Goal: Information Seeking & Learning: Understand process/instructions

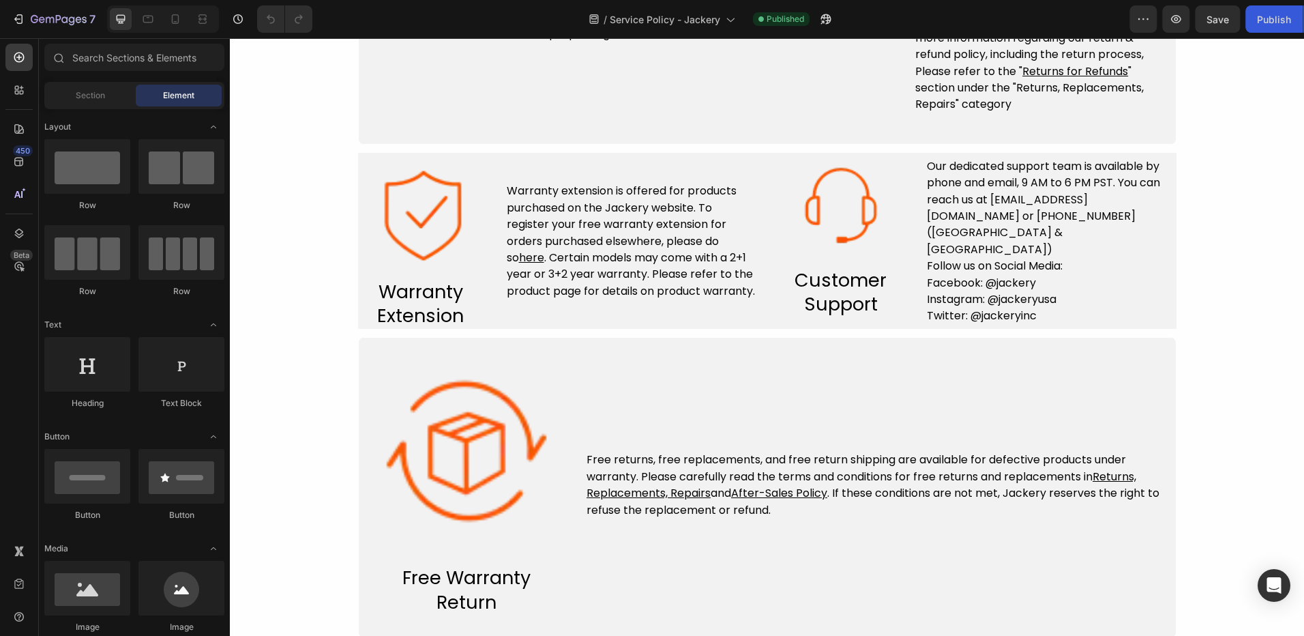
scroll to position [682, 0]
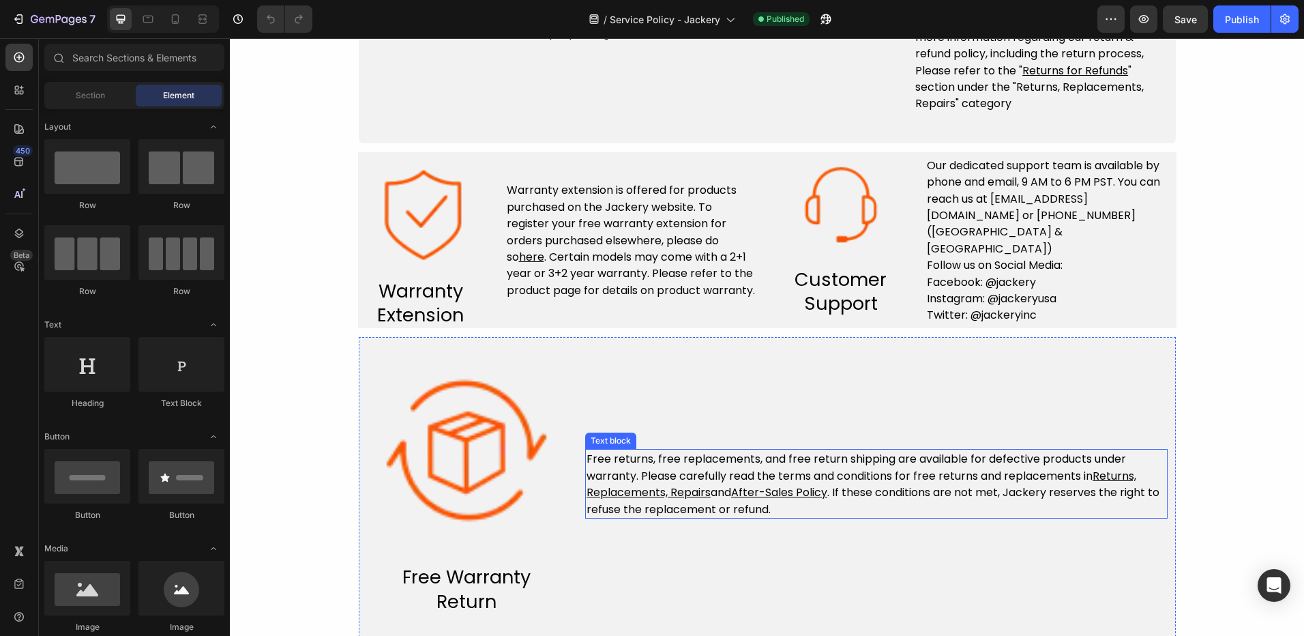
click at [701, 456] on span "Free returns, free replacements, and free return shipping are available for def…" at bounding box center [857, 467] width 540 height 32
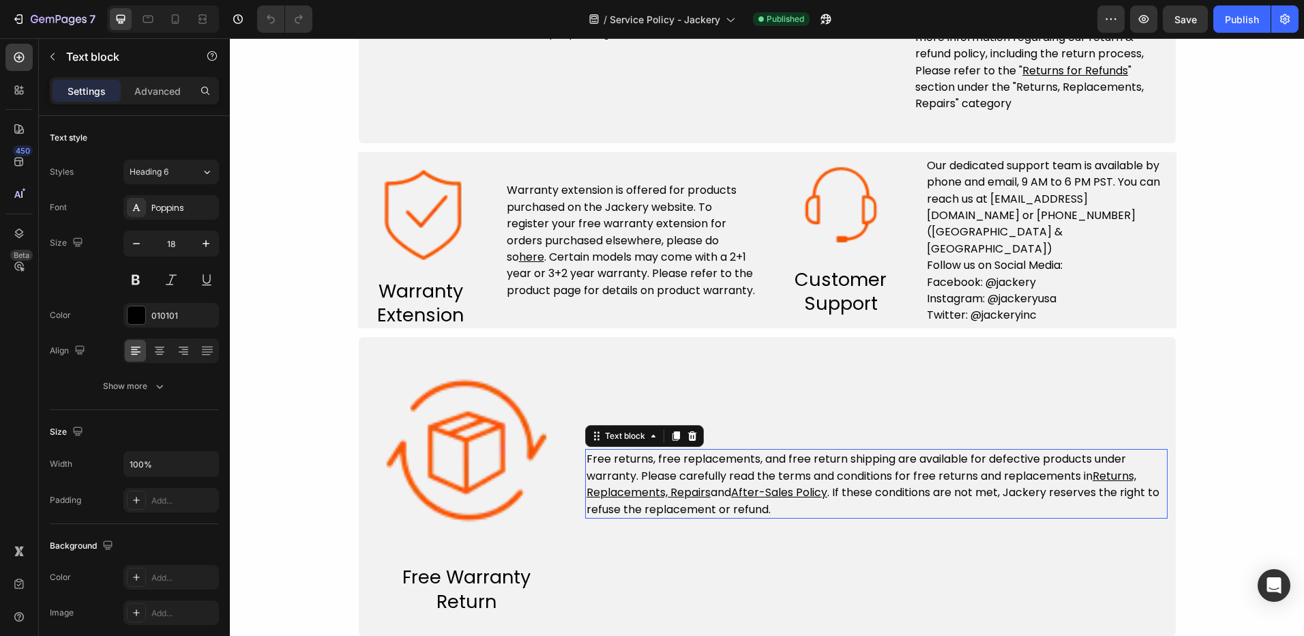
click at [701, 456] on span "Free returns, free replacements, and free return shipping are available for def…" at bounding box center [857, 467] width 540 height 32
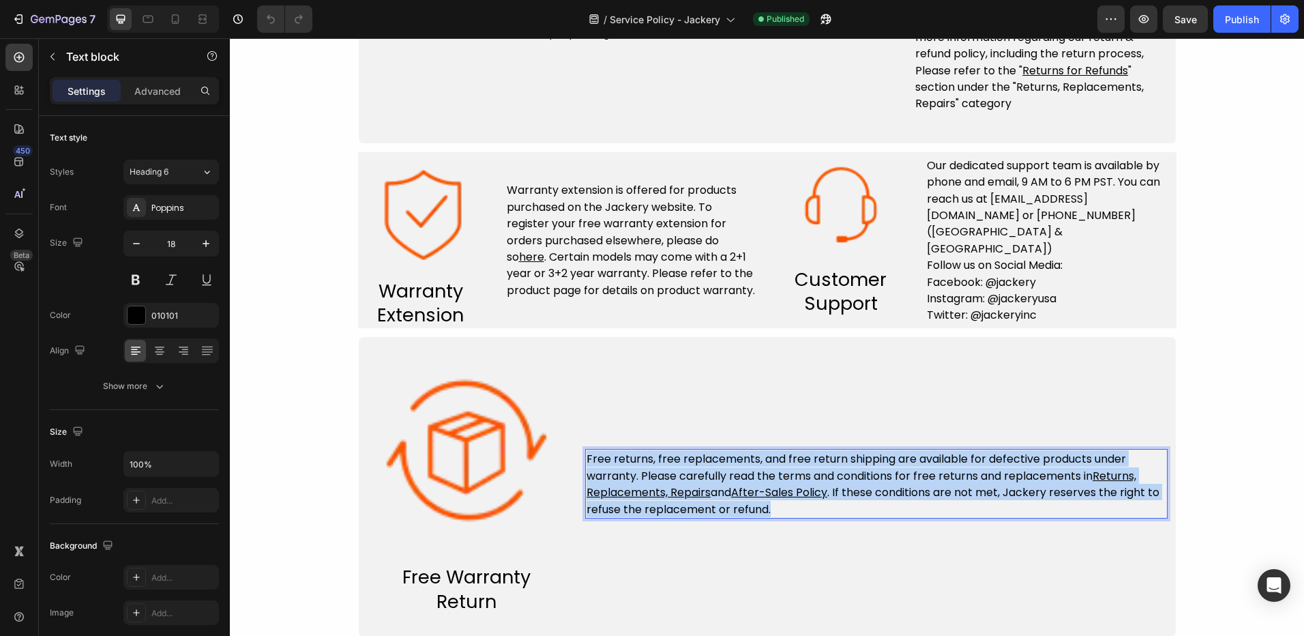
click at [701, 456] on span "Free returns, free replacements, and free return shipping are available for def…" at bounding box center [857, 467] width 540 height 32
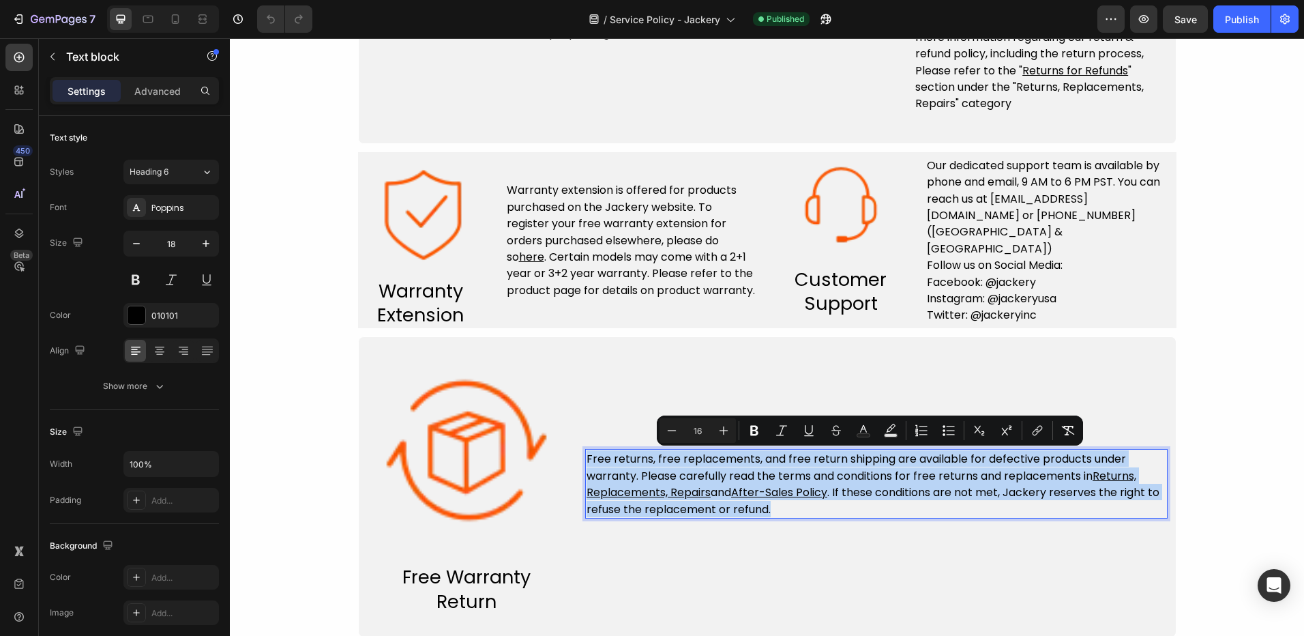
click at [801, 485] on u "After-Sales Policy" at bounding box center [779, 492] width 96 height 16
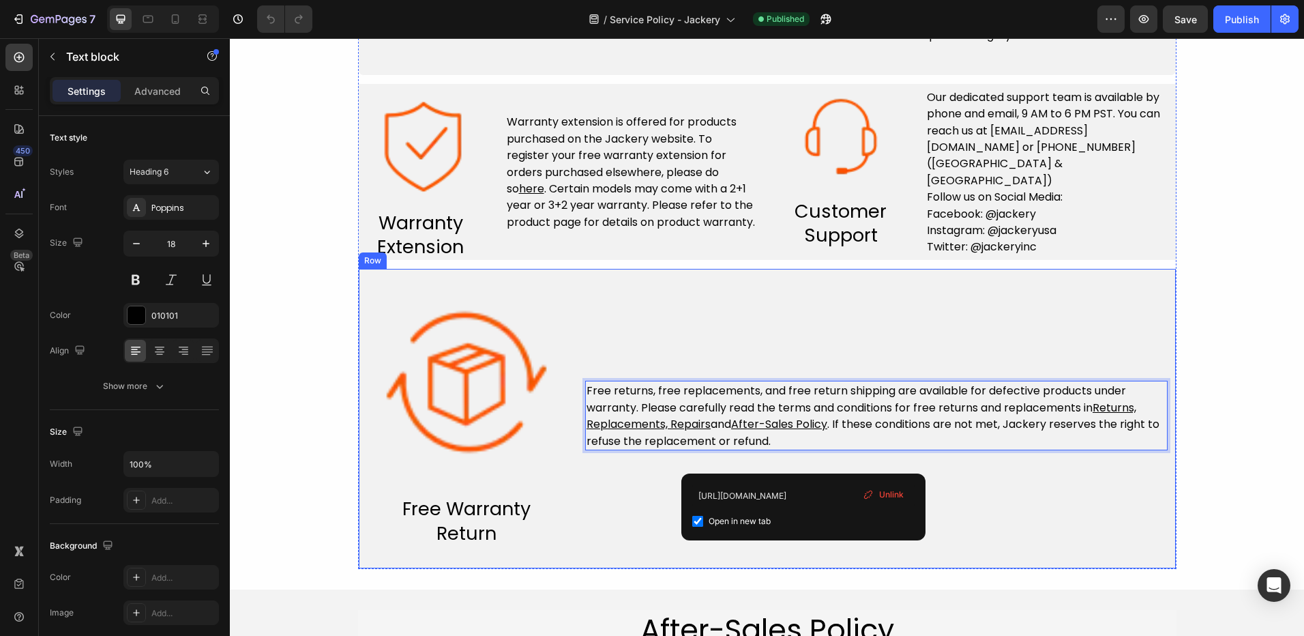
click at [1027, 538] on div "Free returns, free replacements, and free return shipping are available for def…" at bounding box center [876, 415] width 583 height 261
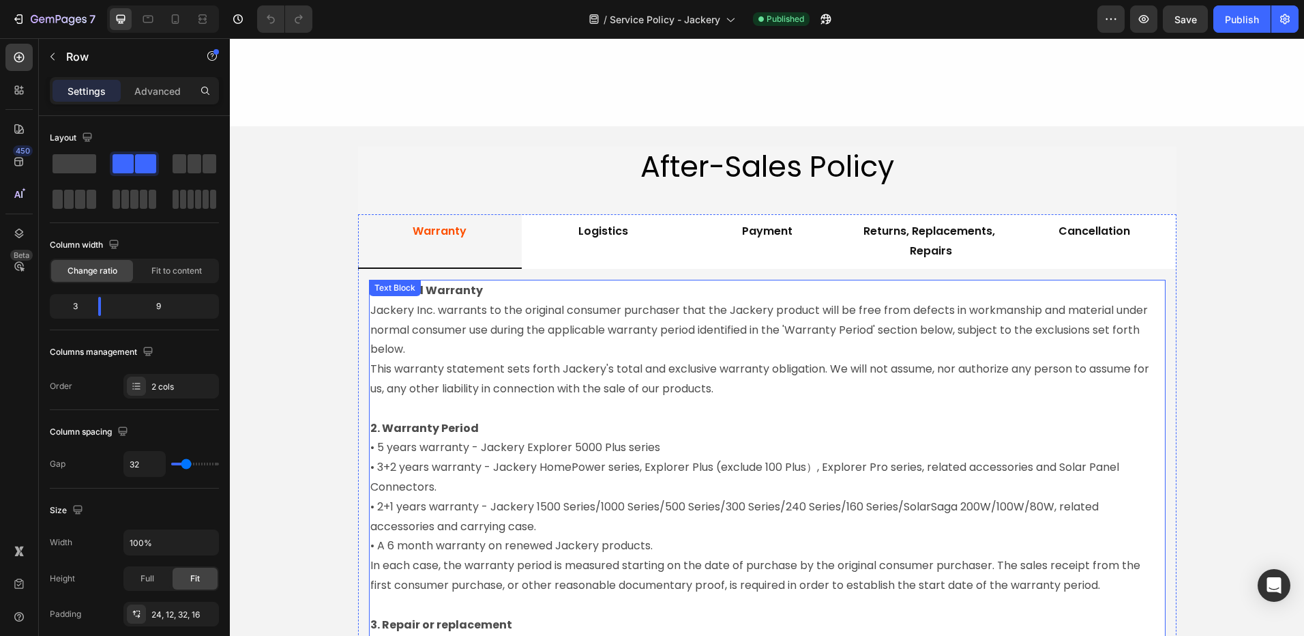
scroll to position [1023, 0]
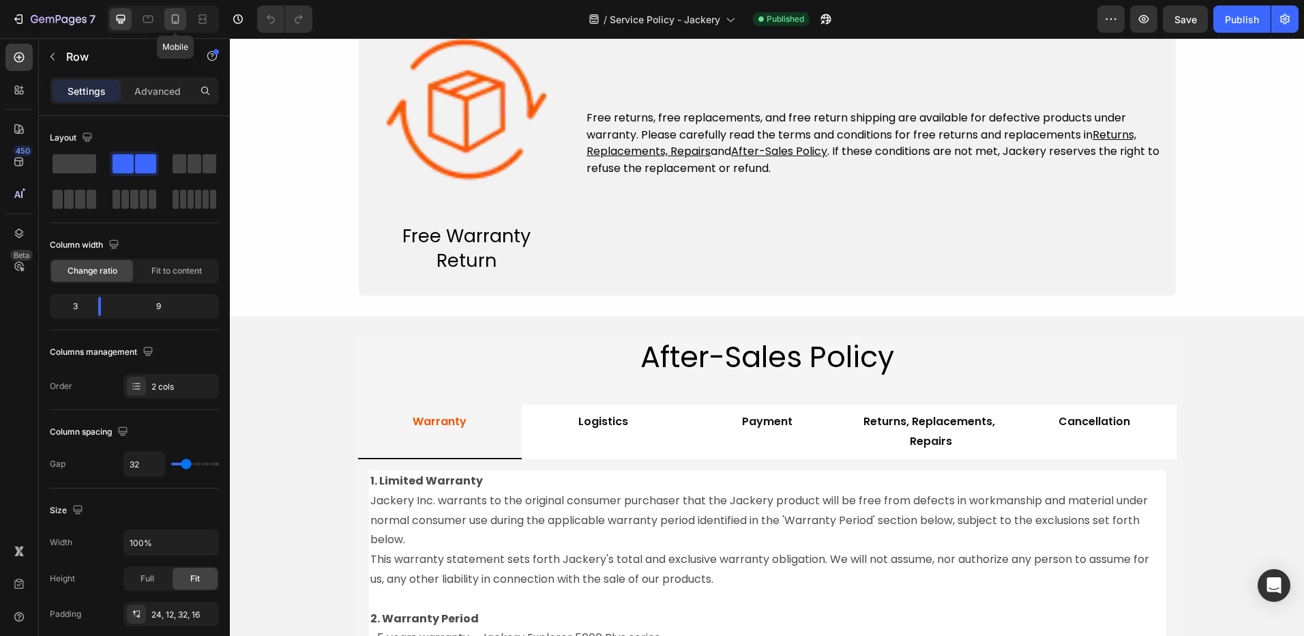
click at [175, 20] on icon at bounding box center [176, 19] width 14 height 14
type input "0"
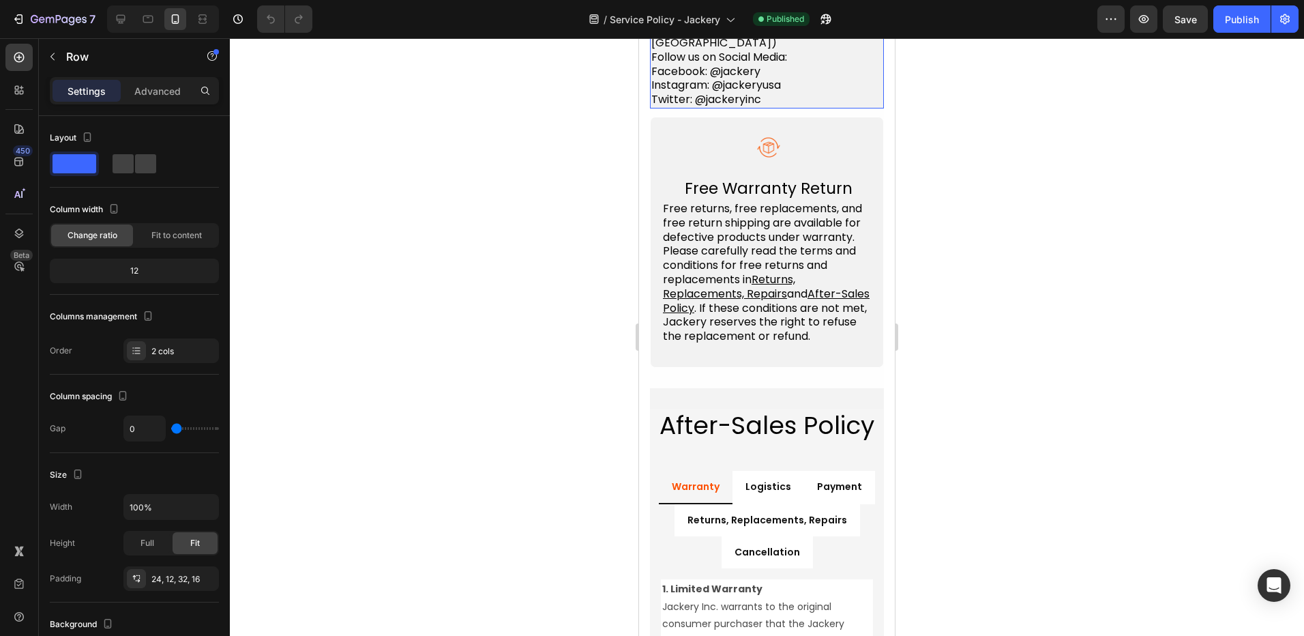
scroll to position [1483, 0]
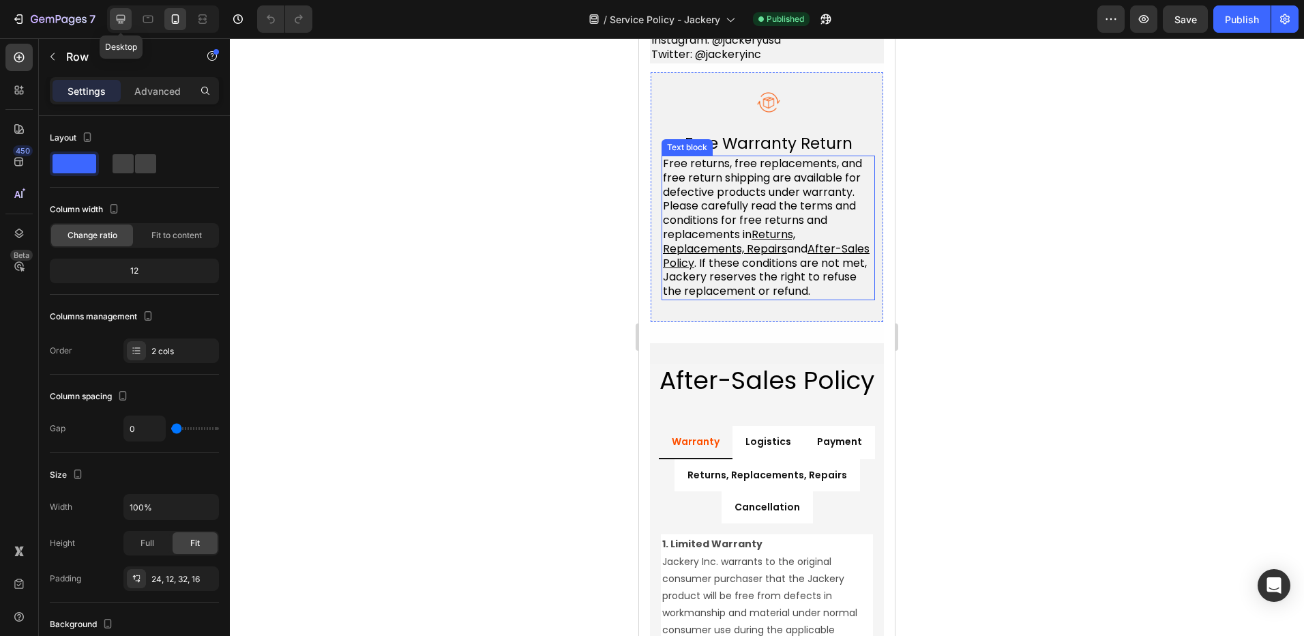
click at [124, 24] on icon at bounding box center [121, 19] width 14 height 14
type input "32"
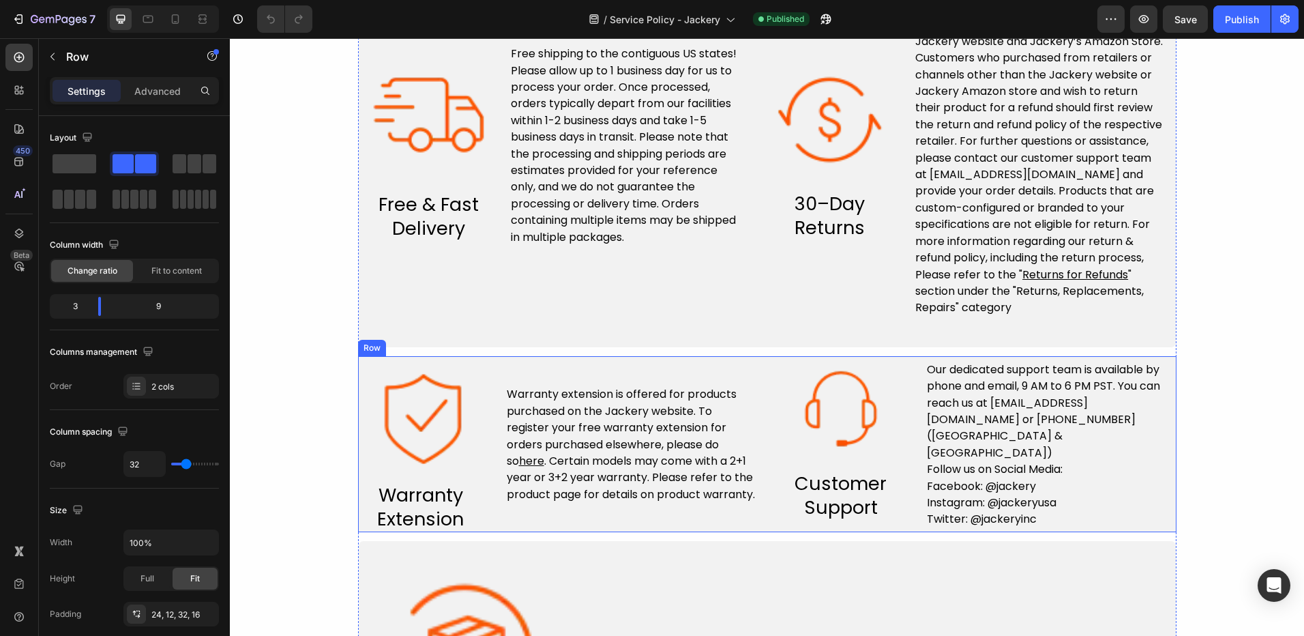
scroll to position [682, 0]
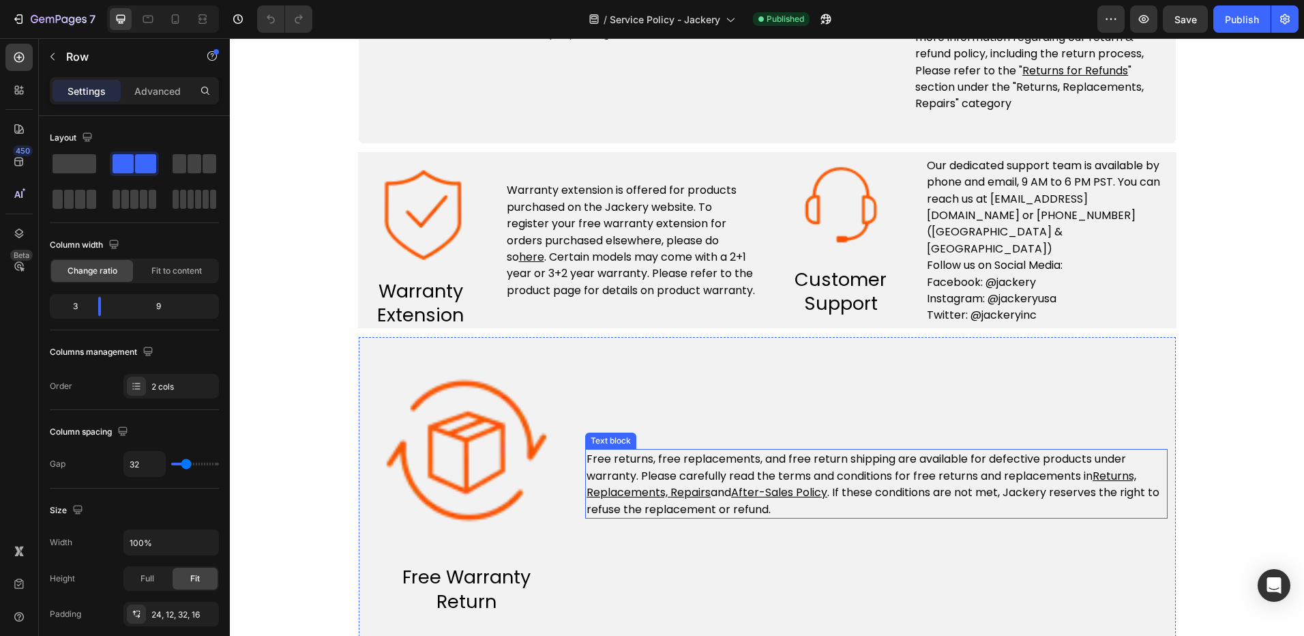
click at [765, 511] on p "Free returns, free replacements, and free return shipping are available for def…" at bounding box center [877, 483] width 580 height 67
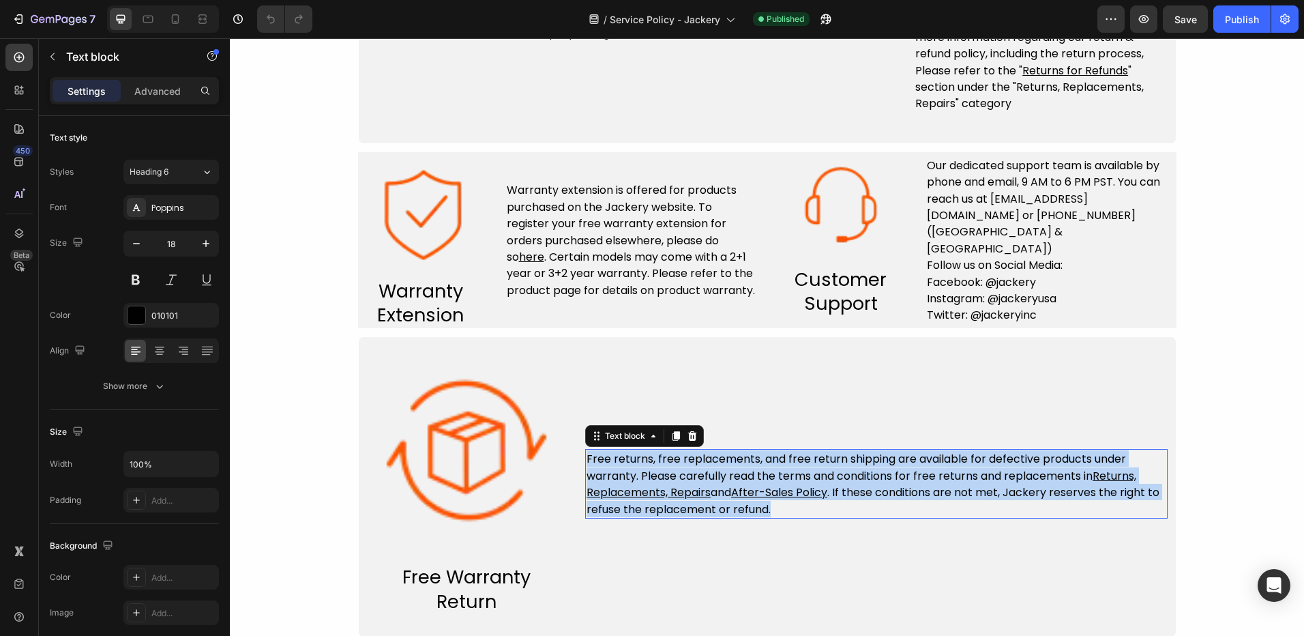
click at [765, 511] on p "Free returns, free replacements, and free return shipping are available for def…" at bounding box center [877, 483] width 580 height 67
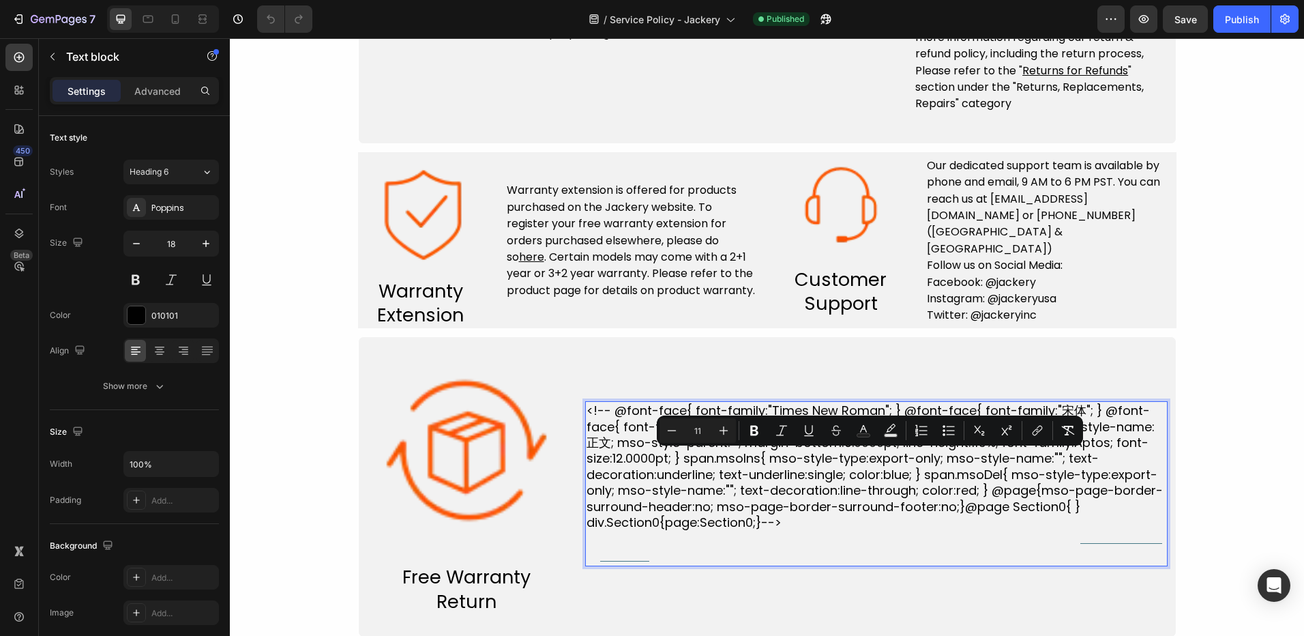
scroll to position [634, 0]
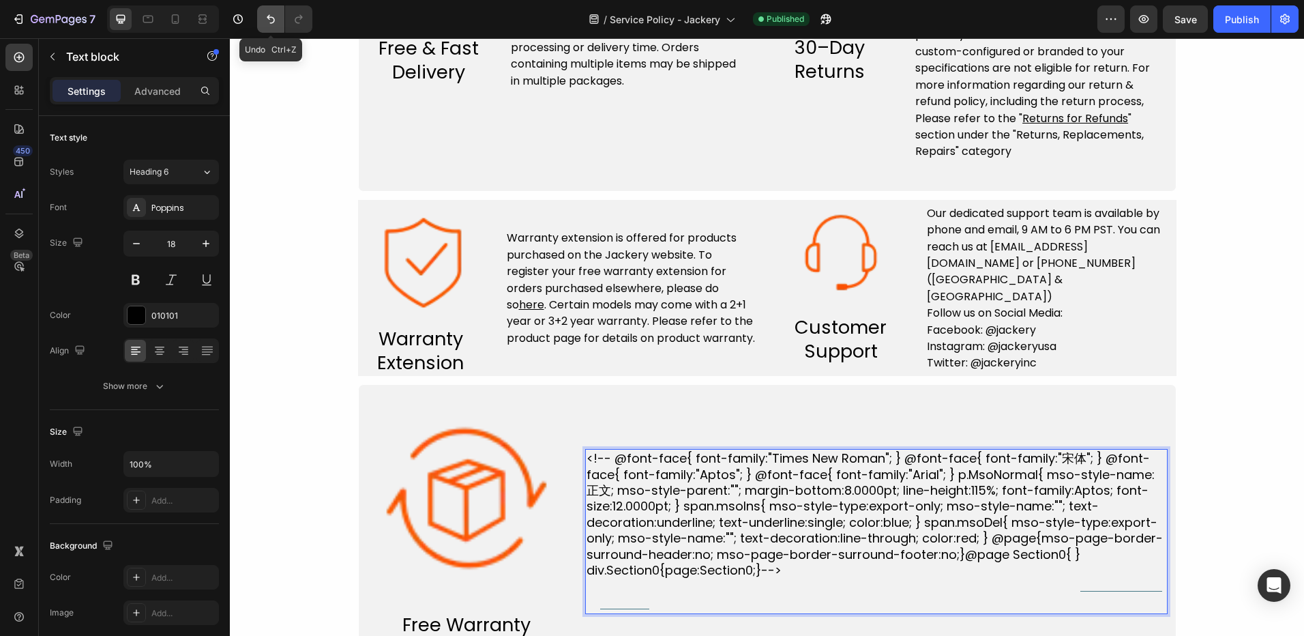
click at [268, 16] on icon "Undo/Redo" at bounding box center [271, 19] width 14 height 14
click at [815, 438] on div "<!-- @font-face{ font-family:"Times New Roman"; } @font-face{ font-family:"宋体";…" at bounding box center [876, 531] width 583 height 261
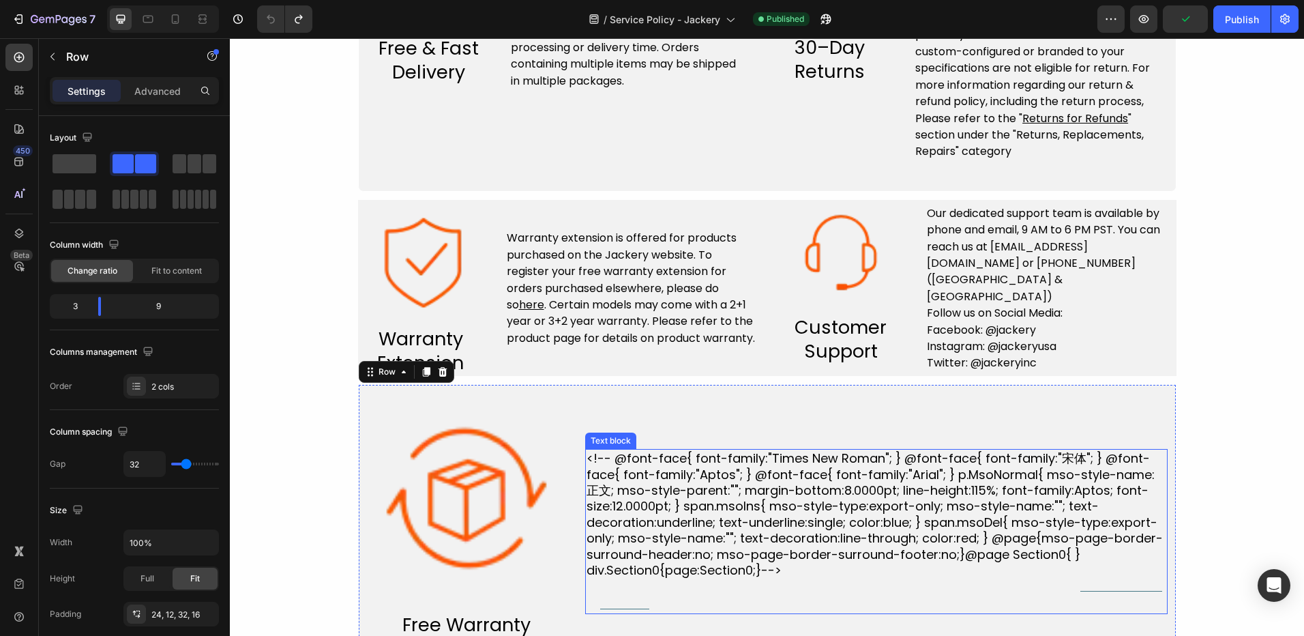
click at [810, 490] on p "<!-- @font-face{ font-family:"Times New Roman"; } @font-face{ font-family:"宋体";…" at bounding box center [877, 514] width 580 height 128
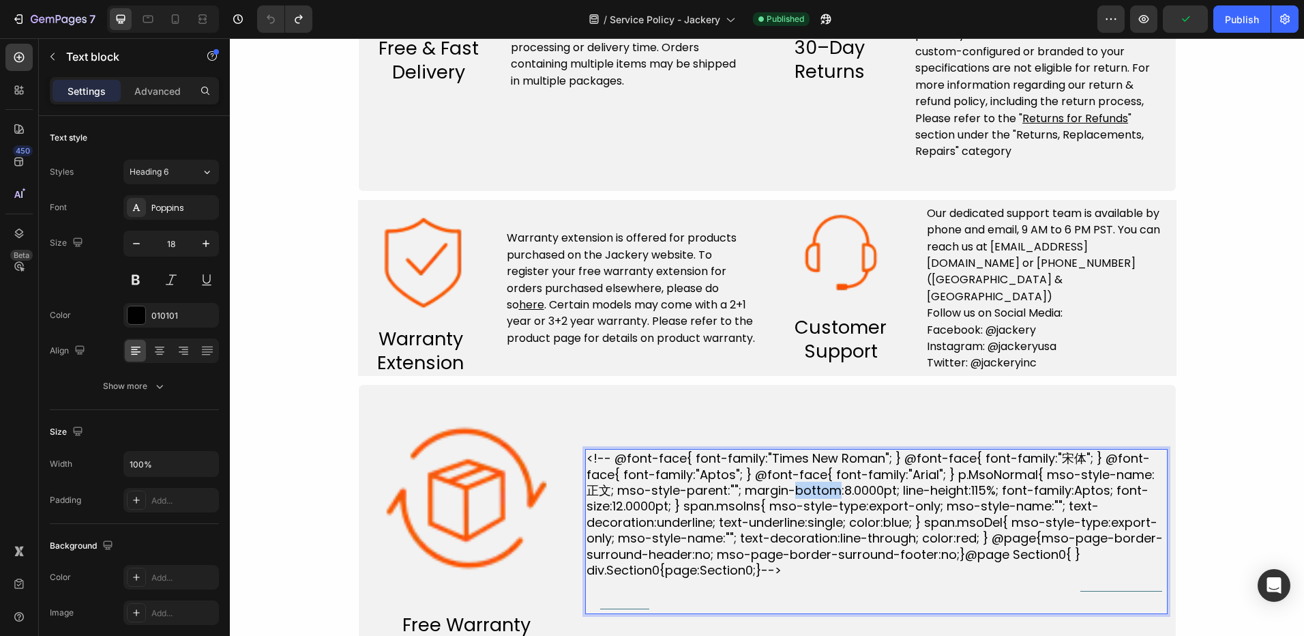
click at [808, 490] on p "<!-- @font-face{ font-family:"Times New Roman"; } @font-face{ font-family:"宋体";…" at bounding box center [877, 514] width 580 height 128
click at [749, 547] on p "<!-- @font-face{ font-family:"Times New Roman"; } @font-face{ font-family:"宋体";…" at bounding box center [877, 514] width 580 height 128
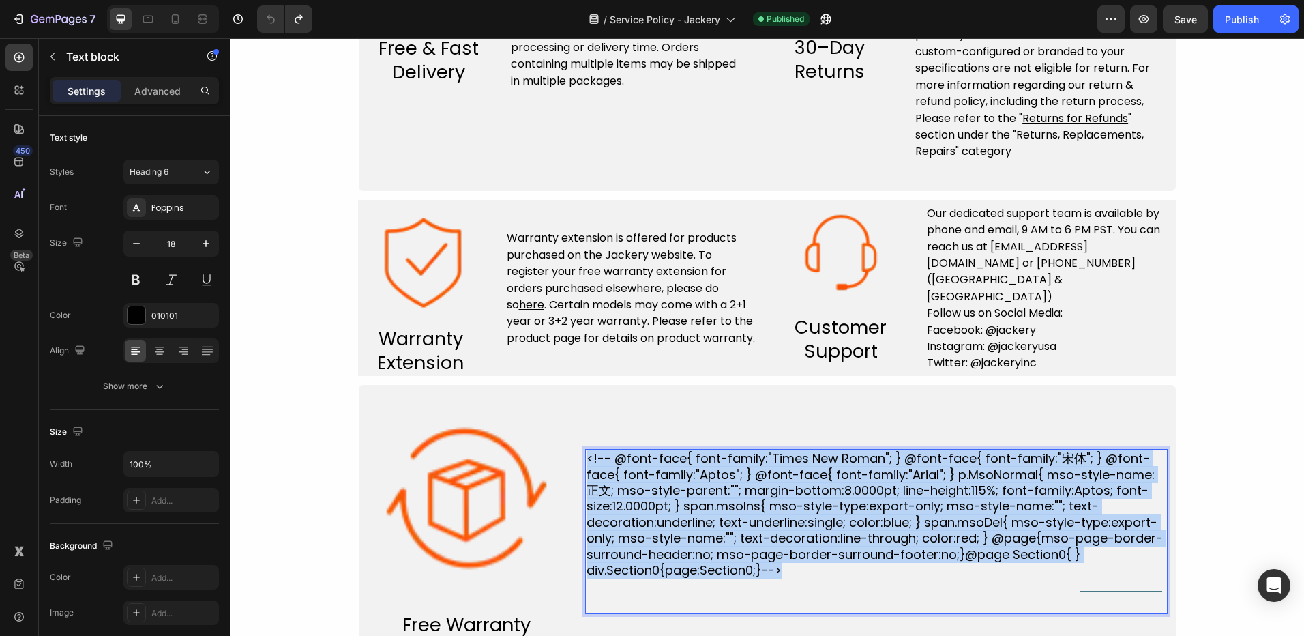
click at [749, 547] on p "<!-- @font-face{ font-family:"Times New Roman"; } @font-face{ font-family:"宋体";…" at bounding box center [877, 514] width 580 height 128
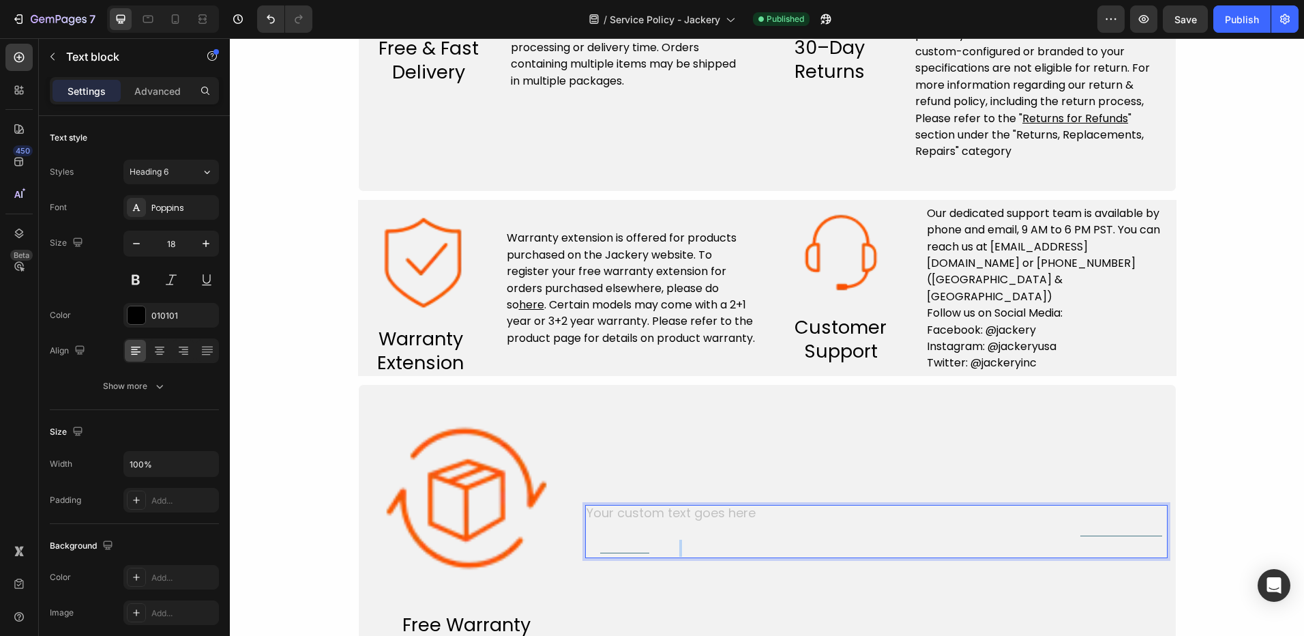
click at [666, 544] on span "Rich Text Editor. Editing area: main" at bounding box center [784, 549] width 270 height 14
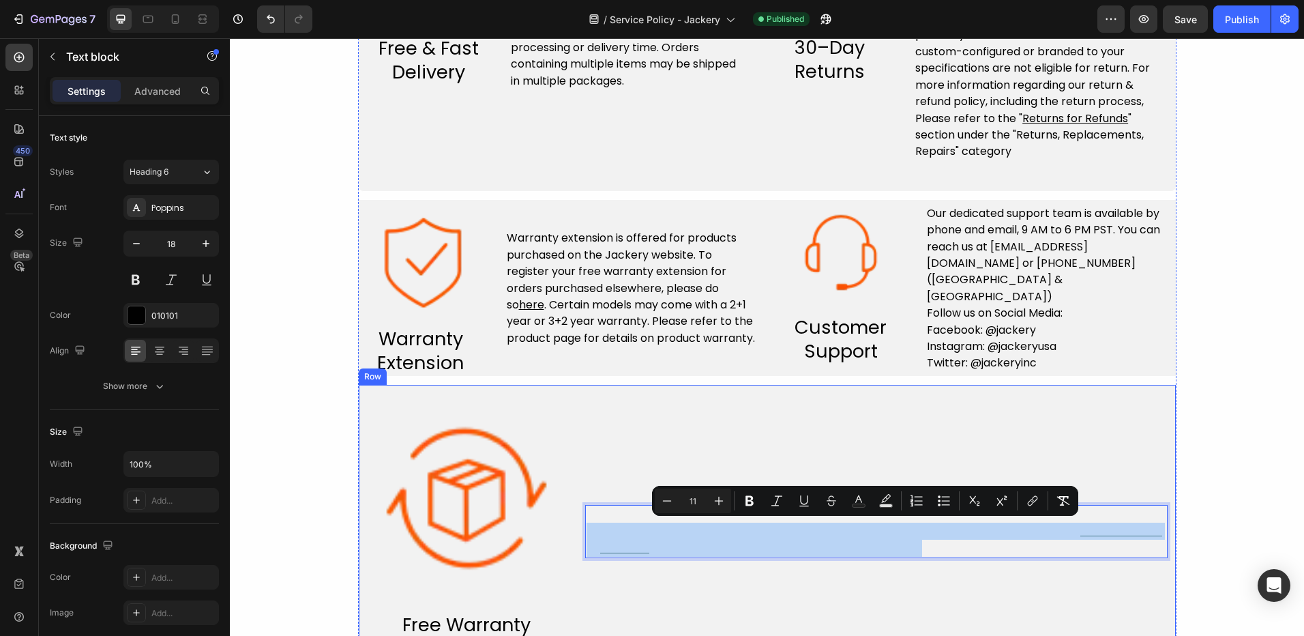
drag, startPoint x: 666, startPoint y: 544, endPoint x: 647, endPoint y: 527, distance: 26.1
click at [645, 526] on p "Rich Text Editor. Editing area: main" at bounding box center [877, 540] width 580 height 35
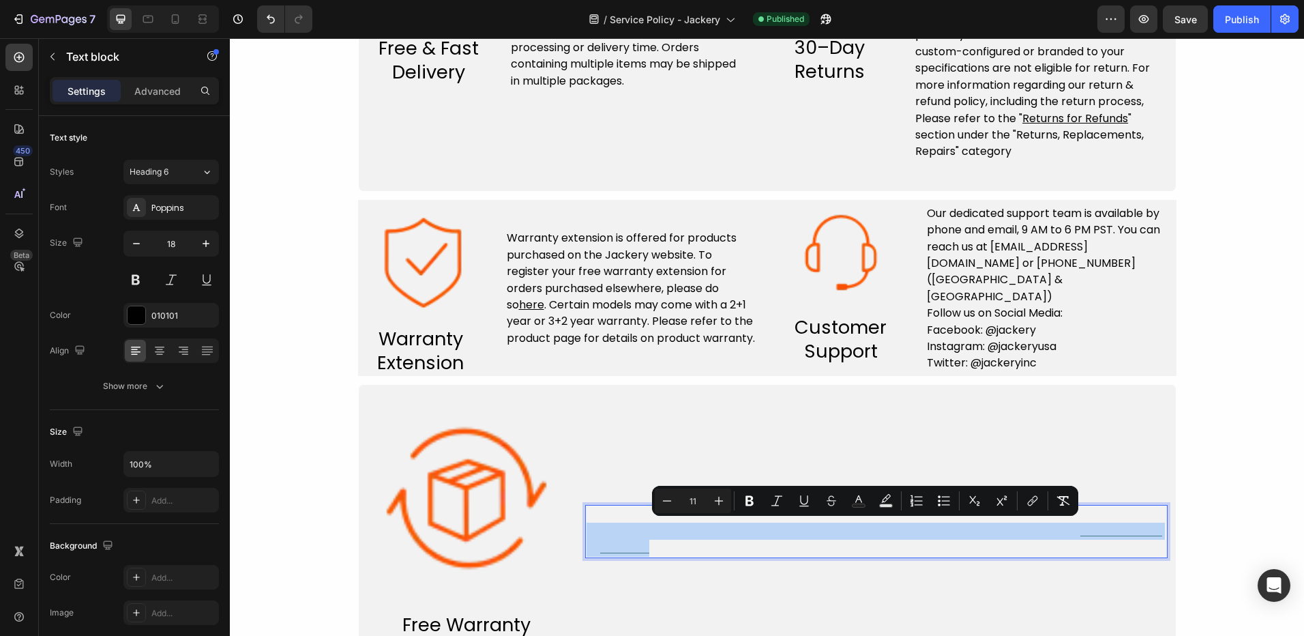
click at [664, 540] on p "Rich Text Editor. Editing area: main" at bounding box center [877, 540] width 580 height 35
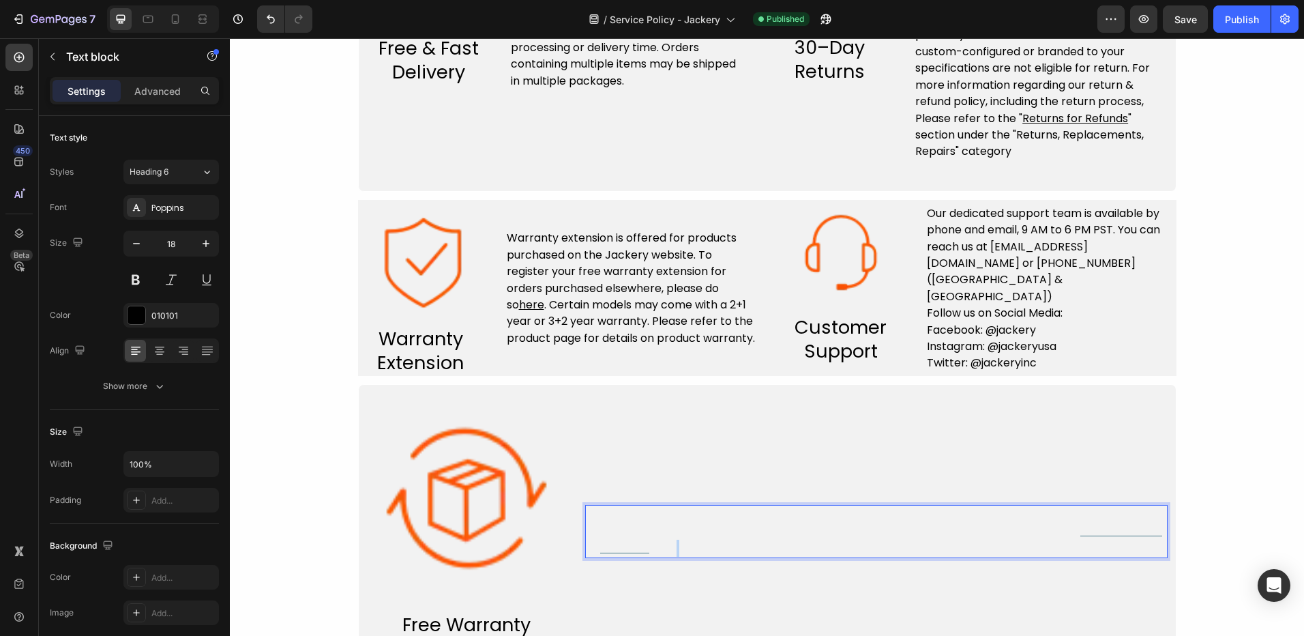
click at [664, 540] on p "Rich Text Editor. Editing area: main" at bounding box center [877, 540] width 580 height 35
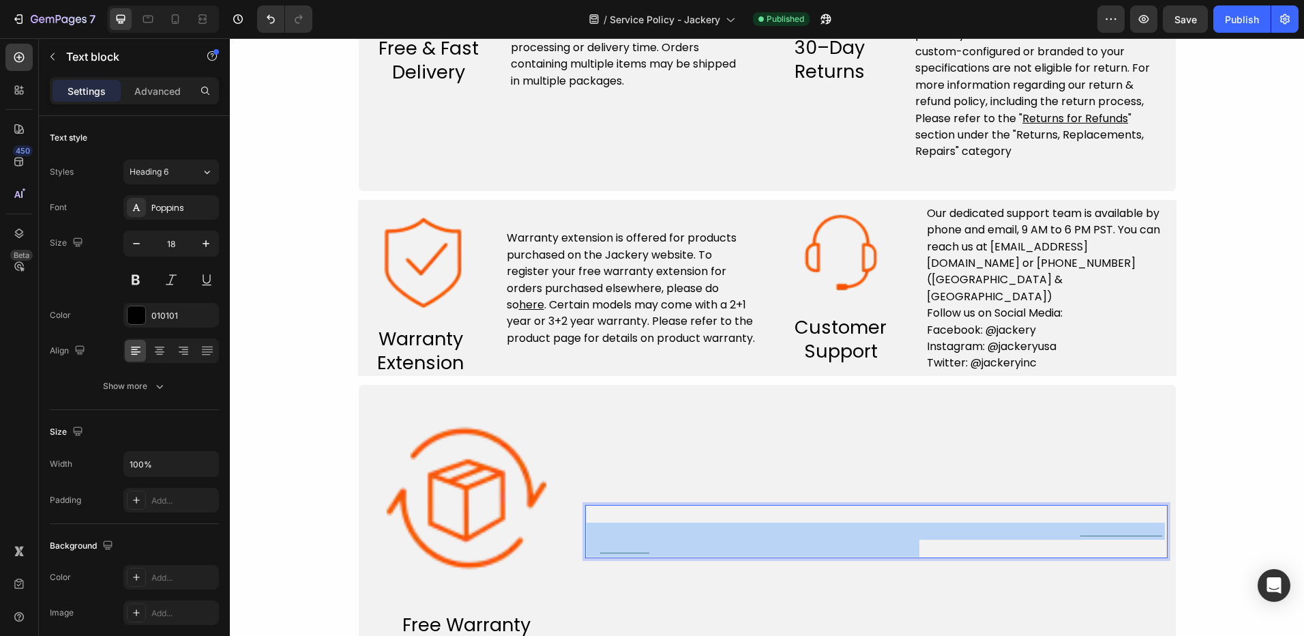
click at [664, 540] on p "Rich Text Editor. Editing area: main" at bounding box center [877, 540] width 580 height 35
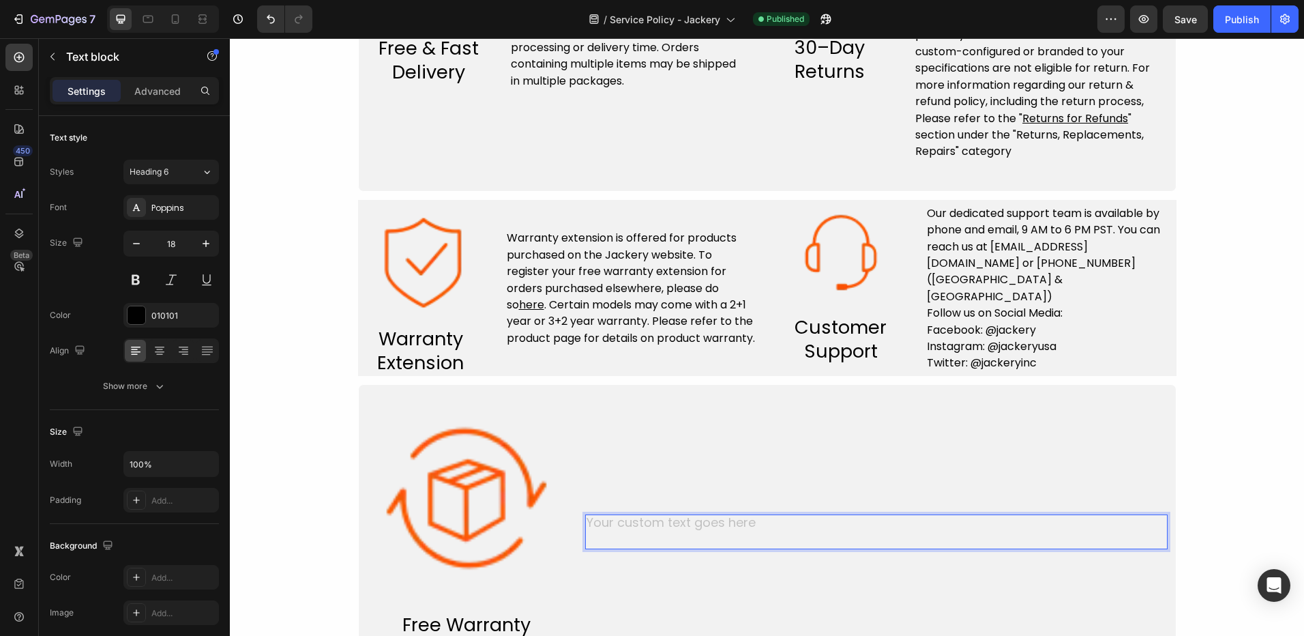
scroll to position [643, 0]
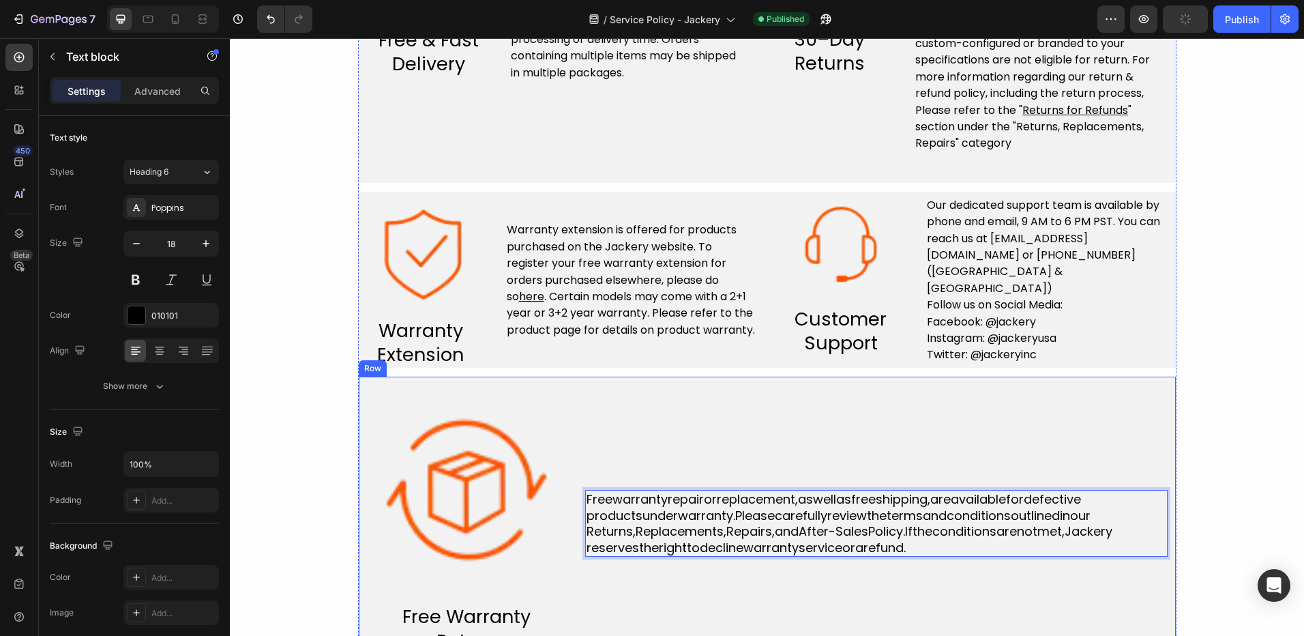
click at [677, 445] on div "Freewarrantyrepairorreplacement,aswellasfreeshipping,areavailablefordefective p…" at bounding box center [876, 523] width 583 height 261
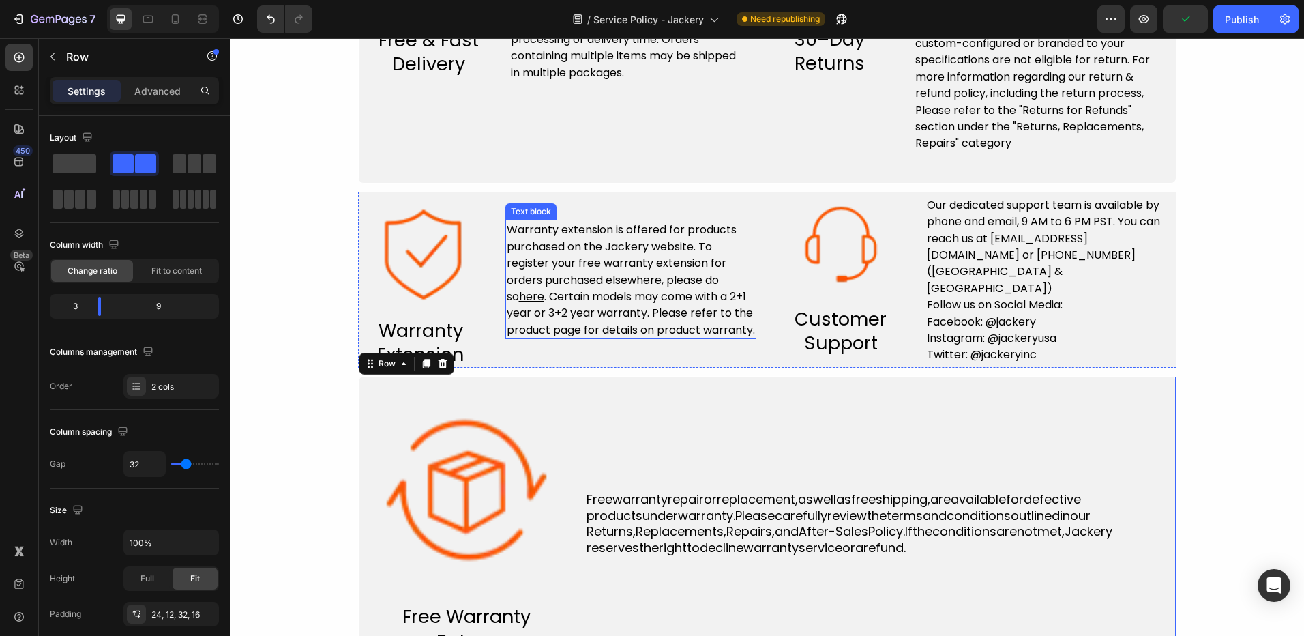
click at [605, 309] on span ". Certain models may come with a 2+1 year or 3+2 year warranty. Please refer to…" at bounding box center [631, 313] width 248 height 49
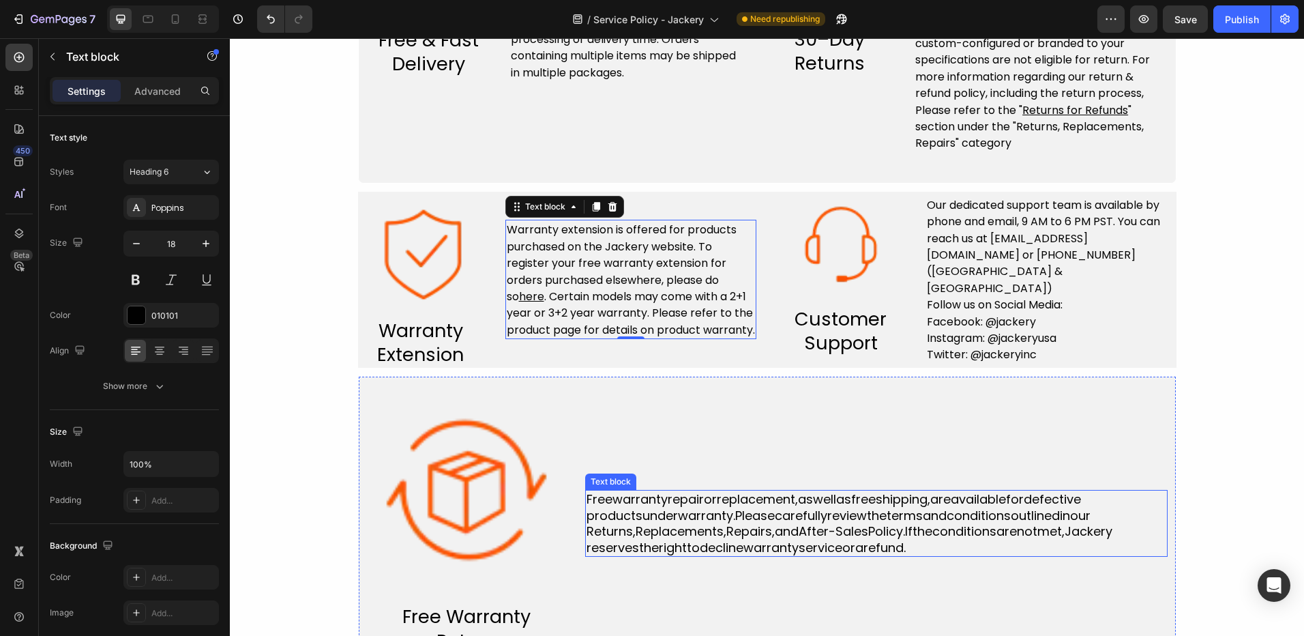
click at [716, 507] on p "Freewarrantyrepairorreplacement,aswellasfreeshipping,areavailablefordefective p…" at bounding box center [877, 523] width 580 height 64
click at [649, 314] on span ". Certain models may come with a 2+1 year or 3+2 year warranty. Please refer to…" at bounding box center [631, 313] width 248 height 49
click at [731, 536] on p "Freewarrantyrepairorreplacement,aswellasfreeshipping,areavailablefordefective p…" at bounding box center [877, 523] width 580 height 64
click at [643, 263] on p "Warranty extension is offered for products purchased on the Jackery website. To…" at bounding box center [631, 279] width 248 height 117
click at [671, 533] on p "Freewarrantyrepairorreplacement,aswellasfreeshipping,areavailablefordefective p…" at bounding box center [877, 523] width 580 height 64
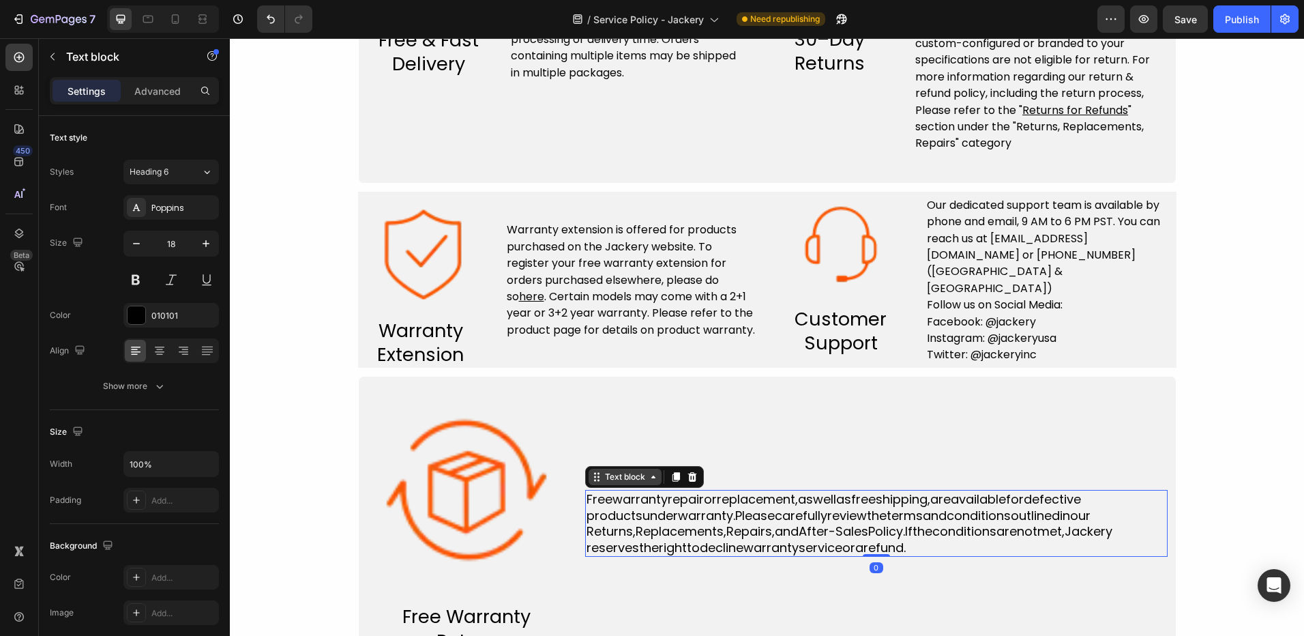
click at [652, 476] on icon at bounding box center [653, 476] width 11 height 11
click at [674, 531] on p "Freewarrantyrepairorreplacement,aswellasfreeshipping,areavailablefordefective p…" at bounding box center [877, 523] width 580 height 64
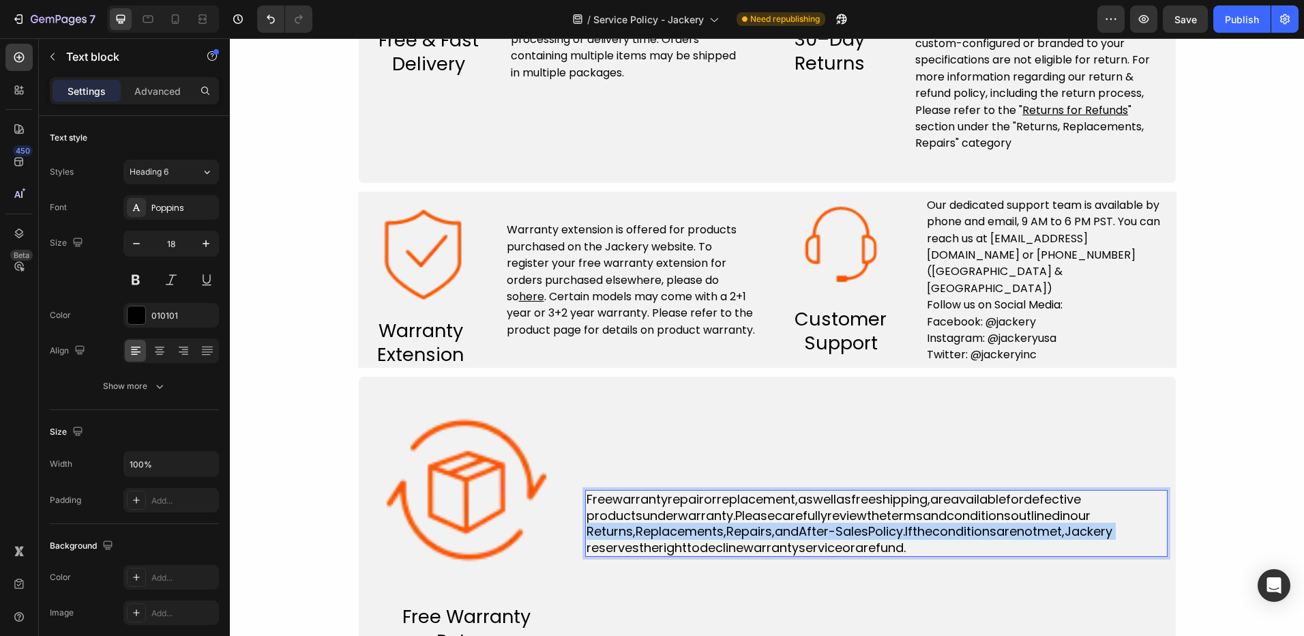
click at [674, 531] on p "Freewarrantyrepairorreplacement,aswellasfreeshipping,areavailablefordefective p…" at bounding box center [877, 523] width 580 height 64
click at [676, 533] on p "Freewarrantyrepairorreplacement,aswellasfreeshipping,areavailablefordefective p…" at bounding box center [877, 523] width 580 height 64
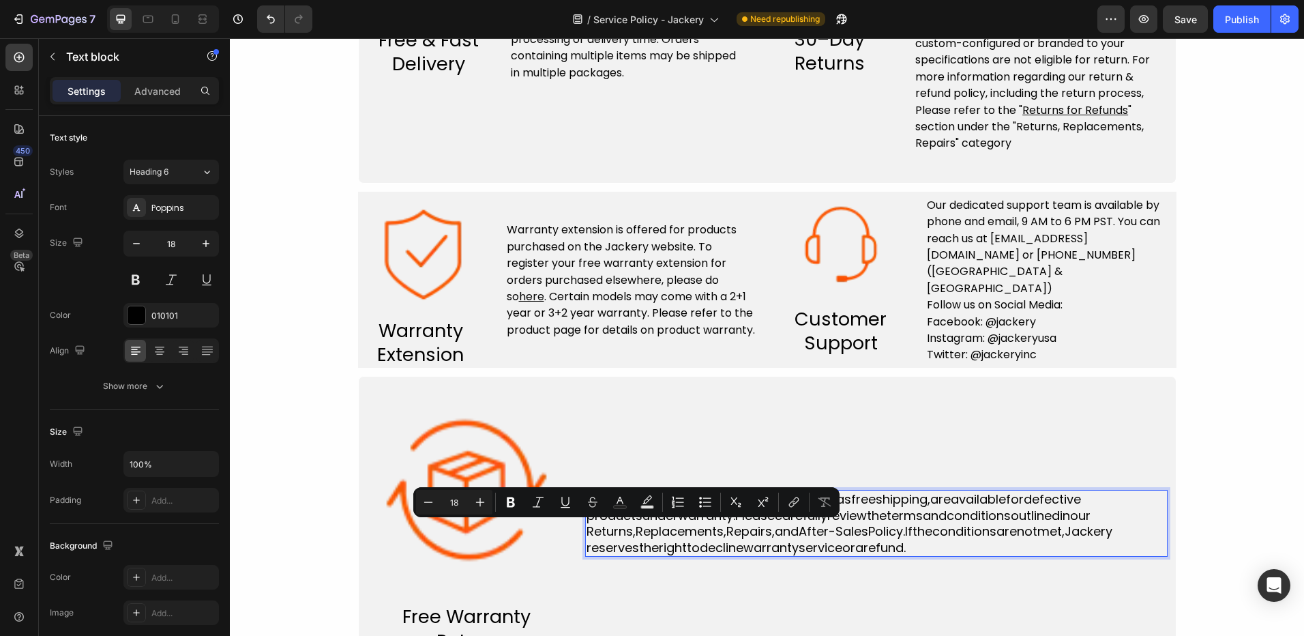
click at [936, 546] on p "Freewarrantyrepairorreplacement,aswellasfreeshipping,areavailablefordefective p…" at bounding box center [877, 523] width 580 height 64
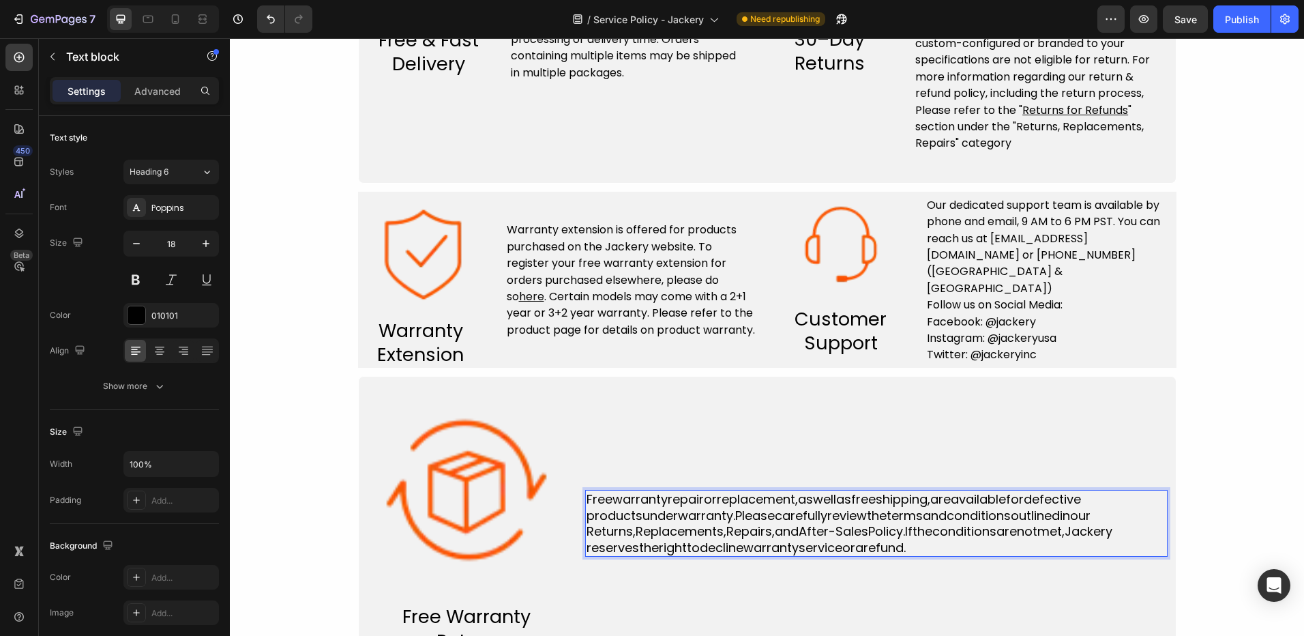
click at [936, 546] on p "Freewarrantyrepairorreplacement,aswellasfreeshipping,areavailablefordefective p…" at bounding box center [877, 523] width 580 height 64
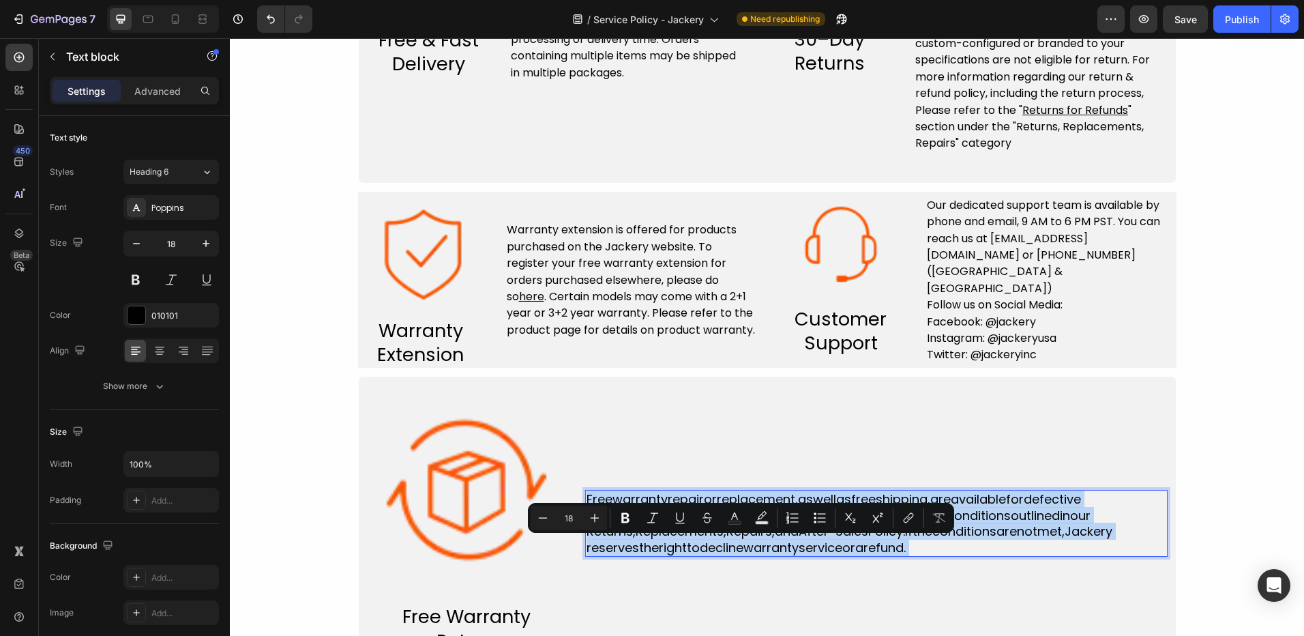
drag, startPoint x: 936, startPoint y: 546, endPoint x: 687, endPoint y: 509, distance: 251.7
click at [687, 509] on p "Freewarrantyrepairorreplacement,aswellasfreeshipping,areavailablefordefective p…" at bounding box center [877, 523] width 580 height 64
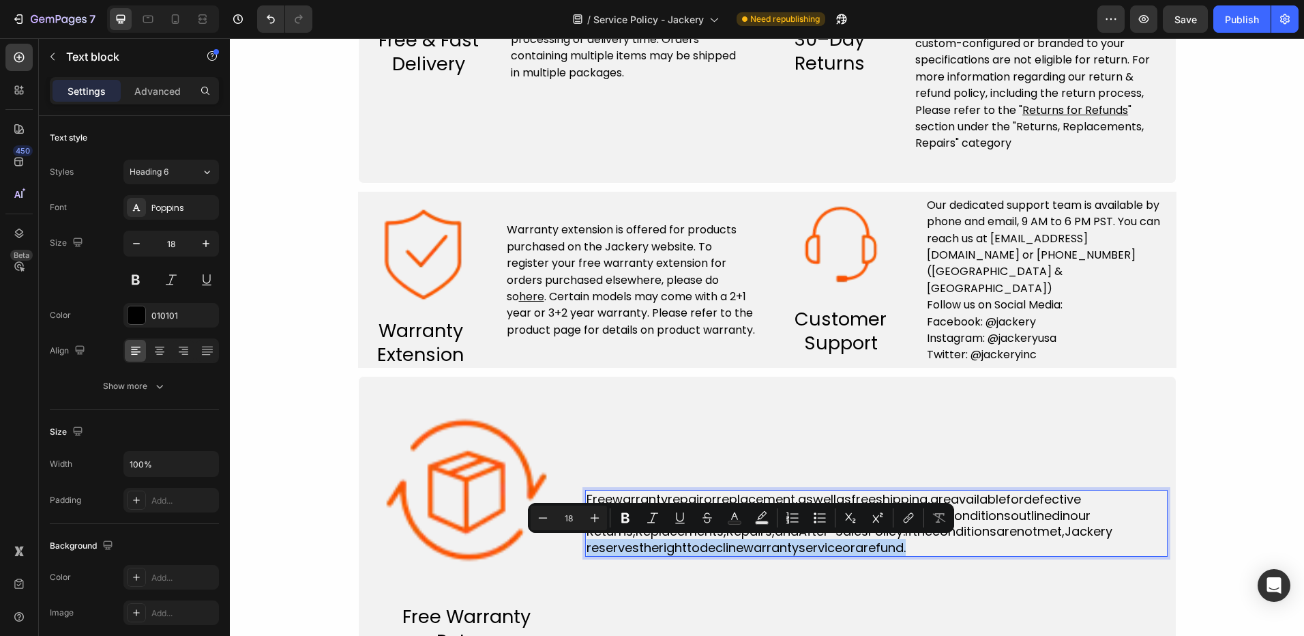
click at [948, 544] on p "Freewarrantyrepairorreplacement,aswellasfreeshipping,areavailablefordefective p…" at bounding box center [877, 523] width 580 height 64
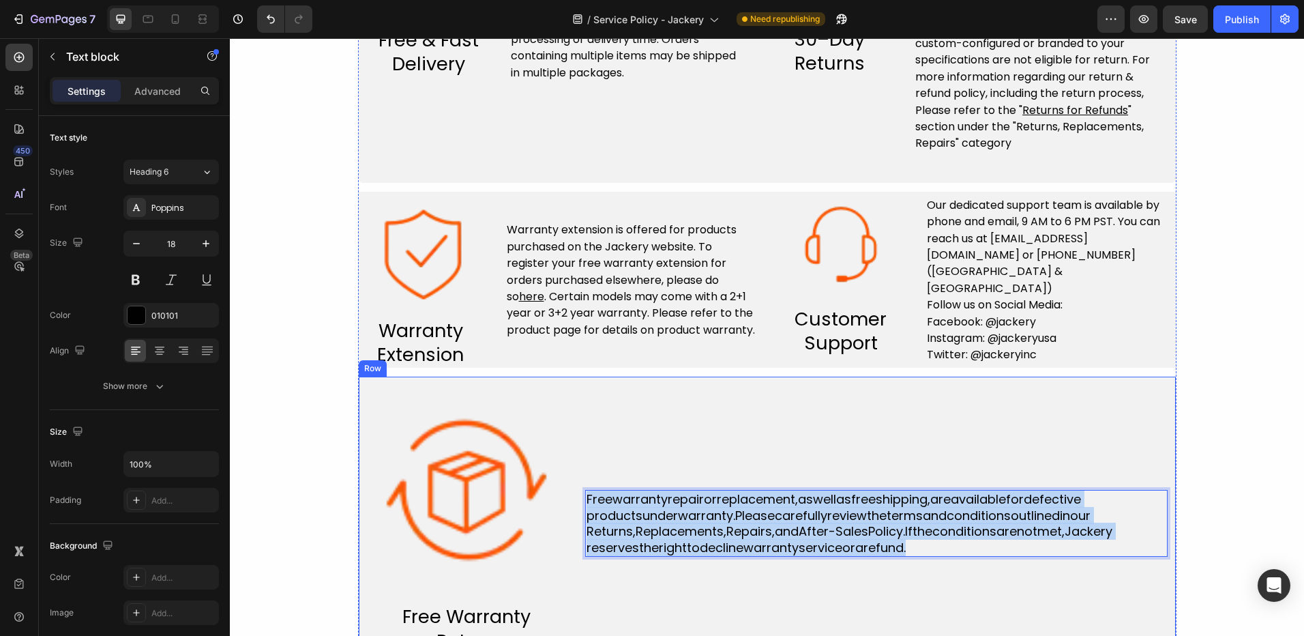
drag, startPoint x: 948, startPoint y: 544, endPoint x: 569, endPoint y: 499, distance: 381.4
click at [569, 499] on div "Image Free Warranty Return Text block Freewarrantyrepairorreplacement,aswellasf…" at bounding box center [767, 526] width 819 height 301
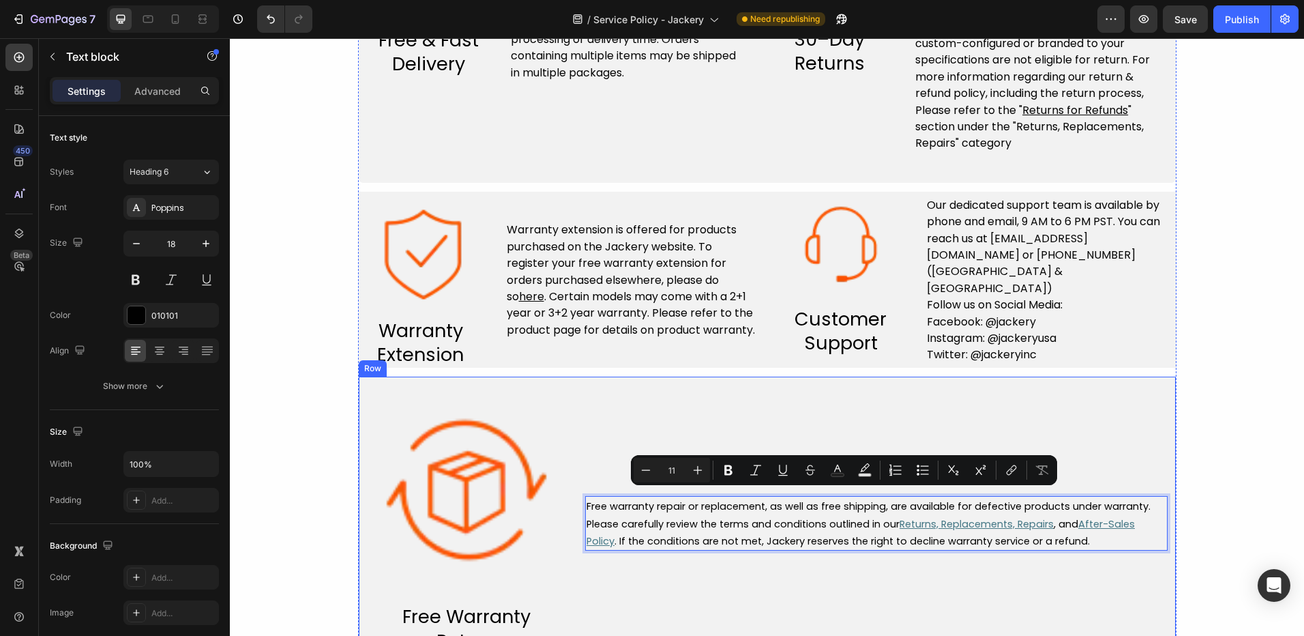
scroll to position [649, 0]
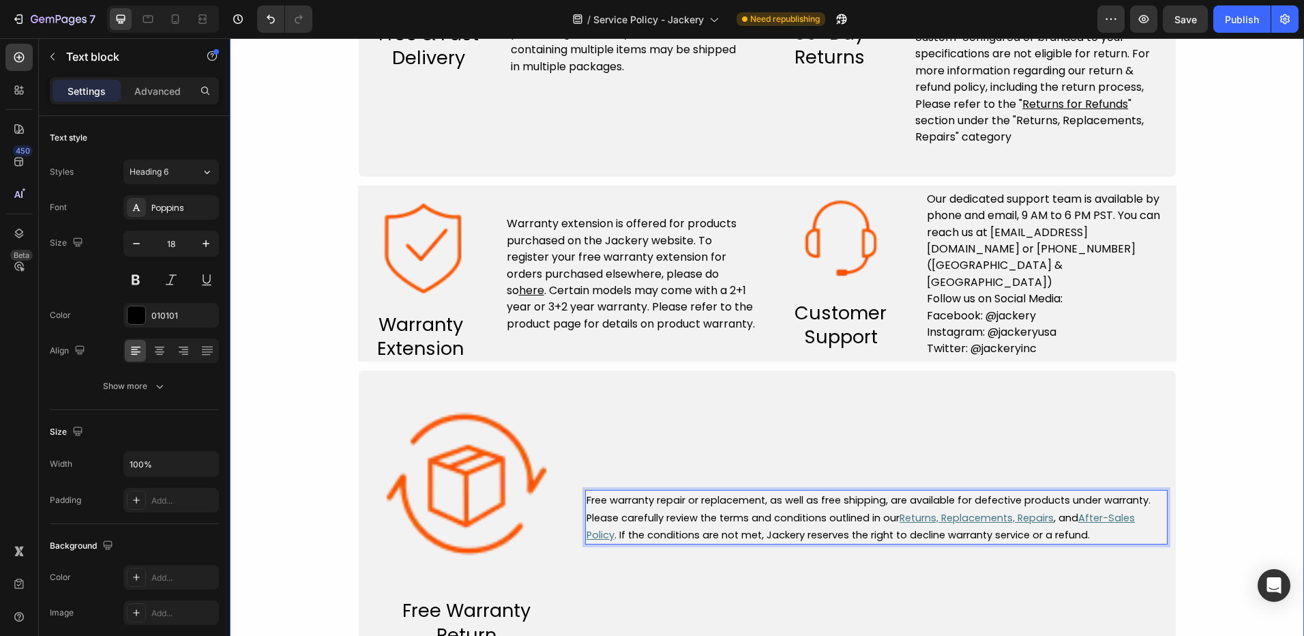
click at [1254, 426] on div "Service Policy Heading Image Free & Fast Delivery Text block Row Free shipping …" at bounding box center [767, 197] width 1074 height 947
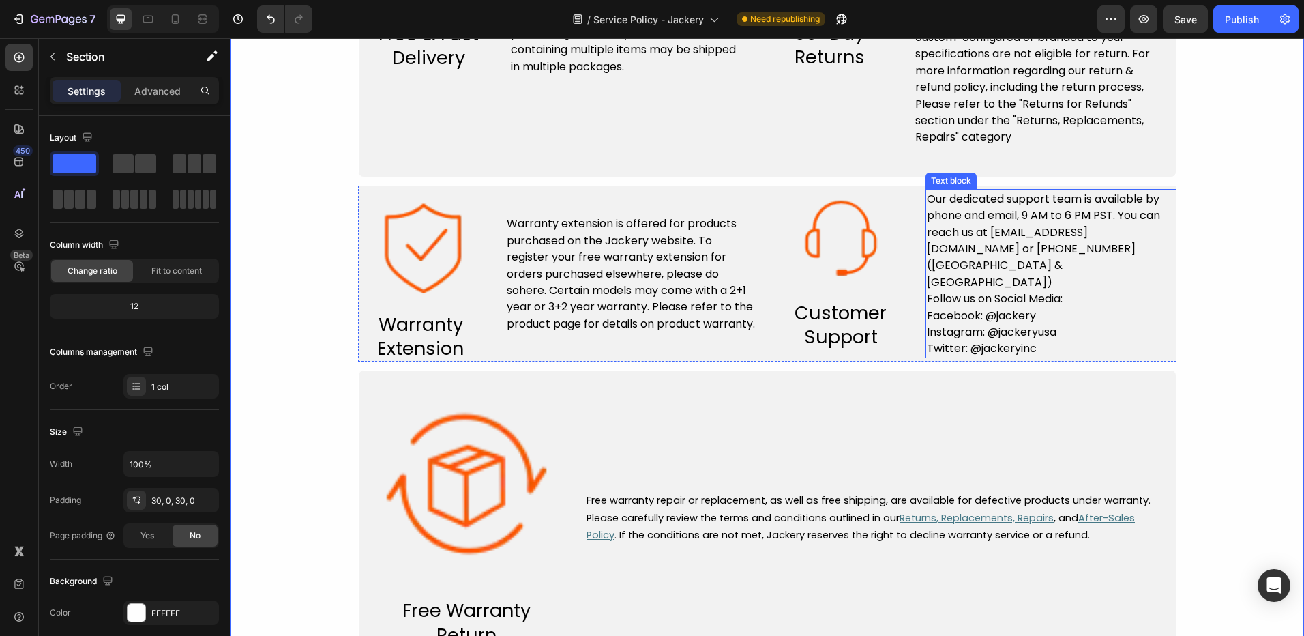
click at [986, 291] on span "Follow us on Social Media:" at bounding box center [995, 299] width 136 height 16
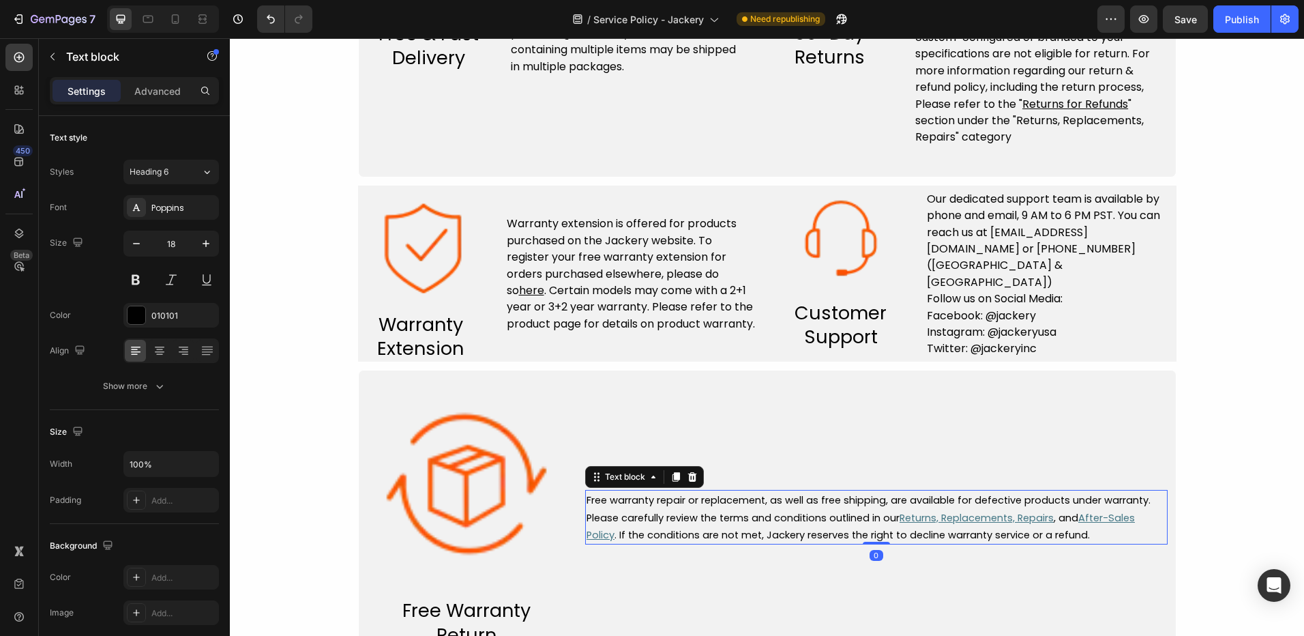
click at [738, 513] on span "Free warranty repair or replacement, as well as free shipping, are available fo…" at bounding box center [869, 508] width 564 height 31
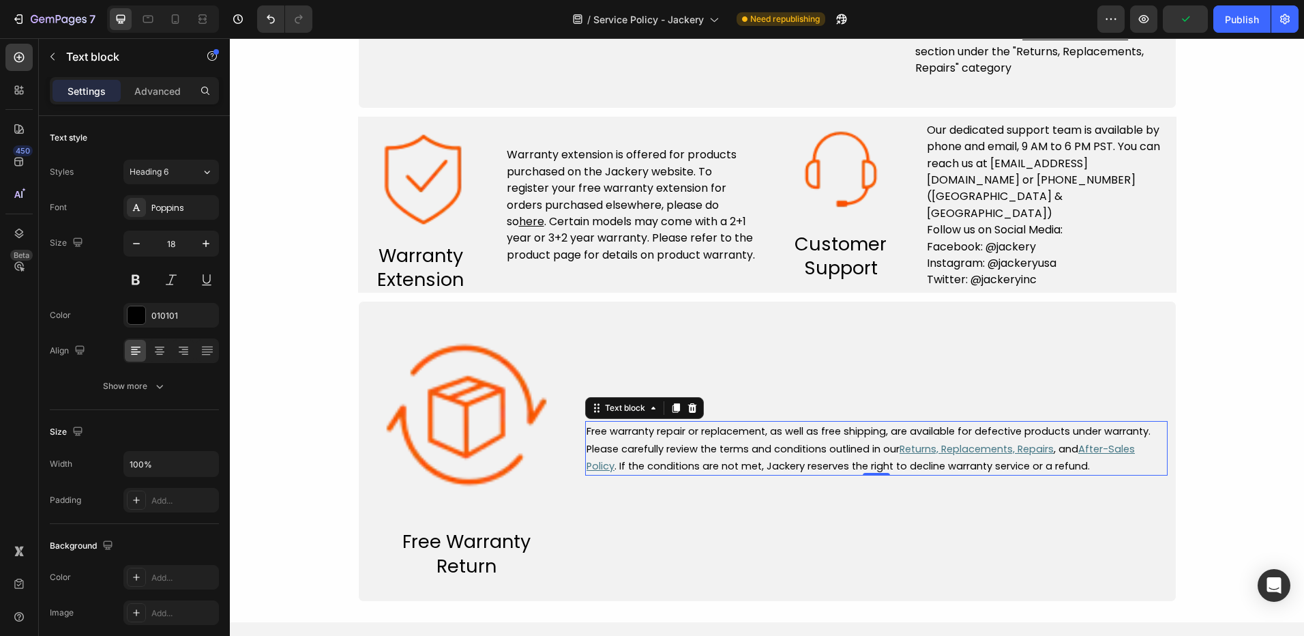
scroll to position [717, 0]
click at [1012, 147] on span "Our dedicated support team is available by phone and email, 9 AM to 6 PM PST. Y…" at bounding box center [1043, 172] width 233 height 99
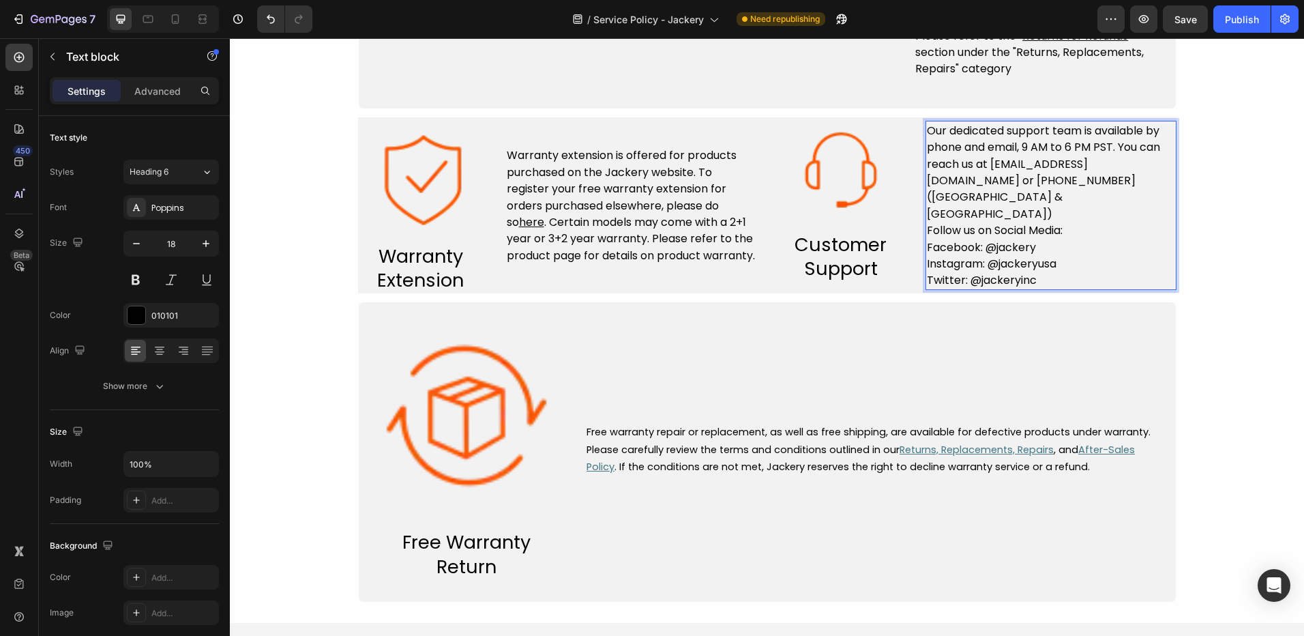
click at [986, 156] on div "Our dedicated support team is available by phone and email, 9 AM to 6 PM PST. Y…" at bounding box center [1051, 205] width 251 height 176
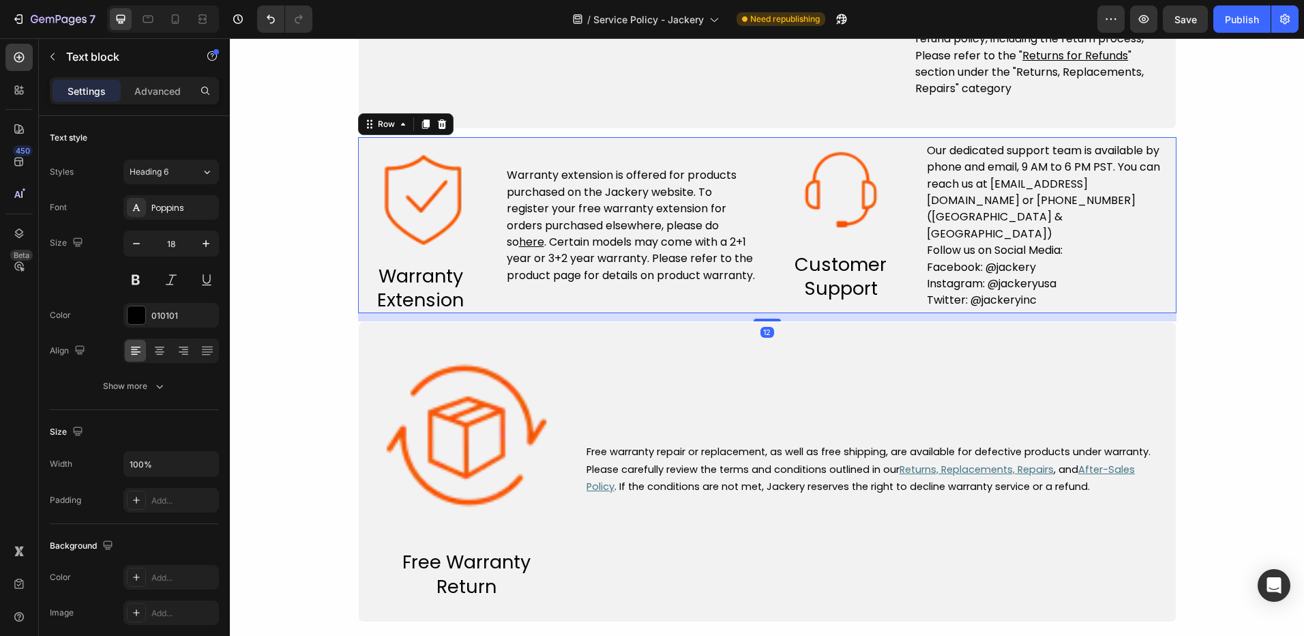
click at [986, 156] on div "Our dedicated support team is available by phone and email, 9 AM to 6 PM PST. Y…" at bounding box center [1051, 225] width 251 height 176
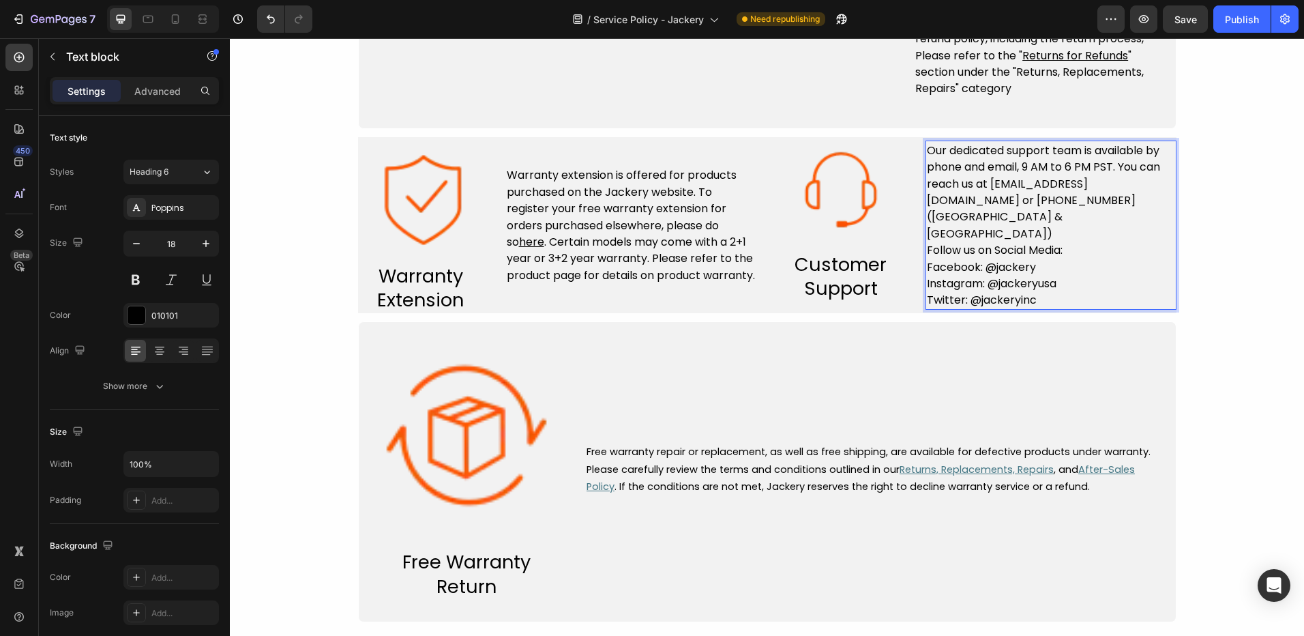
click at [988, 188] on span "Our dedicated support team is available by phone and email, 9 AM to 6 PM PST. Y…" at bounding box center [1043, 192] width 233 height 99
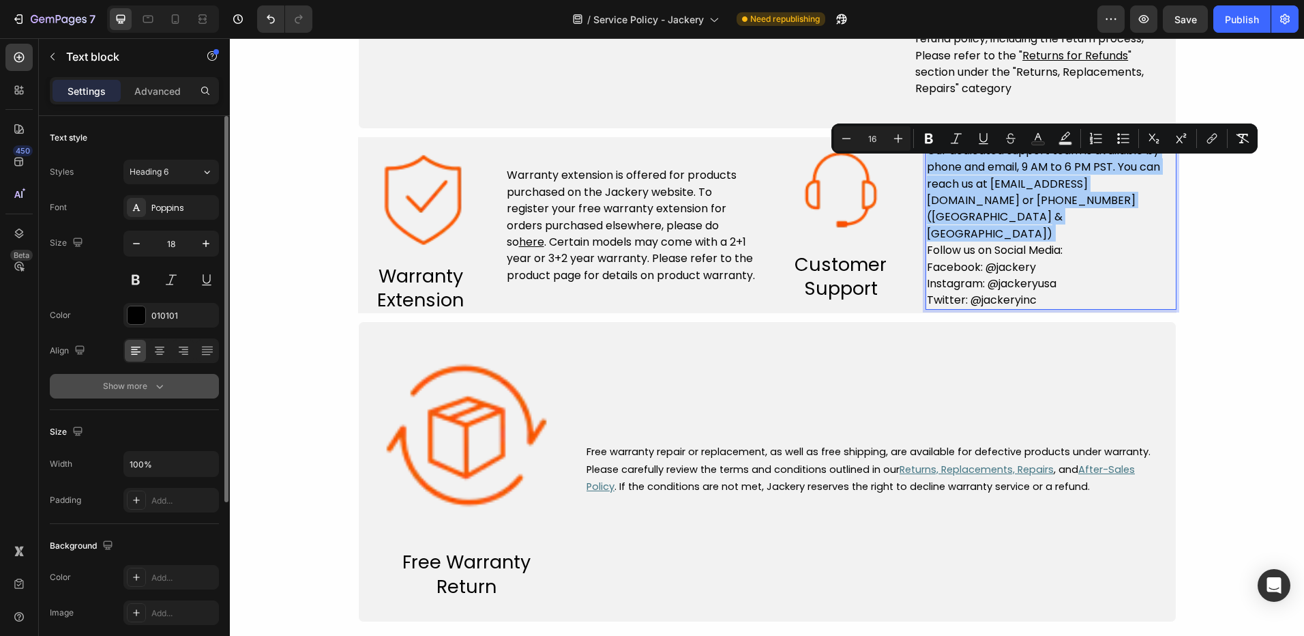
click at [134, 387] on div "Show more" at bounding box center [134, 386] width 63 height 14
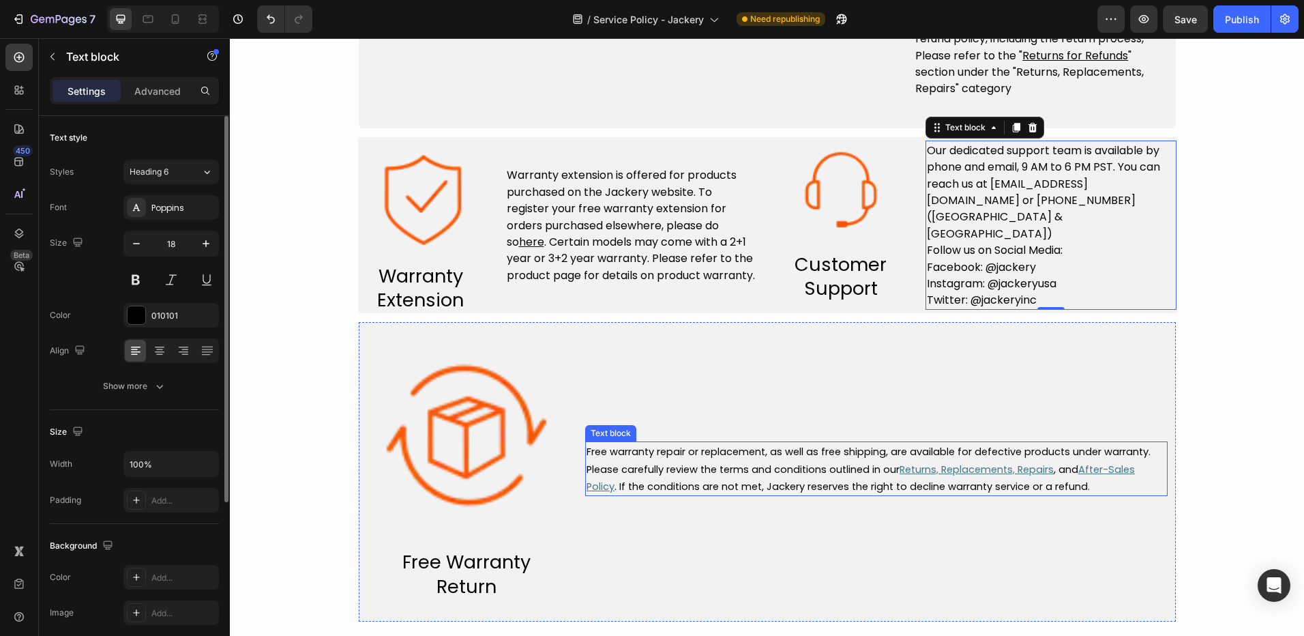
click at [701, 478] on p "Free warranty repair or replacement, as well as free shipping, are available fo…" at bounding box center [877, 469] width 580 height 52
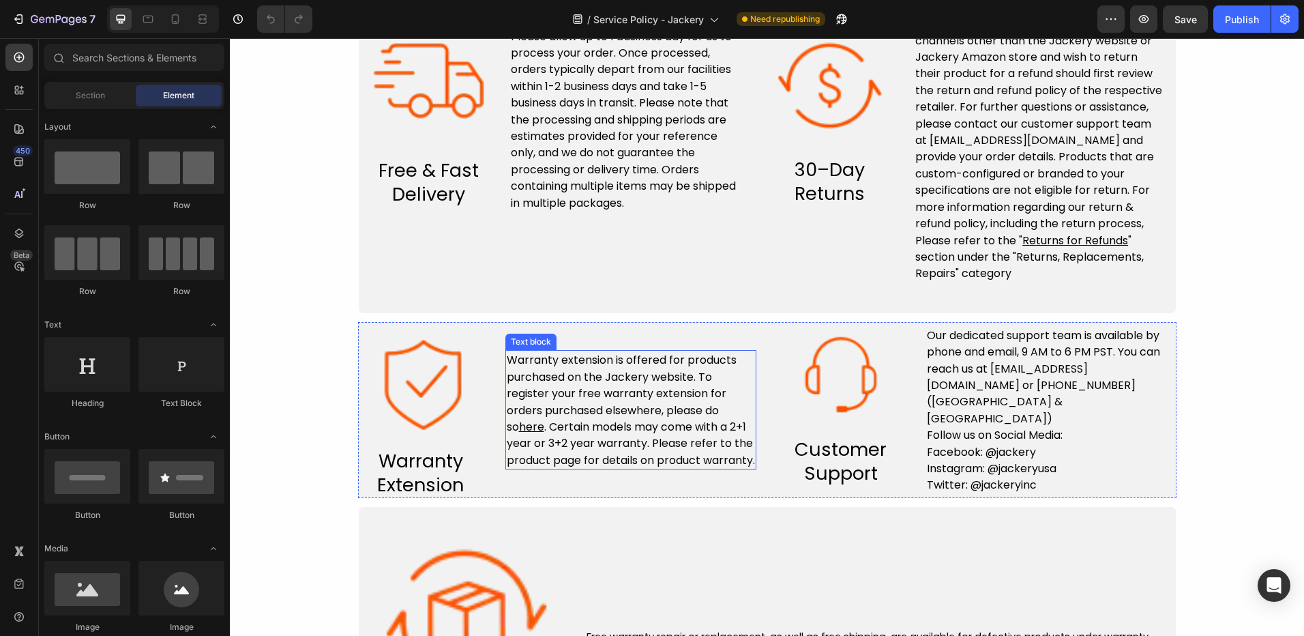
scroll to position [819, 0]
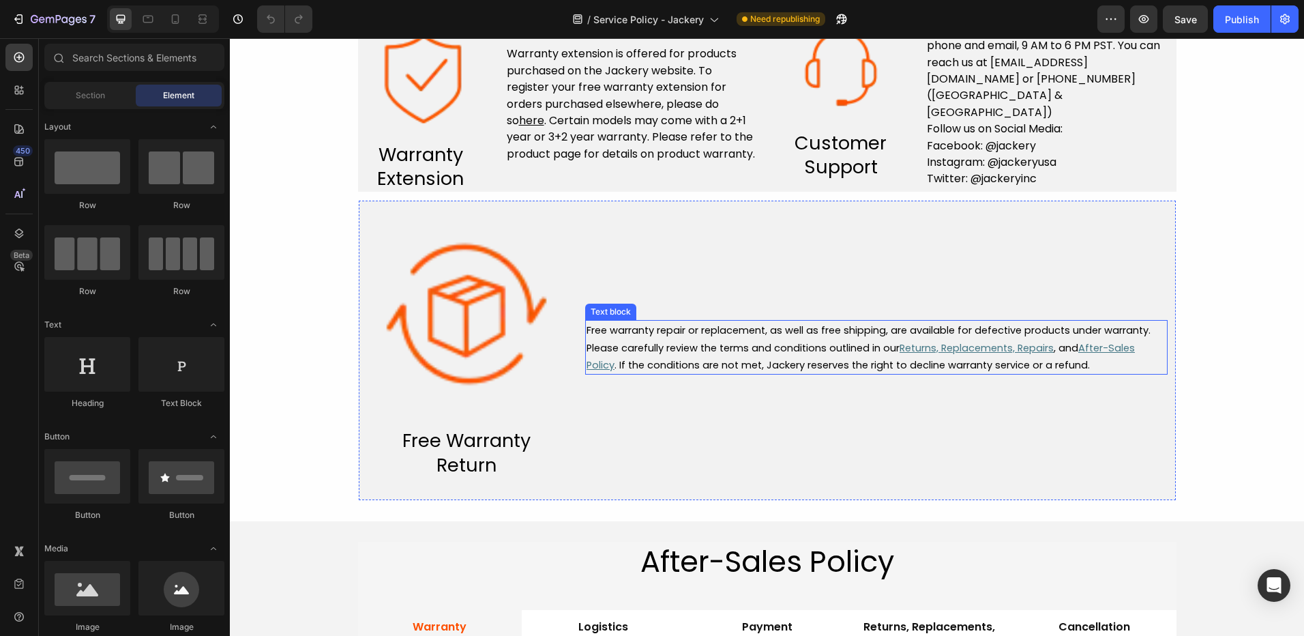
click at [781, 346] on span "Free warranty repair or replacement, as well as free shipping, are available fo…" at bounding box center [869, 338] width 564 height 31
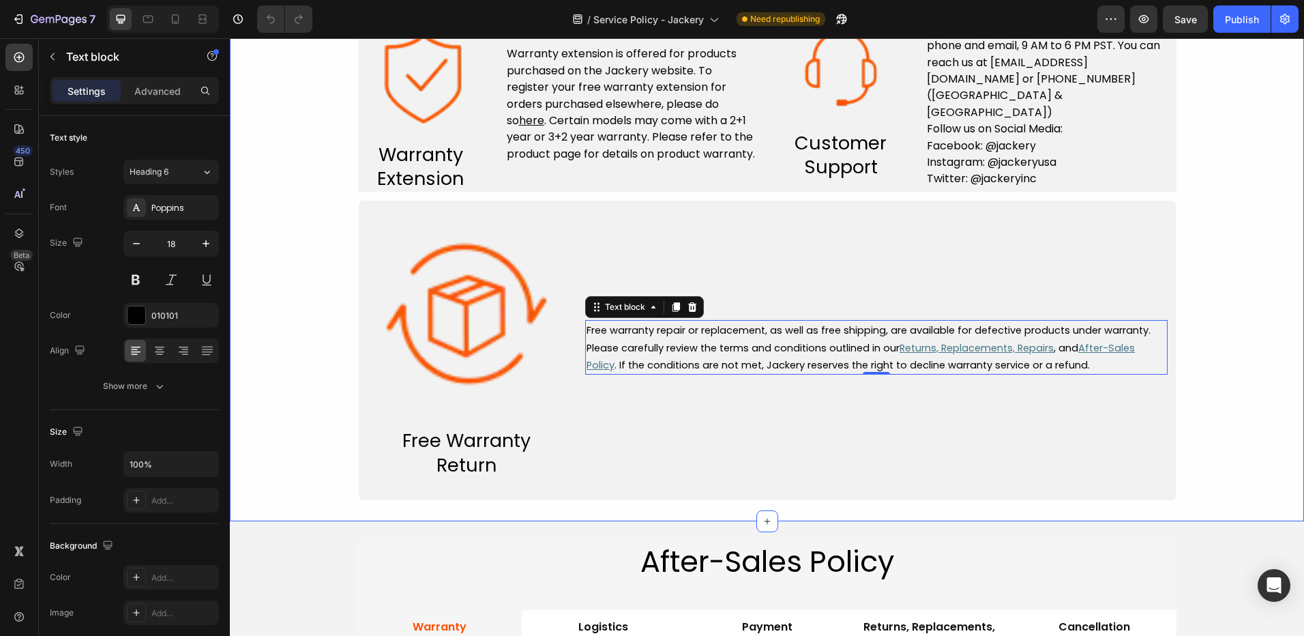
click at [291, 407] on div "Service Policy Heading Image Free & Fast Delivery Text block Row Free shipping …" at bounding box center [767, 27] width 1074 height 947
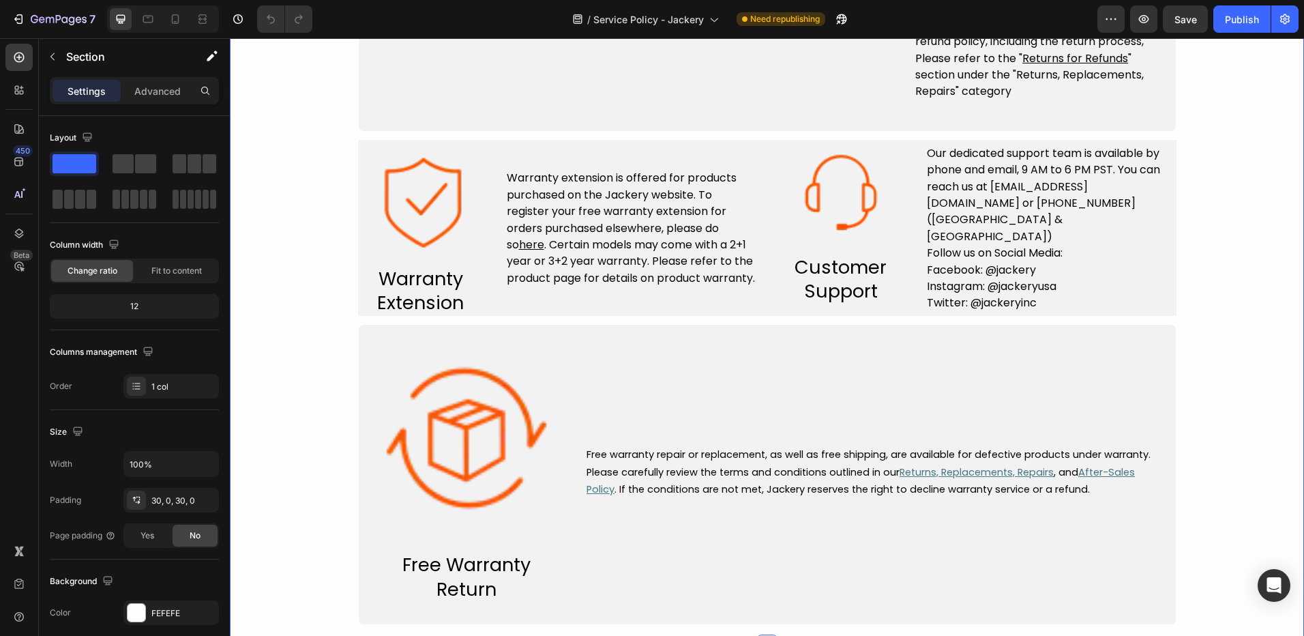
scroll to position [682, 0]
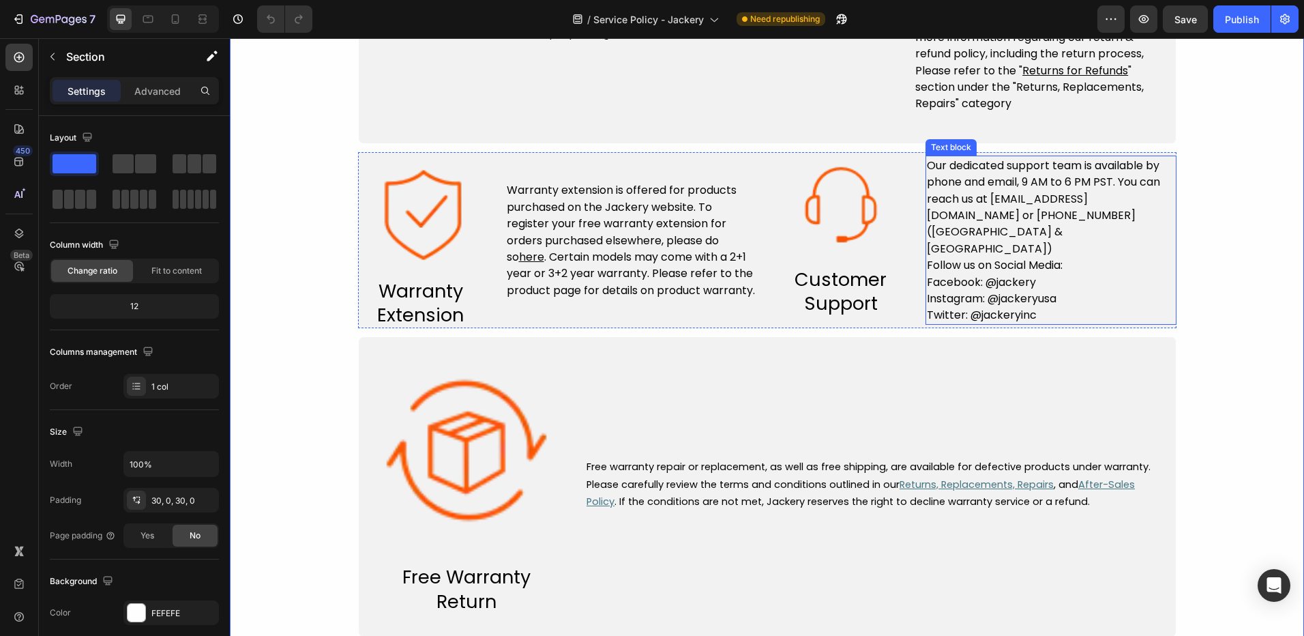
click at [975, 291] on span "Instagram: @jackeryusa" at bounding box center [992, 299] width 130 height 16
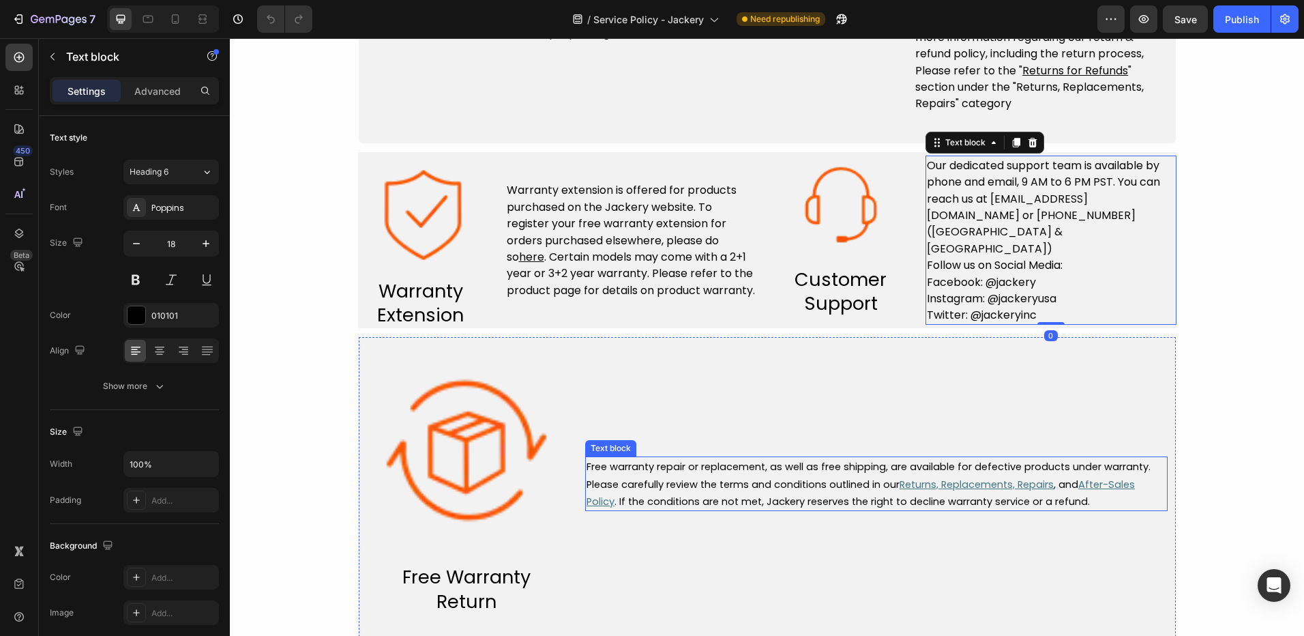
click at [690, 478] on span "Free warranty repair or replacement, as well as free shipping, are available fo…" at bounding box center [869, 475] width 564 height 31
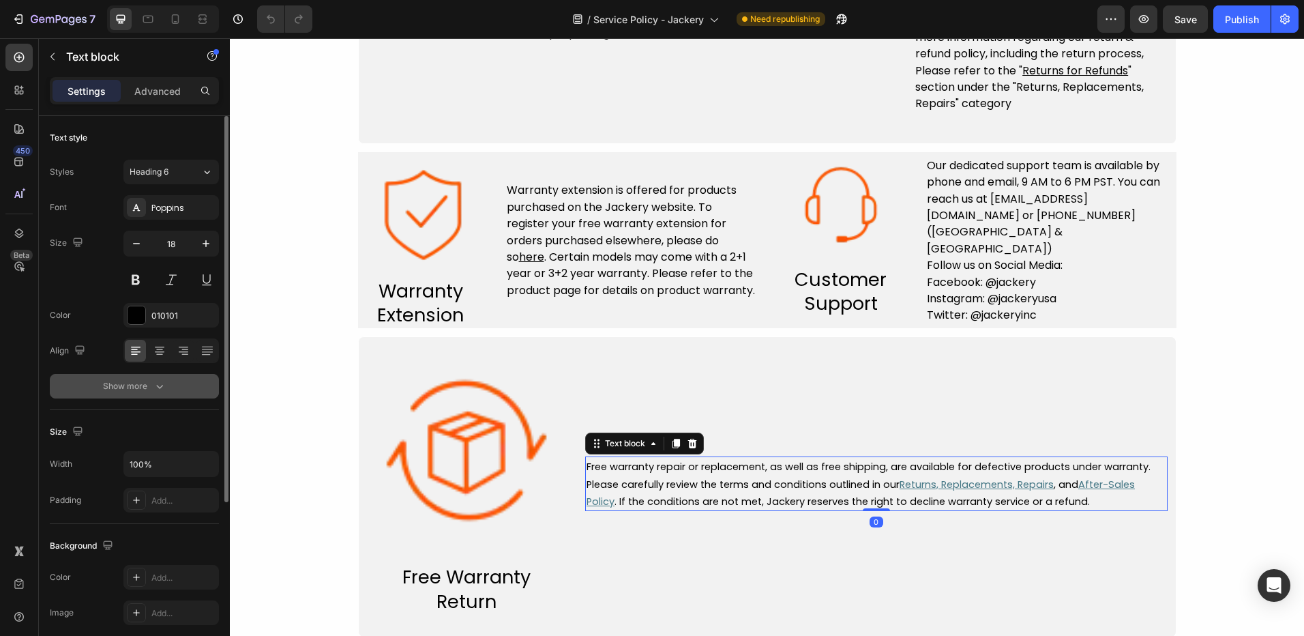
click at [158, 386] on icon "button" at bounding box center [160, 386] width 14 height 14
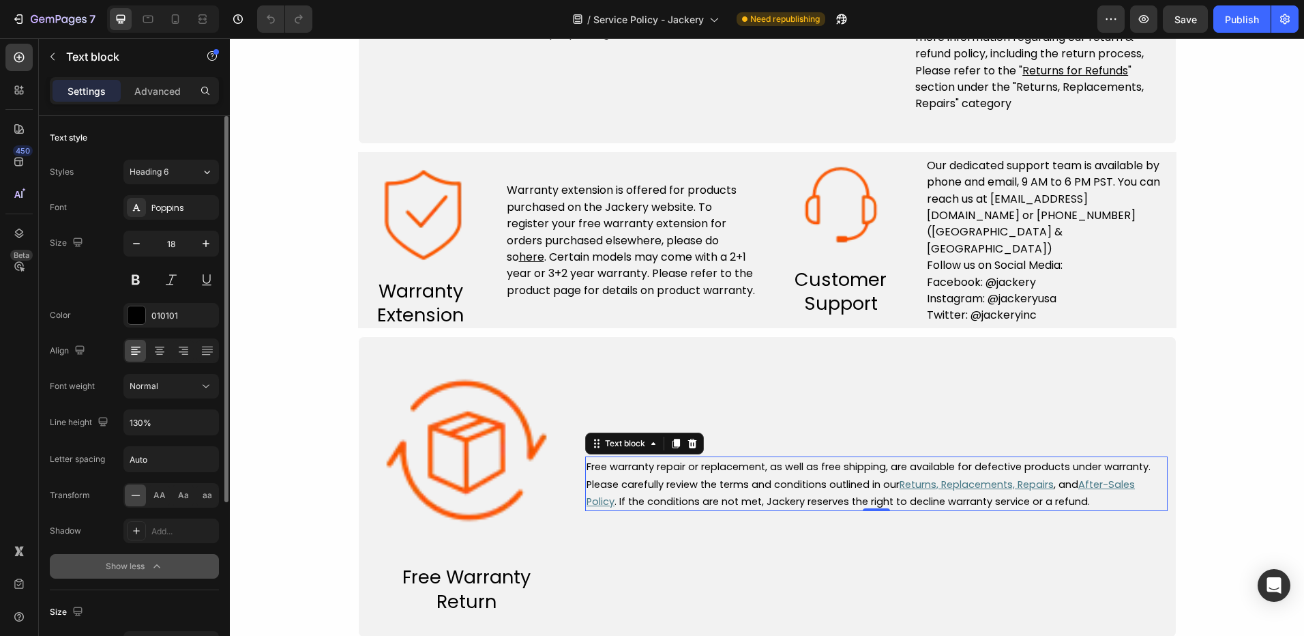
click at [857, 486] on span "Free warranty repair or replacement, as well as free shipping, are available fo…" at bounding box center [869, 475] width 564 height 31
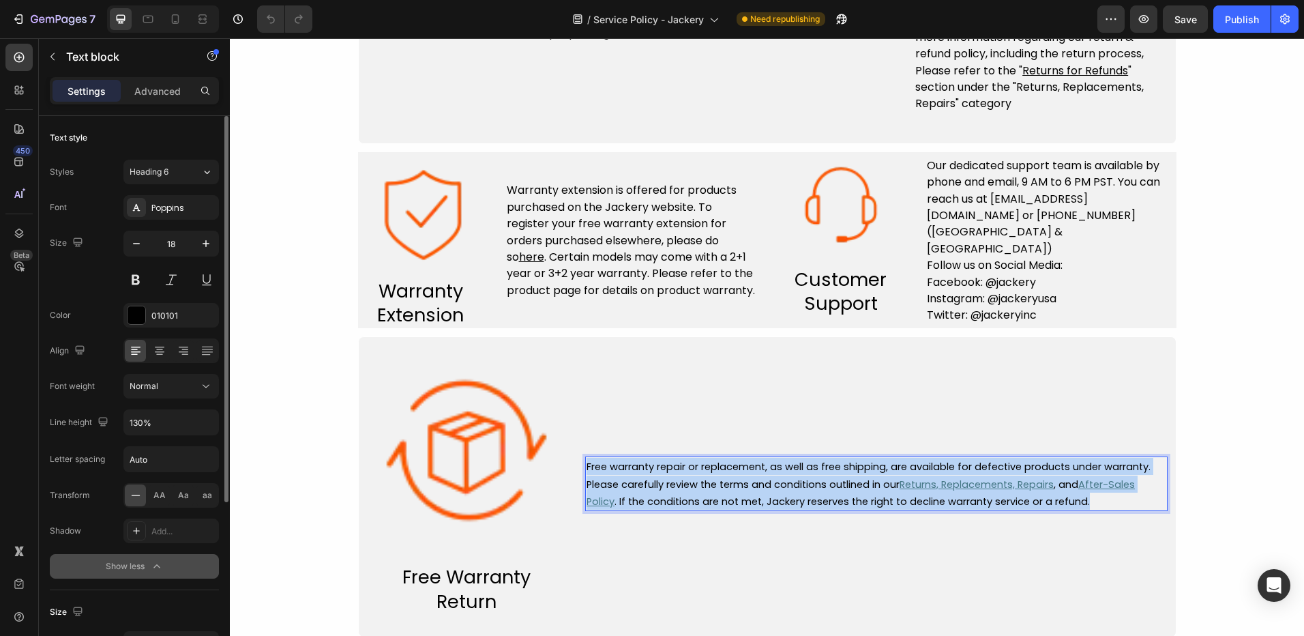
click at [857, 486] on span "Free warranty repair or replacement, as well as free shipping, are available fo…" at bounding box center [869, 475] width 564 height 31
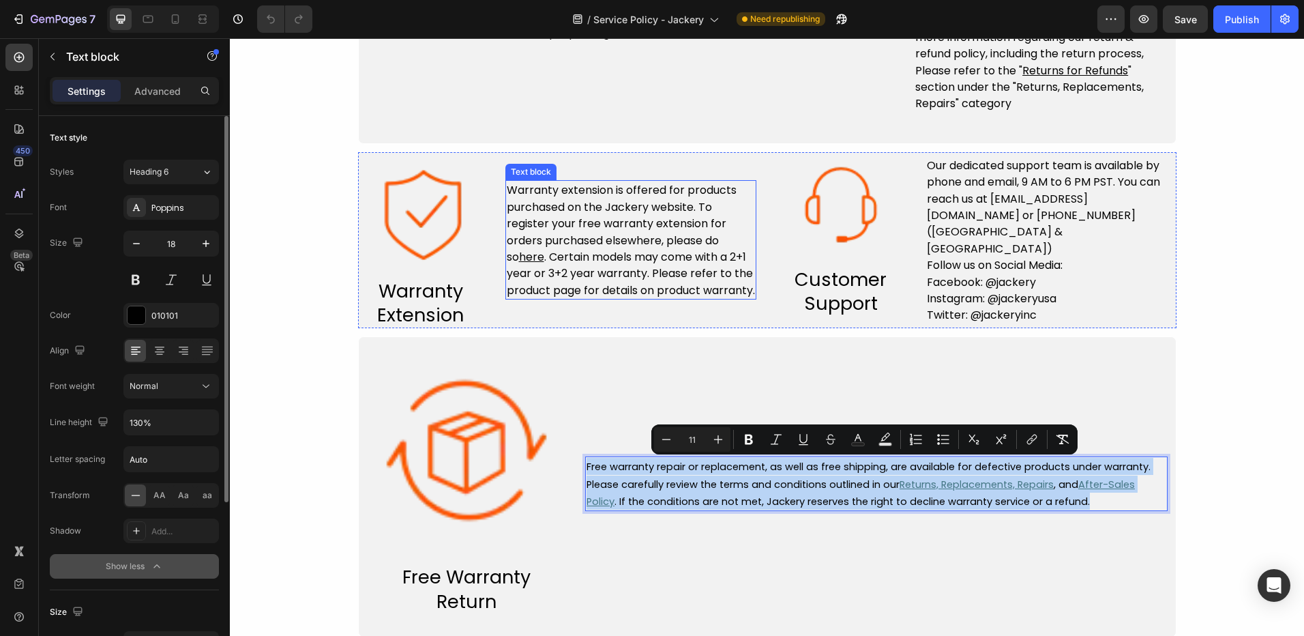
click at [627, 272] on span ". Certain models may come with a 2+1 year or 3+2 year warranty. Please refer to…" at bounding box center [631, 273] width 248 height 49
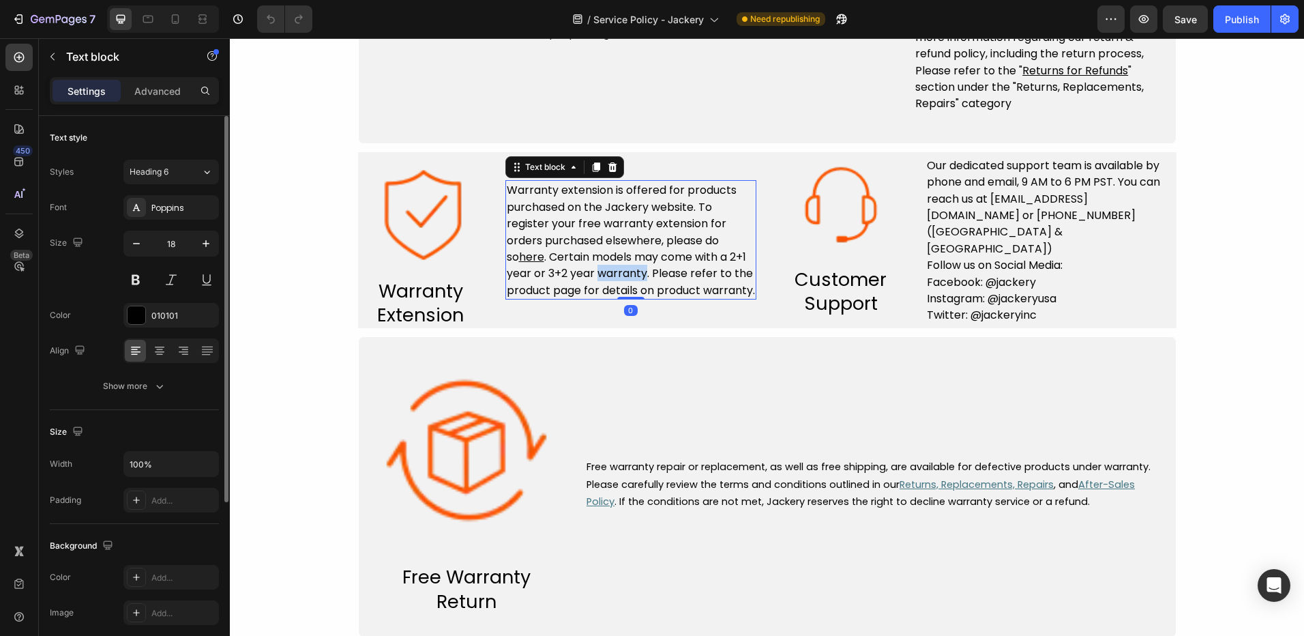
click at [627, 272] on span ". Certain models may come with a 2+1 year or 3+2 year warranty. Please refer to…" at bounding box center [631, 273] width 248 height 49
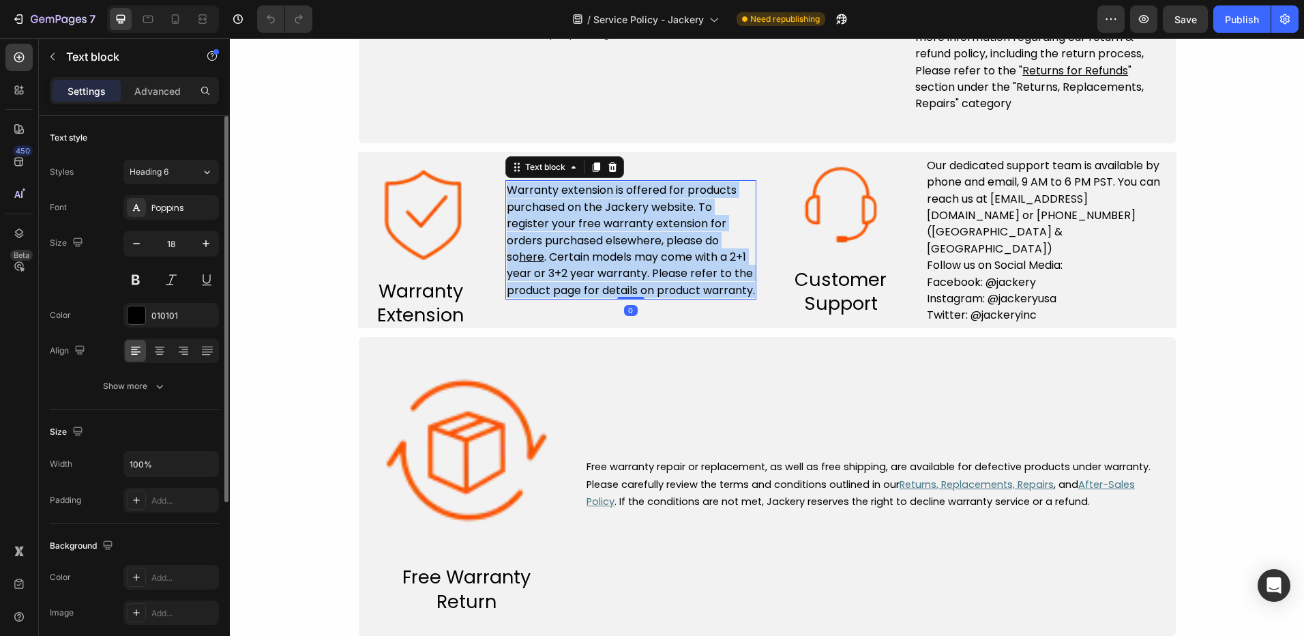
click at [627, 272] on span ". Certain models may come with a 2+1 year or 3+2 year warranty. Please refer to…" at bounding box center [631, 273] width 248 height 49
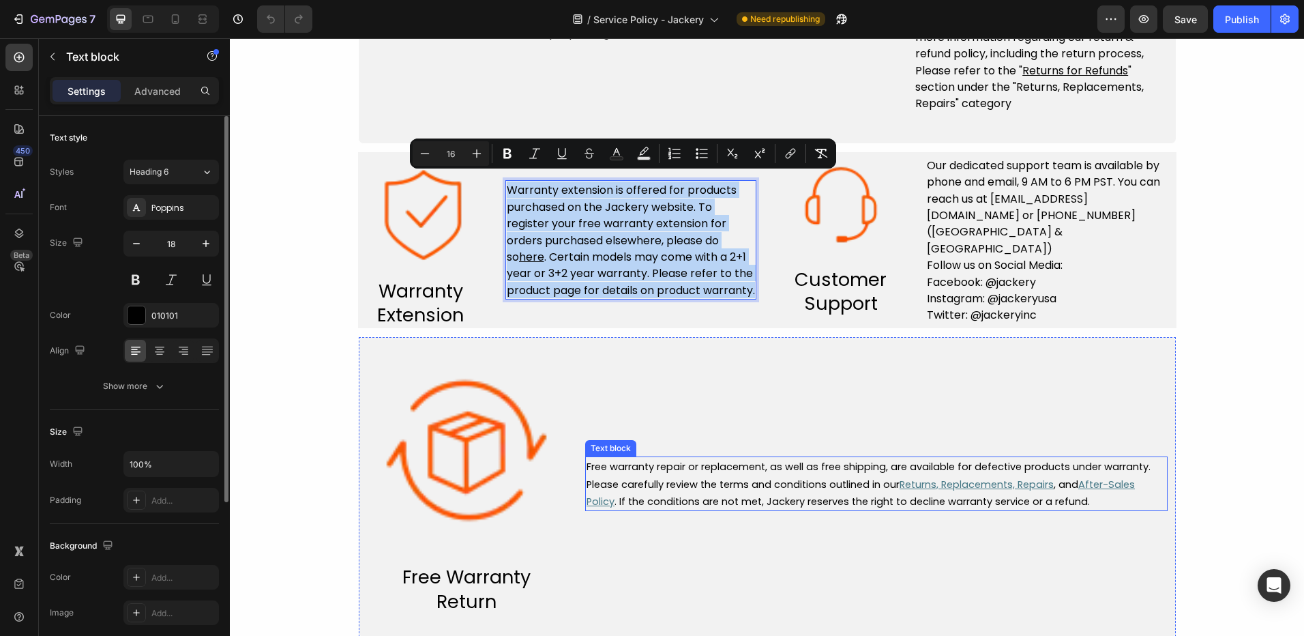
click at [753, 489] on span "Free warranty repair or replacement, as well as free shipping, are available fo…" at bounding box center [869, 475] width 564 height 31
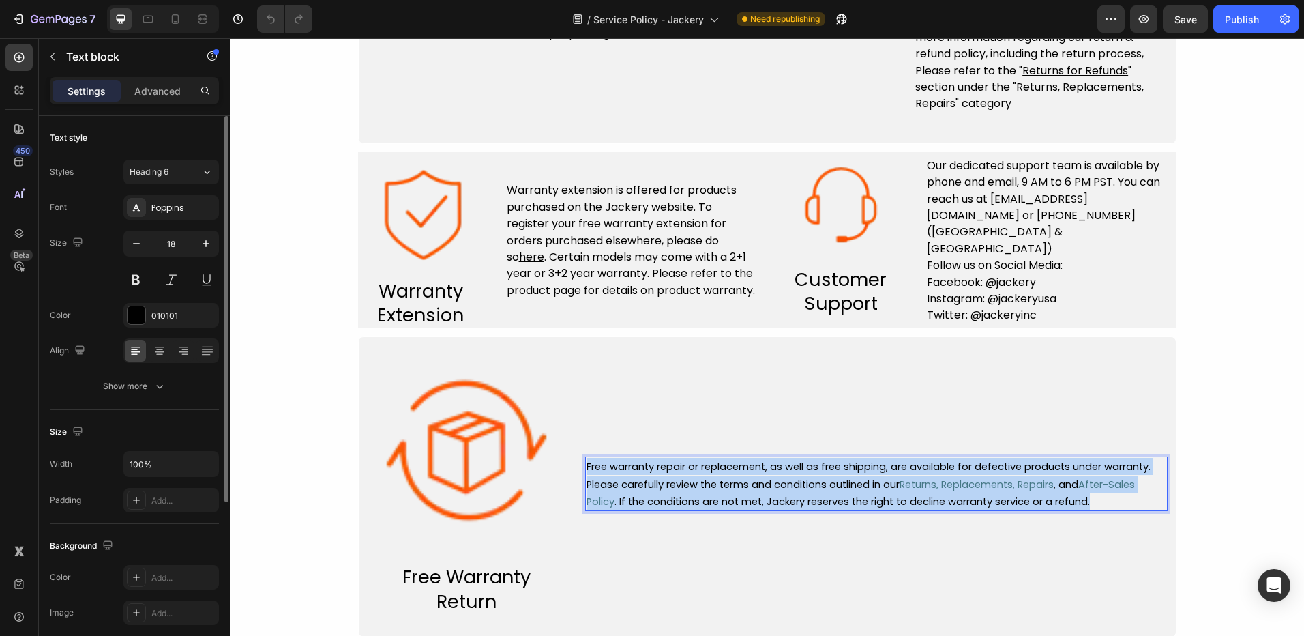
click at [753, 489] on span "Free warranty repair or replacement, as well as free shipping, are available fo…" at bounding box center [869, 475] width 564 height 31
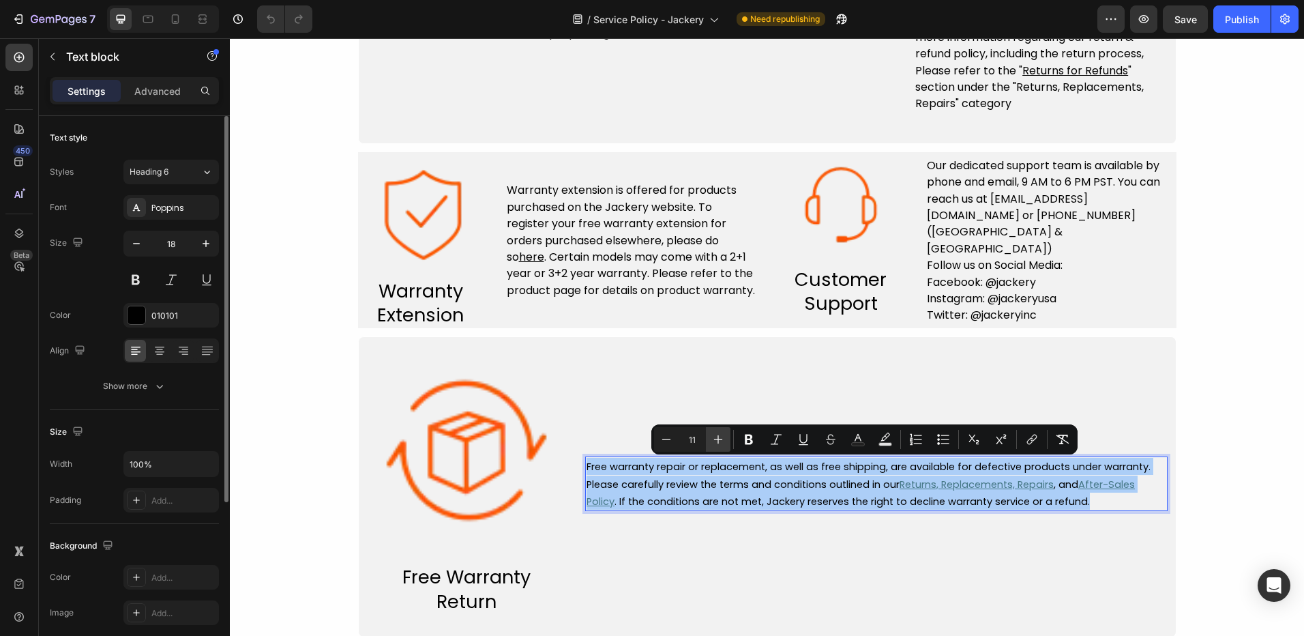
click at [720, 439] on icon "Editor contextual toolbar" at bounding box center [719, 440] width 14 height 14
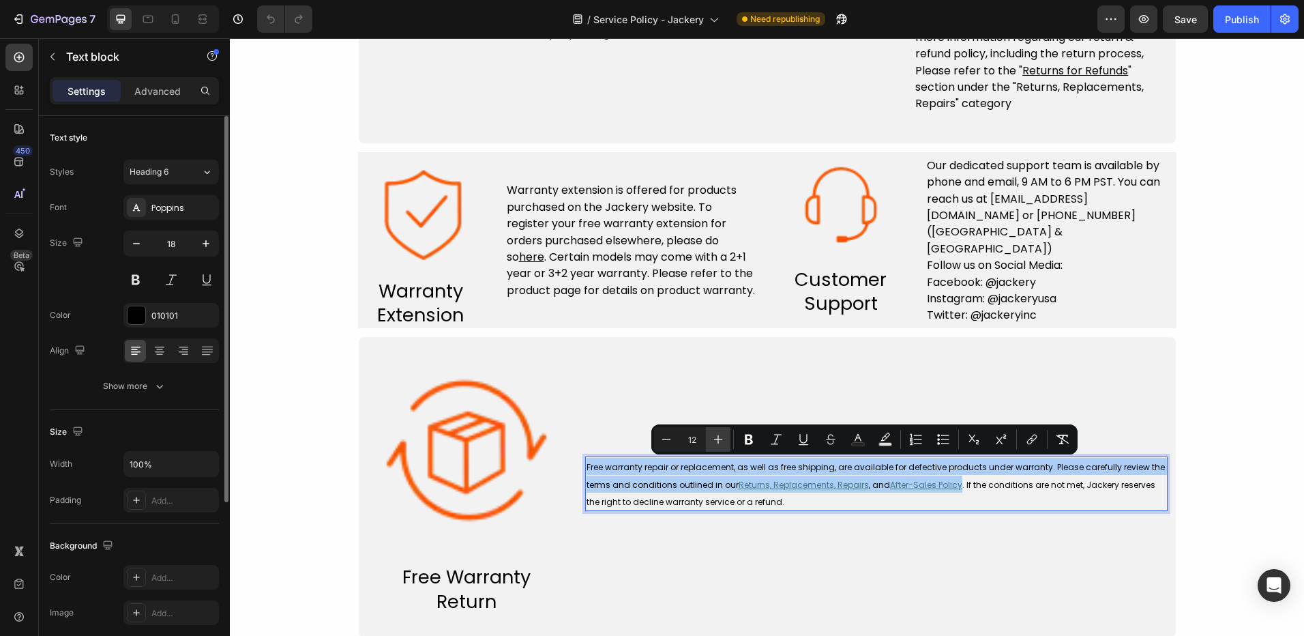
click at [720, 439] on icon "Editor contextual toolbar" at bounding box center [719, 440] width 14 height 14
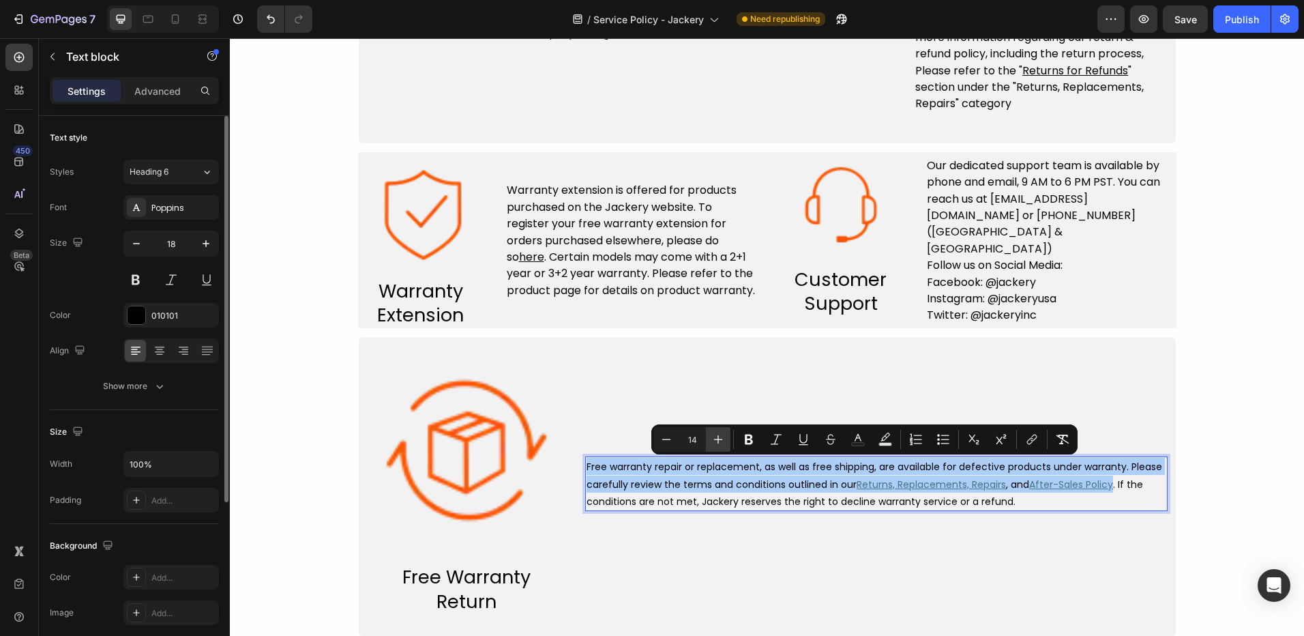
click at [720, 439] on icon "Editor contextual toolbar" at bounding box center [719, 440] width 14 height 14
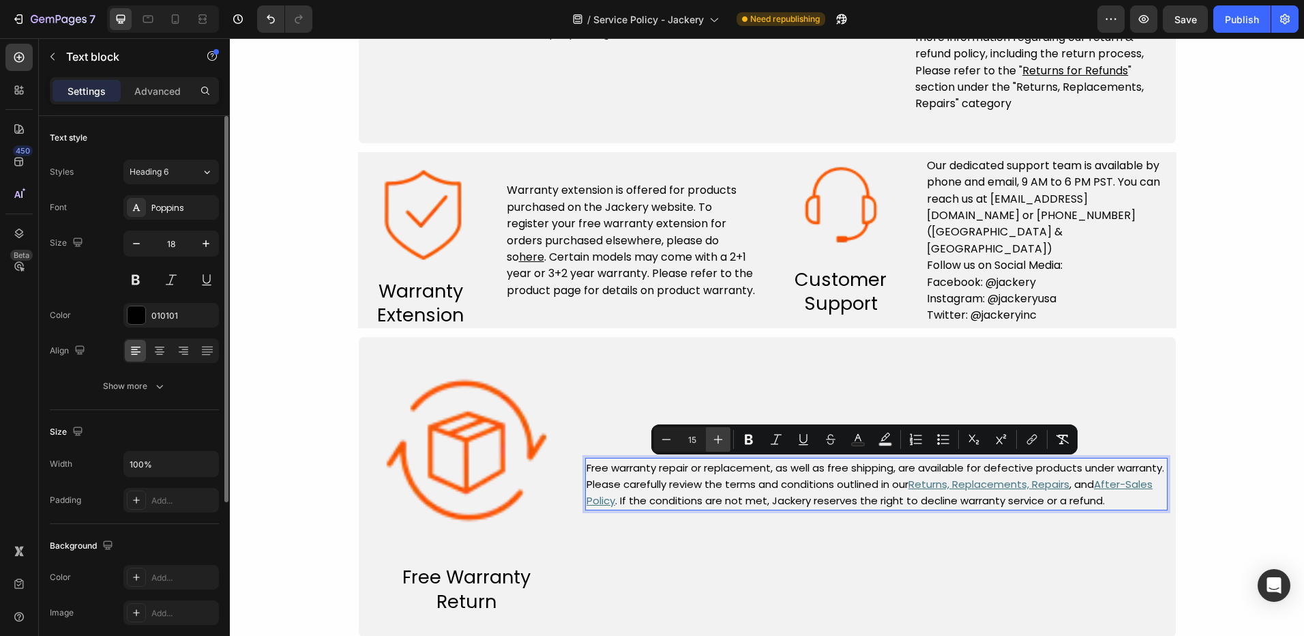
click at [720, 439] on icon "Editor contextual toolbar" at bounding box center [719, 440] width 14 height 14
type input "16"
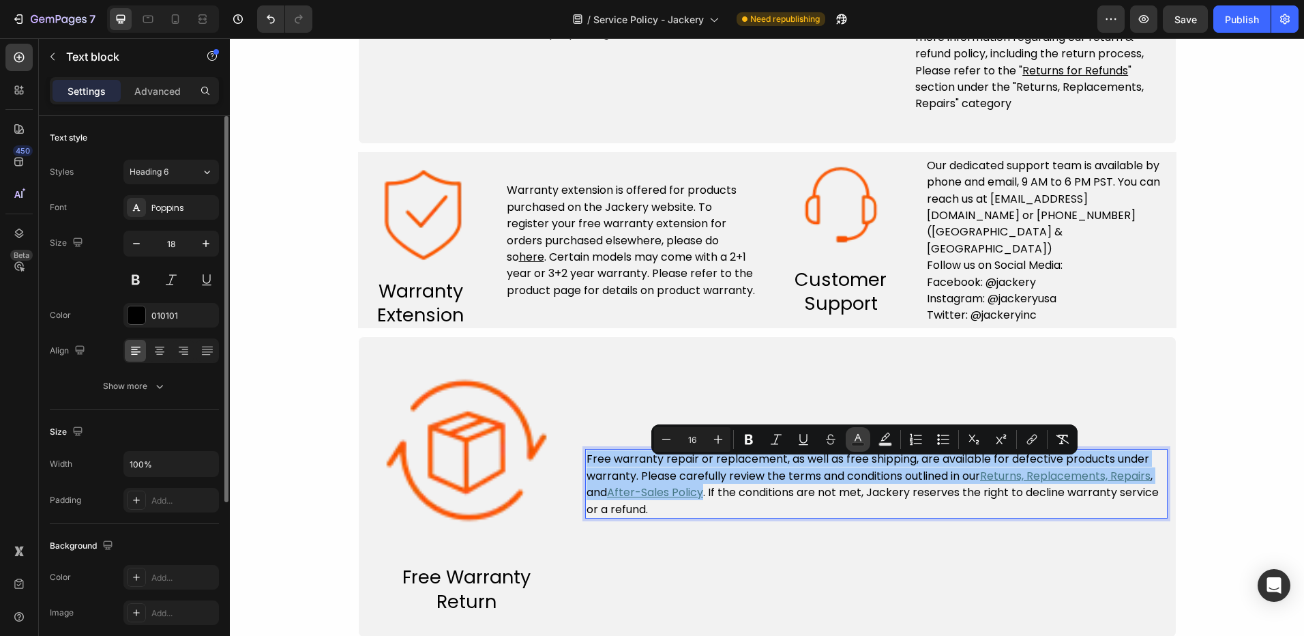
click at [856, 433] on icon "Editor contextual toolbar" at bounding box center [858, 440] width 14 height 14
type input "010101"
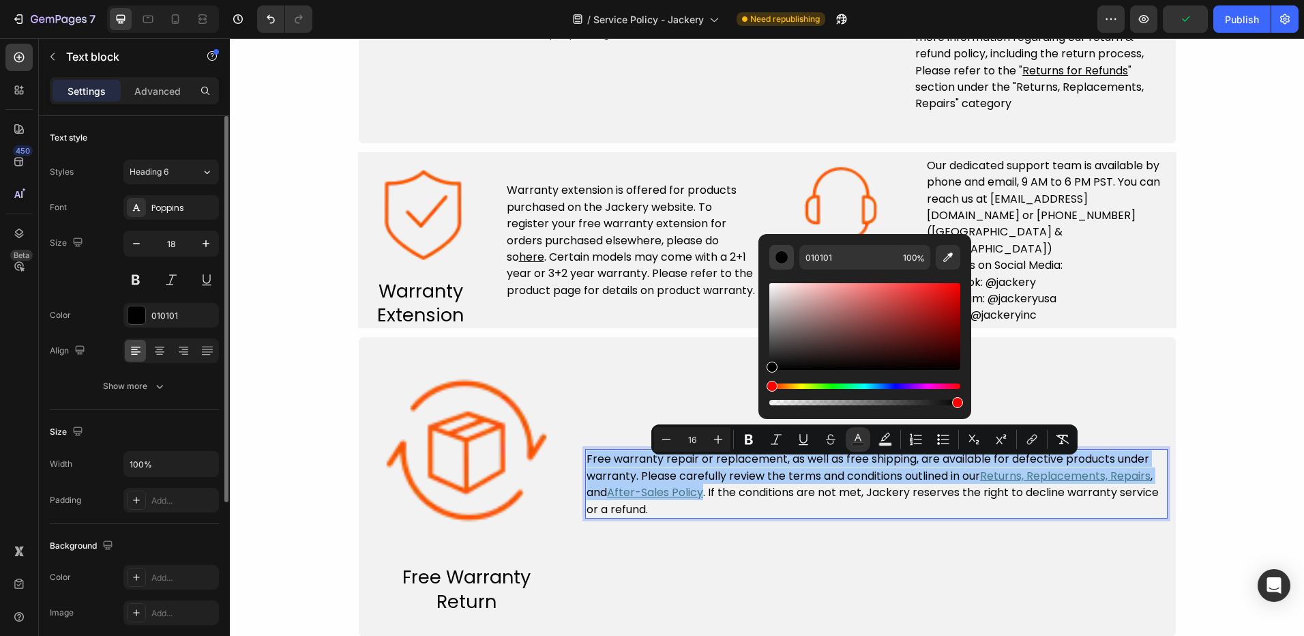
click at [778, 257] on div "Editor contextual toolbar" at bounding box center [782, 257] width 14 height 14
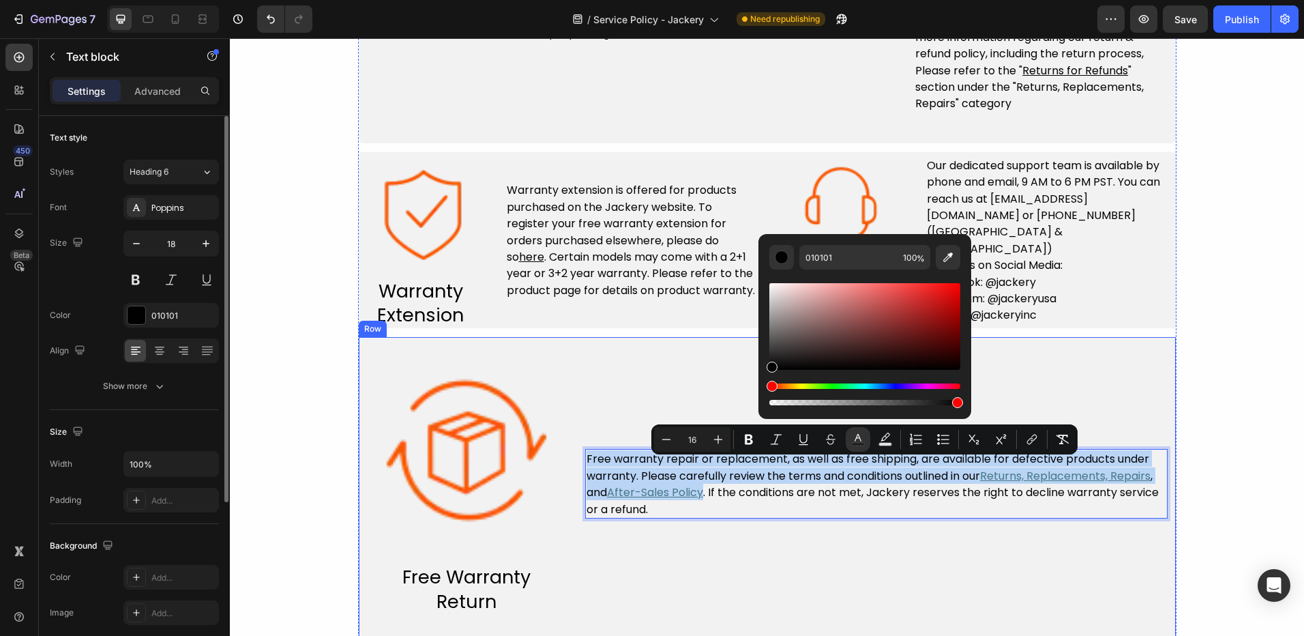
click at [751, 591] on div "Free warranty repair or replacement, as well as free shipping, are available fo…" at bounding box center [876, 483] width 583 height 261
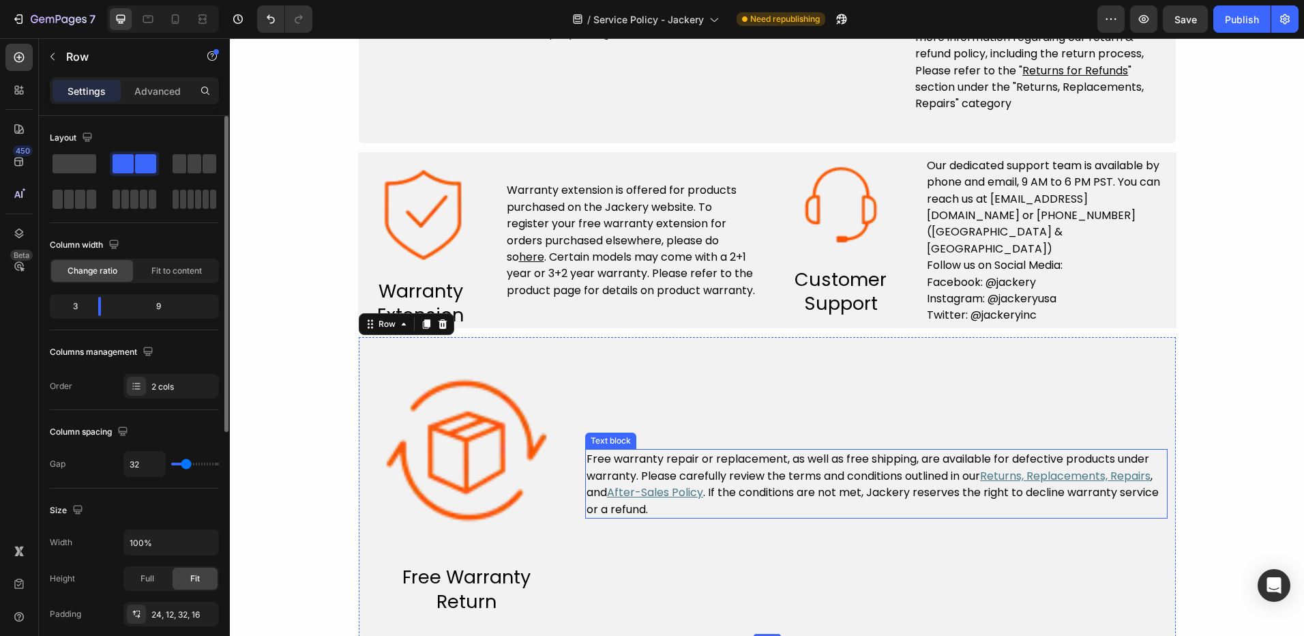
click at [703, 493] on span ". If the conditions are not met, Jackery reserves the right to decline warranty…" at bounding box center [873, 500] width 572 height 32
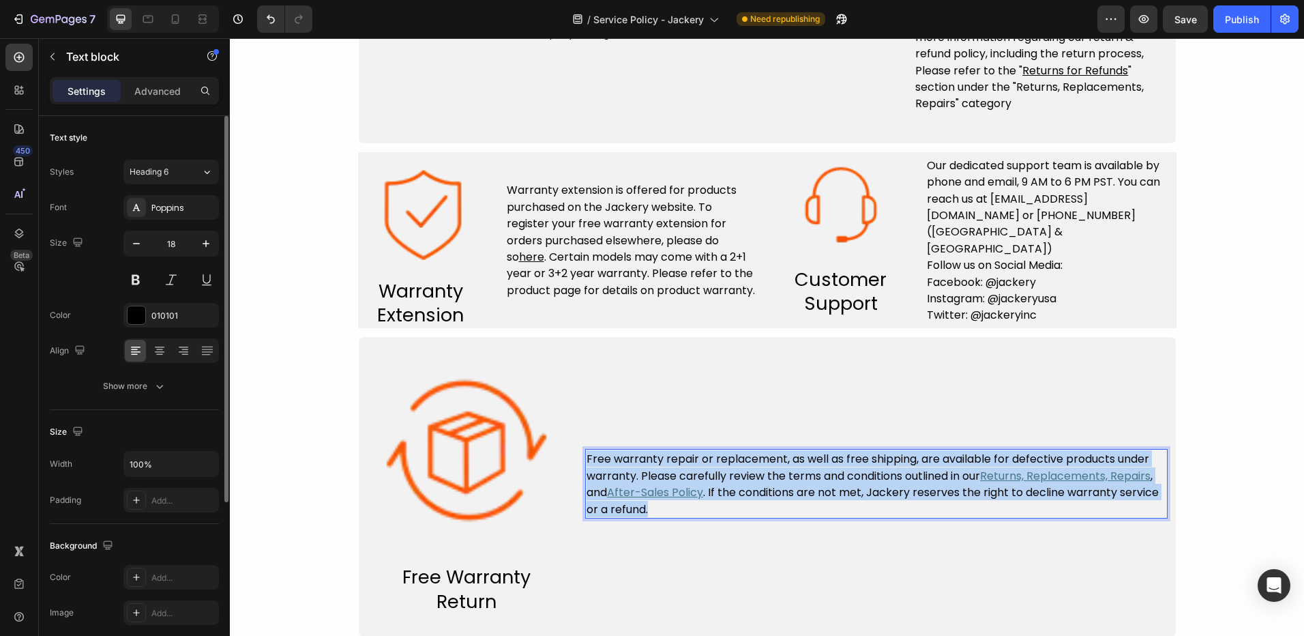
click at [703, 493] on span ". If the conditions are not met, Jackery reserves the right to decline warranty…" at bounding box center [873, 500] width 572 height 32
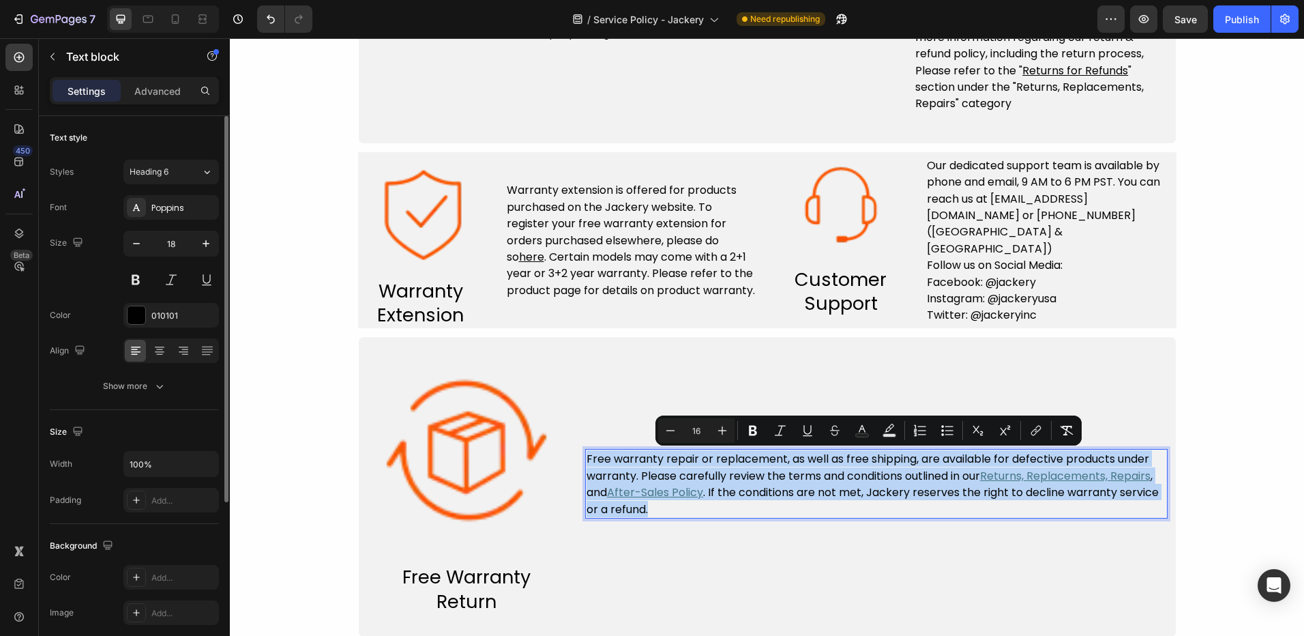
click at [703, 493] on span ". If the conditions are not met, Jackery reserves the right to decline warranty…" at bounding box center [873, 500] width 572 height 32
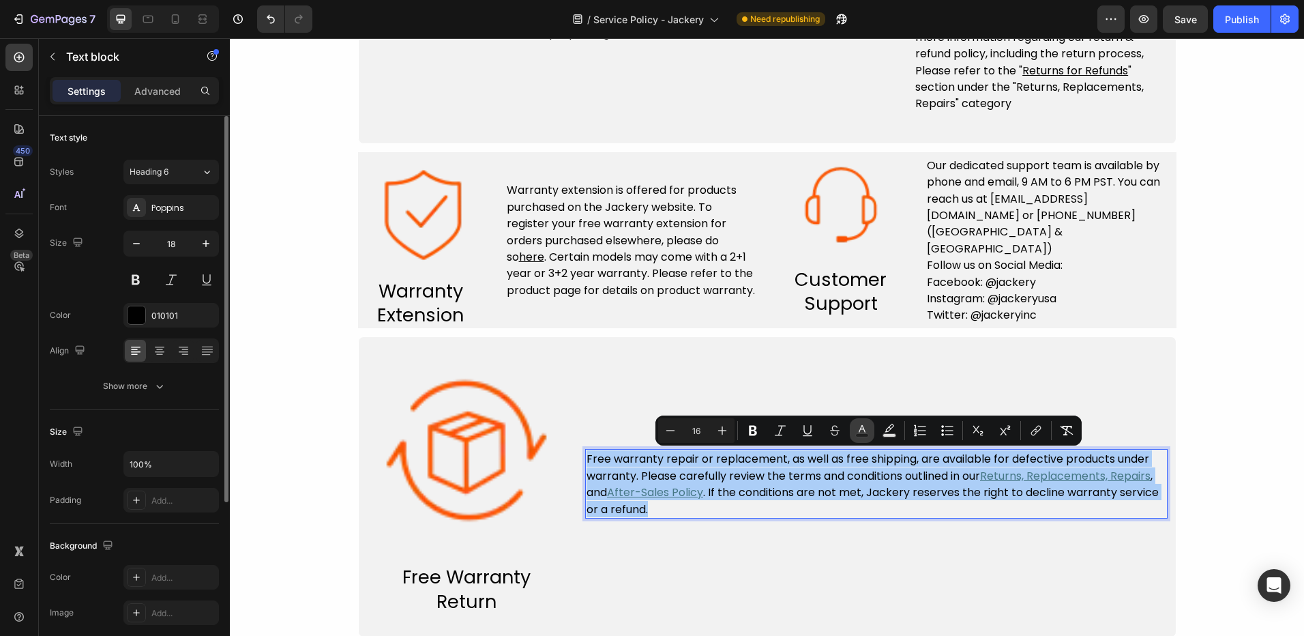
click at [860, 423] on button "Text Color" at bounding box center [862, 430] width 25 height 25
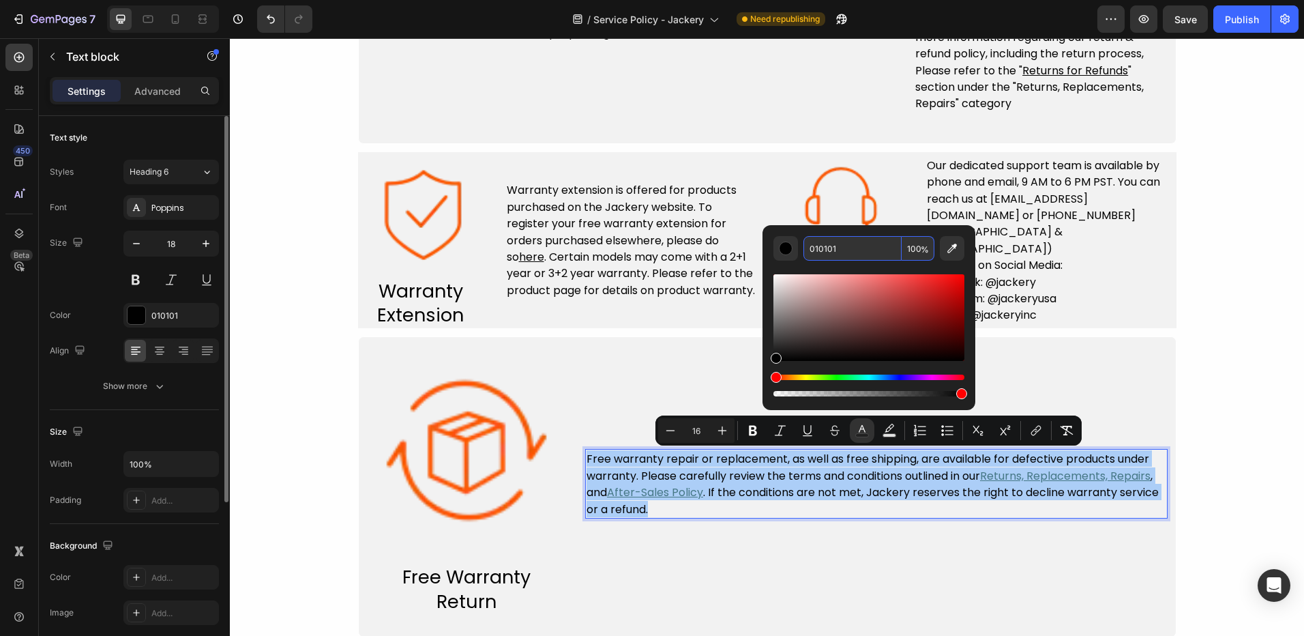
click at [820, 250] on input "010101" at bounding box center [853, 248] width 98 height 25
click at [780, 251] on div "Editor contextual toolbar" at bounding box center [786, 248] width 14 height 14
click at [781, 251] on div "Editor contextual toolbar" at bounding box center [786, 248] width 14 height 14
click at [895, 244] on input "010101" at bounding box center [853, 248] width 98 height 25
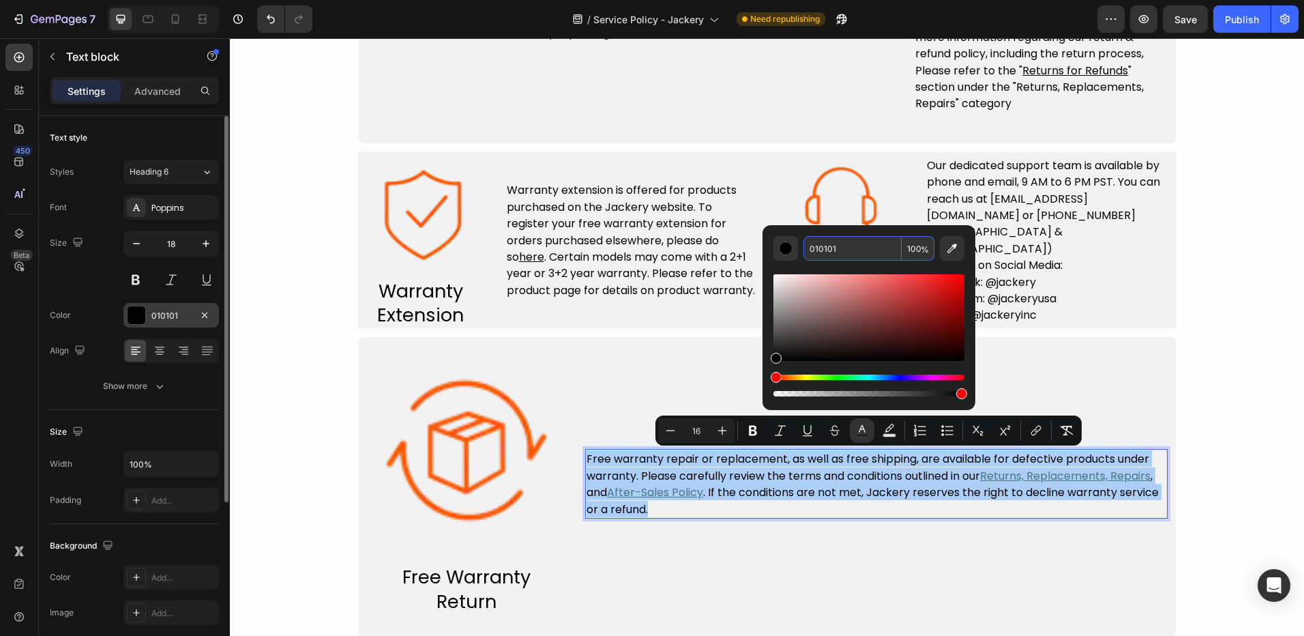
click at [173, 320] on div "010101" at bounding box center [171, 316] width 40 height 12
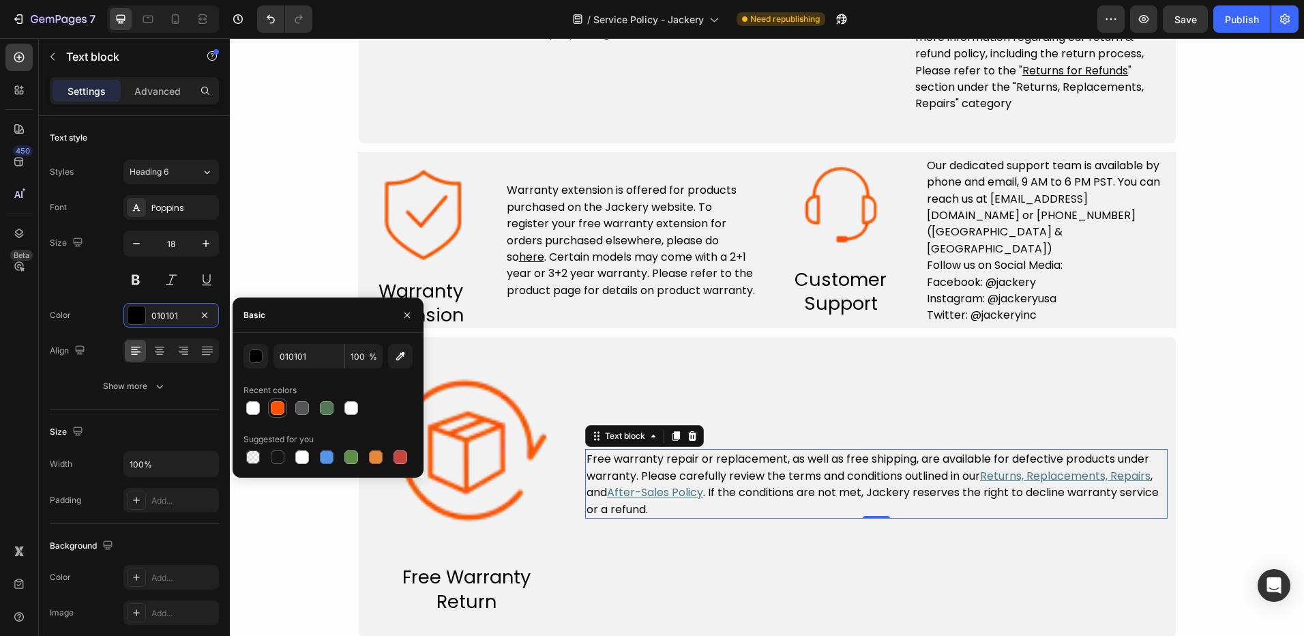
click at [277, 404] on div at bounding box center [278, 408] width 14 height 14
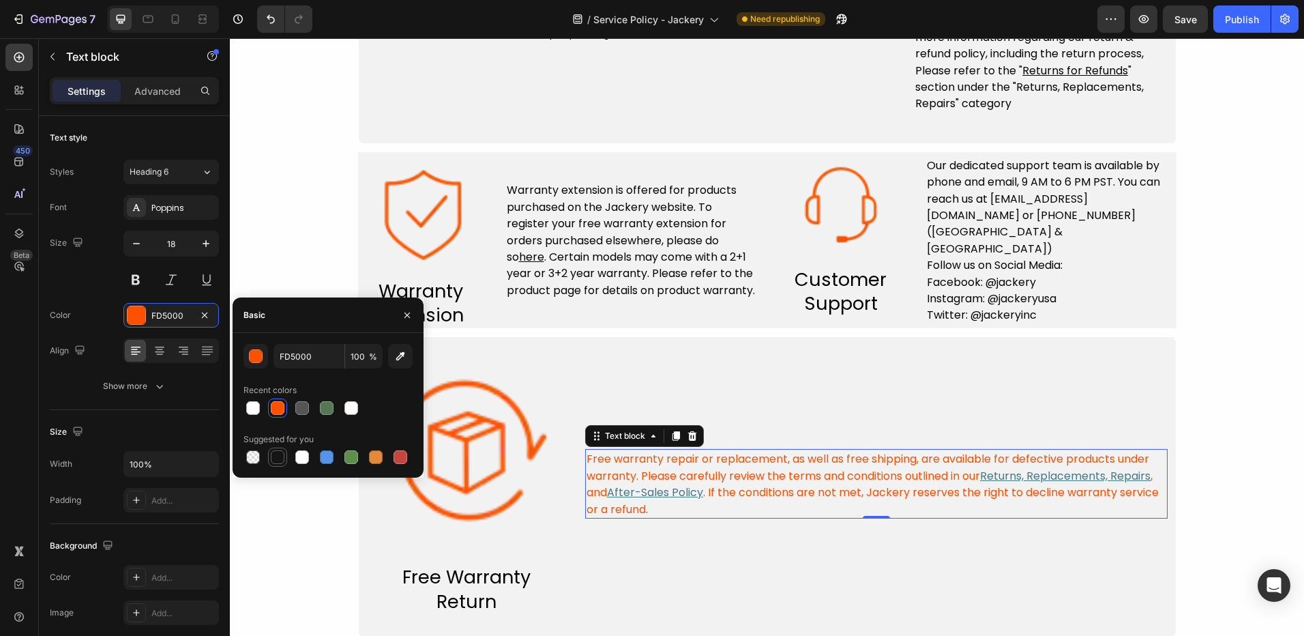
click at [277, 462] on div at bounding box center [278, 457] width 14 height 14
type input "151515"
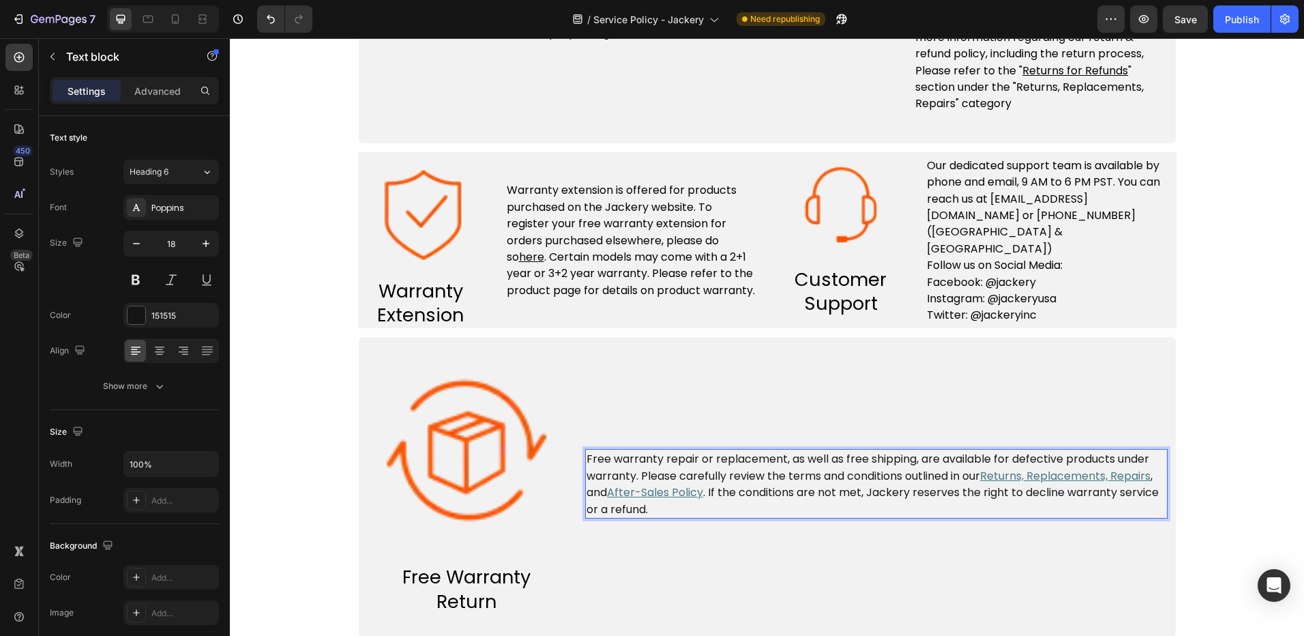
click at [1024, 478] on u "Returns, Replacements, Repairs" at bounding box center [1065, 476] width 171 height 16
drag, startPoint x: 1024, startPoint y: 478, endPoint x: 1007, endPoint y: 476, distance: 17.2
click at [1007, 476] on u "Returns, Replacements, Repairs" at bounding box center [1065, 476] width 171 height 16
click at [978, 480] on span "Free warranty repair or replacement, as well as free shipping, are available fo…" at bounding box center [868, 467] width 563 height 32
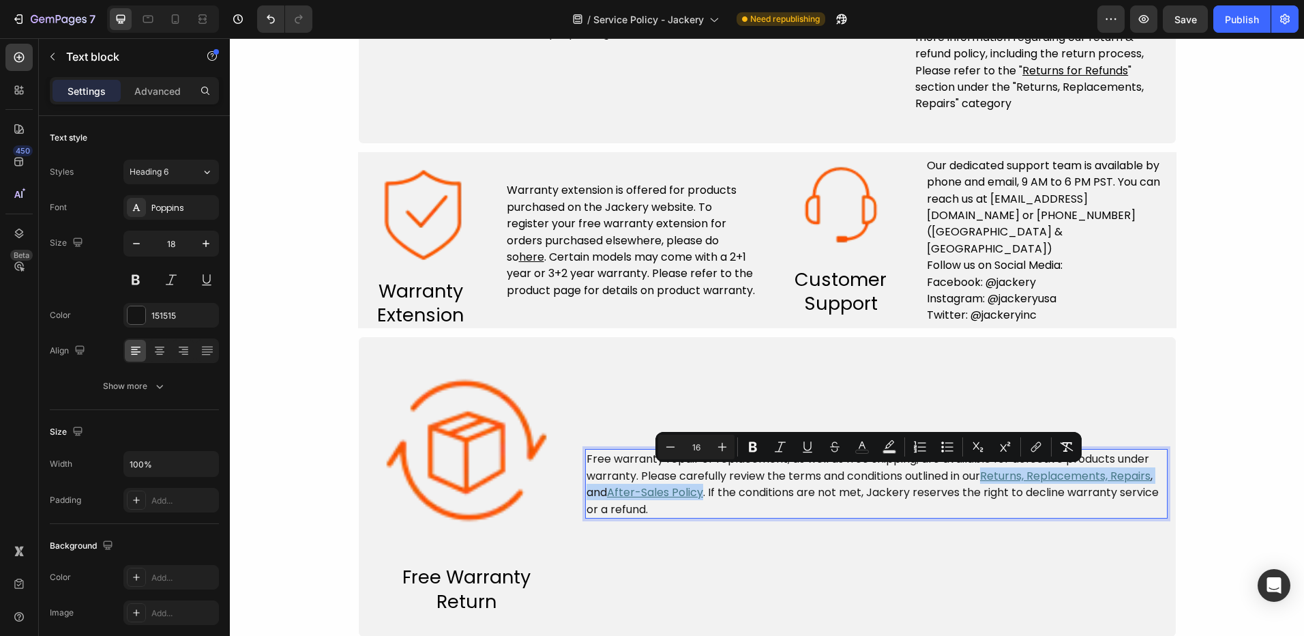
drag, startPoint x: 980, startPoint y: 479, endPoint x: 699, endPoint y: 488, distance: 281.2
click at [699, 488] on p "Free warranty repair or replacement, as well as free shipping, are available fo…" at bounding box center [877, 483] width 580 height 67
click at [858, 452] on icon "Editor contextual toolbar" at bounding box center [862, 447] width 14 height 14
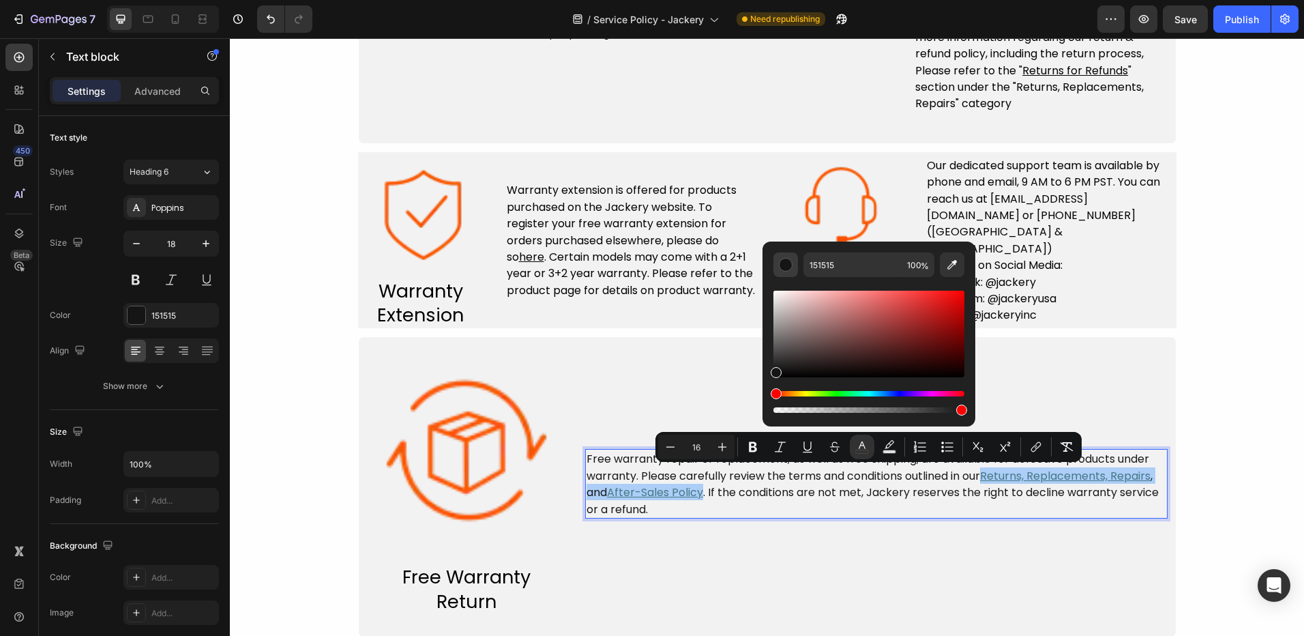
click at [786, 266] on div "Editor contextual toolbar" at bounding box center [786, 265] width 14 height 14
click at [787, 266] on div "Editor contextual toolbar" at bounding box center [786, 265] width 14 height 14
click at [923, 573] on div "Free warranty repair or replacement, as well as free shipping, are available fo…" at bounding box center [876, 483] width 583 height 261
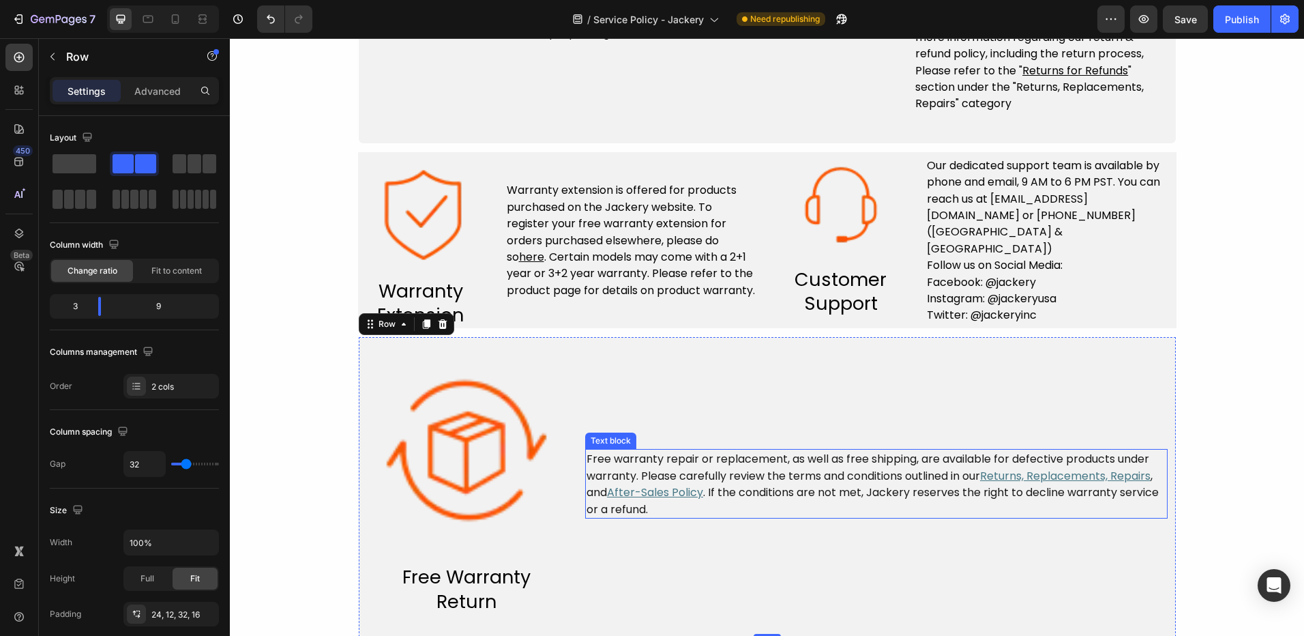
click at [980, 474] on span "Free warranty repair or replacement, as well as free shipping, are available fo…" at bounding box center [868, 467] width 563 height 32
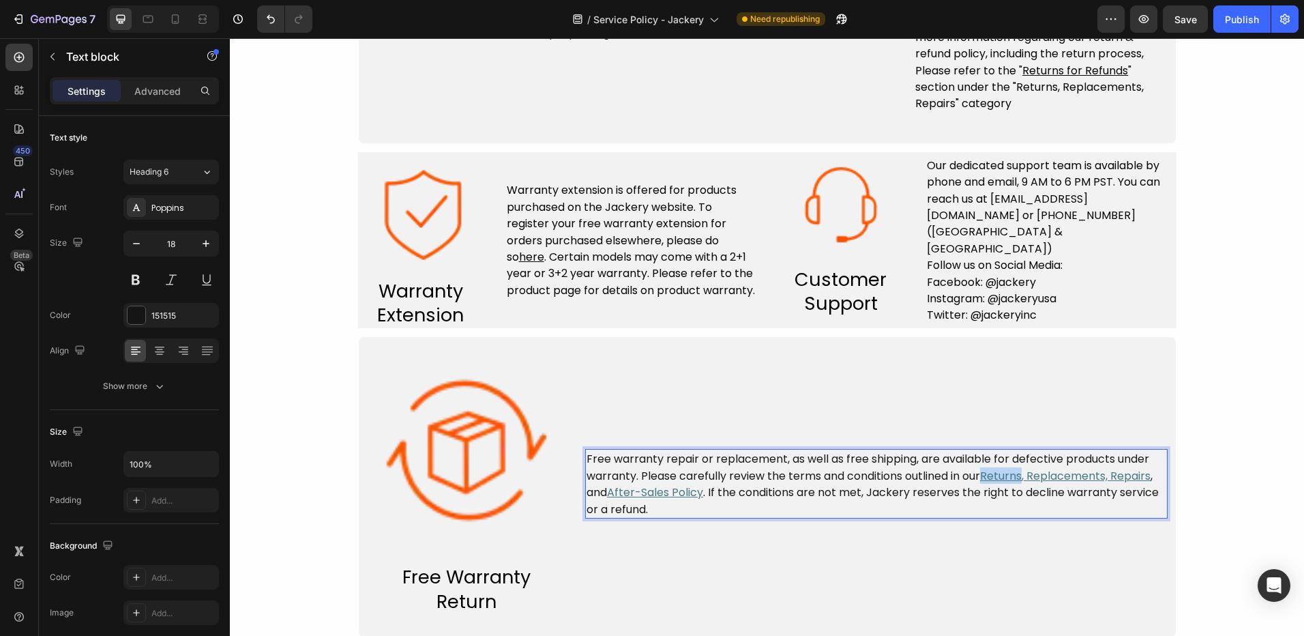
click at [985, 475] on u "Returns, Replacements, Repairs" at bounding box center [1065, 476] width 171 height 16
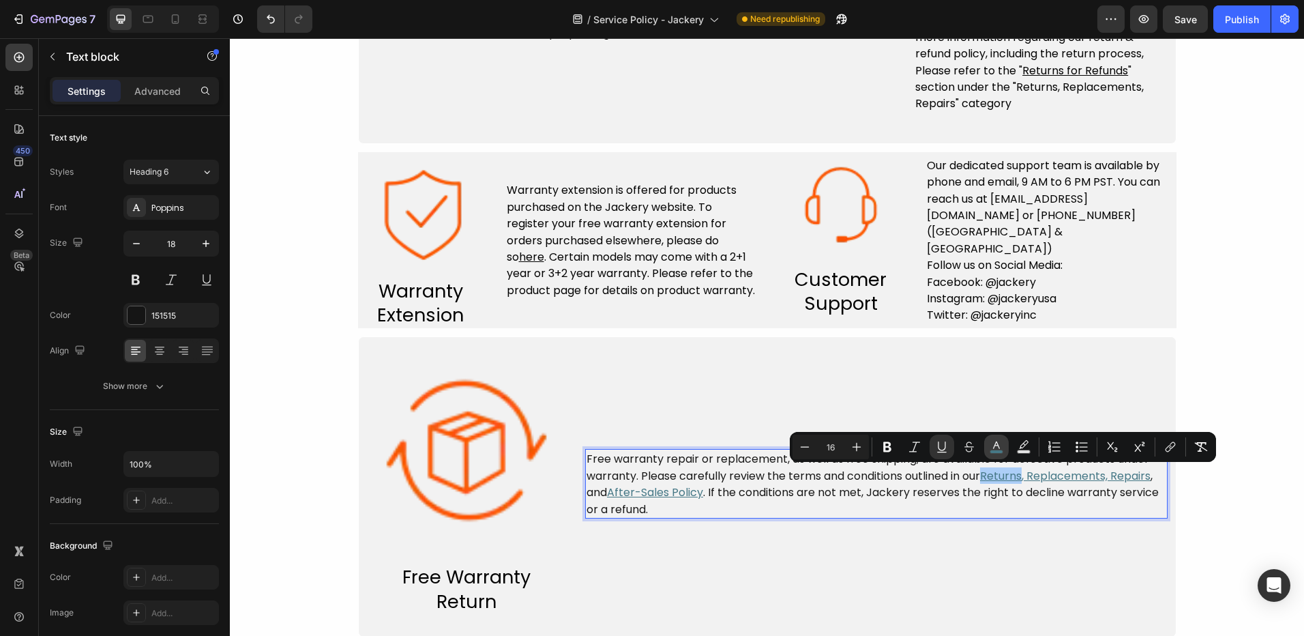
click at [997, 444] on icon "Editor contextual toolbar" at bounding box center [997, 447] width 14 height 14
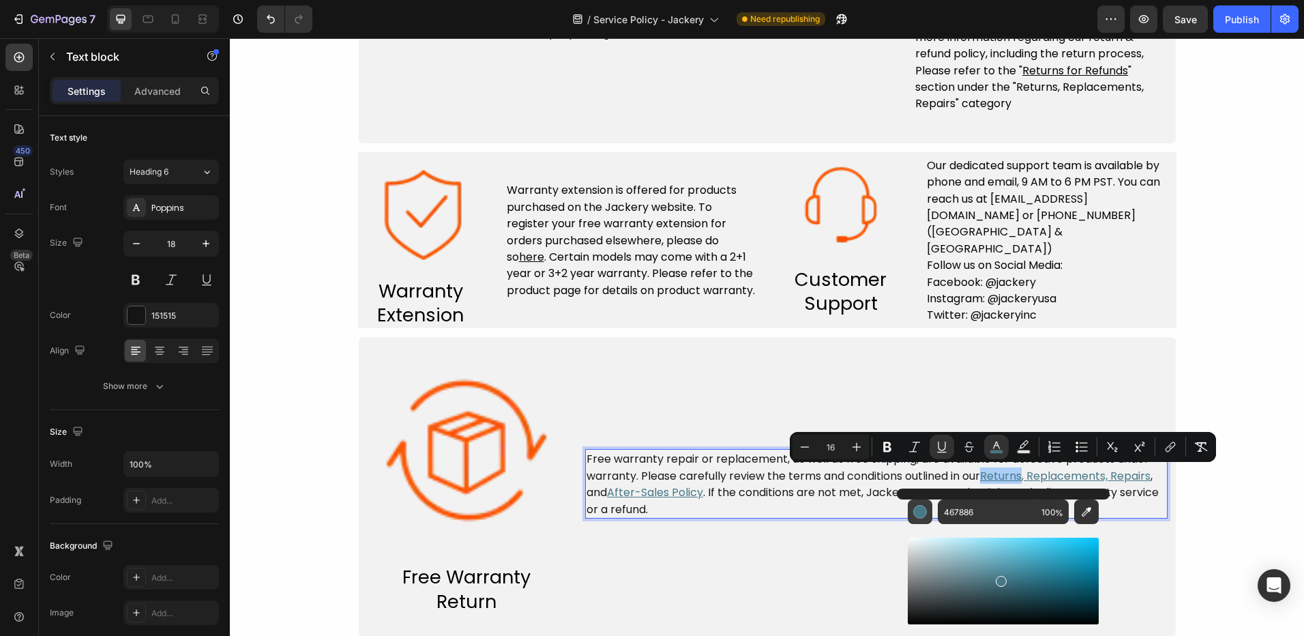
click at [924, 516] on div "Editor contextual toolbar" at bounding box center [920, 512] width 14 height 14
click at [920, 512] on div "Editor contextual toolbar" at bounding box center [920, 512] width 14 height 14
click at [969, 512] on input "467886" at bounding box center [987, 511] width 98 height 25
type input "151515"
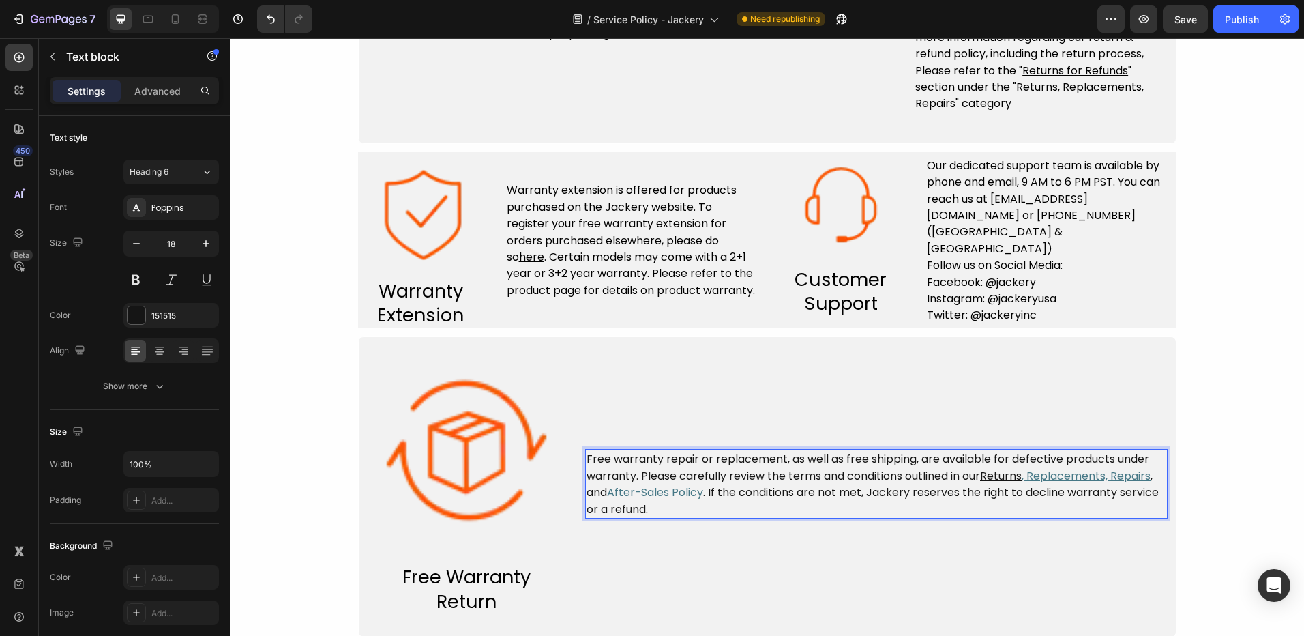
click at [1055, 495] on span ". If the conditions are not met, Jackery reserves the right to decline warranty…" at bounding box center [873, 500] width 572 height 32
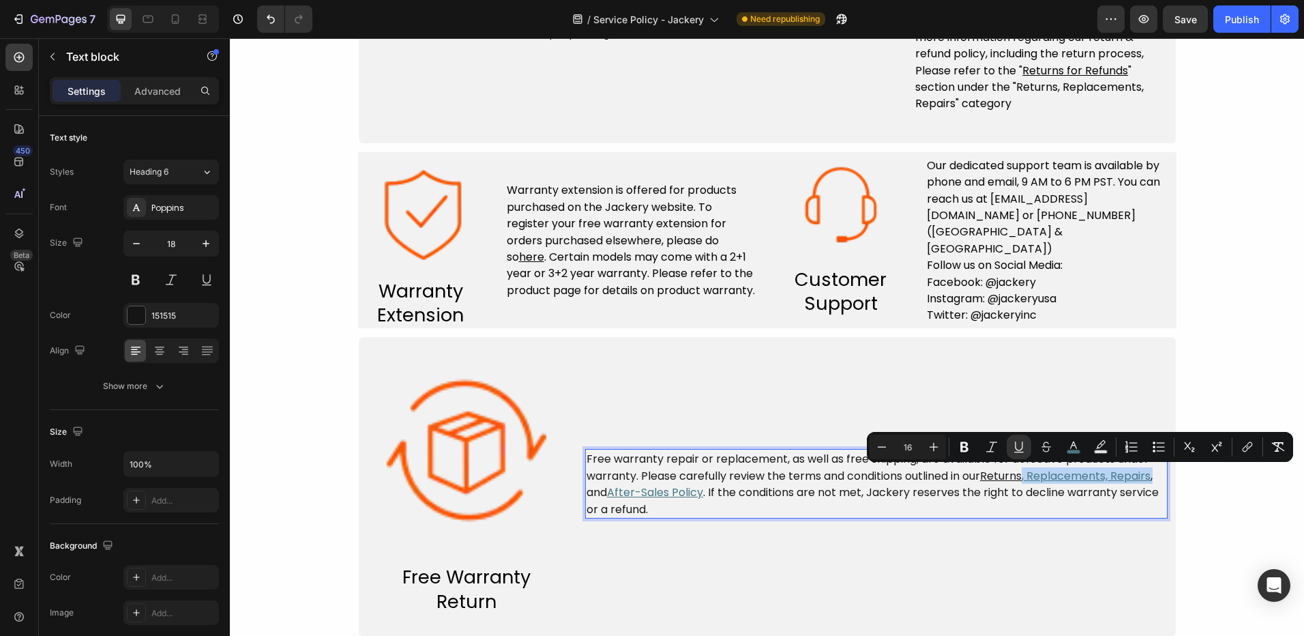
drag, startPoint x: 1024, startPoint y: 478, endPoint x: 1156, endPoint y: 480, distance: 132.4
click at [1156, 480] on p "Free warranty repair or replacement, as well as free shipping, are available fo…" at bounding box center [877, 483] width 580 height 67
click at [1079, 440] on icon "Editor contextual toolbar" at bounding box center [1074, 447] width 14 height 14
type input "467886"
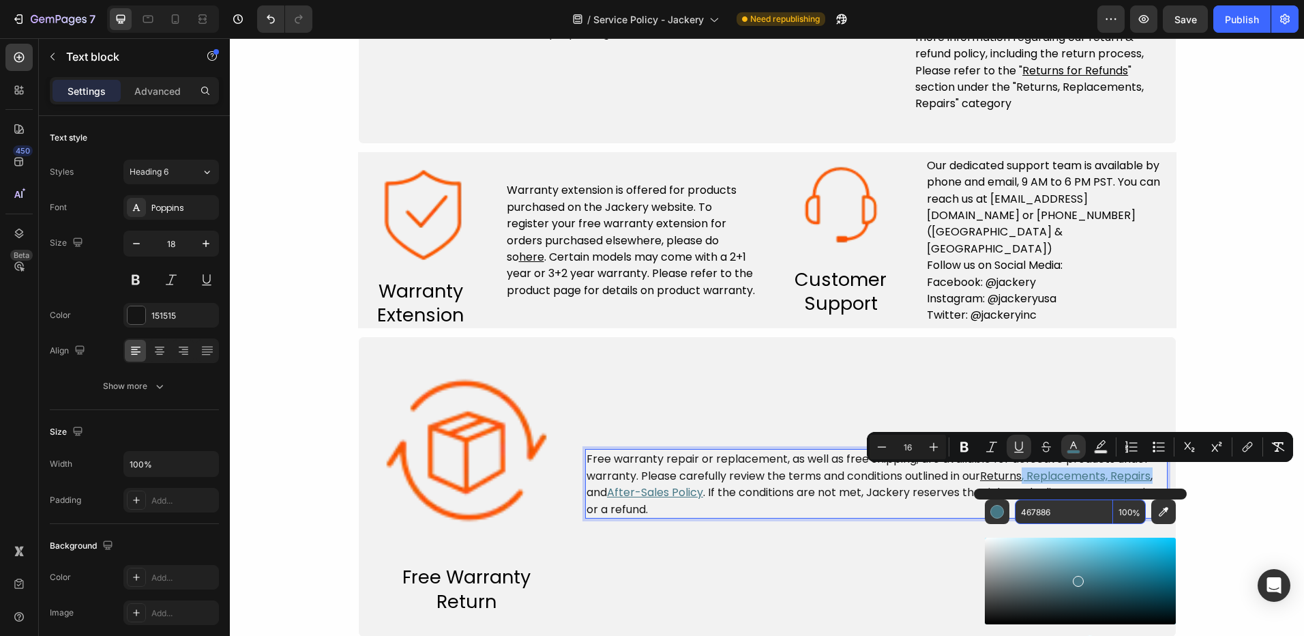
click at [1050, 507] on input "467886" at bounding box center [1064, 511] width 98 height 25
type input "151515"
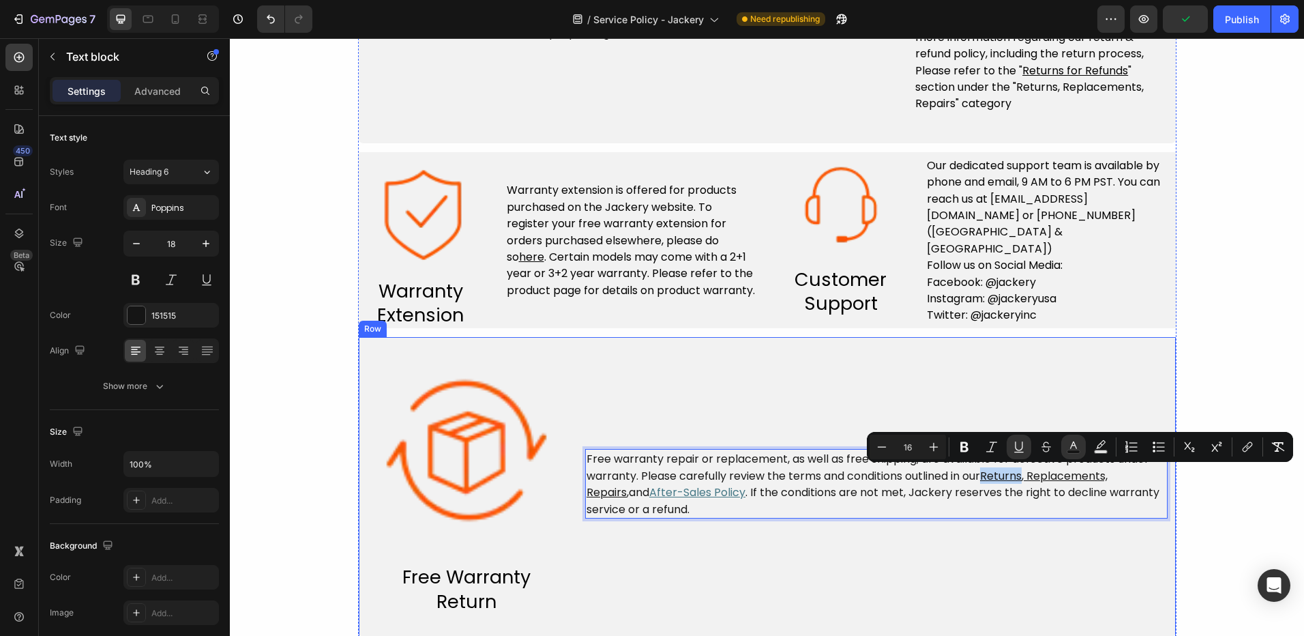
click at [1036, 571] on div "Free warranty repair or replacement, as well as free shipping, are available fo…" at bounding box center [876, 483] width 583 height 261
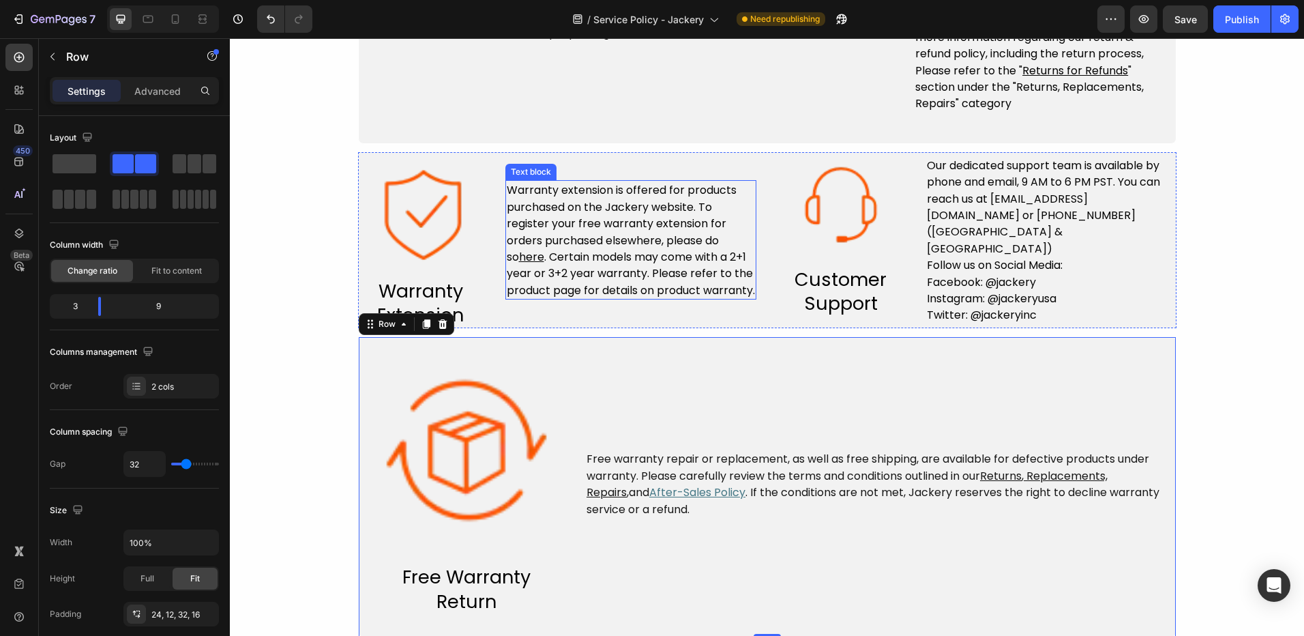
click at [646, 231] on span "Warranty extension is offered for products purchased on the Jackery website. To…" at bounding box center [622, 223] width 230 height 83
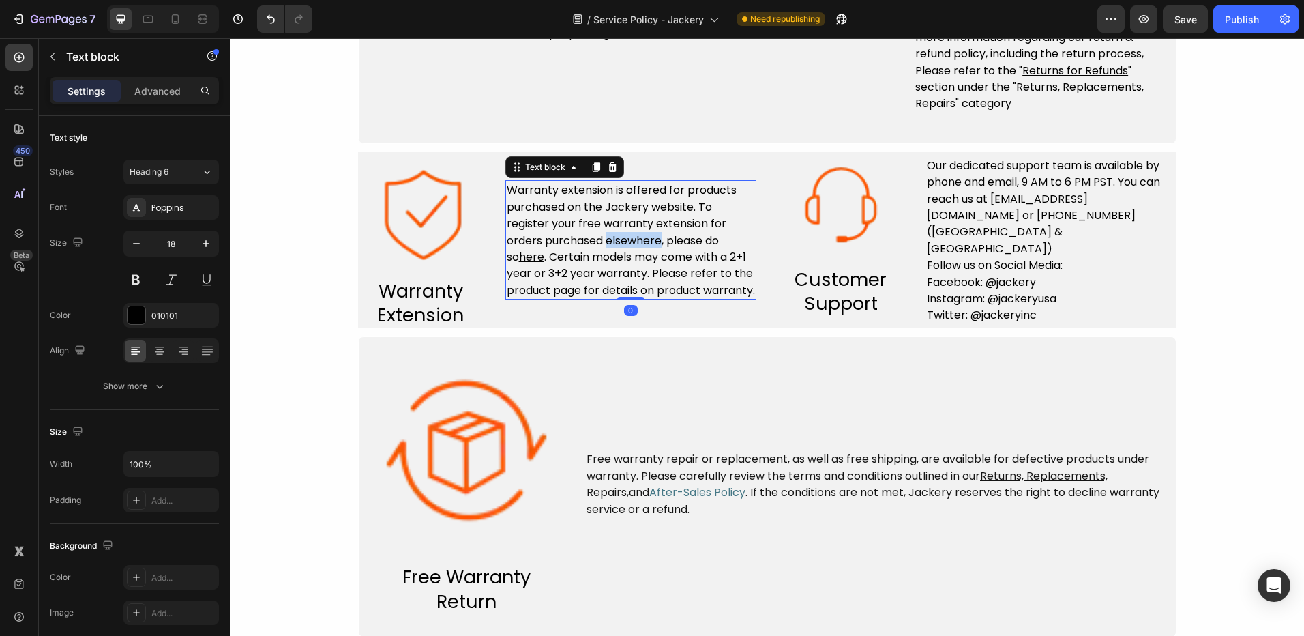
click at [646, 231] on span "Warranty extension is offered for products purchased on the Jackery website. To…" at bounding box center [622, 223] width 230 height 83
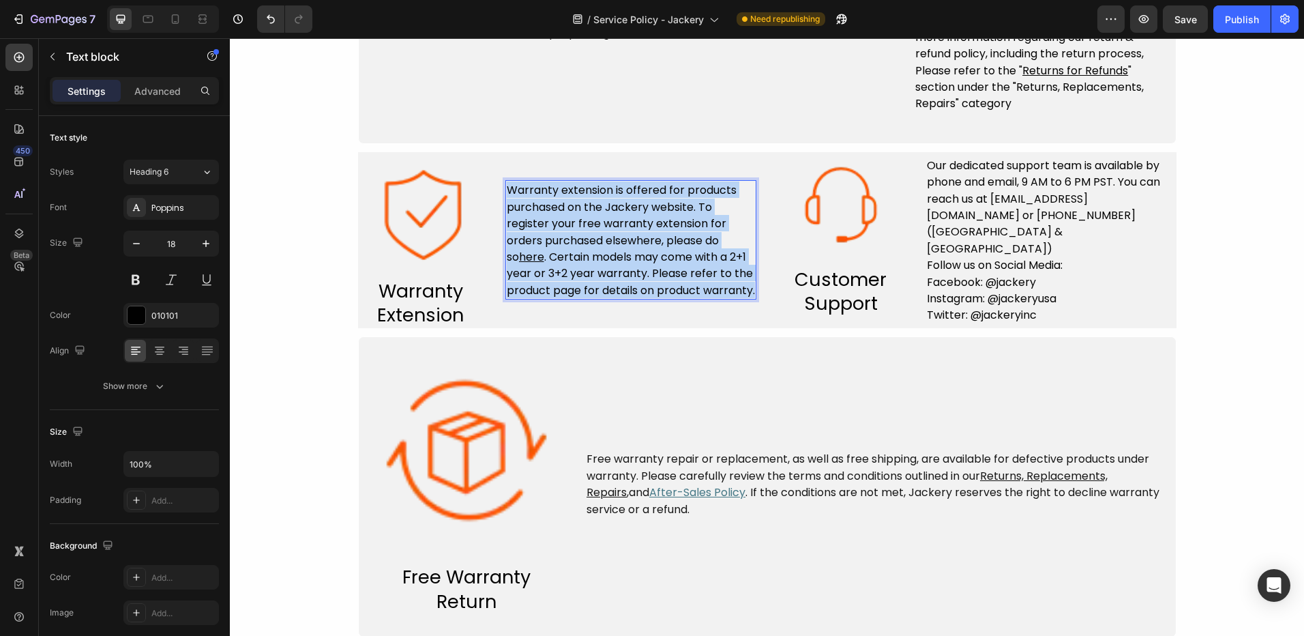
click at [646, 231] on span "Warranty extension is offered for products purchased on the Jackery website. To…" at bounding box center [622, 223] width 230 height 83
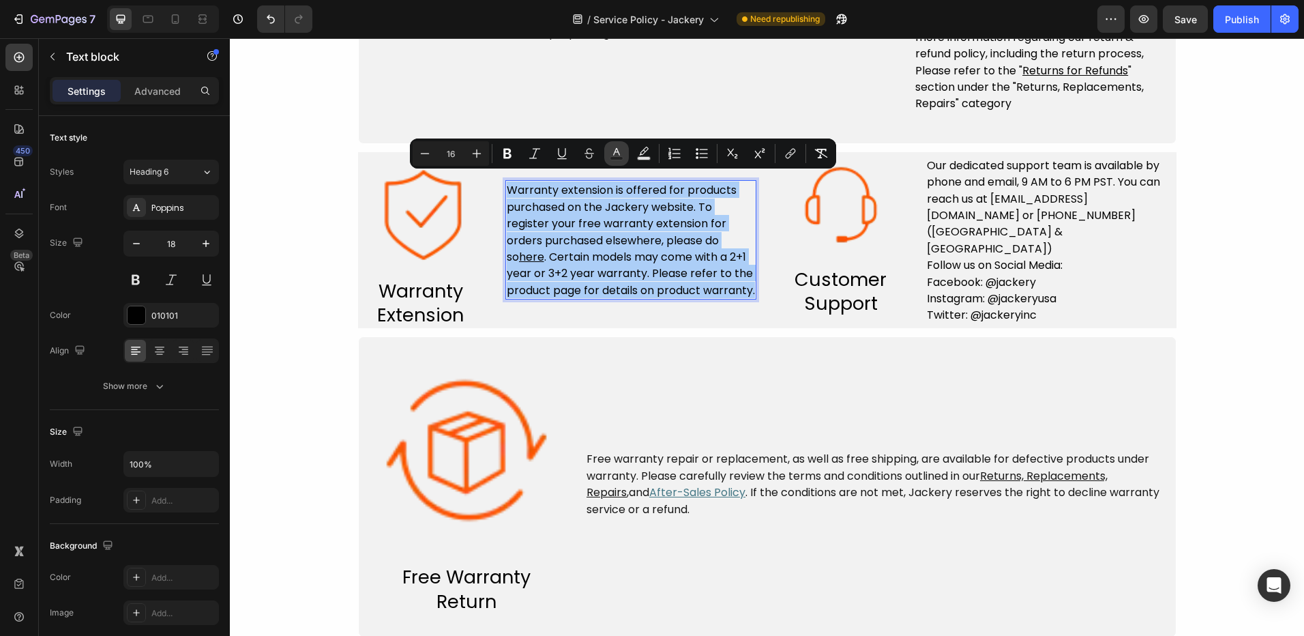
click at [618, 153] on icon "Editor contextual toolbar" at bounding box center [617, 154] width 14 height 14
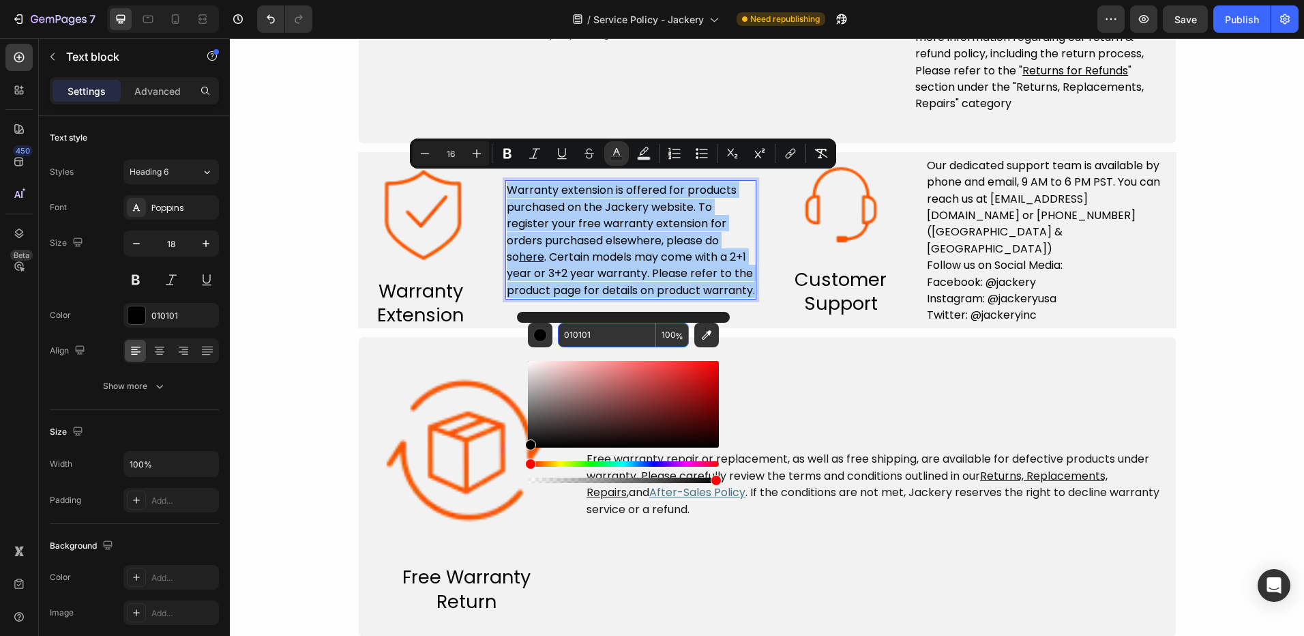
click at [581, 334] on input "010101" at bounding box center [607, 335] width 98 height 25
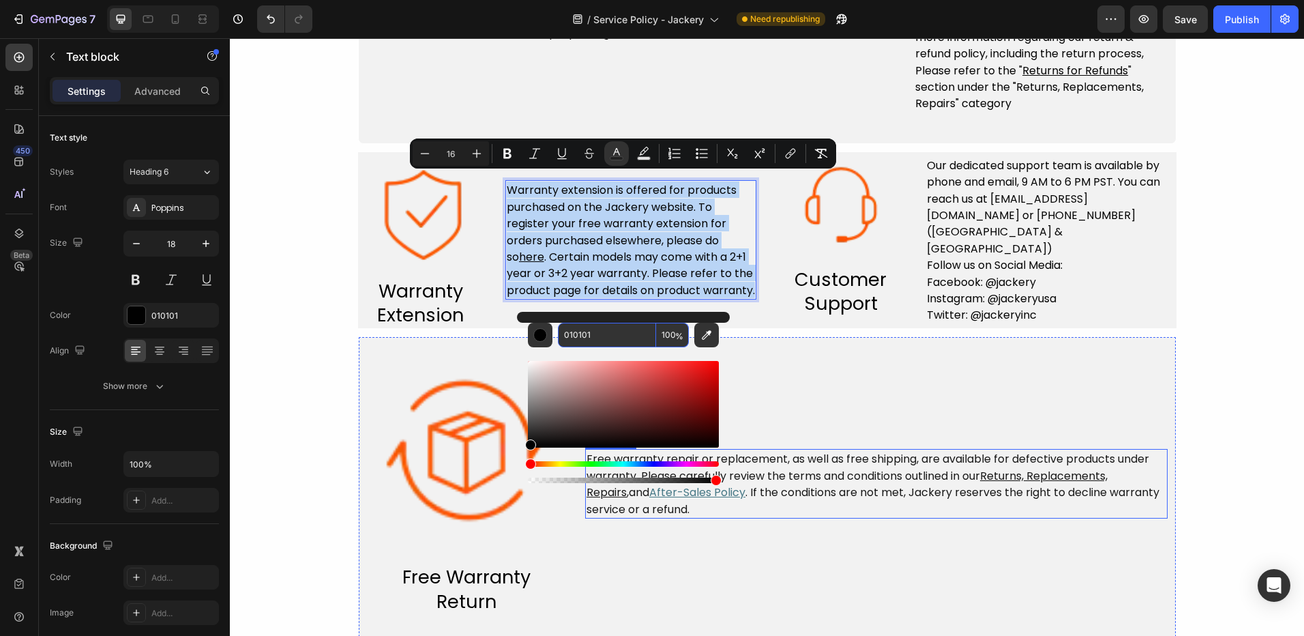
click at [851, 491] on span ". If the conditions are not met, Jackery reserves the right to decline warranty…" at bounding box center [873, 500] width 573 height 32
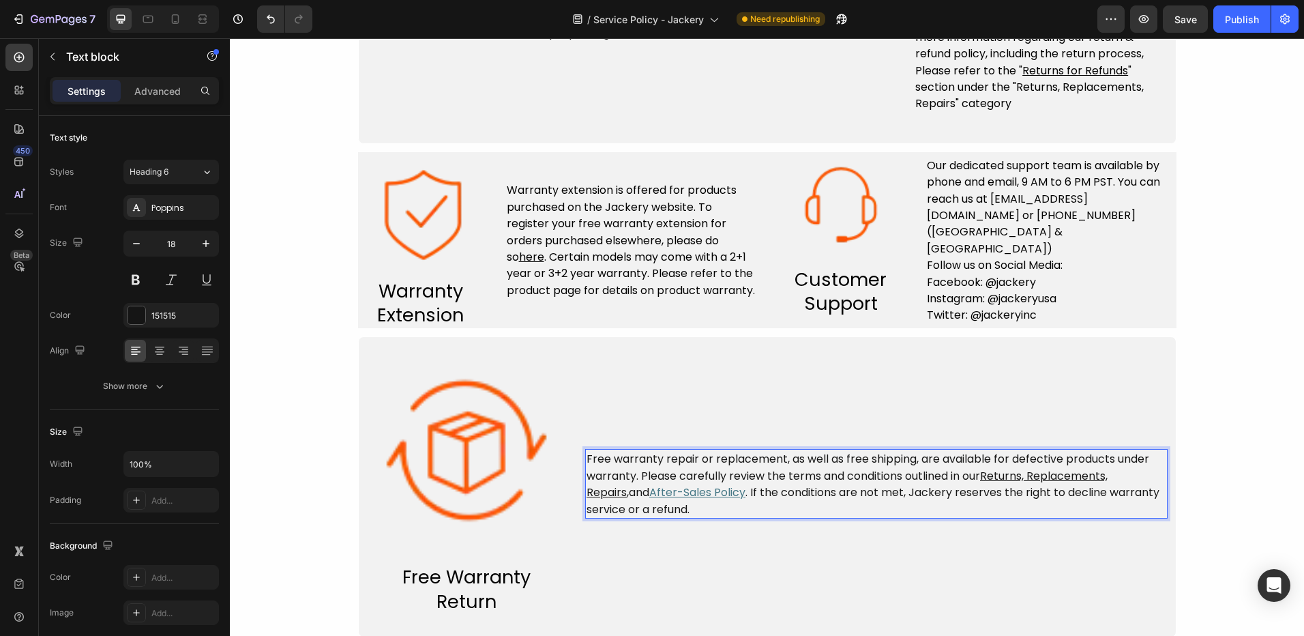
click at [851, 489] on span ". If the conditions are not met, Jackery reserves the right to decline warranty…" at bounding box center [873, 500] width 573 height 32
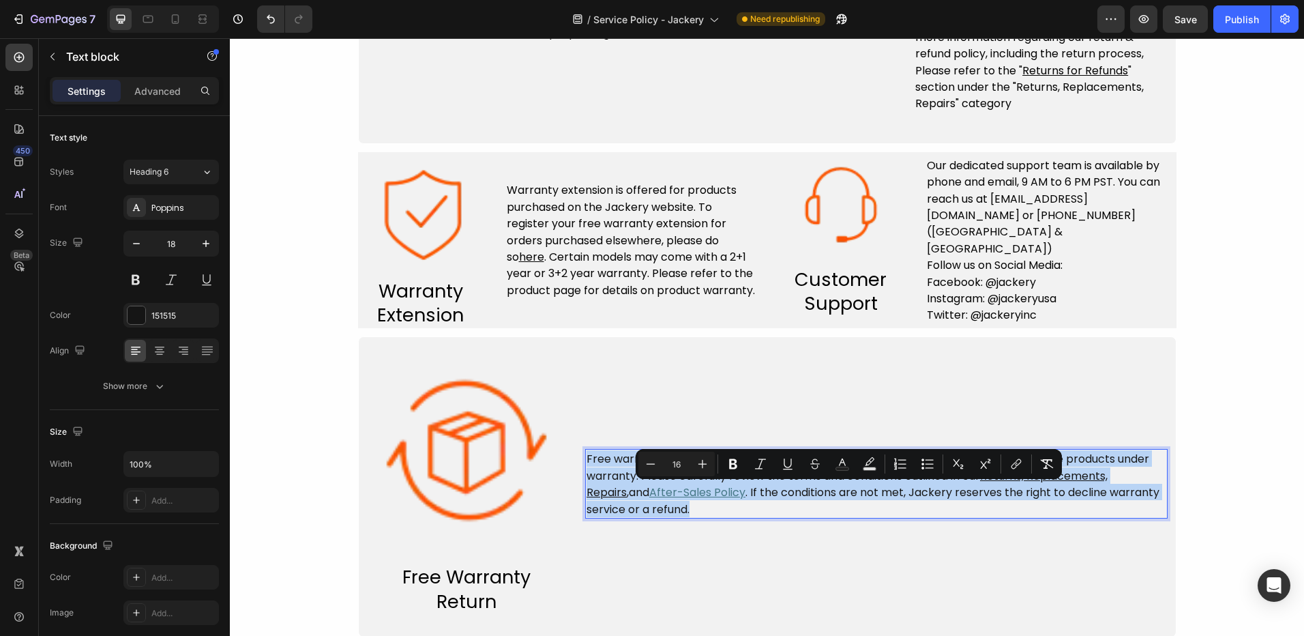
click at [851, 489] on span ". If the conditions are not met, Jackery reserves the right to decline warranty…" at bounding box center [873, 500] width 573 height 32
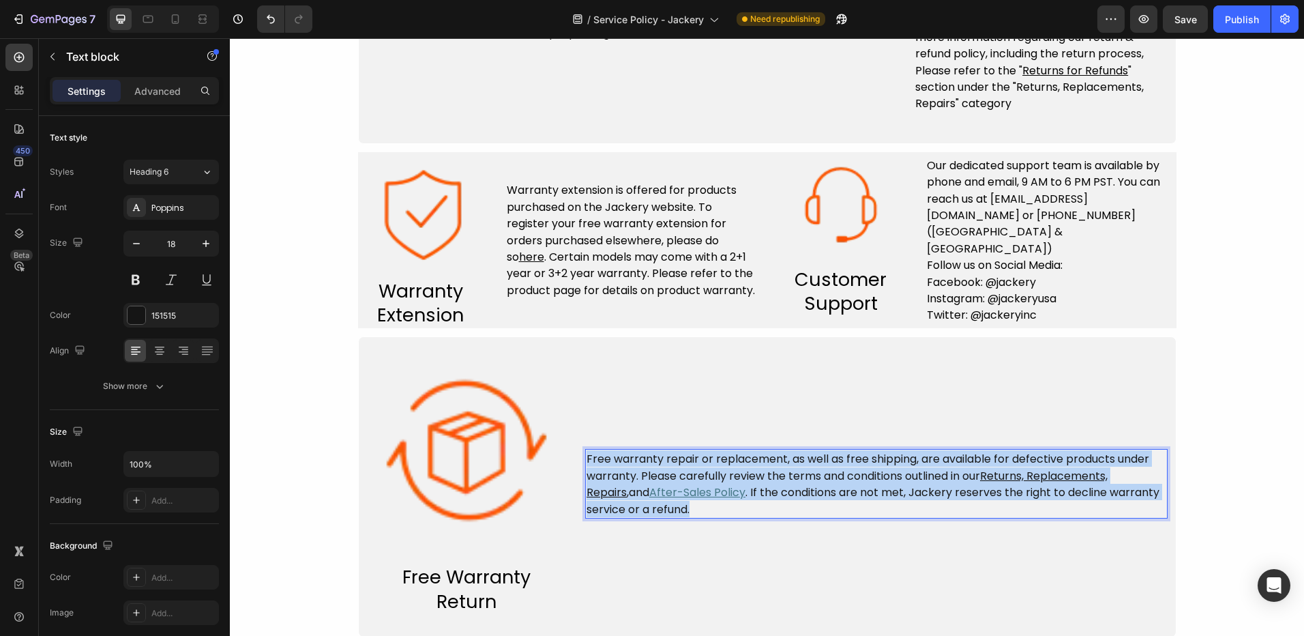
click at [851, 489] on span ". If the conditions are not met, Jackery reserves the right to decline warranty…" at bounding box center [873, 500] width 573 height 32
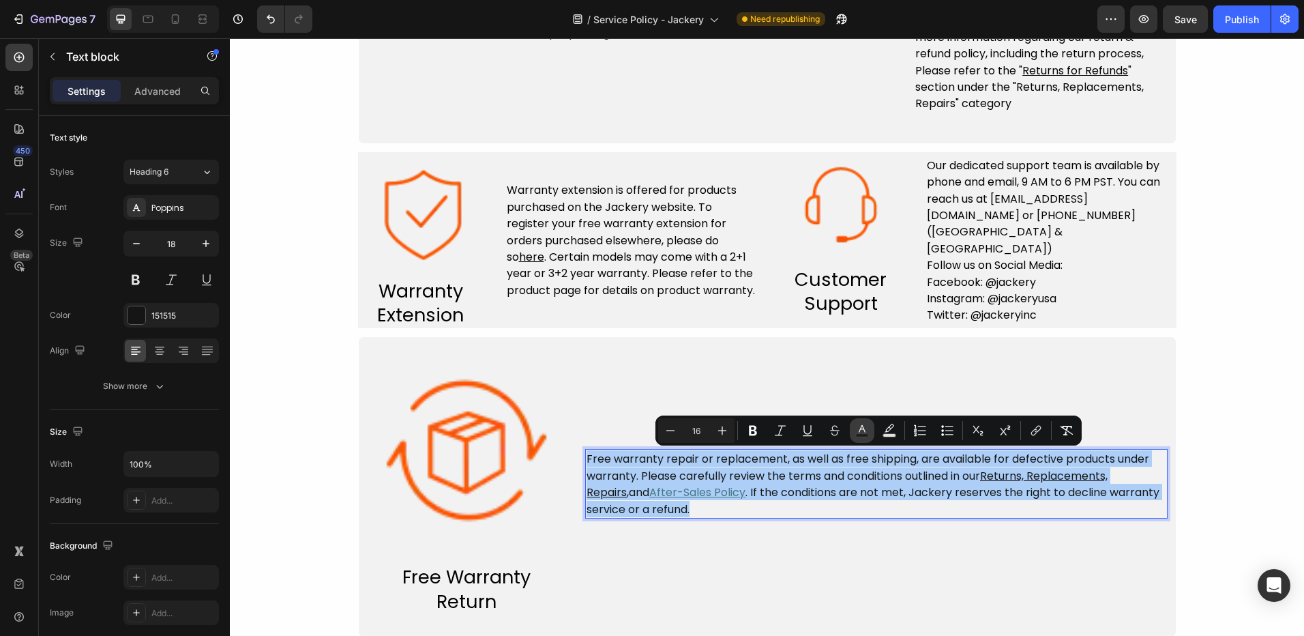
click at [864, 426] on icon "Editor contextual toolbar" at bounding box center [862, 431] width 14 height 14
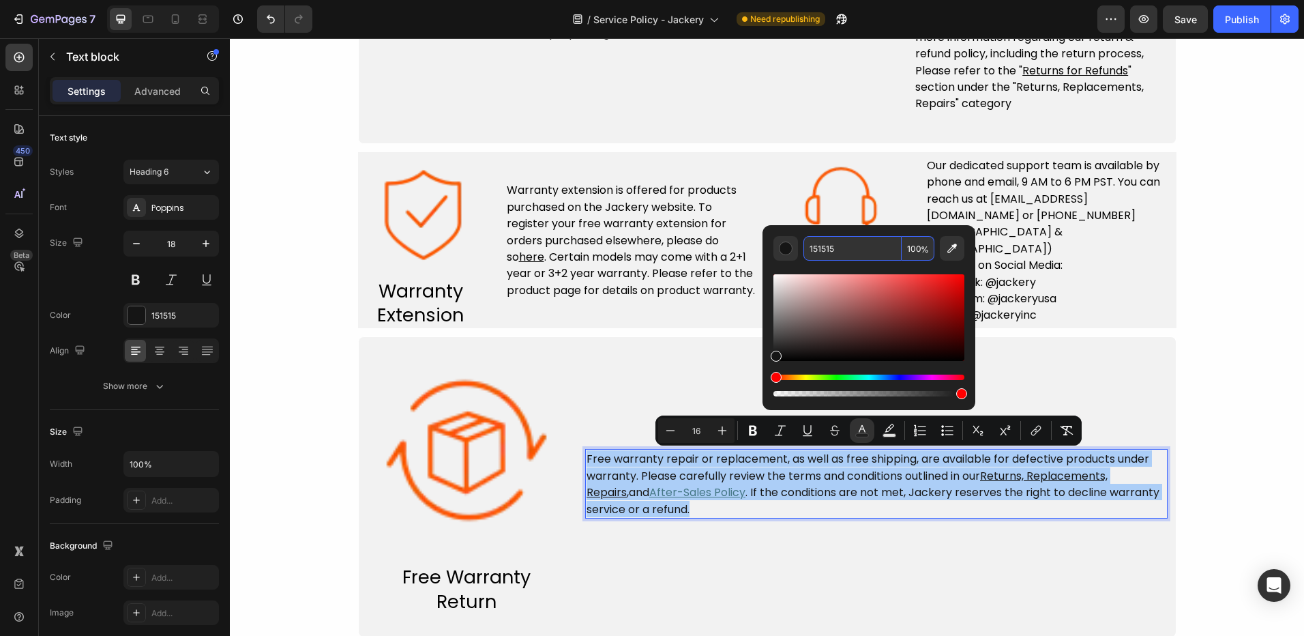
click at [830, 255] on input "151515" at bounding box center [853, 248] width 98 height 25
paste input "010101"
type input "010101"
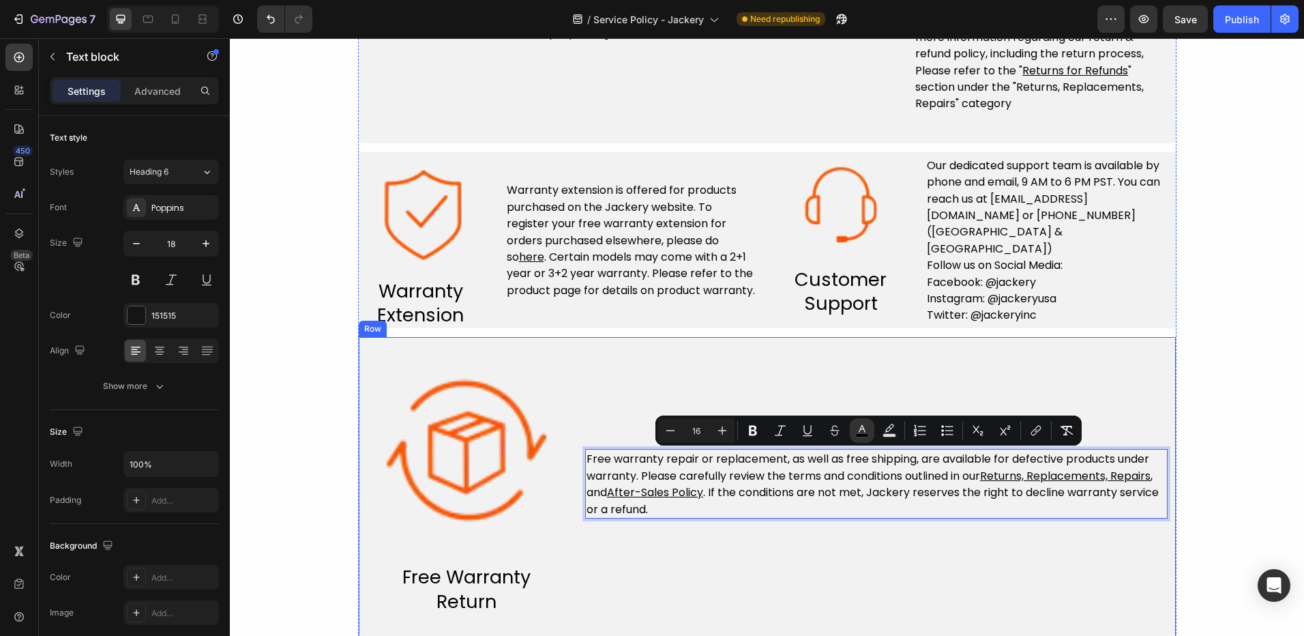
click at [870, 552] on div "Free warranty repair or replacement, as well as free shipping, are available fo…" at bounding box center [876, 483] width 583 height 261
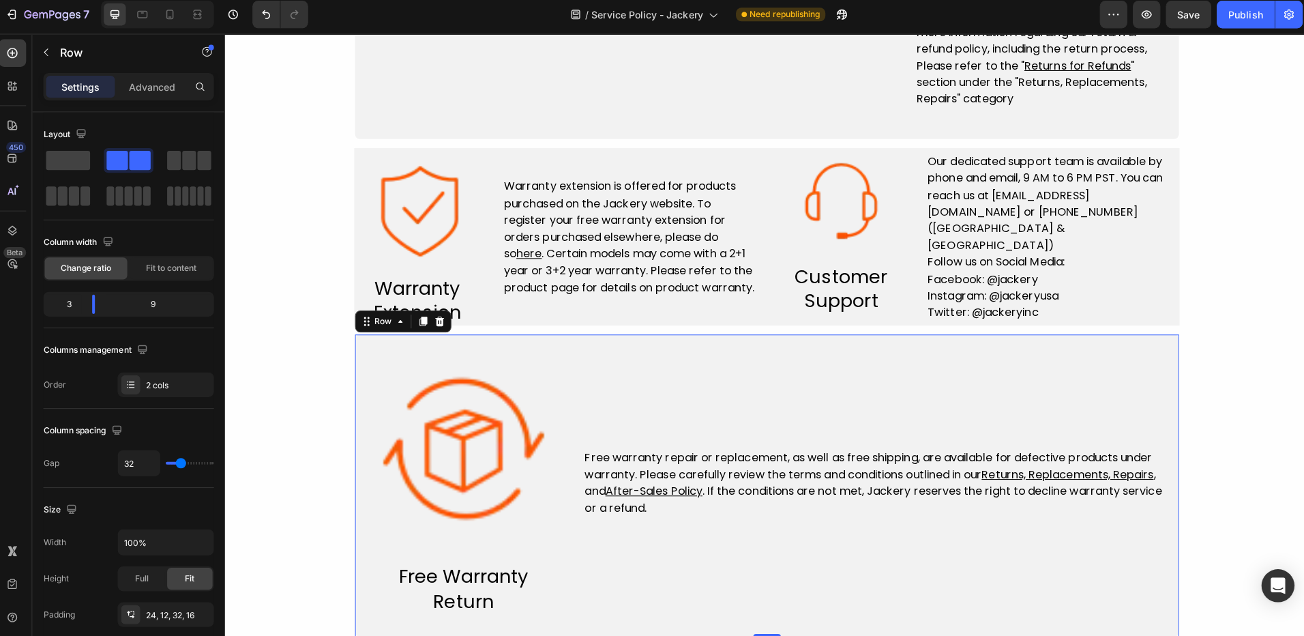
scroll to position [0, 0]
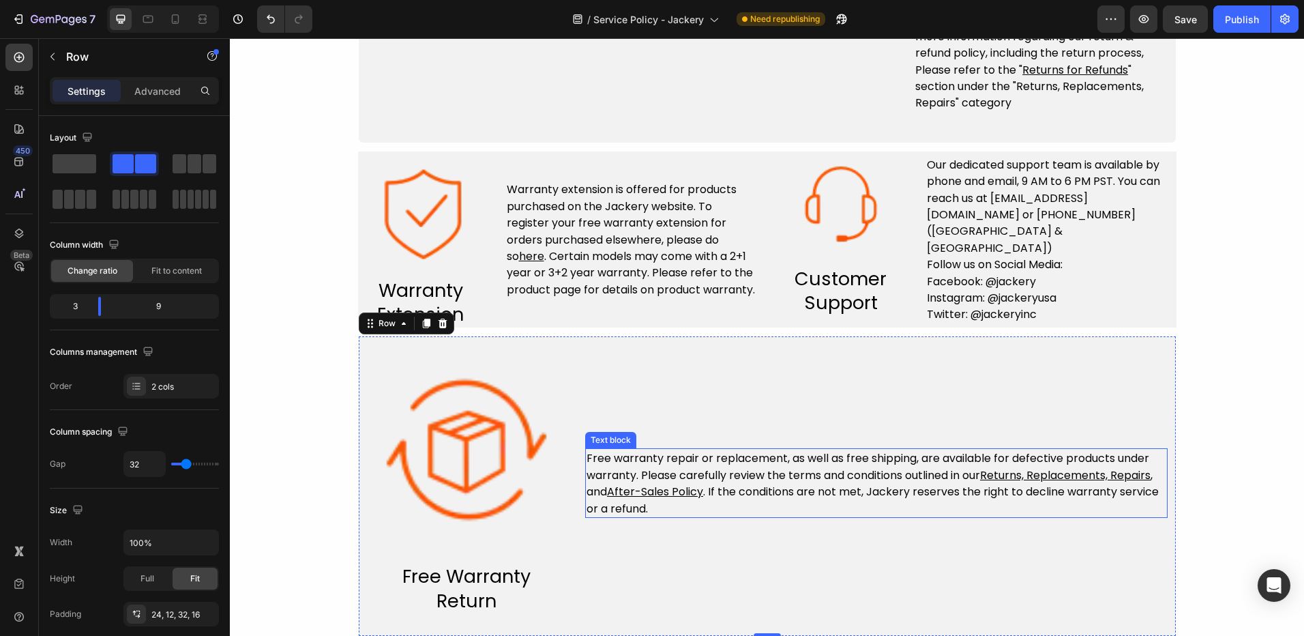
click at [747, 499] on span "Free warranty repair or replacement, as well as free shipping, are available fo…" at bounding box center [873, 482] width 572 height 65
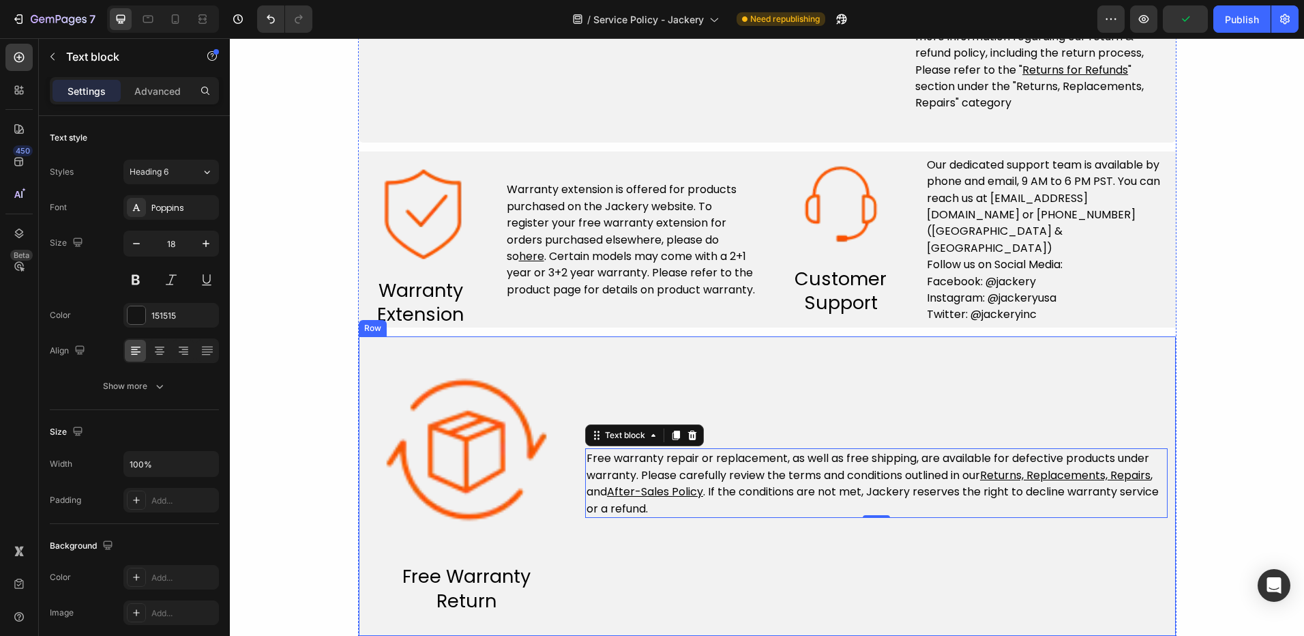
click at [765, 570] on div "Free warranty repair or replacement, as well as free shipping, are available fo…" at bounding box center [876, 483] width 583 height 261
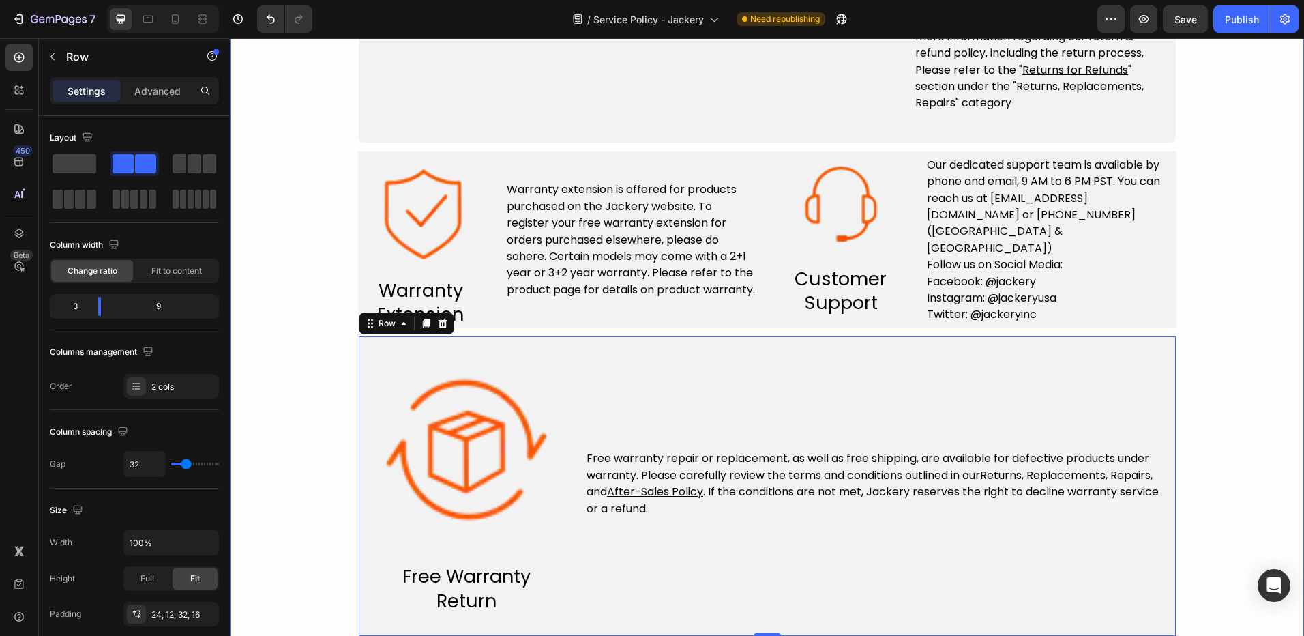
click at [1253, 461] on div "Service Policy Heading Image Free & Fast Delivery Text block Row Free shipping …" at bounding box center [767, 163] width 1074 height 947
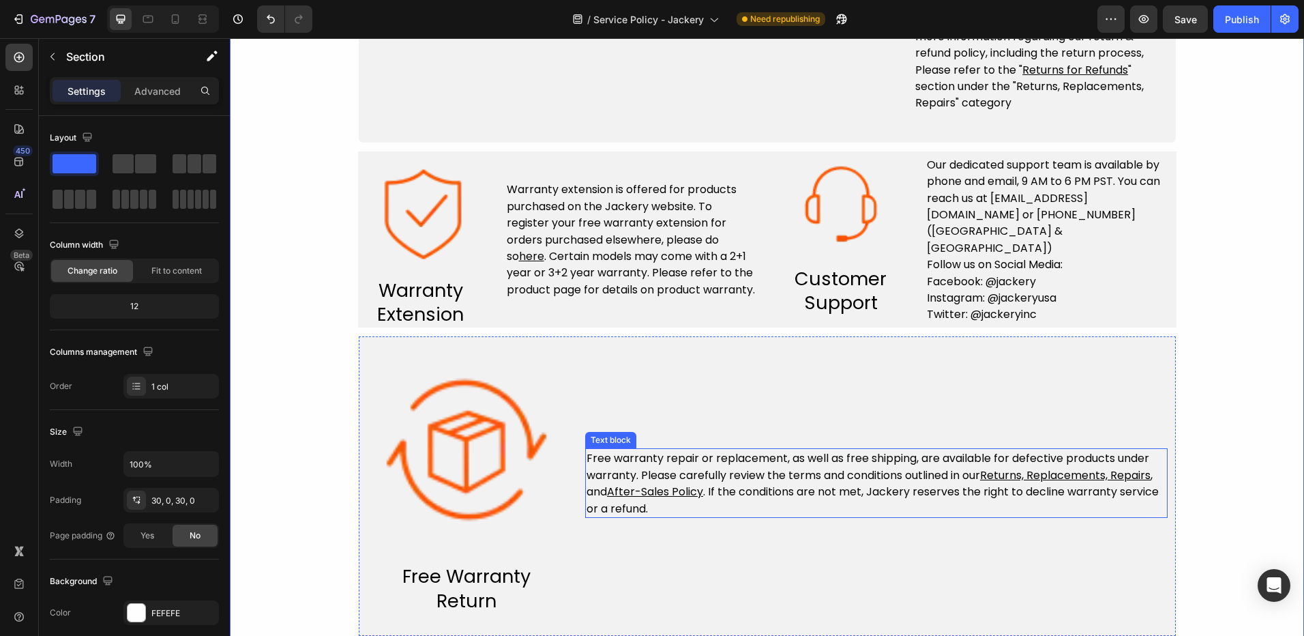
click at [1006, 477] on u "Returns, Replacements, Repairs" at bounding box center [1065, 475] width 171 height 16
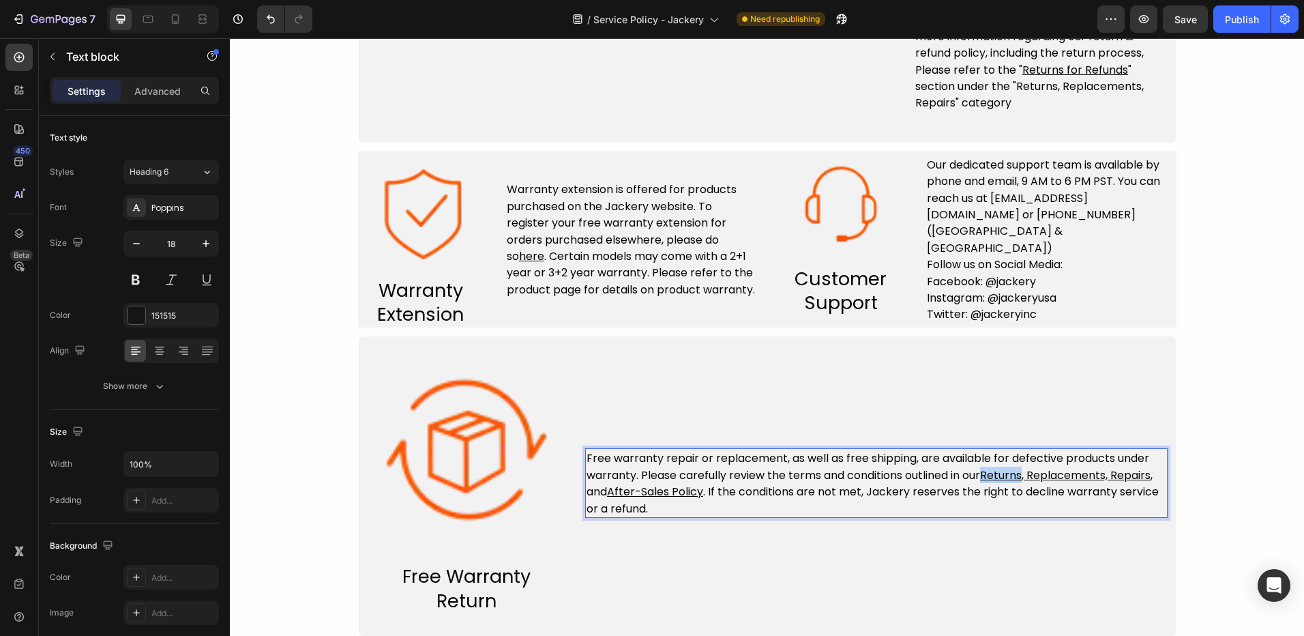
click at [1006, 477] on u "Returns, Replacements, Repairs" at bounding box center [1065, 475] width 171 height 16
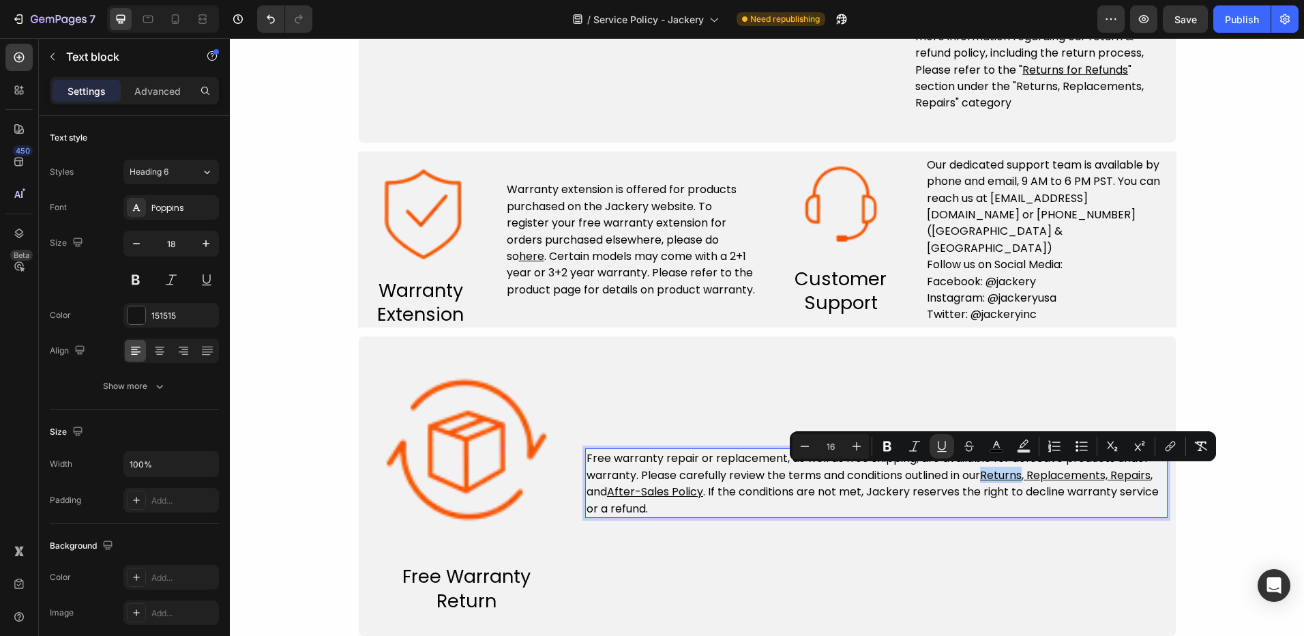
click at [1006, 479] on u "Returns, Replacements, Repairs" at bounding box center [1065, 475] width 171 height 16
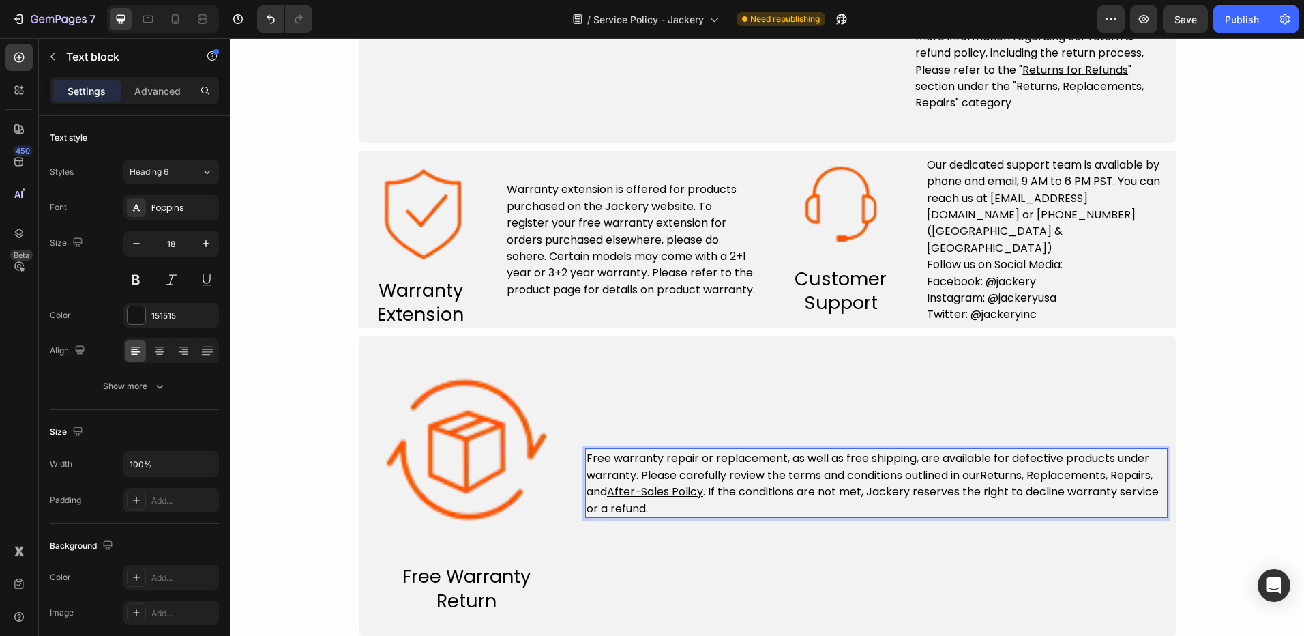
click at [1014, 475] on u "Returns, Replacements, Repairs" at bounding box center [1065, 475] width 171 height 16
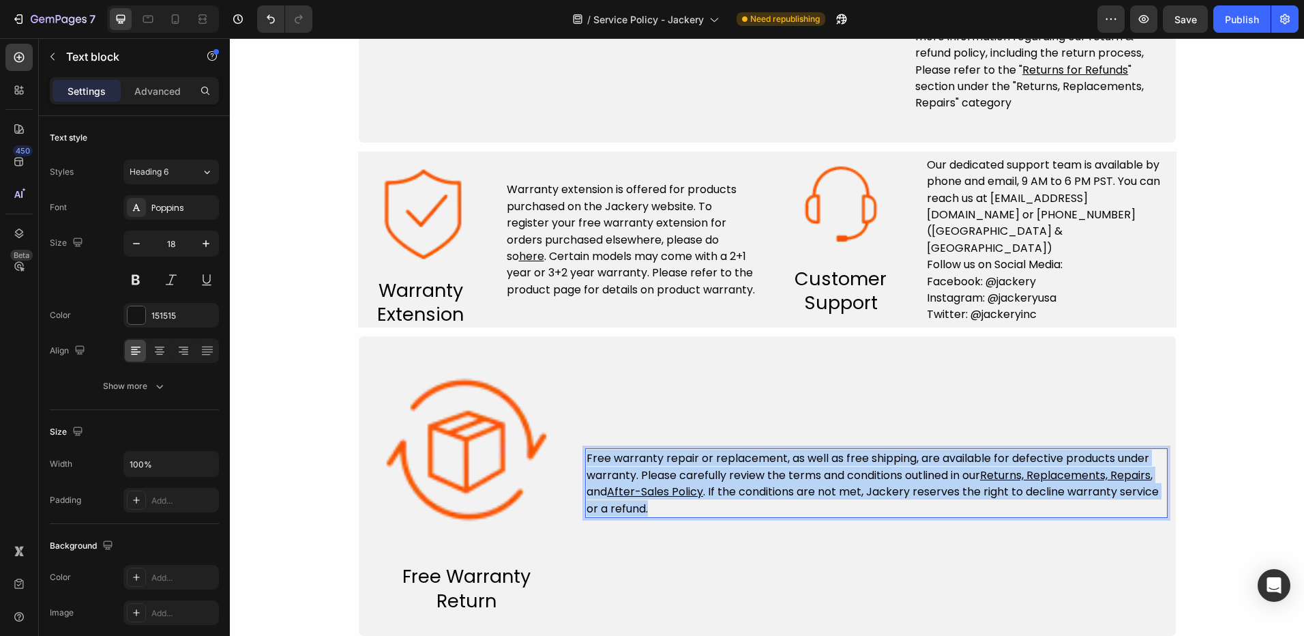
click at [1014, 475] on u "Returns, Replacements, Repairs" at bounding box center [1065, 475] width 171 height 16
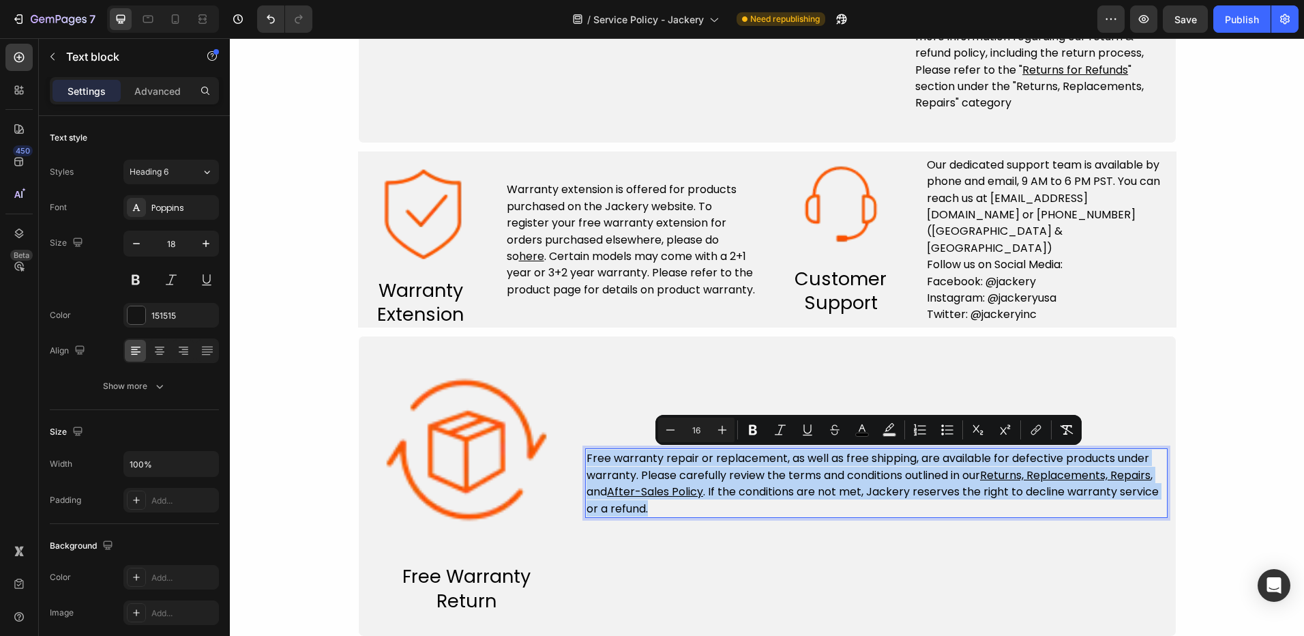
click at [1002, 480] on u "Returns, Replacements, Repairs" at bounding box center [1065, 475] width 171 height 16
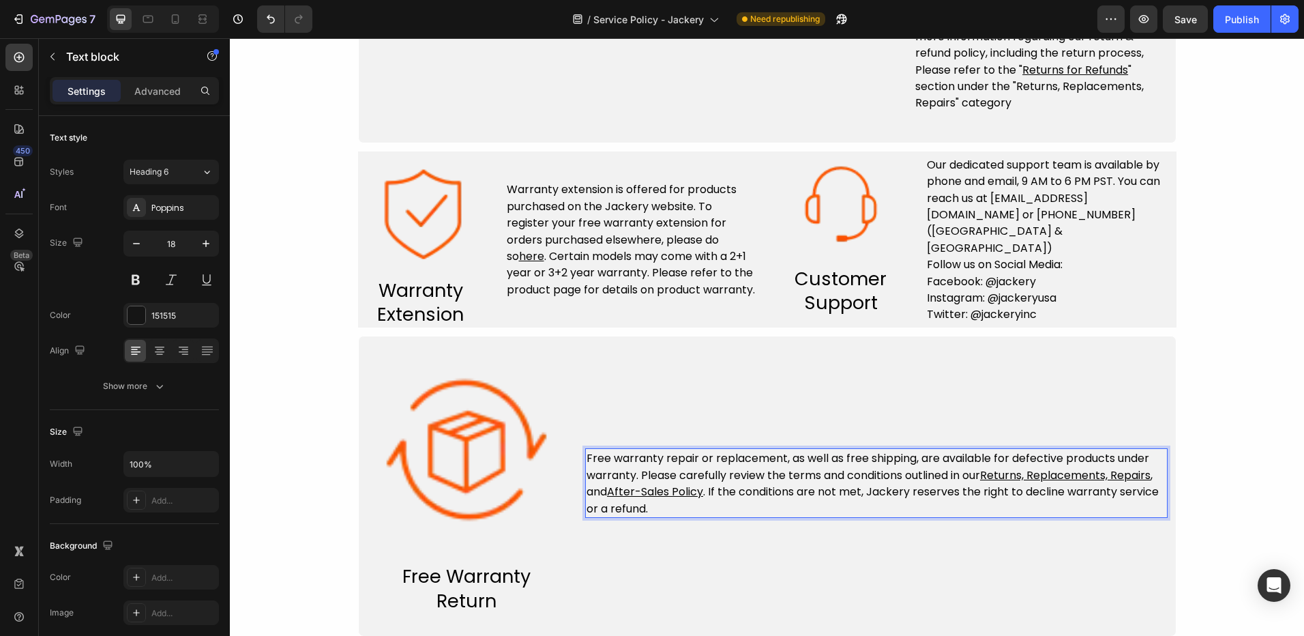
click at [1007, 473] on u "Returns, Replacements, Repairs" at bounding box center [1065, 475] width 171 height 16
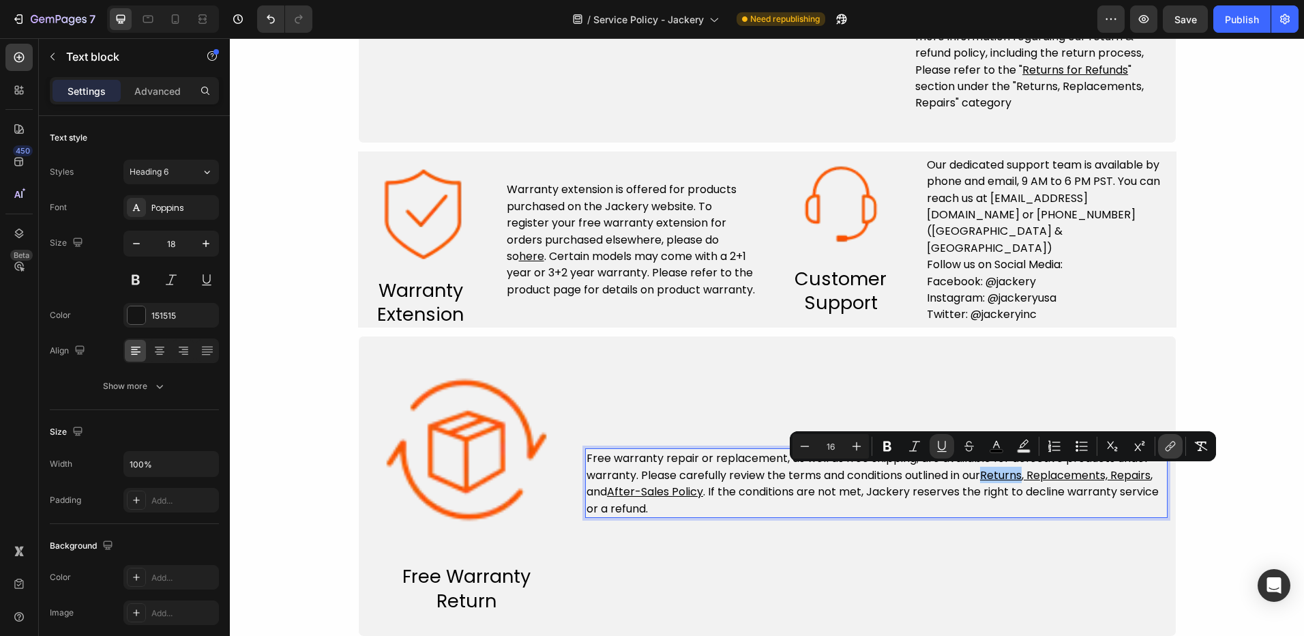
click at [1167, 448] on icon "Editor contextual toolbar" at bounding box center [1169, 448] width 6 height 7
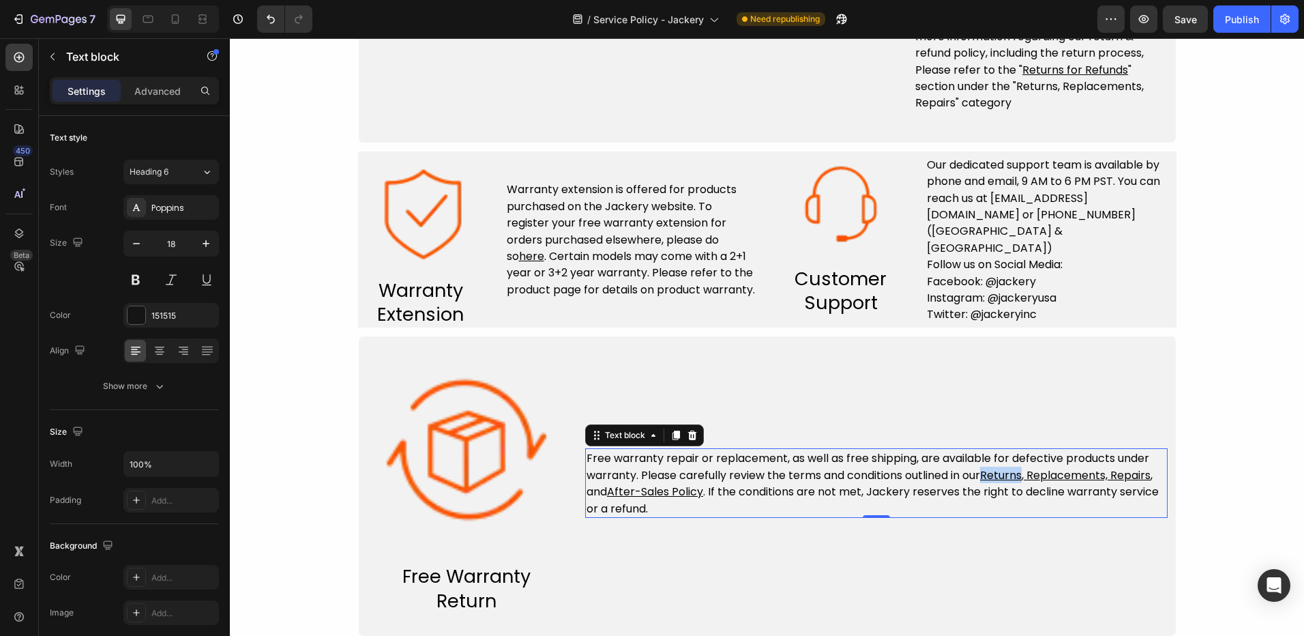
click at [707, 506] on p "Free warranty repair or replacement, as well as free shipping, are available fo…" at bounding box center [877, 483] width 580 height 67
click at [664, 491] on u "After-Sales Policy" at bounding box center [655, 492] width 96 height 16
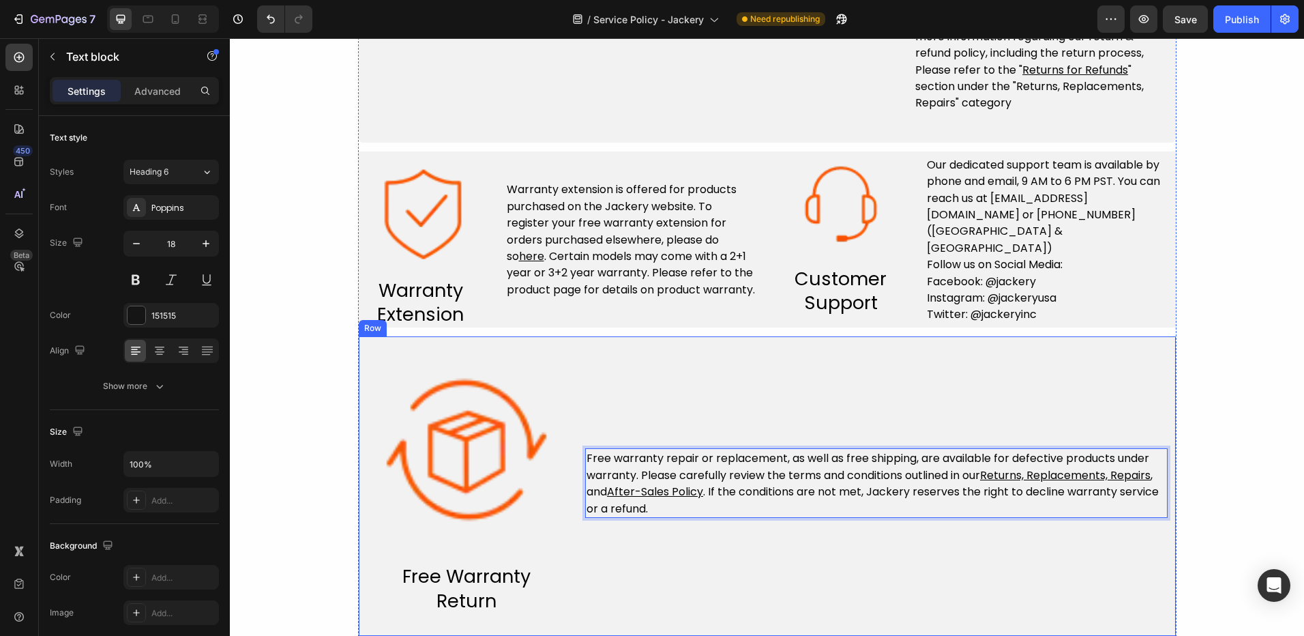
click at [710, 541] on div "Free warranty repair or replacement, as well as free shipping, are available fo…" at bounding box center [876, 483] width 583 height 261
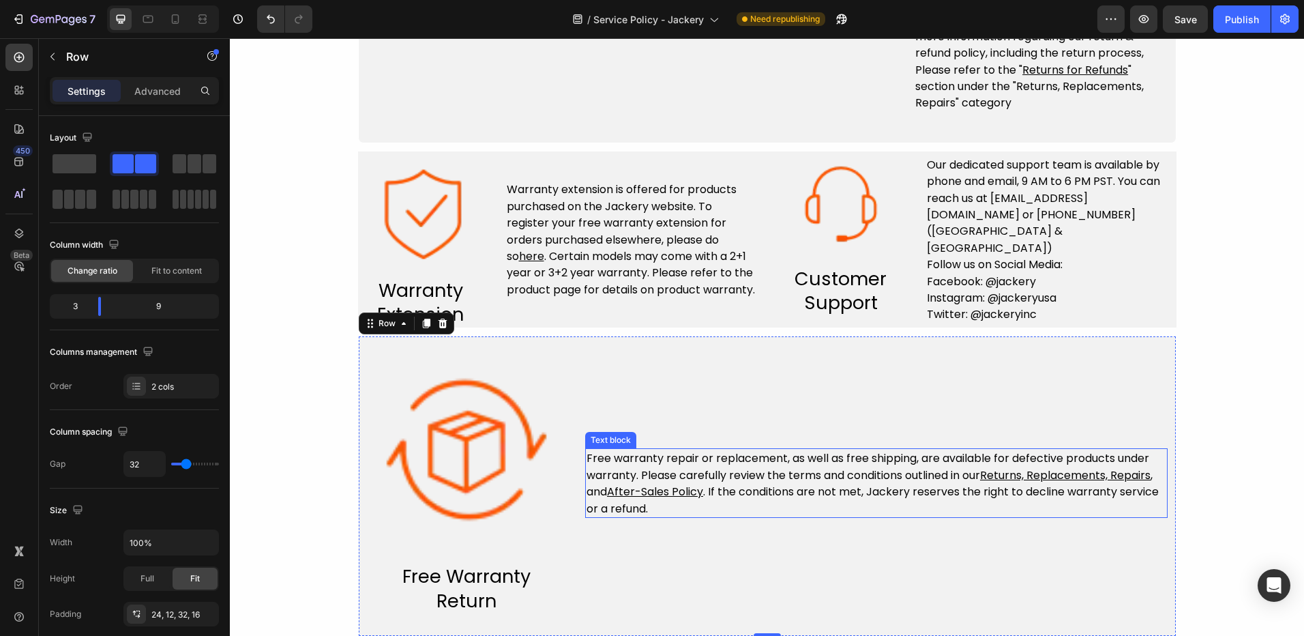
click at [680, 492] on u "After-Sales Policy" at bounding box center [655, 492] width 96 height 16
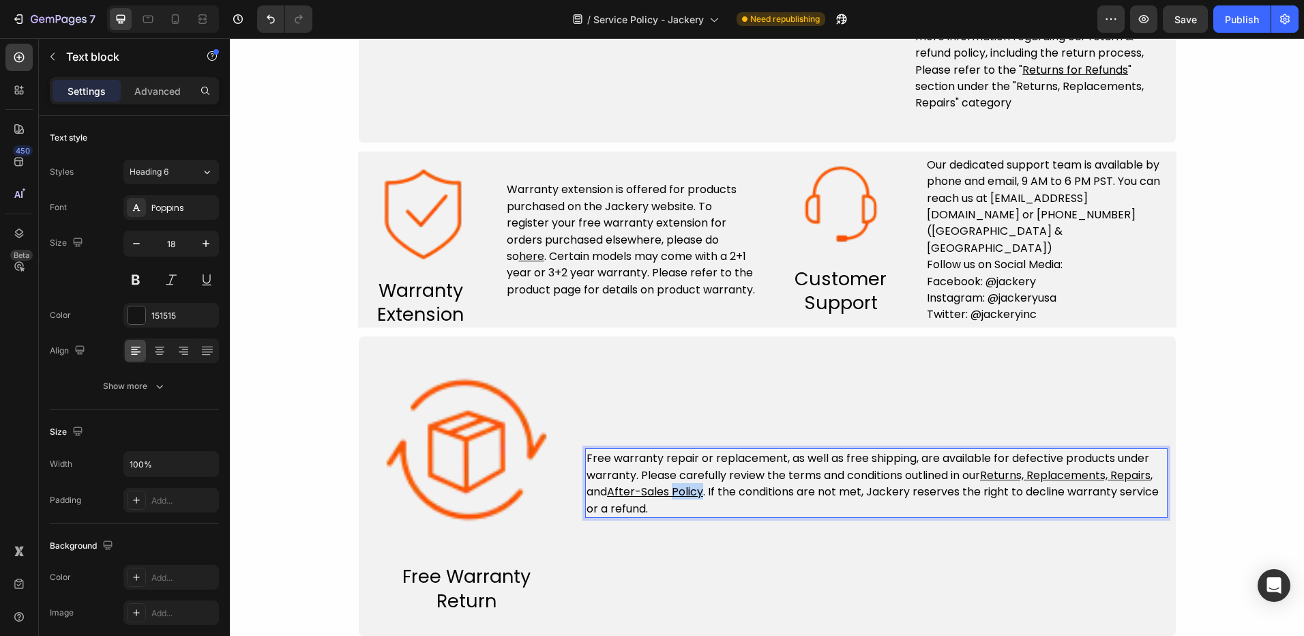
click at [680, 492] on u "After-Sales Policy" at bounding box center [655, 492] width 96 height 16
click at [701, 497] on span "Free warranty repair or replacement, as well as free shipping, are available fo…" at bounding box center [873, 482] width 572 height 65
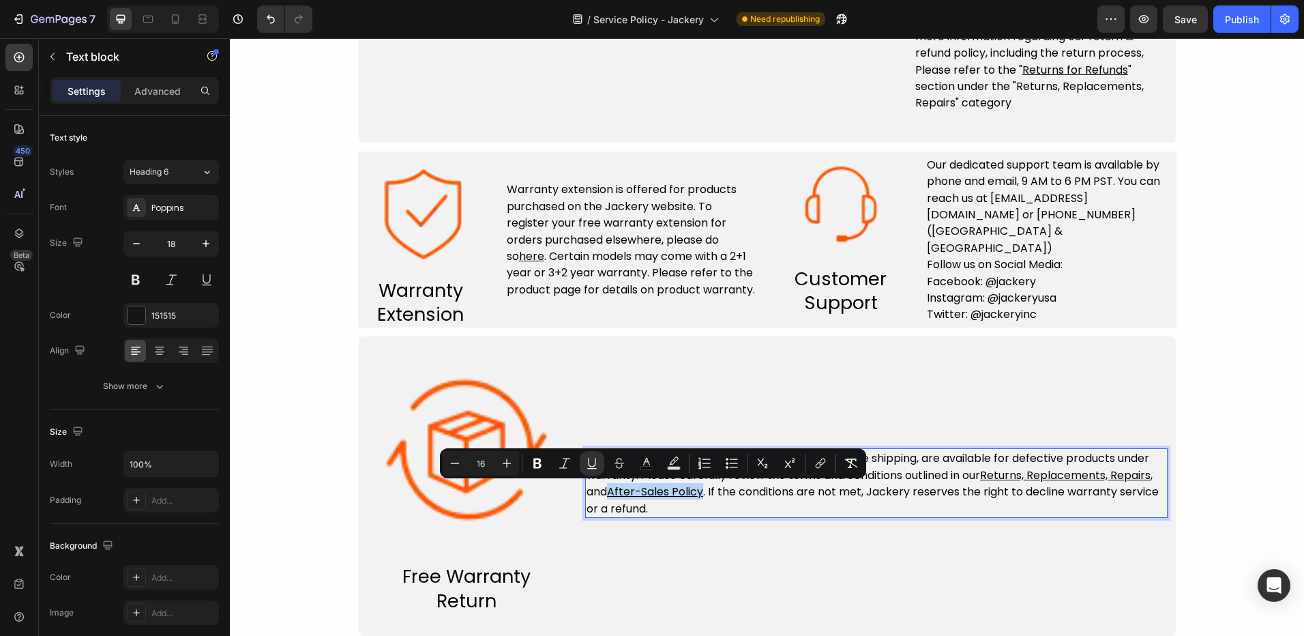
drag, startPoint x: 701, startPoint y: 497, endPoint x: 606, endPoint y: 498, distance: 94.8
click at [606, 498] on span "Free warranty repair or replacement, as well as free shipping, are available fo…" at bounding box center [873, 482] width 572 height 65
click at [823, 466] on icon "Editor contextual toolbar" at bounding box center [821, 463] width 14 height 14
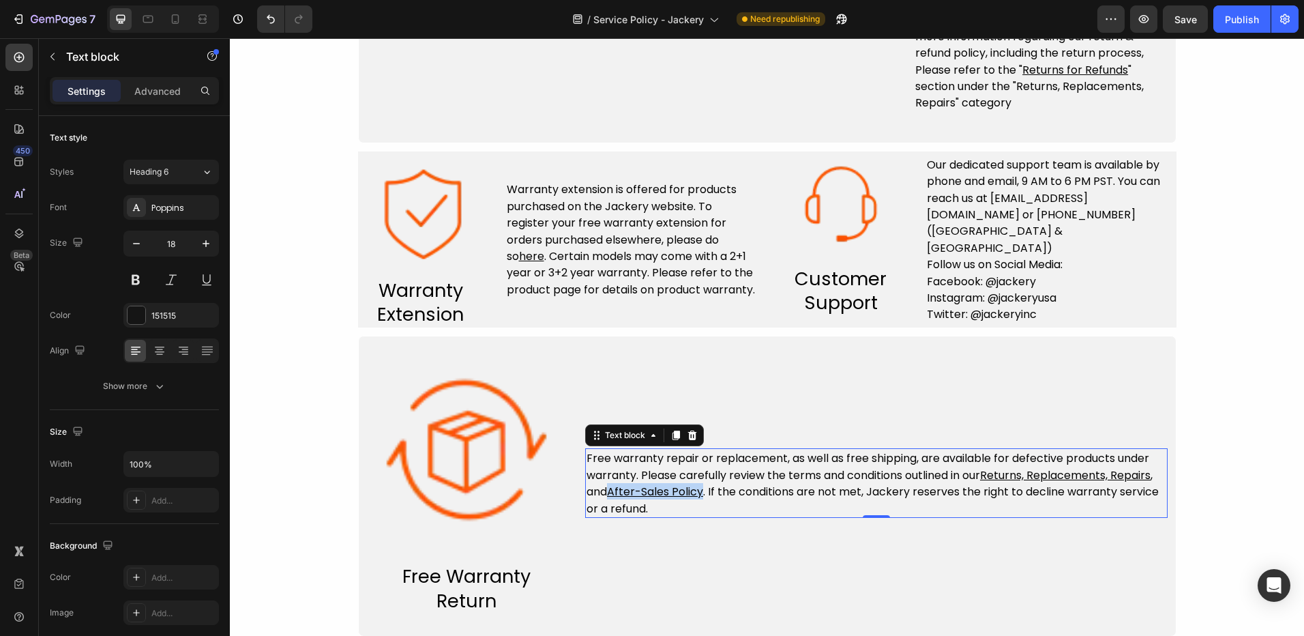
click at [690, 493] on u "After-Sales Policy" at bounding box center [655, 492] width 96 height 16
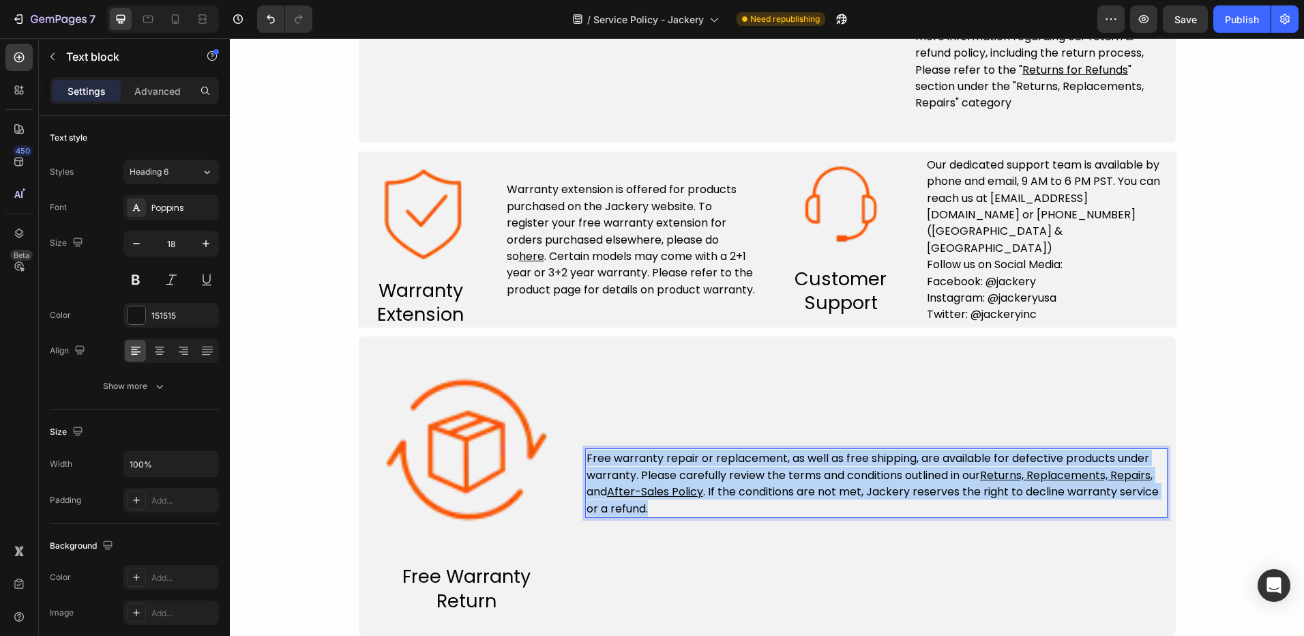
click at [690, 493] on u "After-Sales Policy" at bounding box center [655, 492] width 96 height 16
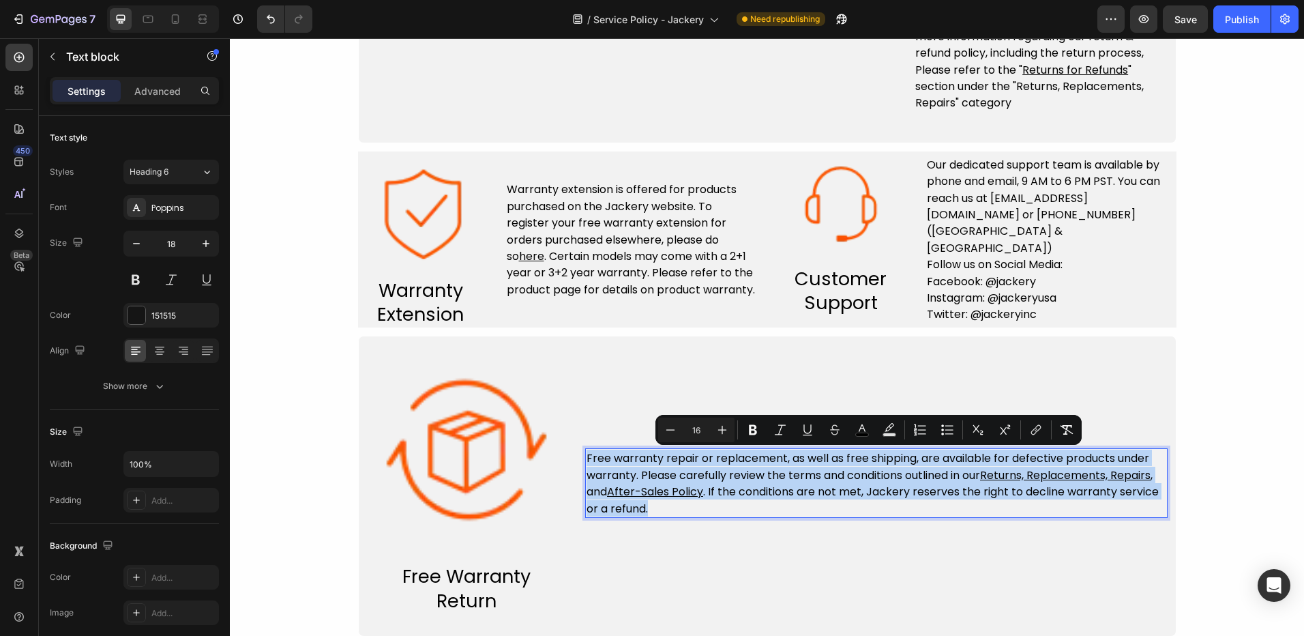
click at [690, 493] on u "After-Sales Policy" at bounding box center [655, 492] width 96 height 16
click at [709, 496] on span "Free warranty repair or replacement, as well as free shipping, are available fo…" at bounding box center [873, 482] width 572 height 65
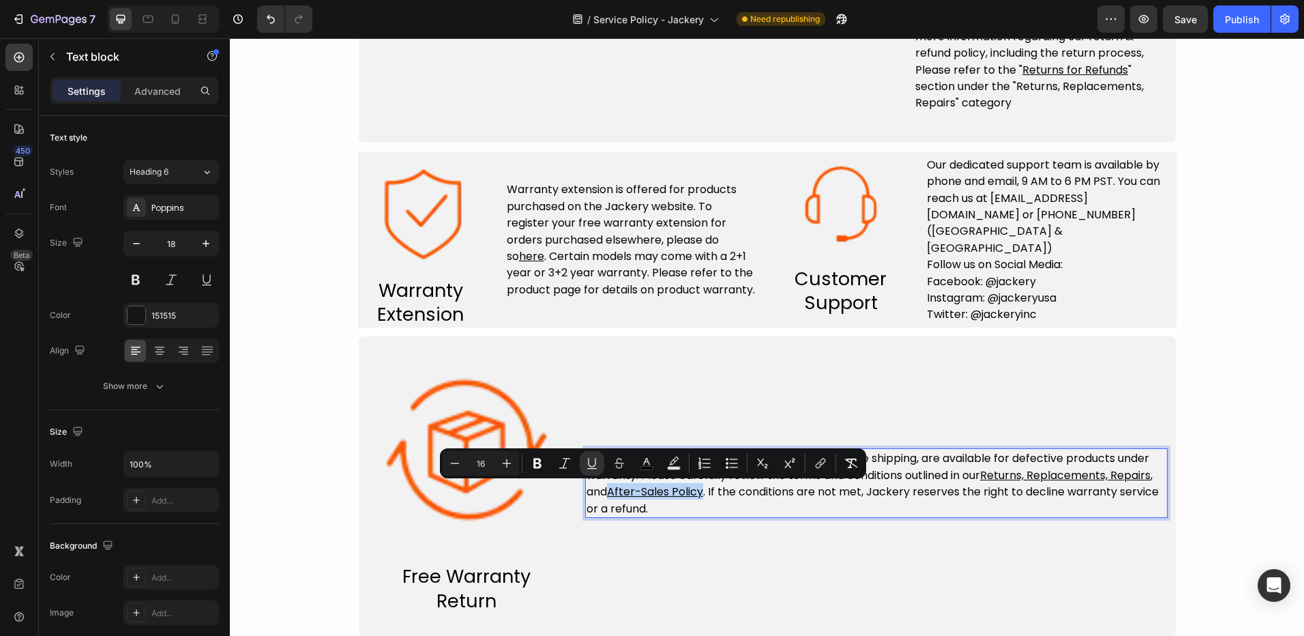
drag, startPoint x: 701, startPoint y: 495, endPoint x: 609, endPoint y: 491, distance: 92.2
click at [609, 491] on u "After-Sales Policy" at bounding box center [655, 492] width 96 height 16
click at [819, 465] on icon "Editor contextual toolbar" at bounding box center [821, 463] width 14 height 14
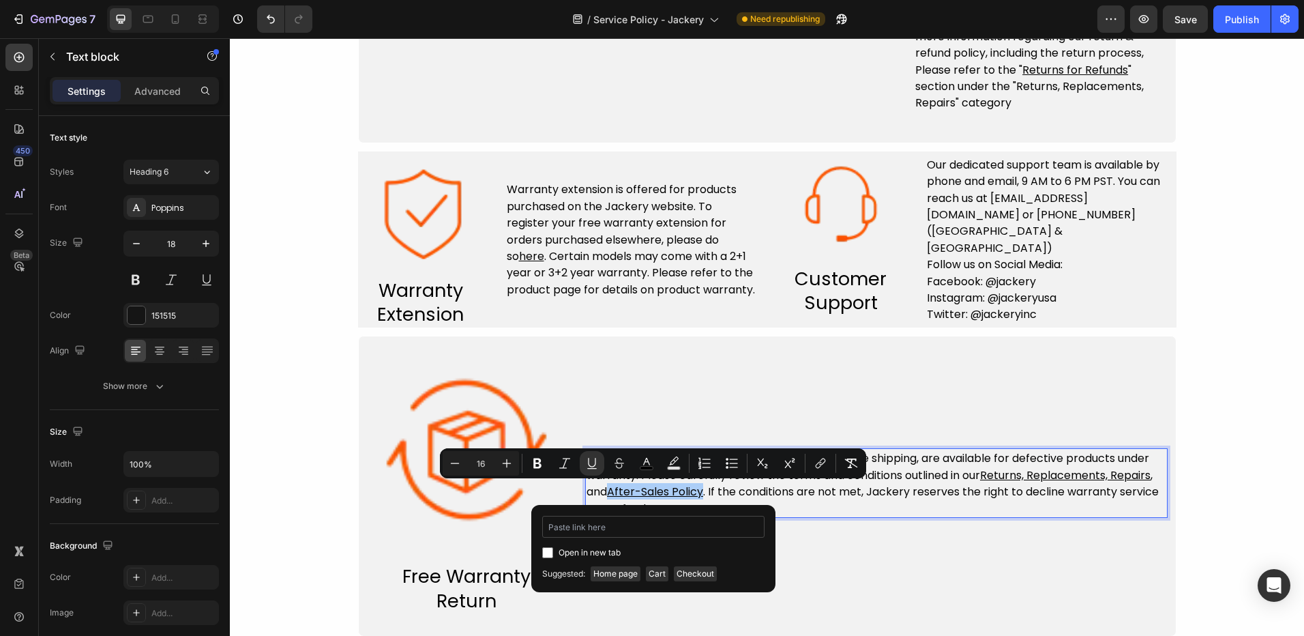
type input "[URL][DOMAIN_NAME]"
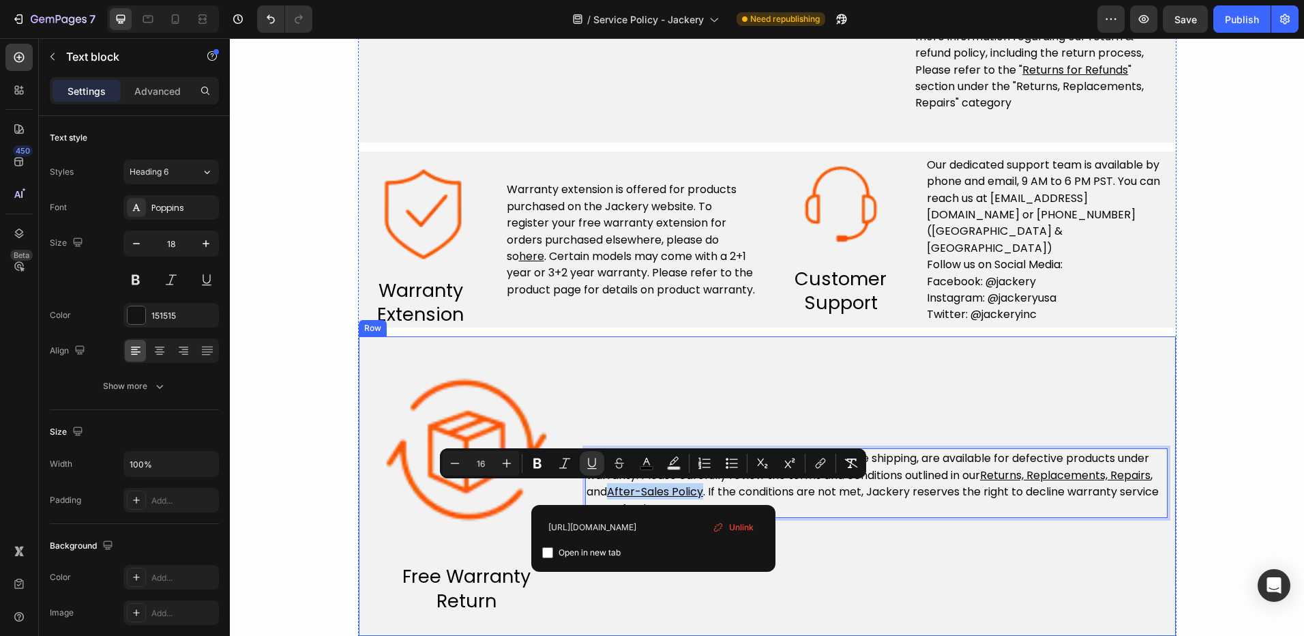
click at [806, 539] on div "Free warranty repair or replacement, as well as free shipping, are available fo…" at bounding box center [876, 483] width 583 height 261
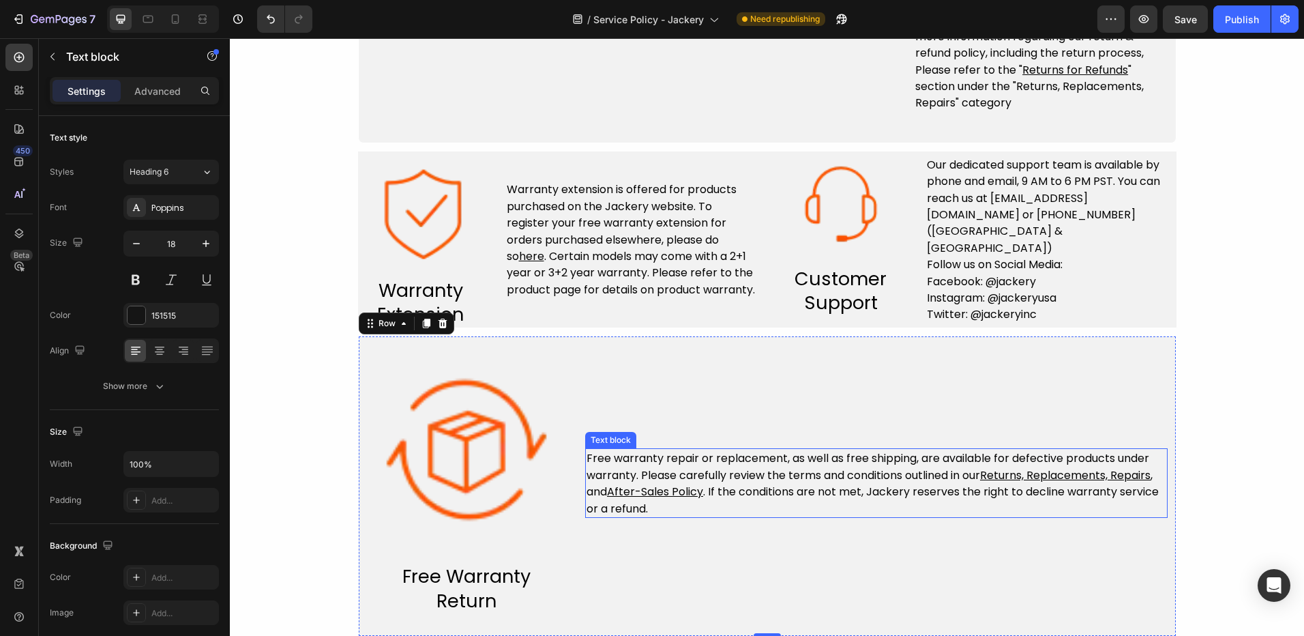
click at [683, 490] on u "After-Sales Policy" at bounding box center [655, 492] width 96 height 16
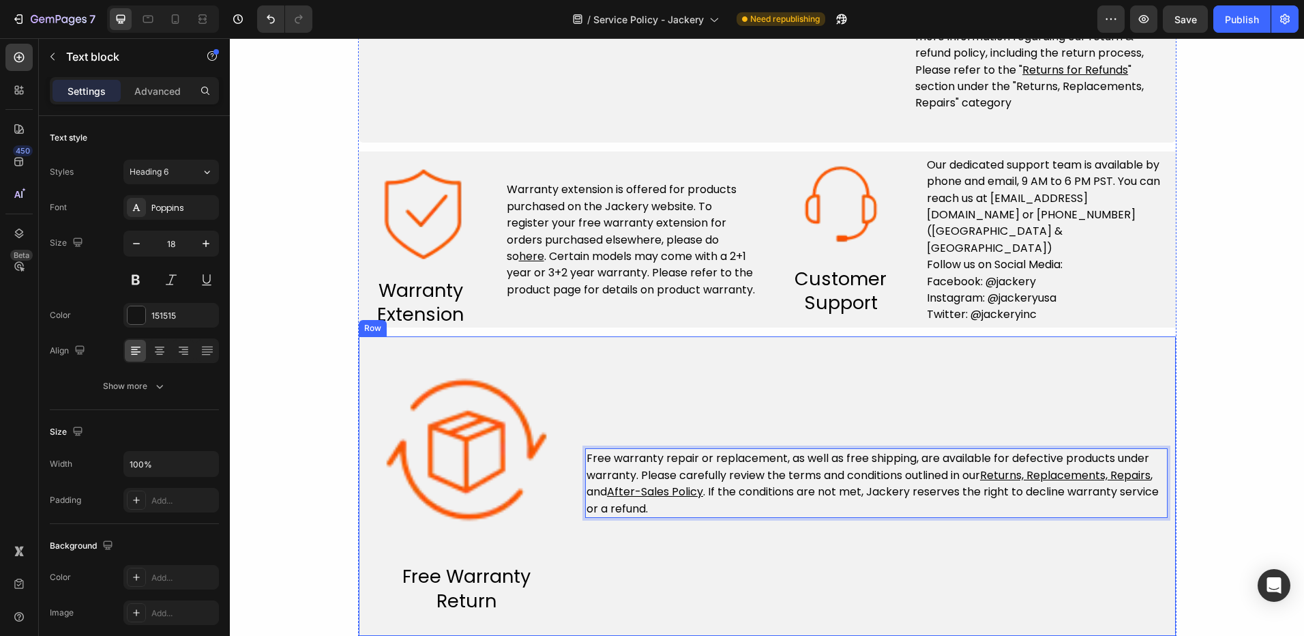
click at [723, 534] on div "Free warranty repair or replacement, as well as free shipping, are available fo…" at bounding box center [876, 483] width 583 height 261
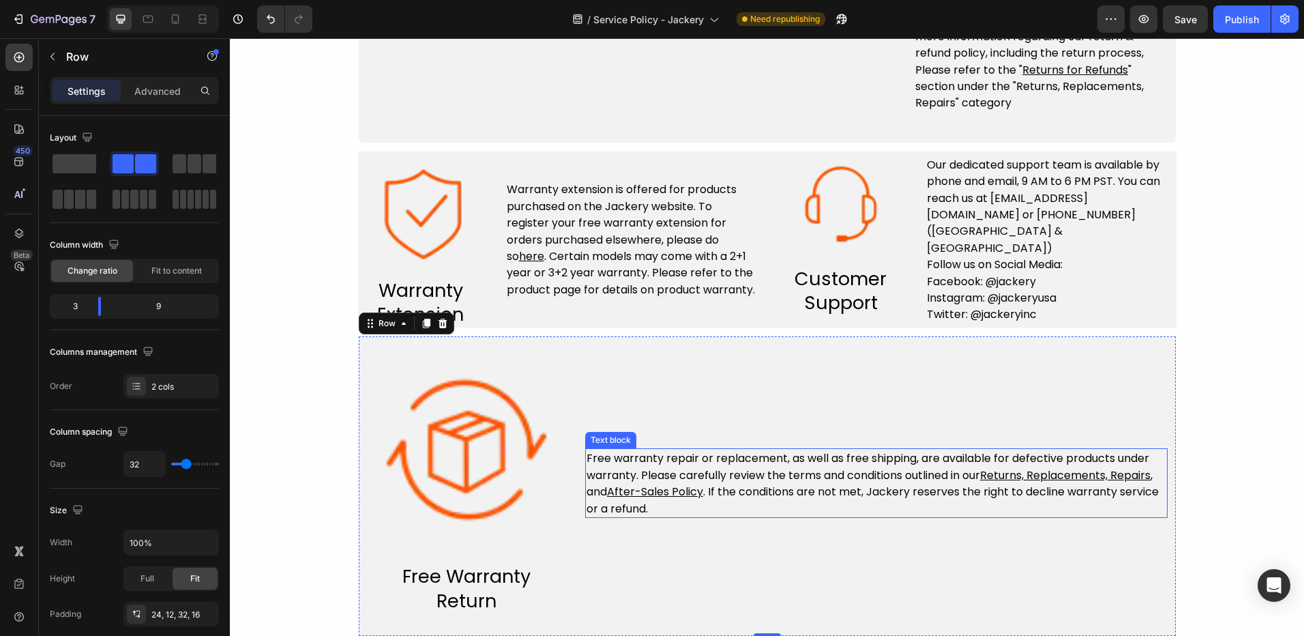
click at [1007, 477] on u "Returns, Replacements, Repairs" at bounding box center [1065, 475] width 171 height 16
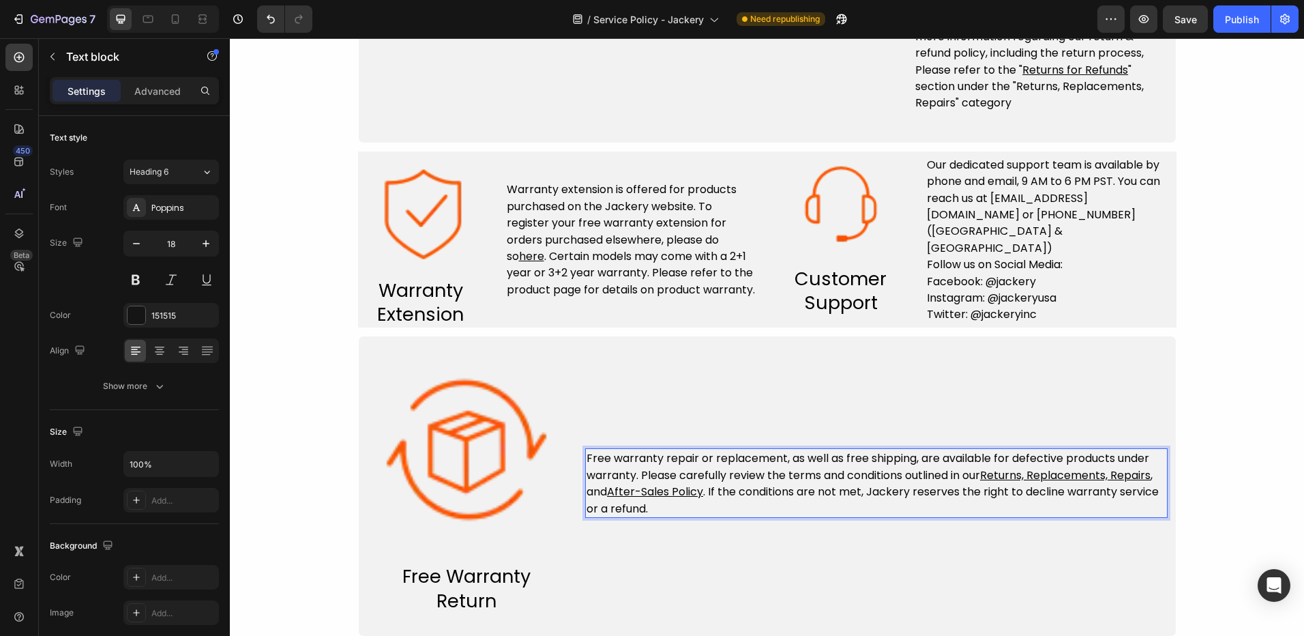
click at [987, 478] on u "Returns, Replacements, Repairs" at bounding box center [1065, 475] width 171 height 16
click at [995, 481] on u "Returns, Replacements, Repairs" at bounding box center [1065, 475] width 171 height 16
click at [998, 475] on u "Returns, Replacements, Repairs" at bounding box center [1065, 475] width 171 height 16
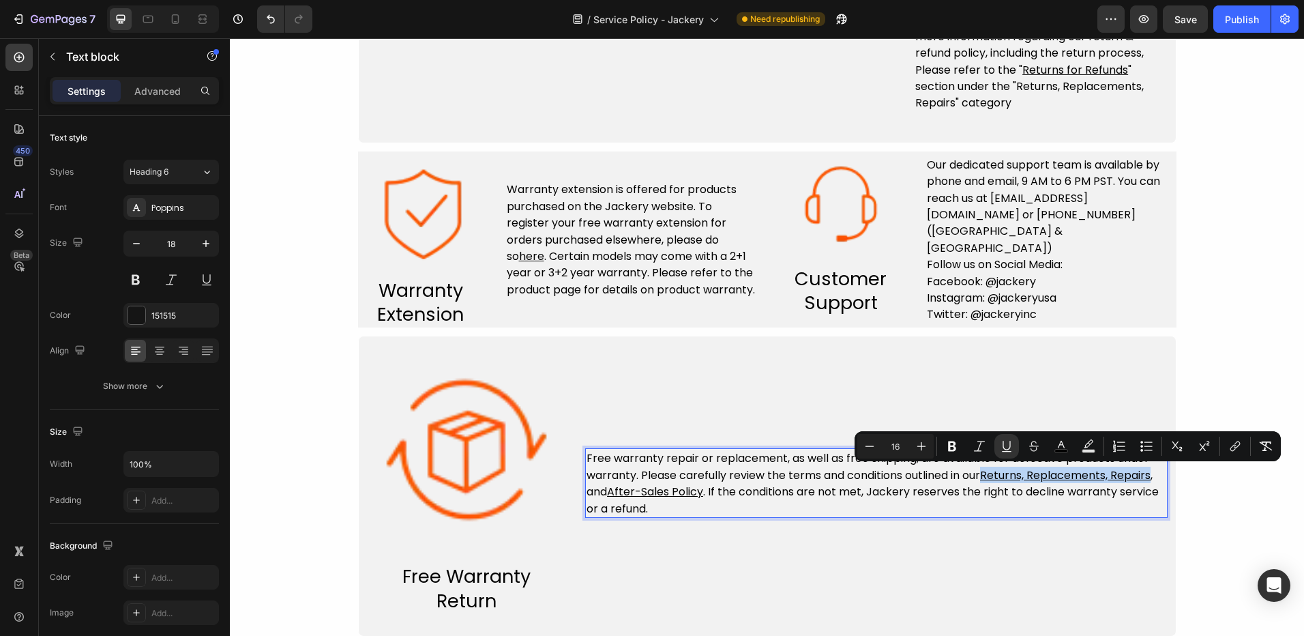
drag, startPoint x: 982, startPoint y: 472, endPoint x: 1154, endPoint y: 475, distance: 171.9
click at [1153, 475] on span "Free warranty repair or replacement, as well as free shipping, are available fo…" at bounding box center [870, 474] width 566 height 49
click at [1240, 442] on icon "Editor contextual toolbar" at bounding box center [1236, 446] width 14 height 14
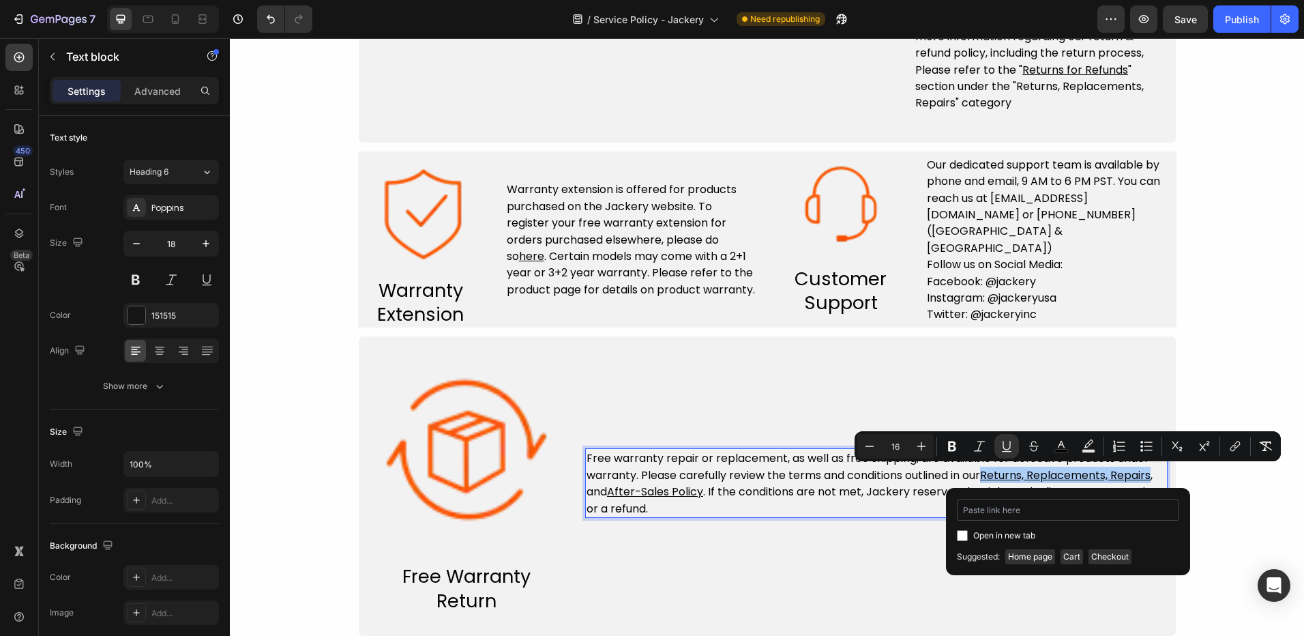
type input "[URL][DOMAIN_NAME]"
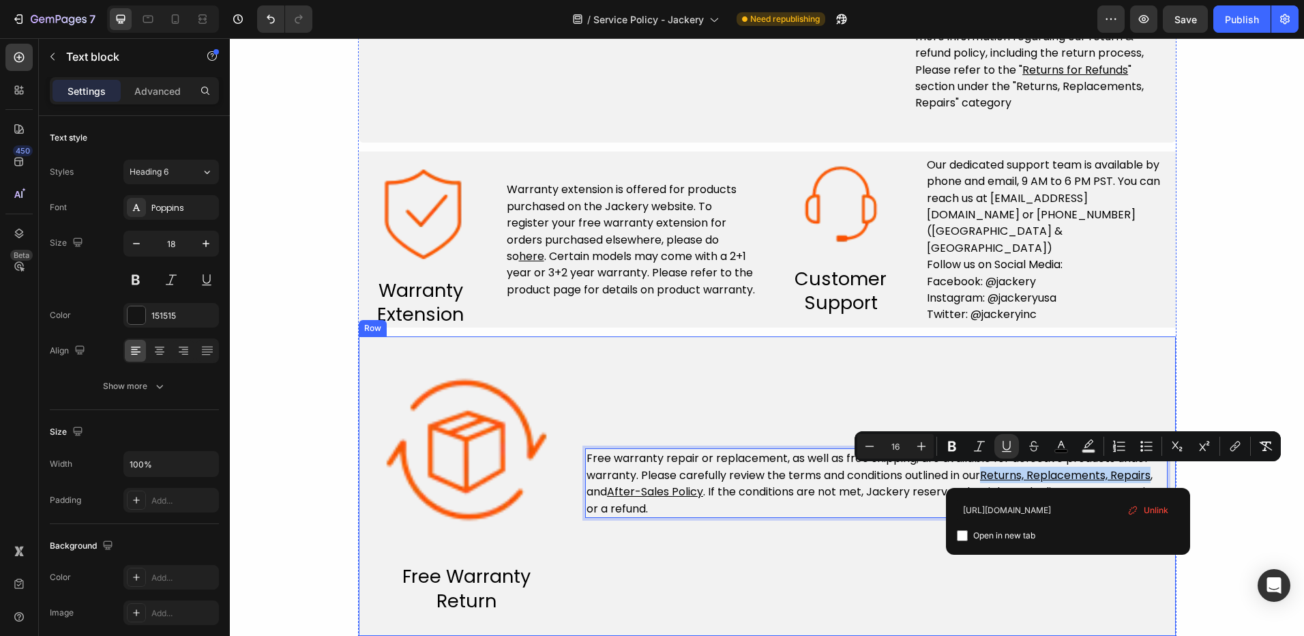
click at [1064, 561] on div "Free warranty repair or replacement, as well as free shipping, are available fo…" at bounding box center [876, 483] width 583 height 261
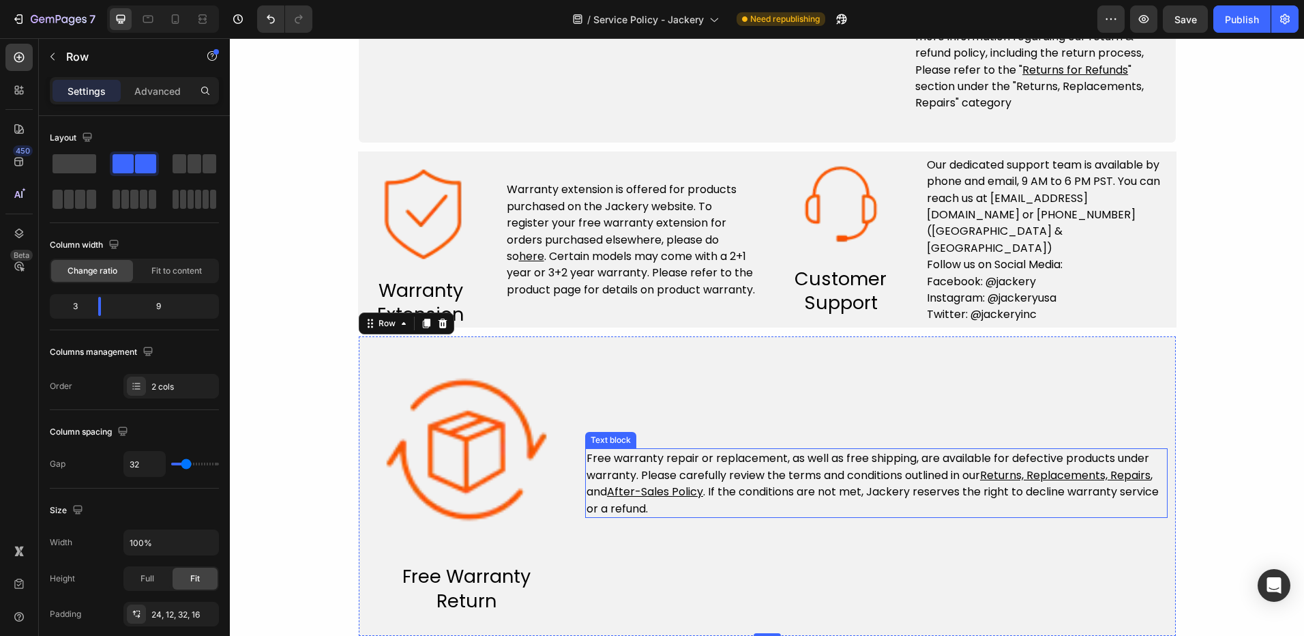
click at [1087, 470] on u "Returns, Replacements, Repairs" at bounding box center [1065, 475] width 171 height 16
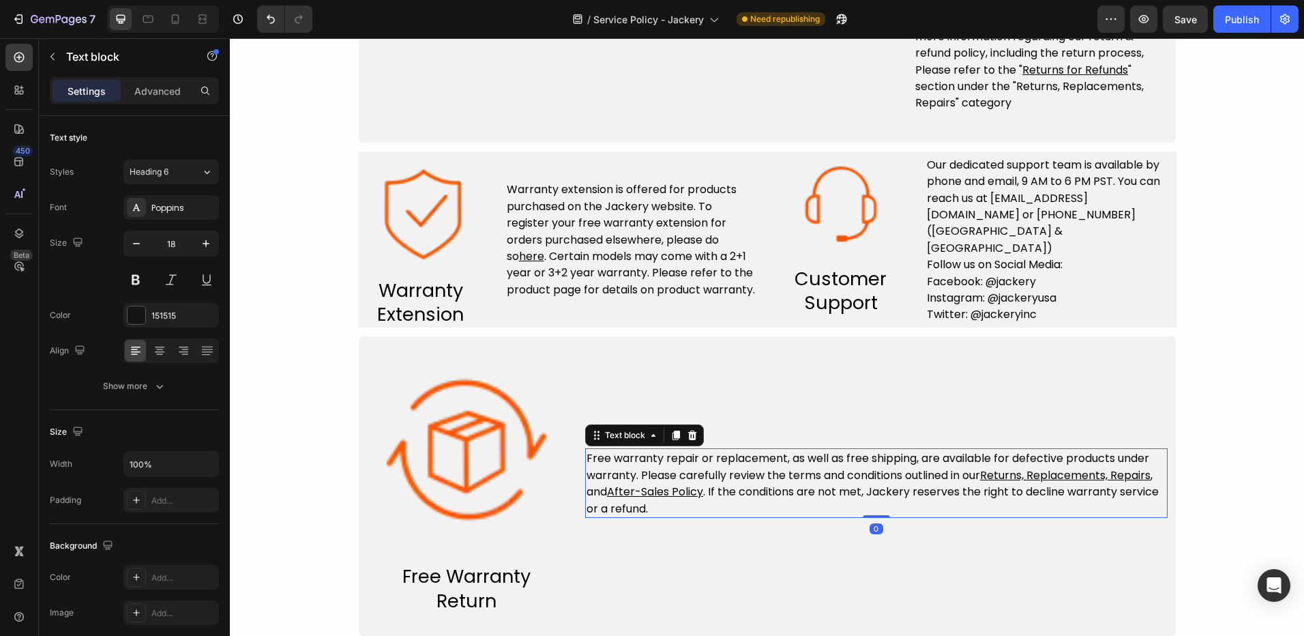
click at [896, 374] on div "Free warranty repair or replacement, as well as free shipping, are available fo…" at bounding box center [876, 483] width 583 height 261
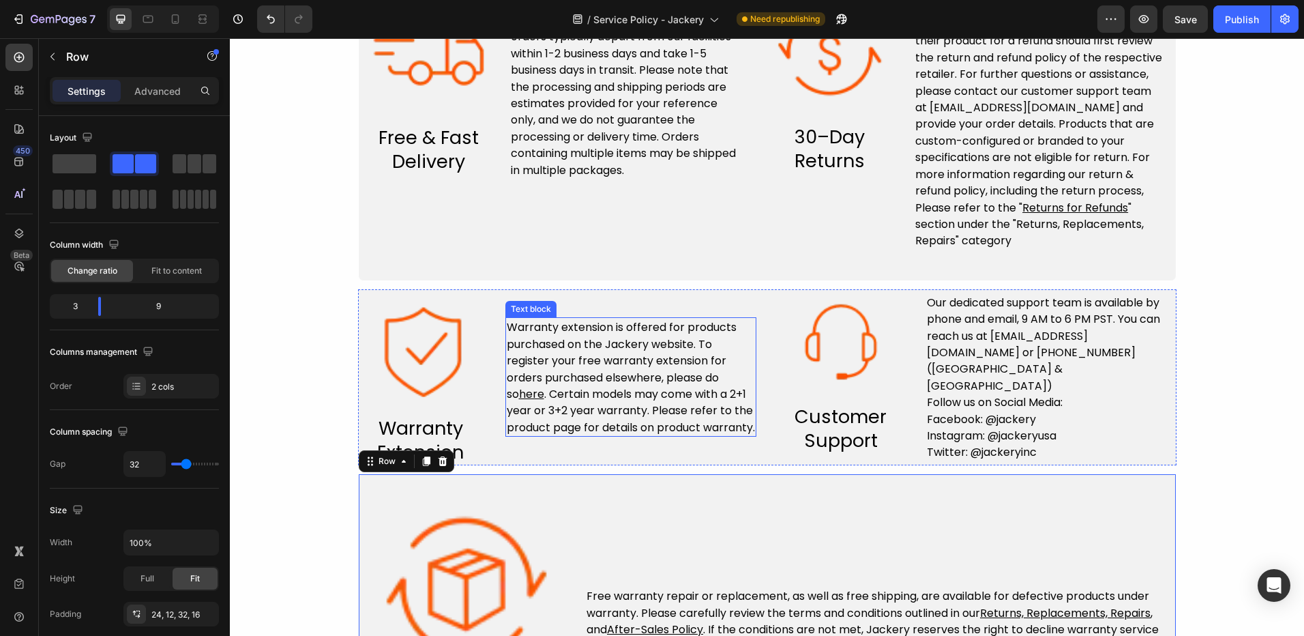
scroll to position [546, 0]
click at [519, 385] on u "here" at bounding box center [531, 393] width 25 height 16
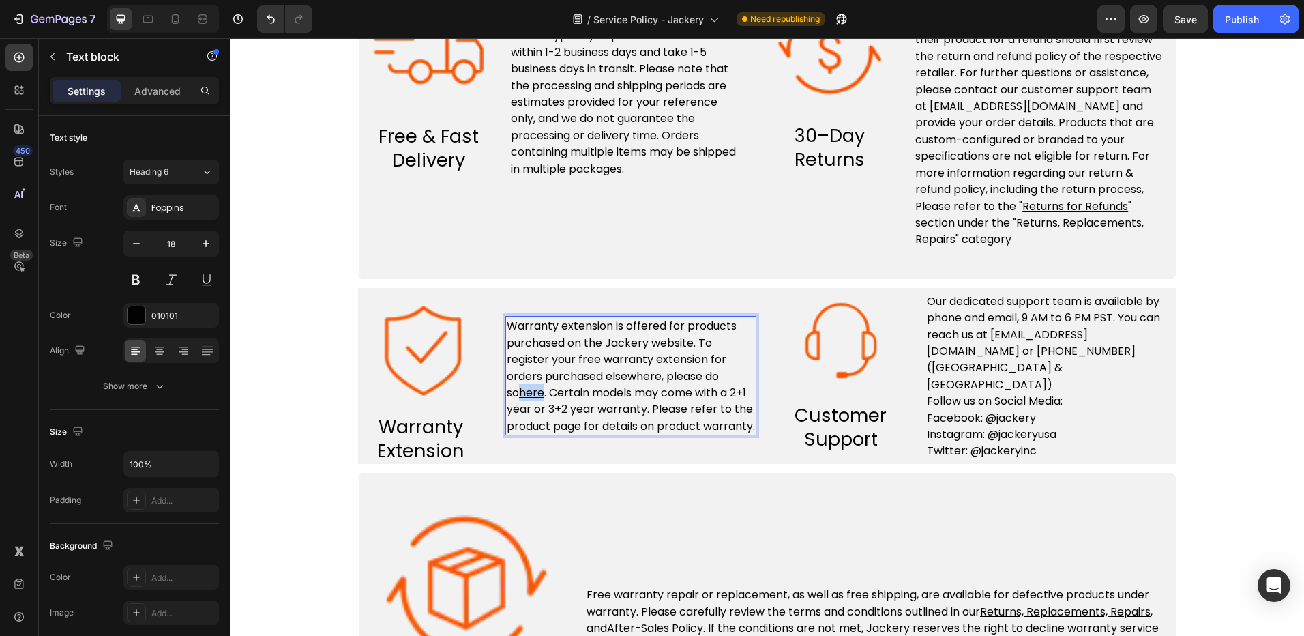
click at [519, 385] on u "here" at bounding box center [531, 393] width 25 height 16
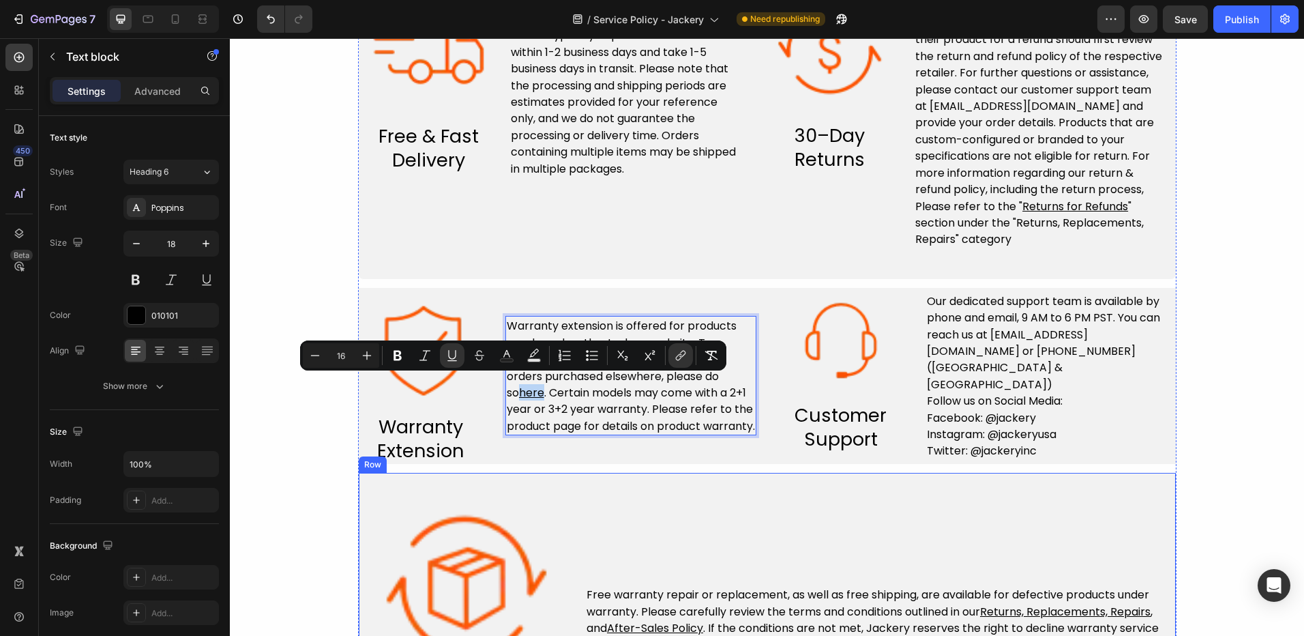
click at [748, 482] on div "Image Free Warranty Return Text block Free warranty repair or replacement, as w…" at bounding box center [767, 622] width 819 height 301
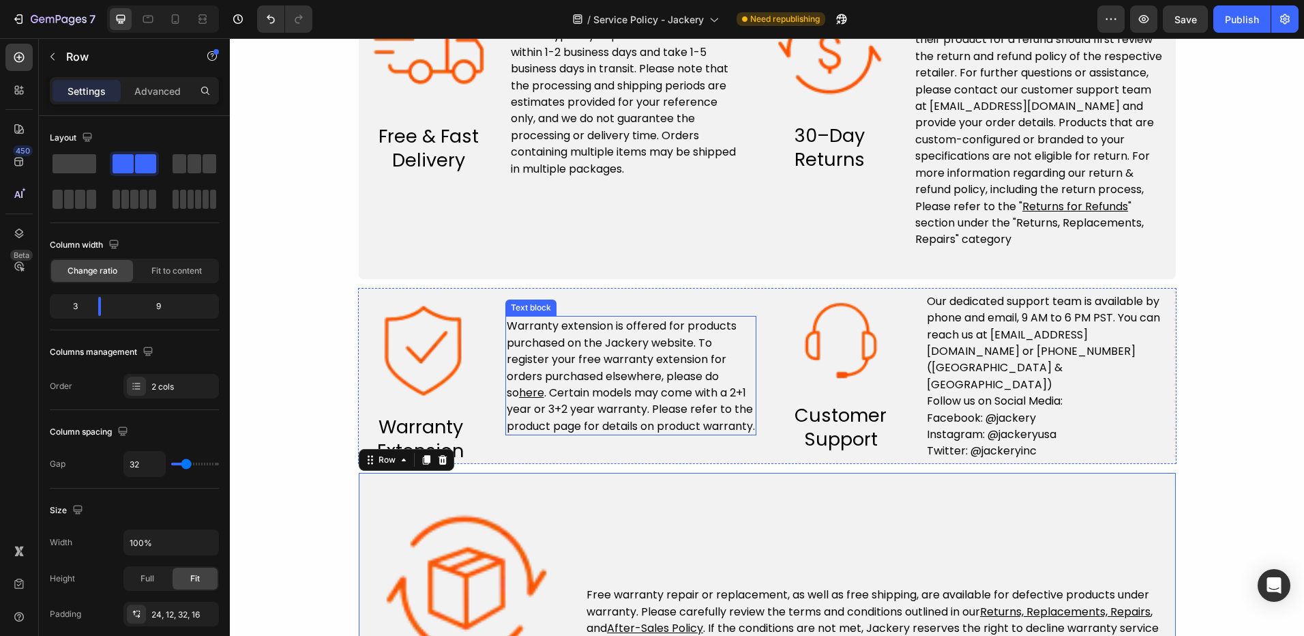
click at [522, 394] on span ". Certain models may come with a 2+1 year or 3+2 year warranty. Please refer to…" at bounding box center [631, 409] width 248 height 49
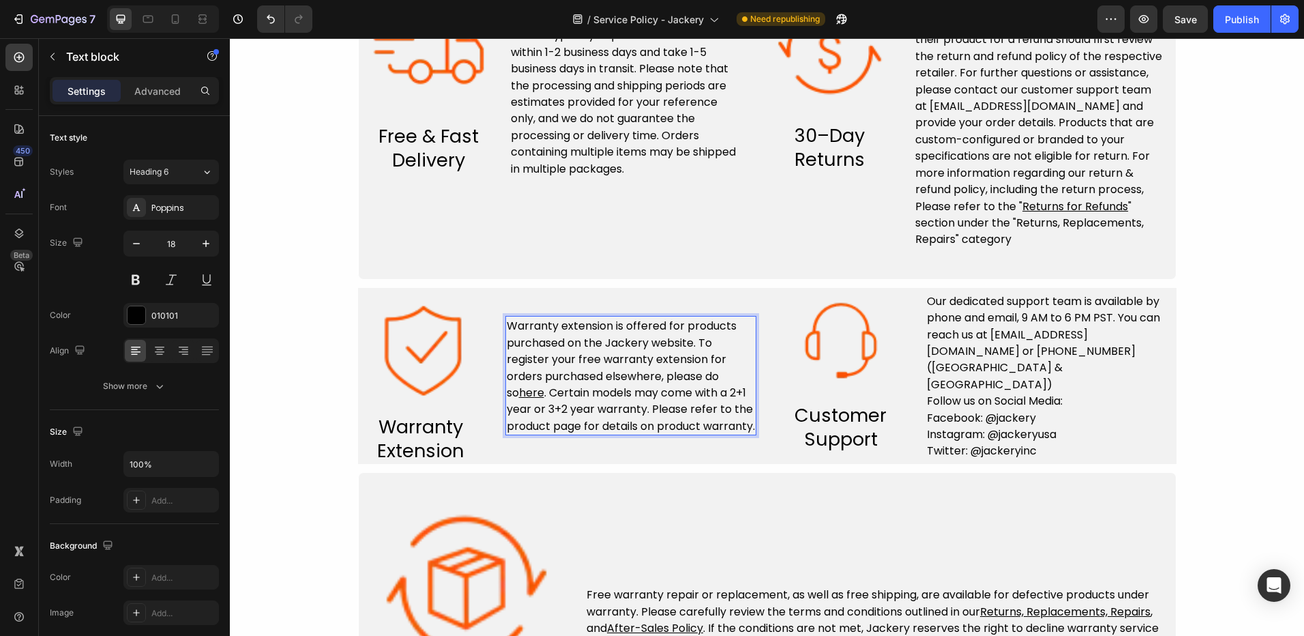
click at [519, 388] on u "here" at bounding box center [531, 393] width 25 height 16
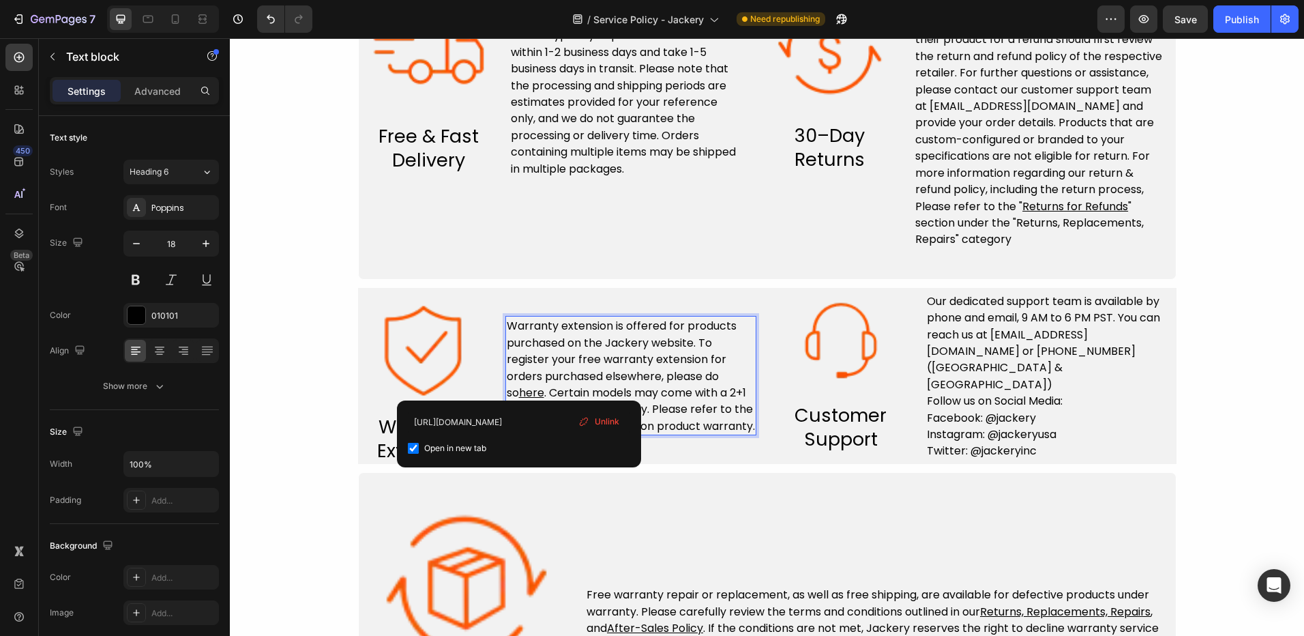
click at [519, 388] on u "here" at bounding box center [531, 393] width 25 height 16
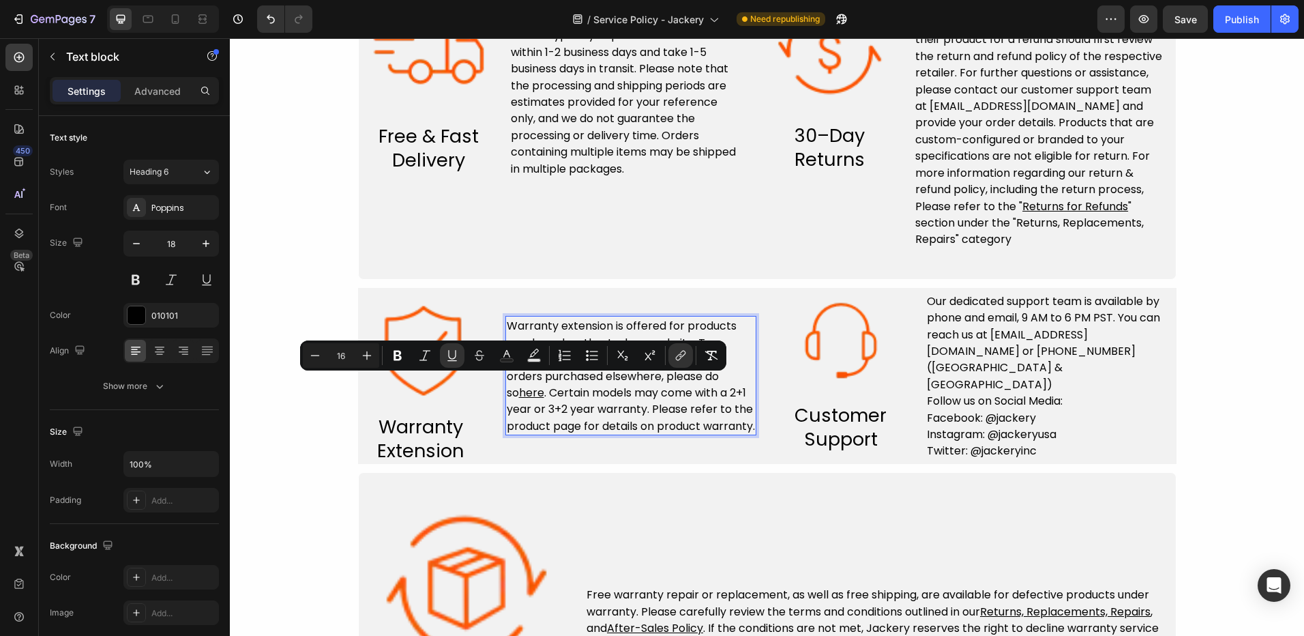
click at [568, 403] on span ". Certain models may come with a 2+1 year or 3+2 year warranty. Please refer to…" at bounding box center [631, 409] width 248 height 49
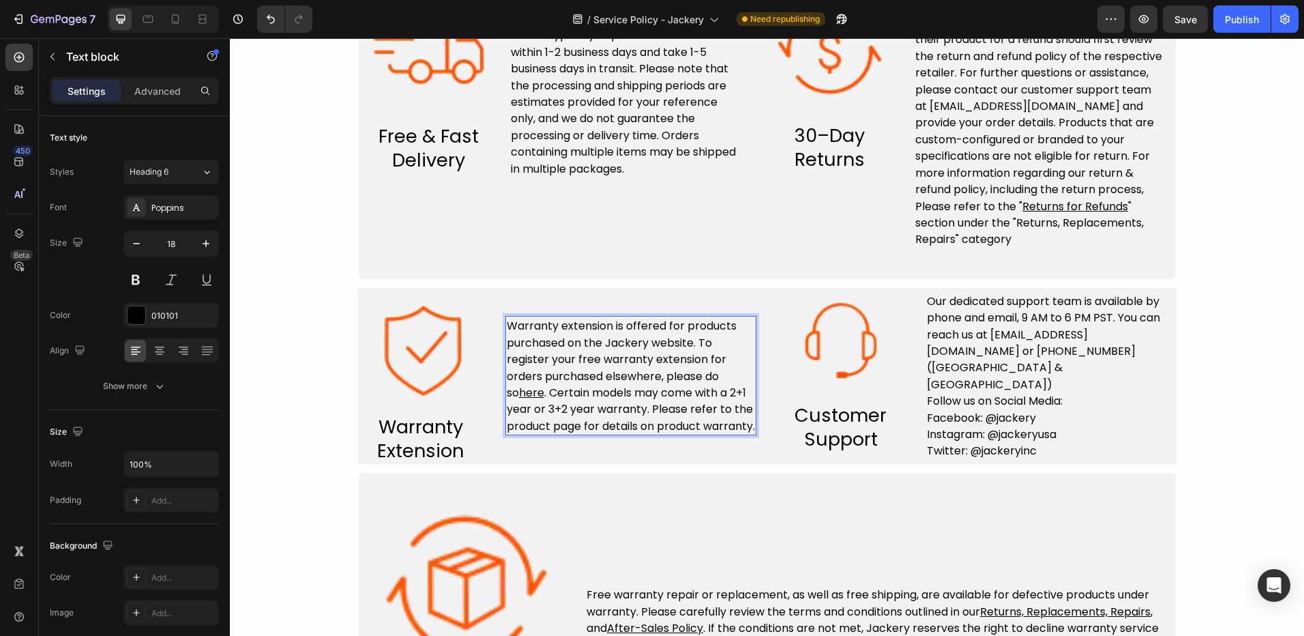
click at [519, 387] on u "here" at bounding box center [531, 393] width 25 height 16
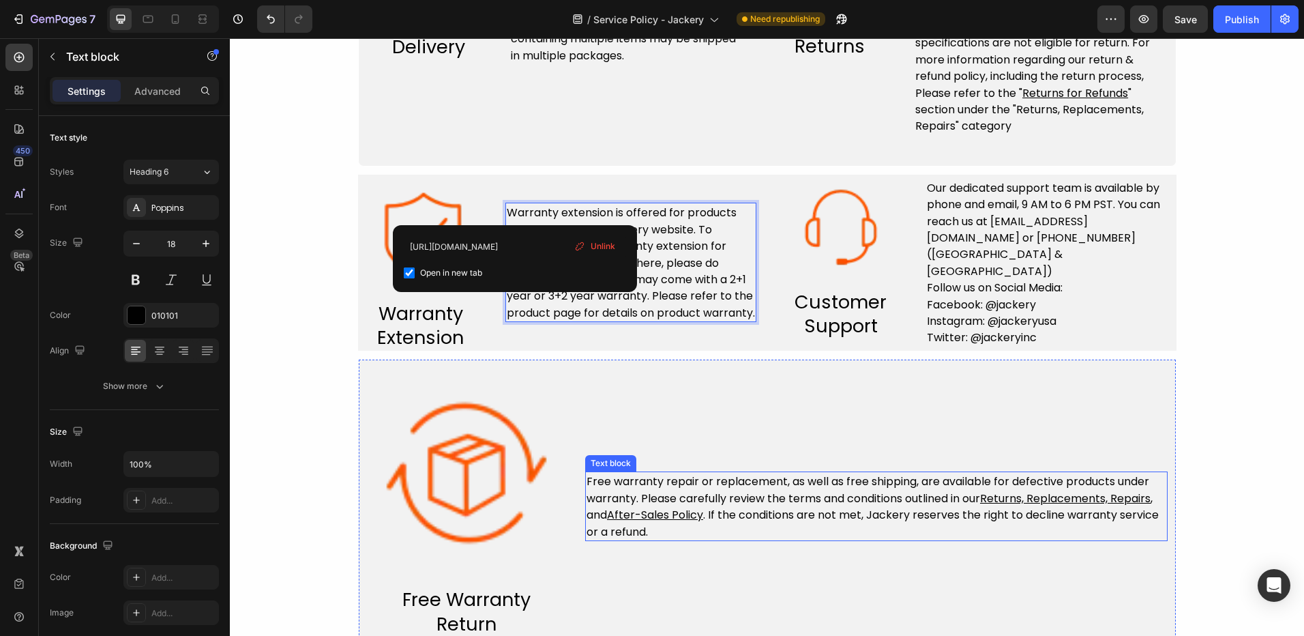
scroll to position [751, 0]
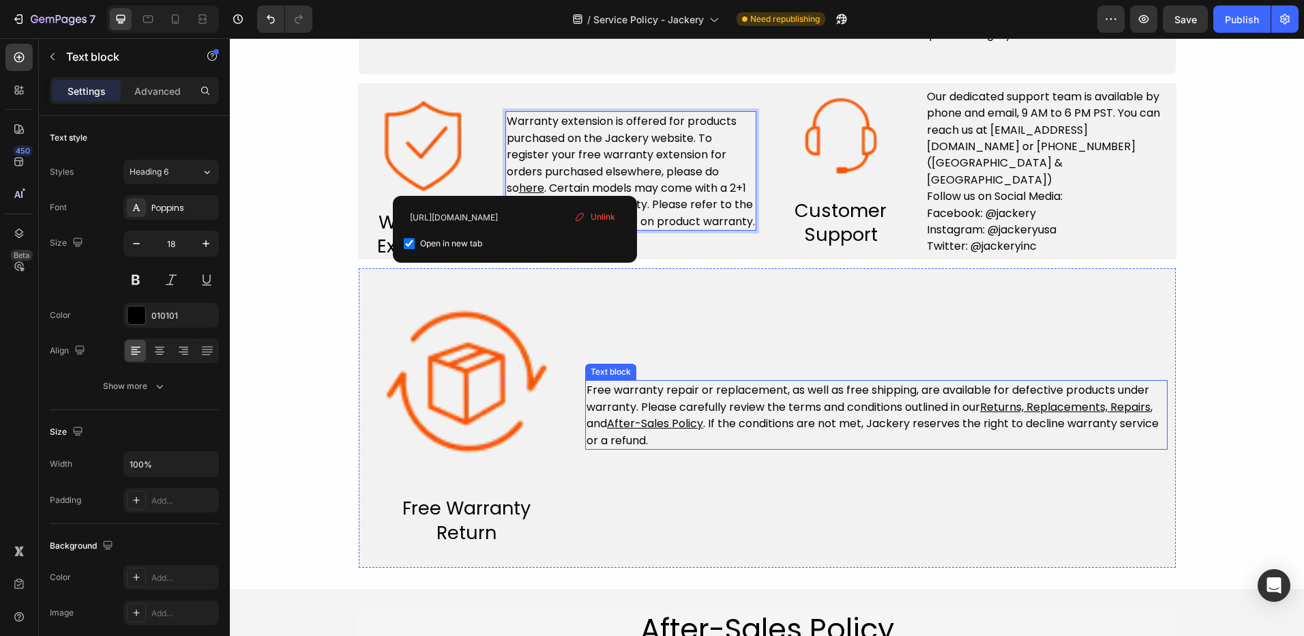
click at [673, 415] on u "After-Sales Policy" at bounding box center [655, 423] width 96 height 16
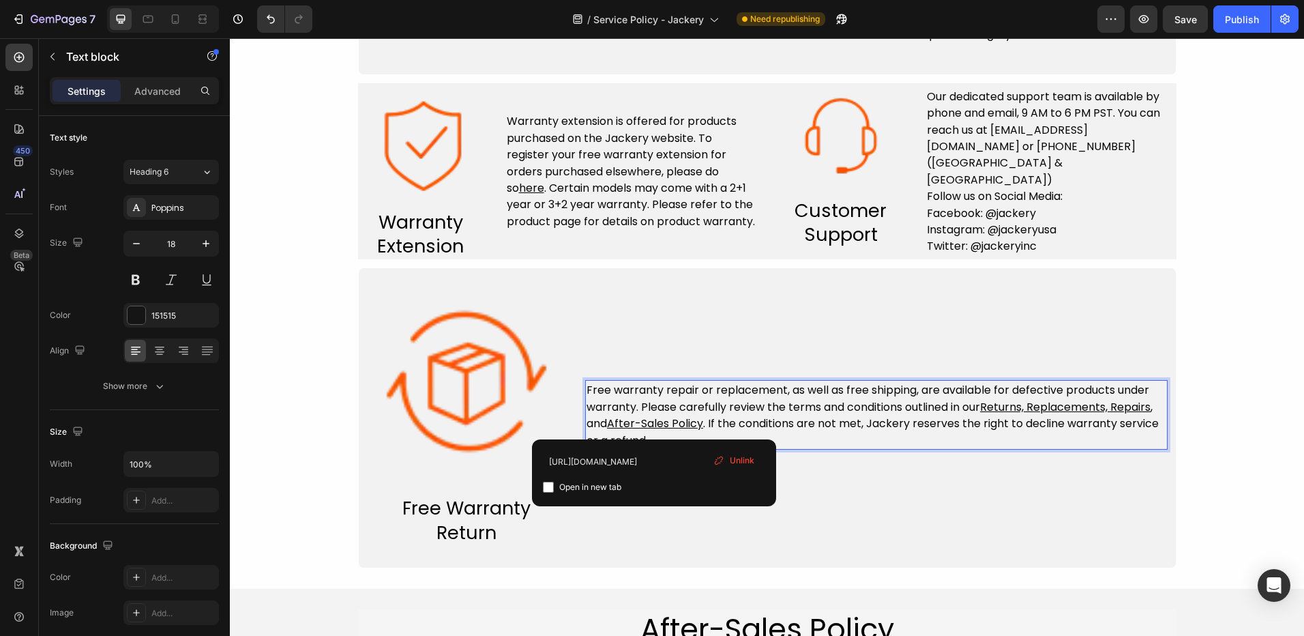
click at [655, 425] on u "After-Sales Policy" at bounding box center [655, 423] width 96 height 16
click at [1099, 413] on u "Returns, Replacements, Repairs" at bounding box center [1065, 407] width 171 height 16
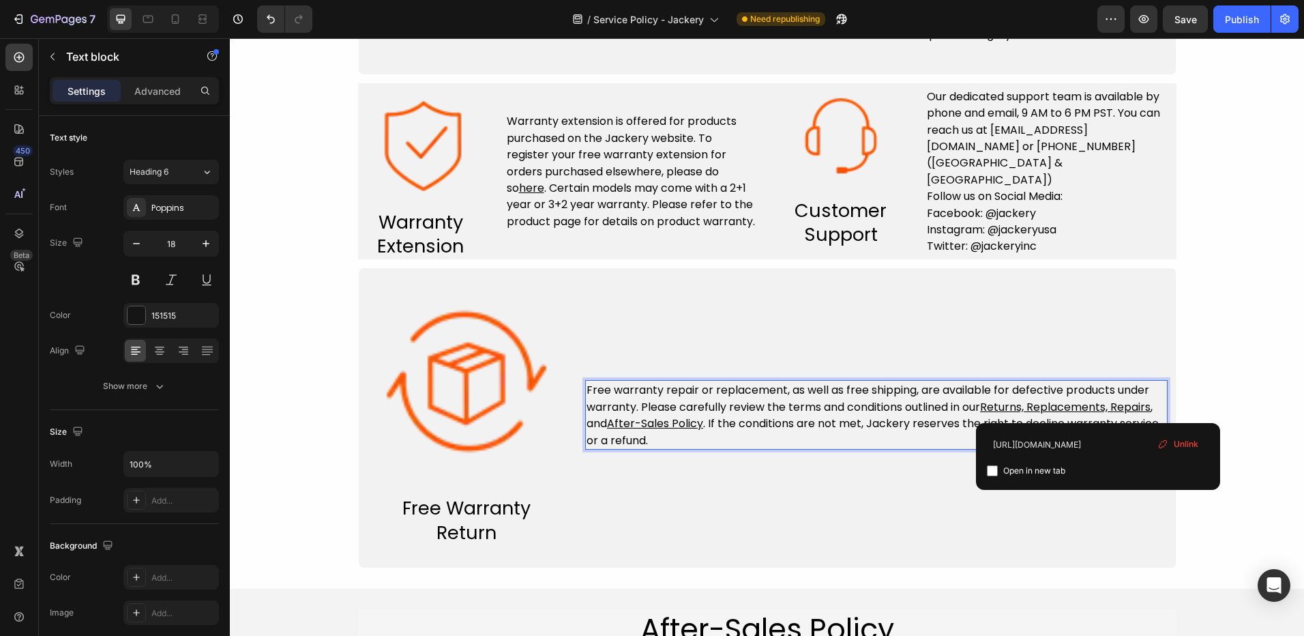
click at [1096, 408] on u "Returns, Replacements, Repairs" at bounding box center [1065, 407] width 171 height 16
click at [925, 302] on div "Free warranty repair or replacement, as well as free shipping, are available fo…" at bounding box center [876, 414] width 583 height 261
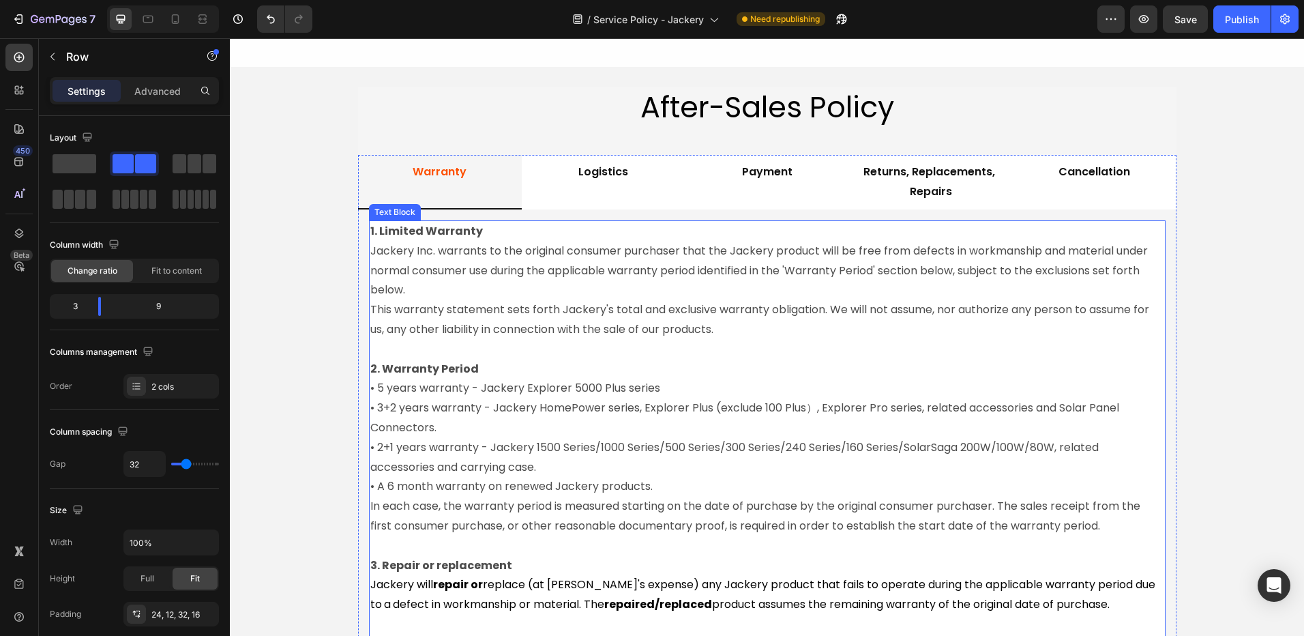
scroll to position [1365, 0]
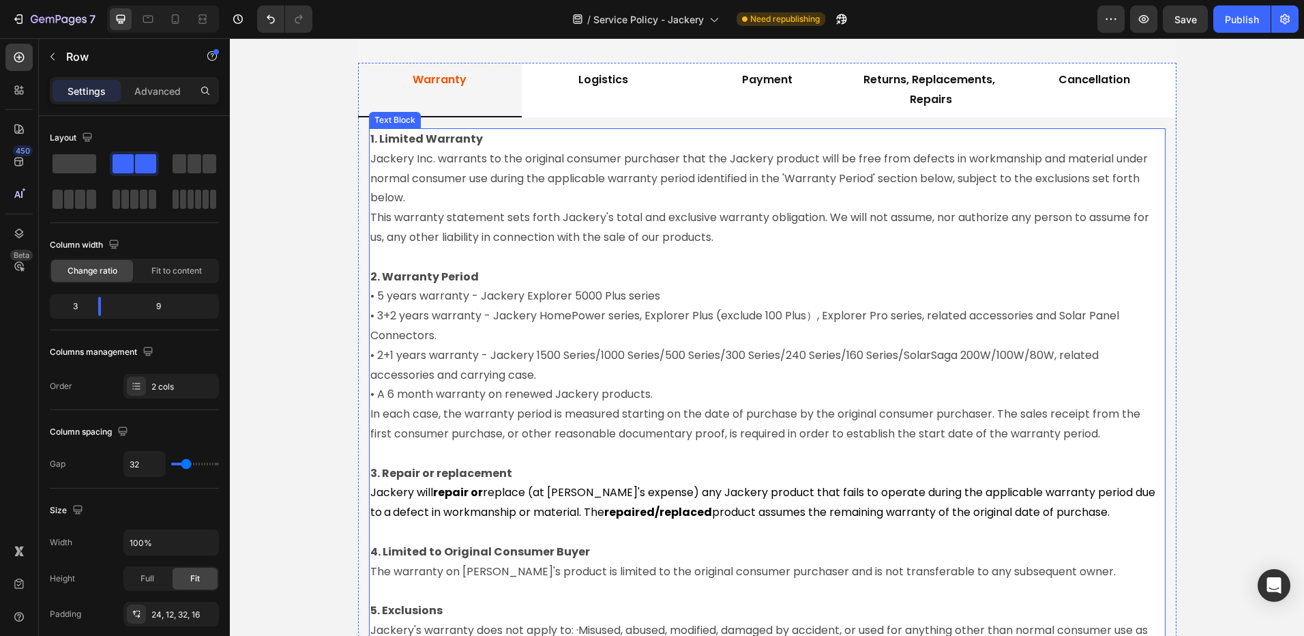
click at [454, 486] on strong "repair or" at bounding box center [458, 492] width 50 height 16
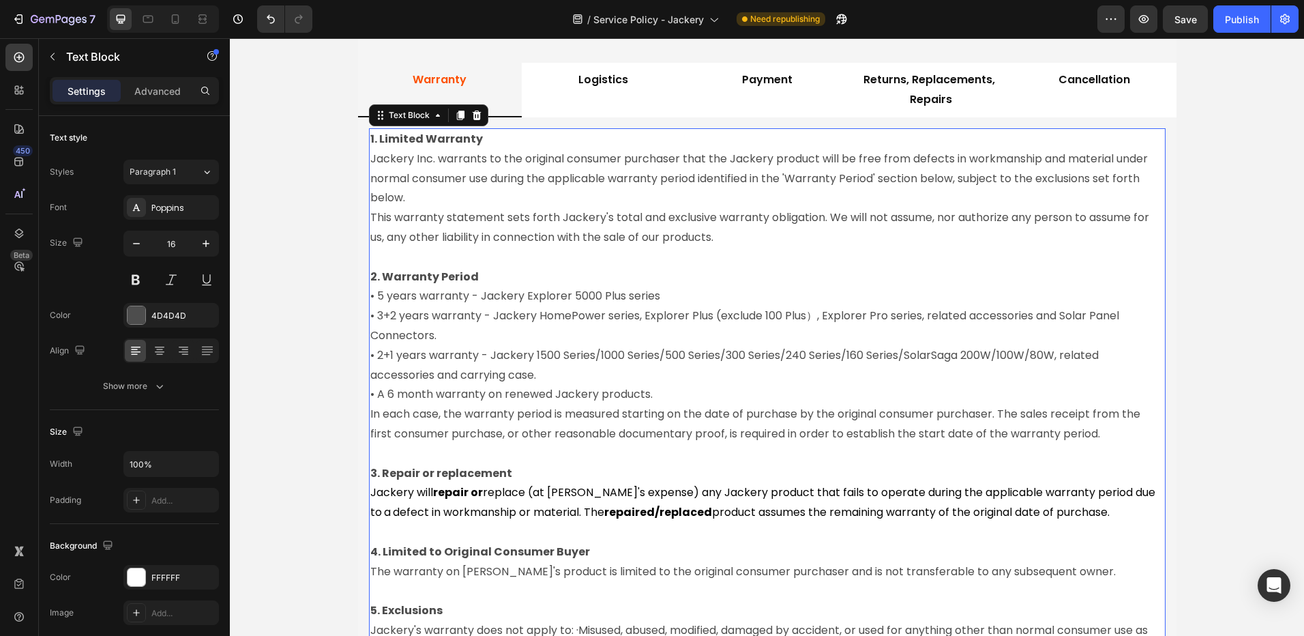
click at [456, 487] on strong "repair or" at bounding box center [458, 492] width 50 height 16
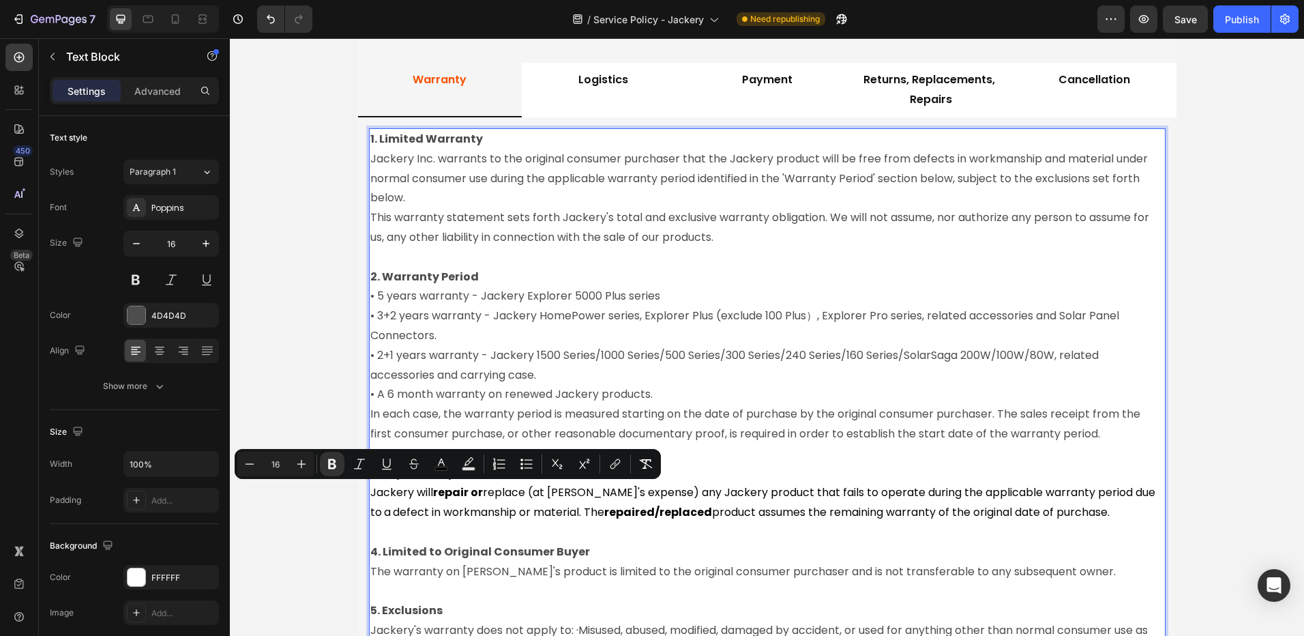
click at [475, 490] on strong "repair or" at bounding box center [458, 492] width 50 height 16
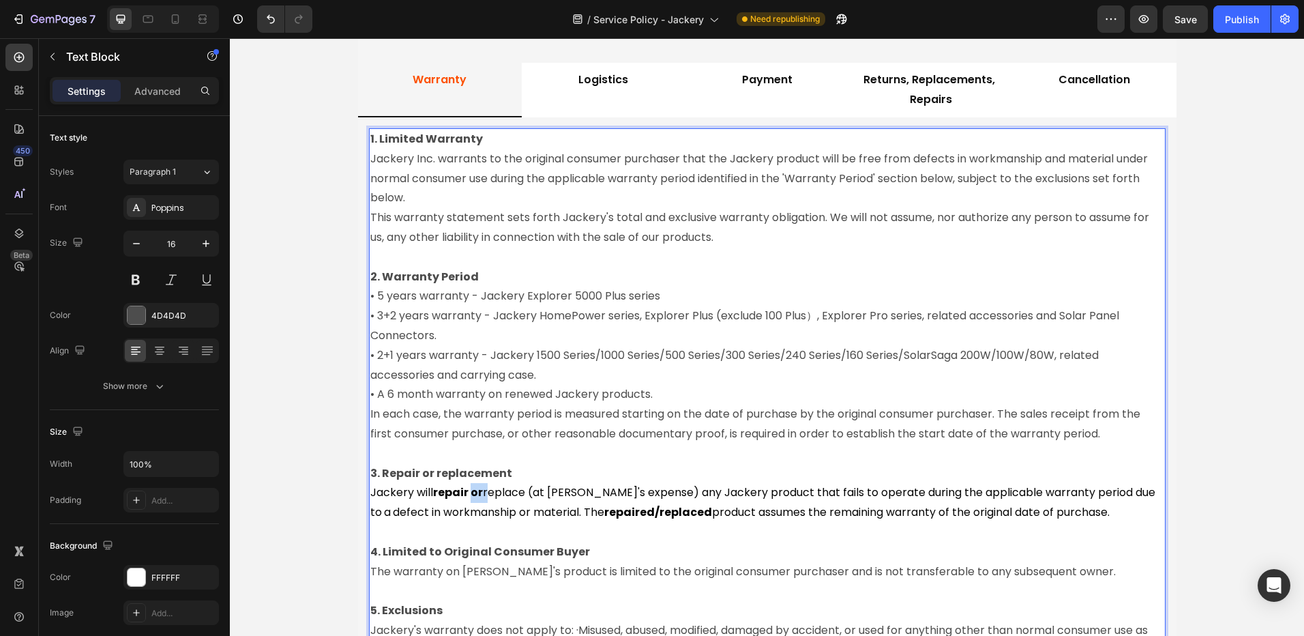
click at [475, 490] on strong "repair or" at bounding box center [458, 492] width 50 height 16
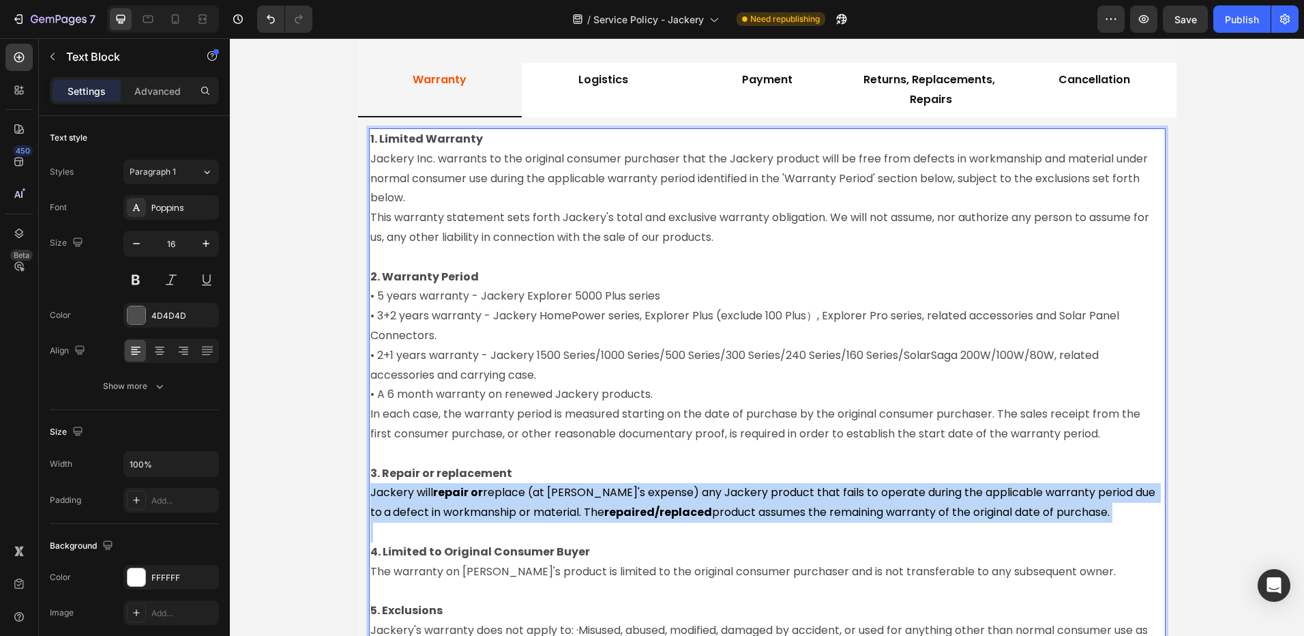
click at [475, 490] on strong "repair or" at bounding box center [458, 492] width 50 height 16
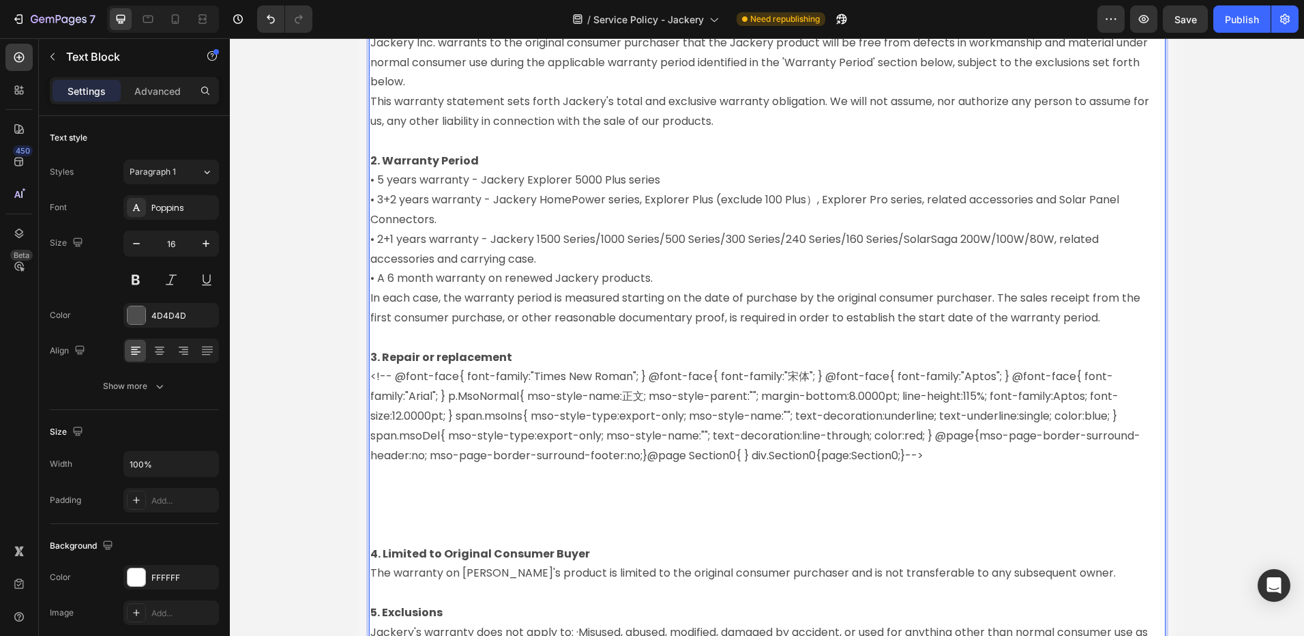
scroll to position [1520, 0]
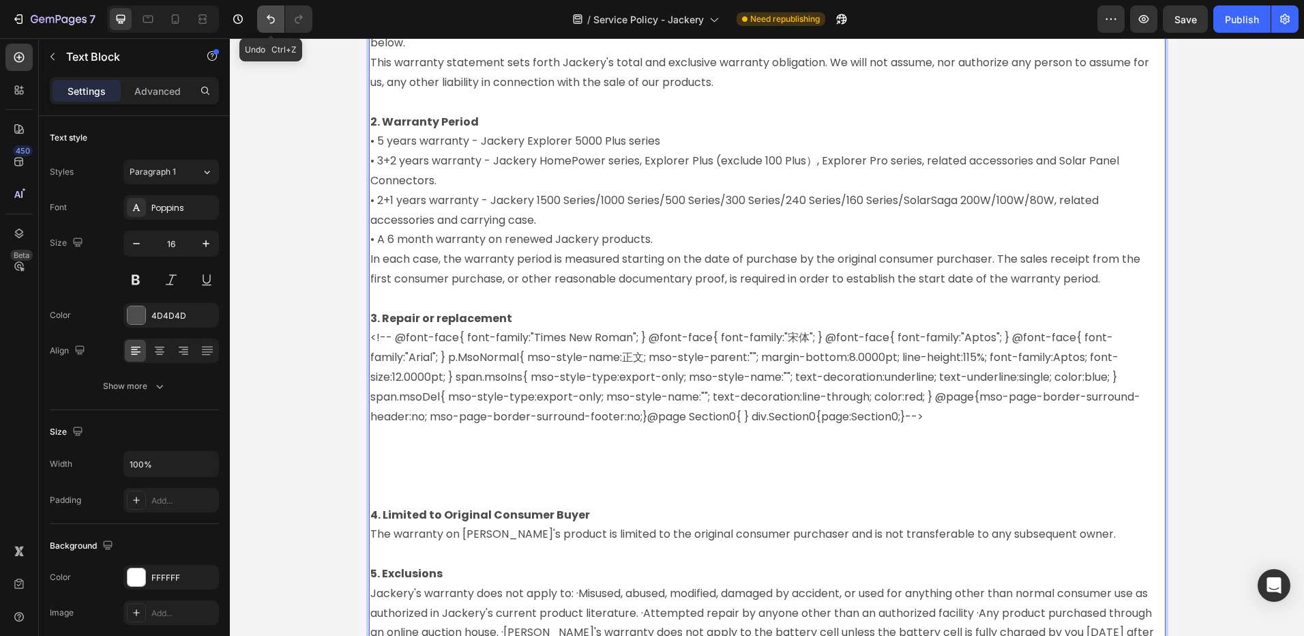
click at [272, 16] on icon "Undo/Redo" at bounding box center [271, 19] width 14 height 14
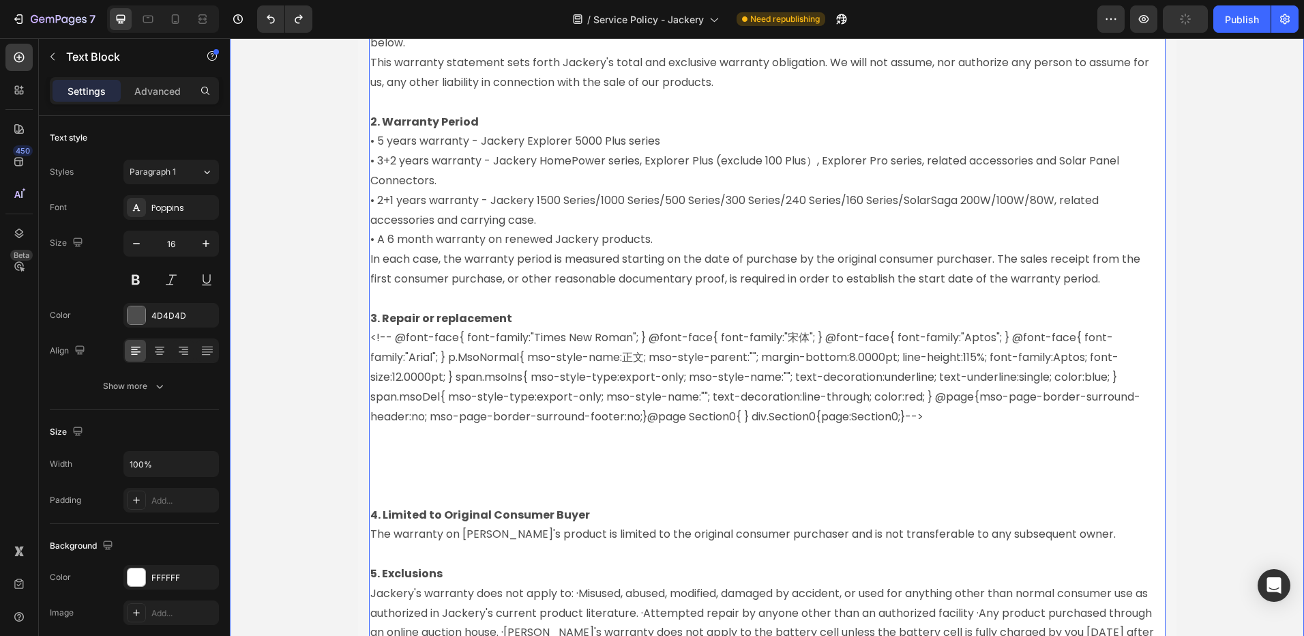
click at [312, 131] on div "After-Sales Policy Heading Warranty Logistics Payment Returns, Replacements, Re…" at bounding box center [767, 294] width 1074 height 909
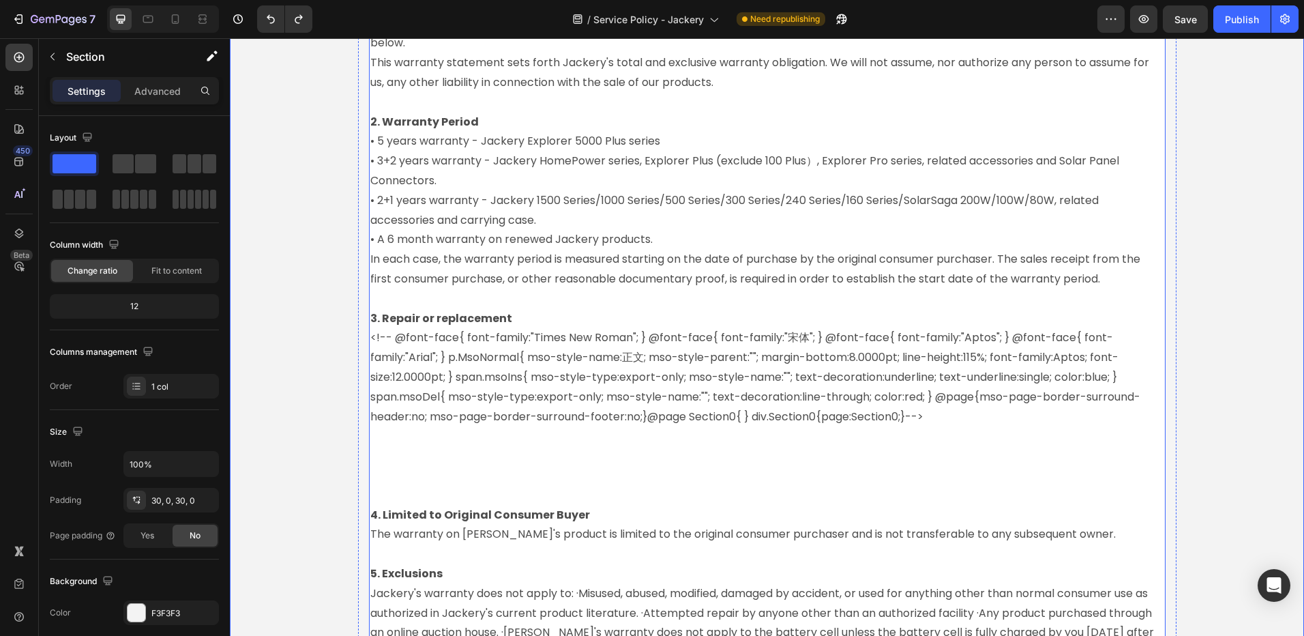
click at [390, 191] on p "• 2+1 years warranty - Jackery 1500 Series/1000 Series/500 Series/300 Series/24…" at bounding box center [767, 211] width 794 height 40
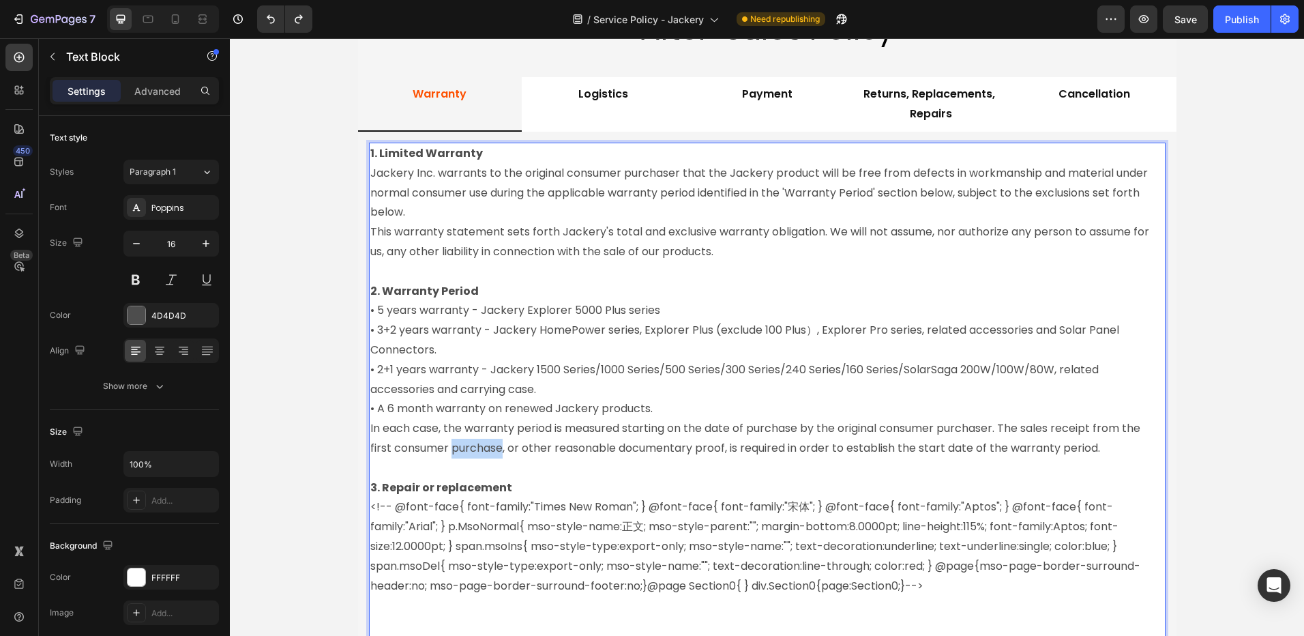
click at [465, 336] on div "1. Limited Warranty Jackery Inc. warrants to the original consumer purchaser th…" at bounding box center [767, 488] width 797 height 690
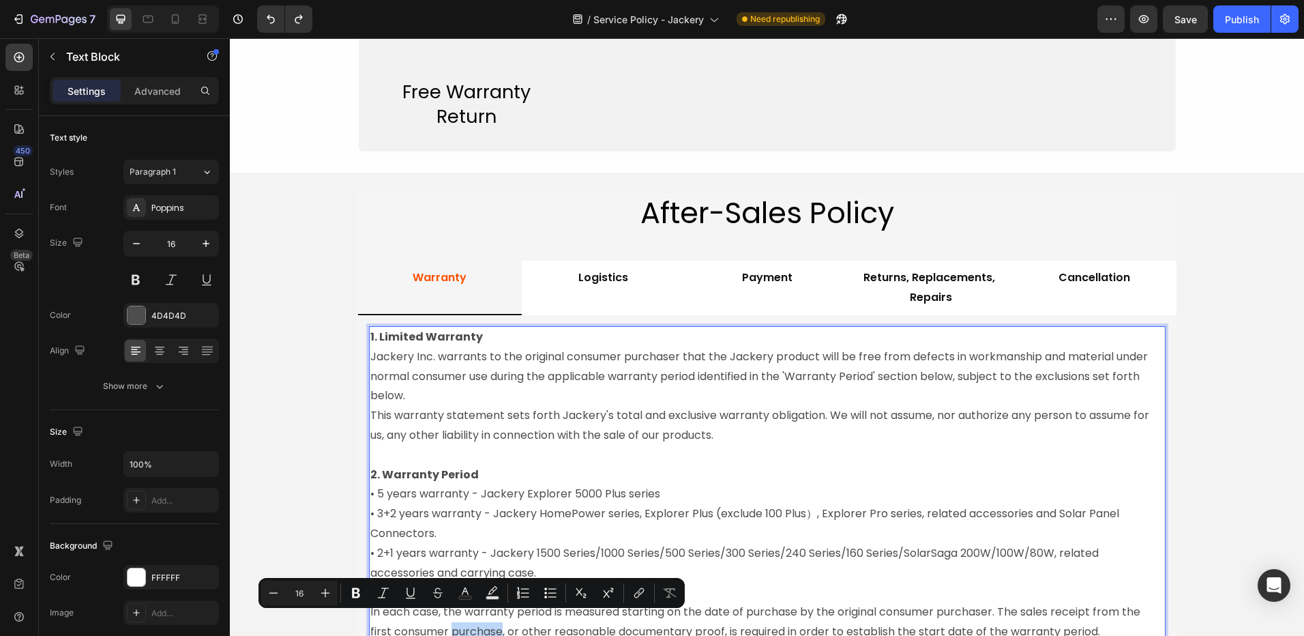
scroll to position [1508, 0]
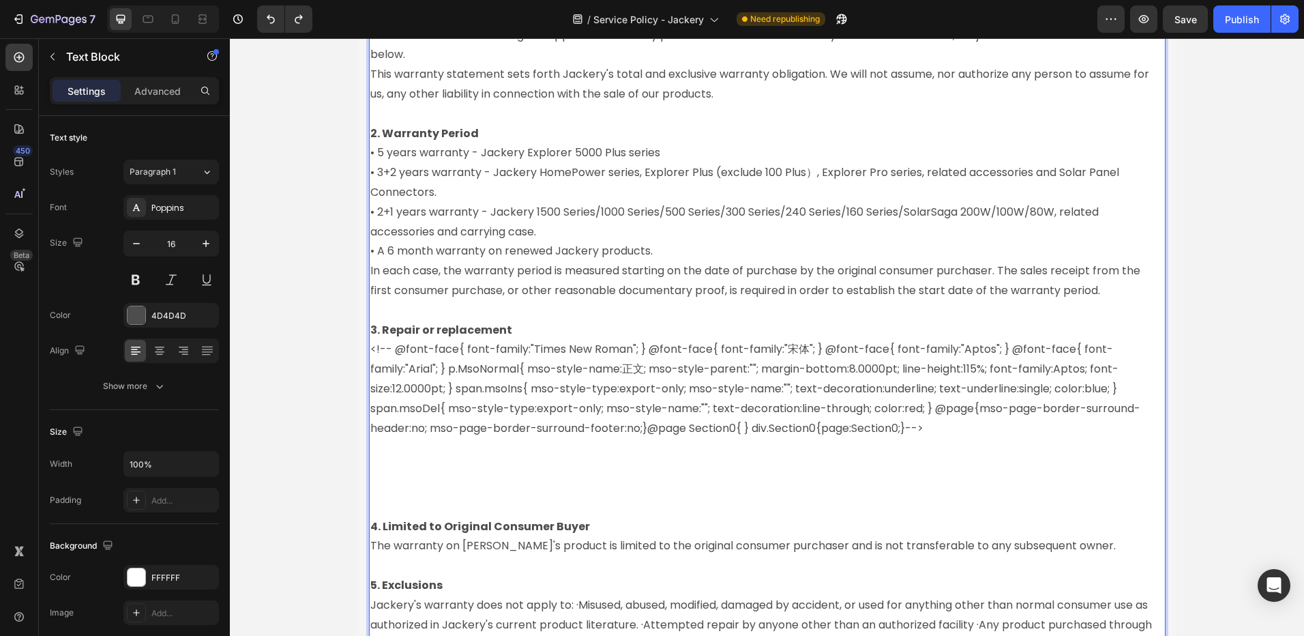
click at [495, 386] on p "<!-- @font-face{ font-family:"Times New Roman"; } @font-face{ font-family:"宋体";…" at bounding box center [767, 389] width 794 height 98
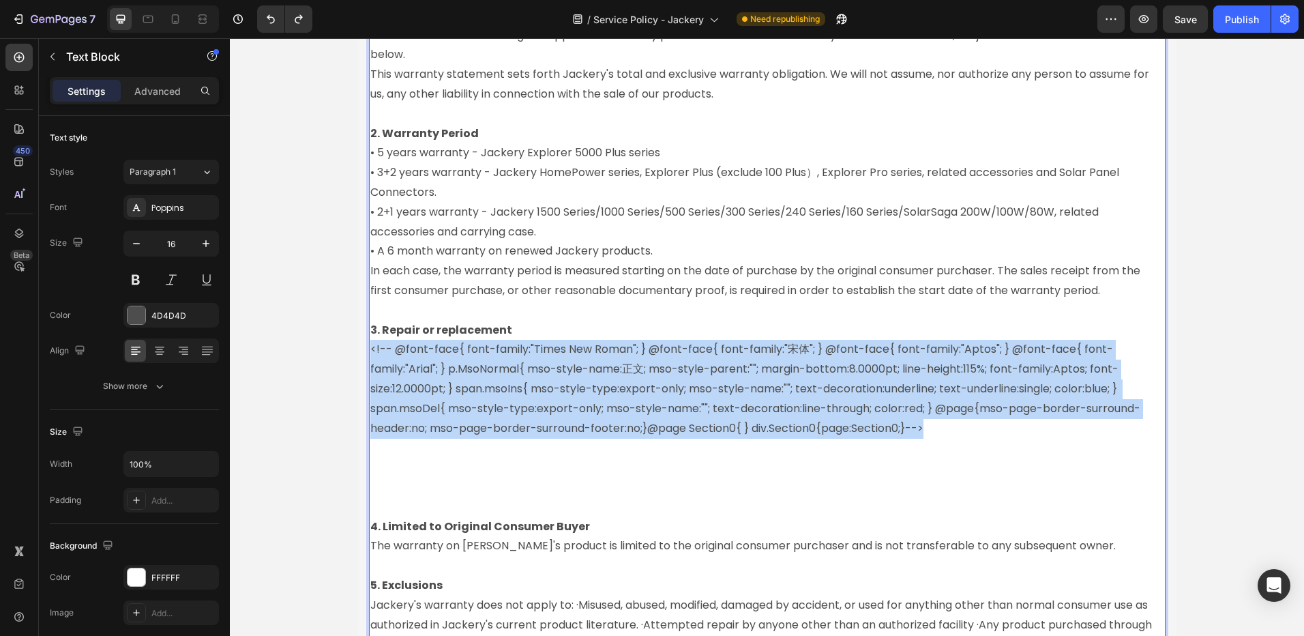
click at [495, 386] on p "<!-- @font-face{ font-family:"Times New Roman"; } @font-face{ font-family:"宋体";…" at bounding box center [767, 389] width 794 height 98
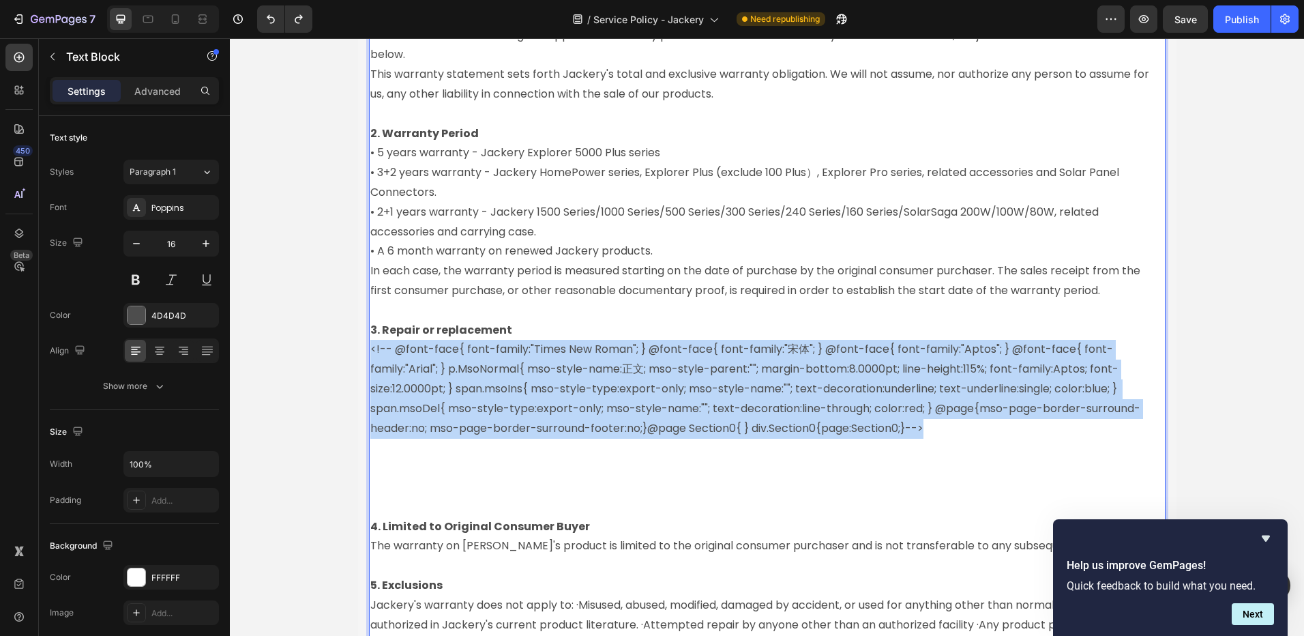
click at [384, 378] on p "<!-- @font-face{ font-family:"Times New Roman"; } @font-face{ font-family:"宋体";…" at bounding box center [767, 389] width 794 height 98
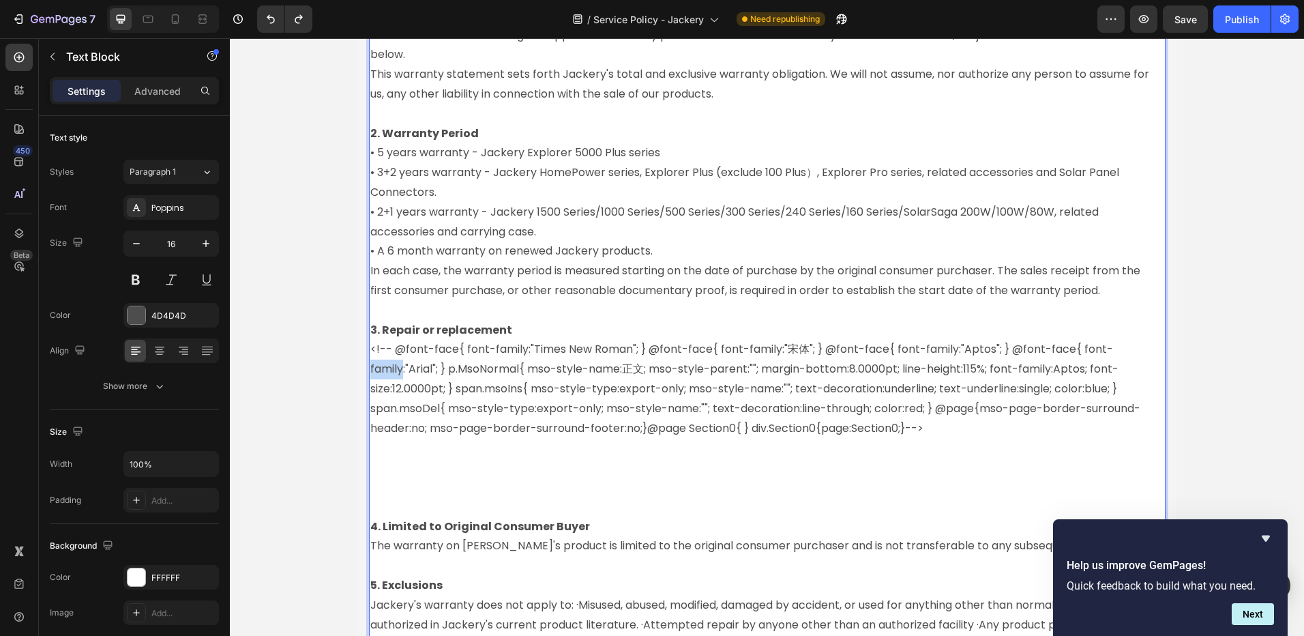
click at [384, 378] on p "<!-- @font-face{ font-family:"Times New Roman"; } @font-face{ font-family:"宋体";…" at bounding box center [767, 389] width 794 height 98
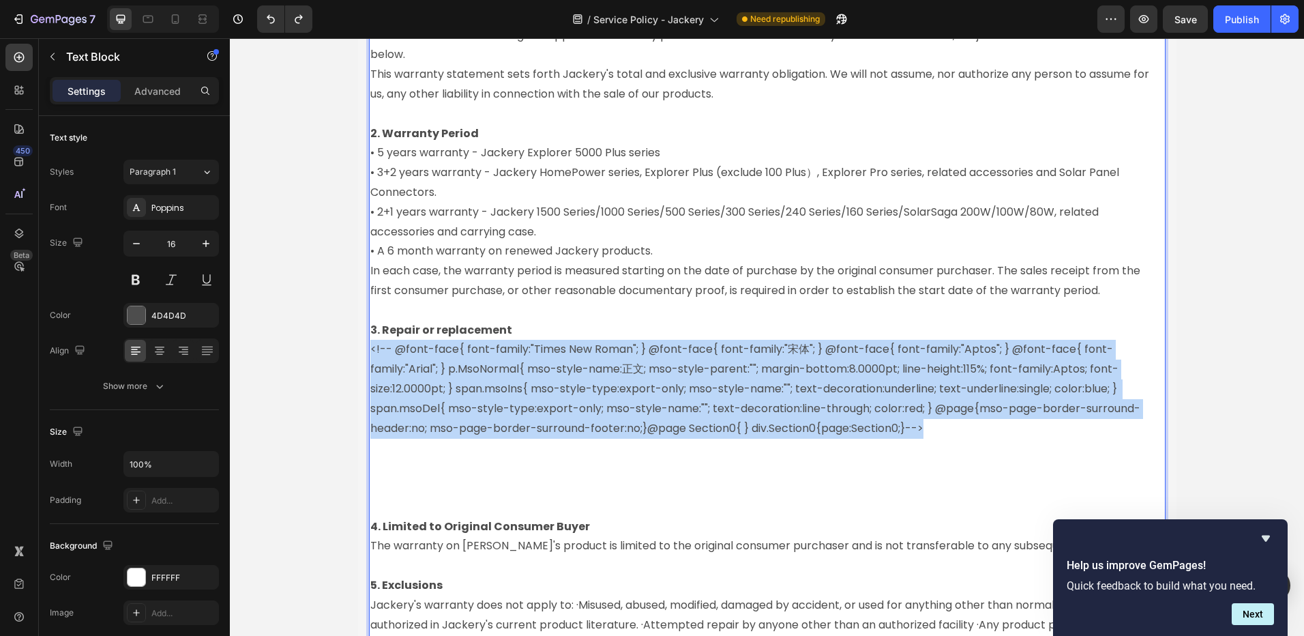
click at [384, 378] on p "<!-- @font-face{ font-family:"Times New Roman"; } @font-face{ font-family:"宋体";…" at bounding box center [767, 389] width 794 height 98
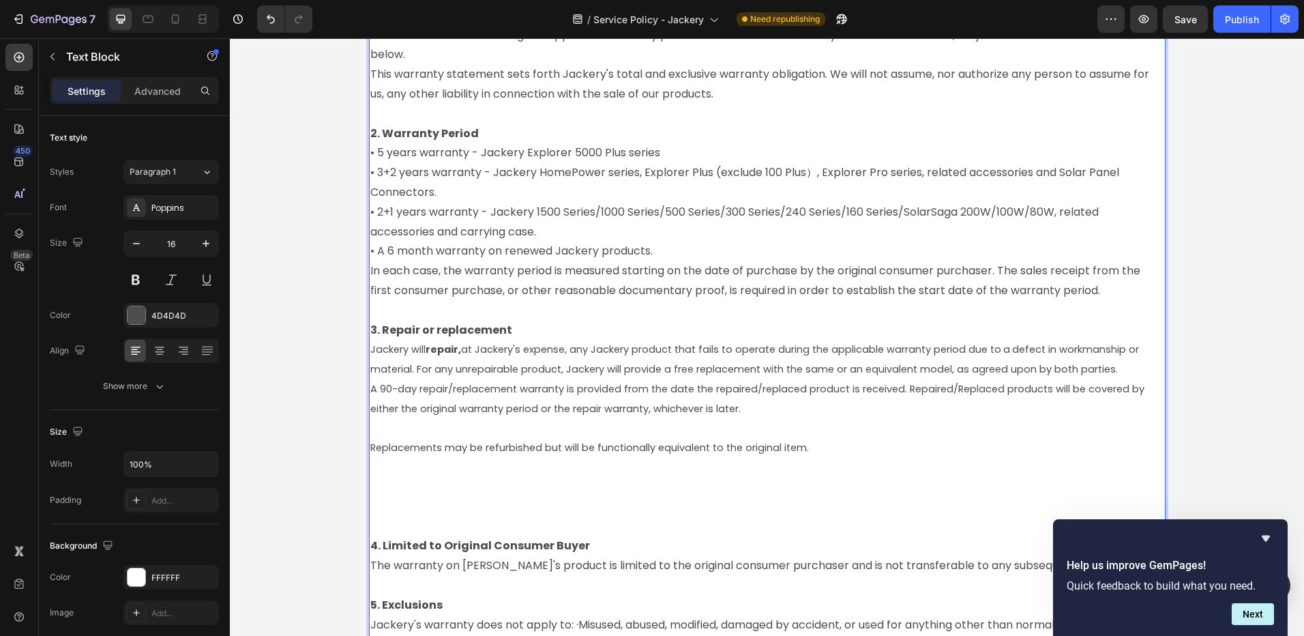
click at [406, 523] on p "Rich Text Editor. Editing area: main" at bounding box center [767, 527] width 794 height 20
click at [407, 492] on p "Rich Text Editor. Editing area: main" at bounding box center [767, 478] width 794 height 40
click at [400, 493] on p "Rich Text Editor. Editing area: main" at bounding box center [767, 478] width 794 height 40
click at [385, 501] on p "Rich Text Editor. Editing area: main" at bounding box center [767, 507] width 794 height 20
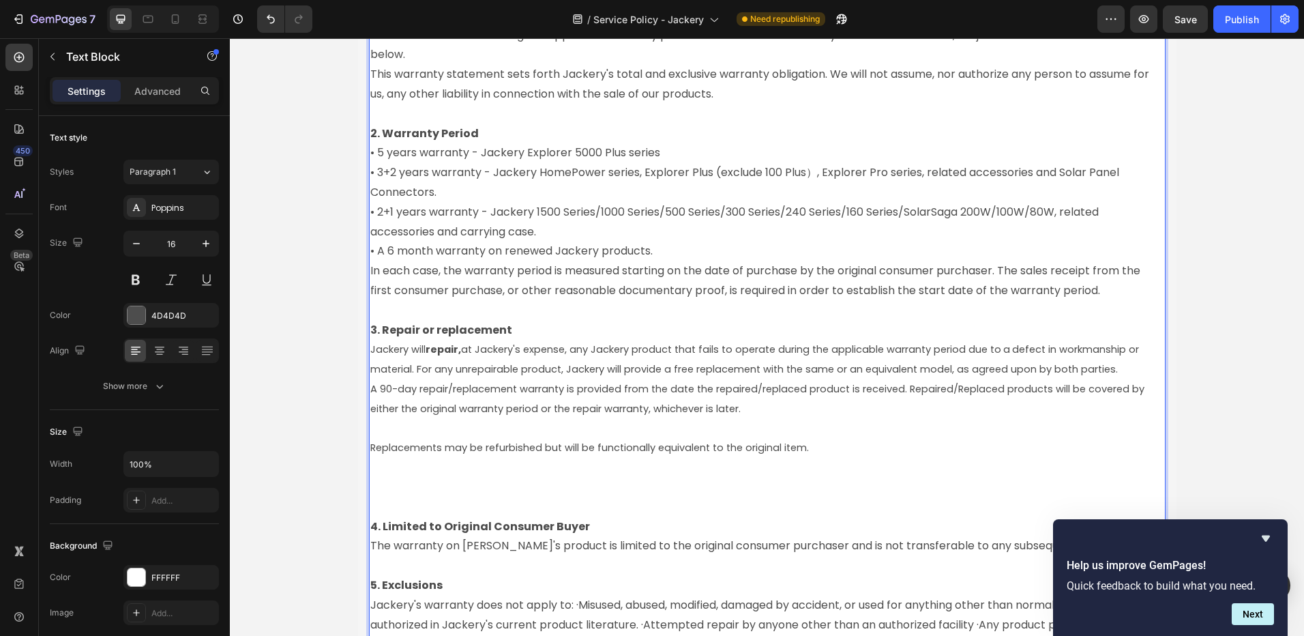
click at [377, 475] on p "Rich Text Editor. Editing area: main" at bounding box center [767, 478] width 794 height 40
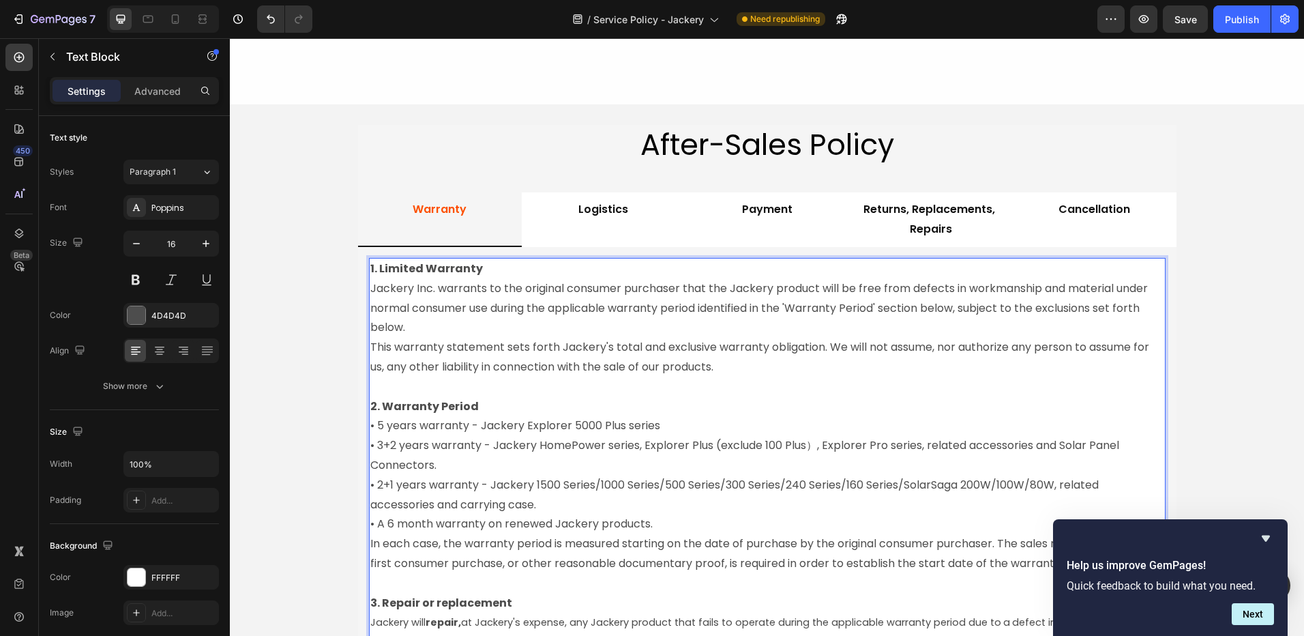
scroll to position [1440, 0]
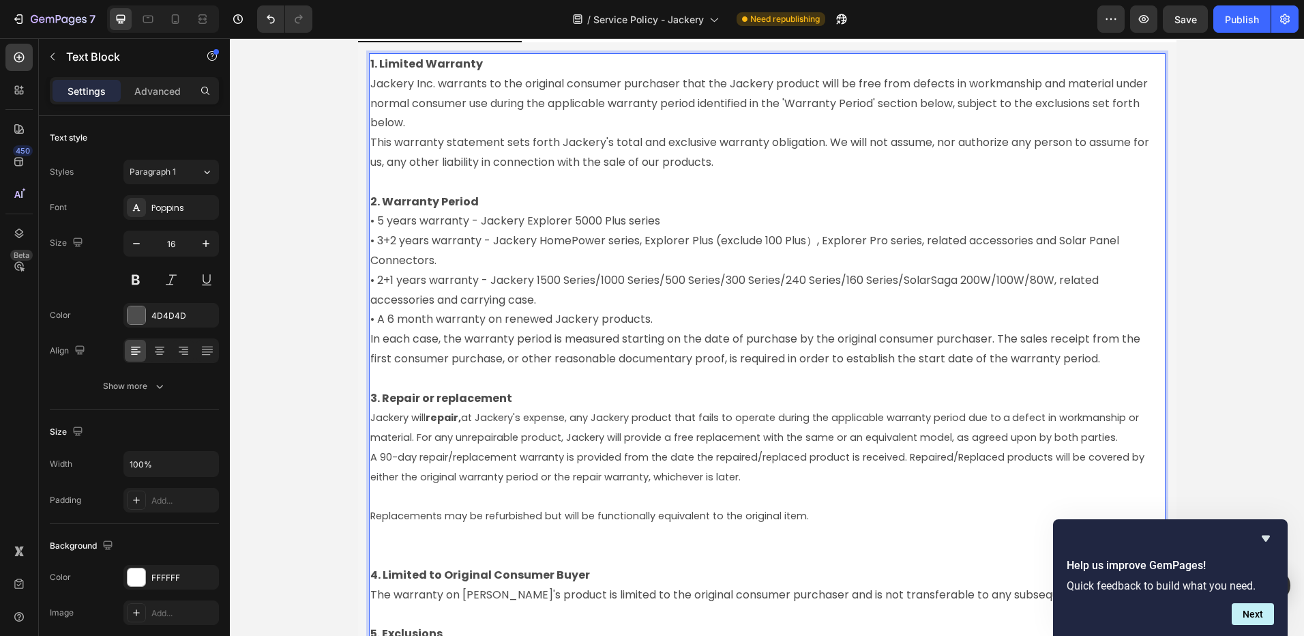
click at [413, 494] on p "Rich Text Editor. Editing area: main" at bounding box center [767, 497] width 794 height 20
click at [679, 475] on span "A 90-day repair/replacement warranty is provided from the date the repaired/rep…" at bounding box center [758, 466] width 777 height 33
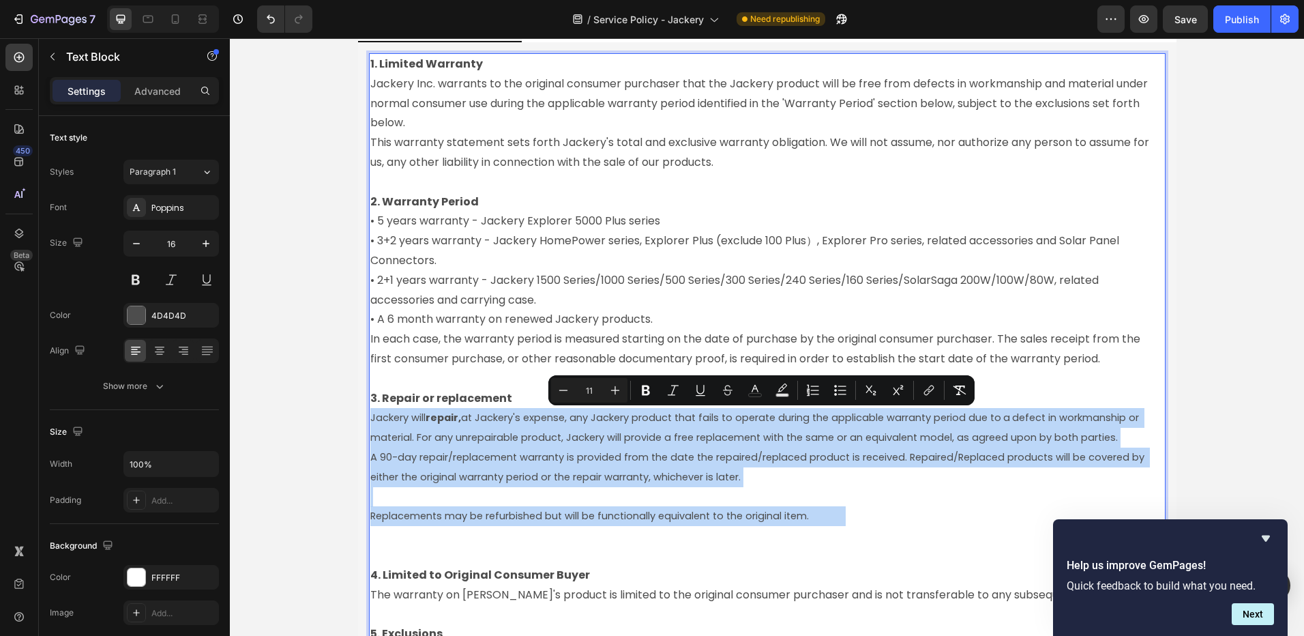
drag, startPoint x: 798, startPoint y: 518, endPoint x: 363, endPoint y: 414, distance: 447.6
click at [363, 414] on div "1. Limited Warranty Jackery Inc. warrants to the original consumer purchaser th…" at bounding box center [767, 388] width 819 height 692
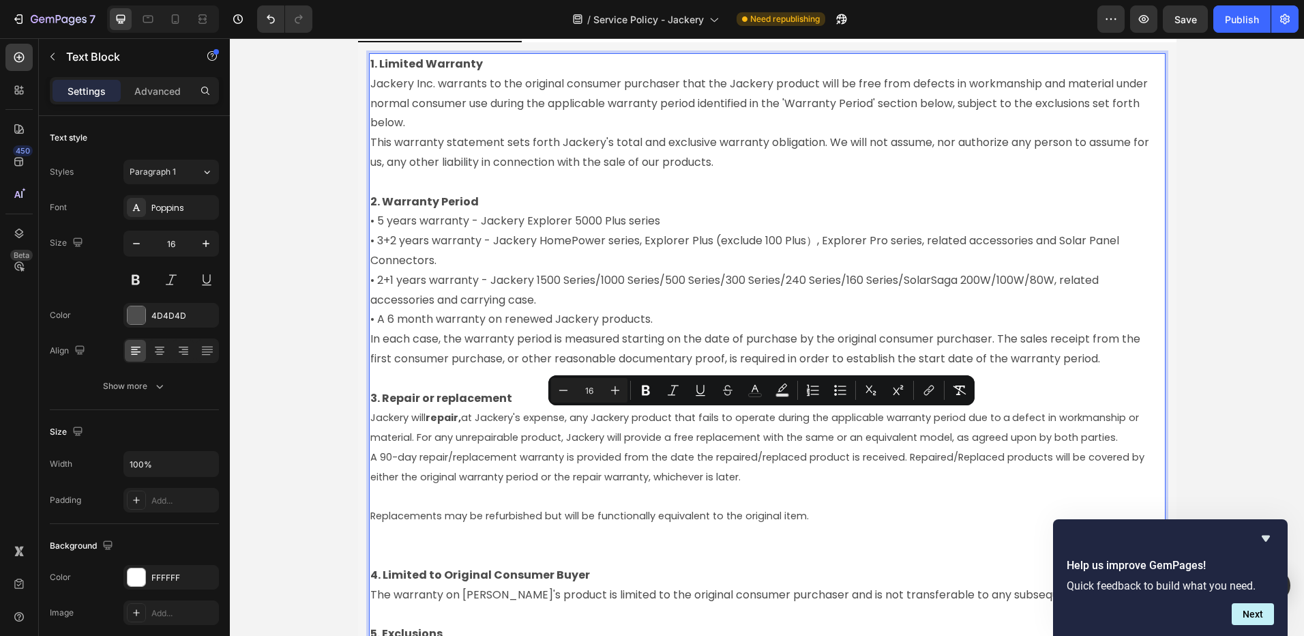
click at [487, 333] on p "In each case, the warranty period is measured starting on the date of purchase …" at bounding box center [767, 349] width 794 height 40
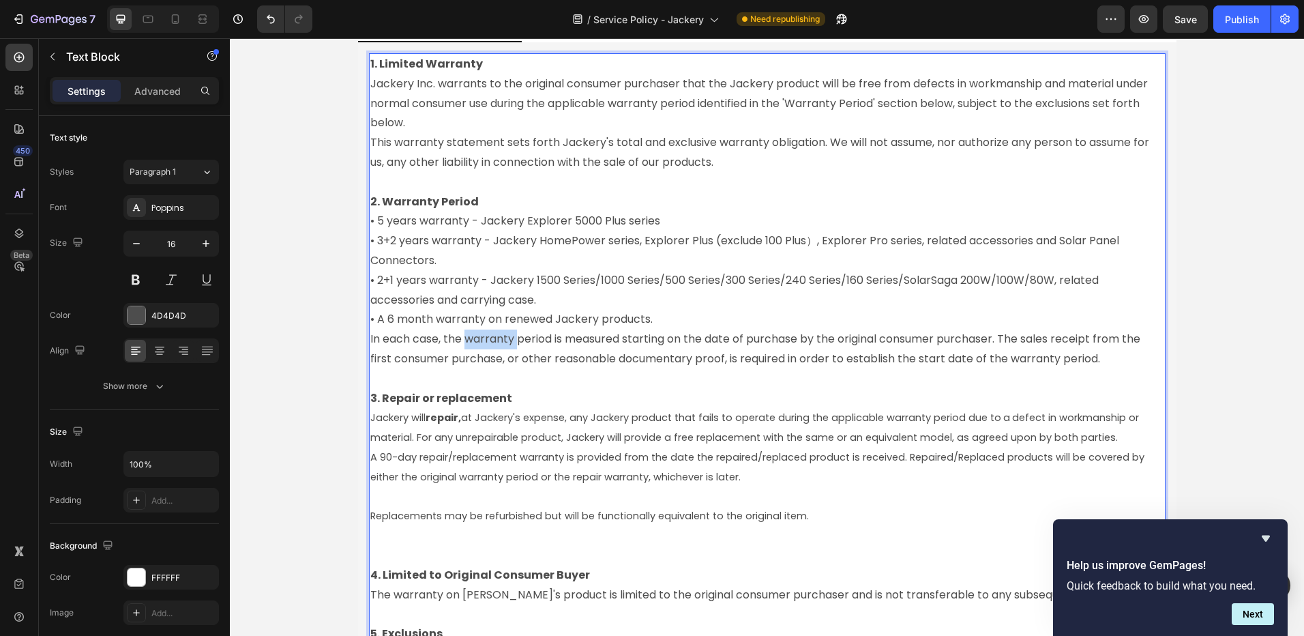
click at [487, 333] on p "In each case, the warranty period is measured starting on the date of purchase …" at bounding box center [767, 349] width 794 height 40
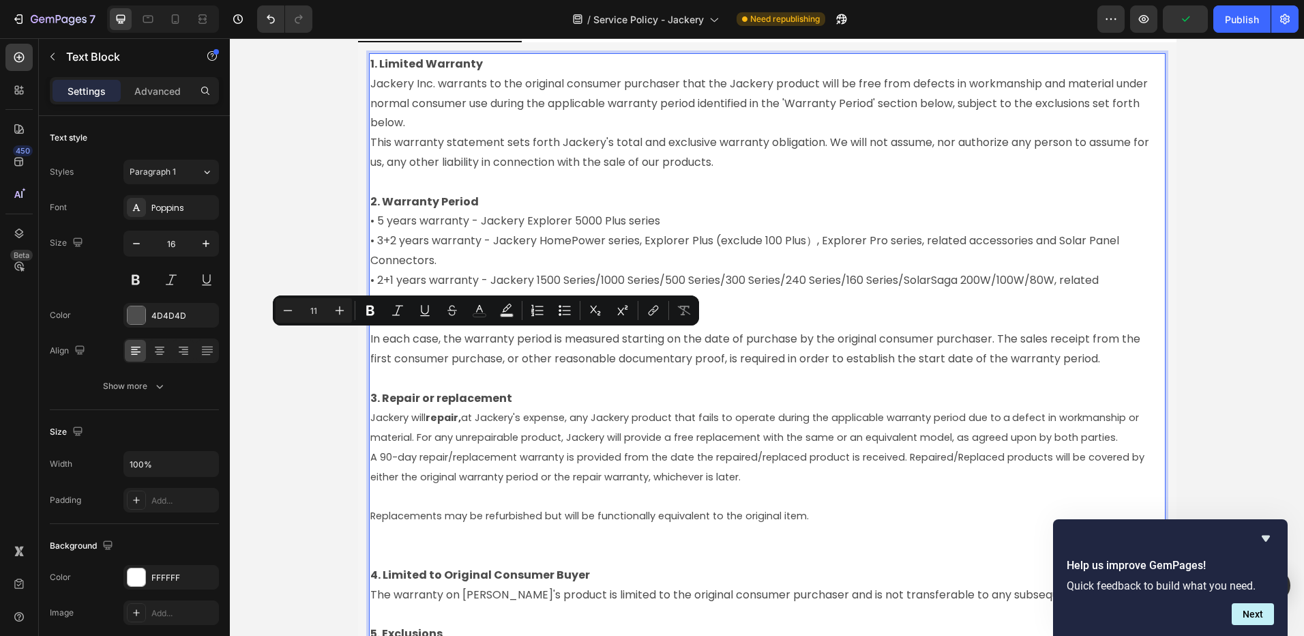
click at [370, 415] on span "Jackery will repair, at Jackery's expense, any Jackery product that fails to op…" at bounding box center [756, 427] width 772 height 33
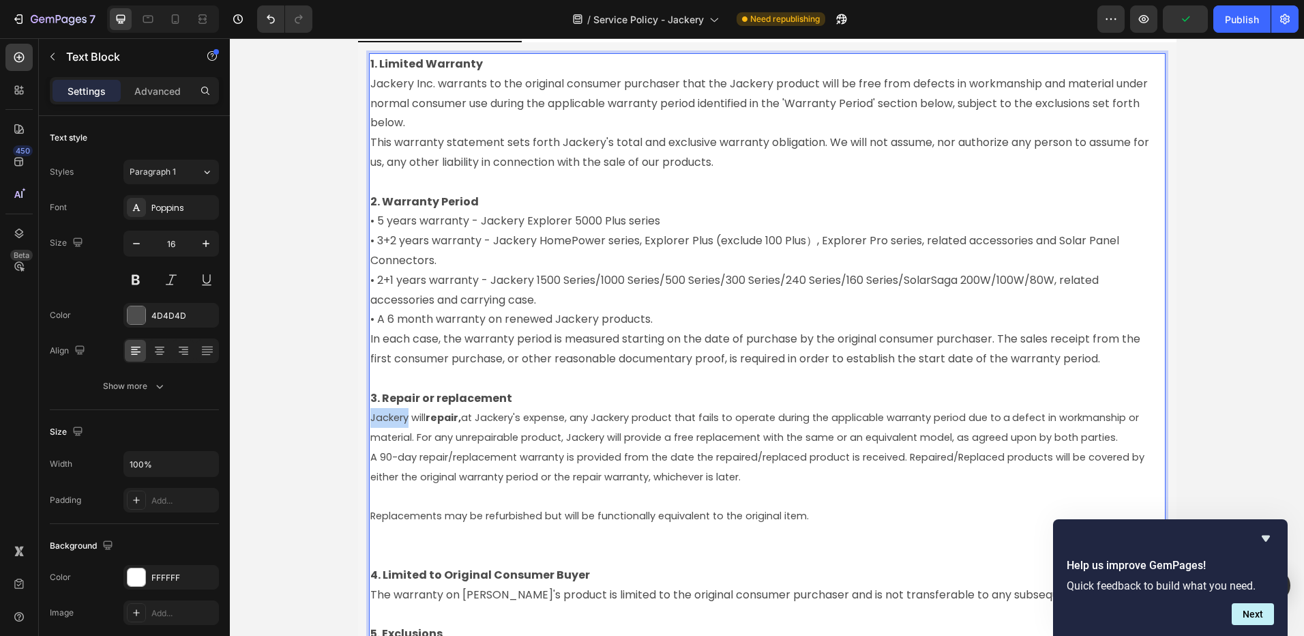
click at [370, 416] on span "Jackery will repair, at Jackery's expense, any Jackery product that fails to op…" at bounding box center [756, 427] width 772 height 33
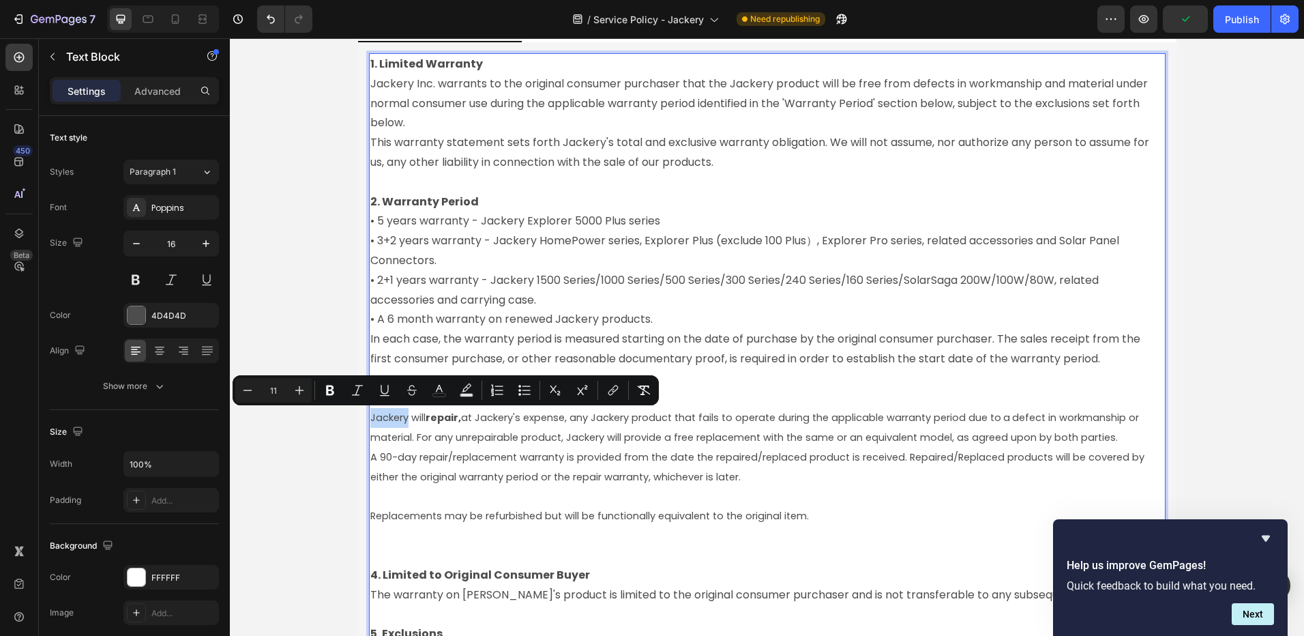
click at [370, 416] on span "Jackery will repair, at Jackery's expense, any Jackery product that fails to op…" at bounding box center [756, 427] width 772 height 33
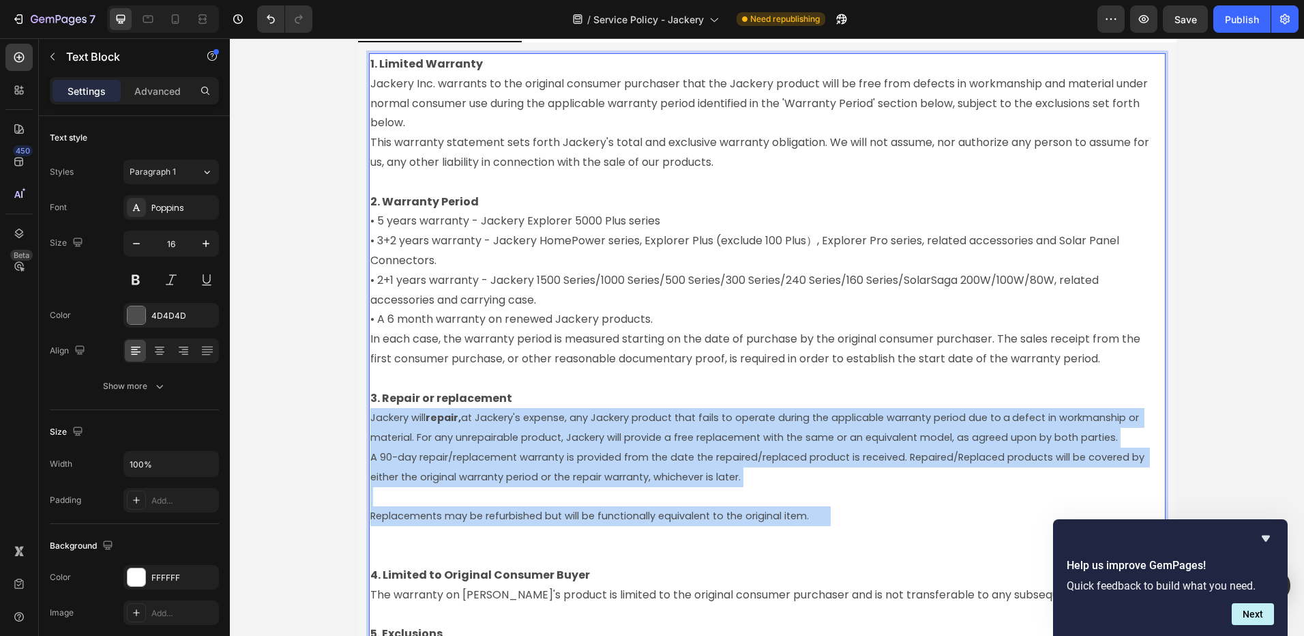
drag, startPoint x: 366, startPoint y: 417, endPoint x: 827, endPoint y: 519, distance: 472.4
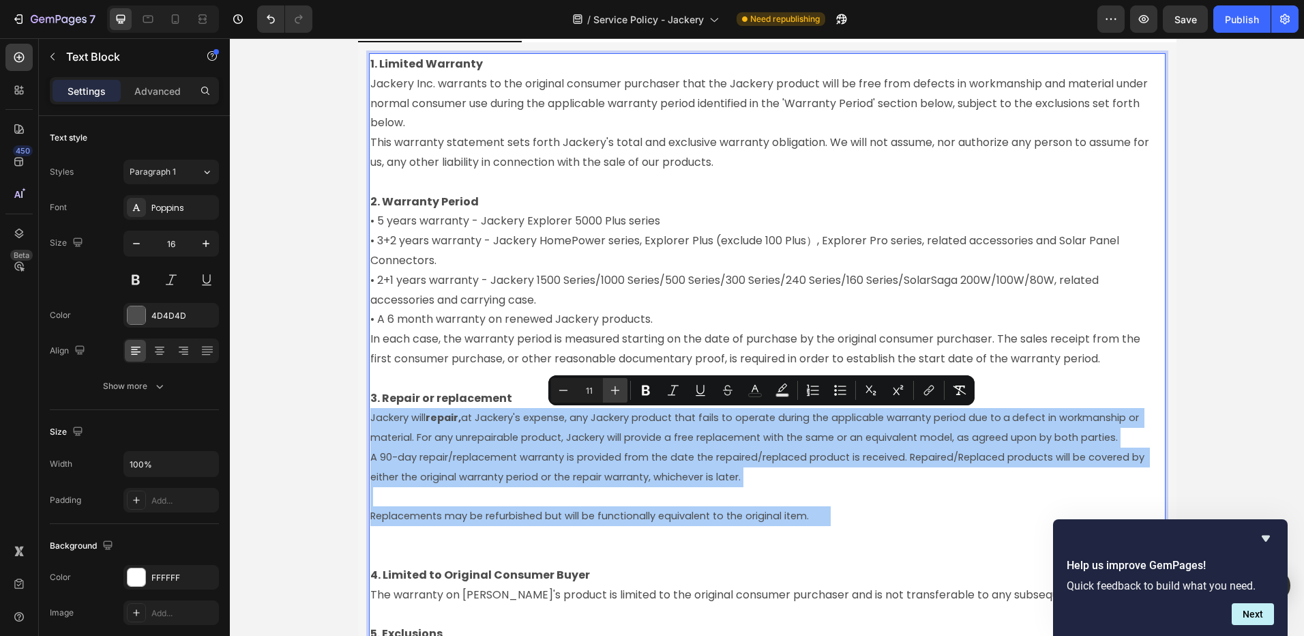
click at [608, 391] on button "Plus" at bounding box center [615, 390] width 25 height 25
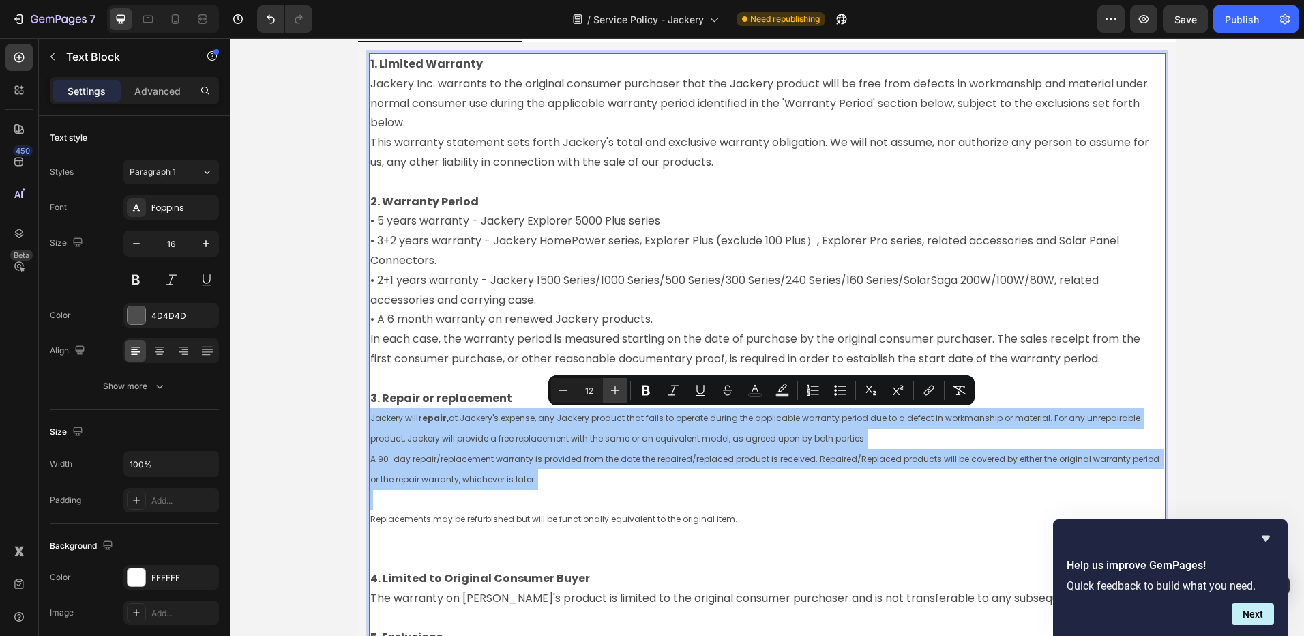
click at [608, 391] on button "Plus" at bounding box center [615, 390] width 25 height 25
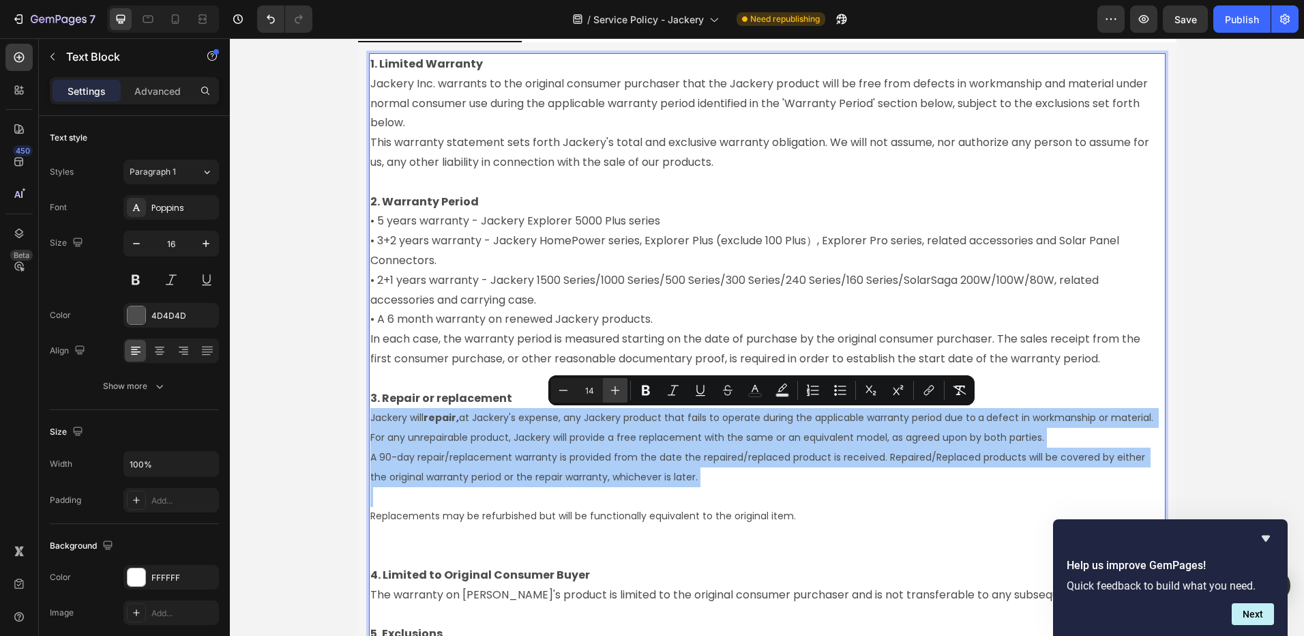
click at [608, 391] on button "Plus" at bounding box center [615, 390] width 25 height 25
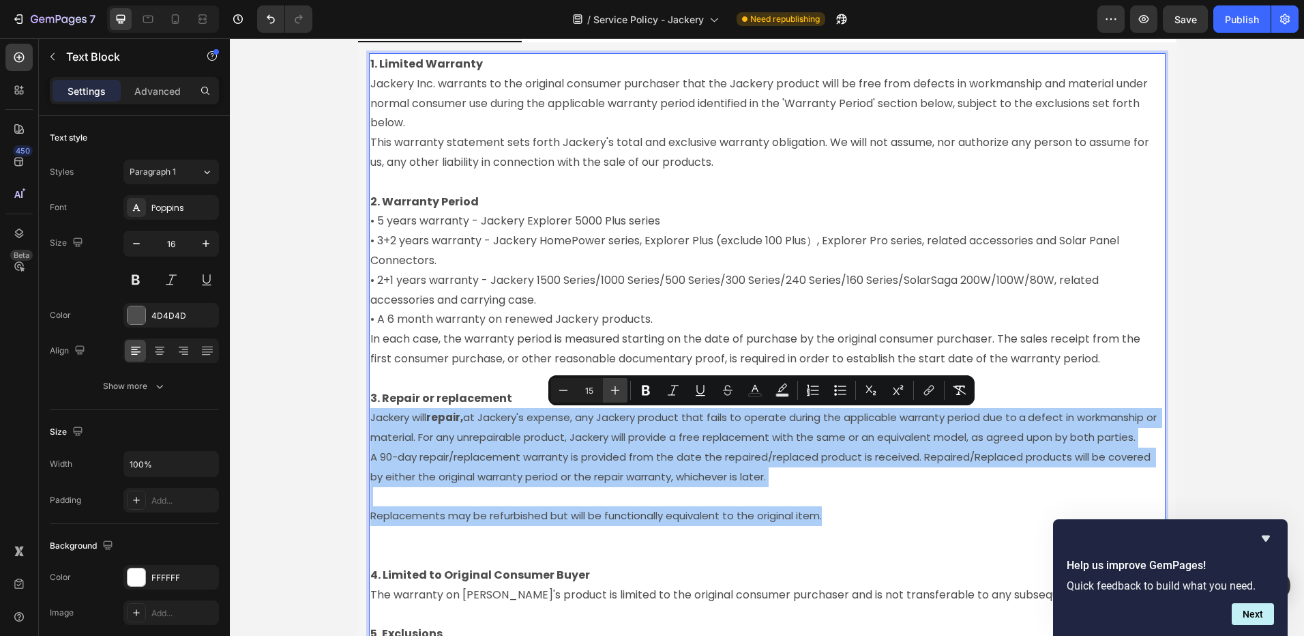
click at [608, 391] on button "Plus" at bounding box center [615, 390] width 25 height 25
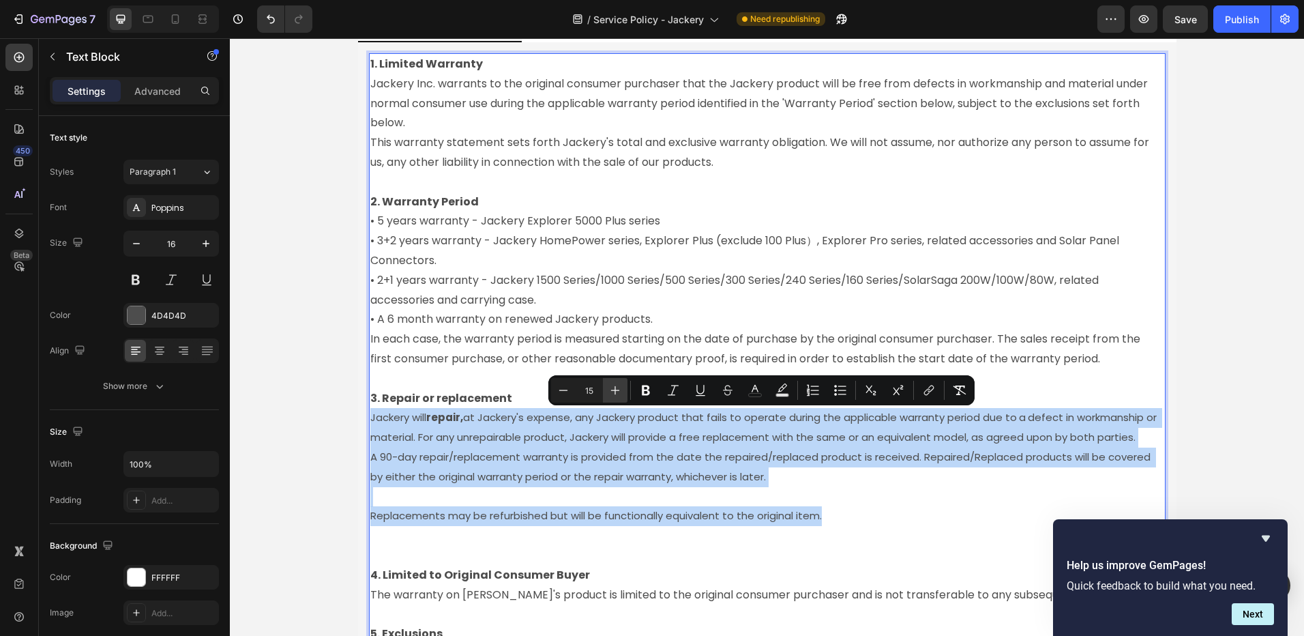
type input "16"
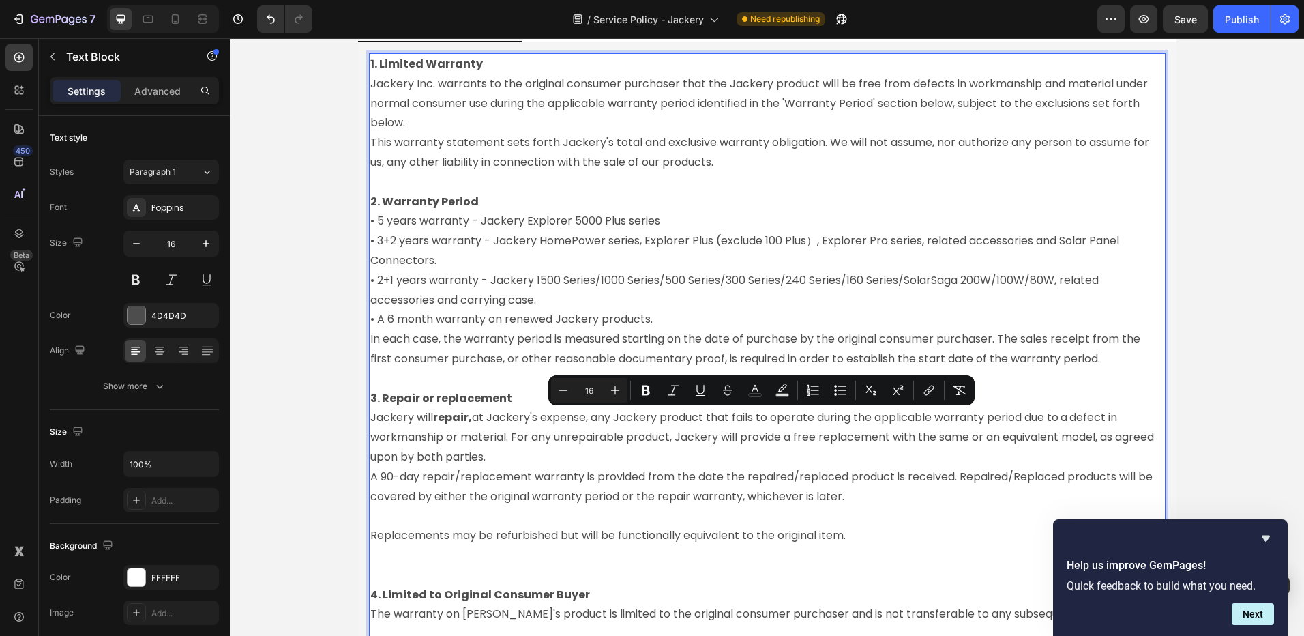
click at [550, 538] on span "Replacements may be refurbished but will be functionally equivalent to the orig…" at bounding box center [607, 535] width 475 height 16
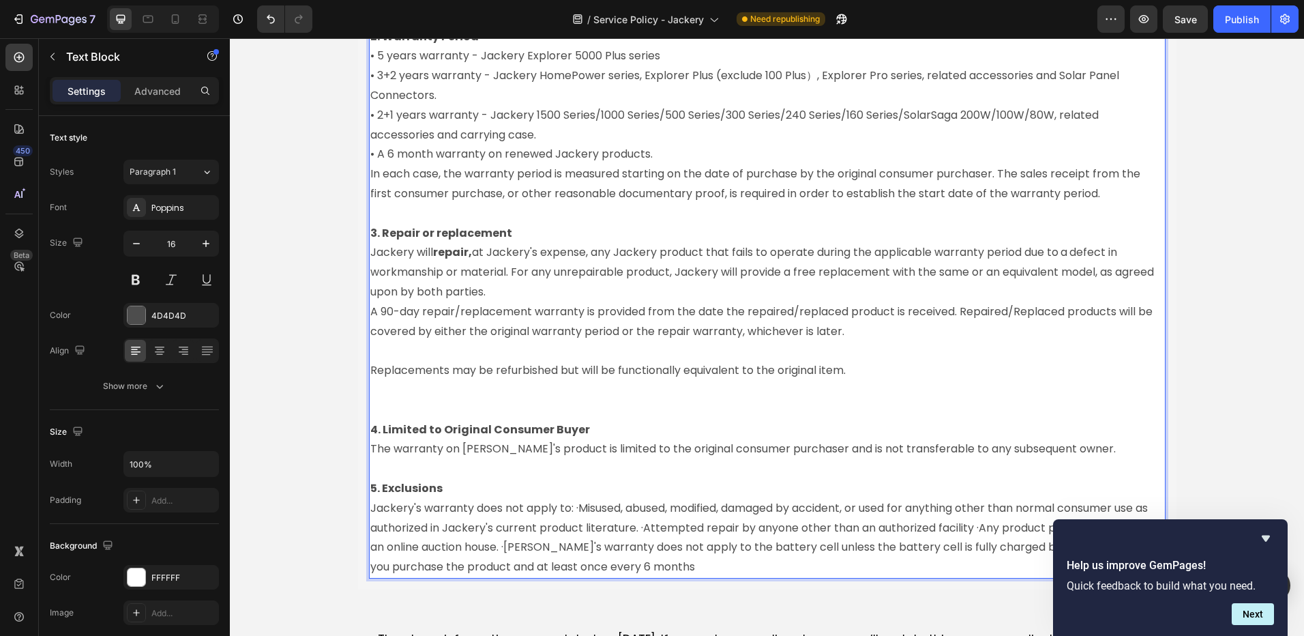
scroll to position [1645, 0]
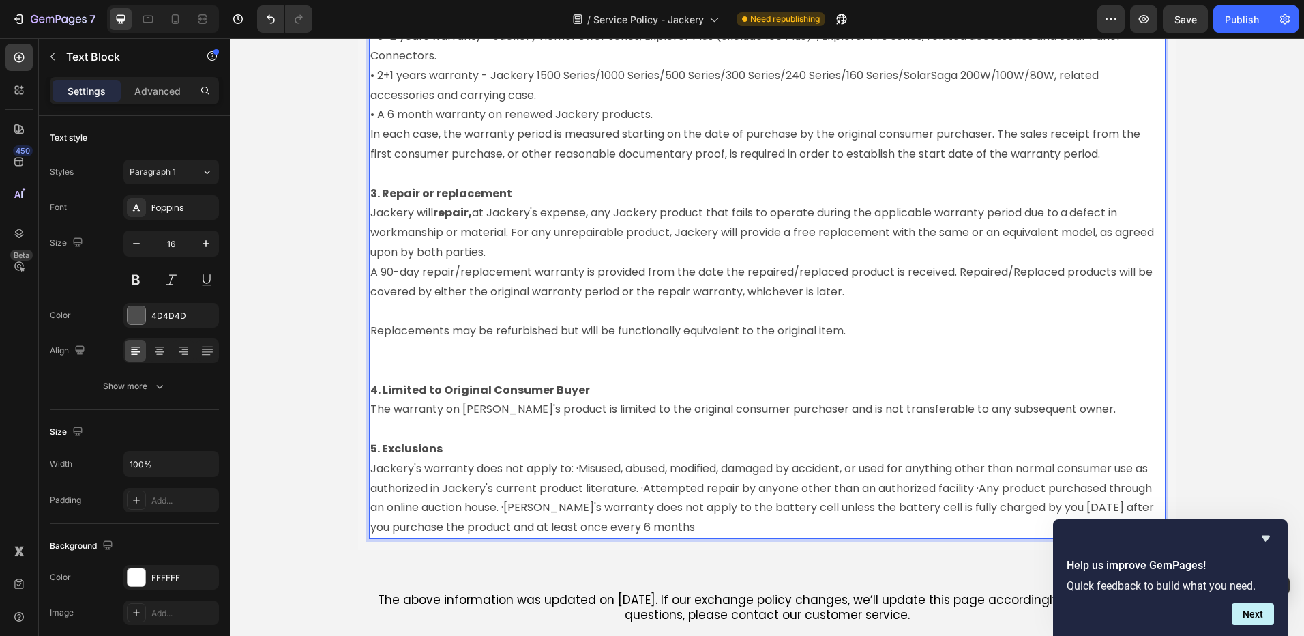
click at [572, 471] on p "Jackery's warranty does not apply to: ·Misused, abused, modified, damaged by ac…" at bounding box center [767, 498] width 794 height 78
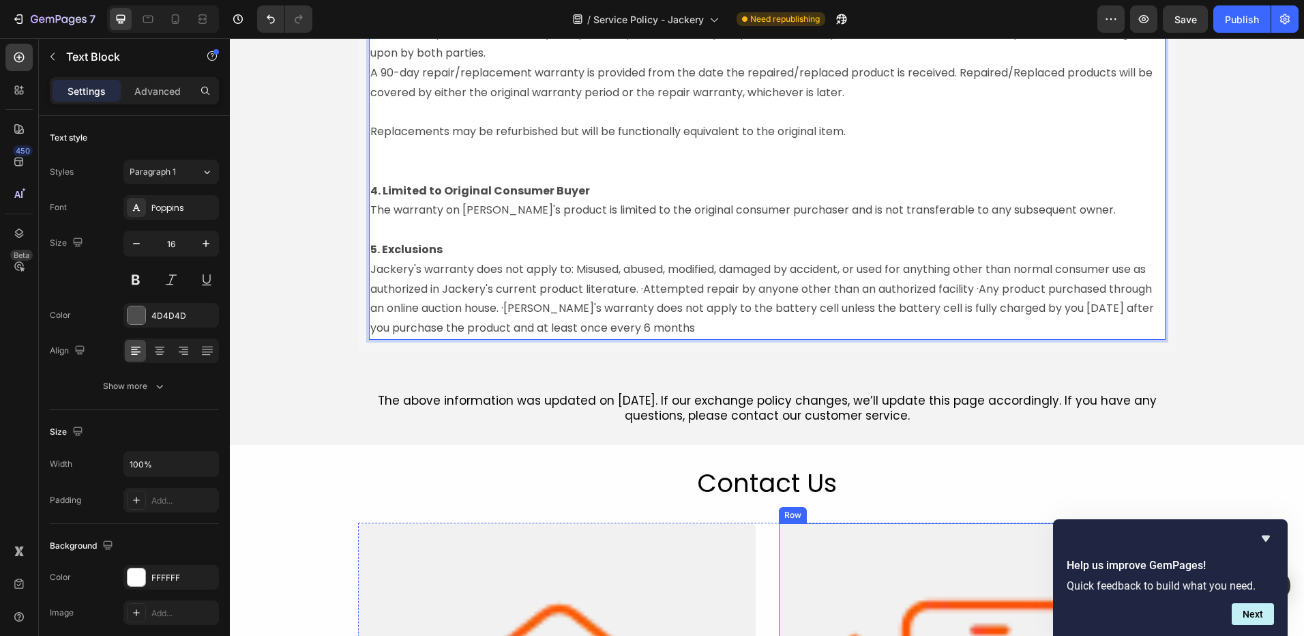
scroll to position [1849, 0]
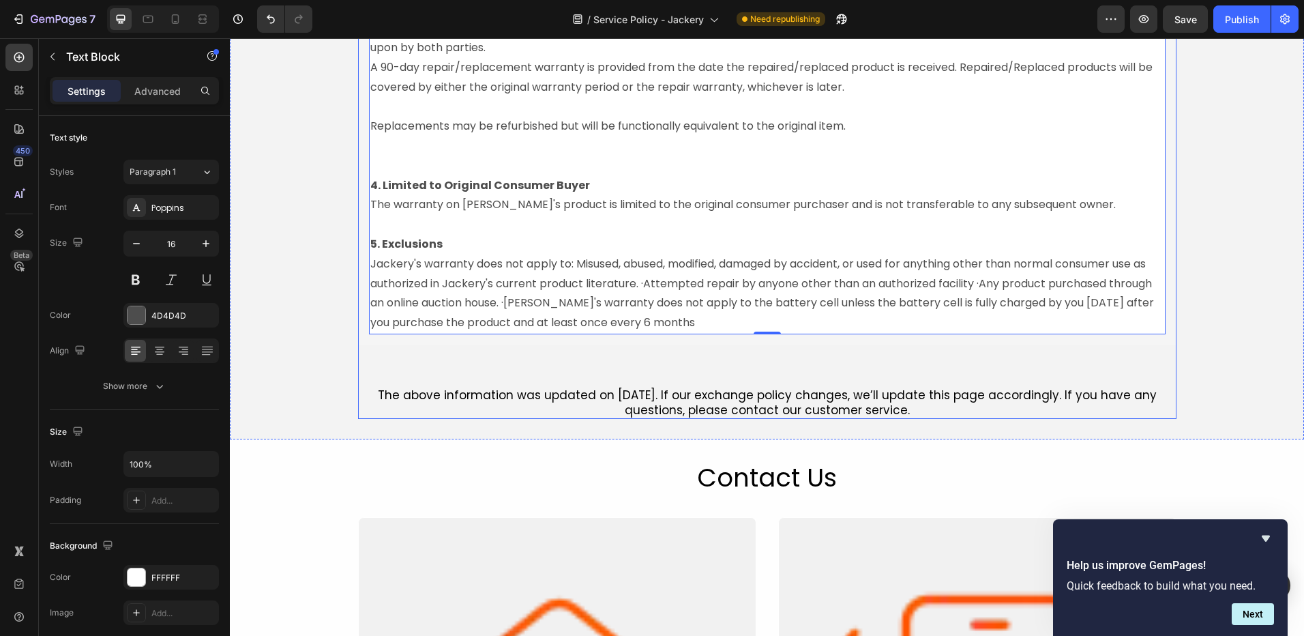
drag, startPoint x: 596, startPoint y: 384, endPoint x: 594, endPoint y: 396, distance: 11.8
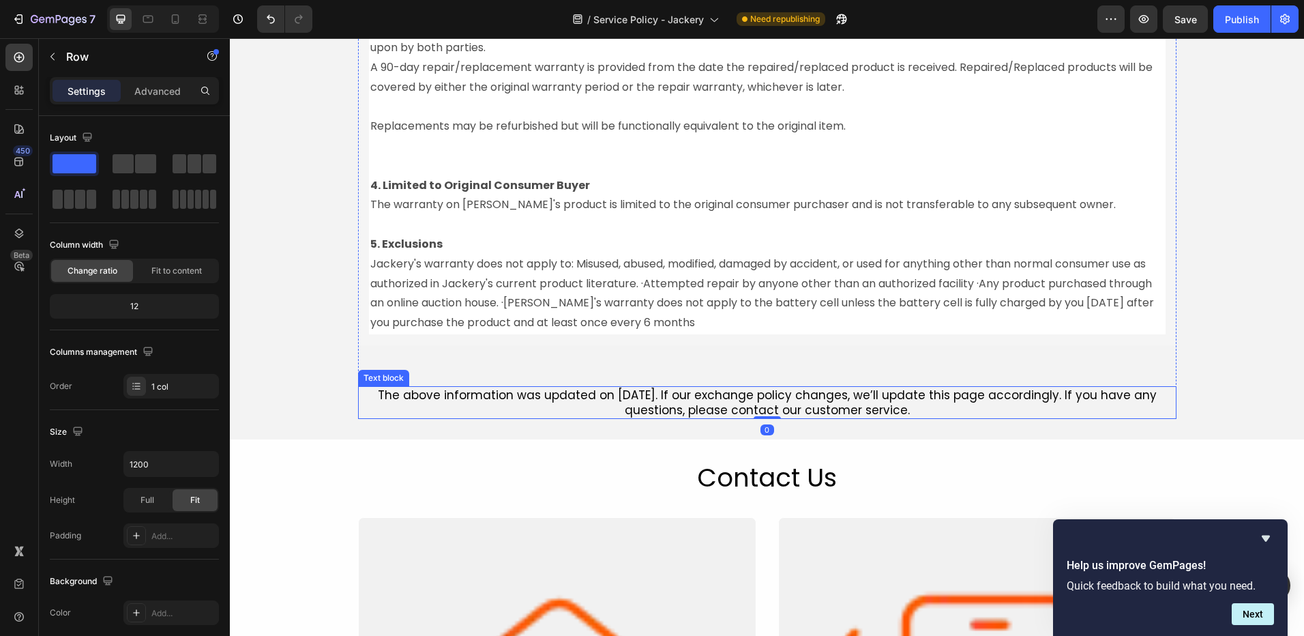
click at [593, 400] on p "The above information was updated on [DATE]. If our exchange policy changes, we…" at bounding box center [768, 402] width 816 height 30
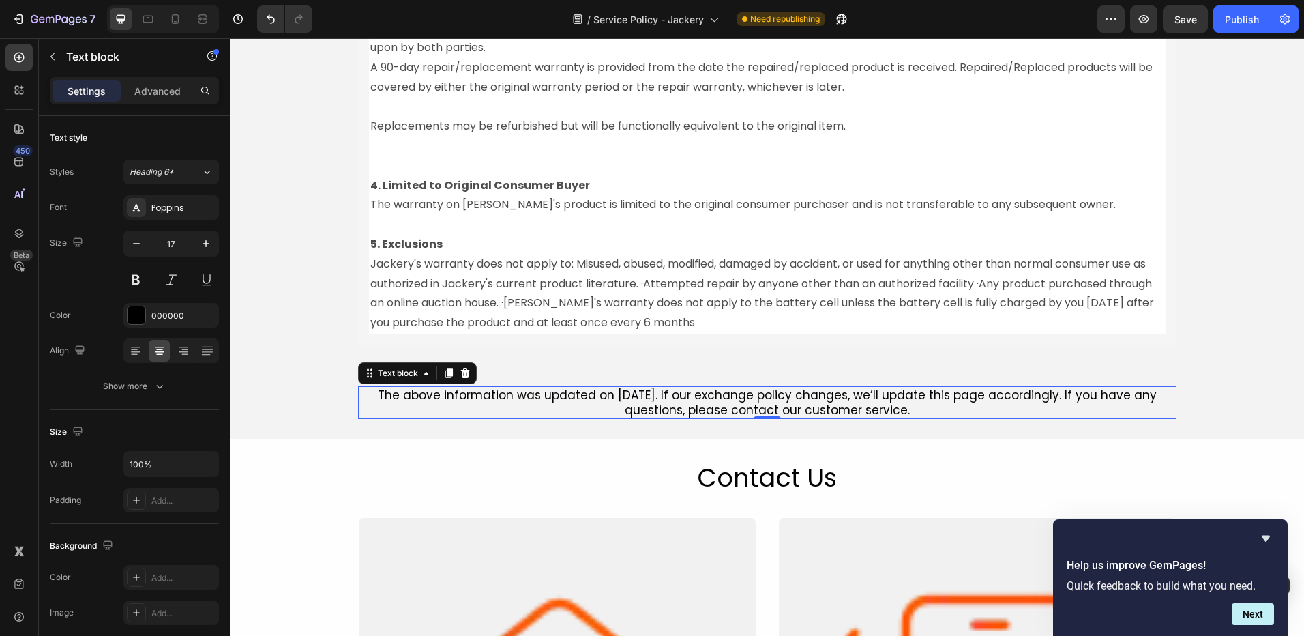
click at [619, 395] on p "The above information was updated on [DATE]. If our exchange policy changes, we…" at bounding box center [768, 402] width 816 height 30
click at [666, 392] on p "The above information was updated on [DATE]. If our exchange policy changes, we…" at bounding box center [768, 402] width 816 height 30
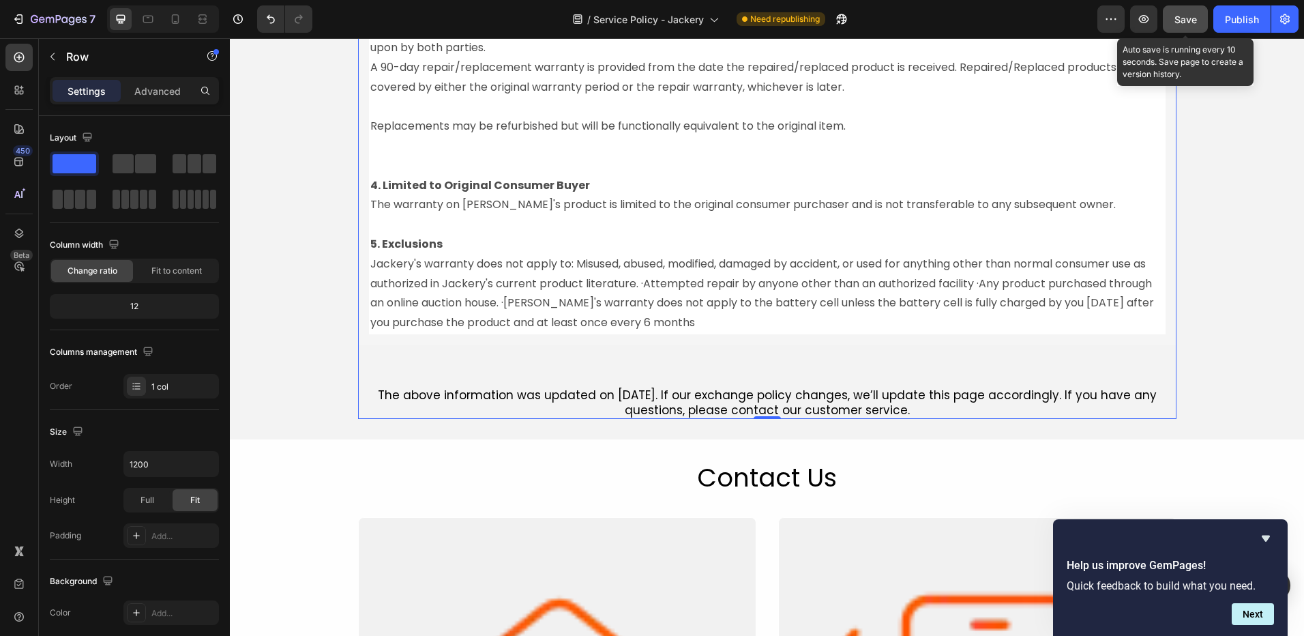
click at [1195, 25] on span "Save" at bounding box center [1186, 20] width 23 height 12
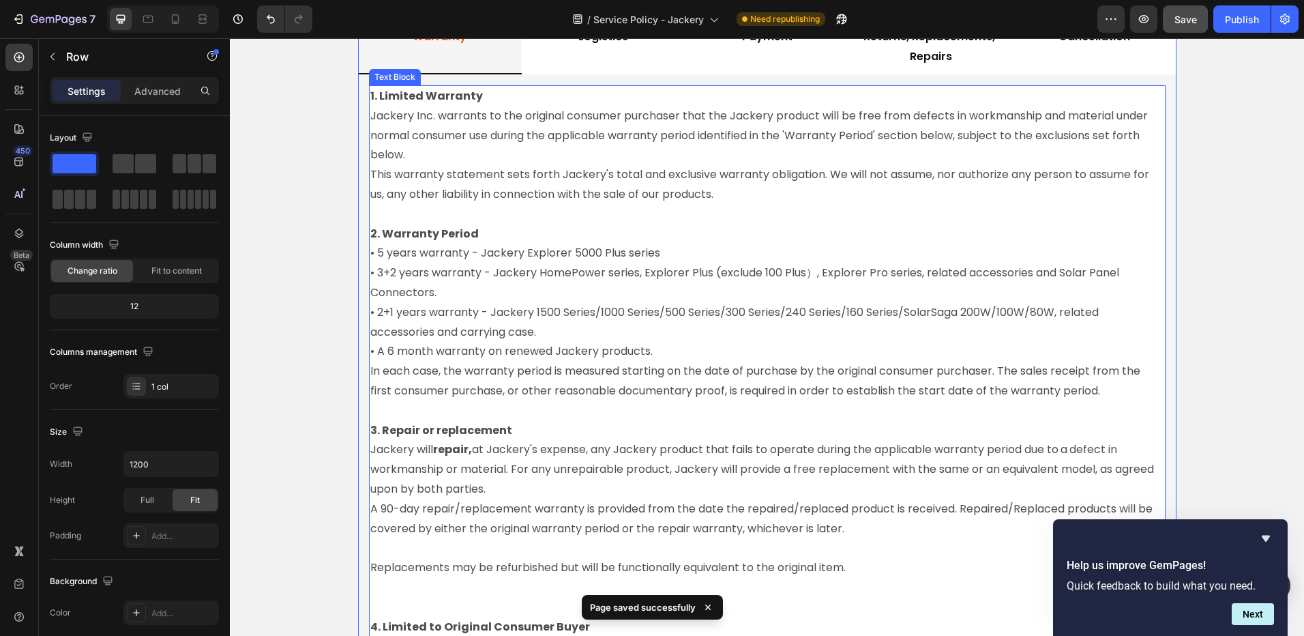
scroll to position [1440, 0]
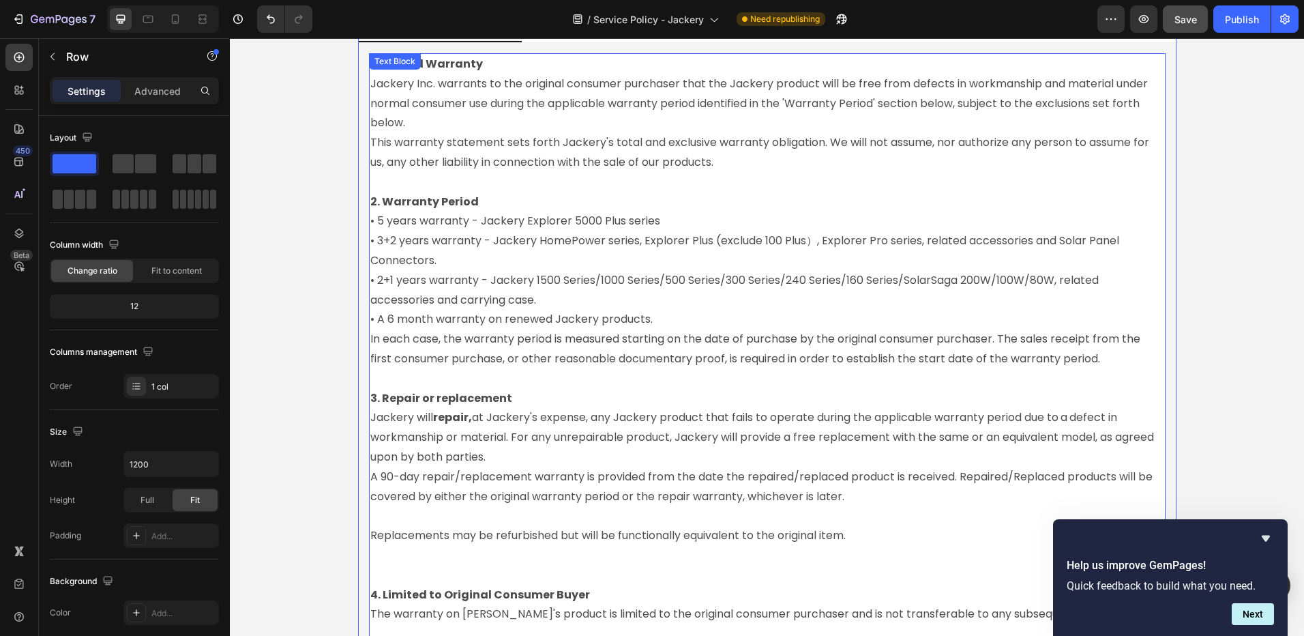
click at [432, 572] on p "Rich Text Editor. Editing area: main" at bounding box center [767, 576] width 794 height 20
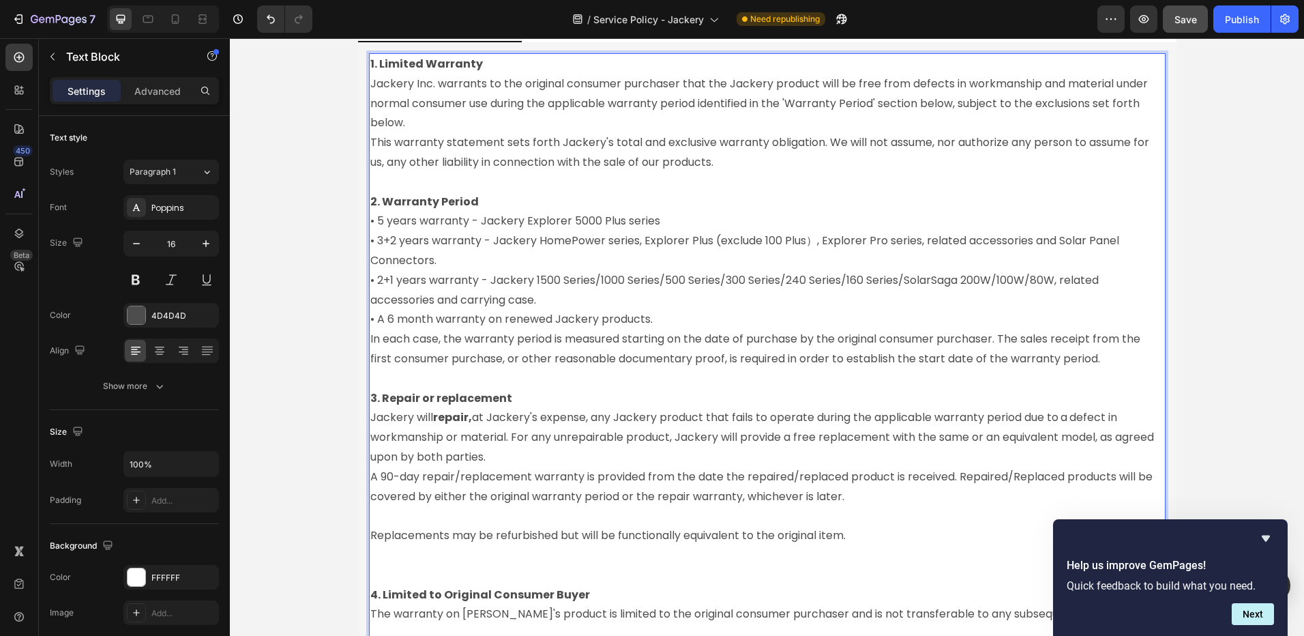
click at [430, 572] on p "Rich Text Editor. Editing area: main" at bounding box center [767, 576] width 794 height 20
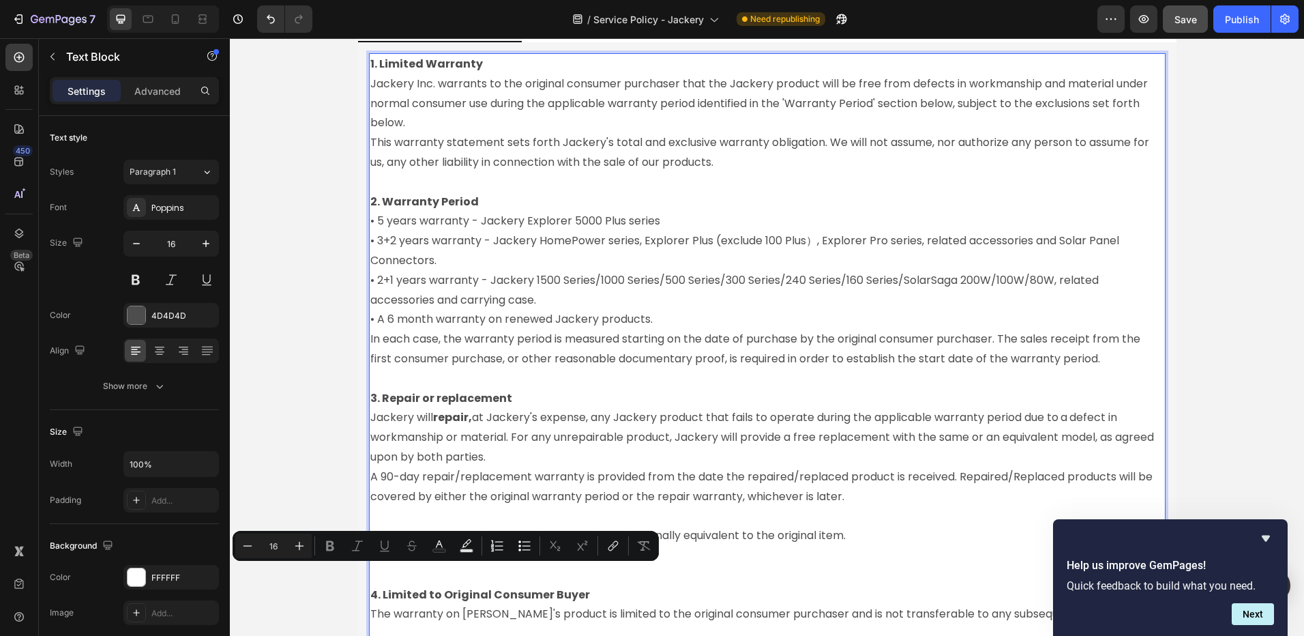
click at [430, 572] on p "Rich Text Editor. Editing area: main" at bounding box center [767, 576] width 794 height 20
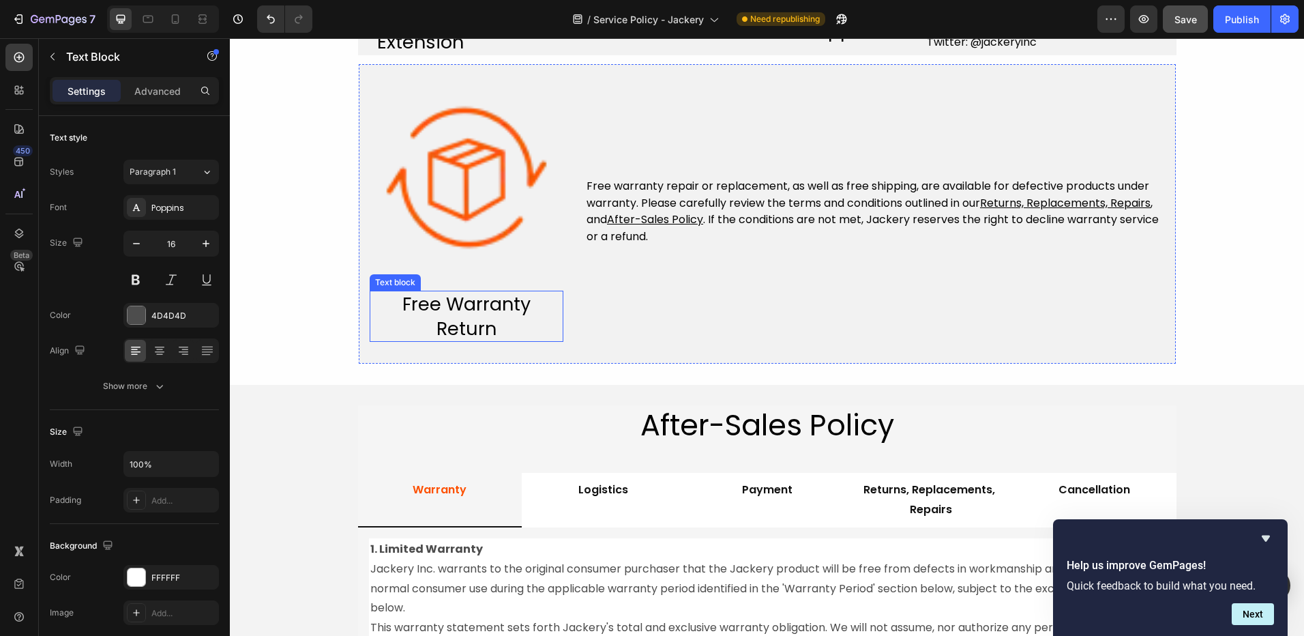
scroll to position [1220, 0]
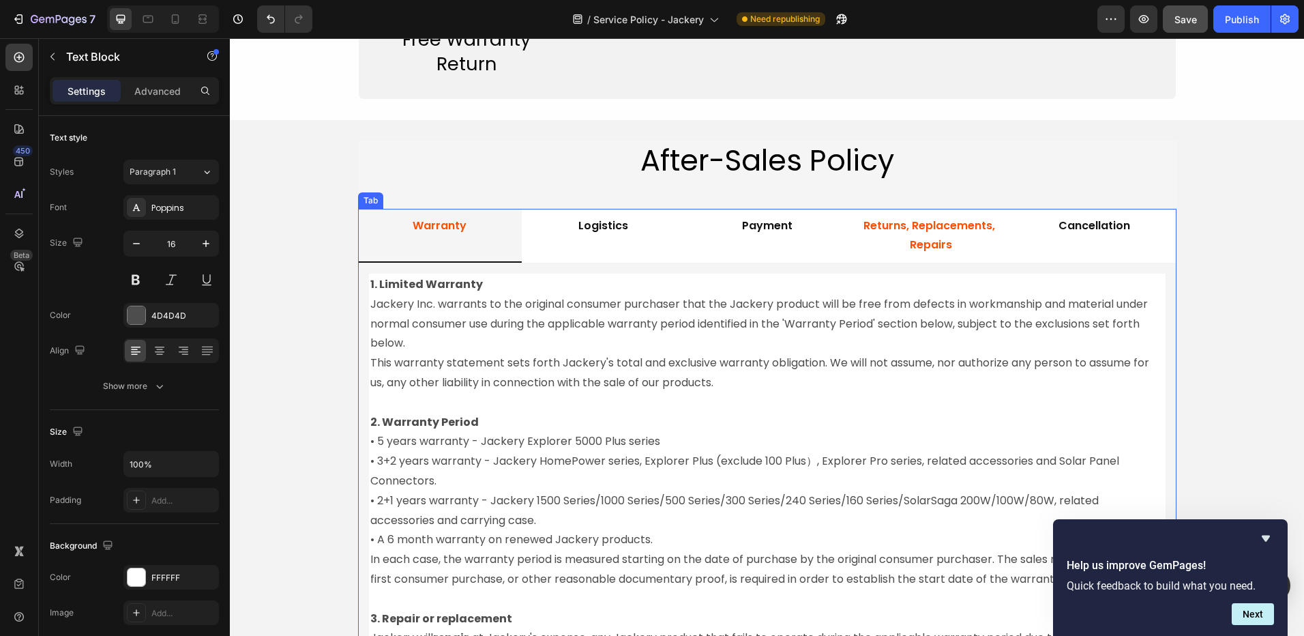
click at [893, 238] on p "Returns, Replacements, Repairs" at bounding box center [931, 236] width 138 height 40
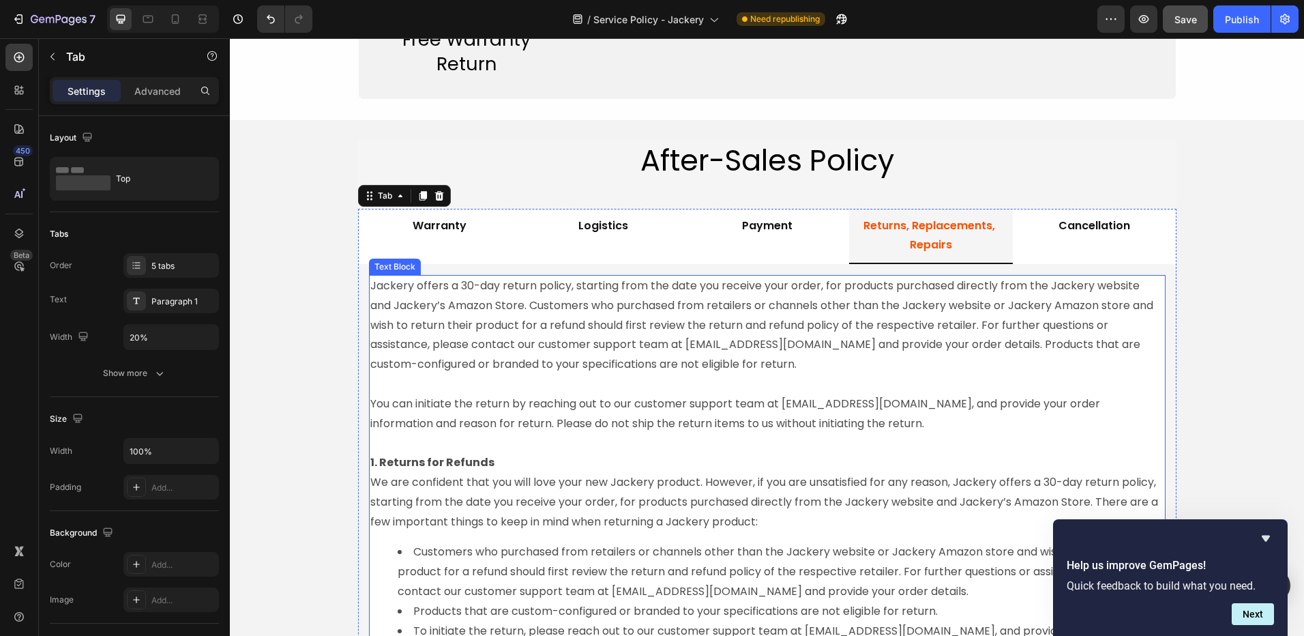
click at [428, 410] on p "You can initiate the return by reaching out to our customer support team at [EM…" at bounding box center [767, 404] width 794 height 59
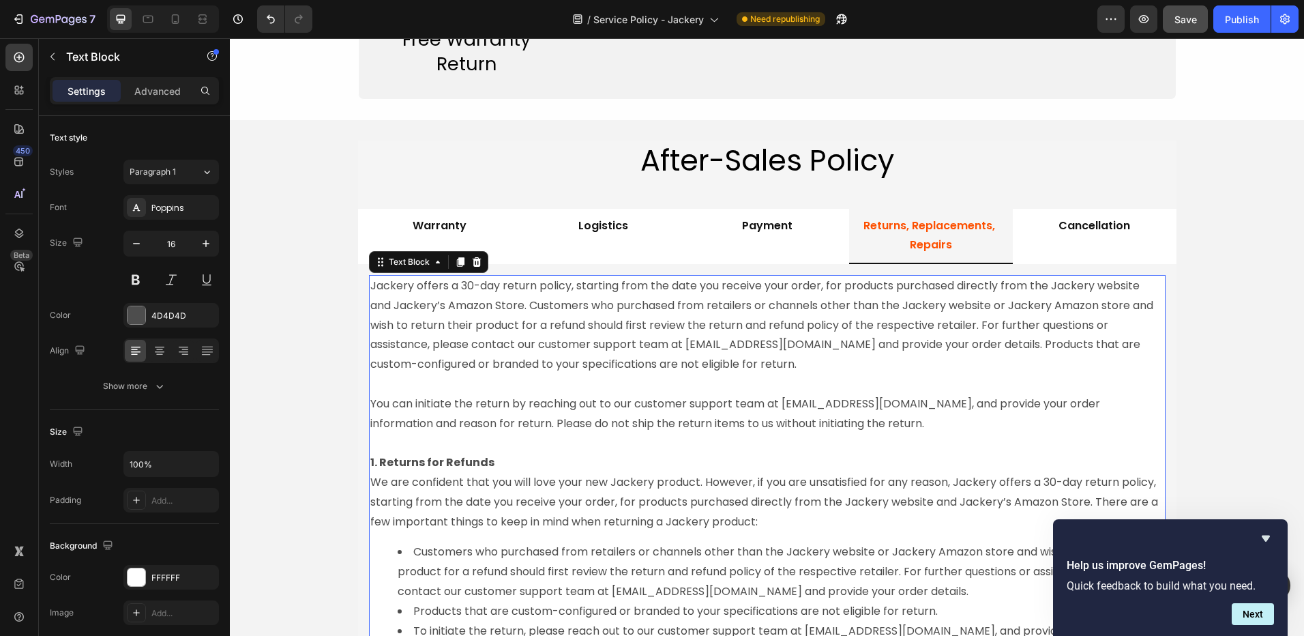
click at [428, 410] on p "You can initiate the return by reaching out to our customer support team at [EM…" at bounding box center [767, 404] width 794 height 59
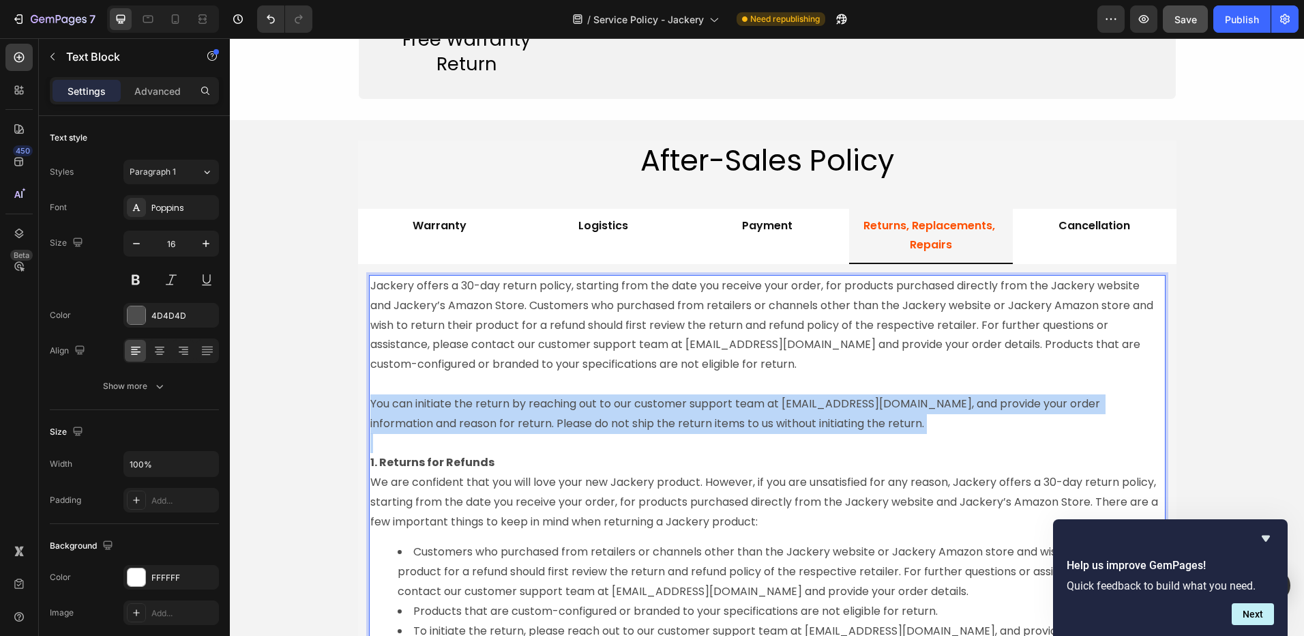
click at [428, 410] on p "You can initiate the return by reaching out to our customer support team at [EM…" at bounding box center [767, 404] width 794 height 59
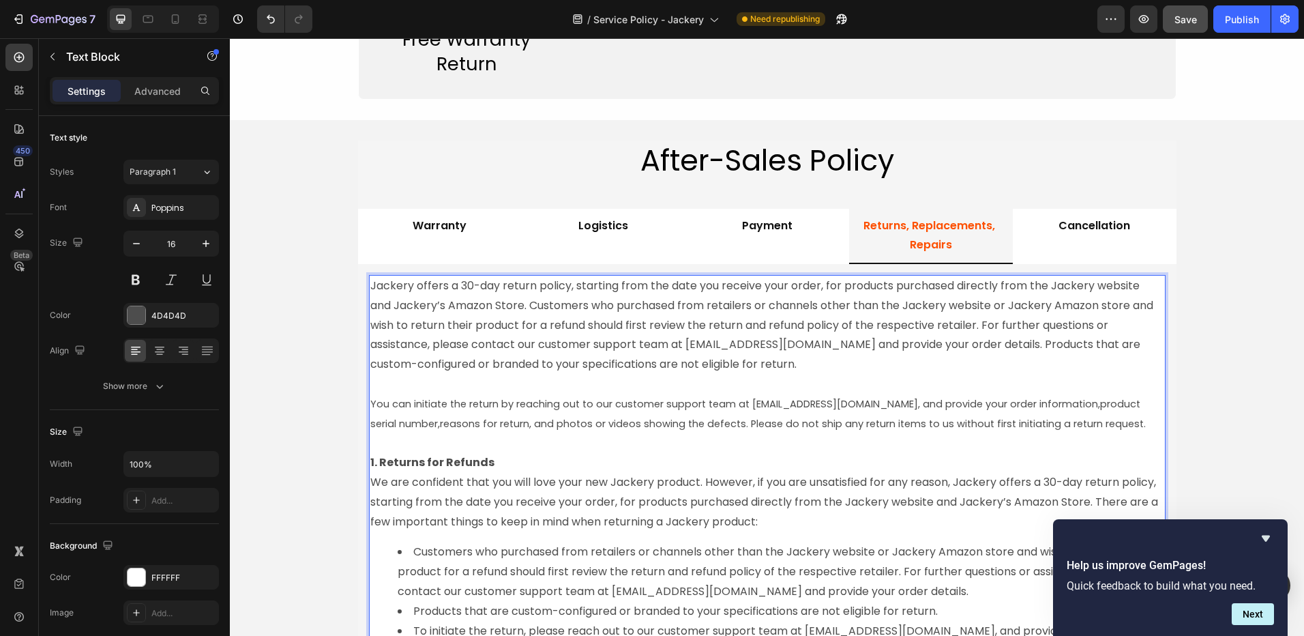
click at [440, 417] on span "reasons for return, and photos or videos showing the defects. Please do not shi…" at bounding box center [793, 424] width 706 height 14
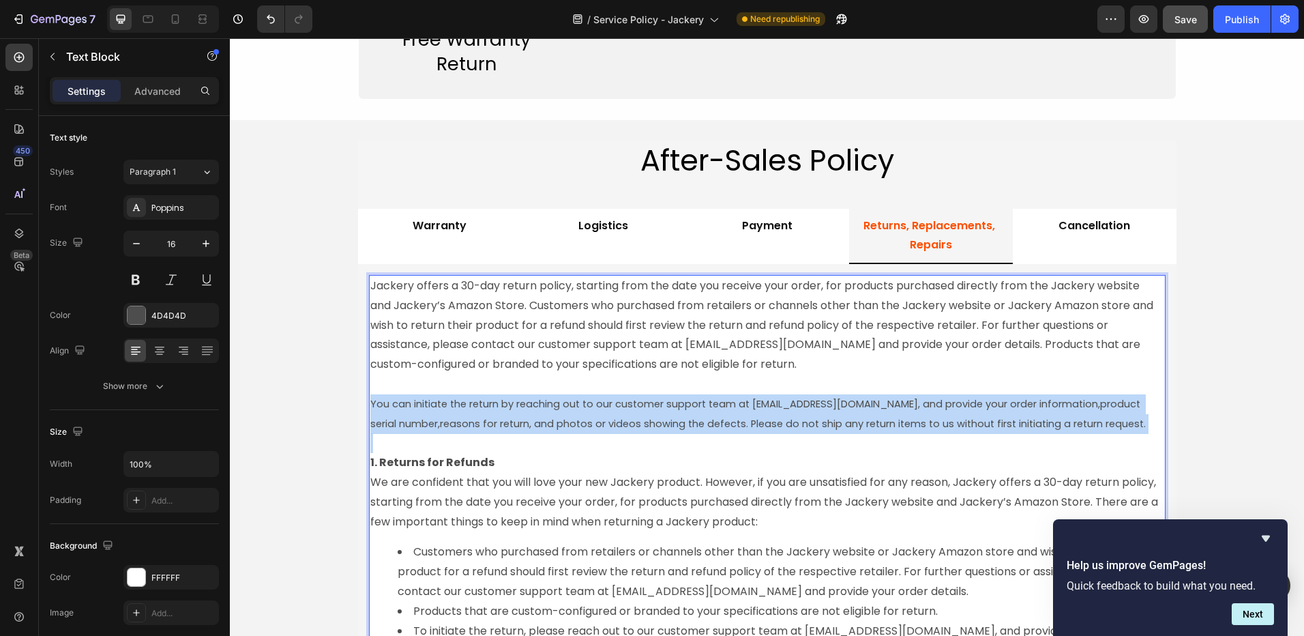
click at [440, 417] on span "reasons for return, and photos or videos showing the defects. Please do not shi…" at bounding box center [793, 424] width 706 height 14
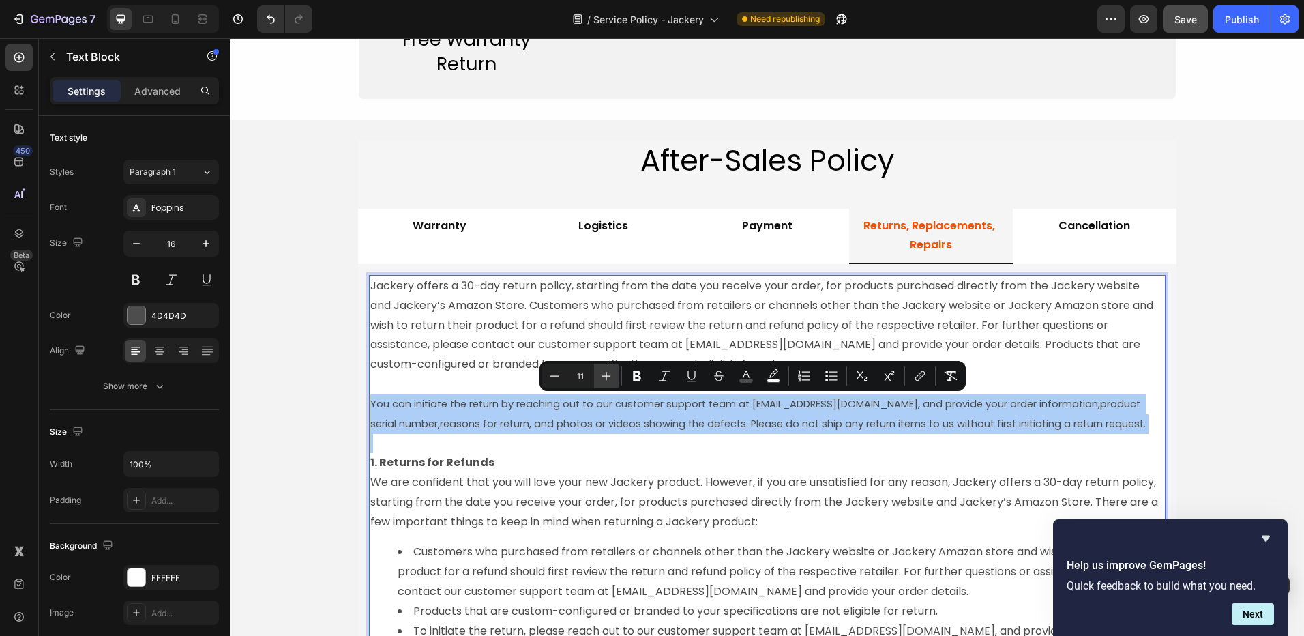
click at [603, 377] on icon "Editor contextual toolbar" at bounding box center [607, 376] width 14 height 14
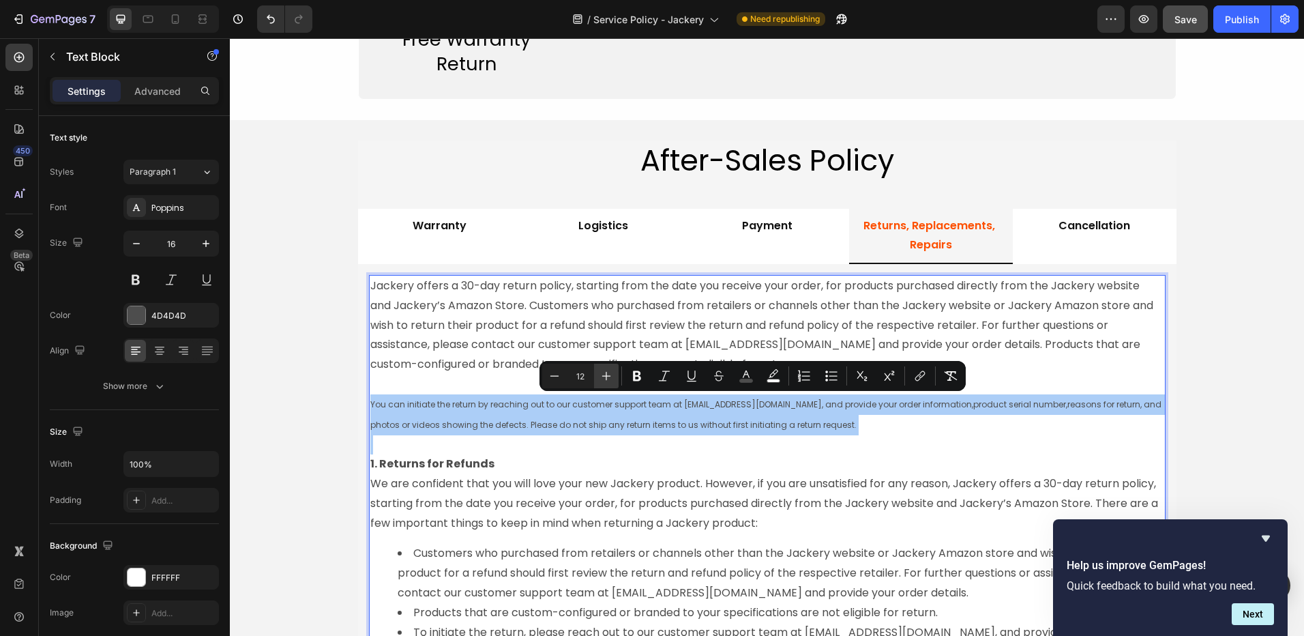
click at [603, 377] on icon "Editor contextual toolbar" at bounding box center [607, 376] width 14 height 14
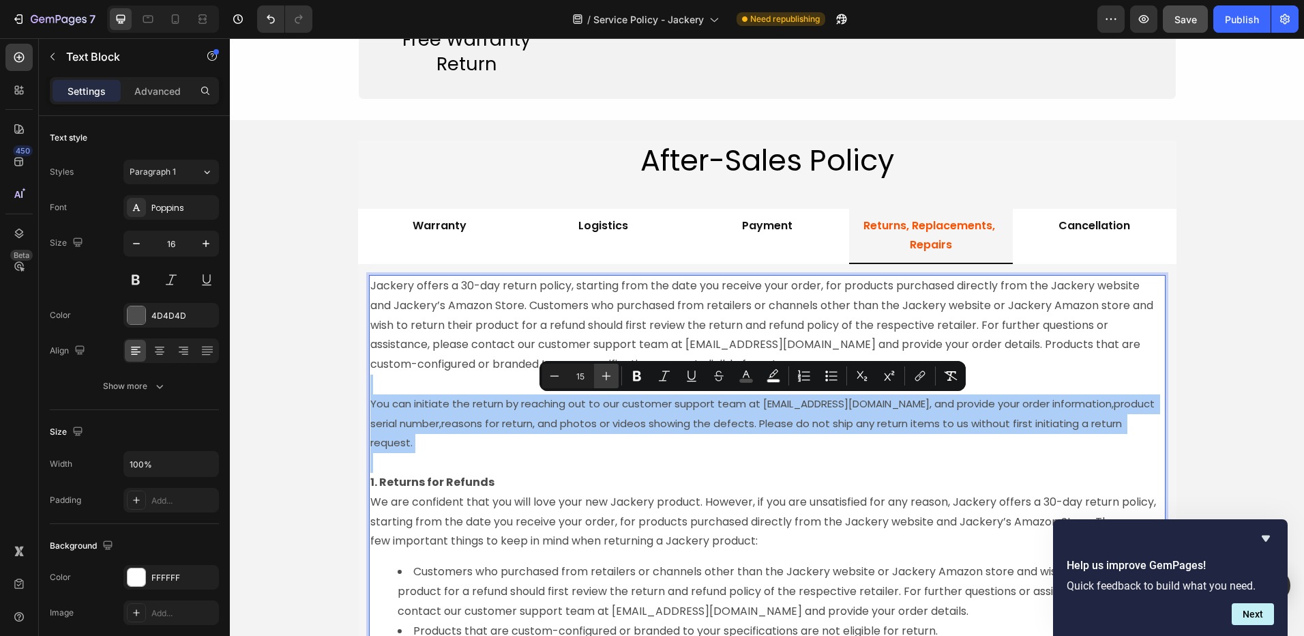
click at [603, 377] on icon "Editor contextual toolbar" at bounding box center [607, 376] width 14 height 14
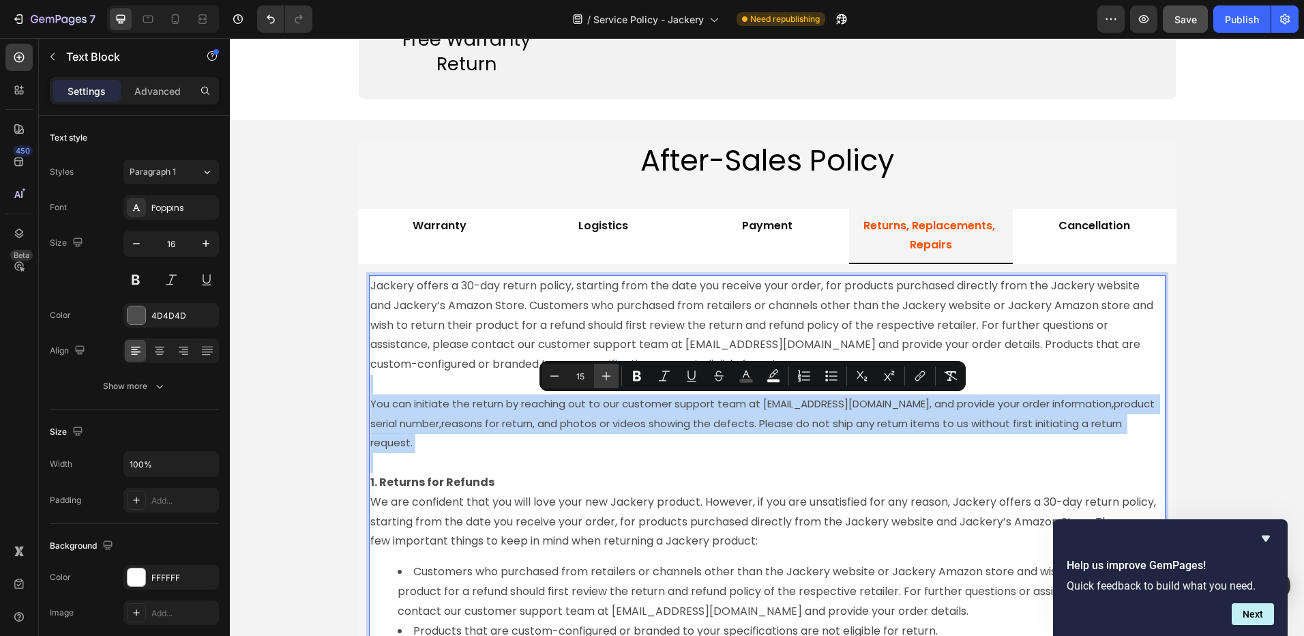
type input "16"
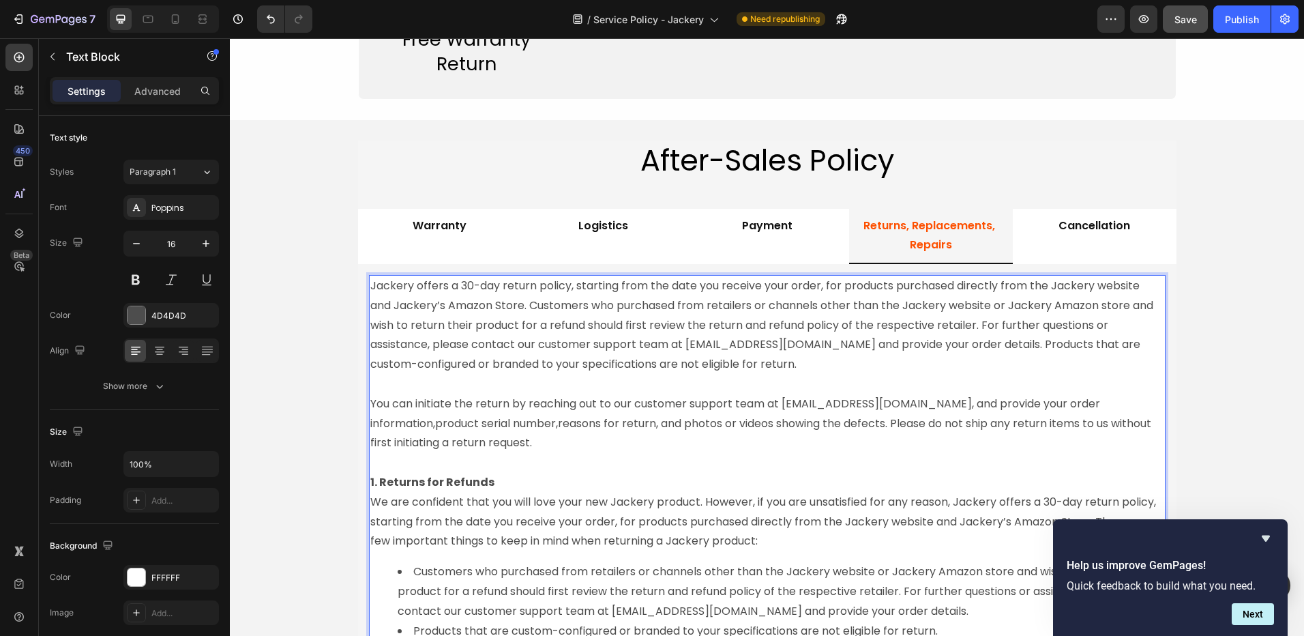
click at [587, 337] on p "Jackery offers a 30-day return policy, starting from the date you receive your …" at bounding box center [767, 325] width 794 height 98
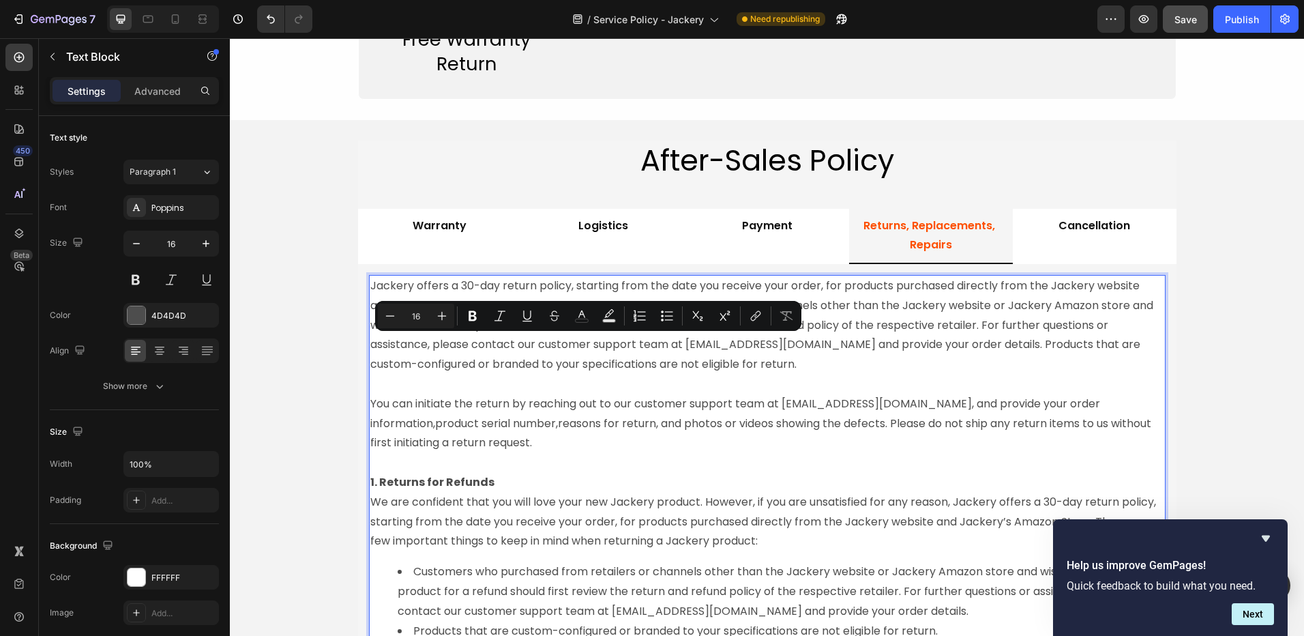
click at [542, 417] on span "reasons for return, and photos or videos showing the defects. Please do not shi…" at bounding box center [762, 432] width 784 height 35
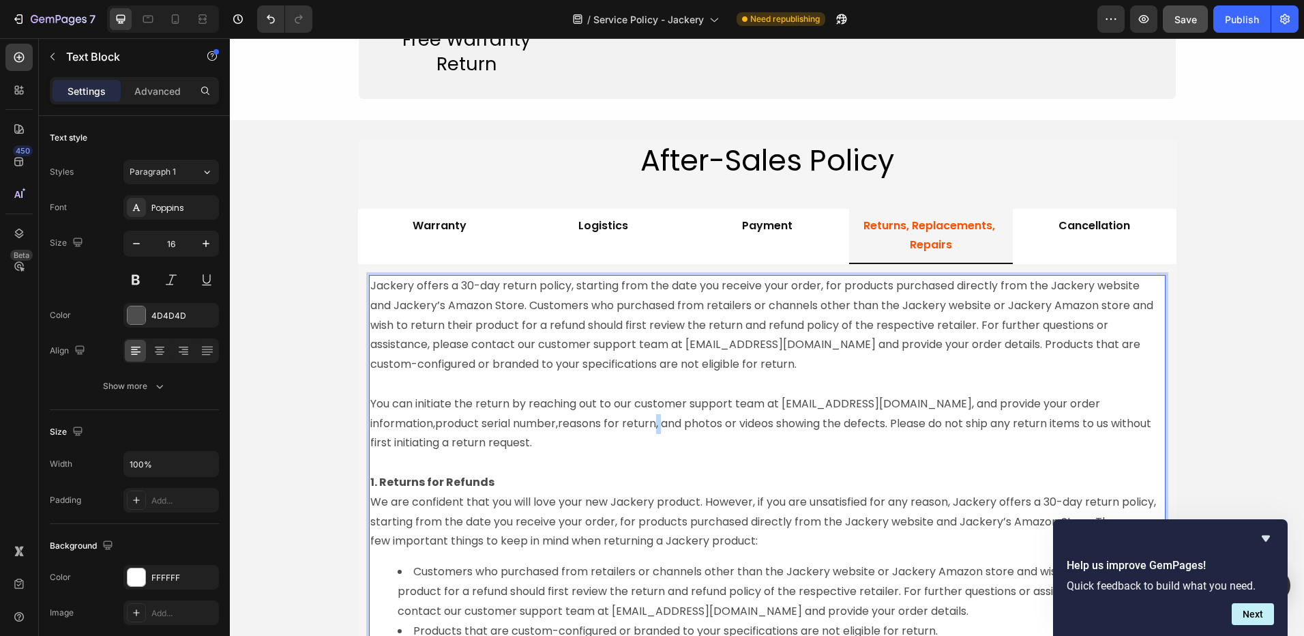
click at [542, 417] on span "reasons for return, and photos or videos showing the defects. Please do not shi…" at bounding box center [762, 432] width 784 height 35
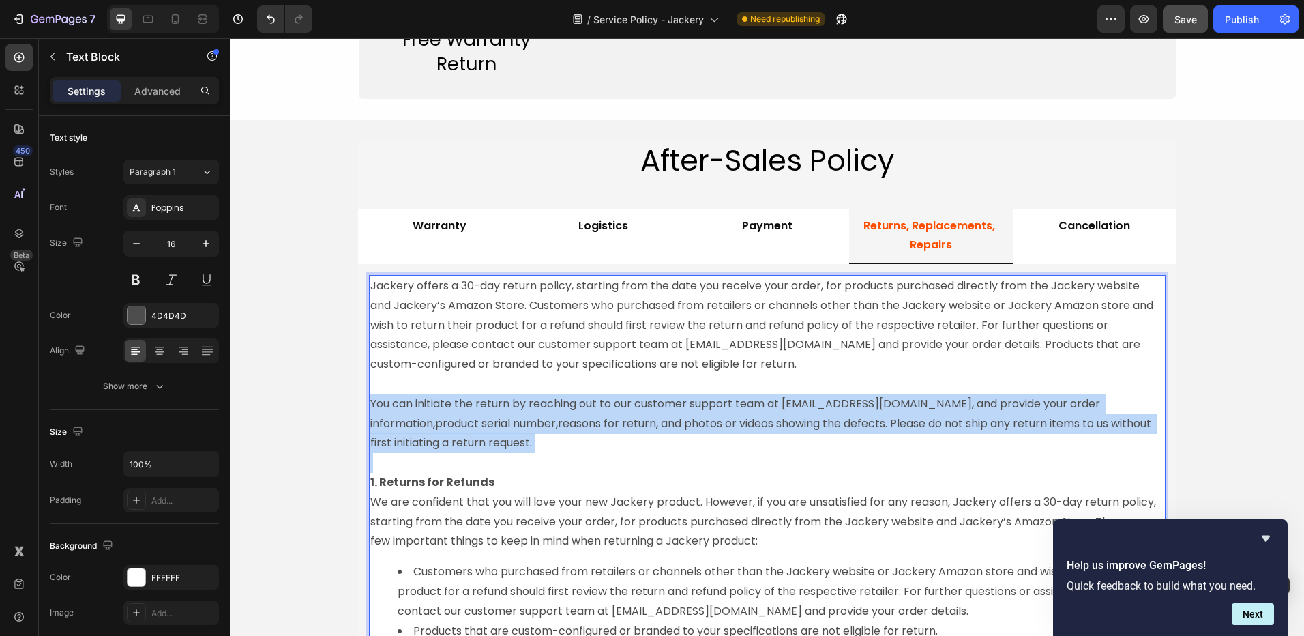
click at [542, 417] on span "reasons for return, and photos or videos showing the defects. Please do not shi…" at bounding box center [762, 432] width 784 height 35
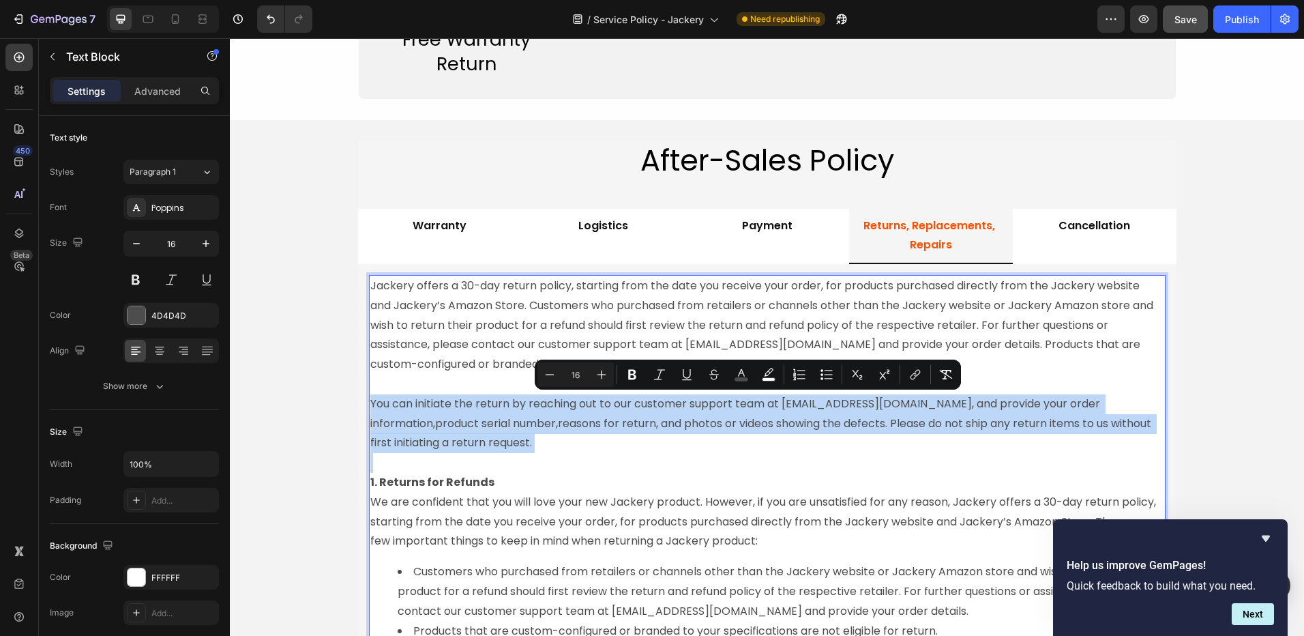
click at [548, 448] on p "You can initiate the return by reaching out to our customer support team at [EM…" at bounding box center [767, 414] width 794 height 78
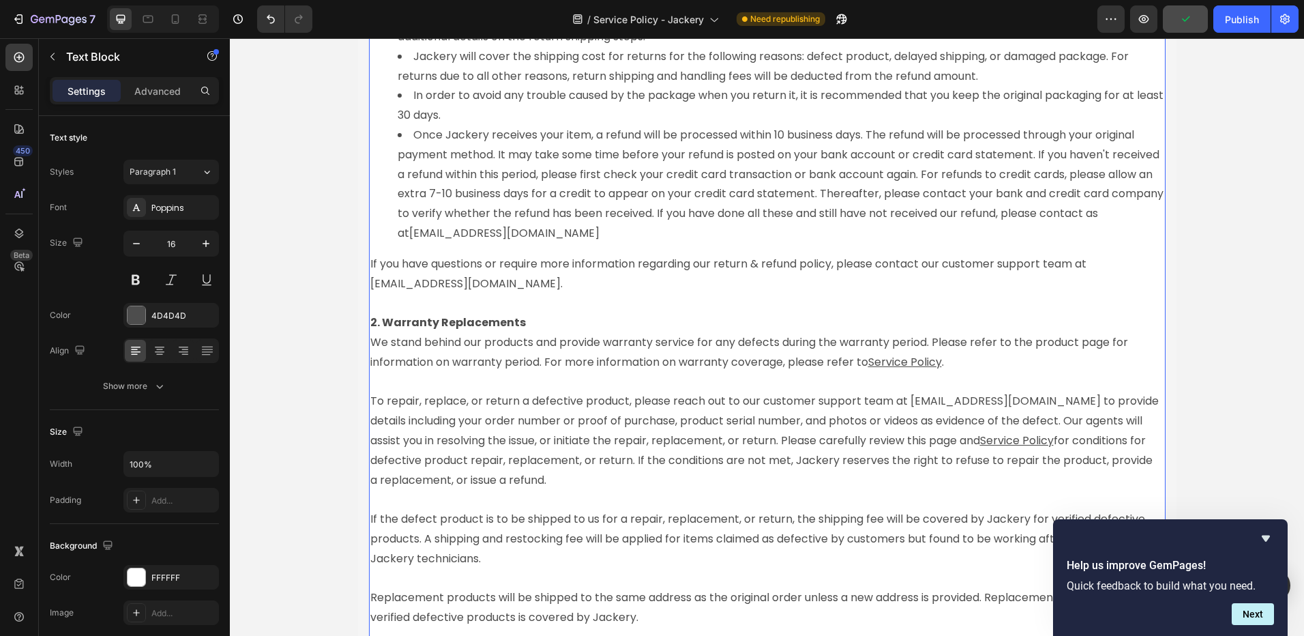
scroll to position [2107, 0]
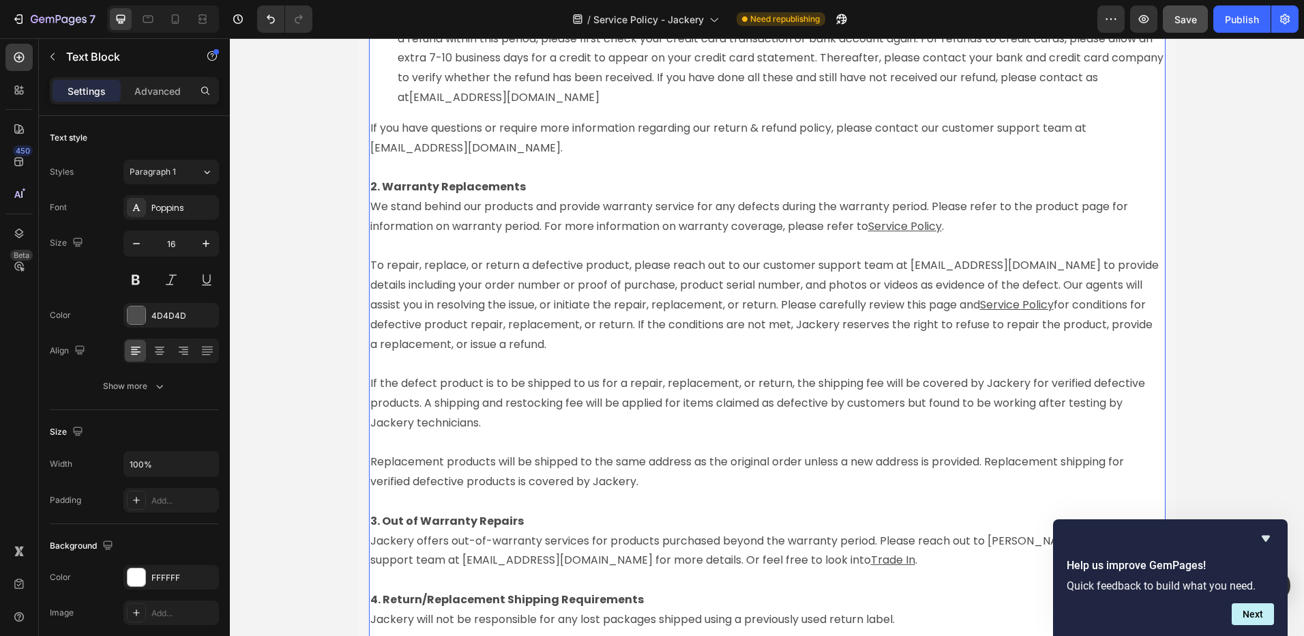
click at [636, 486] on p "Replacement products will be shipped to the same address as the original order …" at bounding box center [767, 462] width 794 height 59
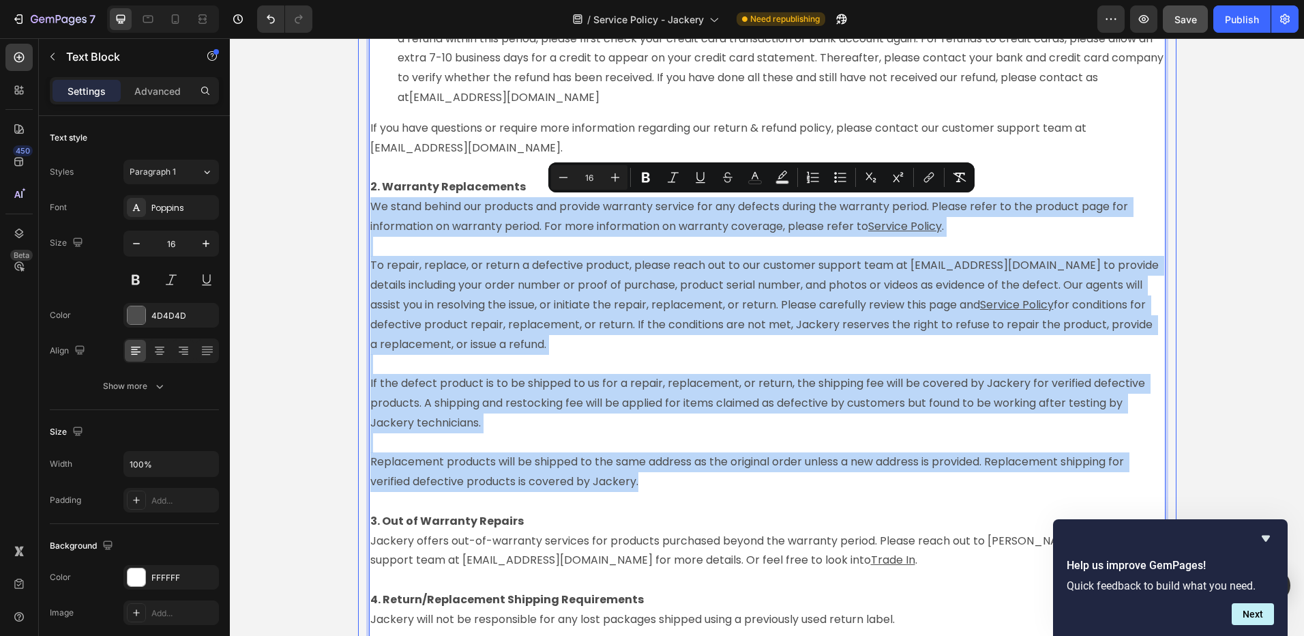
drag, startPoint x: 643, startPoint y: 484, endPoint x: 355, endPoint y: 209, distance: 397.6
click at [358, 209] on div "1. Limited Warranty Jackery Inc. warrants to the original consumer purchaser th…" at bounding box center [767, 207] width 819 height 1660
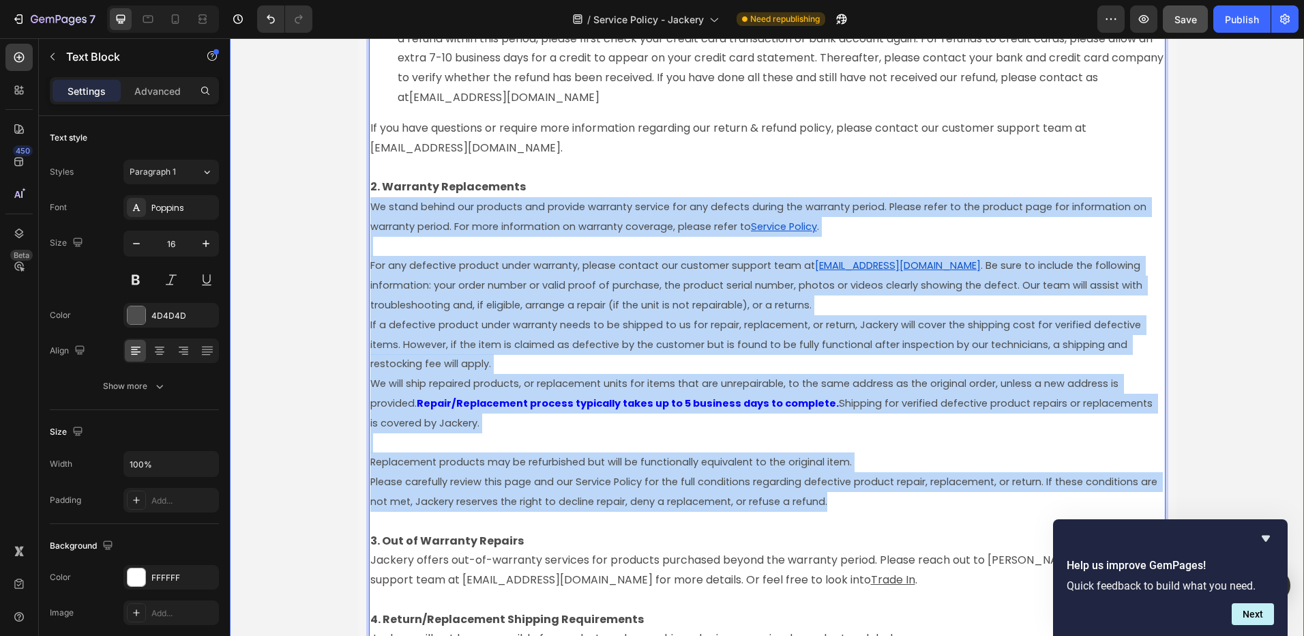
drag, startPoint x: 845, startPoint y: 506, endPoint x: 349, endPoint y: 214, distance: 574.9
click at [349, 214] on div "After-Sales Policy Heading Warranty Logistics Payment Returns, Replacements, Re…" at bounding box center [767, 192] width 1074 height 1877
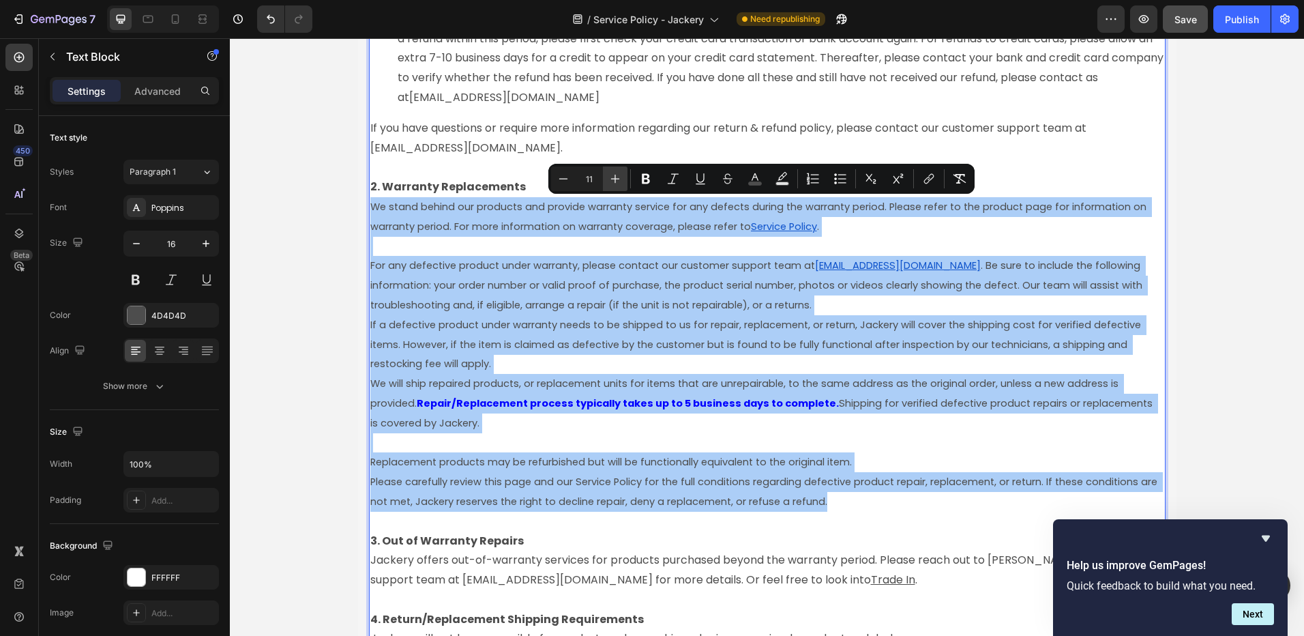
click at [613, 180] on icon "Editor contextual toolbar" at bounding box center [616, 179] width 14 height 14
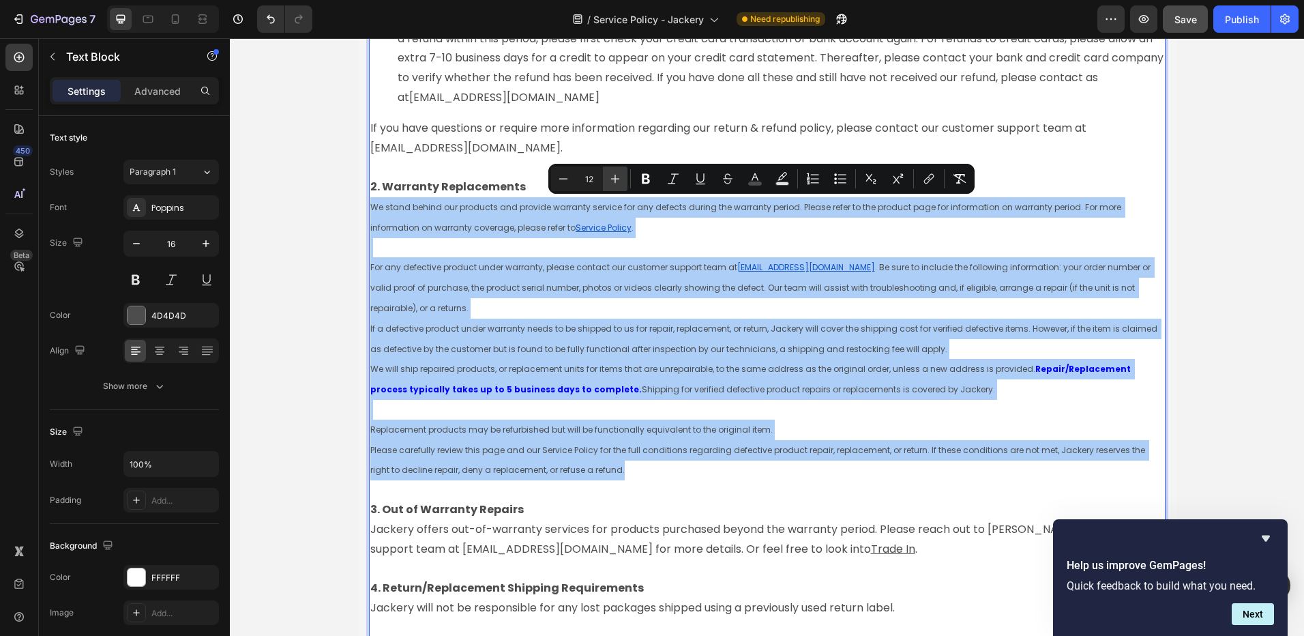
click at [613, 179] on icon "Editor contextual toolbar" at bounding box center [616, 179] width 14 height 14
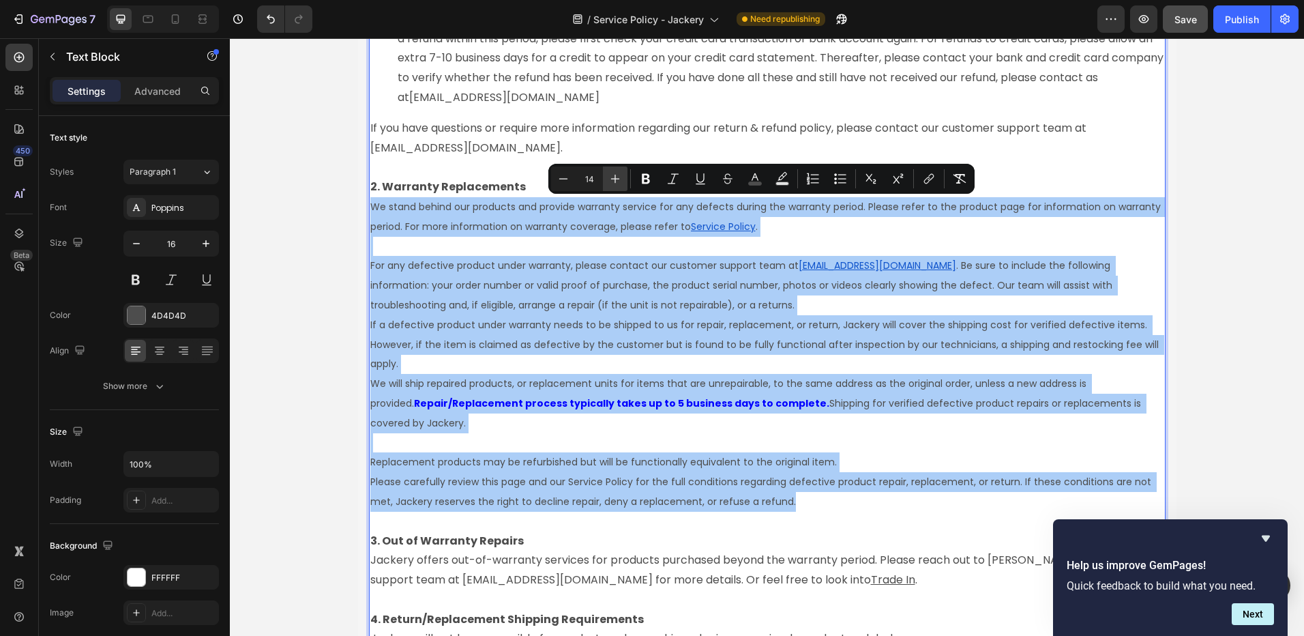
click at [613, 179] on icon "Editor contextual toolbar" at bounding box center [616, 179] width 14 height 14
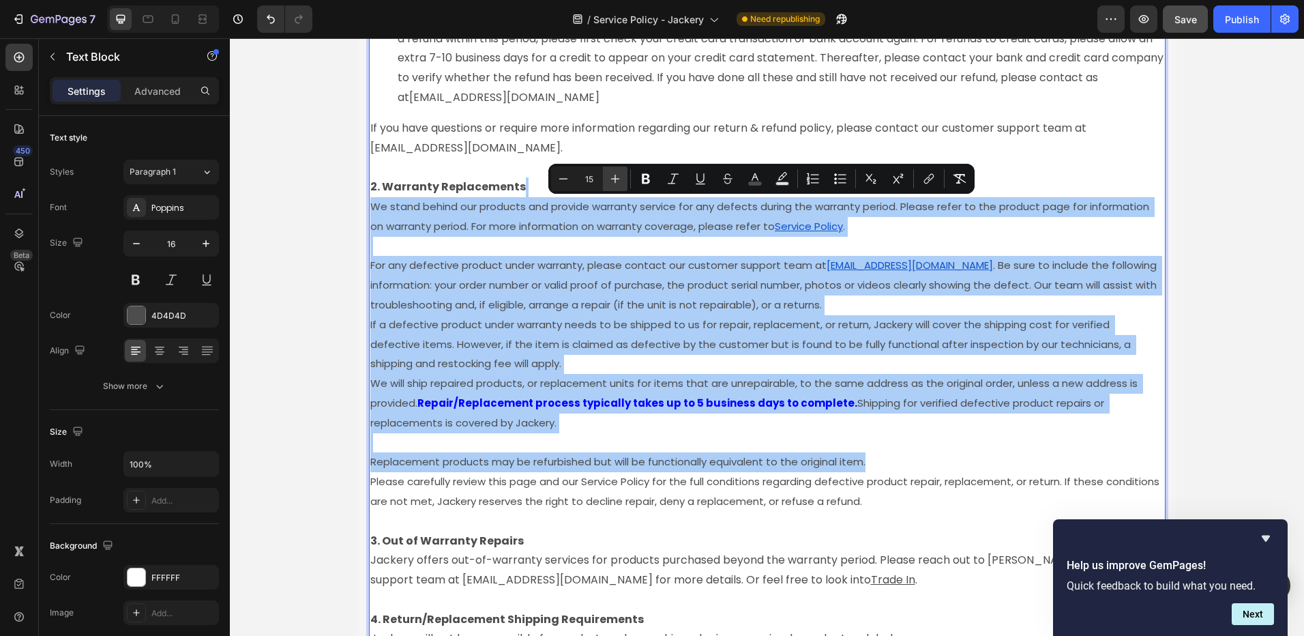
click at [613, 179] on icon "Editor contextual toolbar" at bounding box center [616, 179] width 14 height 14
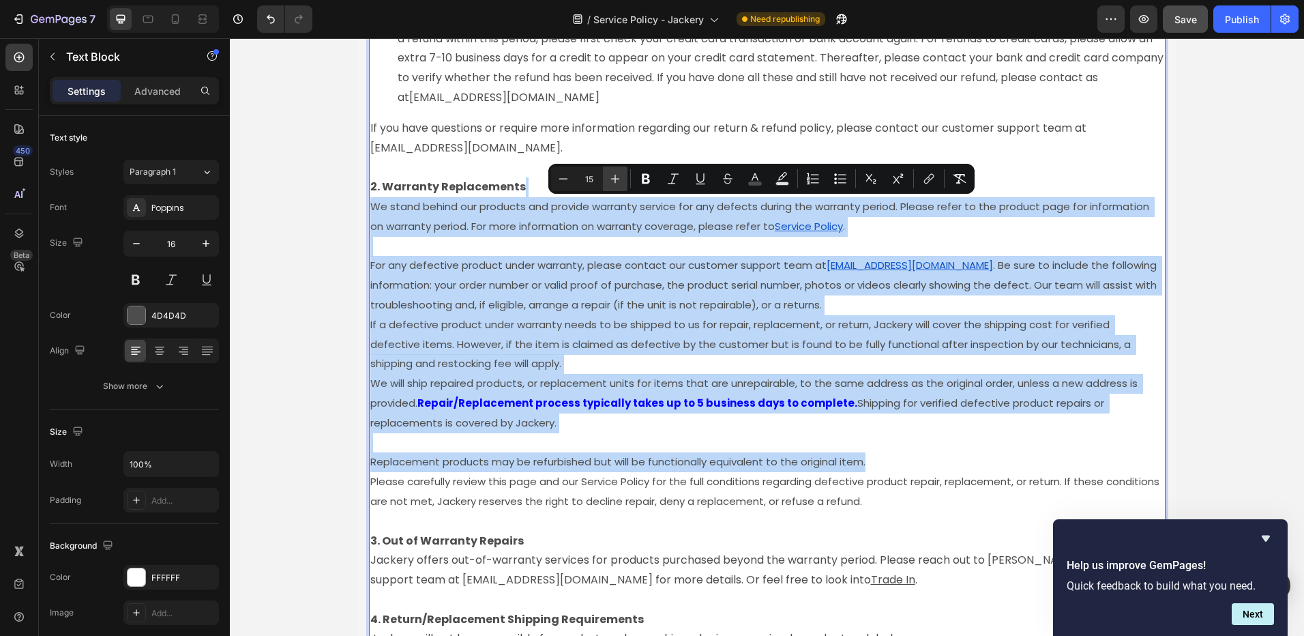
type input "16"
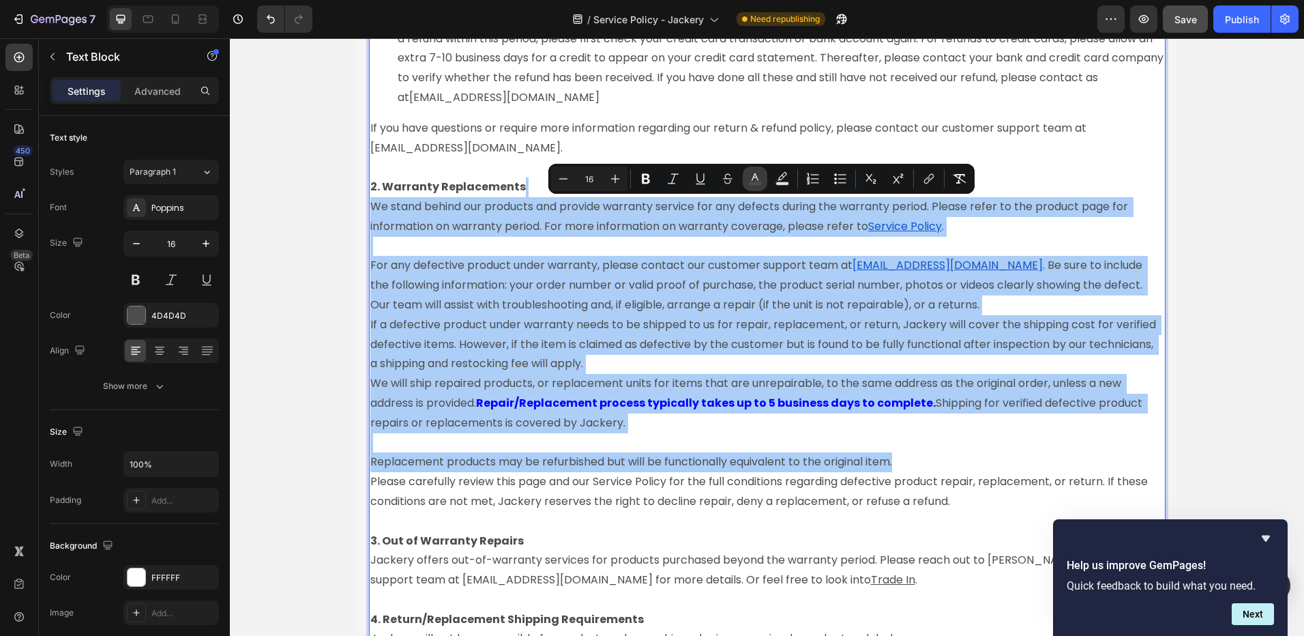
click at [746, 179] on button "color" at bounding box center [755, 178] width 25 height 25
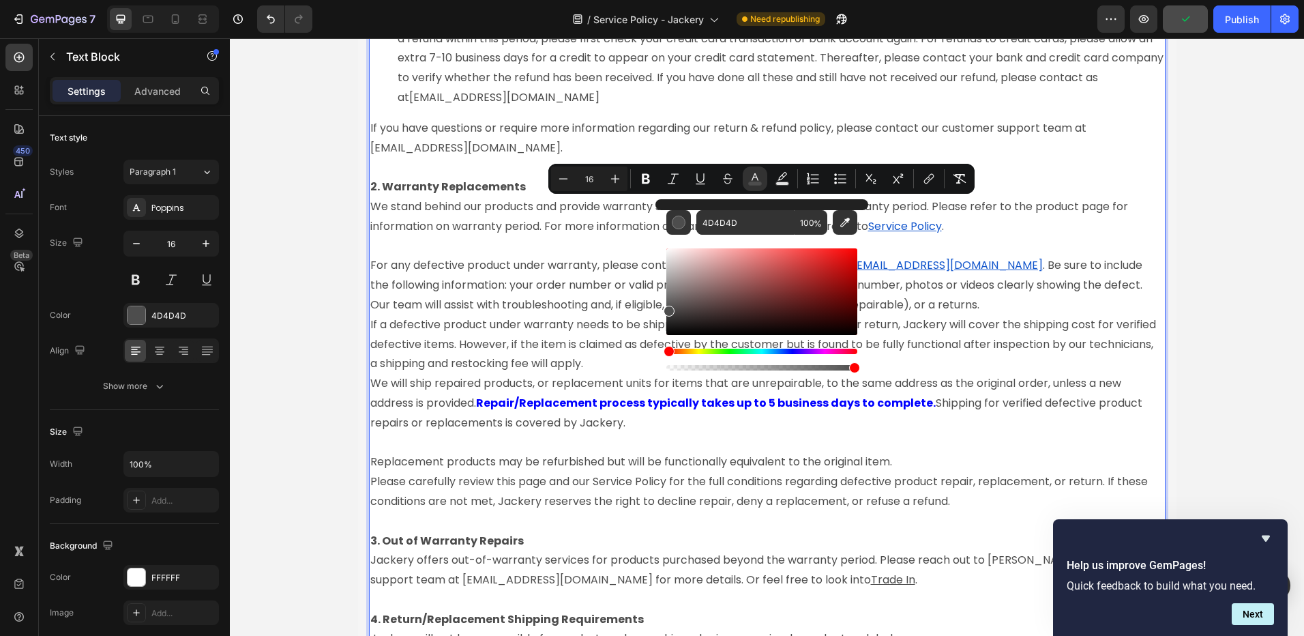
click at [617, 560] on p "3. Out of Warranty Repairs Jackery offers out-of-warranty services for products…" at bounding box center [767, 560] width 794 height 59
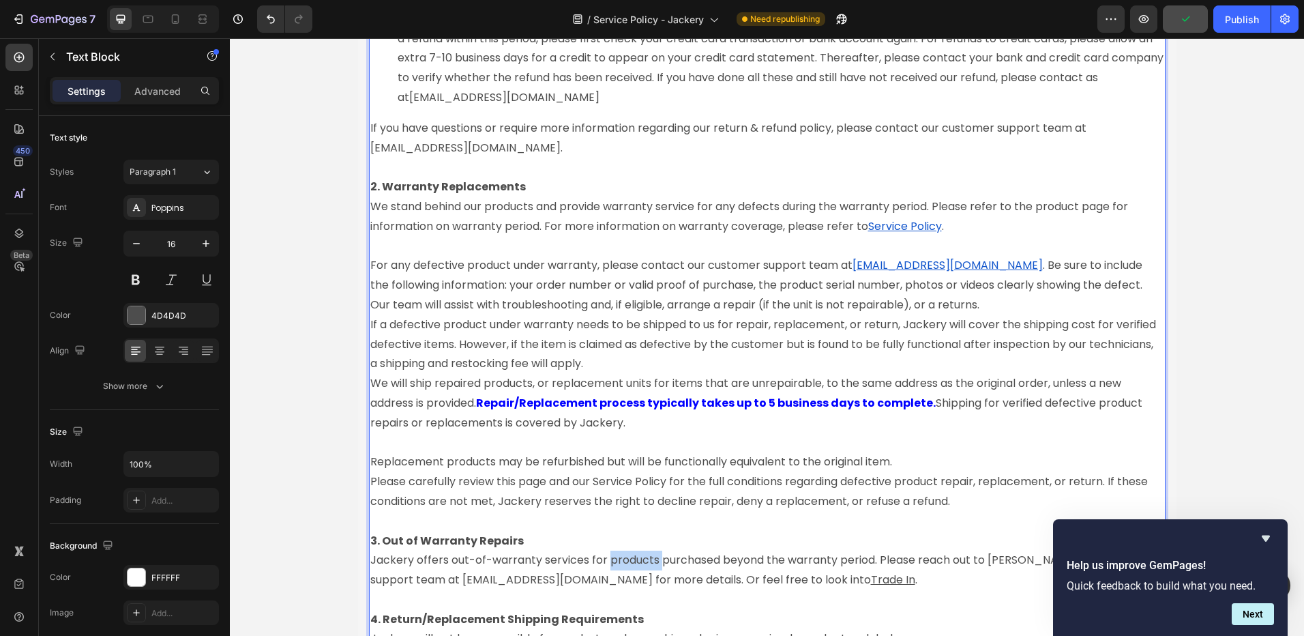
click at [617, 560] on p "3. Out of Warranty Repairs Jackery offers out-of-warranty services for products…" at bounding box center [767, 560] width 794 height 59
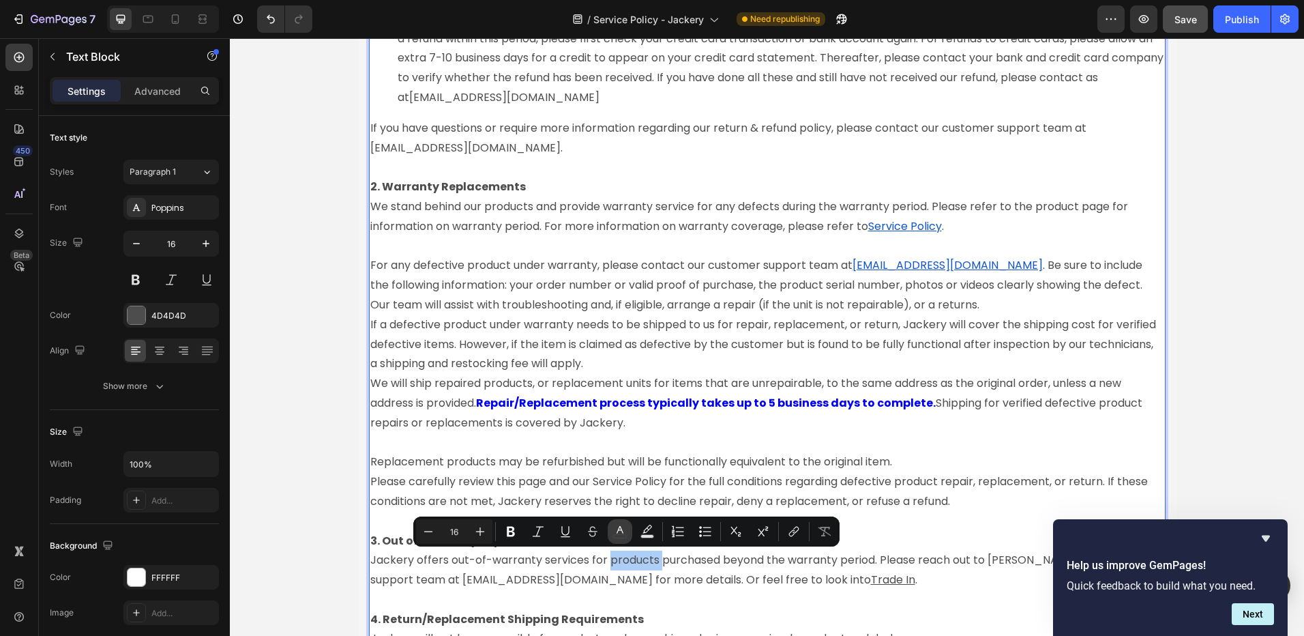
click at [624, 531] on icon "Editor contextual toolbar" at bounding box center [620, 532] width 14 height 14
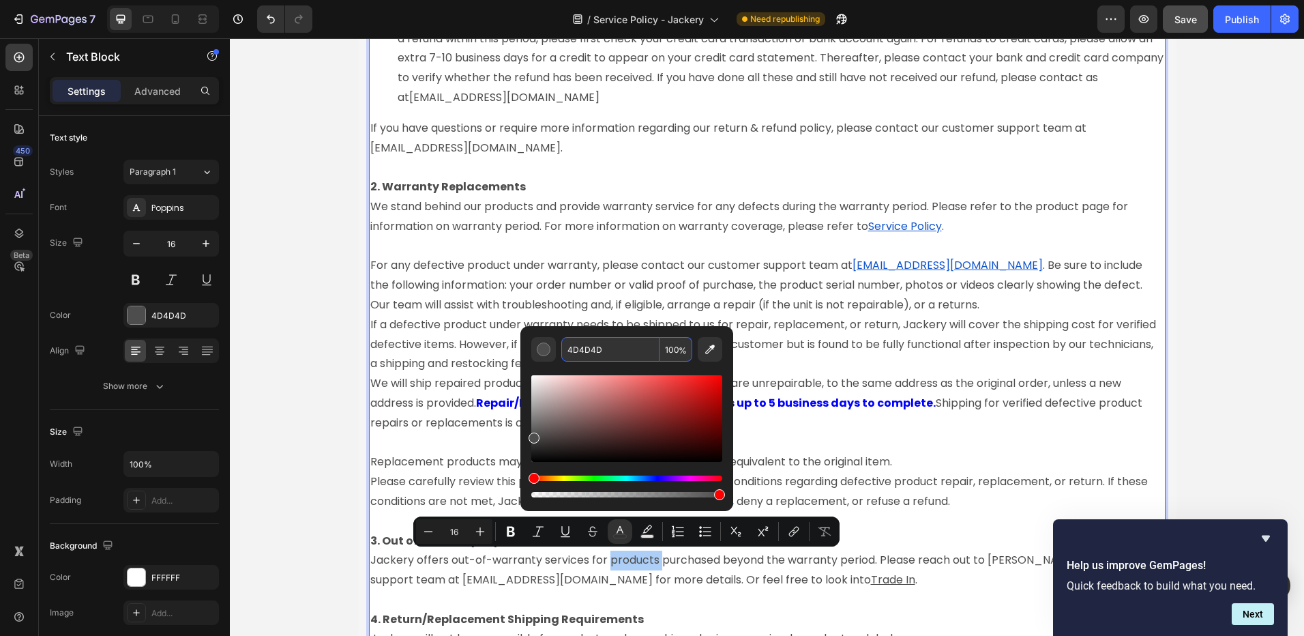
click at [599, 346] on input "4D4D4D" at bounding box center [610, 349] width 98 height 25
click at [851, 381] on span "We will ship repaired products, or replacement units for items that are unrepai…" at bounding box center [747, 392] width 754 height 35
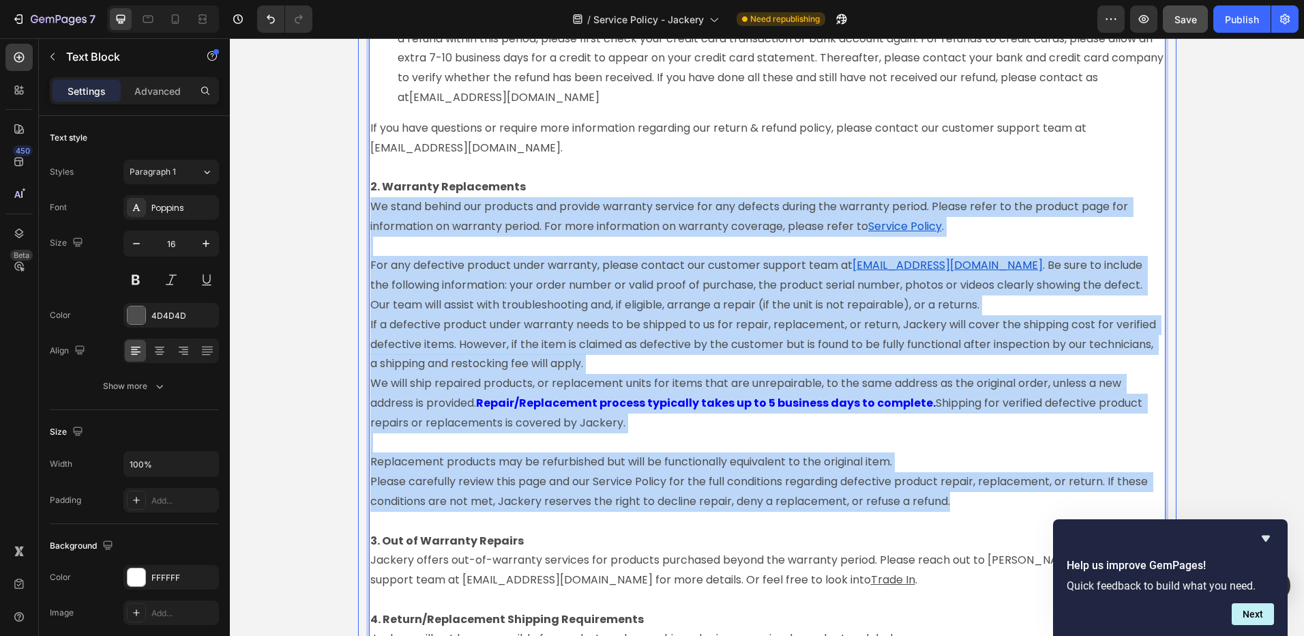
drag, startPoint x: 953, startPoint y: 503, endPoint x: 362, endPoint y: 209, distance: 659.9
click at [362, 209] on div "1. Limited Warranty Jackery Inc. warrants to the original consumer purchaser th…" at bounding box center [767, 216] width 819 height 1679
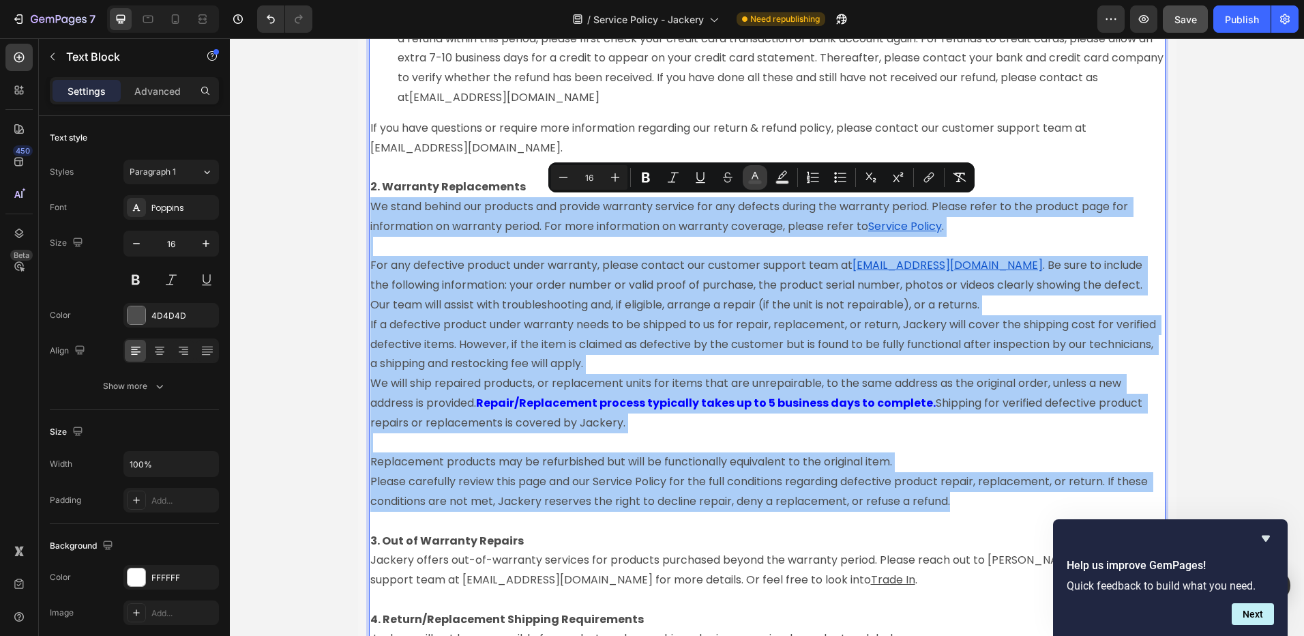
click at [756, 174] on icon "Editor contextual toolbar" at bounding box center [755, 176] width 7 height 8
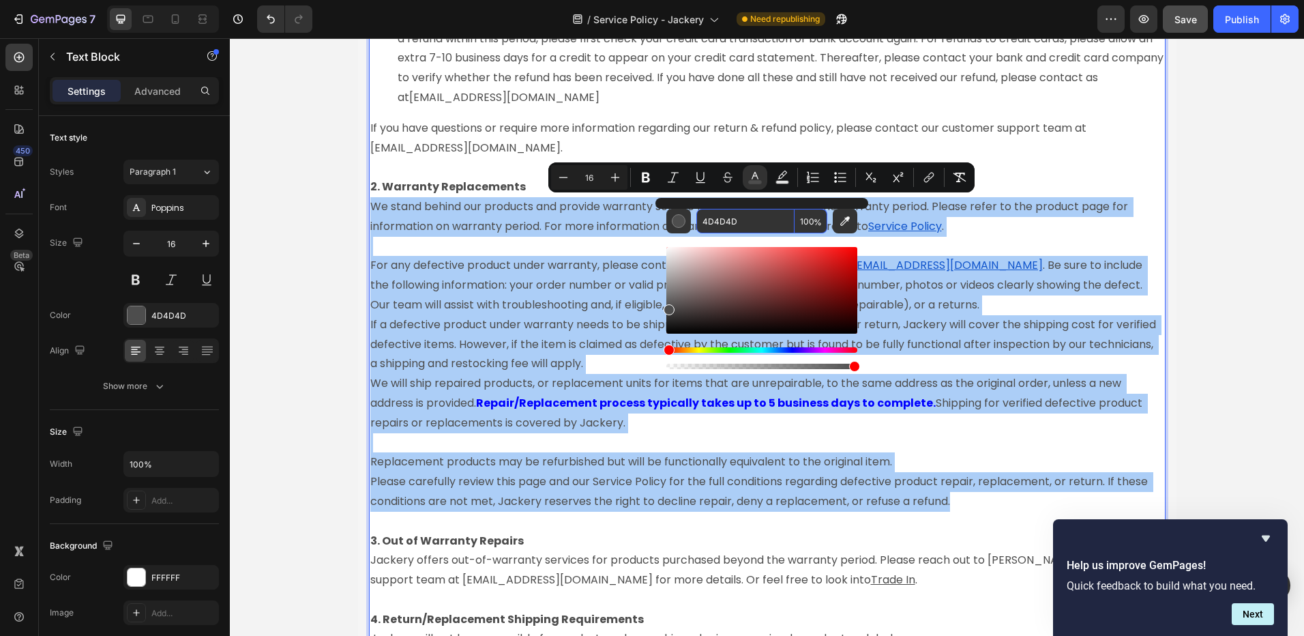
click at [739, 223] on input "4D4D4D" at bounding box center [746, 221] width 98 height 25
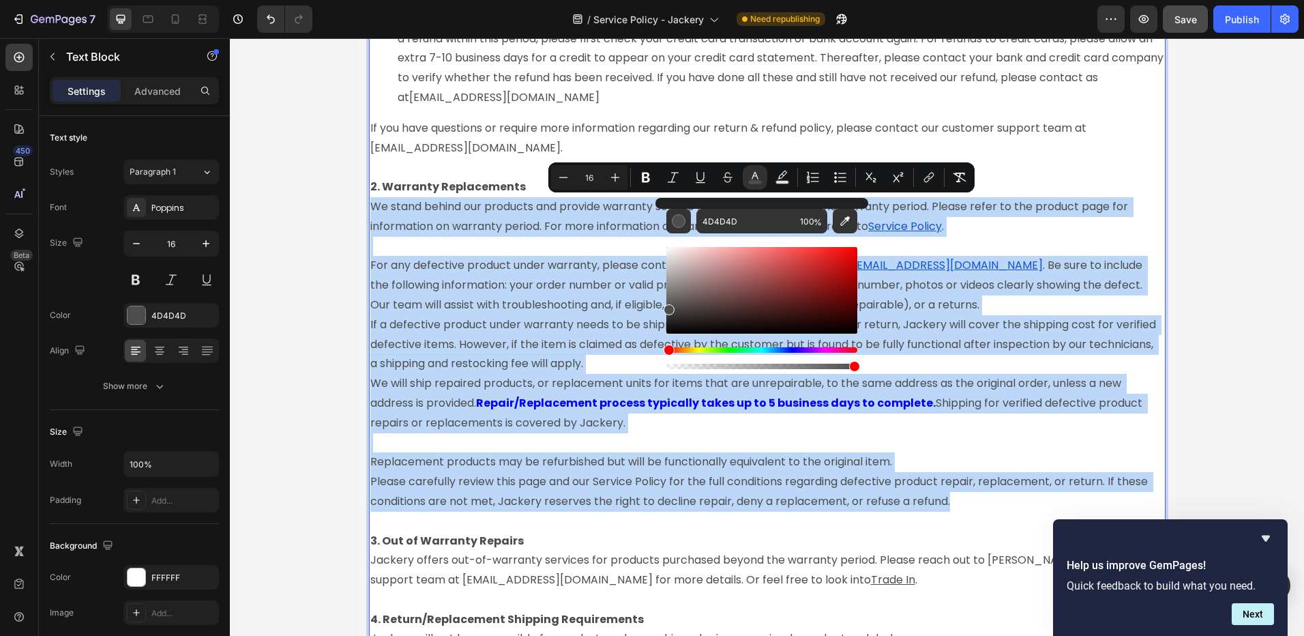
click at [782, 403] on strong "Repair/Replacement process typically takes up to 5 business days to complete." at bounding box center [706, 403] width 460 height 16
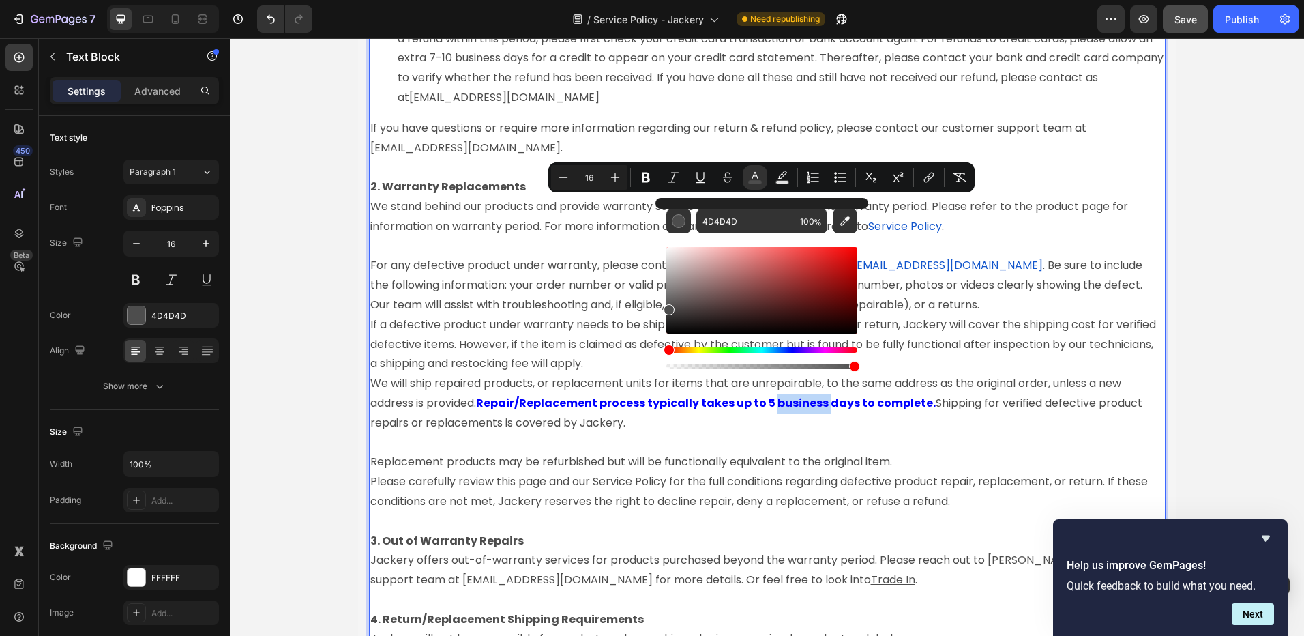
click at [782, 403] on strong "Repair/Replacement process typically takes up to 5 business days to complete." at bounding box center [706, 403] width 460 height 16
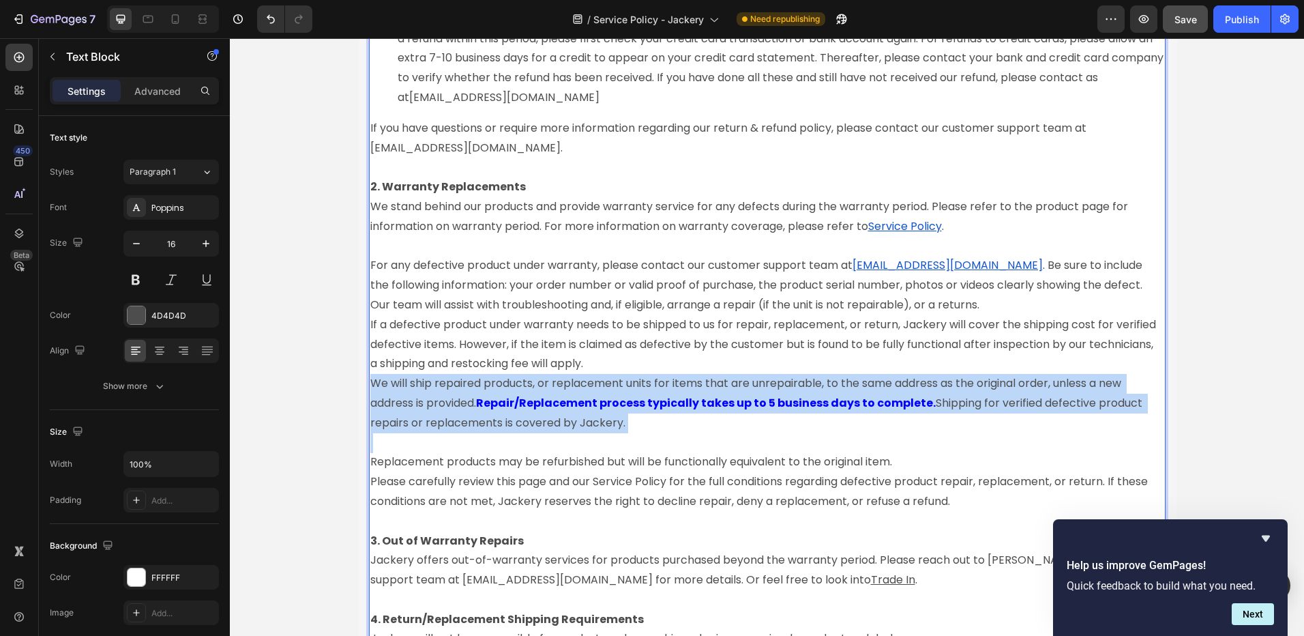
click at [782, 403] on strong "Repair/Replacement process typically takes up to 5 business days to complete." at bounding box center [706, 403] width 460 height 16
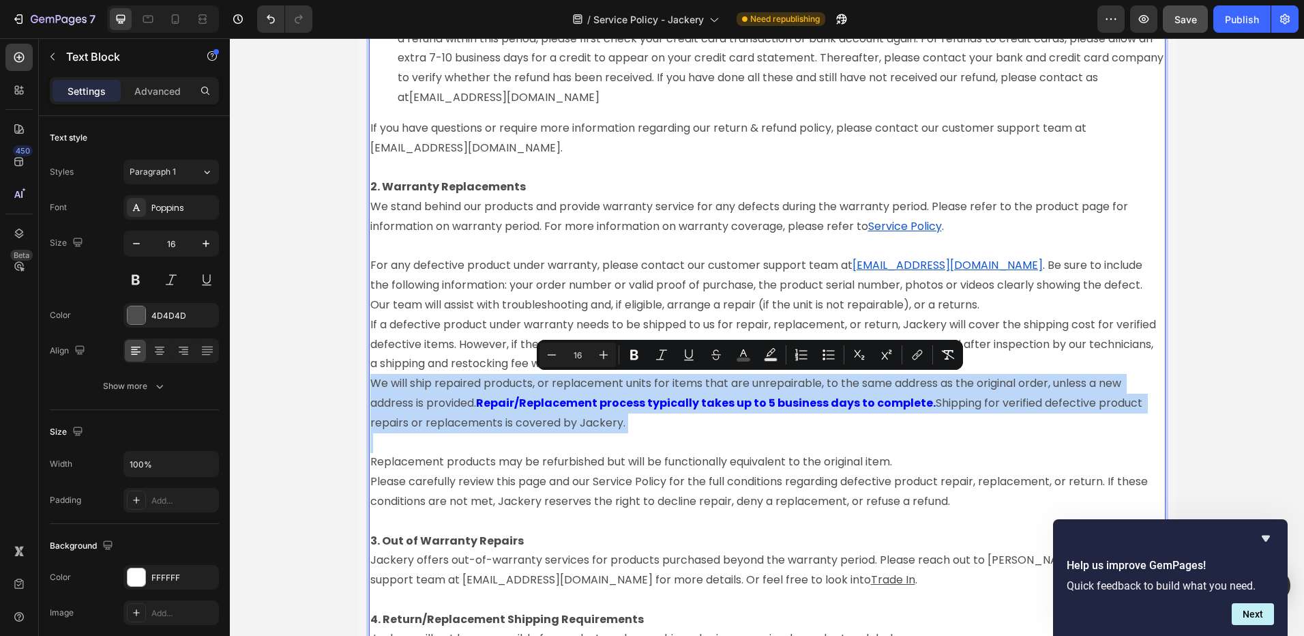
click at [782, 403] on strong "Repair/Replacement process typically takes up to 5 business days to complete." at bounding box center [706, 403] width 460 height 16
click at [782, 402] on strong "Repair/Replacement process typically takes up to 5 business days to complete." at bounding box center [706, 403] width 460 height 16
click at [802, 403] on strong "Repair/Replacement process typically takes up to 5 business days to complete." at bounding box center [706, 403] width 460 height 16
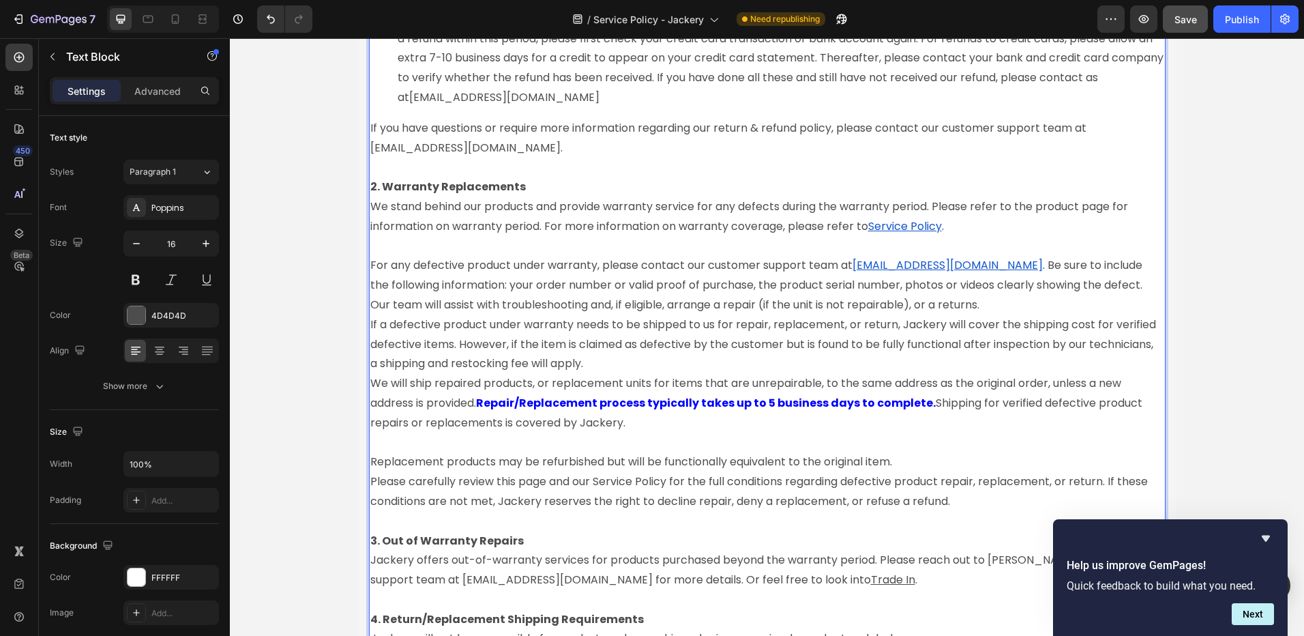
click at [940, 362] on p "If a defective product under warranty needs to be shipped to us for repair, rep…" at bounding box center [767, 344] width 794 height 59
click at [900, 224] on u "Service Policy" at bounding box center [905, 226] width 74 height 16
click at [900, 223] on u "Service Policy" at bounding box center [905, 226] width 74 height 16
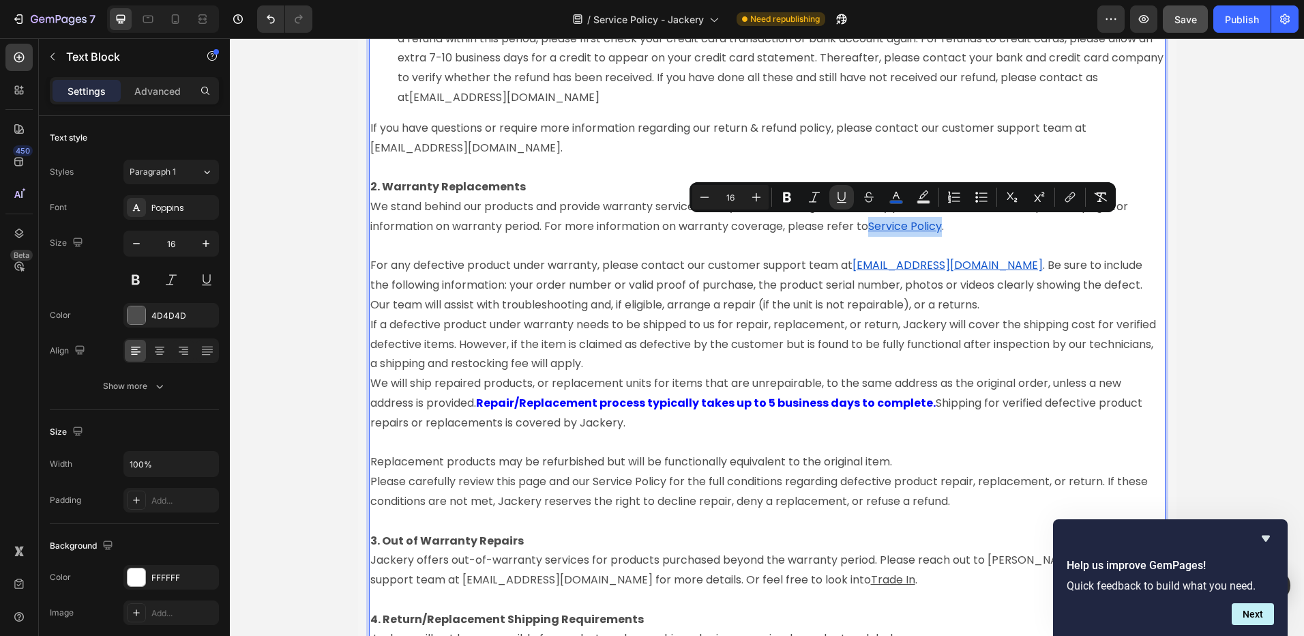
drag, startPoint x: 941, startPoint y: 226, endPoint x: 867, endPoint y: 232, distance: 73.9
click at [867, 232] on p "2. Warranty Replacements We stand behind our products and provide warranty serv…" at bounding box center [767, 206] width 794 height 59
click at [897, 201] on rect "Editor contextual toolbar" at bounding box center [896, 202] width 13 height 3
type input "1155CC"
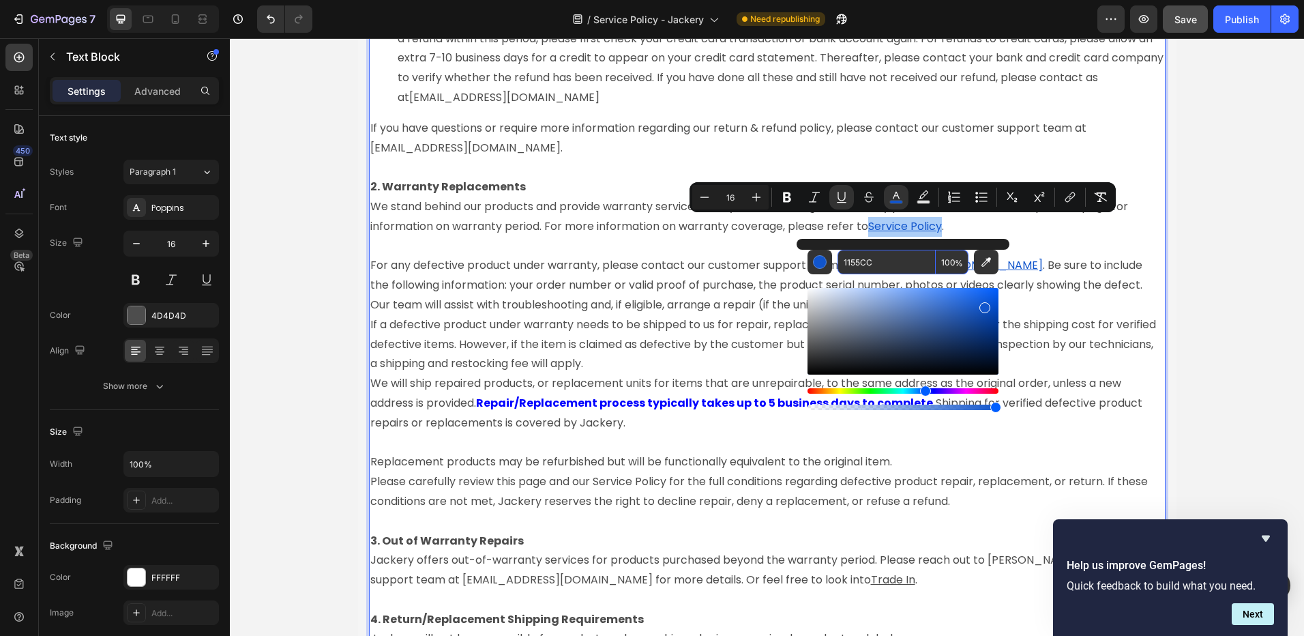
click at [859, 262] on input "1155CC" at bounding box center [887, 262] width 98 height 25
type input "44DD44"
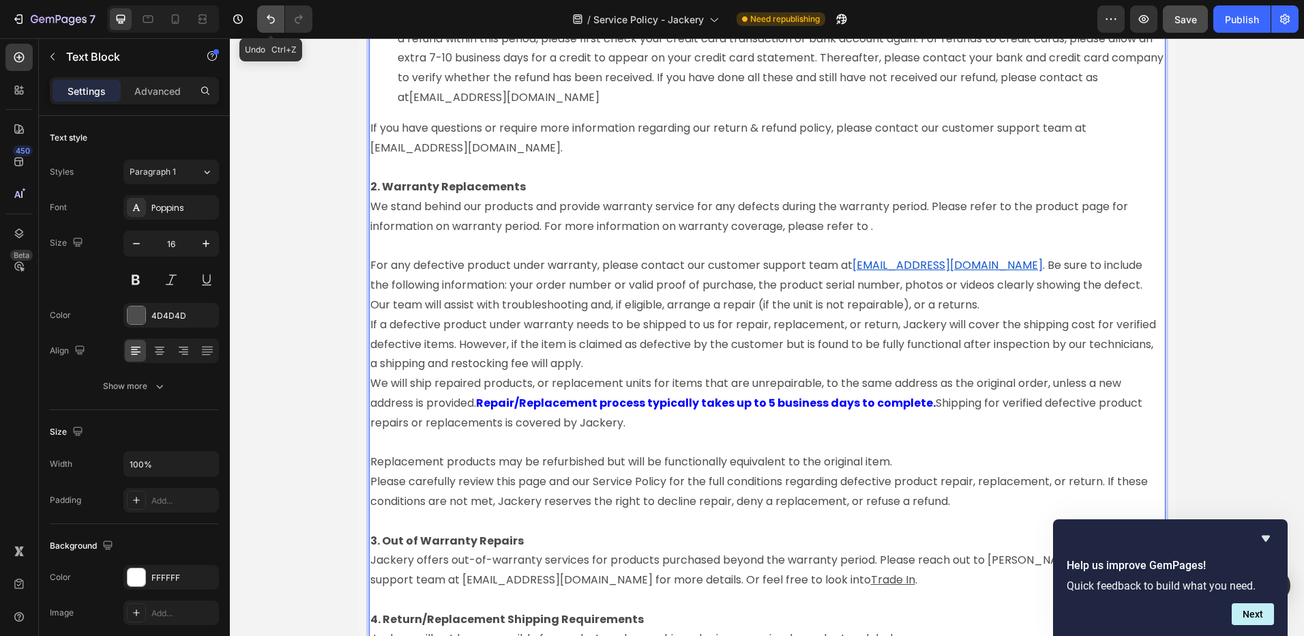
click at [274, 16] on icon "Undo/Redo" at bounding box center [271, 19] width 14 height 14
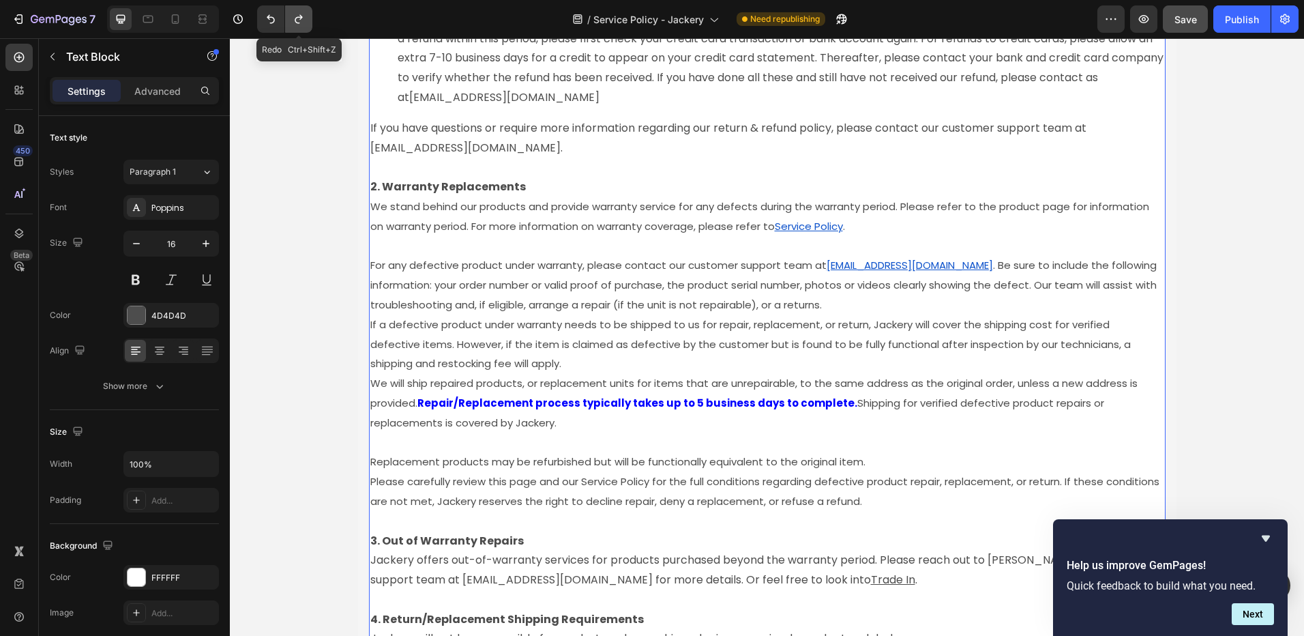
click at [291, 19] on button "Undo/Redo" at bounding box center [298, 18] width 27 height 27
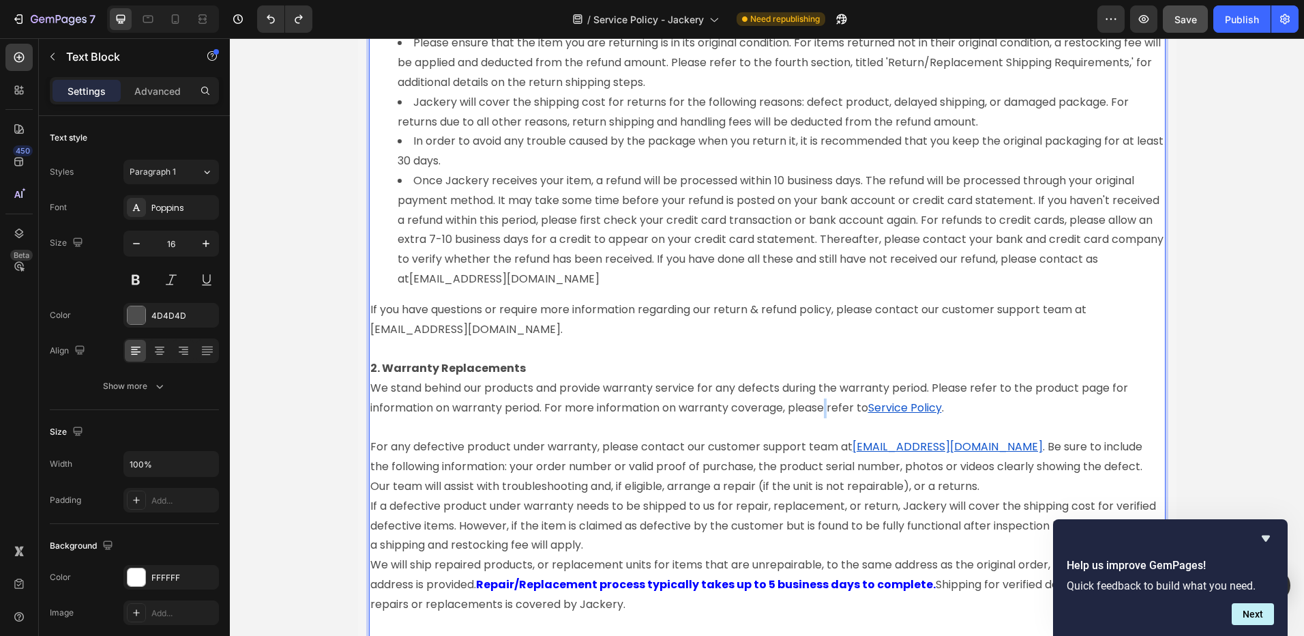
click at [818, 269] on div "Jackery offers a 30-day return policy, starting from the date you receive your …" at bounding box center [767, 398] width 797 height 1657
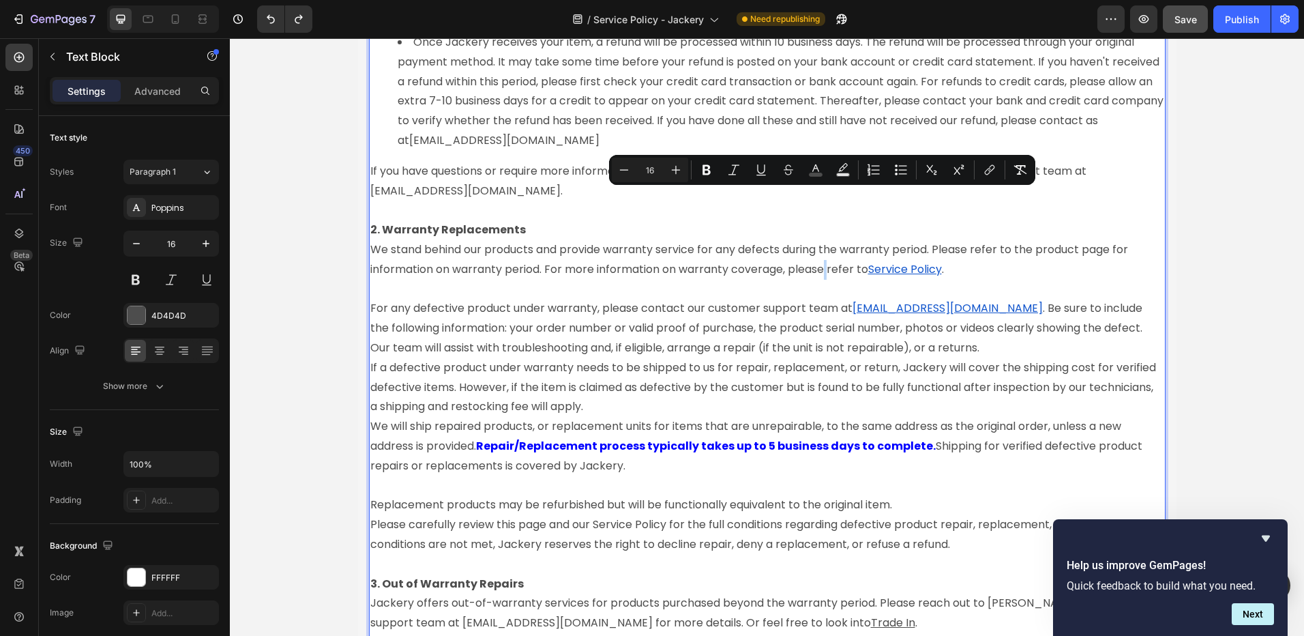
scroll to position [2055, 0]
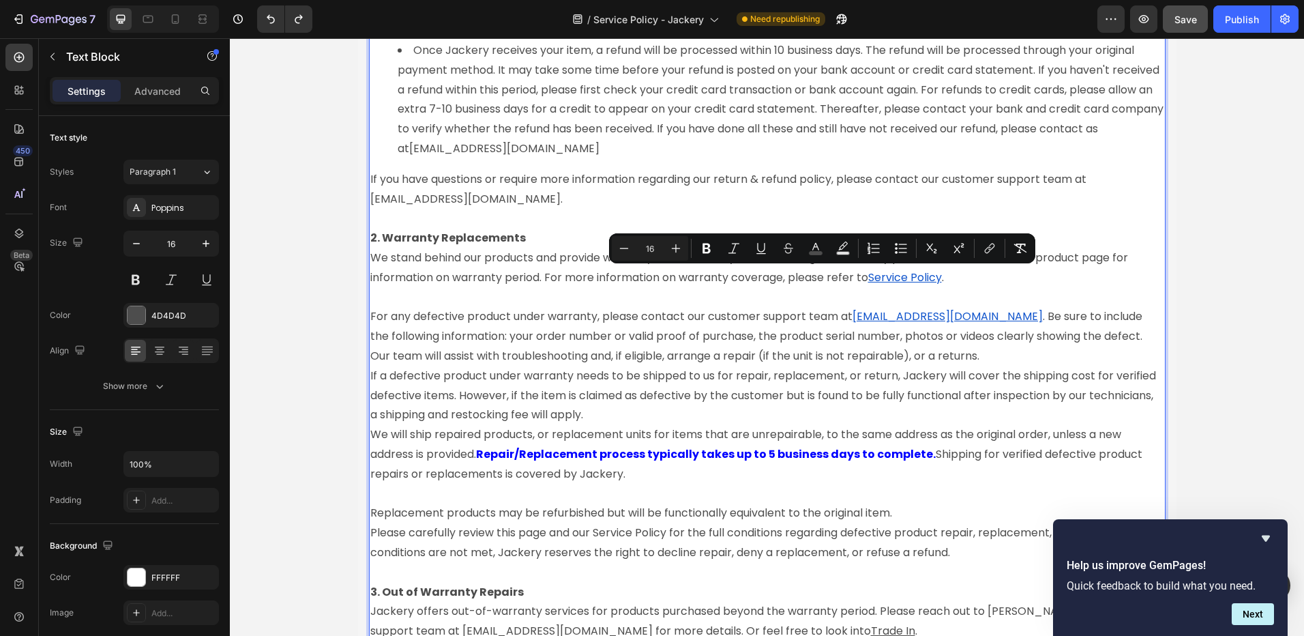
click at [860, 347] on span ". Be sure to include the following information: your order number or valid proo…" at bounding box center [757, 335] width 775 height 55
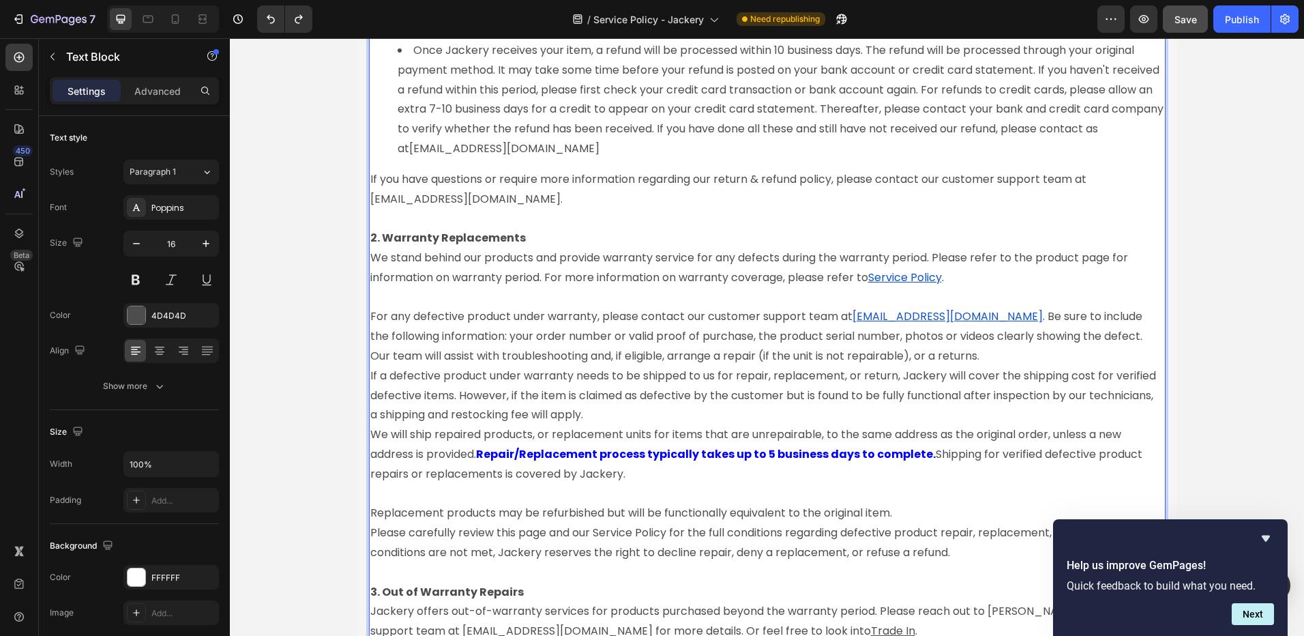
click at [845, 254] on span "We stand behind our products and provide warranty service for any defects durin…" at bounding box center [750, 267] width 761 height 35
click at [810, 180] on p "If you have questions or require more information regarding our return & refund…" at bounding box center [767, 190] width 794 height 40
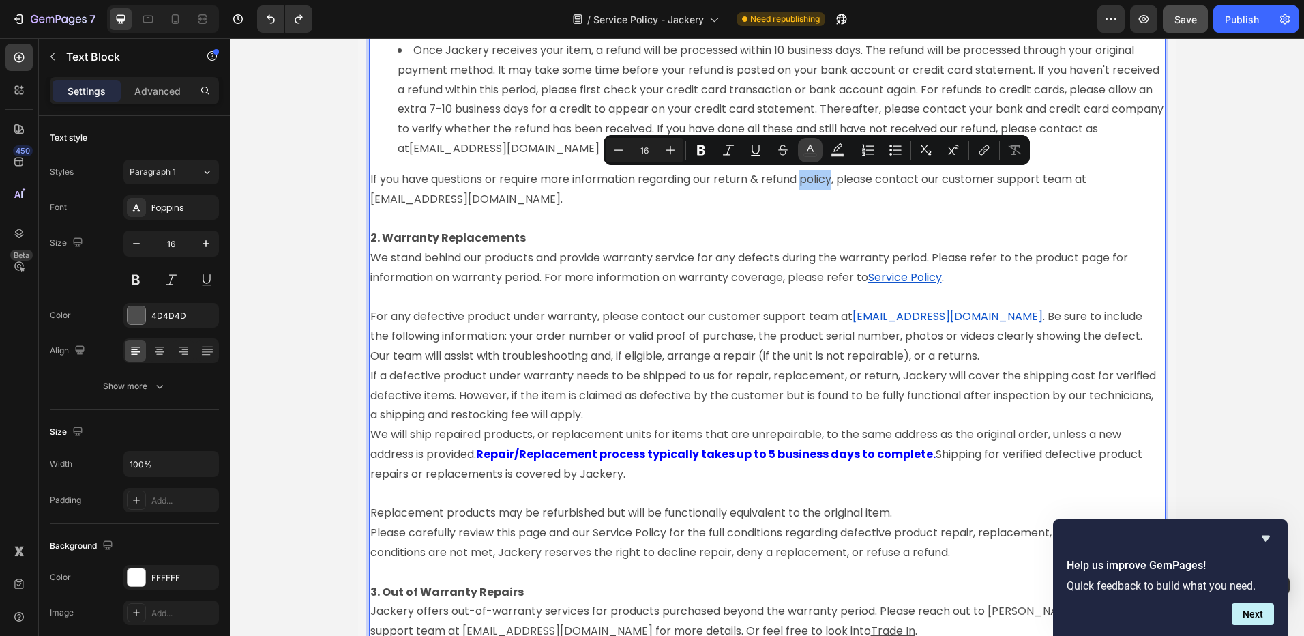
click at [817, 147] on button "color" at bounding box center [810, 150] width 25 height 25
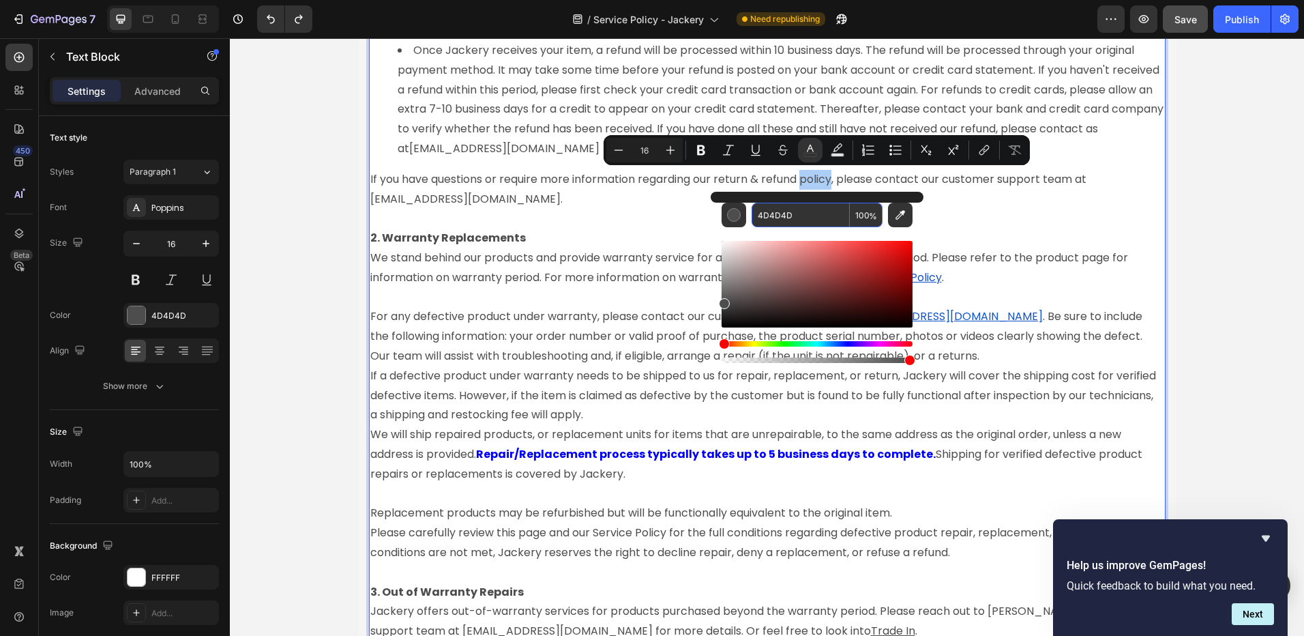
click at [791, 217] on input "4D4D4D" at bounding box center [801, 215] width 98 height 25
click at [848, 401] on span "If a defective product under warranty needs to be shipped to us for repair, rep…" at bounding box center [764, 395] width 789 height 55
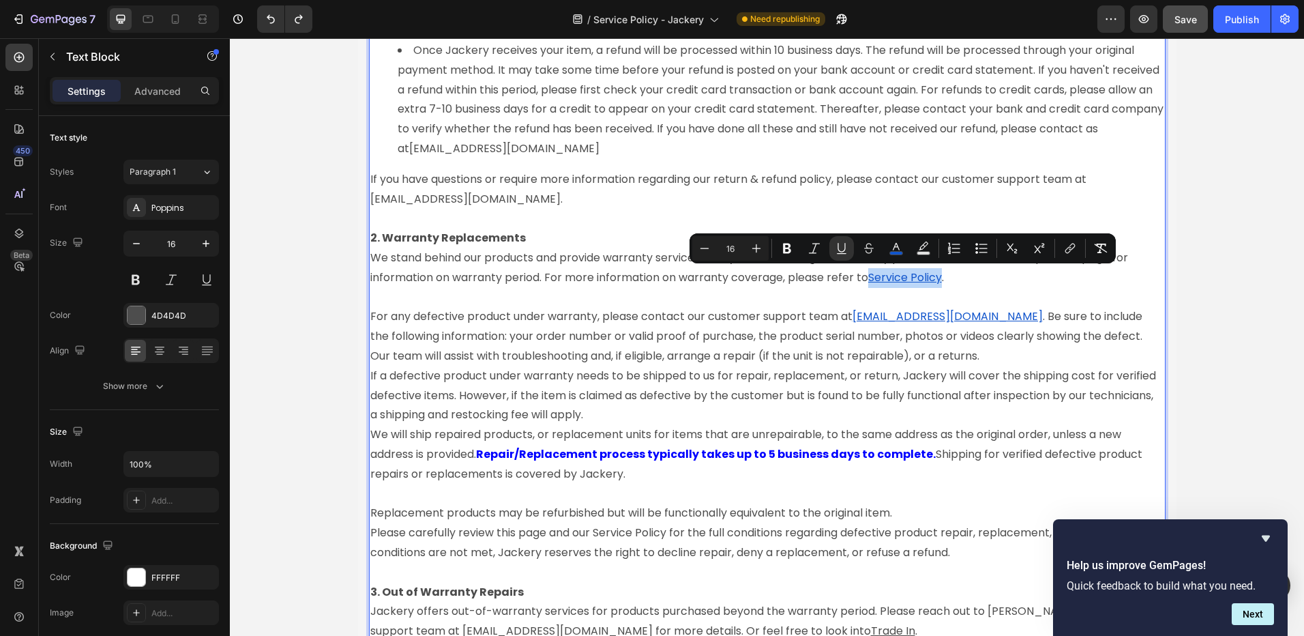
drag, startPoint x: 867, startPoint y: 280, endPoint x: 938, endPoint y: 280, distance: 71.0
click at [938, 280] on u "Service Policy" at bounding box center [905, 277] width 74 height 16
click at [891, 250] on icon "Editor contextual toolbar" at bounding box center [897, 248] width 14 height 14
type input "1155CC"
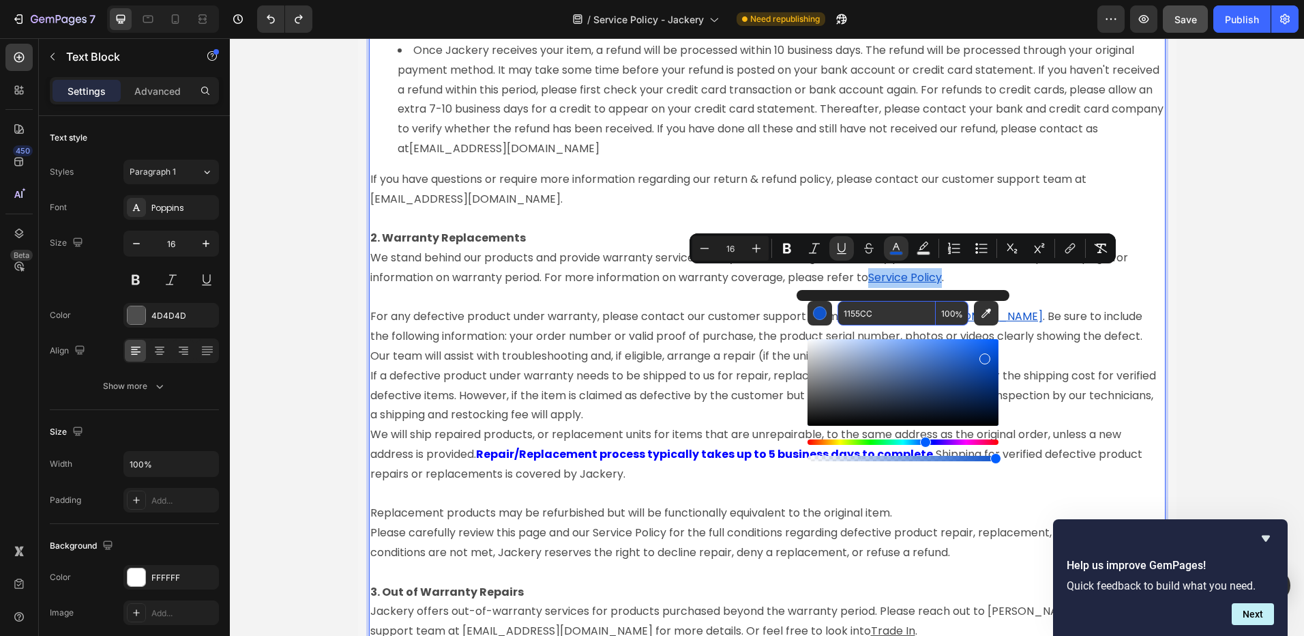
click at [880, 314] on input "1155CC" at bounding box center [887, 313] width 98 height 25
paste input "4D4D4D"
type input "4D4D4D"
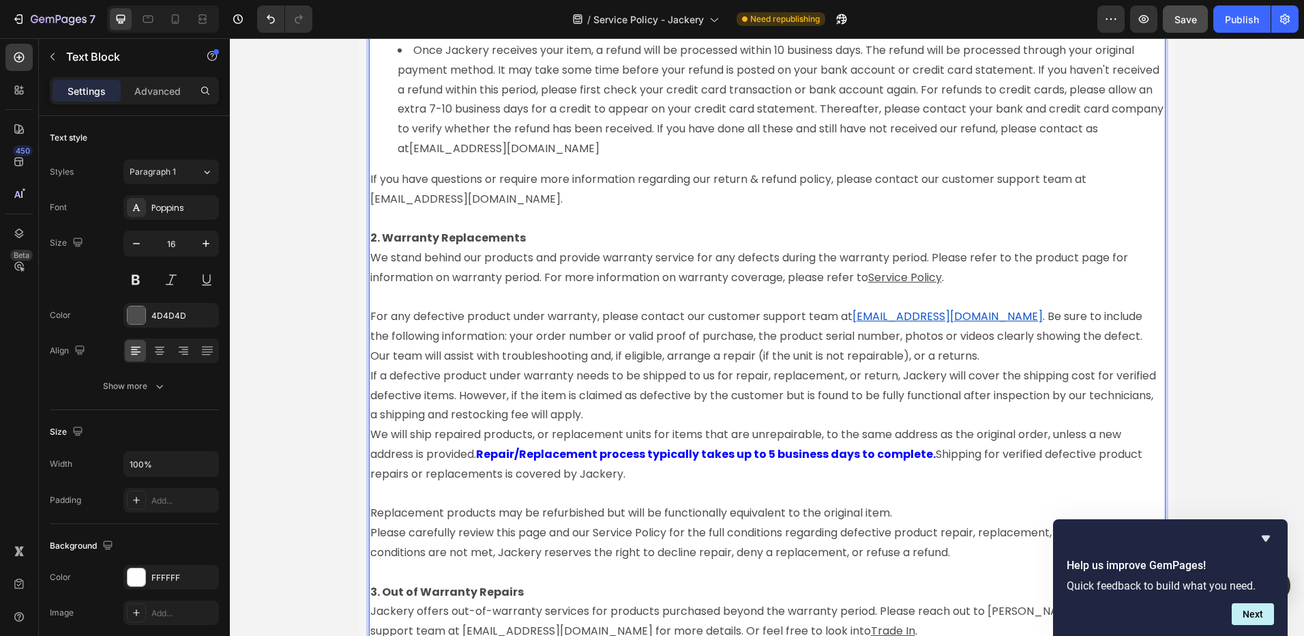
click at [1096, 333] on span ". Be sure to include the following information: your order number or valid proo…" at bounding box center [757, 335] width 775 height 55
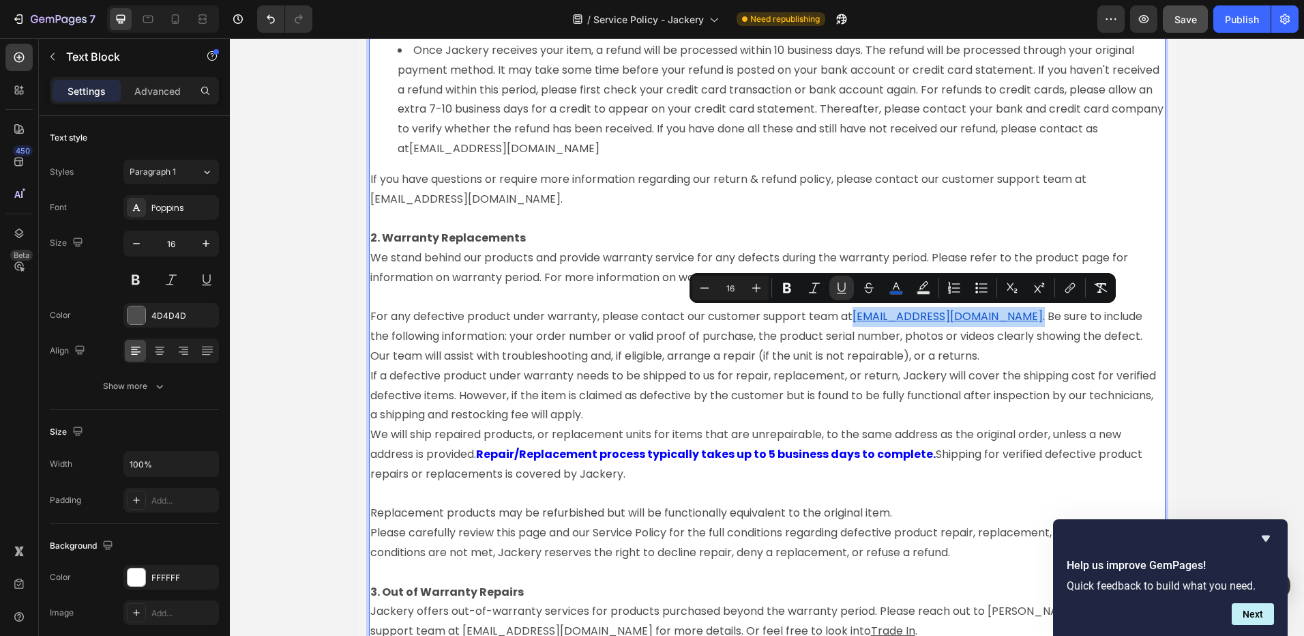
drag, startPoint x: 955, startPoint y: 314, endPoint x: 849, endPoint y: 319, distance: 105.8
click at [849, 319] on p "For any defective product under warranty, please contact our customer support t…" at bounding box center [767, 336] width 794 height 59
click at [898, 290] on icon "Editor contextual toolbar" at bounding box center [897, 288] width 14 height 14
type input "1155CC"
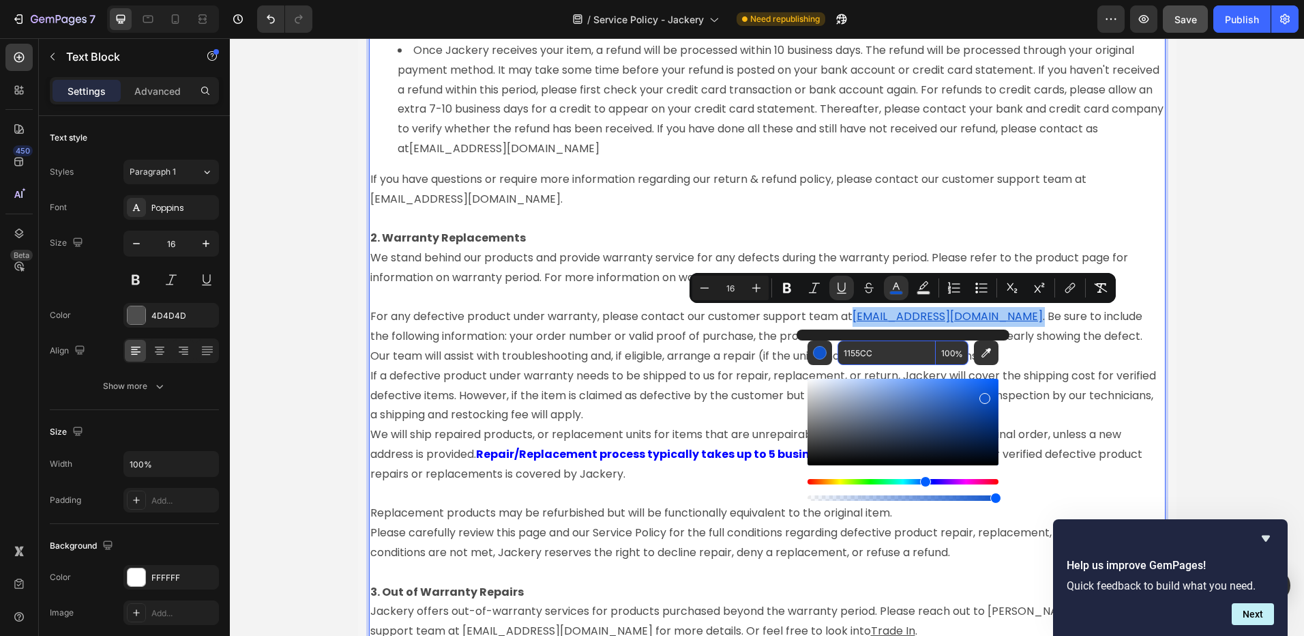
click at [872, 353] on input "1155CC" at bounding box center [887, 352] width 98 height 25
paste input "4D4D4D"
type input "4D4D4D"
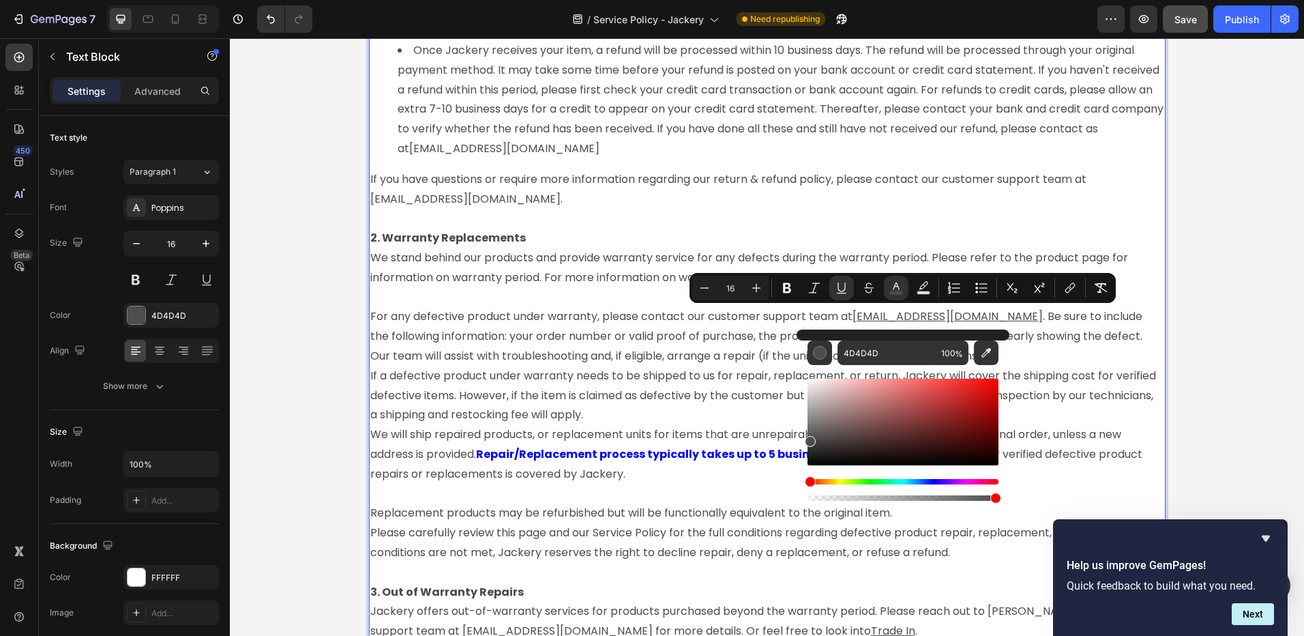
click at [748, 409] on p "If a defective product under warranty needs to be shipped to us for repair, rep…" at bounding box center [767, 395] width 794 height 59
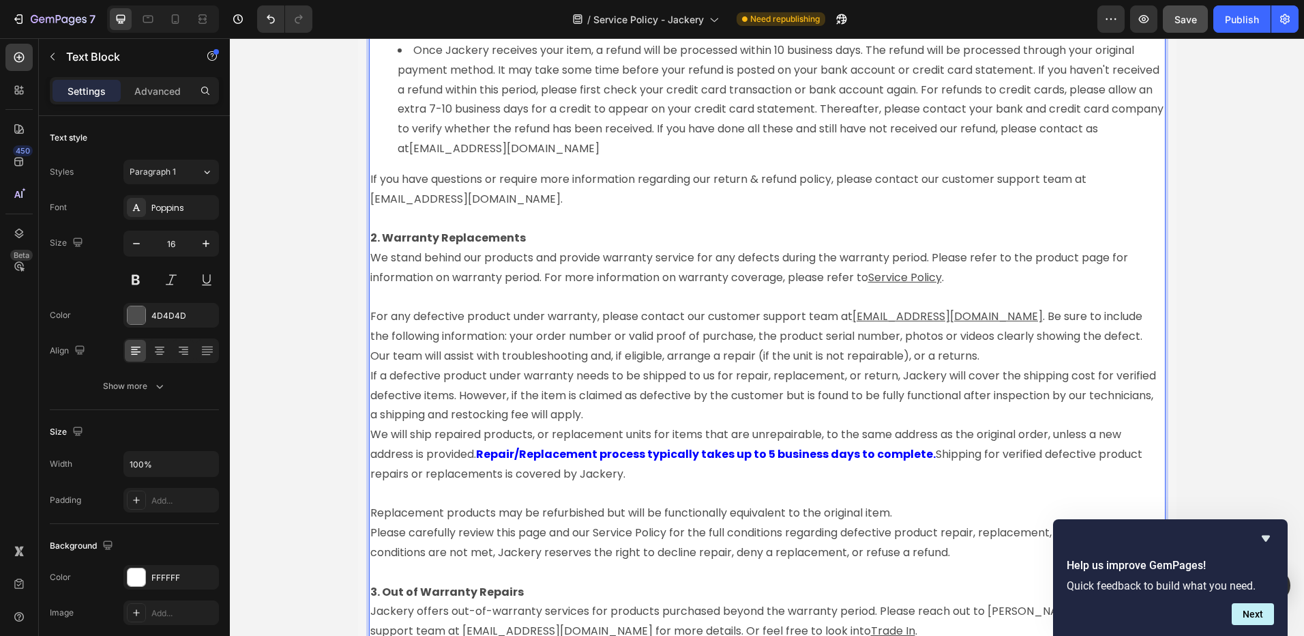
click at [894, 392] on span "If a defective product under warranty needs to be shipped to us for repair, rep…" at bounding box center [764, 395] width 789 height 55
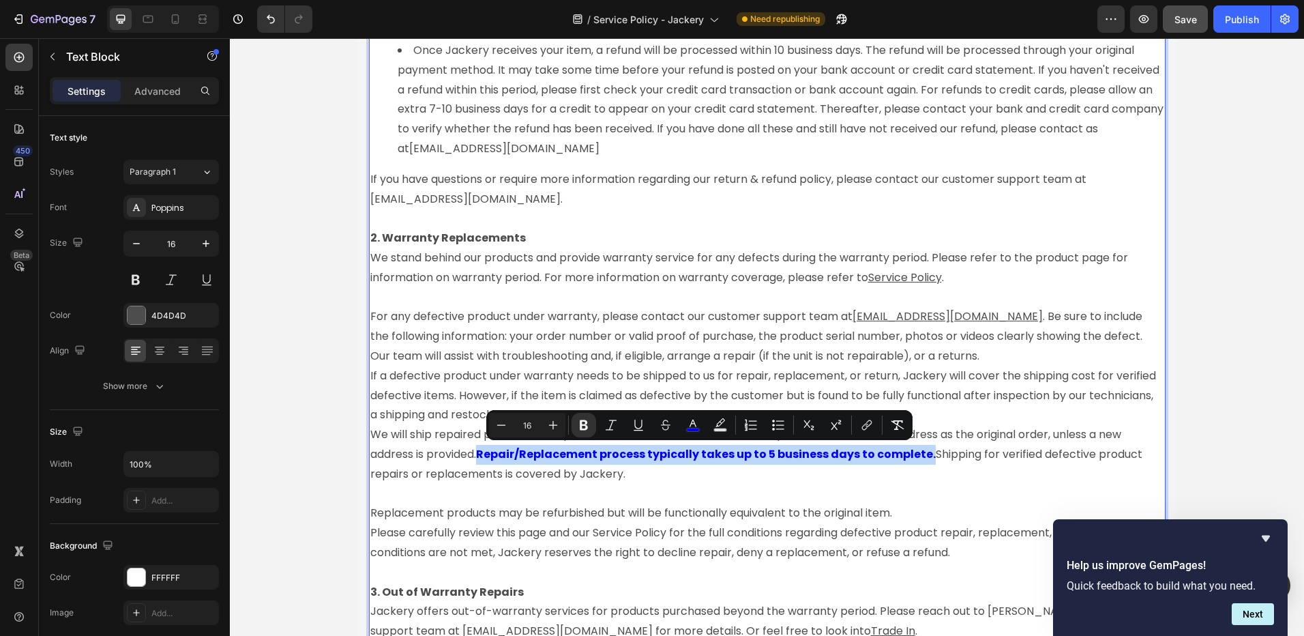
drag, startPoint x: 479, startPoint y: 456, endPoint x: 922, endPoint y: 458, distance: 443.4
click at [922, 458] on strong "Repair/Replacement process typically takes up to 5 business days to complete." at bounding box center [706, 454] width 460 height 16
click at [695, 431] on rect "Editor contextual toolbar" at bounding box center [693, 429] width 13 height 3
type input "0000FF"
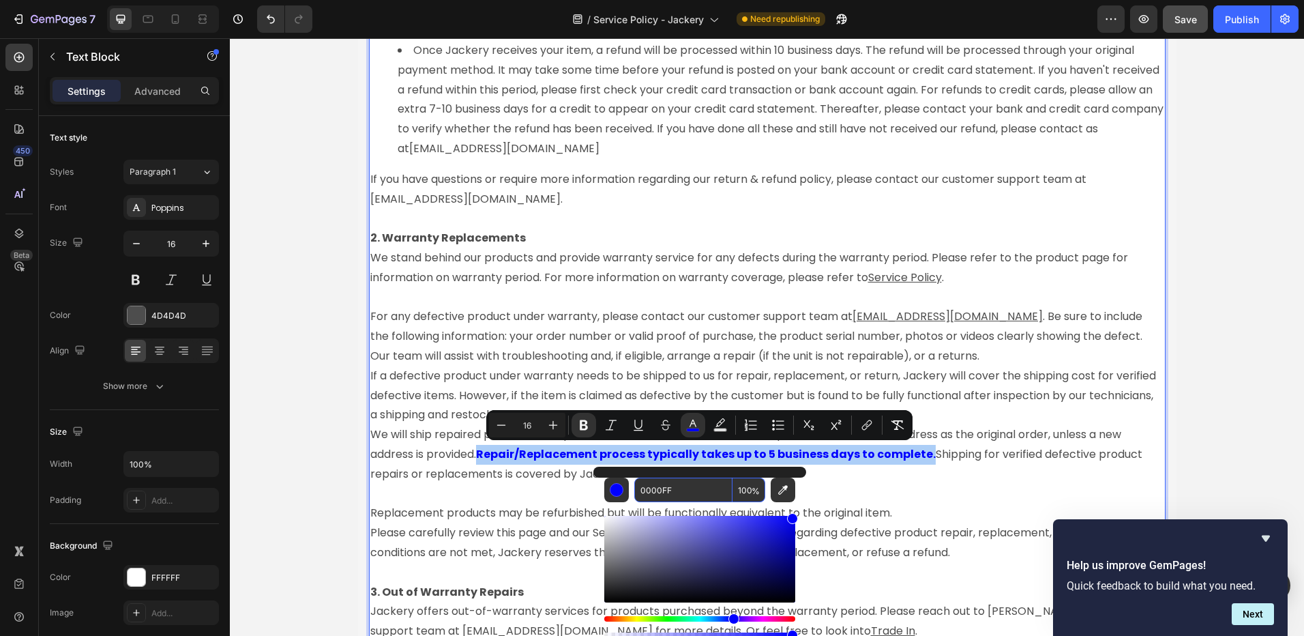
click at [686, 488] on input "0000FF" at bounding box center [683, 490] width 98 height 25
paste input "4D4D4D"
type input "4D4D4D"
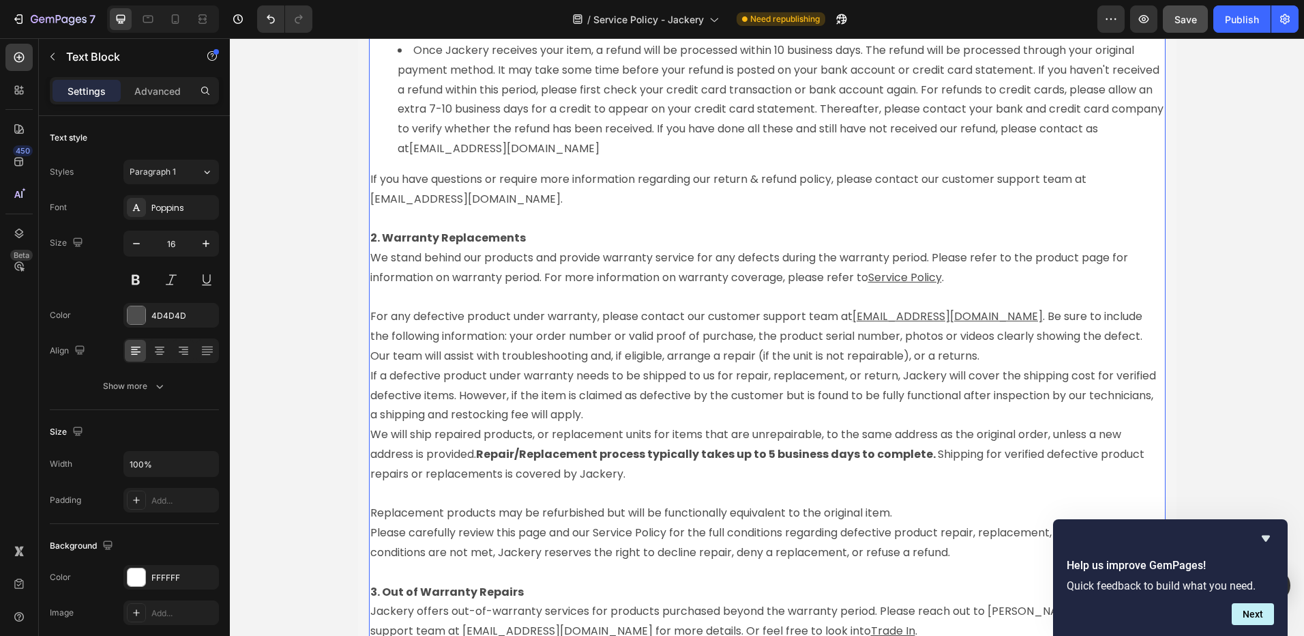
click at [879, 319] on u "[EMAIL_ADDRESS][DOMAIN_NAME]" at bounding box center [948, 316] width 190 height 16
click at [890, 318] on u "[EMAIL_ADDRESS][DOMAIN_NAME]" at bounding box center [948, 316] width 190 height 16
click at [952, 316] on u "[EMAIL_ADDRESS][DOMAIN_NAME]" at bounding box center [948, 316] width 190 height 16
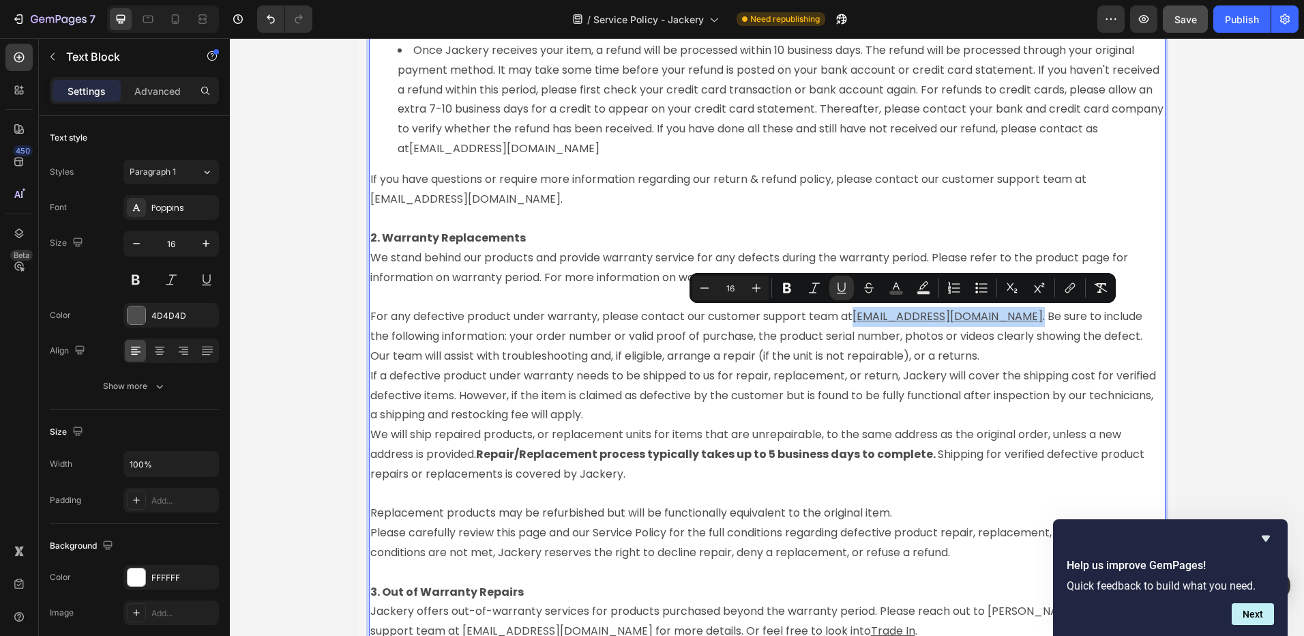
drag, startPoint x: 952, startPoint y: 316, endPoint x: 855, endPoint y: 319, distance: 97.6
click at [855, 319] on u "[EMAIL_ADDRESS][DOMAIN_NAME]" at bounding box center [948, 316] width 190 height 16
click at [1066, 288] on icon "Editor contextual toolbar" at bounding box center [1071, 288] width 14 height 14
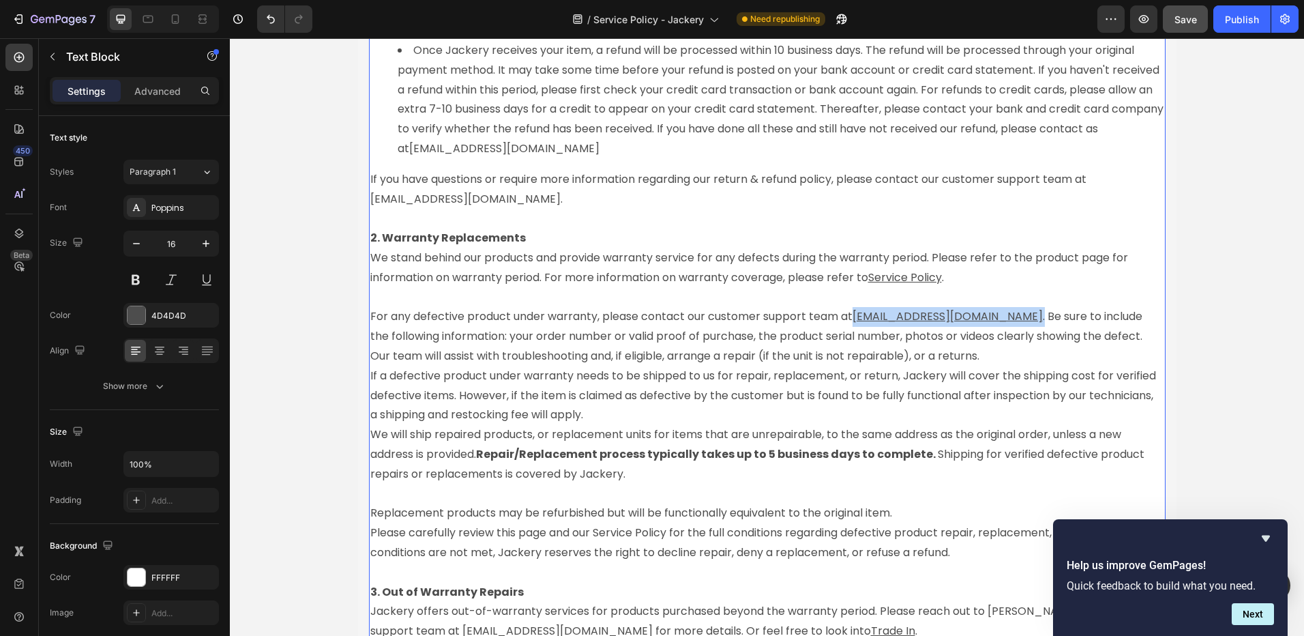
click at [906, 320] on u "[EMAIL_ADDRESS][DOMAIN_NAME]" at bounding box center [948, 316] width 190 height 16
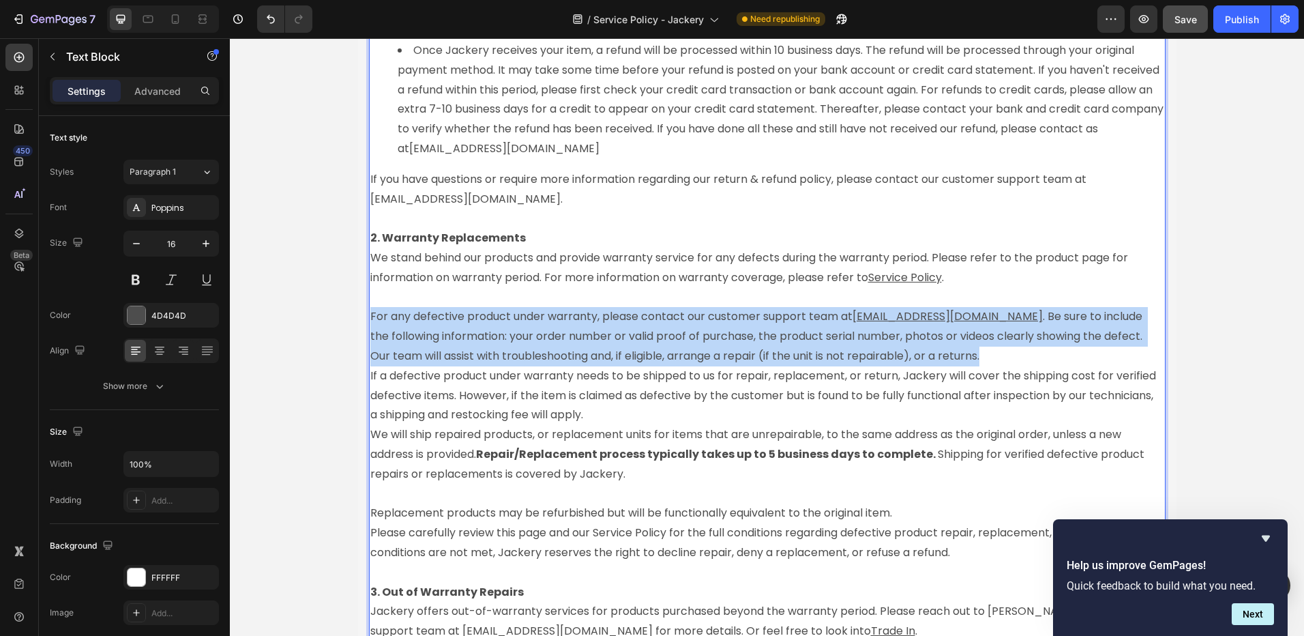
click at [906, 320] on u "[EMAIL_ADDRESS][DOMAIN_NAME]" at bounding box center [948, 316] width 190 height 16
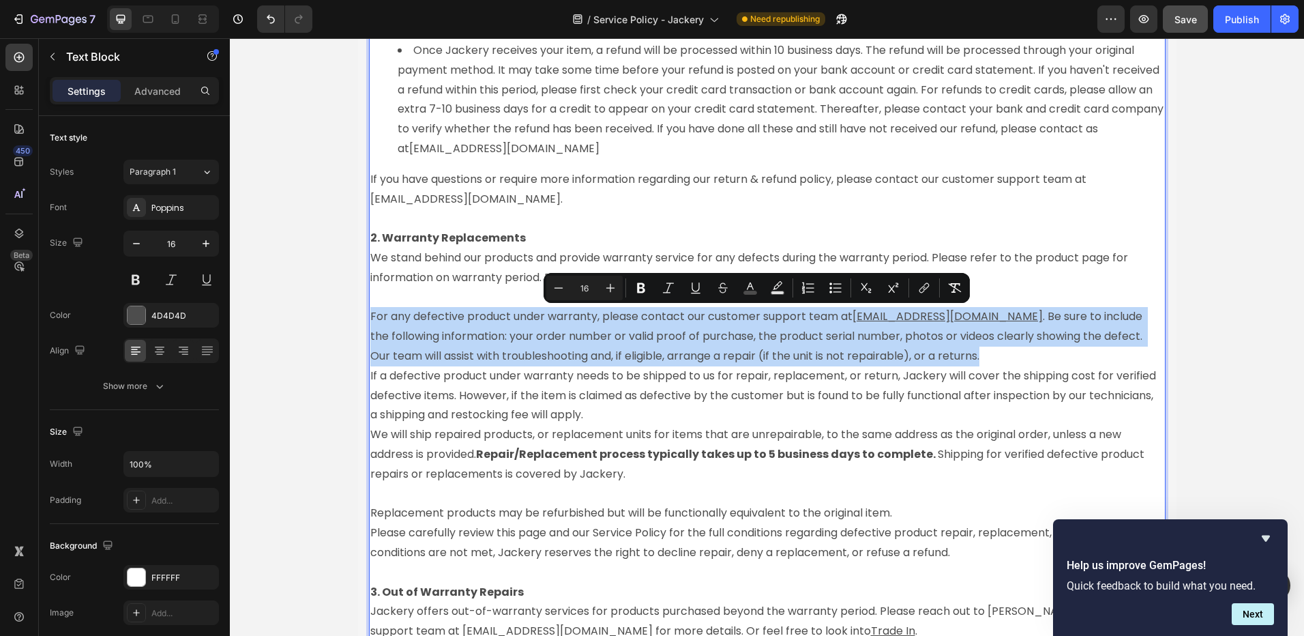
click at [906, 320] on u "[EMAIL_ADDRESS][DOMAIN_NAME]" at bounding box center [948, 316] width 190 height 16
click at [906, 319] on u "[EMAIL_ADDRESS][DOMAIN_NAME]" at bounding box center [948, 316] width 190 height 16
click at [964, 319] on span "For any defective product under warranty, please contact our customer support t…" at bounding box center [757, 335] width 775 height 55
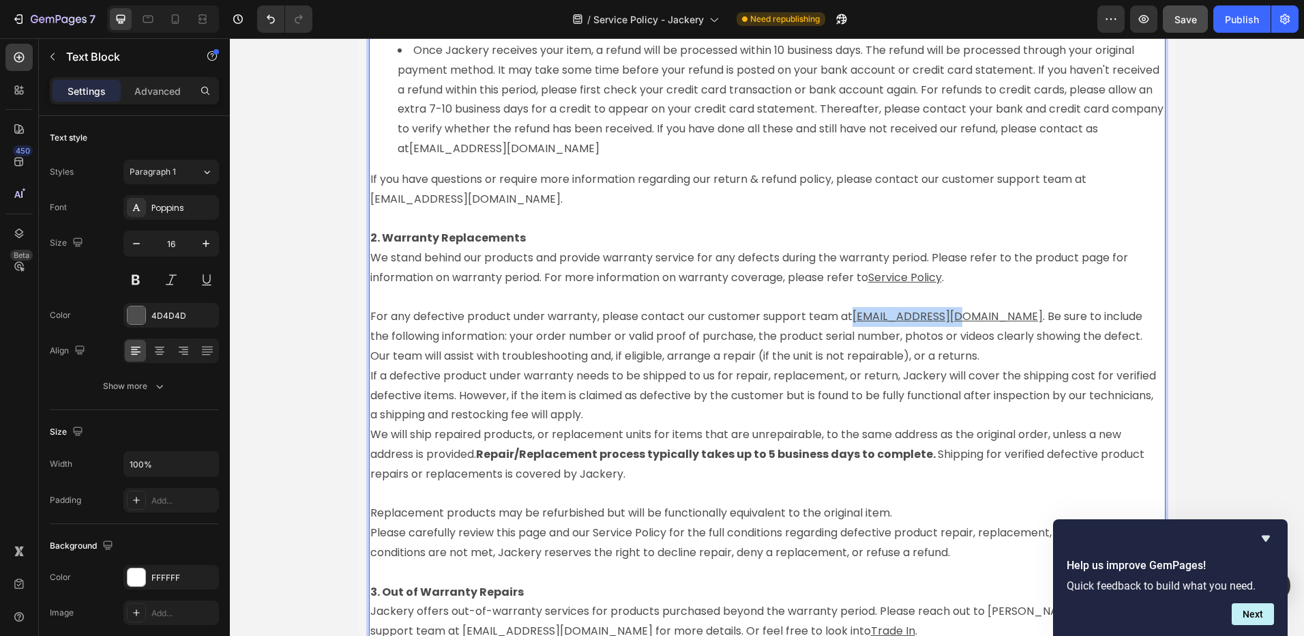
drag, startPoint x: 952, startPoint y: 319, endPoint x: 850, endPoint y: 319, distance: 102.3
click at [853, 319] on u "[EMAIL_ADDRESS][DOMAIN_NAME]" at bounding box center [948, 316] width 190 height 16
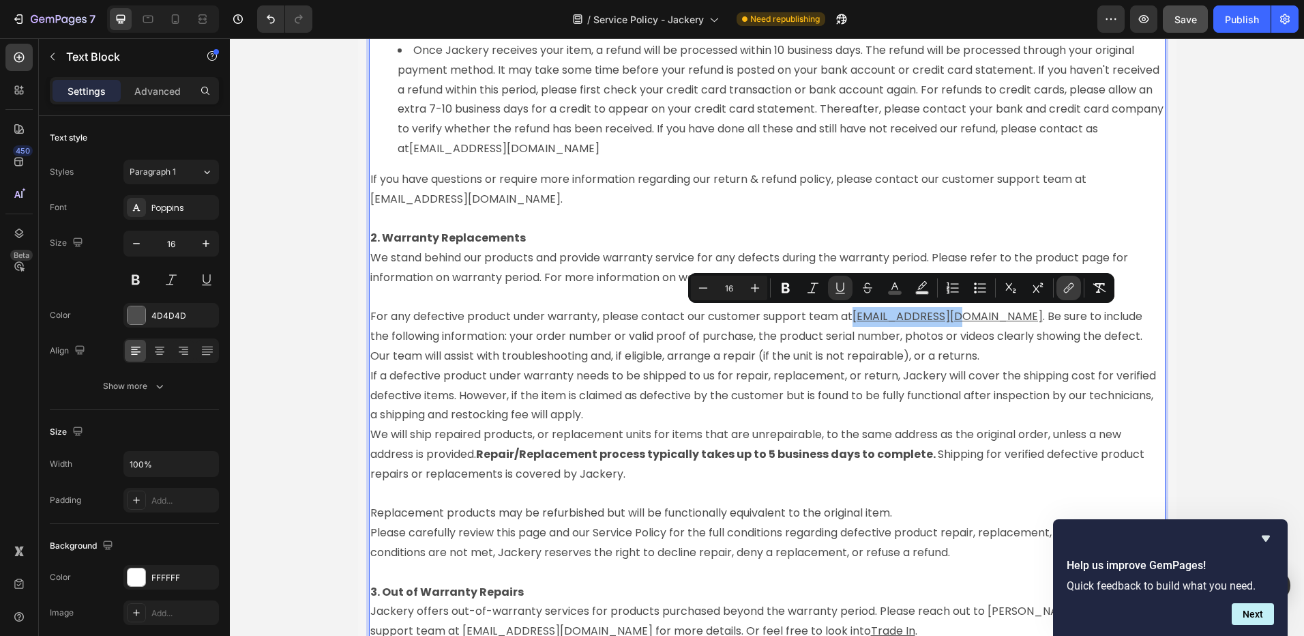
click at [1062, 289] on icon "Editor contextual toolbar" at bounding box center [1069, 288] width 14 height 14
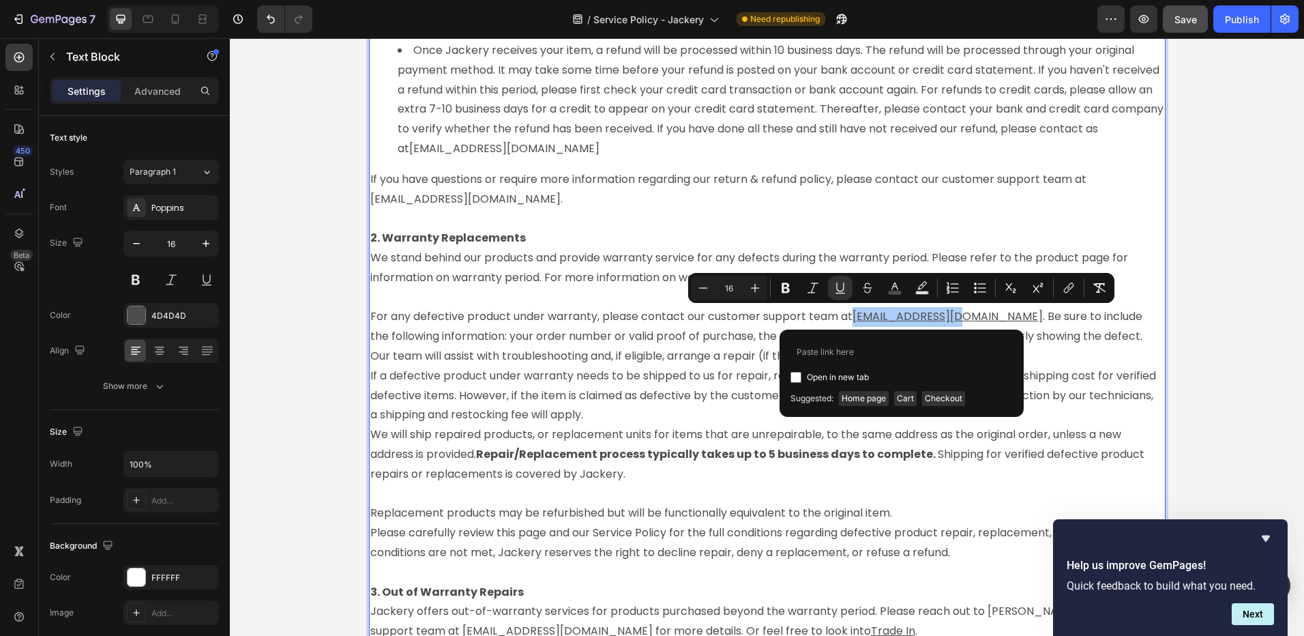
type input "mailto:[EMAIL_ADDRESS][DOMAIN_NAME]"
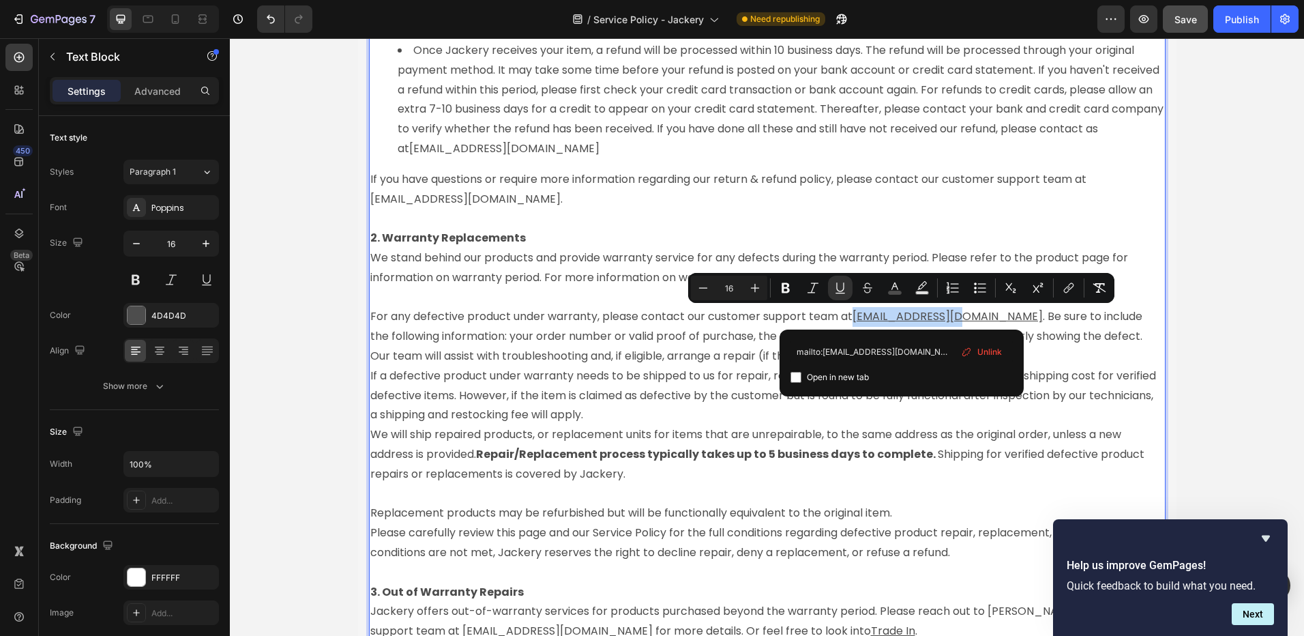
click at [744, 362] on p "For any defective product under warranty, please contact our customer support t…" at bounding box center [767, 336] width 794 height 59
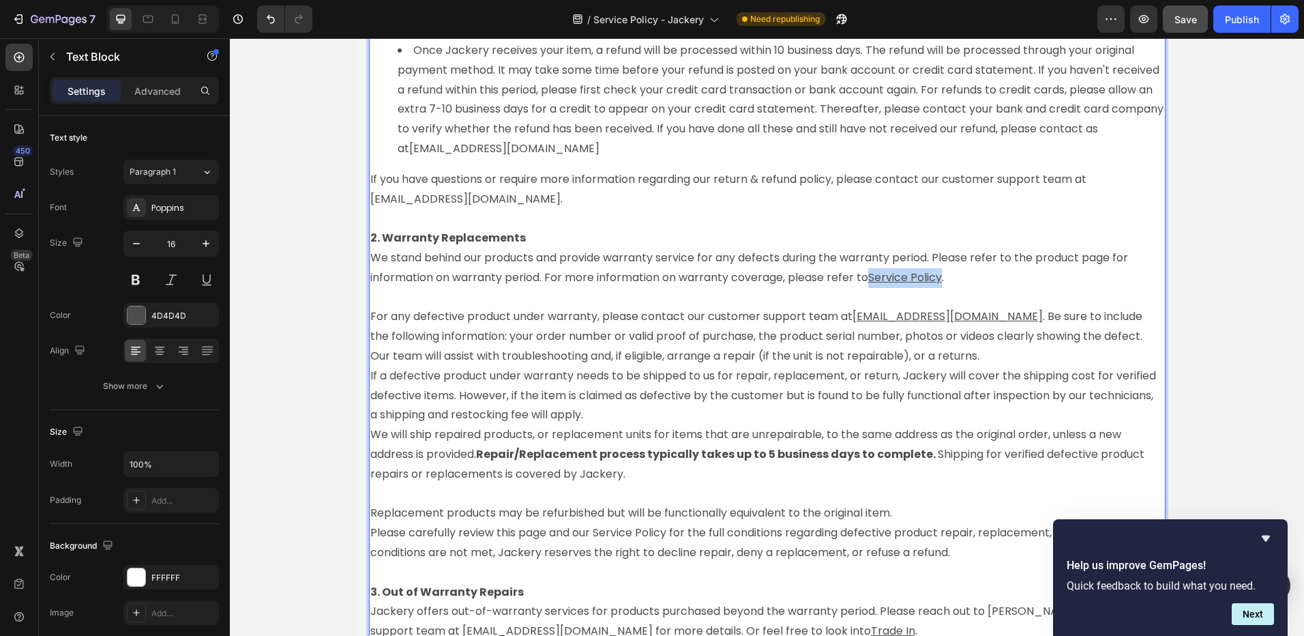
drag, startPoint x: 939, startPoint y: 278, endPoint x: 866, endPoint y: 282, distance: 73.1
click at [868, 282] on u "Service Policy" at bounding box center [905, 277] width 74 height 16
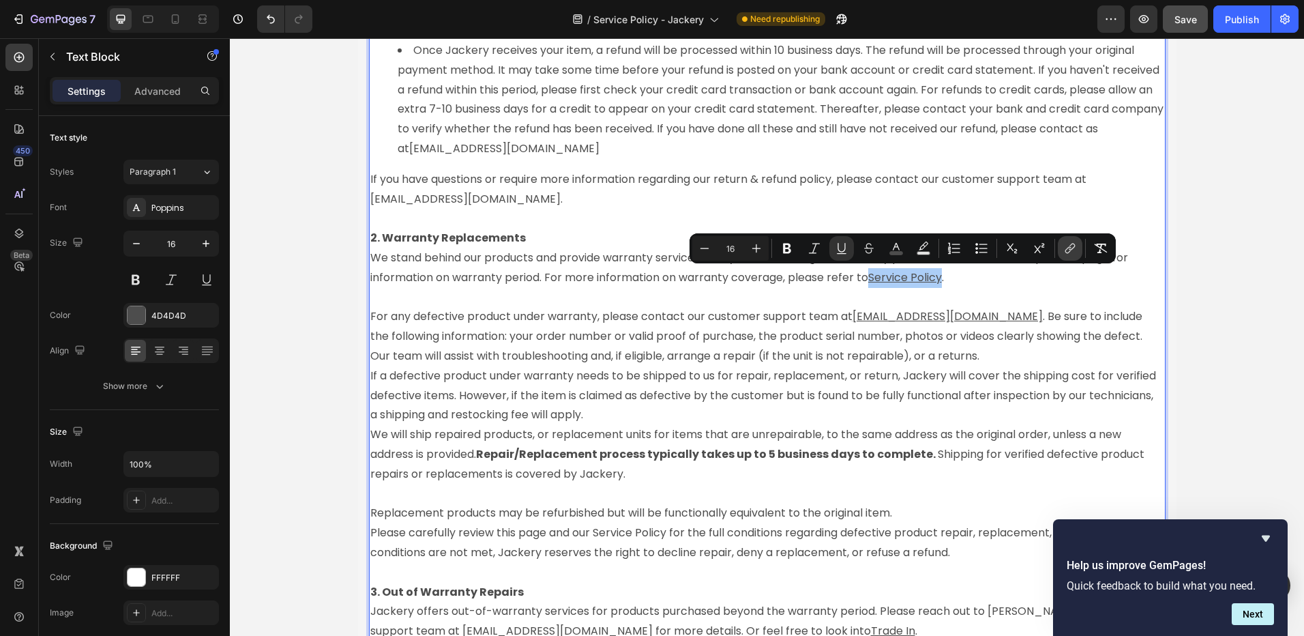
click at [1064, 249] on icon "Editor contextual toolbar" at bounding box center [1071, 248] width 14 height 14
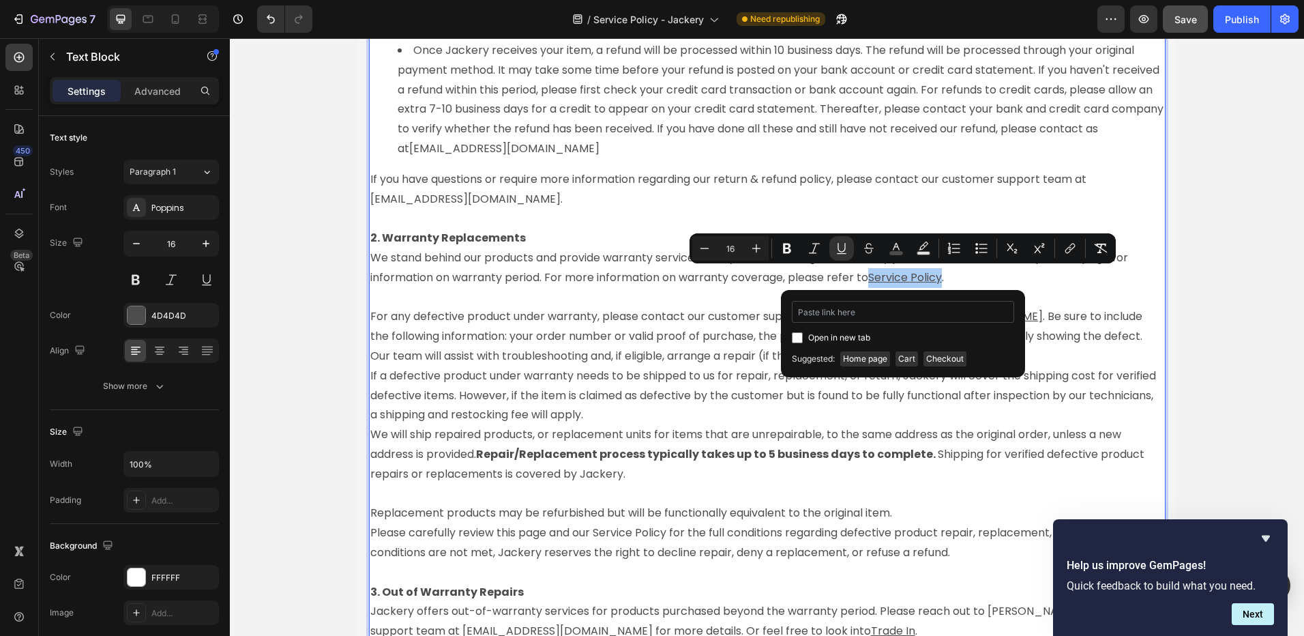
type input "[URL][DOMAIN_NAME]"
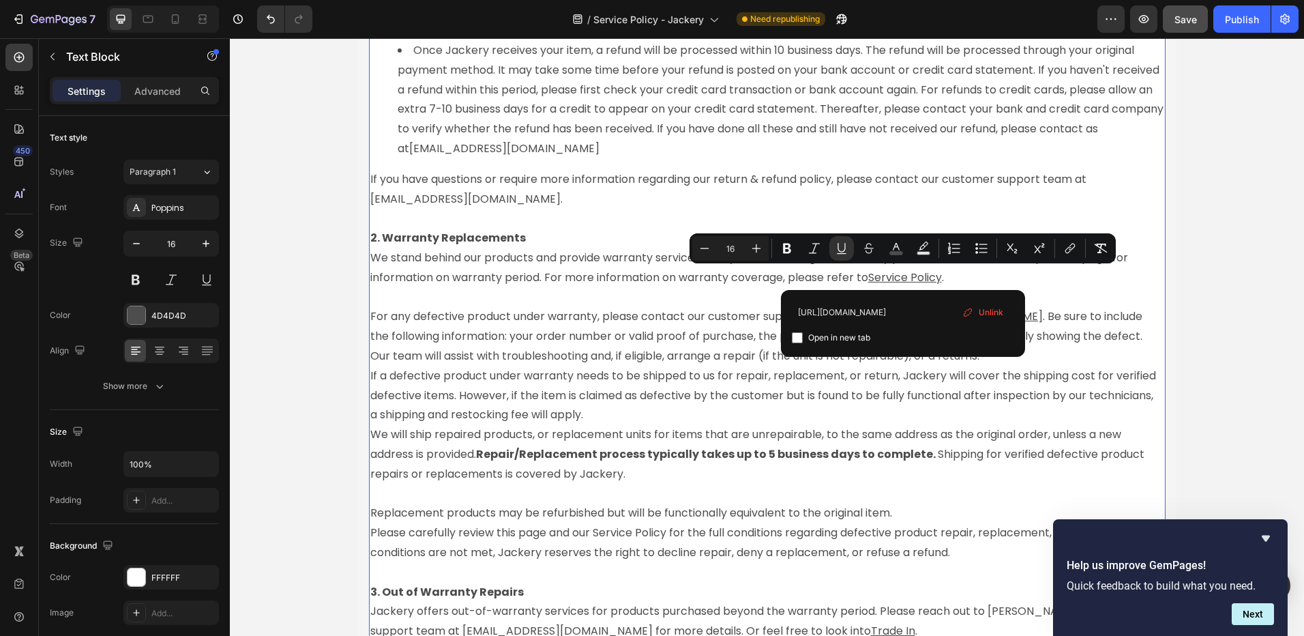
click at [1082, 293] on p "Rich Text Editor. Editing area: main" at bounding box center [767, 298] width 794 height 20
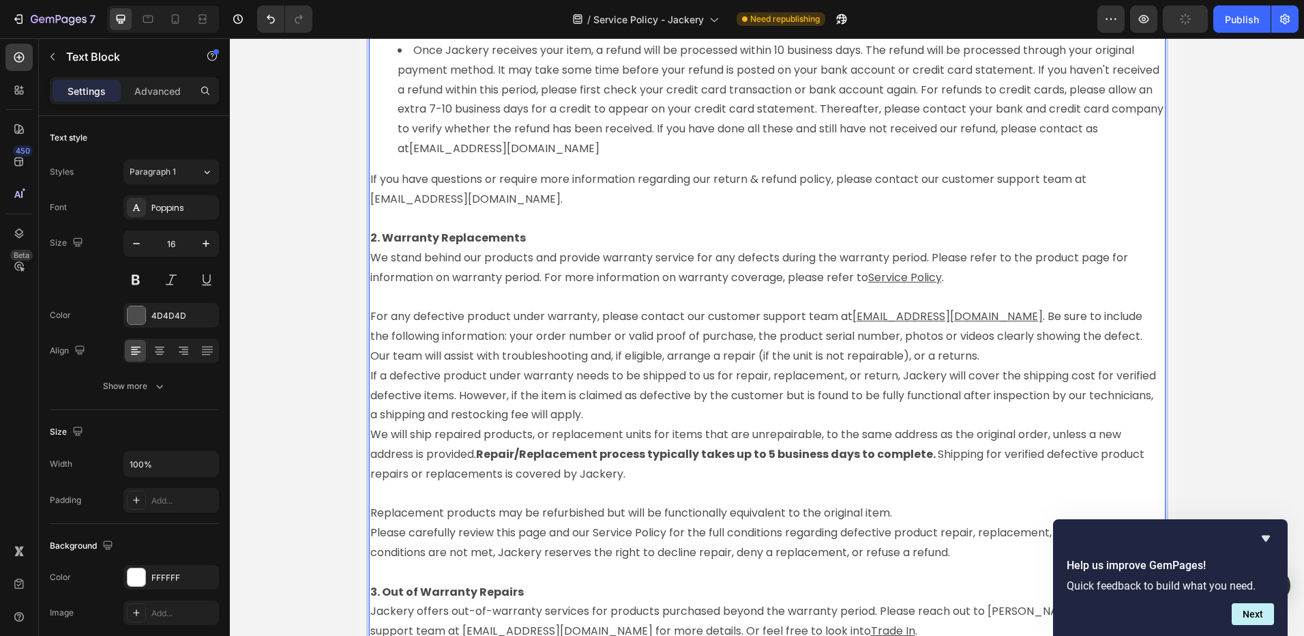
click at [912, 276] on u "Service Policy" at bounding box center [905, 277] width 74 height 16
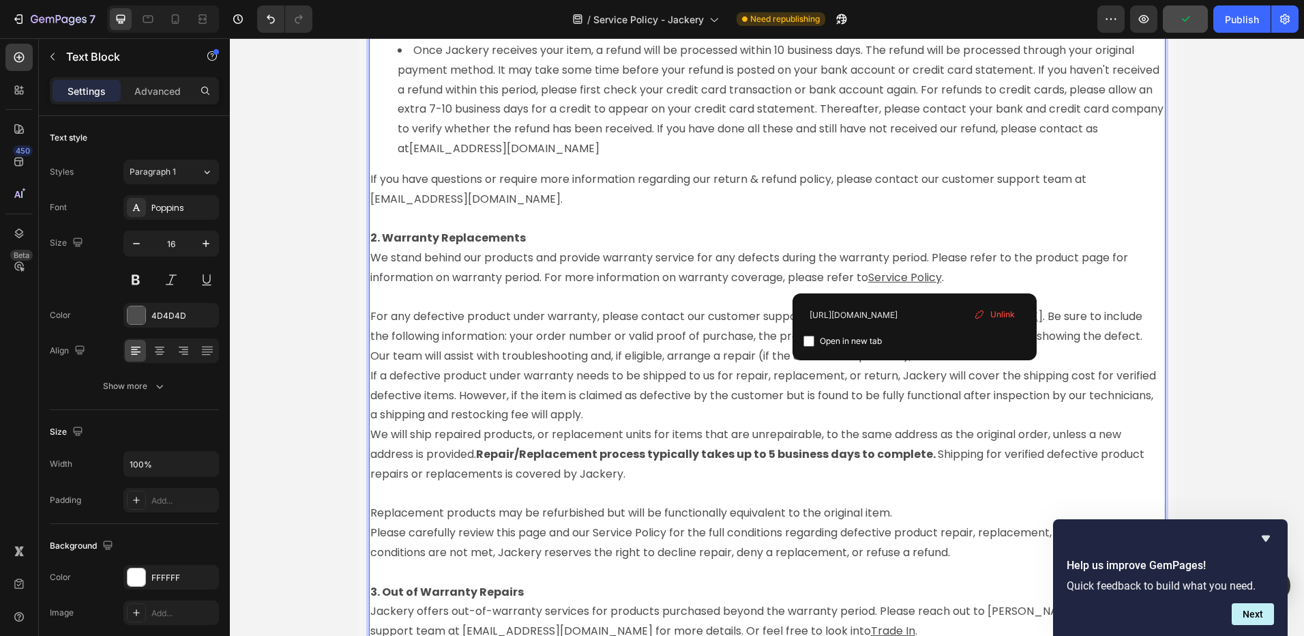
click at [1053, 277] on p "2. Warranty Replacements We stand behind our products and provide warranty serv…" at bounding box center [767, 258] width 794 height 59
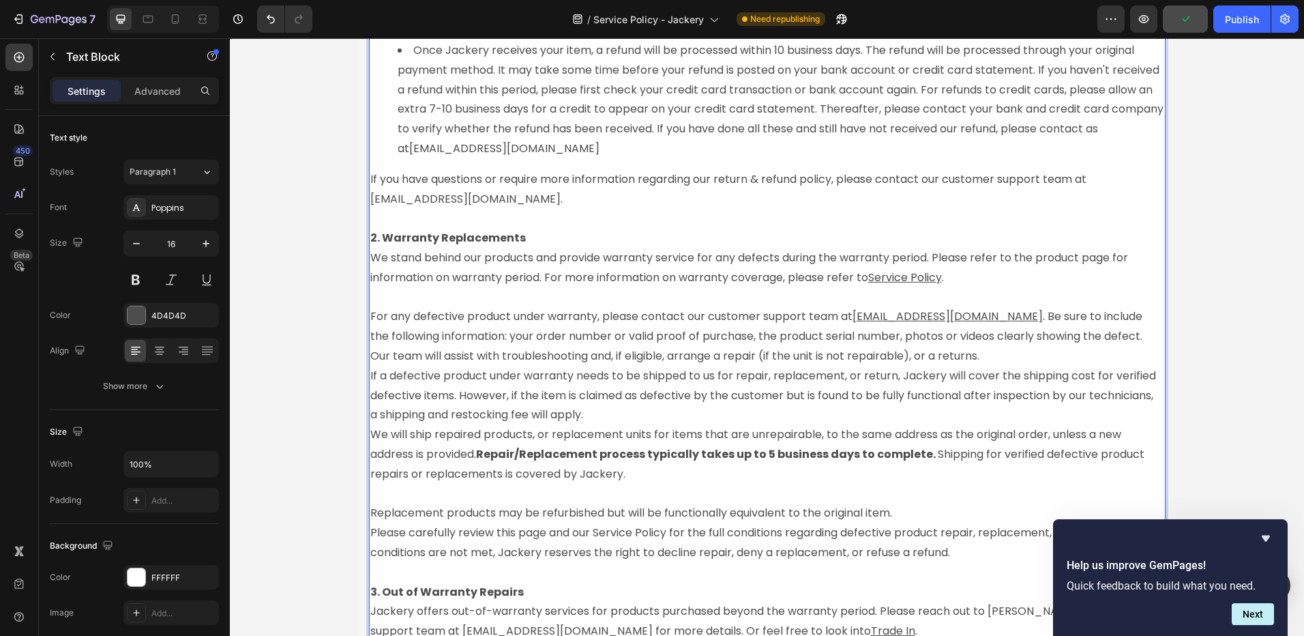
click at [913, 316] on u "[EMAIL_ADDRESS][DOMAIN_NAME]" at bounding box center [948, 316] width 190 height 16
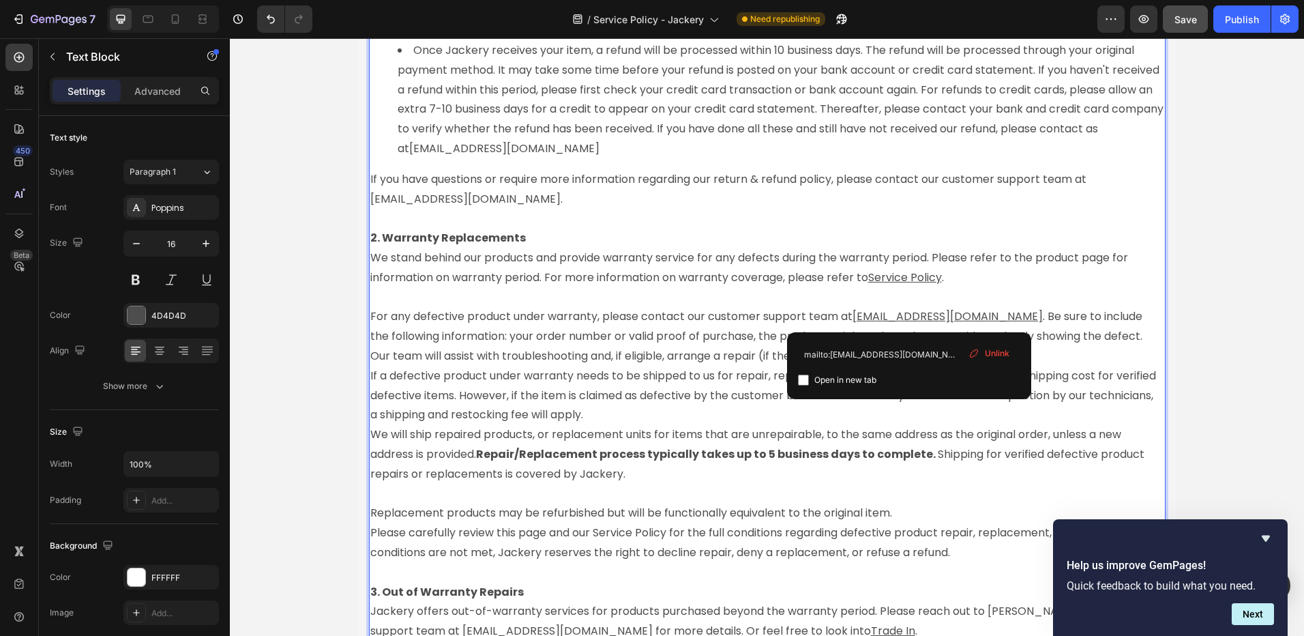
click at [1000, 302] on p "Rich Text Editor. Editing area: main" at bounding box center [767, 298] width 794 height 20
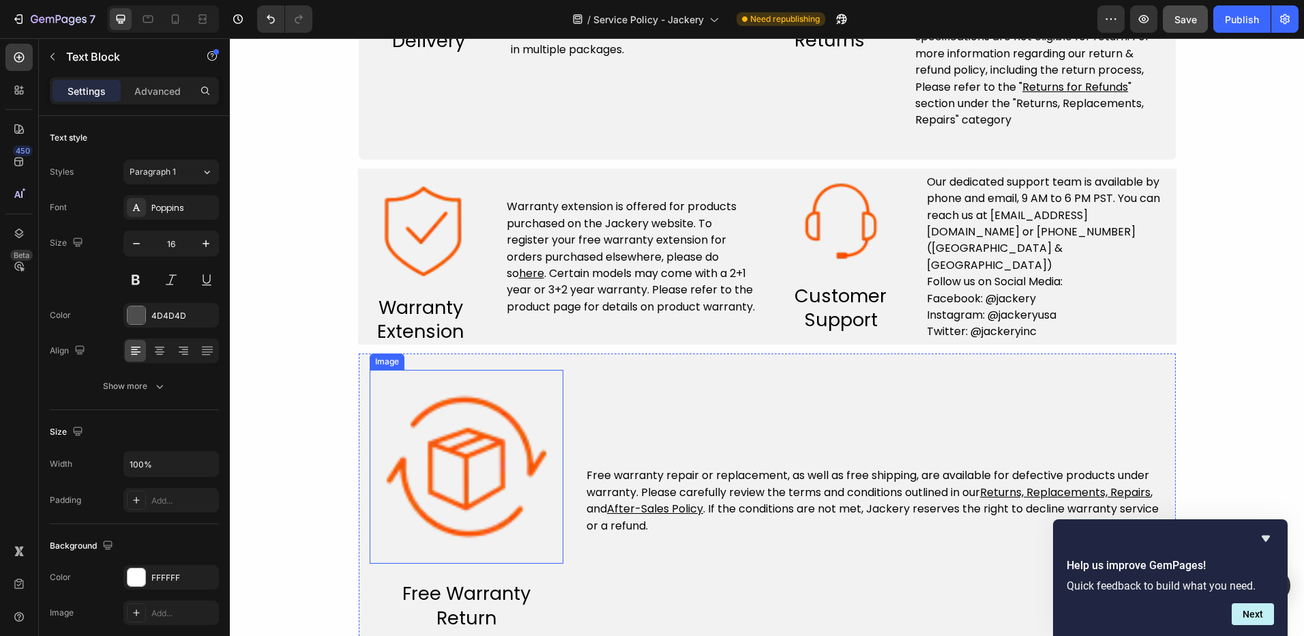
scroll to position [750, 0]
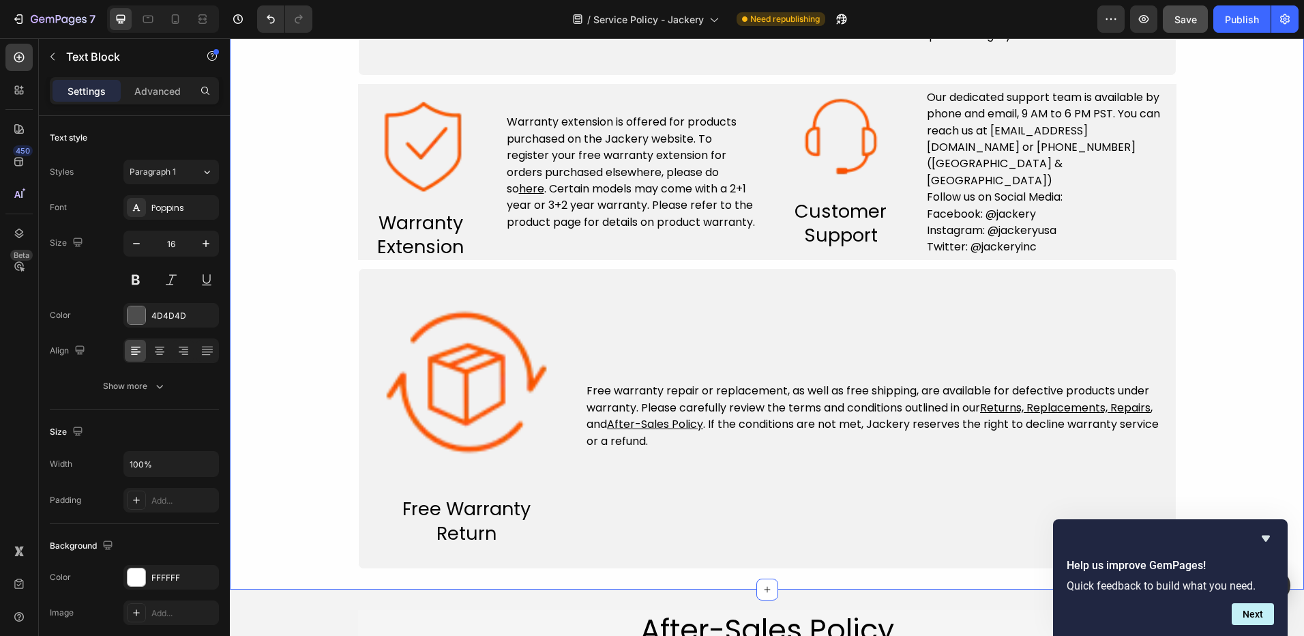
click at [295, 428] on div "Service Policy Heading Image Free & Fast Delivery Text block Row Free shipping …" at bounding box center [767, 95] width 1074 height 947
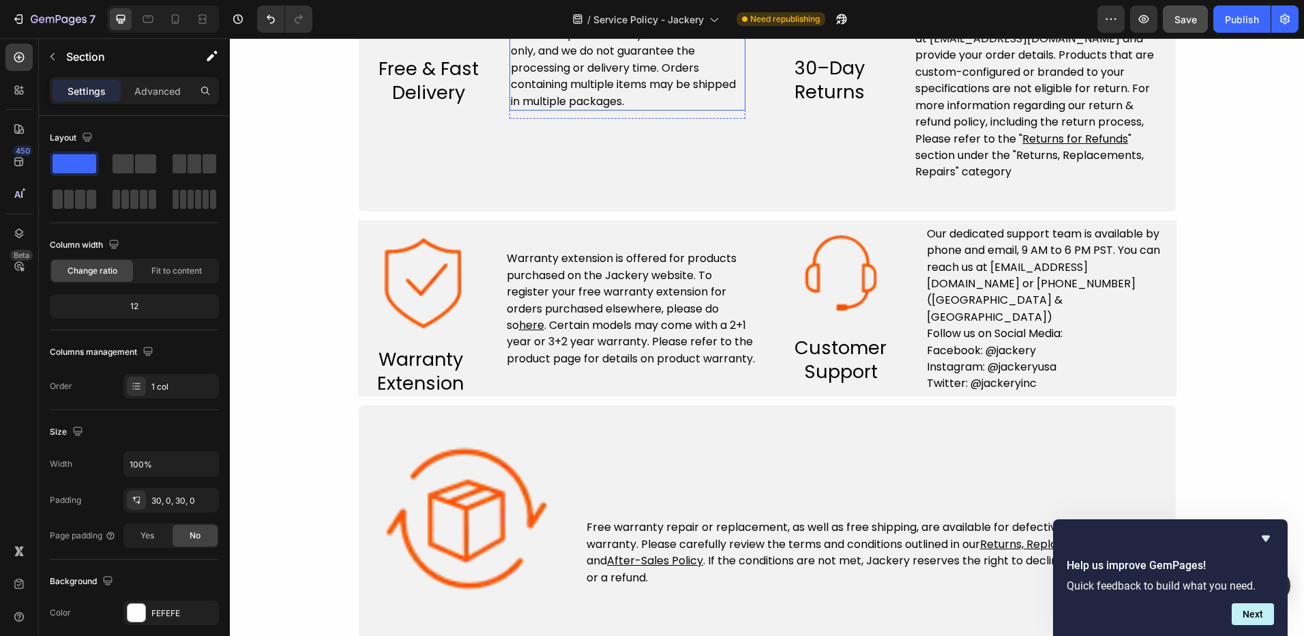
scroll to position [682, 0]
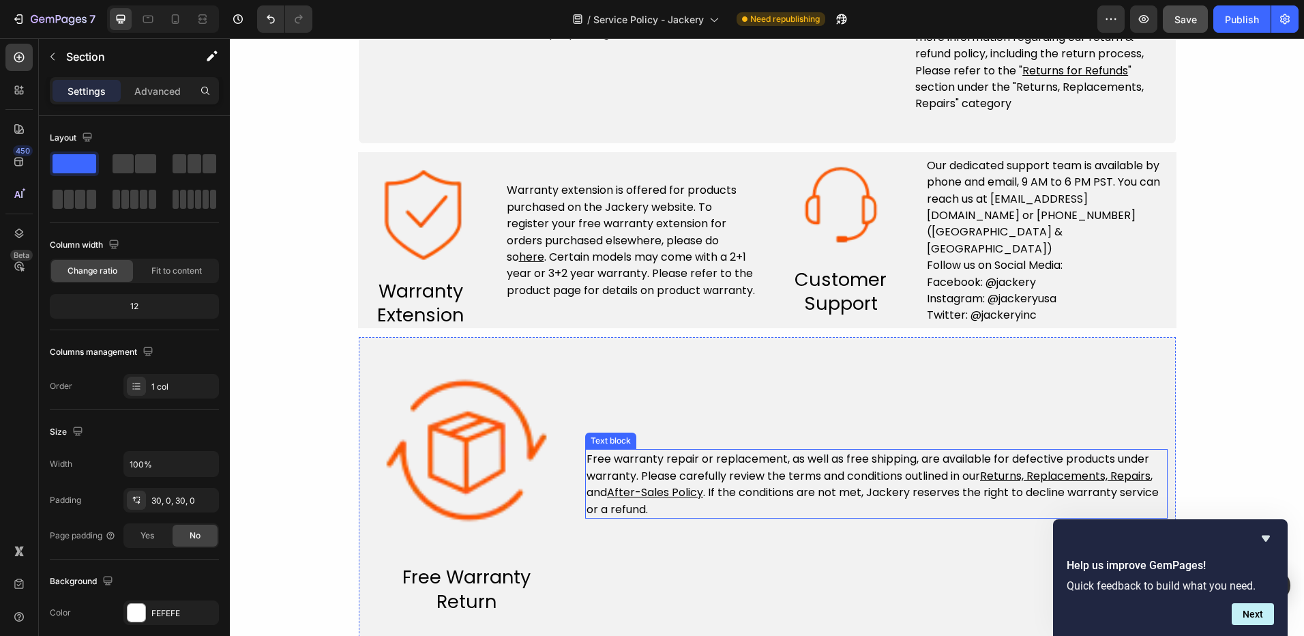
click at [641, 495] on u "After-Sales Policy" at bounding box center [655, 492] width 96 height 16
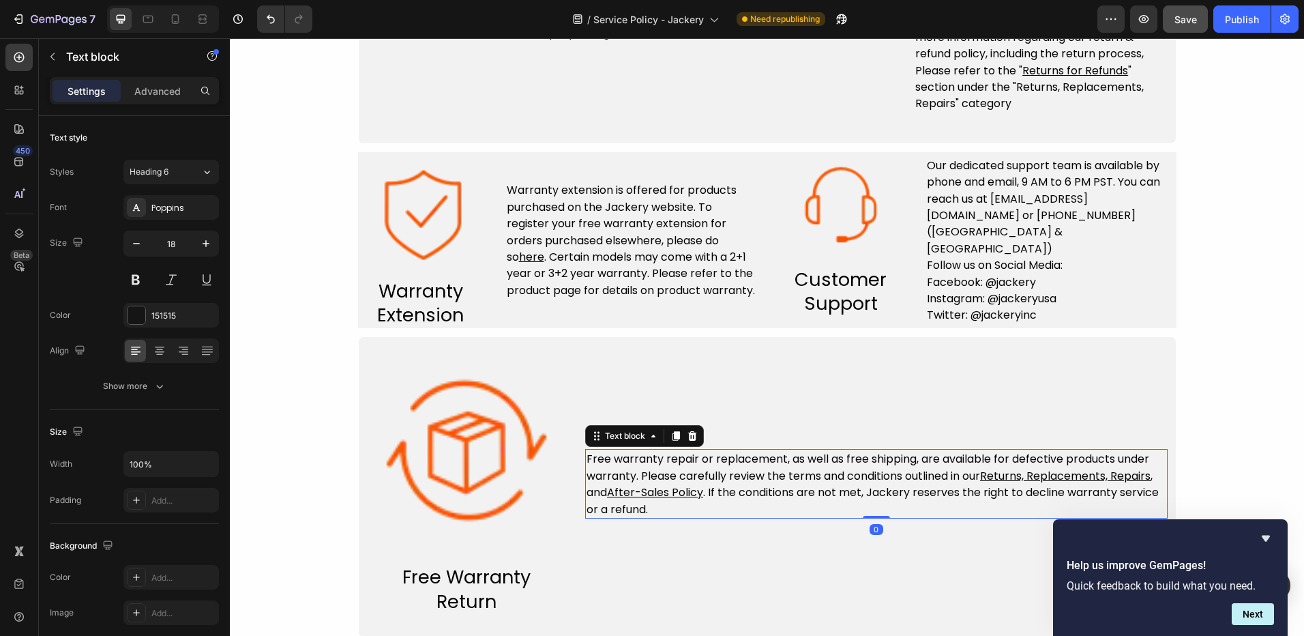
scroll to position [648, 0]
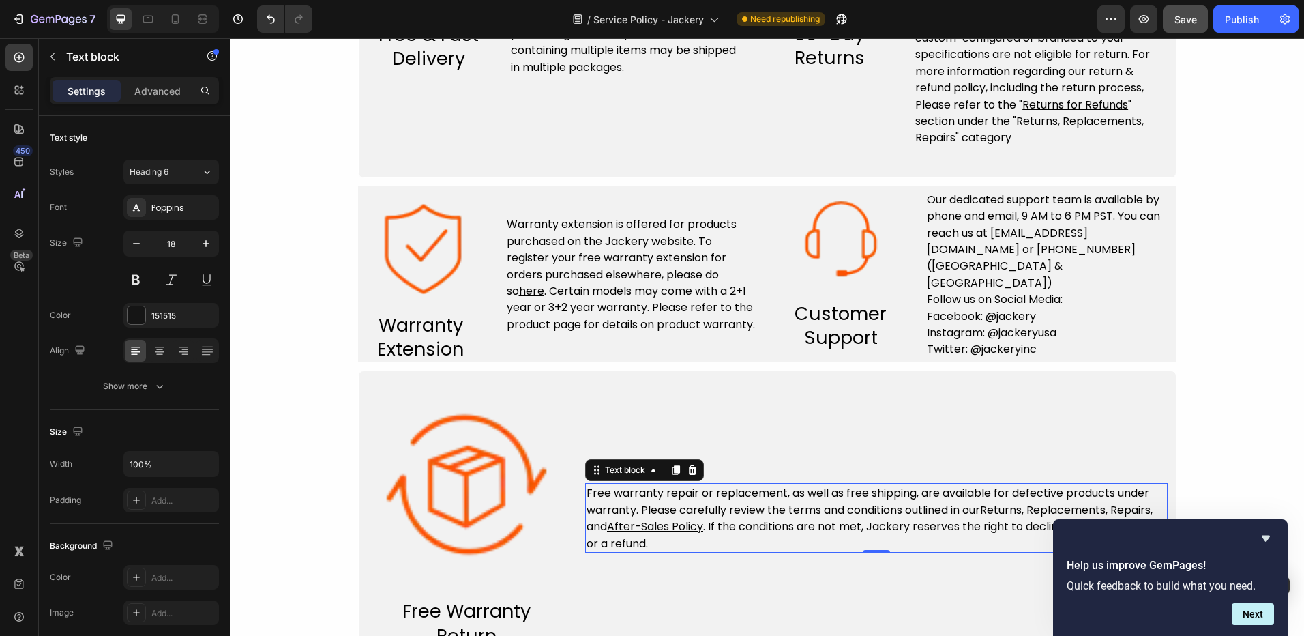
click at [647, 525] on u "After-Sales Policy" at bounding box center [655, 526] width 96 height 16
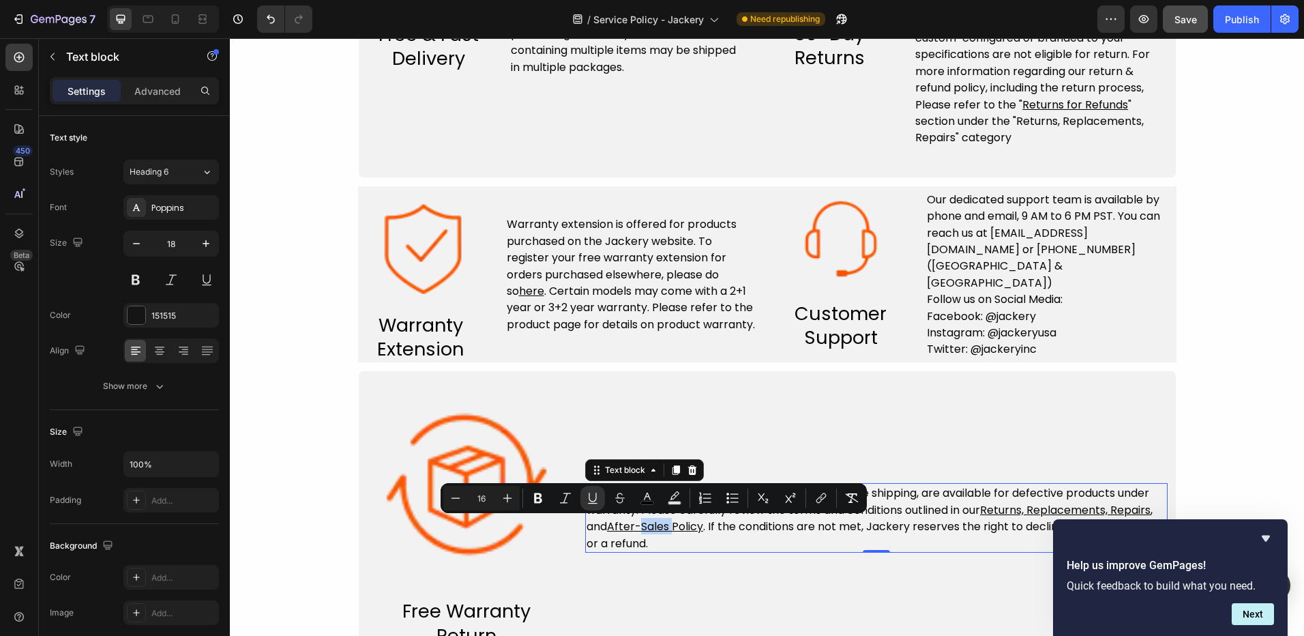
click at [671, 527] on u "After-Sales Policy" at bounding box center [655, 526] width 96 height 16
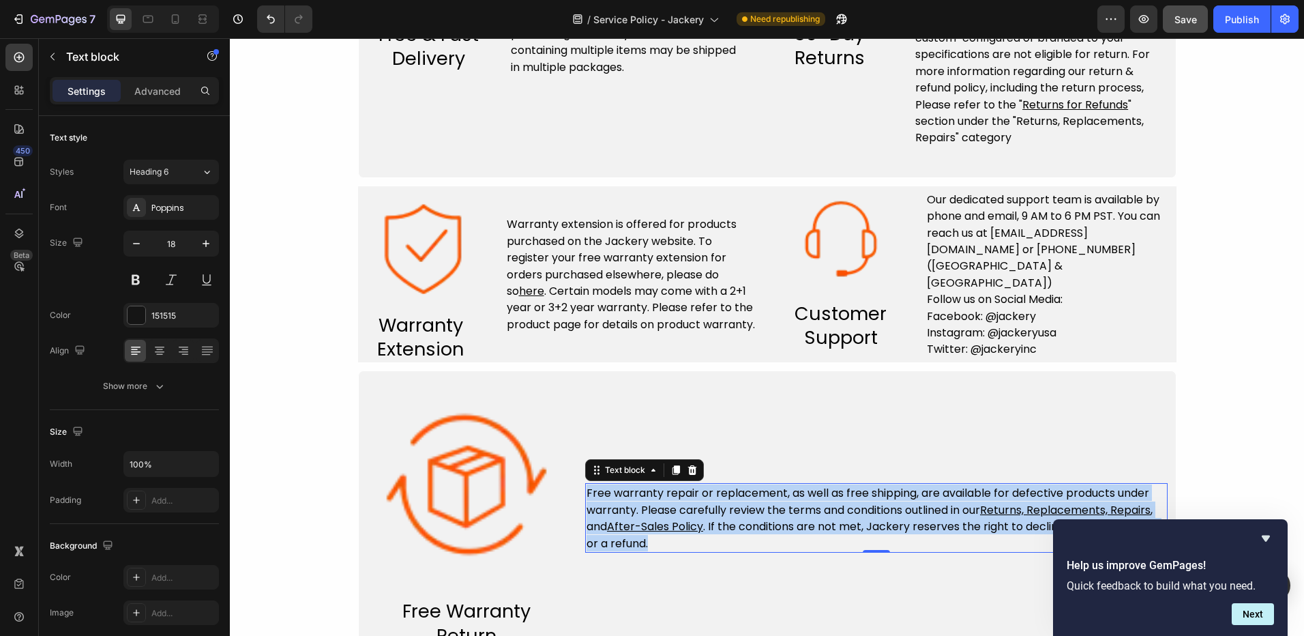
click at [671, 527] on u "After-Sales Policy" at bounding box center [655, 526] width 96 height 16
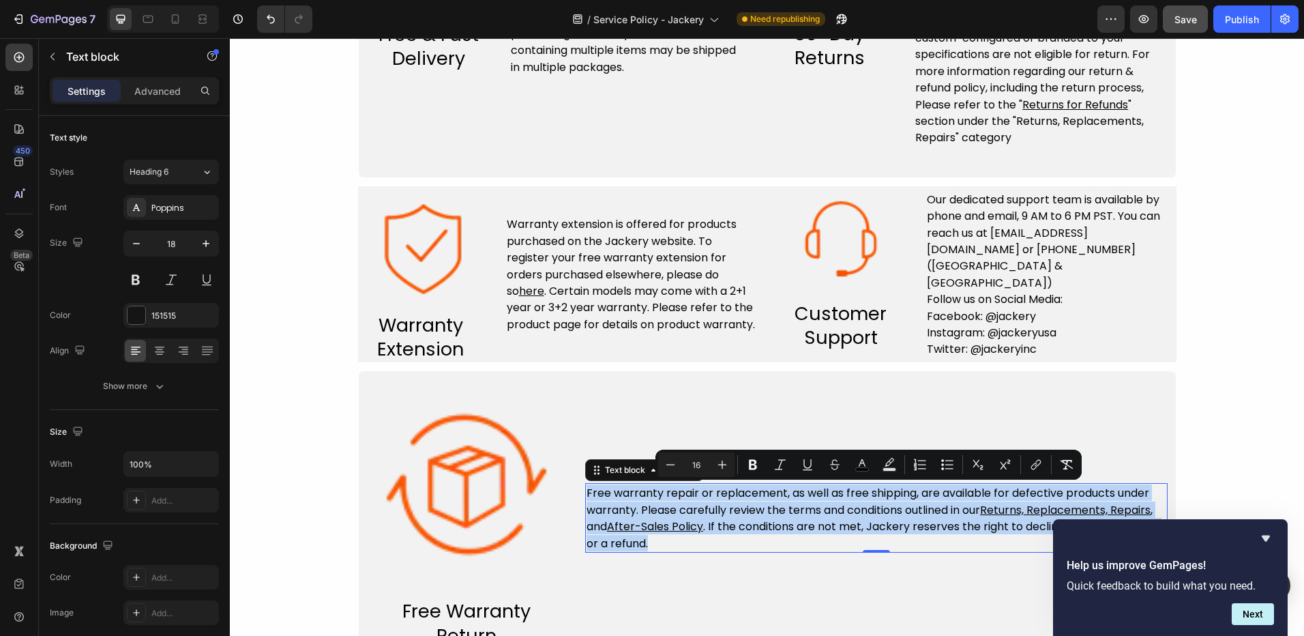
click at [671, 527] on u "After-Sales Policy" at bounding box center [655, 526] width 96 height 16
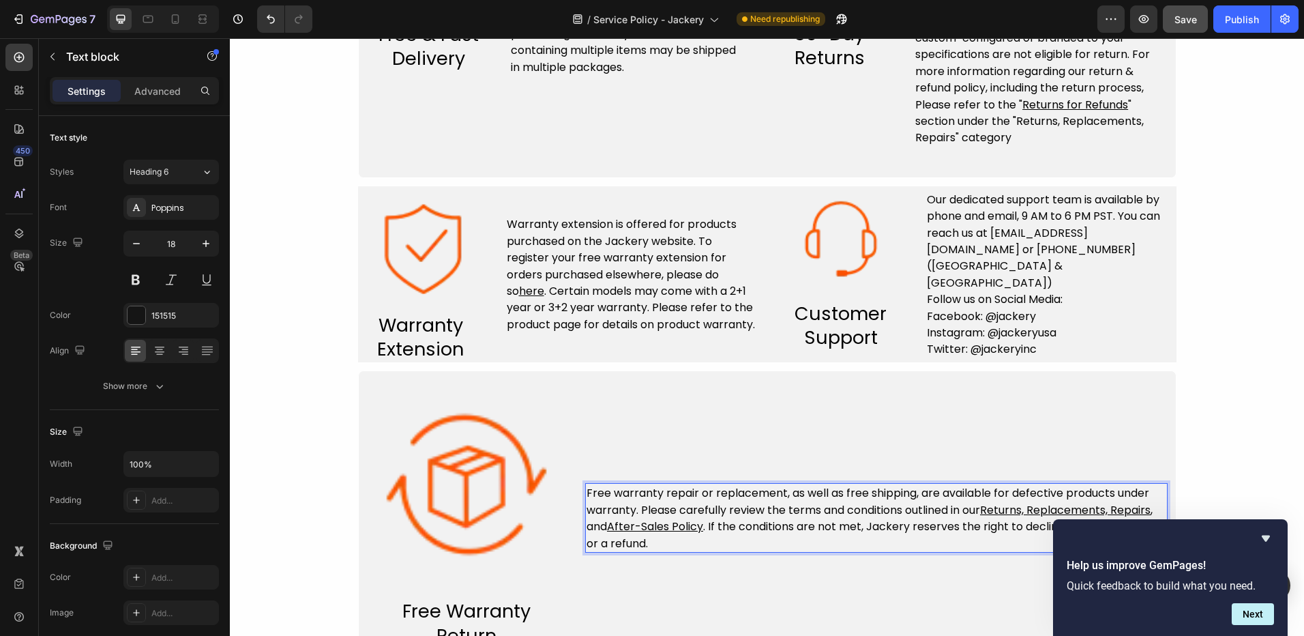
click at [649, 527] on u "After-Sales Policy" at bounding box center [655, 526] width 96 height 16
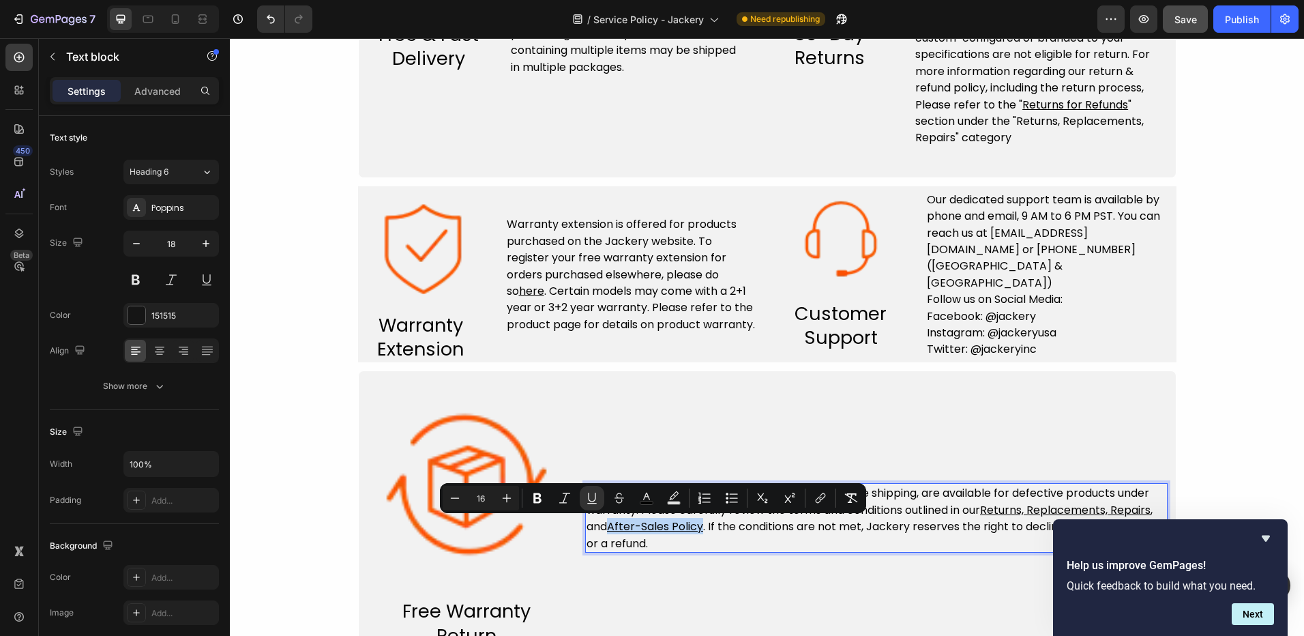
drag, startPoint x: 699, startPoint y: 527, endPoint x: 610, endPoint y: 523, distance: 88.8
click at [610, 523] on u "After-Sales Policy" at bounding box center [655, 526] width 96 height 16
click at [819, 498] on icon "Editor contextual toolbar" at bounding box center [821, 498] width 14 height 14
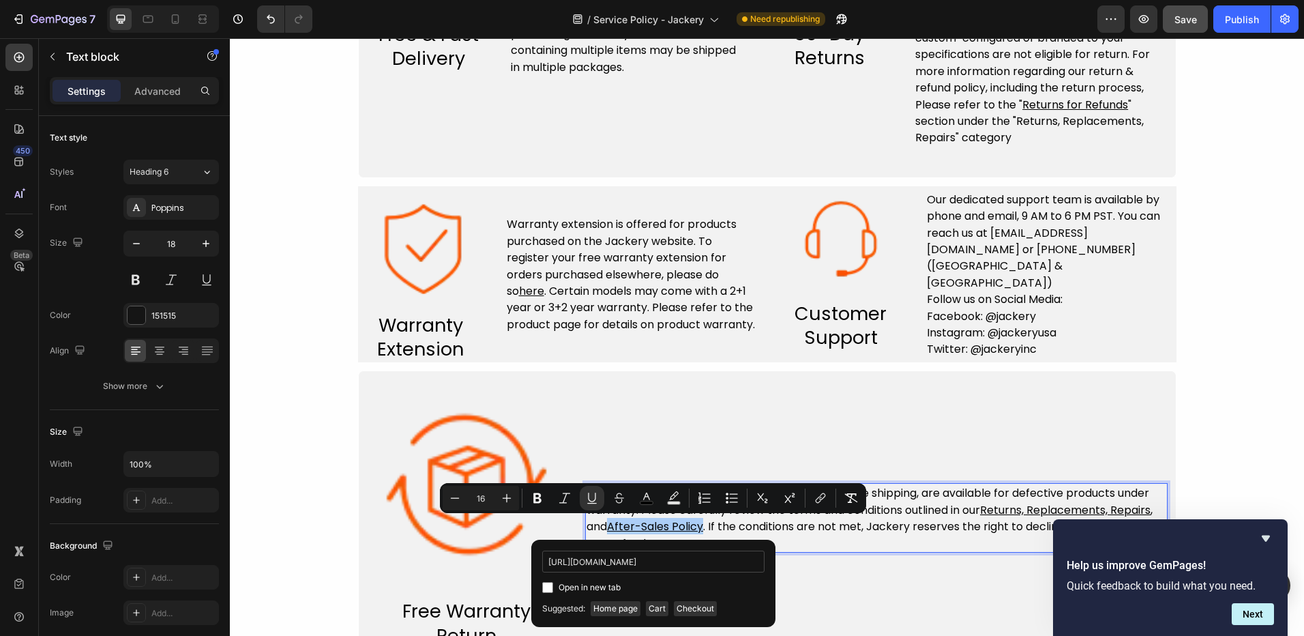
scroll to position [0, 31]
type input "[URL][DOMAIN_NAME]"
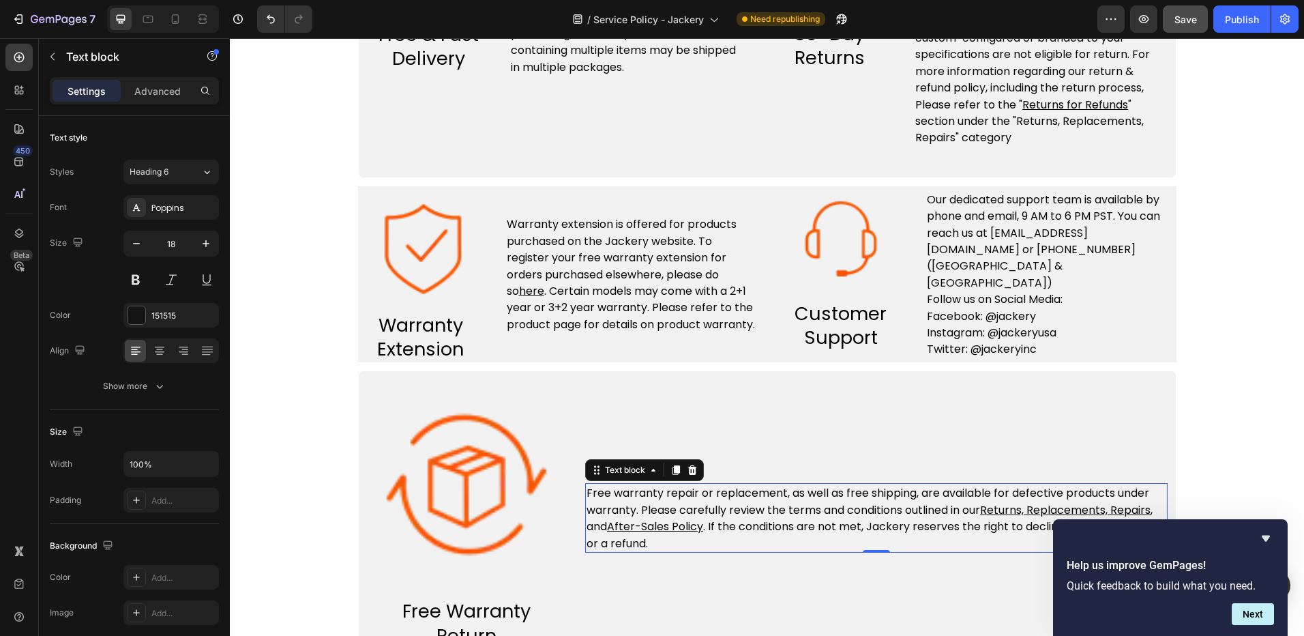
click at [980, 507] on span "Free warranty repair or replacement, as well as free shipping, are available fo…" at bounding box center [870, 509] width 566 height 49
click at [986, 511] on u "Returns, Replacements, Repairs" at bounding box center [1065, 510] width 171 height 16
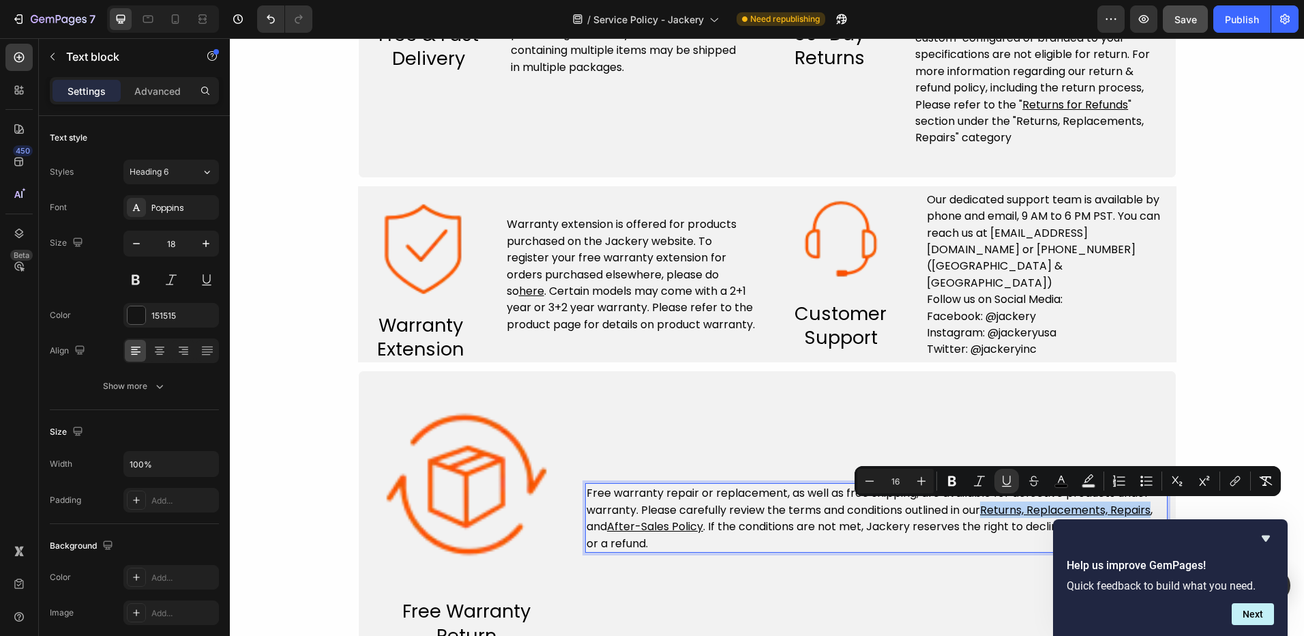
drag, startPoint x: 986, startPoint y: 511, endPoint x: 1151, endPoint y: 512, distance: 164.4
click at [1151, 512] on u "Returns, Replacements, Repairs" at bounding box center [1065, 510] width 171 height 16
click at [1263, 477] on icon "Editor contextual toolbar" at bounding box center [1266, 481] width 13 height 10
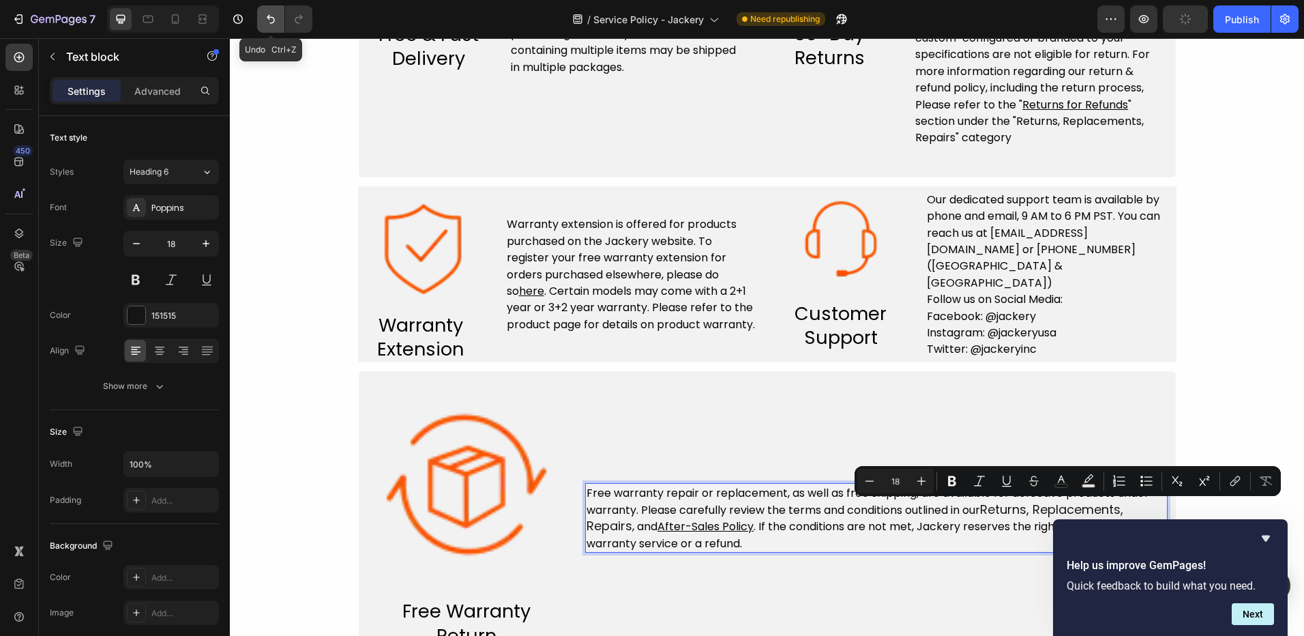
click at [272, 23] on icon "Undo/Redo" at bounding box center [271, 19] width 8 height 9
type input "16"
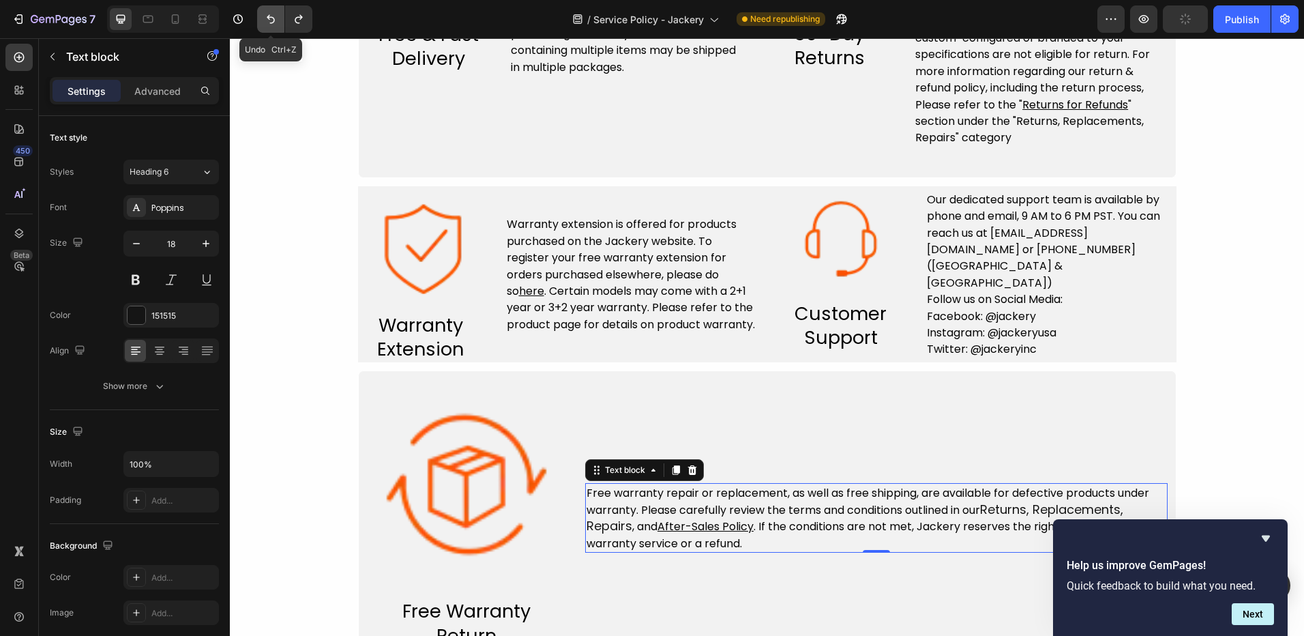
click at [272, 23] on icon "Undo/Redo" at bounding box center [271, 19] width 8 height 9
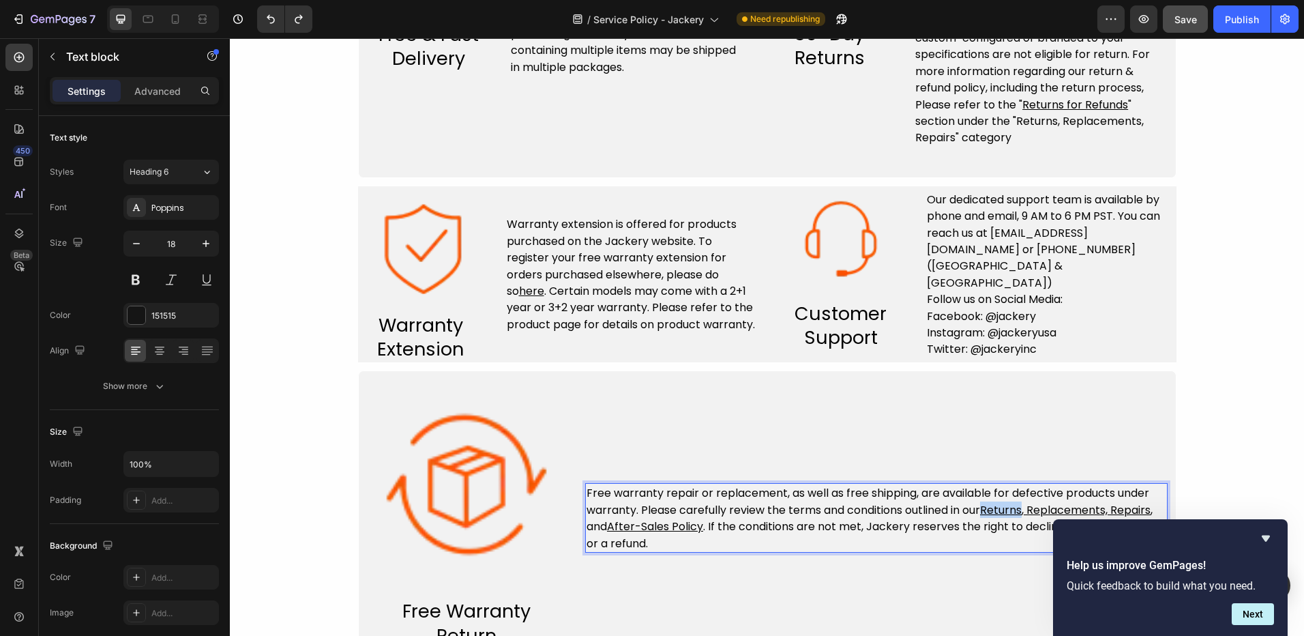
click at [1021, 509] on u "Returns, Replacements, Repairs" at bounding box center [1065, 510] width 171 height 16
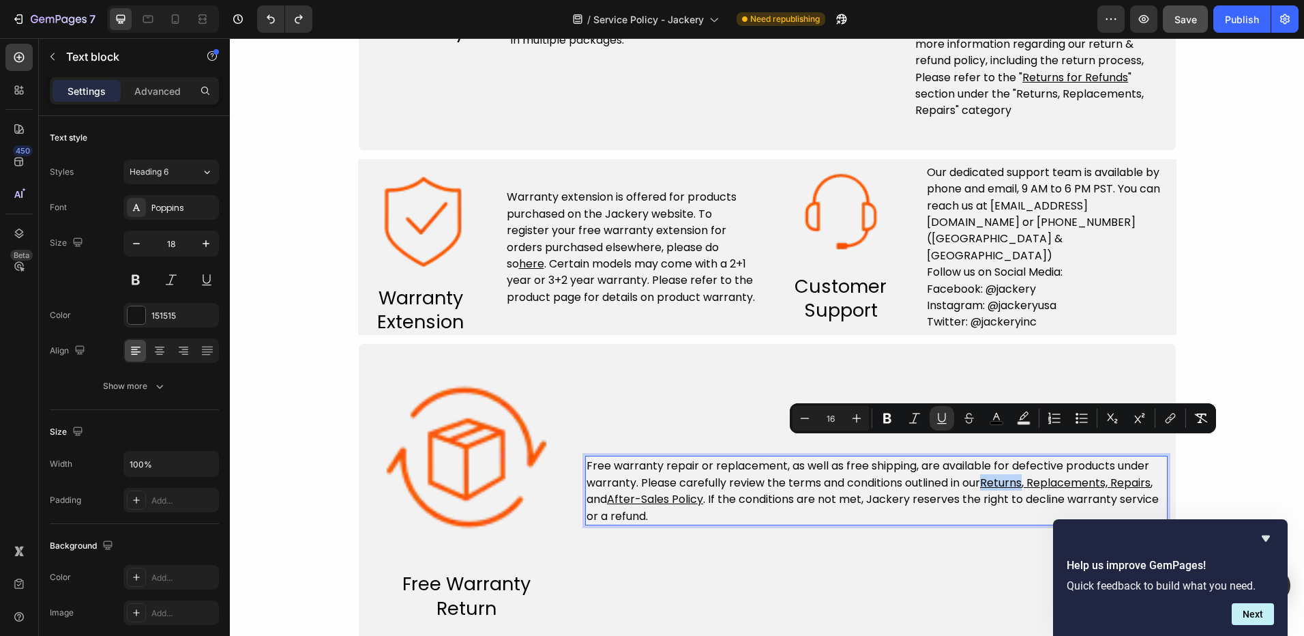
scroll to position [716, 0]
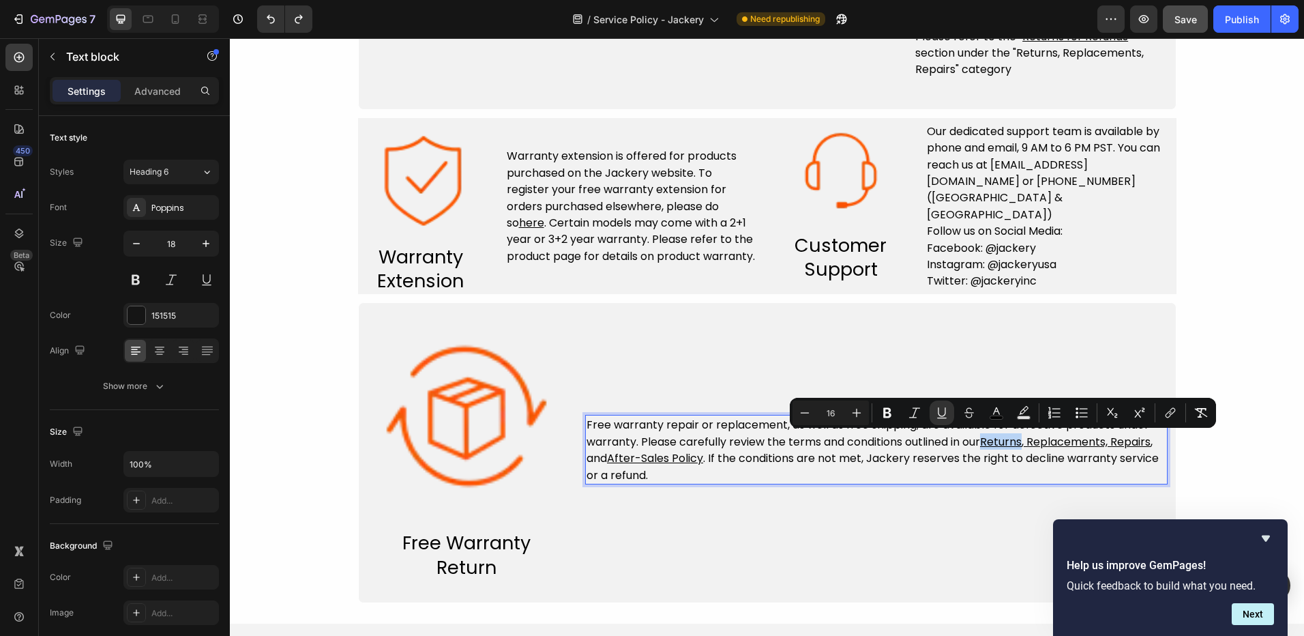
click at [1008, 445] on u "Returns, Replacements, Repairs" at bounding box center [1065, 442] width 171 height 16
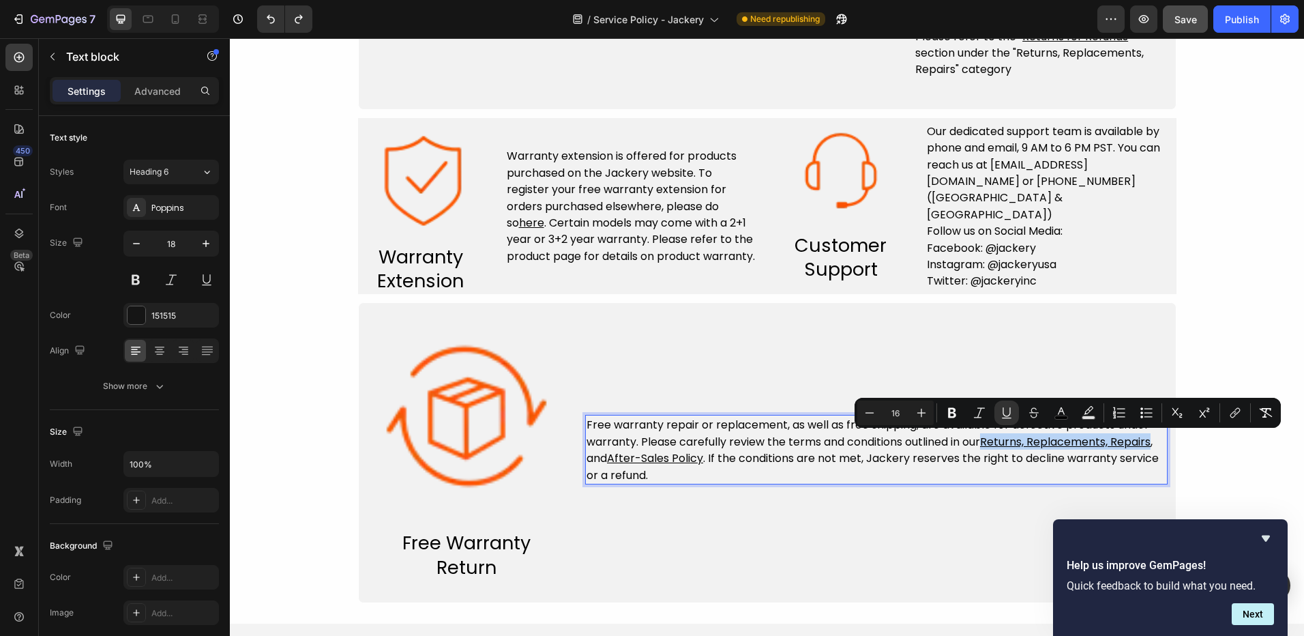
drag, startPoint x: 985, startPoint y: 444, endPoint x: 1154, endPoint y: 443, distance: 169.2
click at [1154, 443] on span "Free warranty repair or replacement, as well as free shipping, are available fo…" at bounding box center [873, 449] width 572 height 65
drag, startPoint x: 1238, startPoint y: 417, endPoint x: 1204, endPoint y: 421, distance: 34.4
click at [1237, 417] on icon "Editor contextual toolbar" at bounding box center [1236, 413] width 14 height 14
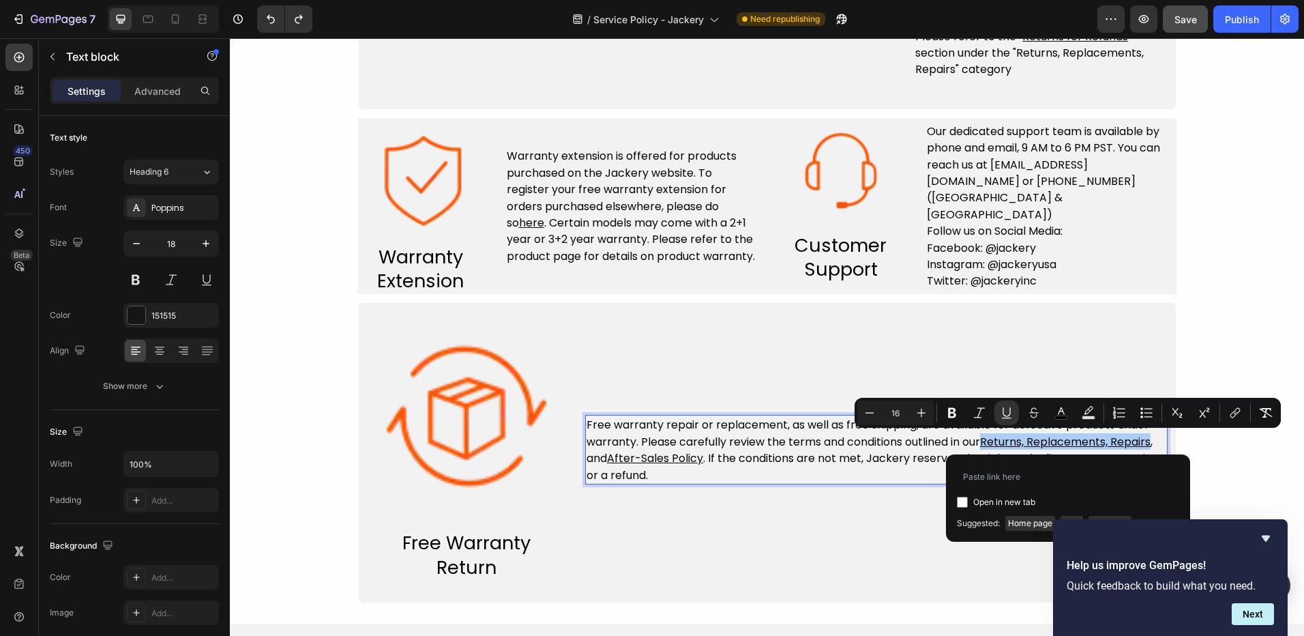
type input "[URL][DOMAIN_NAME]"
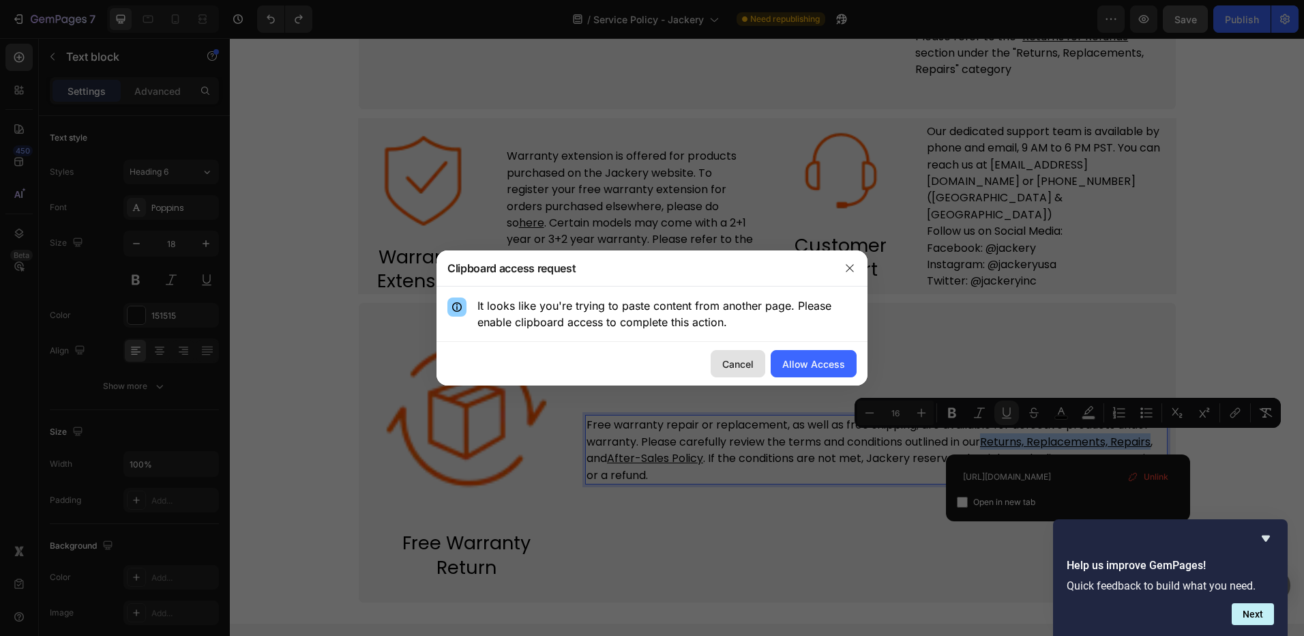
click at [733, 364] on div "Cancel" at bounding box center [737, 364] width 31 height 14
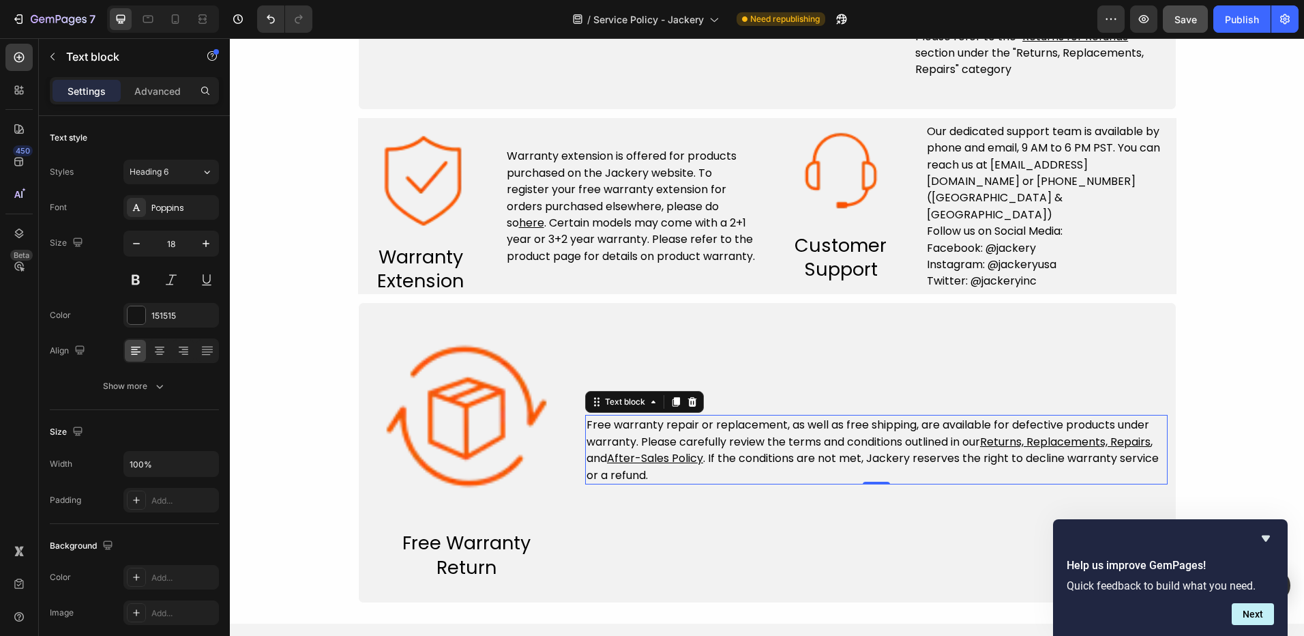
click at [1084, 446] on u "Returns, Replacements, Repairs" at bounding box center [1065, 442] width 171 height 16
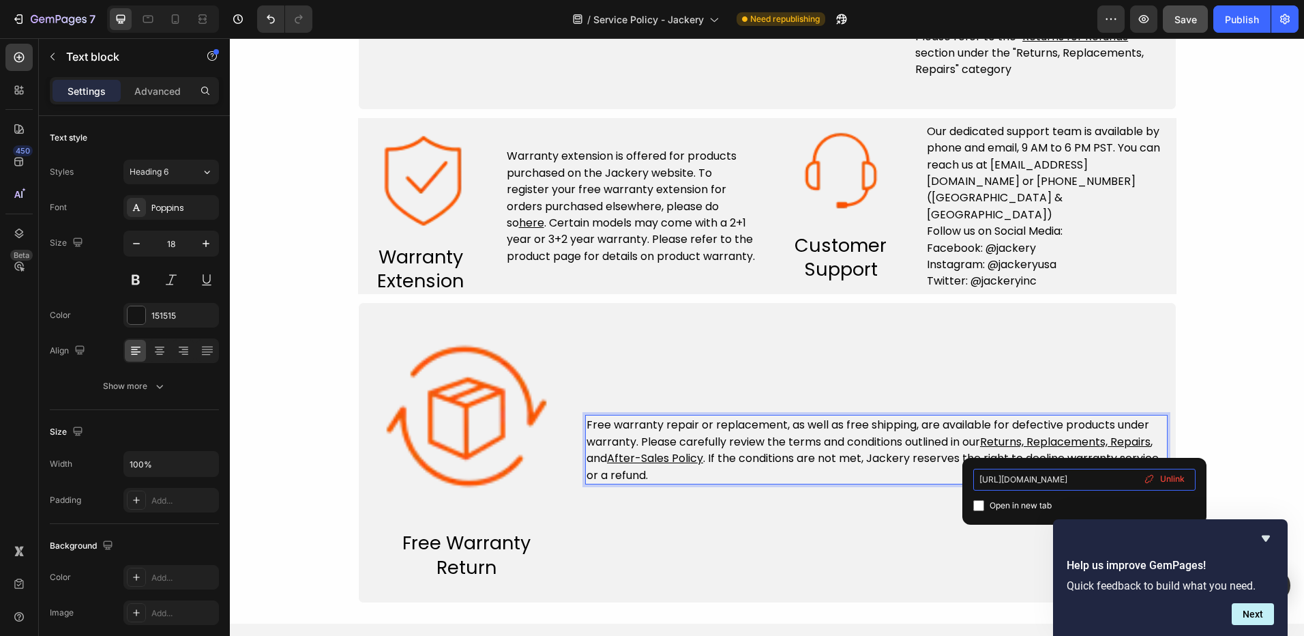
click at [1084, 478] on input "[URL][DOMAIN_NAME]" at bounding box center [1084, 480] width 222 height 22
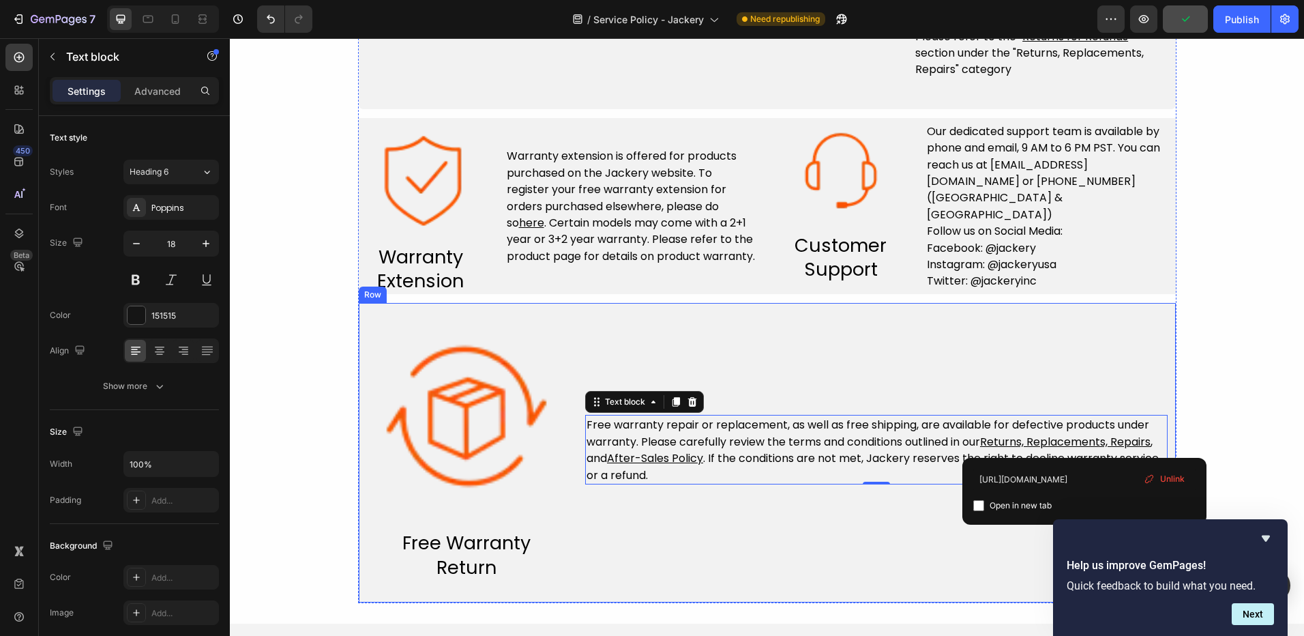
click at [792, 524] on div "Free warranty repair or replacement, as well as free shipping, are available fo…" at bounding box center [876, 449] width 583 height 261
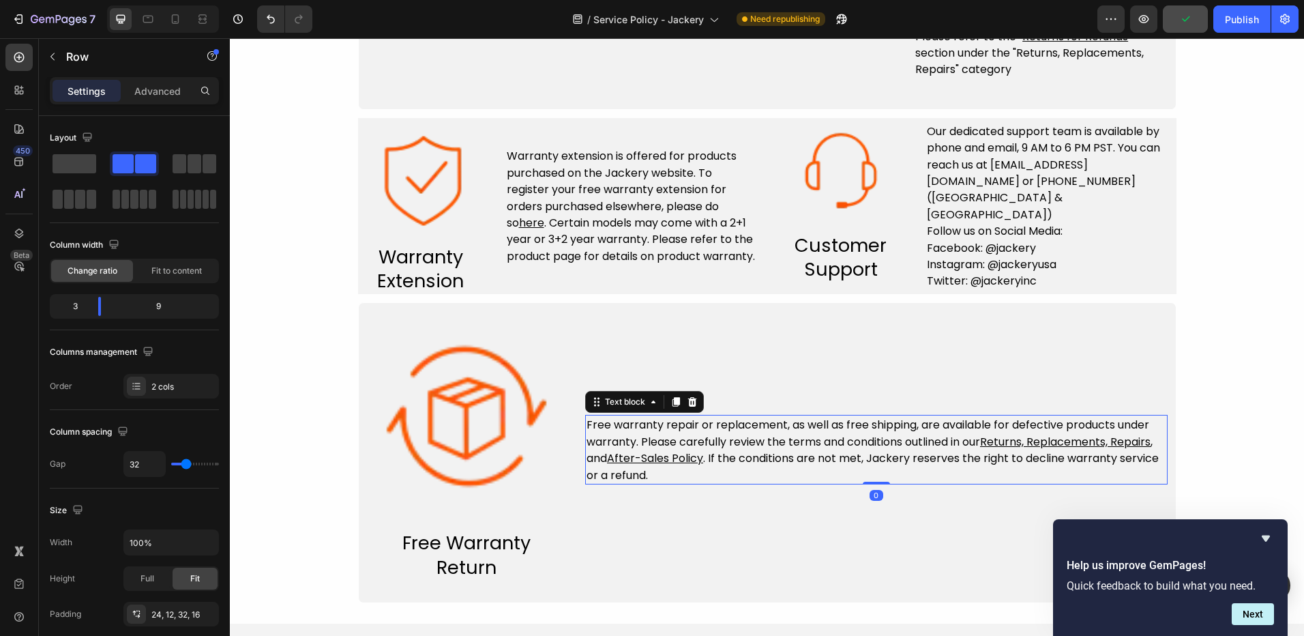
click at [659, 451] on u "After-Sales Policy" at bounding box center [655, 458] width 96 height 16
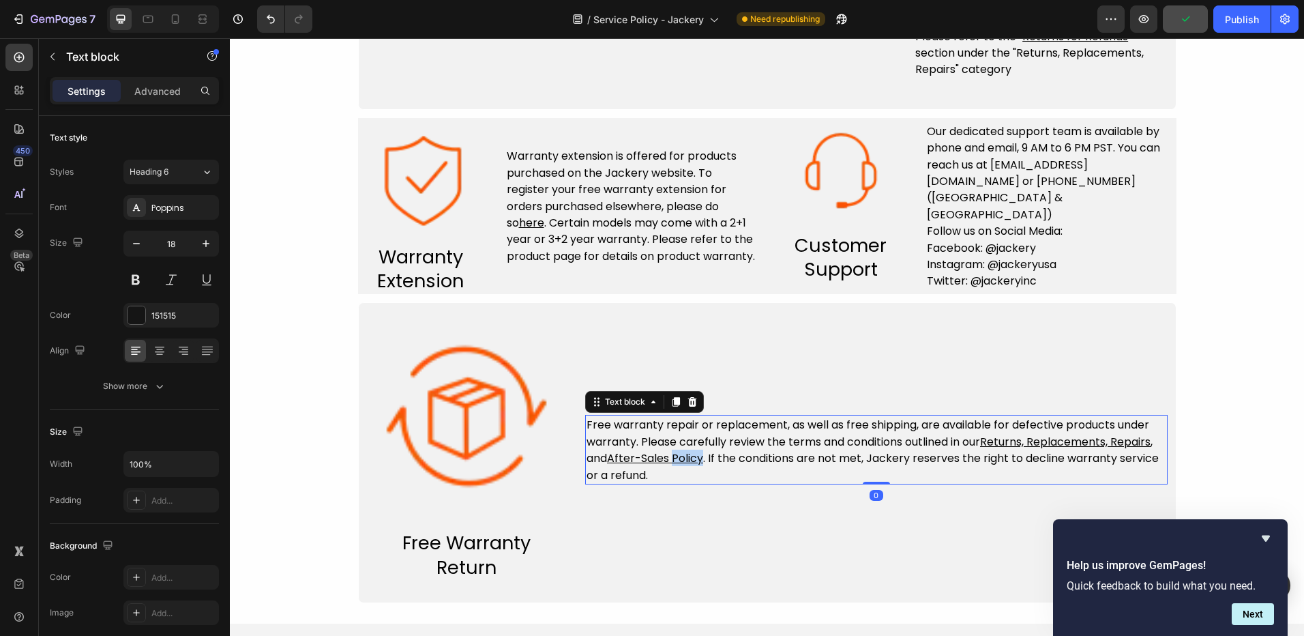
click at [678, 463] on u "After-Sales Policy" at bounding box center [655, 458] width 96 height 16
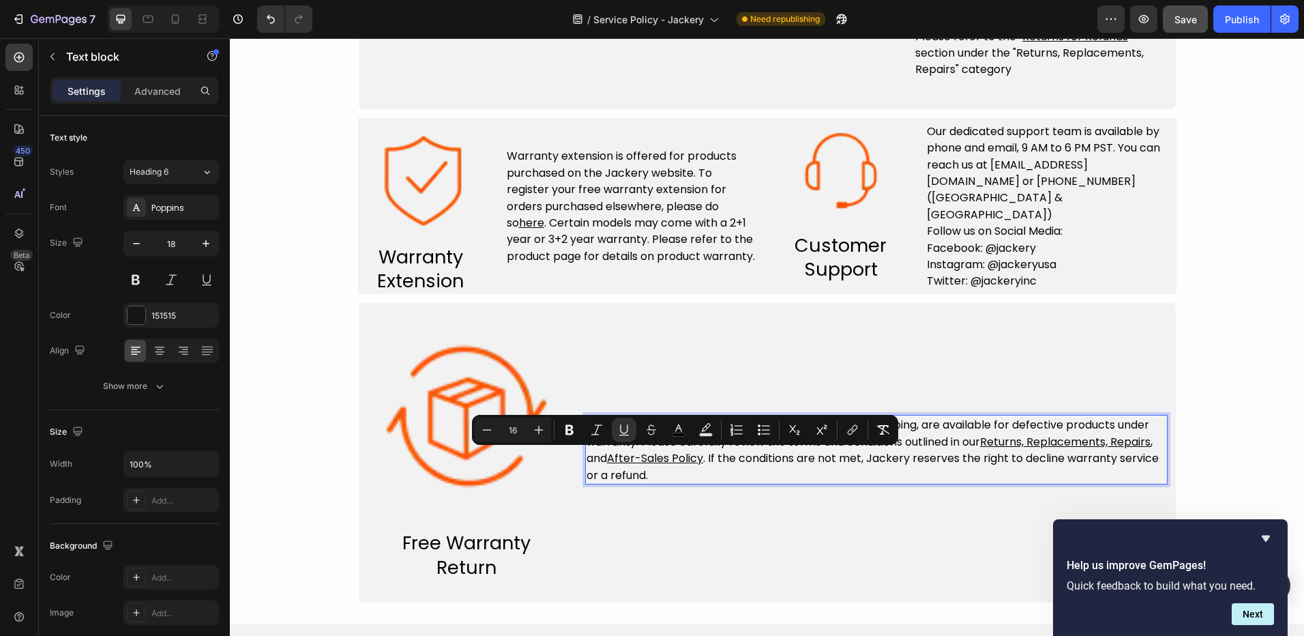
click at [662, 463] on u "After-Sales Policy" at bounding box center [655, 458] width 96 height 16
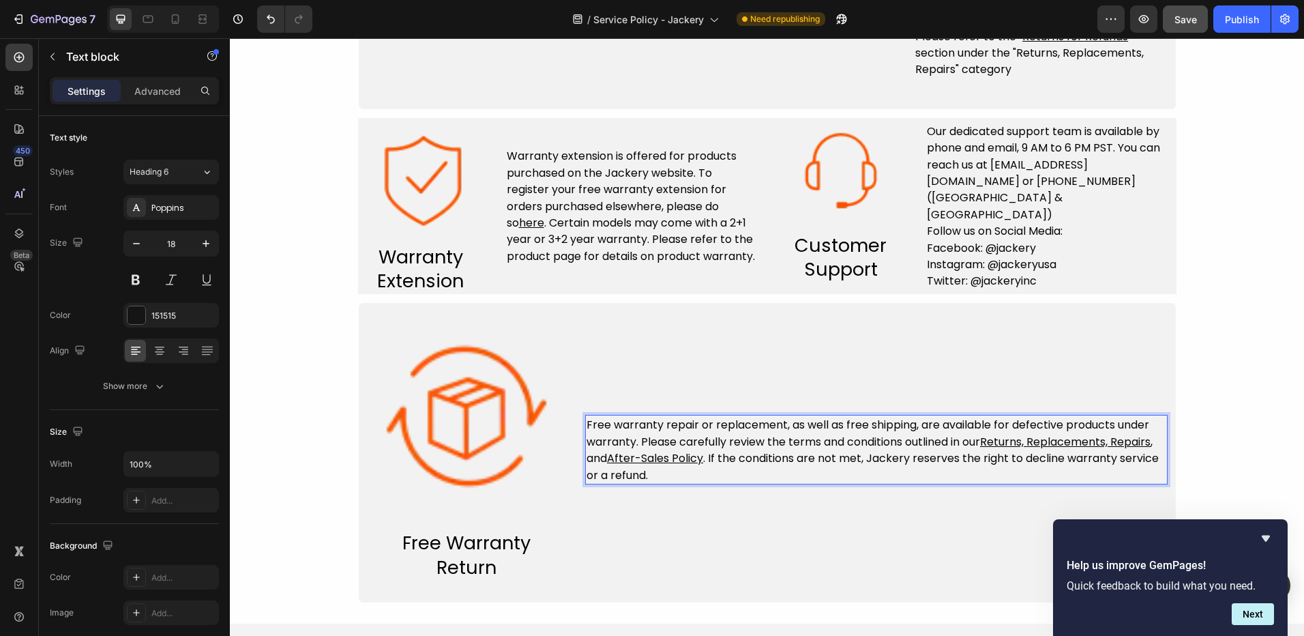
click at [664, 457] on u "After-Sales Policy" at bounding box center [655, 458] width 96 height 16
click at [607, 458] on u "After-Sales Policy" at bounding box center [655, 458] width 96 height 16
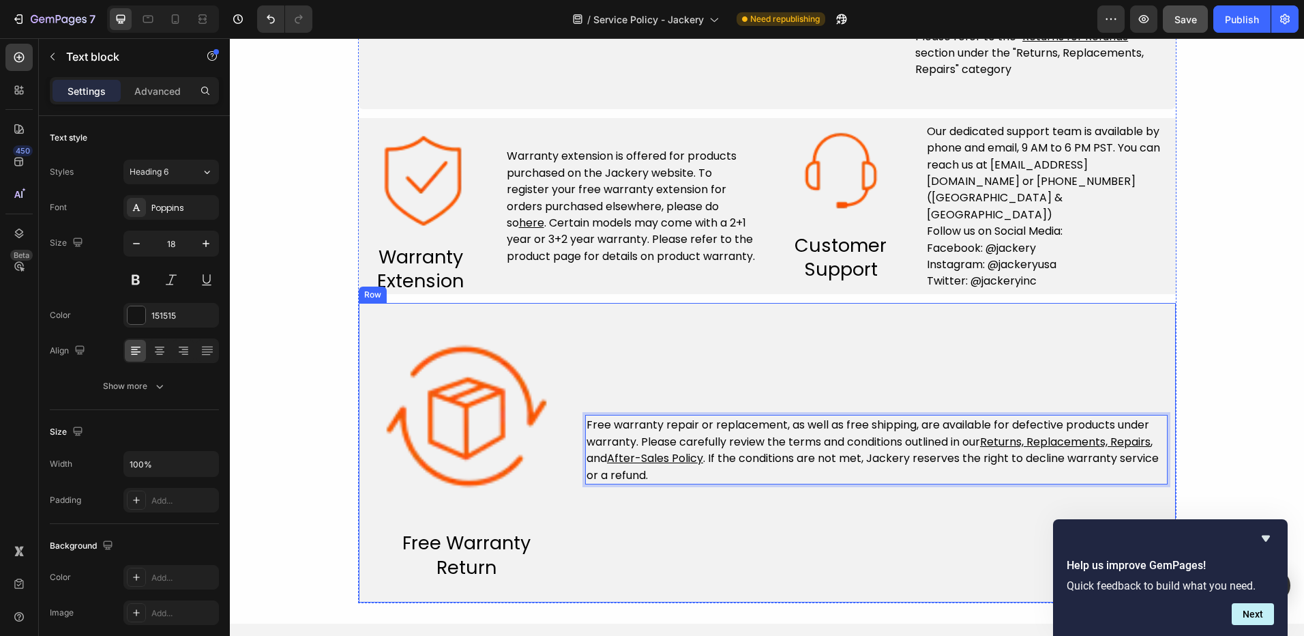
click at [765, 520] on div "Free warranty repair or replacement, as well as free shipping, are available fo…" at bounding box center [876, 449] width 583 height 261
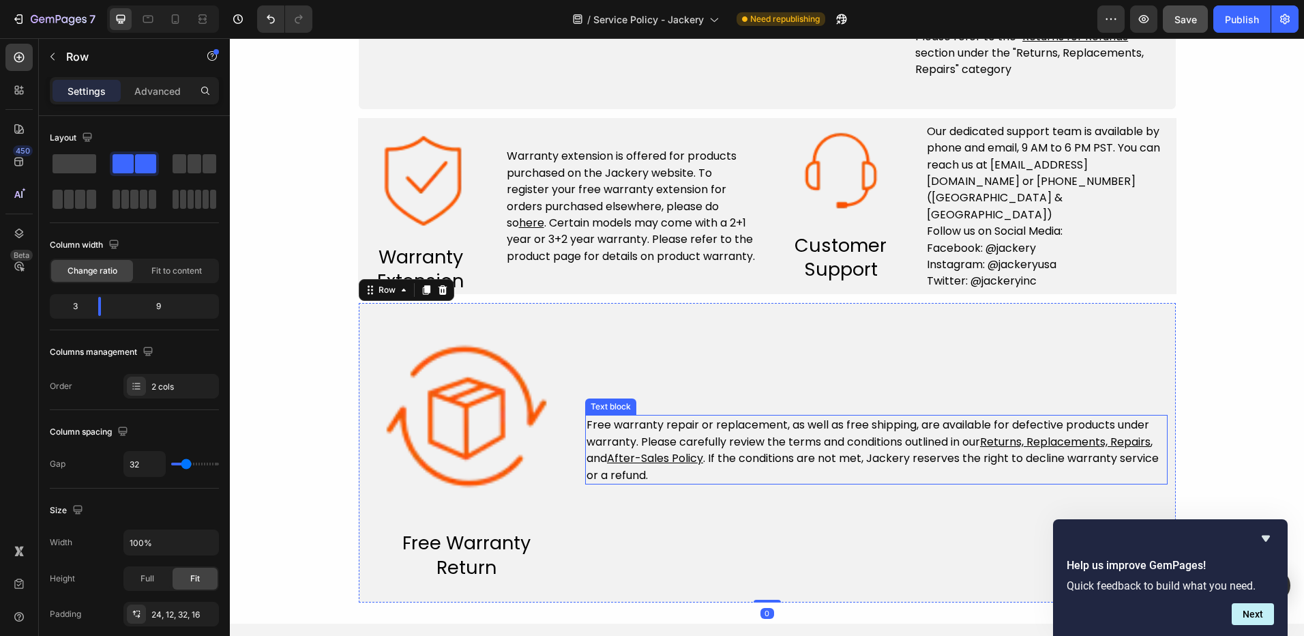
click at [675, 459] on u "After-Sales Policy" at bounding box center [655, 458] width 96 height 16
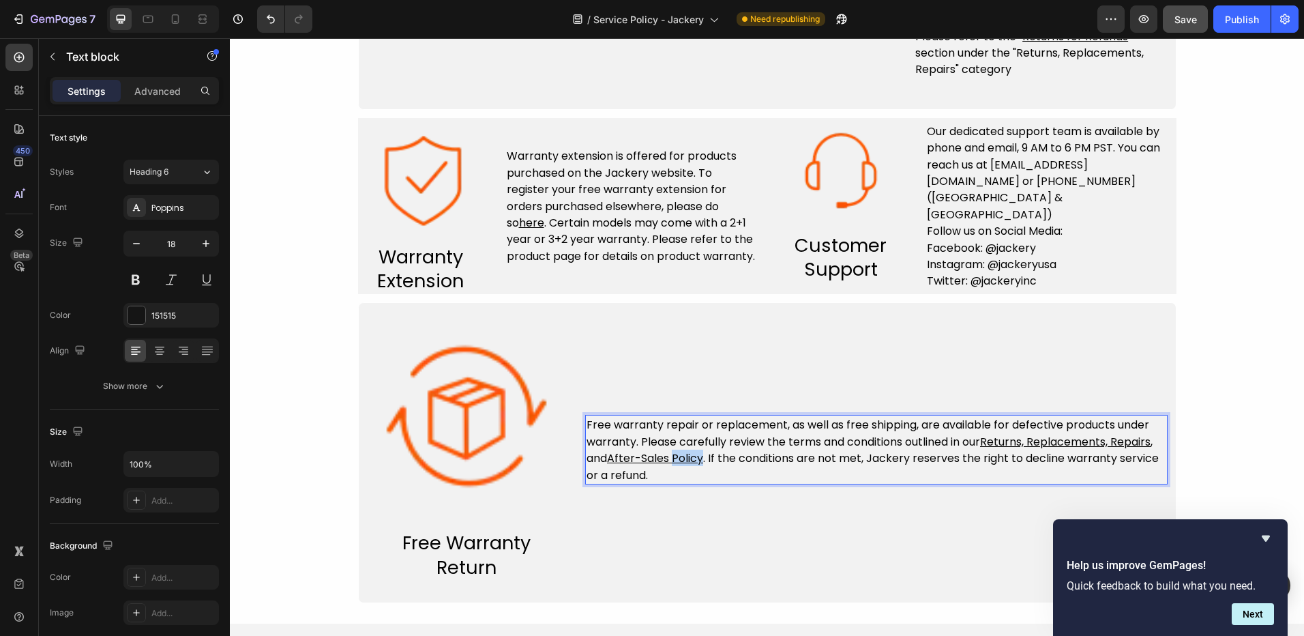
click at [675, 459] on u "After-Sales Policy" at bounding box center [655, 458] width 96 height 16
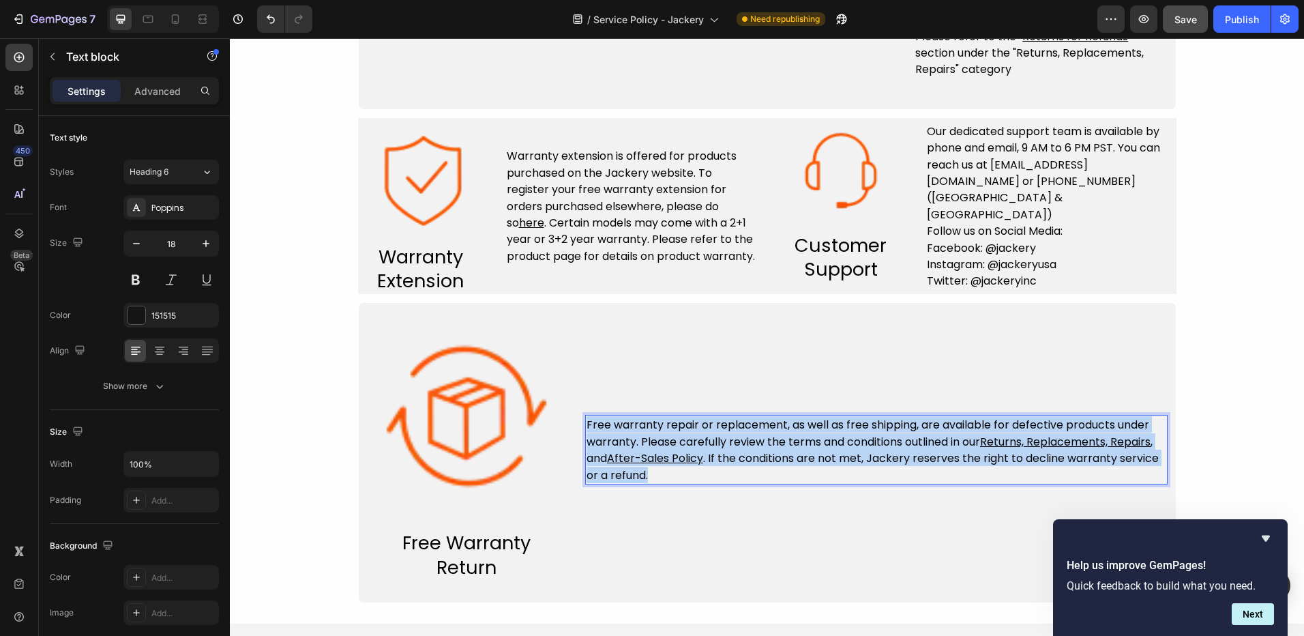
click at [675, 459] on u "After-Sales Policy" at bounding box center [655, 458] width 96 height 16
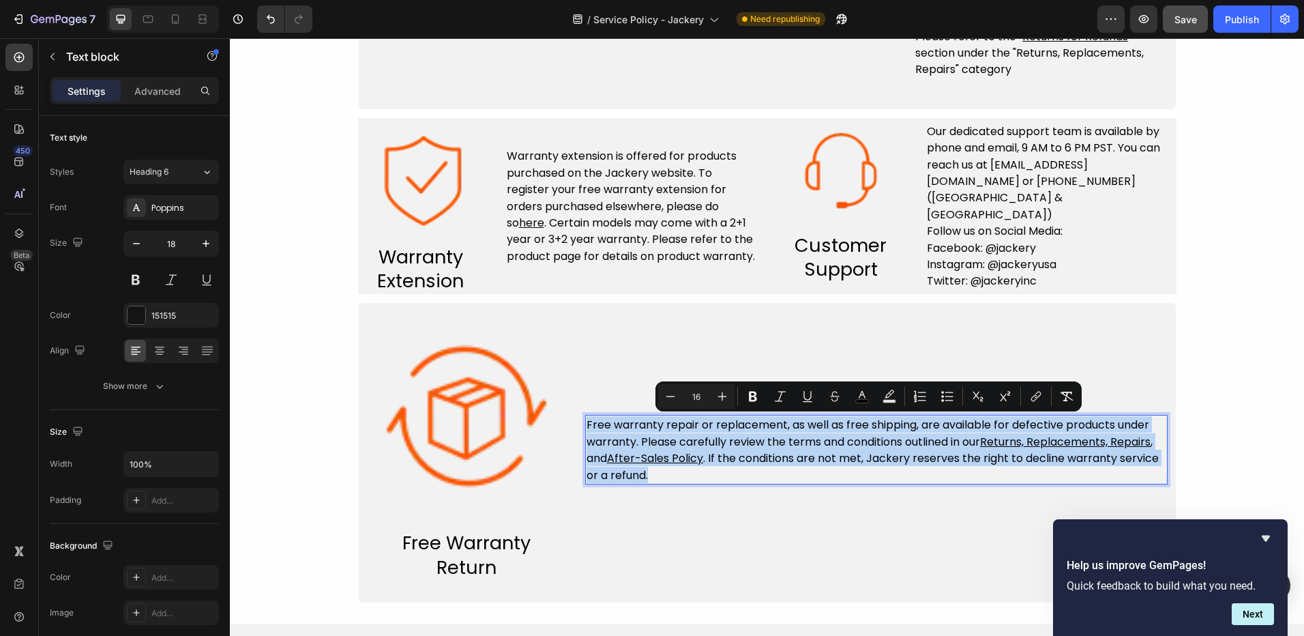
click at [675, 459] on u "After-Sales Policy" at bounding box center [655, 458] width 96 height 16
click at [694, 460] on u "After-Sales Policy" at bounding box center [655, 458] width 96 height 16
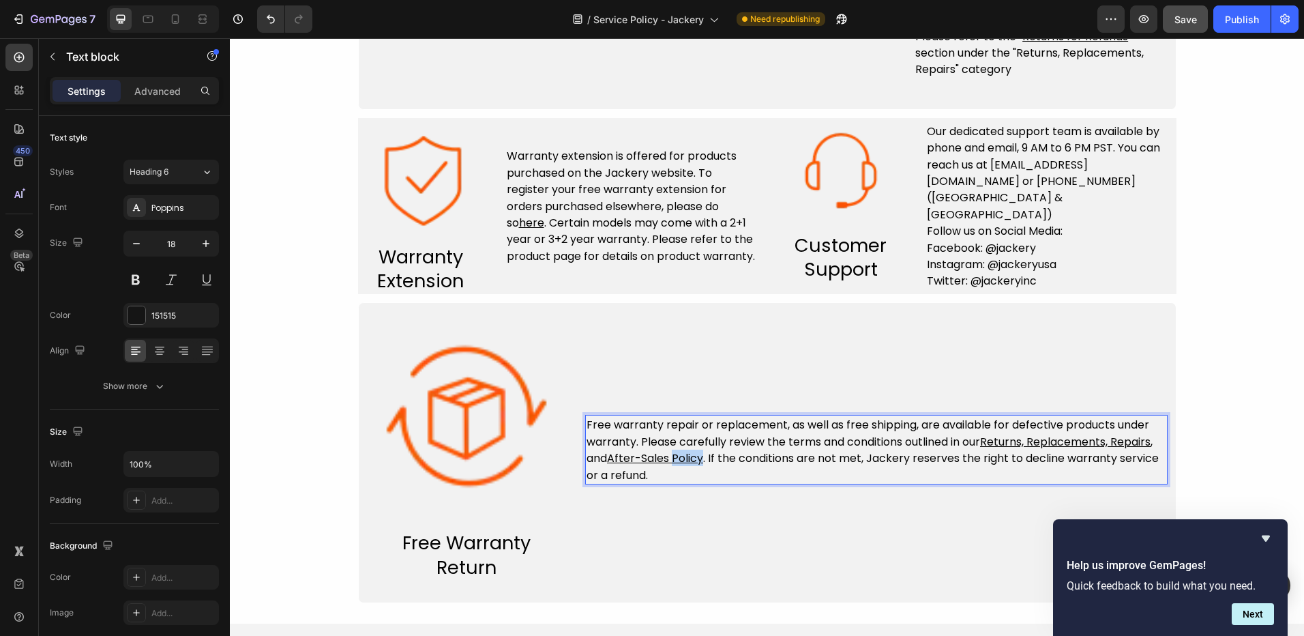
click at [694, 460] on u "After-Sales Policy" at bounding box center [655, 458] width 96 height 16
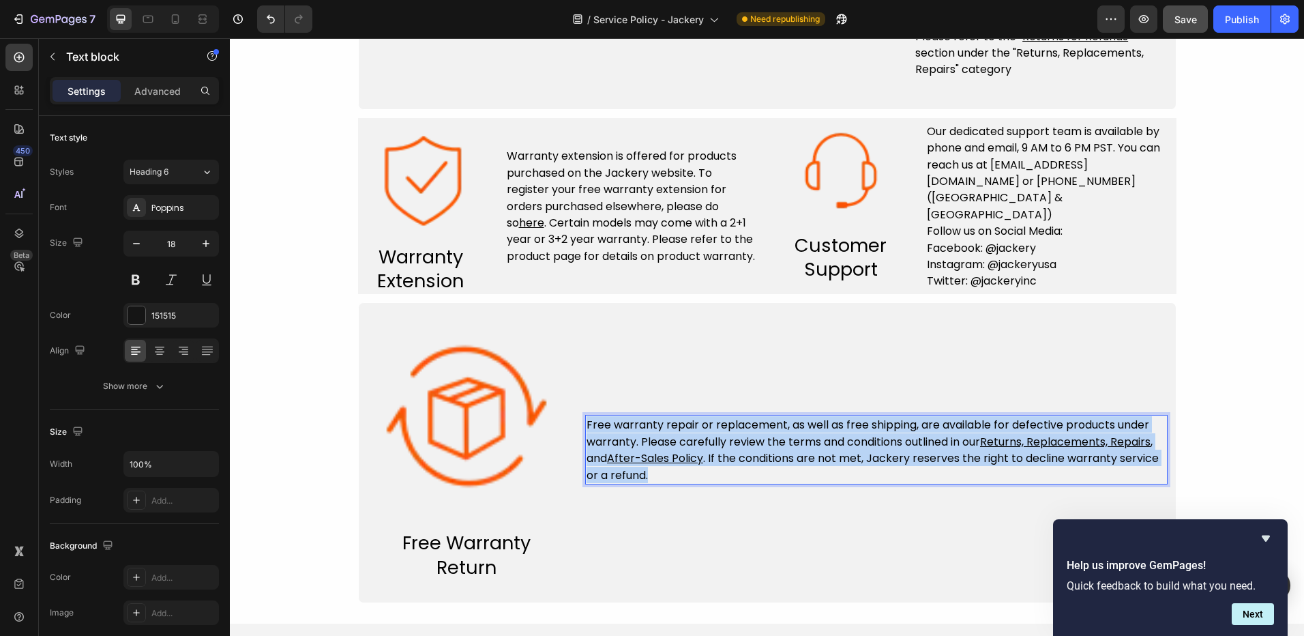
click at [694, 460] on u "After-Sales Policy" at bounding box center [655, 458] width 96 height 16
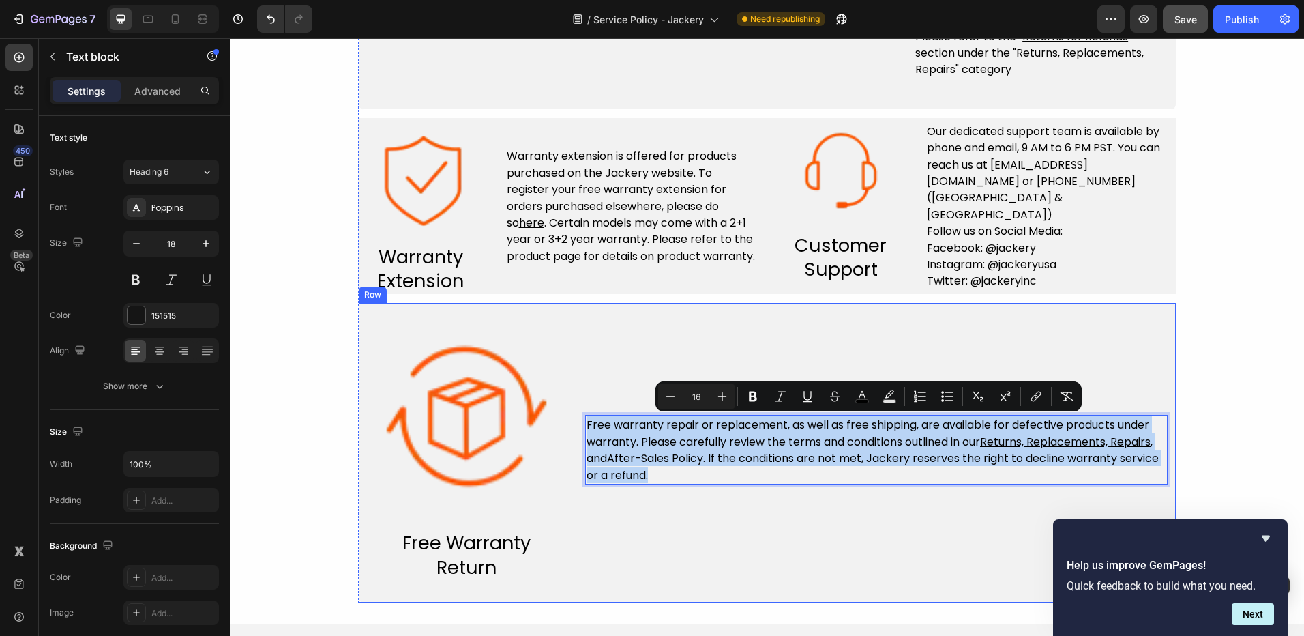
click at [625, 378] on div "Free warranty repair or replacement, as well as free shipping, are available fo…" at bounding box center [876, 449] width 583 height 261
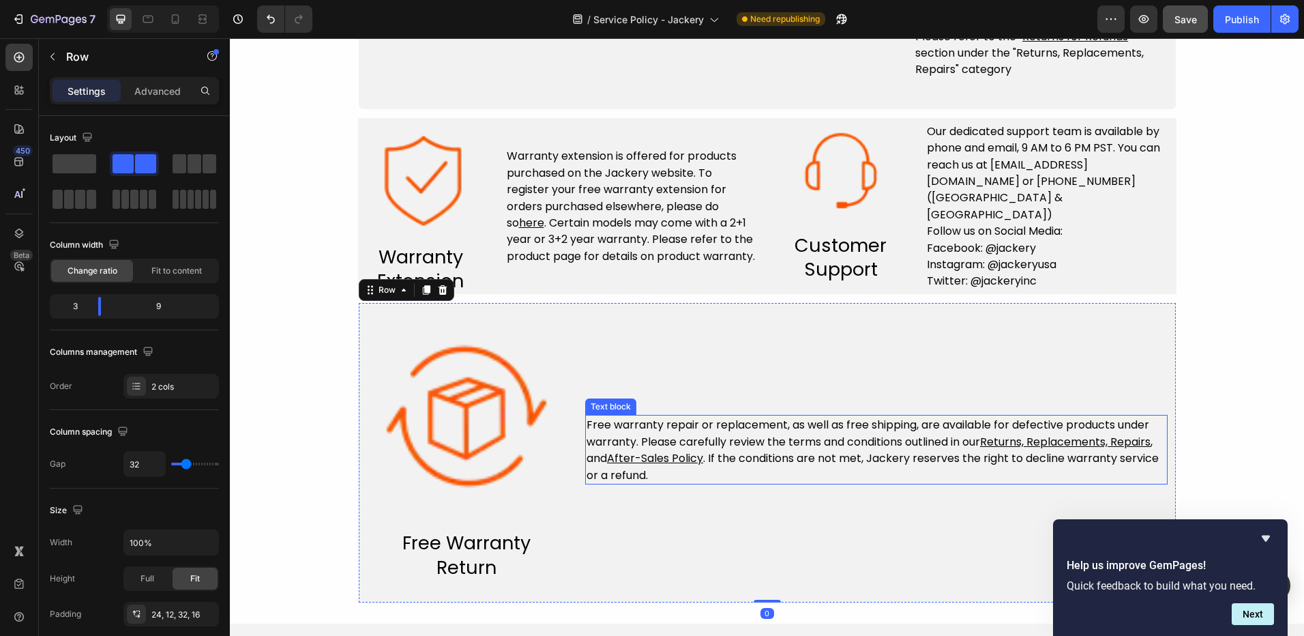
click at [679, 461] on u "After-Sales Policy" at bounding box center [655, 458] width 96 height 16
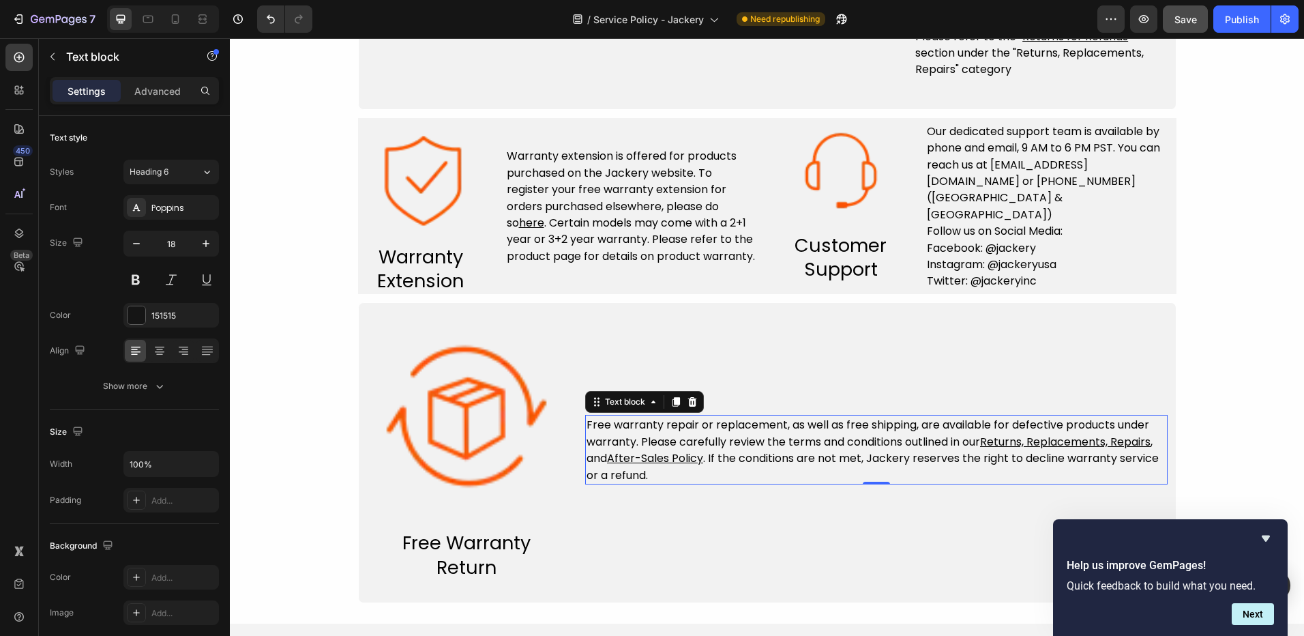
click at [654, 456] on u "After-Sales Policy" at bounding box center [655, 458] width 96 height 16
drag, startPoint x: 701, startPoint y: 462, endPoint x: 609, endPoint y: 460, distance: 91.4
click at [609, 460] on u "After-Sales Policy" at bounding box center [655, 458] width 96 height 16
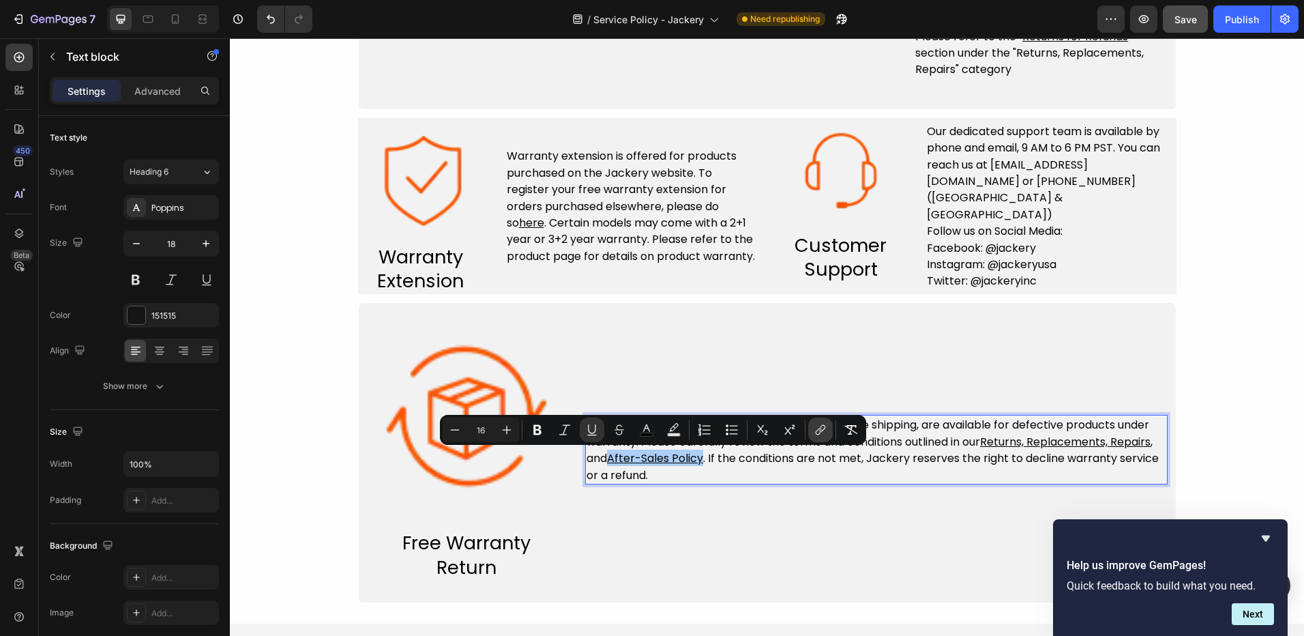
click at [823, 434] on icon "Editor contextual toolbar" at bounding box center [821, 430] width 14 height 14
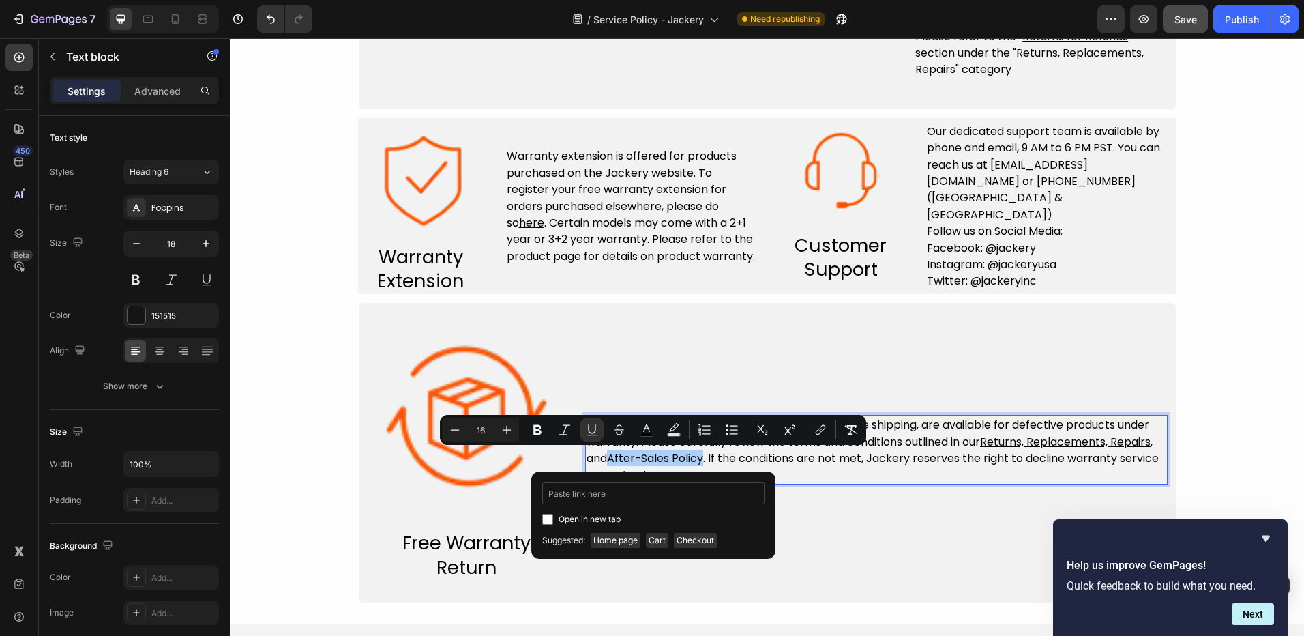
type input "[URL][DOMAIN_NAME]"
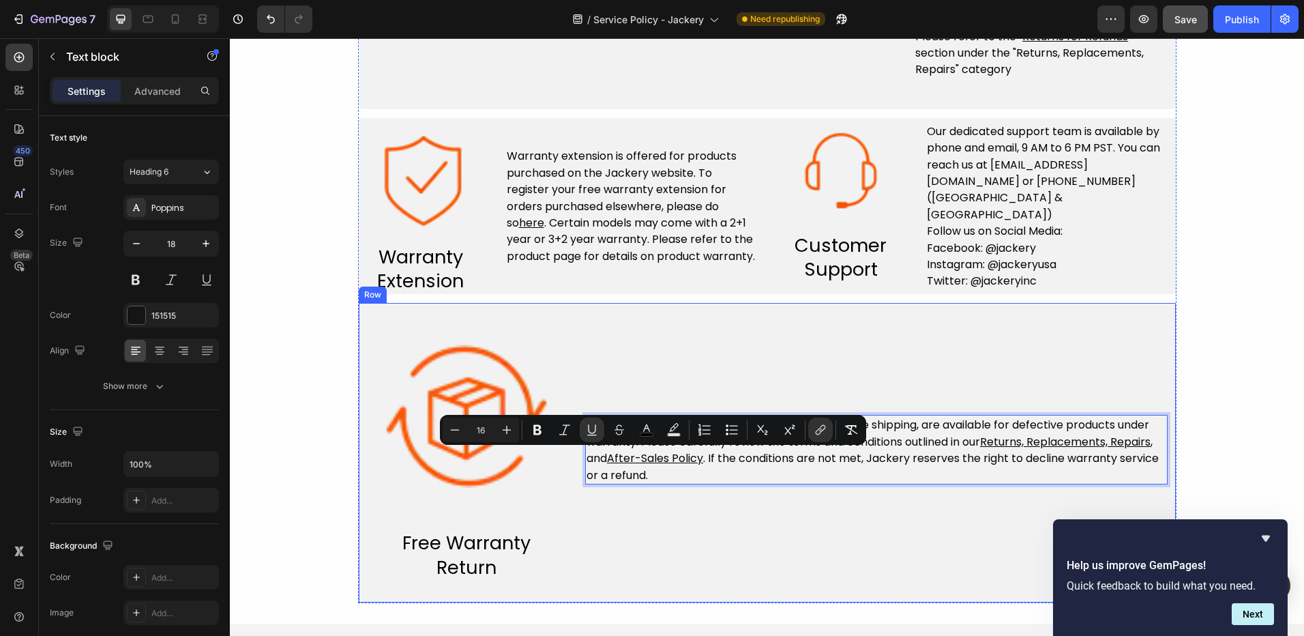
click at [800, 529] on div "Free warranty repair or replacement, as well as free shipping, are available fo…" at bounding box center [876, 449] width 583 height 261
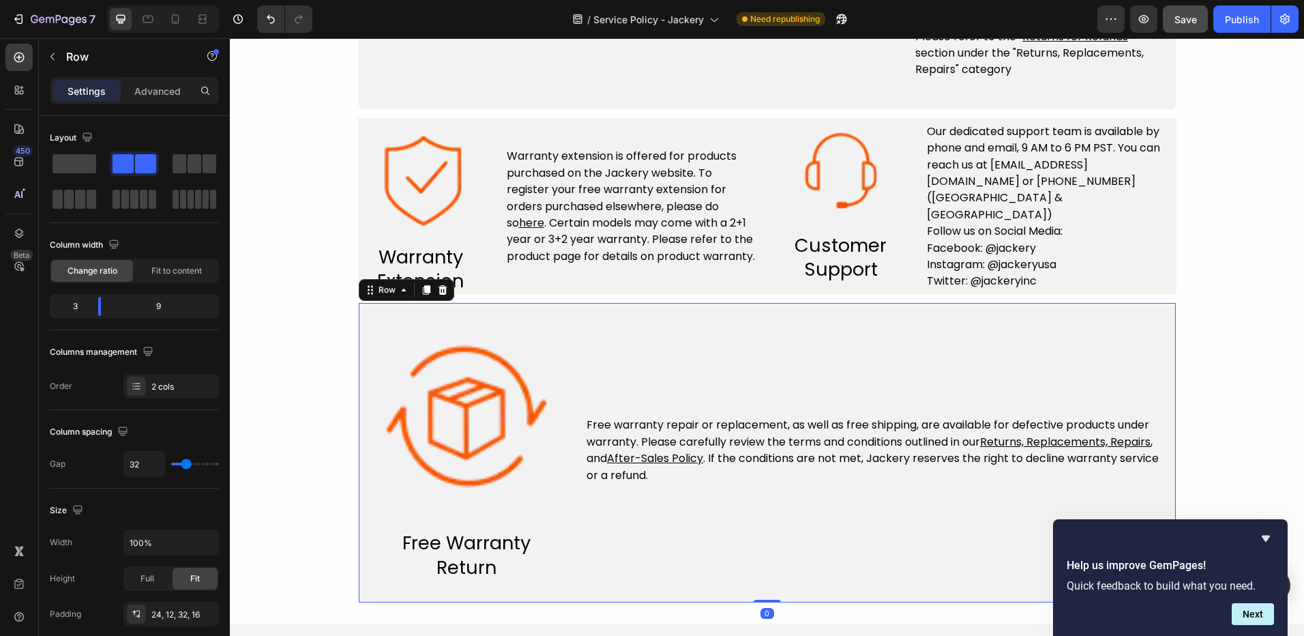
click at [793, 495] on div "Free warranty repair or replacement, as well as free shipping, are available fo…" at bounding box center [876, 449] width 583 height 261
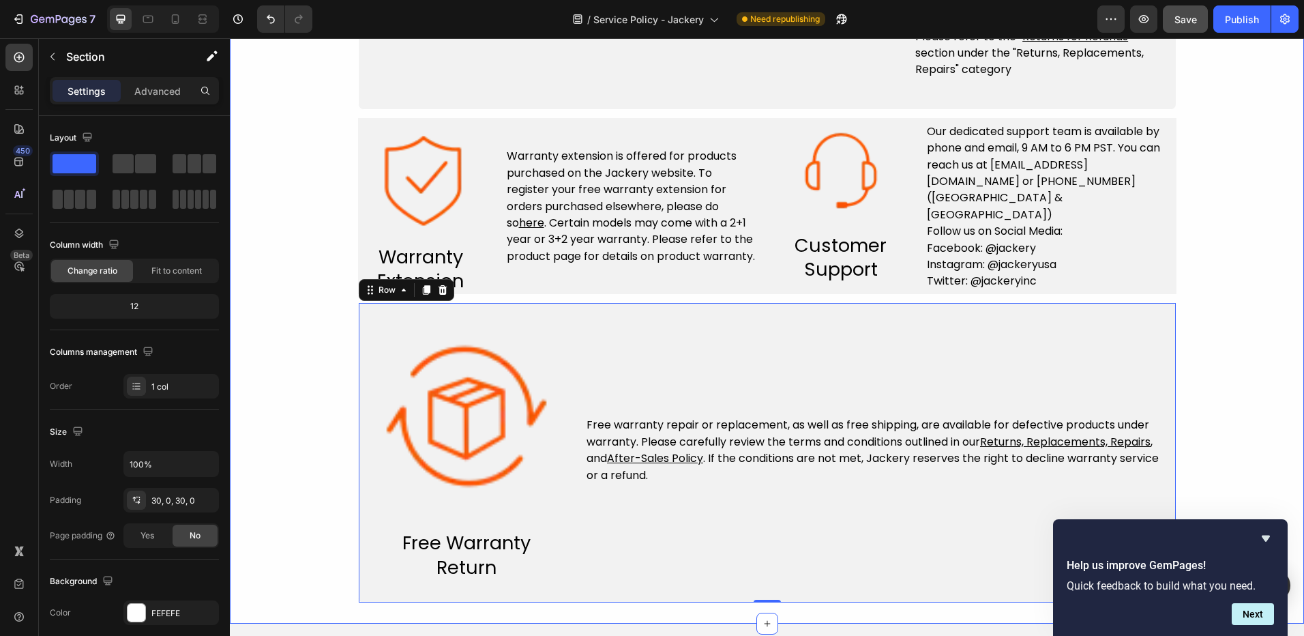
click at [1265, 252] on div "Service Policy Heading Image Free & Fast Delivery Text block Row Free shipping …" at bounding box center [767, 129] width 1074 height 947
click at [564, 218] on span ". Certain models may come with a 2+1 year or 3+2 year warranty. Please refer to…" at bounding box center [631, 239] width 248 height 49
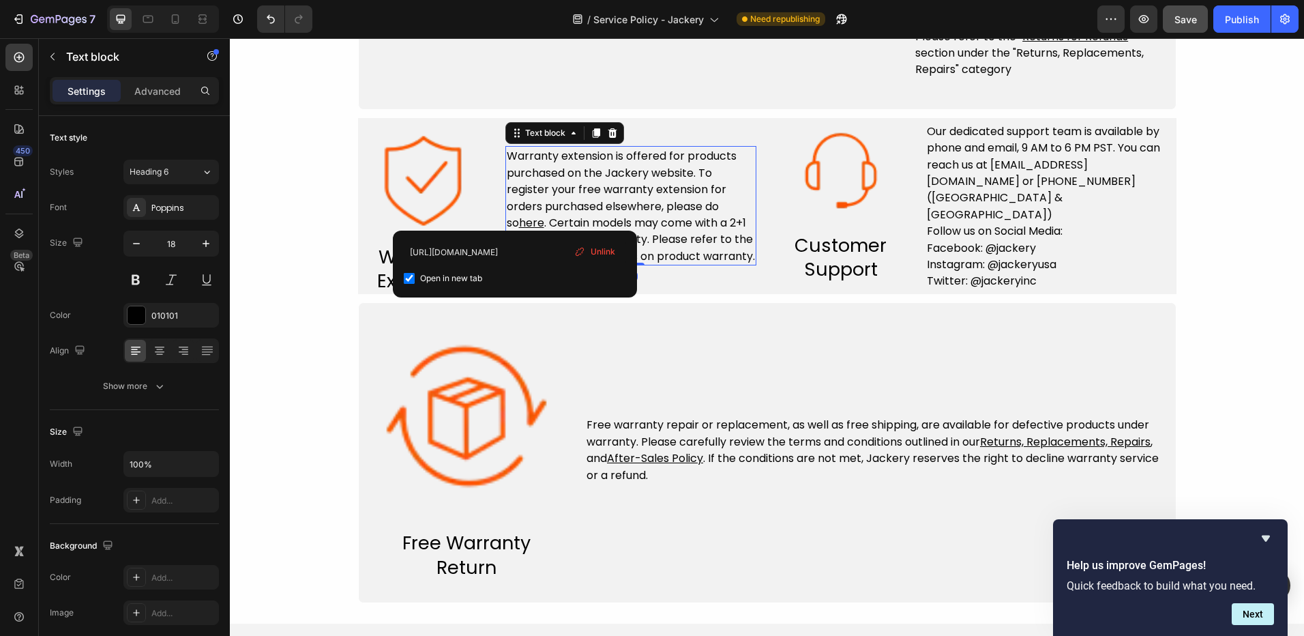
click at [519, 215] on u "here" at bounding box center [531, 223] width 25 height 16
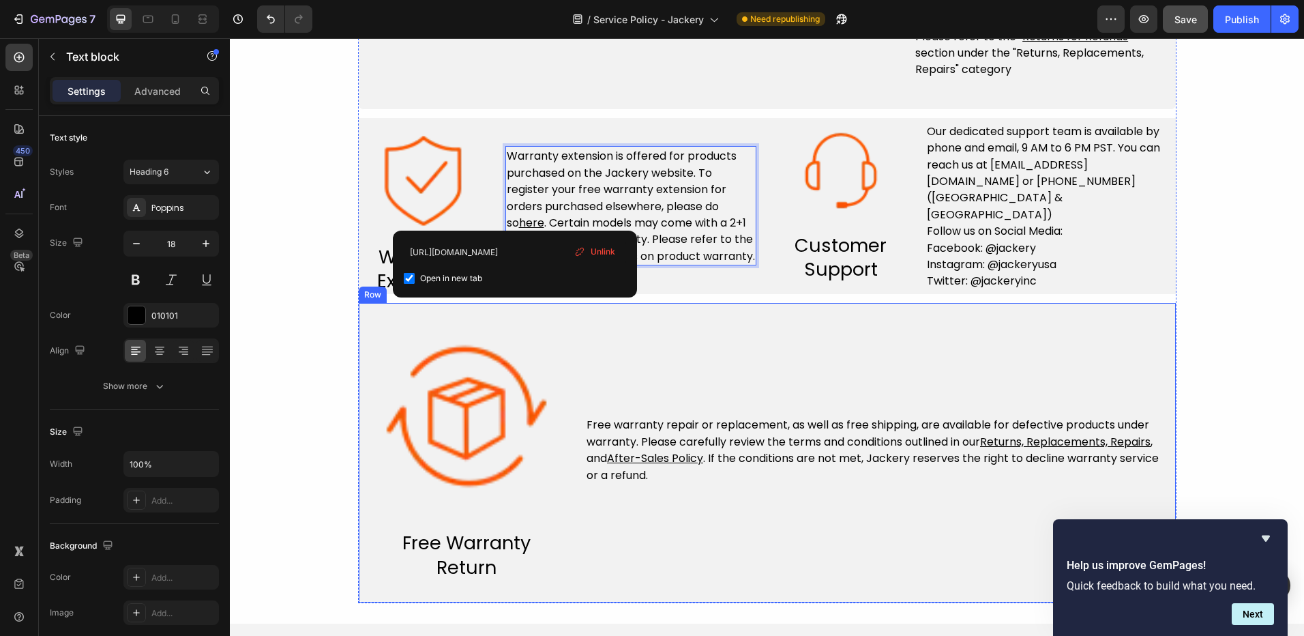
click at [655, 482] on p "Free warranty repair or replacement, as well as free shipping, are available fo…" at bounding box center [877, 449] width 580 height 67
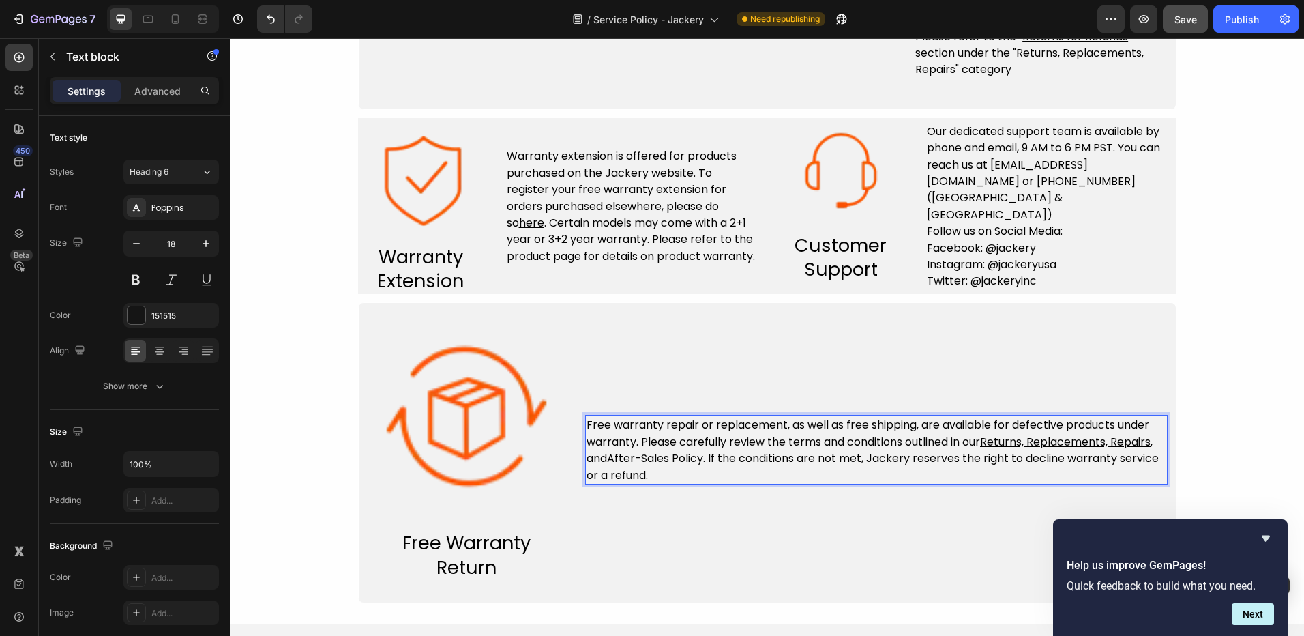
click at [664, 459] on u "After-Sales Policy" at bounding box center [655, 458] width 96 height 16
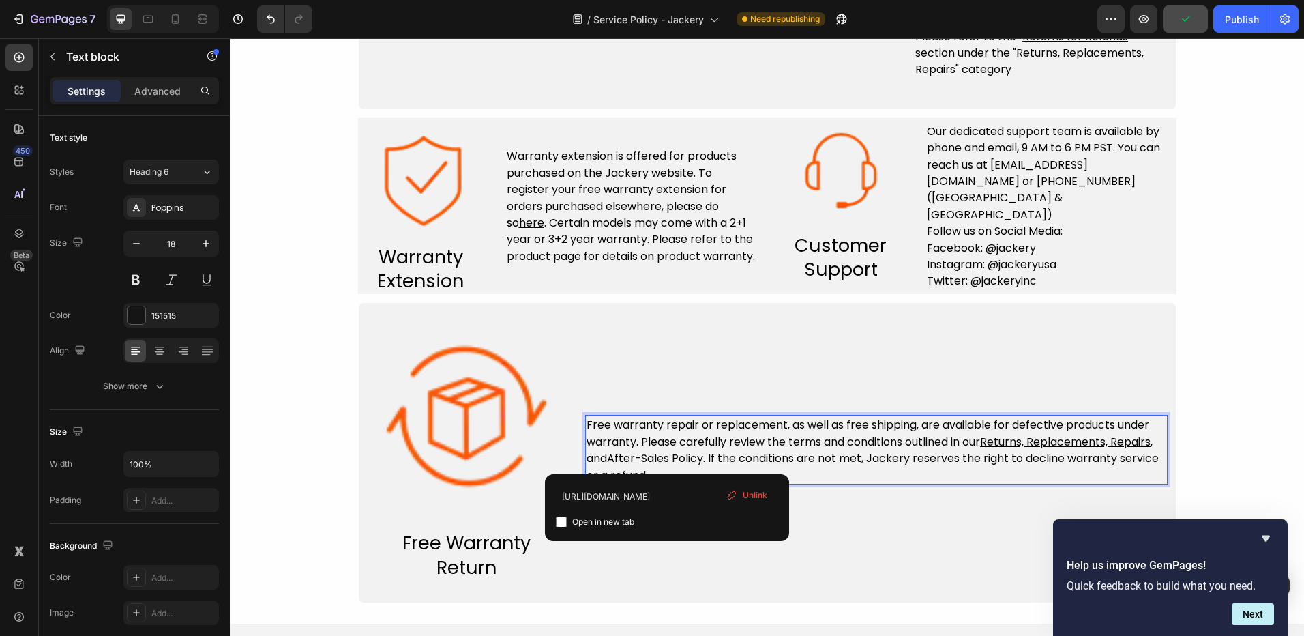
click at [609, 521] on span "Open in new tab" at bounding box center [603, 522] width 62 height 16
checkbox input "true"
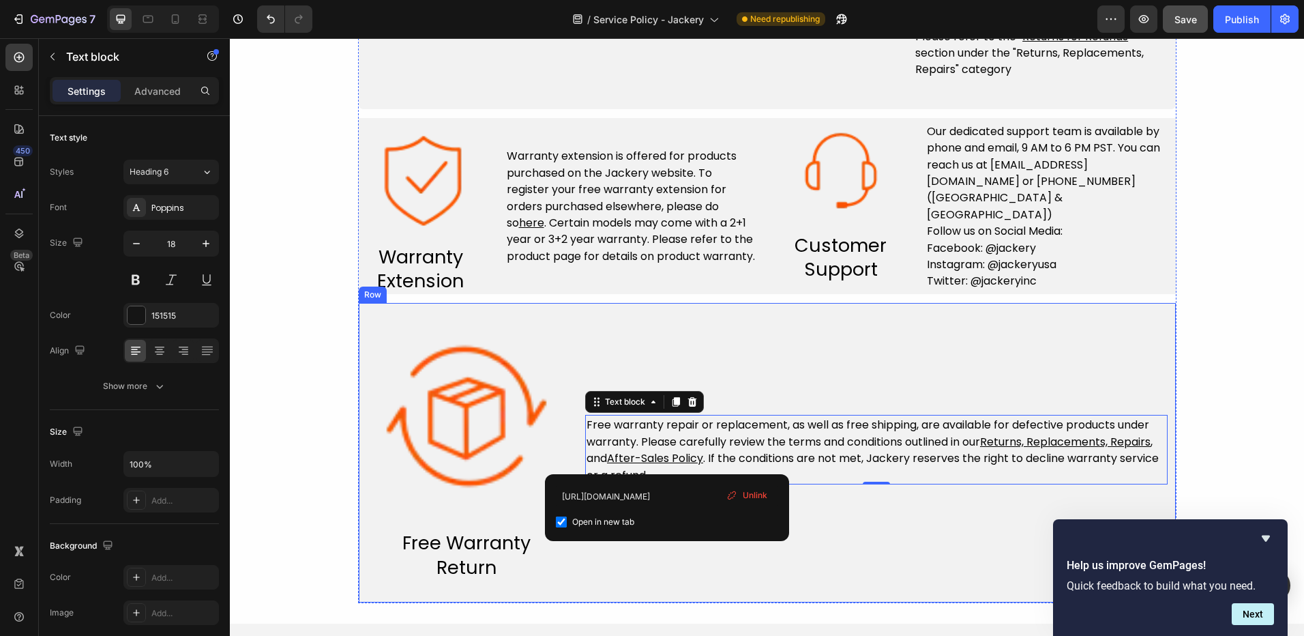
click at [899, 536] on div "Free warranty repair or replacement, as well as free shipping, are available fo…" at bounding box center [876, 449] width 583 height 261
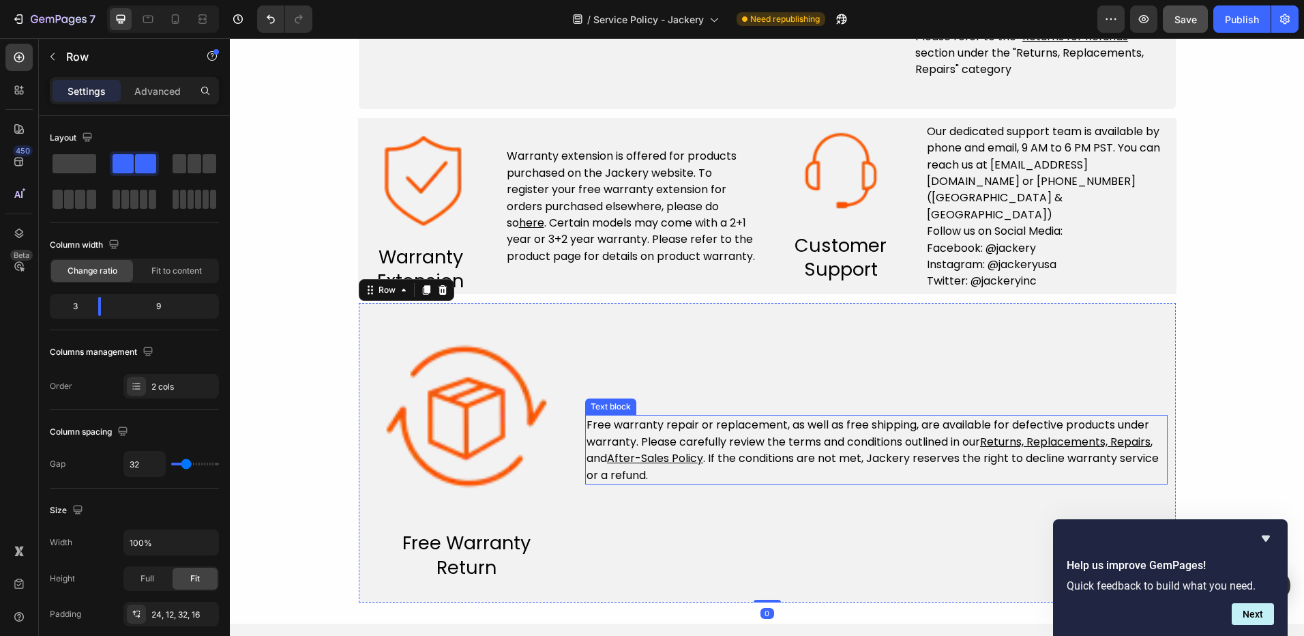
click at [1072, 437] on u "Returns, Replacements, Repairs" at bounding box center [1065, 442] width 171 height 16
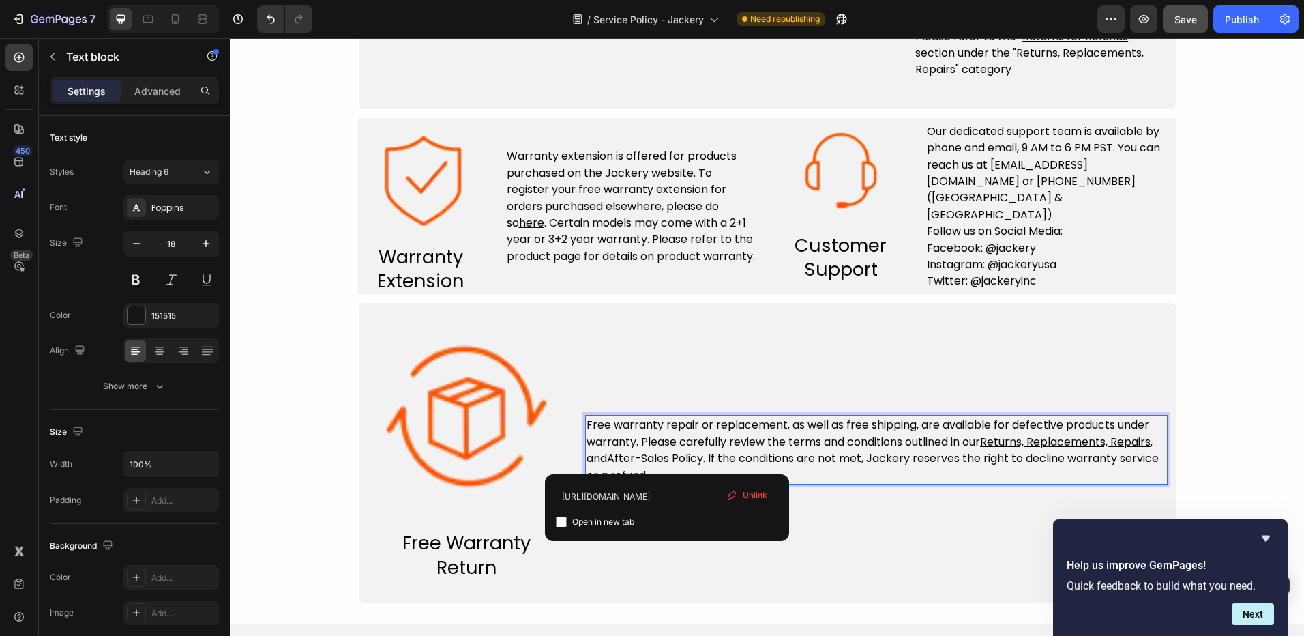
click at [1081, 437] on u "Returns, Replacements, Repairs" at bounding box center [1065, 442] width 171 height 16
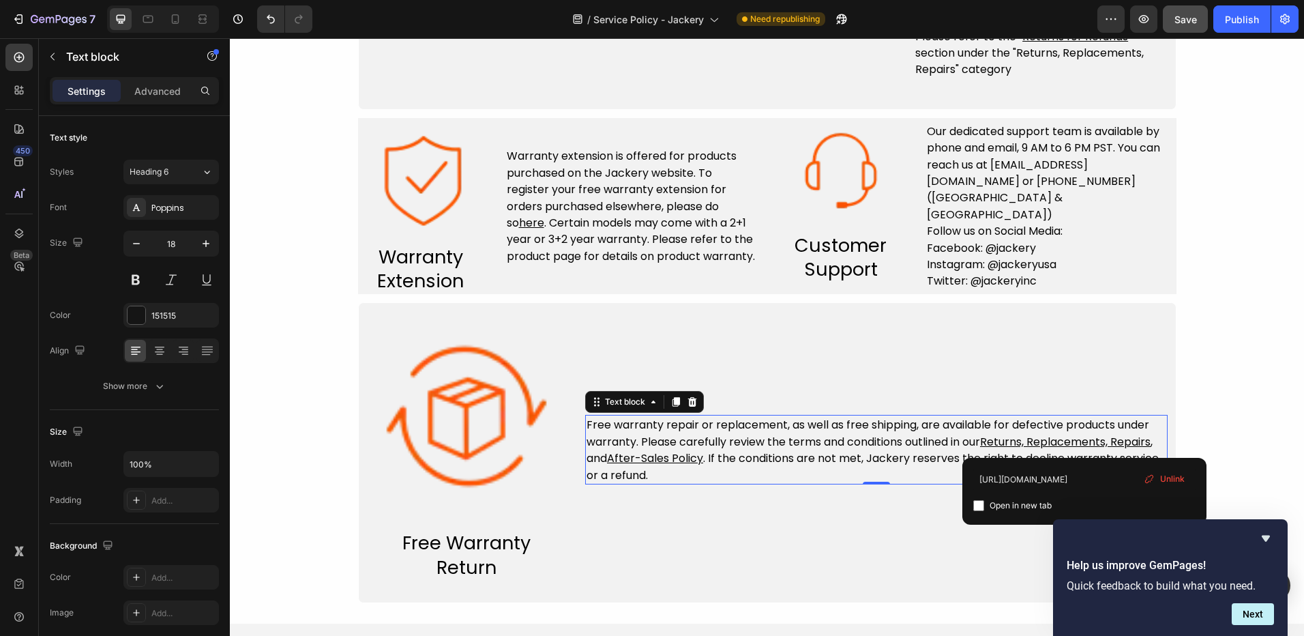
click at [1002, 505] on span "Open in new tab" at bounding box center [1021, 505] width 62 height 16
checkbox input "true"
click at [681, 274] on div "Warranty extension is offered for products purchased on the Jackery website. To…" at bounding box center [631, 206] width 251 height 176
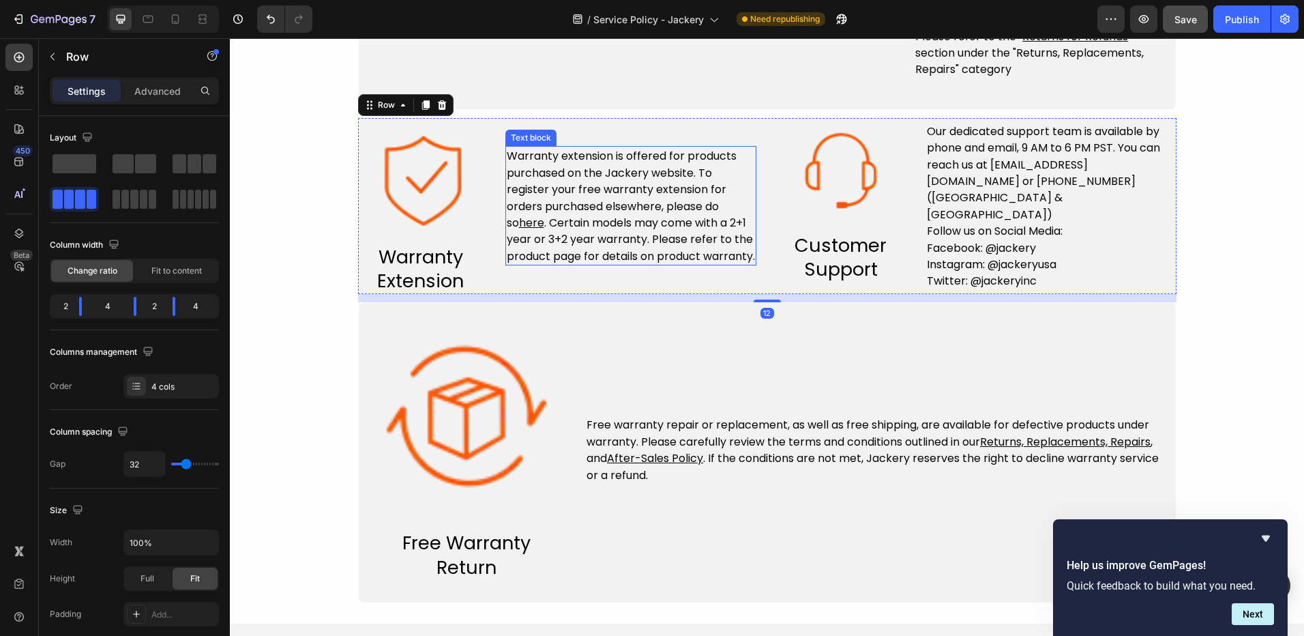
click at [523, 215] on u "here" at bounding box center [531, 223] width 25 height 16
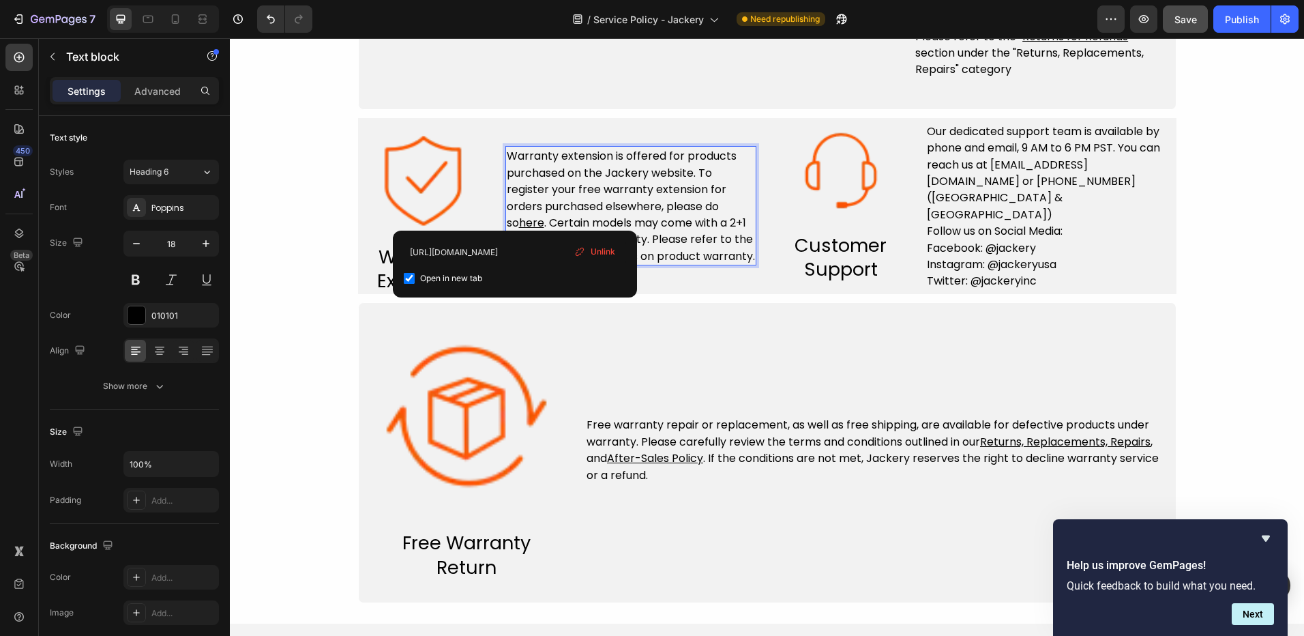
click at [519, 215] on u "here" at bounding box center [531, 223] width 25 height 16
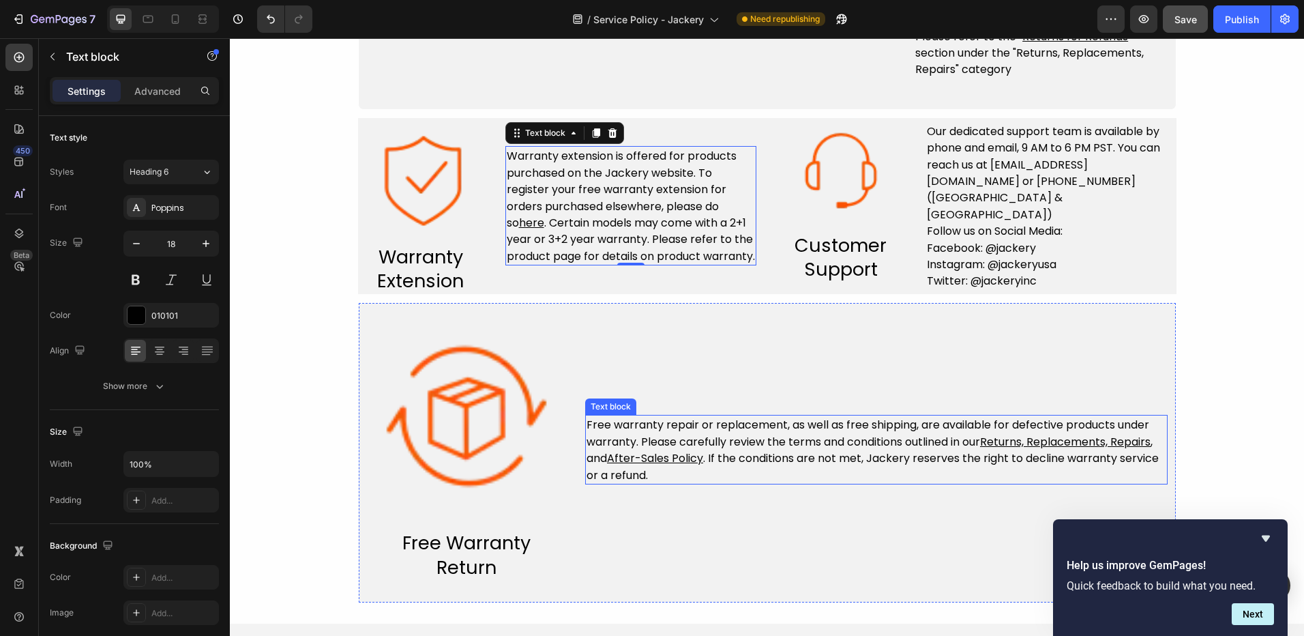
click at [700, 457] on u "After-Sales Policy" at bounding box center [655, 458] width 96 height 16
click at [675, 458] on u "After-Sales Policy" at bounding box center [655, 458] width 96 height 16
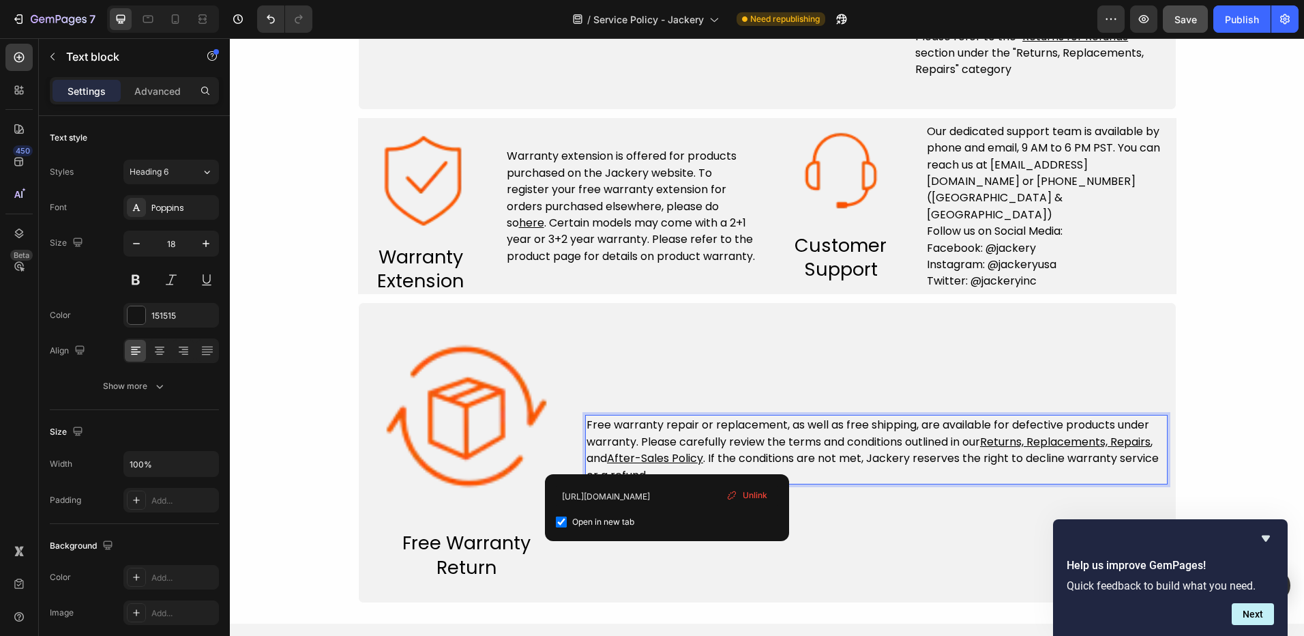
click at [665, 460] on u "After-Sales Policy" at bounding box center [655, 458] width 96 height 16
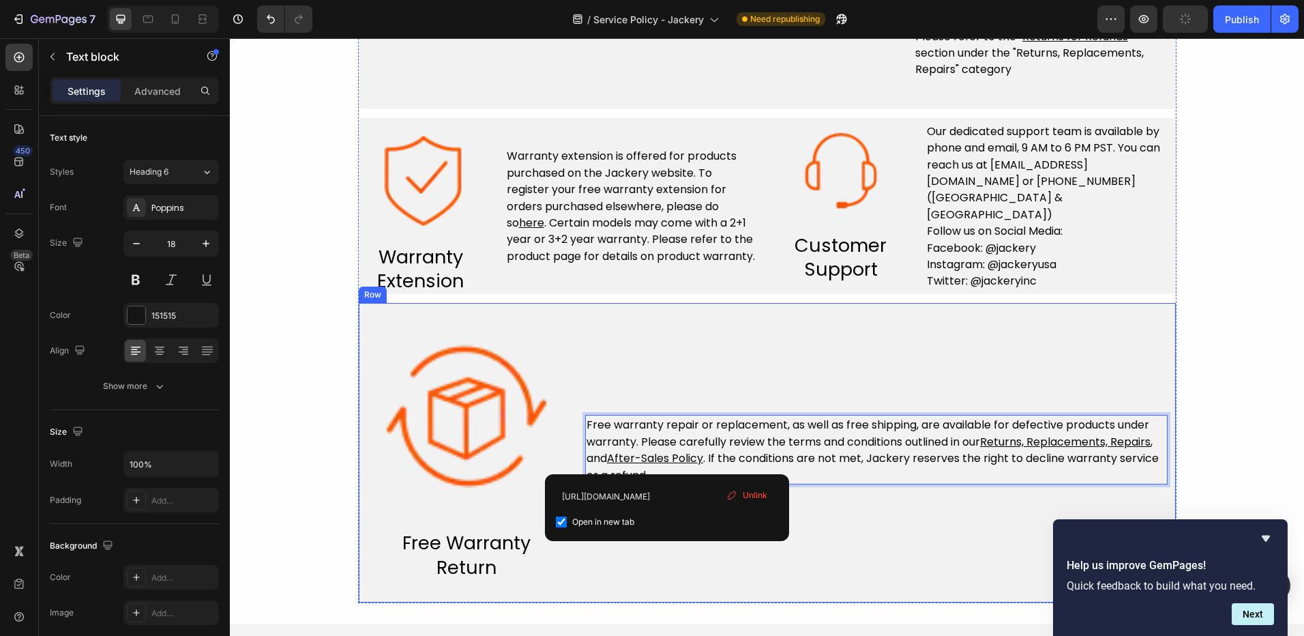
click at [690, 360] on div "Free warranty repair or replacement, as well as free shipping, are available fo…" at bounding box center [876, 449] width 583 height 261
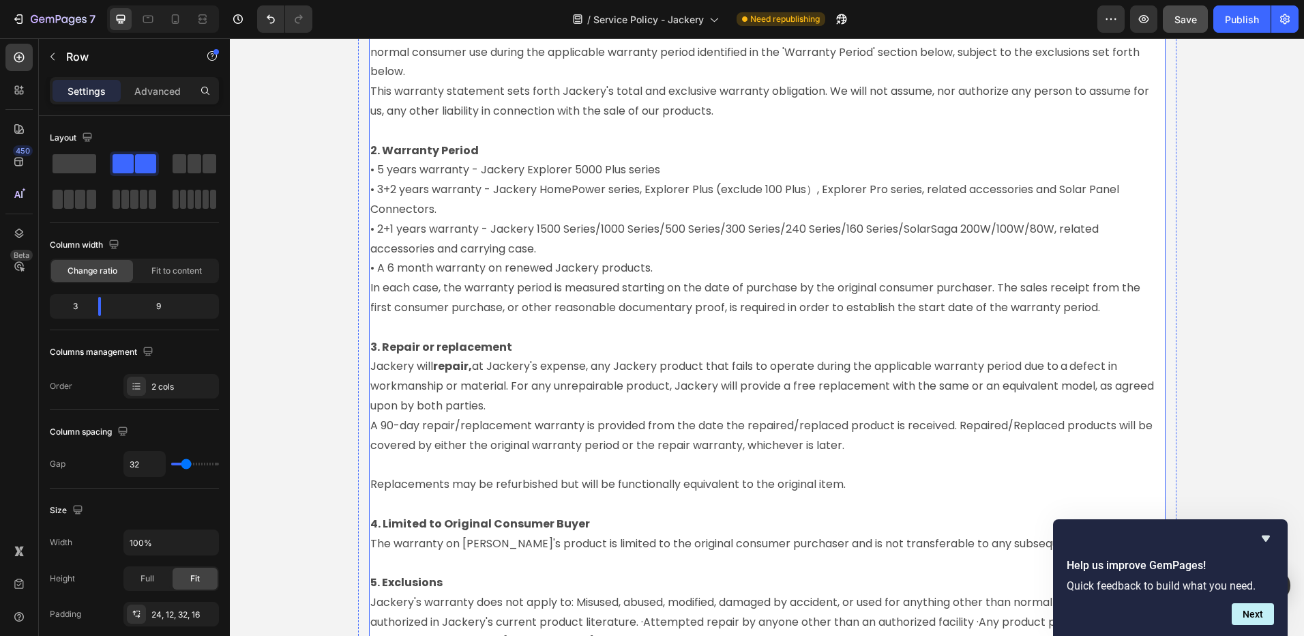
scroll to position [1535, 0]
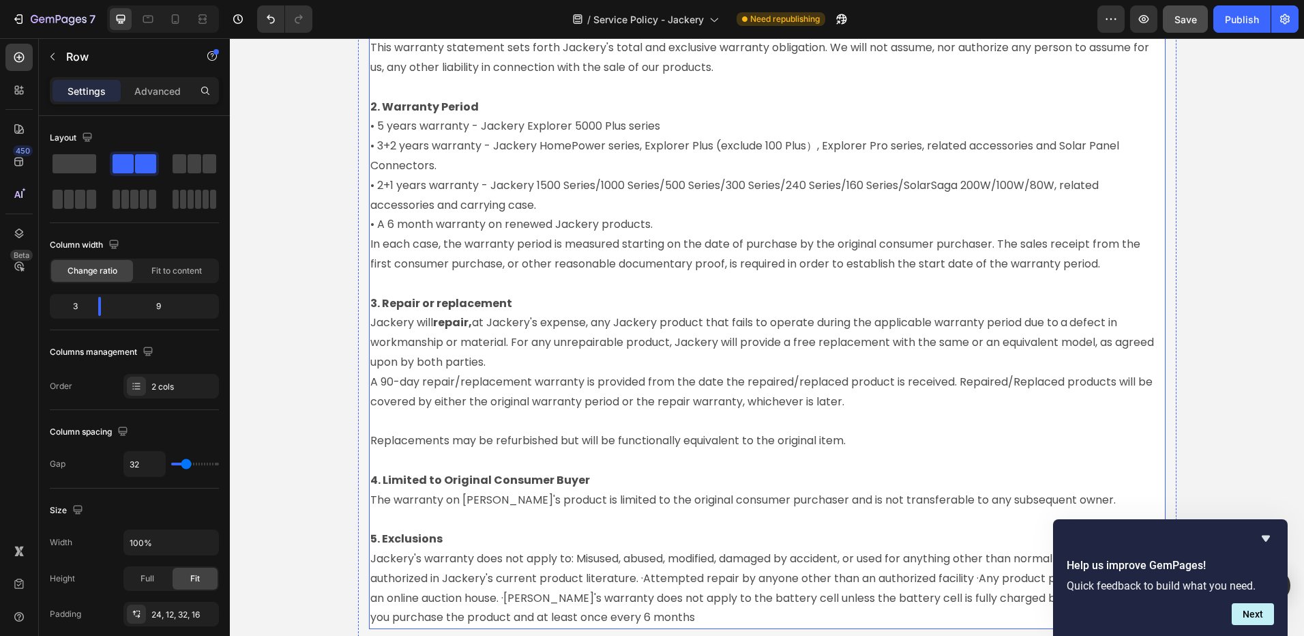
click at [411, 437] on span "Replacements may be refurbished but will be functionally equivalent to the orig…" at bounding box center [607, 441] width 475 height 16
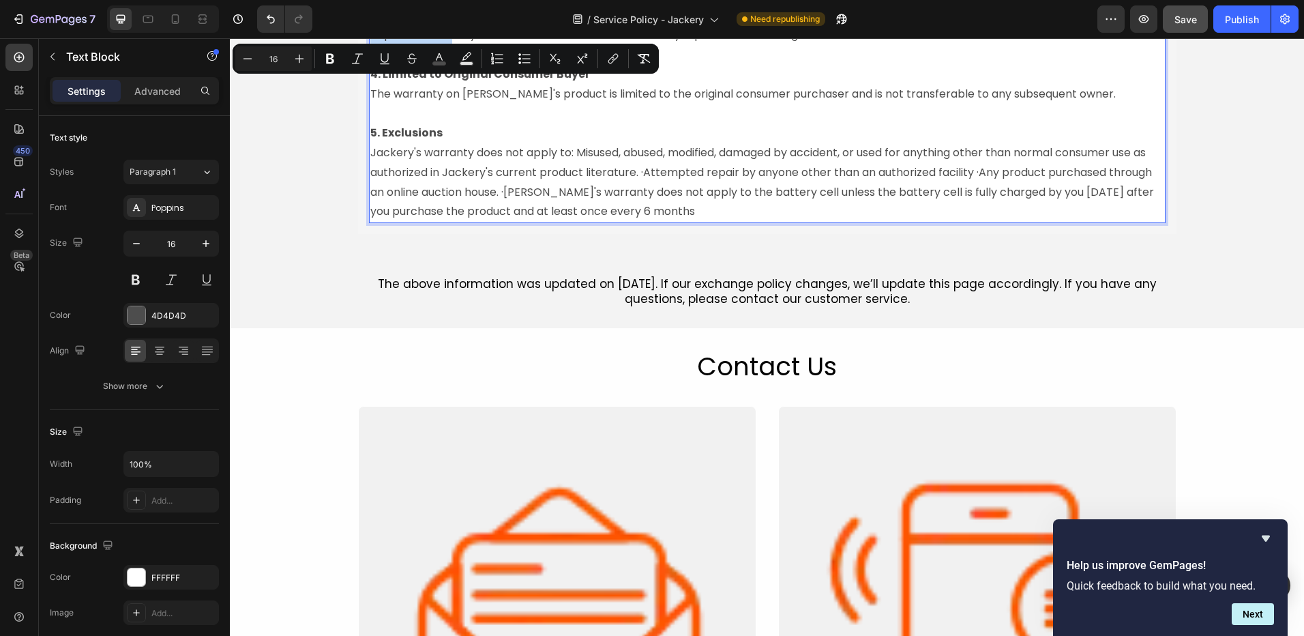
scroll to position [1942, 0]
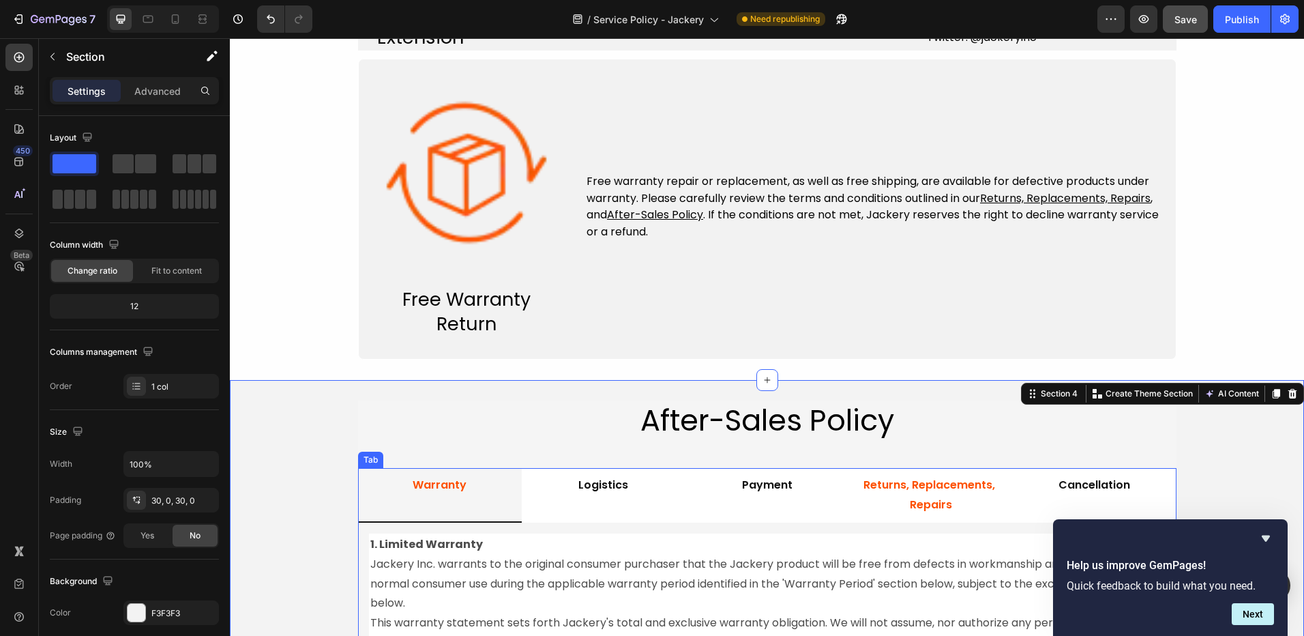
scroll to position [1055, 0]
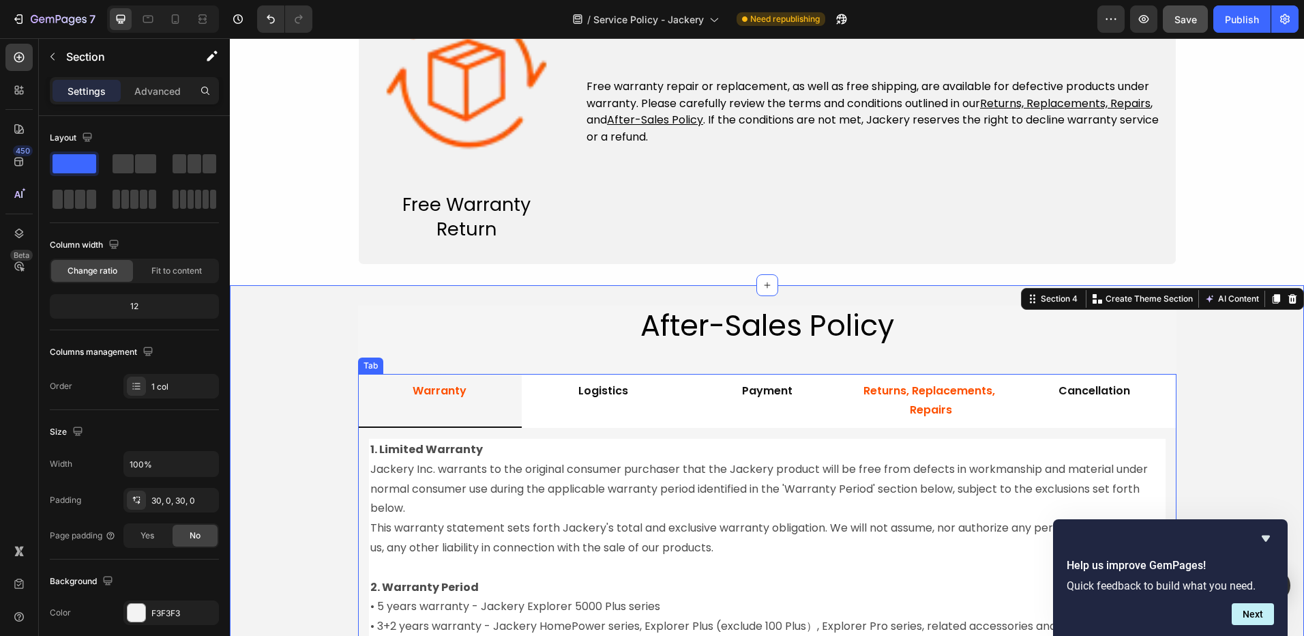
click at [940, 400] on p "Returns, Replacements, Repairs" at bounding box center [931, 401] width 138 height 40
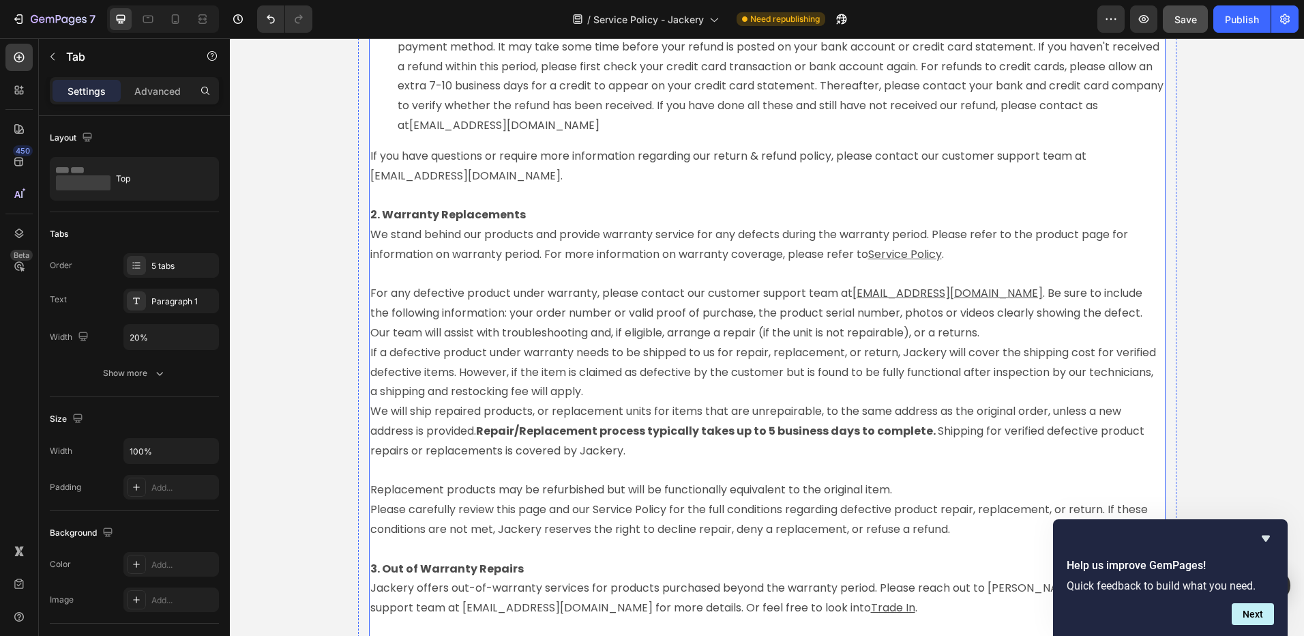
scroll to position [2078, 0]
click at [906, 253] on u "Service Policy" at bounding box center [905, 255] width 74 height 16
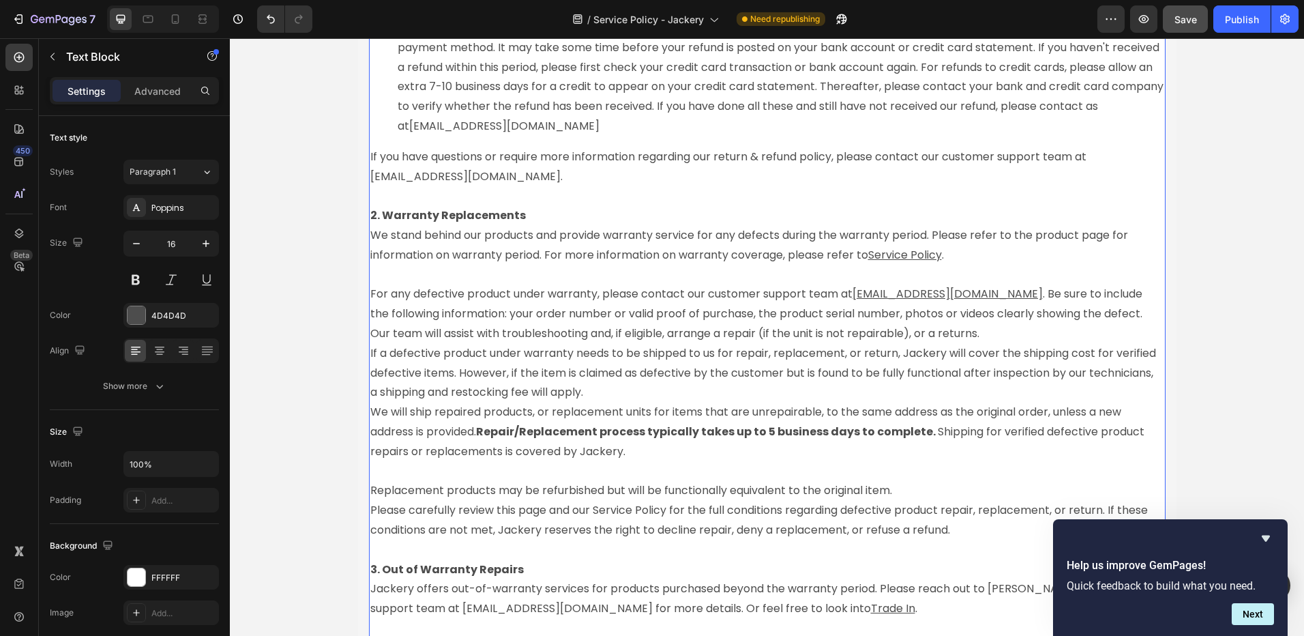
click at [938, 254] on u "Service Policy" at bounding box center [905, 255] width 74 height 16
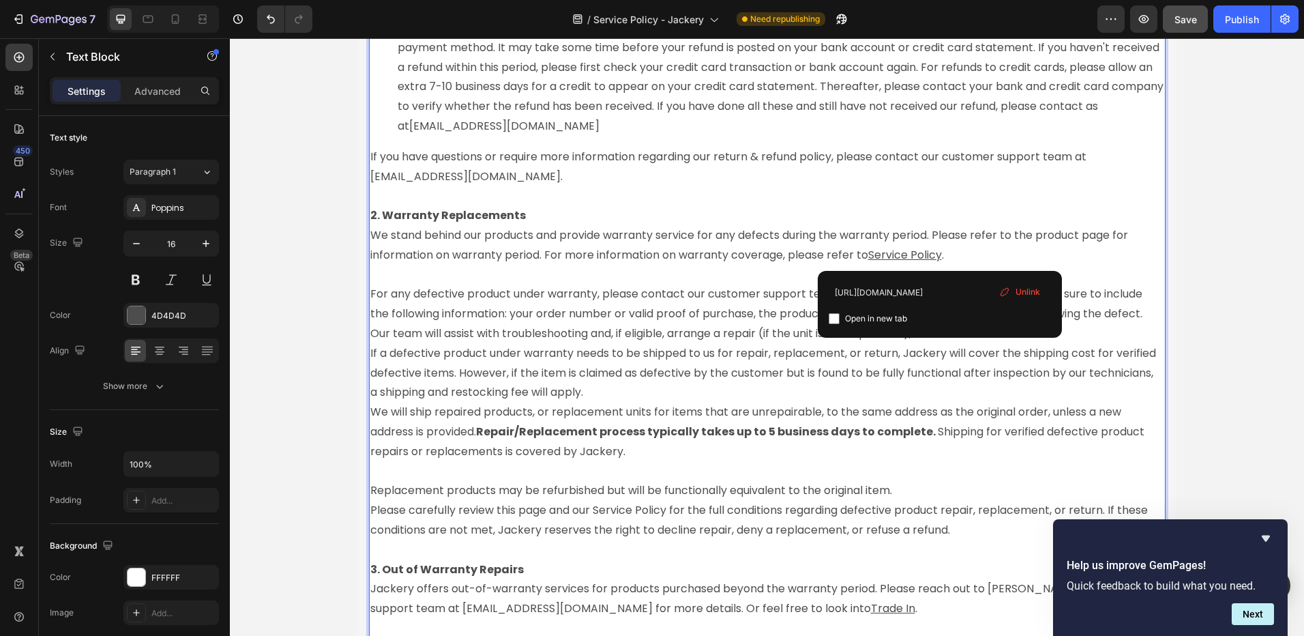
click at [844, 320] on label "Open in new tab" at bounding box center [874, 318] width 68 height 16
checkbox input "true"
click at [752, 267] on p "Rich Text Editor. Editing area: main" at bounding box center [767, 275] width 794 height 20
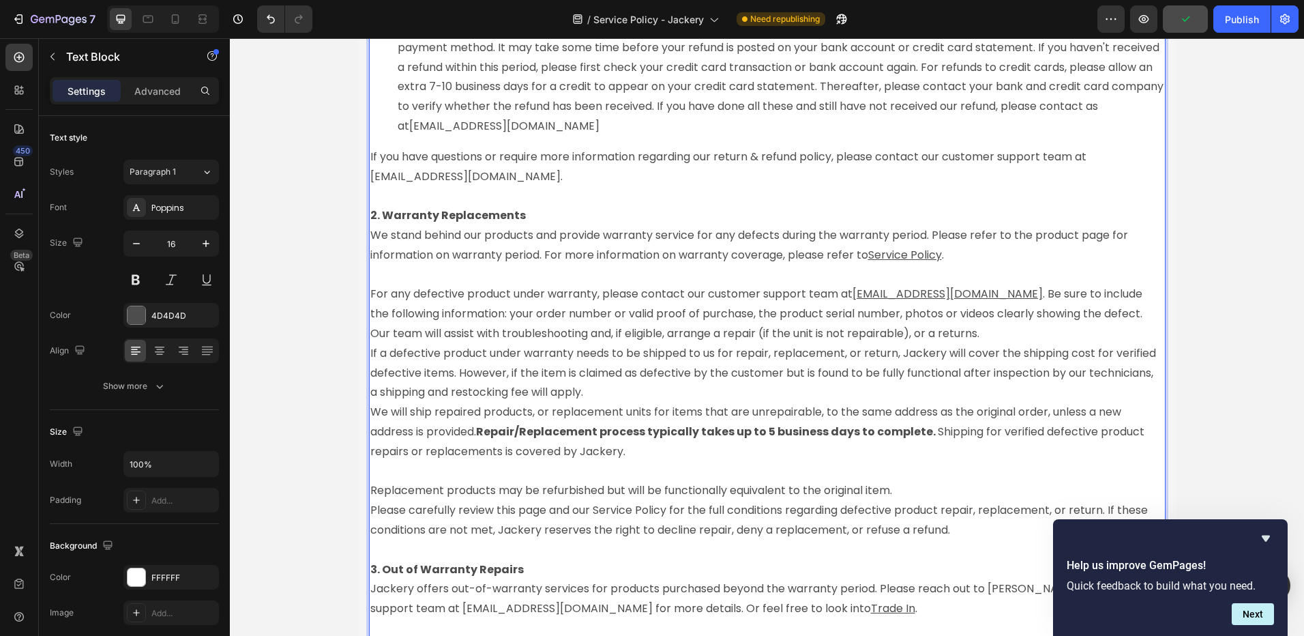
click at [598, 390] on span "If a defective product under warranty needs to be shipped to us for repair, rep…" at bounding box center [764, 372] width 789 height 55
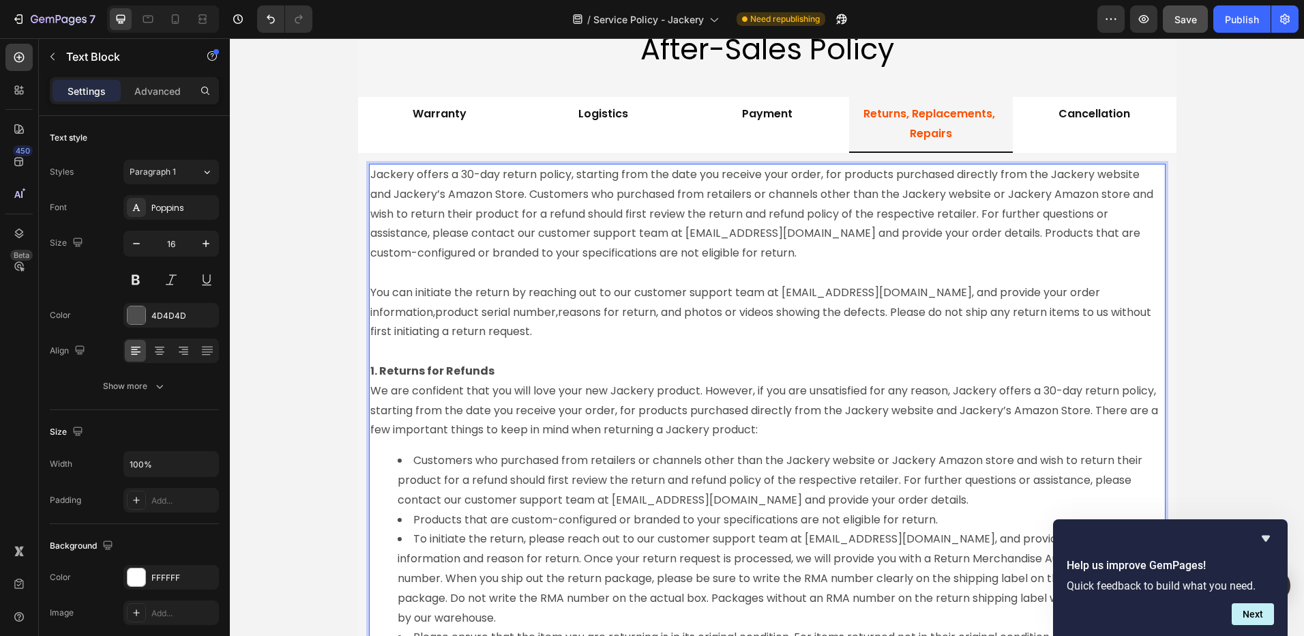
scroll to position [1259, 0]
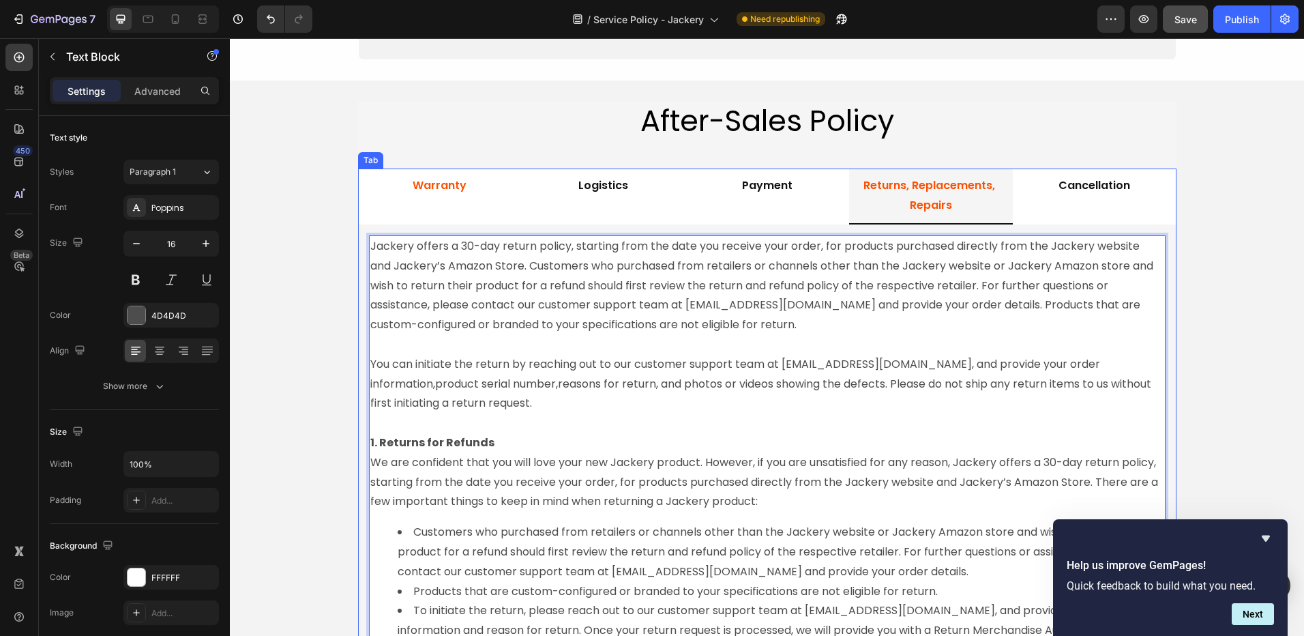
click at [426, 202] on div "Warranty" at bounding box center [440, 196] width 58 height 45
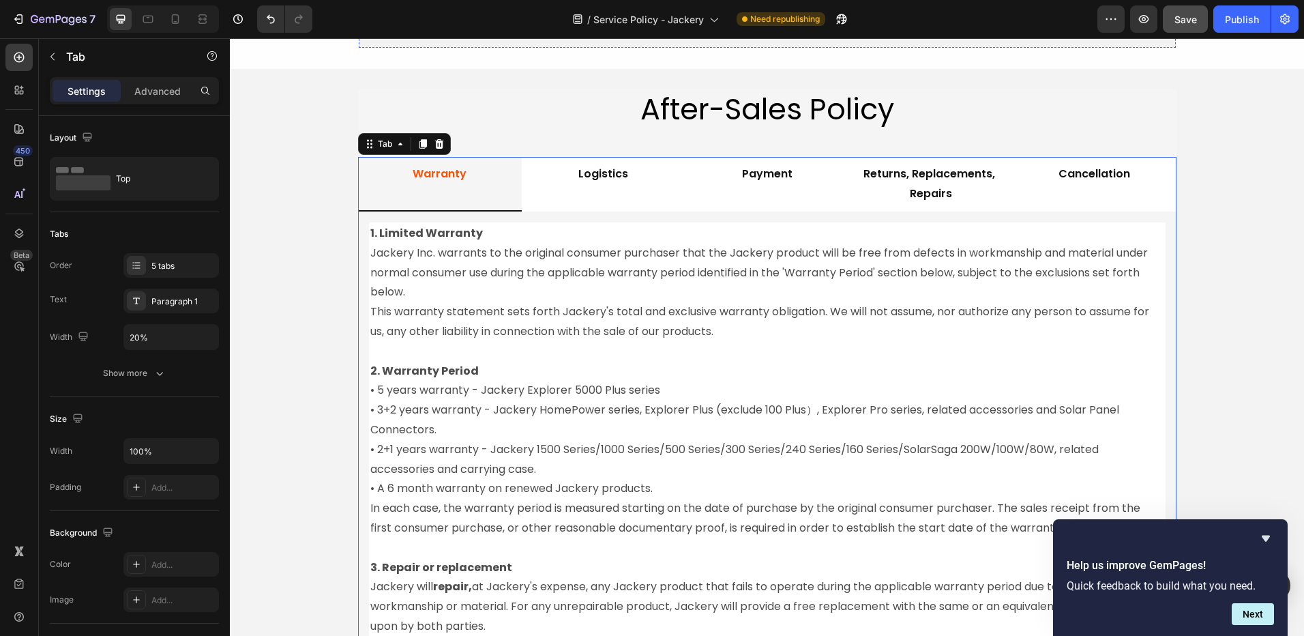
scroll to position [1055, 0]
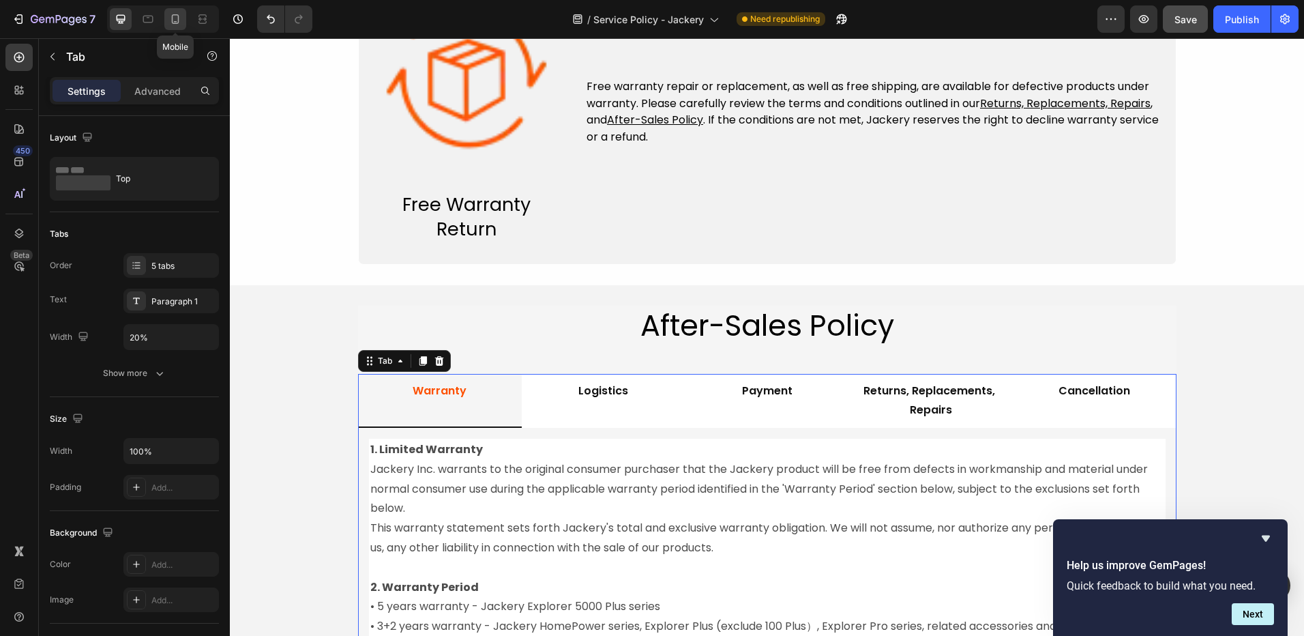
click at [169, 18] on icon at bounding box center [176, 19] width 14 height 14
type input "Auto"
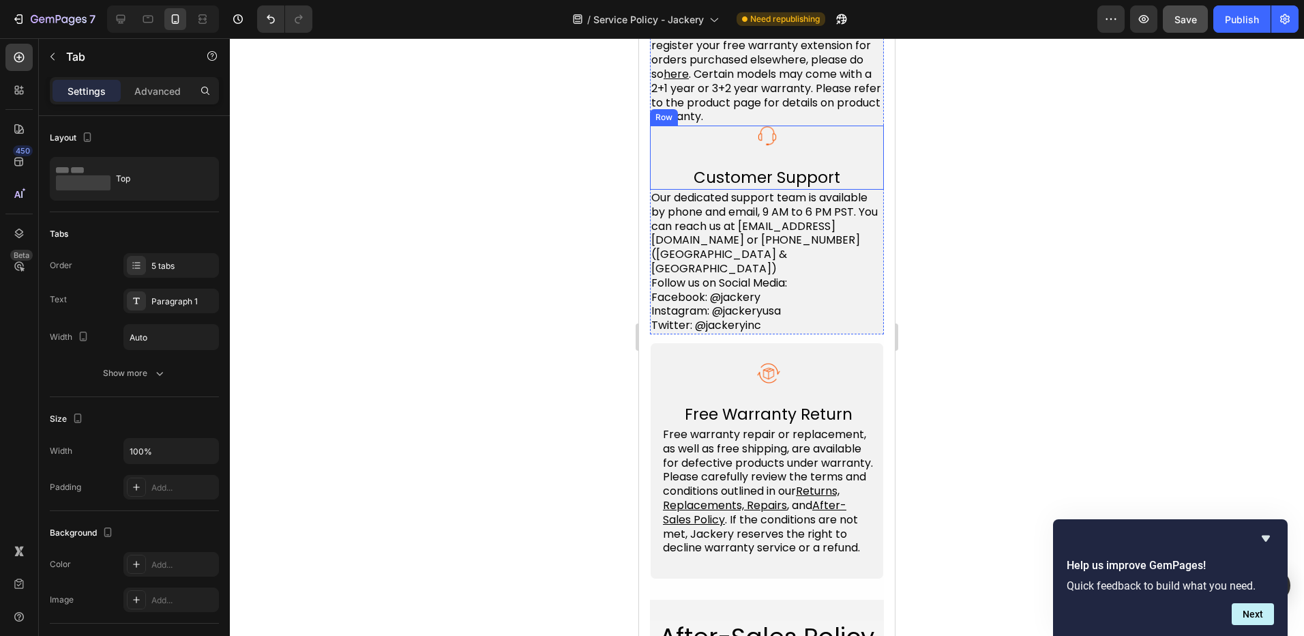
scroll to position [1501, 0]
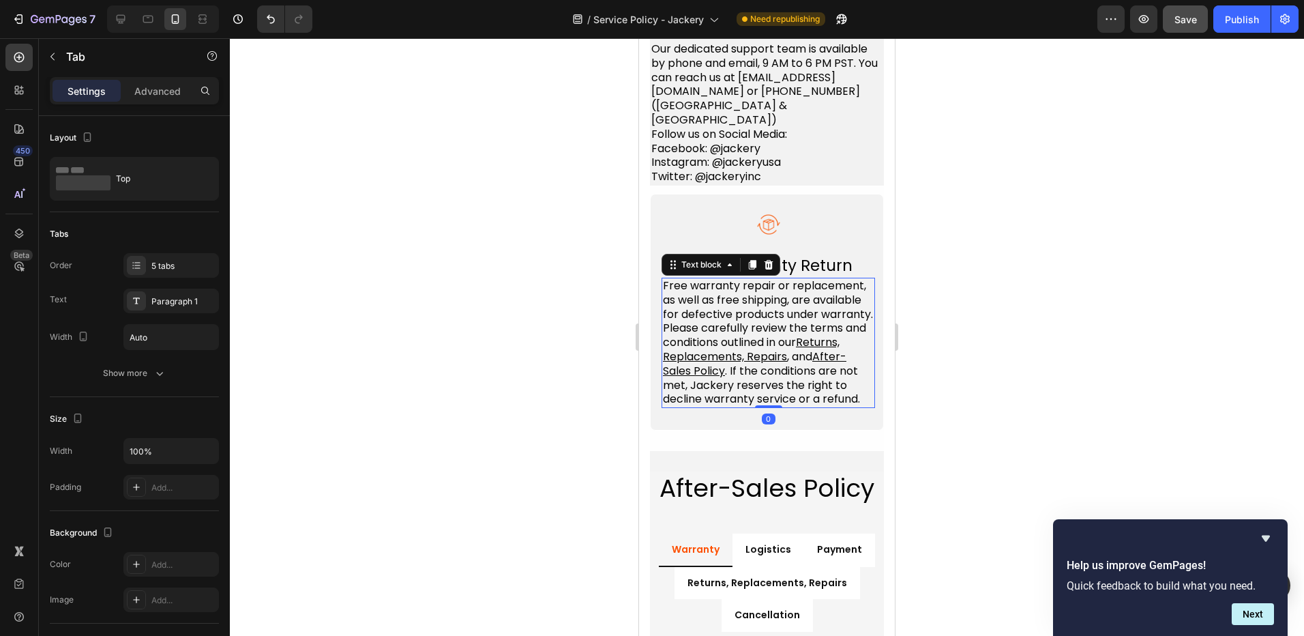
click at [767, 364] on u "Returns, Replacements, Repairs" at bounding box center [751, 349] width 177 height 30
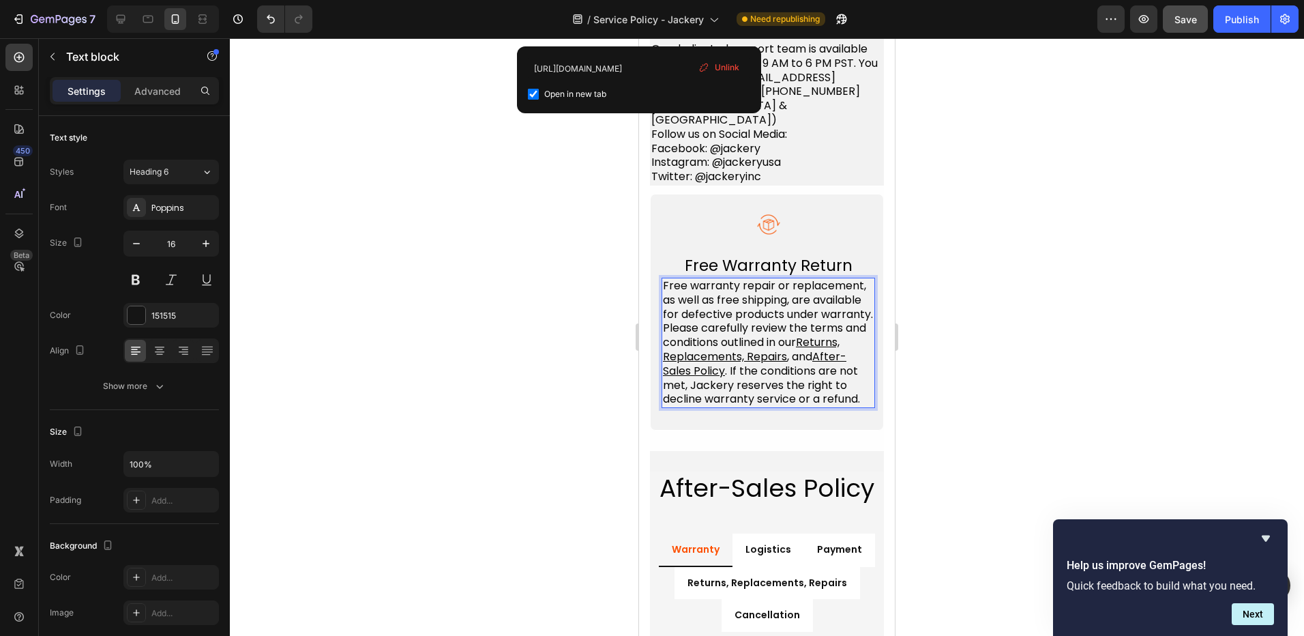
click at [784, 364] on u "Returns, Replacements, Repairs" at bounding box center [751, 349] width 177 height 30
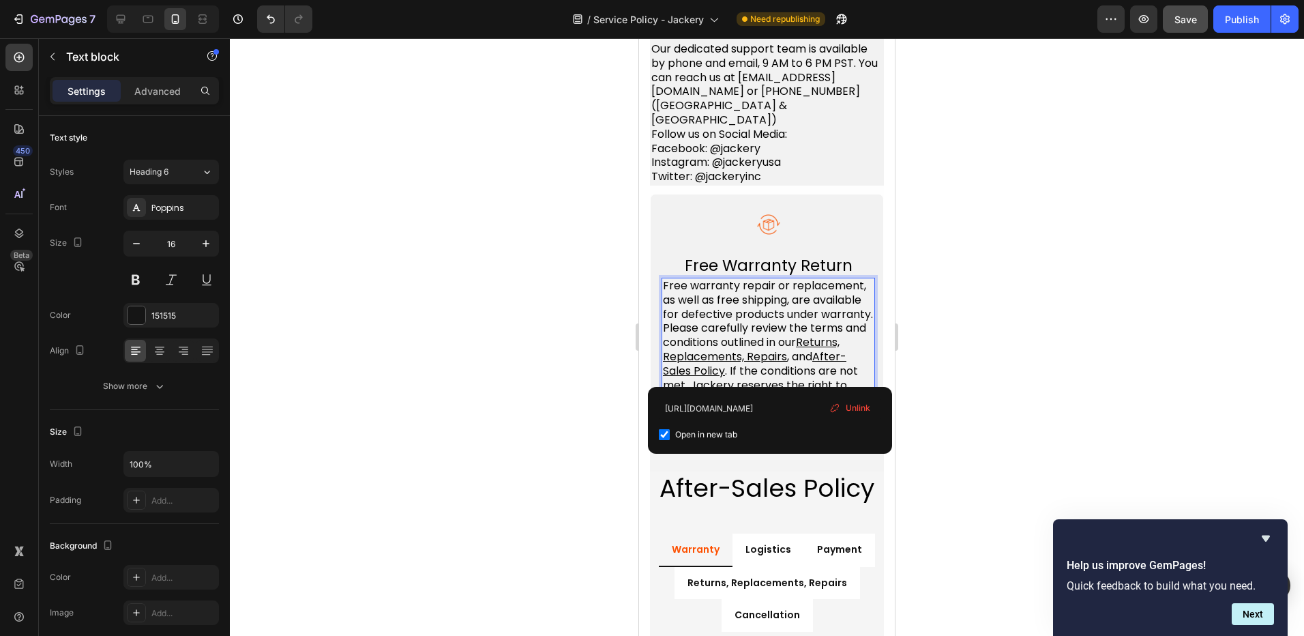
click at [830, 368] on p "Free warranty repair or replacement, as well as free shipping, are available fo…" at bounding box center [768, 343] width 211 height 128
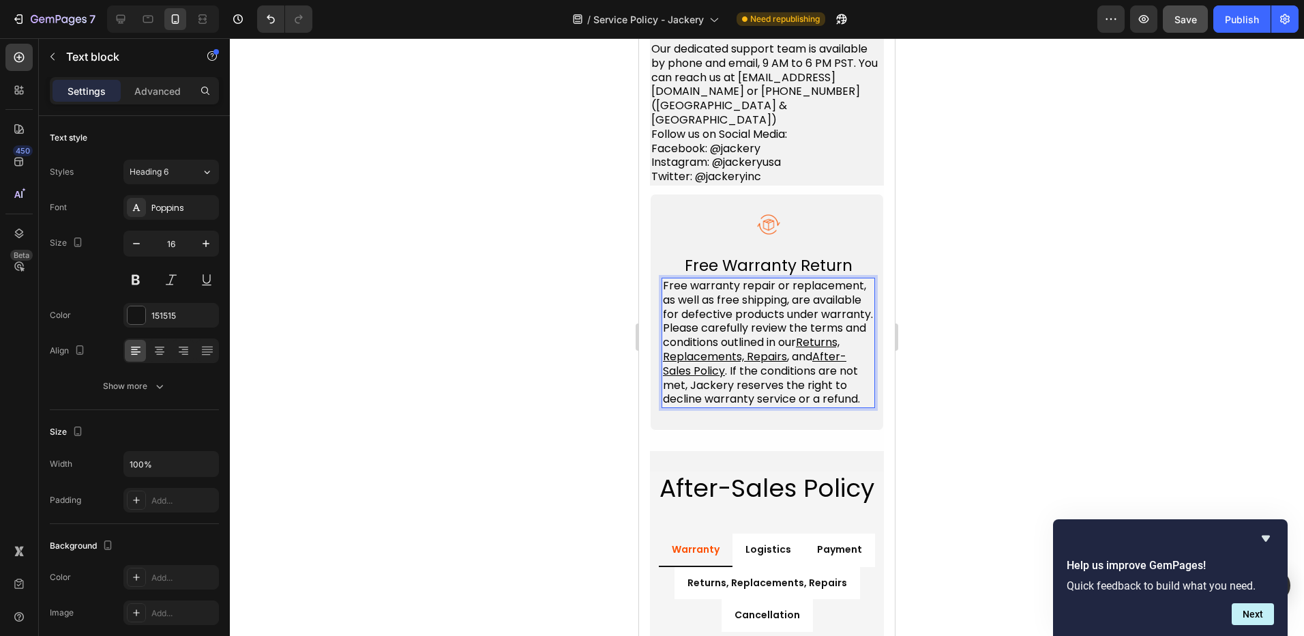
click at [933, 375] on div at bounding box center [767, 337] width 1074 height 598
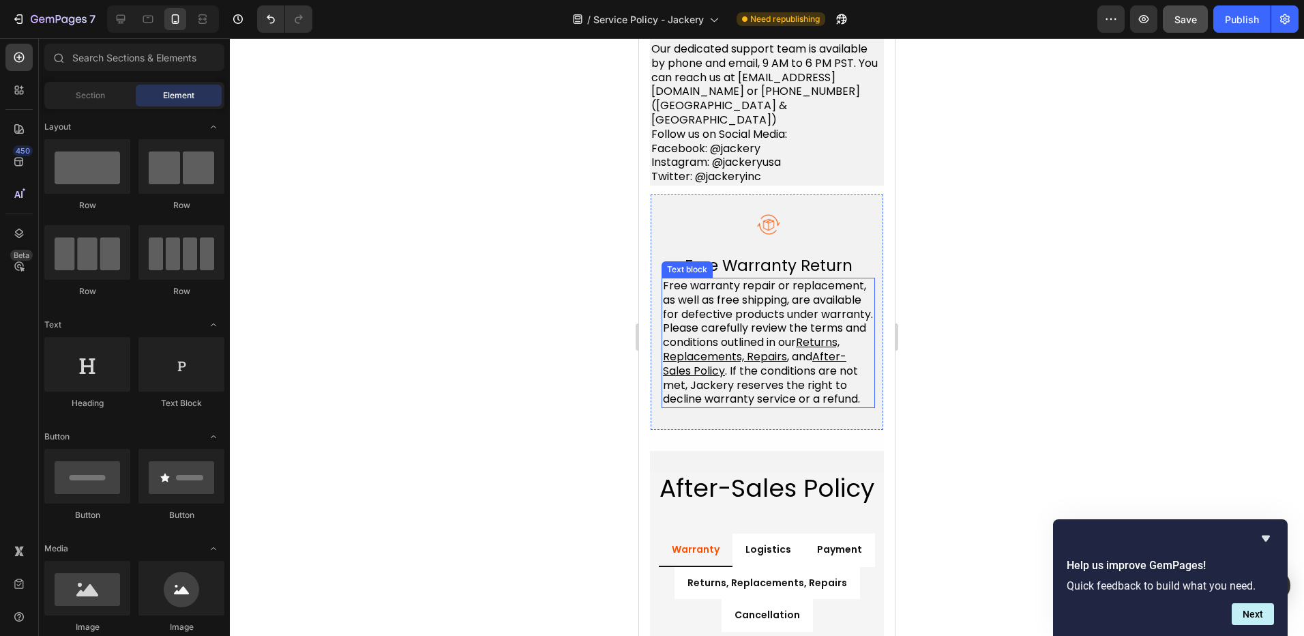
click at [845, 379] on u "After-Sales Policy" at bounding box center [755, 364] width 184 height 30
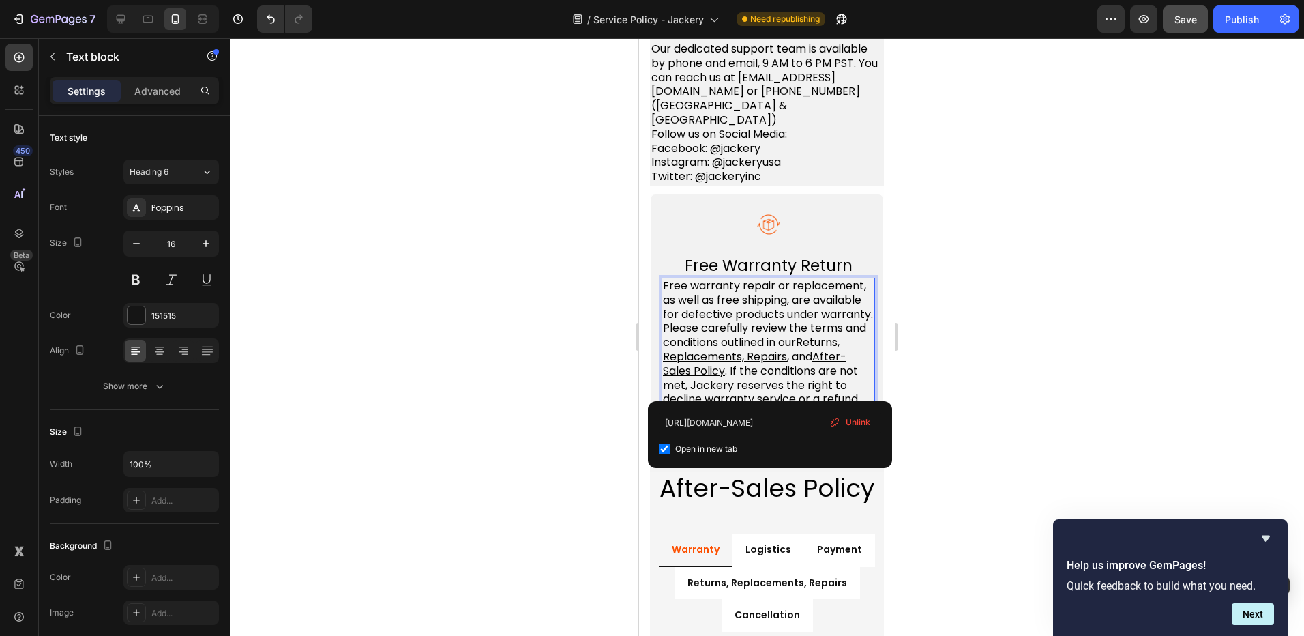
click at [845, 379] on u "After-Sales Policy" at bounding box center [755, 364] width 184 height 30
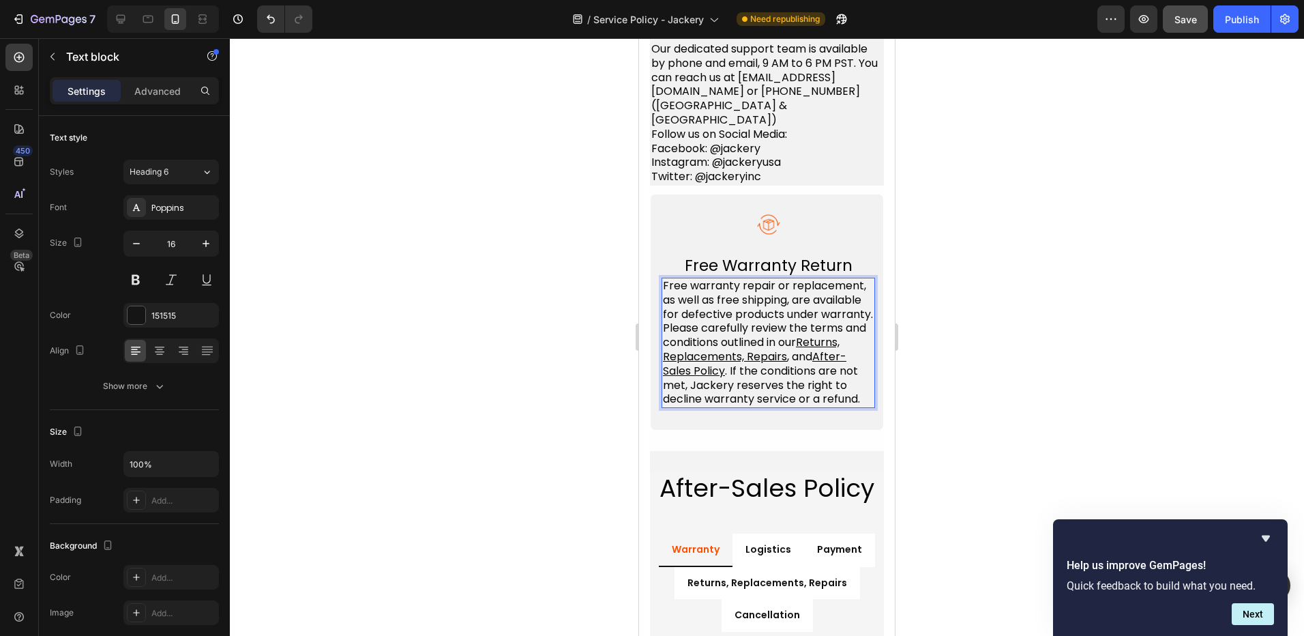
click at [968, 381] on div at bounding box center [767, 337] width 1074 height 598
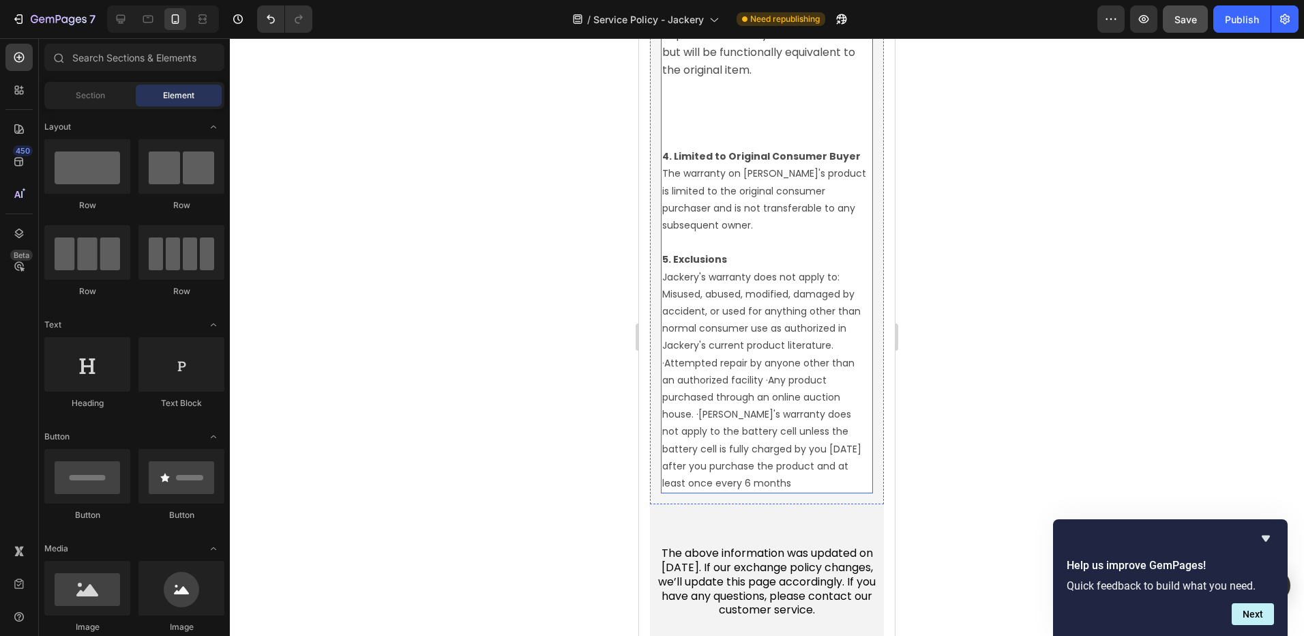
scroll to position [2865, 0]
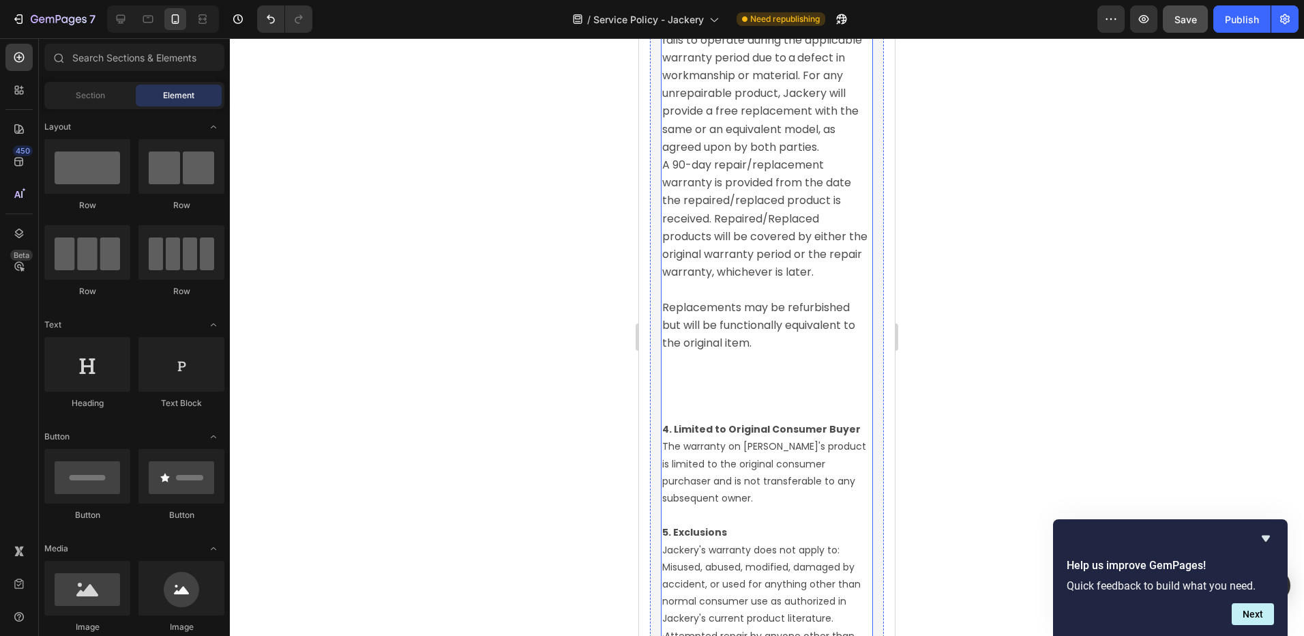
click at [733, 419] on span at bounding box center [766, 377] width 209 height 83
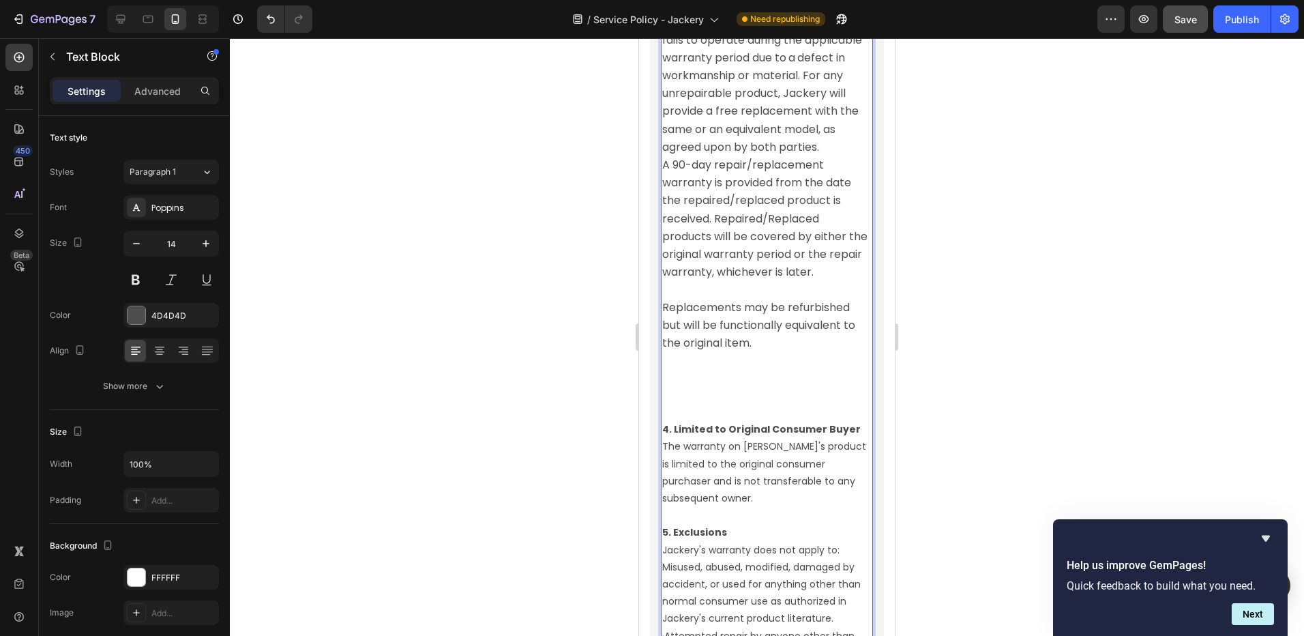
click at [712, 416] on span "Rich Text Editor. Editing area: main" at bounding box center [766, 377] width 209 height 83
click at [698, 407] on span "Rich Text Editor. Editing area: main" at bounding box center [766, 377] width 209 height 83
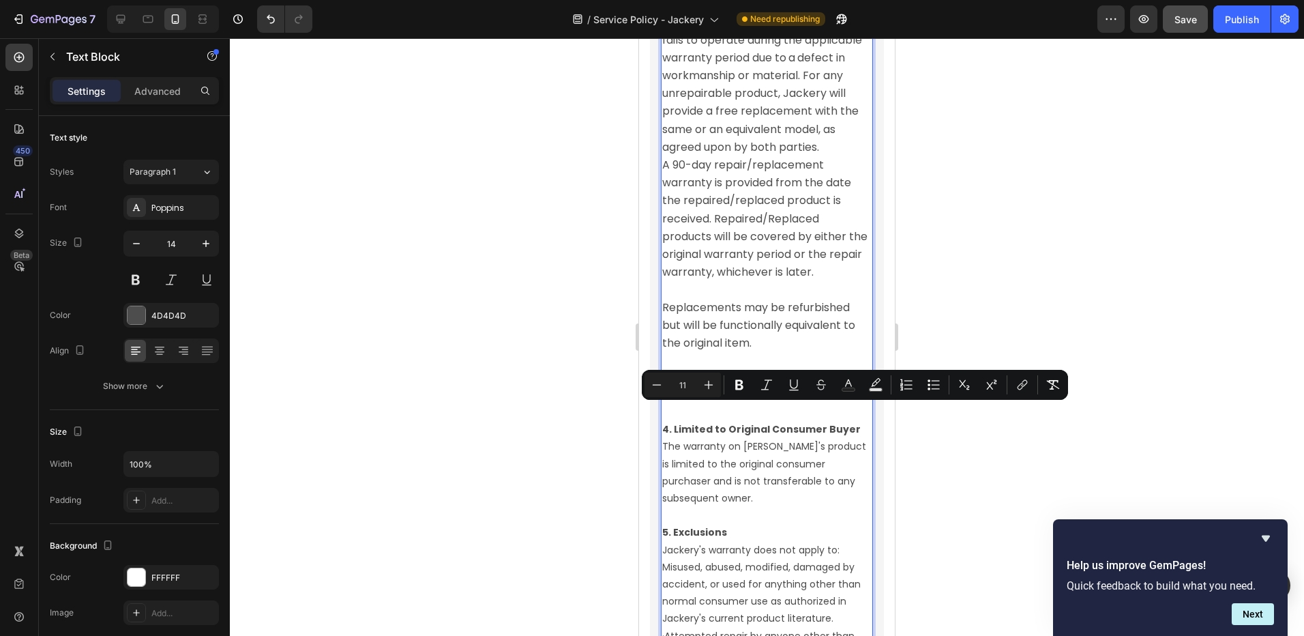
click at [690, 408] on span "Rich Text Editor. Editing area: main" at bounding box center [766, 377] width 209 height 83
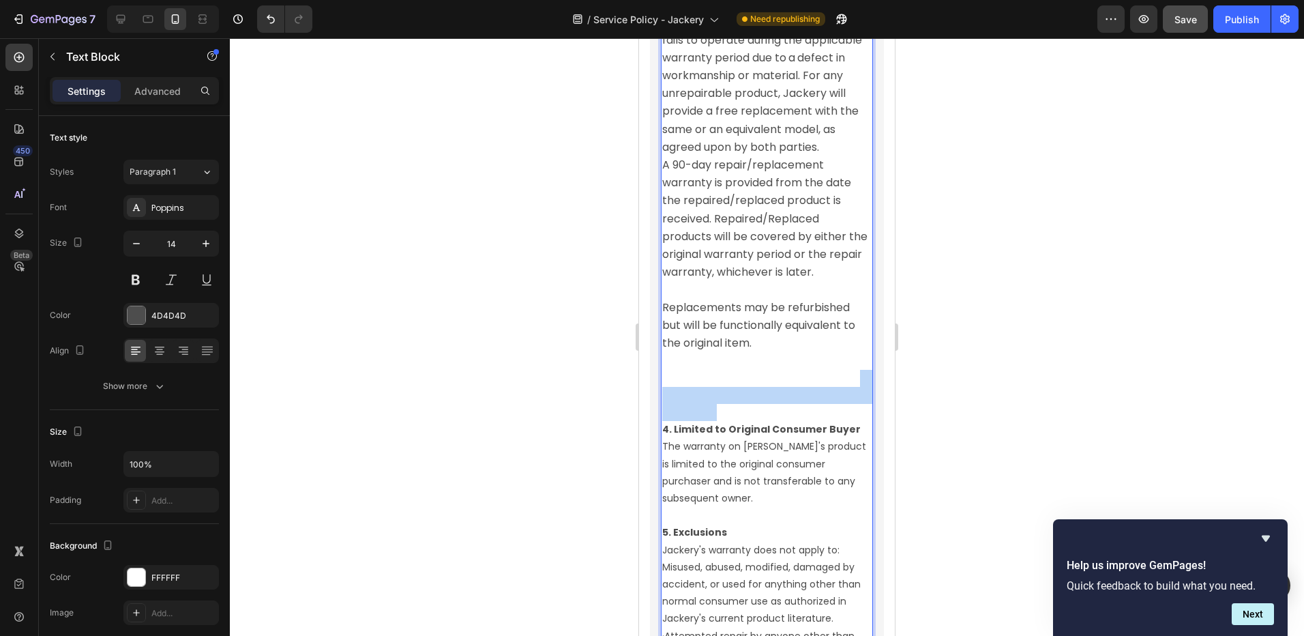
click at [690, 408] on span "Rich Text Editor. Editing area: main" at bounding box center [766, 377] width 209 height 83
click at [688, 408] on span "Rich Text Editor. Editing area: main" at bounding box center [766, 377] width 209 height 83
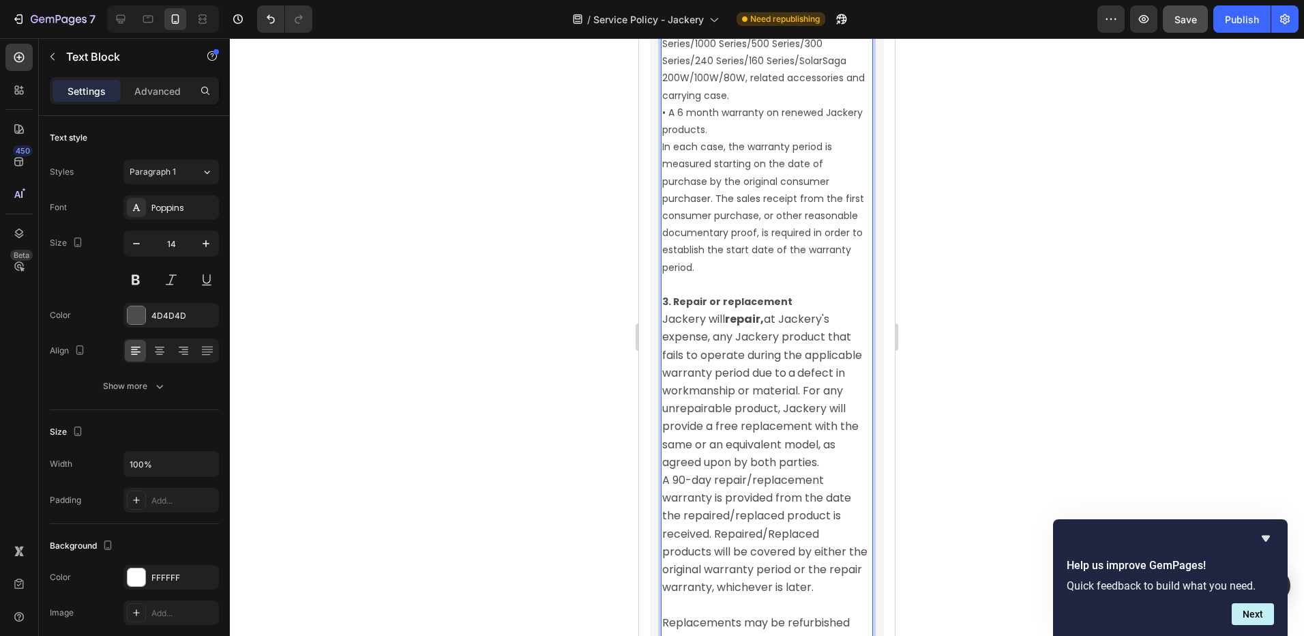
scroll to position [2456, 0]
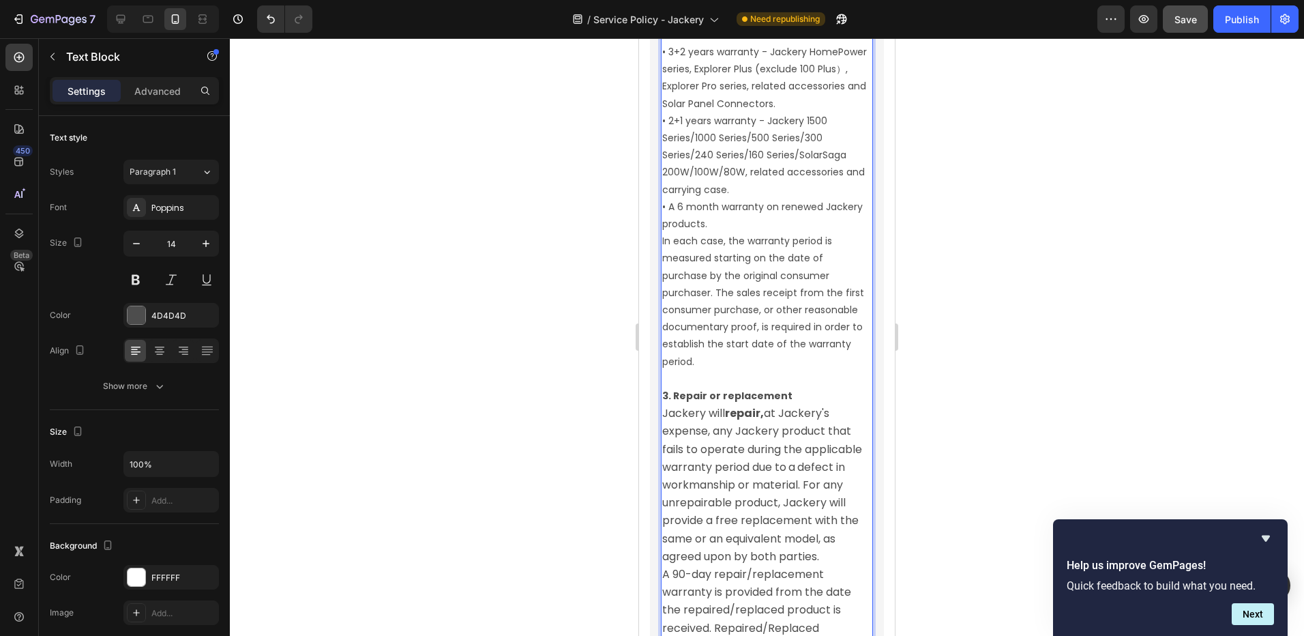
click at [758, 299] on p "In each case, the warranty period is measured starting on the date of purchase …" at bounding box center [766, 302] width 209 height 138
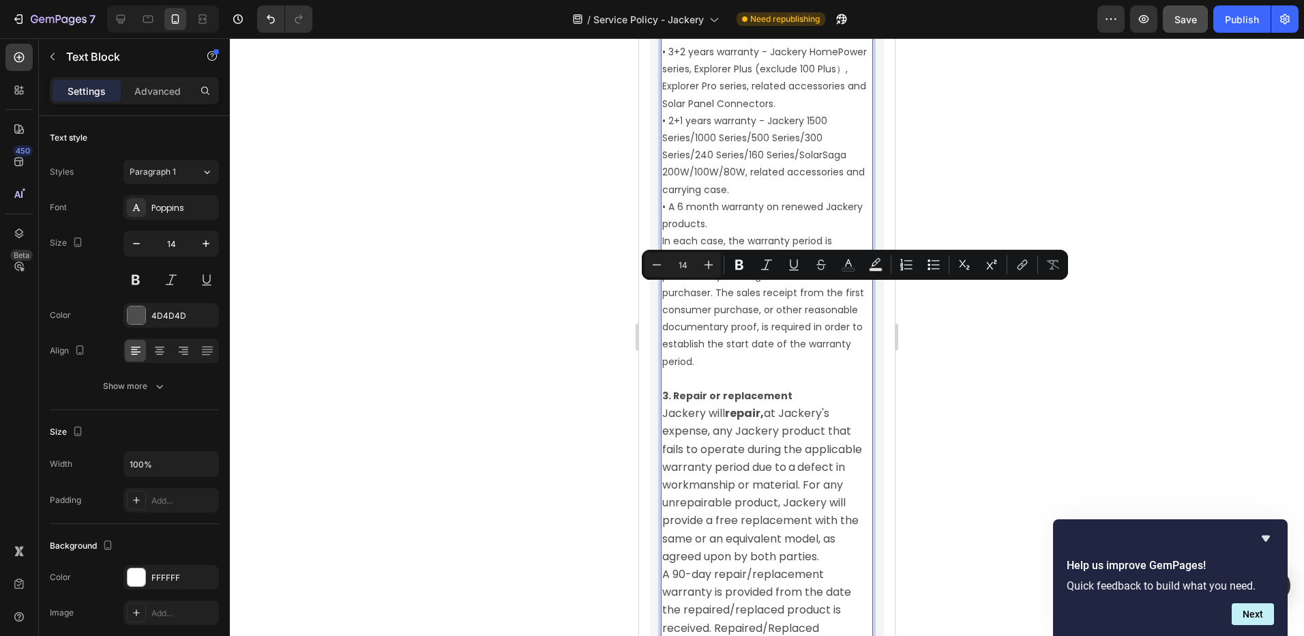
click at [732, 306] on p "In each case, the warranty period is measured starting on the date of purchase …" at bounding box center [766, 302] width 209 height 138
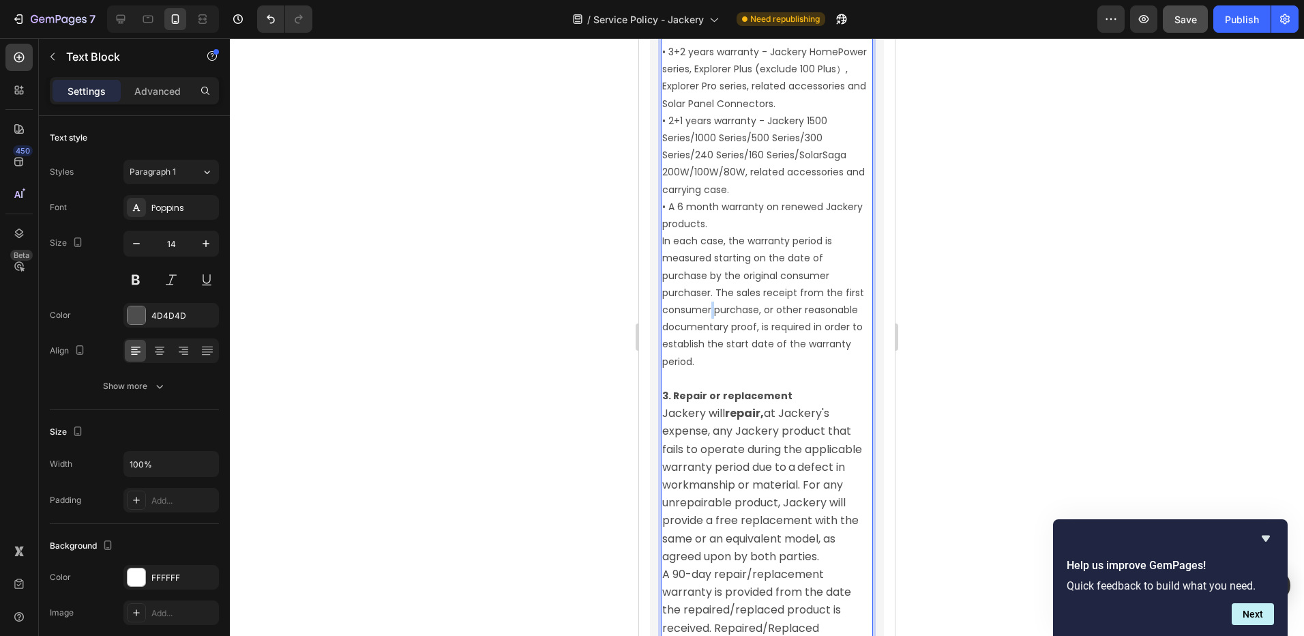
click at [732, 306] on p "In each case, the warranty period is measured starting on the date of purchase …" at bounding box center [766, 302] width 209 height 138
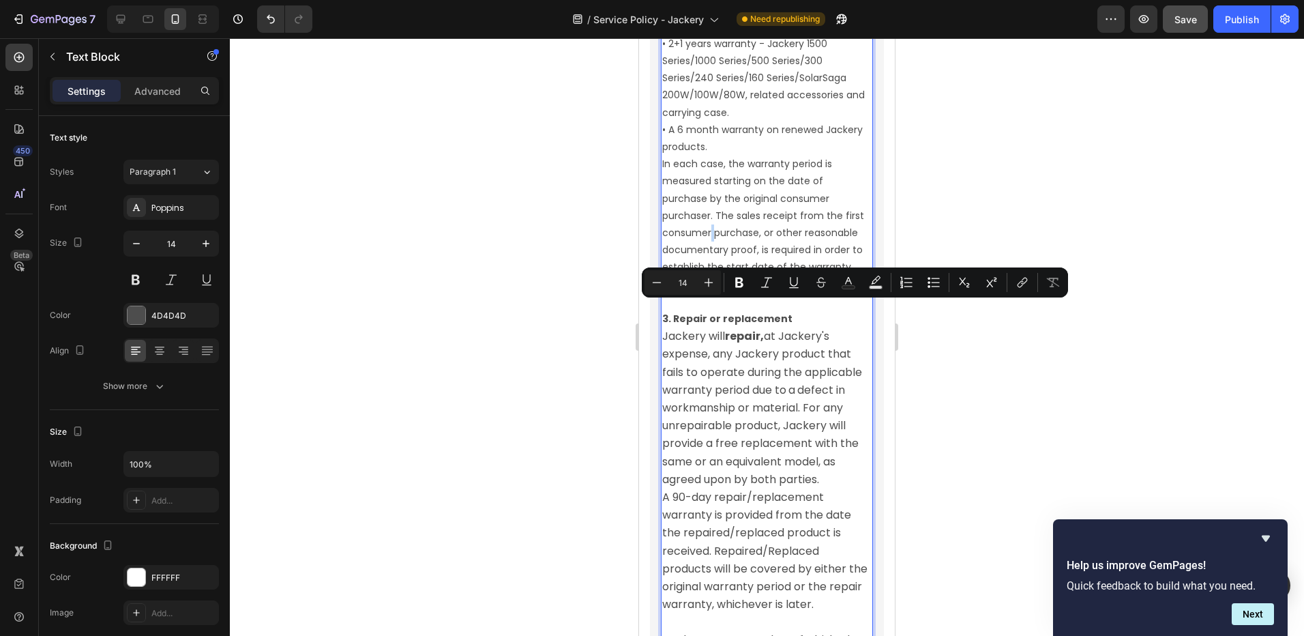
scroll to position [2661, 0]
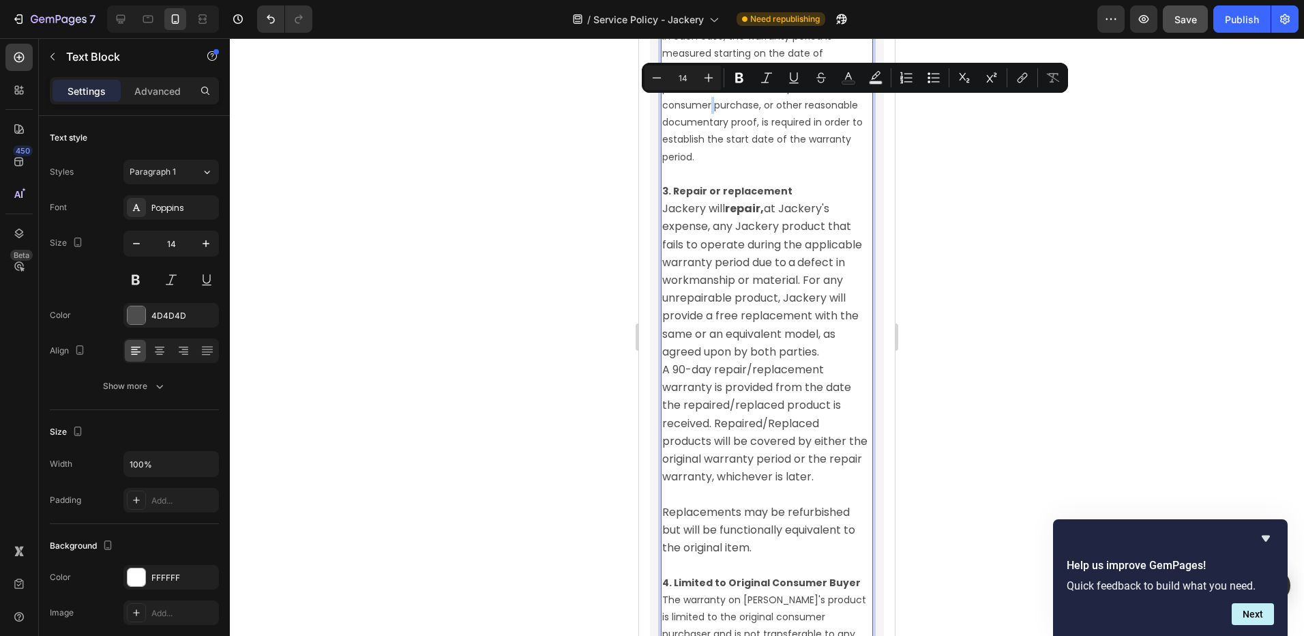
type input "16"
click at [722, 336] on span "Jackery will repair, at Jackery's expense, any Jackery product that fails to op…" at bounding box center [763, 280] width 203 height 159
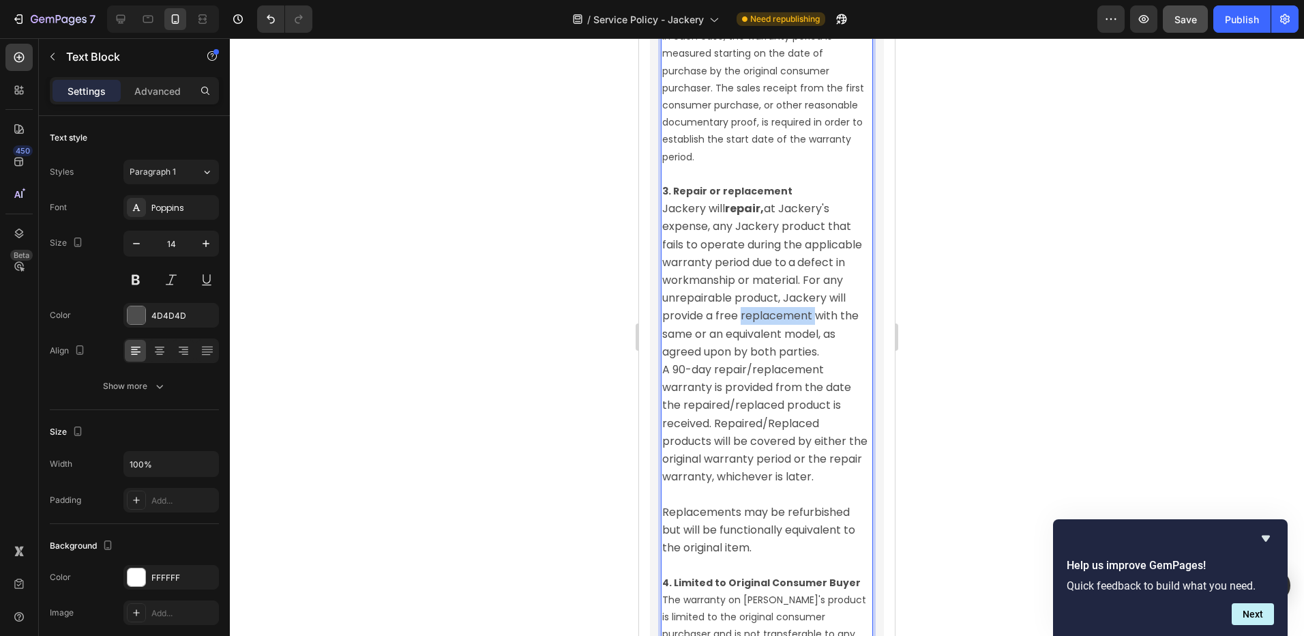
click at [722, 336] on span "Jackery will repair, at Jackery's expense, any Jackery product that fails to op…" at bounding box center [763, 280] width 203 height 159
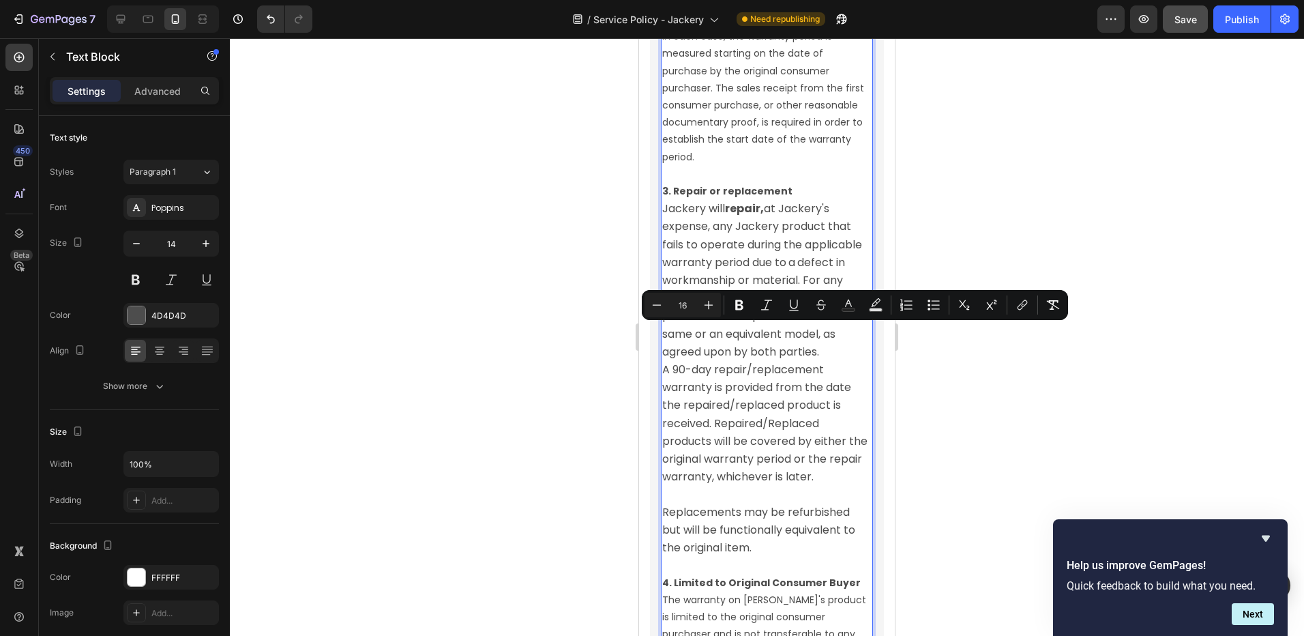
click at [663, 209] on span "Jackery will repair, at Jackery's expense, any Jackery product that fails to op…" at bounding box center [763, 280] width 203 height 159
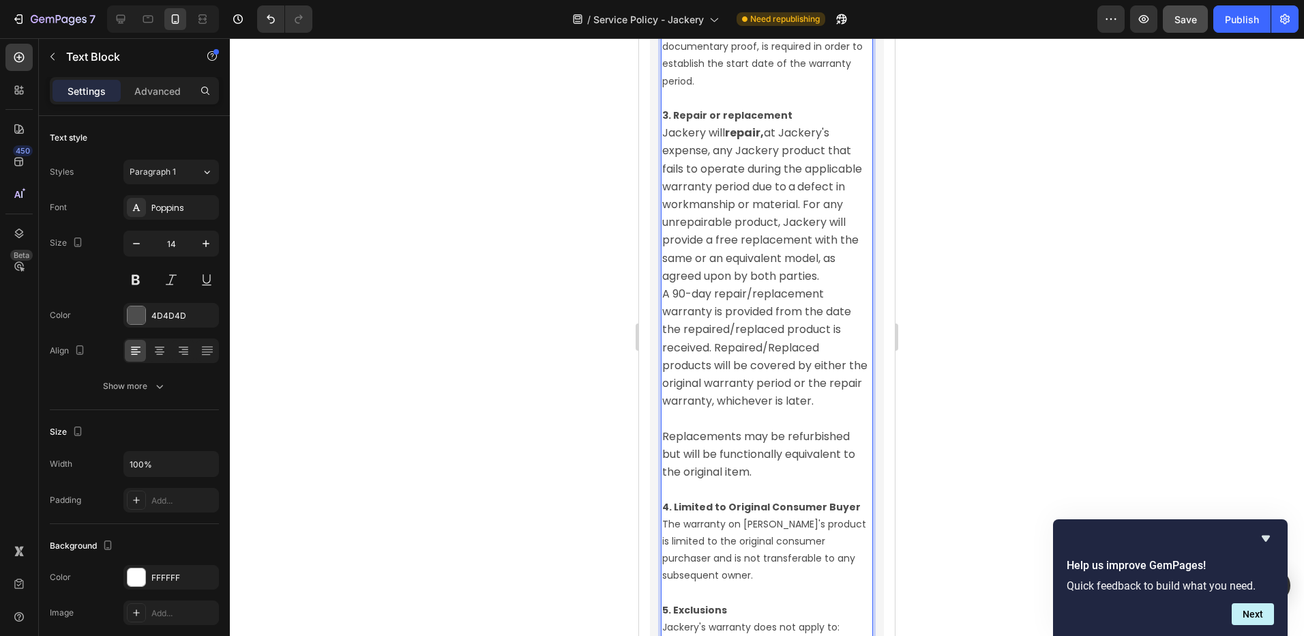
scroll to position [2865, 0]
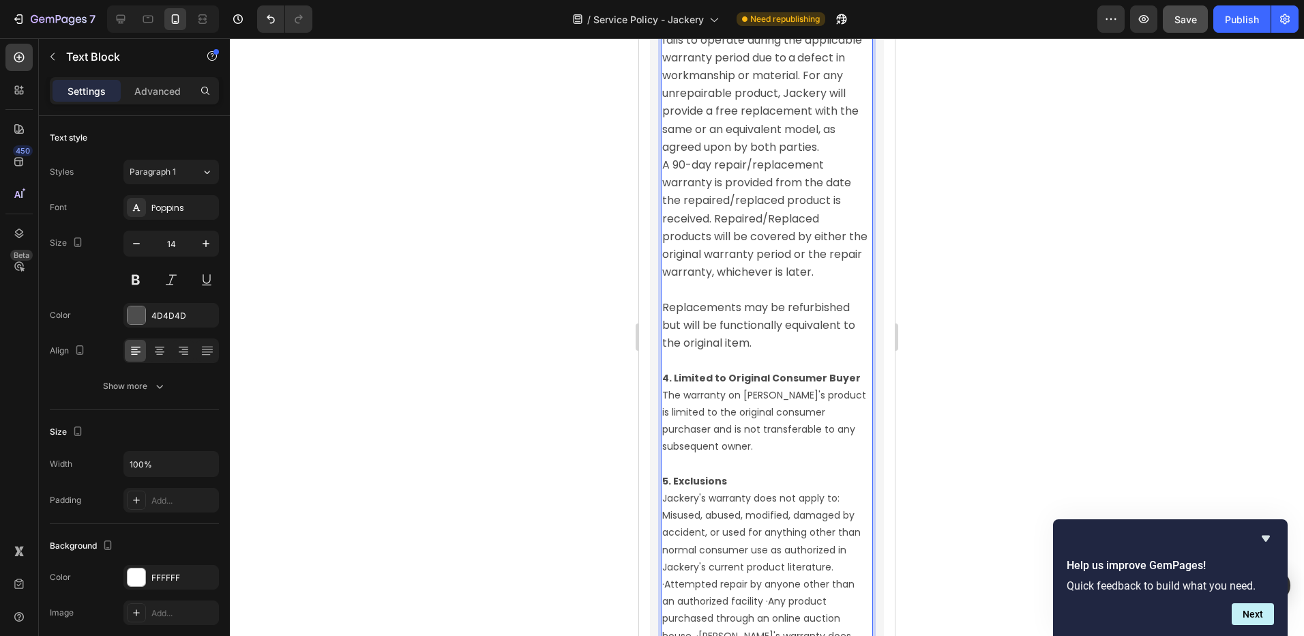
click at [716, 421] on p "The warranty on [PERSON_NAME]'s product is limited to the original consumer pur…" at bounding box center [766, 421] width 209 height 69
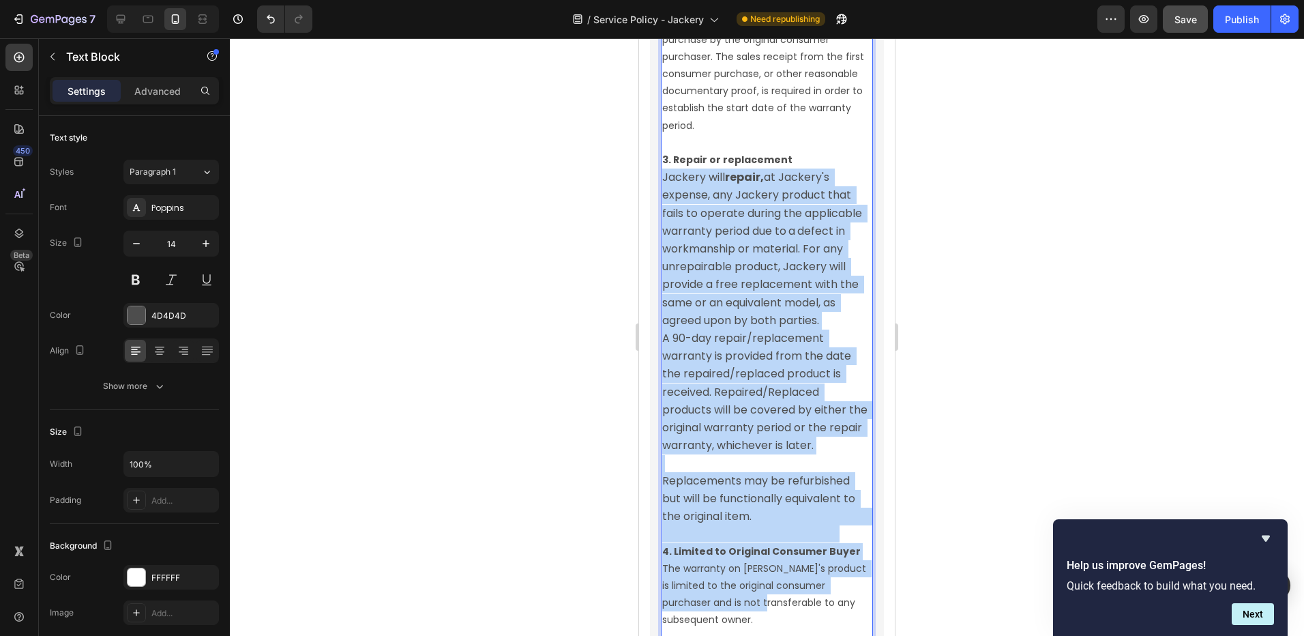
scroll to position [2789, 0]
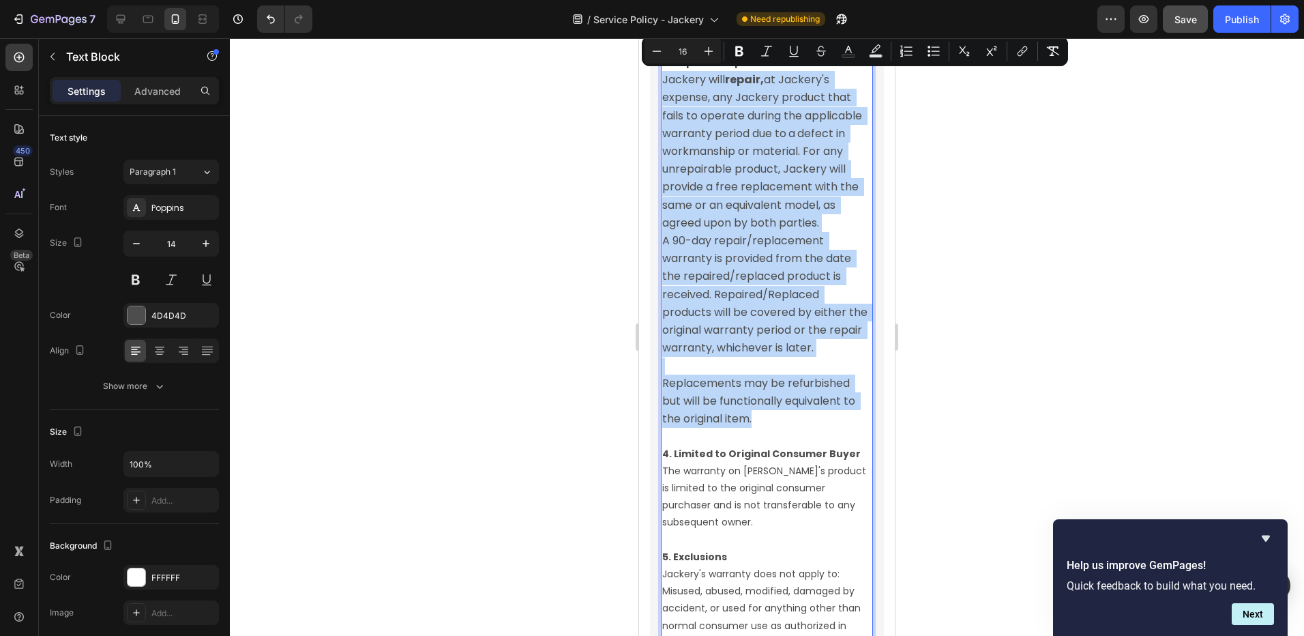
drag, startPoint x: 664, startPoint y: 276, endPoint x: 768, endPoint y: 435, distance: 190.2
click at [768, 435] on div "1. Limited Warranty Jackery Inc. warrants to the original consumer purchaser th…" at bounding box center [767, 86] width 212 height 1408
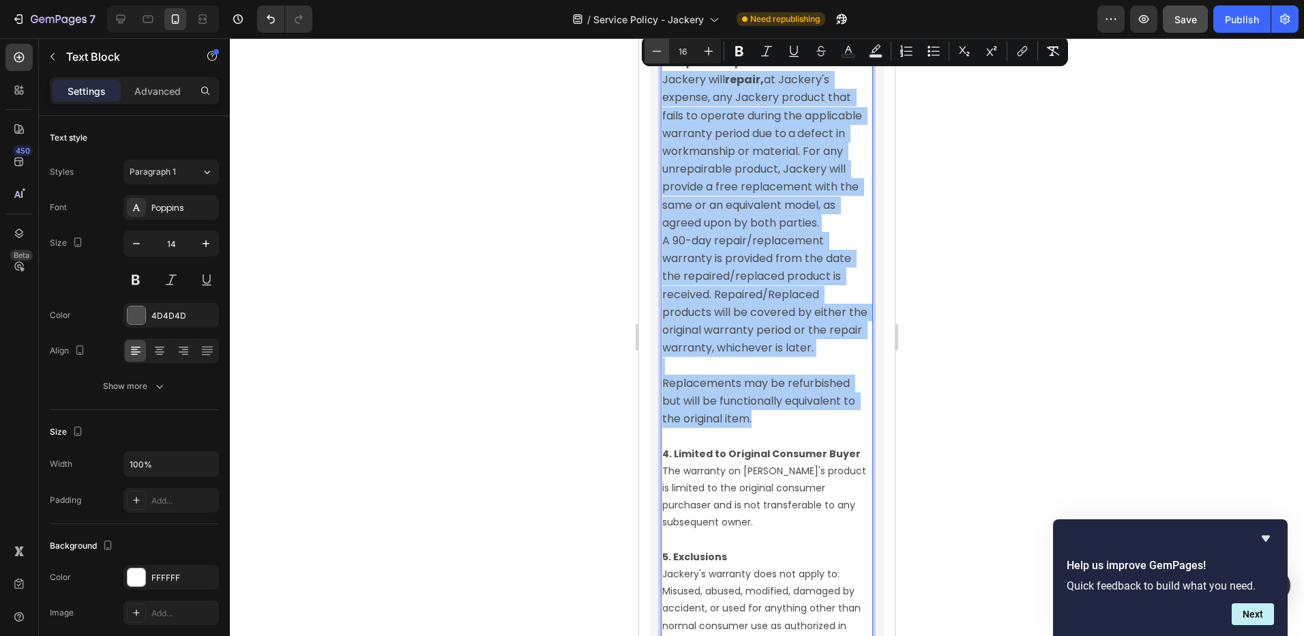
click at [664, 48] on button "Minus" at bounding box center [657, 51] width 25 height 25
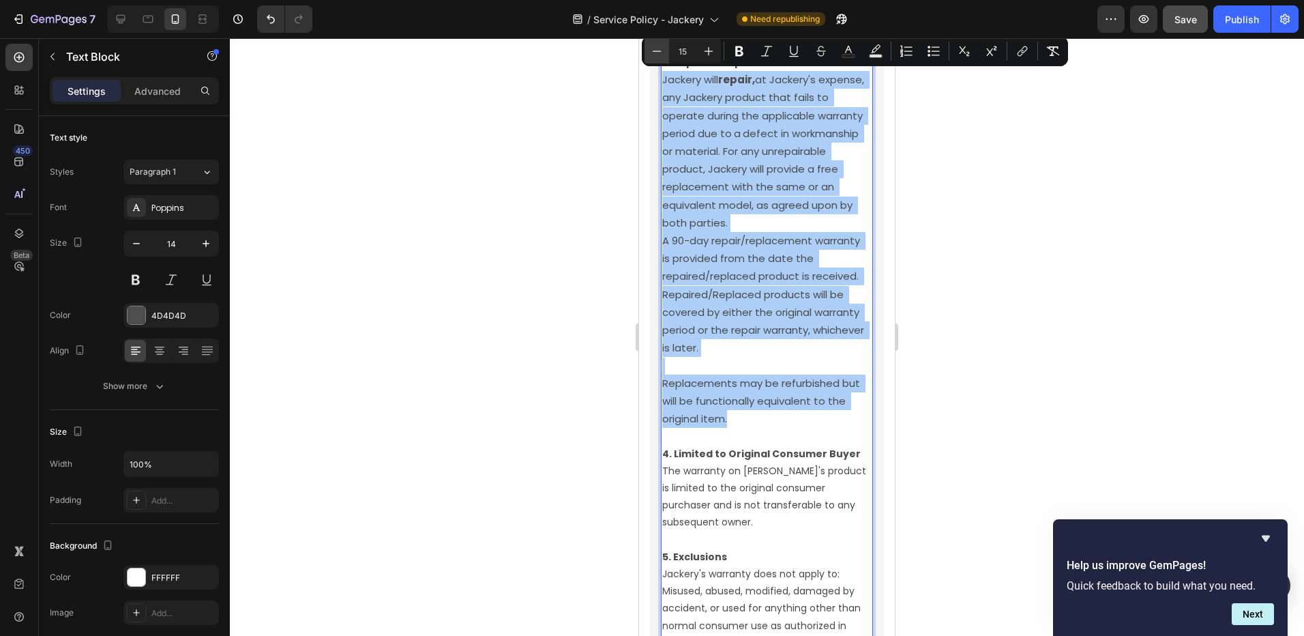
click at [664, 48] on button "Minus" at bounding box center [657, 51] width 25 height 25
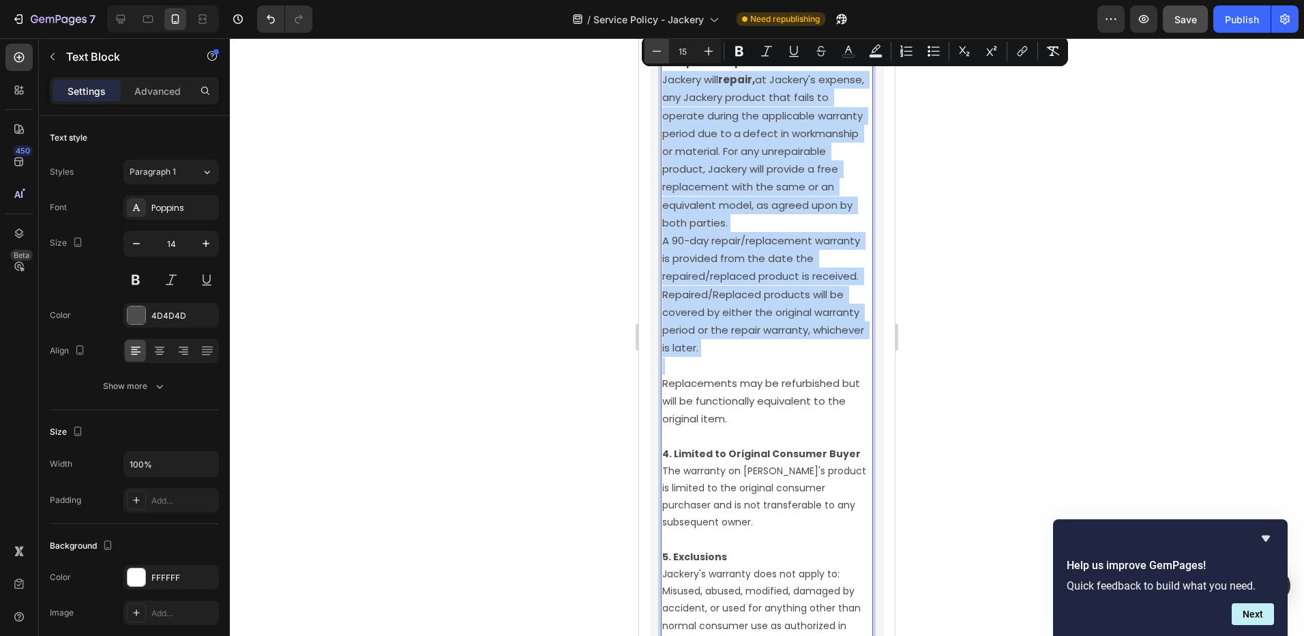
type input "14"
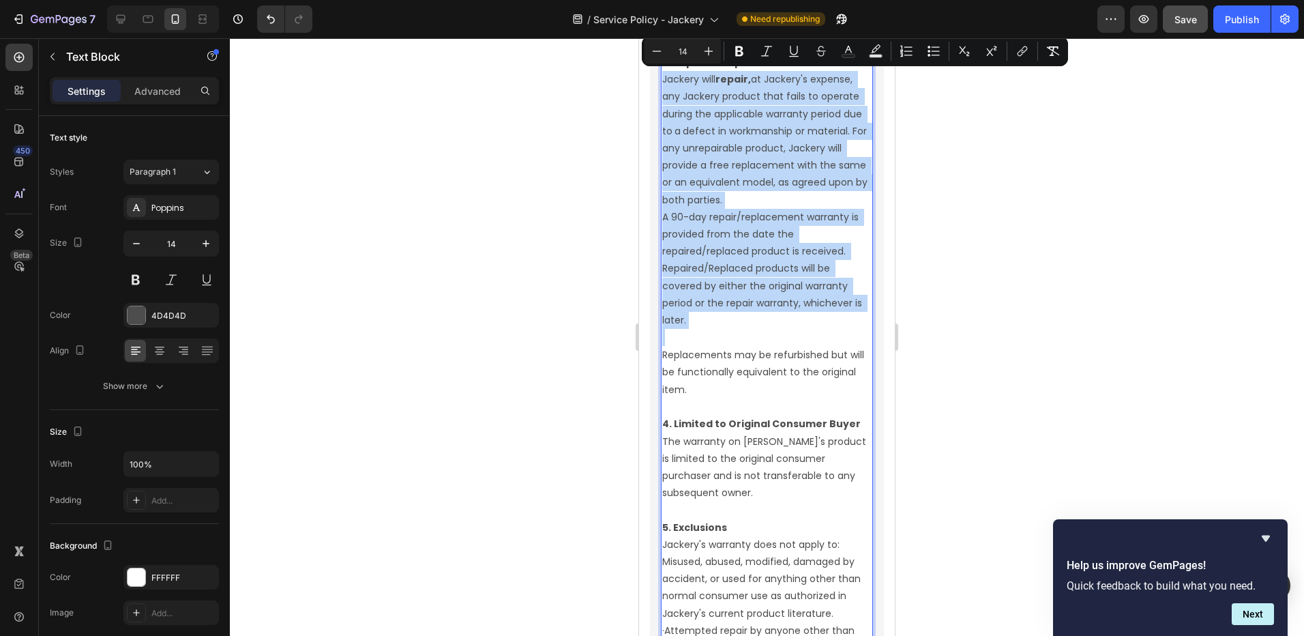
click at [790, 367] on span "Replacements may be refurbished but will be functionally equivalent to the orig…" at bounding box center [764, 372] width 205 height 48
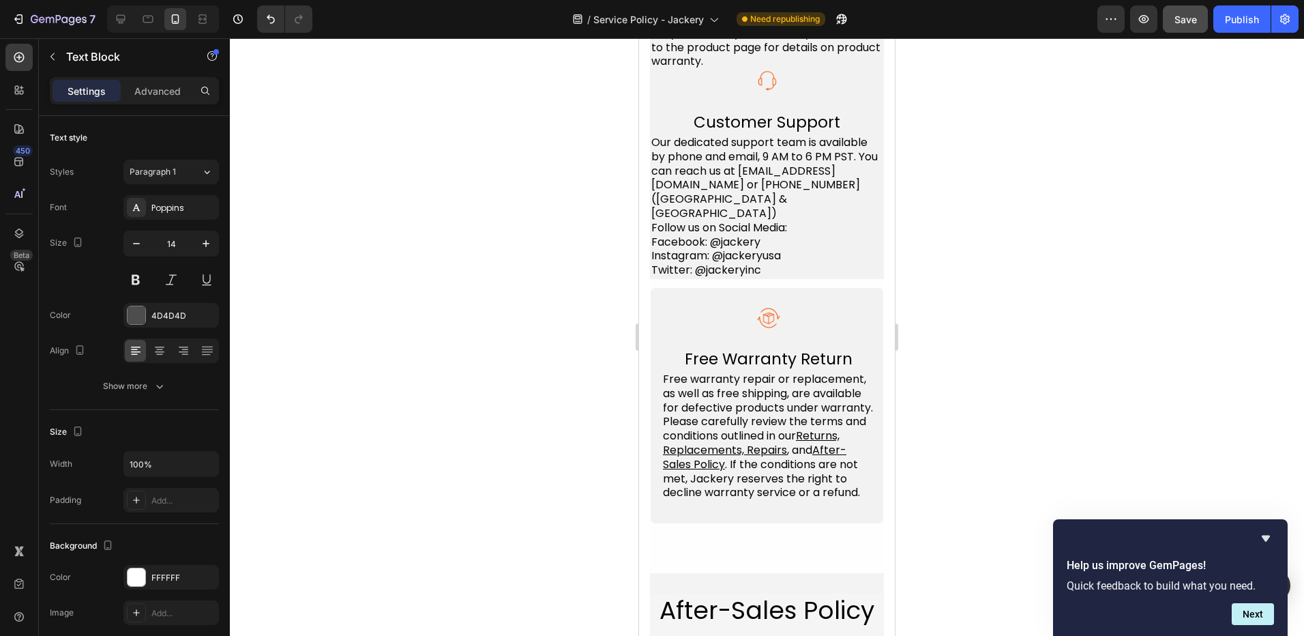
scroll to position [1357, 0]
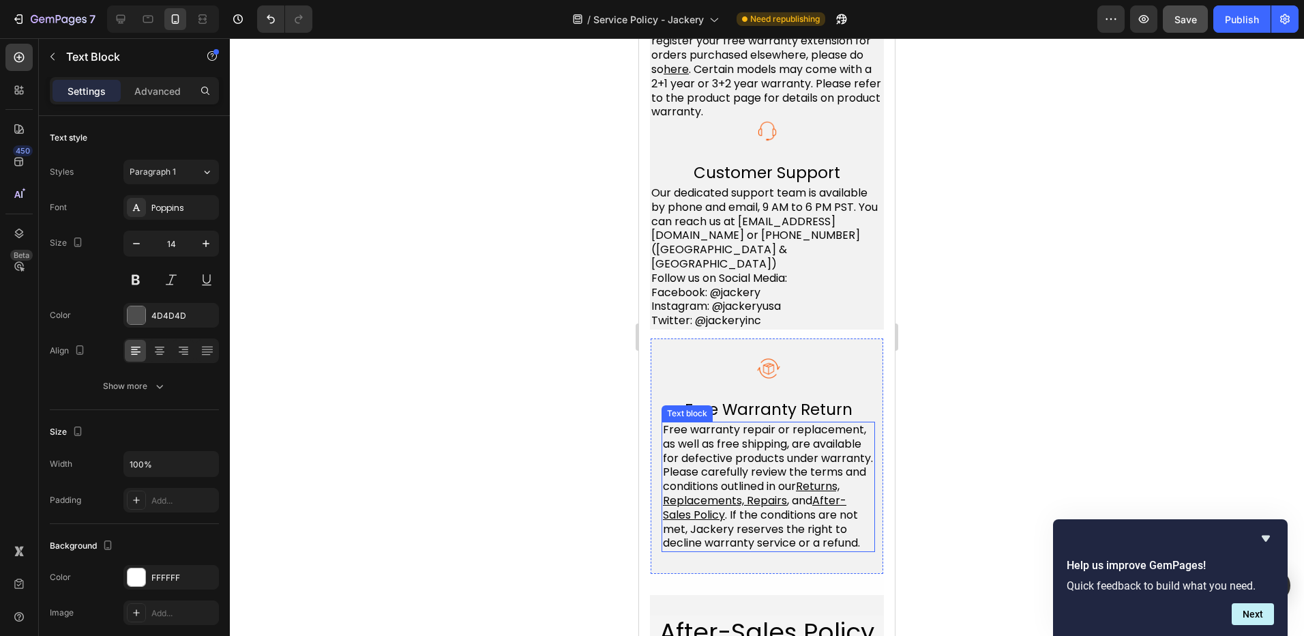
click at [731, 459] on span "Free warranty repair or replacement, as well as free shipping, are available fo…" at bounding box center [768, 458] width 210 height 72
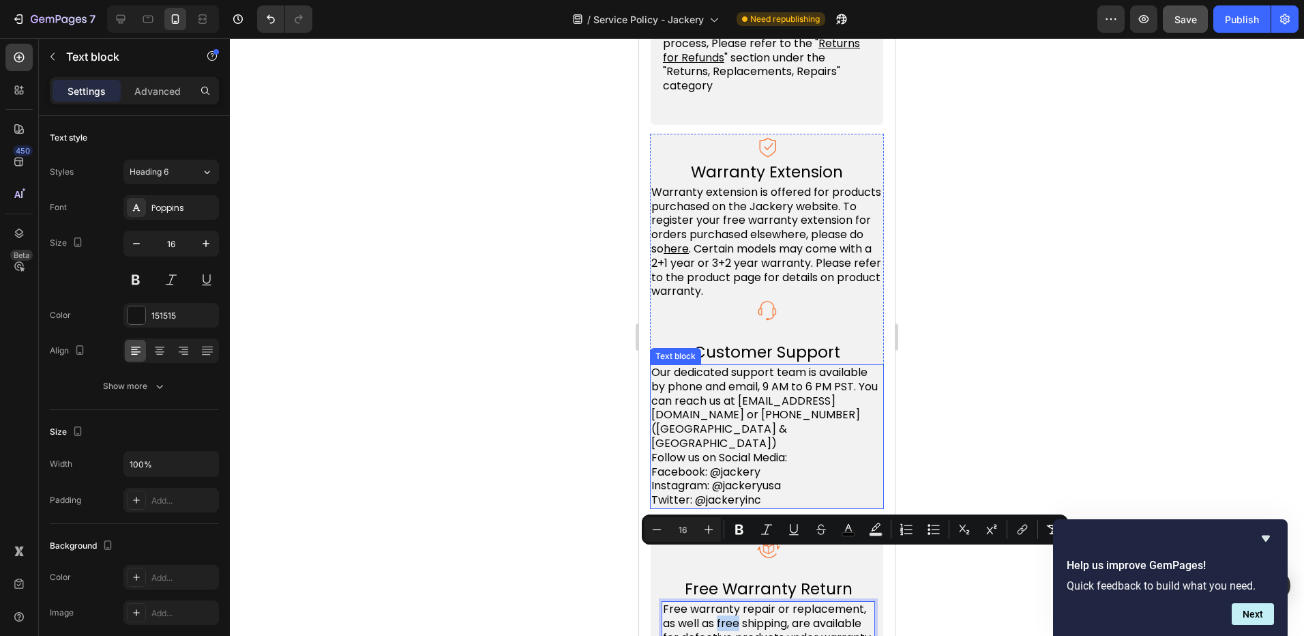
scroll to position [1084, 0]
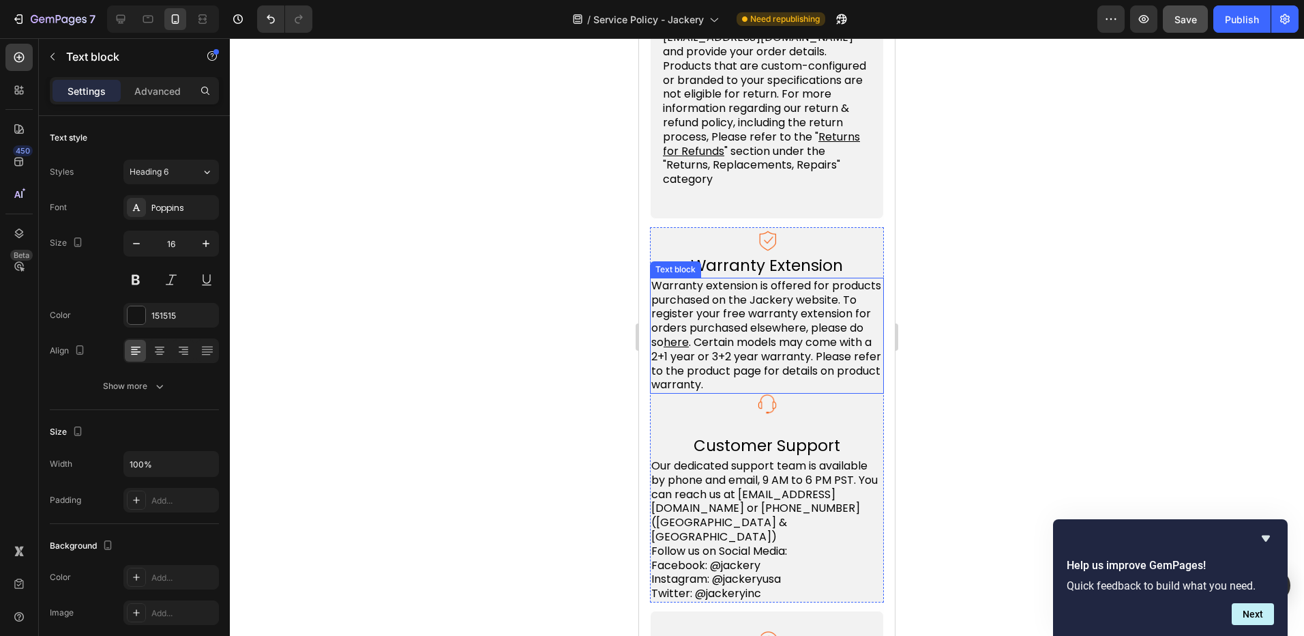
click at [715, 392] on span ". Certain models may come with a 2+1 year or 3+2 year warranty. Please refer to…" at bounding box center [766, 363] width 230 height 58
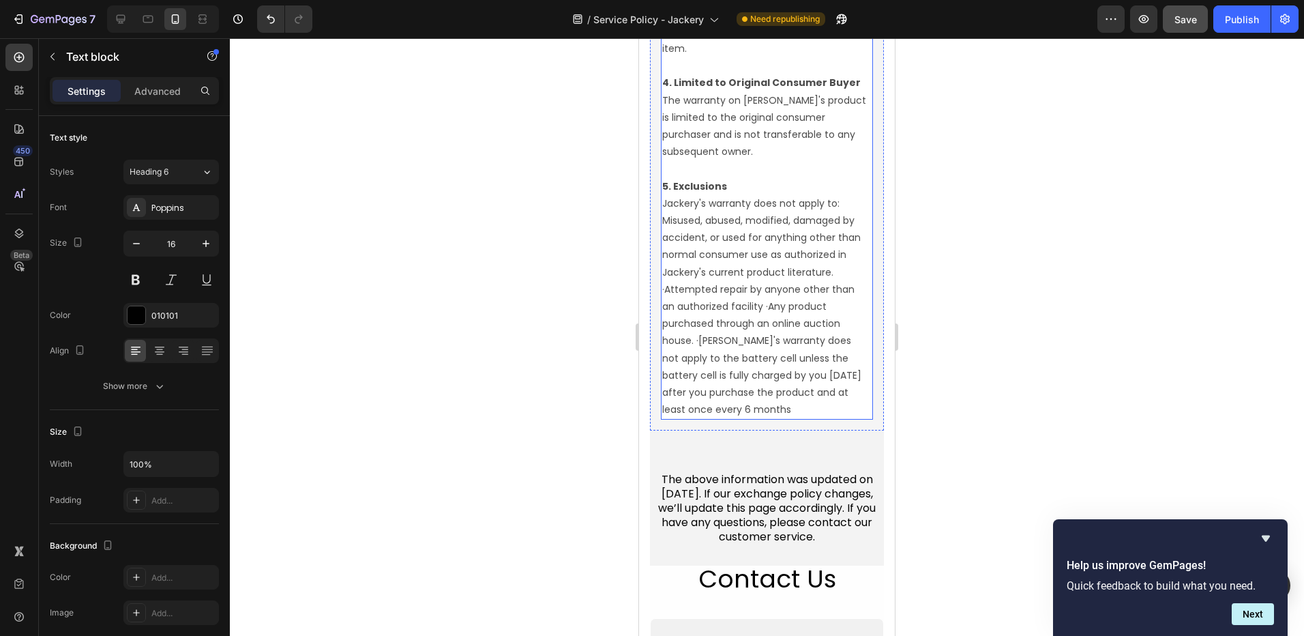
scroll to position [3267, 0]
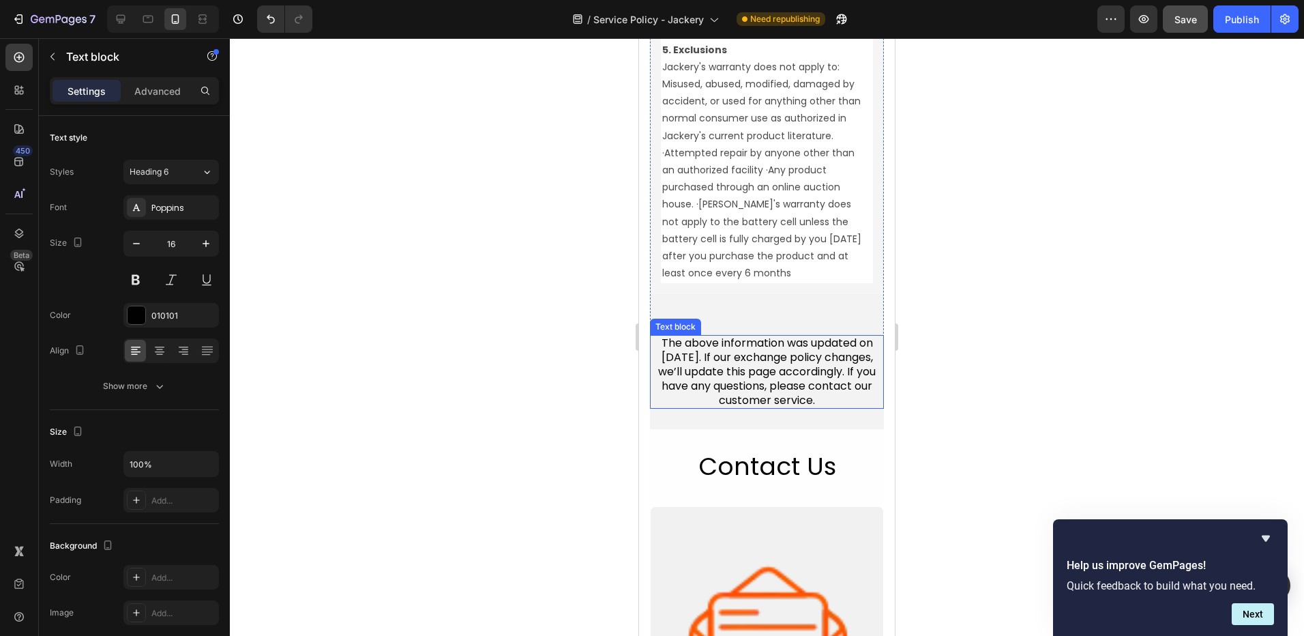
click at [744, 379] on p "The above information was updated on [DATE]. If our exchange policy changes, we…" at bounding box center [766, 371] width 231 height 71
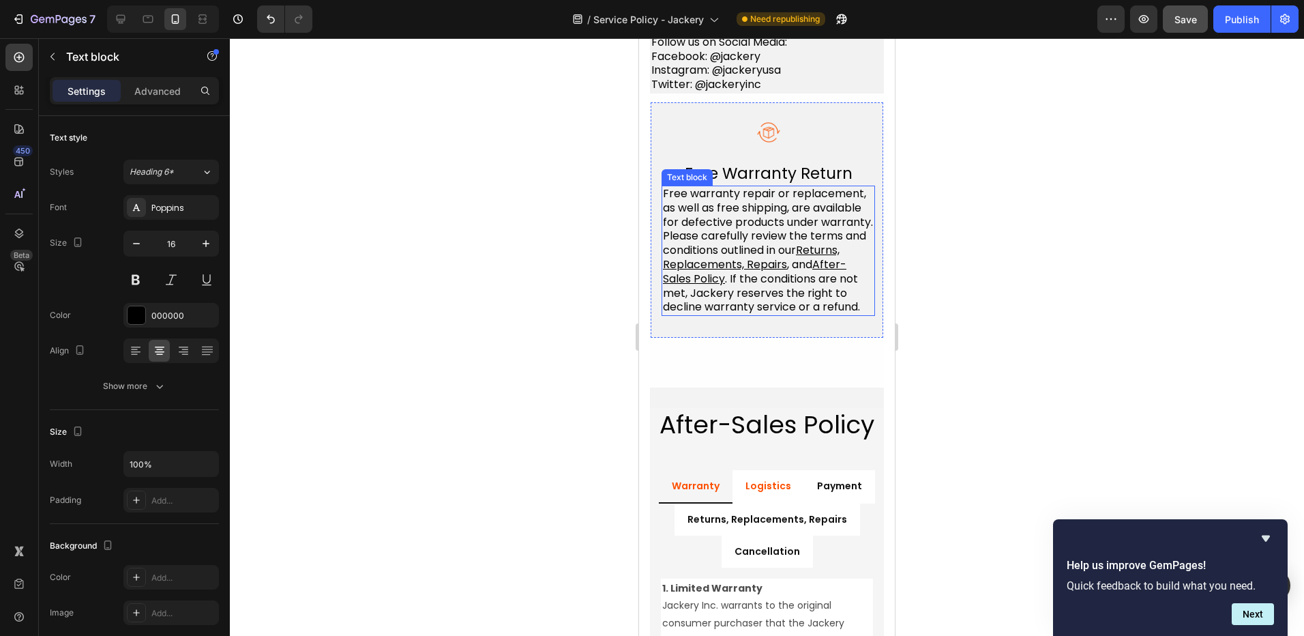
scroll to position [1698, 0]
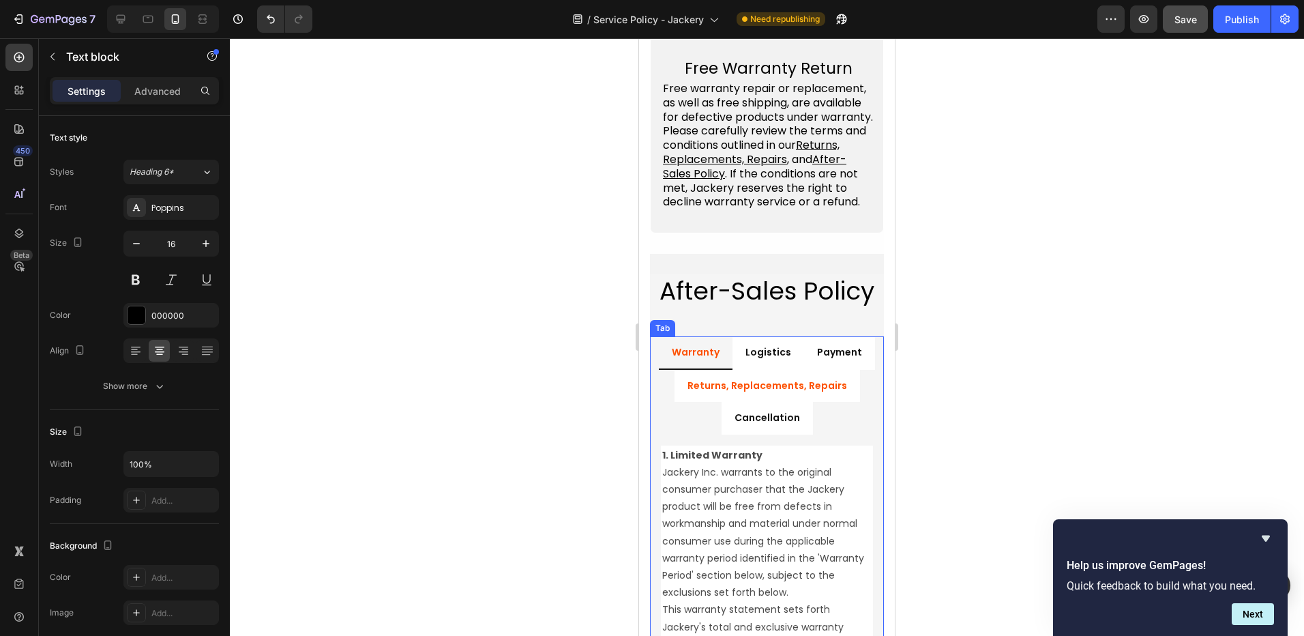
click at [765, 394] on p "Returns, Replacements, Repairs" at bounding box center [768, 385] width 160 height 17
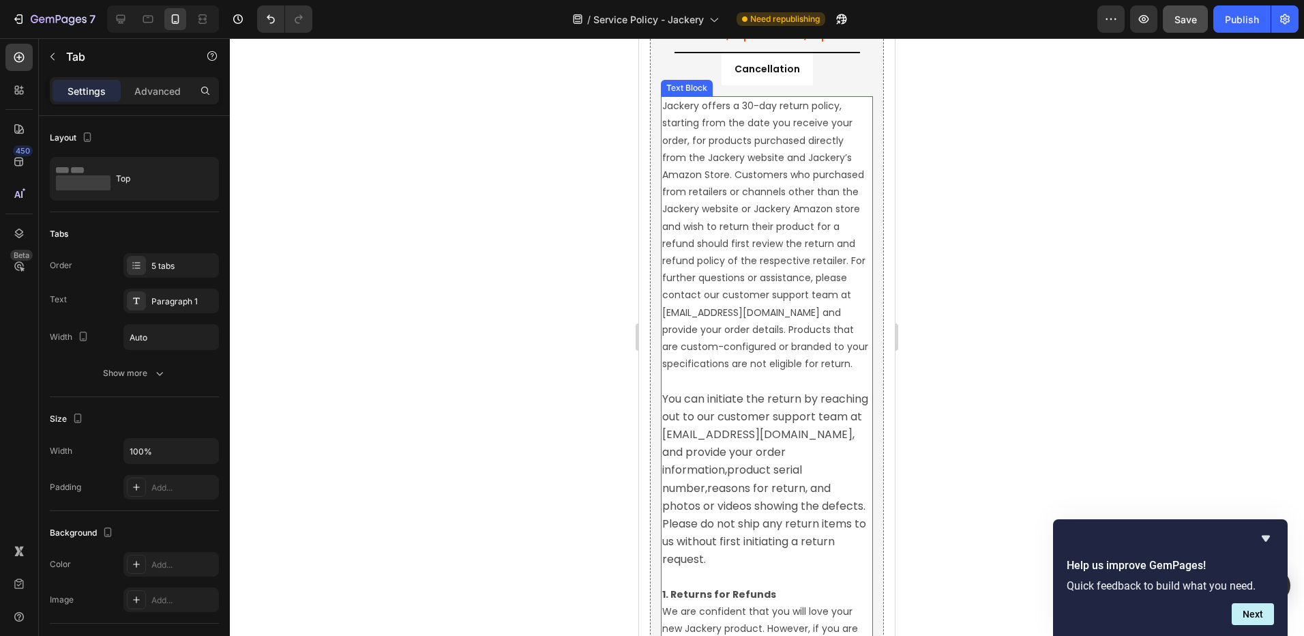
scroll to position [2107, 0]
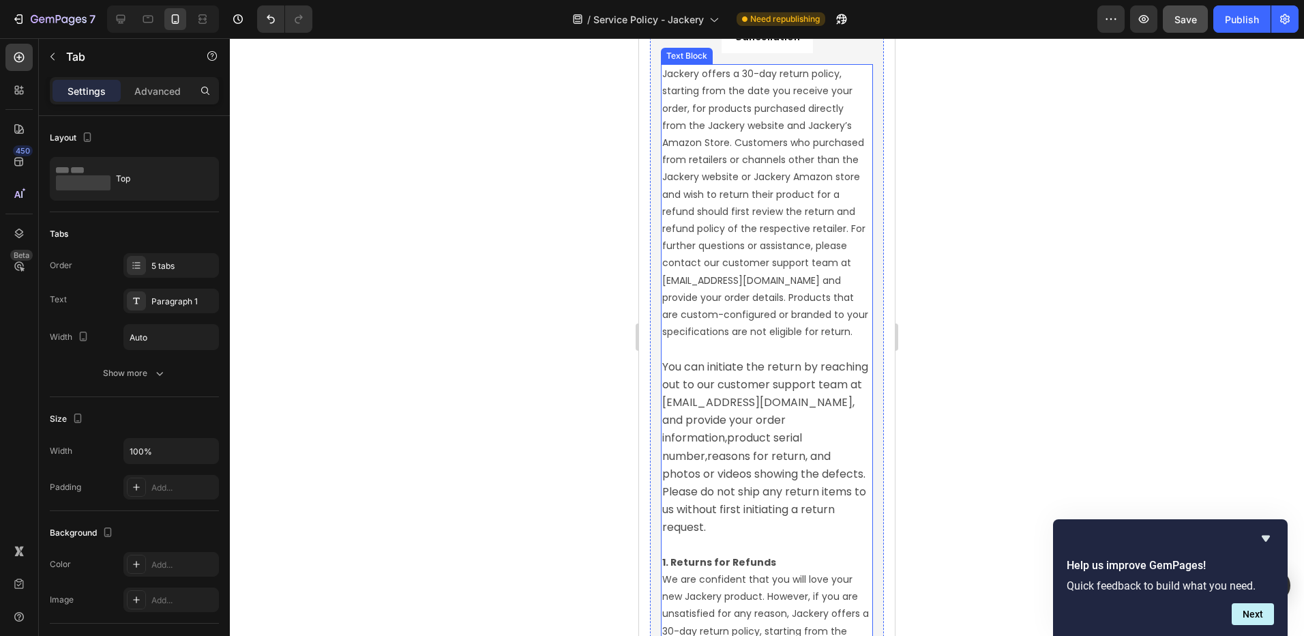
click at [770, 328] on p "Jackery offers a 30-day return policy, starting from the date you receive your …" at bounding box center [766, 202] width 209 height 275
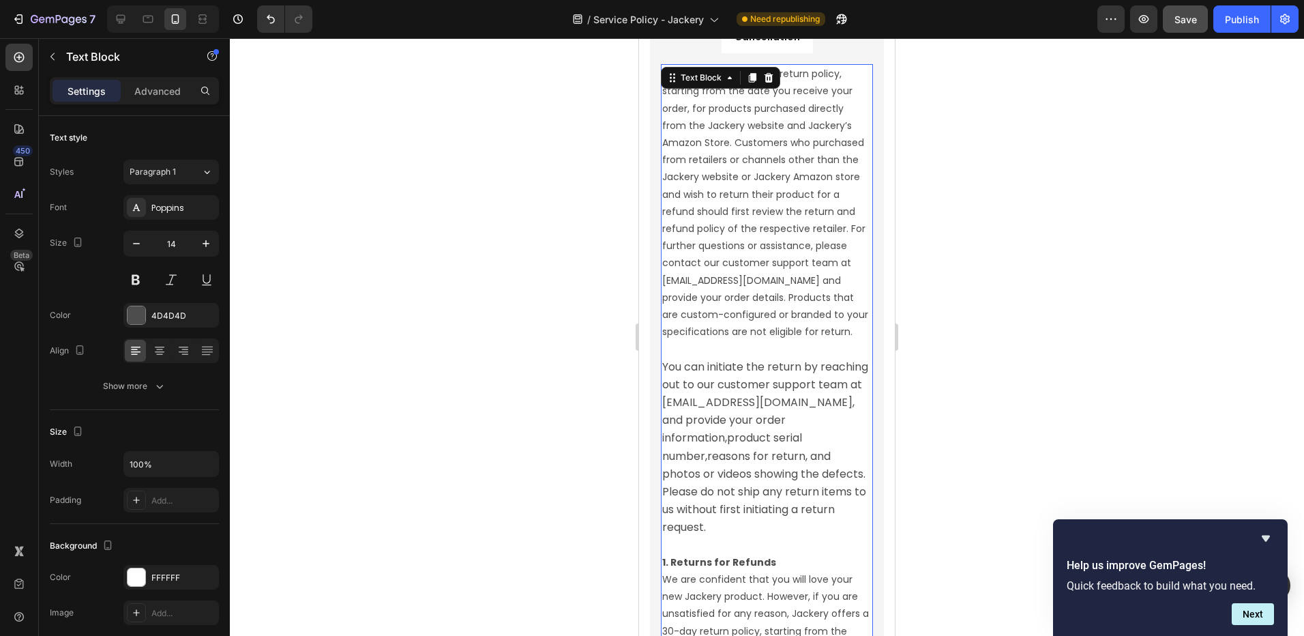
click at [770, 328] on p "Jackery offers a 30-day return policy, starting from the date you receive your …" at bounding box center [766, 202] width 209 height 275
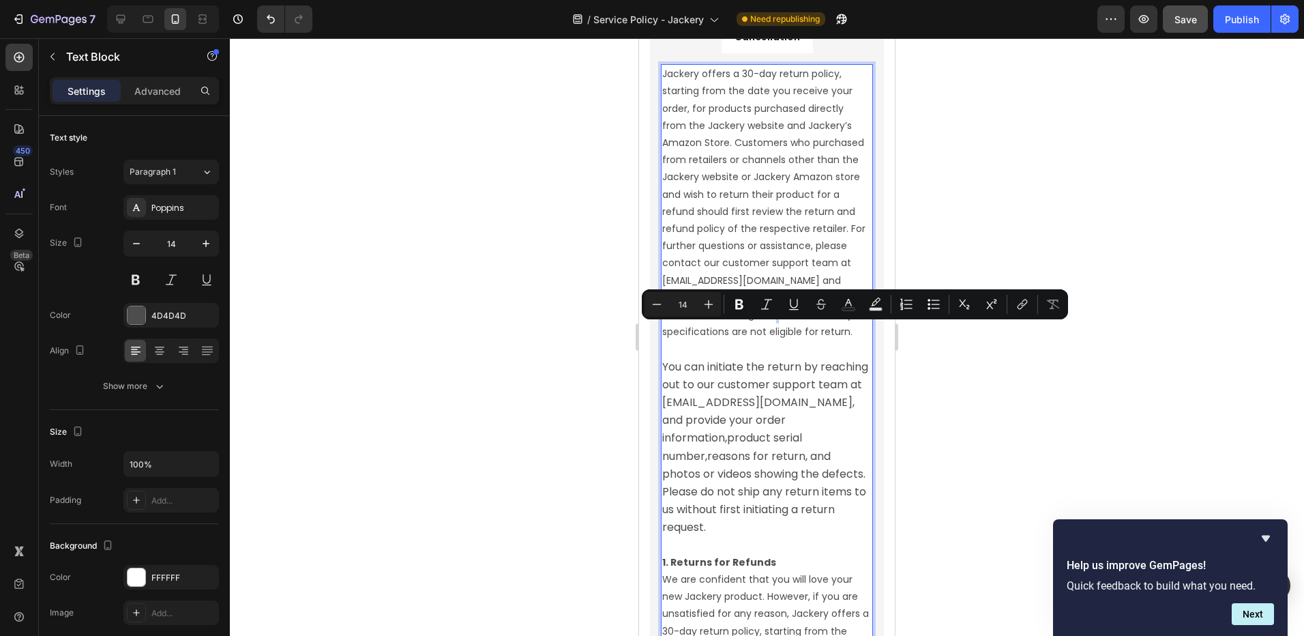
type input "16"
click at [815, 536] on p "You can initiate the return by reaching out to our customer support team at [EM…" at bounding box center [766, 438] width 209 height 196
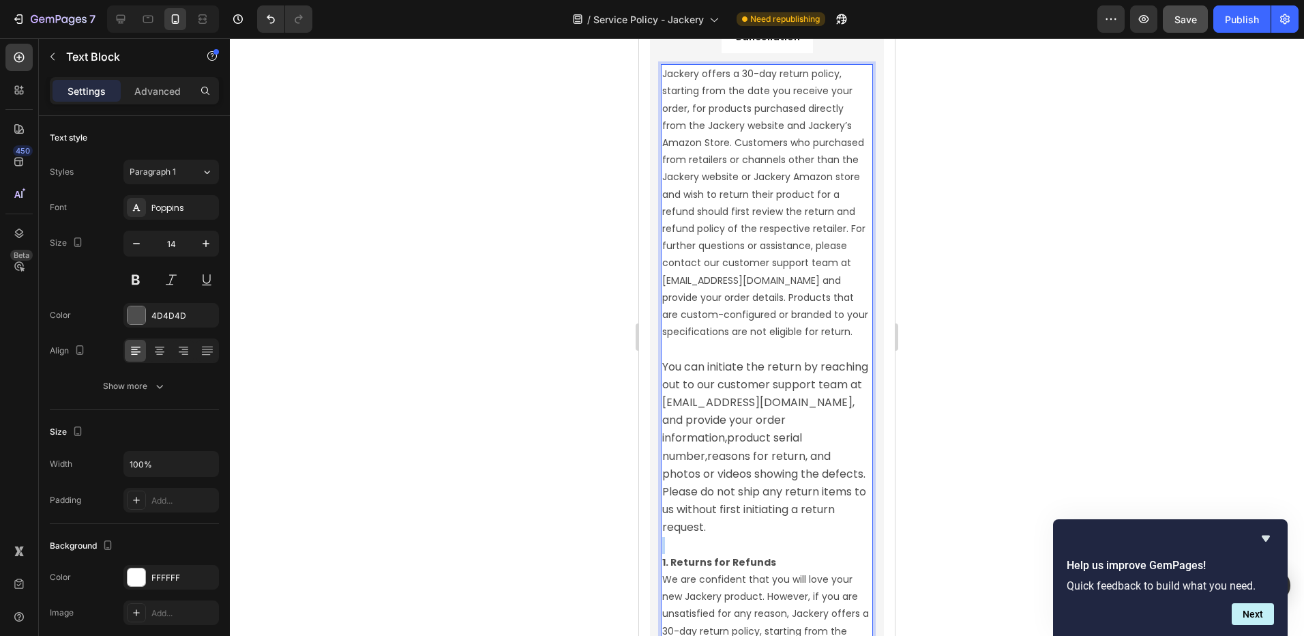
click at [815, 536] on p "You can initiate the return by reaching out to our customer support team at [EM…" at bounding box center [766, 438] width 209 height 196
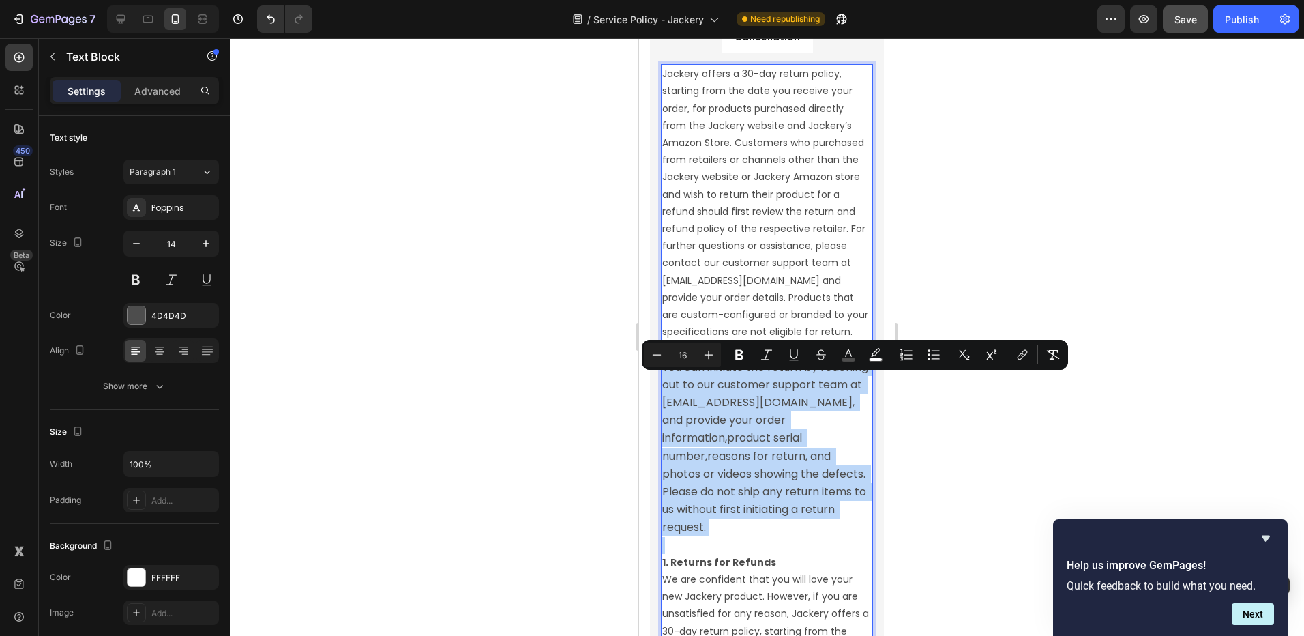
drag, startPoint x: 815, startPoint y: 548, endPoint x: 669, endPoint y: 385, distance: 218.3
click at [669, 385] on p "You can initiate the return by reaching out to our customer support team at [EM…" at bounding box center [766, 438] width 209 height 196
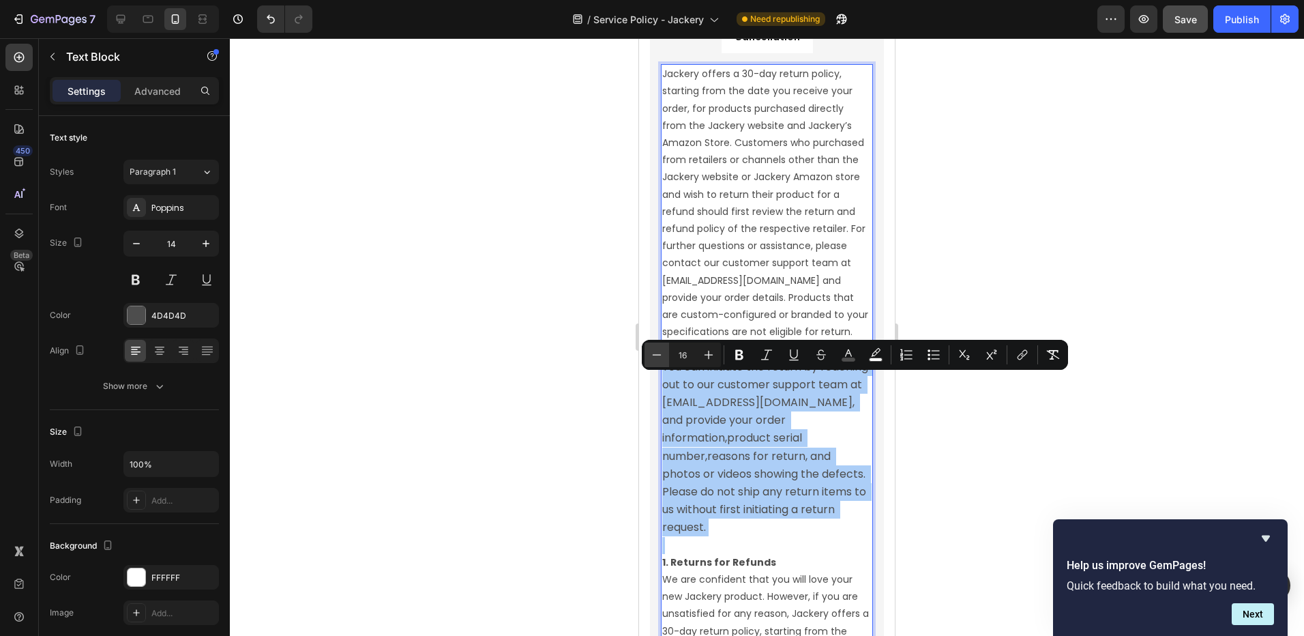
click at [654, 355] on icon "Editor contextual toolbar" at bounding box center [657, 354] width 9 height 1
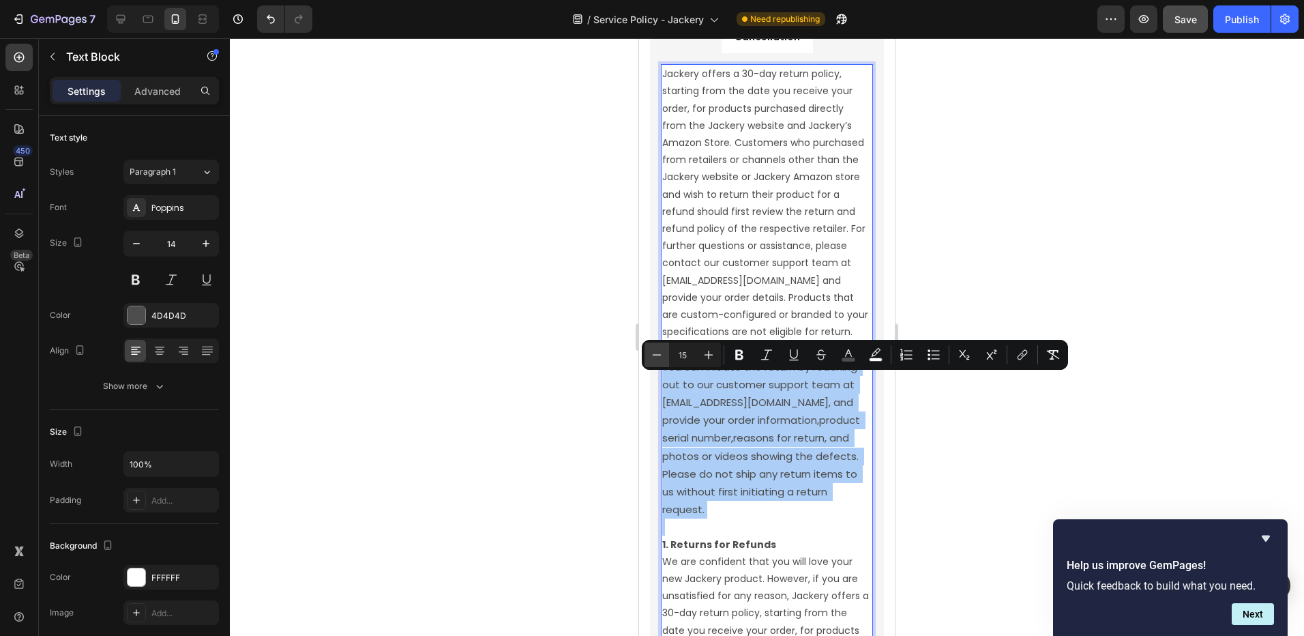
click at [654, 355] on icon "Editor contextual toolbar" at bounding box center [657, 354] width 9 height 1
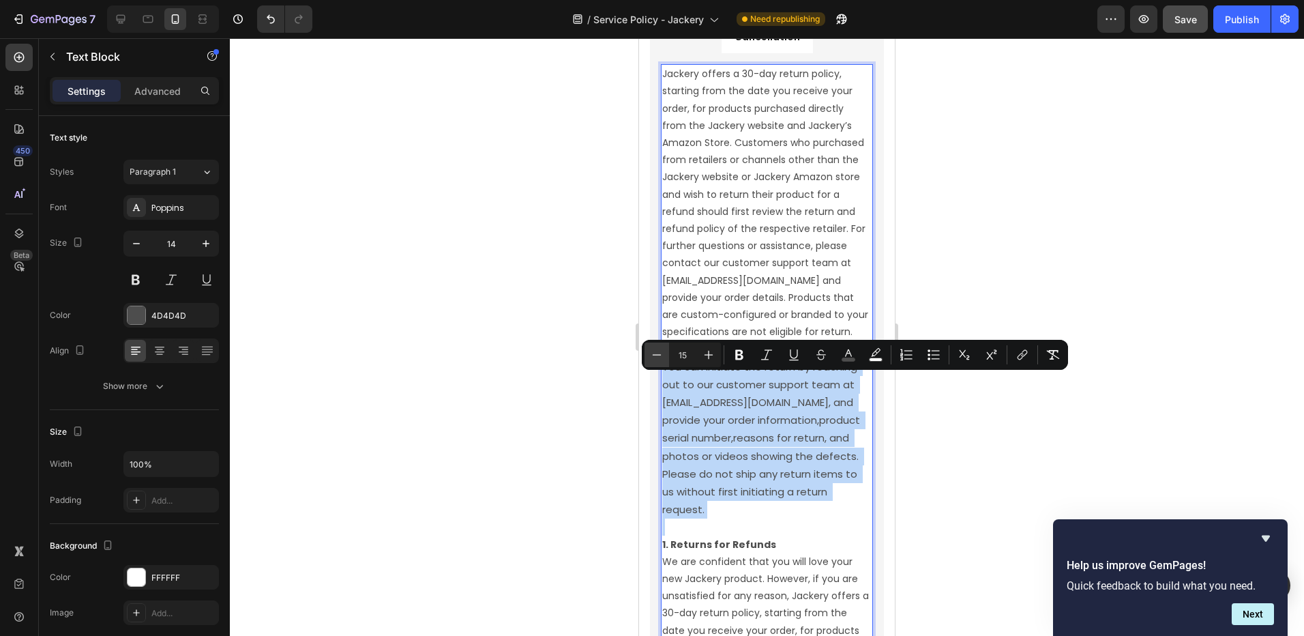
type input "14"
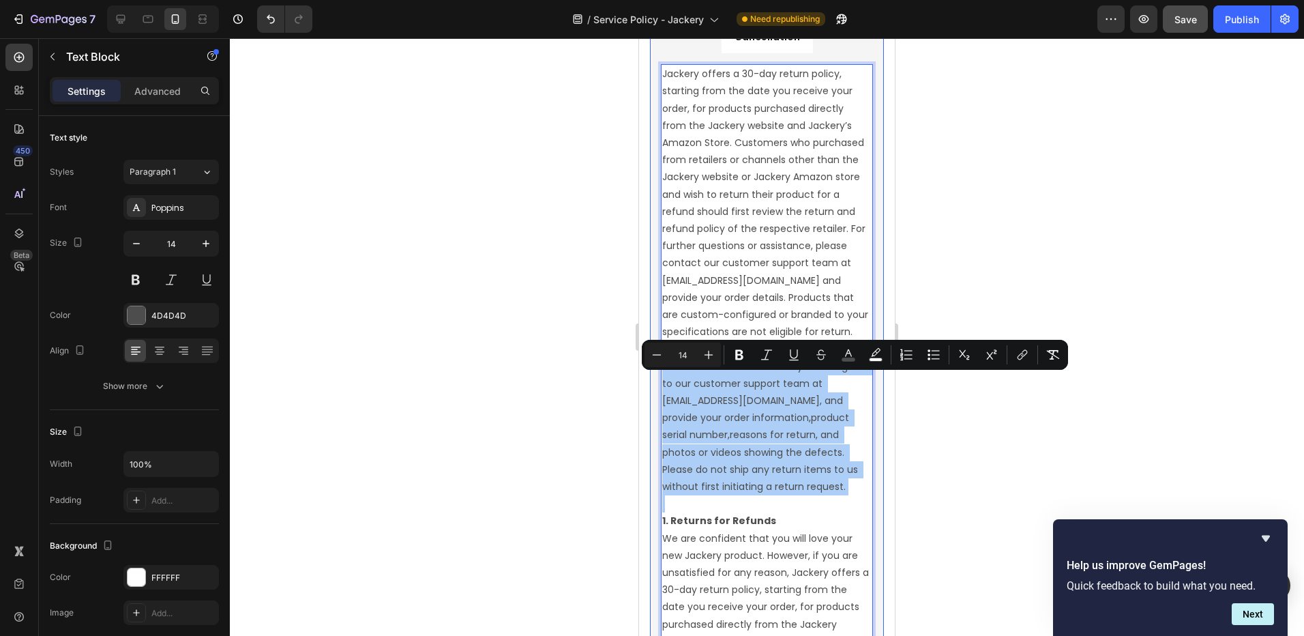
click at [937, 475] on div at bounding box center [767, 337] width 1074 height 598
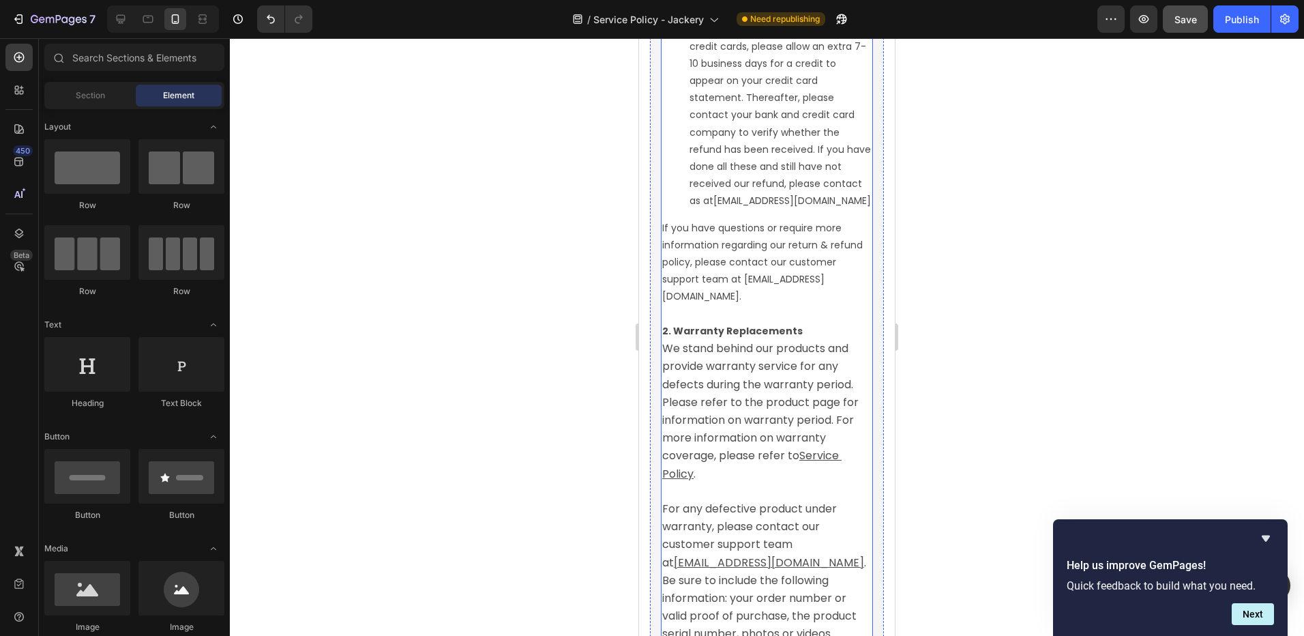
scroll to position [4154, 0]
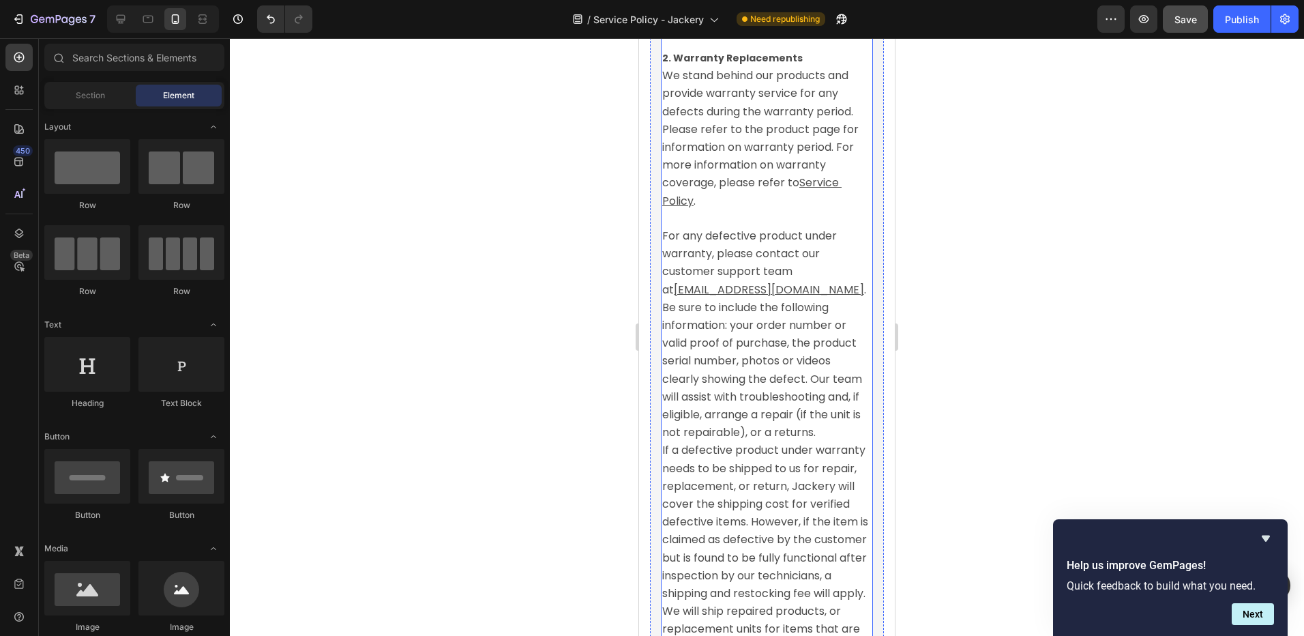
click at [677, 135] on p "2. Warranty Replacements We stand behind our products and provide warranty serv…" at bounding box center [766, 130] width 209 height 160
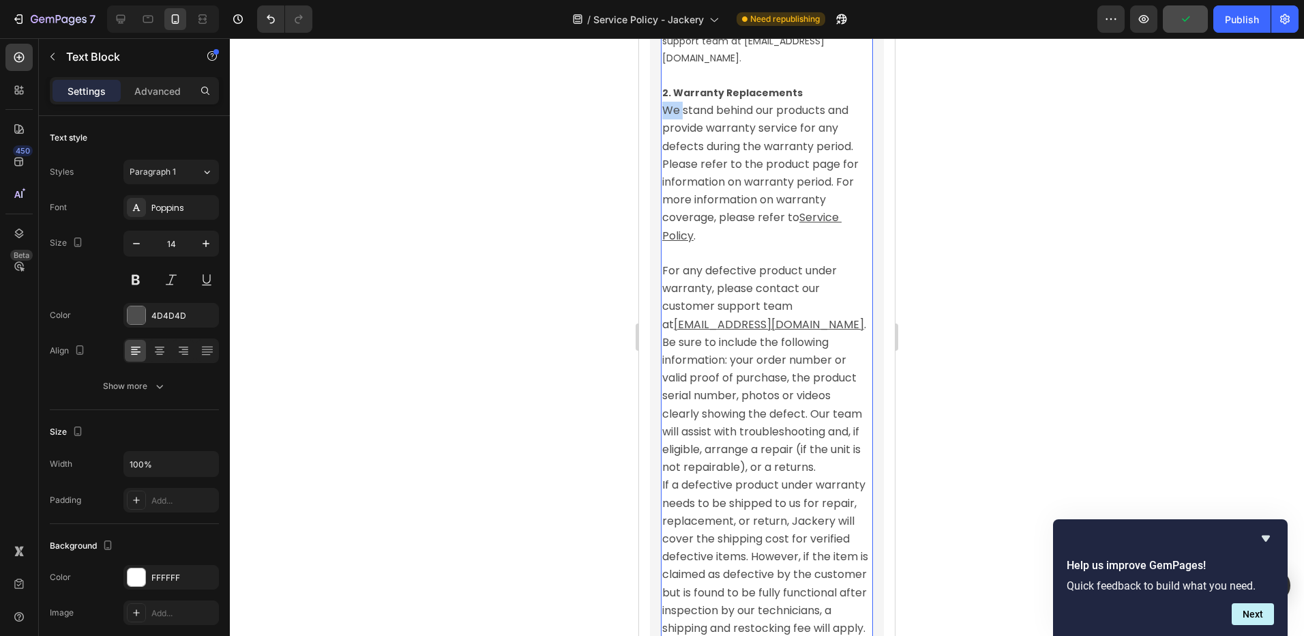
click at [669, 130] on p "2. Warranty Replacements We stand behind our products and provide warranty serv…" at bounding box center [766, 165] width 209 height 160
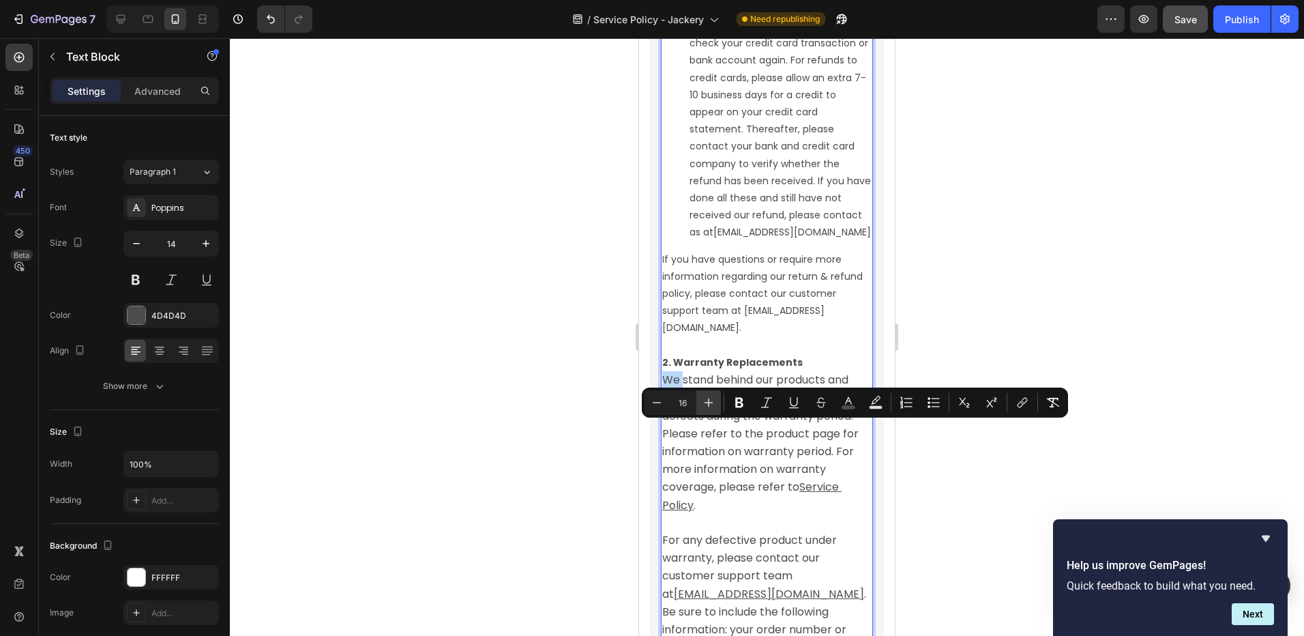
scroll to position [3986, 0]
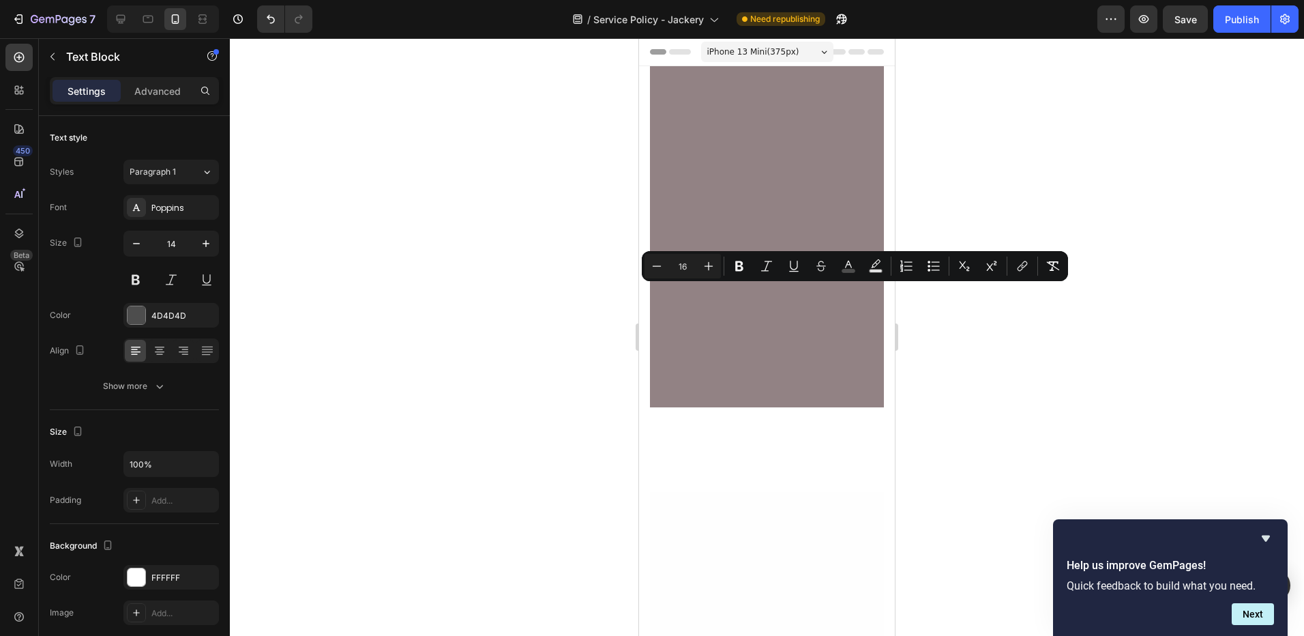
scroll to position [3986, 0]
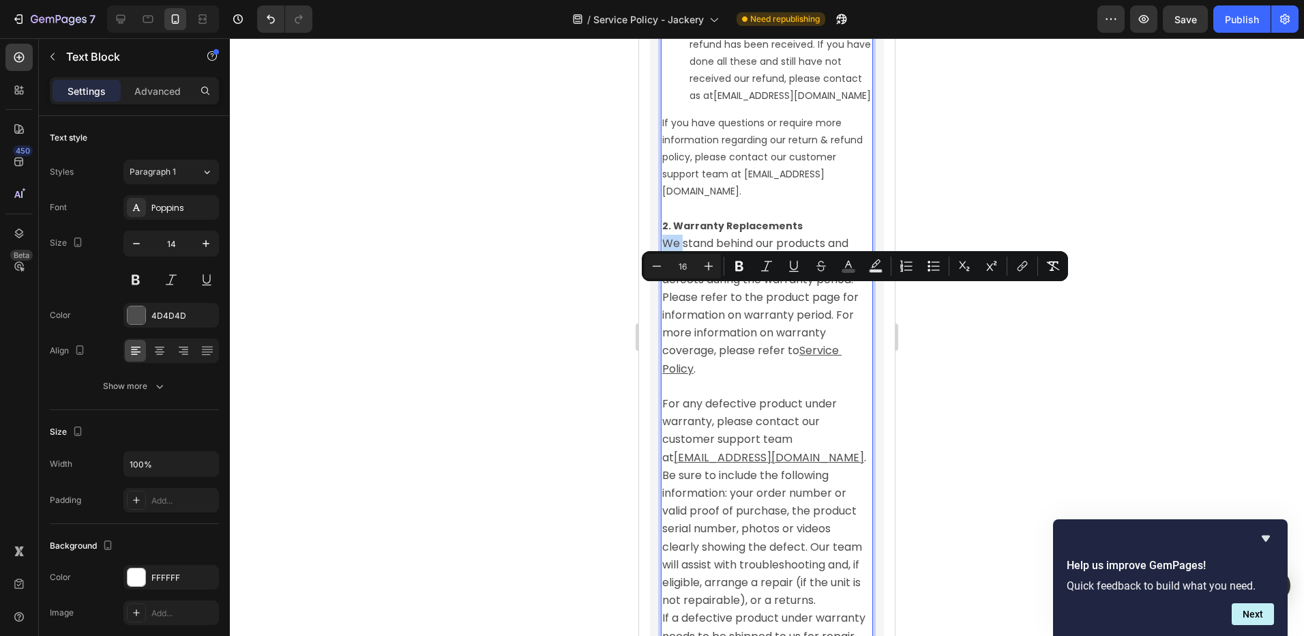
click at [679, 299] on span "We stand behind our products and provide warranty service for any defects durin…" at bounding box center [761, 296] width 199 height 123
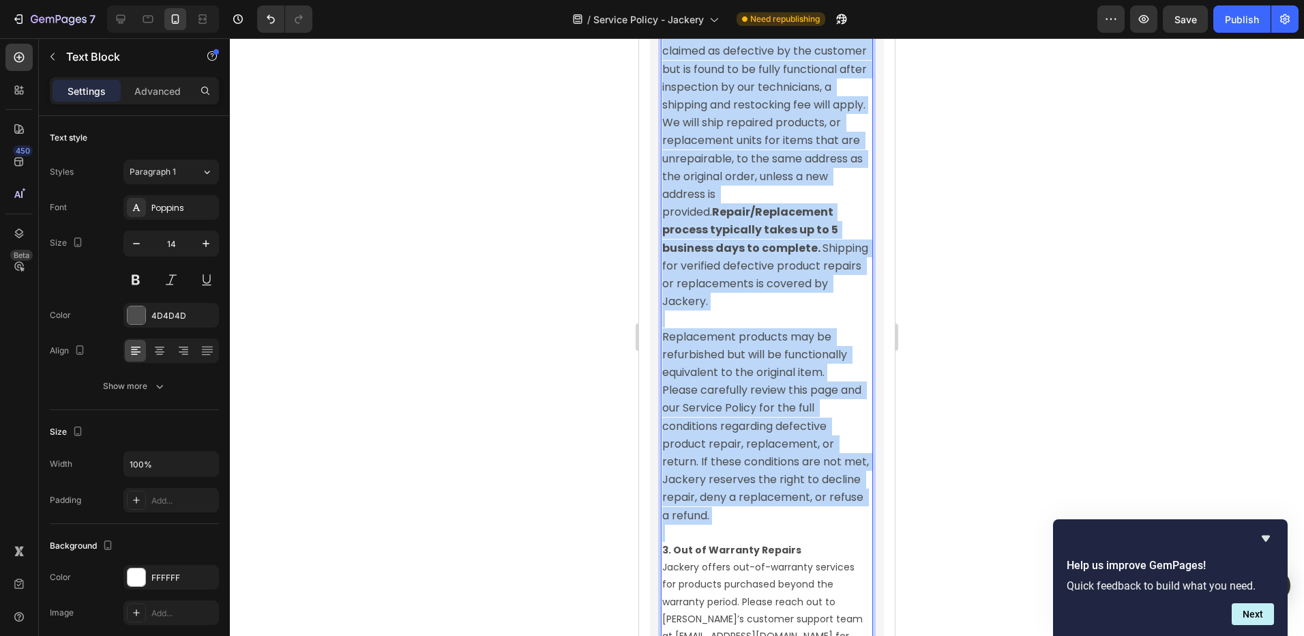
scroll to position [4661, 0]
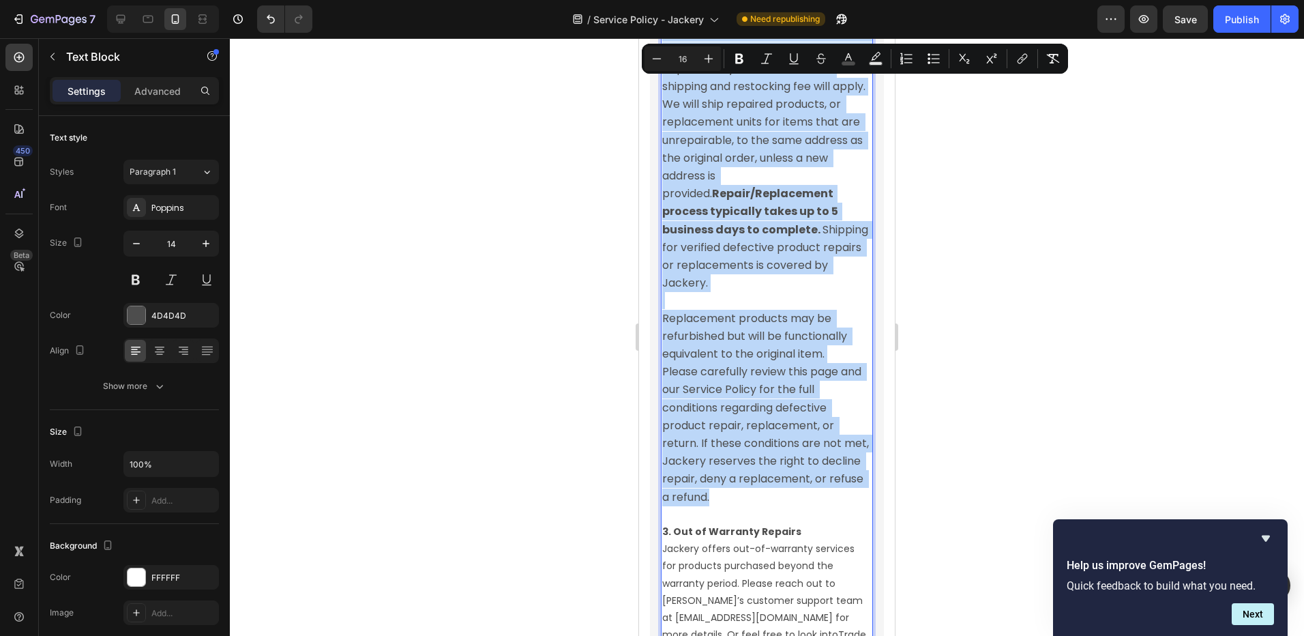
drag, startPoint x: 664, startPoint y: 294, endPoint x: 782, endPoint y: 582, distance: 311.1
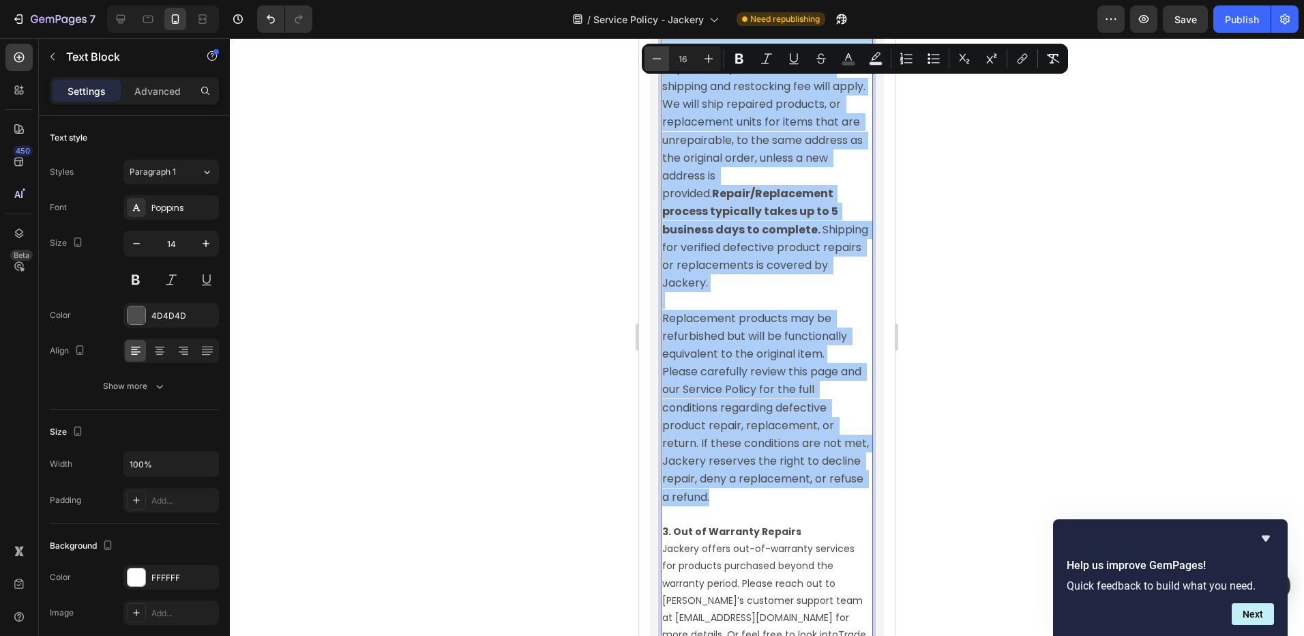
click at [659, 57] on icon "Editor contextual toolbar" at bounding box center [657, 59] width 14 height 14
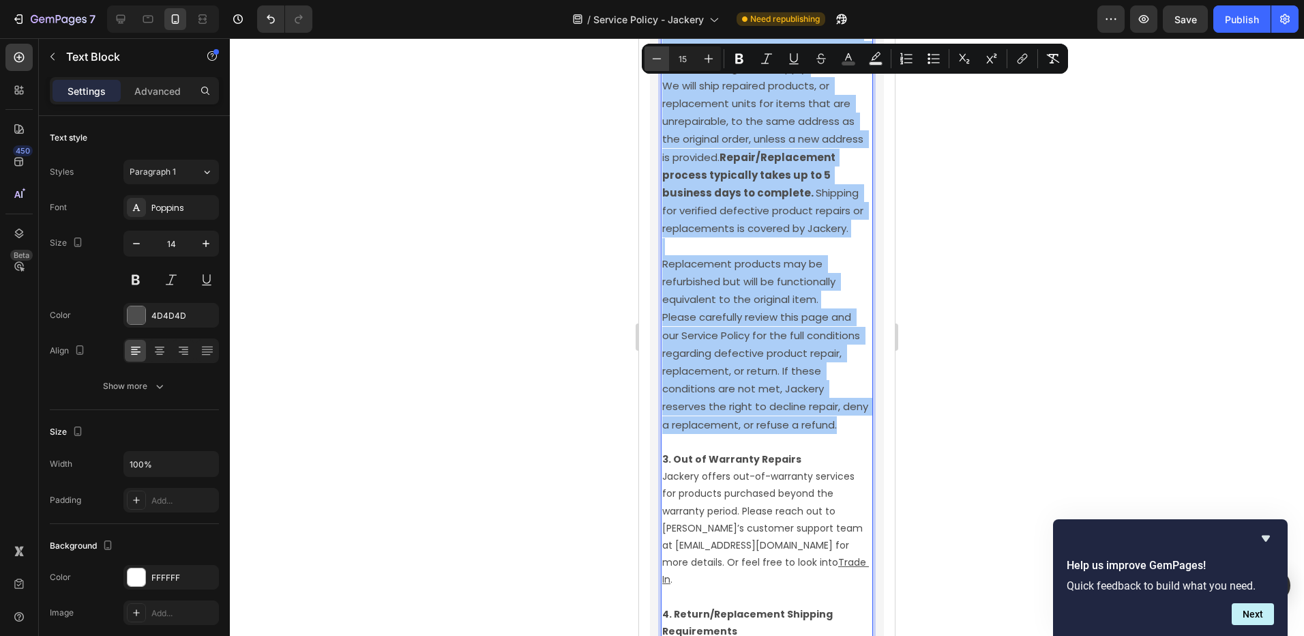
click at [659, 57] on icon "Editor contextual toolbar" at bounding box center [657, 59] width 14 height 14
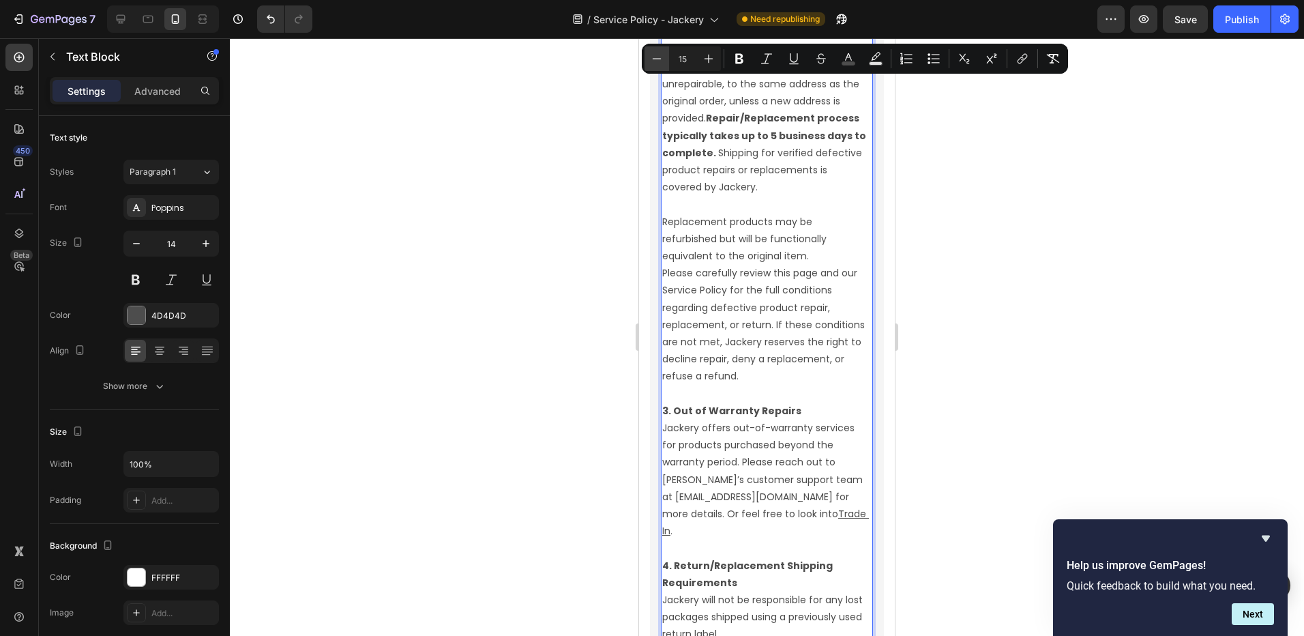
type input "14"
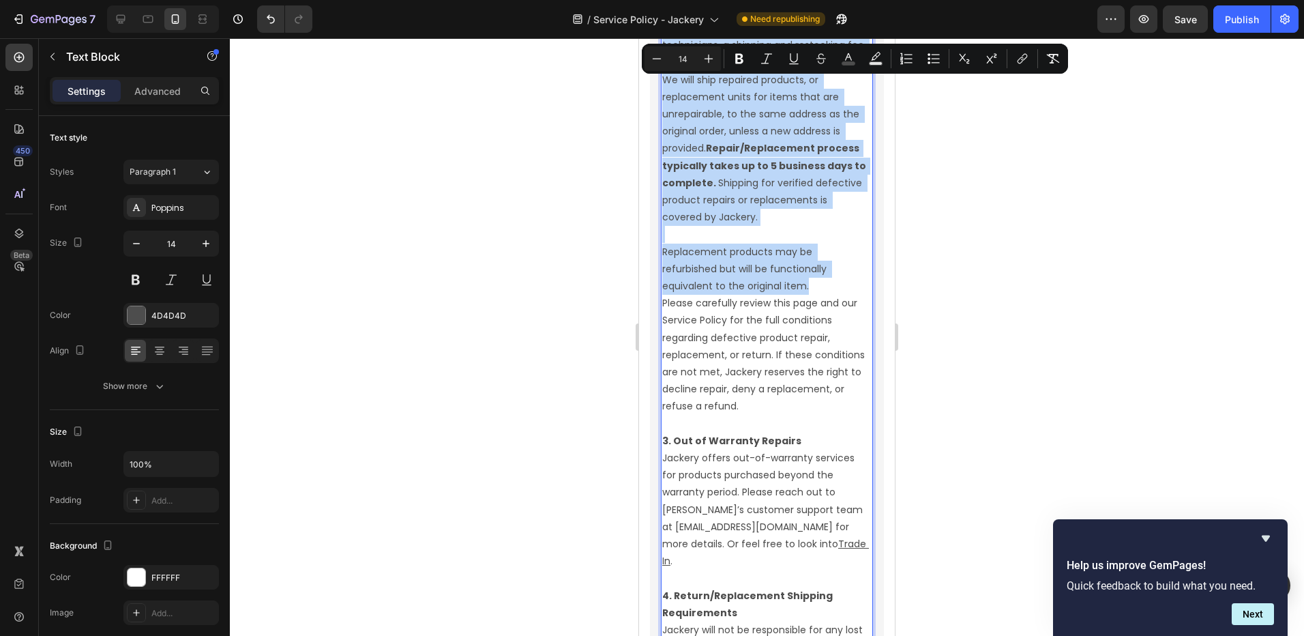
click at [705, 413] on span "Please carefully review this page and our Service Policy for the full condition…" at bounding box center [764, 354] width 205 height 117
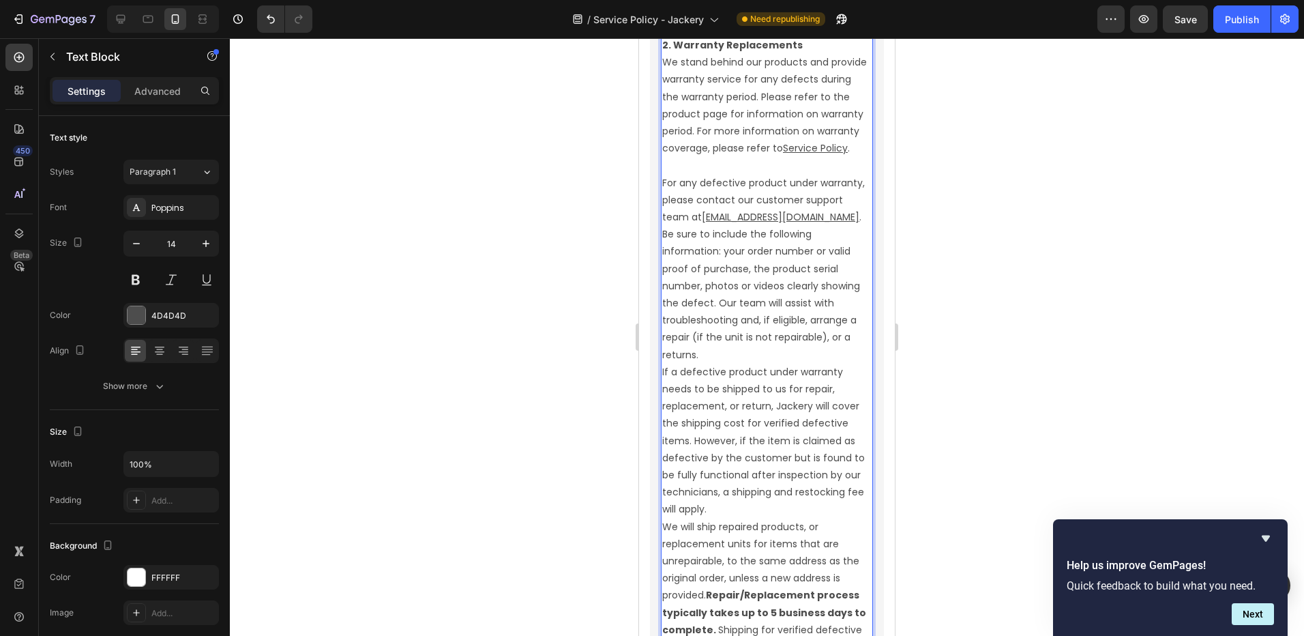
scroll to position [4136, 0]
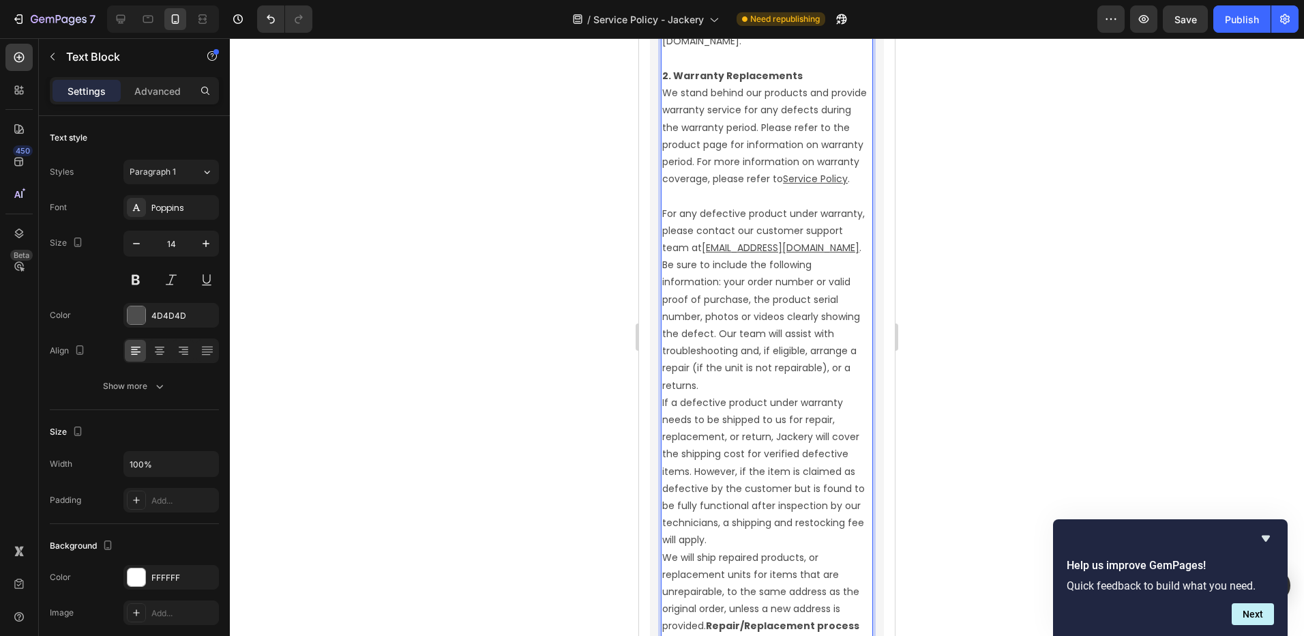
click at [701, 394] on p "For any defective product under warranty, please contact our customer support t…" at bounding box center [766, 299] width 209 height 189
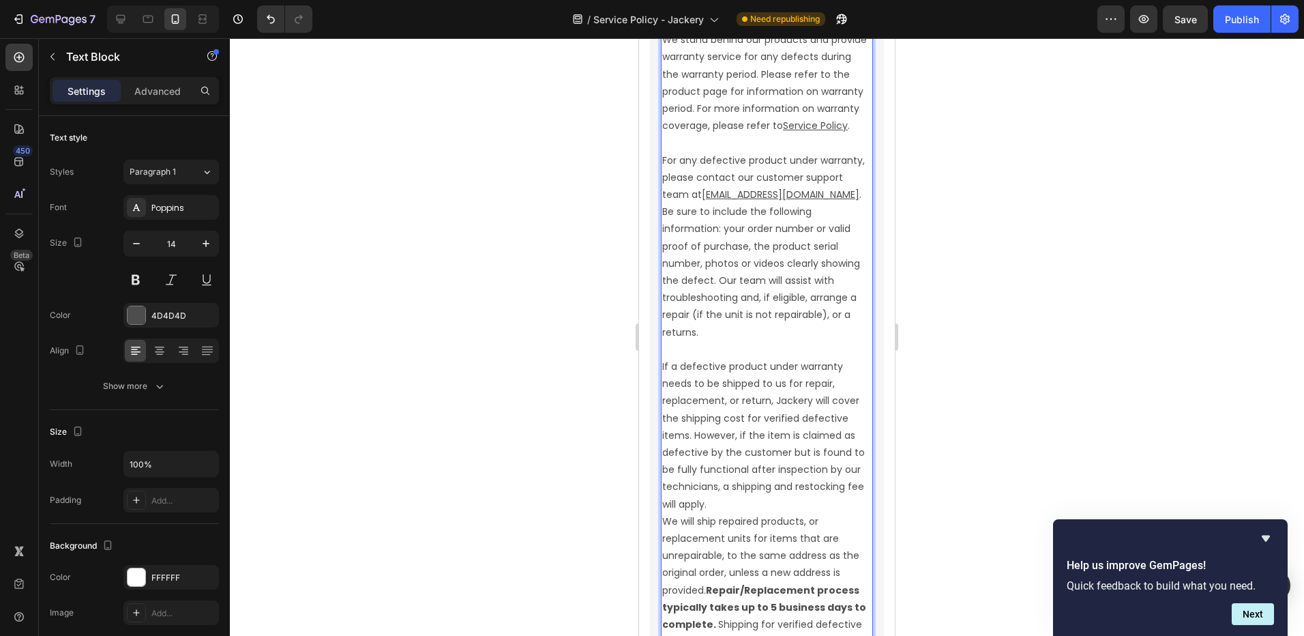
scroll to position [4273, 0]
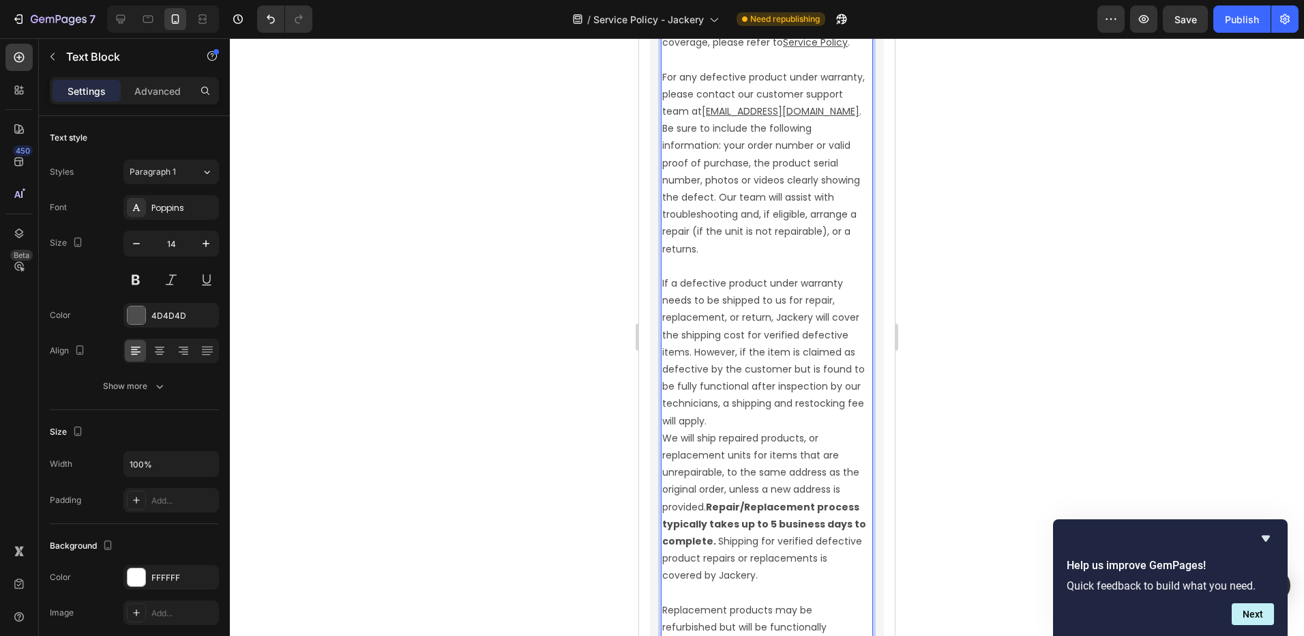
click at [749, 430] on p "If a defective product under warranty needs to be shipped to us for repair, rep…" at bounding box center [766, 352] width 209 height 155
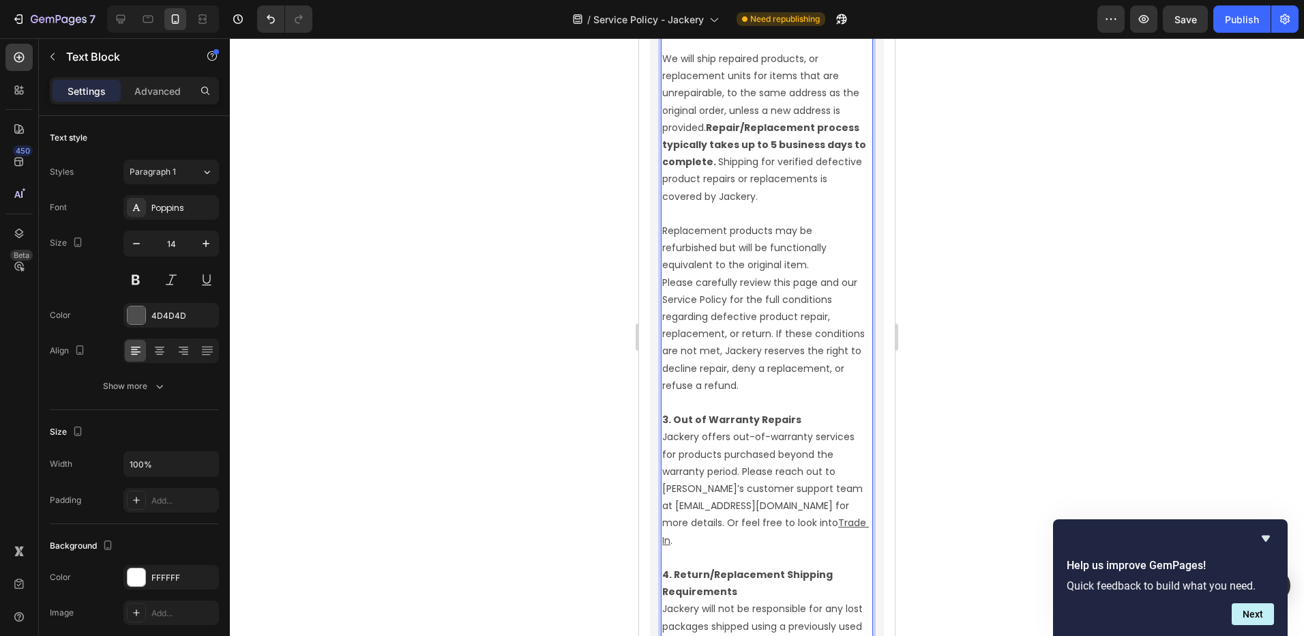
scroll to position [4682, 0]
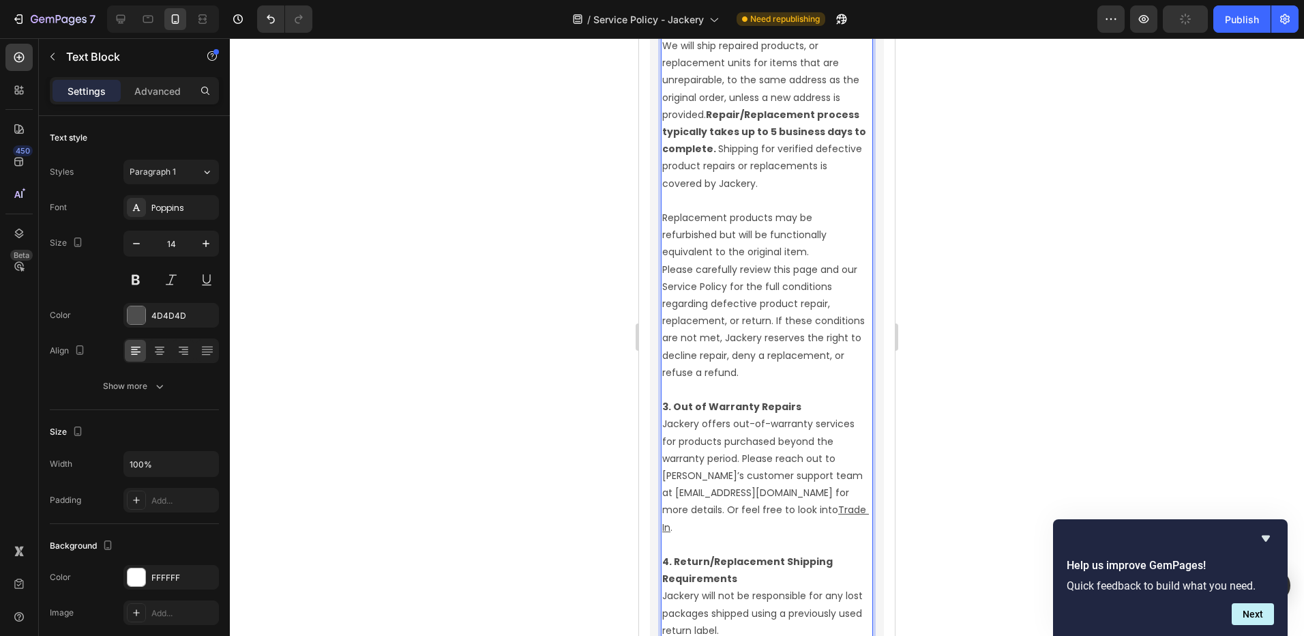
click at [825, 261] on p "Replacement products may be refurbished but will be functionally equivalent to …" at bounding box center [766, 235] width 209 height 52
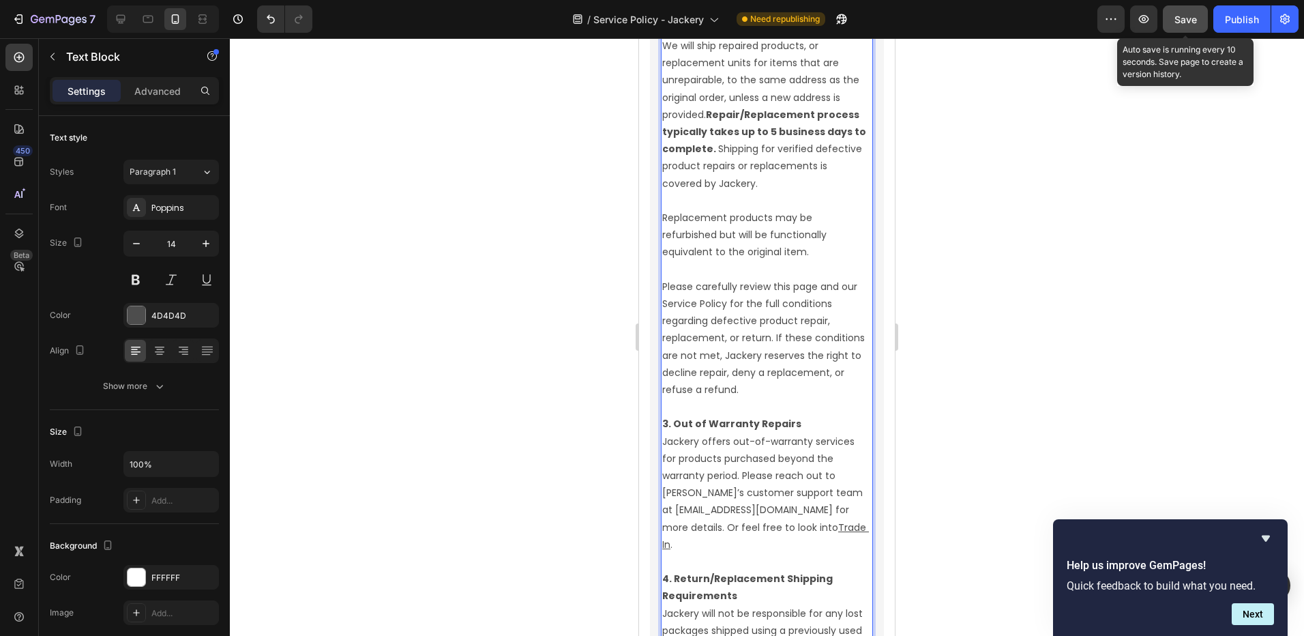
click at [1180, 18] on span "Save" at bounding box center [1186, 20] width 23 height 12
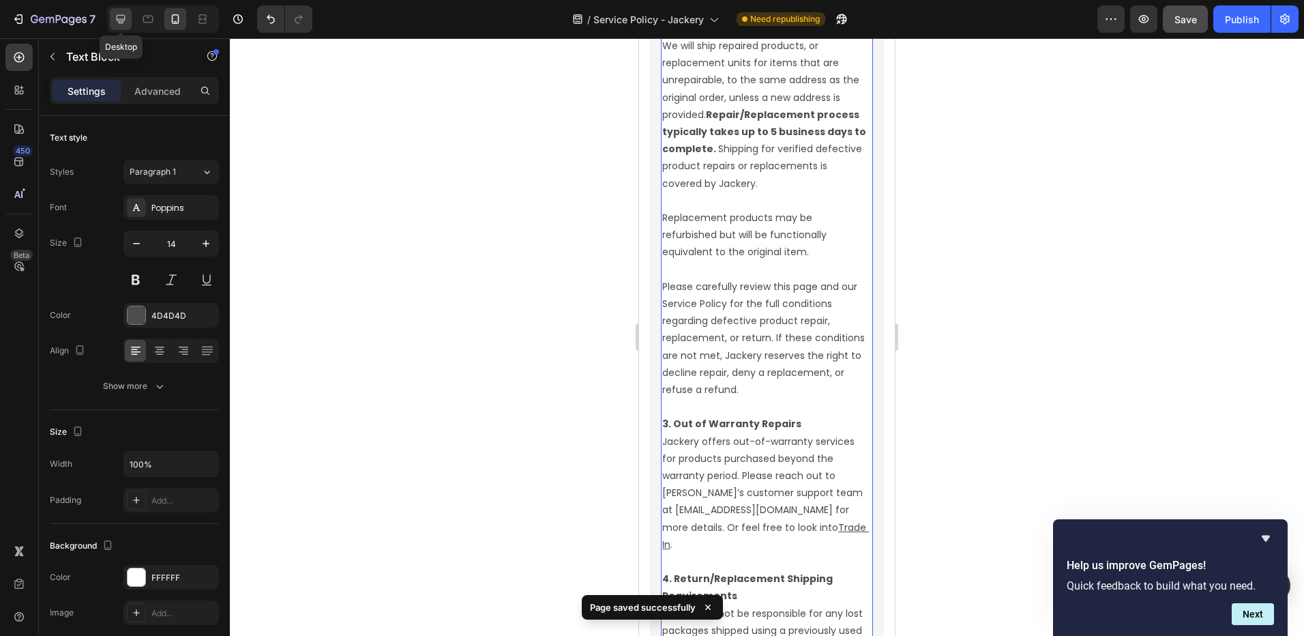
click at [129, 20] on div at bounding box center [121, 19] width 22 height 22
type input "16"
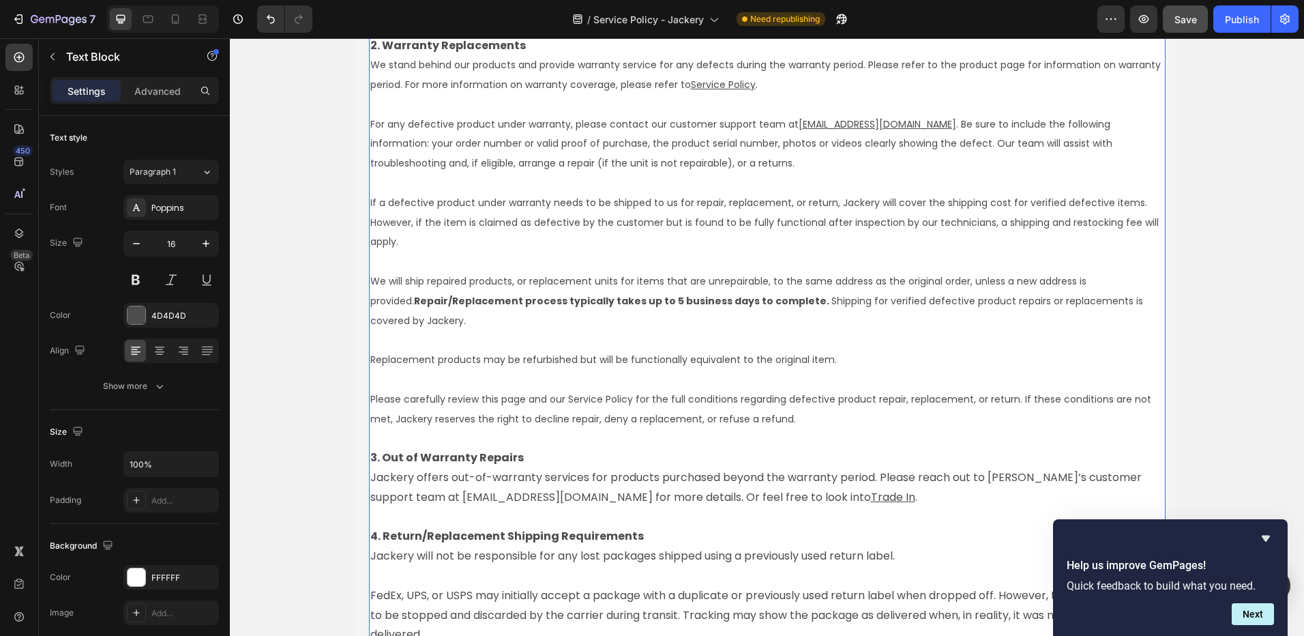
scroll to position [3004, 0]
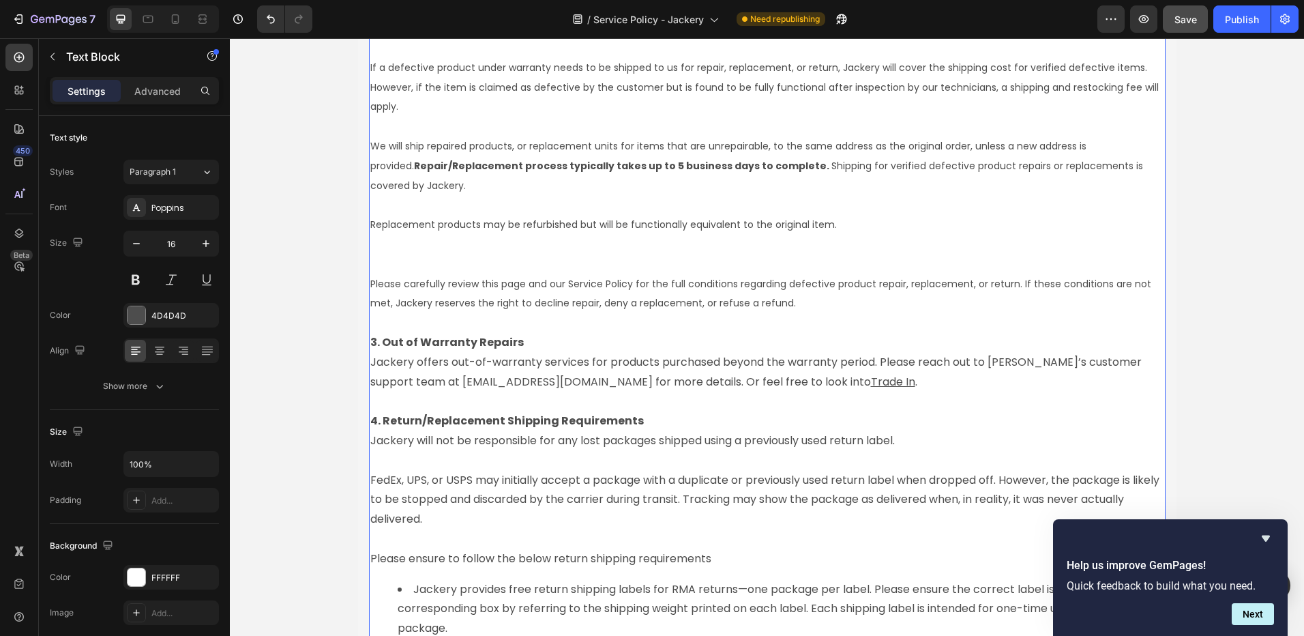
click at [449, 361] on p "3. Out of Warranty Repairs Jackery offers out-of-warranty services for products…" at bounding box center [767, 362] width 794 height 59
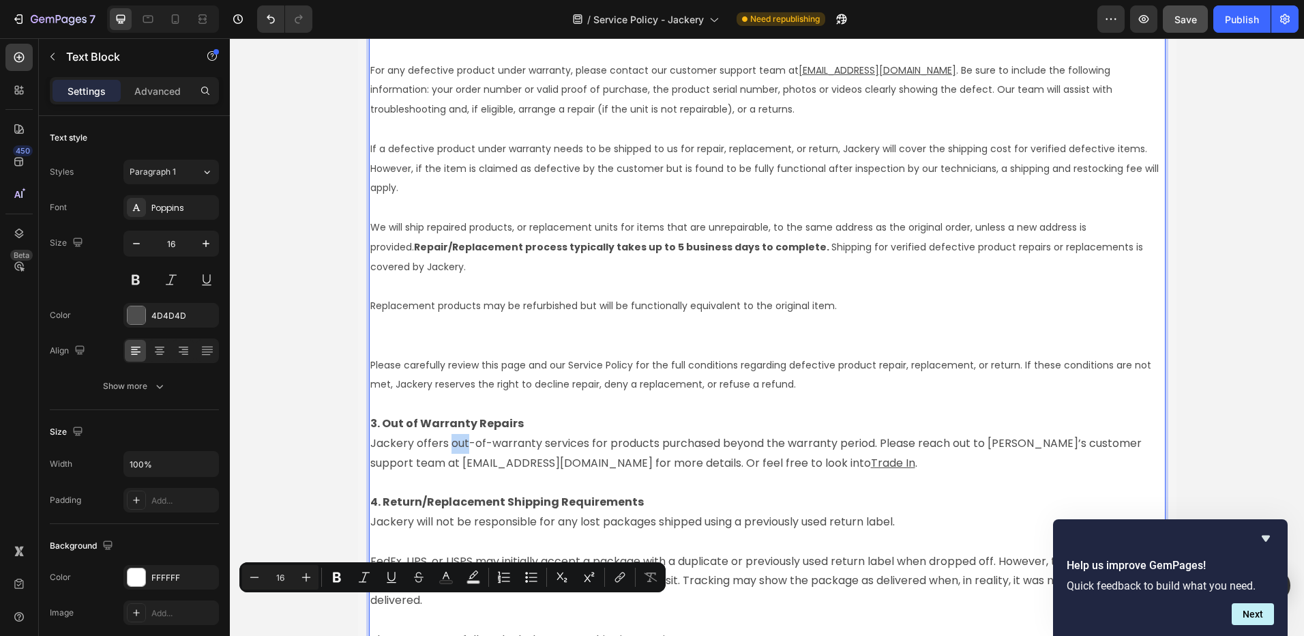
scroll to position [3037, 0]
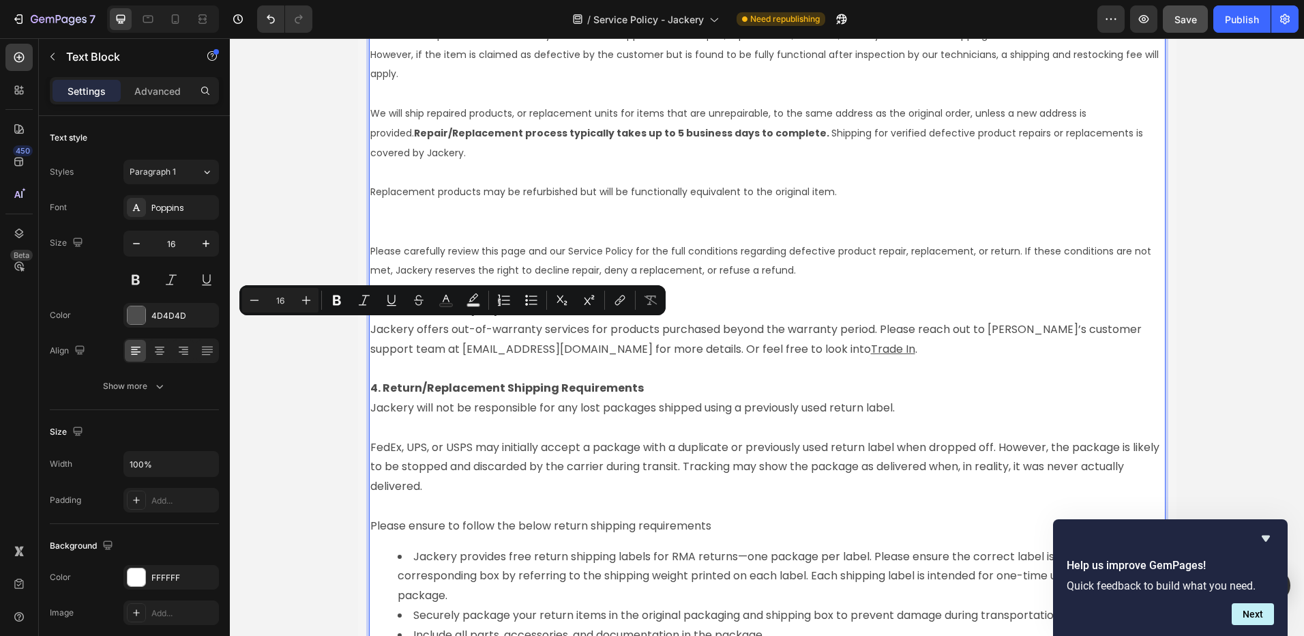
click at [424, 408] on p "Jackery will not be responsible for any lost packages shipped using a previousl…" at bounding box center [767, 408] width 794 height 20
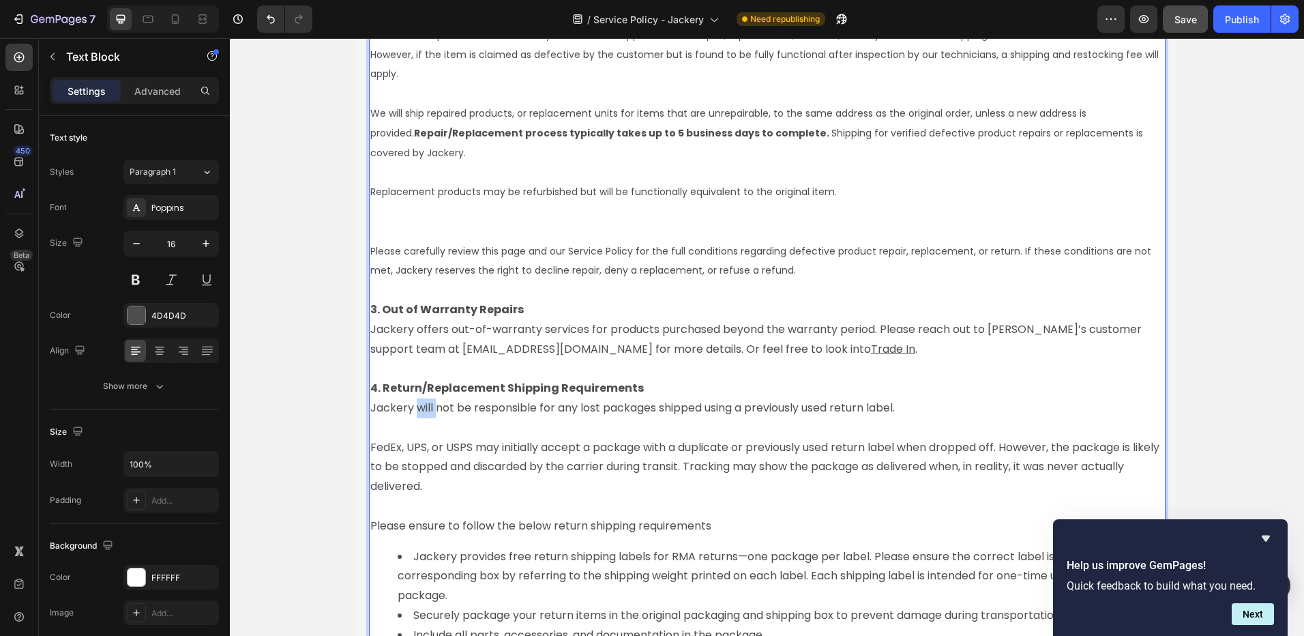
click at [424, 408] on p "Jackery will not be responsible for any lost packages shipped using a previousl…" at bounding box center [767, 408] width 794 height 20
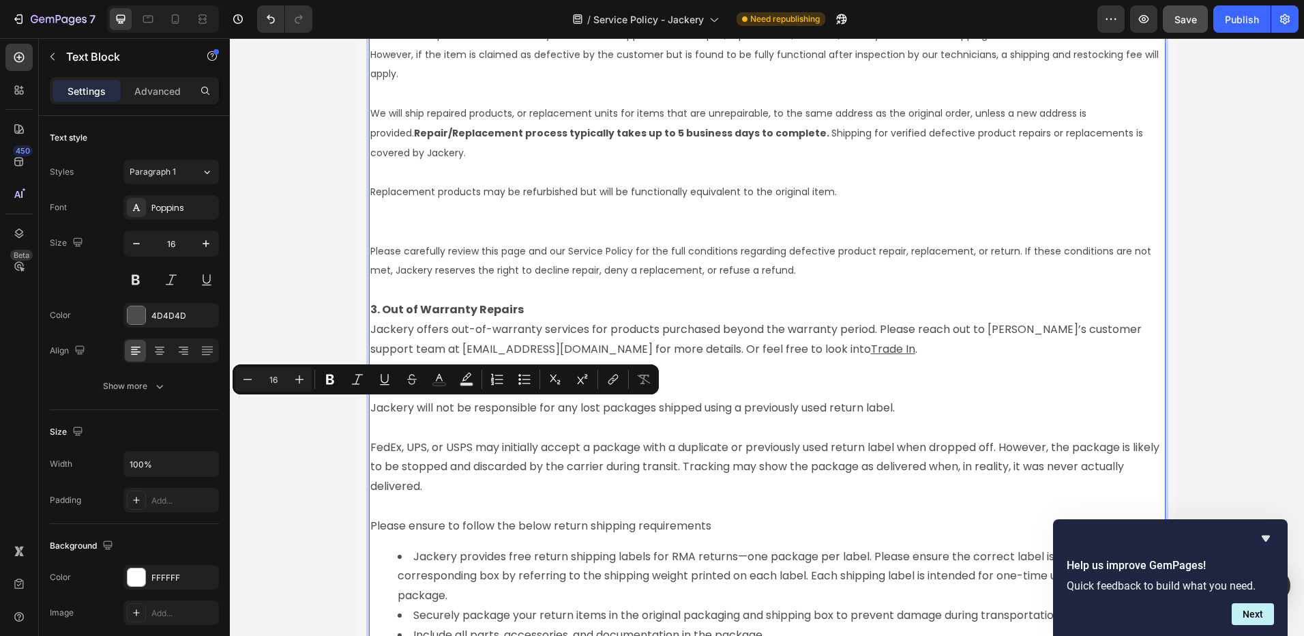
click at [461, 345] on p "3. Out of Warranty Repairs Jackery offers out-of-warranty services for products…" at bounding box center [767, 329] width 794 height 59
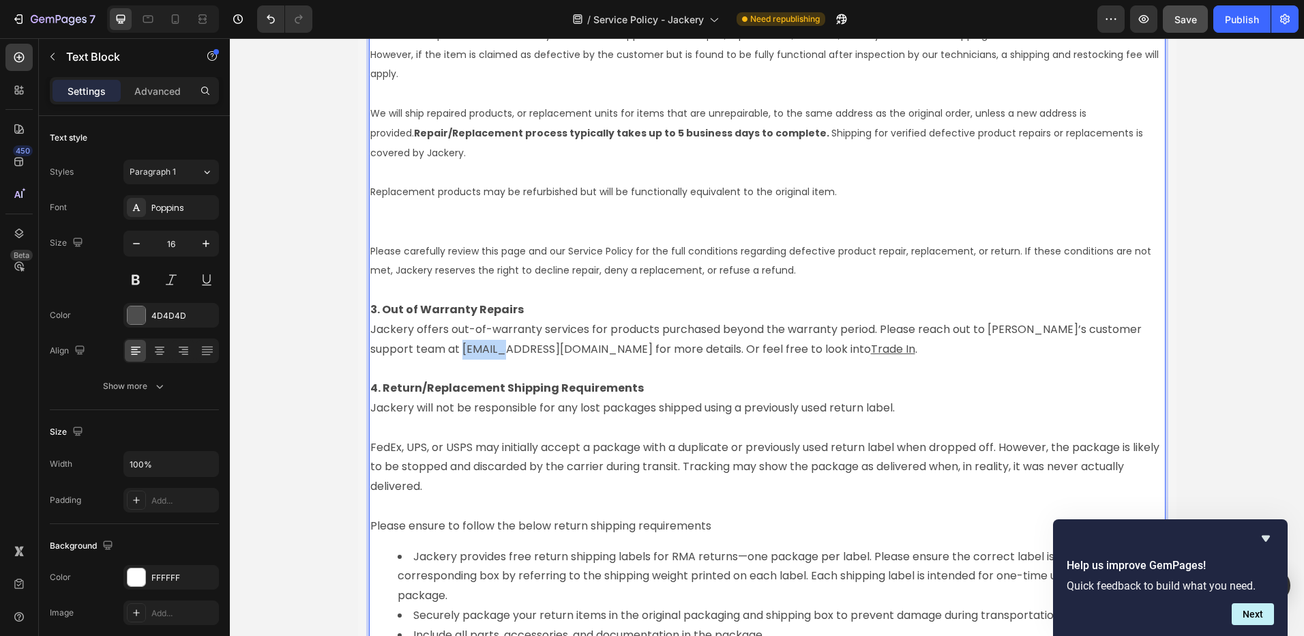
click at [461, 345] on p "3. Out of Warranty Repairs Jackery offers out-of-warranty services for products…" at bounding box center [767, 329] width 794 height 59
click at [426, 264] on span "Please carefully review this page and our Service Policy for the full condition…" at bounding box center [762, 260] width 784 height 33
click at [464, 268] on span "Please carefully review this page and our Service Policy for the full condition…" at bounding box center [762, 260] width 784 height 33
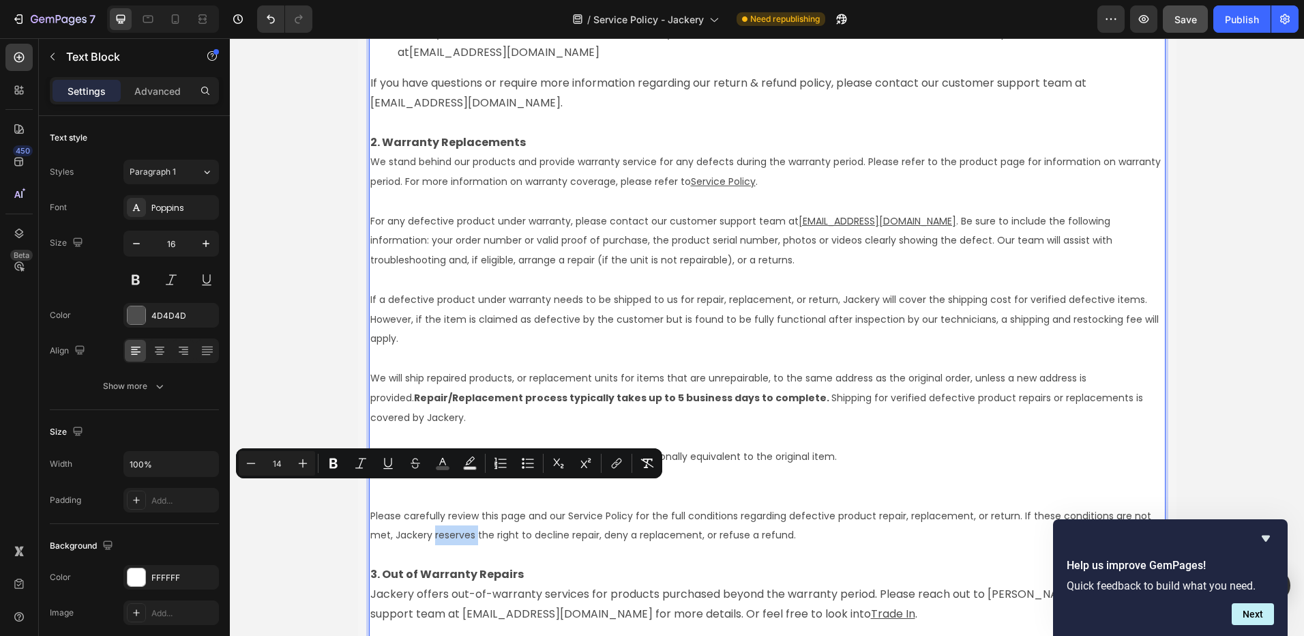
scroll to position [2764, 0]
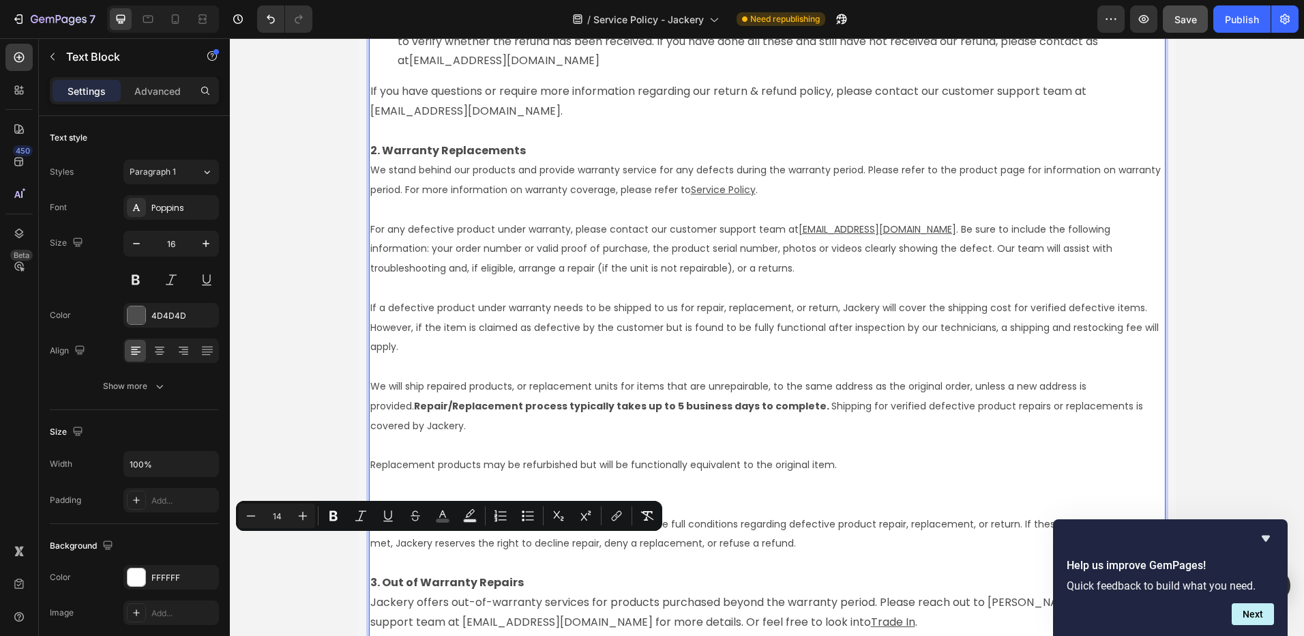
type input "16"
click at [398, 110] on p "If you have questions or require more information regarding our return & refund…" at bounding box center [767, 102] width 794 height 40
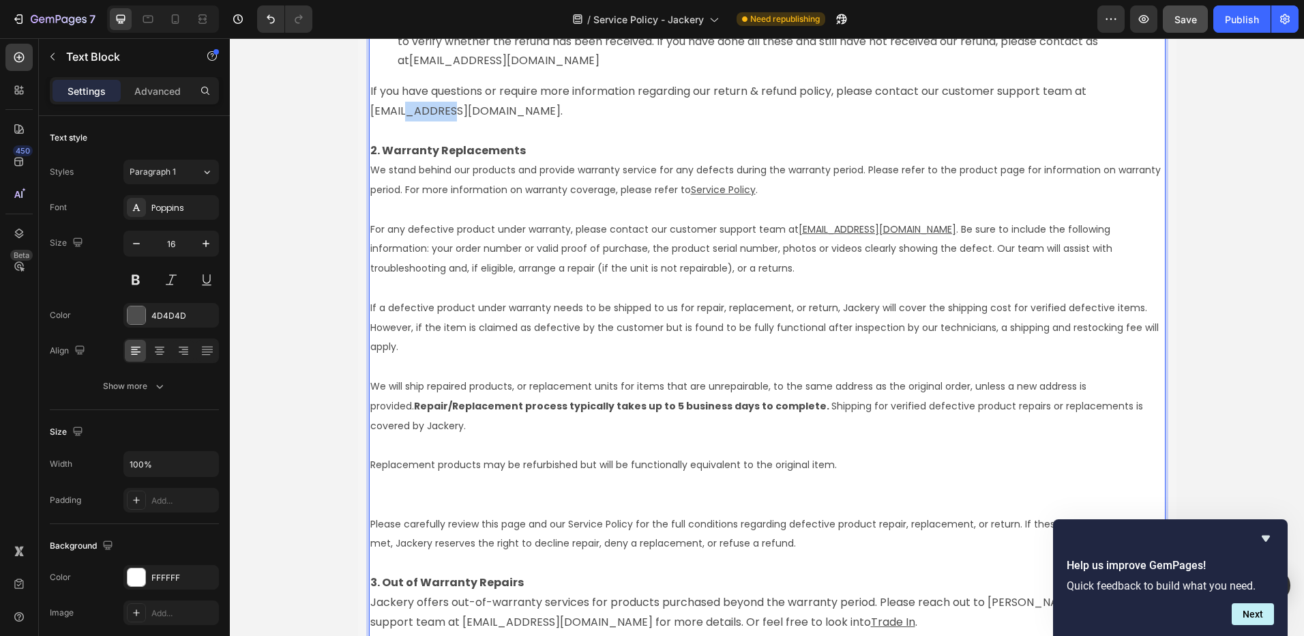
click at [398, 110] on p "If you have questions or require more information regarding our return & refund…" at bounding box center [767, 102] width 794 height 40
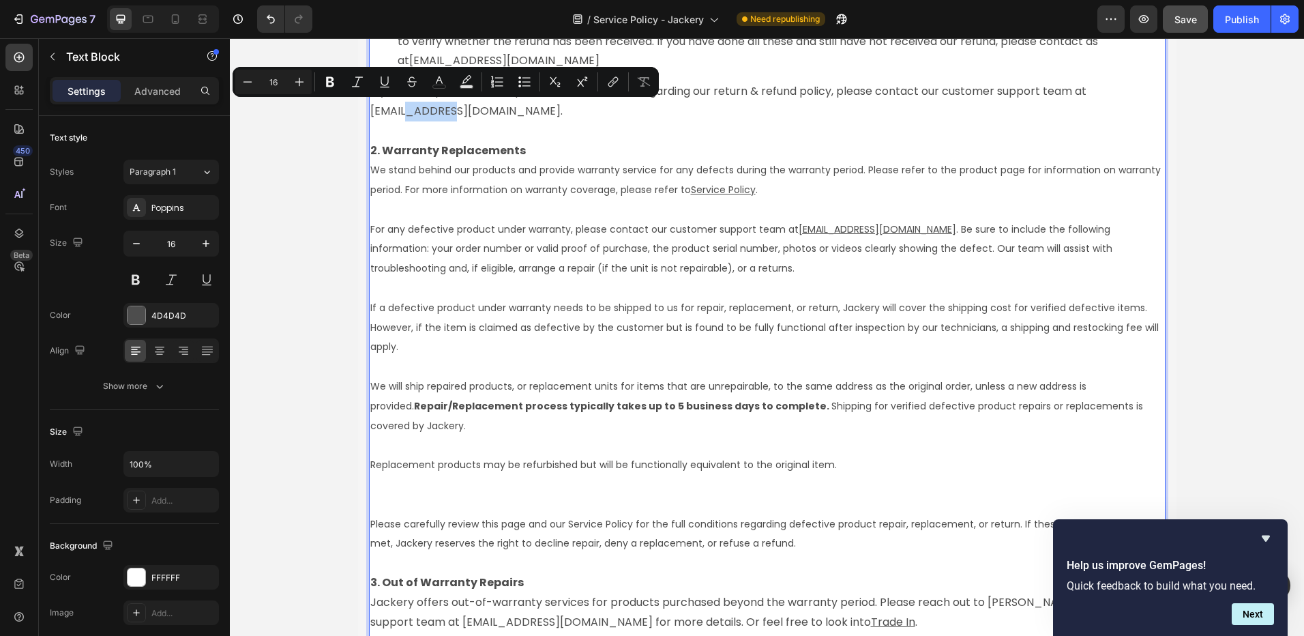
type input "14"
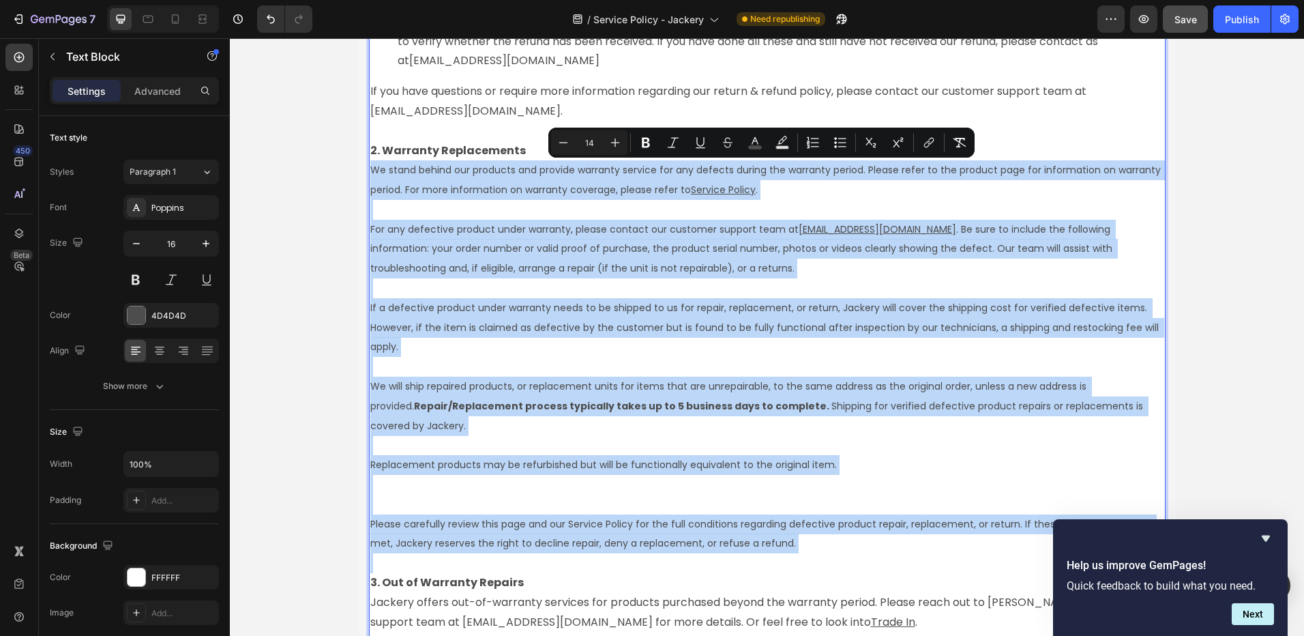
drag, startPoint x: 366, startPoint y: 169, endPoint x: 808, endPoint y: 545, distance: 581.2
click at [808, 545] on div "Jackery offers a 30-day return policy, starting from the date you receive your …" at bounding box center [767, 229] width 797 height 1716
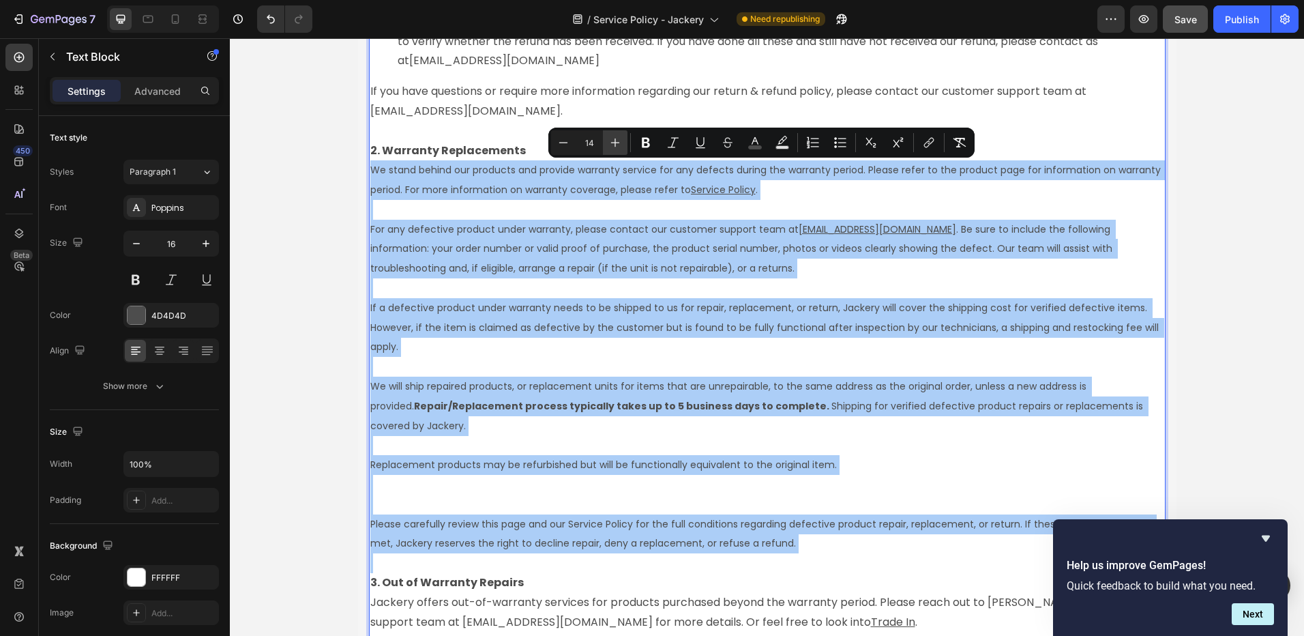
click at [619, 136] on icon "Editor contextual toolbar" at bounding box center [616, 143] width 14 height 14
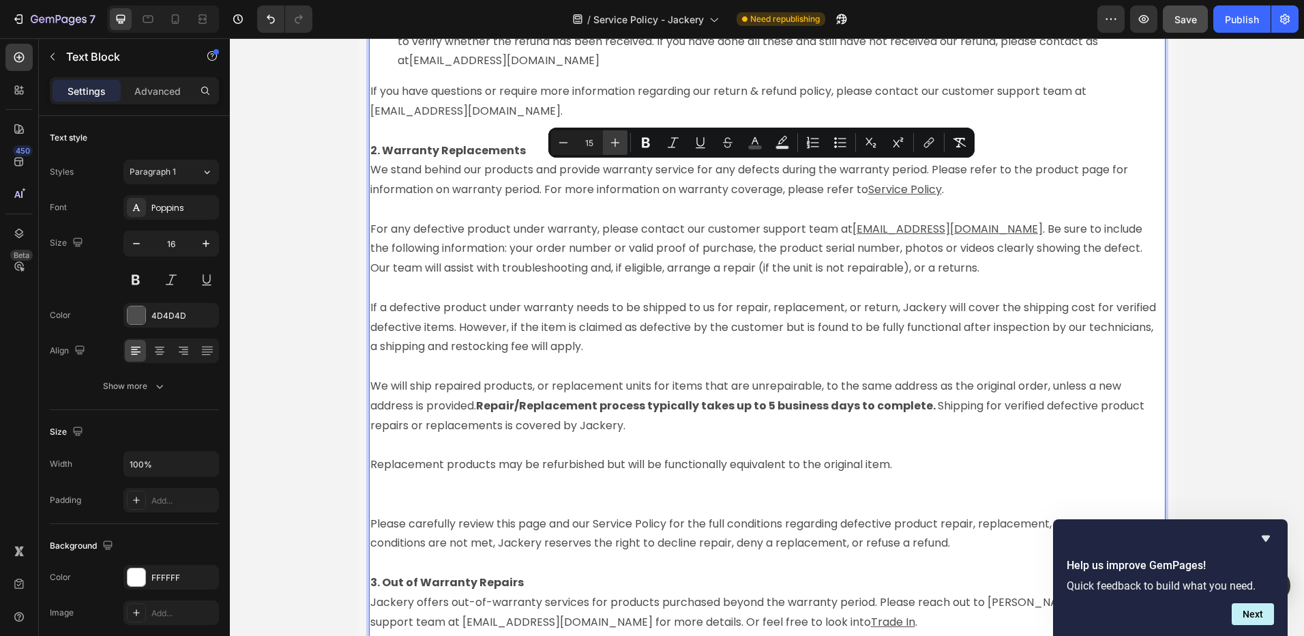
type input "16"
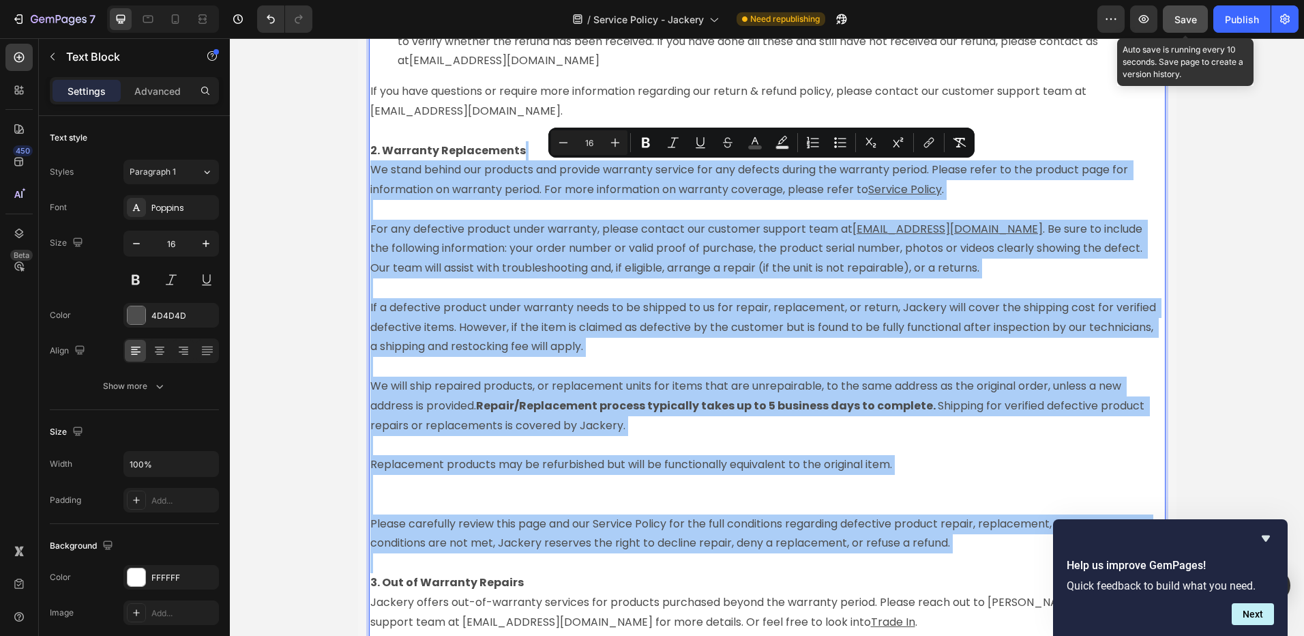
click at [1186, 27] on button "Save" at bounding box center [1185, 18] width 45 height 27
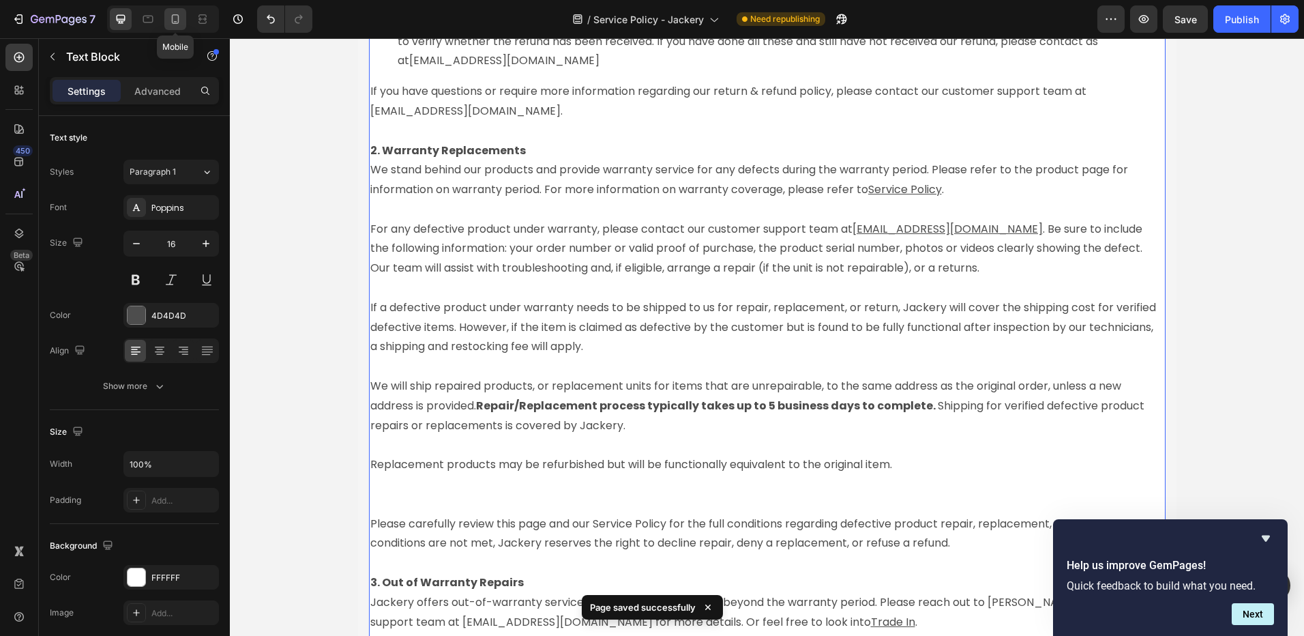
click at [175, 17] on icon at bounding box center [176, 19] width 14 height 14
type input "14"
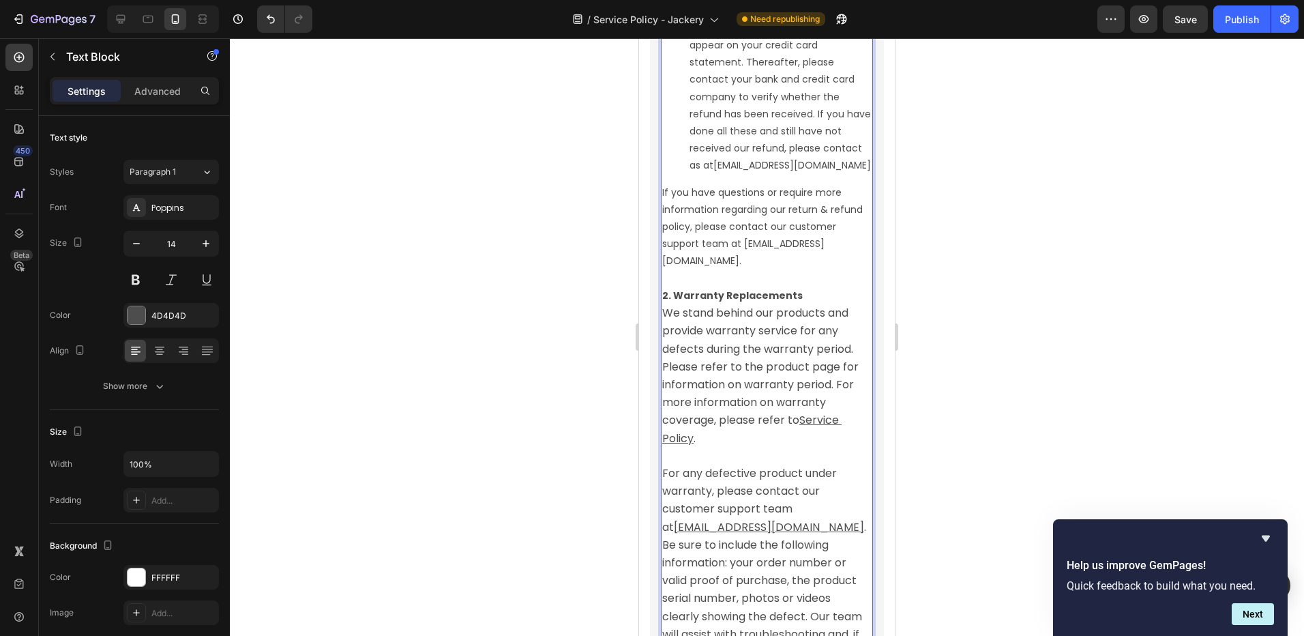
scroll to position [4200, 0]
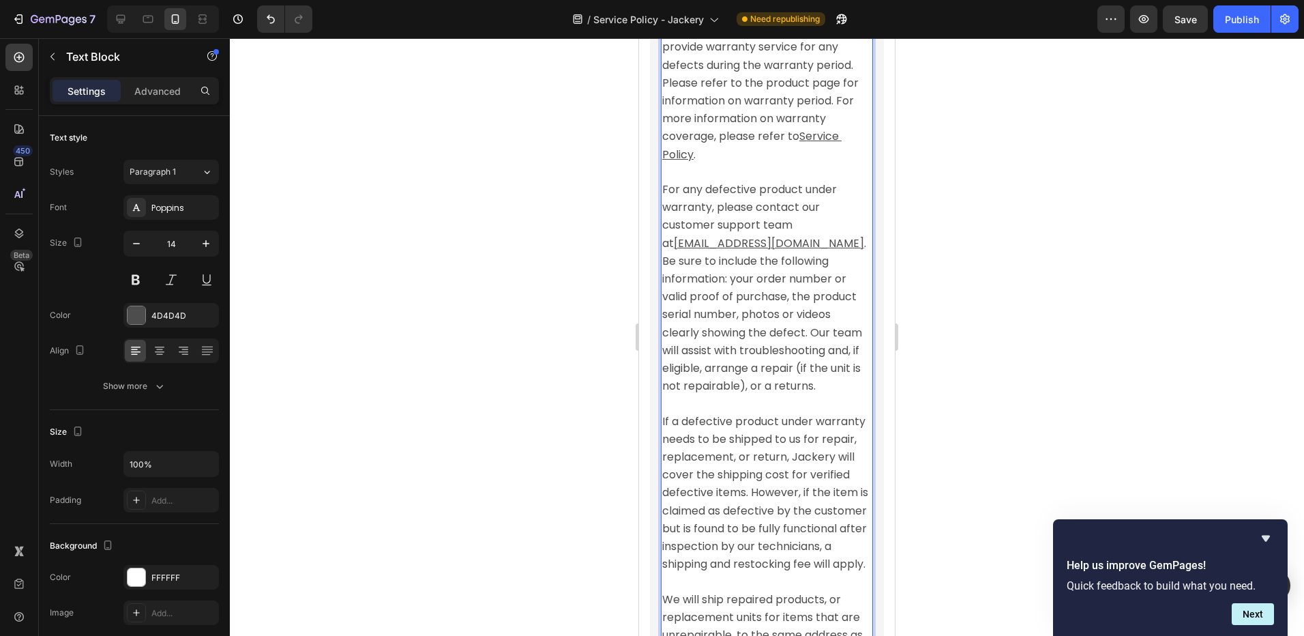
click at [733, 394] on span ". Be sure to include the following information: your order number or valid proo…" at bounding box center [765, 314] width 207 height 159
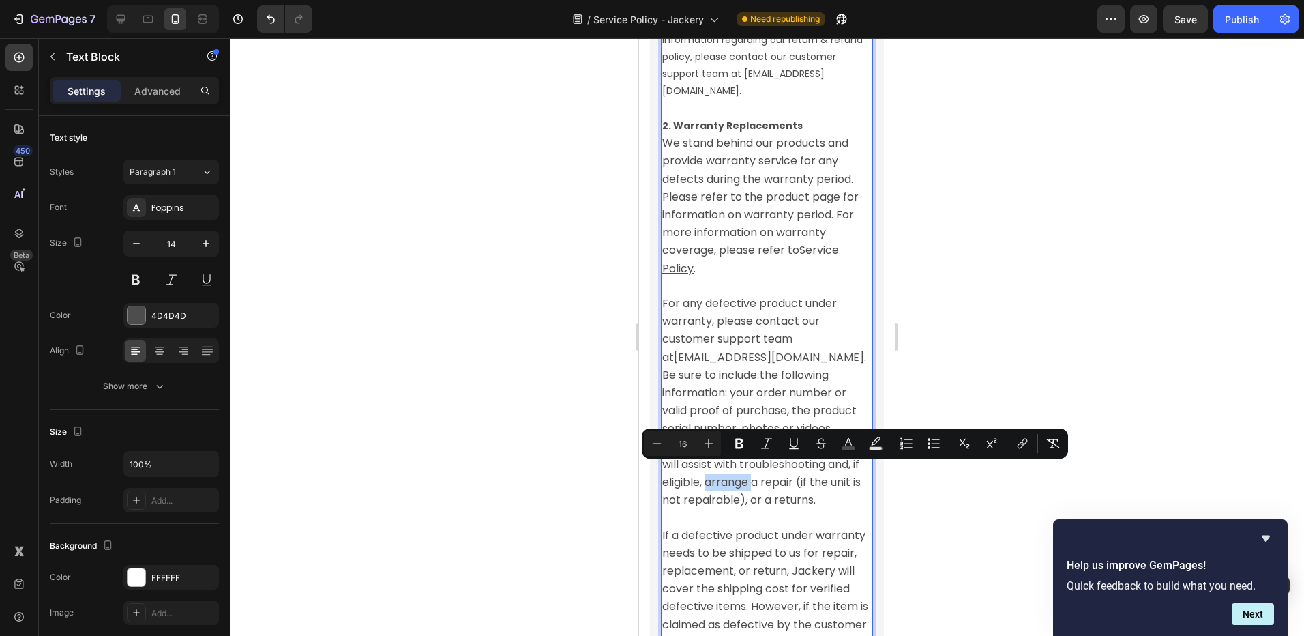
scroll to position [3996, 0]
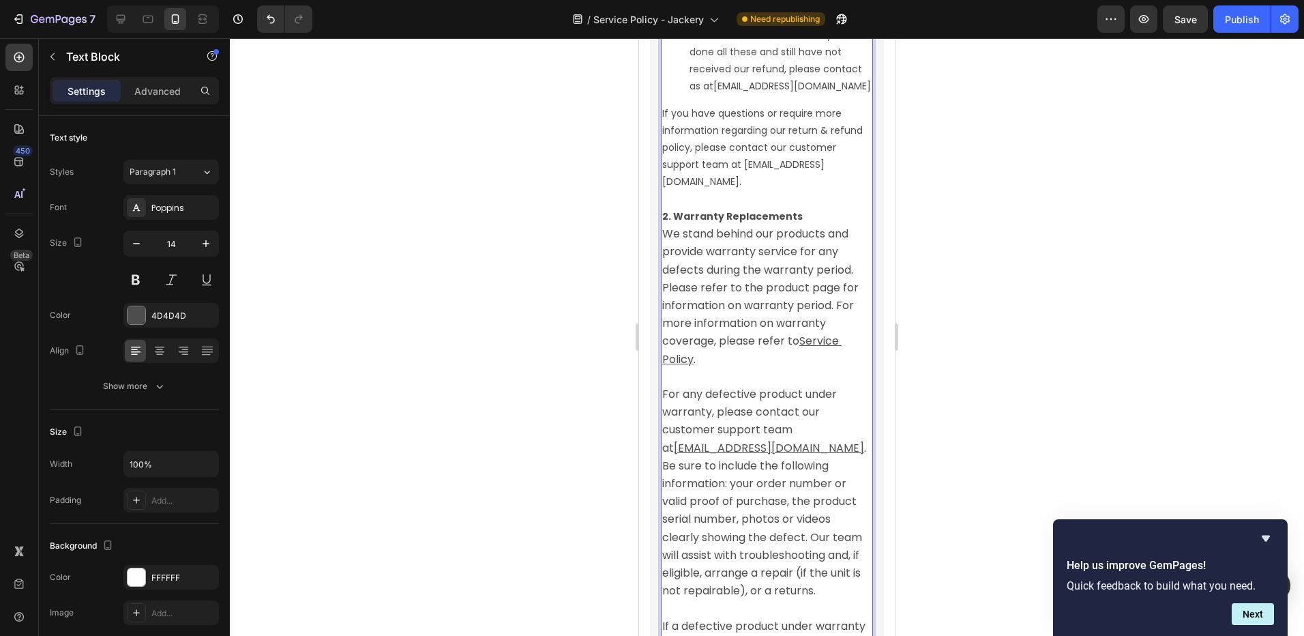
click at [712, 191] on p "If you have questions or require more information regarding our return & refund…" at bounding box center [766, 148] width 209 height 86
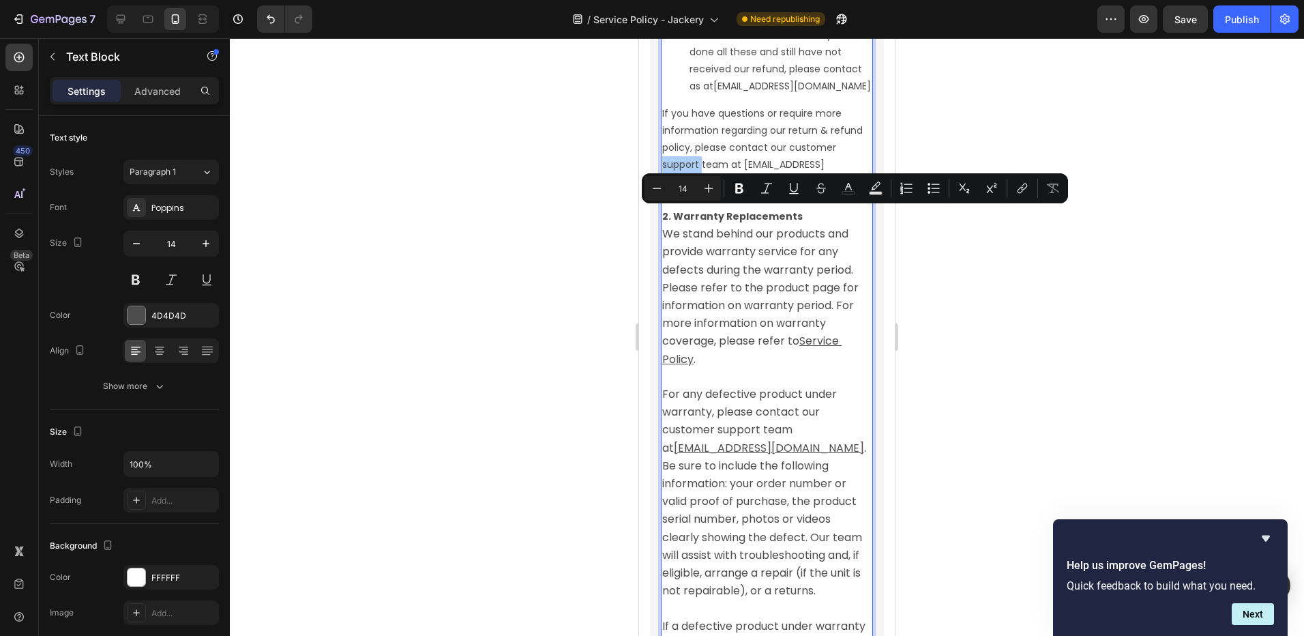
click at [937, 339] on div at bounding box center [767, 337] width 1074 height 598
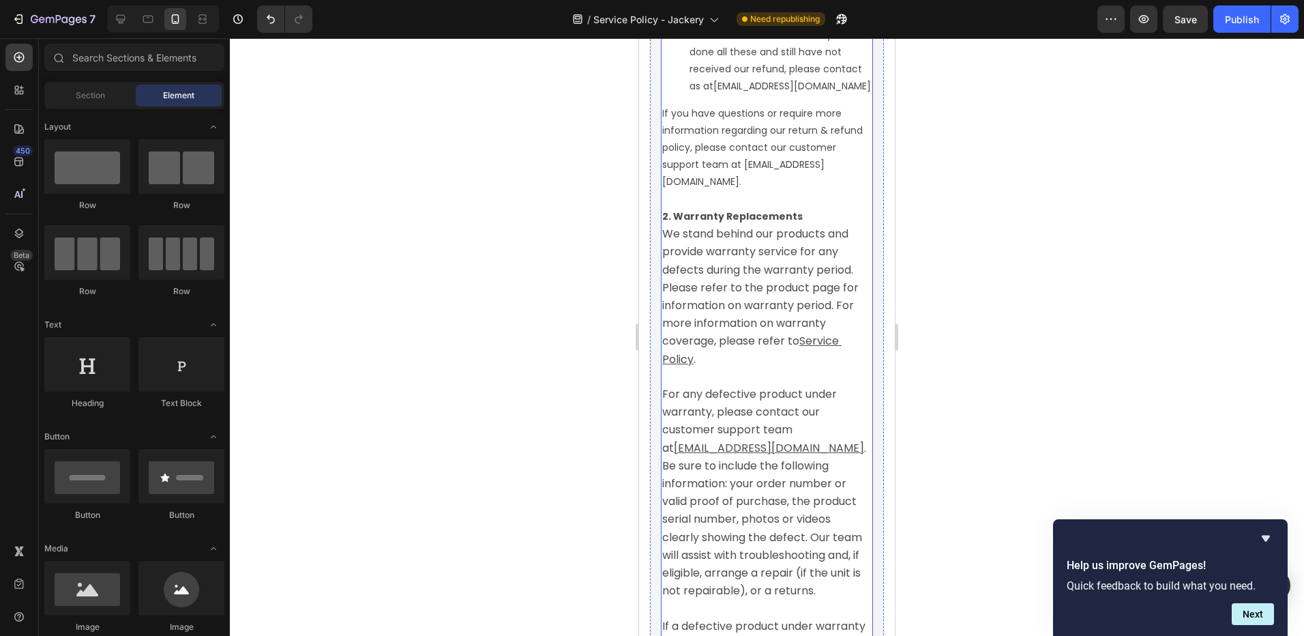
click at [707, 293] on p "2. Warranty Replacements We stand behind our products and provide warranty serv…" at bounding box center [766, 288] width 209 height 160
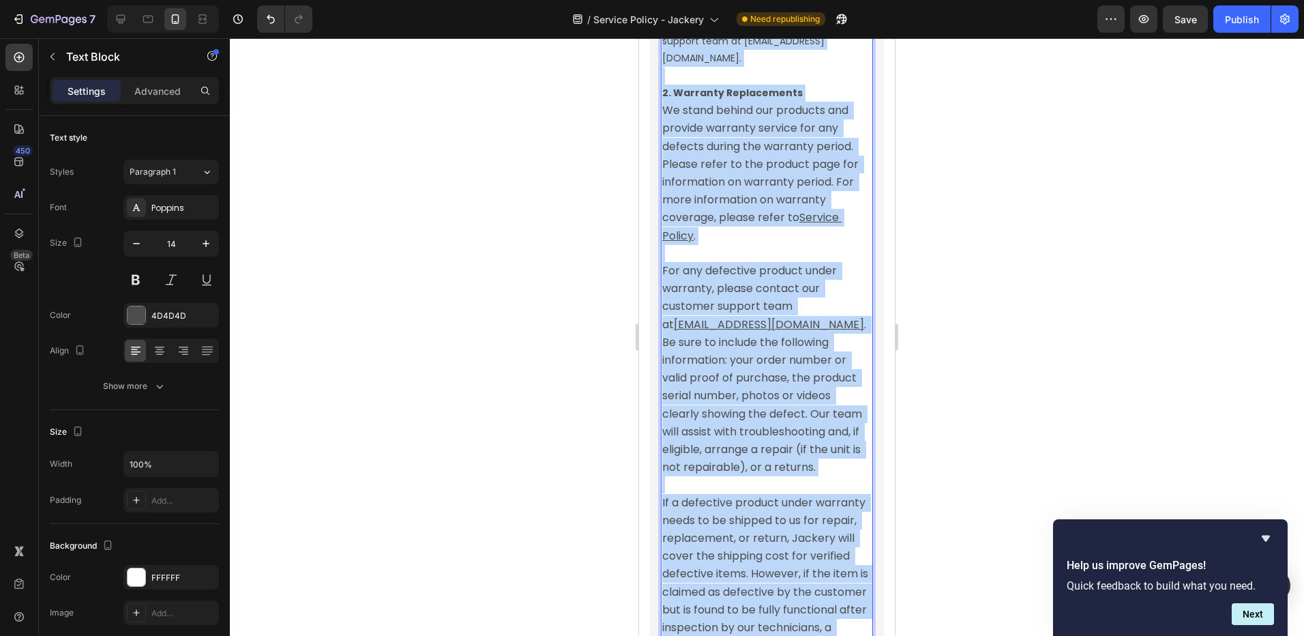
scroll to position [3774, 0]
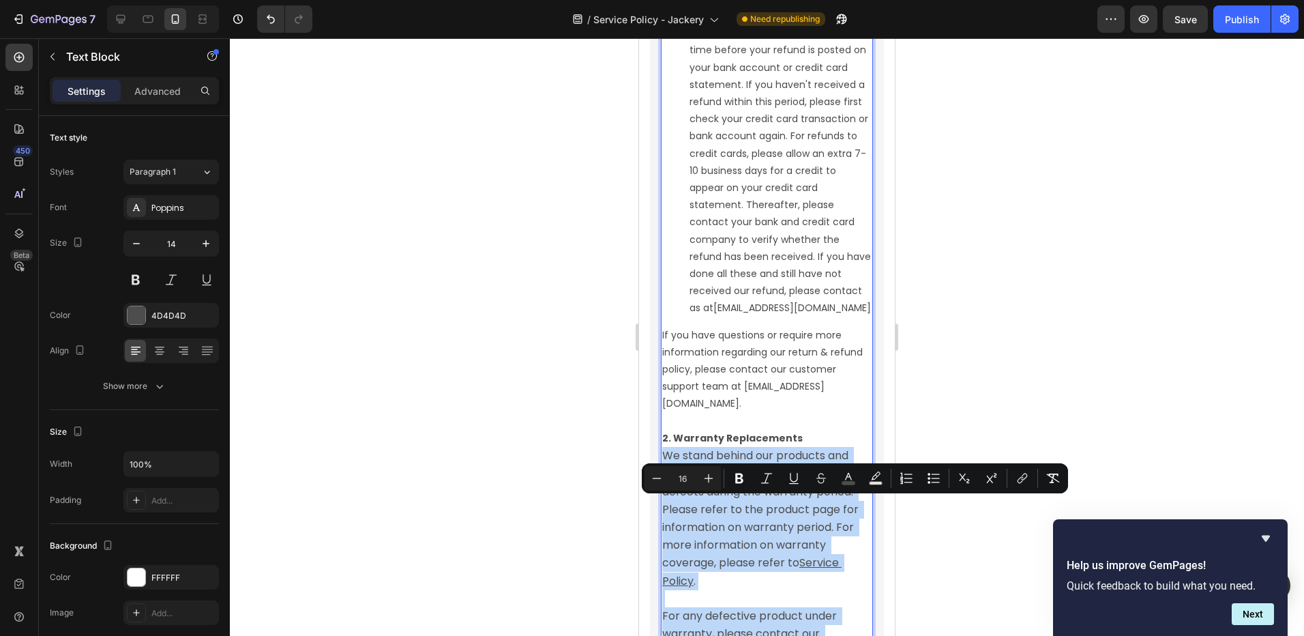
drag, startPoint x: 770, startPoint y: 381, endPoint x: 662, endPoint y: 510, distance: 169.0
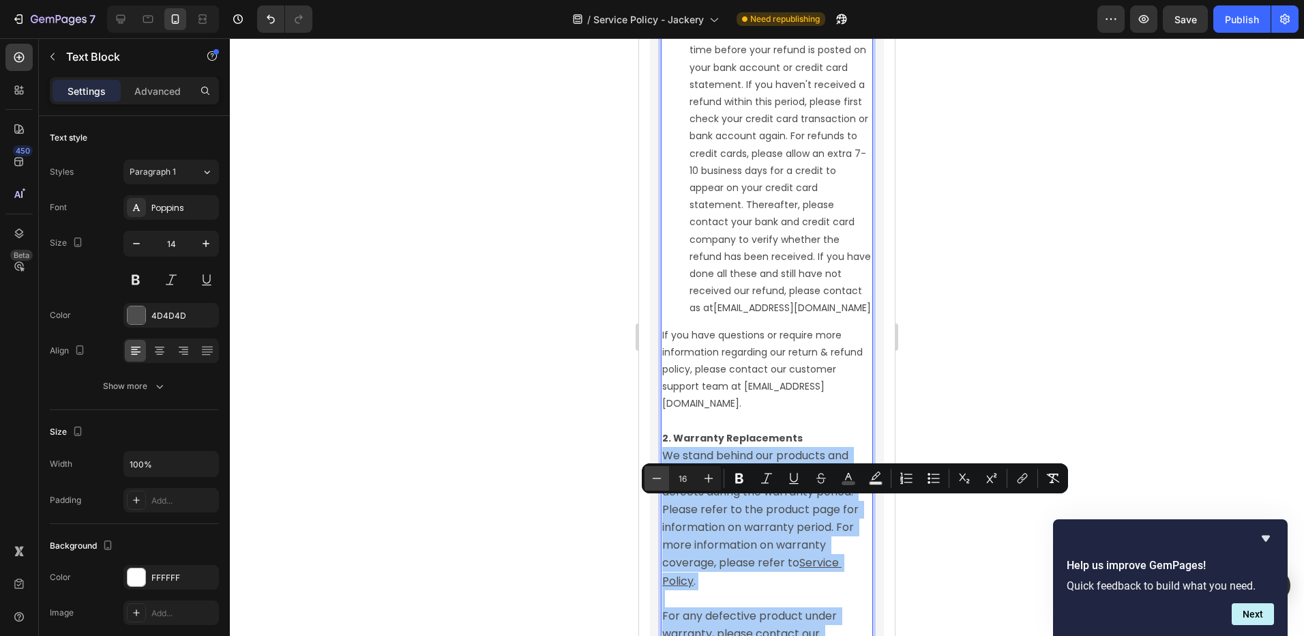
click at [661, 476] on icon "Editor contextual toolbar" at bounding box center [657, 478] width 14 height 14
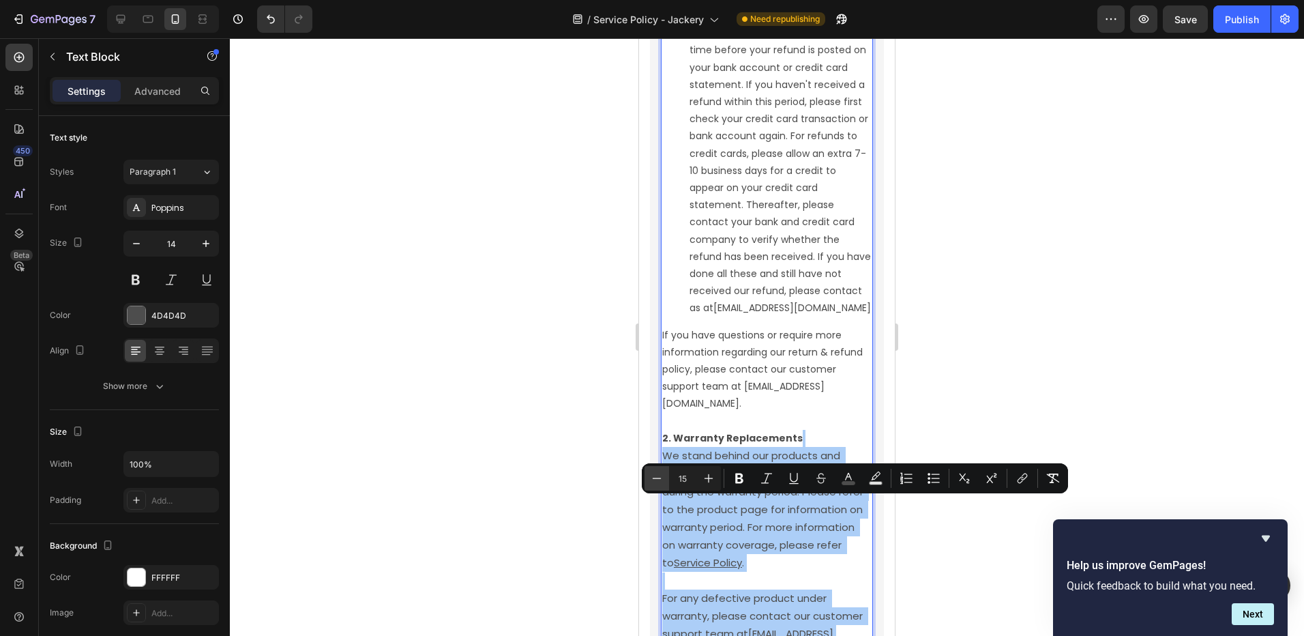
click at [661, 476] on icon "Editor contextual toolbar" at bounding box center [657, 478] width 14 height 14
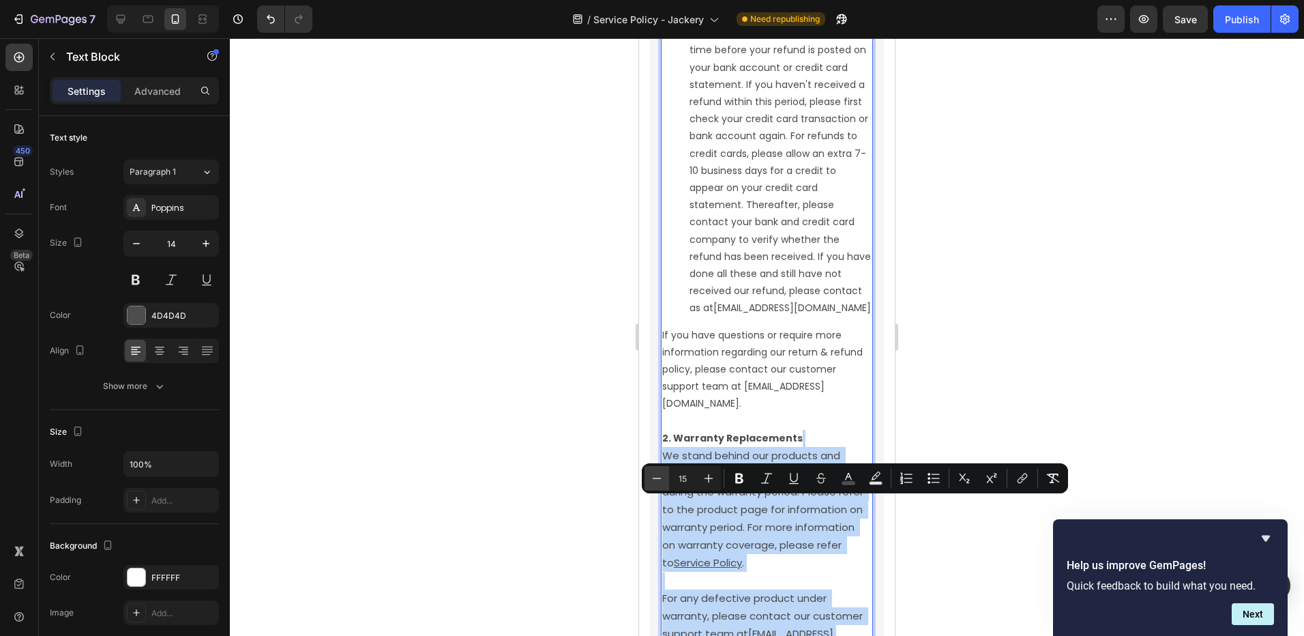
type input "14"
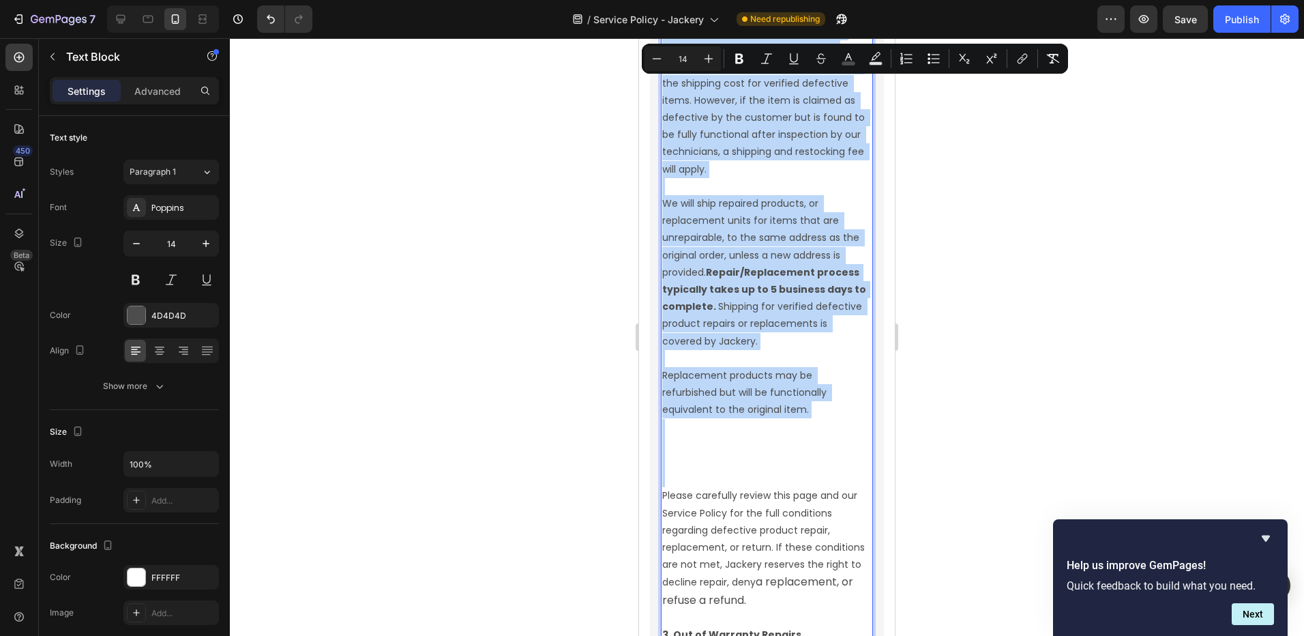
scroll to position [4729, 0]
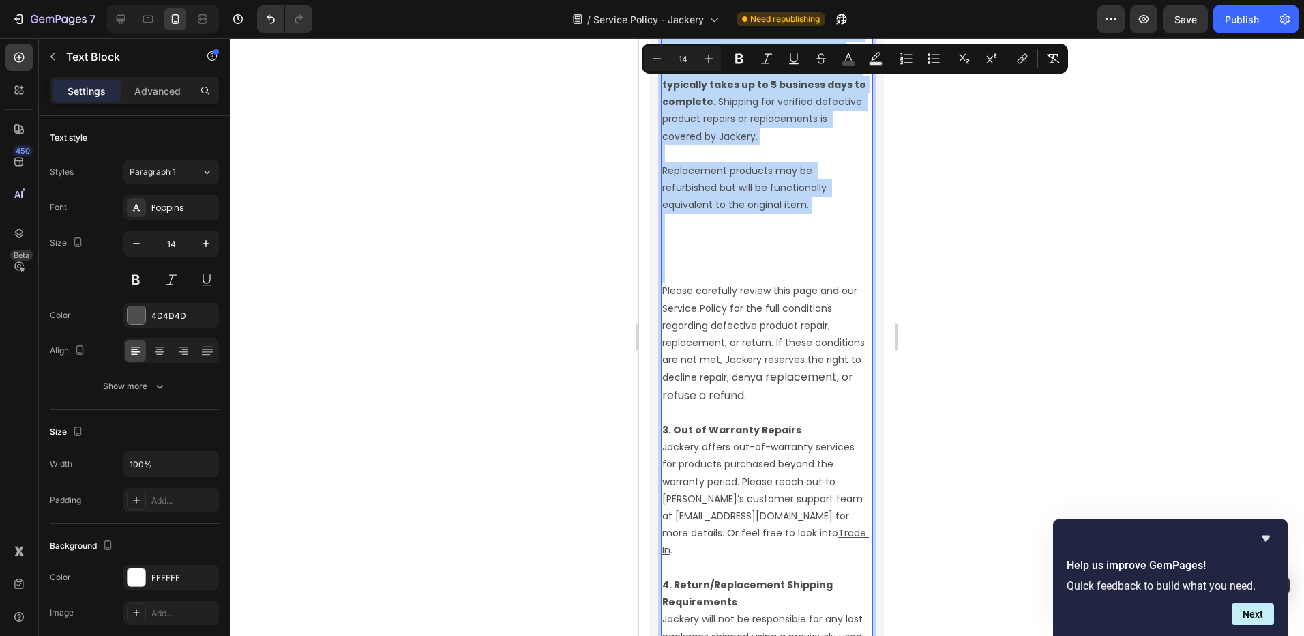
click at [694, 283] on p "Rich Text Editor. Editing area: main" at bounding box center [766, 248] width 209 height 69
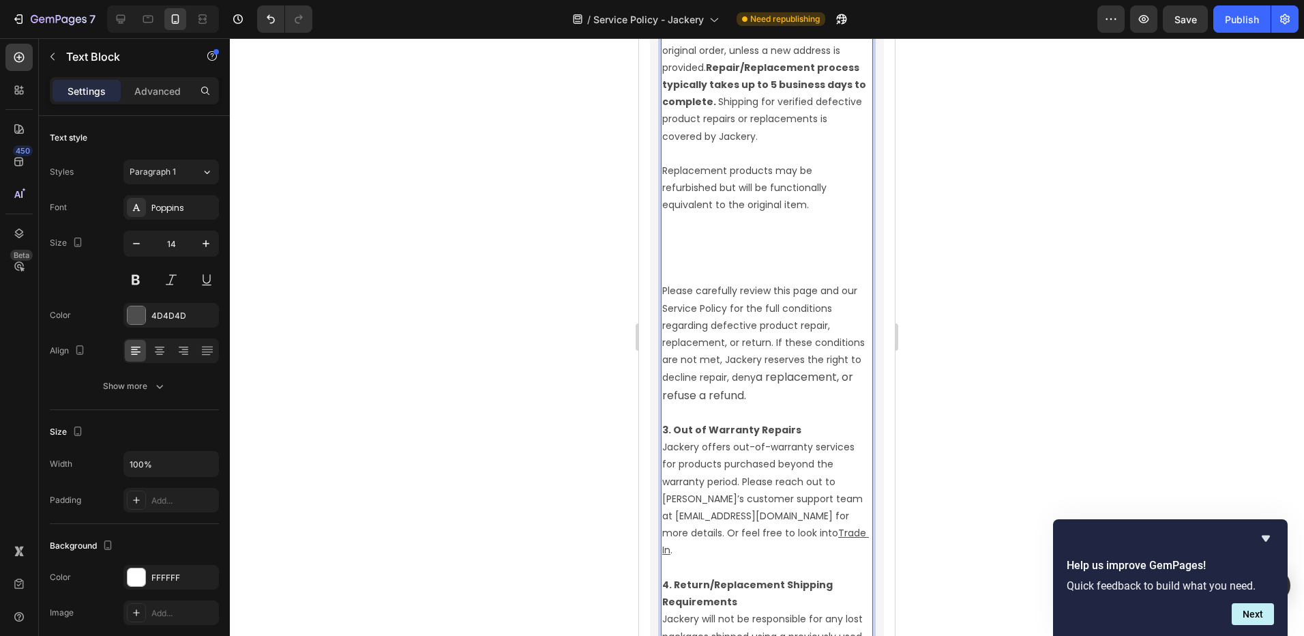
click at [699, 283] on p "⁠⁠⁠⁠⁠⁠⁠" at bounding box center [766, 248] width 209 height 69
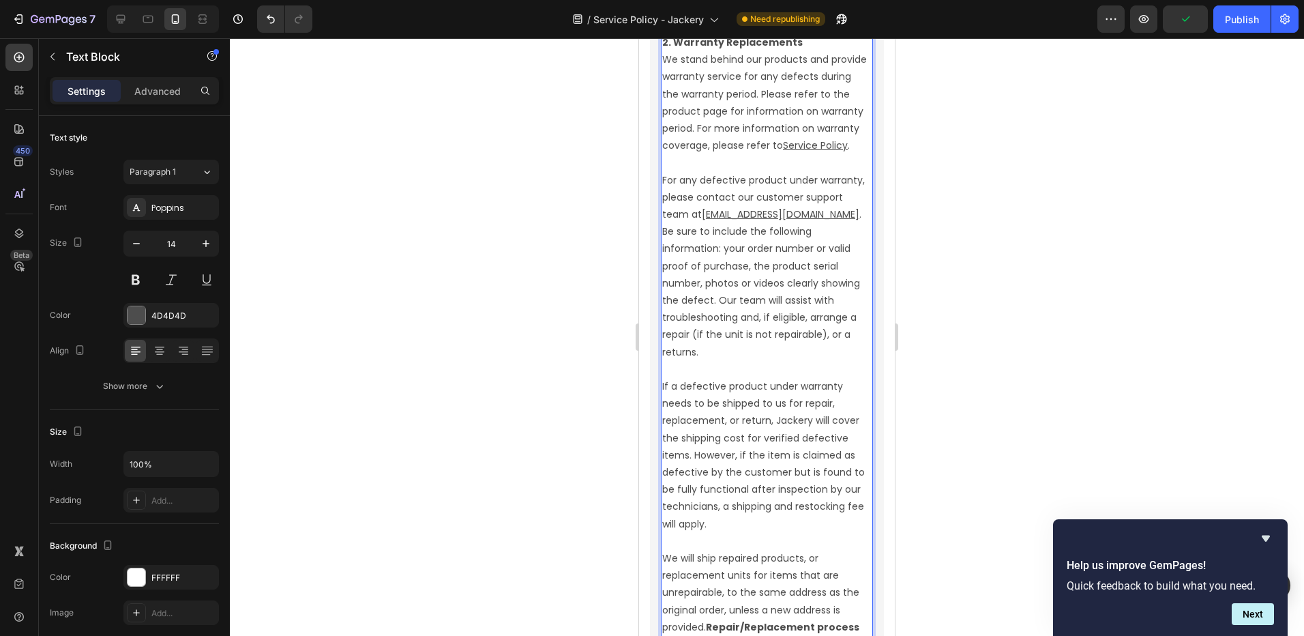
scroll to position [4183, 0]
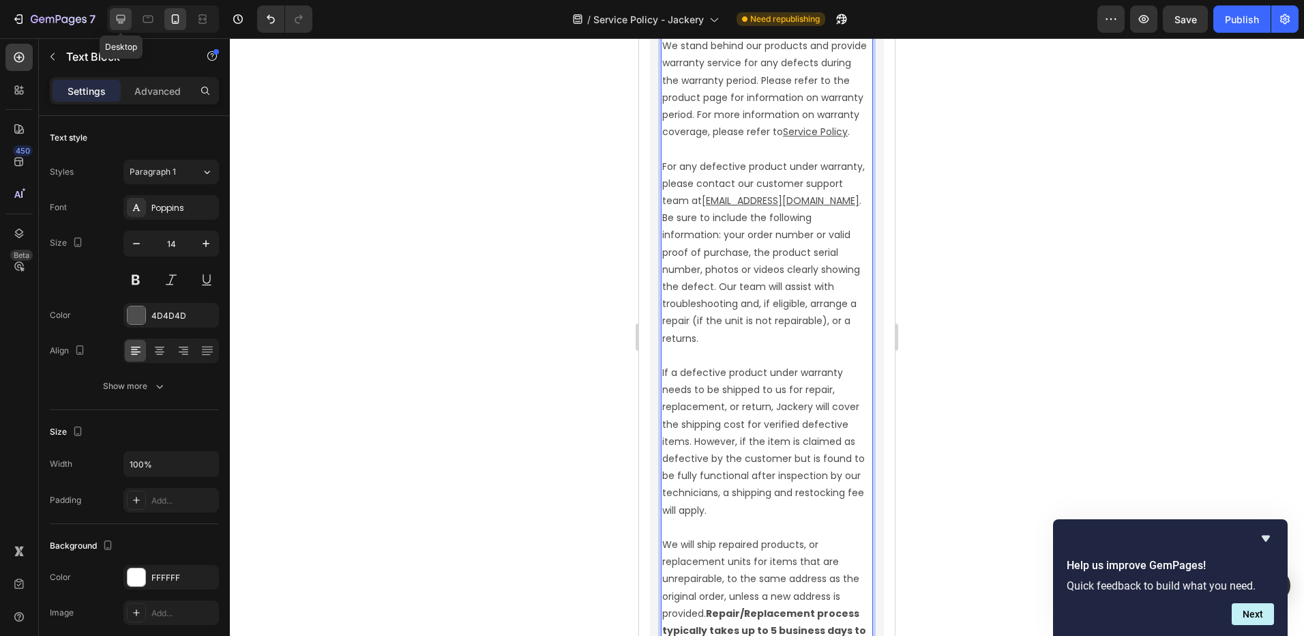
click at [116, 15] on icon at bounding box center [121, 19] width 14 height 14
type input "16"
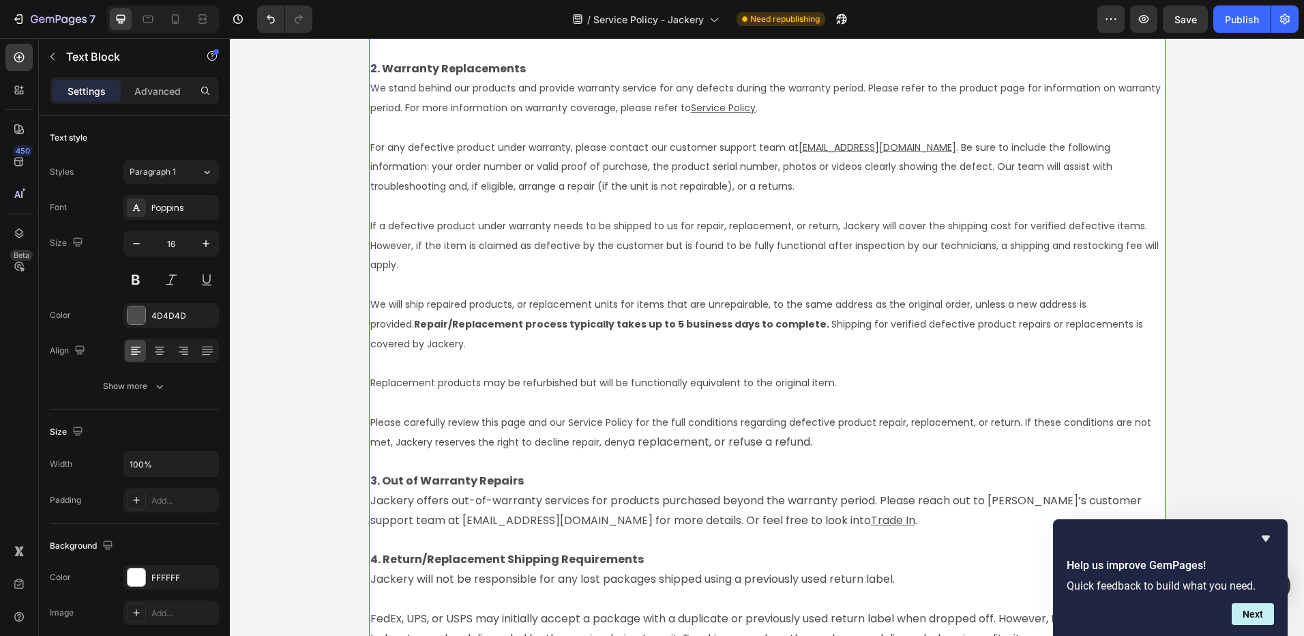
scroll to position [2868, 0]
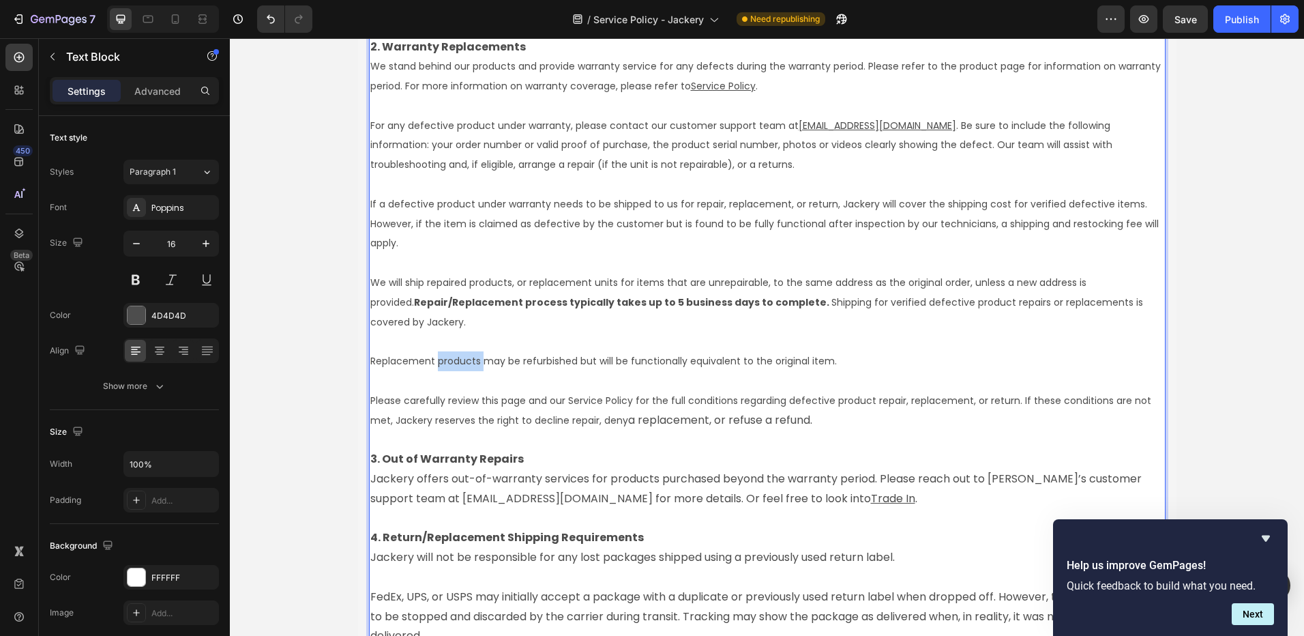
click at [441, 369] on p "Replacement products may be refurbished but will be functionally equivalent to …" at bounding box center [767, 361] width 794 height 20
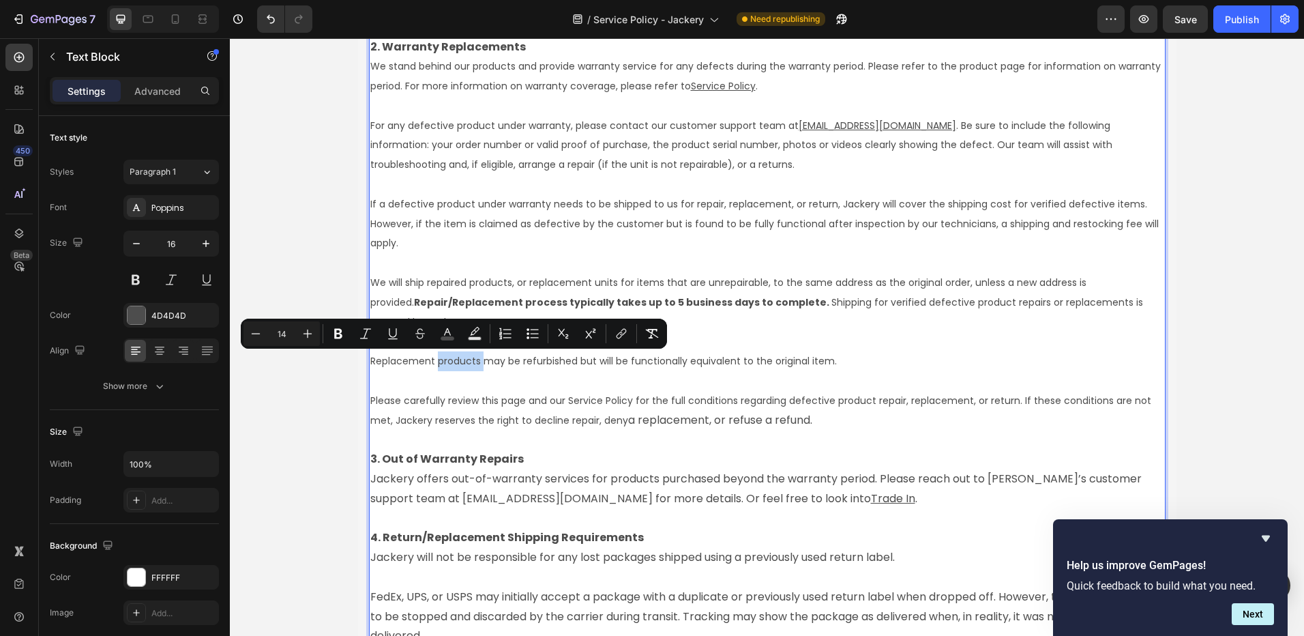
click at [434, 367] on span "Replacement products may be refurbished but will be functionally equivalent to …" at bounding box center [603, 361] width 467 height 14
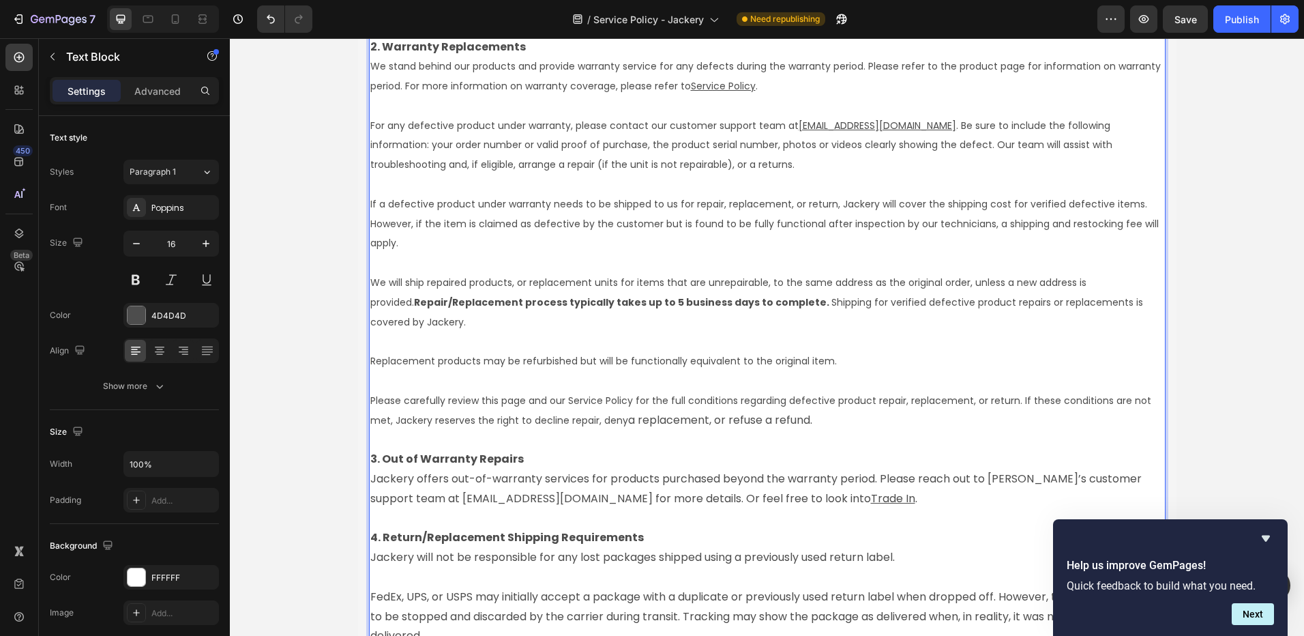
click at [383, 482] on p "3. Out of Warranty Repairs Jackery offers out-of-warranty services for products…" at bounding box center [767, 479] width 794 height 59
click at [426, 269] on p "Rich Text Editor. Editing area: main" at bounding box center [767, 263] width 794 height 20
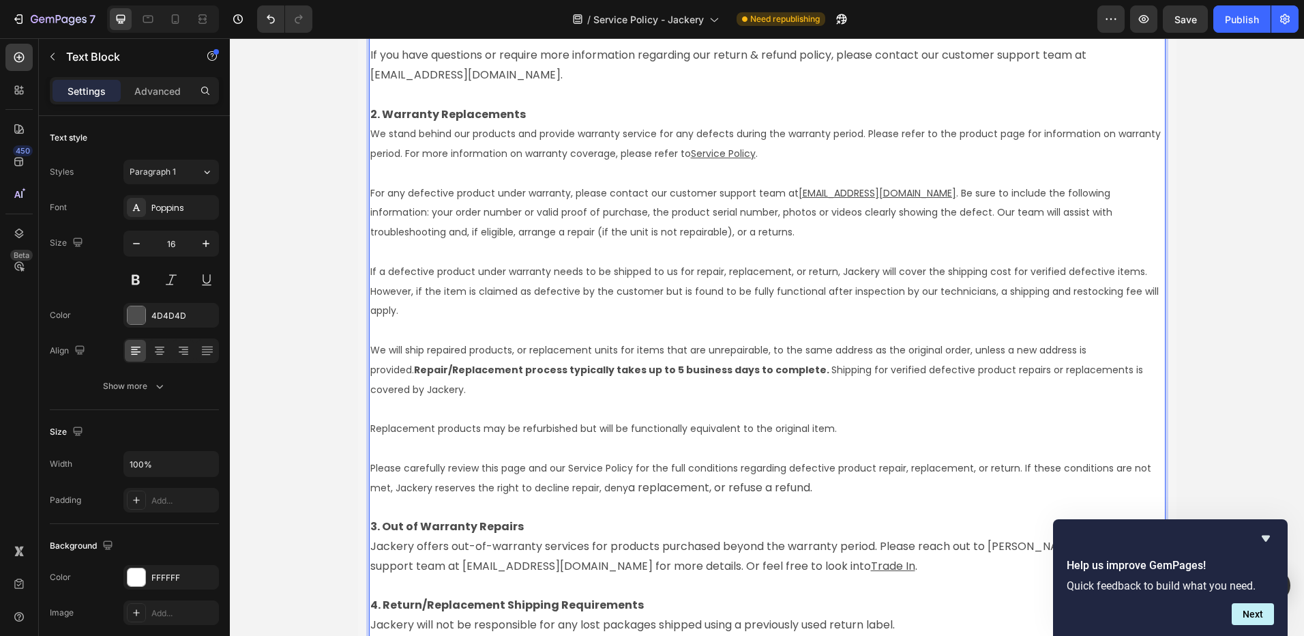
scroll to position [2800, 0]
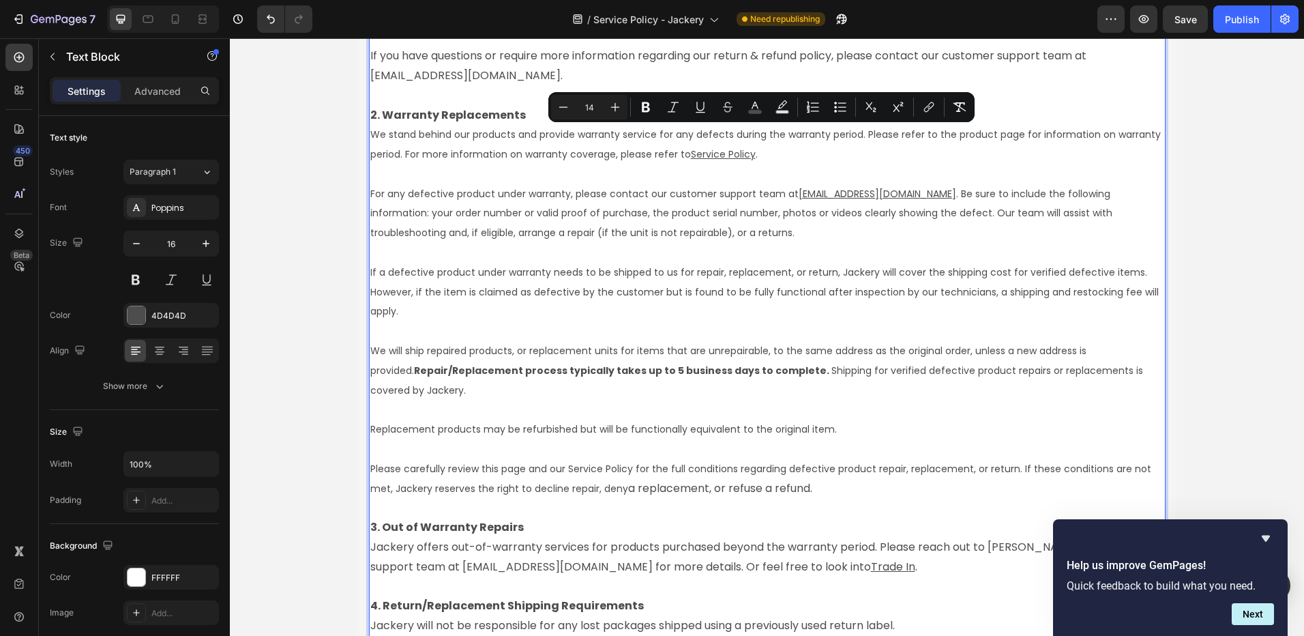
drag, startPoint x: 419, startPoint y: 174, endPoint x: 832, endPoint y: 490, distance: 520.1
click at [609, 102] on icon "Editor contextual toolbar" at bounding box center [616, 107] width 14 height 14
type input "16"
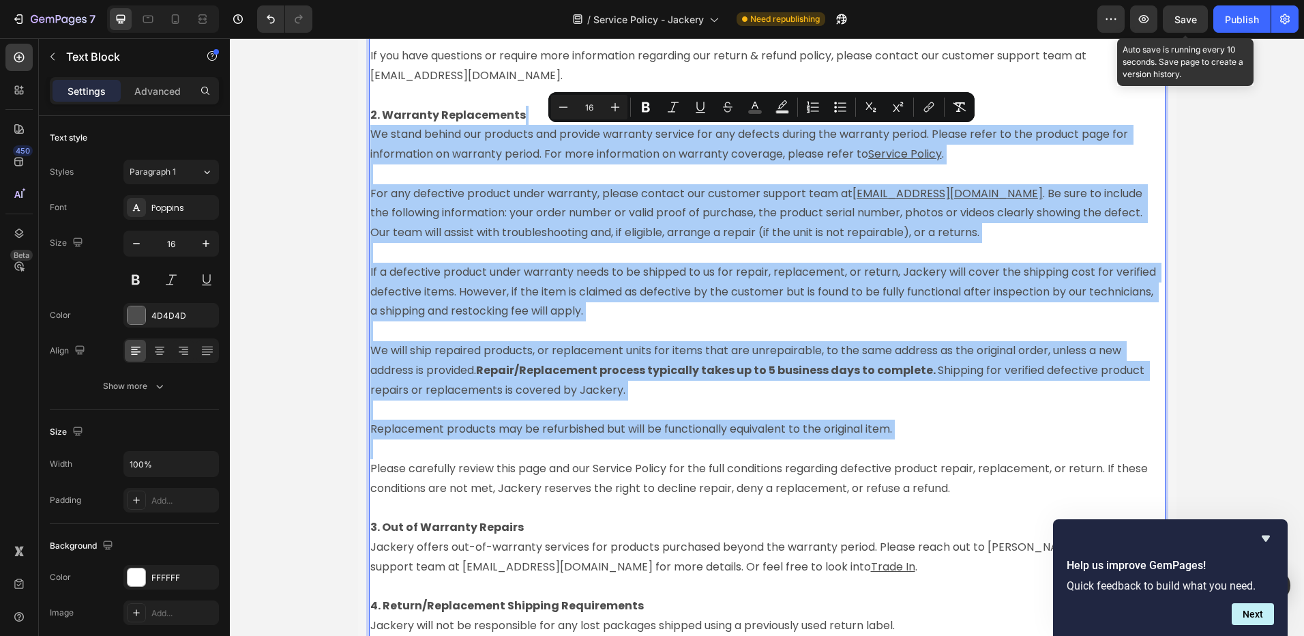
click at [1186, 18] on span "Save" at bounding box center [1186, 20] width 23 height 12
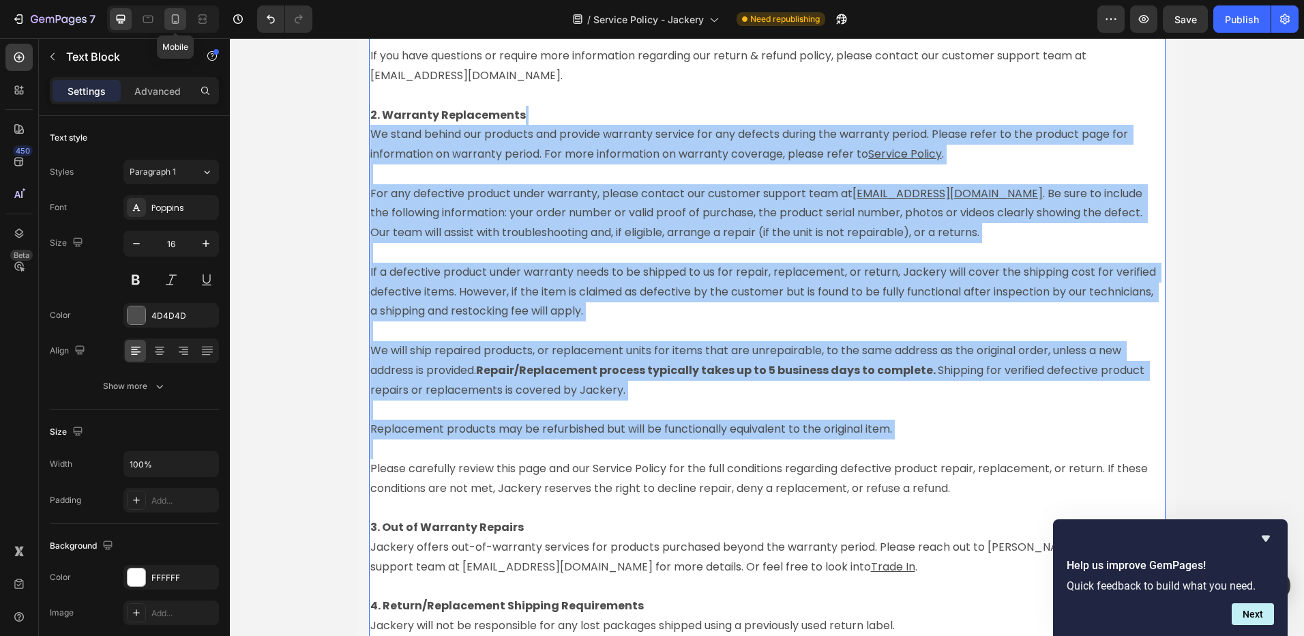
click at [173, 25] on icon at bounding box center [176, 19] width 14 height 14
type input "14"
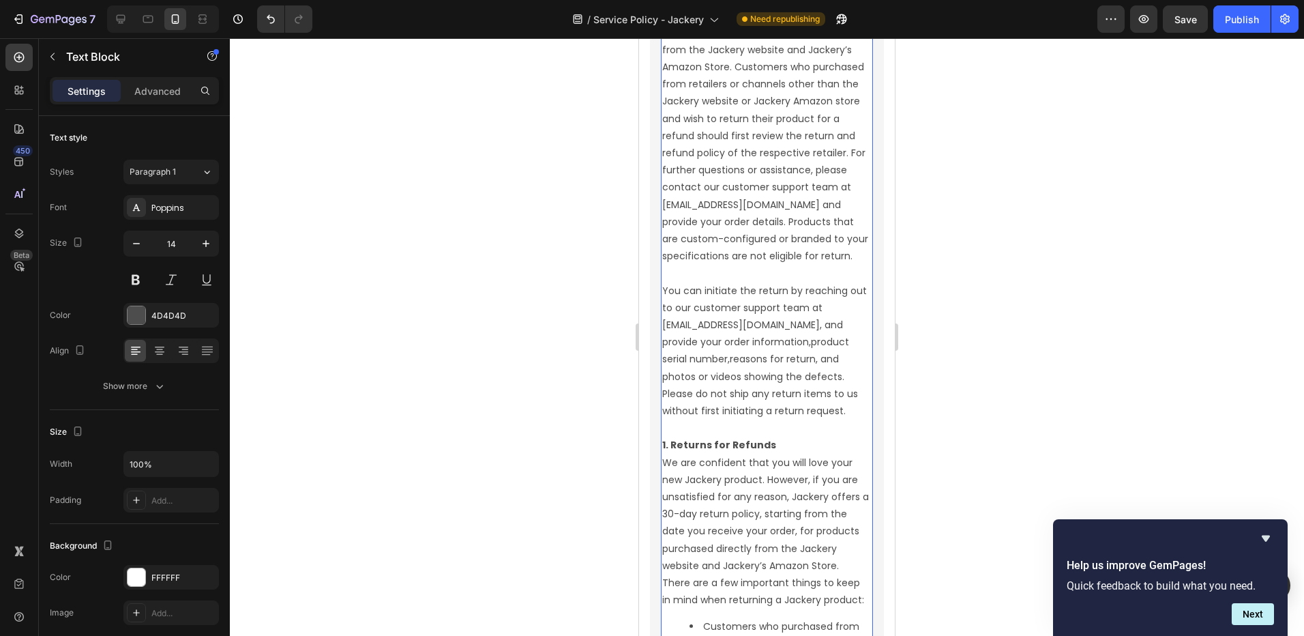
scroll to position [2085, 0]
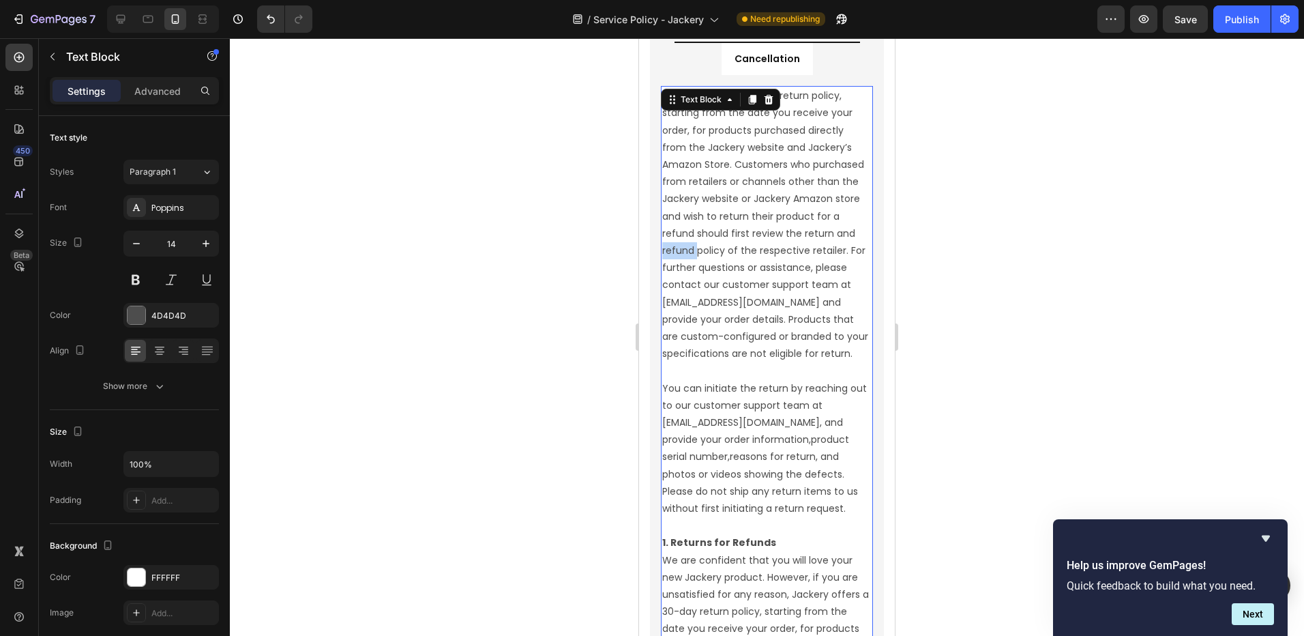
click at [780, 248] on p "Jackery offers a 30-day return policy, starting from the date you receive your …" at bounding box center [766, 224] width 209 height 275
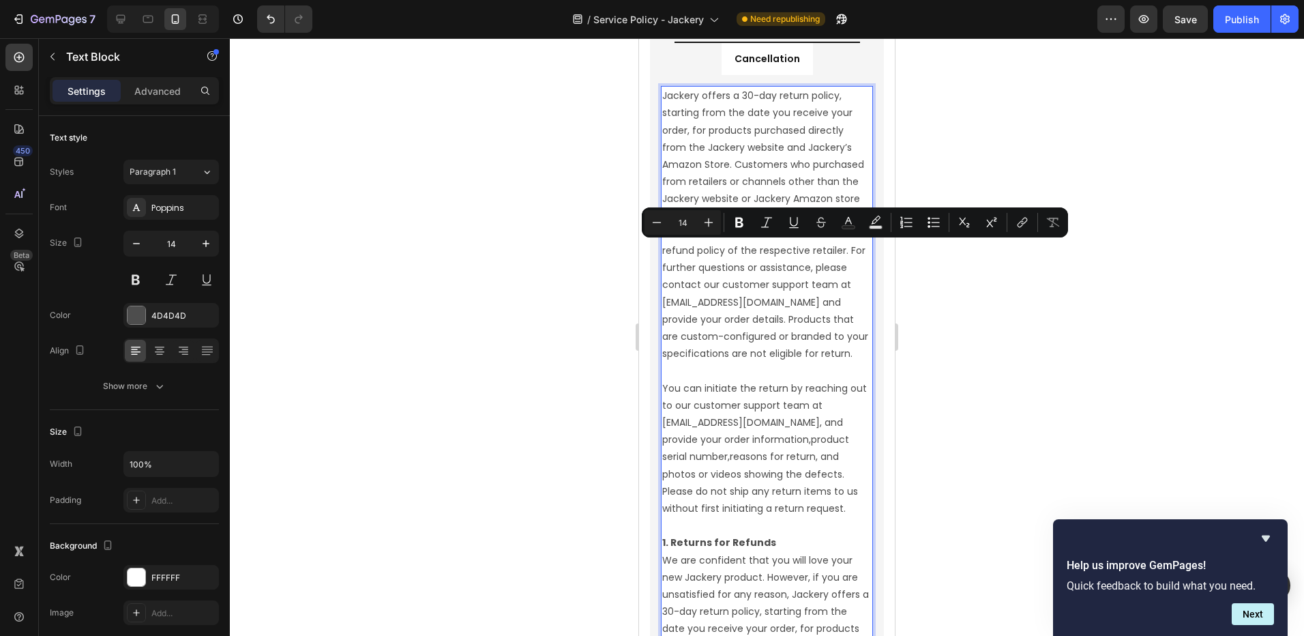
click at [767, 278] on p "Jackery offers a 30-day return policy, starting from the date you receive your …" at bounding box center [766, 224] width 209 height 275
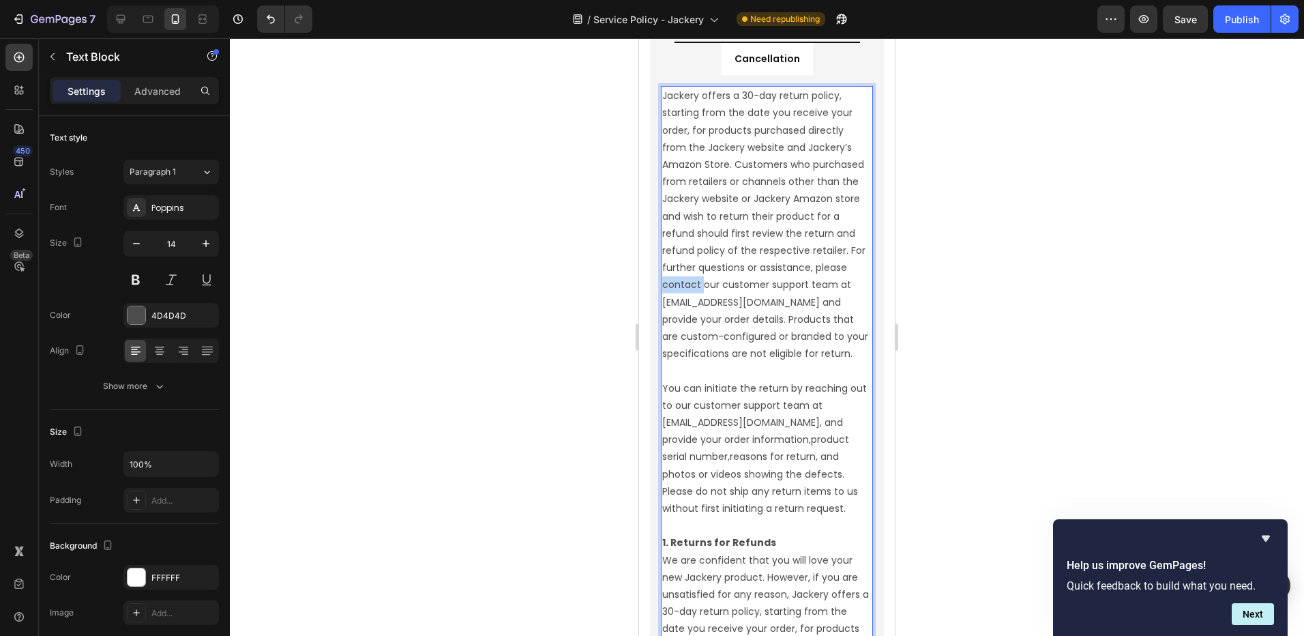
click at [767, 278] on p "Jackery offers a 30-day return policy, starting from the date you receive your …" at bounding box center [766, 224] width 209 height 275
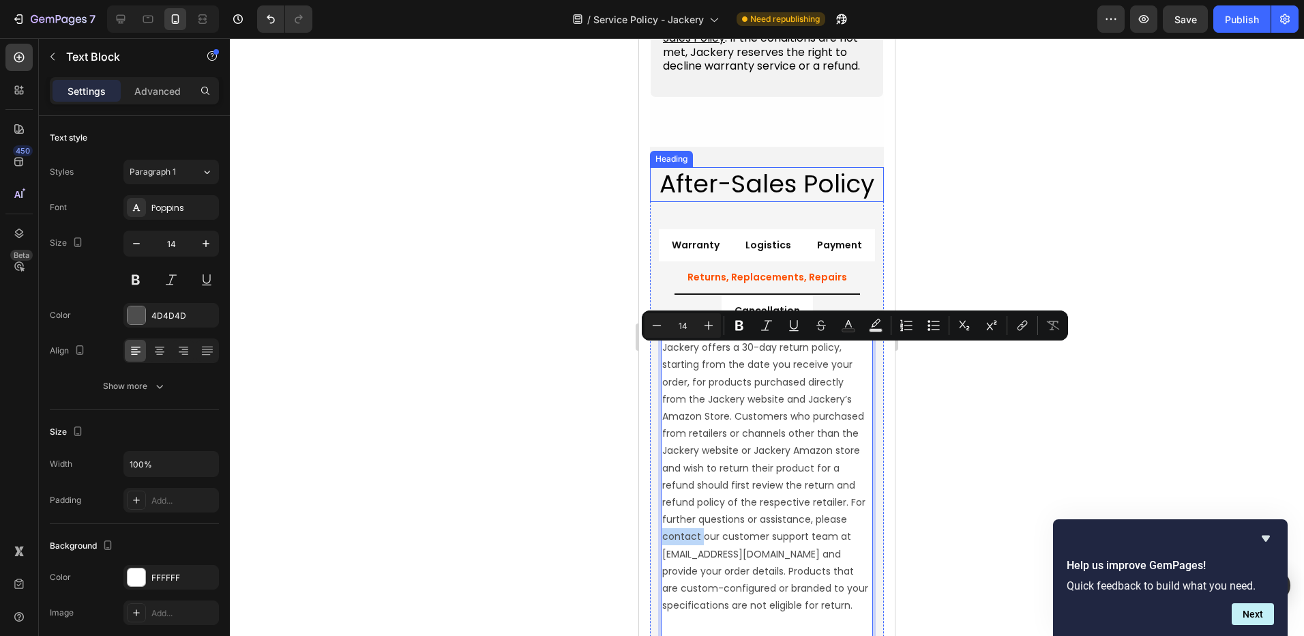
scroll to position [2017, 0]
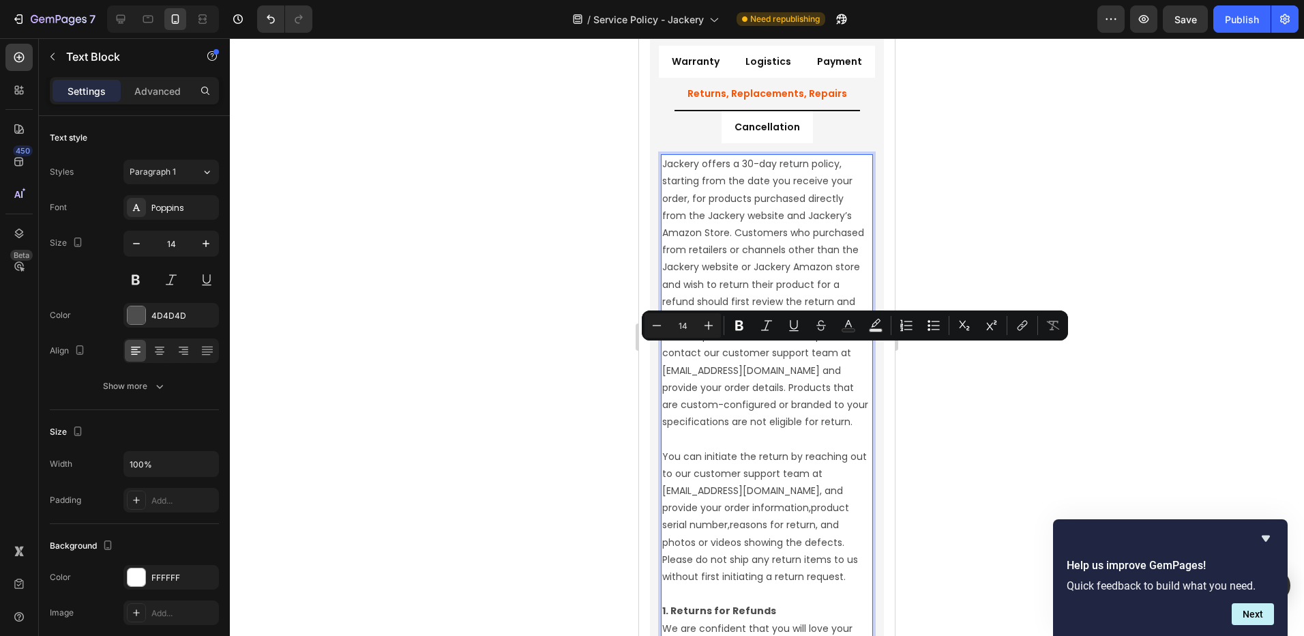
click at [750, 264] on p "Jackery offers a 30-day return policy, starting from the date you receive your …" at bounding box center [766, 293] width 209 height 275
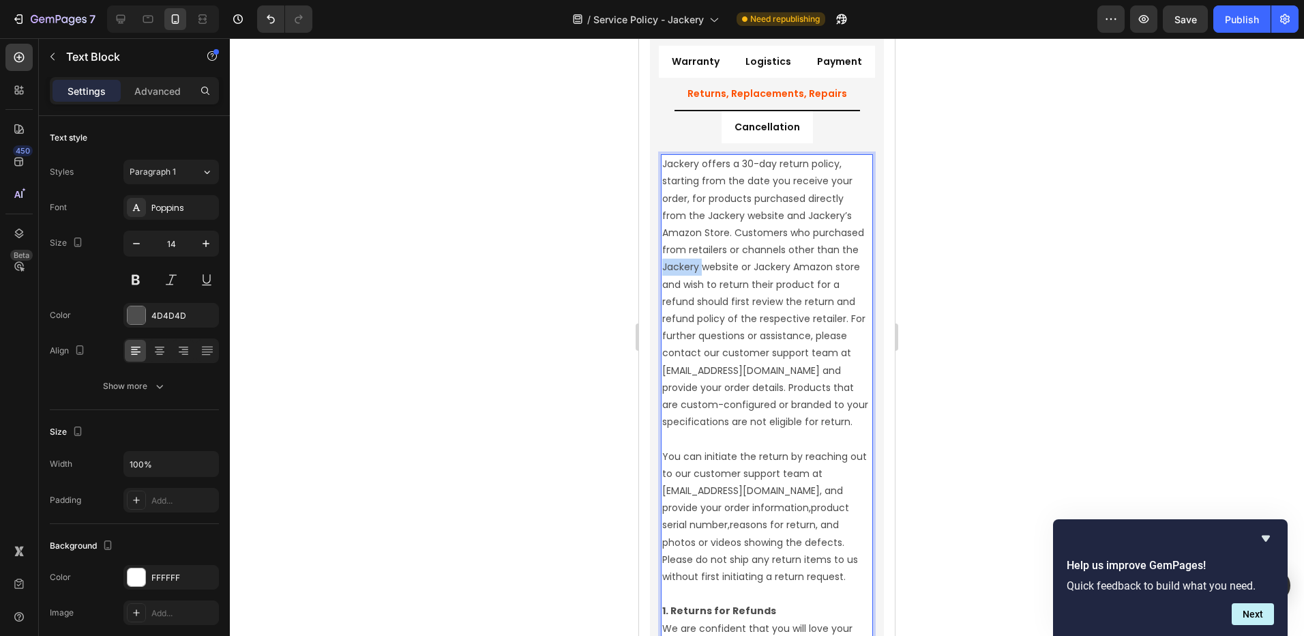
click at [750, 264] on p "Jackery offers a 30-day return policy, starting from the date you receive your …" at bounding box center [766, 293] width 209 height 275
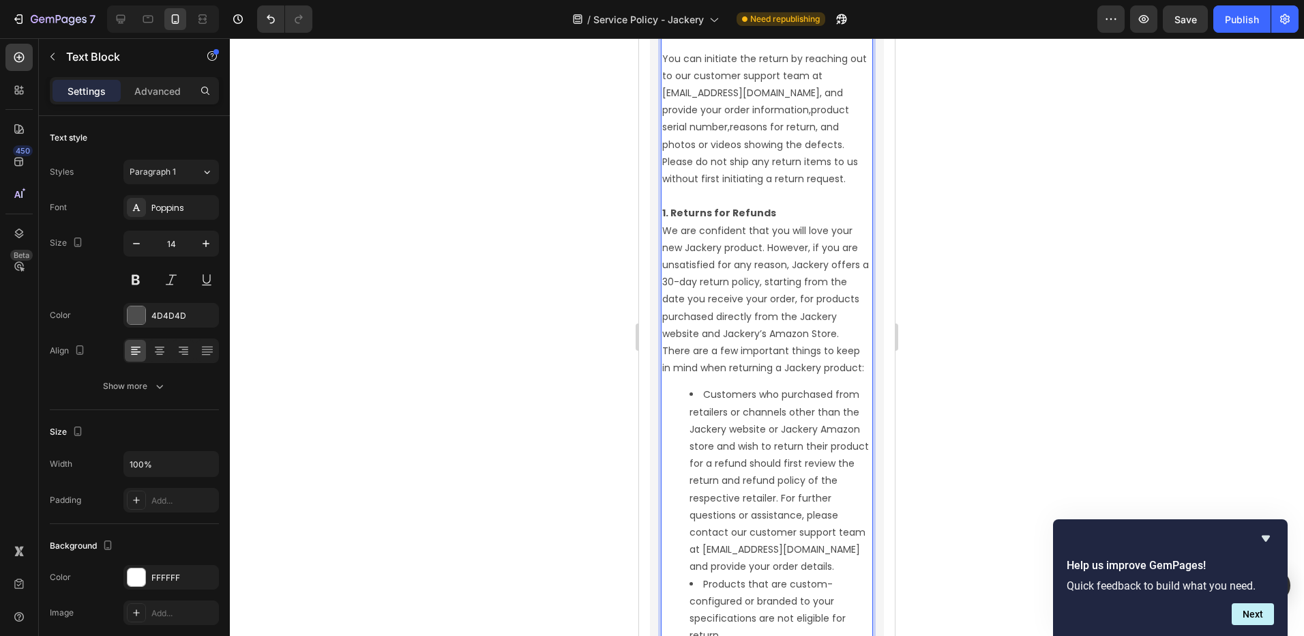
scroll to position [2427, 0]
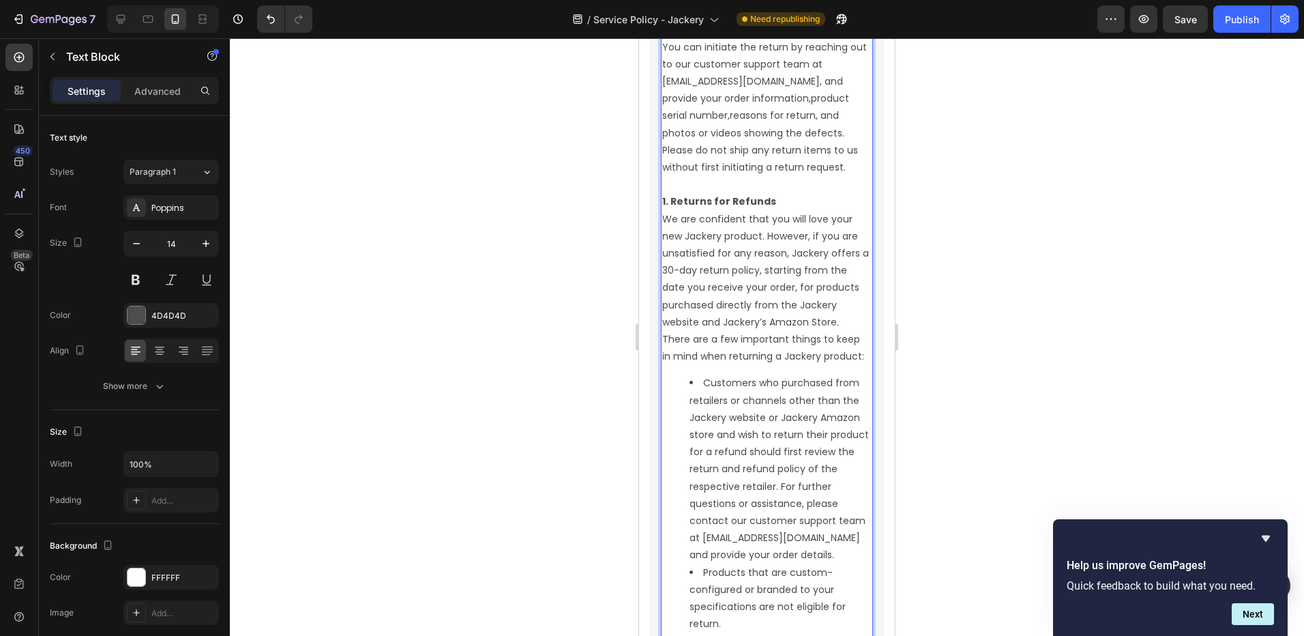
click at [743, 265] on p "1. Returns for Refunds We are confident that you will love your new Jackery pro…" at bounding box center [766, 279] width 209 height 172
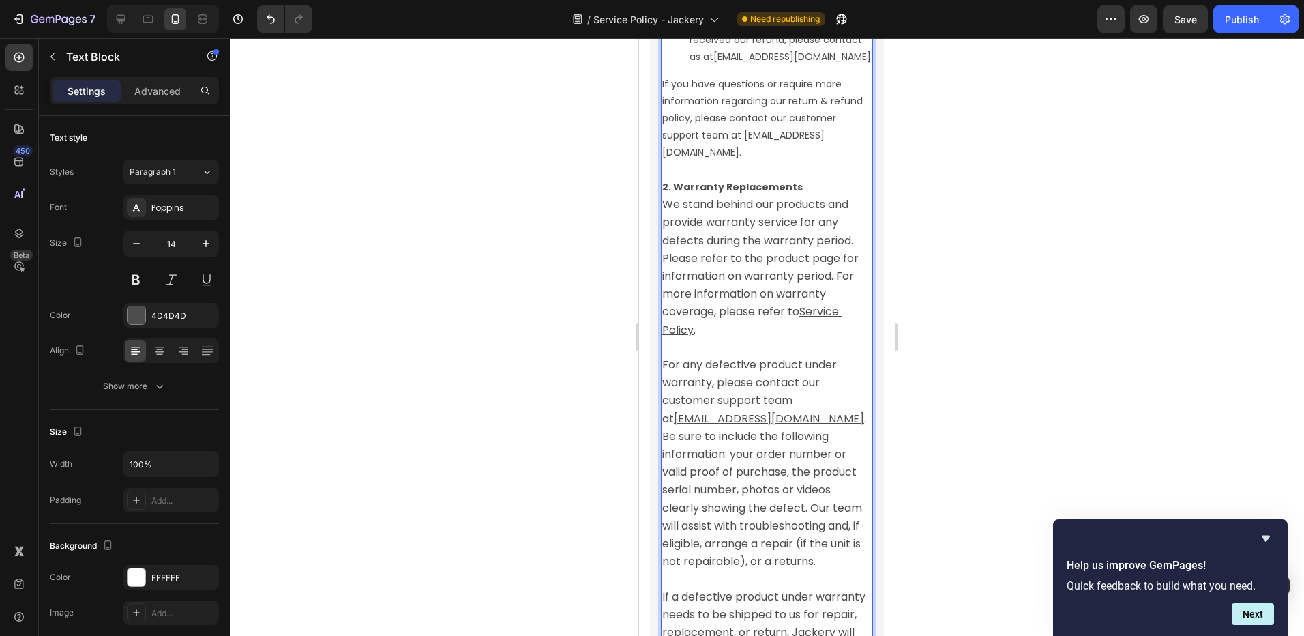
scroll to position [4064, 0]
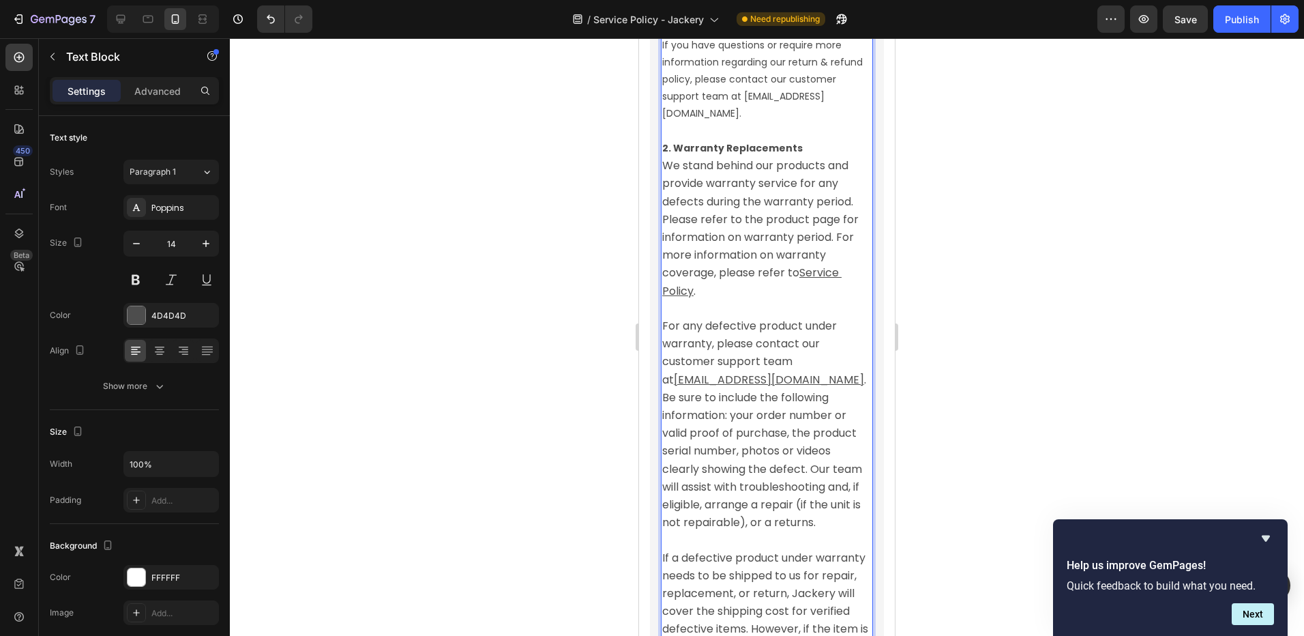
click at [733, 278] on span "We stand behind our products and provide warranty service for any defects durin…" at bounding box center [761, 219] width 199 height 123
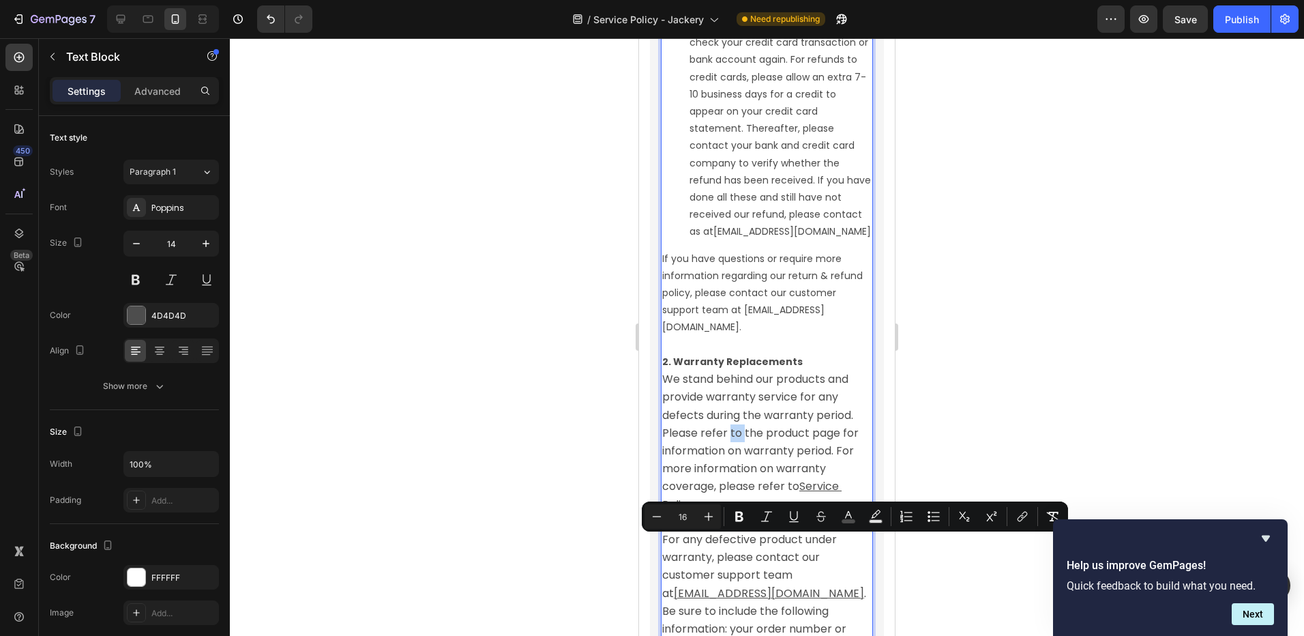
scroll to position [3723, 0]
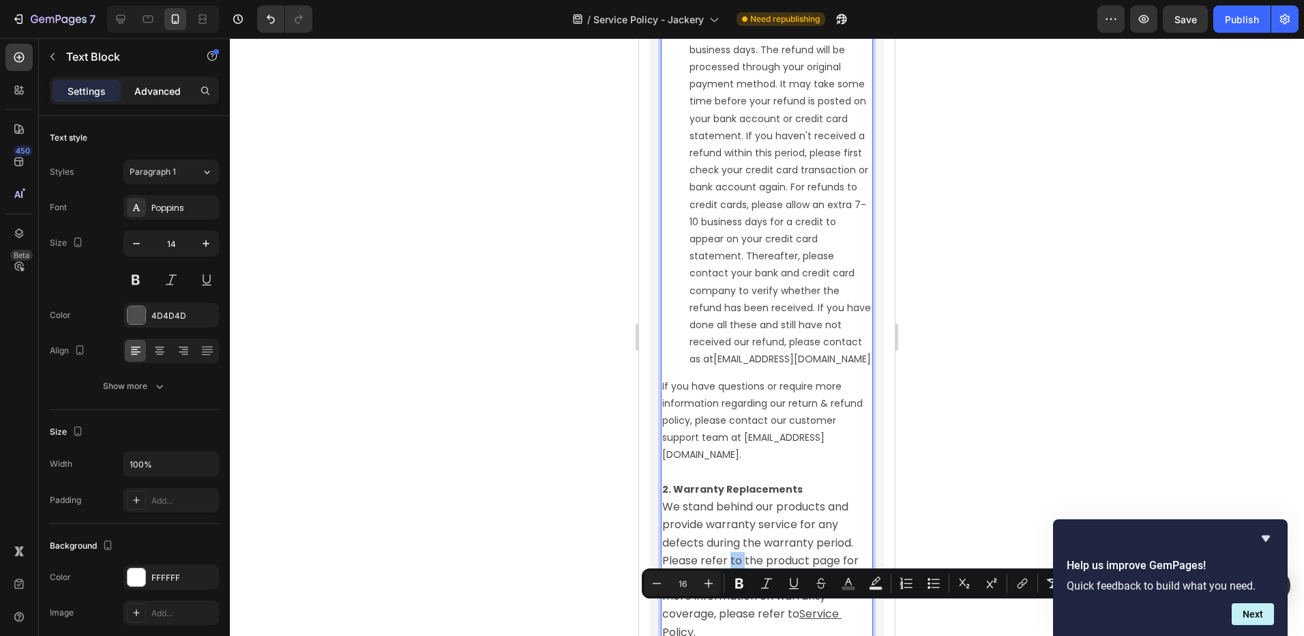
click at [147, 87] on p "Advanced" at bounding box center [157, 91] width 46 height 14
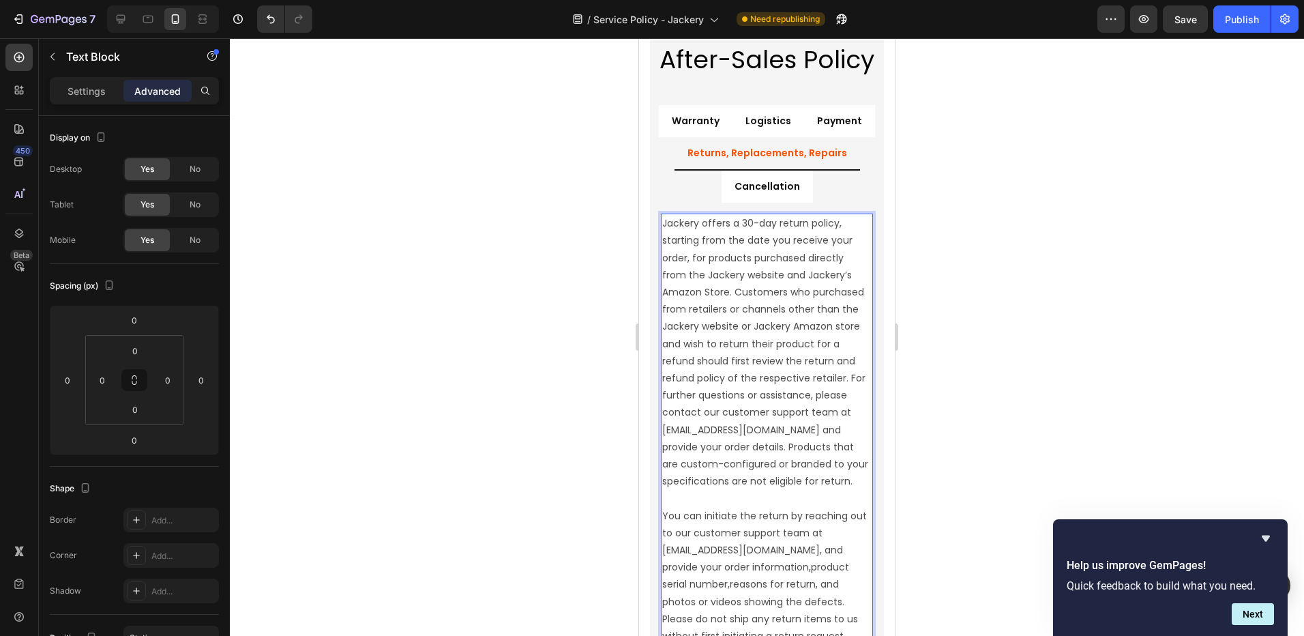
scroll to position [1845, 0]
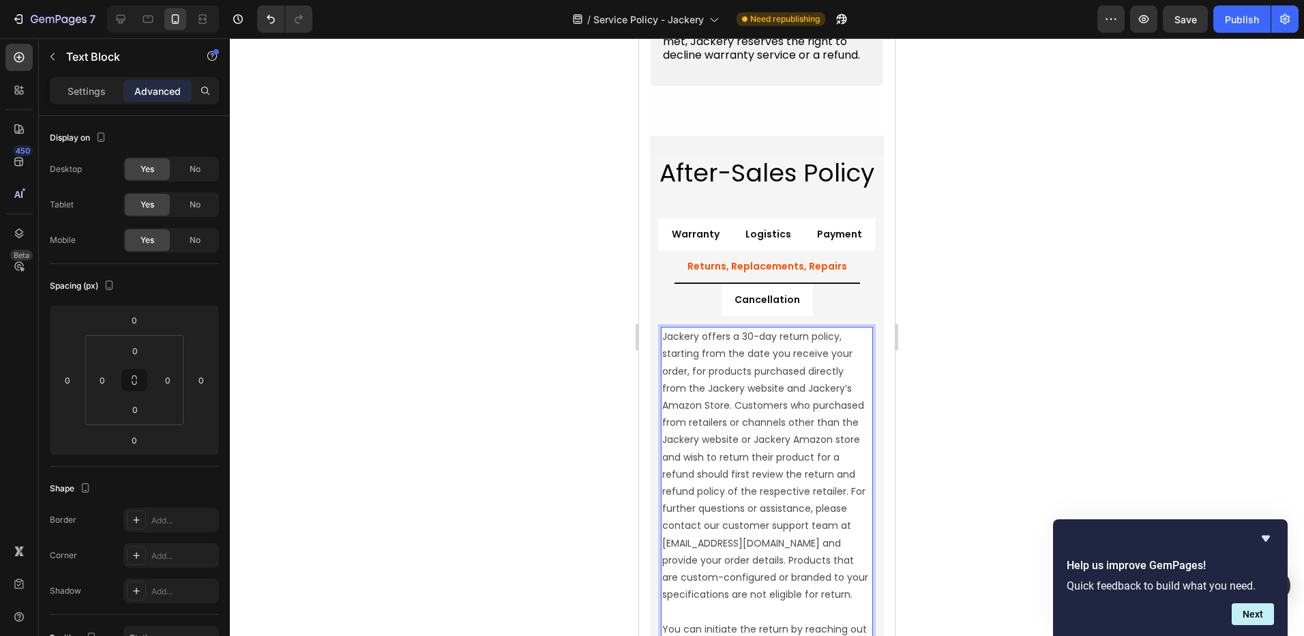
click at [731, 386] on p "Jackery offers a 30-day return policy, starting from the date you receive your …" at bounding box center [766, 465] width 209 height 275
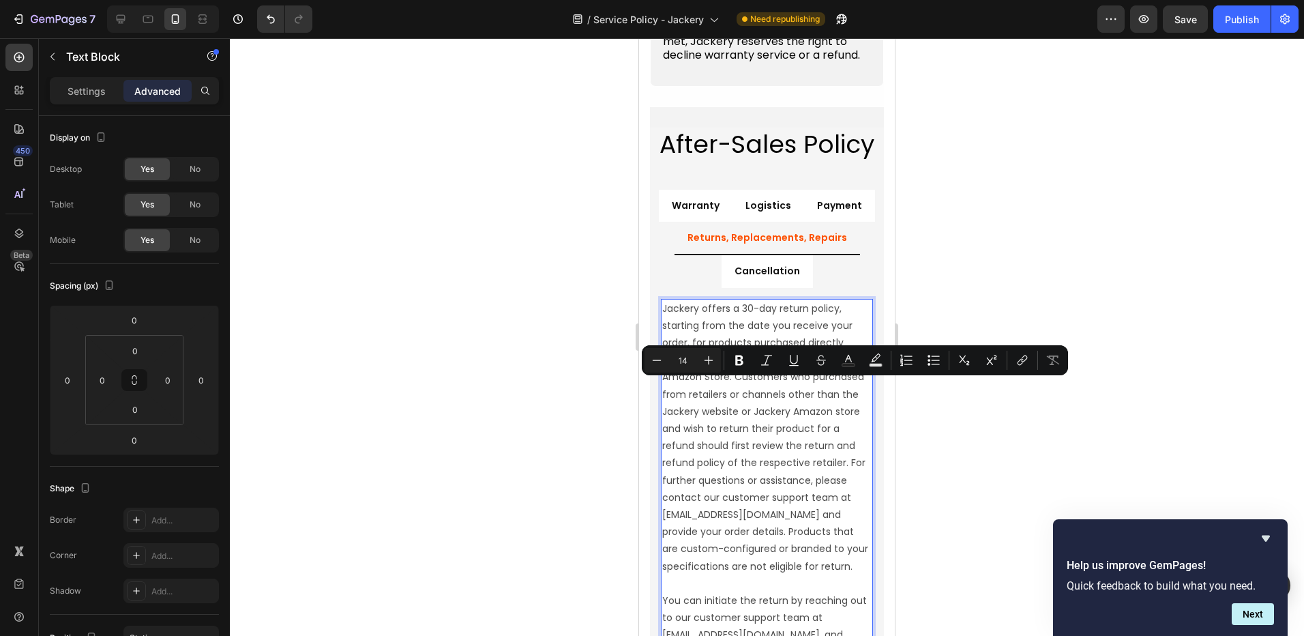
click at [742, 493] on p "Jackery offers a 30-day return policy, starting from the date you receive your …" at bounding box center [766, 437] width 209 height 275
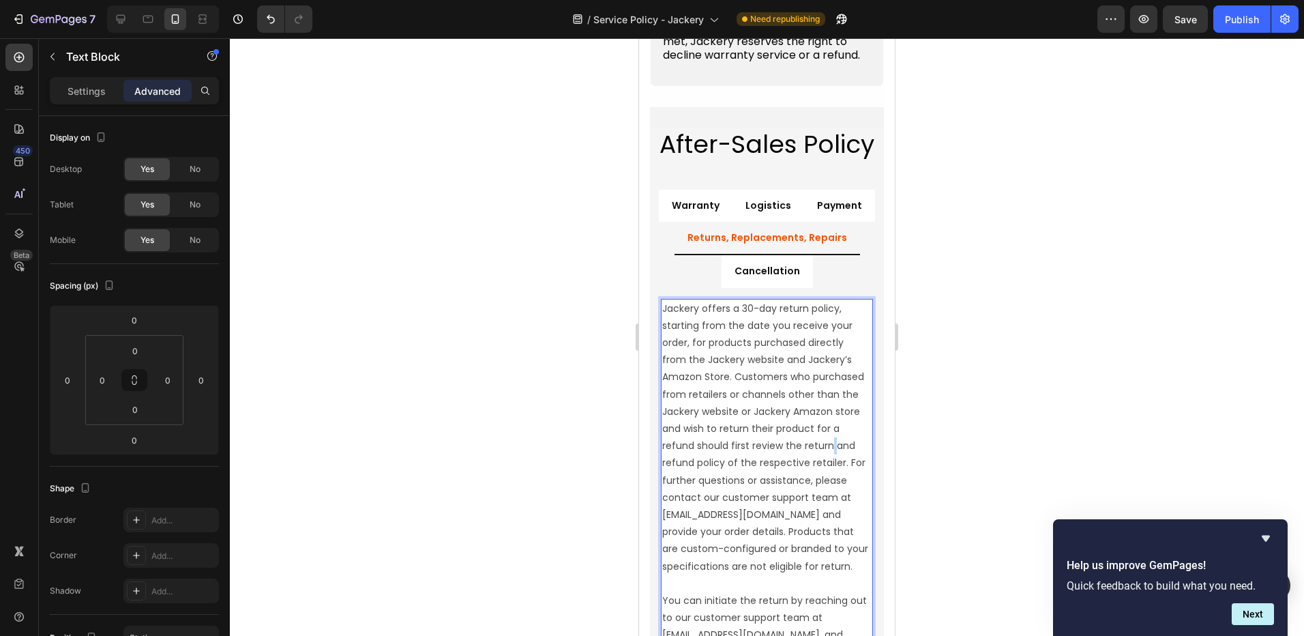
click at [742, 493] on p "Jackery offers a 30-day return policy, starting from the date you receive your …" at bounding box center [766, 437] width 209 height 275
click at [731, 521] on p "Jackery offers a 30-day return policy, starting from the date you receive your …" at bounding box center [766, 437] width 209 height 275
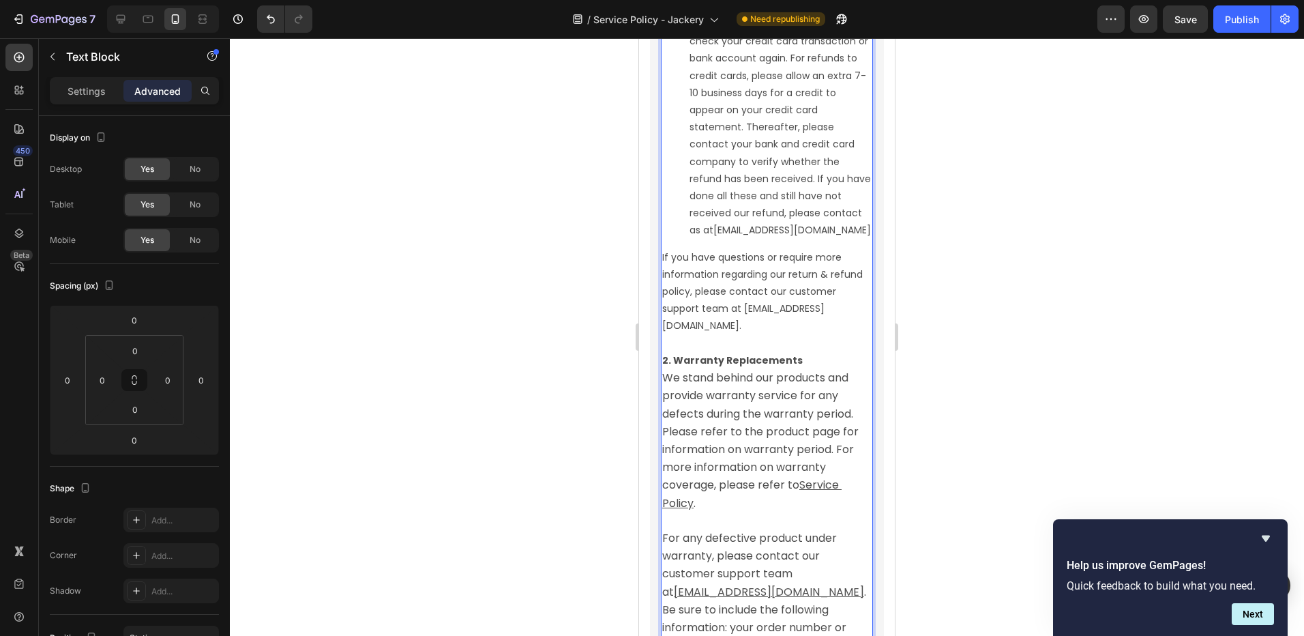
scroll to position [3959, 0]
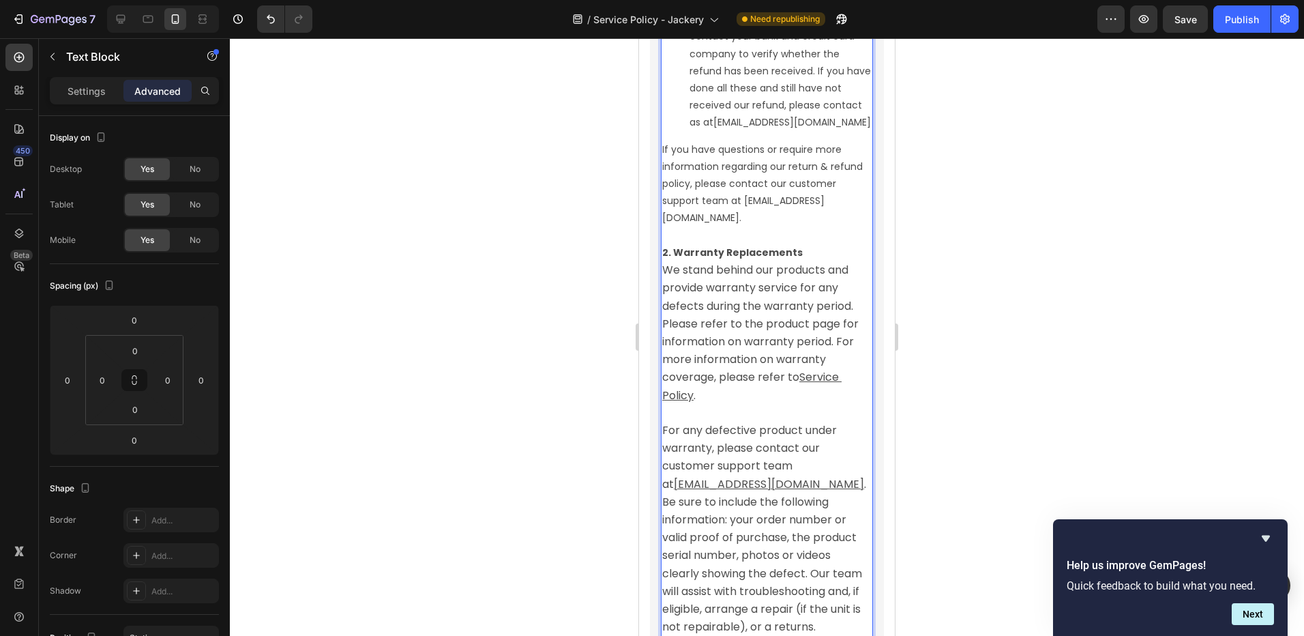
click at [707, 371] on span "We stand behind our products and provide warranty service for any defects durin…" at bounding box center [761, 323] width 199 height 123
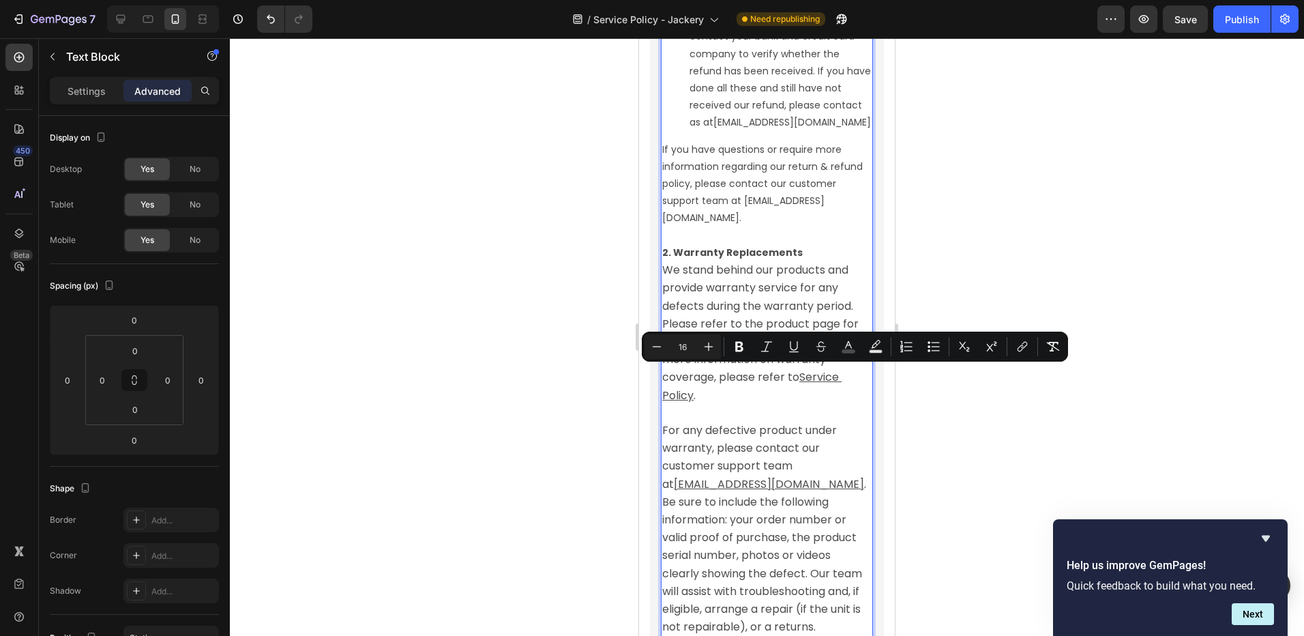
click at [706, 385] on span "We stand behind our products and provide warranty service for any defects durin…" at bounding box center [761, 323] width 199 height 123
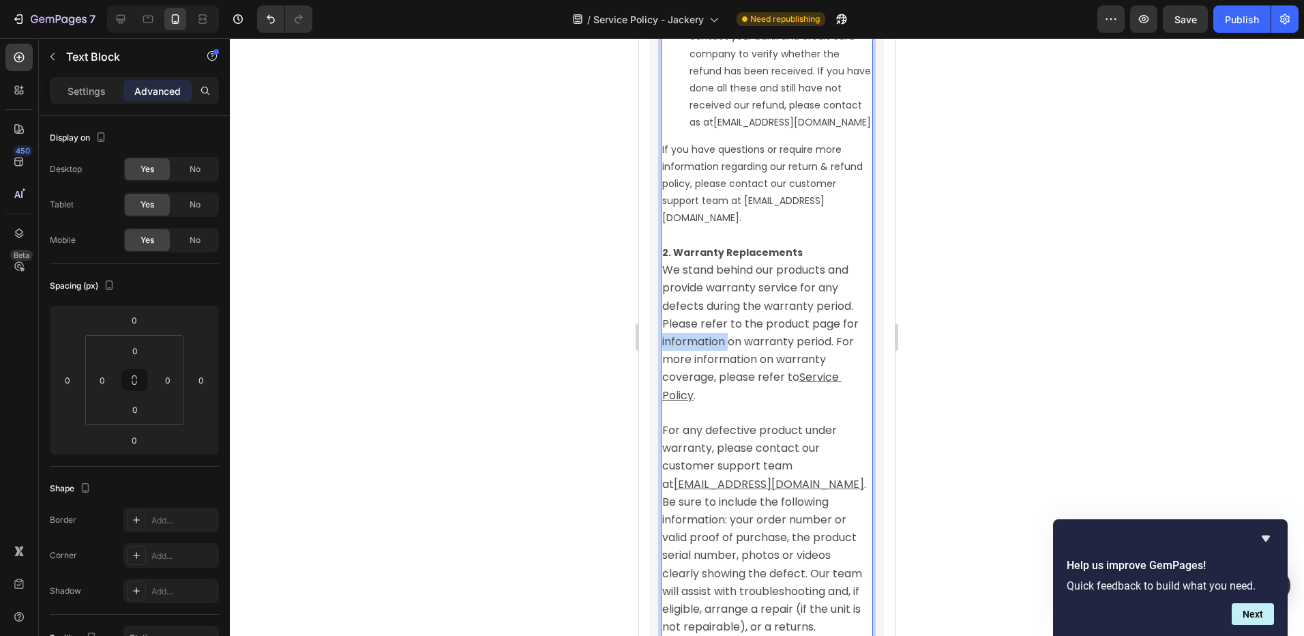
click at [706, 385] on span "We stand behind our products and provide warranty service for any defects durin…" at bounding box center [761, 323] width 199 height 123
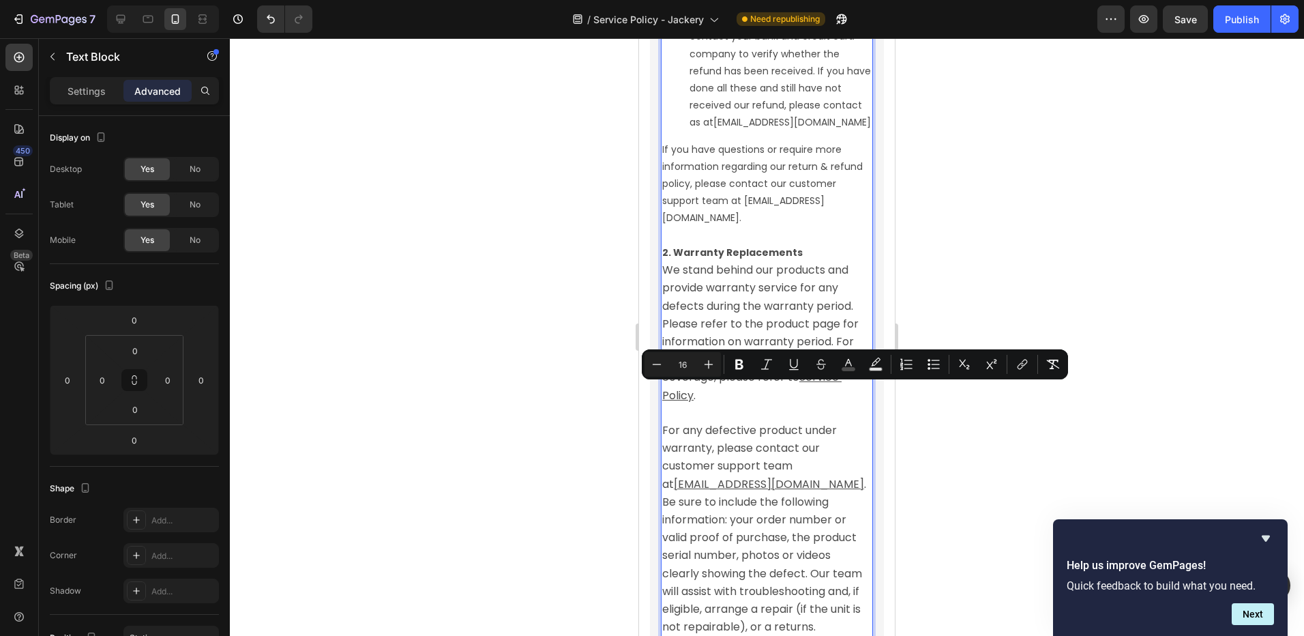
click at [727, 492] on span "For any defective product under warranty, please contact our customer support t…" at bounding box center [750, 457] width 177 height 70
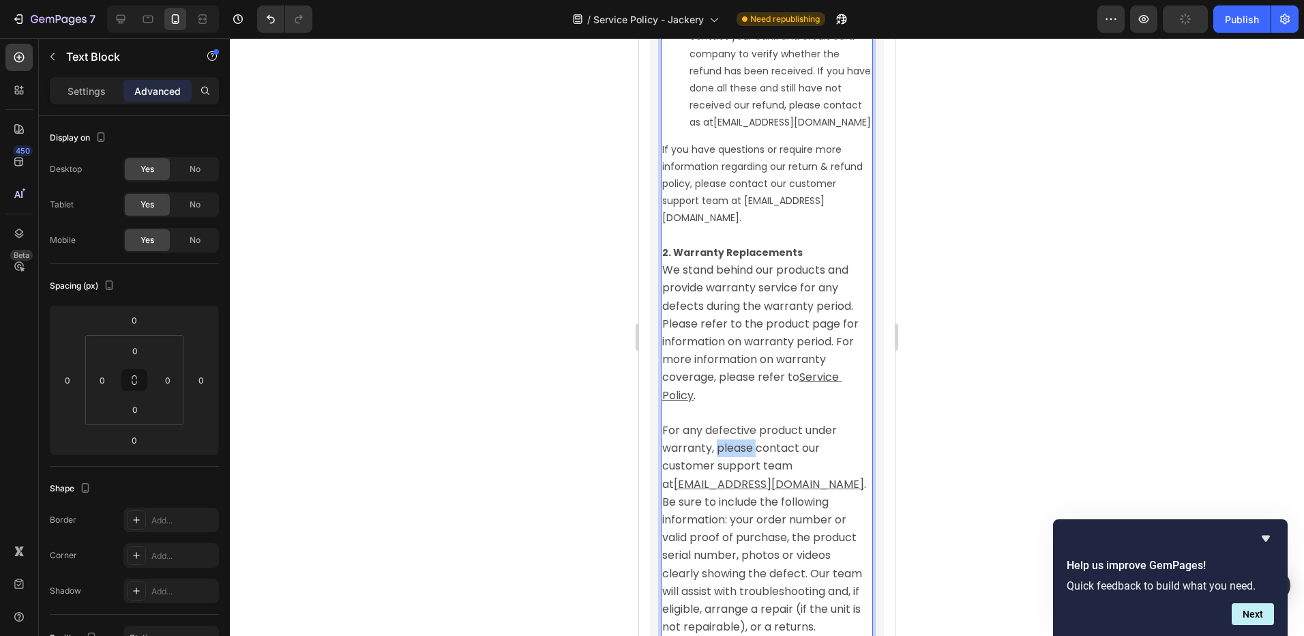
click at [727, 492] on span "For any defective product under warranty, please contact our customer support t…" at bounding box center [750, 457] width 177 height 70
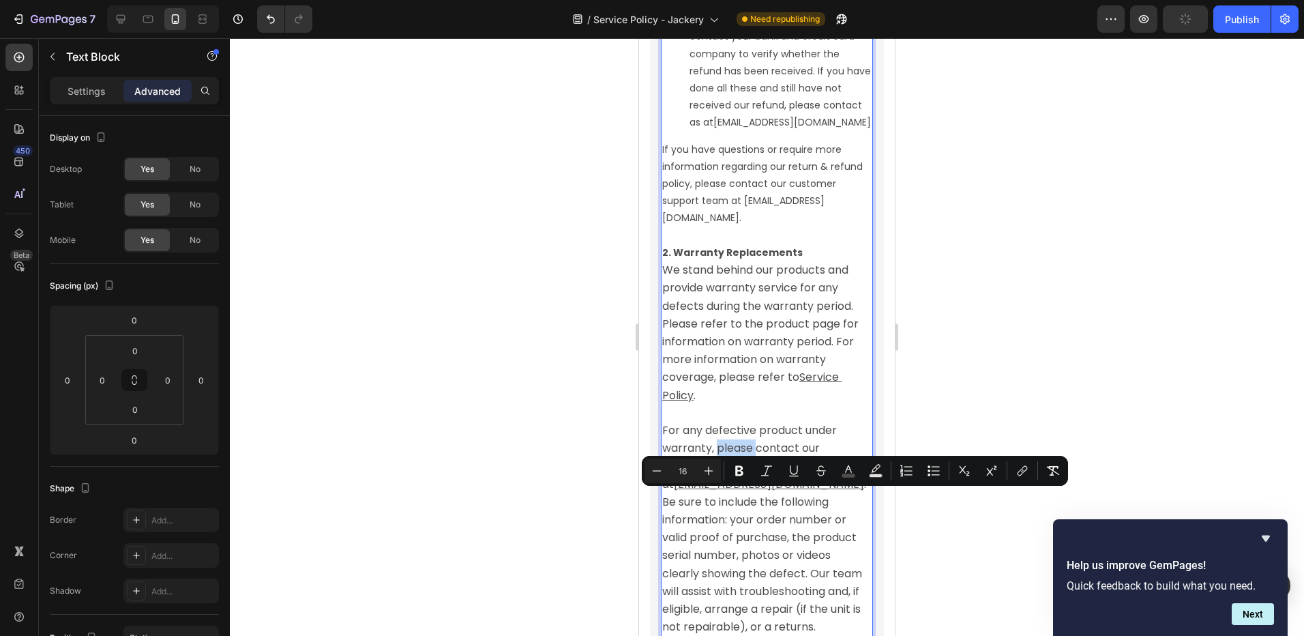
type input "14"
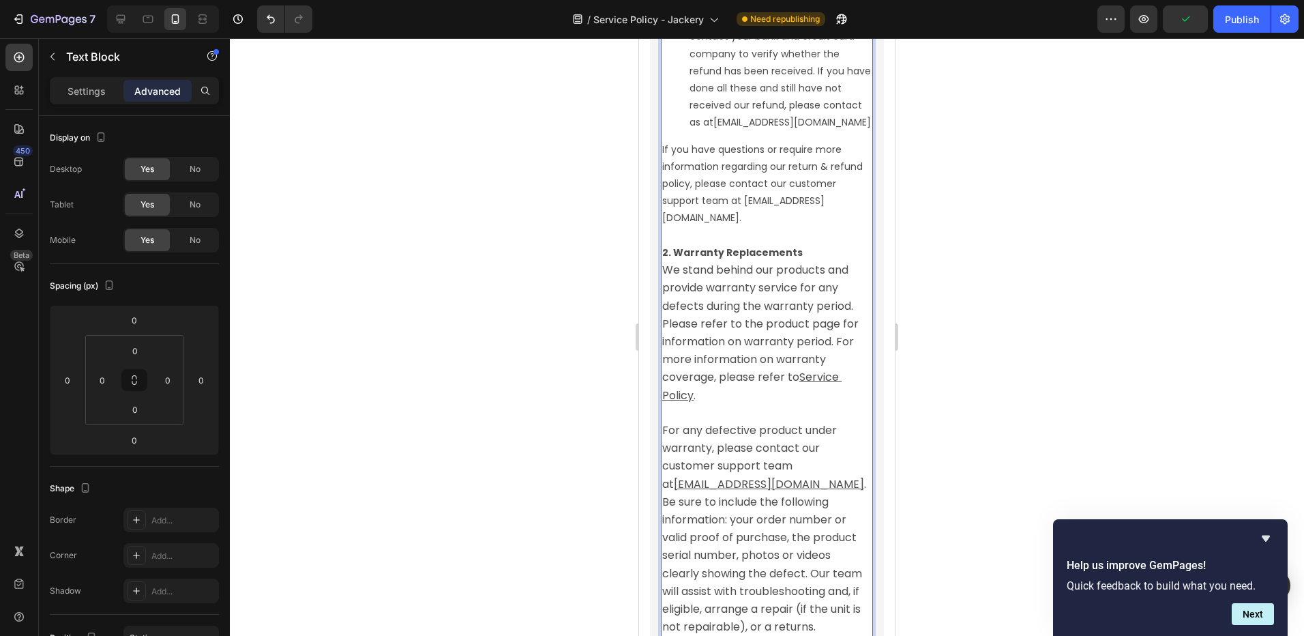
click at [735, 227] on p "If you have questions or require more information regarding our return & refund…" at bounding box center [766, 184] width 209 height 86
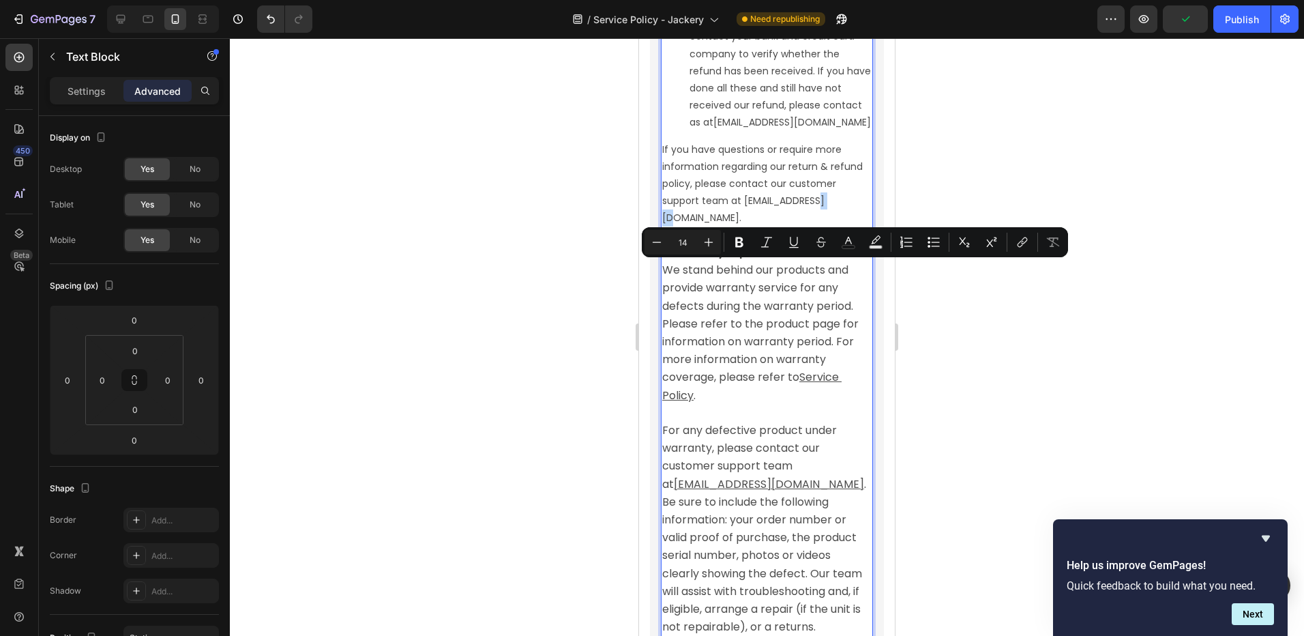
type input "16"
click at [742, 382] on span "We stand behind our products and provide warranty service for any defects durin…" at bounding box center [761, 323] width 199 height 123
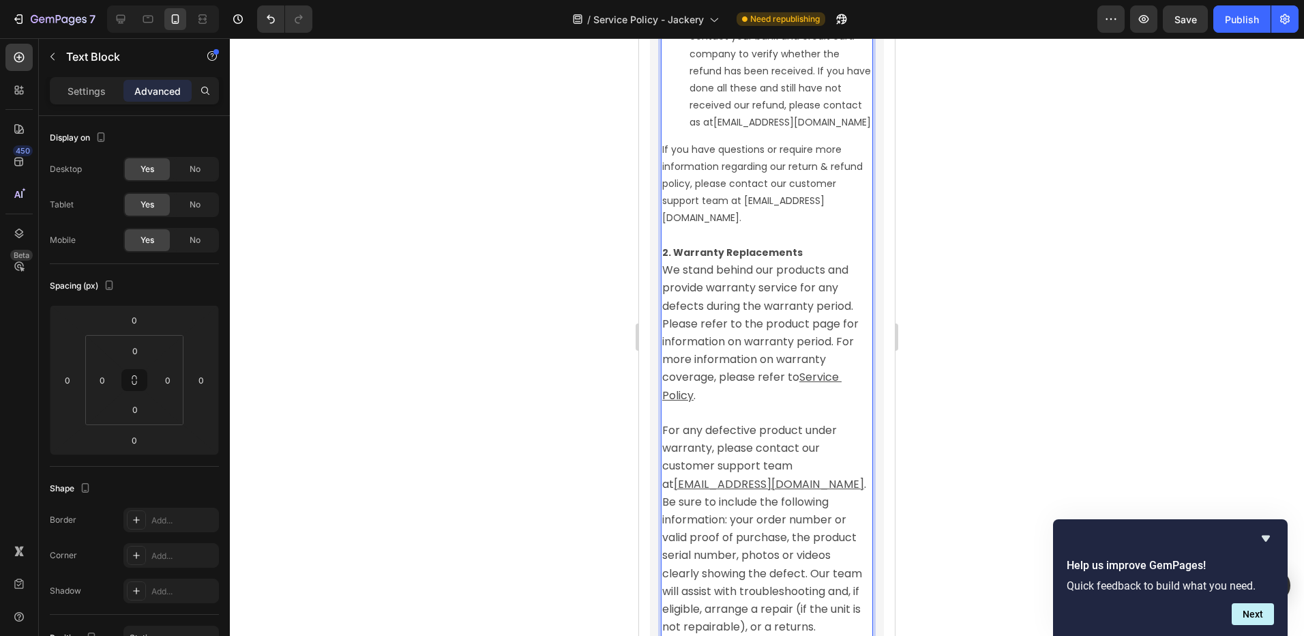
click at [731, 211] on p "If you have questions or require more information regarding our return & refund…" at bounding box center [766, 184] width 209 height 86
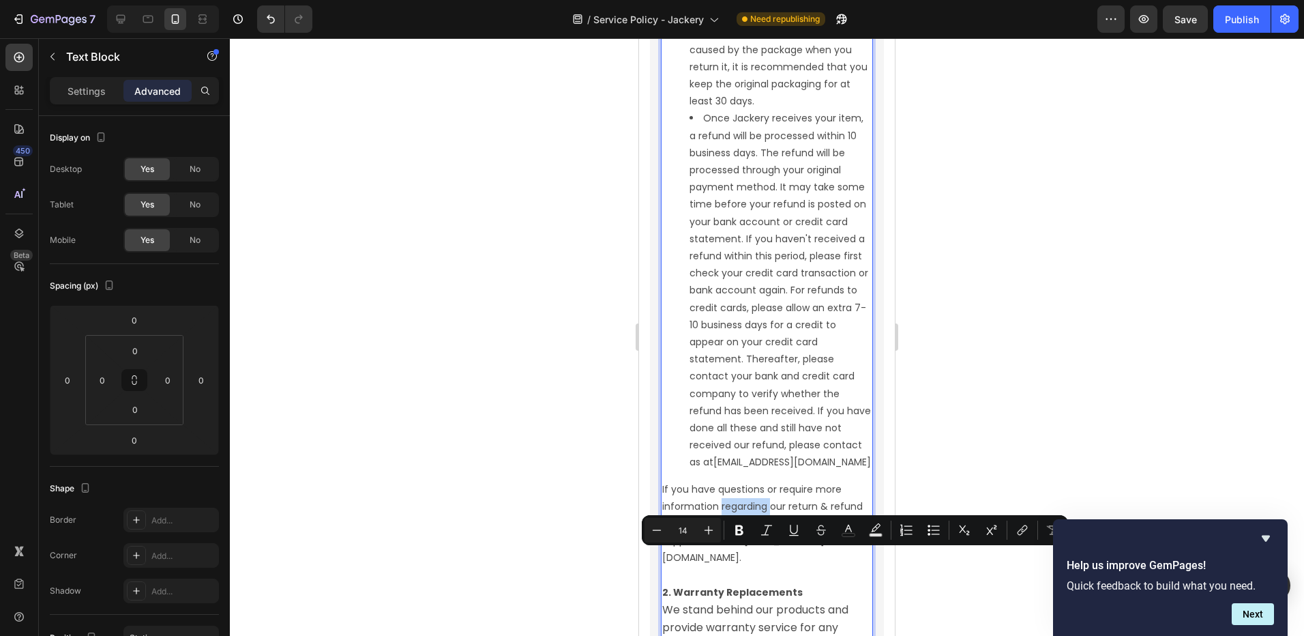
scroll to position [3618, 0]
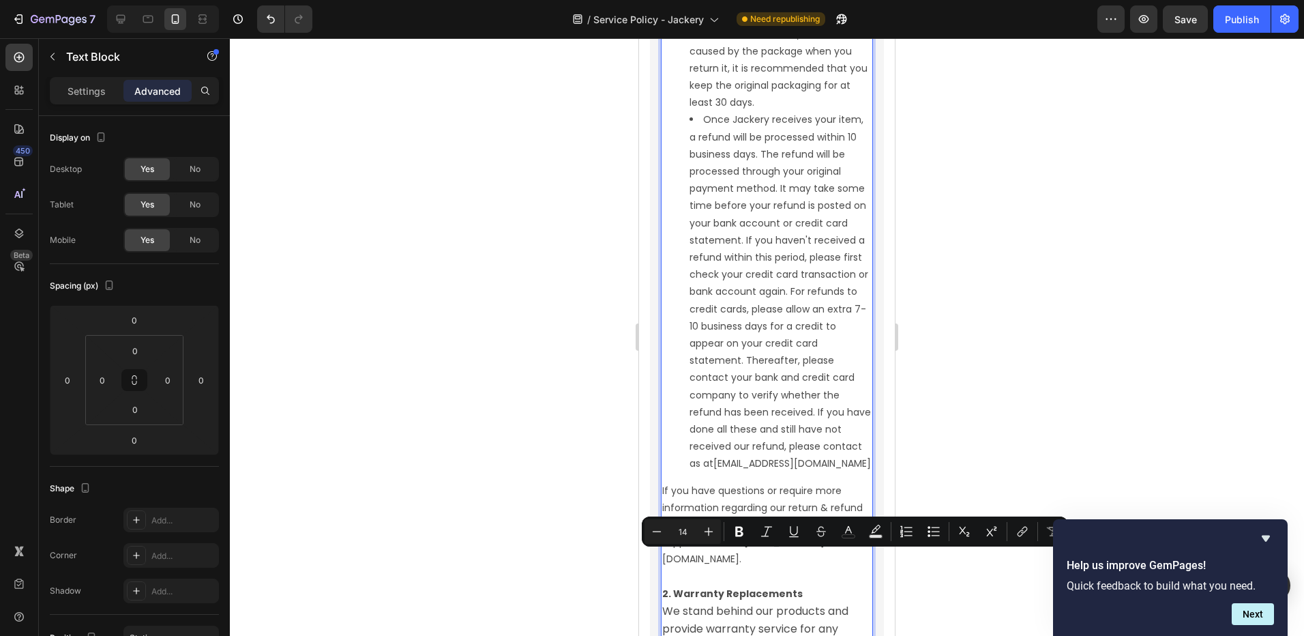
click at [737, 167] on li "Once Jackery receives your item, a refund will be processed within 10 business …" at bounding box center [781, 291] width 182 height 361
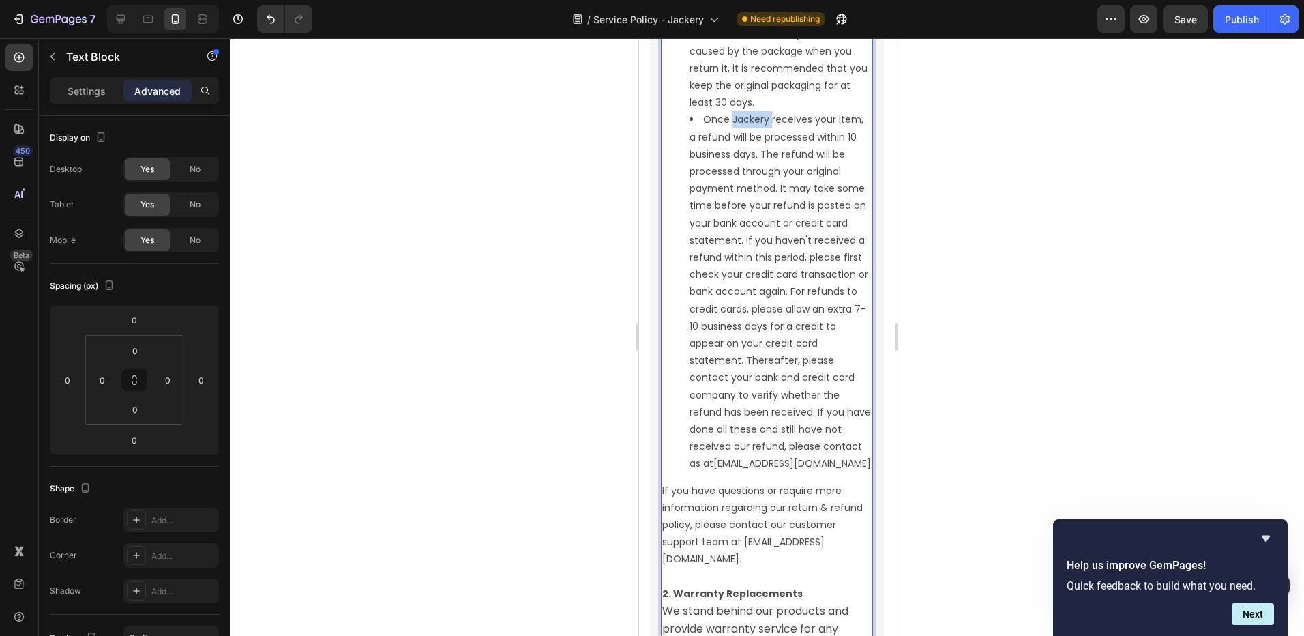
click at [737, 167] on li "Once Jackery receives your item, a refund will be processed within 10 business …" at bounding box center [781, 291] width 182 height 361
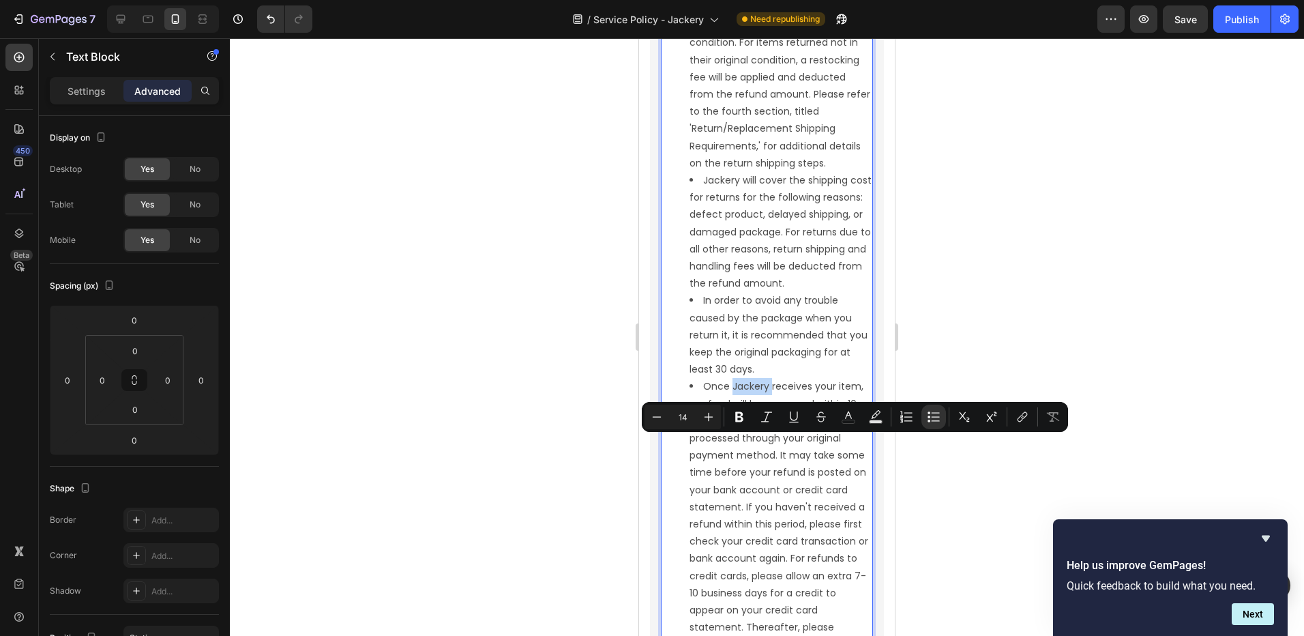
scroll to position [3345, 0]
click at [129, 25] on div at bounding box center [121, 19] width 22 height 22
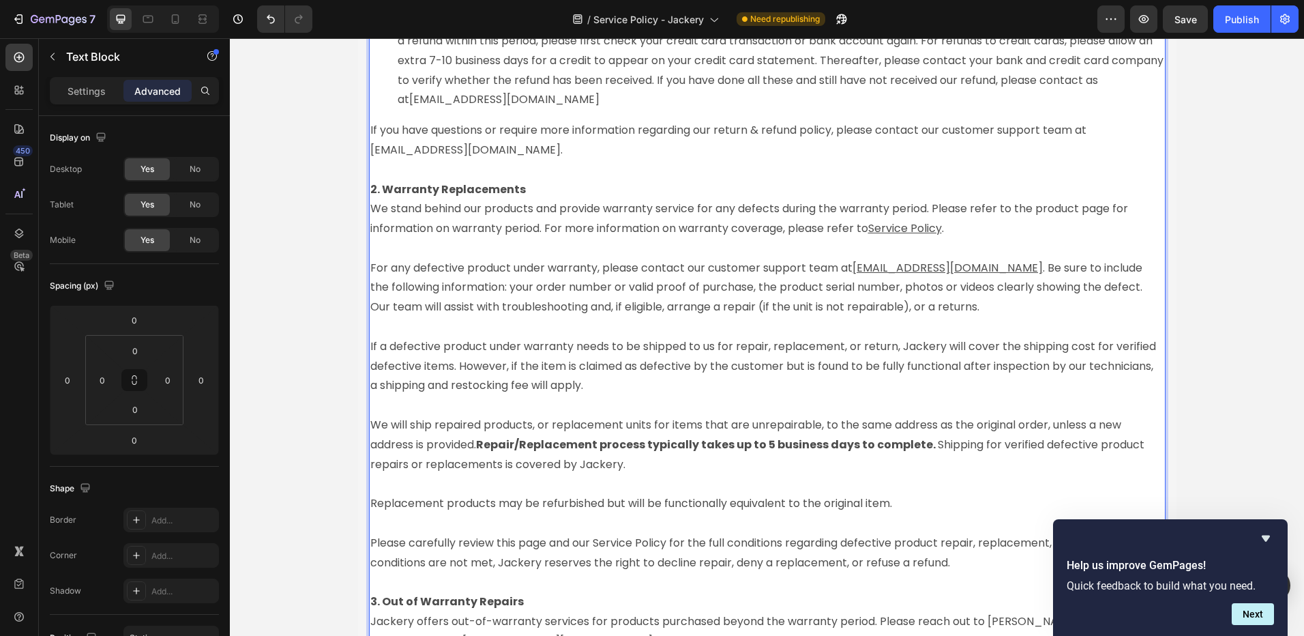
scroll to position [2731, 0]
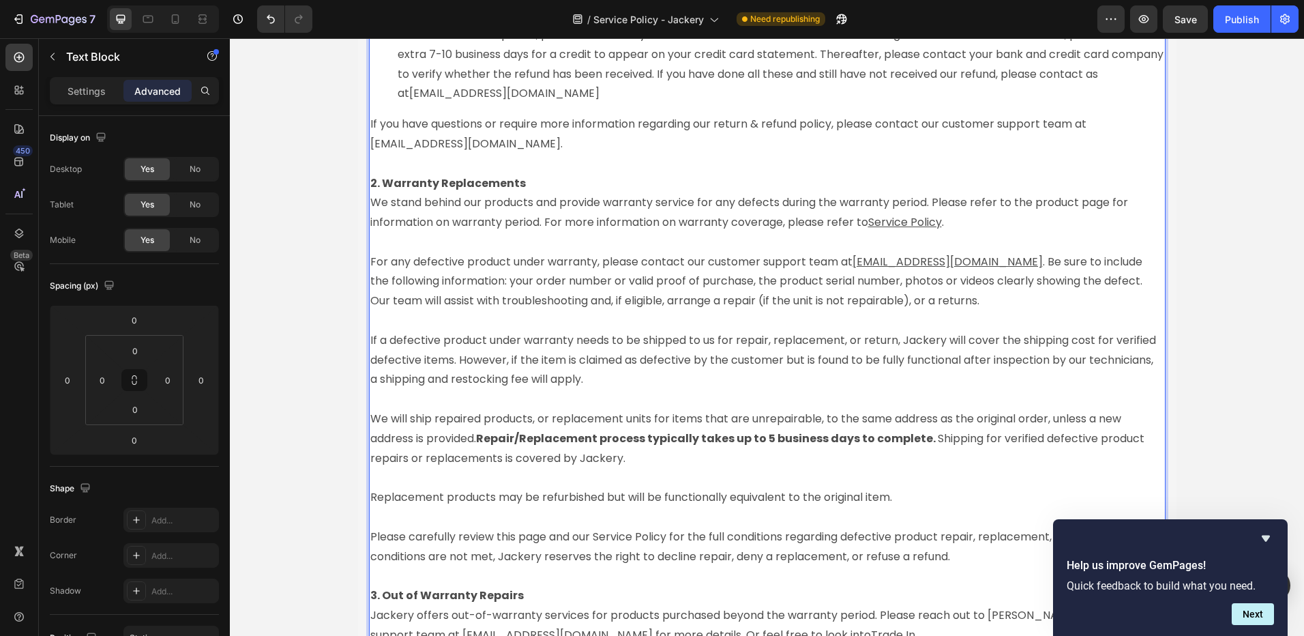
click at [490, 287] on span ". Be sure to include the following information: your order number or valid proo…" at bounding box center [757, 281] width 775 height 55
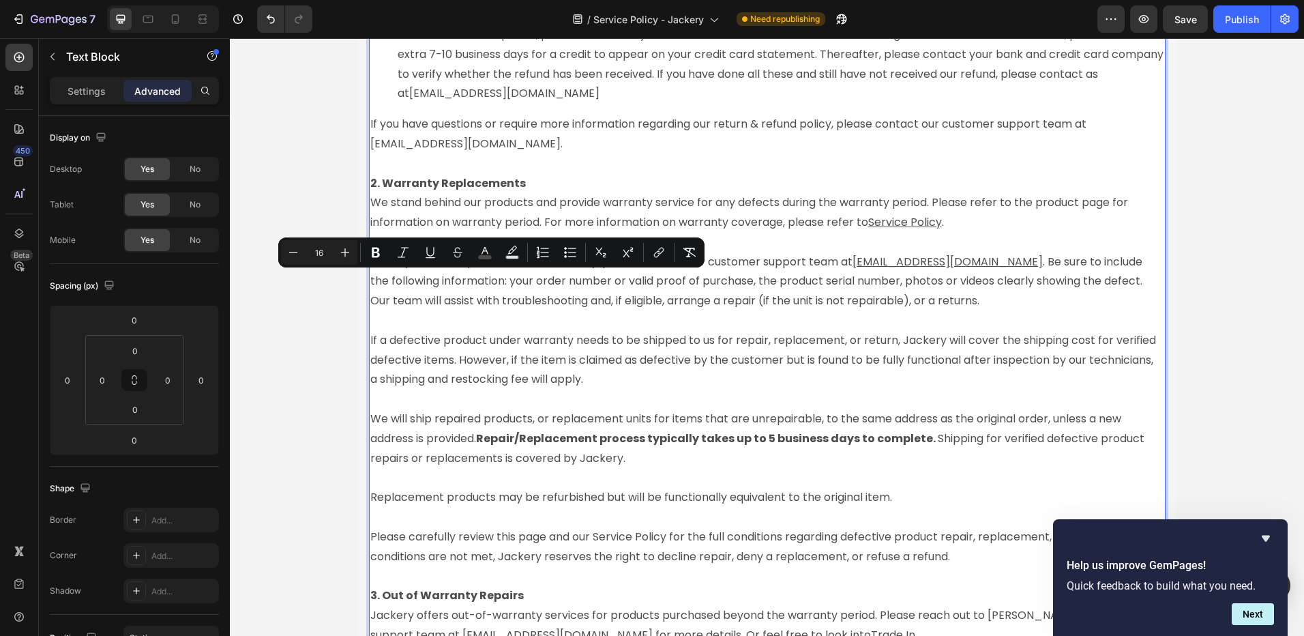
click at [450, 289] on span ". Be sure to include the following information: your order number or valid proo…" at bounding box center [757, 281] width 775 height 55
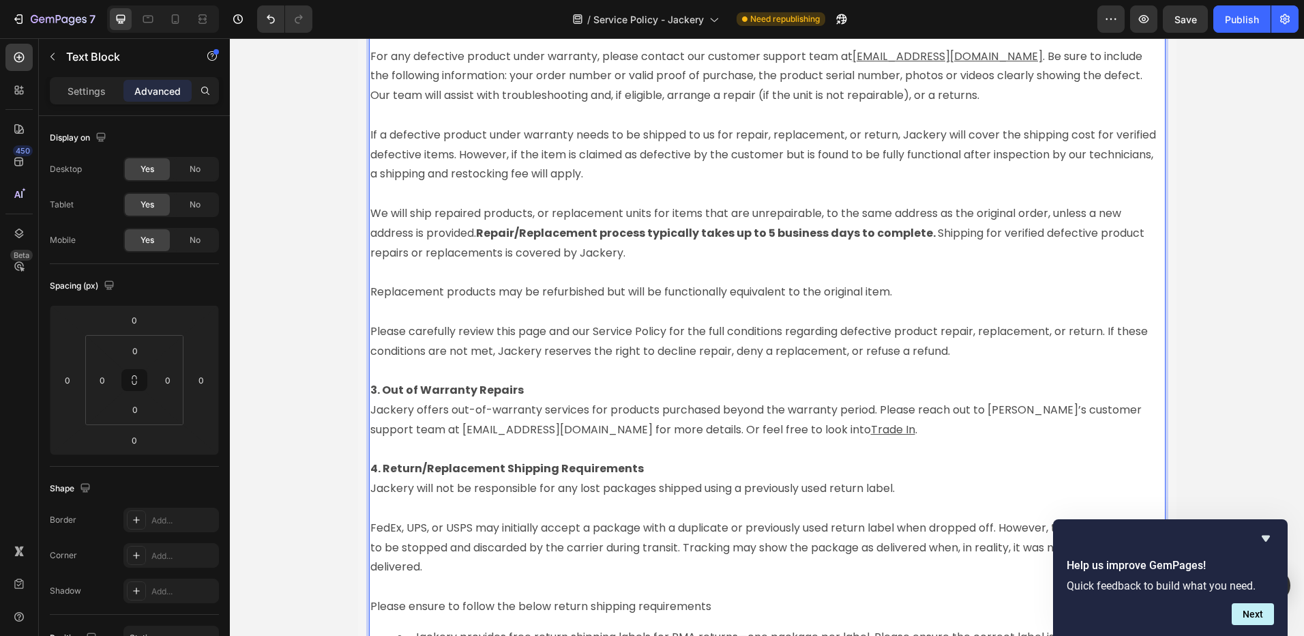
scroll to position [2936, 0]
click at [467, 317] on p "Rich Text Editor. Editing area: main" at bounding box center [767, 313] width 794 height 20
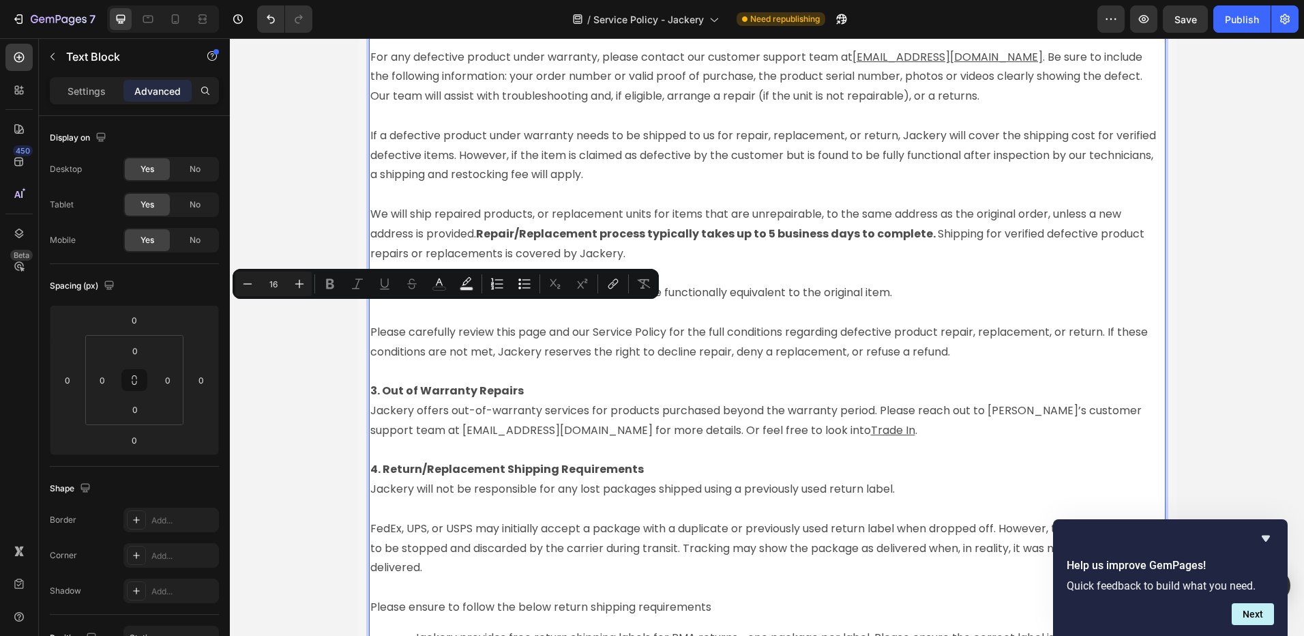
click at [460, 333] on span "Please carefully review this page and our Service Policy for the full condition…" at bounding box center [760, 341] width 780 height 35
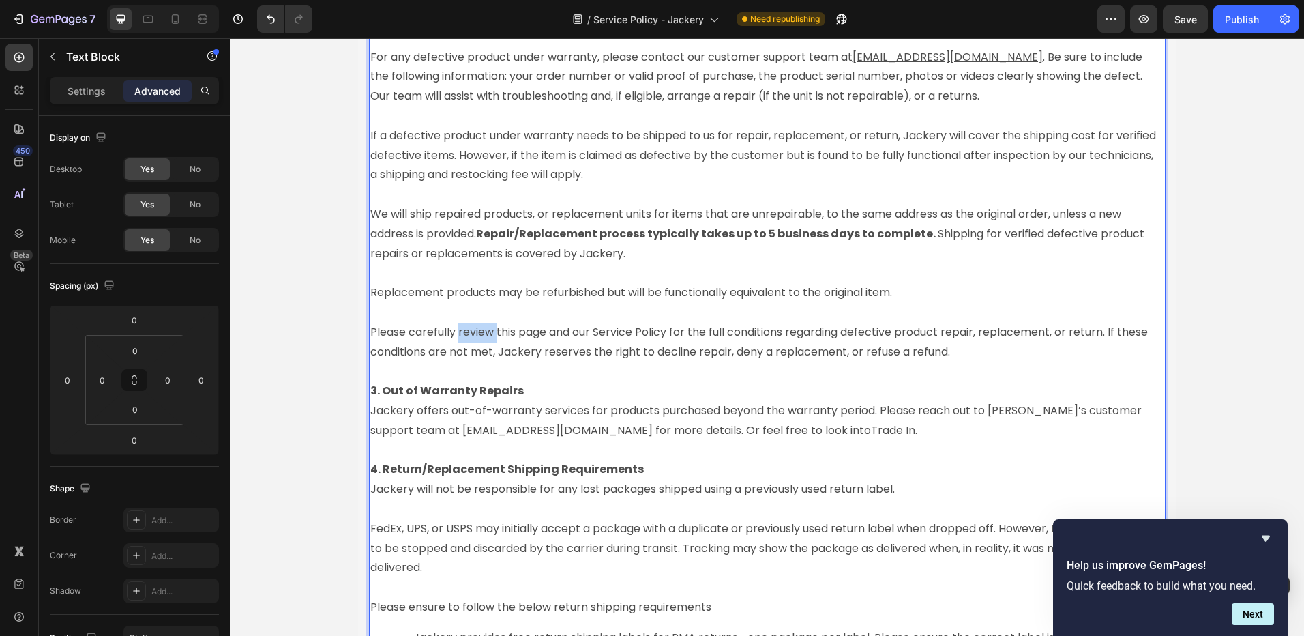
click at [460, 333] on span "Please carefully review this page and our Service Policy for the full condition…" at bounding box center [760, 341] width 780 height 35
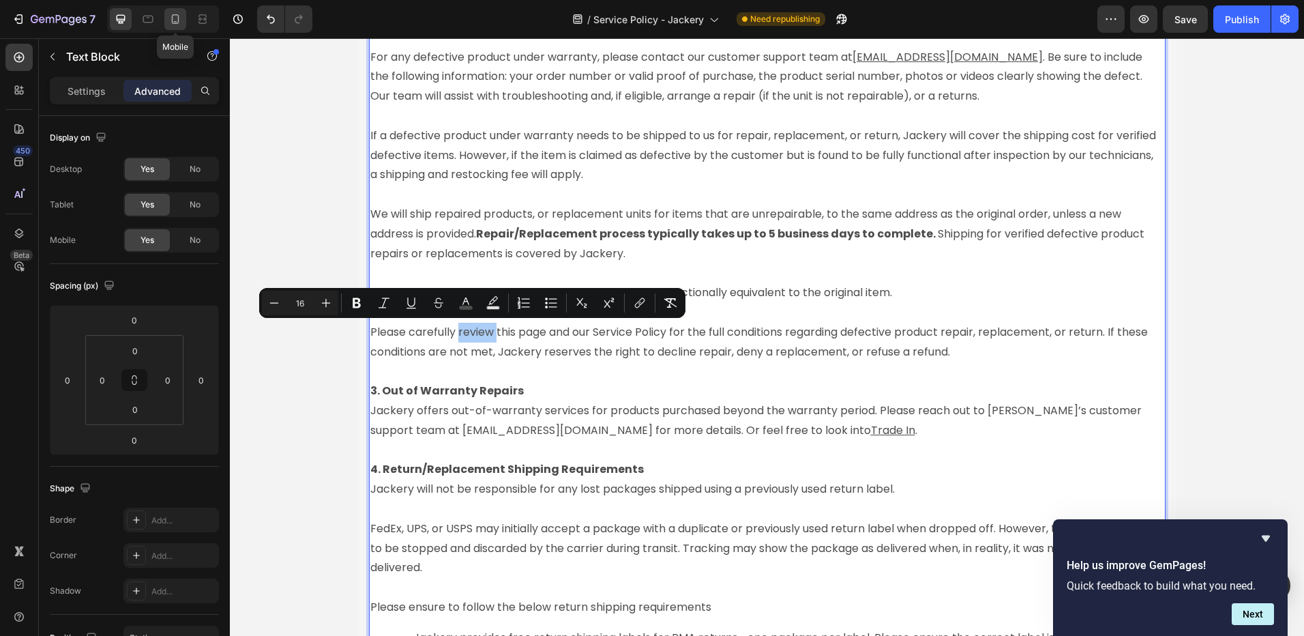
click at [179, 19] on icon at bounding box center [176, 19] width 14 height 14
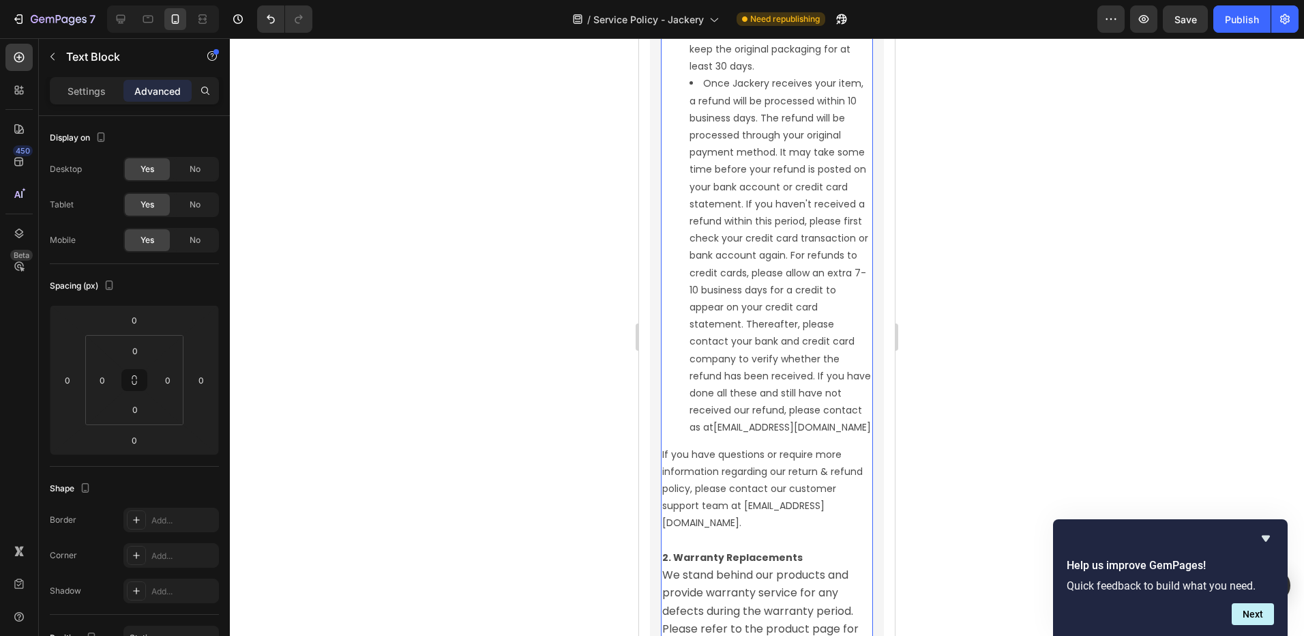
scroll to position [4132, 0]
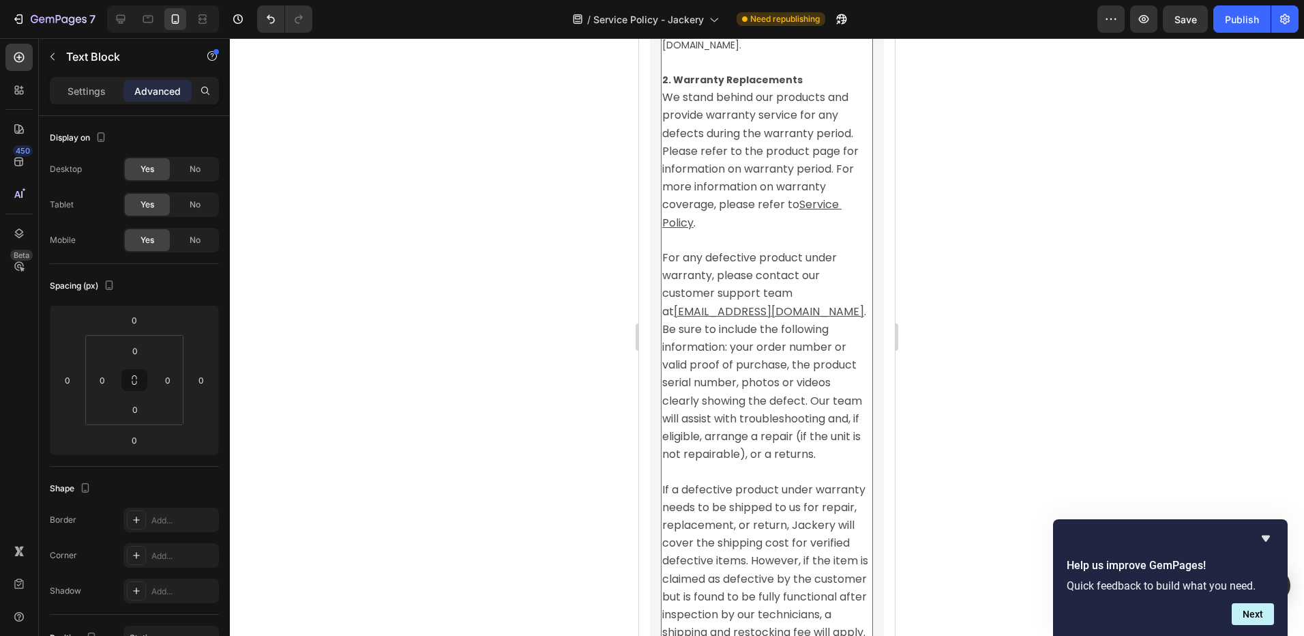
click at [709, 314] on span "For any defective product under warranty, please contact our customer support t…" at bounding box center [750, 285] width 177 height 70
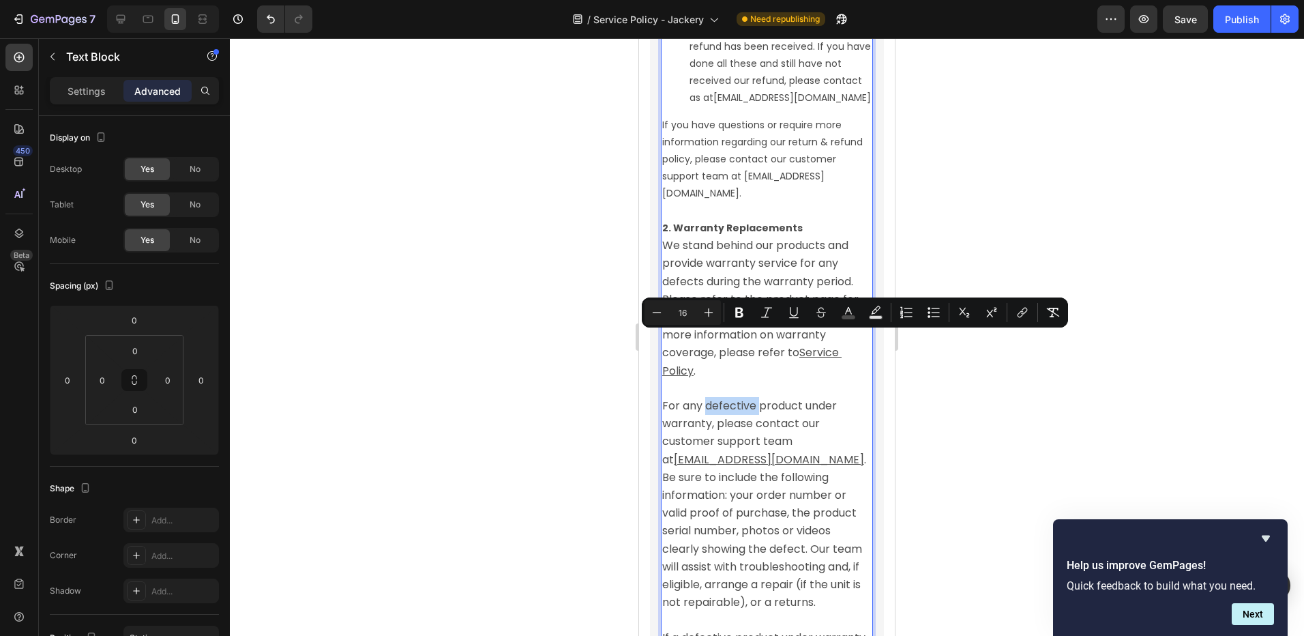
scroll to position [3791, 0]
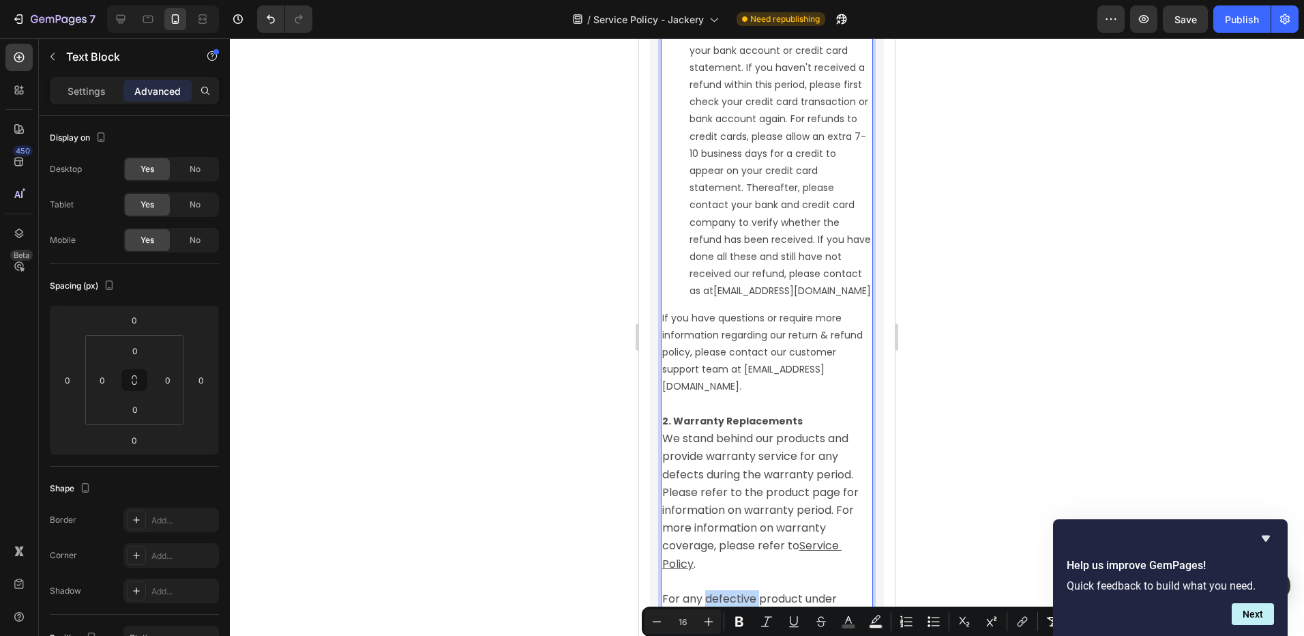
type input "14"
click at [745, 299] on li "Once Jackery receives your item, a refund will be processed within 10 business …" at bounding box center [781, 119] width 182 height 361
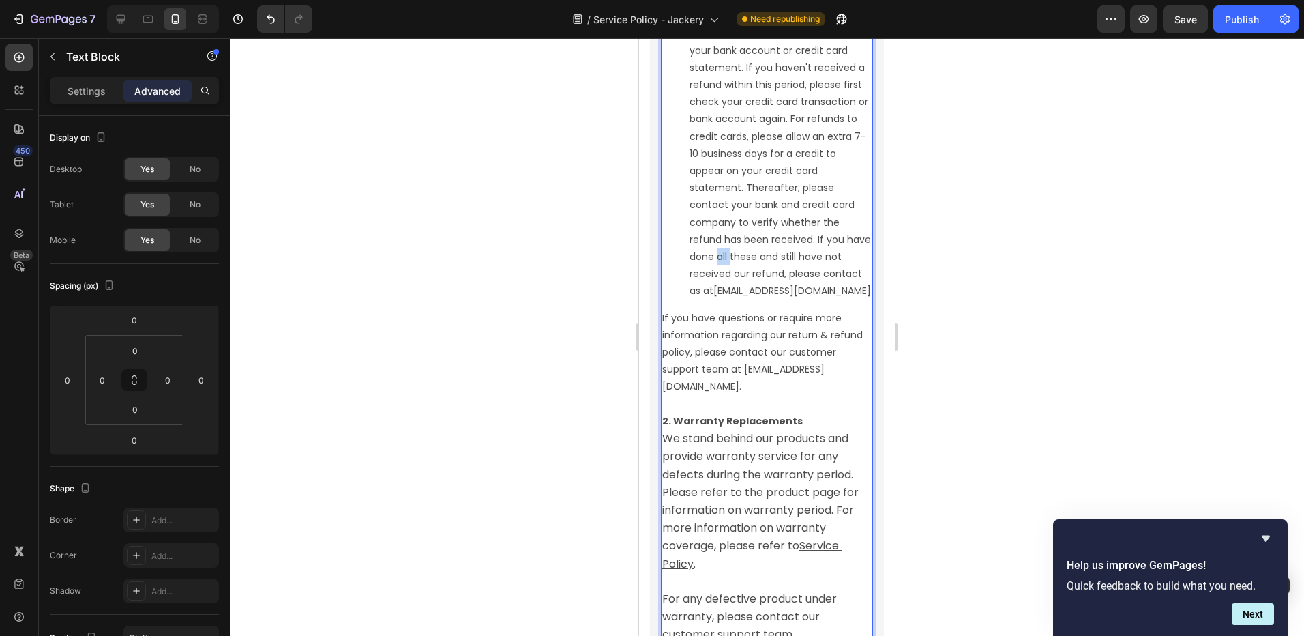
click at [745, 299] on li "Once Jackery receives your item, a refund will be processed within 10 business …" at bounding box center [781, 119] width 182 height 361
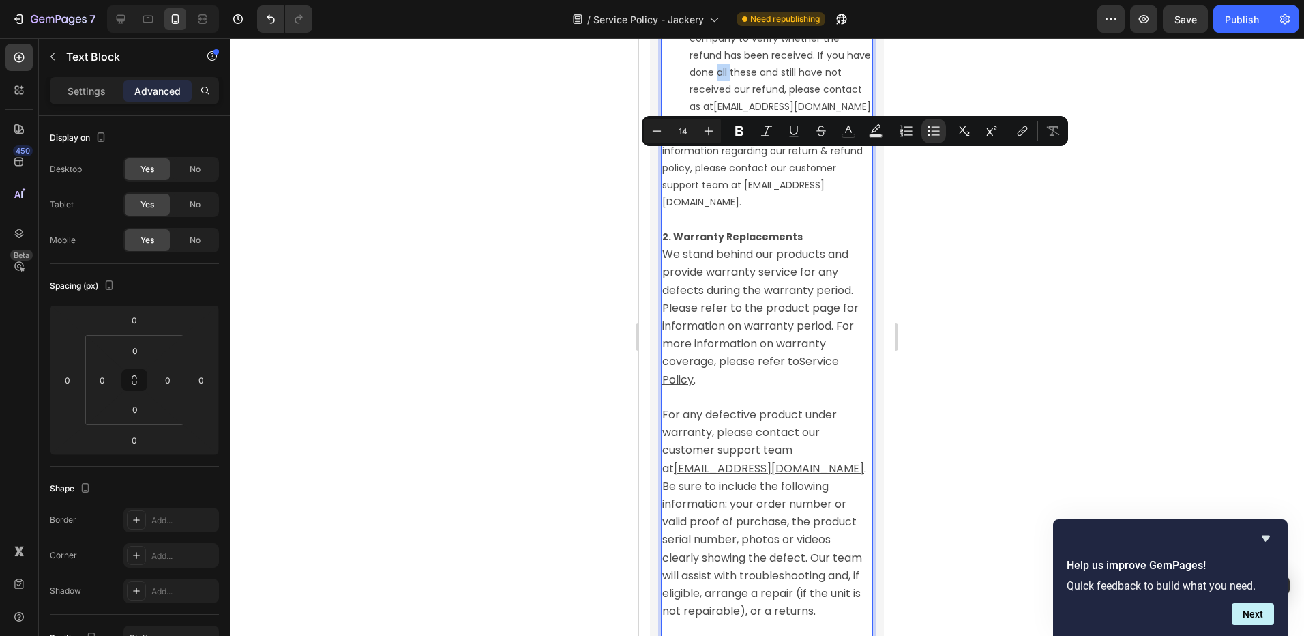
scroll to position [3996, 0]
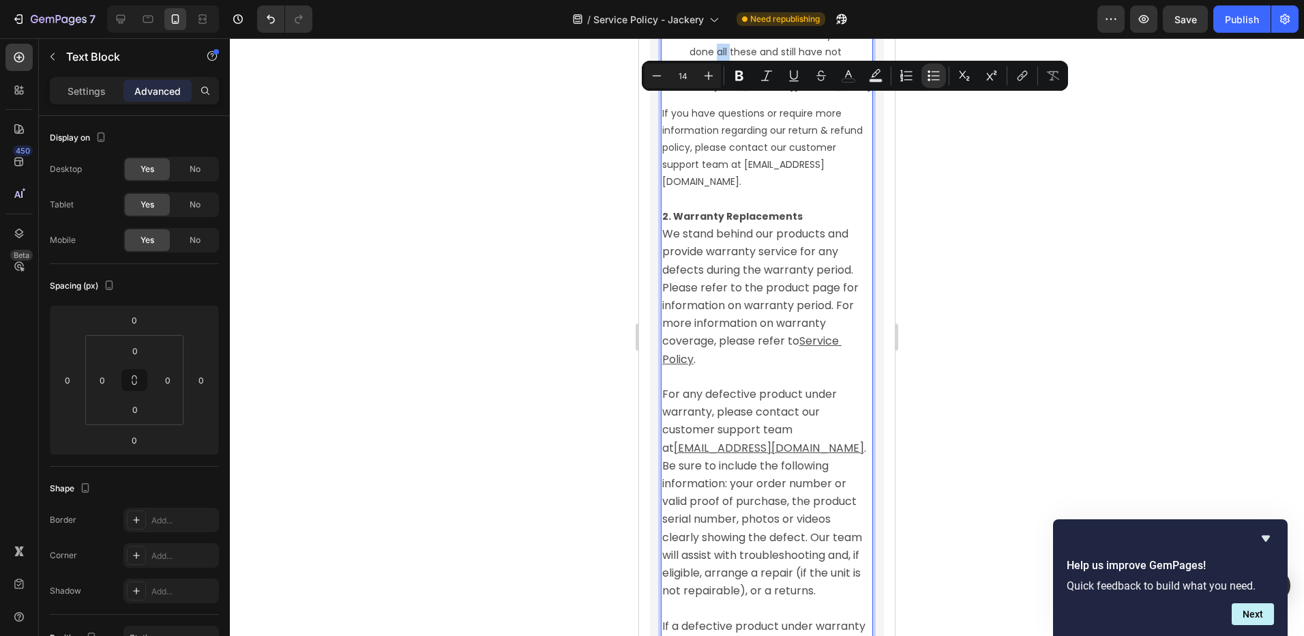
type input "16"
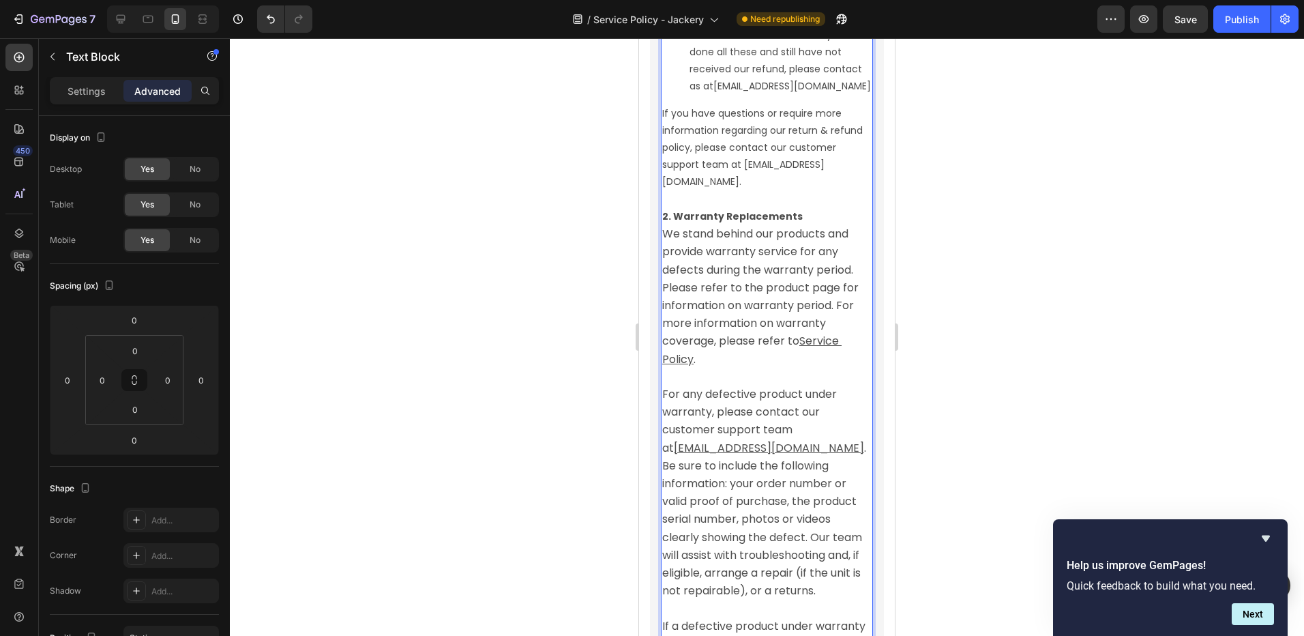
click at [735, 349] on span "We stand behind our products and provide warranty service for any defects durin…" at bounding box center [761, 287] width 199 height 123
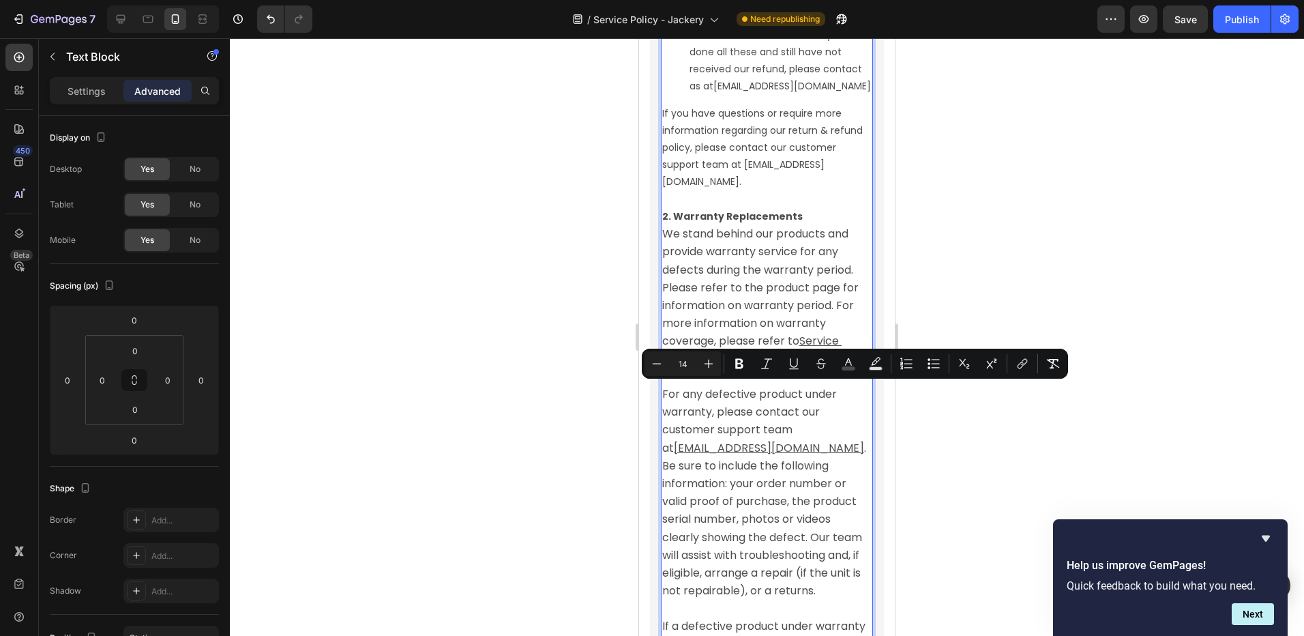
click at [718, 191] on p "If you have questions or require more information regarding our return & refund…" at bounding box center [766, 148] width 209 height 86
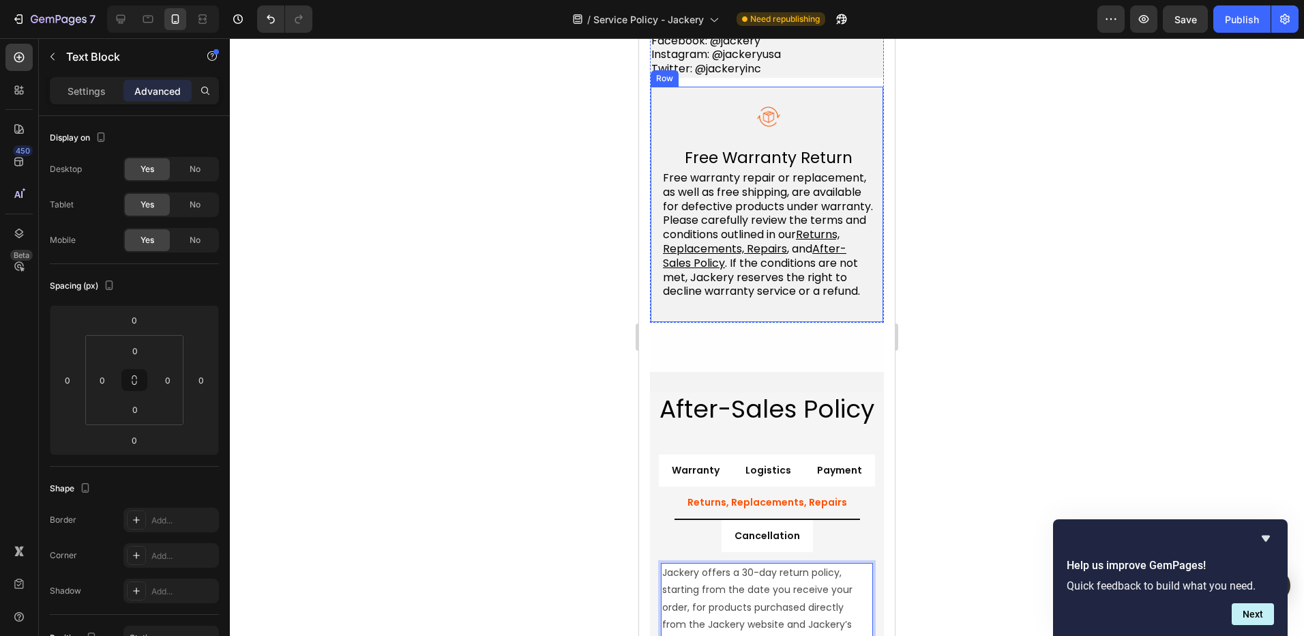
scroll to position [1813, 0]
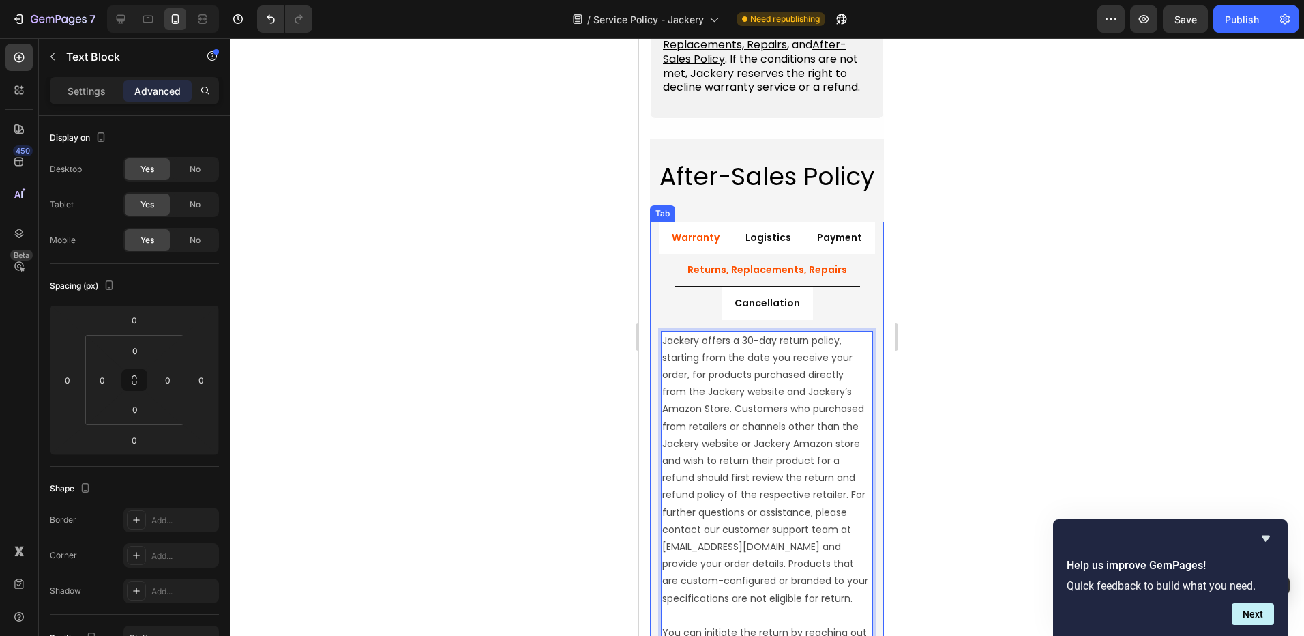
click at [699, 246] on p "Warranty" at bounding box center [696, 237] width 48 height 17
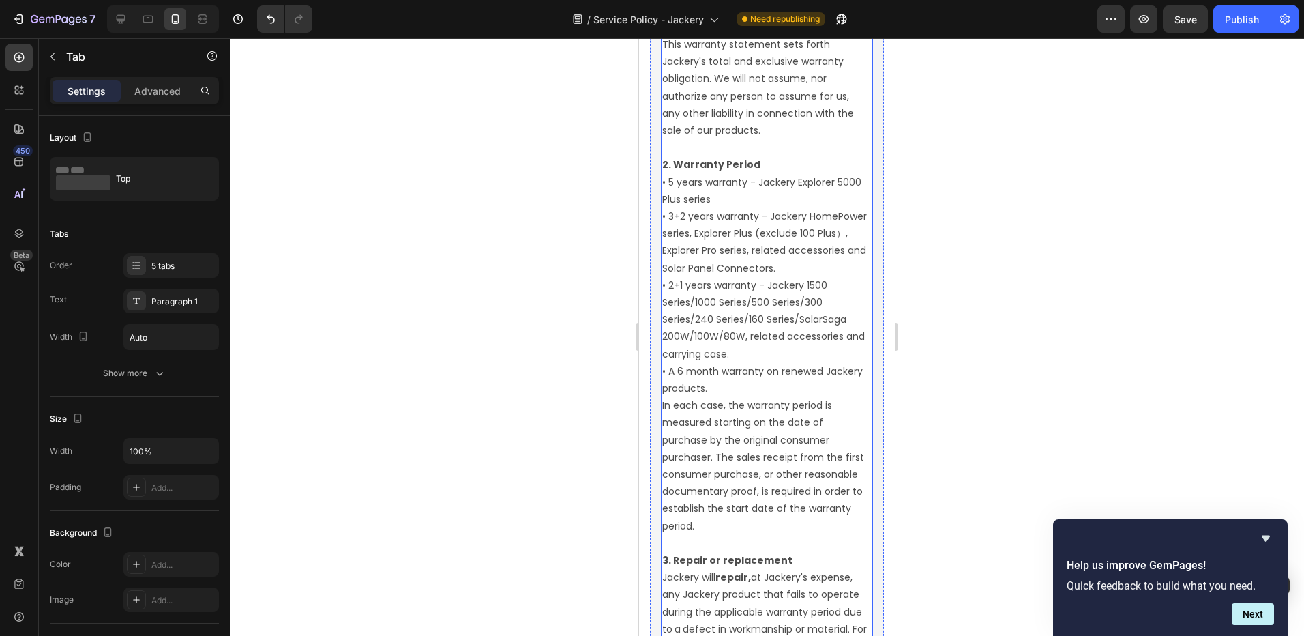
scroll to position [2290, 0]
click at [748, 439] on p "In each case, the warranty period is measured starting on the date of purchase …" at bounding box center [766, 467] width 209 height 138
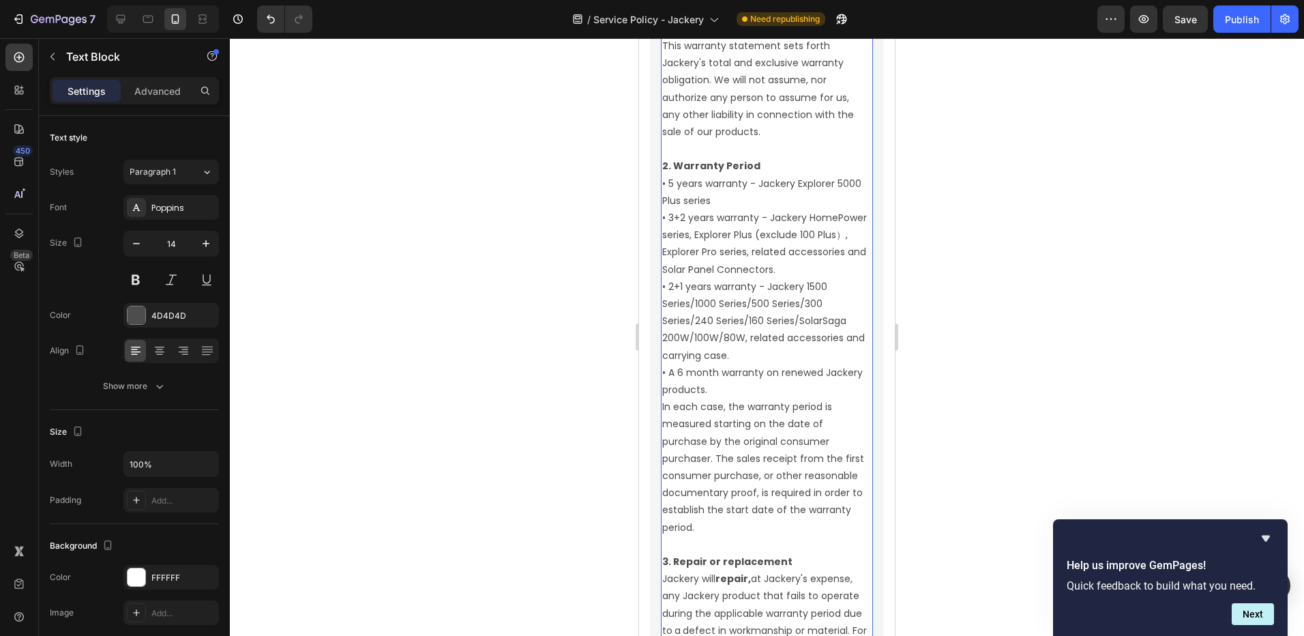
click at [748, 439] on p "In each case, the warranty period is measured starting on the date of purchase …" at bounding box center [766, 467] width 209 height 138
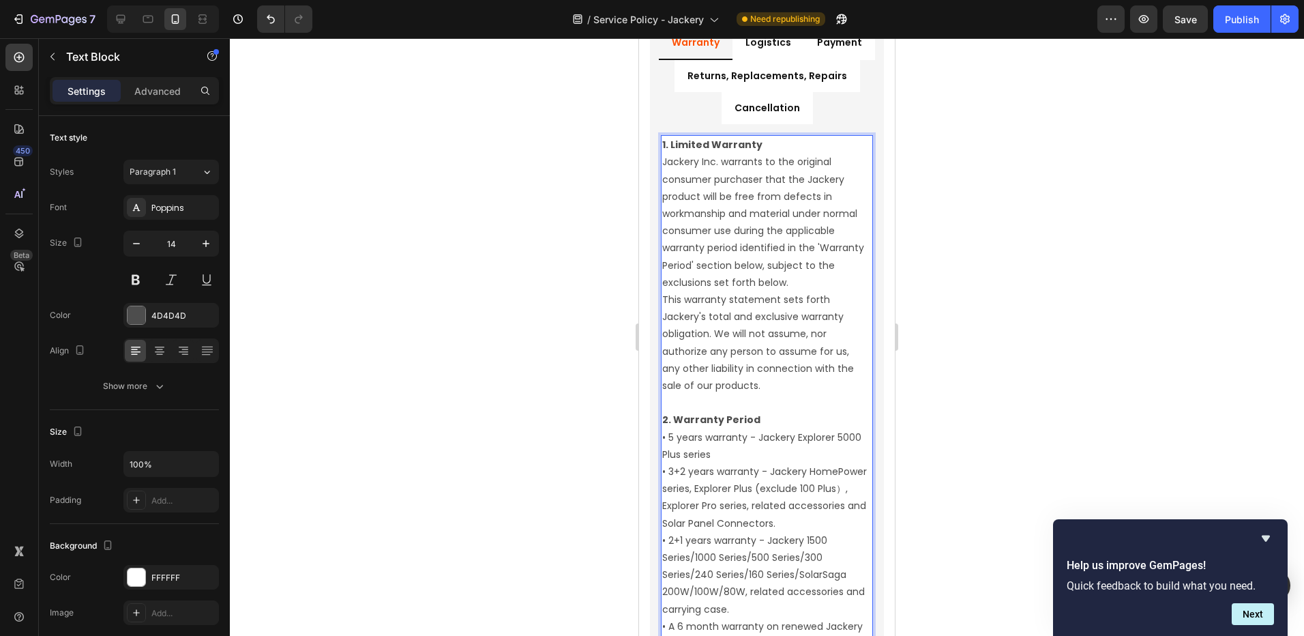
scroll to position [1949, 0]
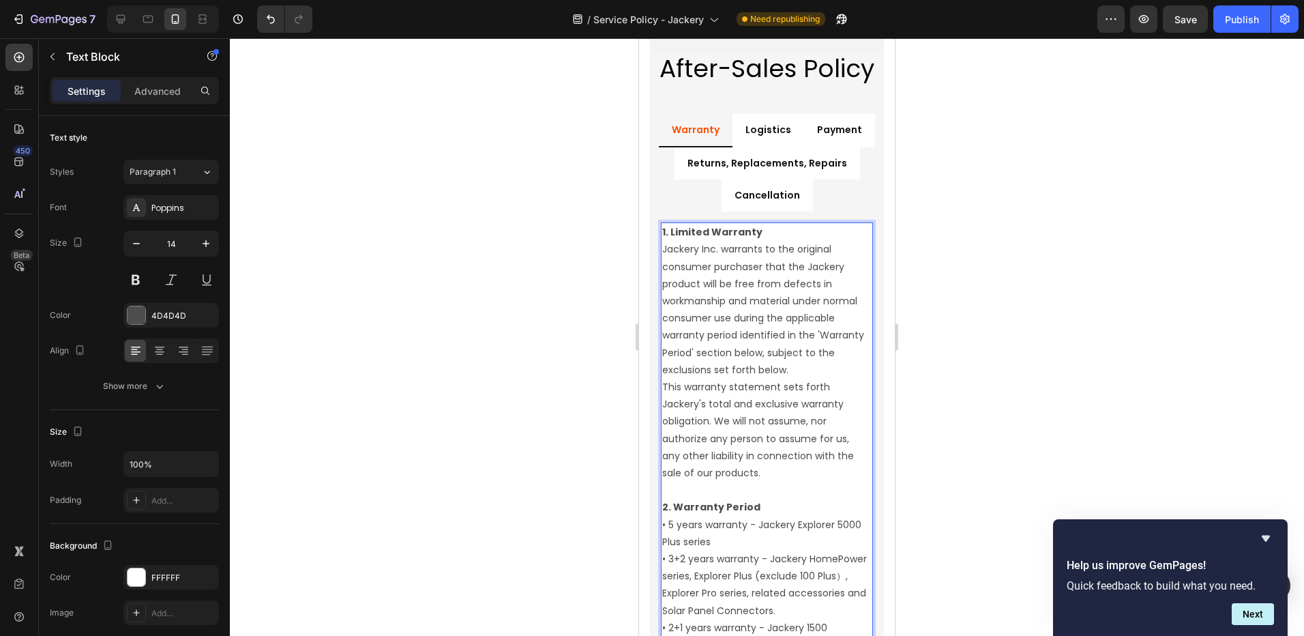
click at [734, 427] on p "This warranty statement sets forth Jackery's total and exclusive warranty oblig…" at bounding box center [766, 430] width 209 height 103
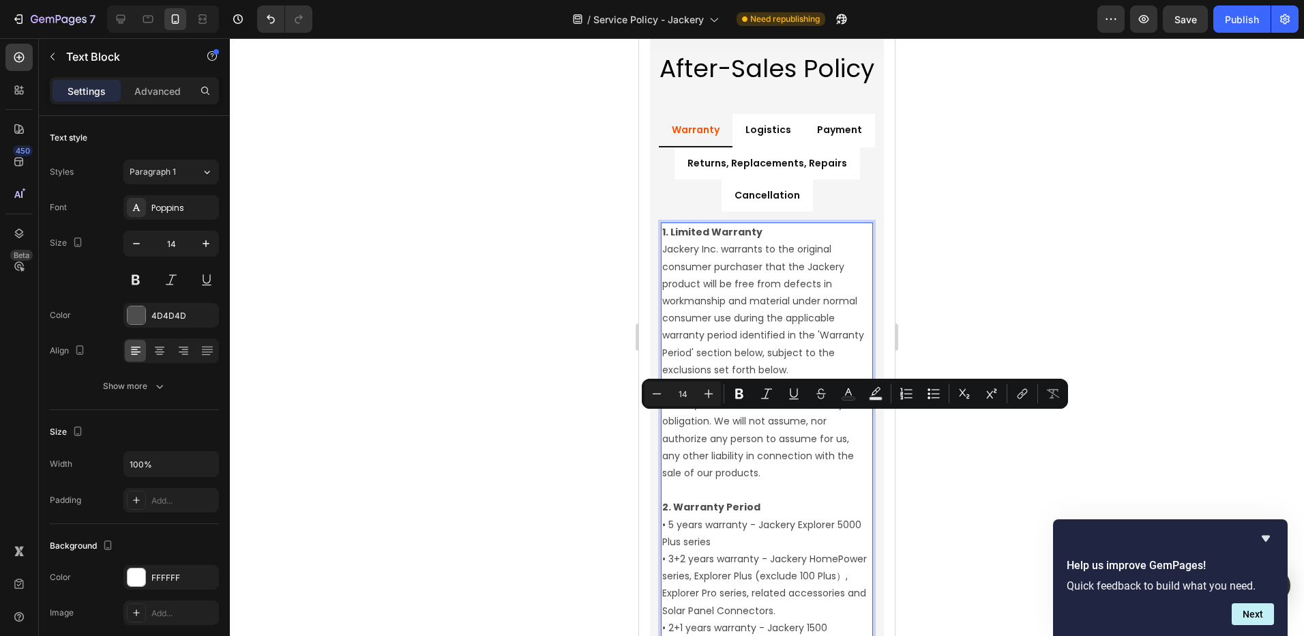
click at [744, 435] on p "This warranty statement sets forth Jackery's total and exclusive warranty oblig…" at bounding box center [766, 430] width 209 height 103
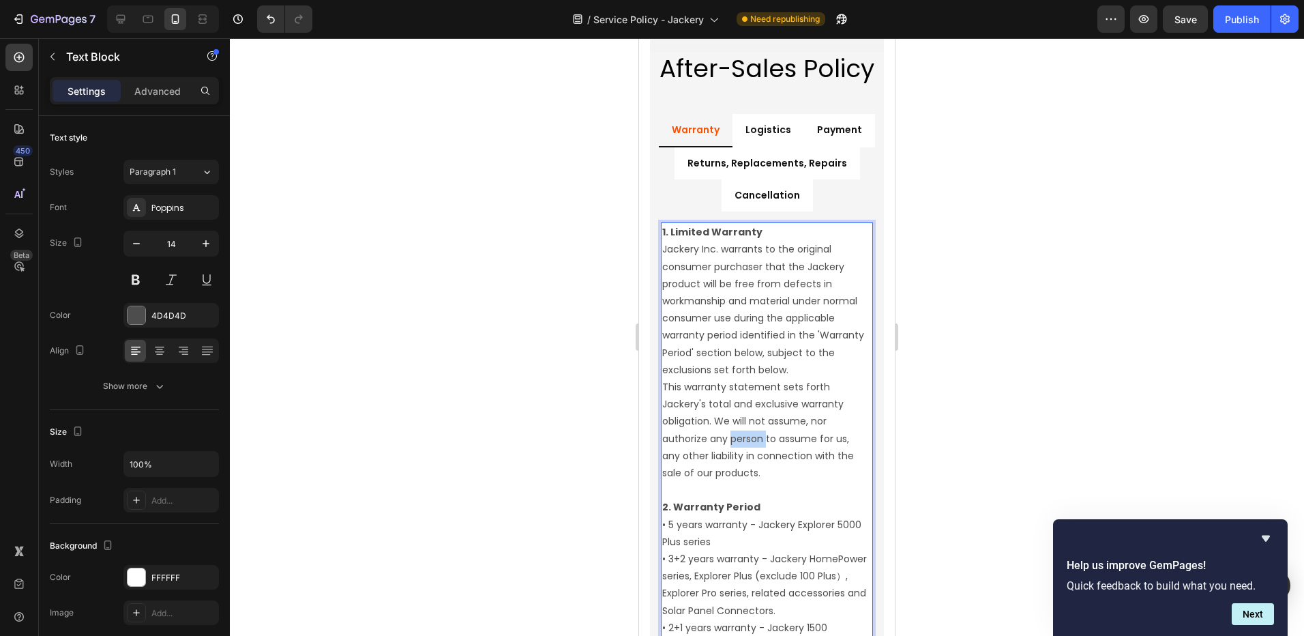
click at [744, 435] on p "This warranty statement sets forth Jackery's total and exclusive warranty oblig…" at bounding box center [766, 430] width 209 height 103
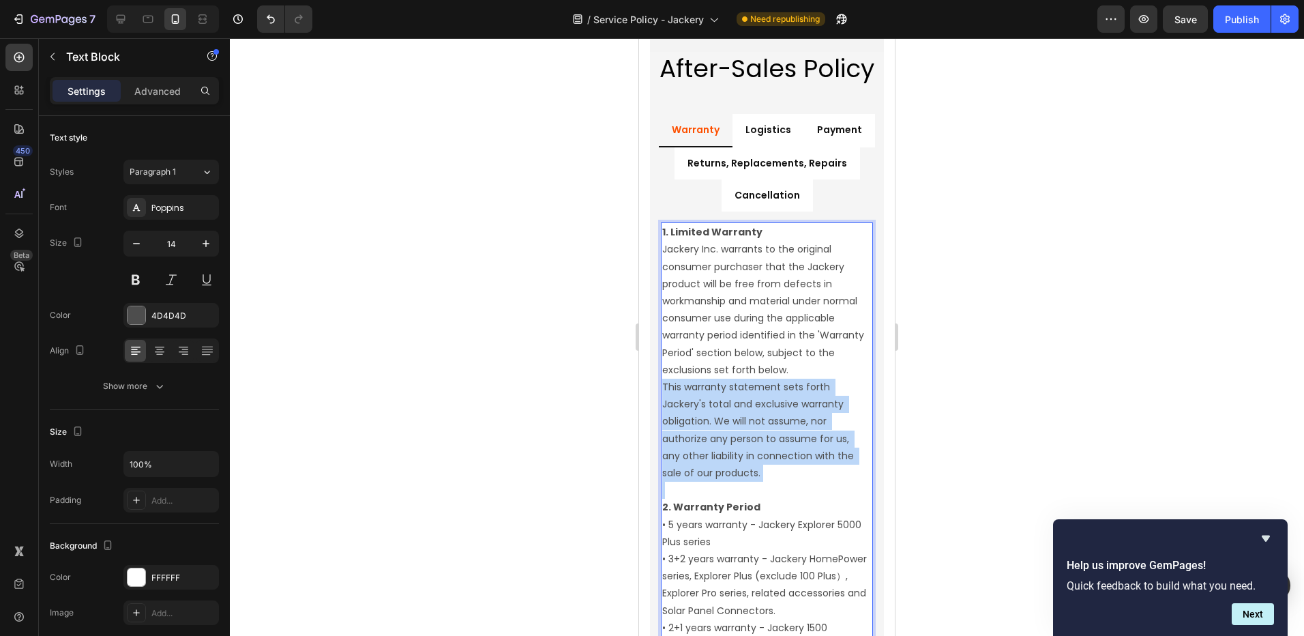
click at [744, 435] on p "This warranty statement sets forth Jackery's total and exclusive warranty oblig…" at bounding box center [766, 430] width 209 height 103
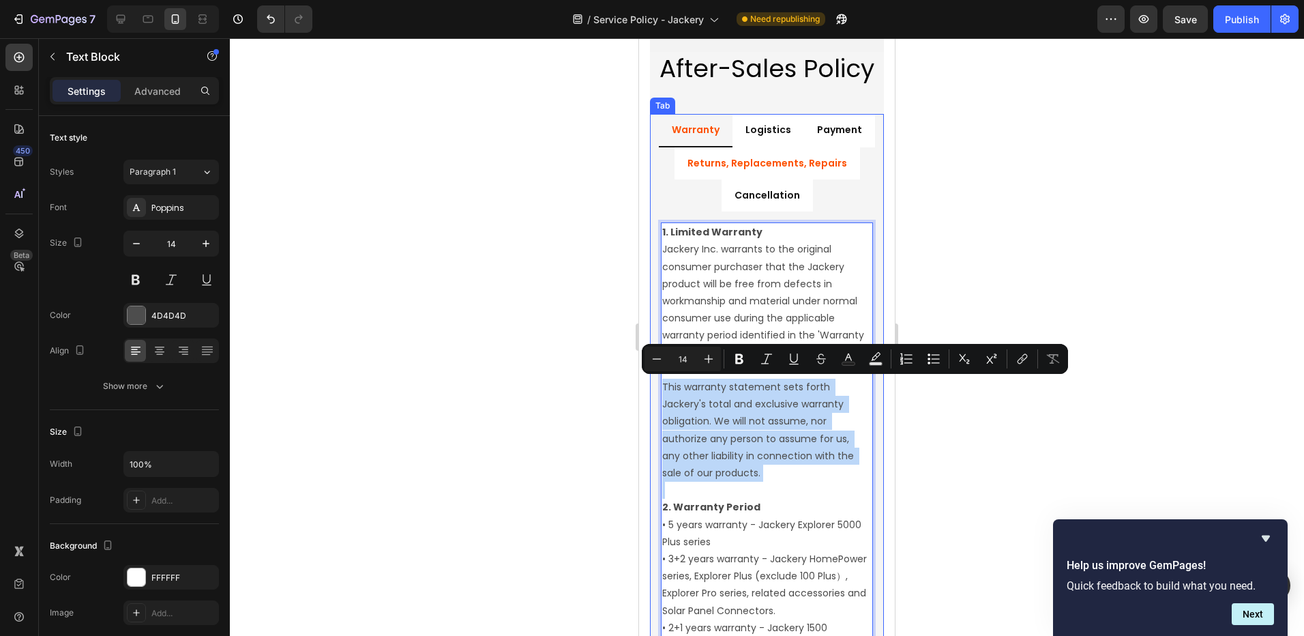
click at [785, 160] on p "Returns, Replacements, Repairs" at bounding box center [768, 163] width 160 height 17
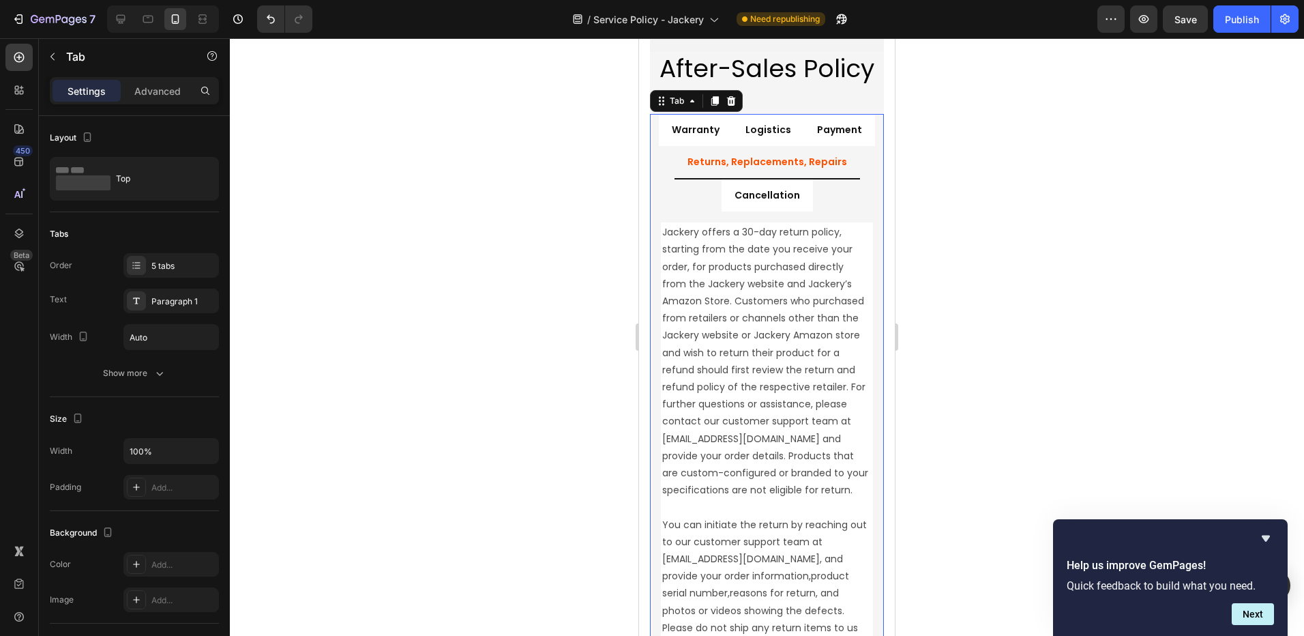
click at [980, 375] on div at bounding box center [767, 337] width 1074 height 598
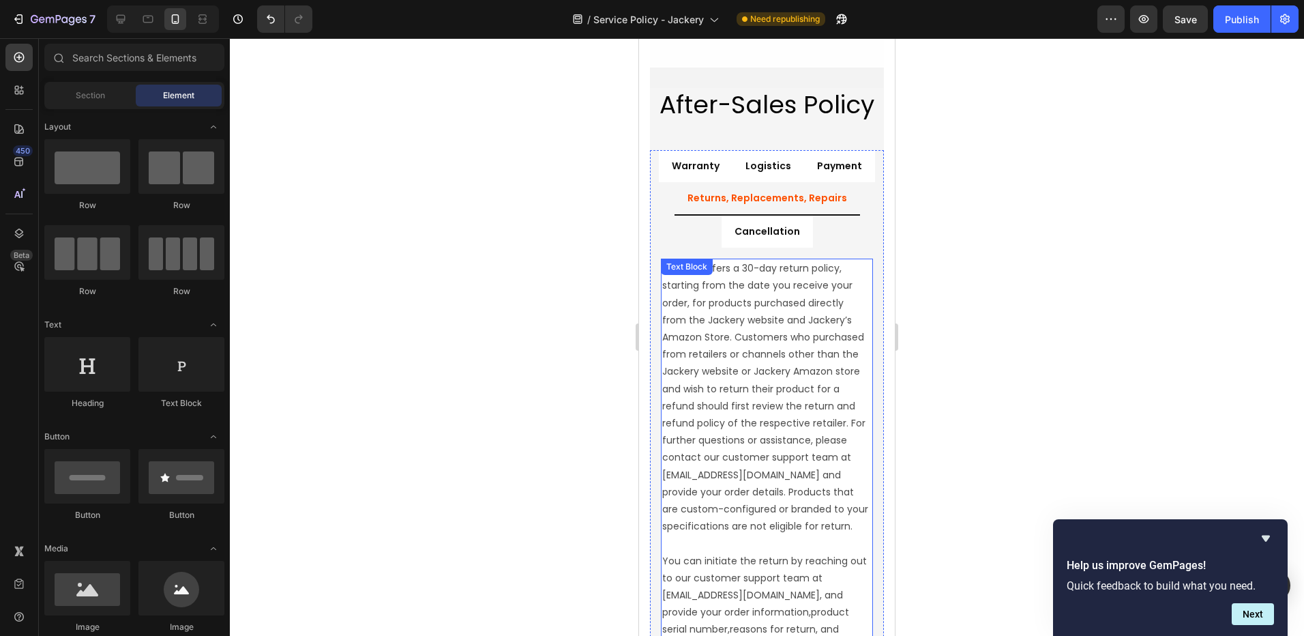
scroll to position [1608, 0]
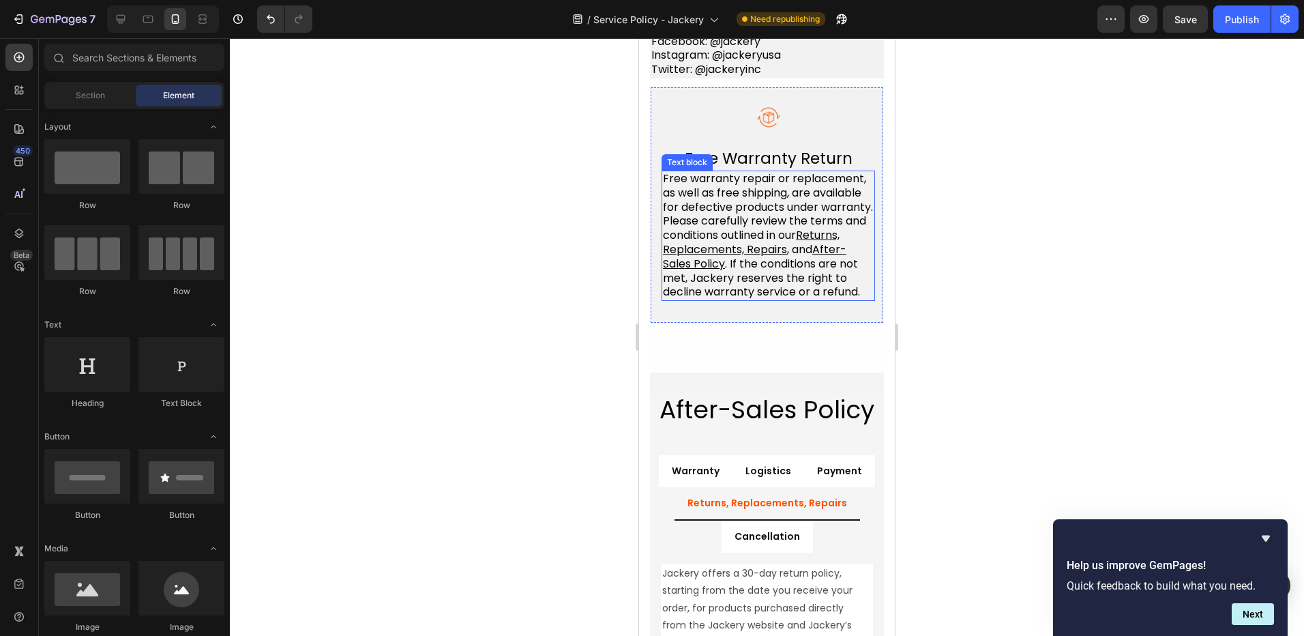
click at [735, 300] on span ". If the conditions are not met, Jackery reserves the right to decline warranty…" at bounding box center [761, 278] width 197 height 44
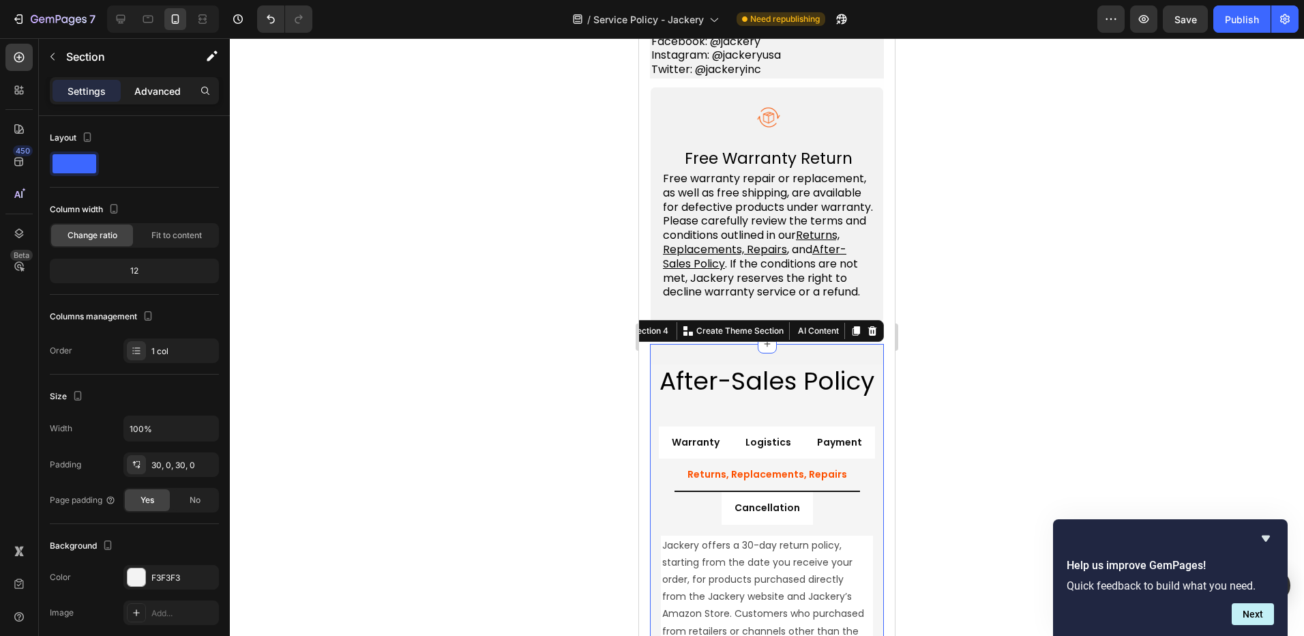
click at [151, 90] on p "Advanced" at bounding box center [157, 91] width 46 height 14
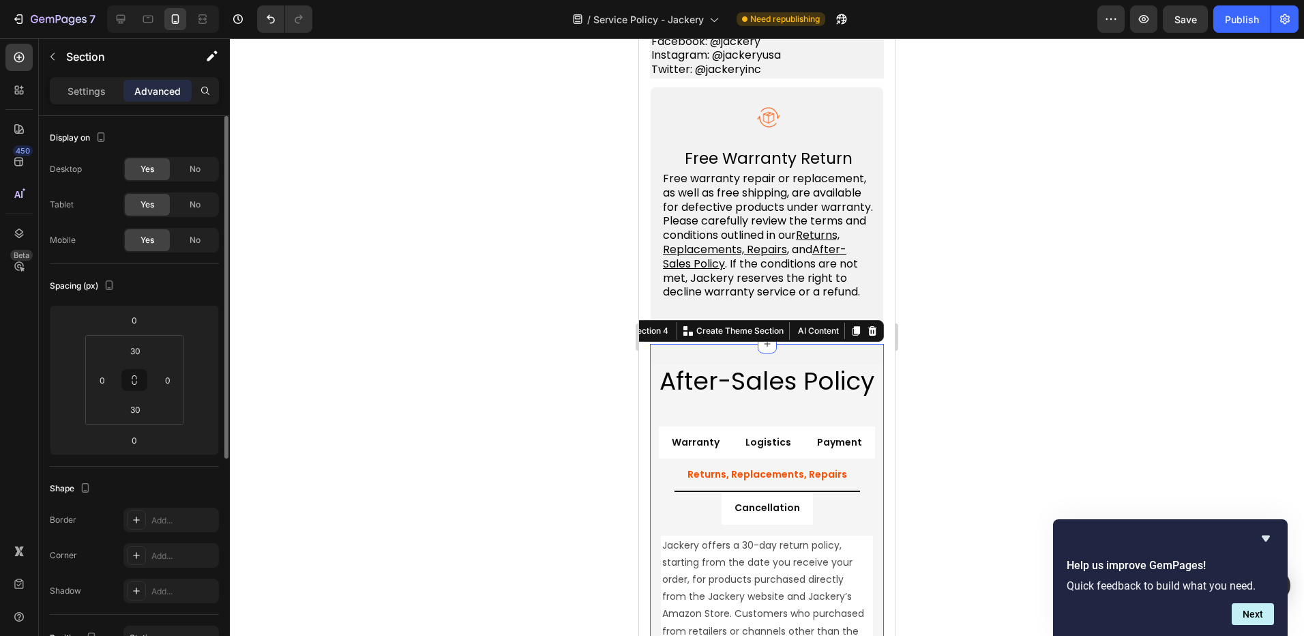
click at [143, 243] on span "Yes" at bounding box center [148, 240] width 14 height 12
click at [184, 244] on div "No" at bounding box center [195, 240] width 45 height 22
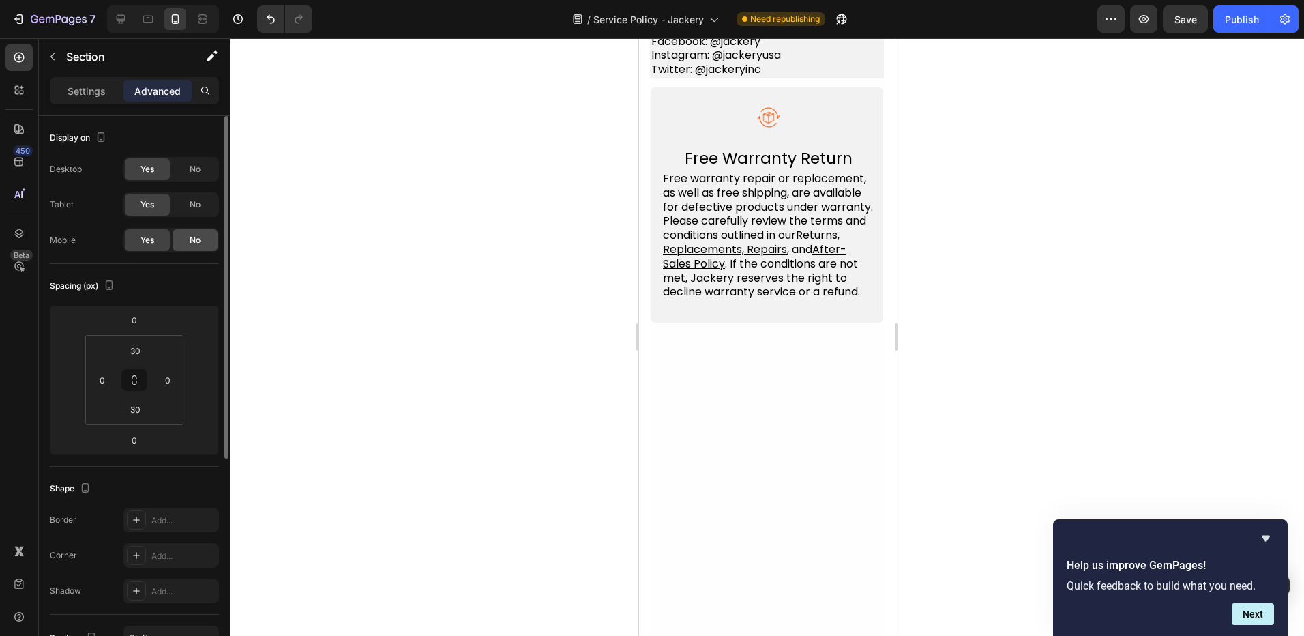
click at [197, 244] on span "No" at bounding box center [195, 240] width 11 height 12
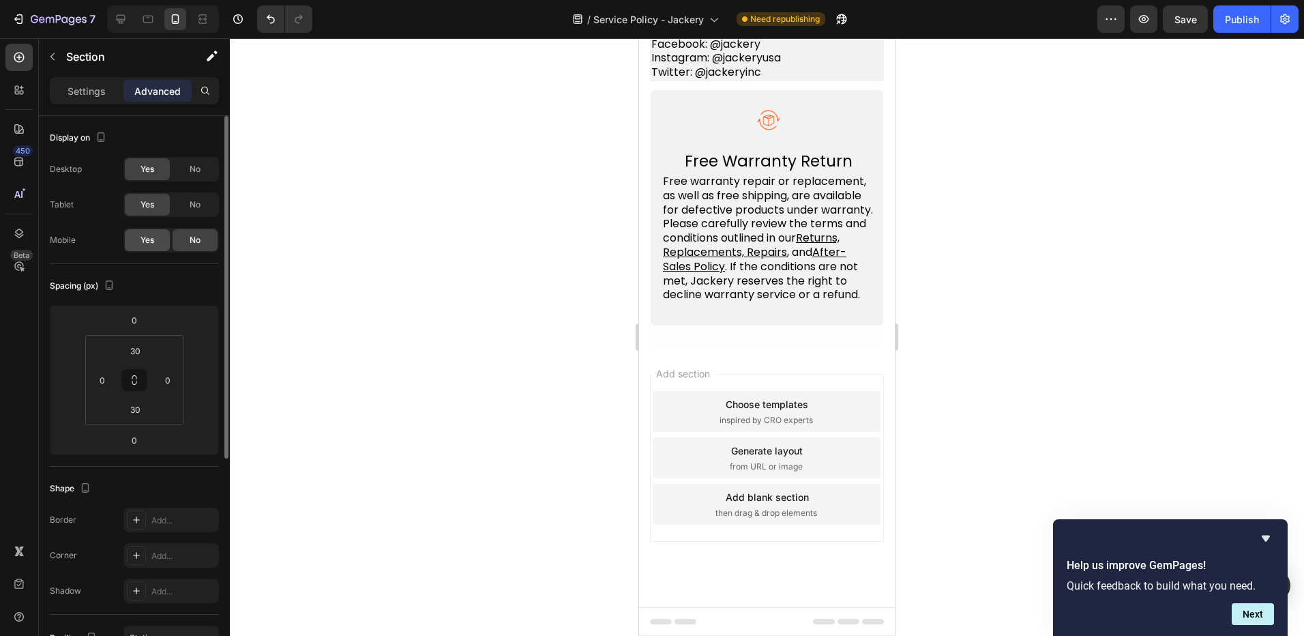
click at [151, 240] on span "Yes" at bounding box center [148, 240] width 14 height 12
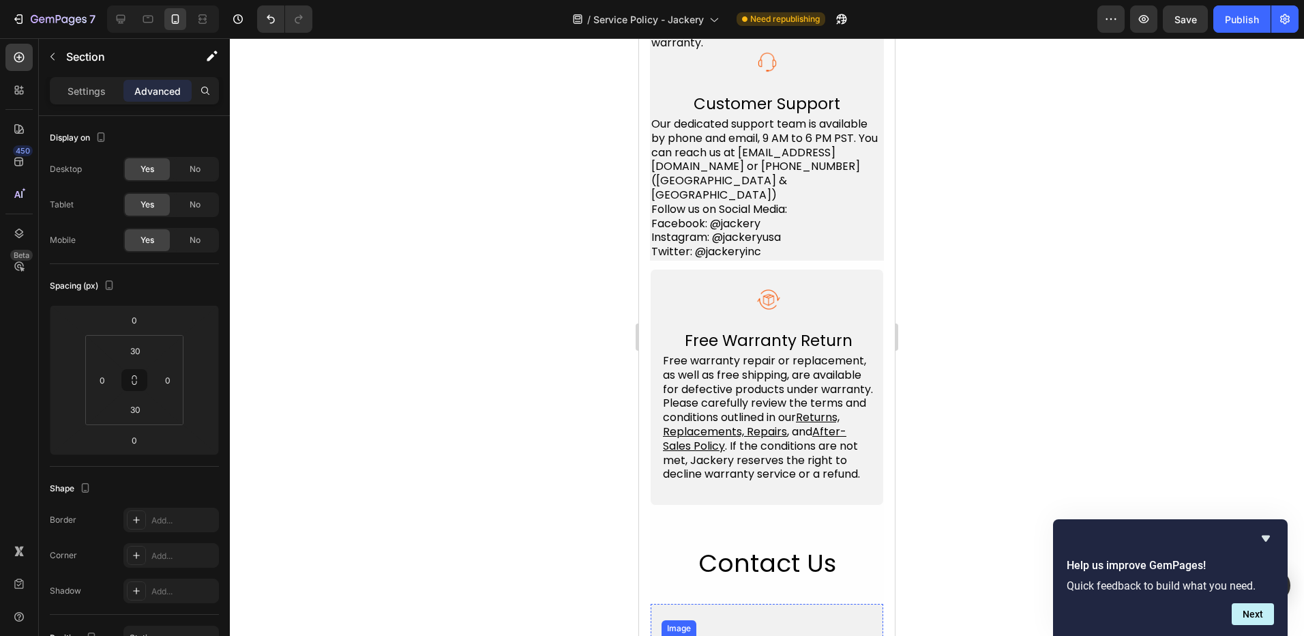
scroll to position [1335, 0]
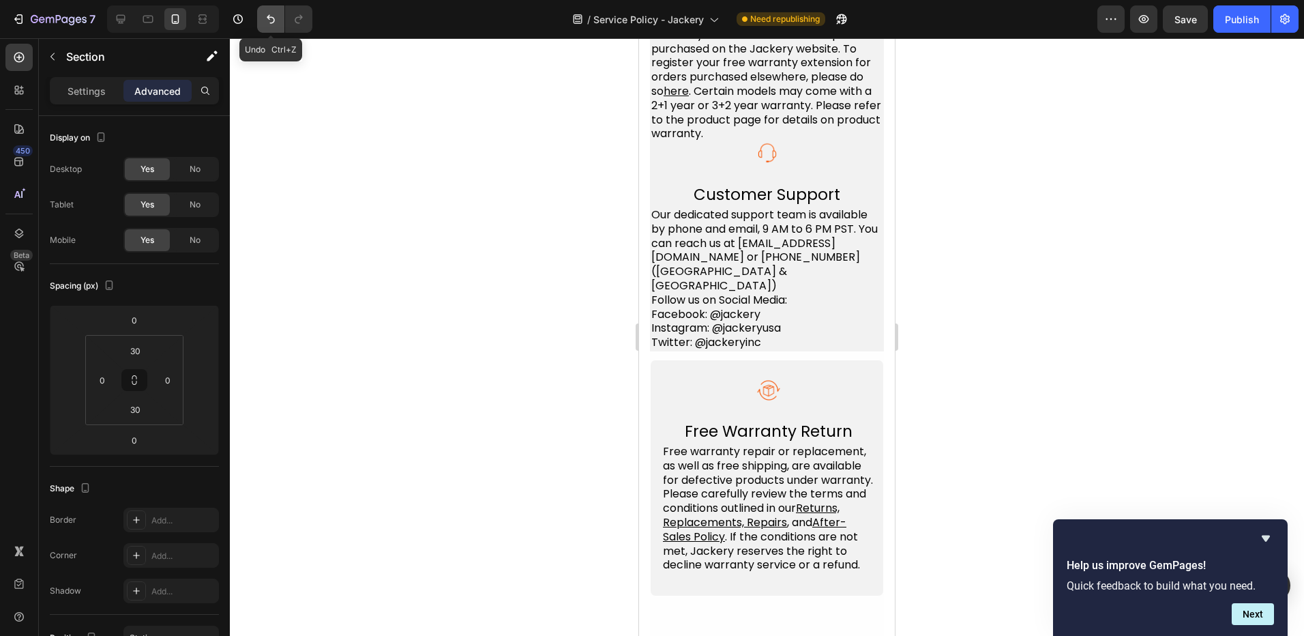
click at [274, 26] on button "Undo/Redo" at bounding box center [270, 18] width 27 height 27
click at [275, 23] on icon "Undo/Redo" at bounding box center [271, 19] width 14 height 14
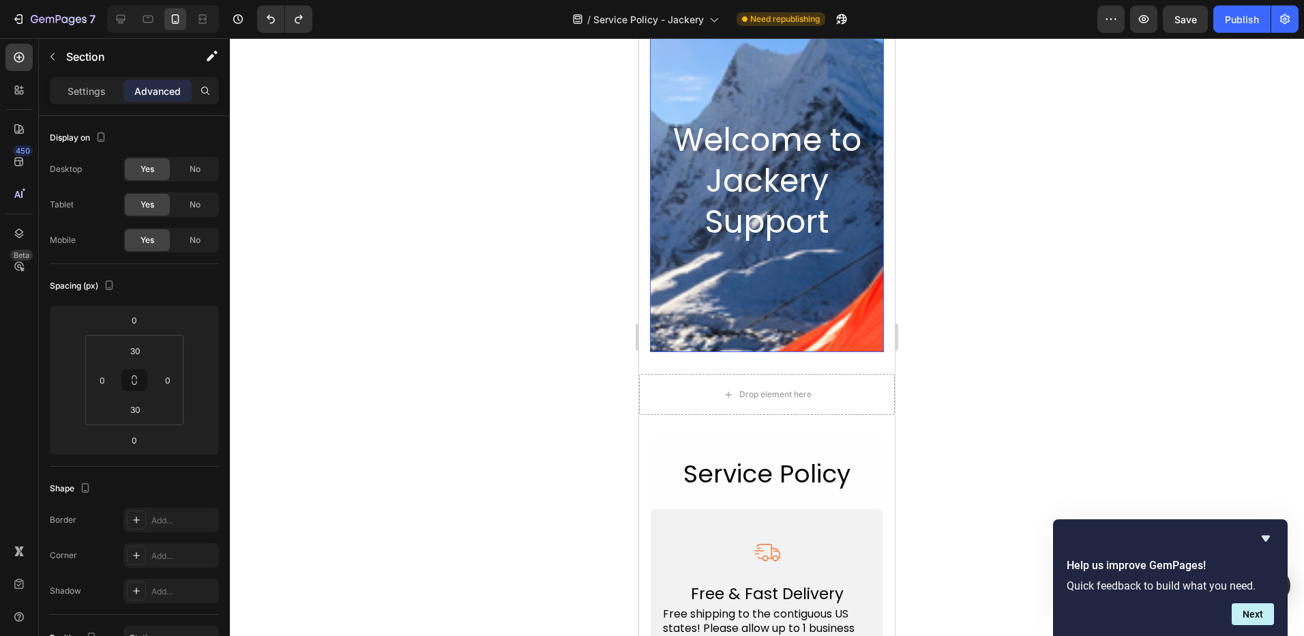
scroll to position [0, 0]
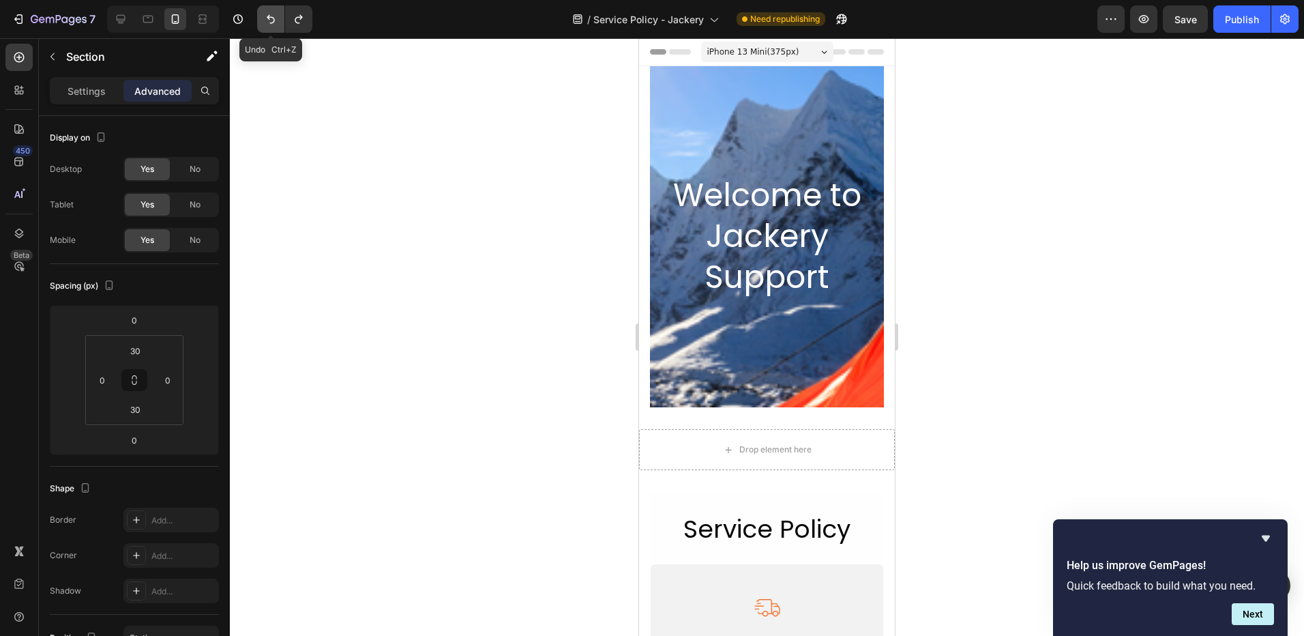
click at [272, 20] on icon "Undo/Redo" at bounding box center [271, 19] width 14 height 14
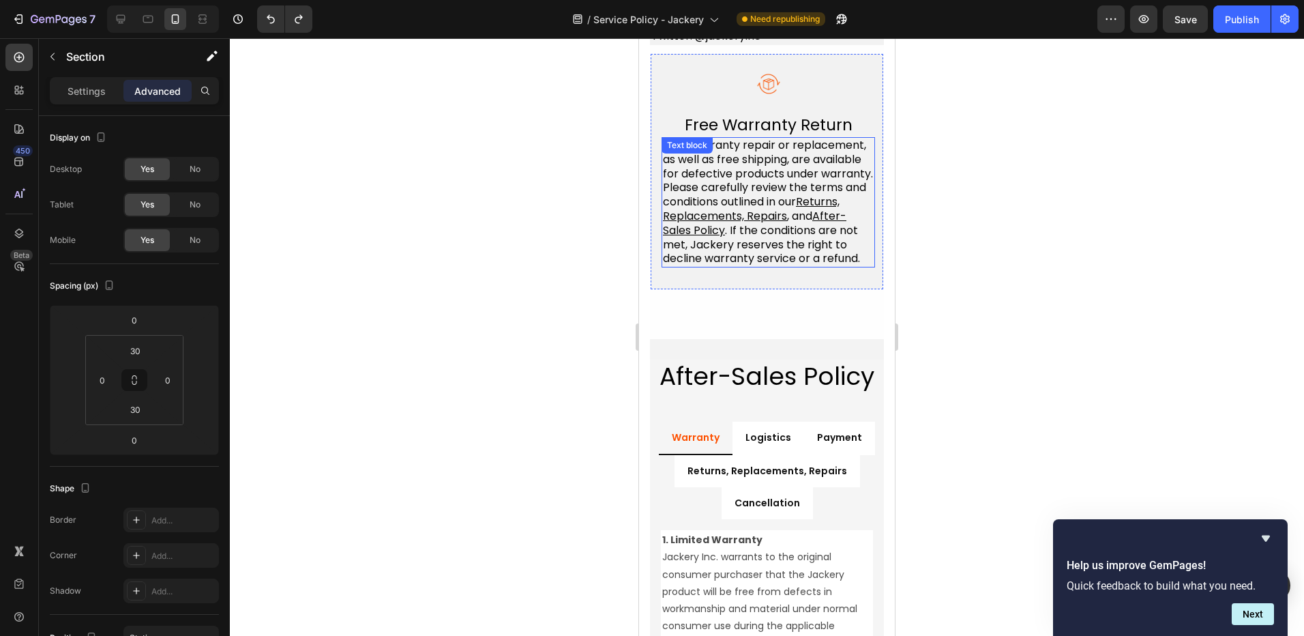
scroll to position [1637, 0]
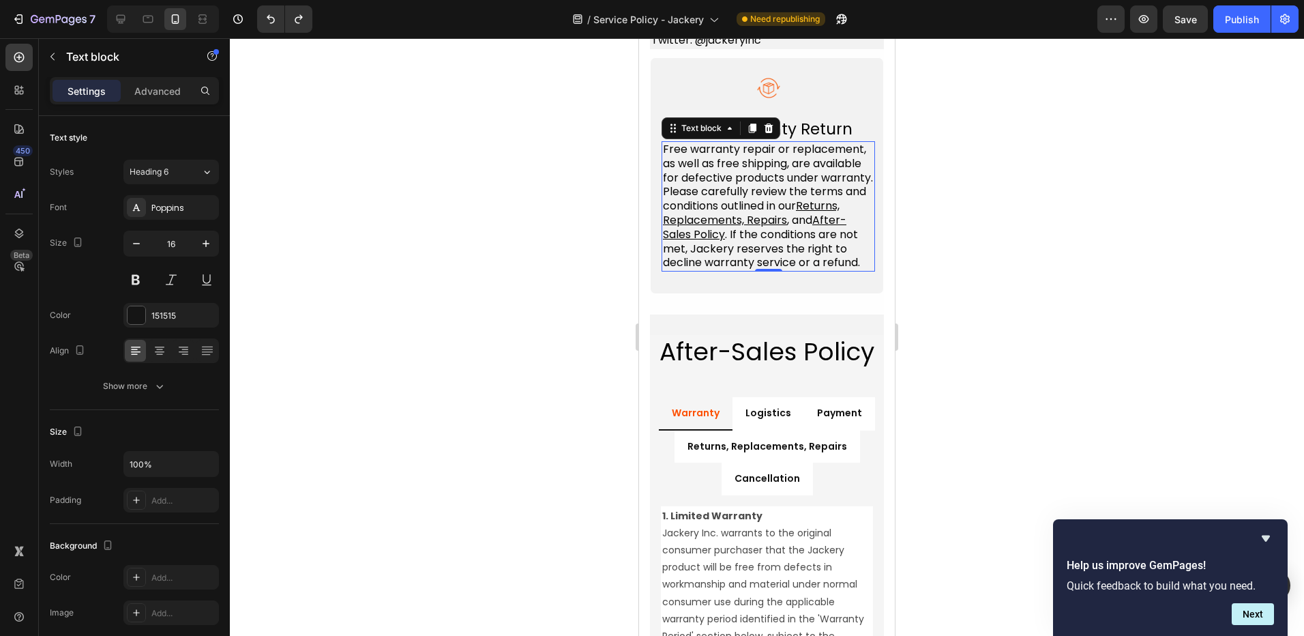
click at [730, 204] on span "Free warranty repair or replacement, as well as free shipping, are available fo…" at bounding box center [768, 177] width 210 height 72
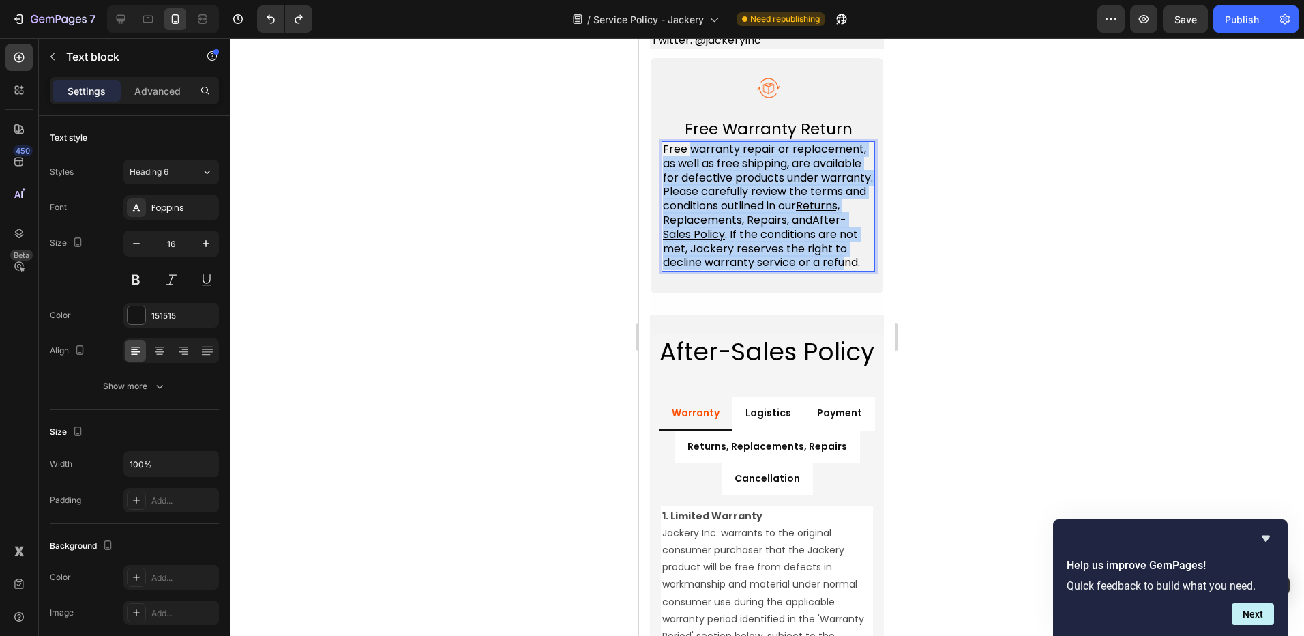
drag, startPoint x: 848, startPoint y: 290, endPoint x: 690, endPoint y: 164, distance: 202.0
click at [690, 164] on p "Free warranty repair or replacement, as well as free shipping, are available fo…" at bounding box center [768, 207] width 211 height 128
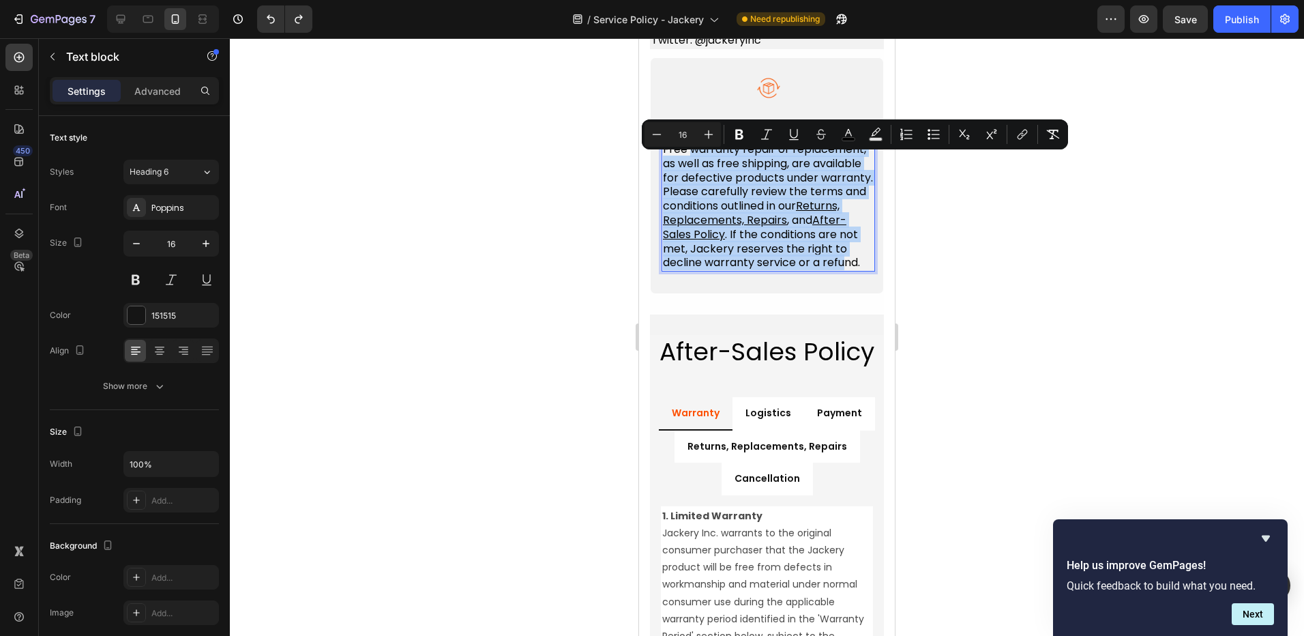
click at [821, 214] on span "Free warranty repair or replacement, as well as free shipping, are available fo…" at bounding box center [768, 177] width 210 height 72
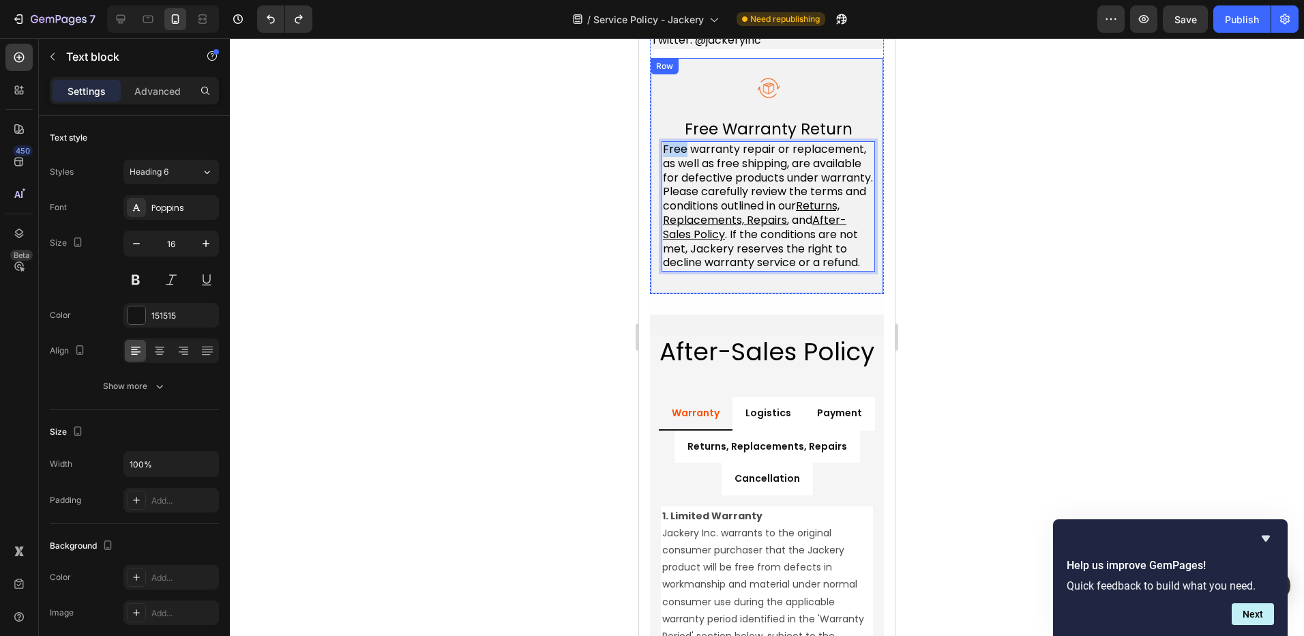
drag, startPoint x: 686, startPoint y: 158, endPoint x: 656, endPoint y: 164, distance: 30.5
click at [656, 164] on div "Image Free Warranty Return Text block Free warranty repair or replacement, as w…" at bounding box center [767, 175] width 234 height 237
click at [773, 214] on span "Free warranty repair or replacement, as well as free shipping, are available fo…" at bounding box center [768, 177] width 210 height 72
click at [928, 224] on div at bounding box center [767, 337] width 1074 height 598
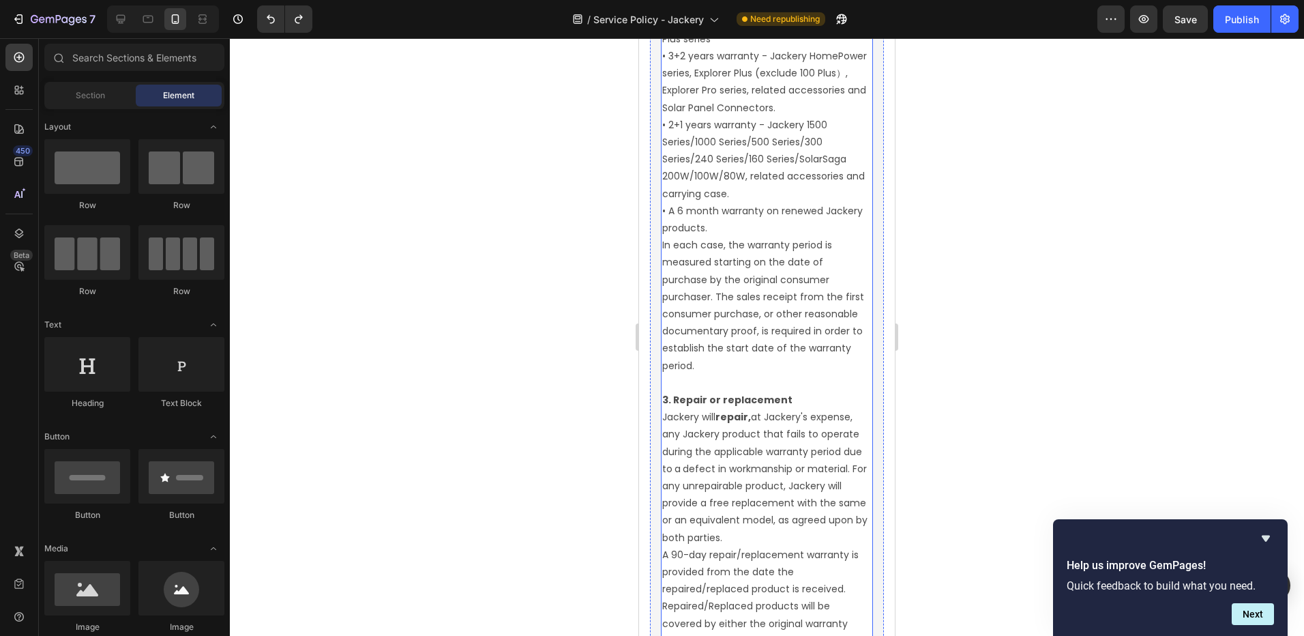
scroll to position [2520, 0]
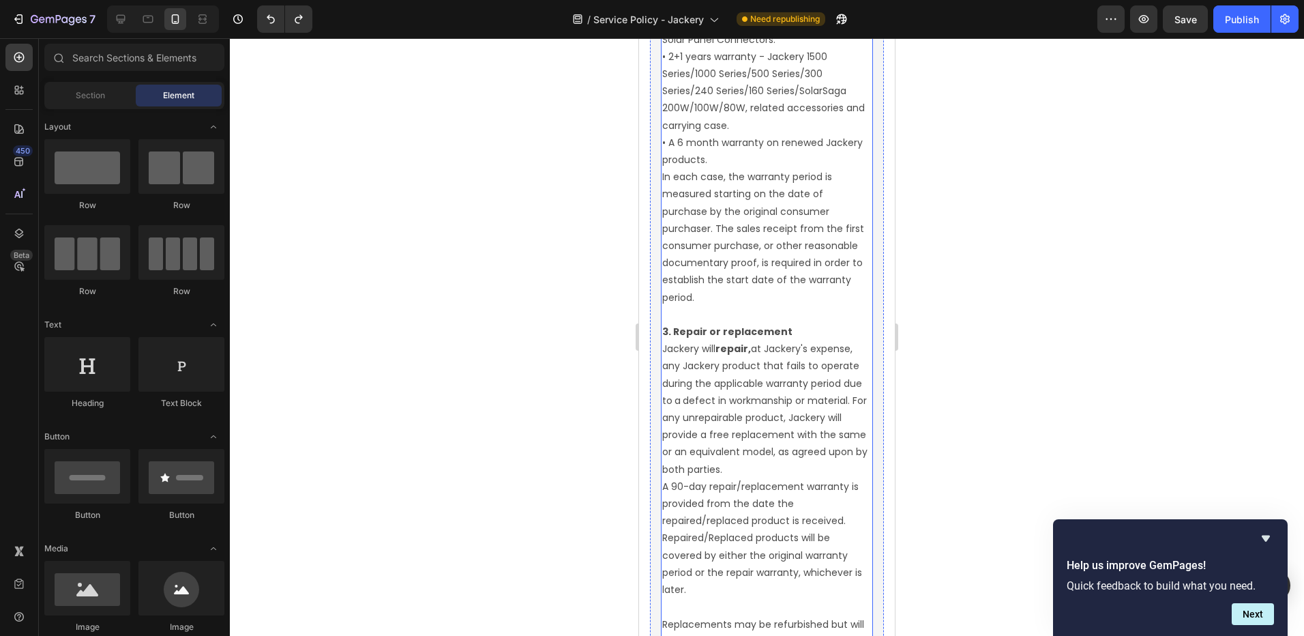
click at [746, 410] on p "Jackery will repair, at Jackery's expense, any Jackery product that fails to op…" at bounding box center [766, 409] width 209 height 138
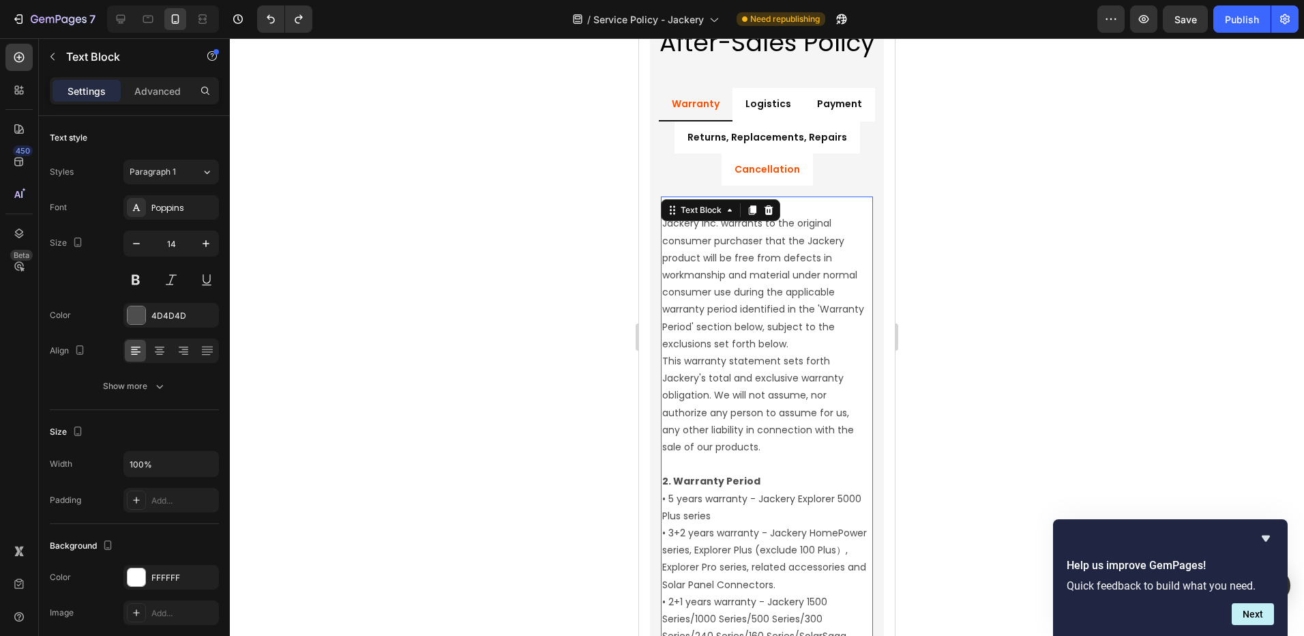
scroll to position [1974, 0]
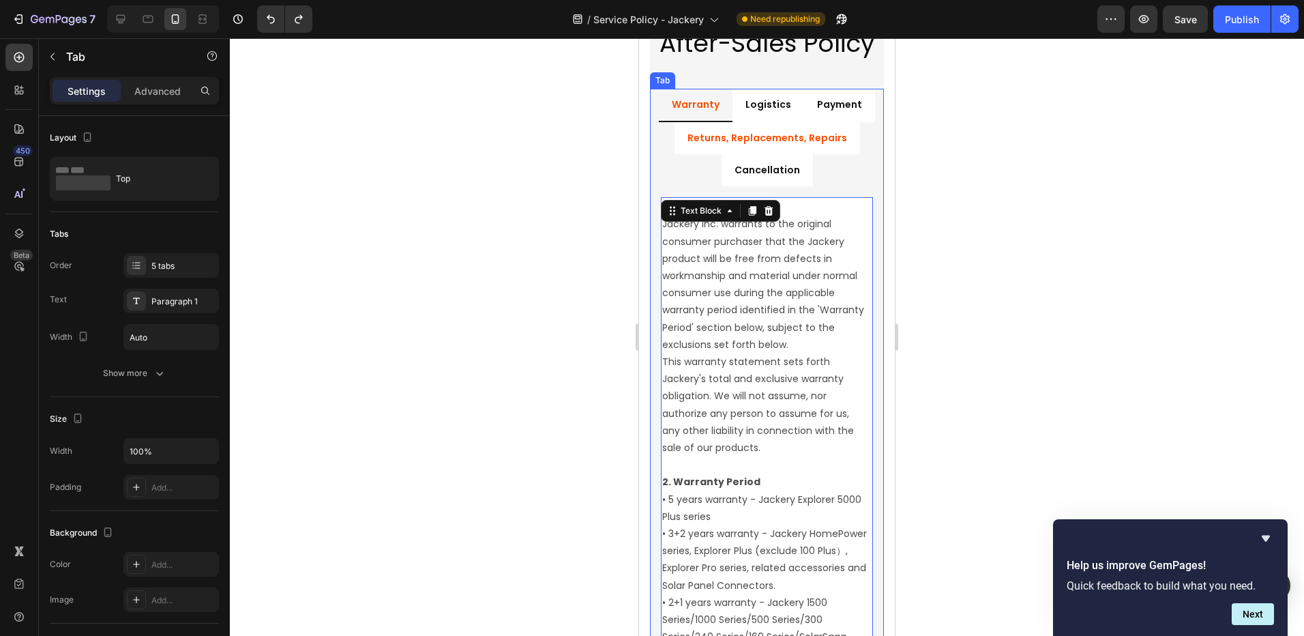
click at [787, 149] on li "Returns, Replacements, Repairs" at bounding box center [768, 138] width 186 height 32
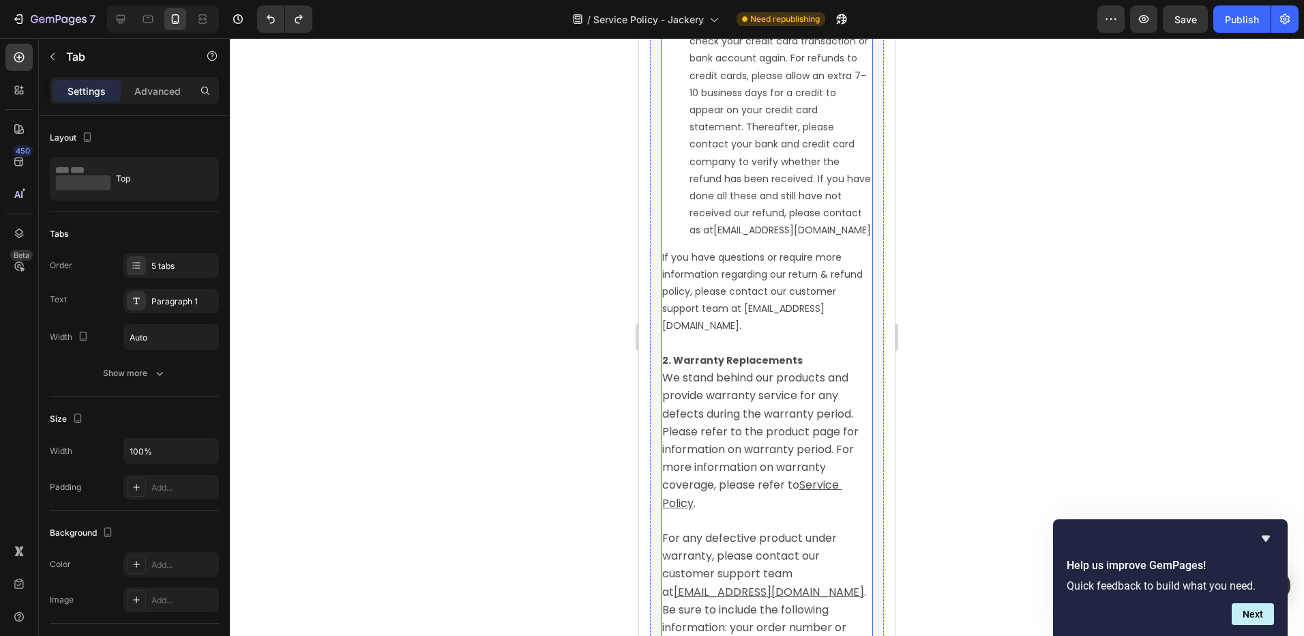
scroll to position [3884, 0]
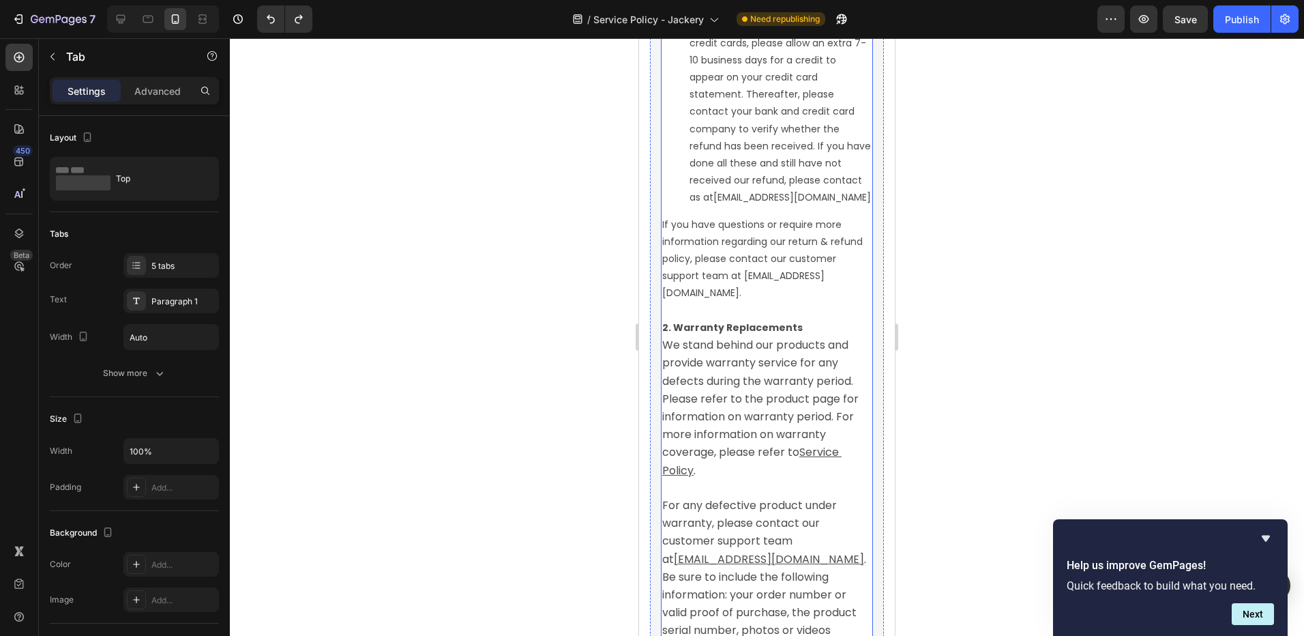
click at [767, 413] on span "We stand behind our products and provide warranty service for any defects durin…" at bounding box center [761, 398] width 199 height 123
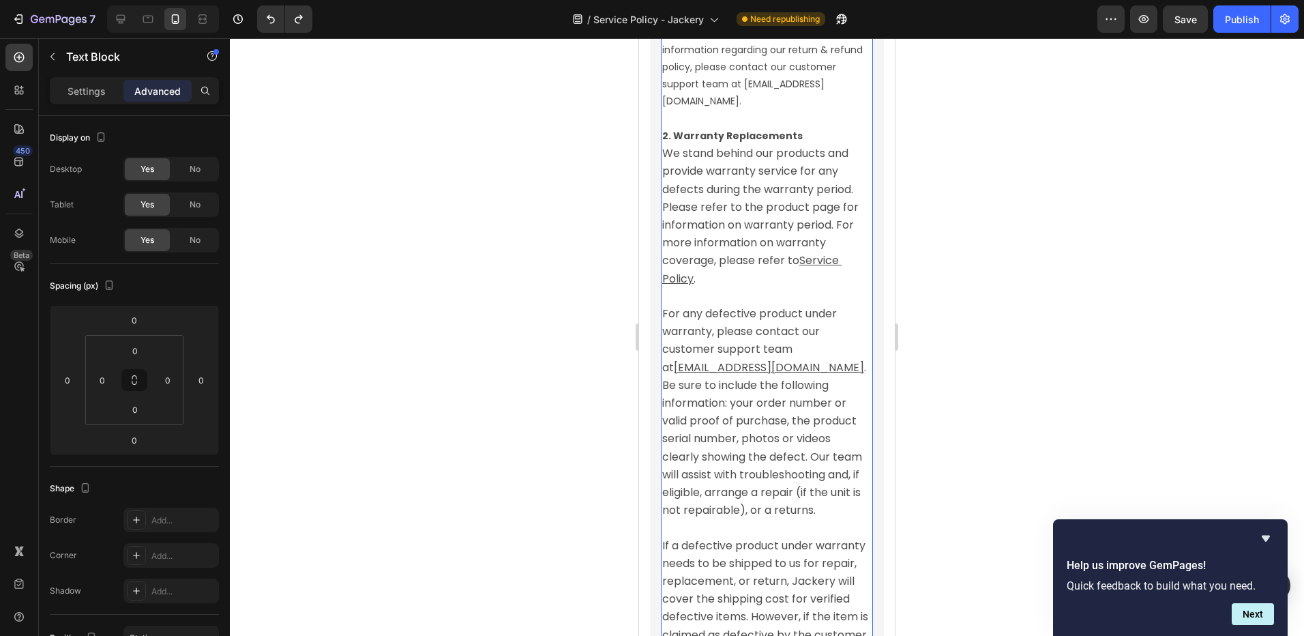
scroll to position [4089, 0]
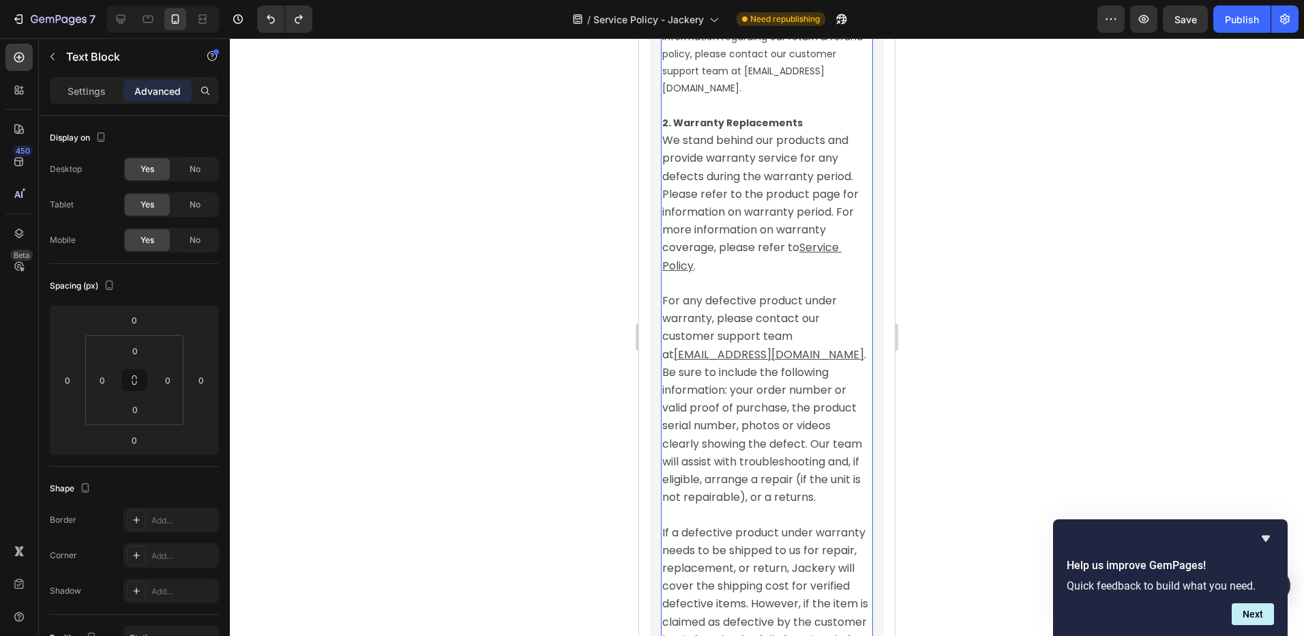
click at [762, 362] on span "For any defective product under warranty, please contact our customer support t…" at bounding box center [750, 328] width 177 height 70
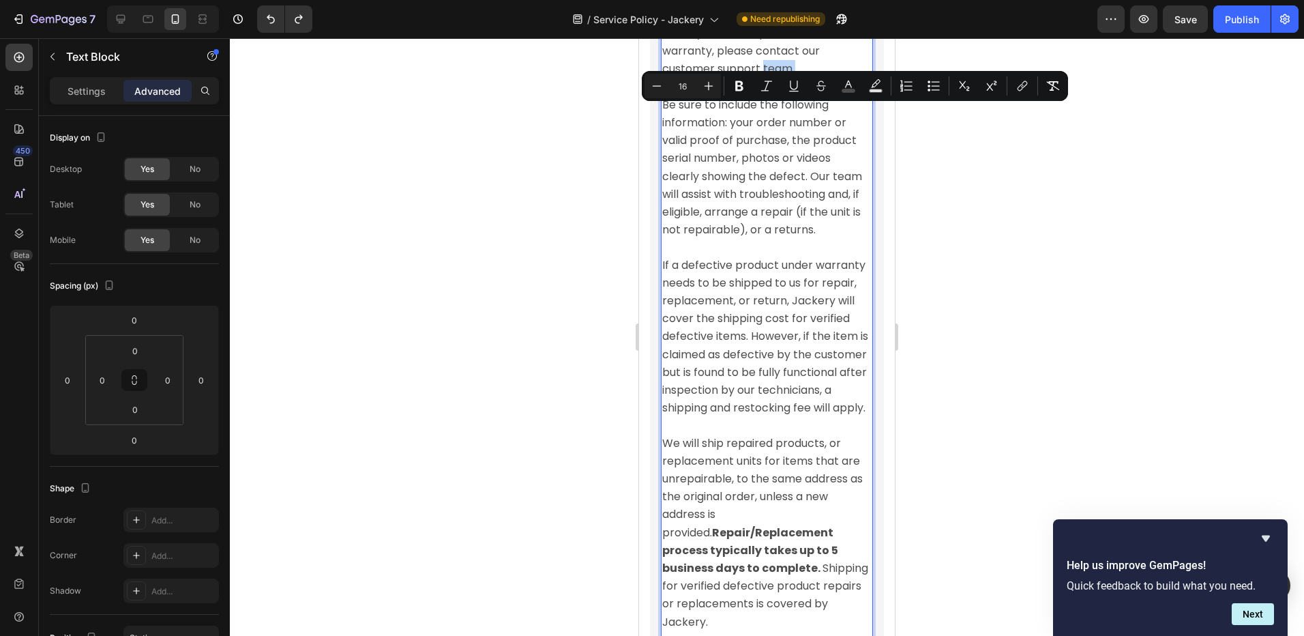
scroll to position [4362, 0]
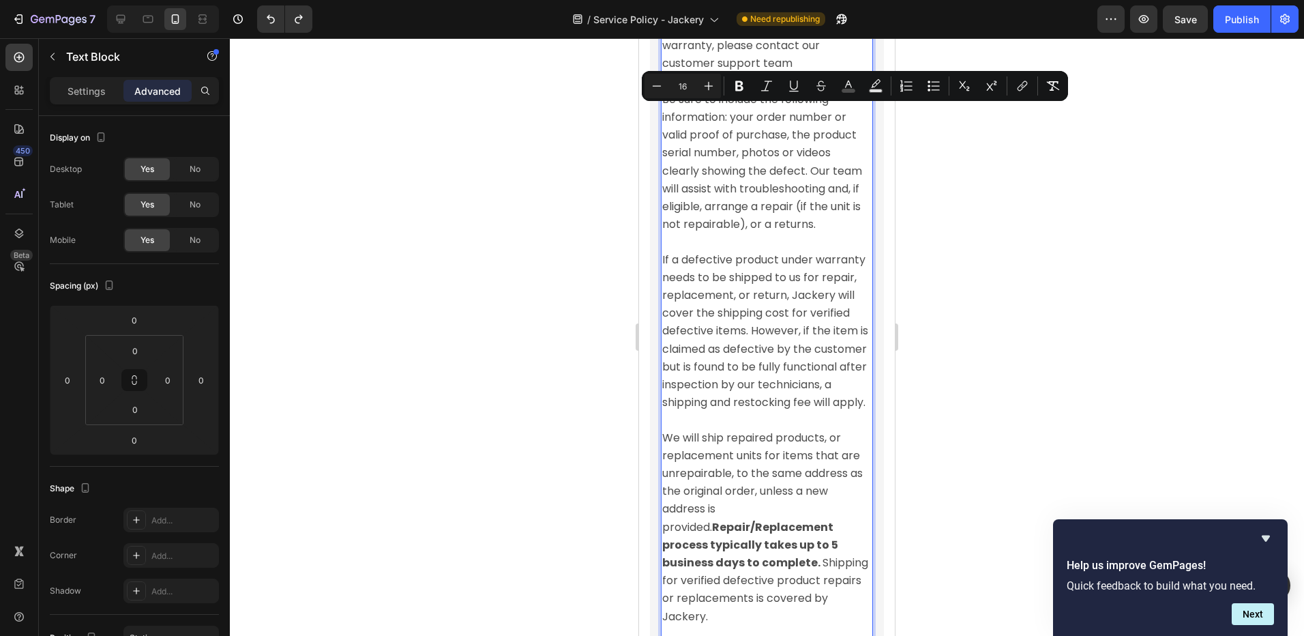
click at [775, 411] on span "If a defective product under warranty needs to be shipped to us for repair, rep…" at bounding box center [766, 331] width 209 height 159
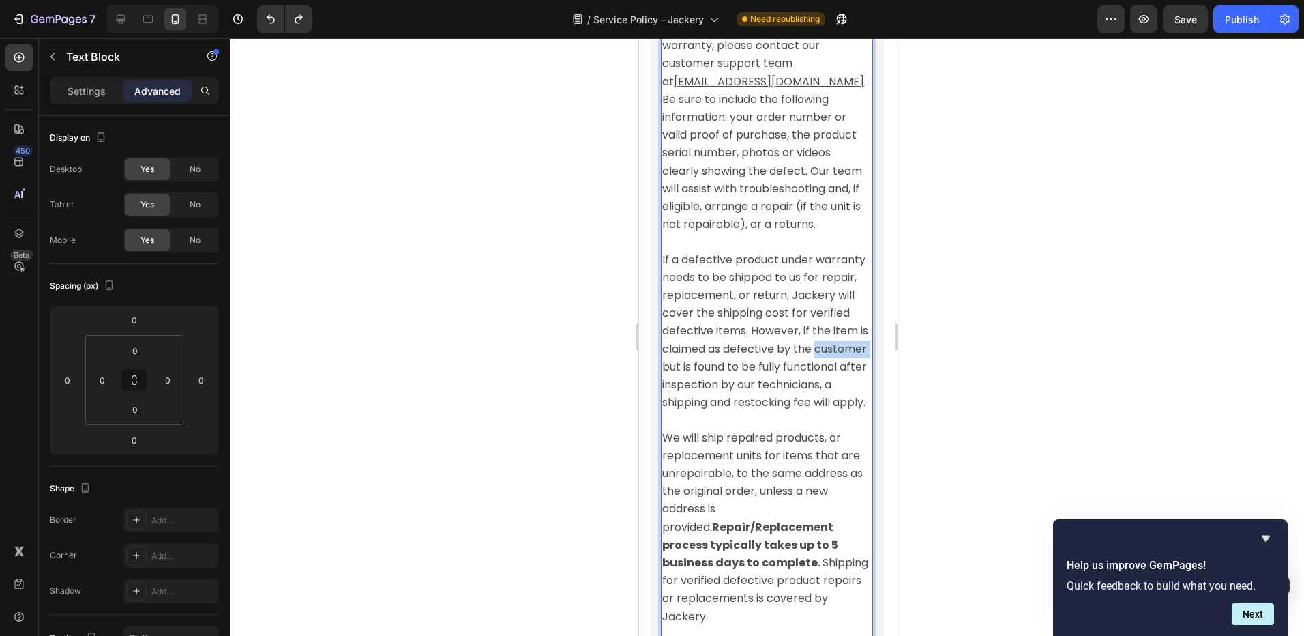
click at [775, 411] on span "If a defective product under warranty needs to be shipped to us for repair, rep…" at bounding box center [766, 331] width 209 height 159
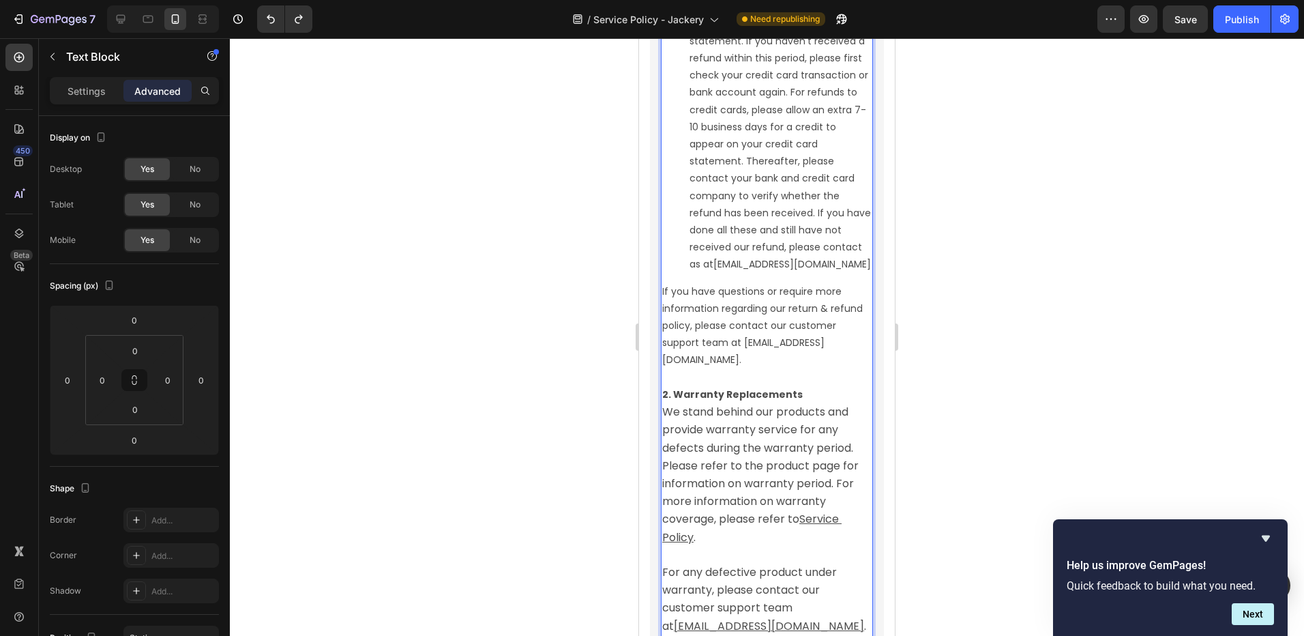
scroll to position [3816, 0]
type input "14"
click at [732, 370] on p "If you have questions or require more information regarding our return & refund…" at bounding box center [766, 327] width 209 height 86
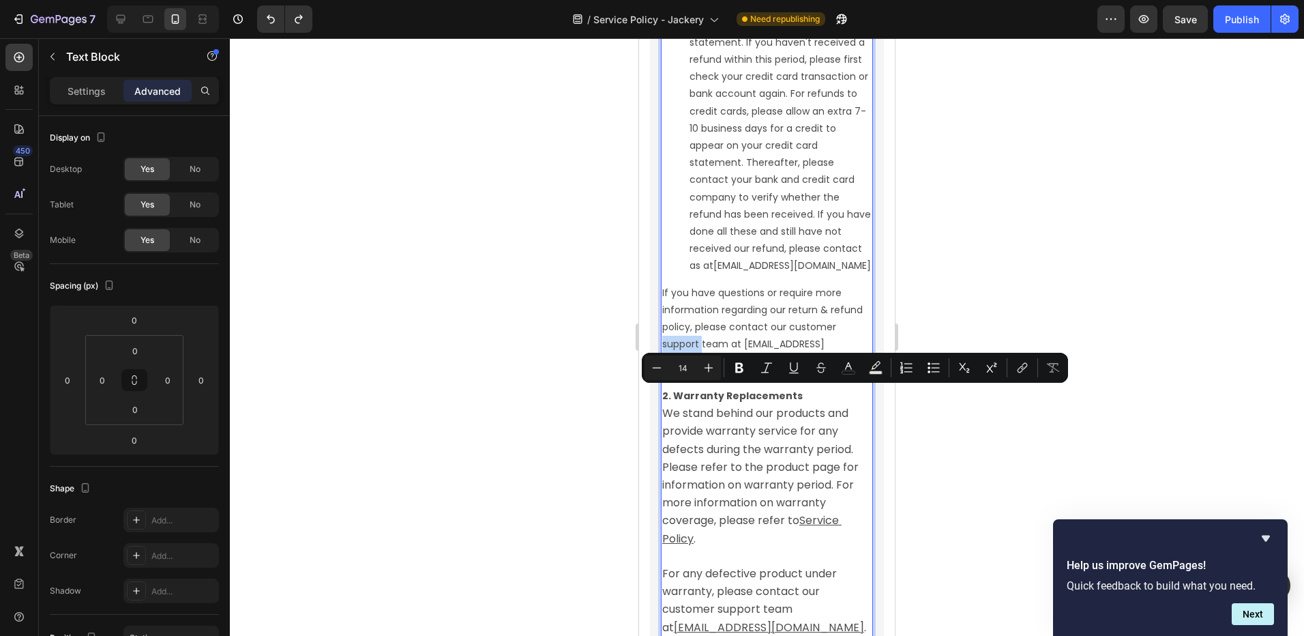
click at [734, 370] on p "If you have questions or require more information regarding our return & refund…" at bounding box center [766, 327] width 209 height 86
click at [787, 370] on p "If you have questions or require more information regarding our return & refund…" at bounding box center [766, 327] width 209 height 86
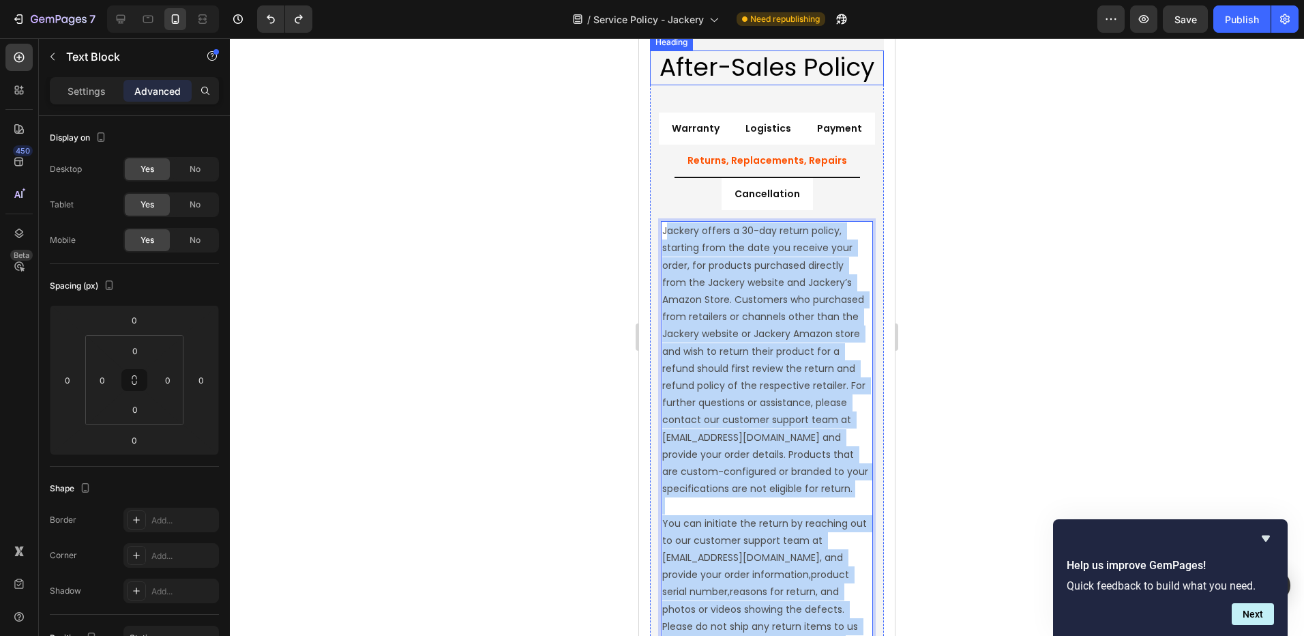
scroll to position [1917, 0]
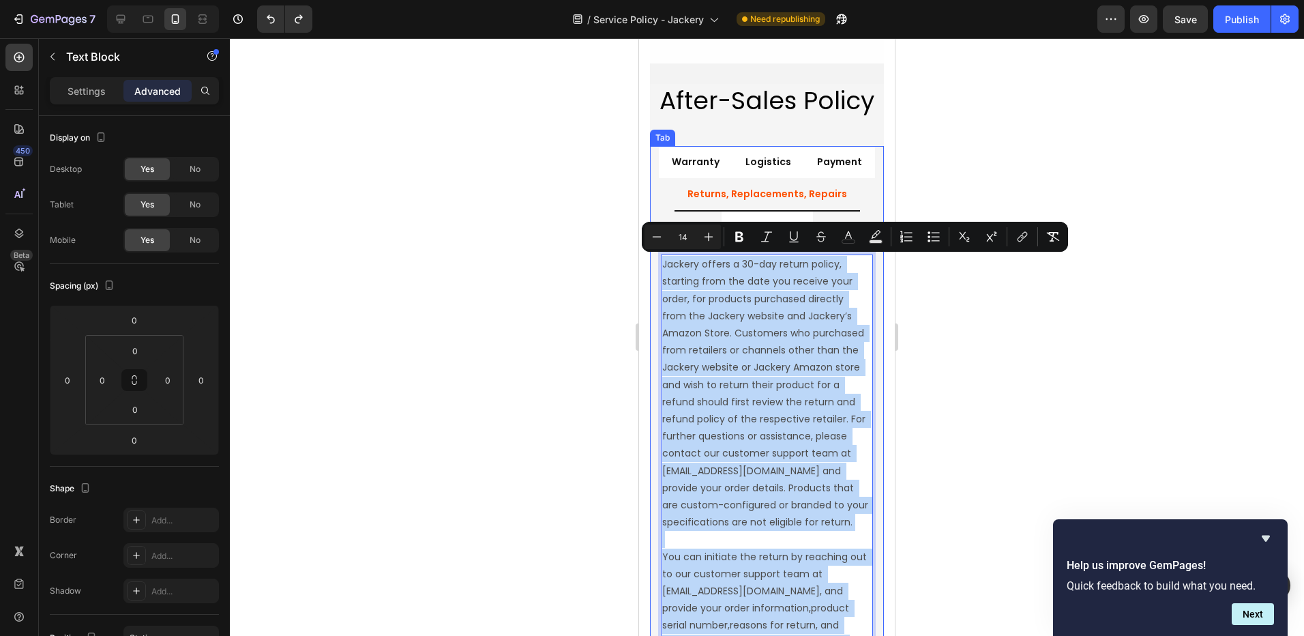
drag, startPoint x: 817, startPoint y: 428, endPoint x: 650, endPoint y: 254, distance: 240.7
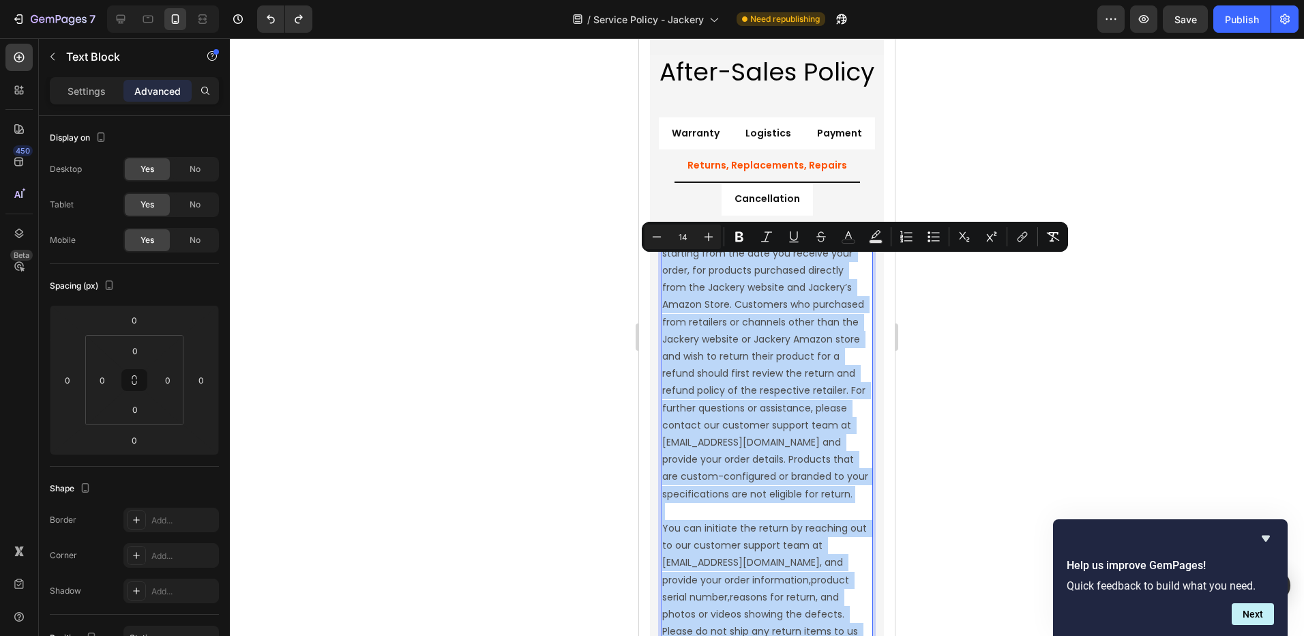
copy div "Jackery offers a 30-day return policy, starting from the date you receive your …"
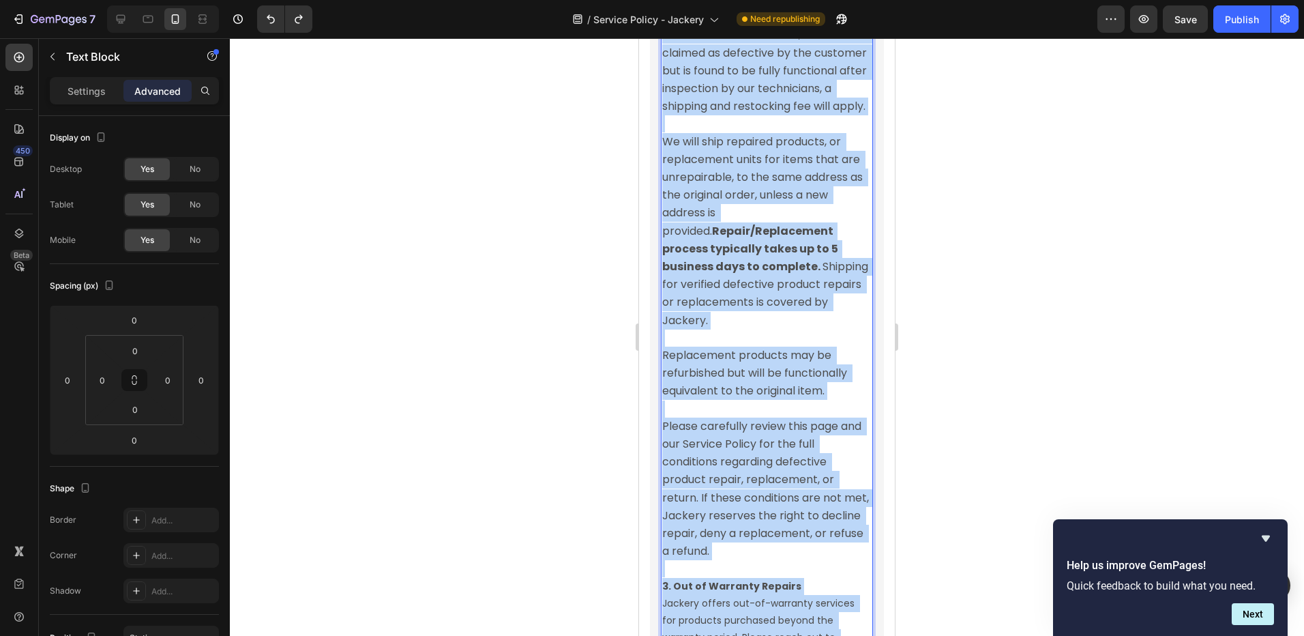
scroll to position [4840, 0]
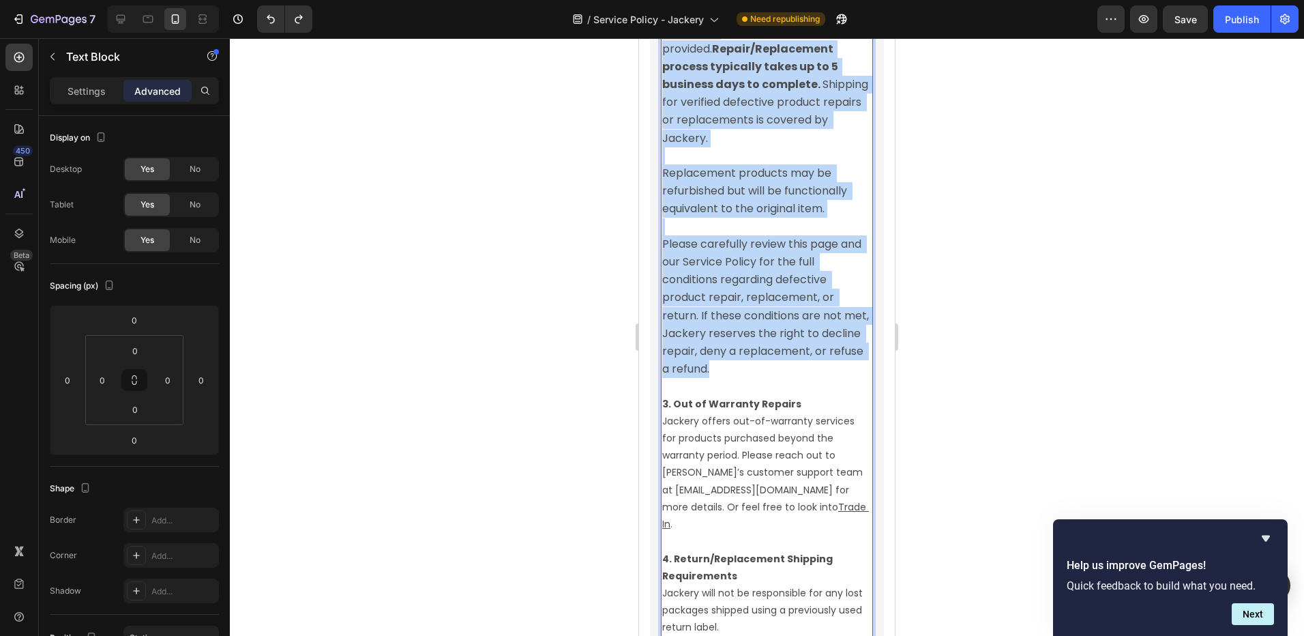
drag, startPoint x: 665, startPoint y: 181, endPoint x: 797, endPoint y: 456, distance: 305.7
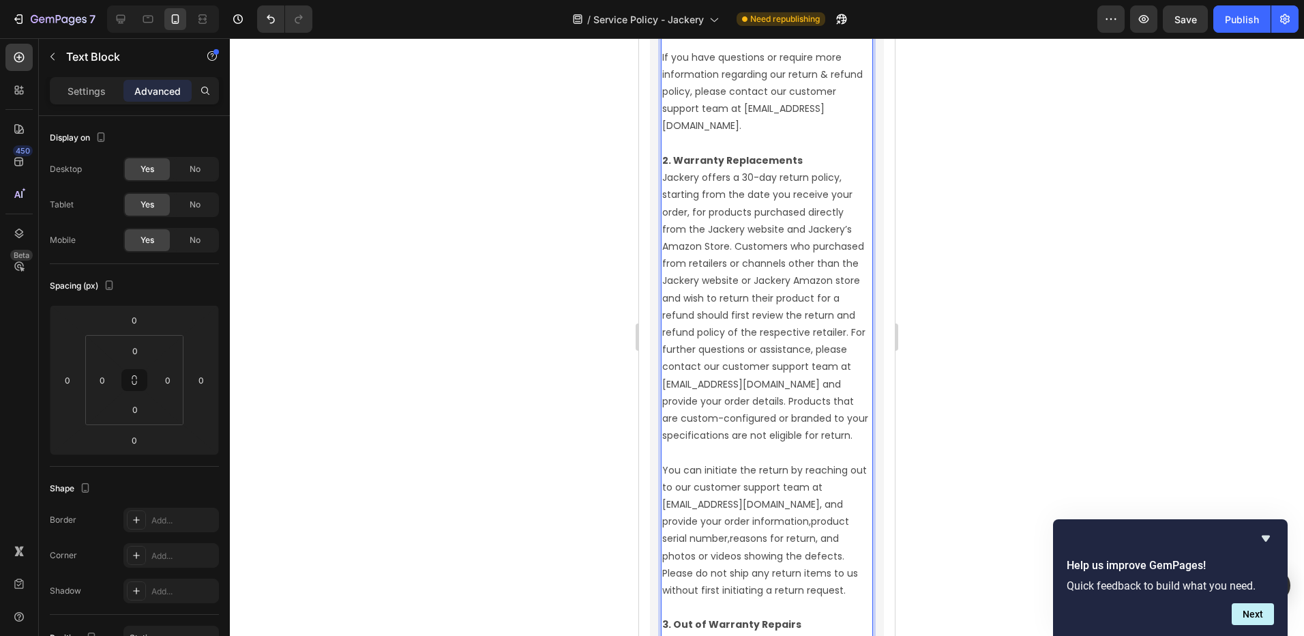
scroll to position [4186, 0]
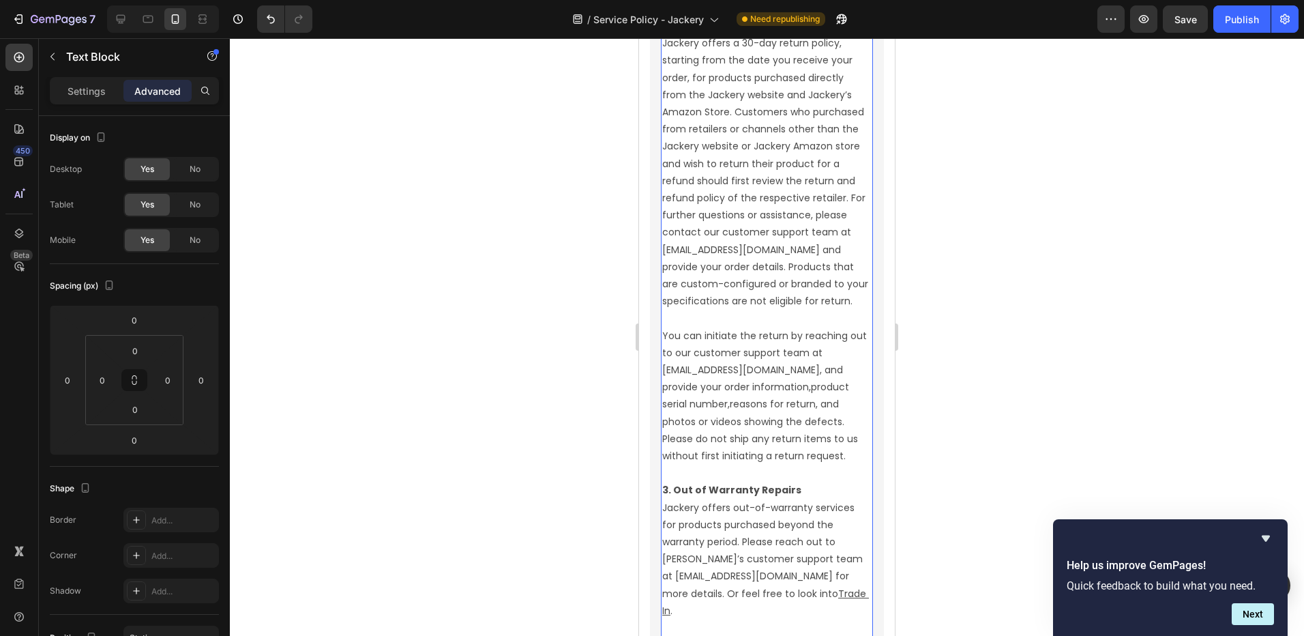
click at [671, 122] on p "2. Warranty Replacements Jackery offers a 30-day return policy, starting from t…" at bounding box center [766, 164] width 209 height 292
click at [666, 96] on p "2. Warranty Replacements Jackery offers a 30-day return policy, starting from t…" at bounding box center [766, 164] width 209 height 292
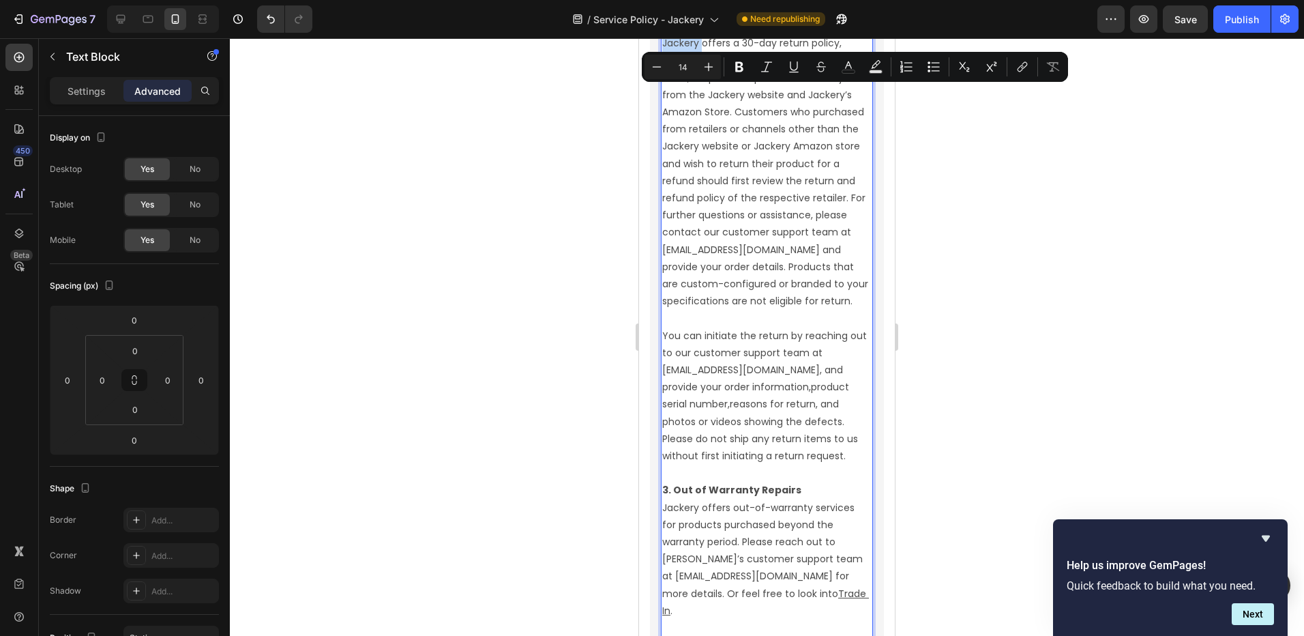
click at [678, 96] on p "2. Warranty Replacements Jackery offers a 30-day return policy, starting from t…" at bounding box center [766, 164] width 209 height 292
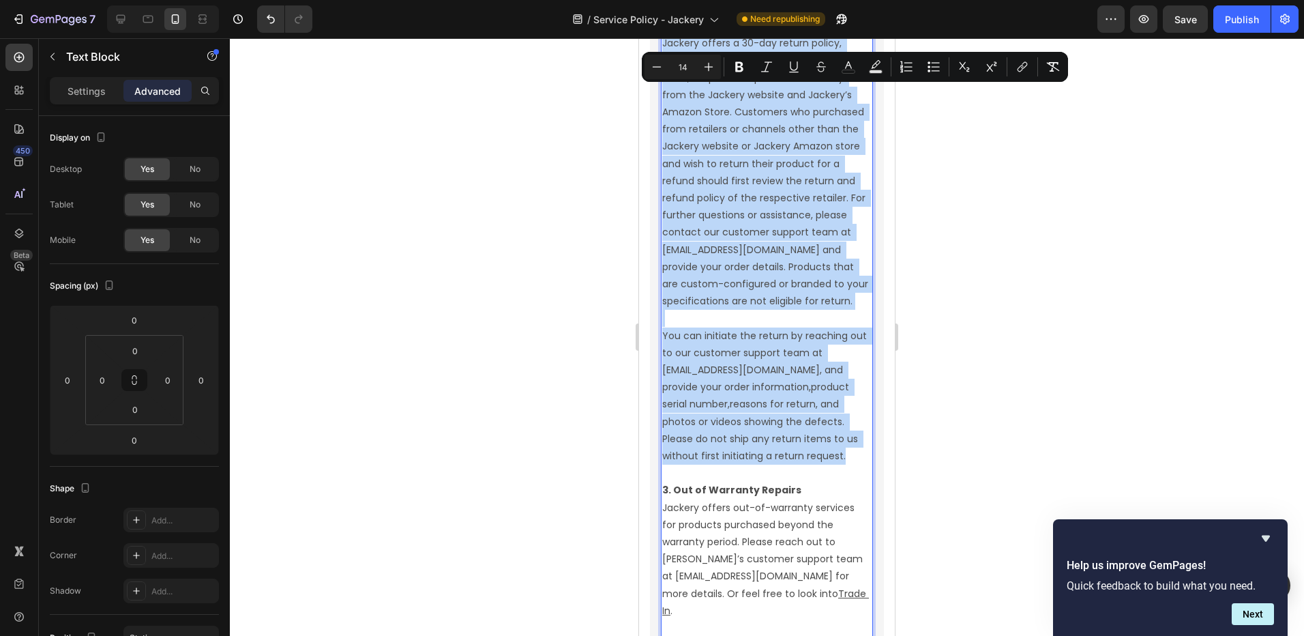
drag, startPoint x: 664, startPoint y: 96, endPoint x: 833, endPoint y: 520, distance: 455.9
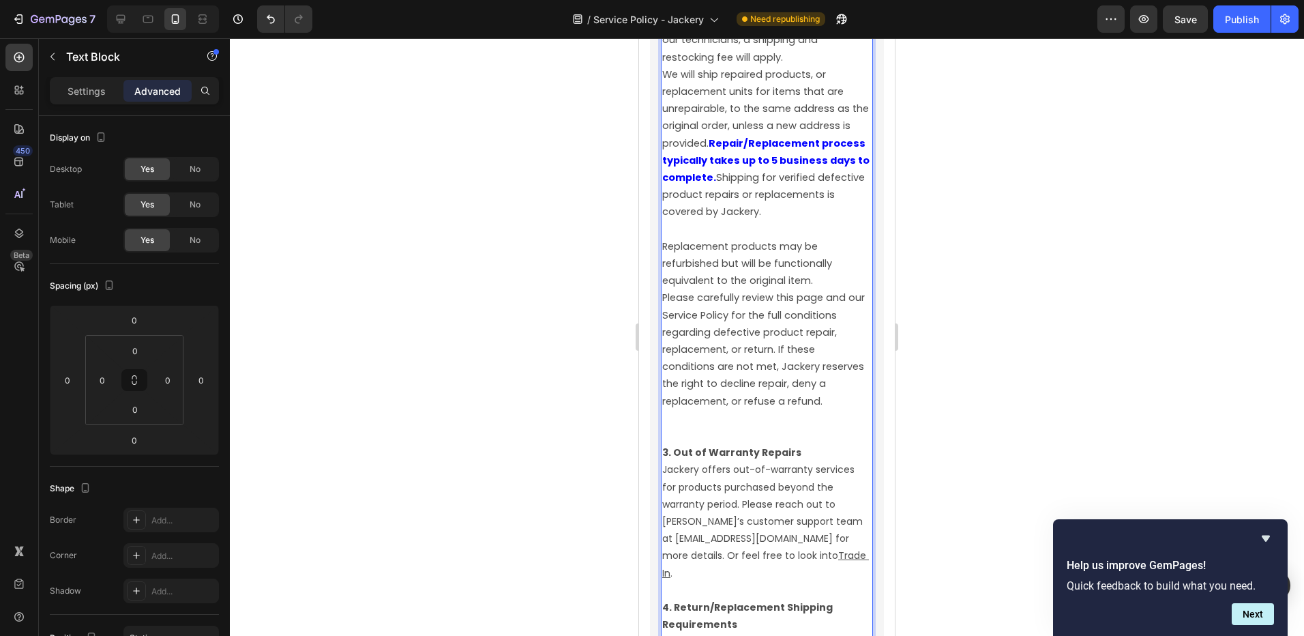
scroll to position [4646, 0]
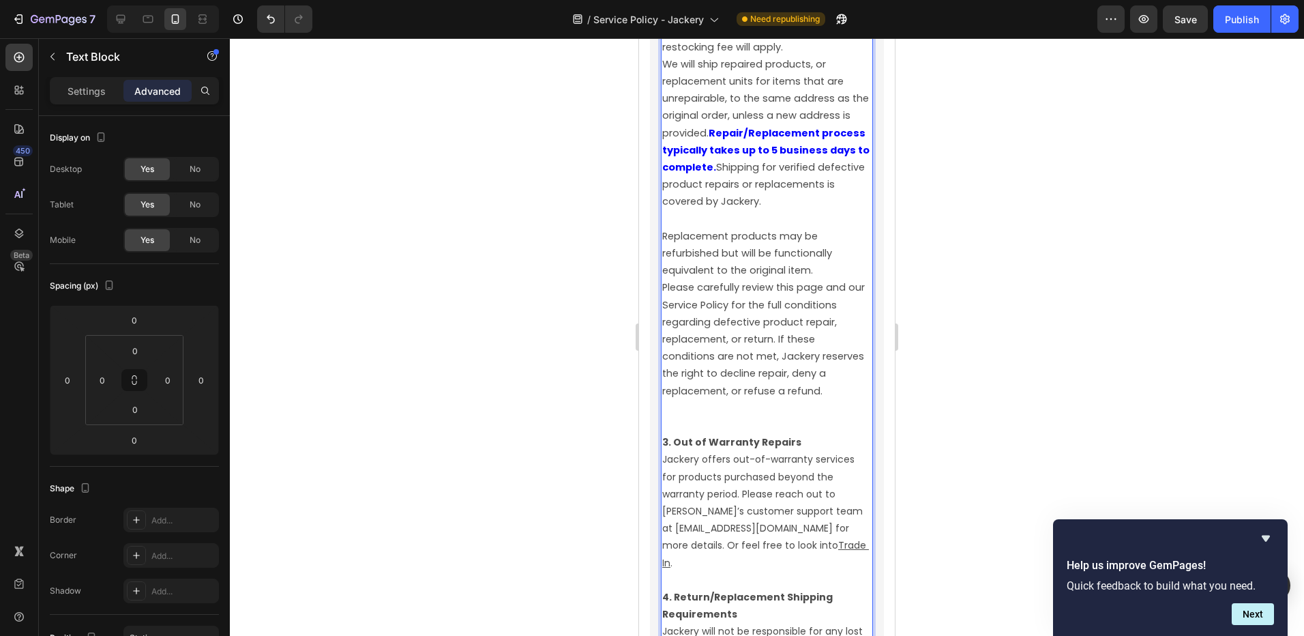
click at [770, 397] on span "Please carefully review this page and our Service Policy for the full condition…" at bounding box center [764, 338] width 205 height 117
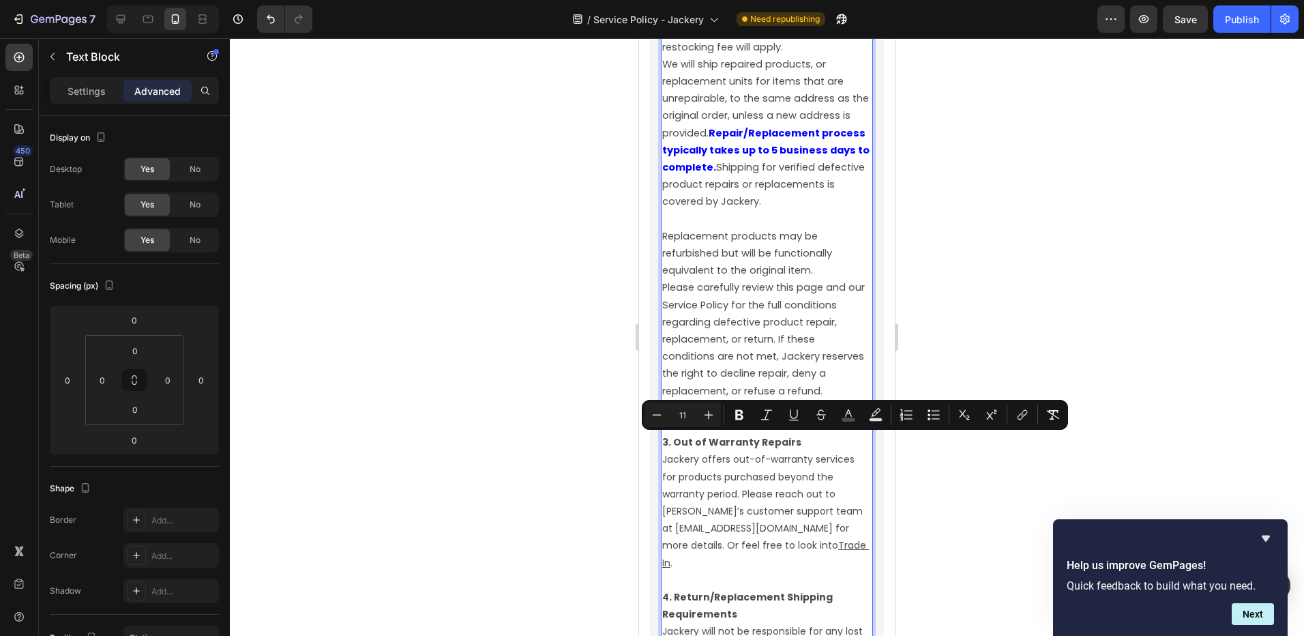
click at [721, 397] on span "Please carefully review this page and our Service Policy for the full condition…" at bounding box center [764, 338] width 205 height 117
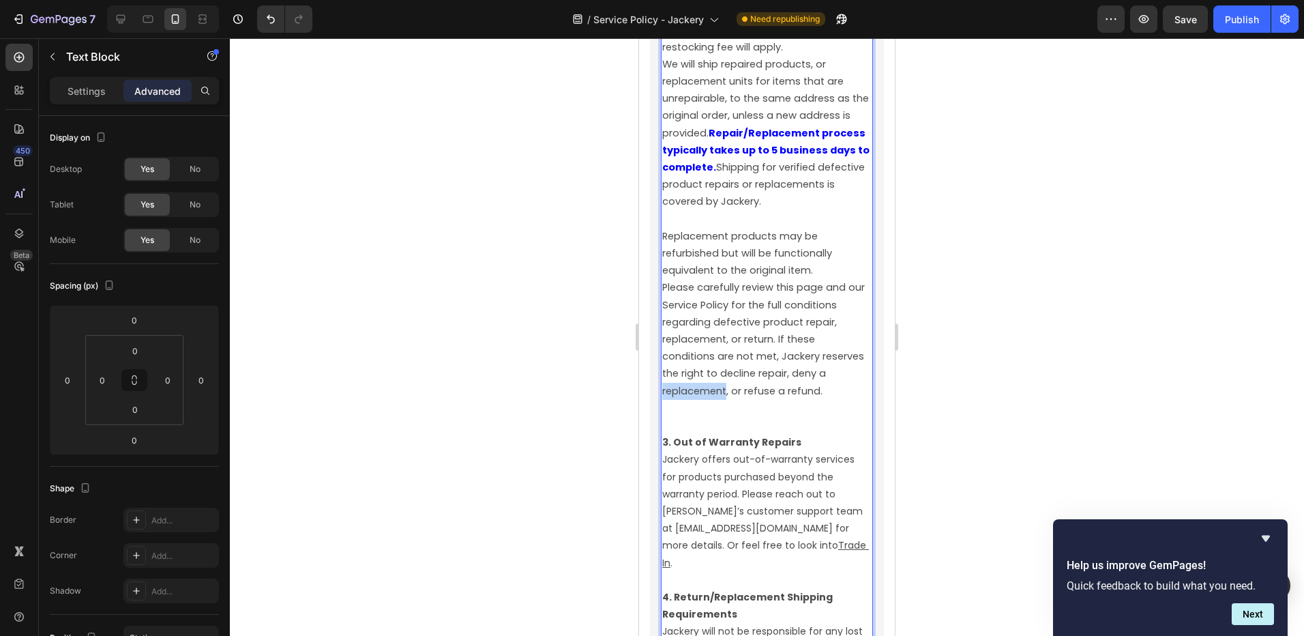
click at [721, 397] on span "Please carefully review this page and our Service Policy for the full condition…" at bounding box center [764, 338] width 205 height 117
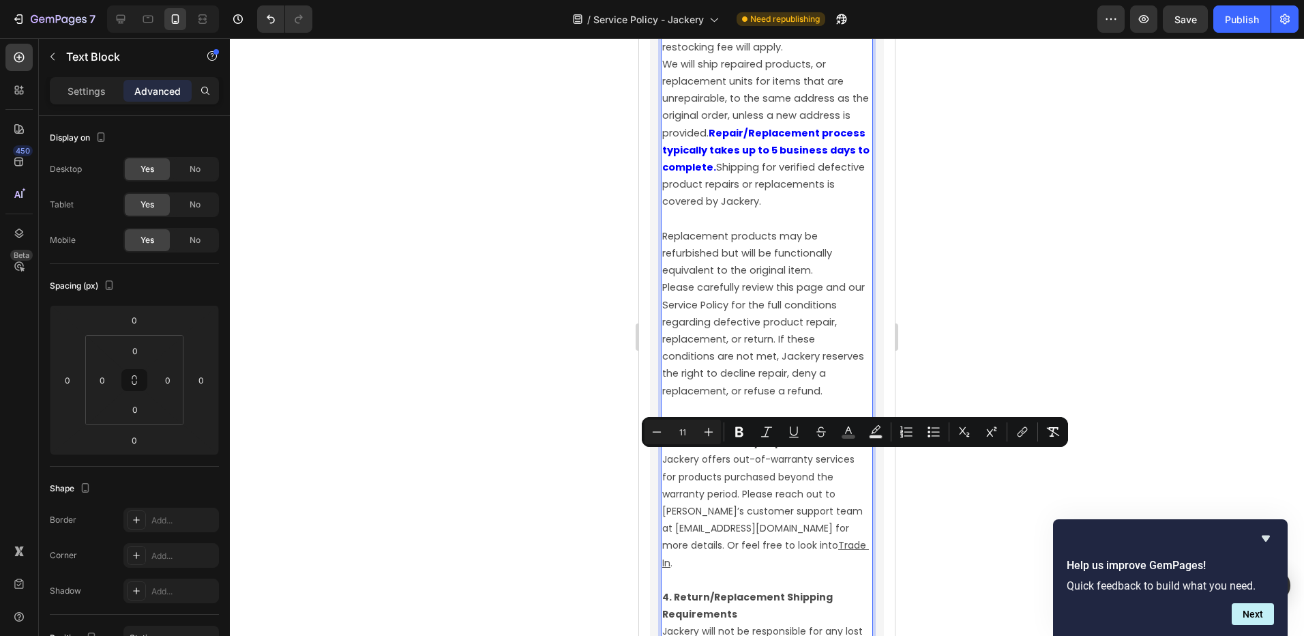
click at [730, 399] on p "Please carefully review this page and our Service Policy for the full condition…" at bounding box center [766, 339] width 209 height 120
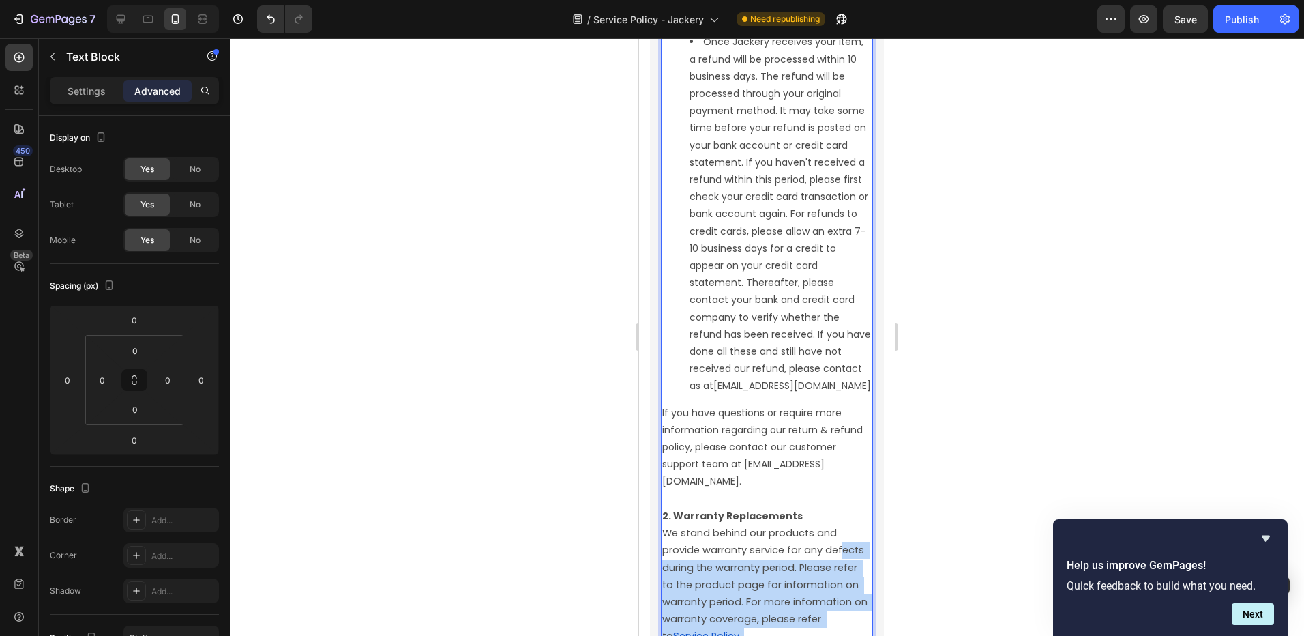
scroll to position [3814, 0]
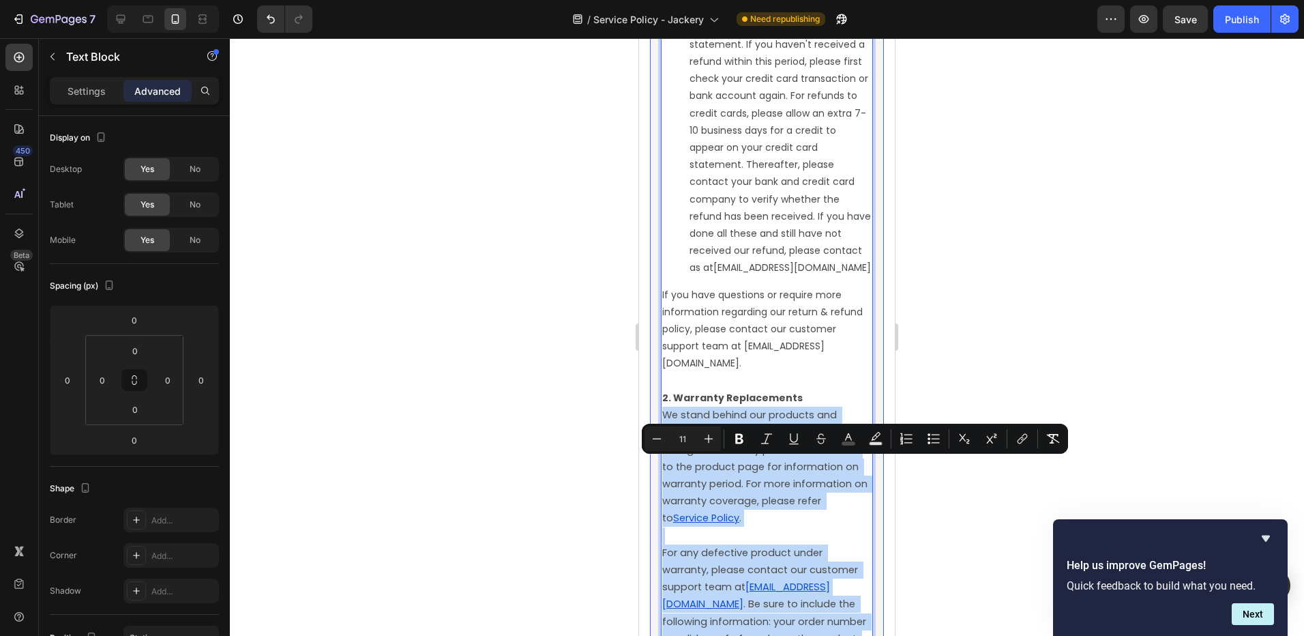
drag, startPoint x: 860, startPoint y: 459, endPoint x: 660, endPoint y: 465, distance: 199.3
click at [660, 465] on div "1. Limited Warranty Jackery Inc. warrants to the original consumer purchaser th…" at bounding box center [767, 346] width 234 height 4000
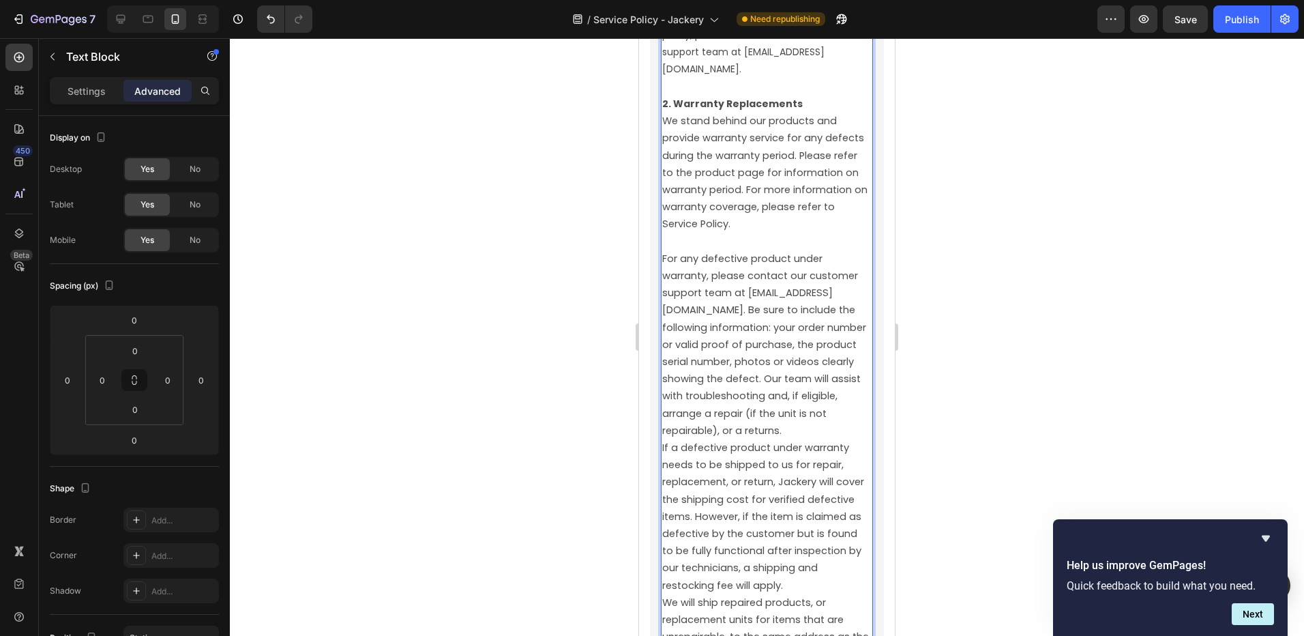
scroll to position [4099, 0]
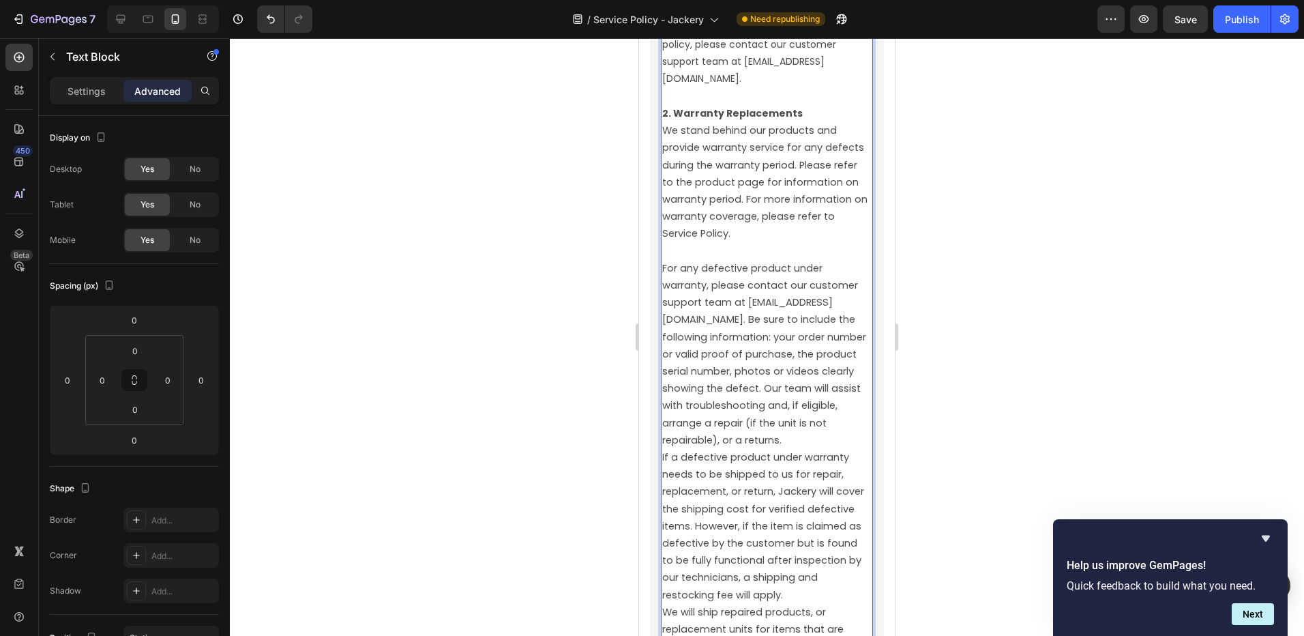
click at [776, 381] on p "2. Warranty Replacements We stand behind our products and provide warranty serv…" at bounding box center [766, 535] width 209 height 860
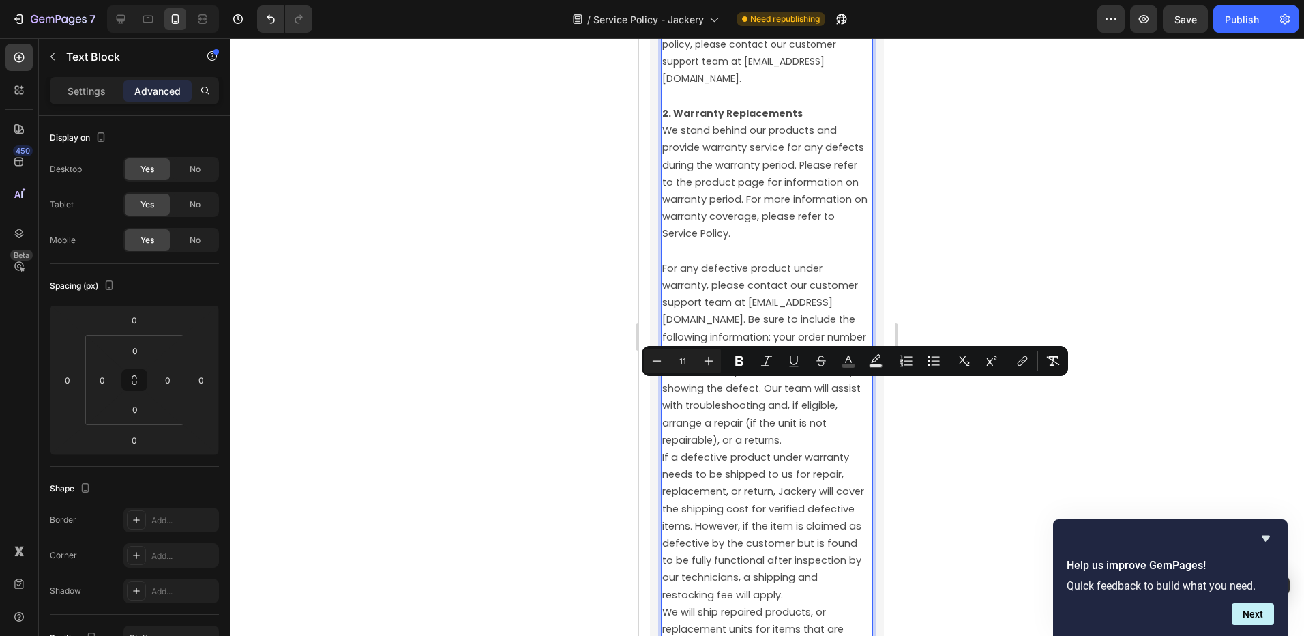
click at [752, 388] on span "For any defective product under warranty, please contact our customer support t…" at bounding box center [765, 354] width 207 height 186
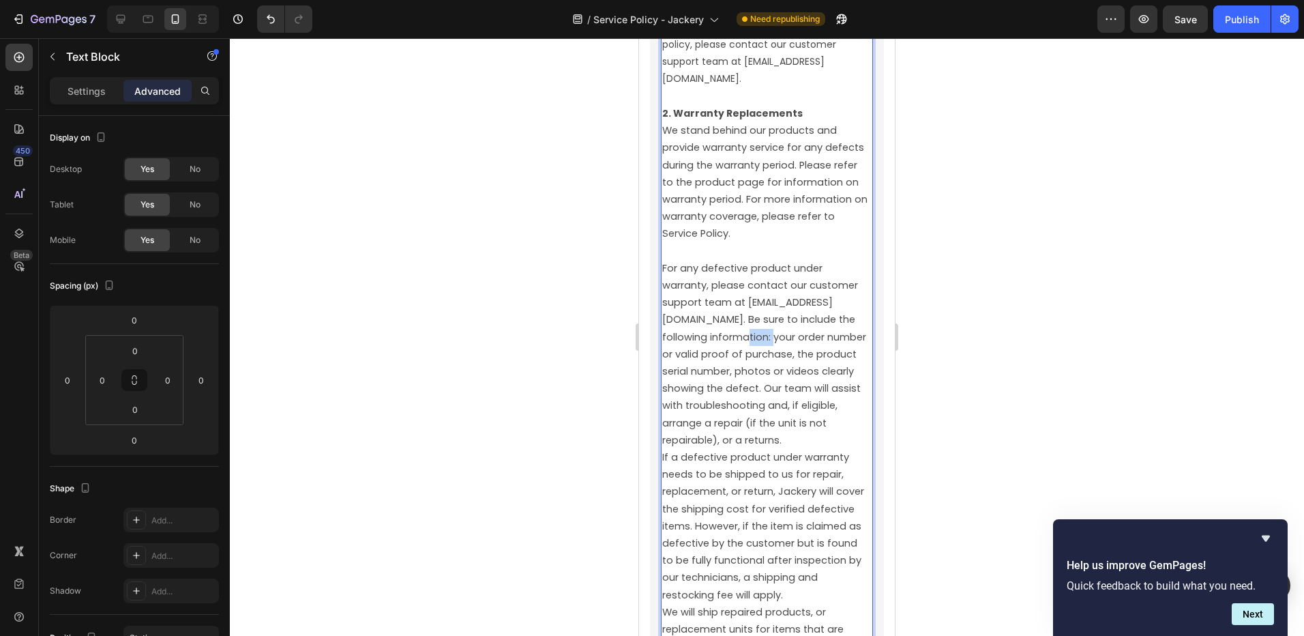
click at [752, 388] on span "For any defective product under warranty, please contact our customer support t…" at bounding box center [765, 354] width 207 height 186
click at [810, 392] on span "For any defective product under warranty, please contact our customer support t…" at bounding box center [765, 354] width 207 height 186
click at [807, 353] on span "For any defective product under warranty, please contact our customer support t…" at bounding box center [765, 354] width 207 height 186
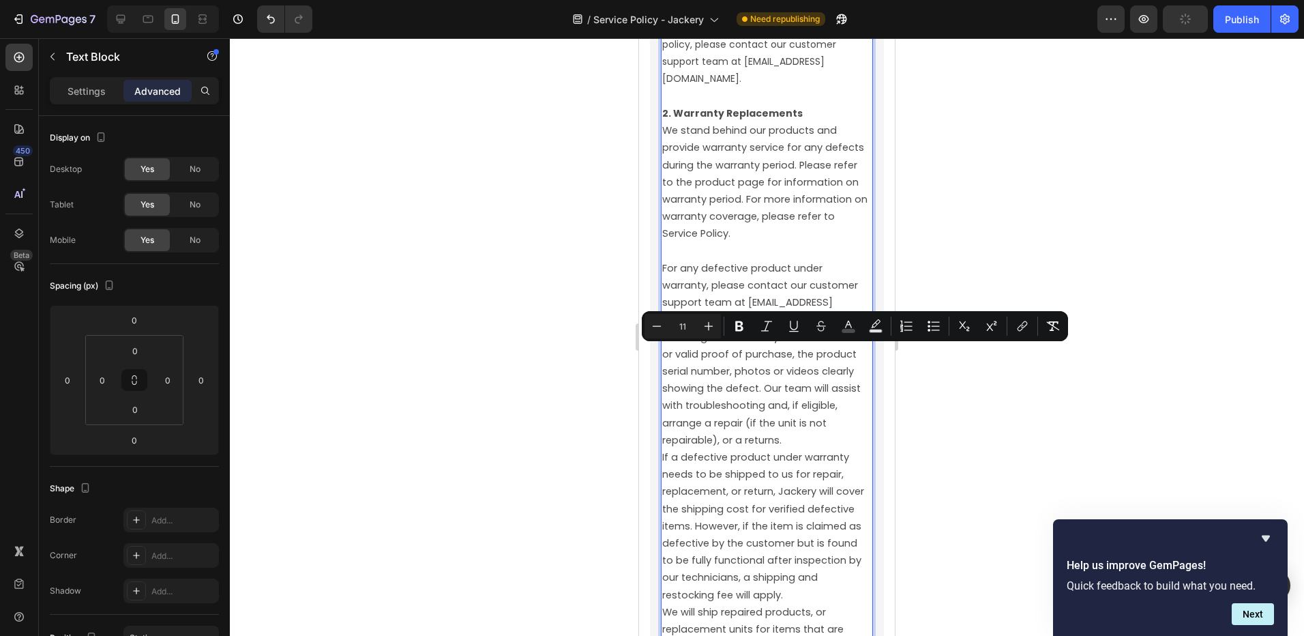
click at [731, 383] on span "For any defective product under warranty, please contact our customer support t…" at bounding box center [765, 354] width 207 height 186
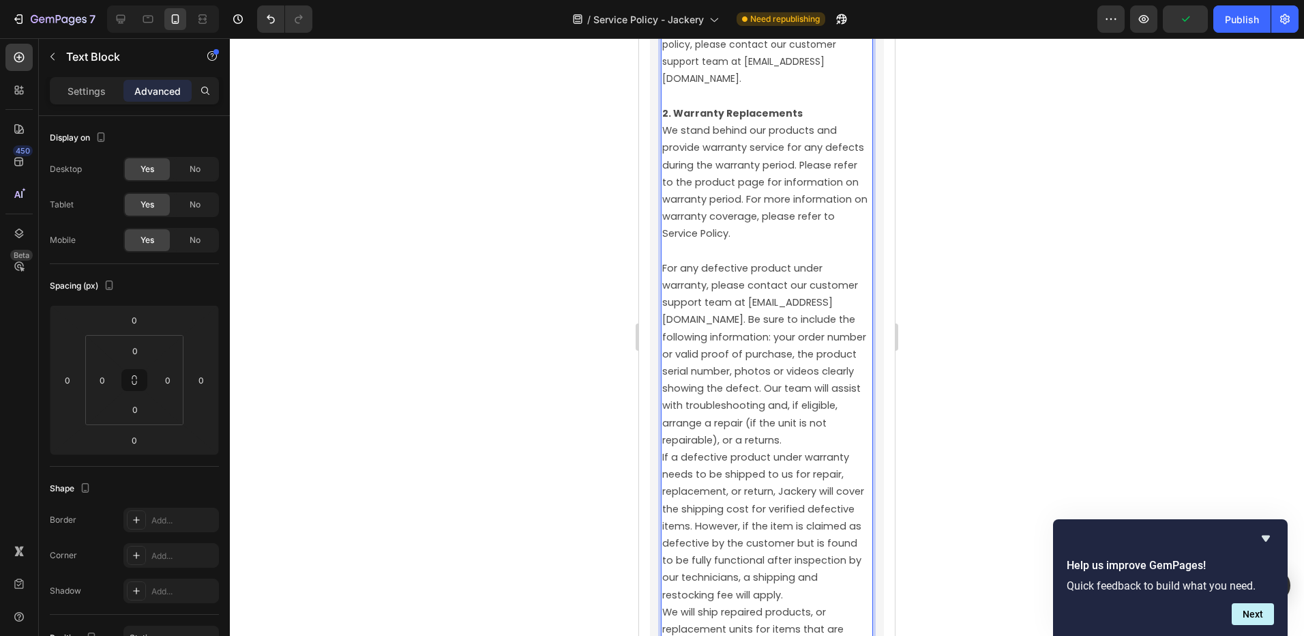
click at [744, 88] on p "If you have questions or require more information regarding our return & refund…" at bounding box center [766, 45] width 209 height 86
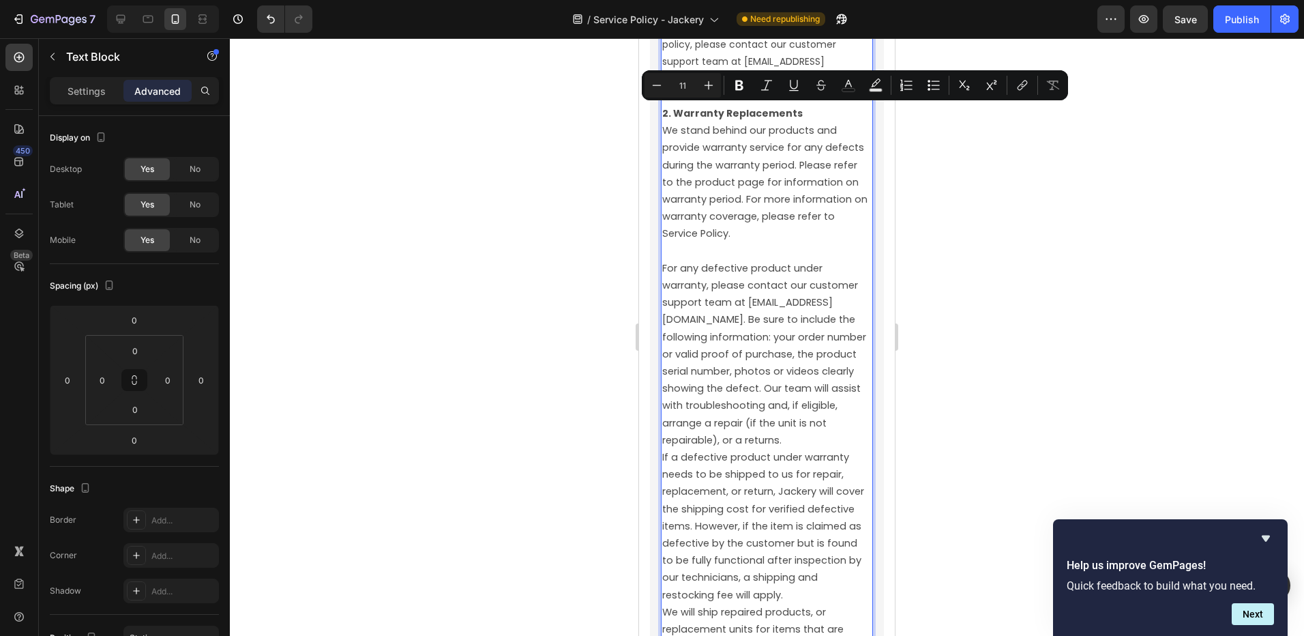
click at [759, 231] on span "We stand behind our products and provide warranty service for any defects durin…" at bounding box center [766, 181] width 208 height 117
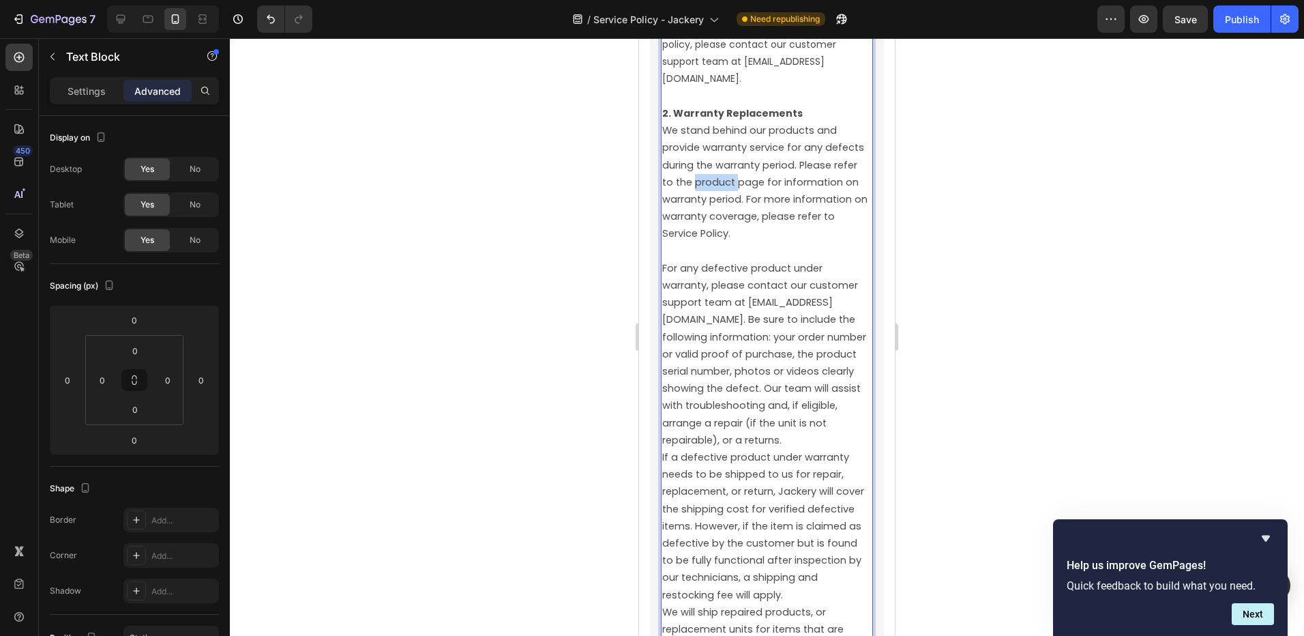
click at [759, 231] on span "We stand behind our products and provide warranty service for any defects durin…" at bounding box center [766, 181] width 208 height 117
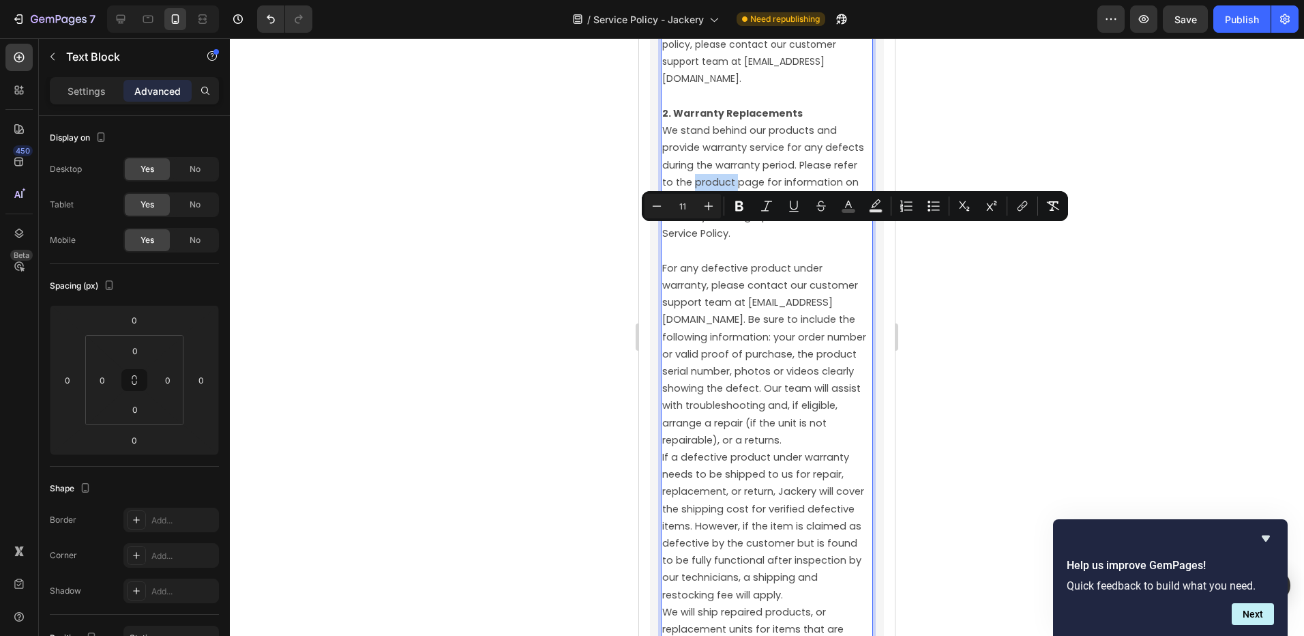
scroll to position [4099, 0]
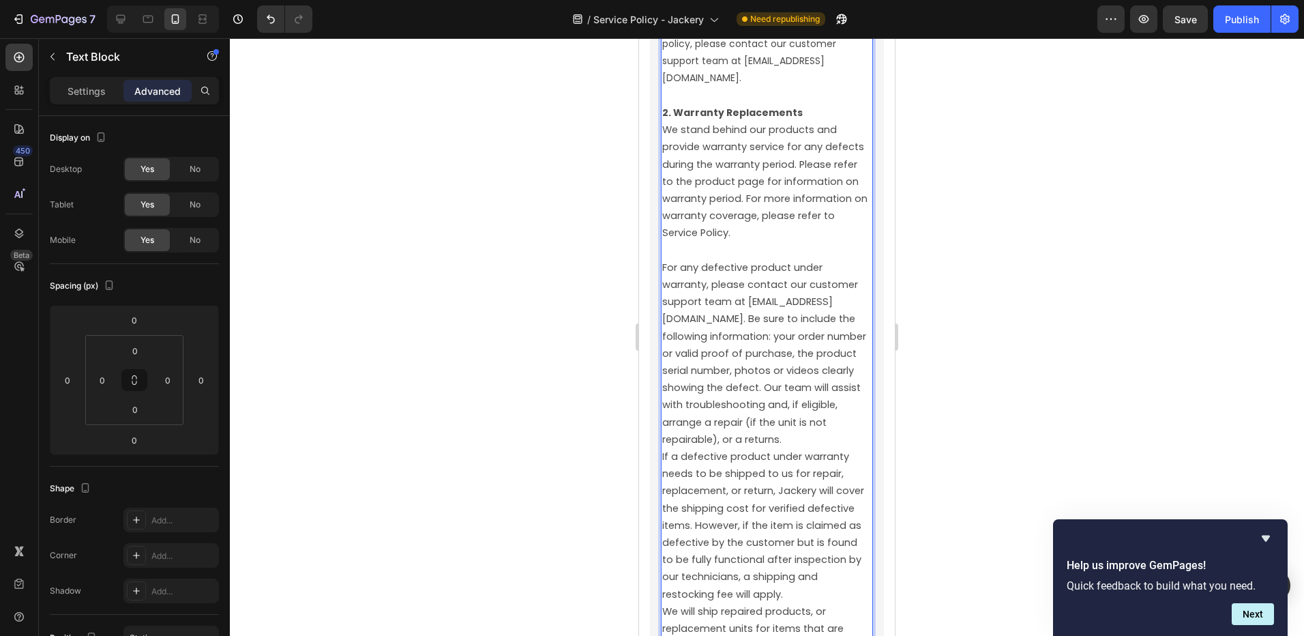
click at [807, 388] on span "For any defective product under warranty, please contact our customer support t…" at bounding box center [765, 354] width 207 height 186
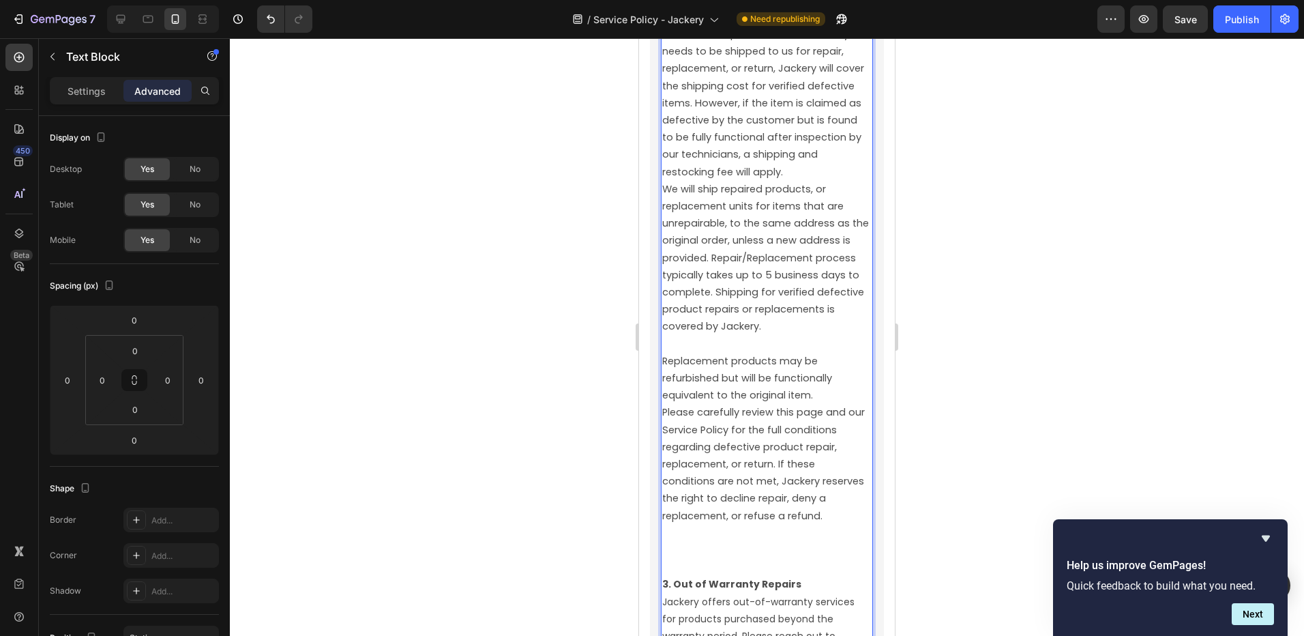
scroll to position [4713, 0]
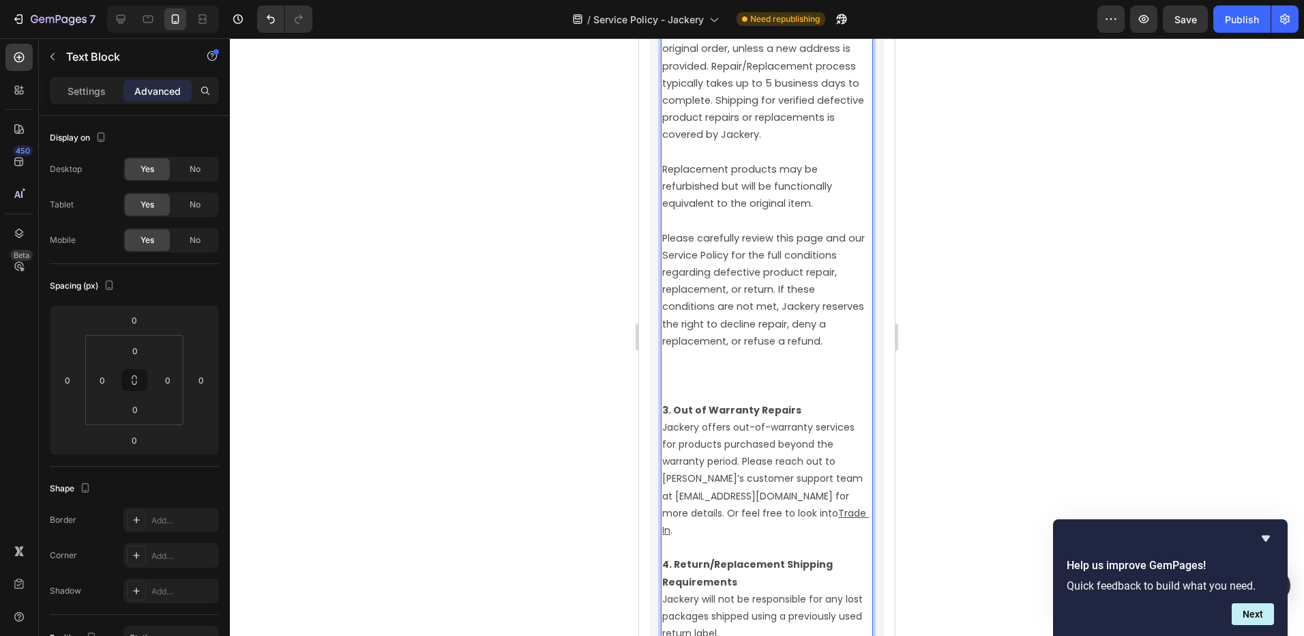
click at [732, 506] on p "3. Out of Warranty Repairs Jackery offers out-of-warranty services for products…" at bounding box center [766, 471] width 209 height 138
click at [733, 348] on span "Please carefully review this page and our Service Policy for the full condition…" at bounding box center [764, 289] width 205 height 117
click at [734, 348] on span "Please carefully review this page and our Service Policy for the full condition…" at bounding box center [764, 289] width 205 height 117
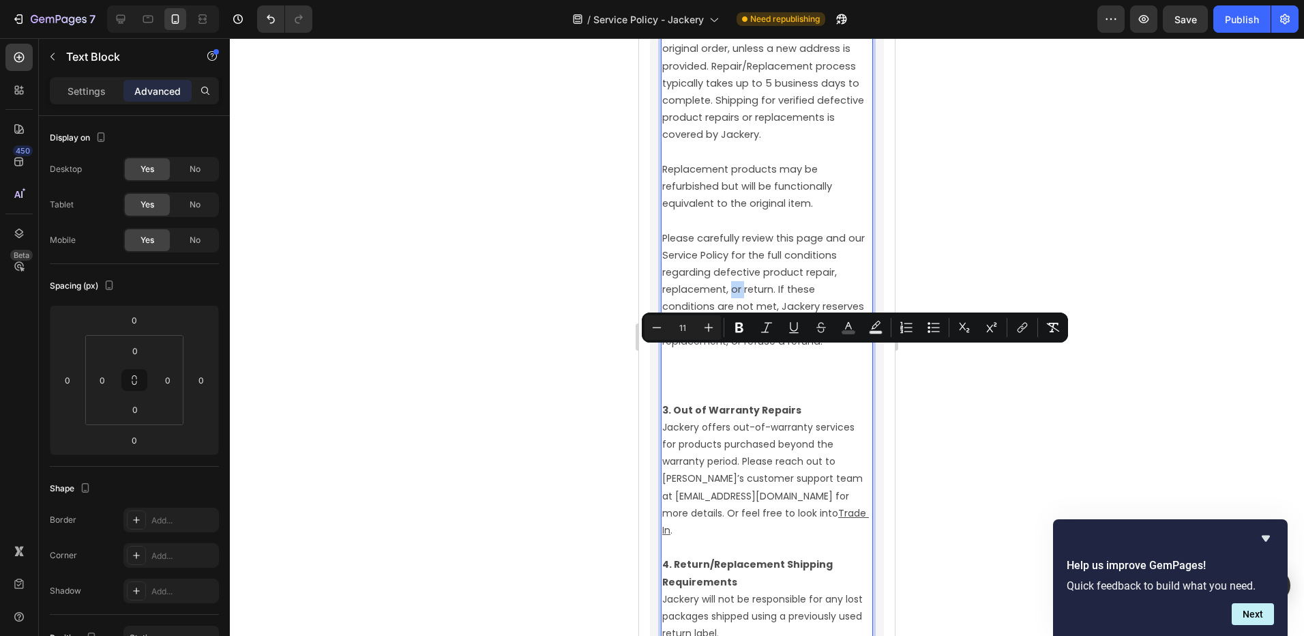
scroll to position [4717, 0]
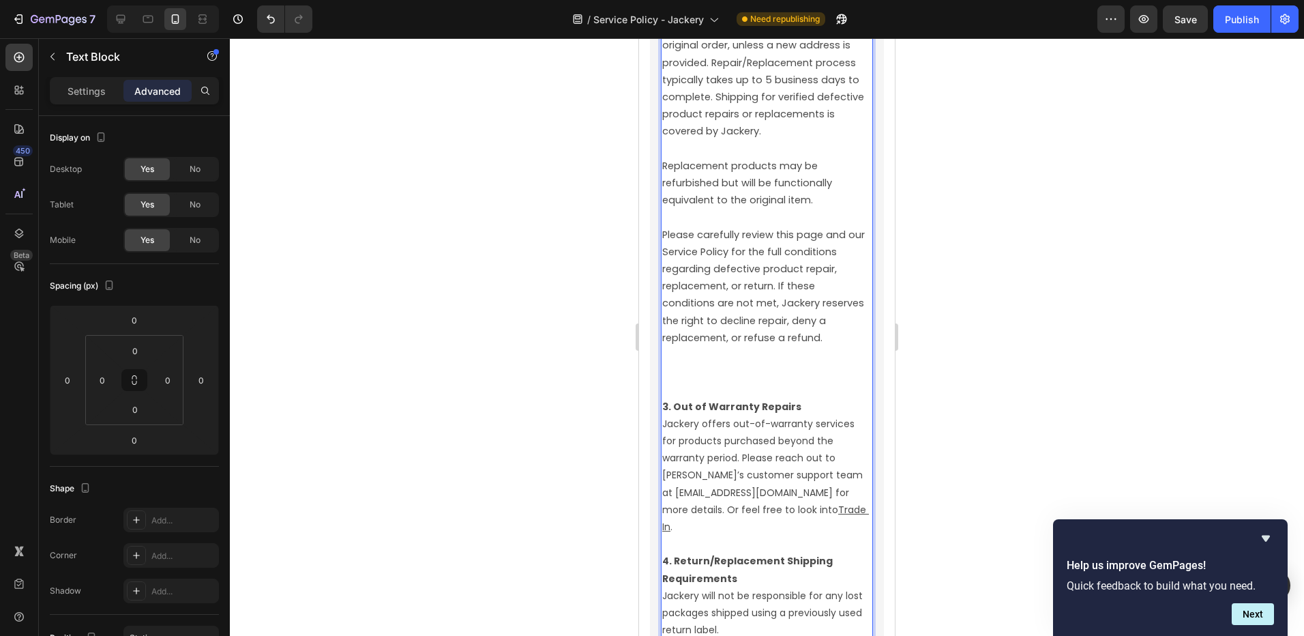
click at [848, 469] on p "3. Out of Warranty Repairs Jackery offers out-of-warranty services for products…" at bounding box center [766, 467] width 209 height 138
click at [753, 398] on p "Rich Text Editor. Editing area: main" at bounding box center [766, 389] width 209 height 17
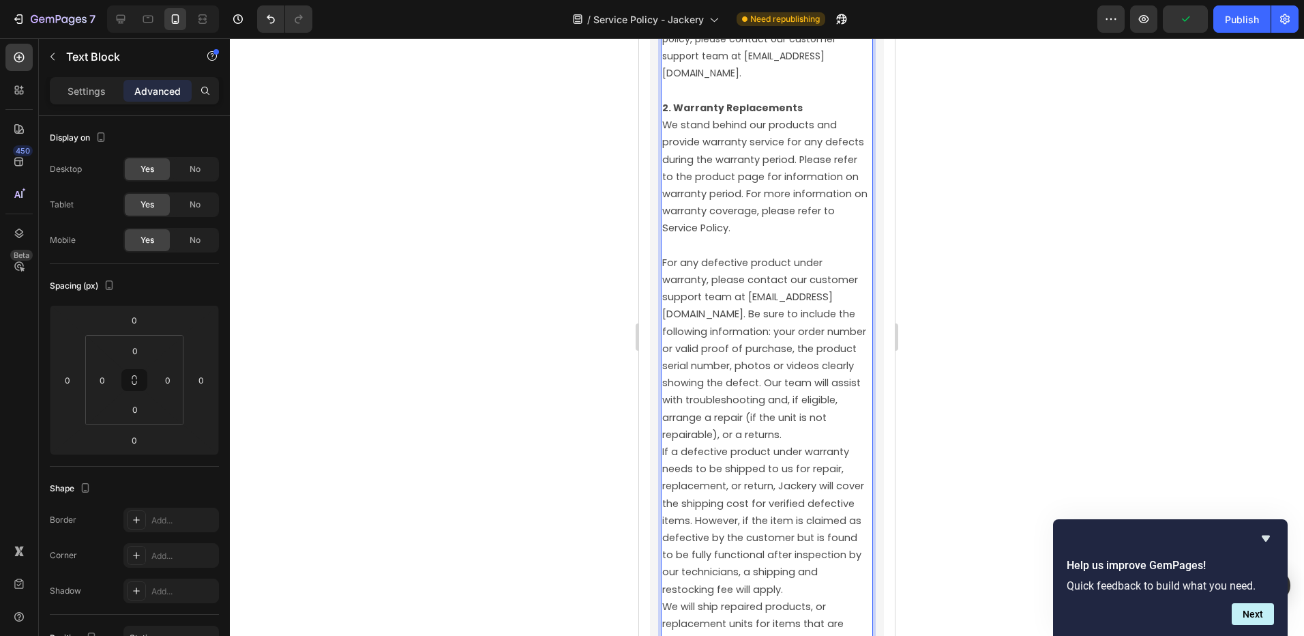
scroll to position [4103, 0]
click at [819, 495] on p "2. Warranty Replacements We stand behind our products and provide warranty serv…" at bounding box center [766, 470] width 209 height 739
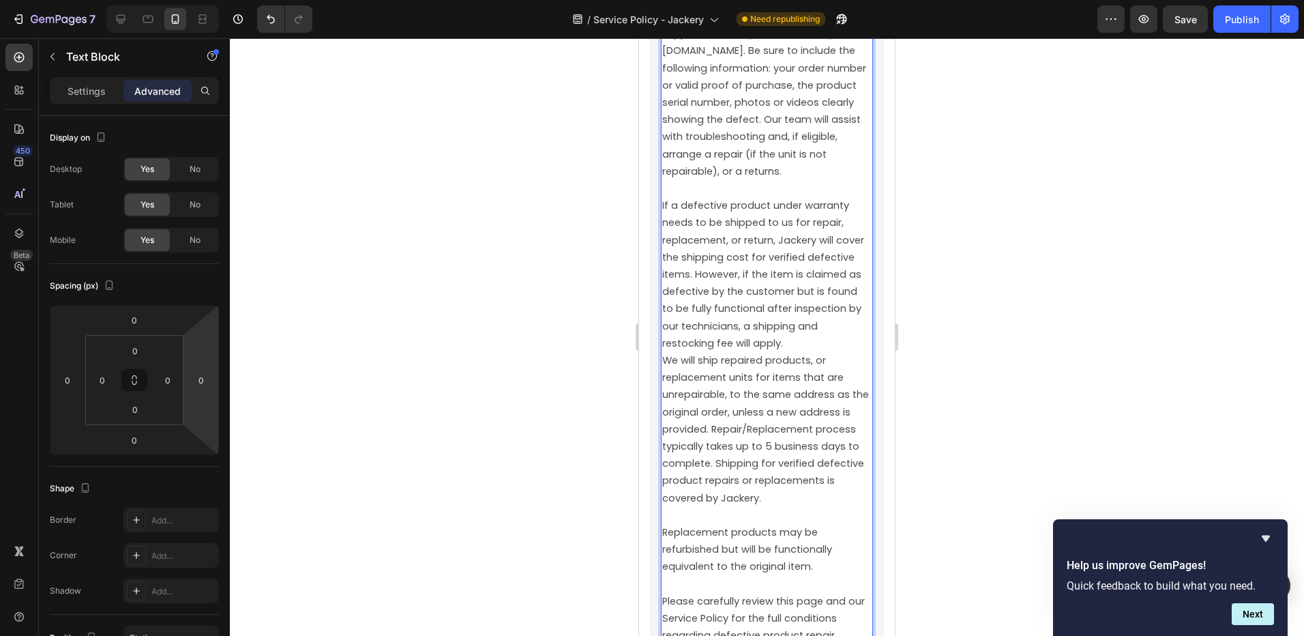
scroll to position [4376, 0]
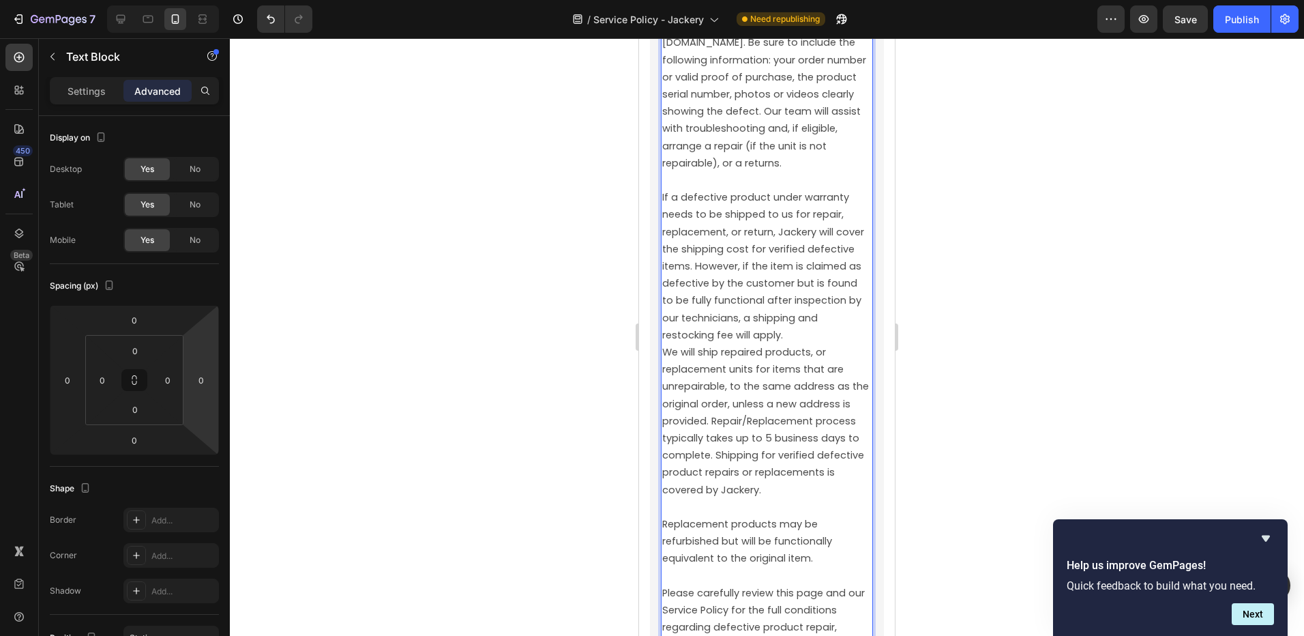
click at [861, 389] on p "⁠⁠⁠⁠⁠⁠⁠ If a defective product under warranty needs to be shipped to us for rep…" at bounding box center [766, 378] width 209 height 413
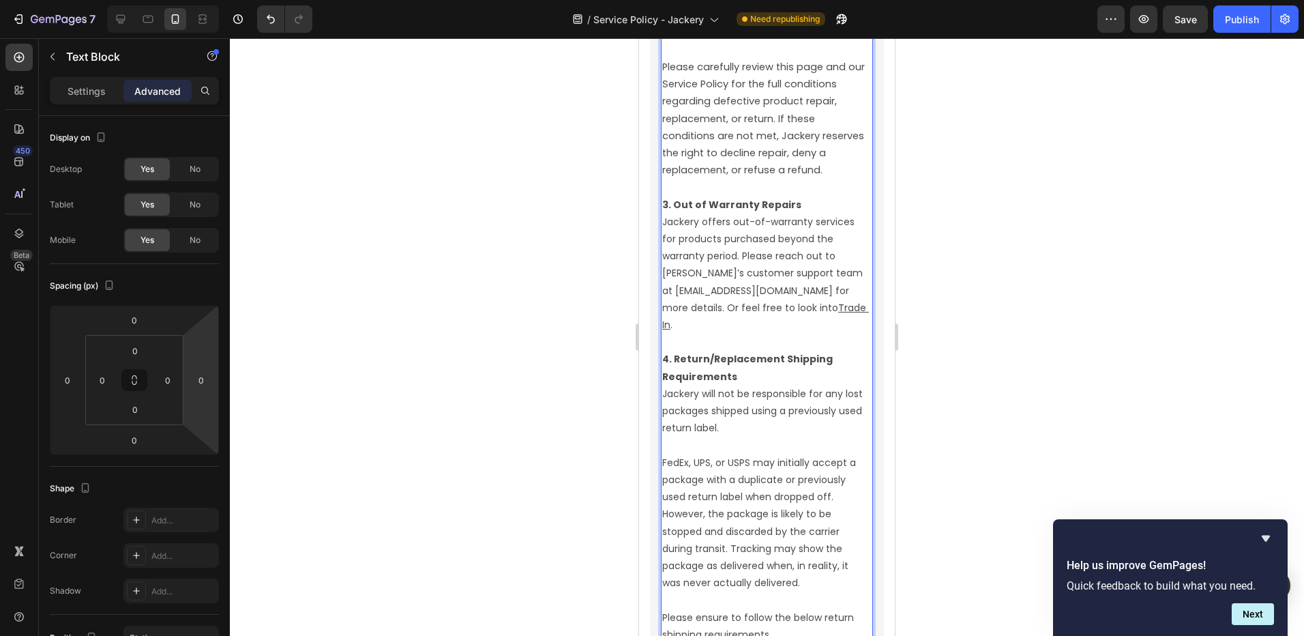
scroll to position [4921, 0]
click at [716, 308] on p "3. Out of Warranty Repairs Jackery offers out-of-warranty services for products…" at bounding box center [766, 263] width 209 height 138
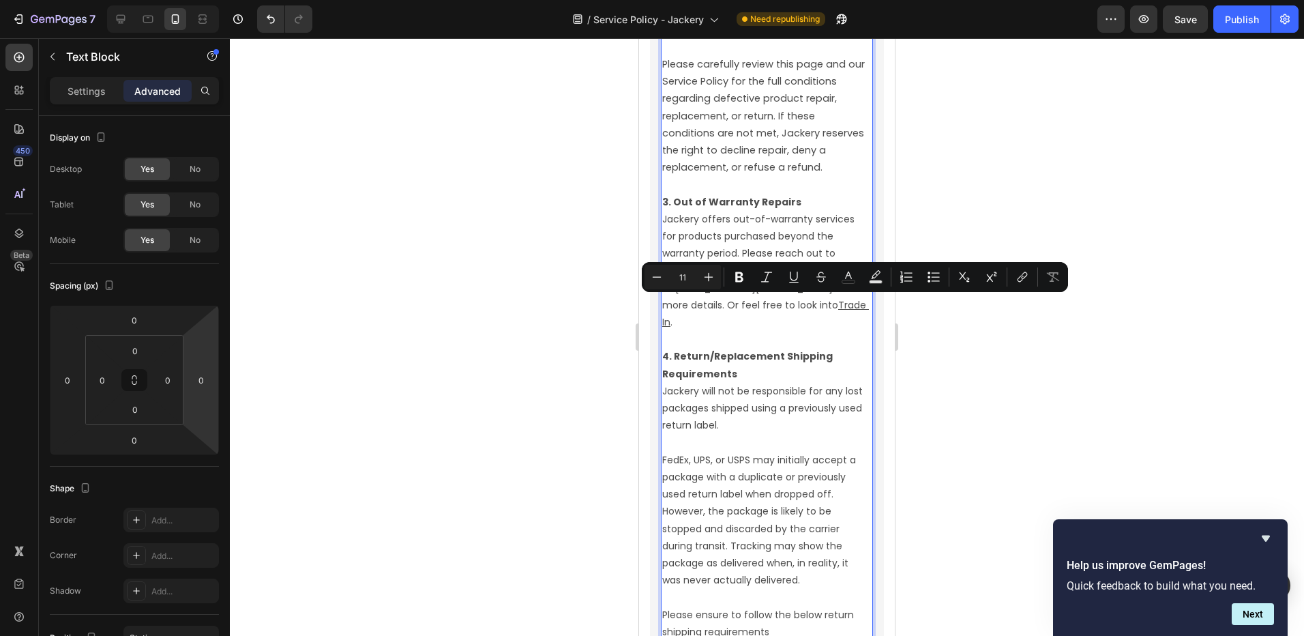
click at [717, 174] on span "Please carefully review this page and our Service Policy for the full condition…" at bounding box center [764, 115] width 205 height 117
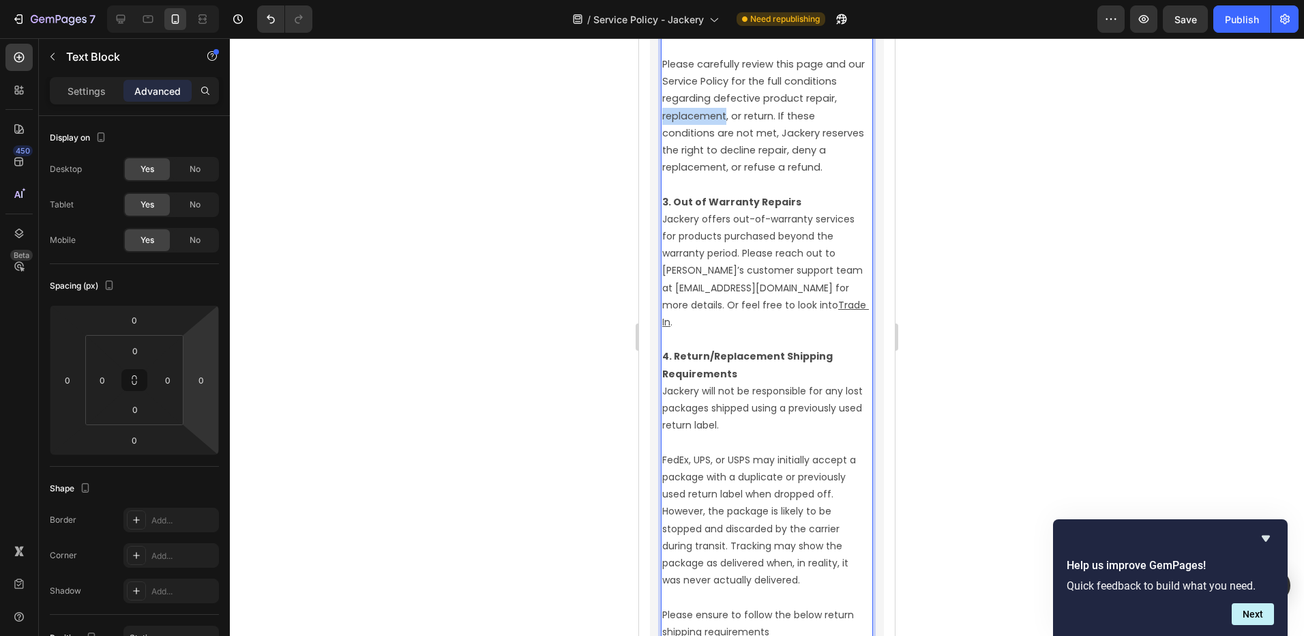
click at [717, 174] on span "Please carefully review this page and our Service Policy for the full condition…" at bounding box center [764, 115] width 205 height 117
click at [718, 174] on span "Please carefully review this page and our Service Policy for the full condition…" at bounding box center [764, 115] width 205 height 117
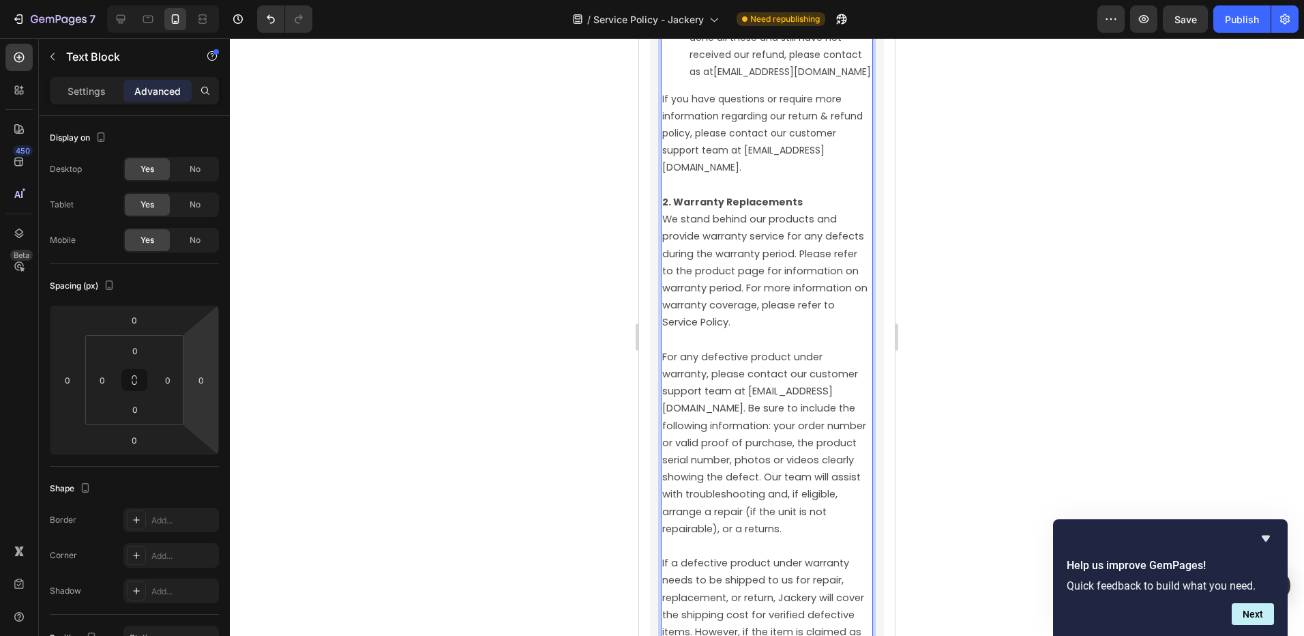
scroll to position [3942, 0]
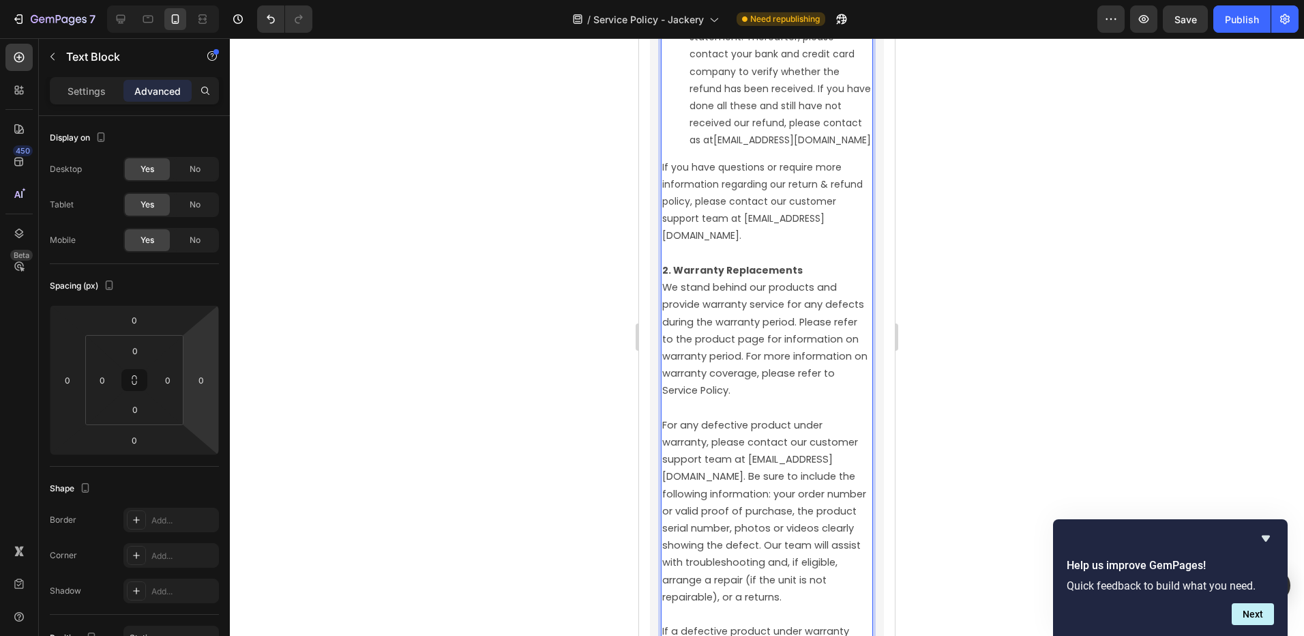
click at [811, 397] on span "We stand behind our products and provide warranty service for any defects durin…" at bounding box center [766, 338] width 208 height 117
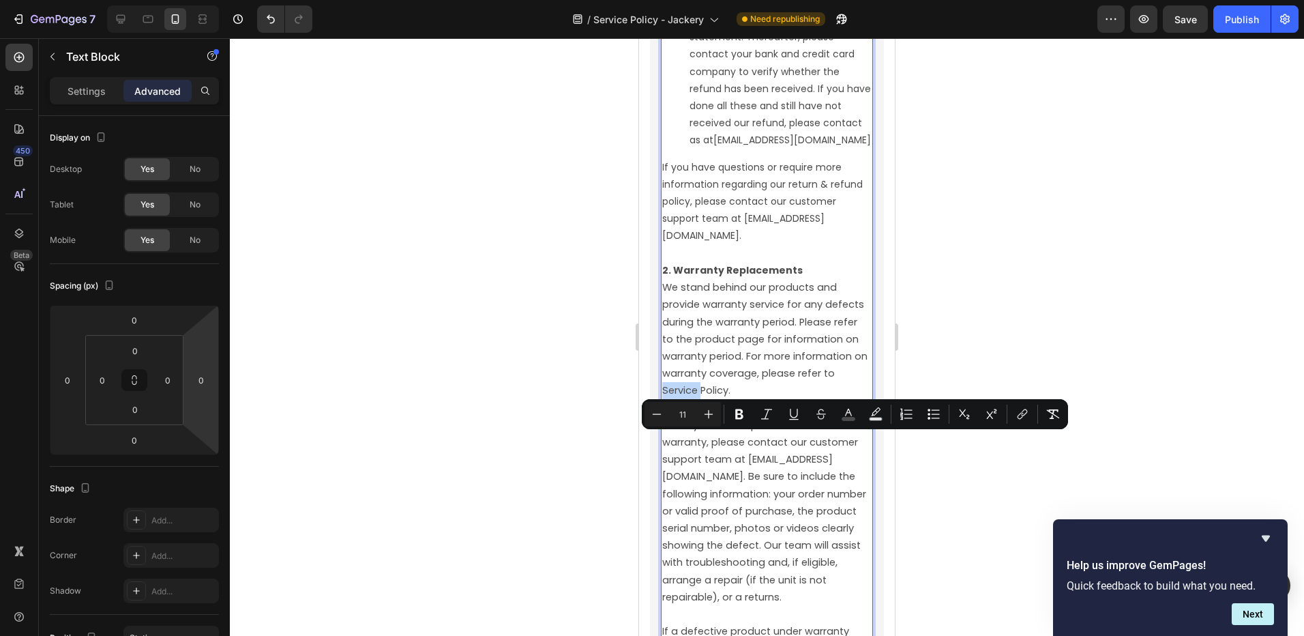
click at [828, 397] on span "We stand behind our products and provide warranty service for any defects durin…" at bounding box center [766, 338] width 208 height 117
drag, startPoint x: 858, startPoint y: 440, endPoint x: 790, endPoint y: 443, distance: 67.6
click at [790, 397] on span "We stand behind our products and provide warranty service for any defects durin…" at bounding box center [766, 338] width 208 height 117
click at [793, 422] on button "Underline" at bounding box center [794, 414] width 25 height 25
click at [1028, 417] on icon "Editor contextual toolbar" at bounding box center [1023, 414] width 14 height 14
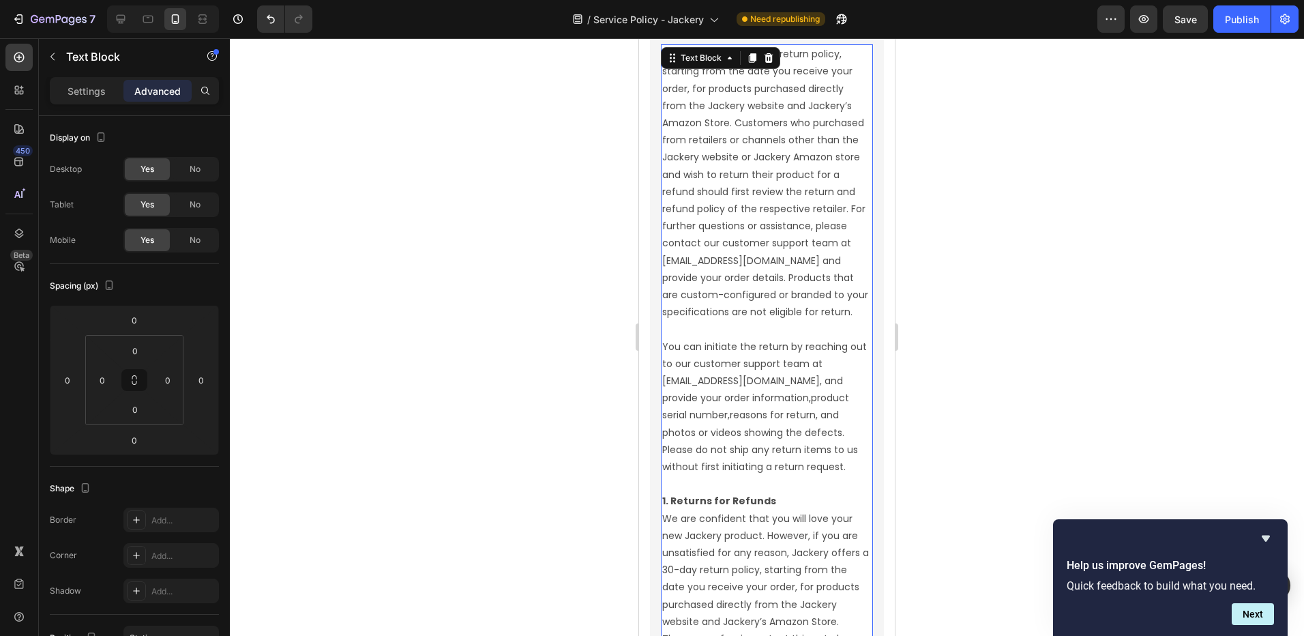
scroll to position [2100, 0]
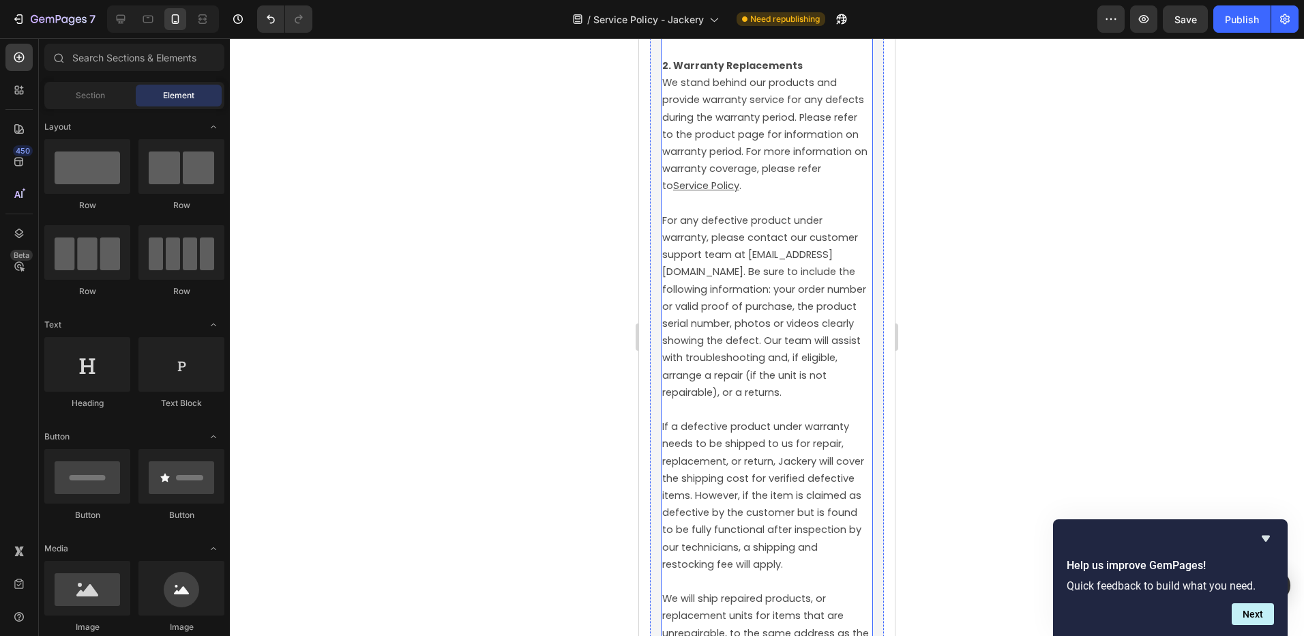
scroll to position [4078, 0]
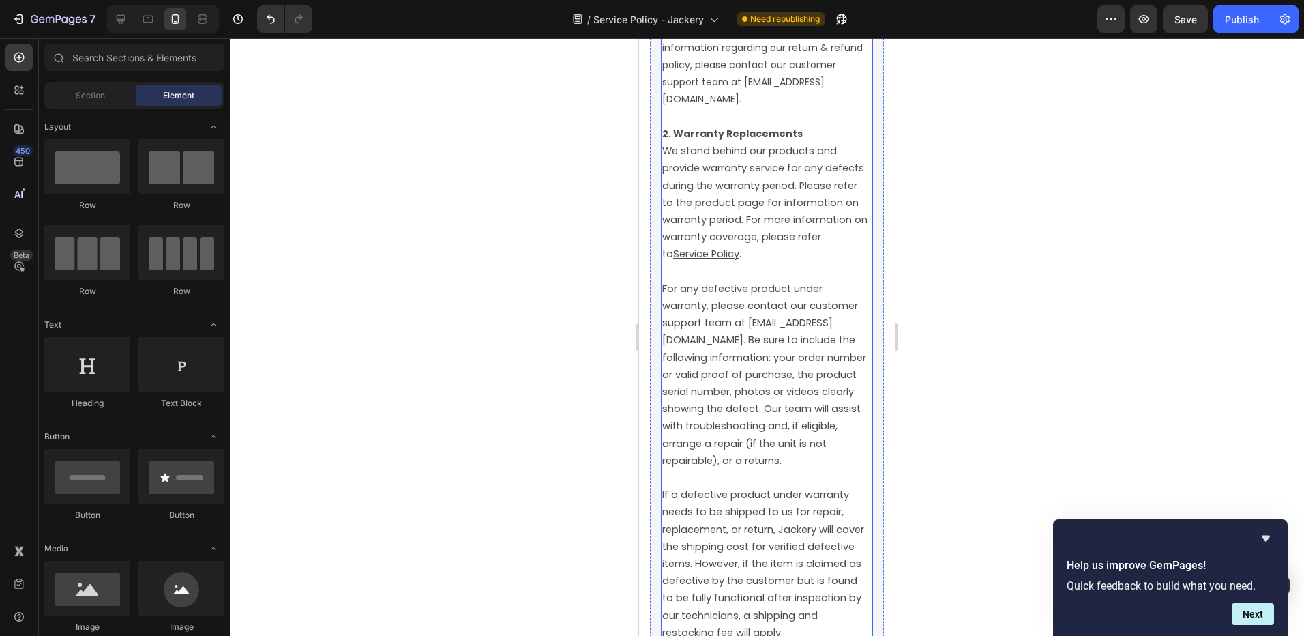
click at [739, 261] on u "Service Policy" at bounding box center [706, 254] width 66 height 14
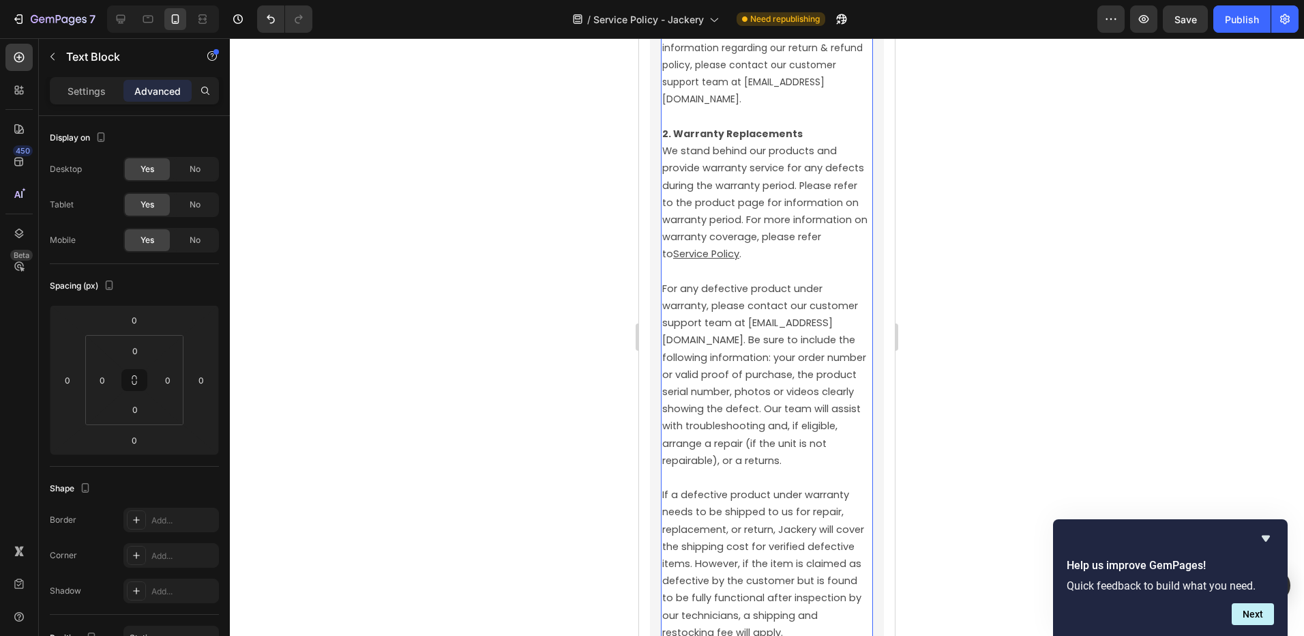
click at [739, 261] on u "Service Policy" at bounding box center [706, 254] width 66 height 14
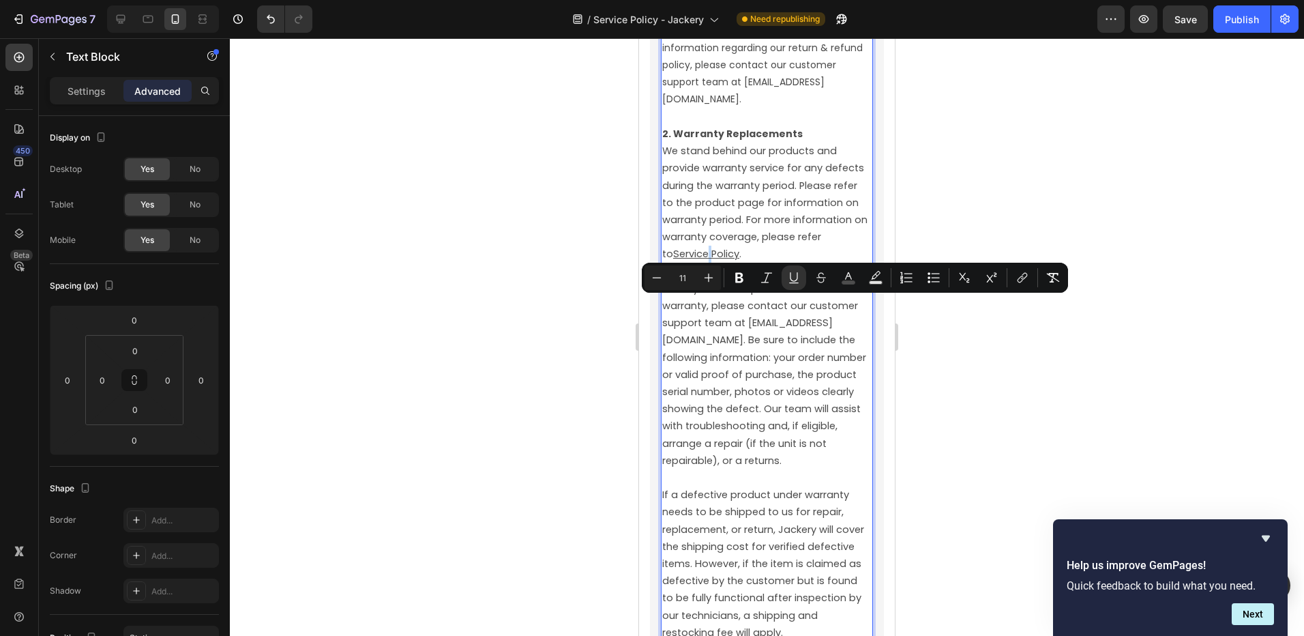
click at [739, 261] on u "Service Policy" at bounding box center [706, 254] width 66 height 14
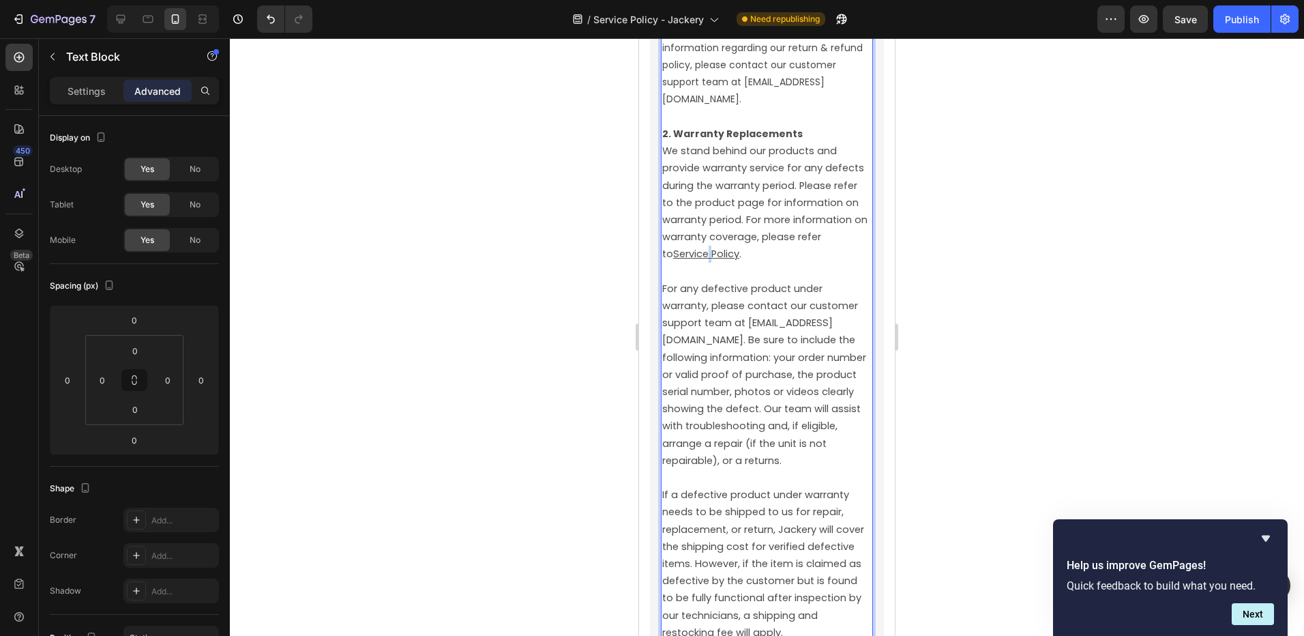
click at [739, 261] on u "Service Policy" at bounding box center [706, 254] width 66 height 14
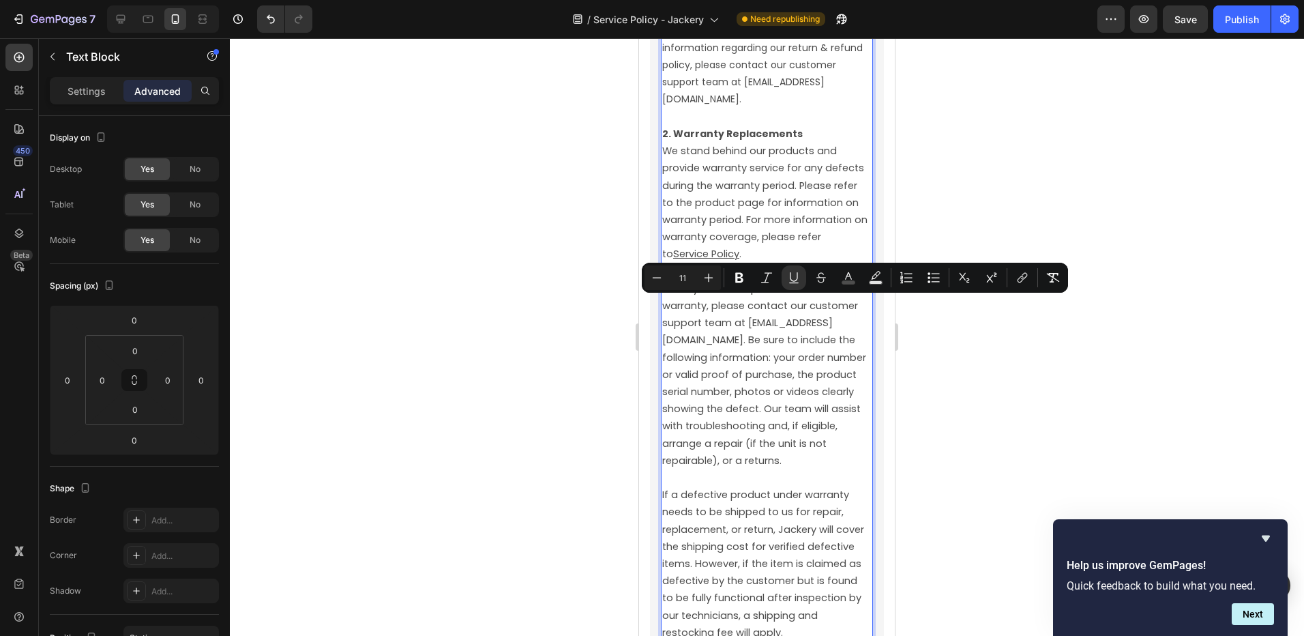
click at [739, 261] on u "Service Policy" at bounding box center [706, 254] width 66 height 14
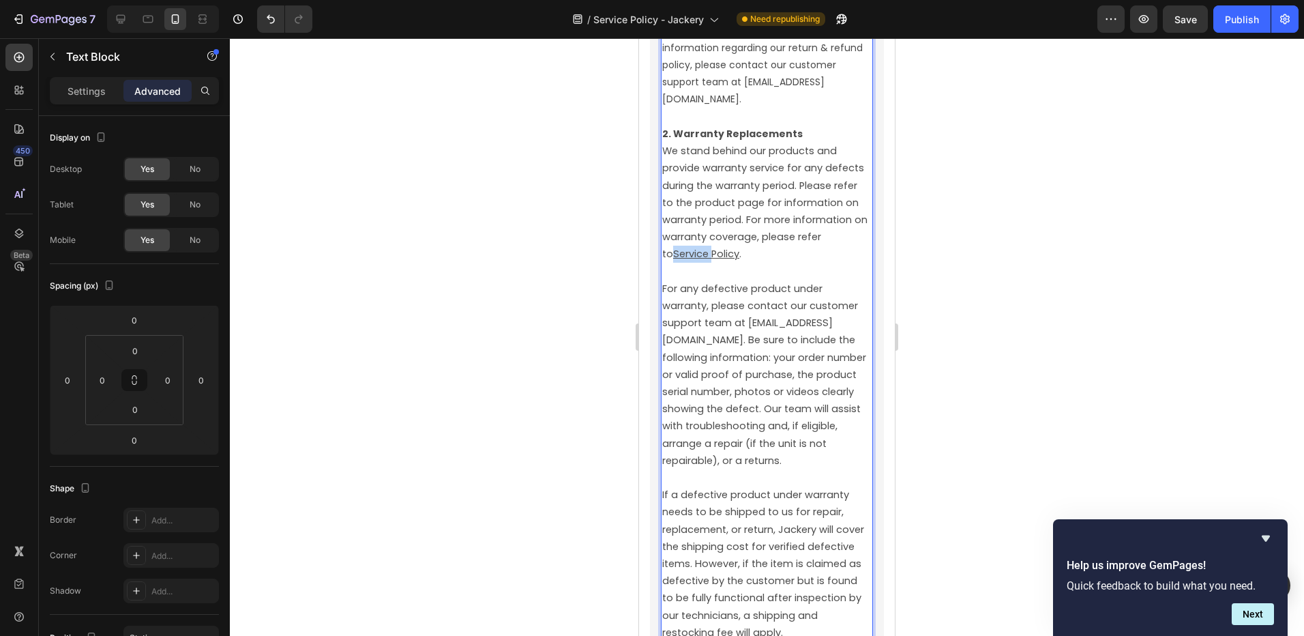
click at [739, 261] on u "Service Policy" at bounding box center [706, 254] width 66 height 14
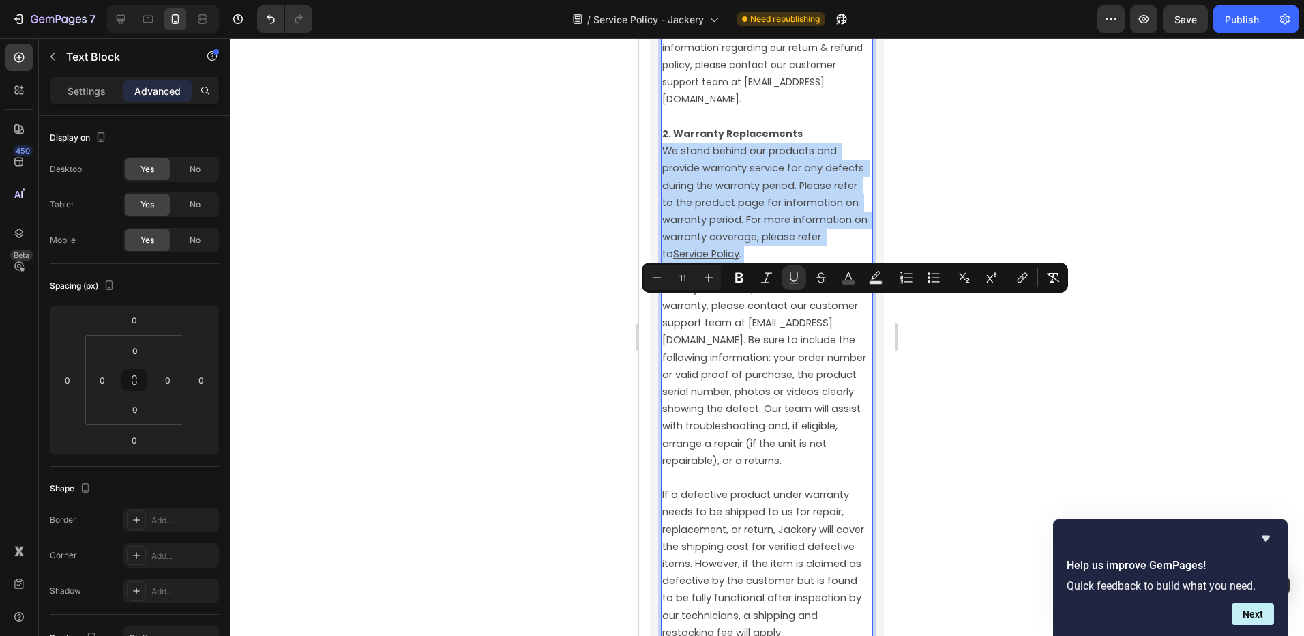
click at [739, 261] on u "Service Policy" at bounding box center [706, 254] width 66 height 14
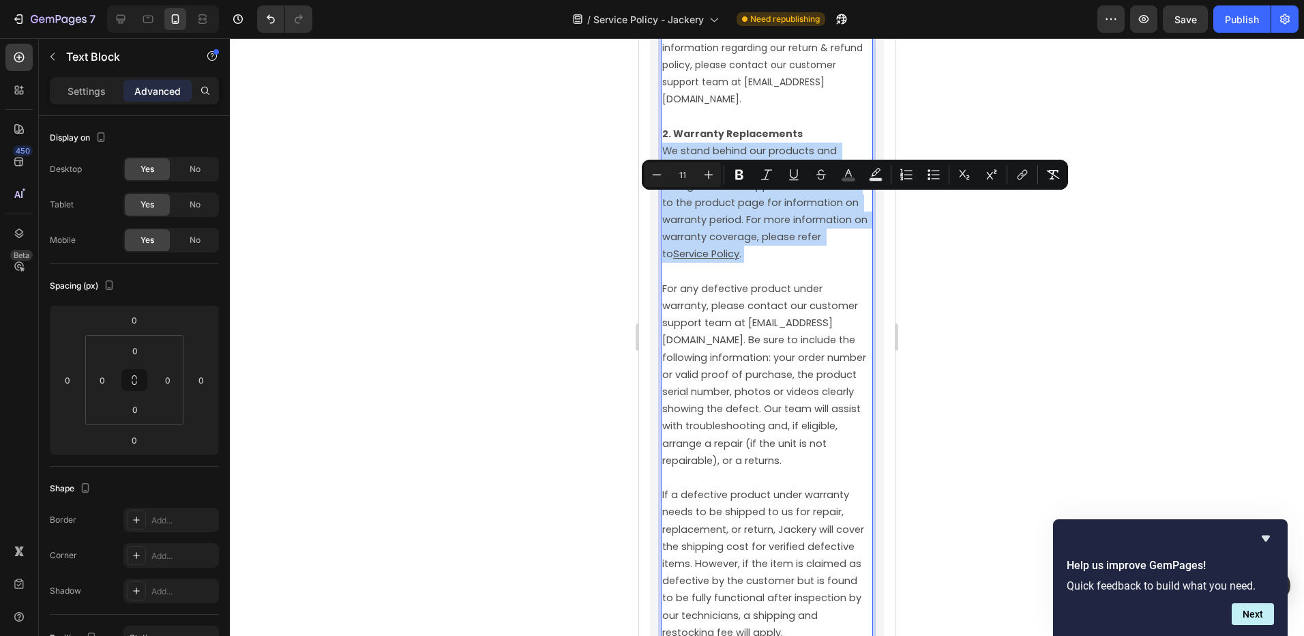
click at [739, 261] on u "Service Policy" at bounding box center [706, 254] width 66 height 14
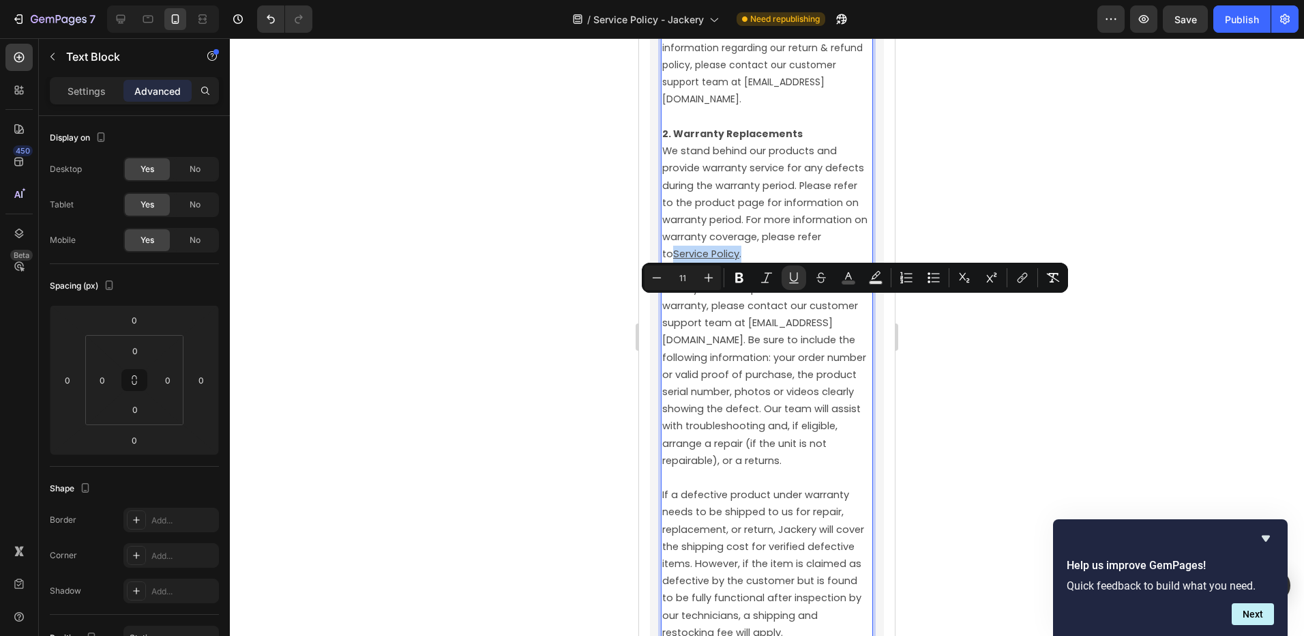
drag, startPoint x: 856, startPoint y: 306, endPoint x: 797, endPoint y: 306, distance: 58.7
click at [739, 261] on u "Service Policy" at bounding box center [706, 254] width 66 height 14
click at [1025, 283] on icon "Editor contextual toolbar" at bounding box center [1023, 278] width 14 height 14
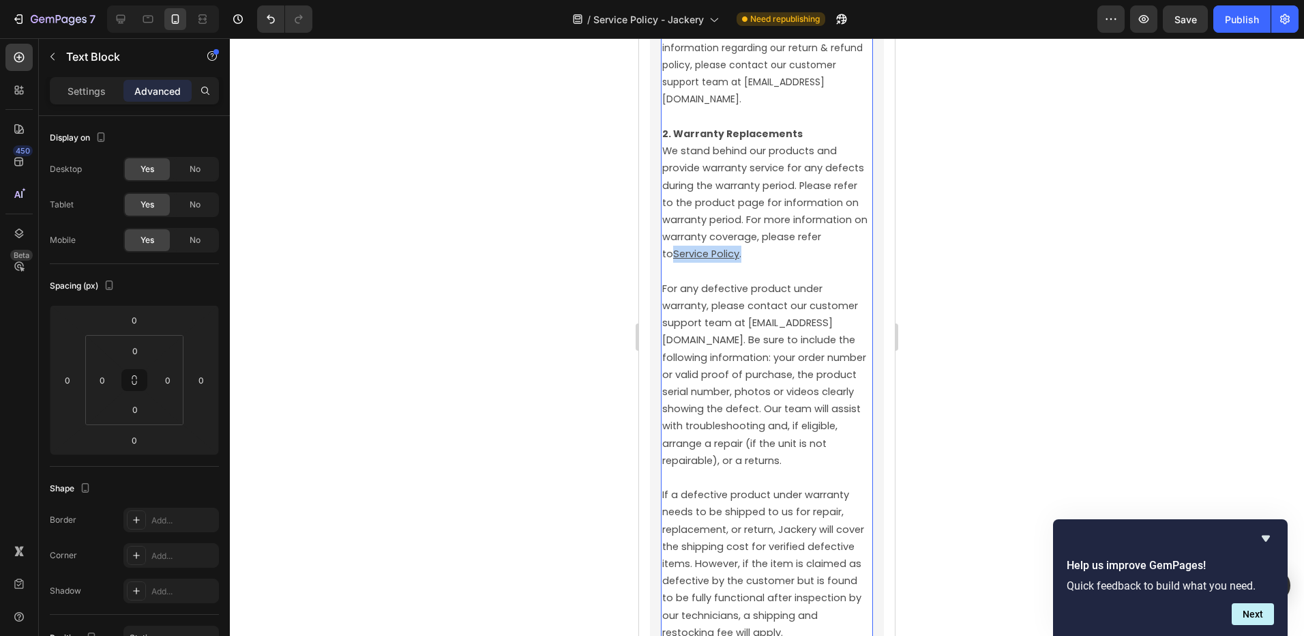
click at [852, 314] on p "2. Warranty Replacements We stand behind our products and provide warranty serv…" at bounding box center [766, 298] width 209 height 344
click at [739, 261] on u "Service Policy" at bounding box center [706, 254] width 66 height 14
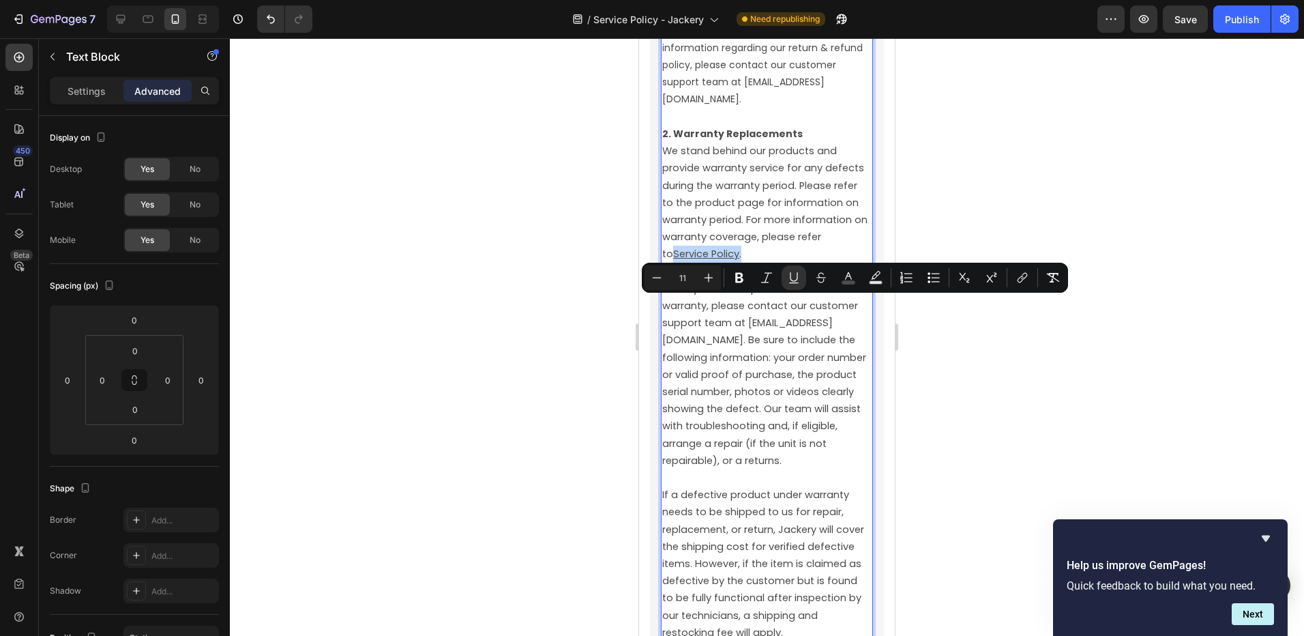
drag, startPoint x: 856, startPoint y: 308, endPoint x: 798, endPoint y: 309, distance: 58.0
click at [739, 261] on u "Service Policy" at bounding box center [706, 254] width 66 height 14
click at [1017, 281] on icon "Editor contextual toolbar" at bounding box center [1023, 278] width 14 height 14
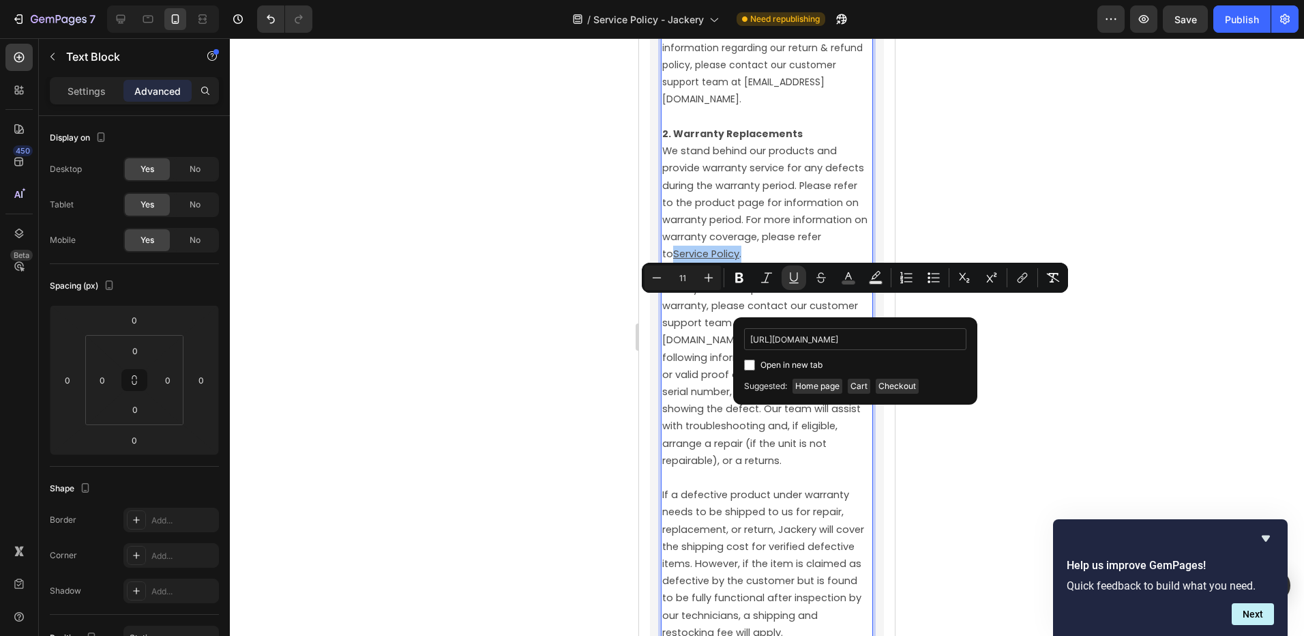
scroll to position [0, 31]
type input "[URL][DOMAIN_NAME]"
click at [774, 367] on span "Open in new tab" at bounding box center [792, 365] width 62 height 16
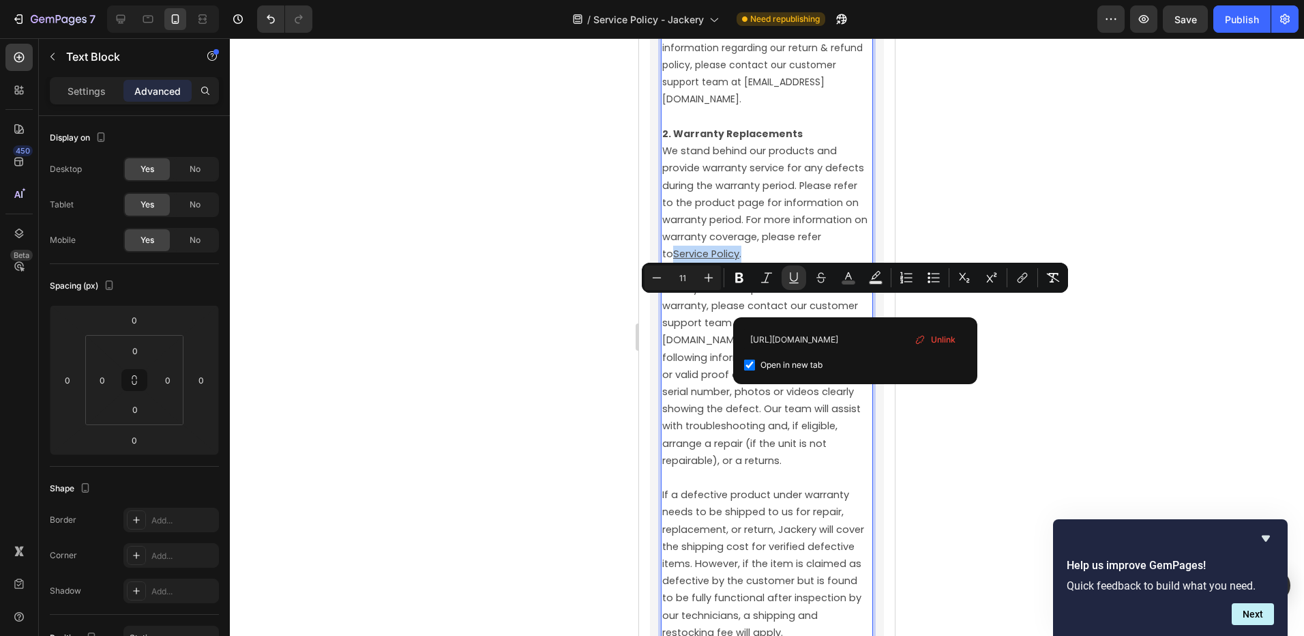
checkbox input "true"
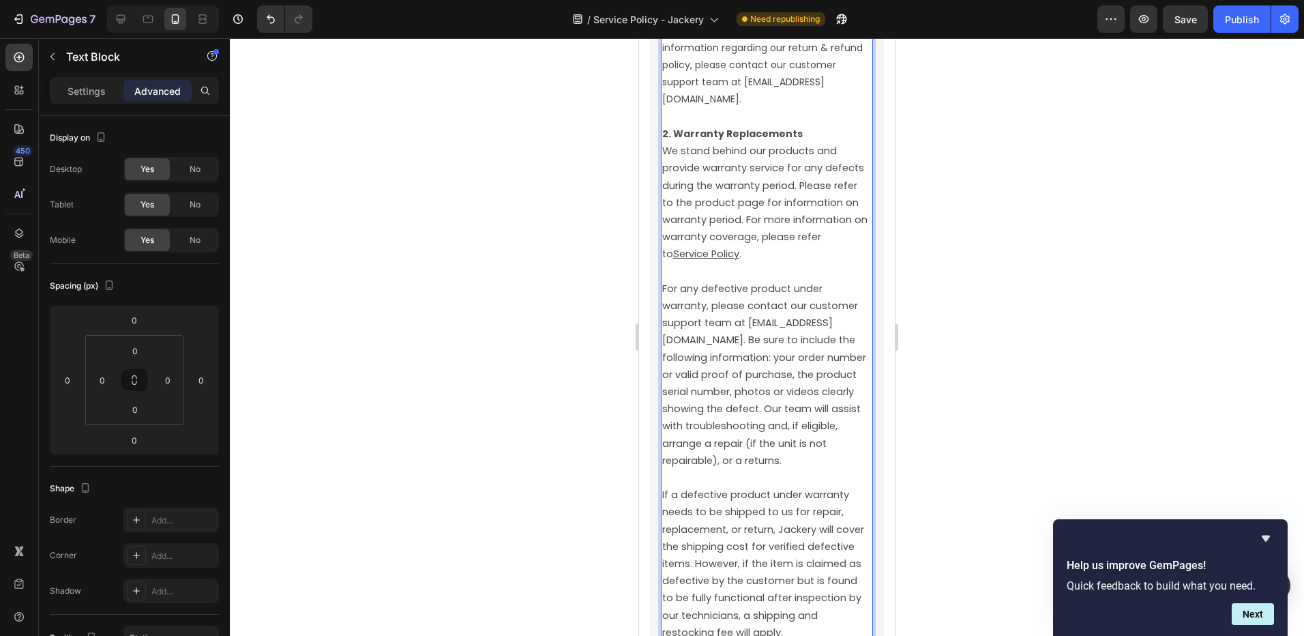
click at [681, 323] on p "2. Warranty Replacements We stand behind our products and provide warranty serv…" at bounding box center [766, 298] width 209 height 344
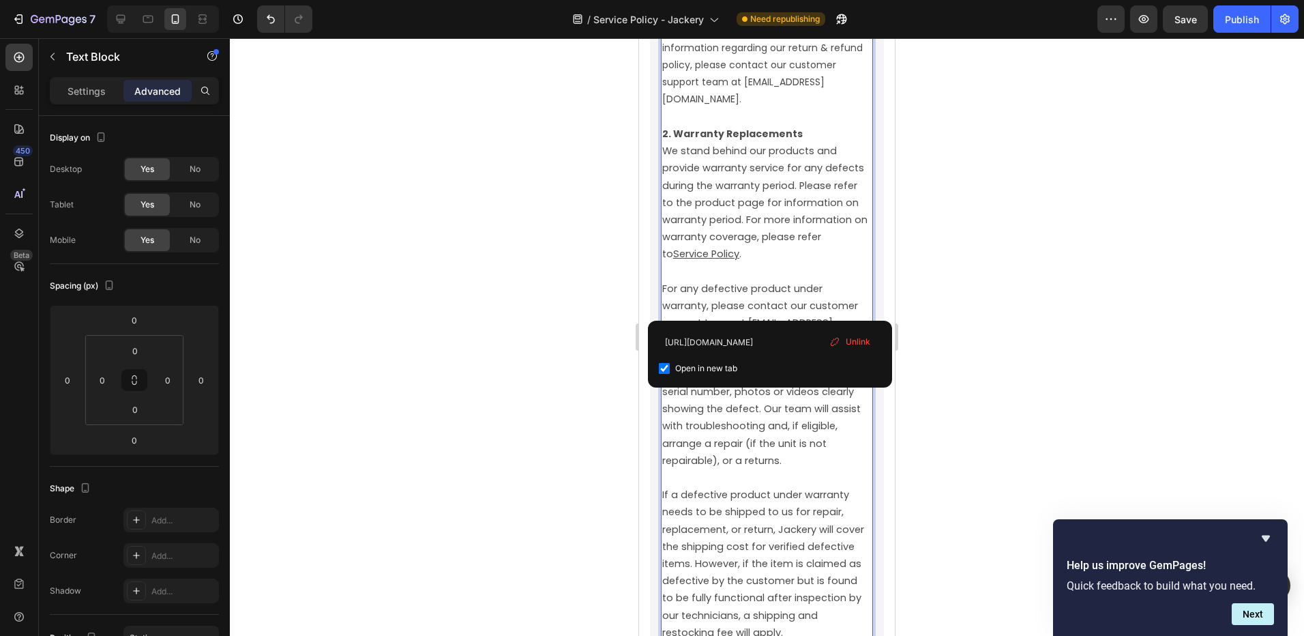
click at [739, 261] on u "Service Policy" at bounding box center [706, 254] width 66 height 14
click at [567, 329] on div at bounding box center [767, 337] width 1074 height 598
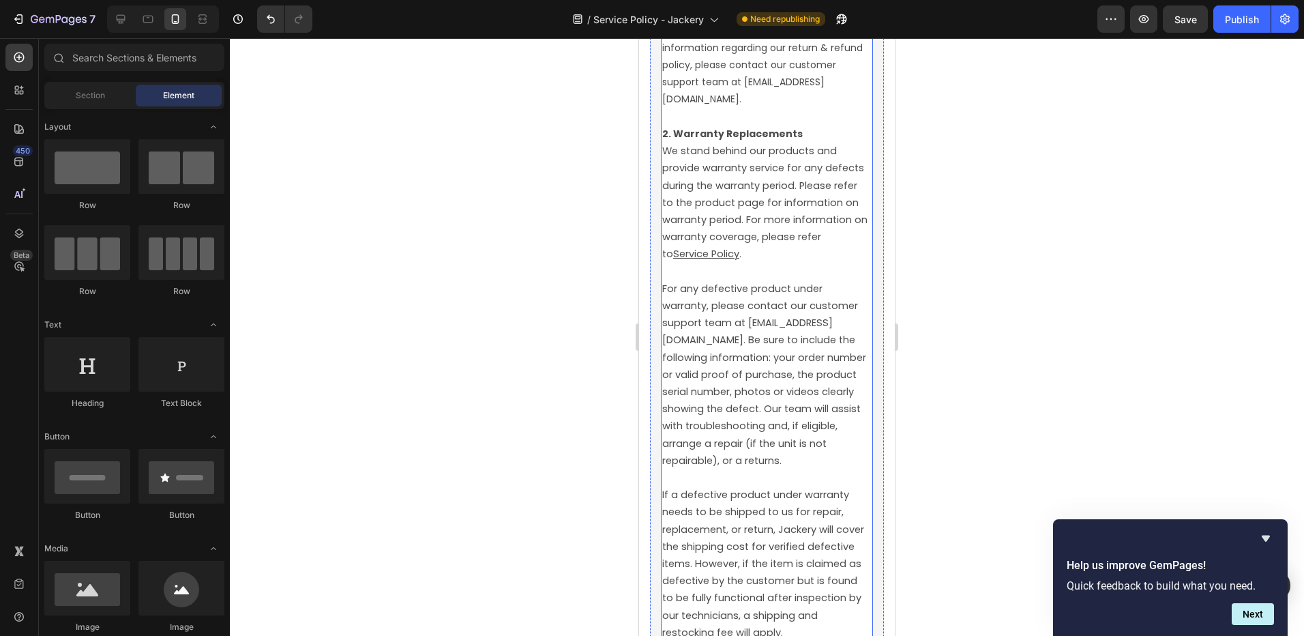
click at [752, 375] on span "For any defective product under warranty, please contact our customer support t…" at bounding box center [765, 375] width 207 height 186
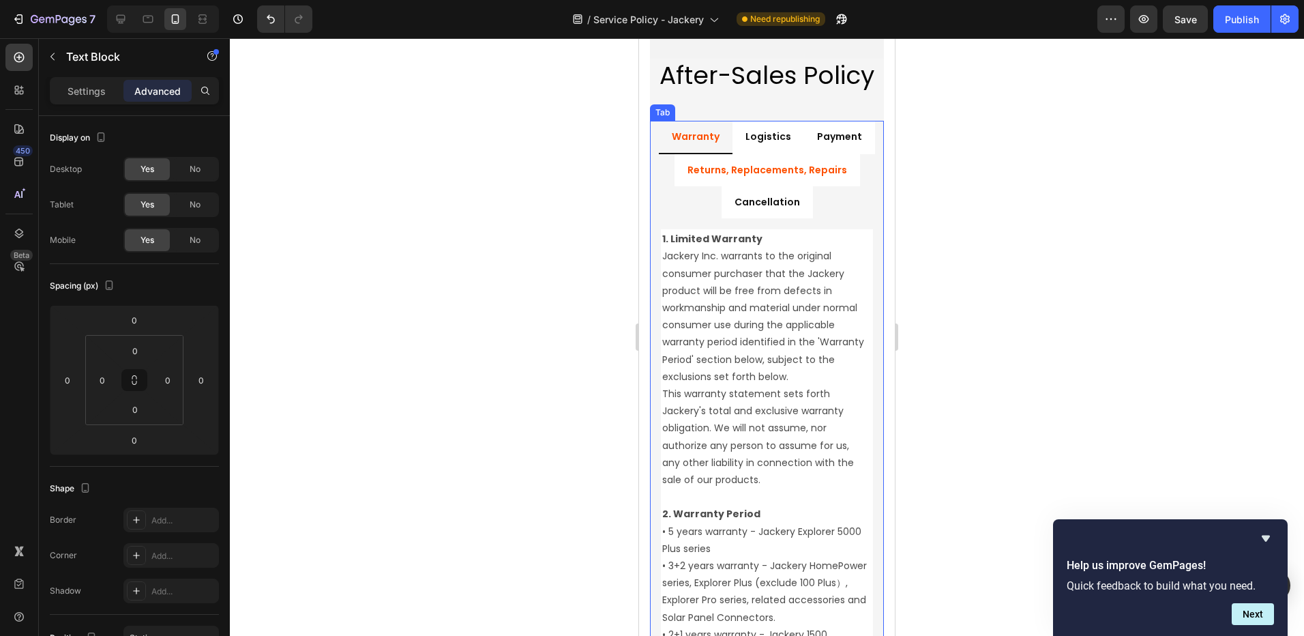
scroll to position [1910, 0]
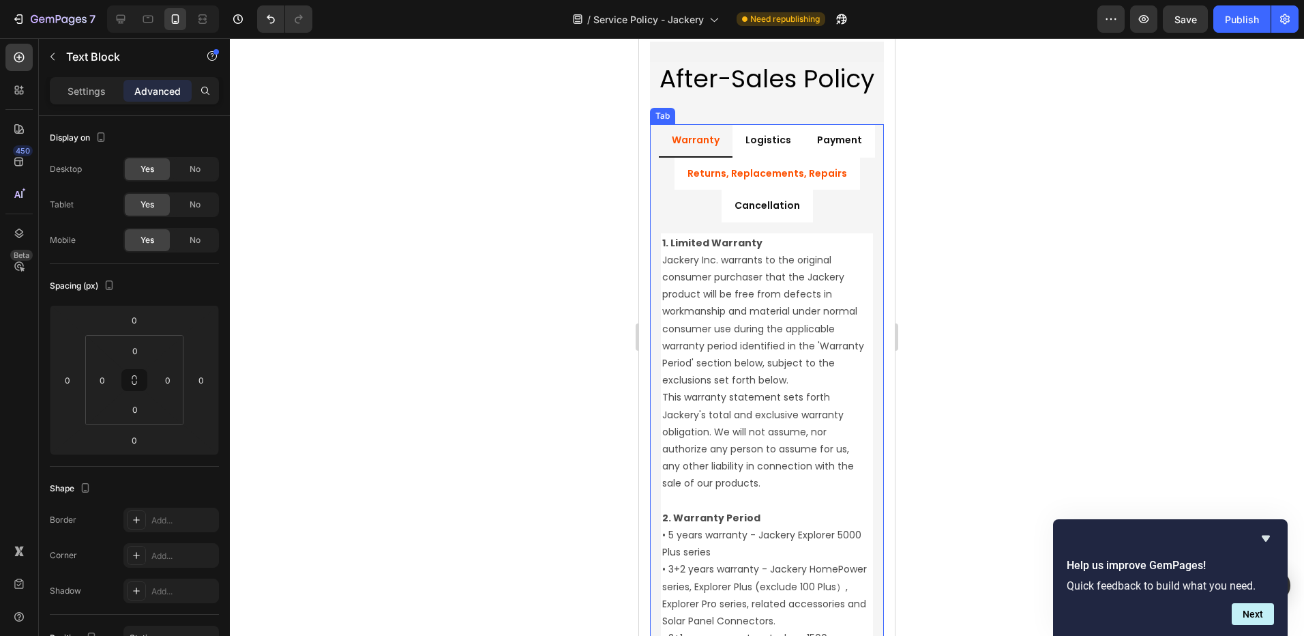
click at [801, 182] on p "Returns, Replacements, Repairs" at bounding box center [768, 173] width 160 height 17
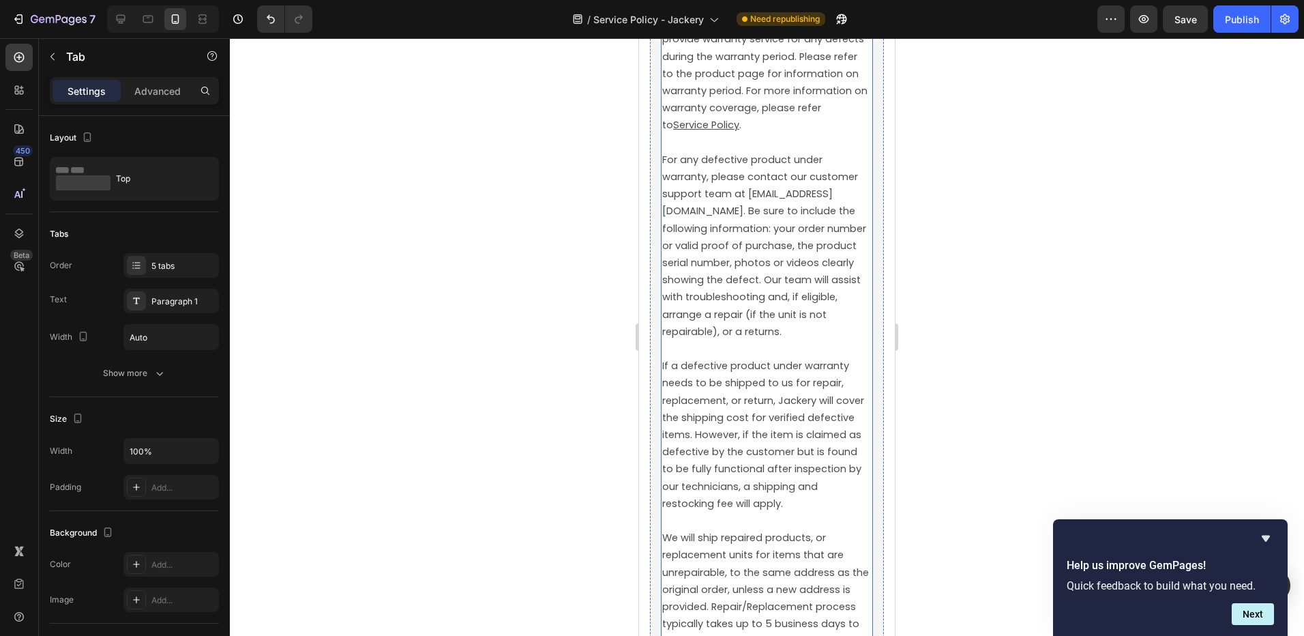
scroll to position [4161, 0]
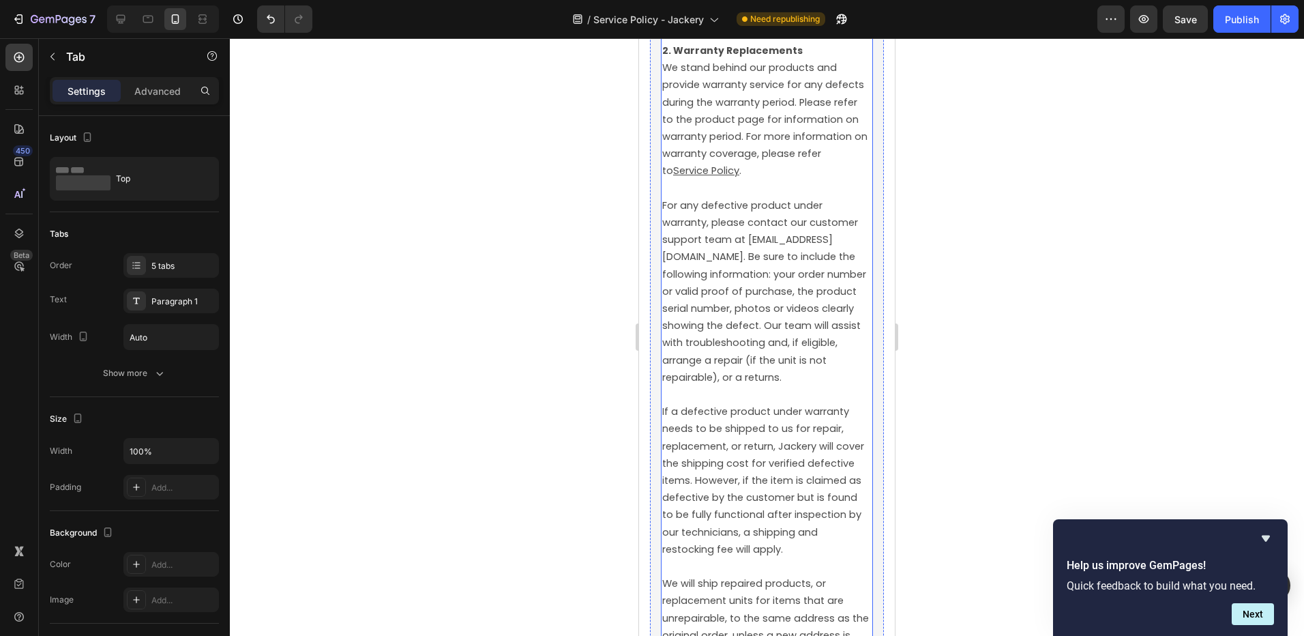
click at [788, 177] on span "We stand behind our products and provide warranty service for any defects durin…" at bounding box center [766, 119] width 208 height 117
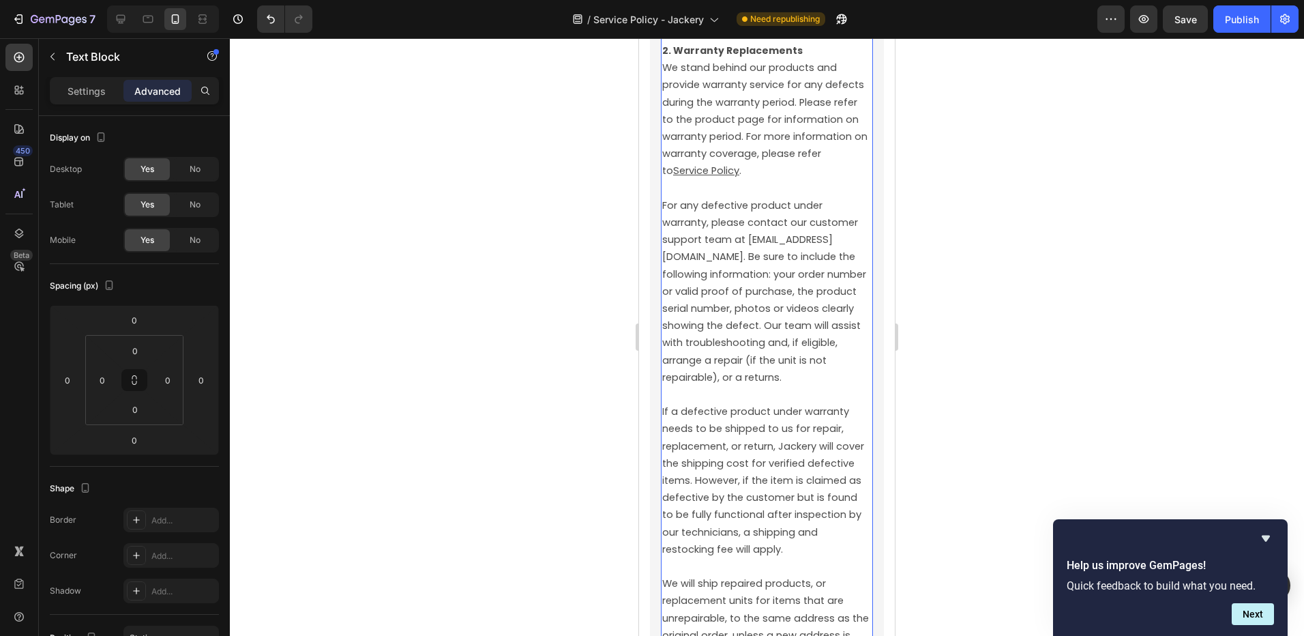
click at [739, 177] on u "Service Policy" at bounding box center [706, 171] width 66 height 14
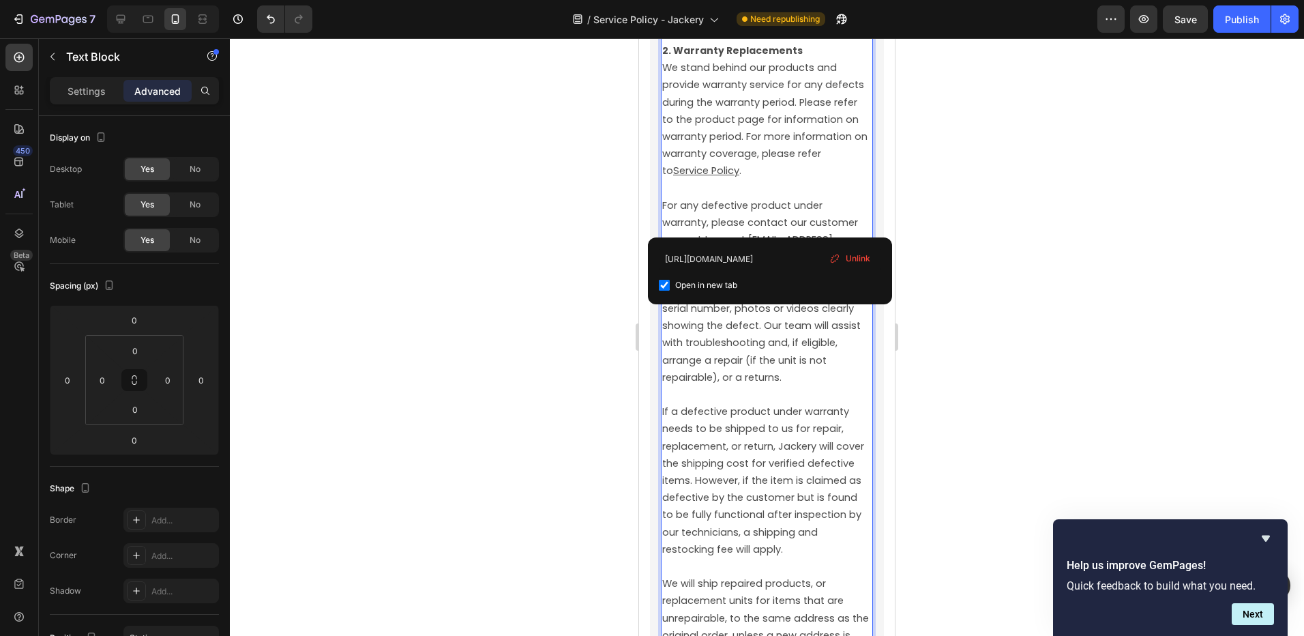
click at [774, 362] on span "For any defective product under warranty, please contact our customer support t…" at bounding box center [765, 292] width 207 height 186
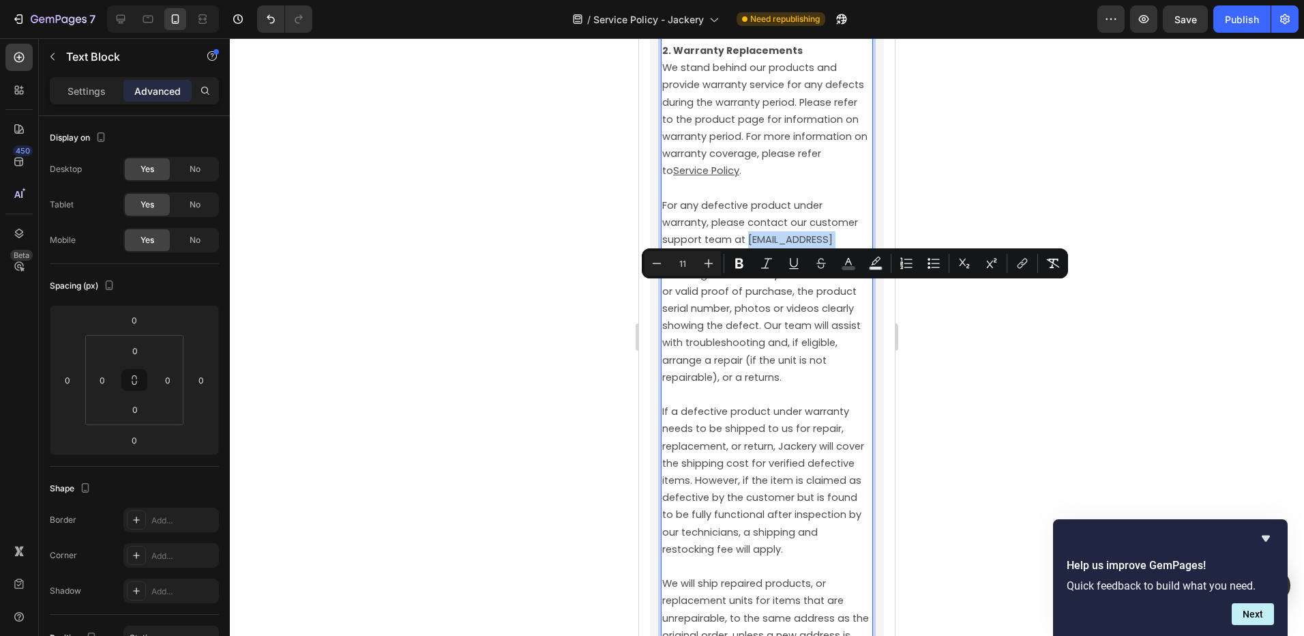
drag, startPoint x: 747, startPoint y: 293, endPoint x: 842, endPoint y: 295, distance: 94.8
click at [842, 295] on span "For any defective product under warranty, please contact our customer support t…" at bounding box center [765, 292] width 207 height 186
click at [793, 265] on icon "Editor contextual toolbar" at bounding box center [794, 264] width 14 height 14
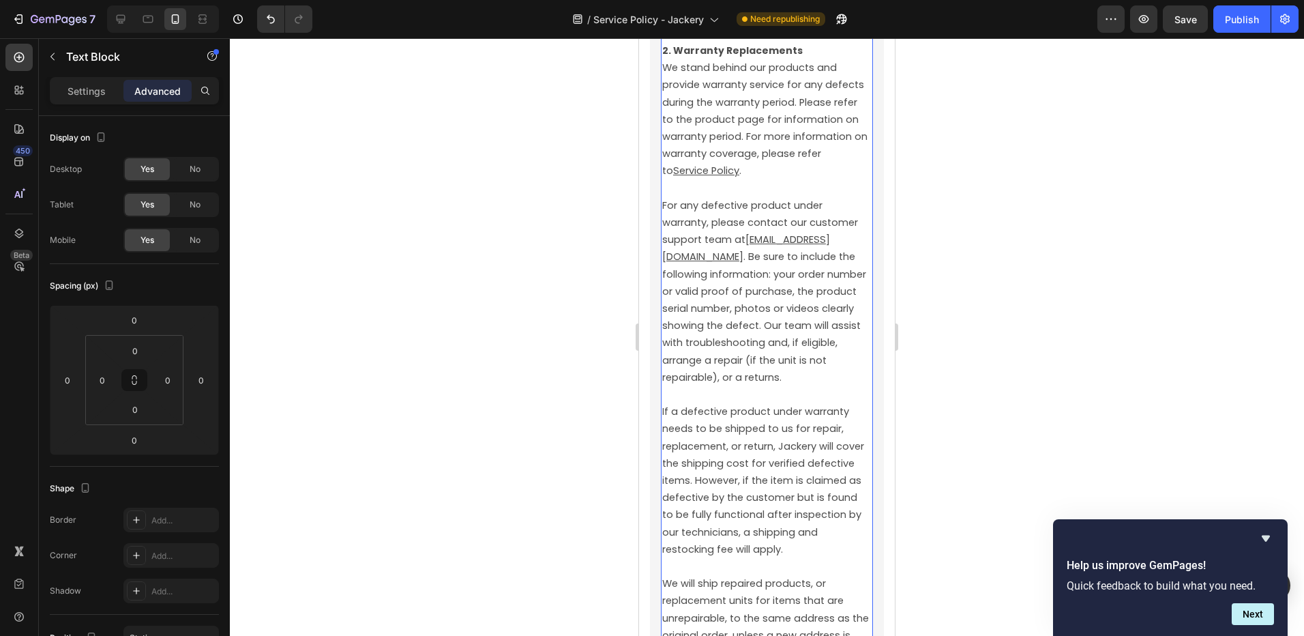
click at [830, 263] on u "[EMAIL_ADDRESS][DOMAIN_NAME]" at bounding box center [746, 248] width 168 height 31
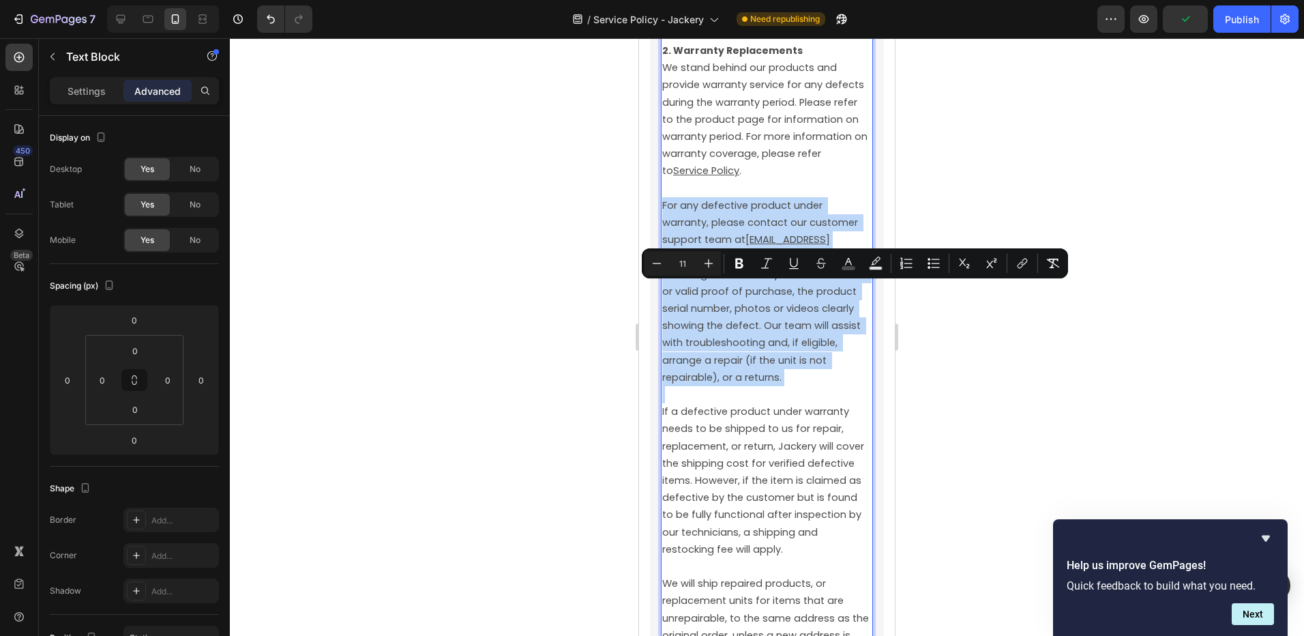
click at [830, 263] on u "[EMAIL_ADDRESS][DOMAIN_NAME]" at bounding box center [746, 248] width 168 height 31
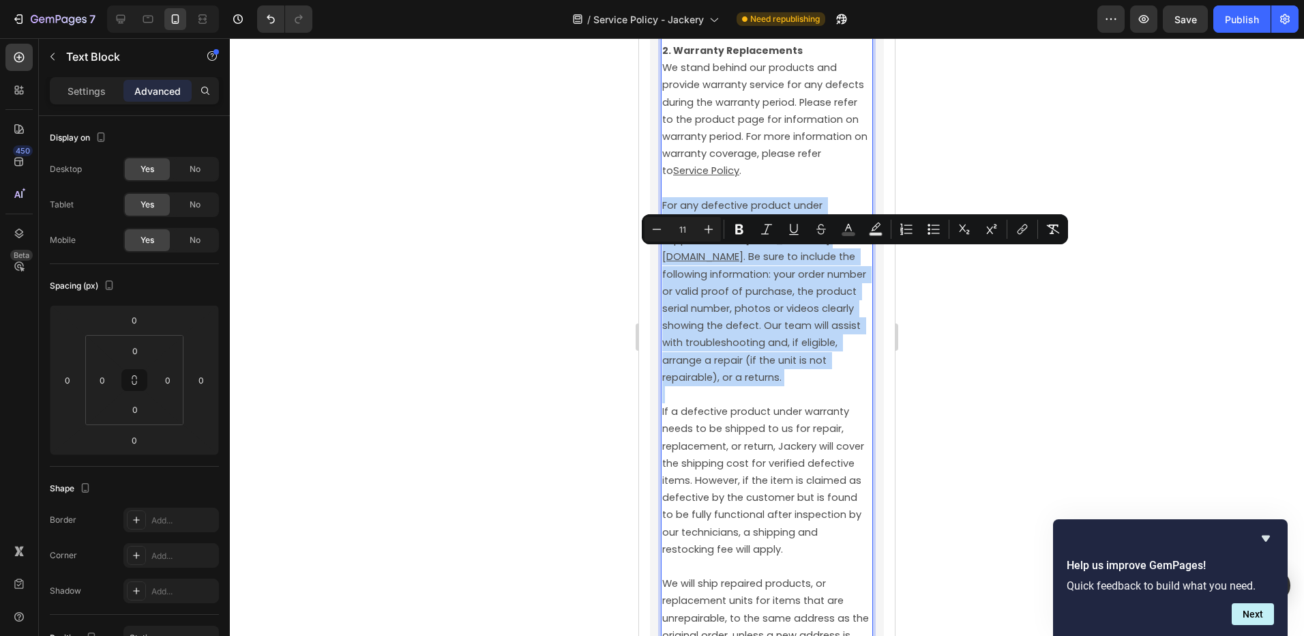
click at [830, 263] on u "[EMAIL_ADDRESS][DOMAIN_NAME]" at bounding box center [746, 248] width 168 height 31
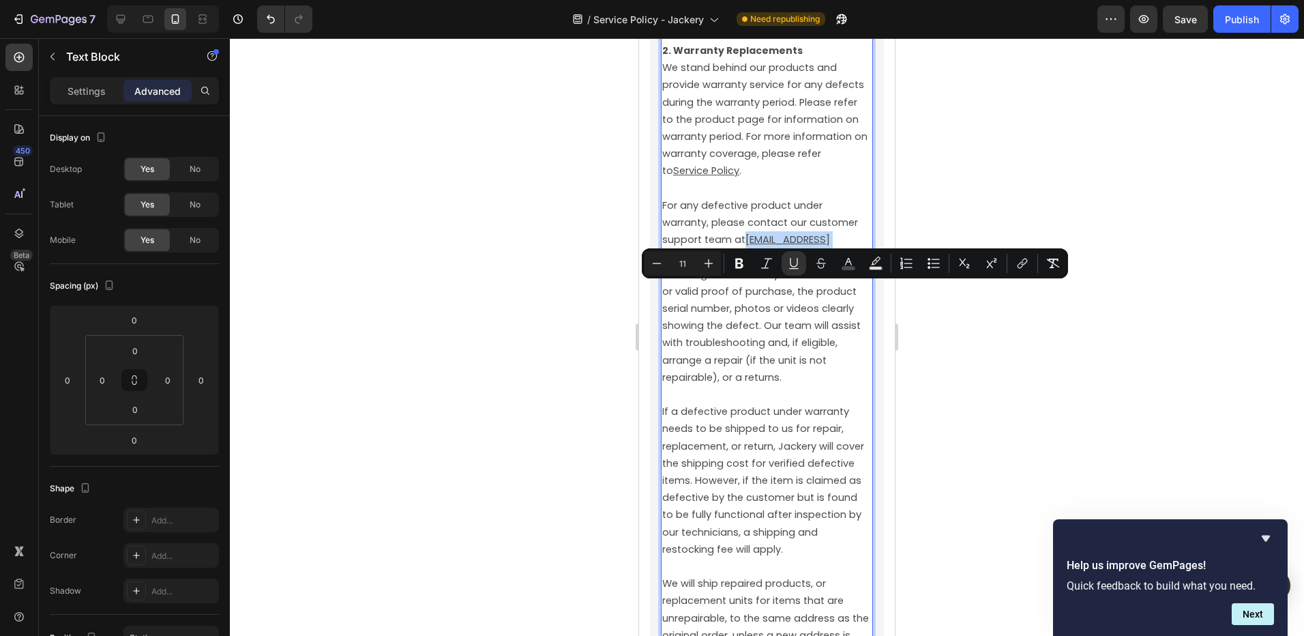
drag, startPoint x: 842, startPoint y: 291, endPoint x: 748, endPoint y: 295, distance: 93.5
click at [748, 295] on span "For any defective product under warranty, please contact our customer support t…" at bounding box center [765, 292] width 207 height 186
click at [1021, 268] on icon "Editor contextual toolbar" at bounding box center [1023, 264] width 14 height 14
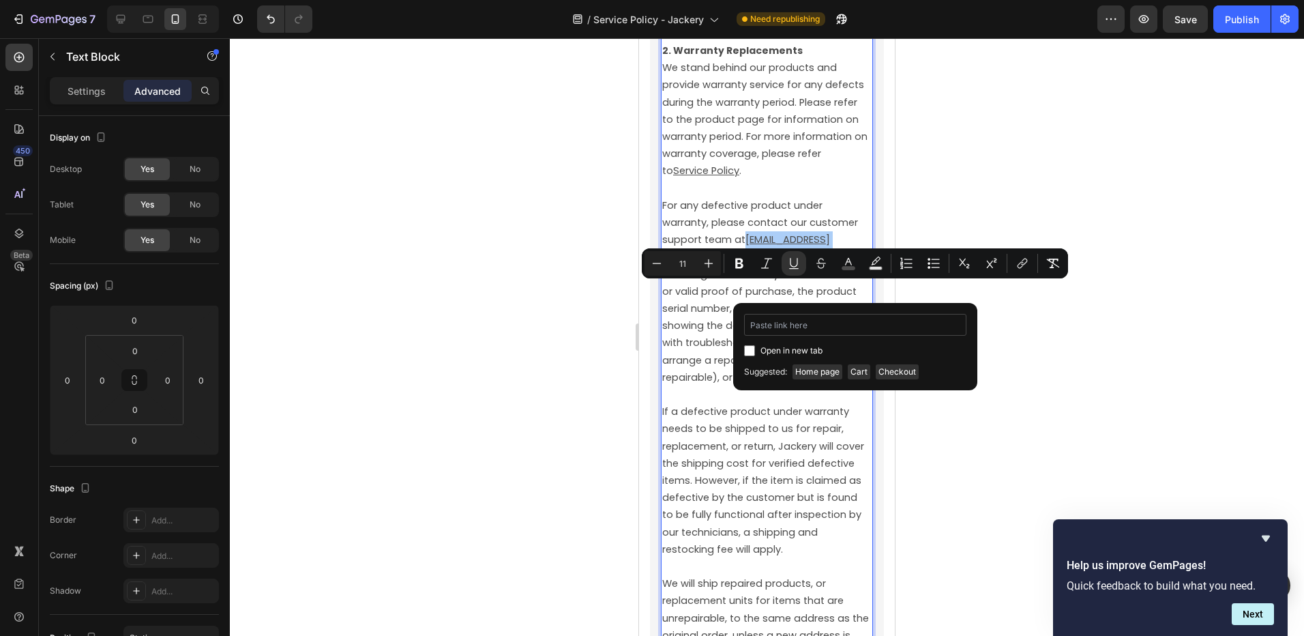
click at [784, 331] on input "Editor contextual toolbar" at bounding box center [855, 325] width 222 height 22
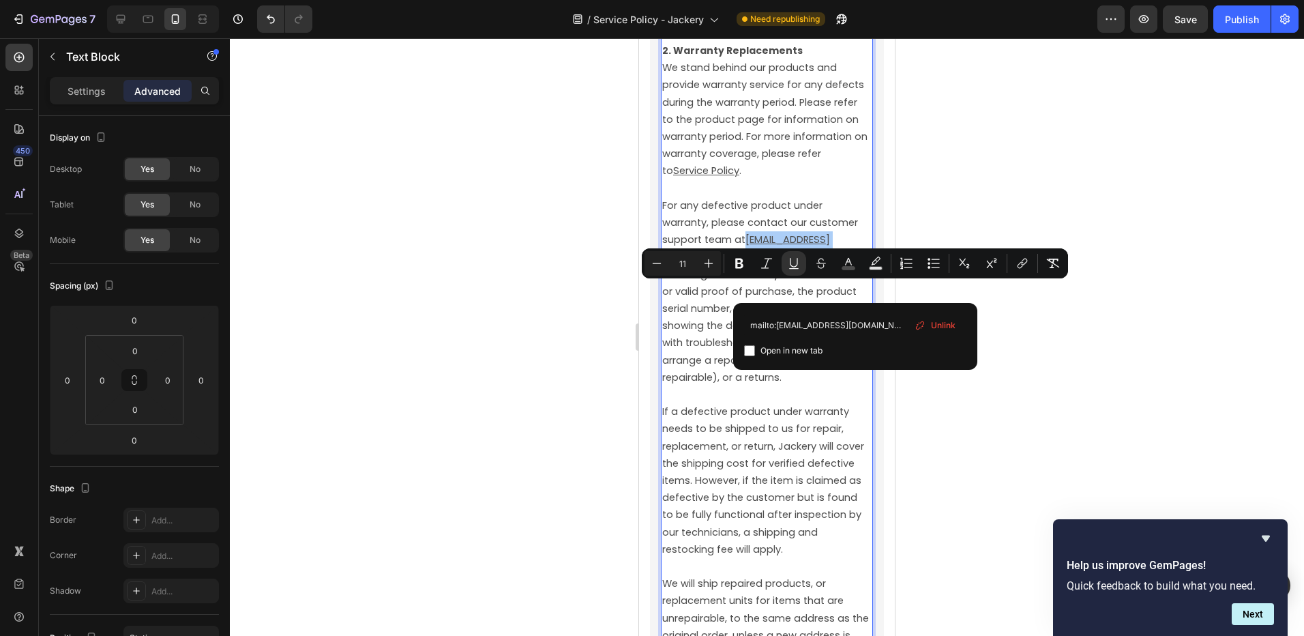
type input "mailto:[EMAIL_ADDRESS][DOMAIN_NAME]"
click at [784, 346] on span "Open in new tab" at bounding box center [792, 350] width 62 height 16
checkbox input "true"
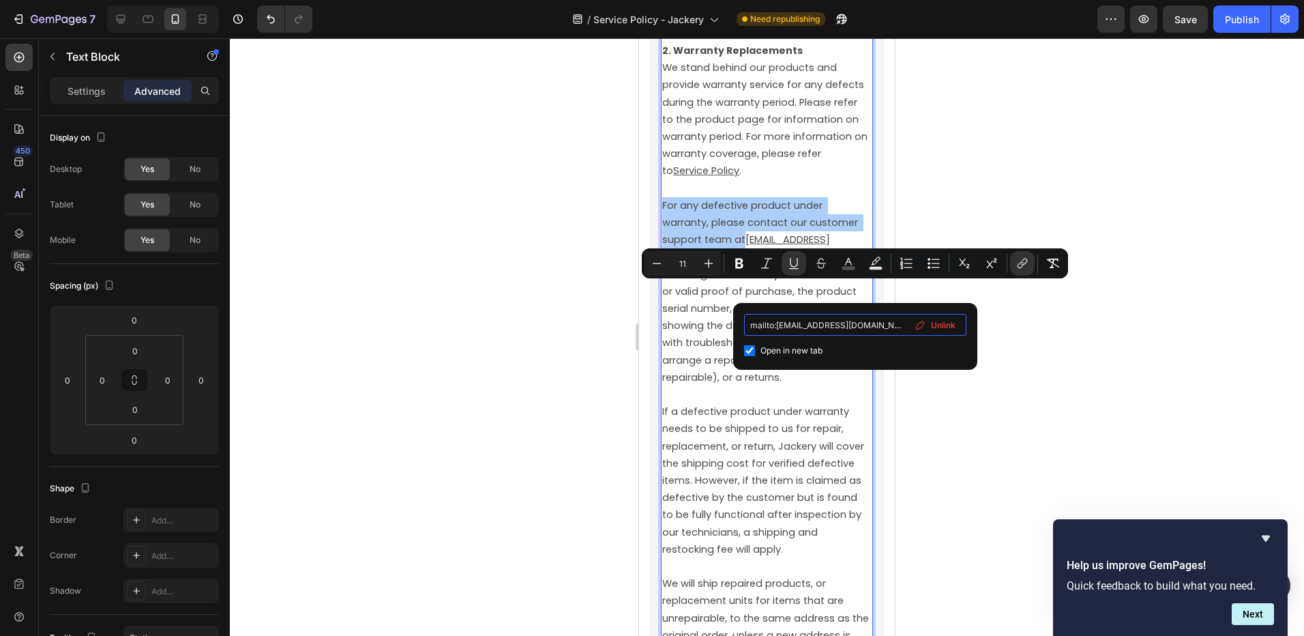
click at [774, 326] on input "mailto:[EMAIL_ADDRESS][DOMAIN_NAME]" at bounding box center [855, 325] width 222 height 22
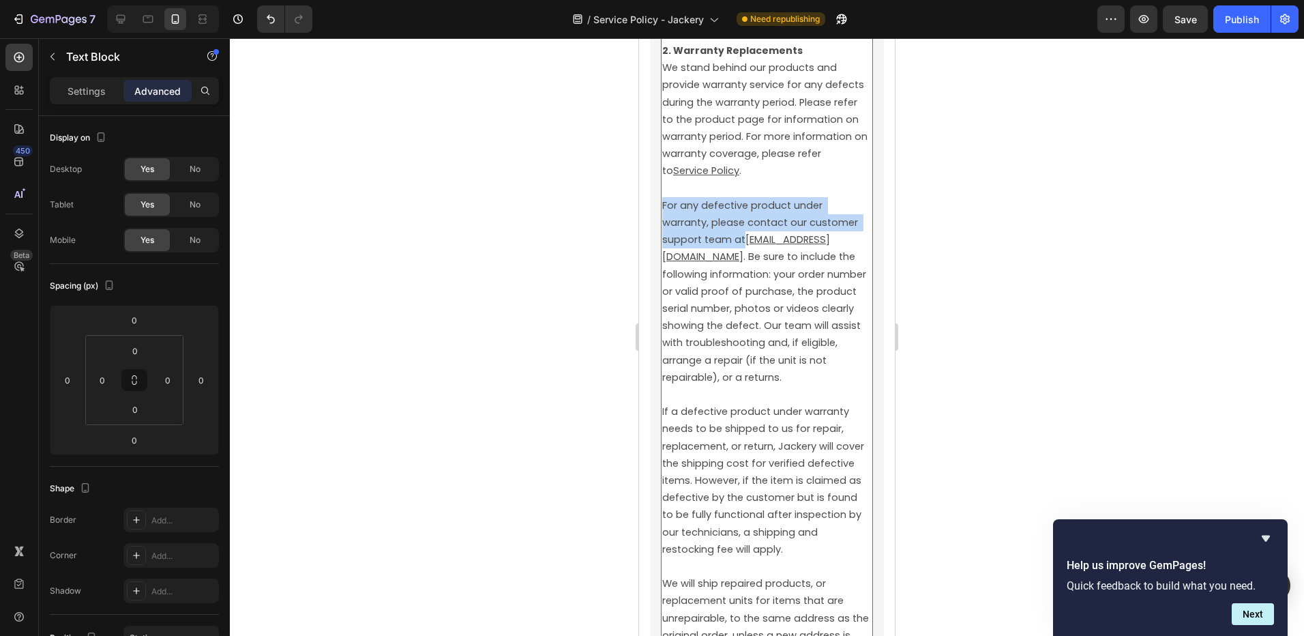
click at [844, 290] on span ". Be sure to include the following information: your order number or valid proo…" at bounding box center [765, 317] width 207 height 134
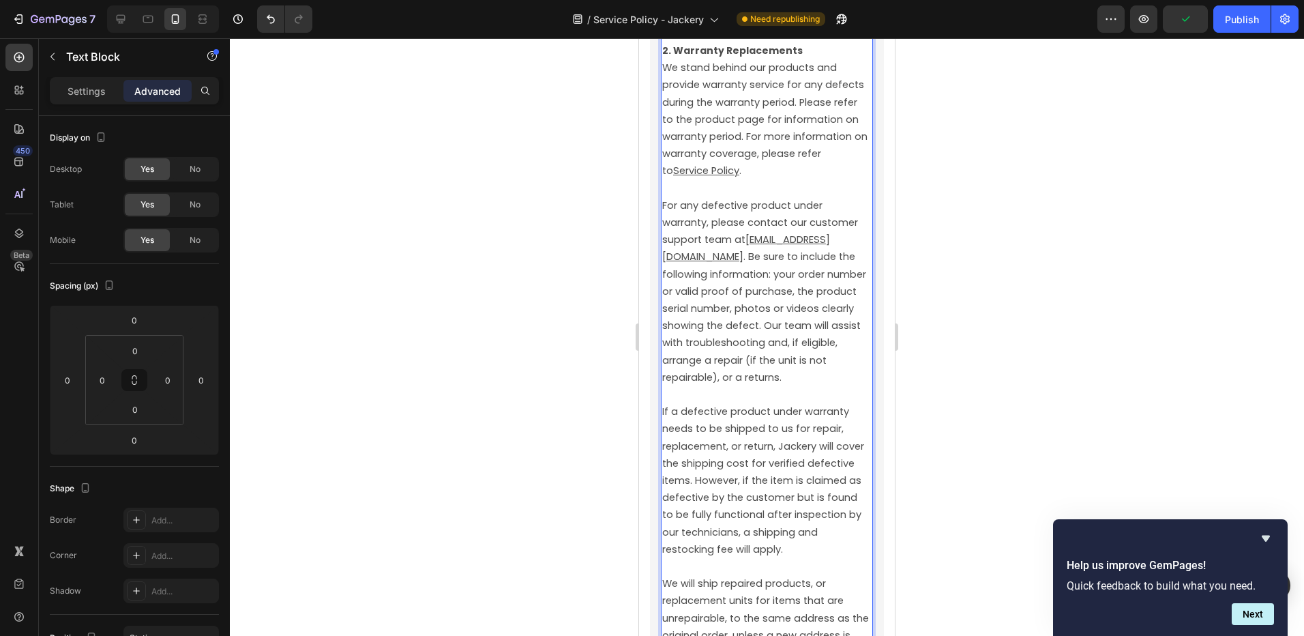
click at [830, 263] on u "[EMAIL_ADDRESS][DOMAIN_NAME]" at bounding box center [746, 248] width 168 height 31
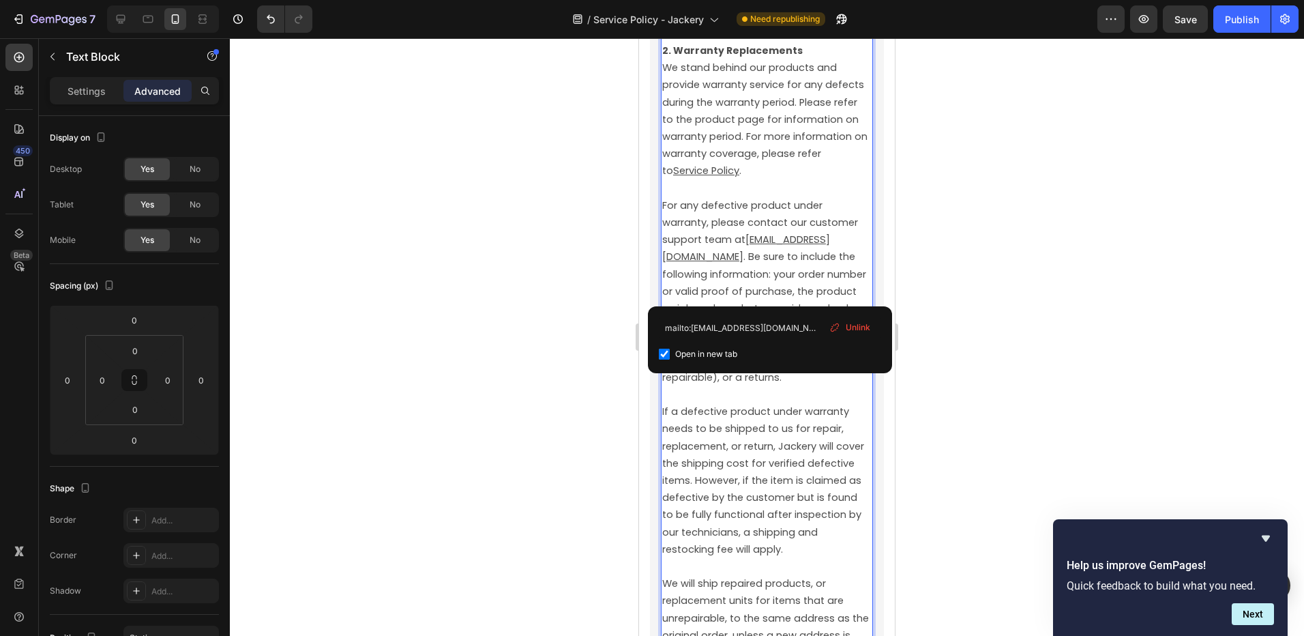
click at [989, 382] on div at bounding box center [767, 337] width 1074 height 598
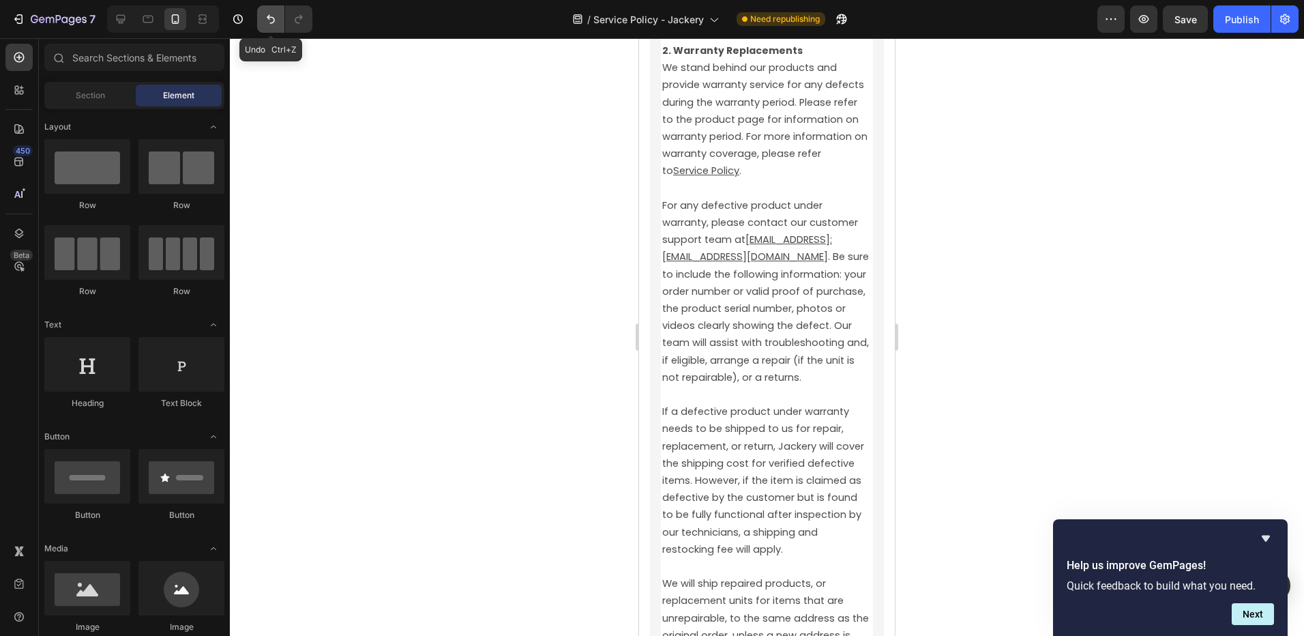
click at [276, 26] on button "Undo/Redo" at bounding box center [270, 18] width 27 height 27
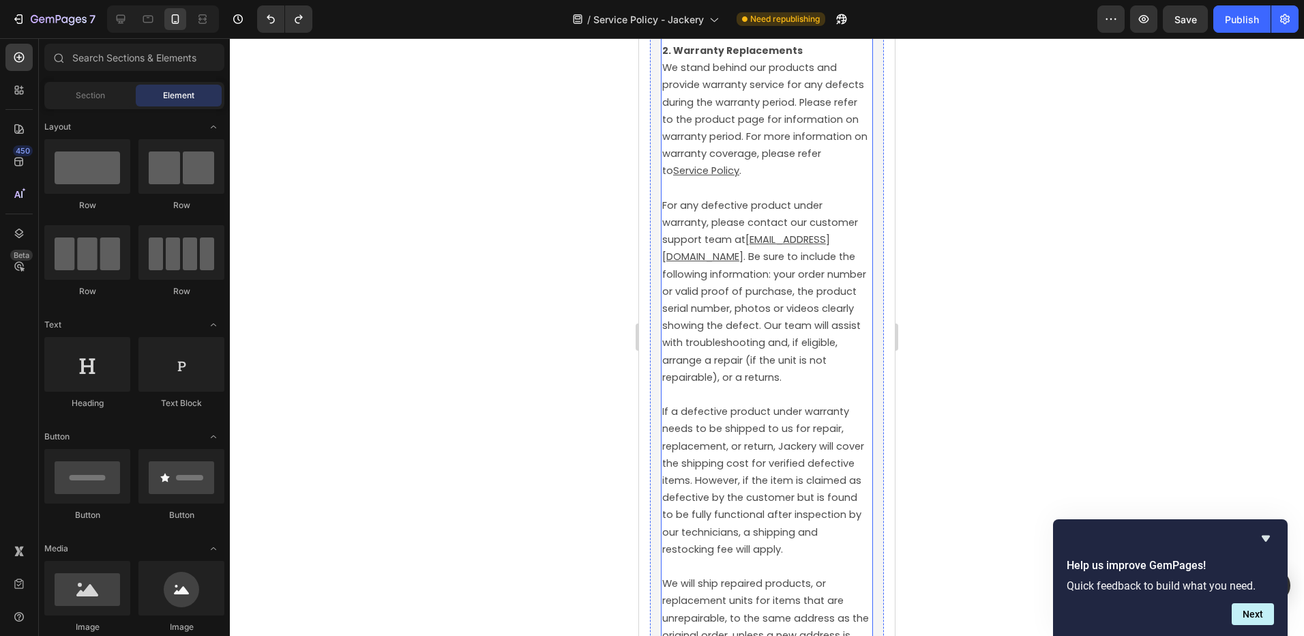
click at [830, 263] on u "[EMAIL_ADDRESS][DOMAIN_NAME]" at bounding box center [746, 248] width 168 height 31
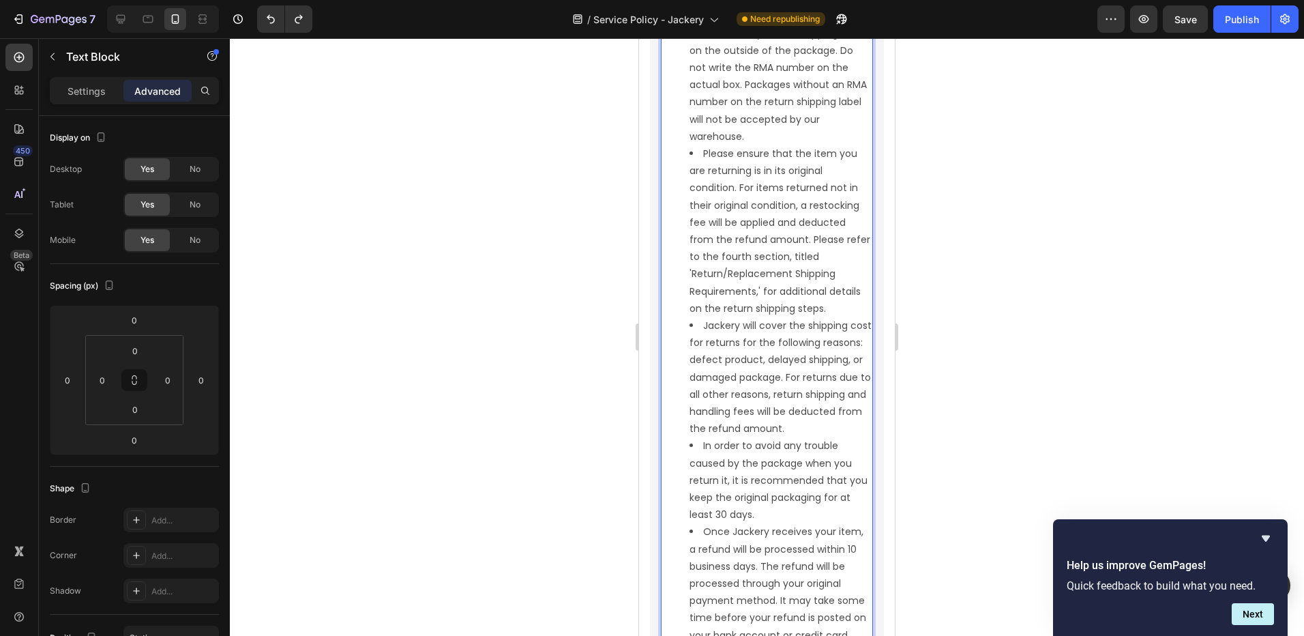
click at [840, 290] on ul "Customers who purchased from retailers or channels other than the Jackery websi…" at bounding box center [766, 239] width 209 height 1289
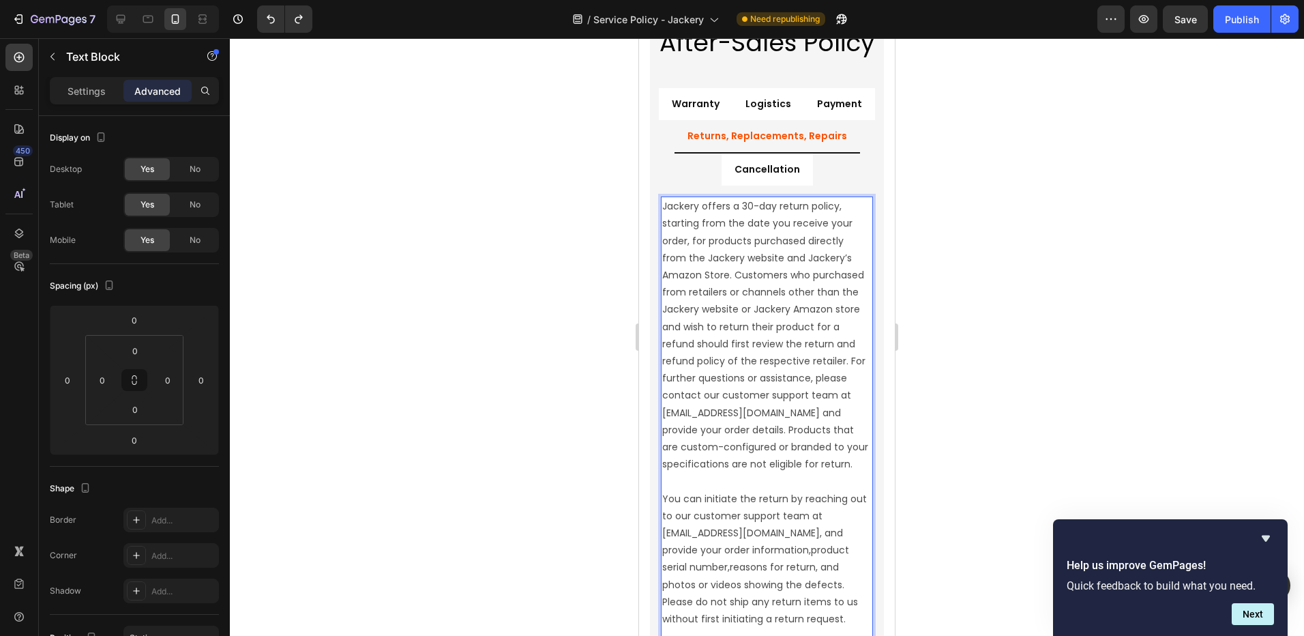
scroll to position [1845, 0]
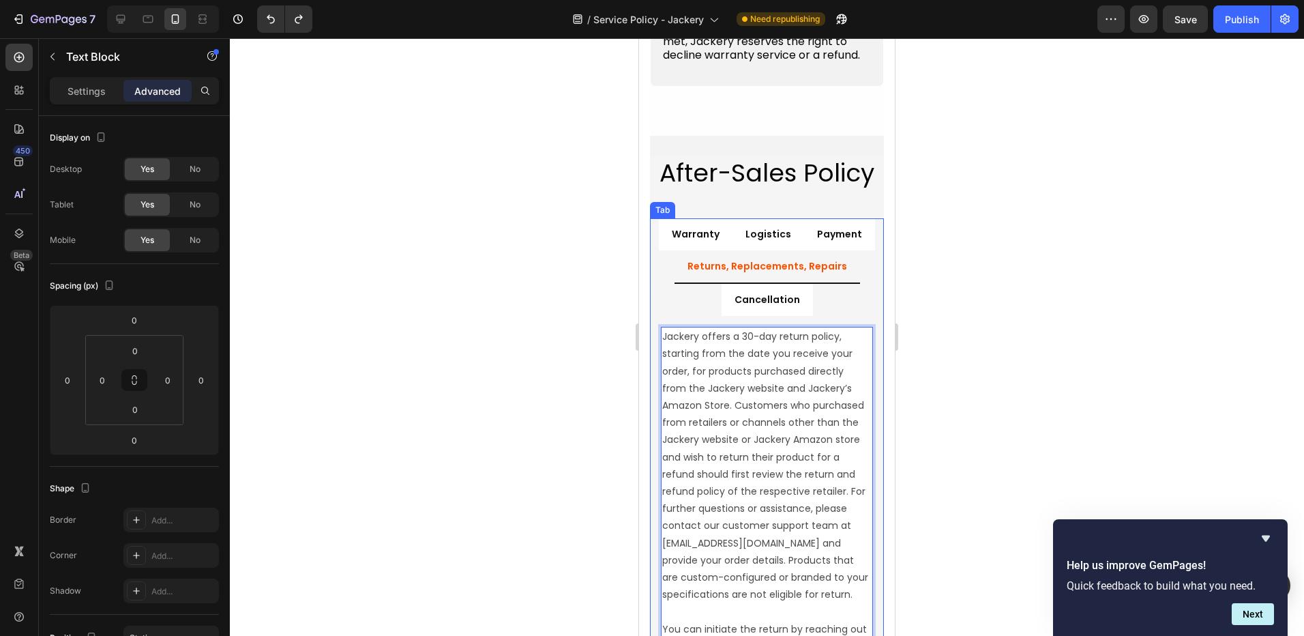
click at [799, 267] on p "Returns, Replacements, Repairs" at bounding box center [768, 266] width 160 height 17
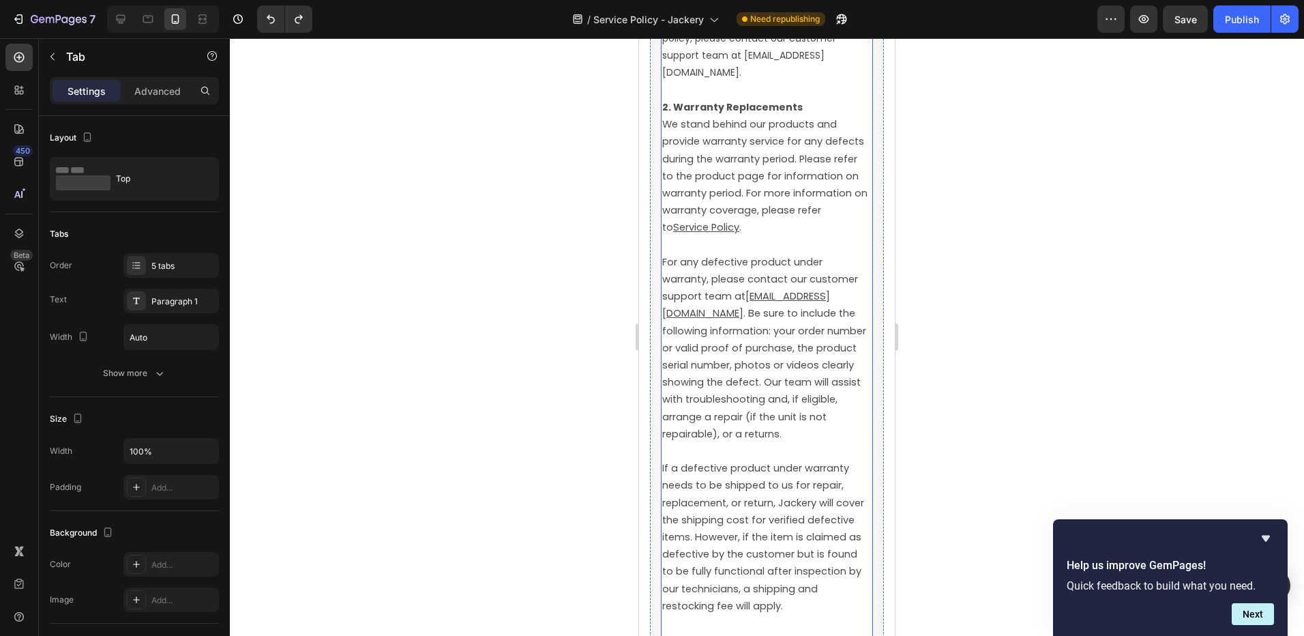
scroll to position [4028, 0]
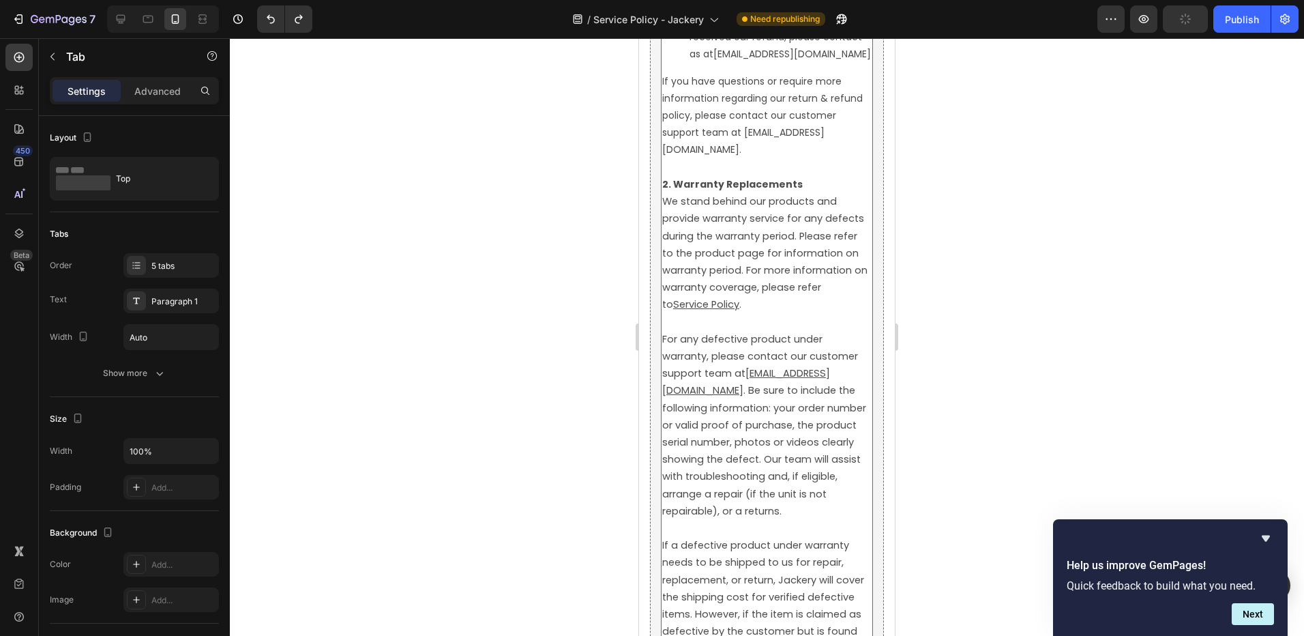
click at [842, 430] on span "For any defective product under warranty, please contact our customer support t…" at bounding box center [765, 425] width 207 height 186
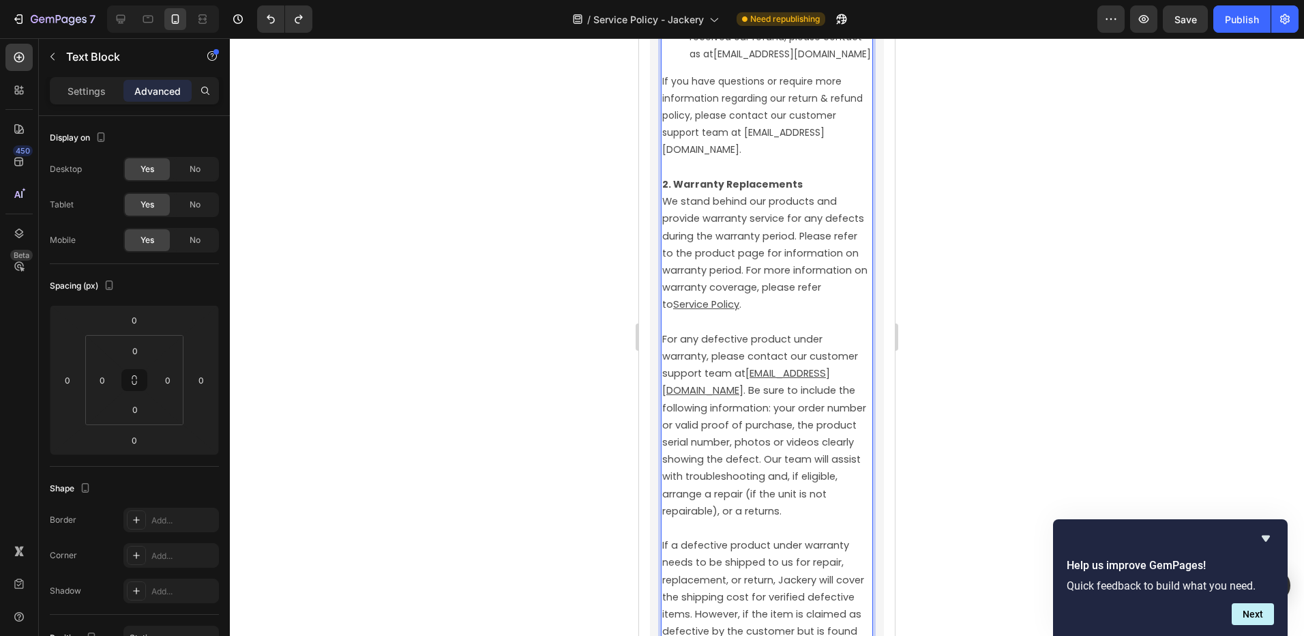
click at [830, 397] on u "[EMAIL_ADDRESS][DOMAIN_NAME]" at bounding box center [746, 381] width 168 height 31
click at [750, 397] on u "[EMAIL_ADDRESS][DOMAIN_NAME]" at bounding box center [746, 381] width 168 height 31
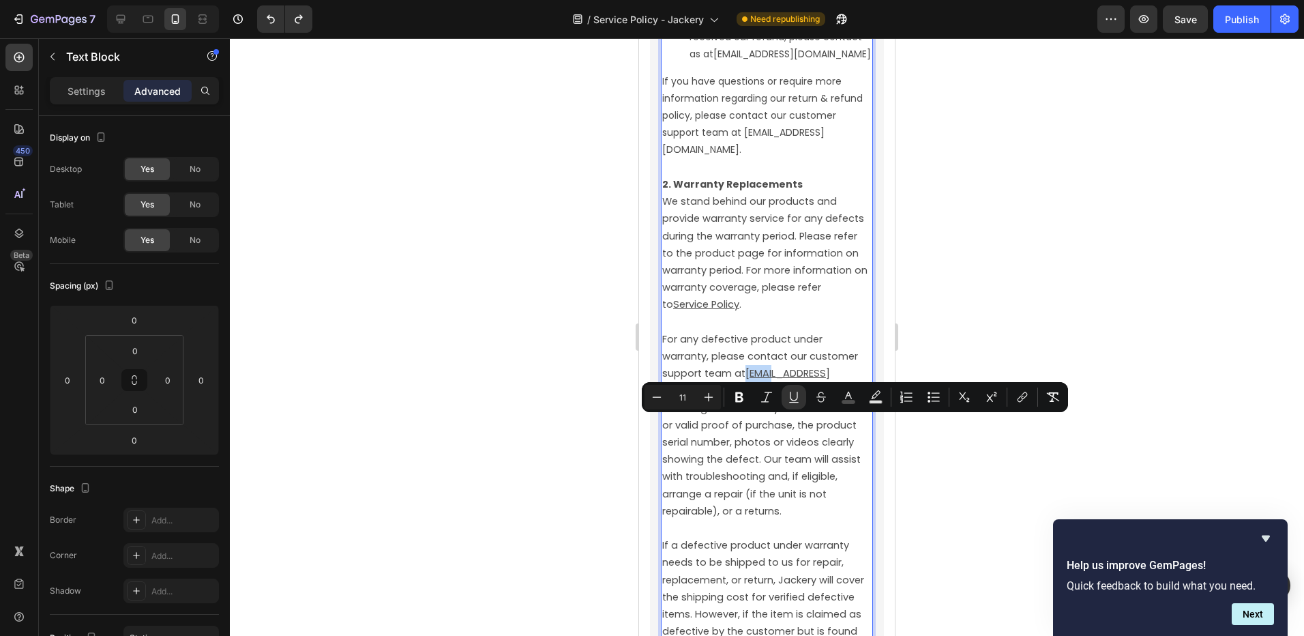
click at [748, 397] on u "[EMAIL_ADDRESS][DOMAIN_NAME]" at bounding box center [746, 381] width 168 height 31
drag, startPoint x: 748, startPoint y: 428, endPoint x: 840, endPoint y: 426, distance: 91.4
click at [830, 397] on u "[EMAIL_ADDRESS][DOMAIN_NAME]" at bounding box center [746, 381] width 168 height 31
click at [1023, 401] on icon "Editor contextual toolbar" at bounding box center [1023, 397] width 14 height 14
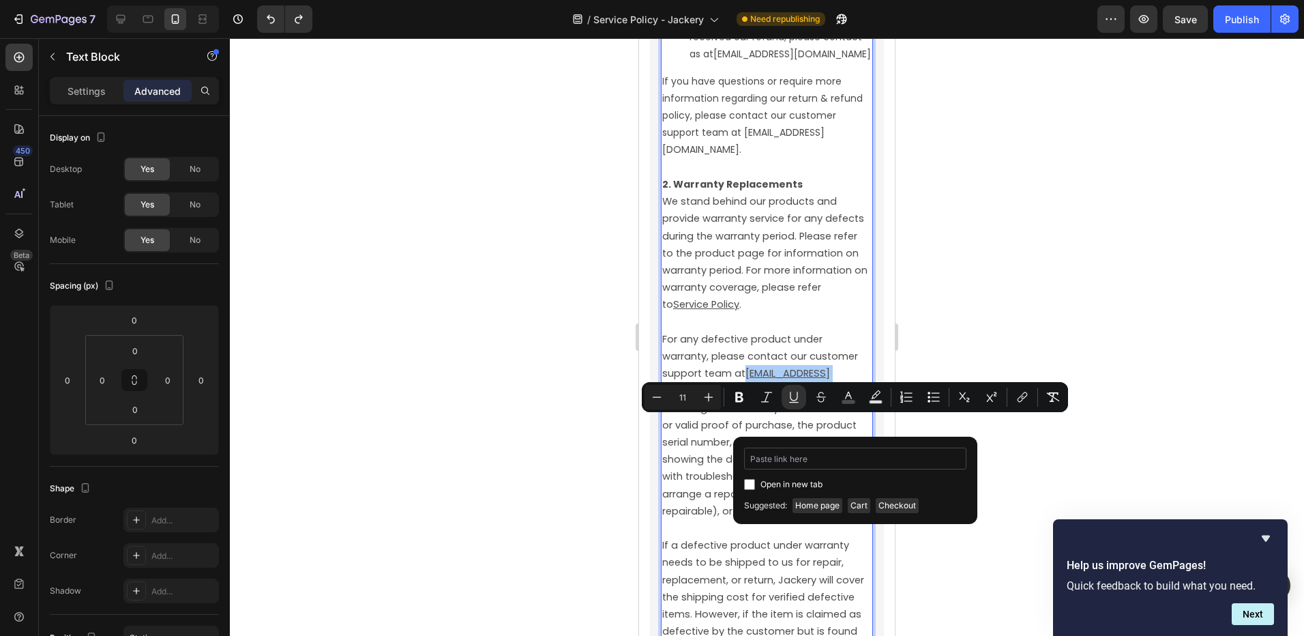
click at [779, 462] on input "Editor contextual toolbar" at bounding box center [855, 459] width 222 height 22
type input "mailto:[EMAIL_ADDRESS][DOMAIN_NAME]"
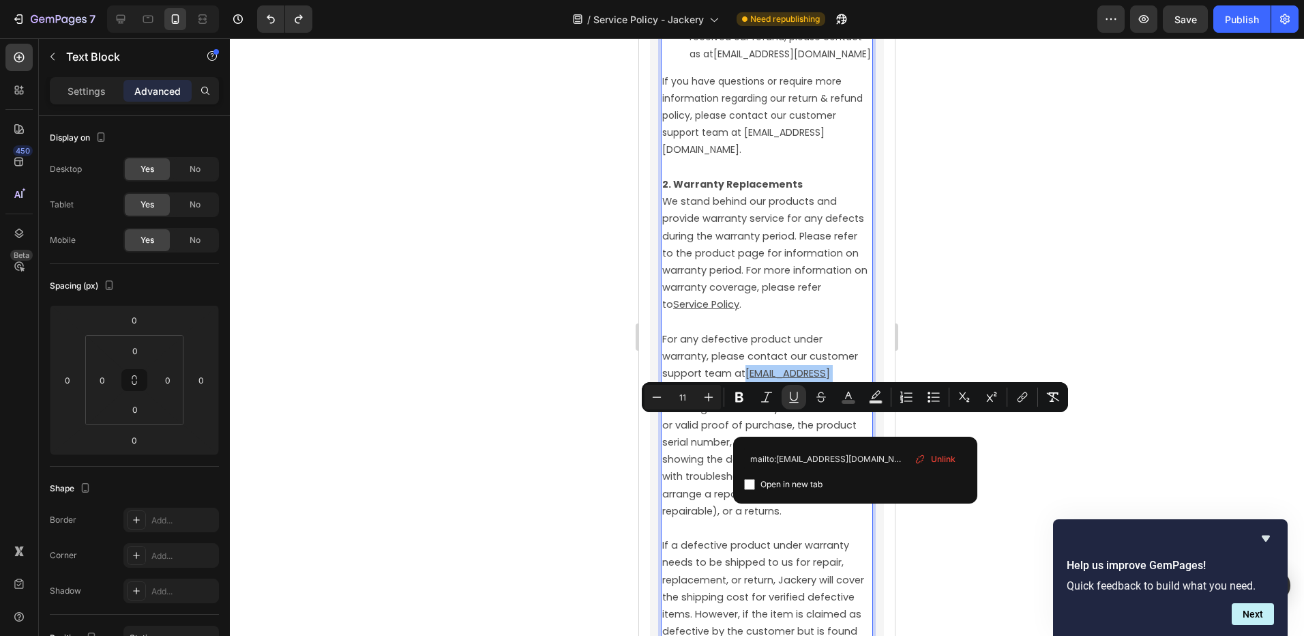
click at [761, 480] on span "Open in new tab" at bounding box center [792, 484] width 62 height 16
checkbox input "true"
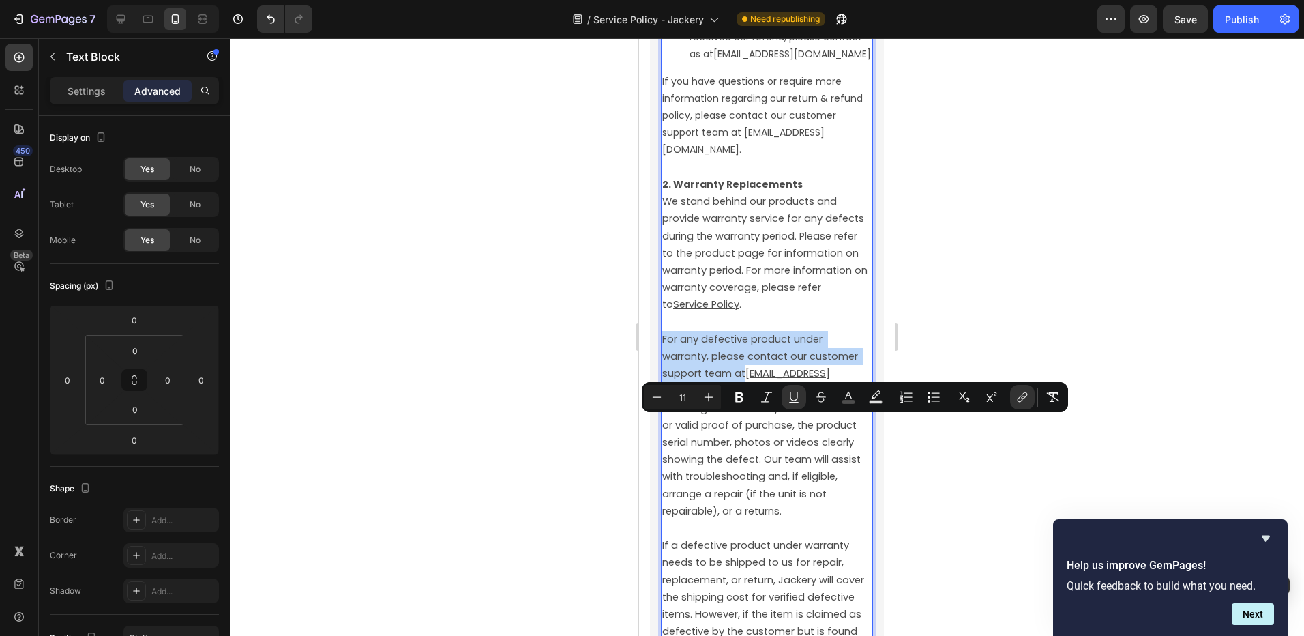
click at [698, 467] on p "2. Warranty Replacements We stand behind our products and provide warranty serv…" at bounding box center [766, 348] width 209 height 344
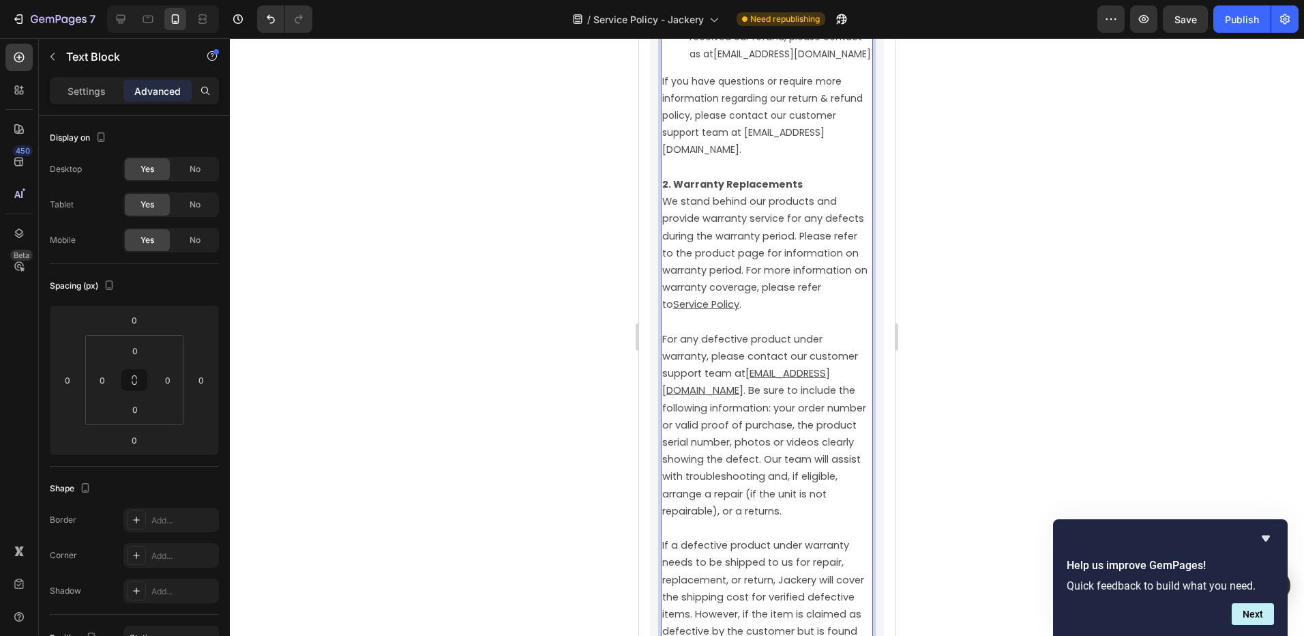
click at [749, 397] on u "[EMAIL_ADDRESS][DOMAIN_NAME]" at bounding box center [746, 381] width 168 height 31
click at [881, 448] on section "After-Sales Policy Heading Warranty Logistics Payment Returns, Replacements, Re…" at bounding box center [767, 136] width 256 height 4367
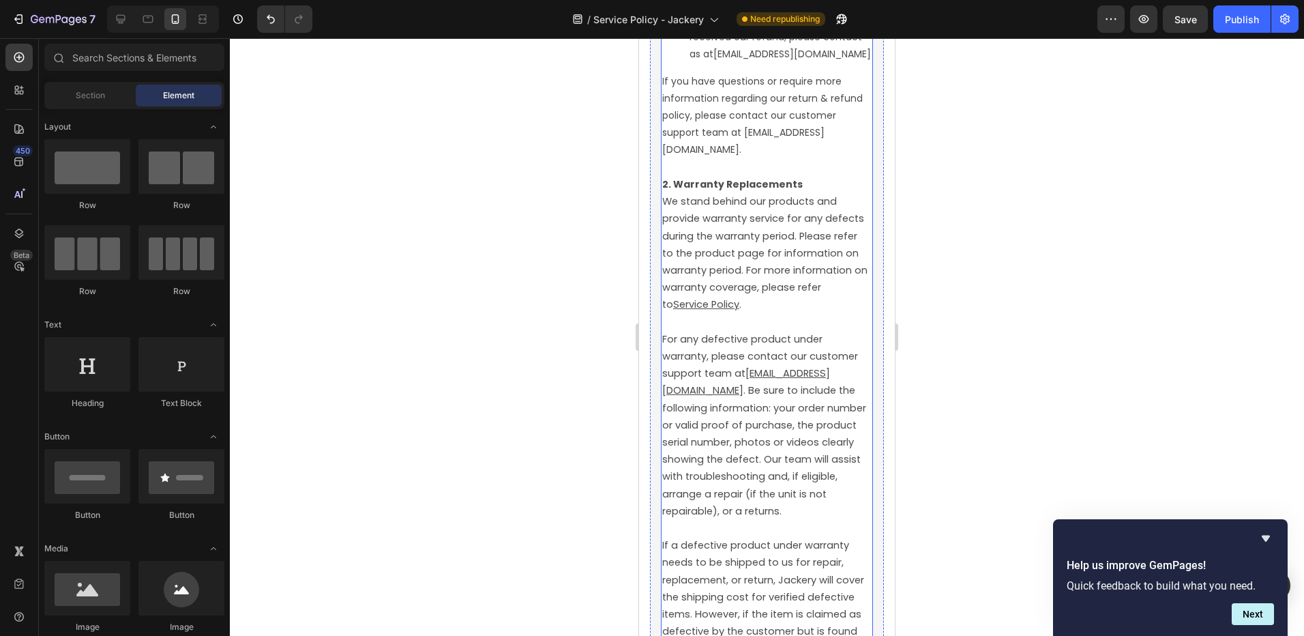
click at [842, 423] on span ". Be sure to include the following information: your order number or valid proo…" at bounding box center [765, 450] width 207 height 134
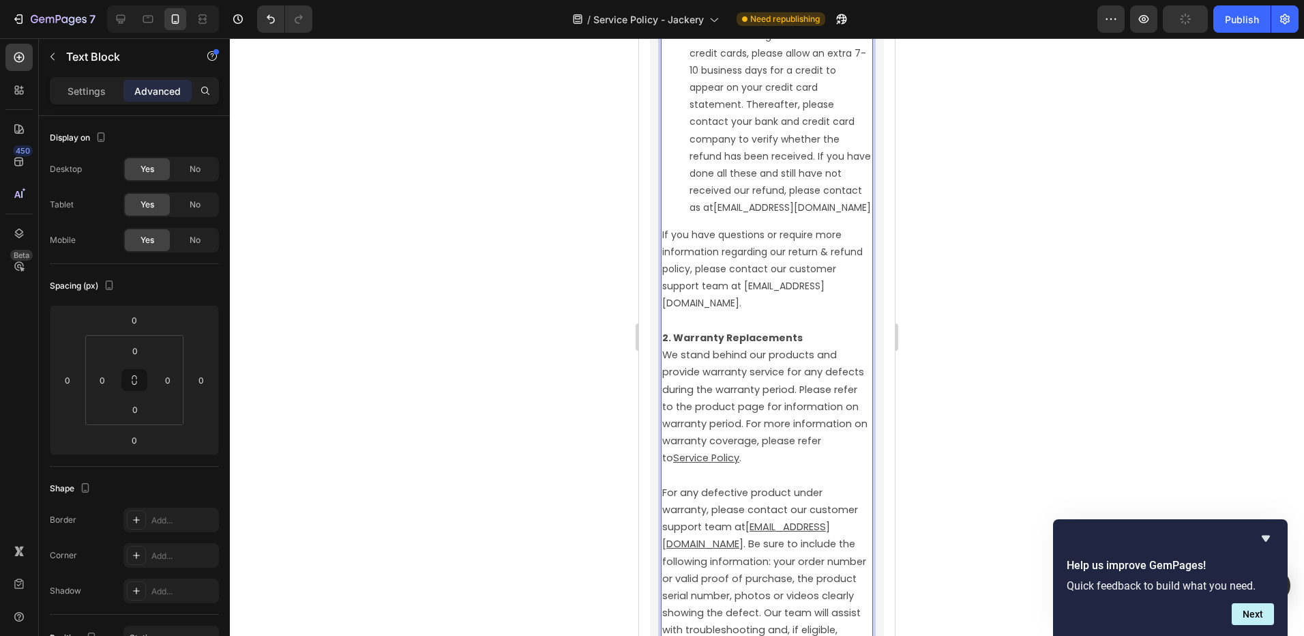
scroll to position [4096, 0]
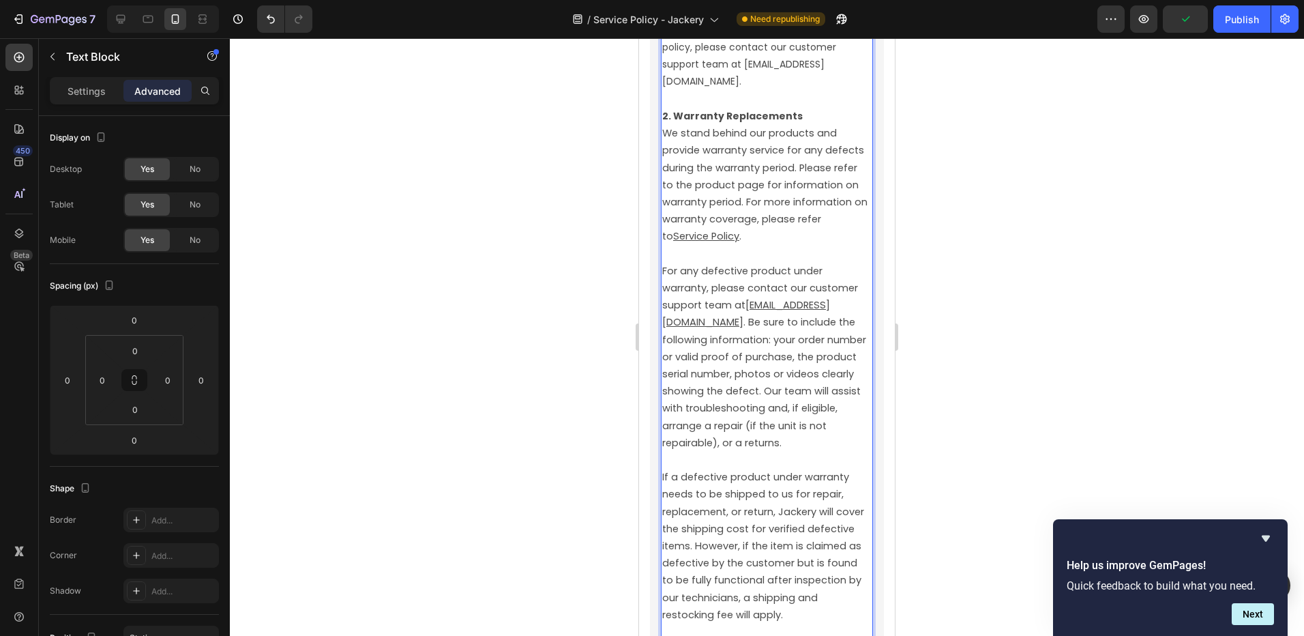
click at [742, 243] on span "Service Policy ." at bounding box center [707, 236] width 68 height 14
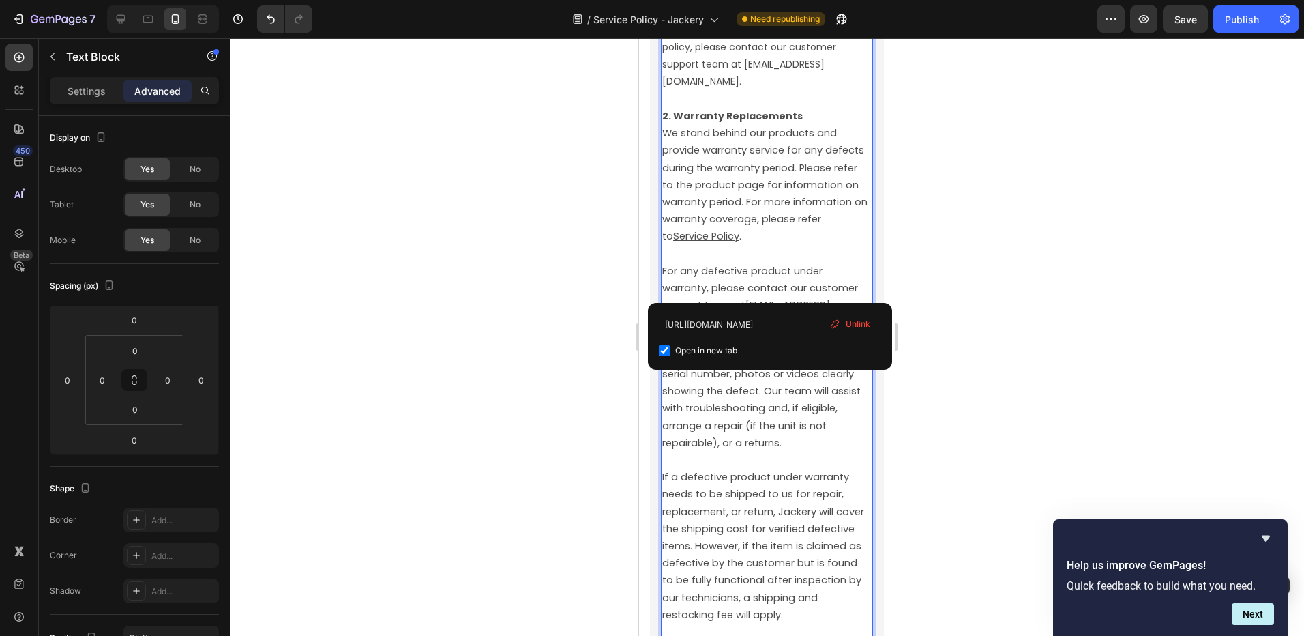
click at [804, 443] on span ". Be sure to include the following information: your order number or valid proo…" at bounding box center [765, 382] width 207 height 134
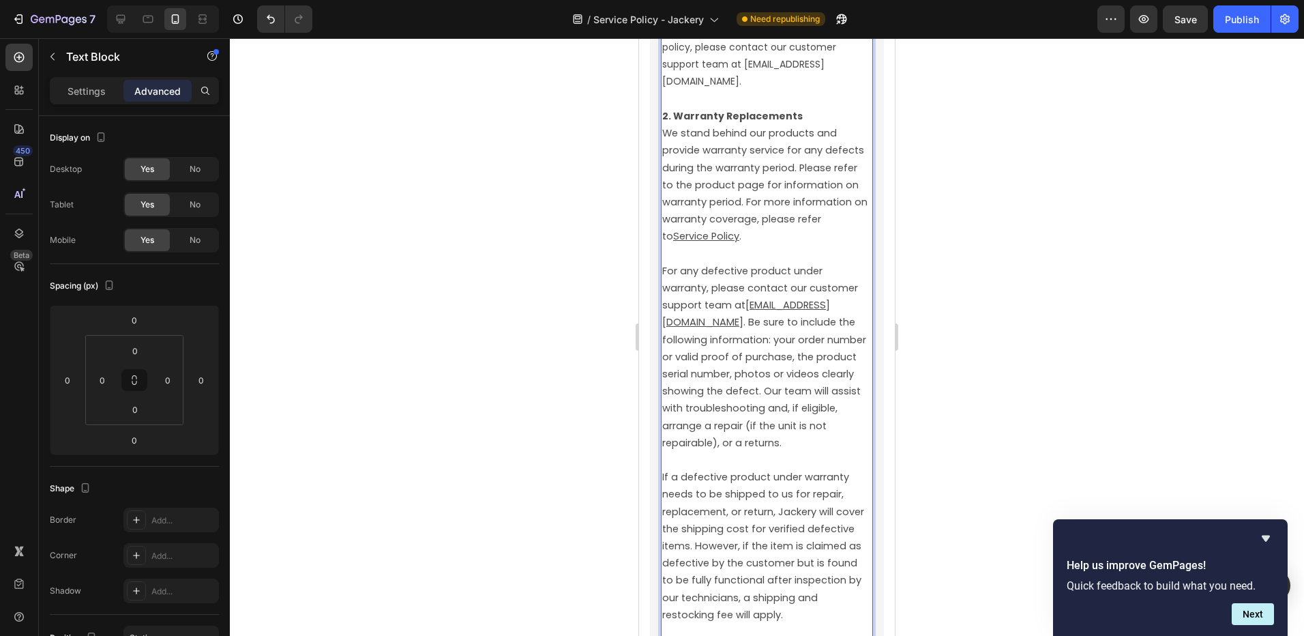
click at [830, 329] on u "[EMAIL_ADDRESS][DOMAIN_NAME]" at bounding box center [746, 313] width 168 height 31
click at [269, 19] on icon "Undo/Redo" at bounding box center [271, 19] width 8 height 9
click at [261, 14] on button "Undo/Redo" at bounding box center [270, 18] width 27 height 27
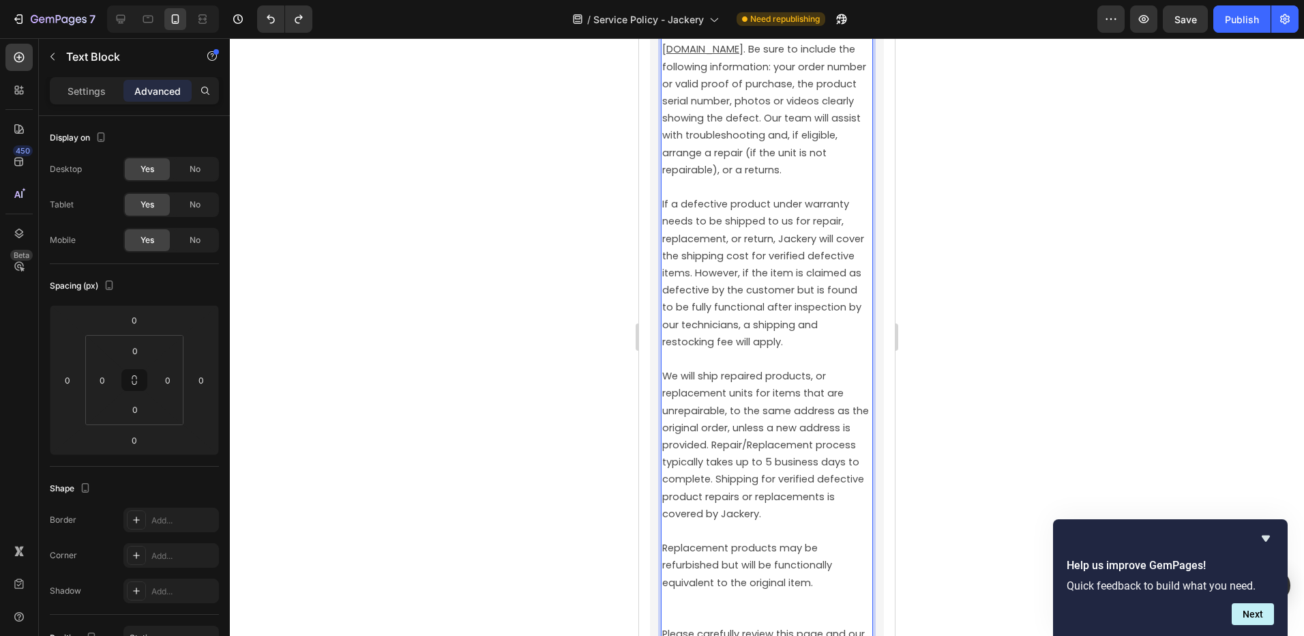
scroll to position [4437, 0]
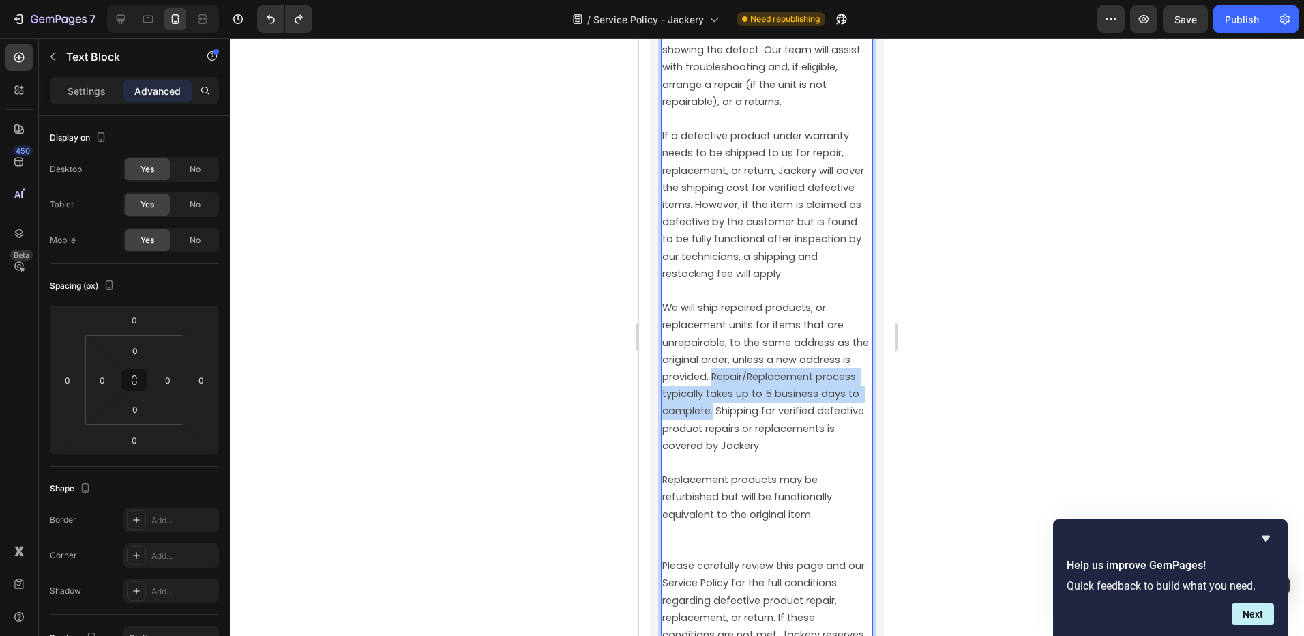
drag, startPoint x: 664, startPoint y: 445, endPoint x: 712, endPoint y: 484, distance: 62.1
click at [712, 452] on span "We will ship repaired products, or replacement units for items that are unrepai…" at bounding box center [766, 376] width 209 height 151
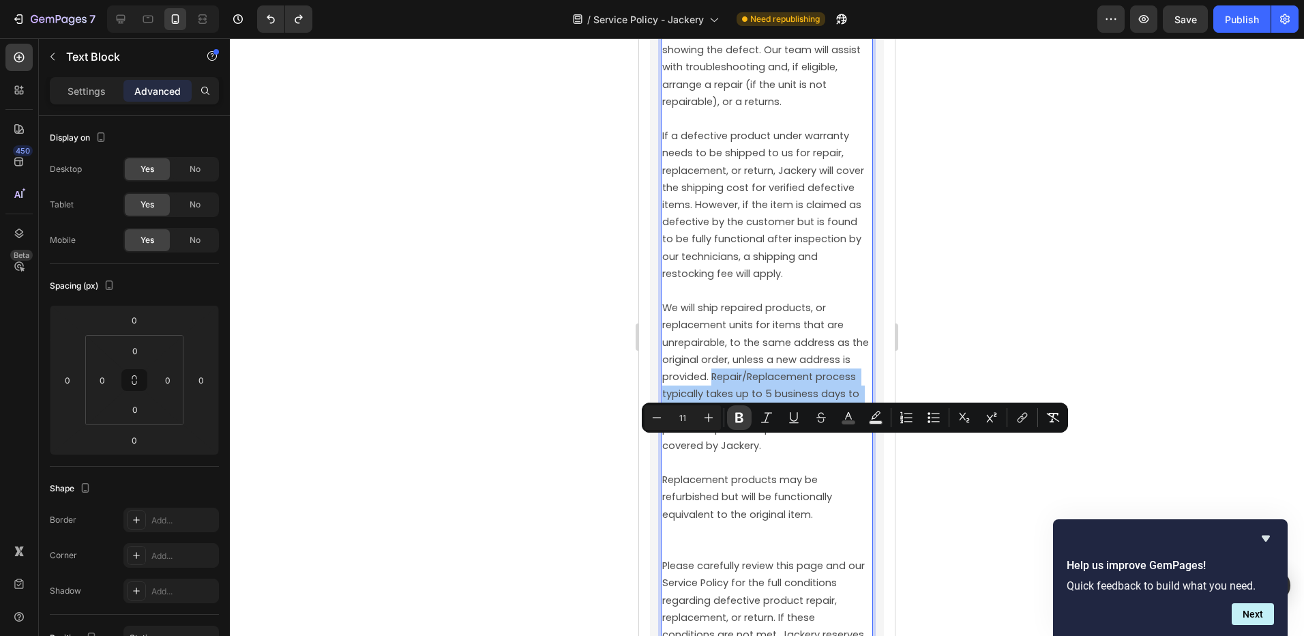
click at [734, 412] on icon "Editor contextual toolbar" at bounding box center [740, 418] width 14 height 14
click at [754, 487] on p "We will ship repaired products, or replacement units for items that are unrepai…" at bounding box center [766, 419] width 209 height 275
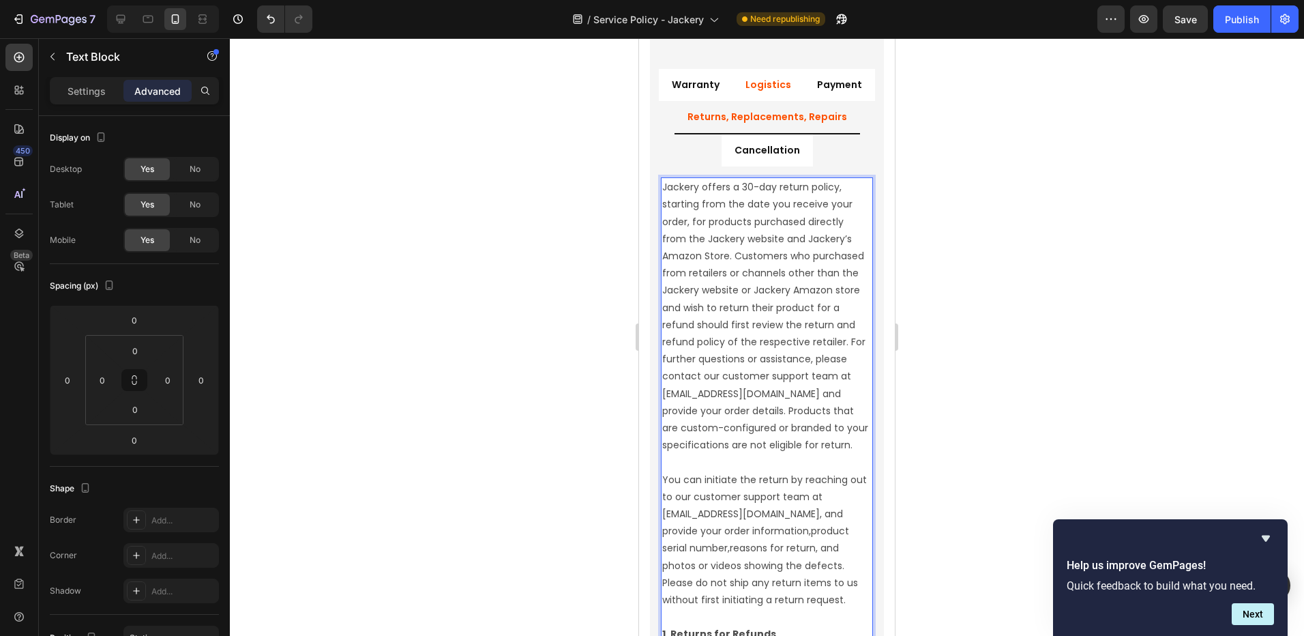
scroll to position [1776, 0]
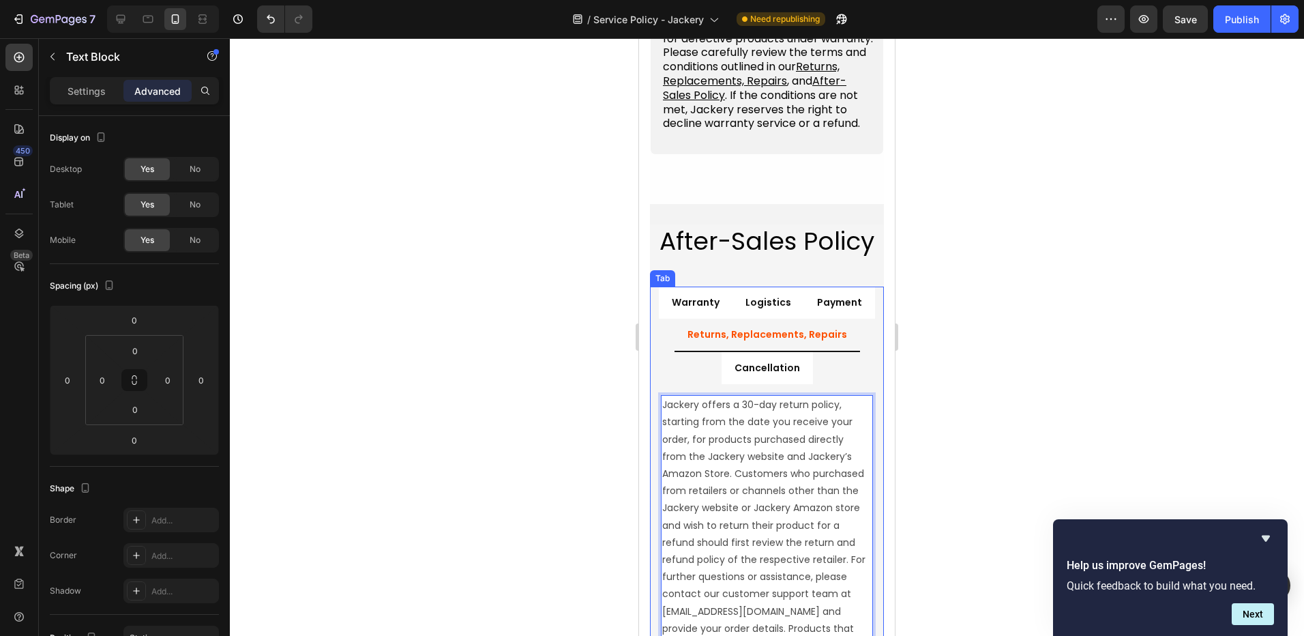
click at [795, 340] on p "Returns, Replacements, Repairs" at bounding box center [768, 334] width 160 height 17
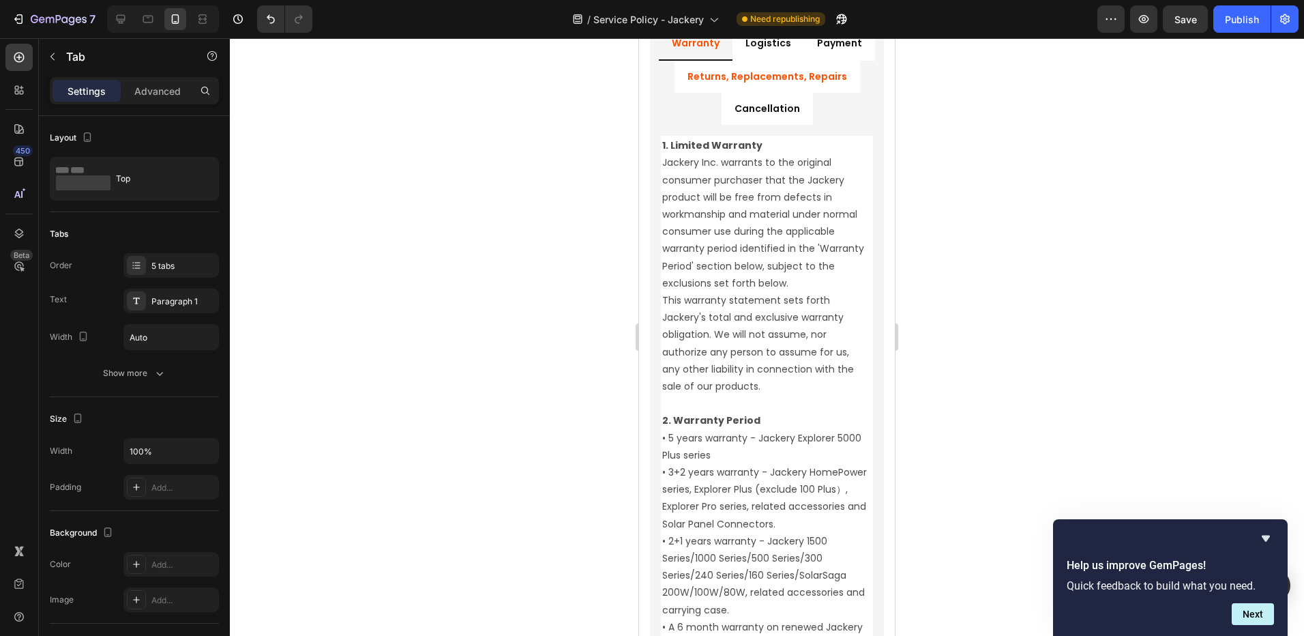
scroll to position [1910, 0]
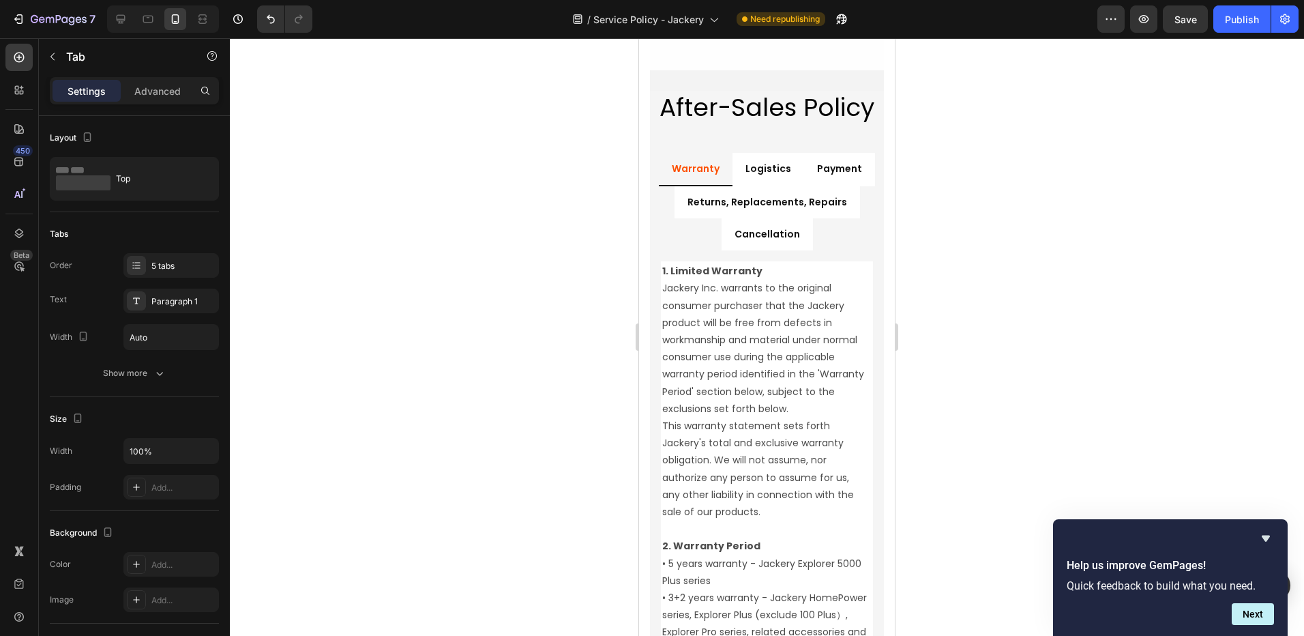
click at [692, 173] on p "Warranty" at bounding box center [696, 168] width 48 height 17
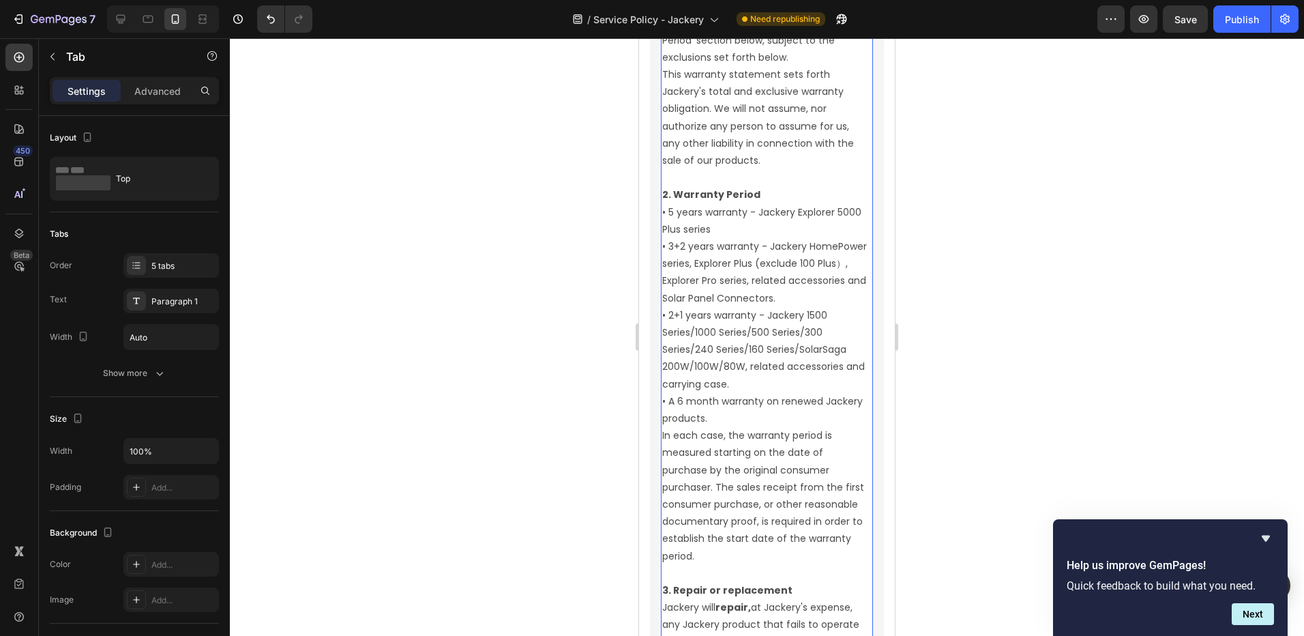
scroll to position [2115, 0]
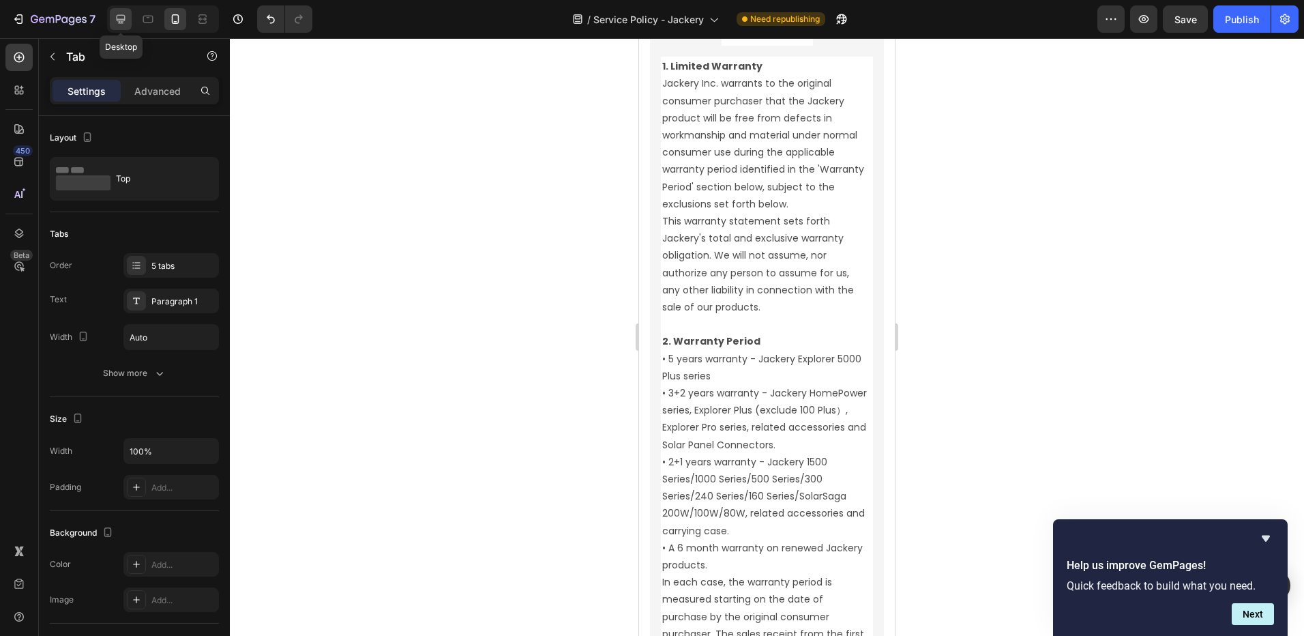
click at [126, 12] on icon at bounding box center [121, 19] width 14 height 14
type input "20%"
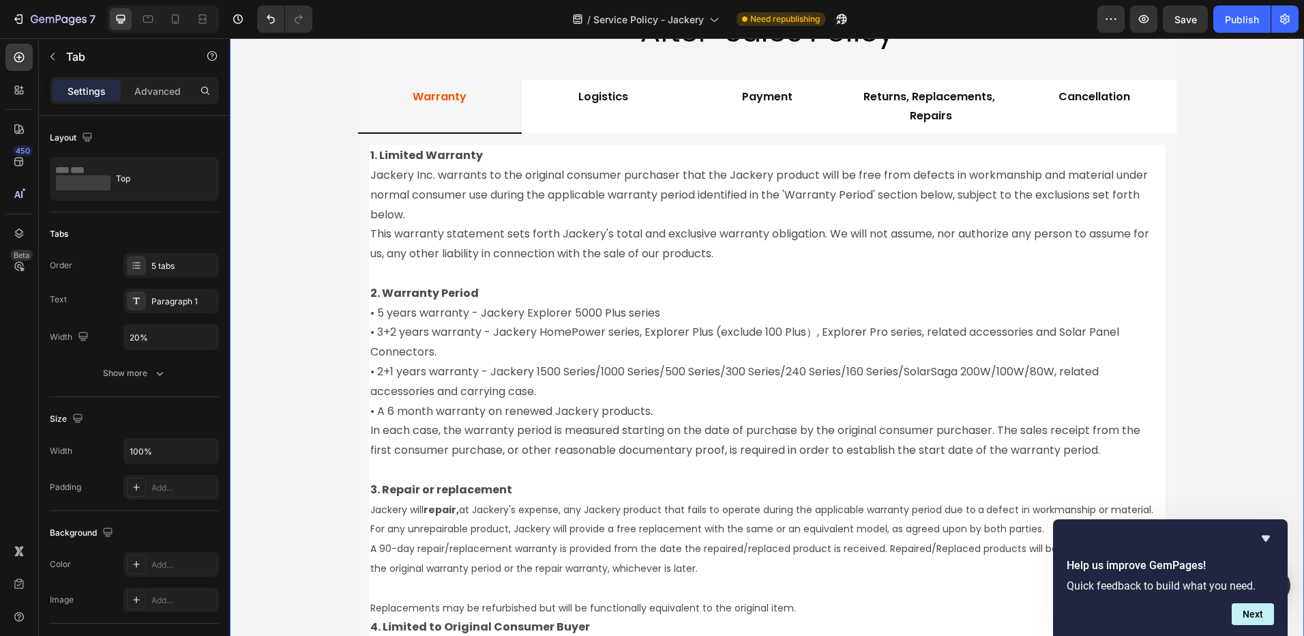
scroll to position [1983, 0]
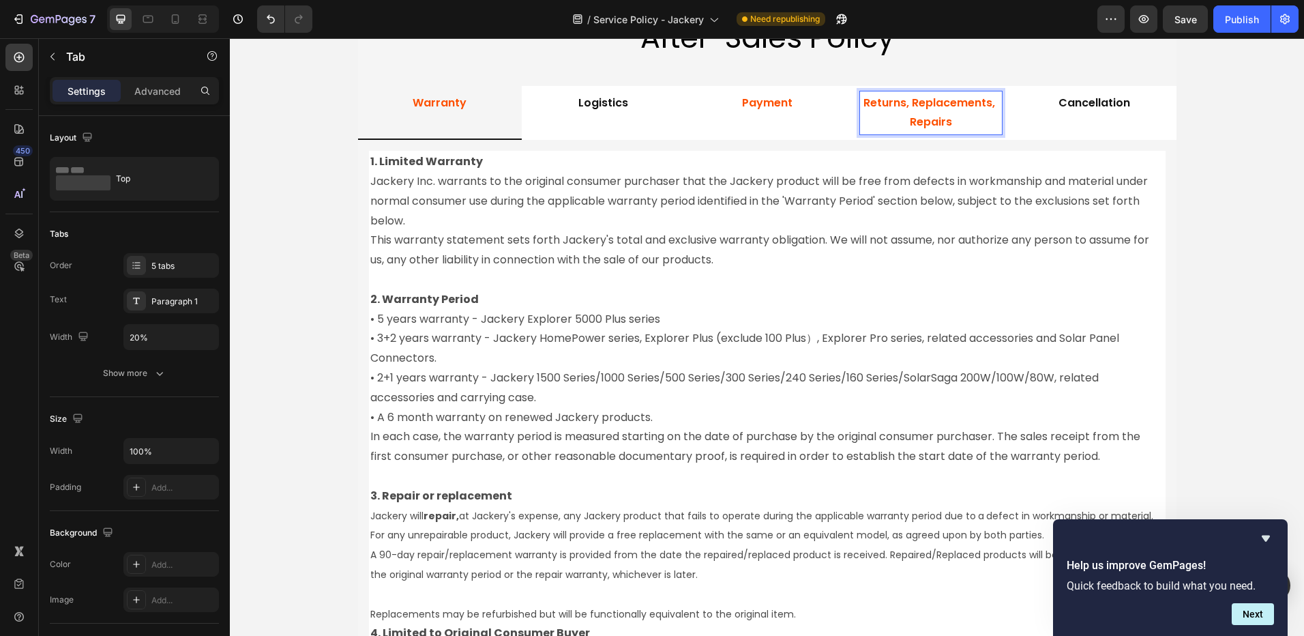
click at [838, 129] on li "Payment" at bounding box center [768, 113] width 164 height 55
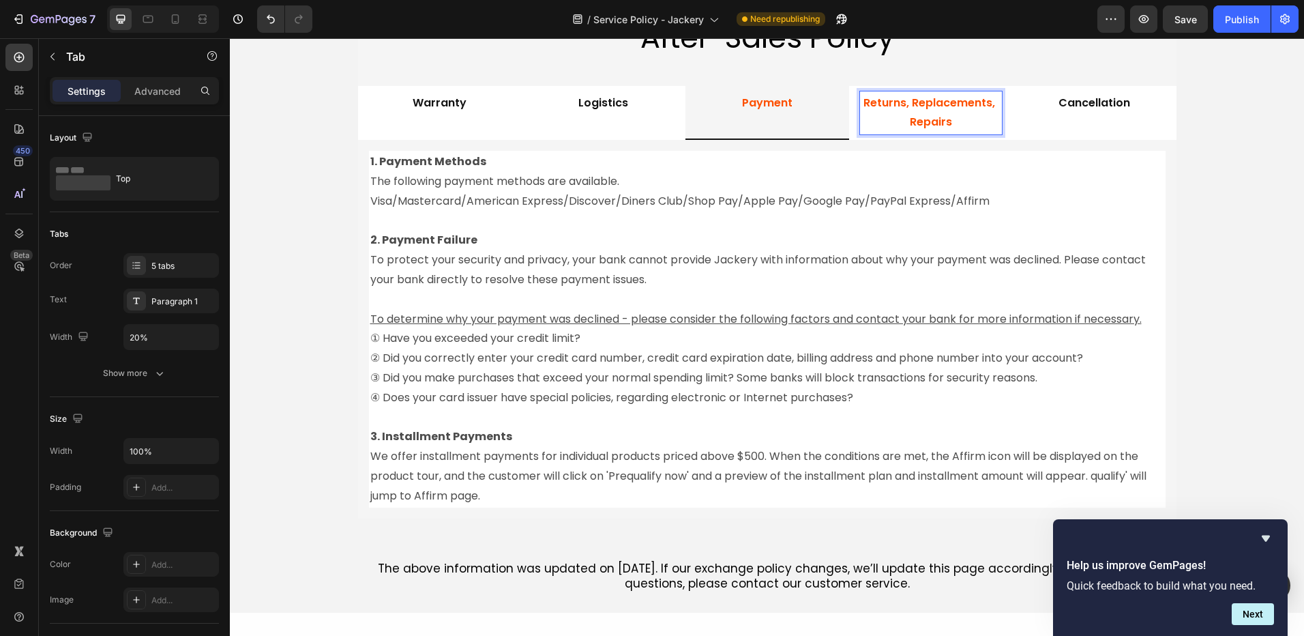
click at [926, 111] on p "Returns, Replacements, Repairs" at bounding box center [931, 113] width 138 height 40
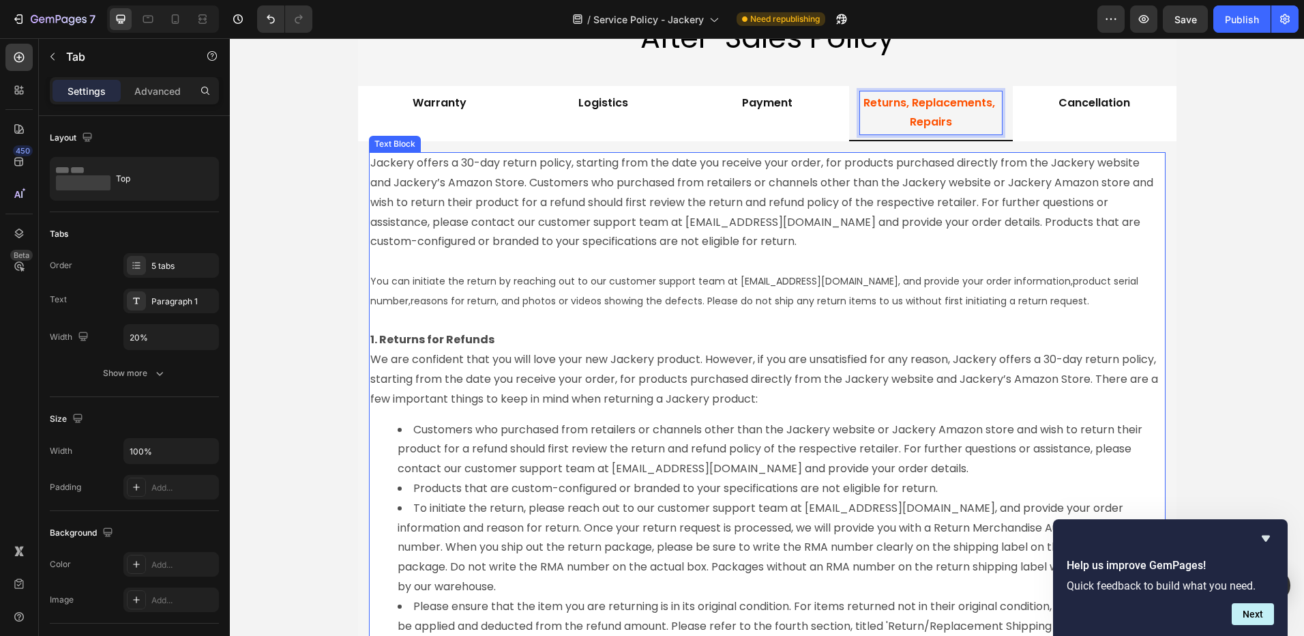
click at [562, 302] on span "reasons for return, and photos or videos showing the defects. Please do not shi…" at bounding box center [750, 301] width 679 height 14
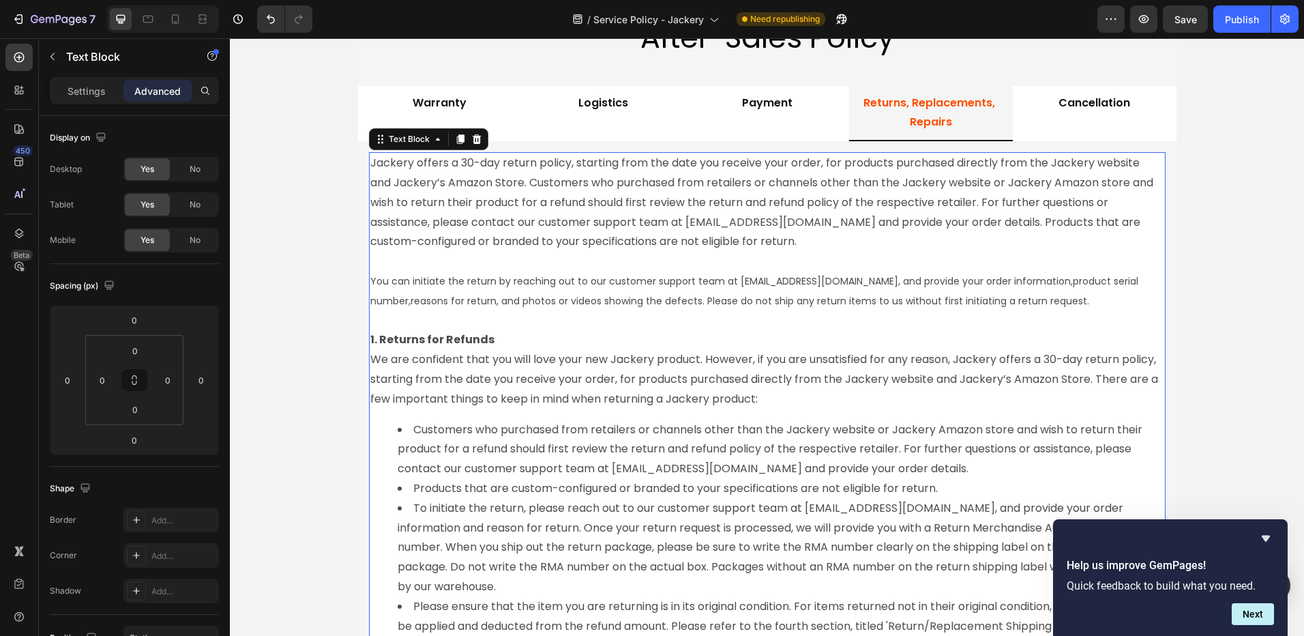
click at [562, 302] on span "reasons for return, and photos or videos showing the defects. Please do not shi…" at bounding box center [750, 301] width 679 height 14
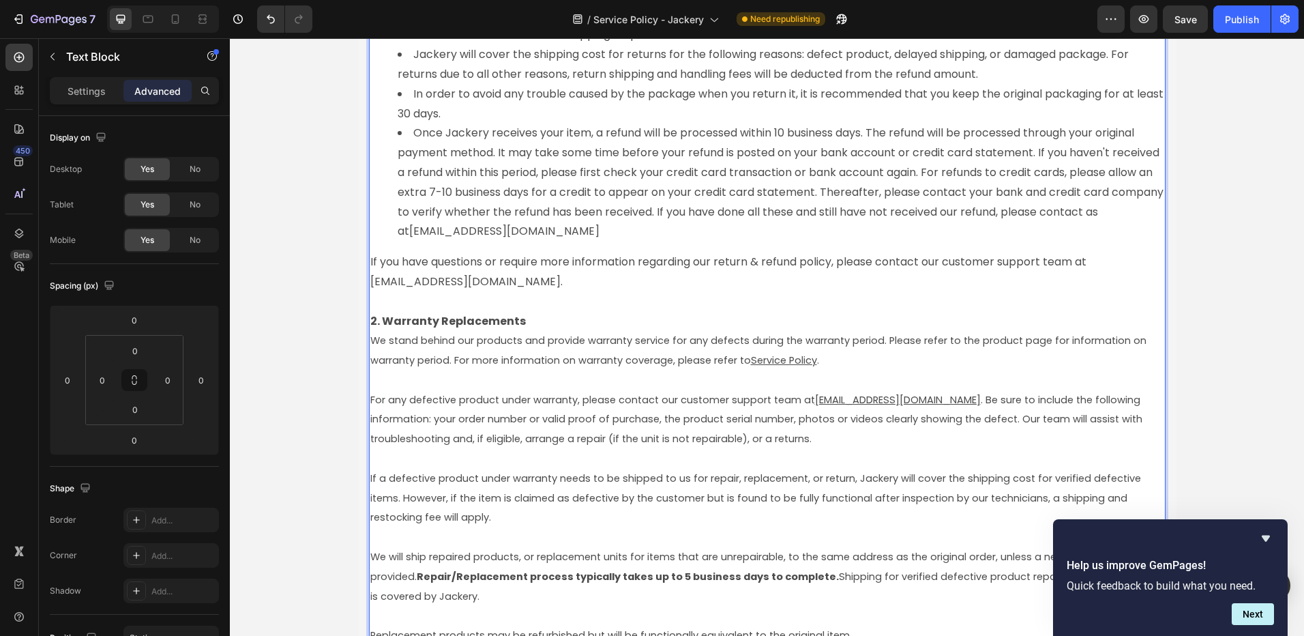
scroll to position [2734, 0]
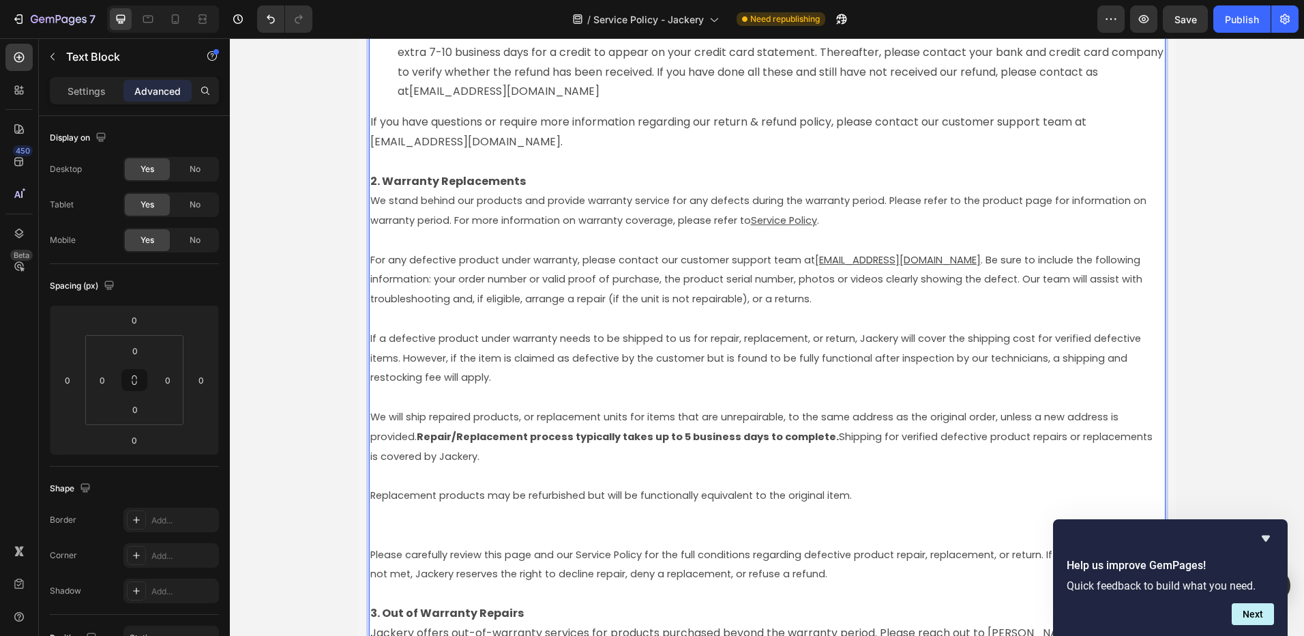
click at [452, 370] on p "If a defective product under warranty needs to be shipped to us for repair, rep…" at bounding box center [767, 348] width 794 height 78
click at [502, 463] on p "We will ship repaired products, or replacement units for items that are unrepai…" at bounding box center [767, 465] width 794 height 157
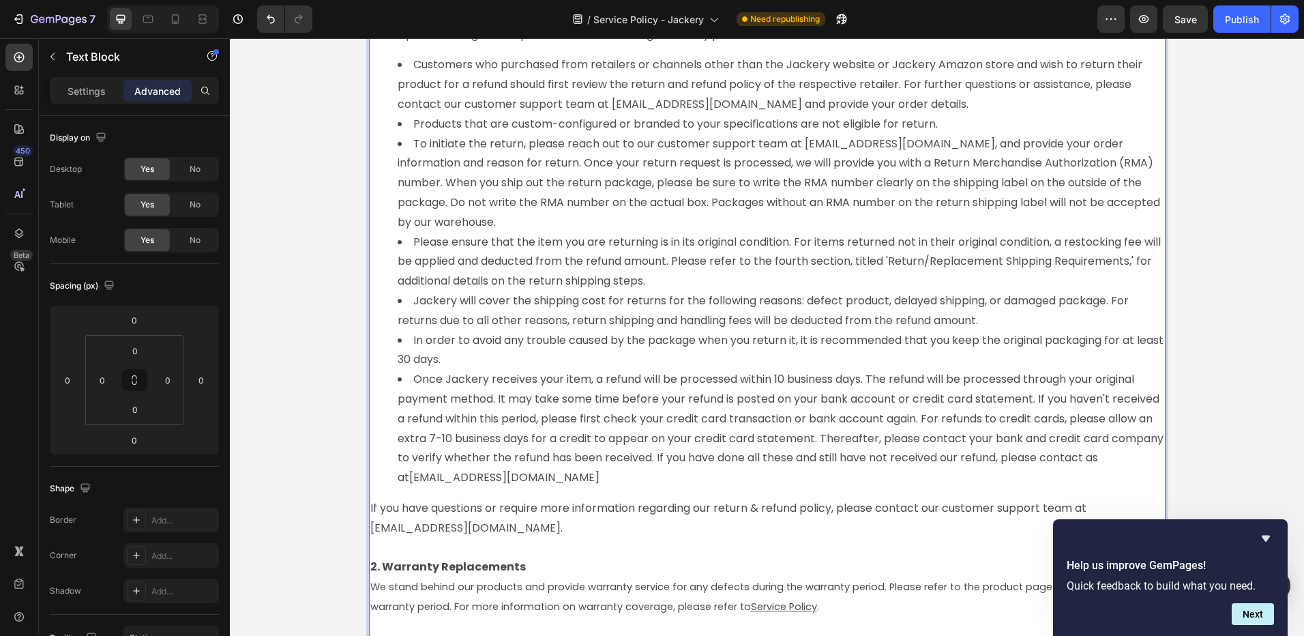
scroll to position [1346, 0]
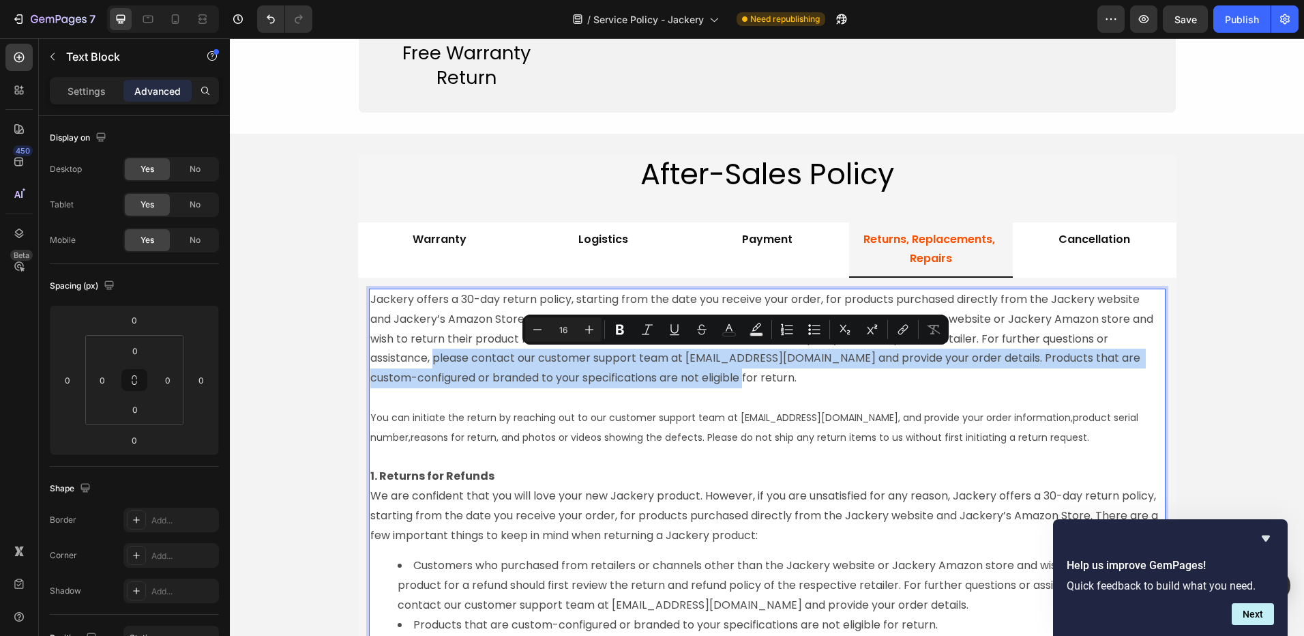
drag, startPoint x: 752, startPoint y: 375, endPoint x: 431, endPoint y: 359, distance: 321.7
click at [431, 359] on p "Jackery offers a 30-day return policy, starting from the date you receive your …" at bounding box center [767, 339] width 794 height 98
copy p "please contact our customer support team at hello@Jackery.com and provide your …"
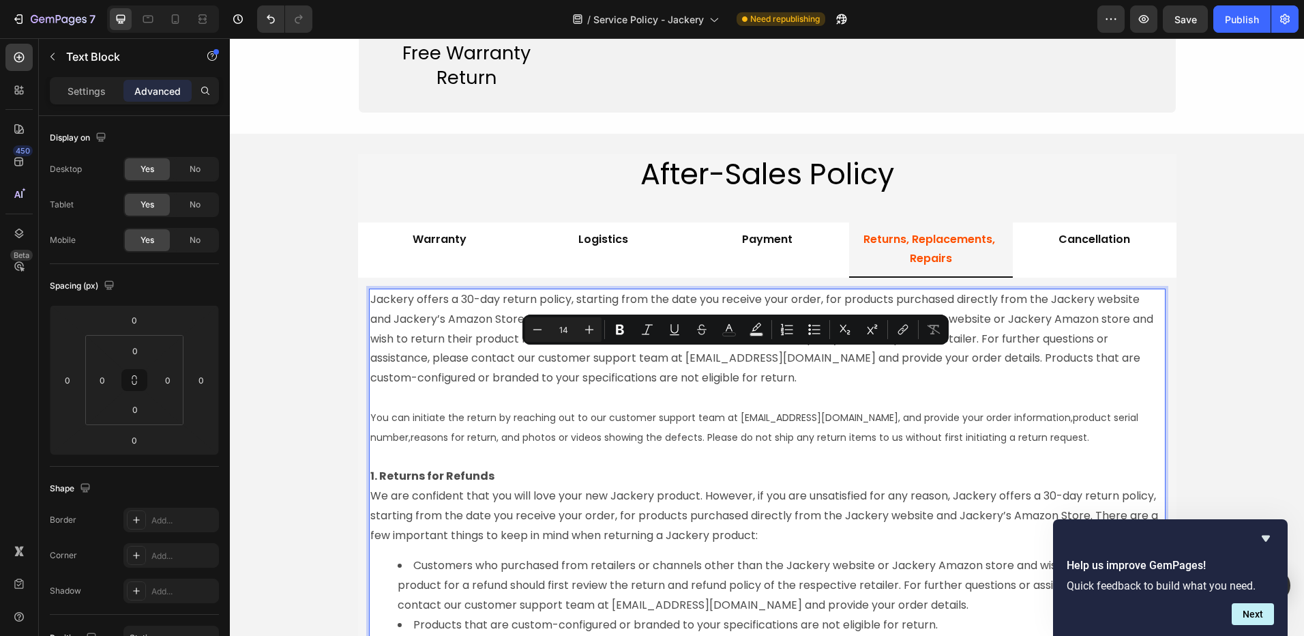
click at [501, 435] on span "reasons for return, and photos or videos showing the defects. Please do not shi…" at bounding box center [750, 437] width 679 height 14
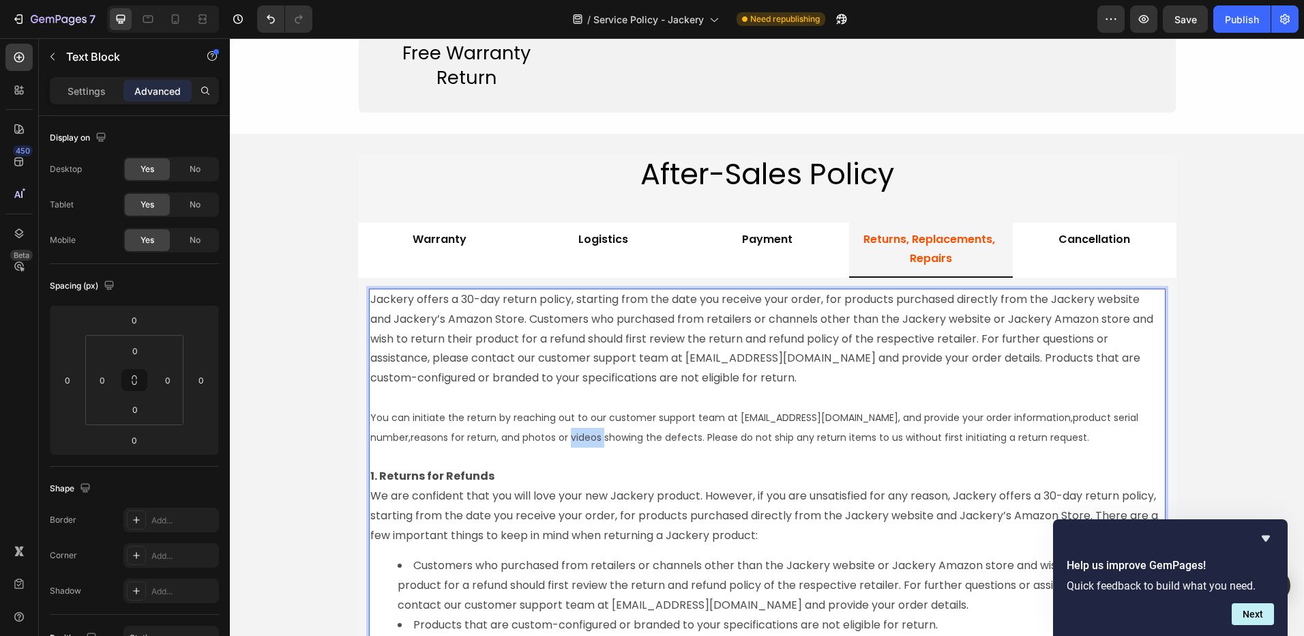
click at [501, 435] on span "reasons for return, and photos or videos showing the defects. Please do not shi…" at bounding box center [750, 437] width 679 height 14
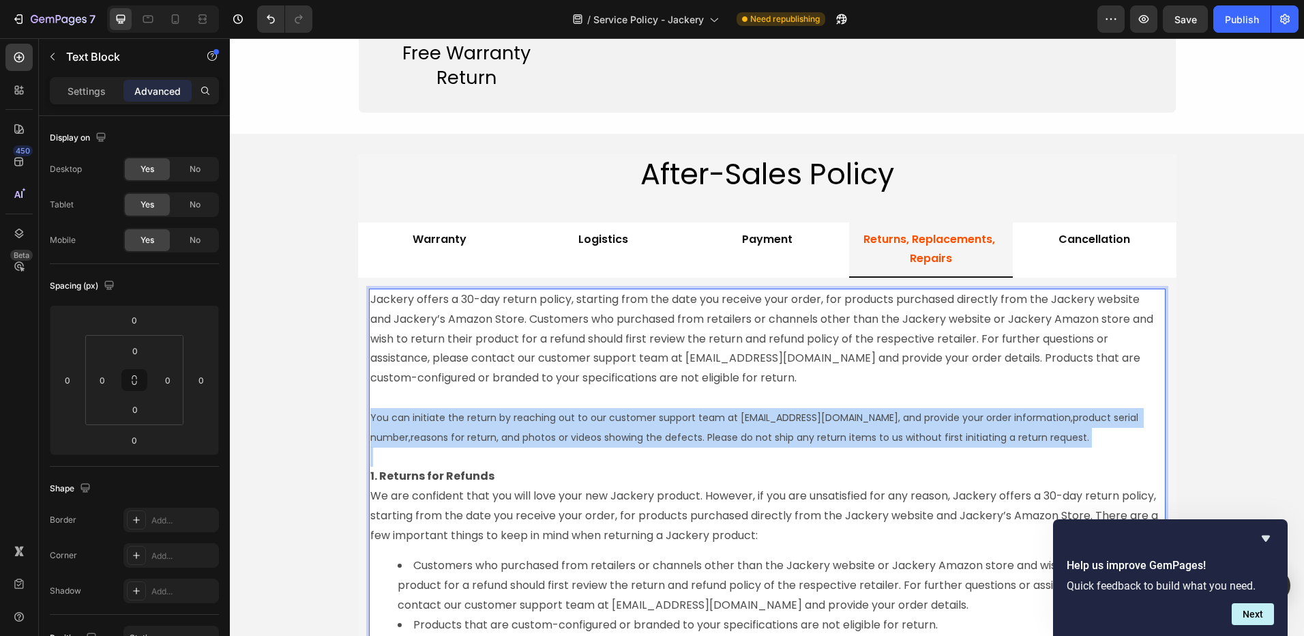
click at [501, 435] on span "reasons for return, and photos or videos showing the defects. Please do not shi…" at bounding box center [750, 437] width 679 height 14
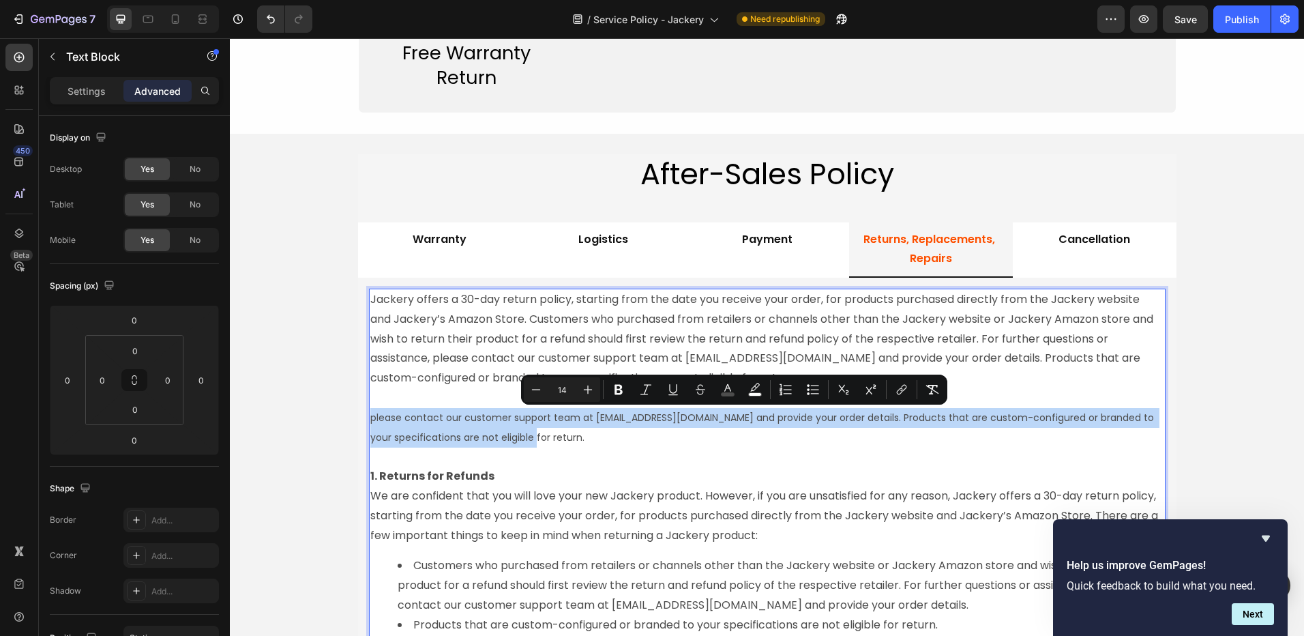
drag, startPoint x: 563, startPoint y: 436, endPoint x: 364, endPoint y: 419, distance: 199.2
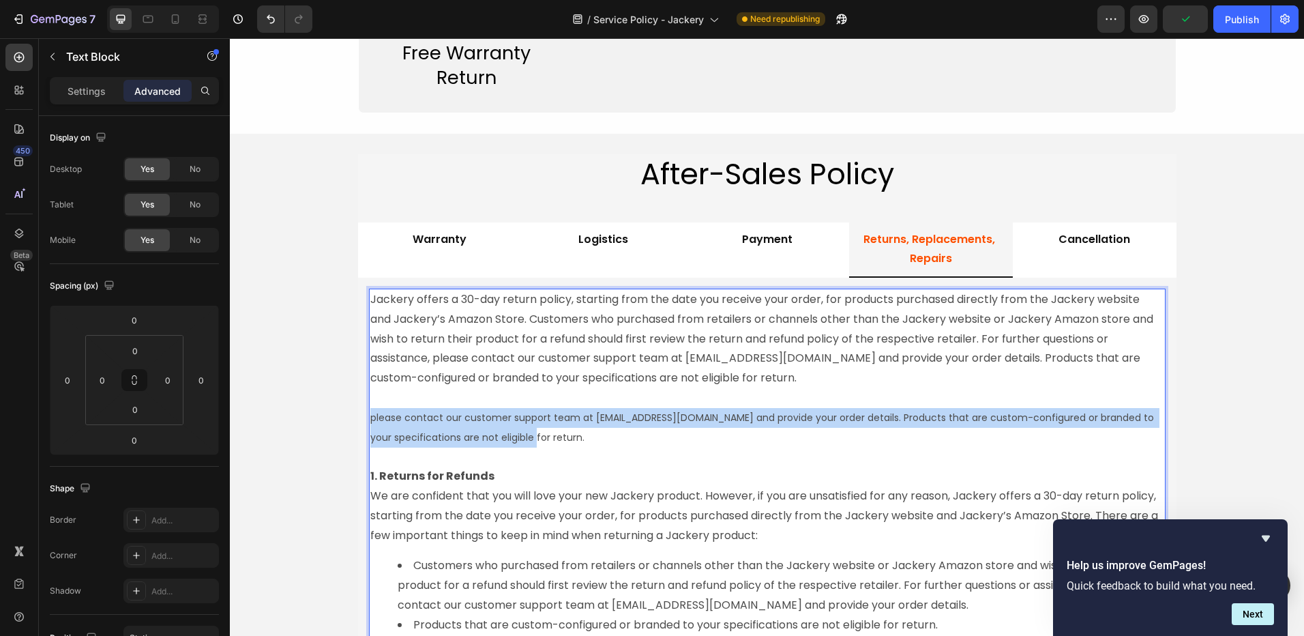
drag, startPoint x: 559, startPoint y: 436, endPoint x: 366, endPoint y: 419, distance: 194.5
click at [370, 419] on p "please contact our customer support team at hello@Jackery.com and provide your …" at bounding box center [767, 417] width 794 height 59
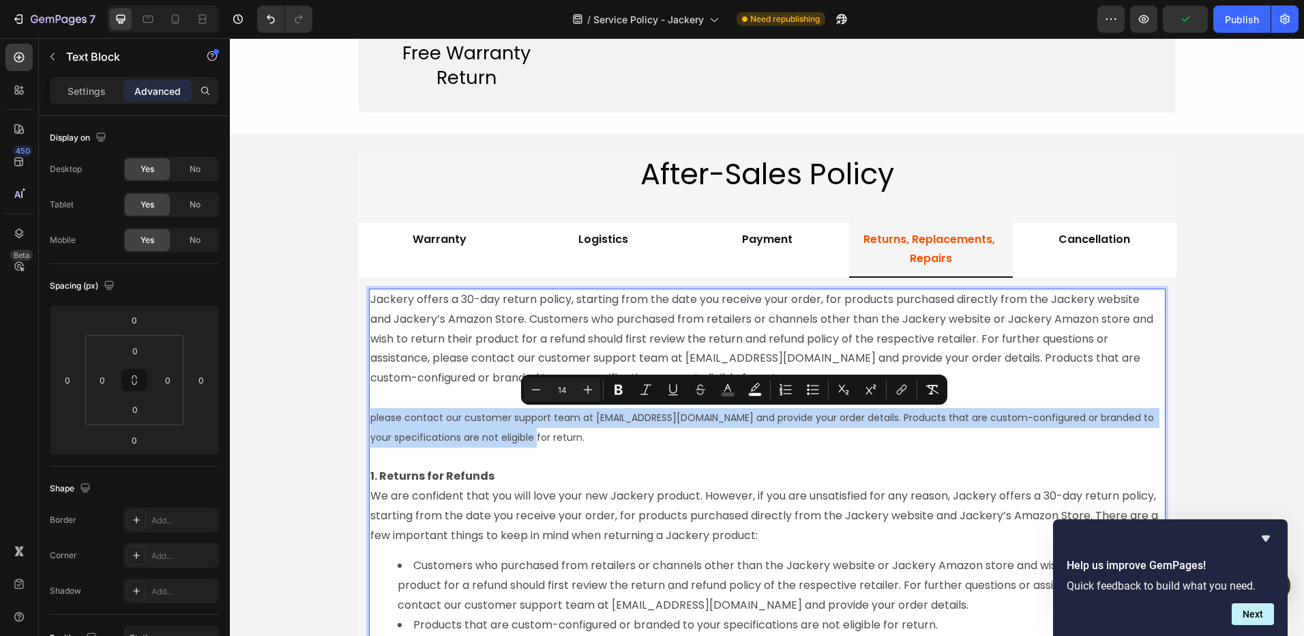
type input "16"
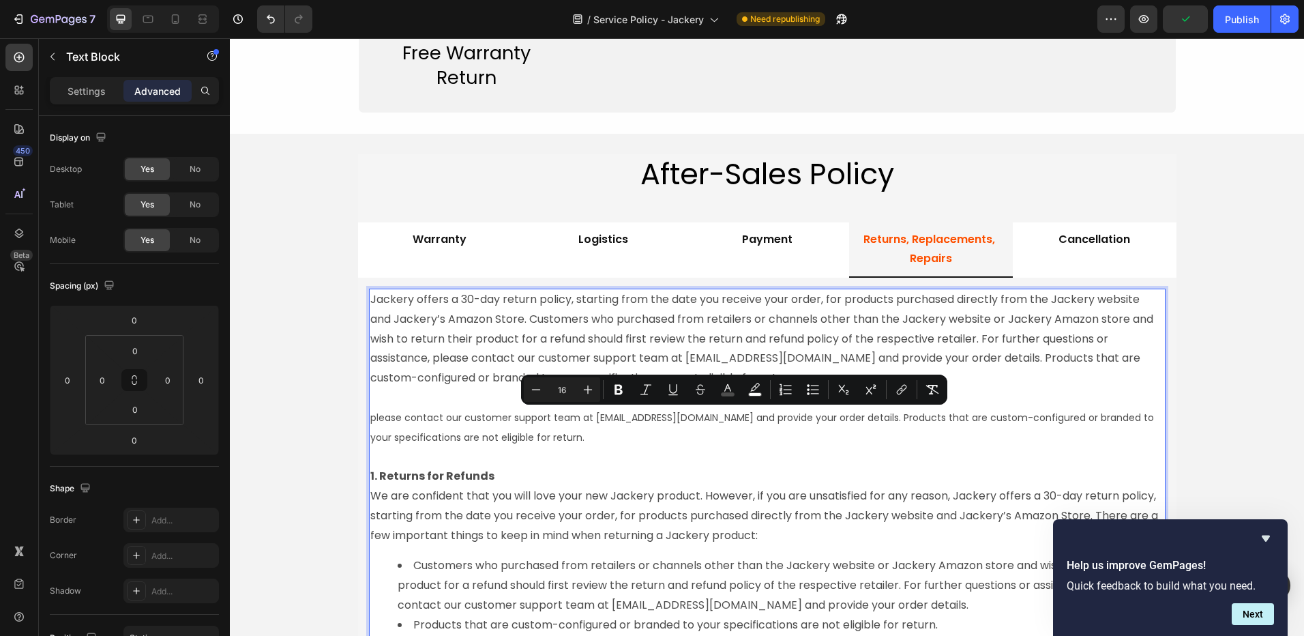
click at [445, 364] on p "Jackery offers a 30-day return policy, starting from the date you receive your …" at bounding box center [767, 339] width 794 height 98
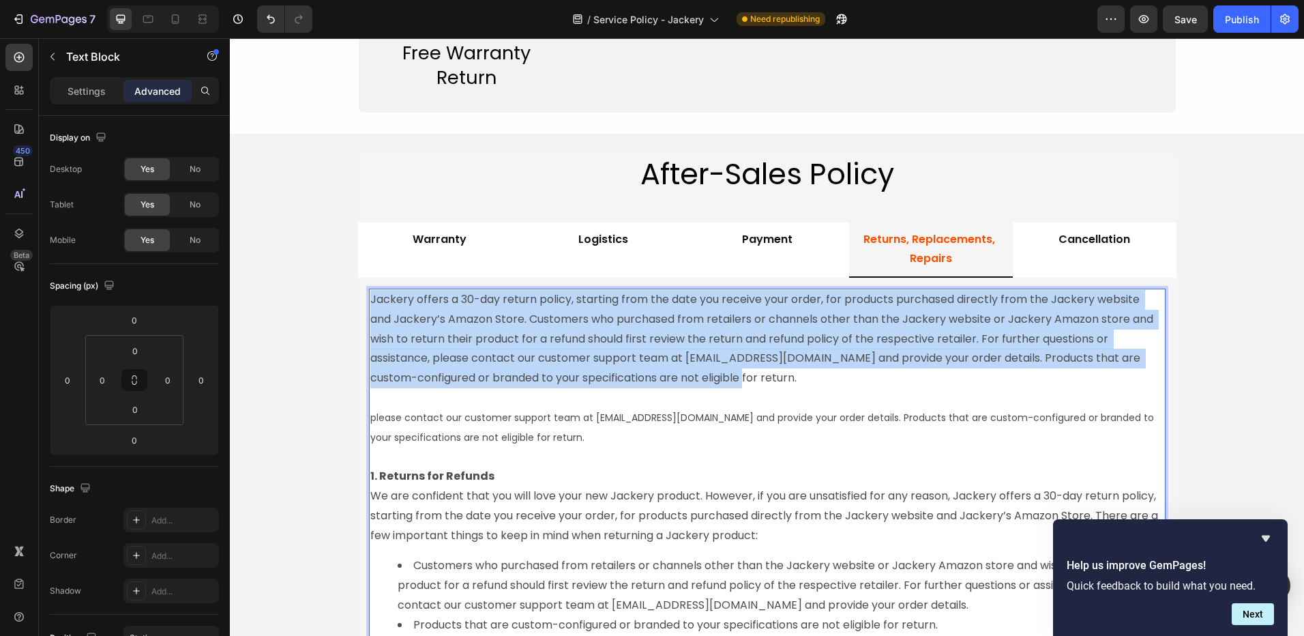
drag, startPoint x: 366, startPoint y: 297, endPoint x: 757, endPoint y: 375, distance: 398.7
click at [757, 375] on p "Jackery offers a 30-day return policy, starting from the date you receive your …" at bounding box center [767, 339] width 794 height 98
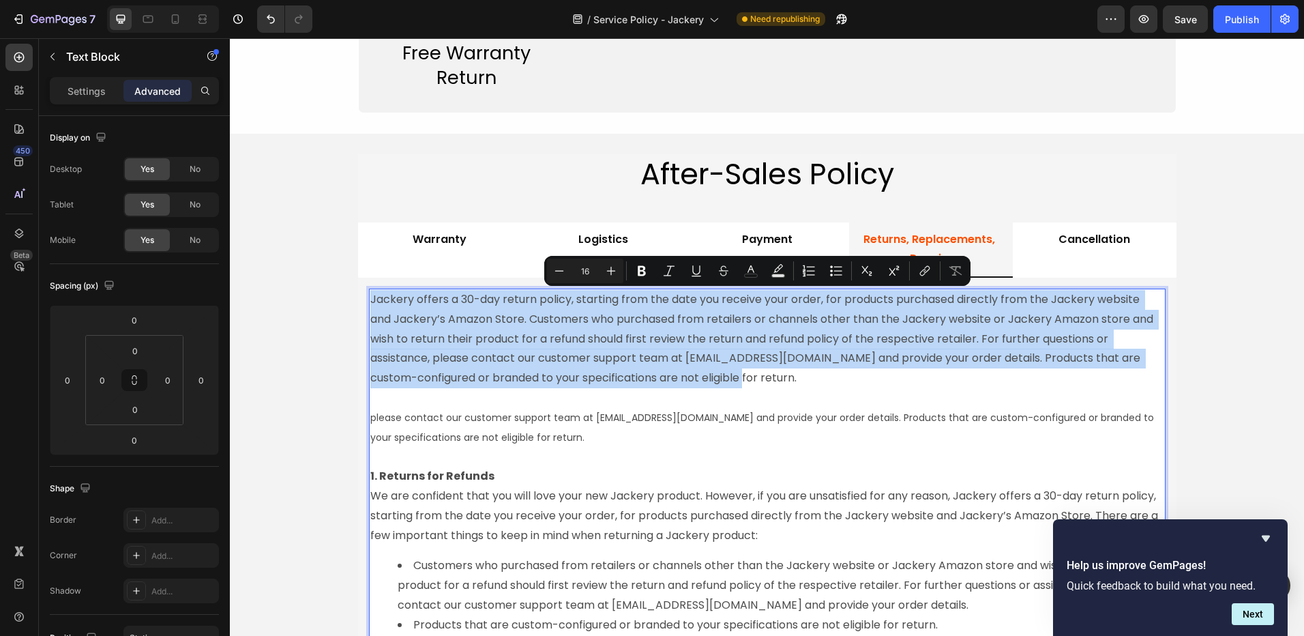
copy p "Jackery offers a 30-day return policy, starting from the date you receive your …"
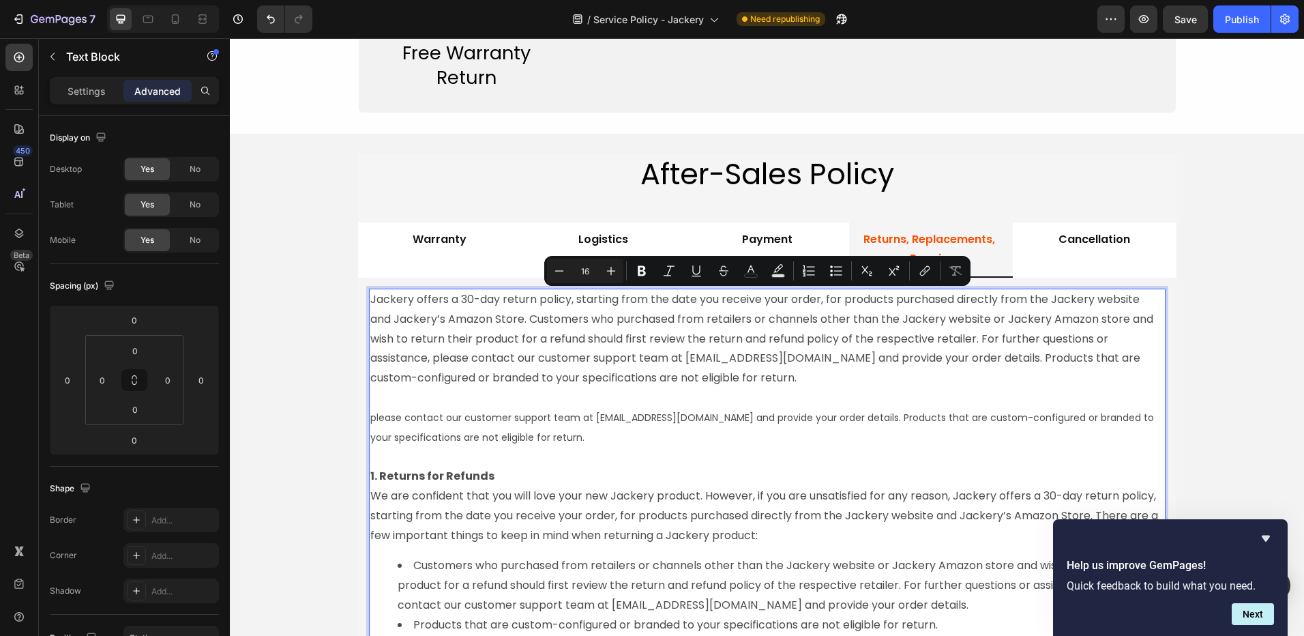
type input "14"
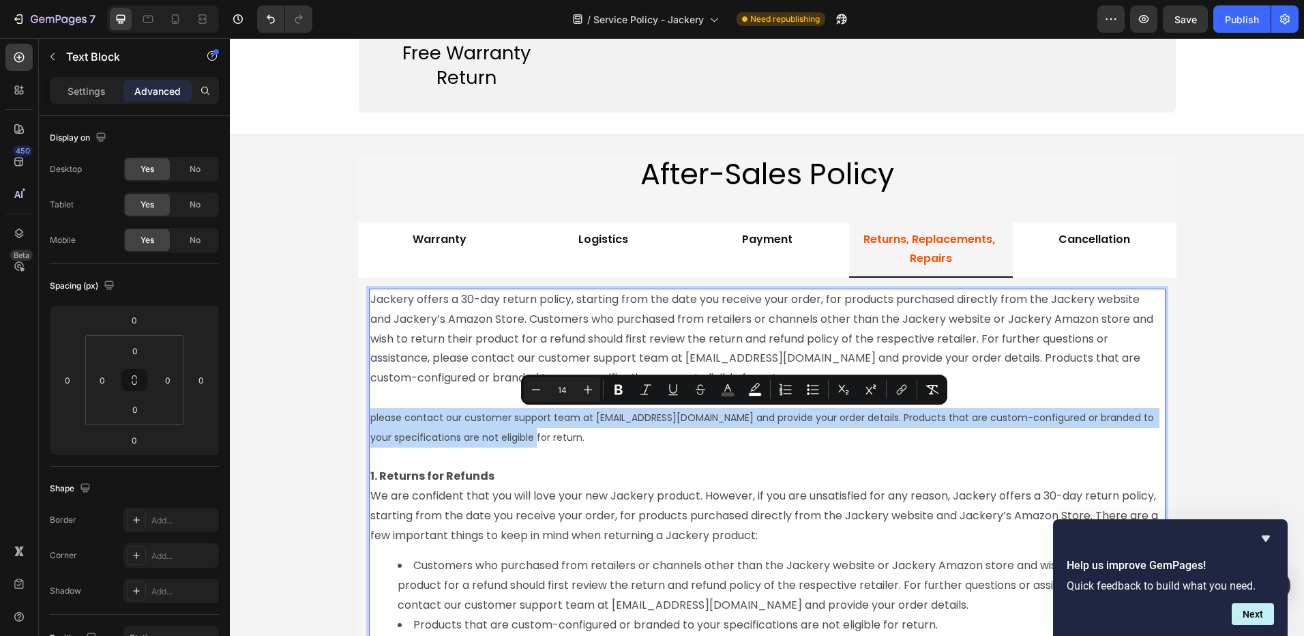
drag, startPoint x: 566, startPoint y: 437, endPoint x: 366, endPoint y: 422, distance: 201.1
click at [370, 422] on p "please contact our customer support team at hello@Jackery.com and provide your …" at bounding box center [767, 417] width 794 height 59
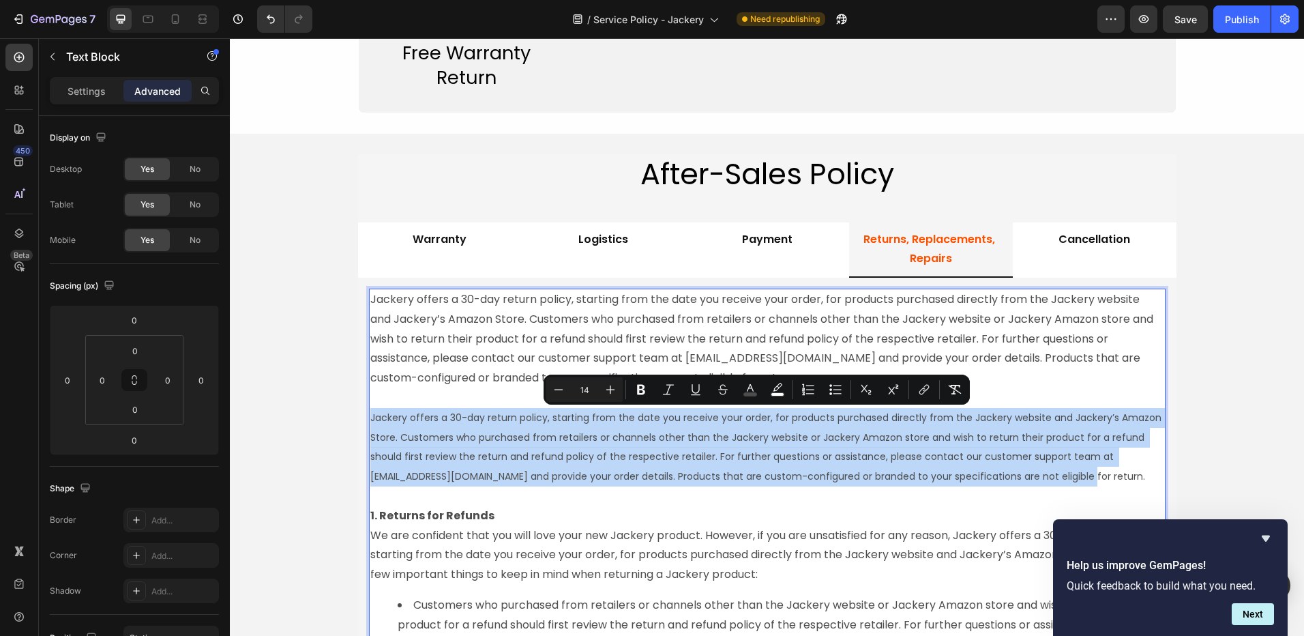
drag, startPoint x: 366, startPoint y: 413, endPoint x: 1076, endPoint y: 480, distance: 714.0
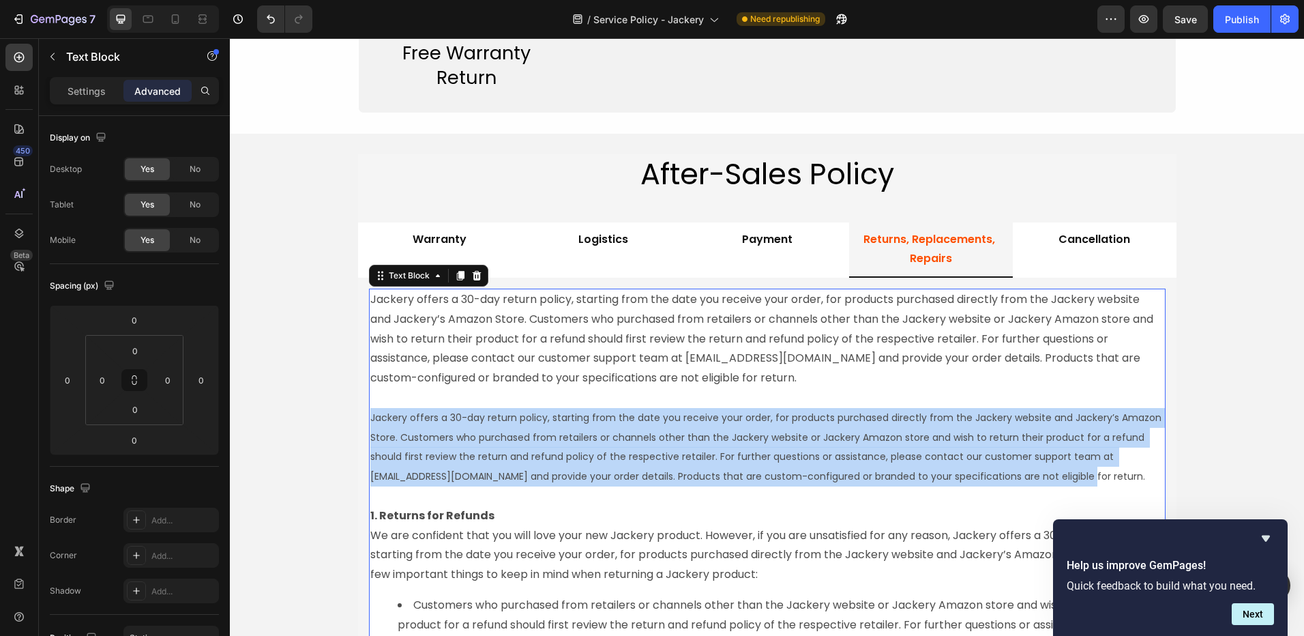
click at [426, 427] on p "Jackery offers a 30-day return policy, starting from the date you receive your …" at bounding box center [767, 437] width 794 height 98
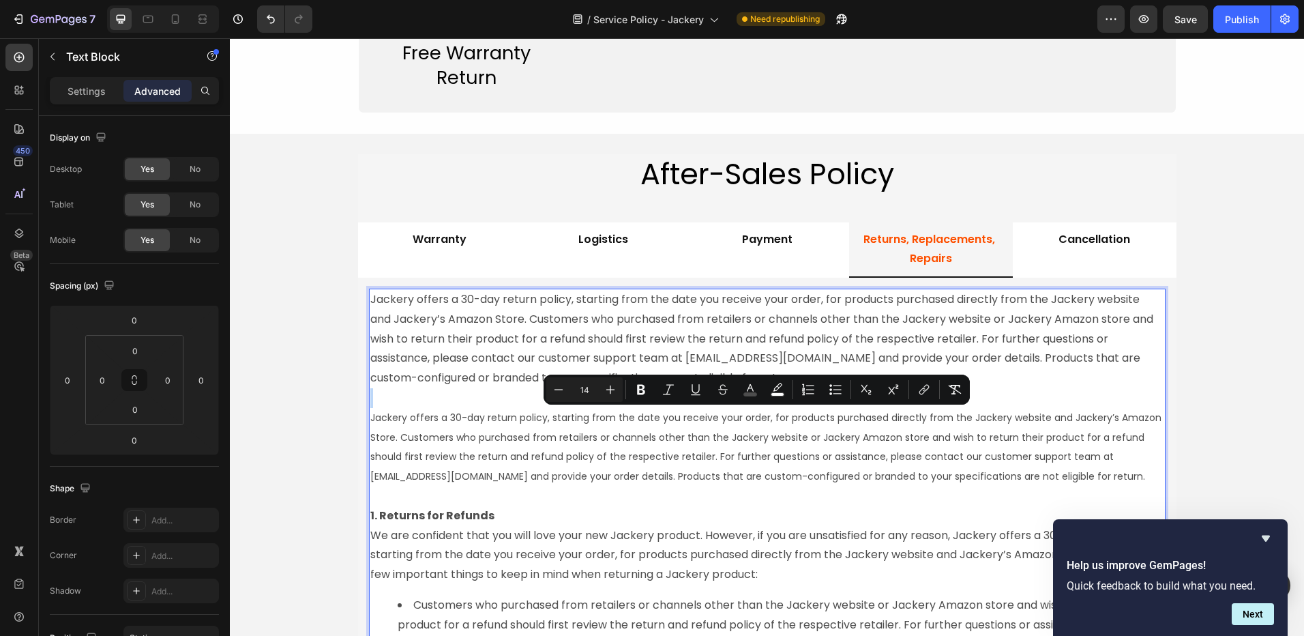
click at [426, 427] on p "Jackery offers a 30-day return policy, starting from the date you receive your …" at bounding box center [767, 437] width 794 height 98
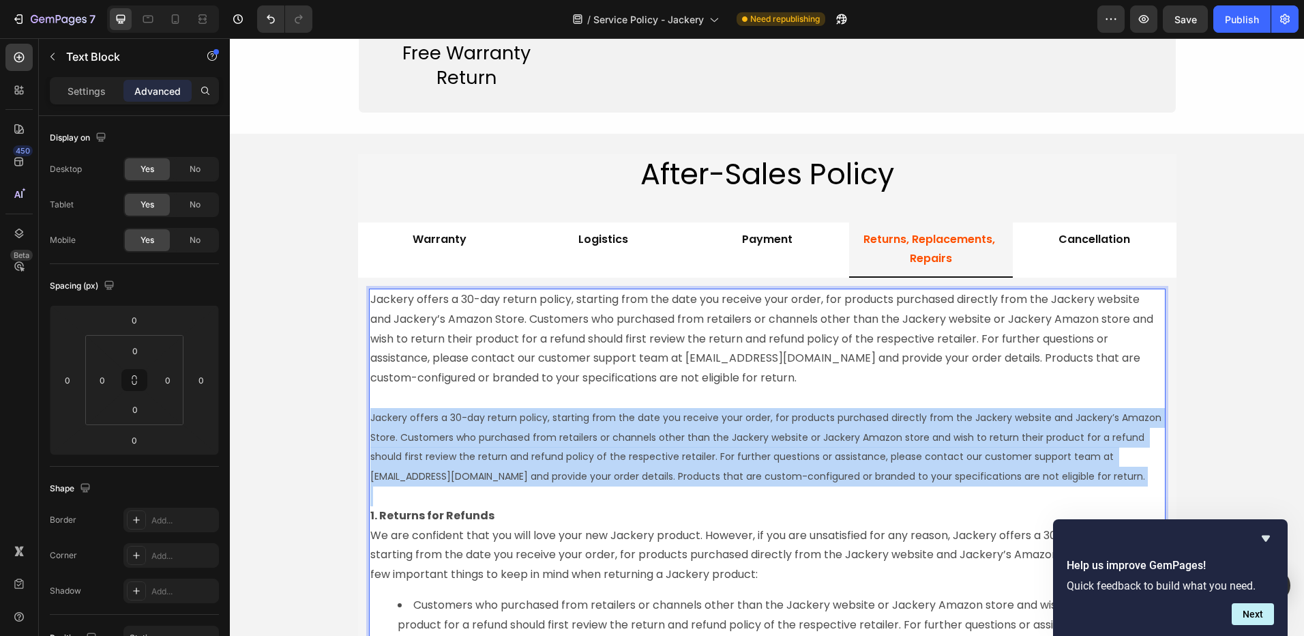
click at [426, 427] on p "Jackery offers a 30-day return policy, starting from the date you receive your …" at bounding box center [767, 437] width 794 height 98
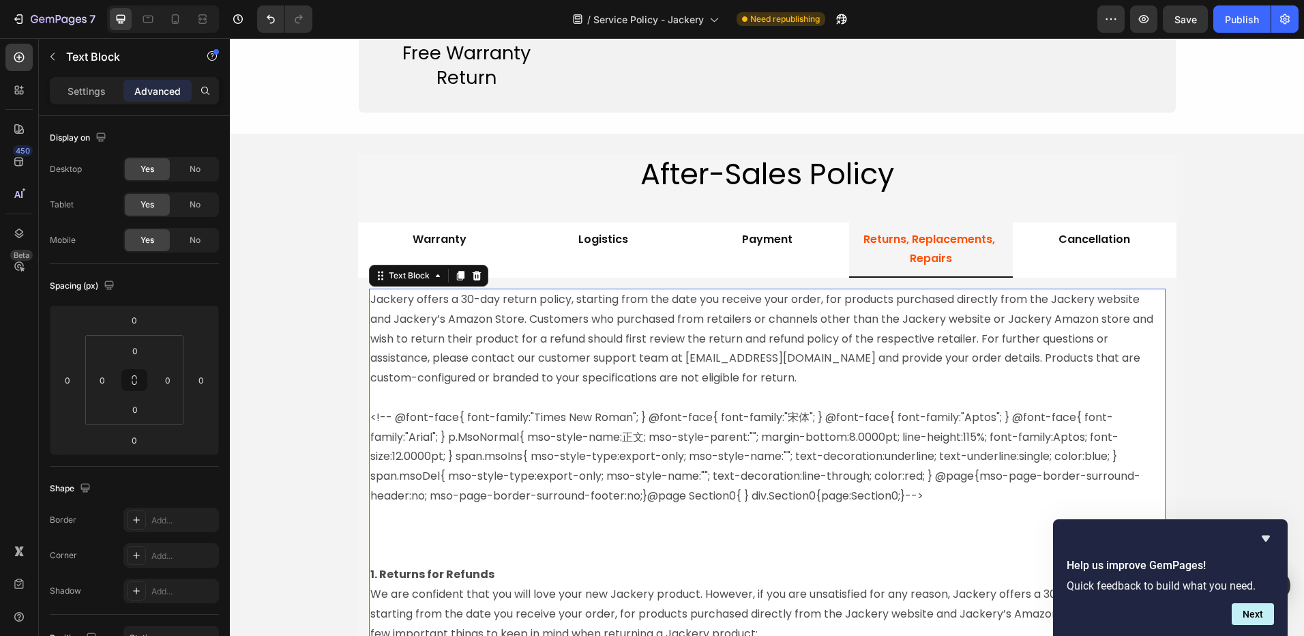
click at [507, 471] on p "<!-- @font-face{ font-family:"Times New Roman"; } @font-face{ font-family:"宋体";…" at bounding box center [767, 447] width 794 height 118
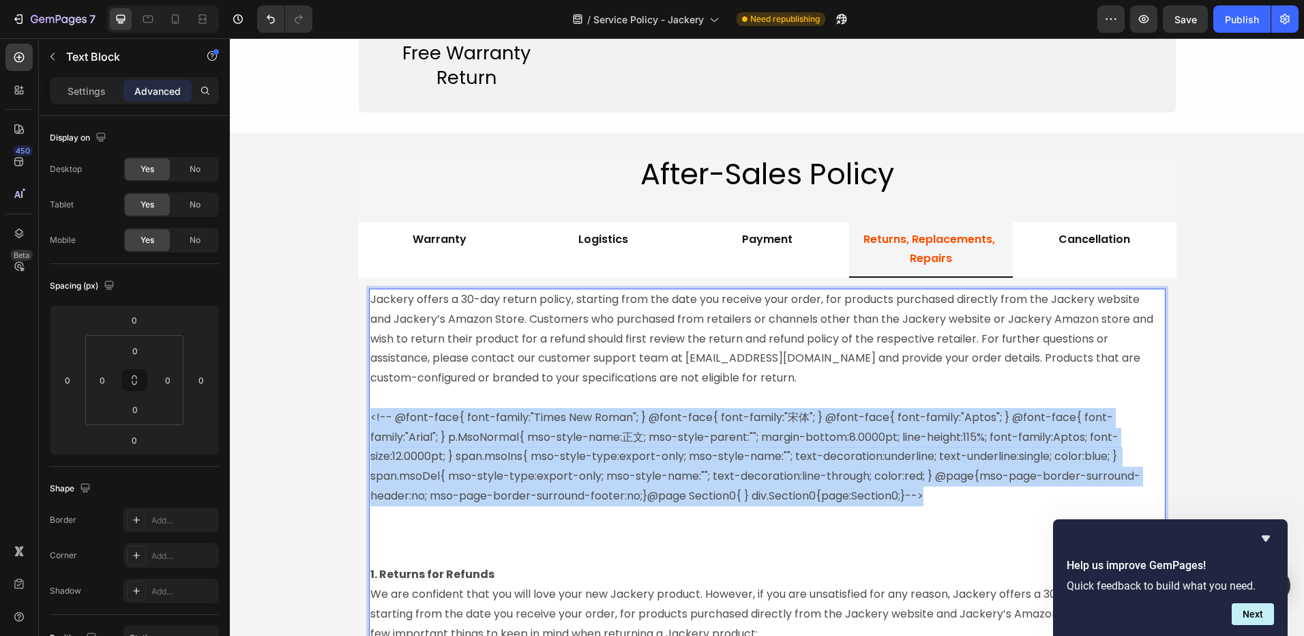
click at [507, 471] on p "<!-- @font-face{ font-family:"Times New Roman"; } @font-face{ font-family:"宋体";…" at bounding box center [767, 447] width 794 height 118
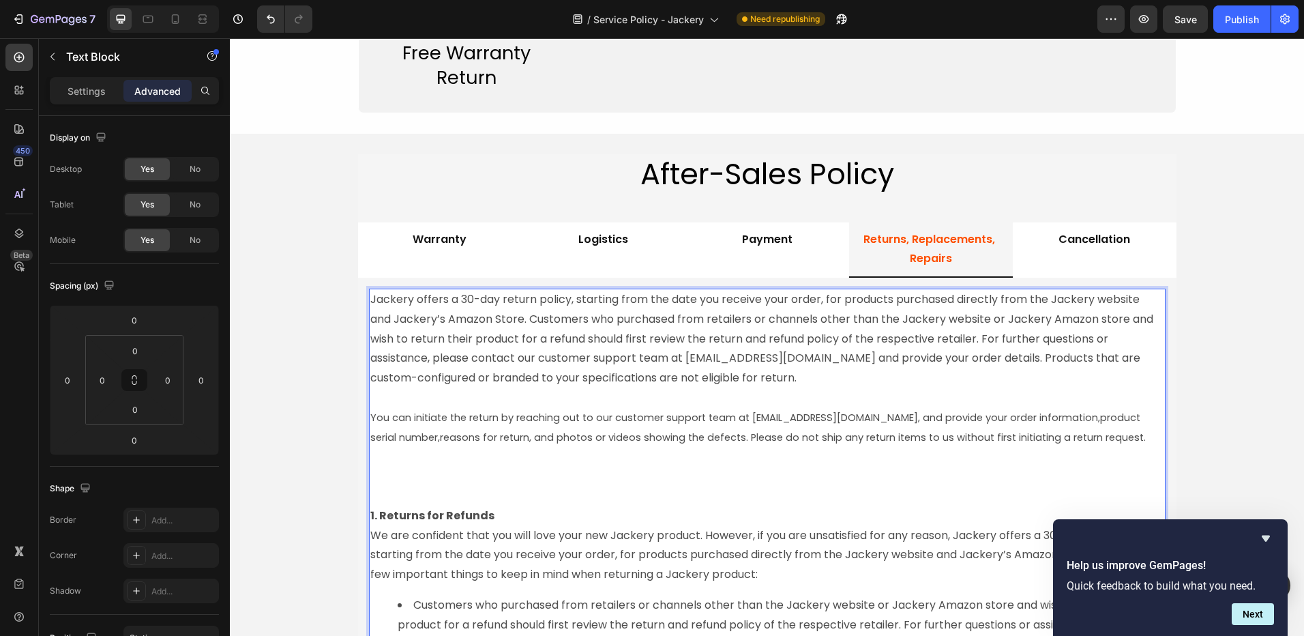
click at [439, 475] on p "Rich Text Editor. Editing area: main" at bounding box center [767, 467] width 794 height 40
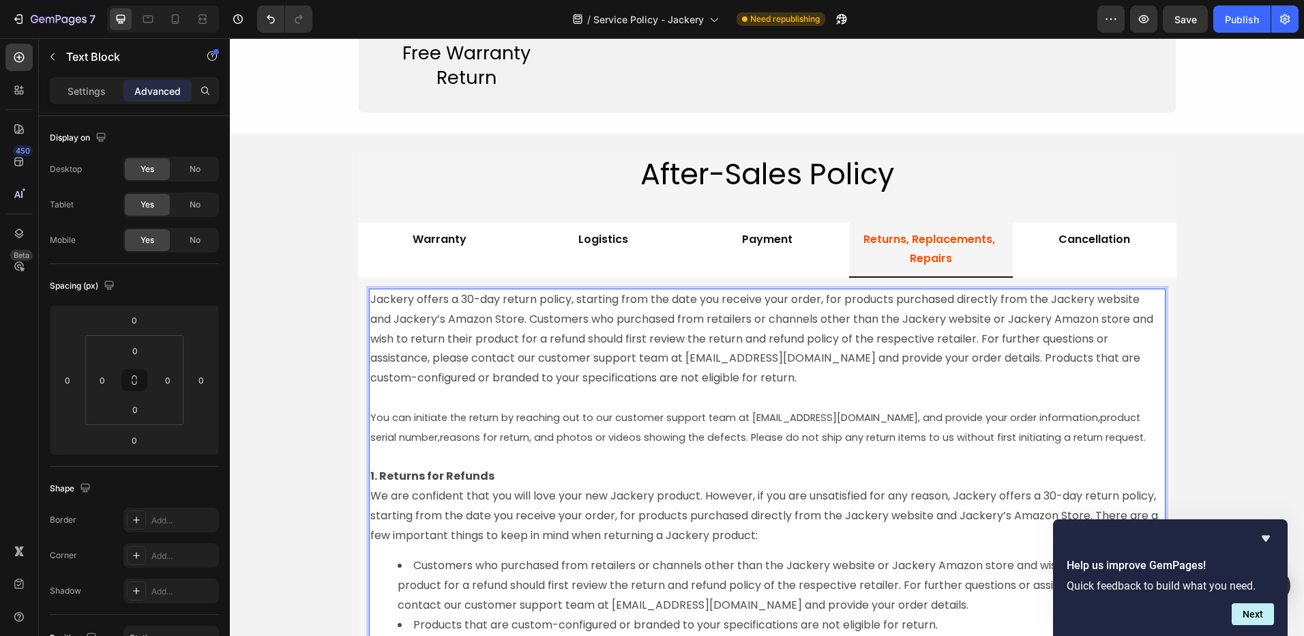
click at [649, 372] on p "Jackery offers a 30-day return policy, starting from the date you receive your …" at bounding box center [767, 339] width 794 height 98
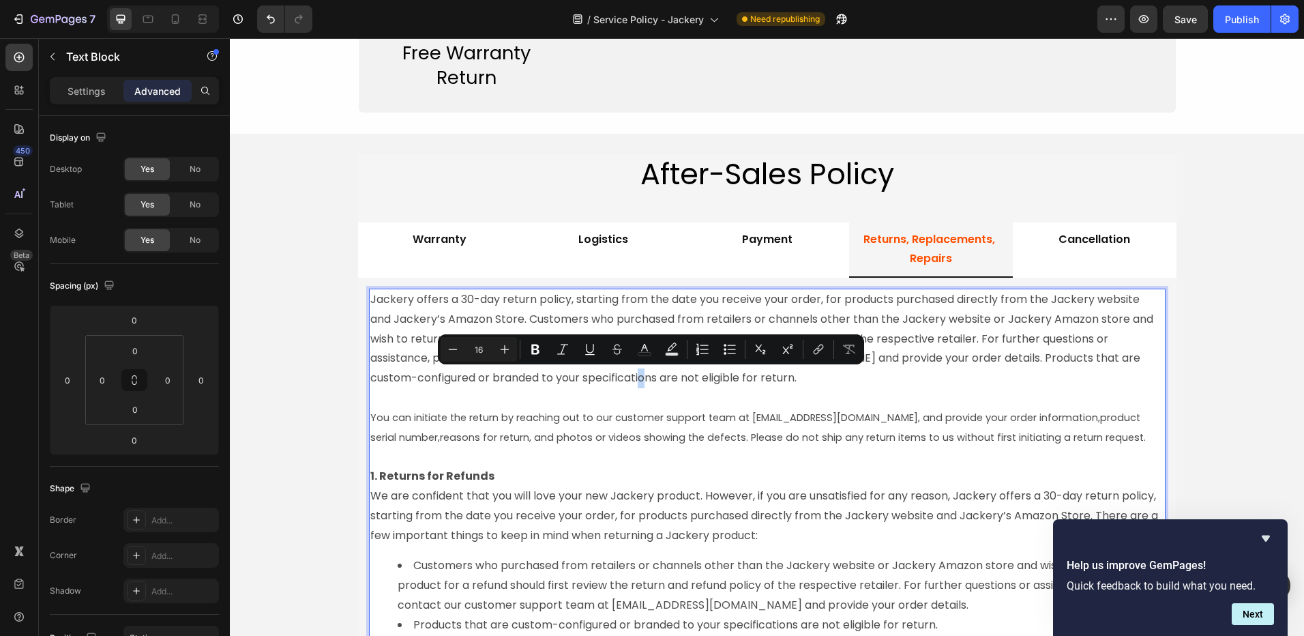
type input "11"
click at [619, 425] on p "You can initiate the return by reaching out to our customer support team at [EM…" at bounding box center [767, 417] width 794 height 59
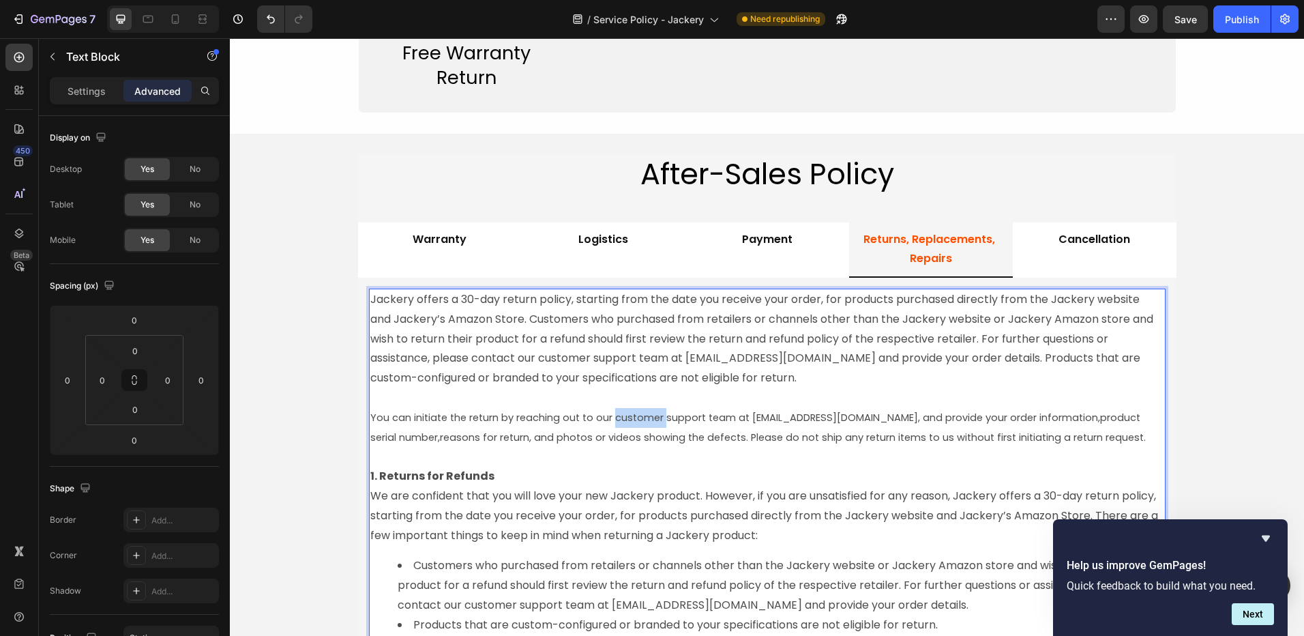
click at [619, 425] on p "You can initiate the return by reaching out to our customer support team at [EM…" at bounding box center [767, 417] width 794 height 59
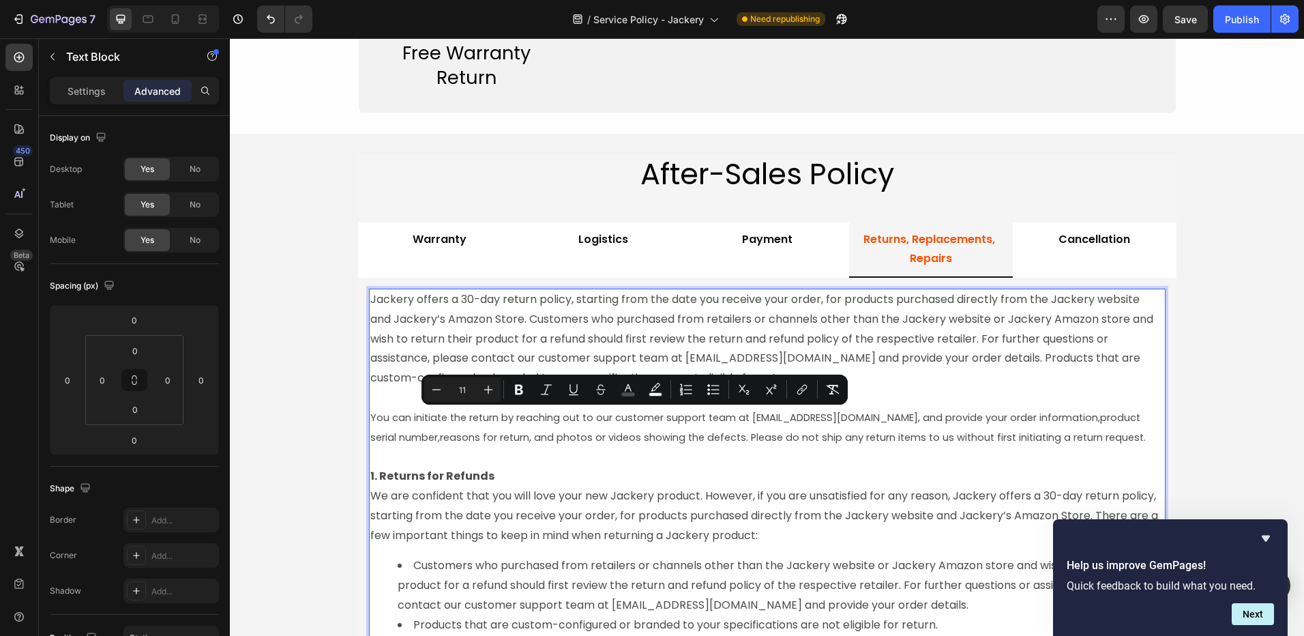
click at [613, 433] on span "reasons for return, and photos or videos showing the defects. Please do not shi…" at bounding box center [793, 437] width 706 height 14
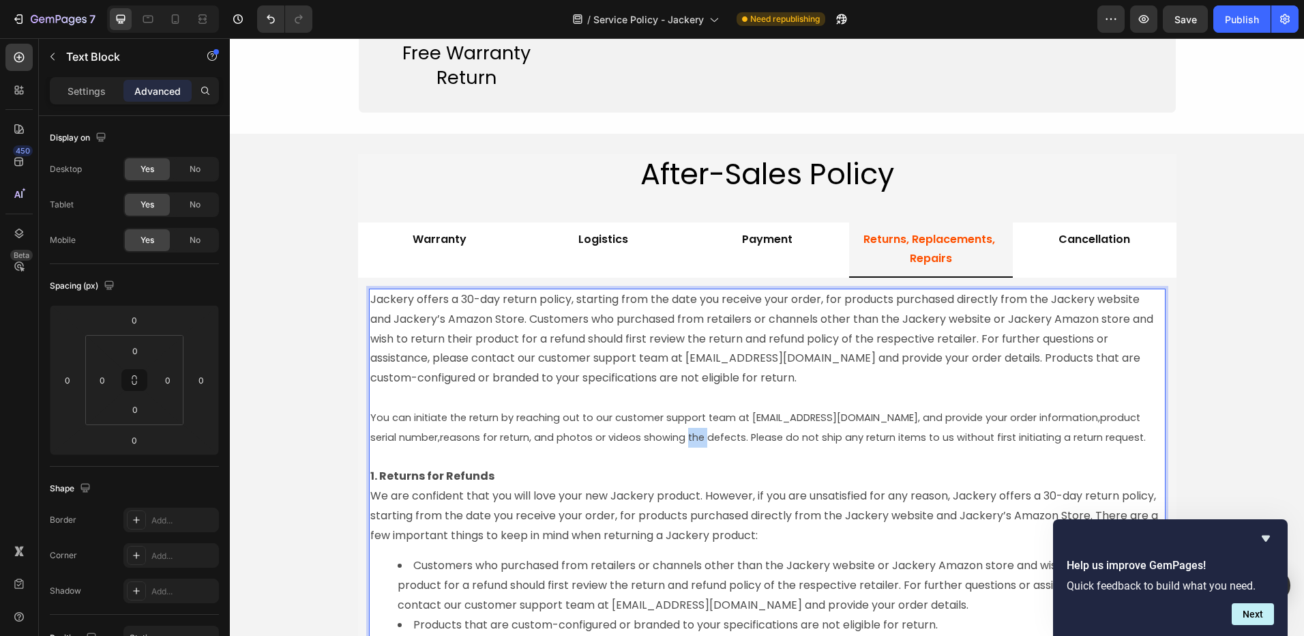
click at [613, 433] on span "reasons for return, and photos or videos showing the defects. Please do not shi…" at bounding box center [793, 437] width 706 height 14
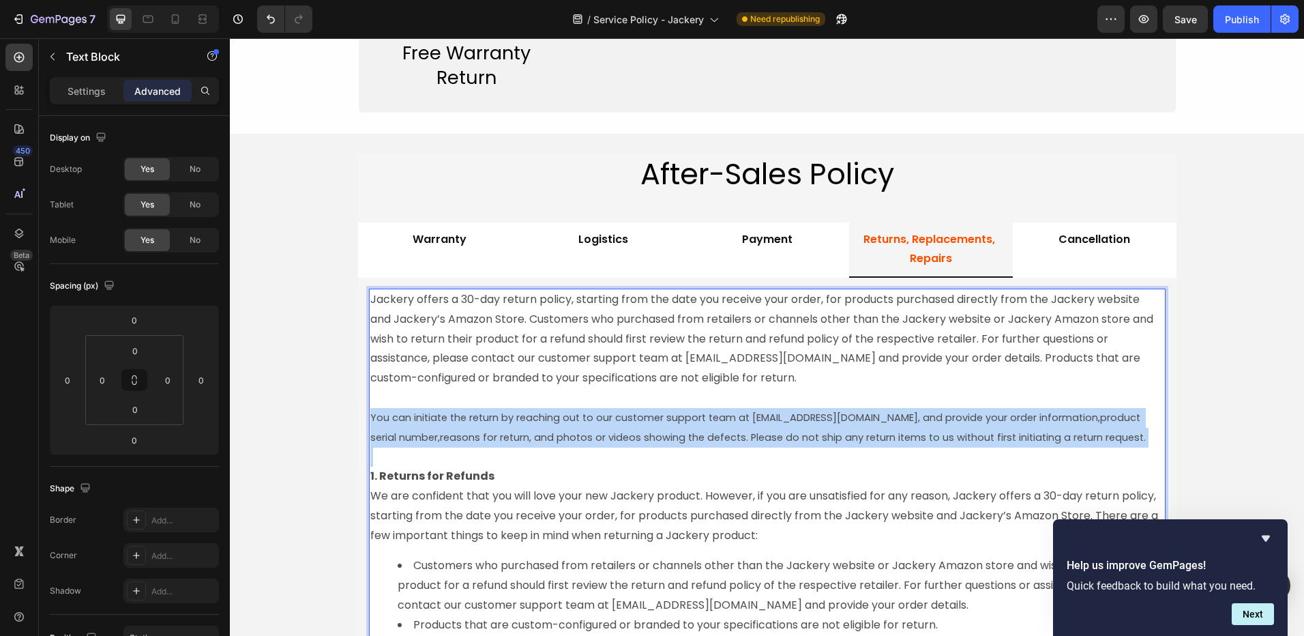
click at [613, 433] on span "reasons for return, and photos or videos showing the defects. Please do not shi…" at bounding box center [793, 437] width 706 height 14
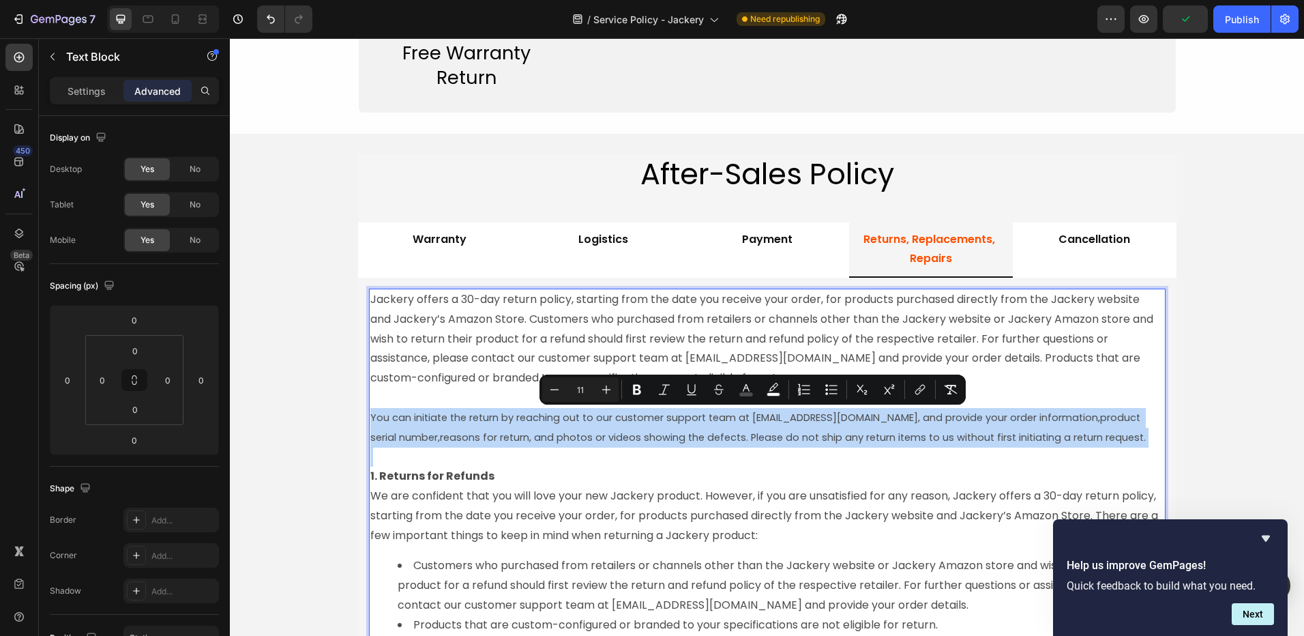
type input "16"
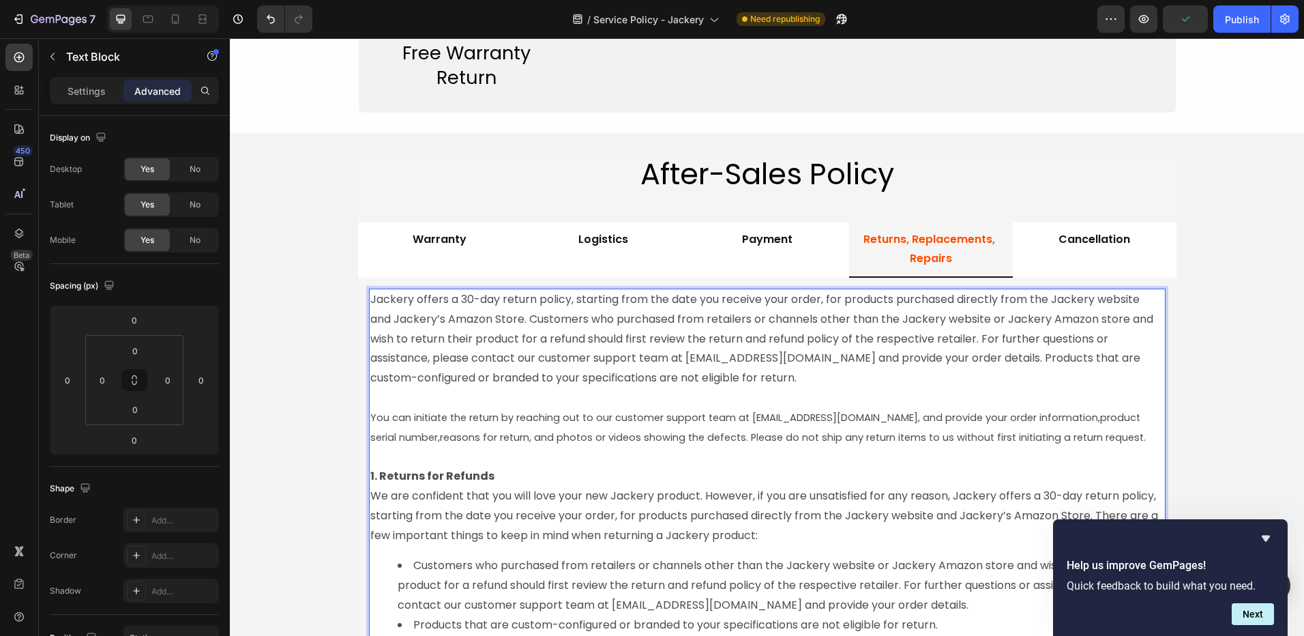
click at [393, 357] on p "Jackery offers a 30-day return policy, starting from the date you receive your …" at bounding box center [767, 339] width 794 height 98
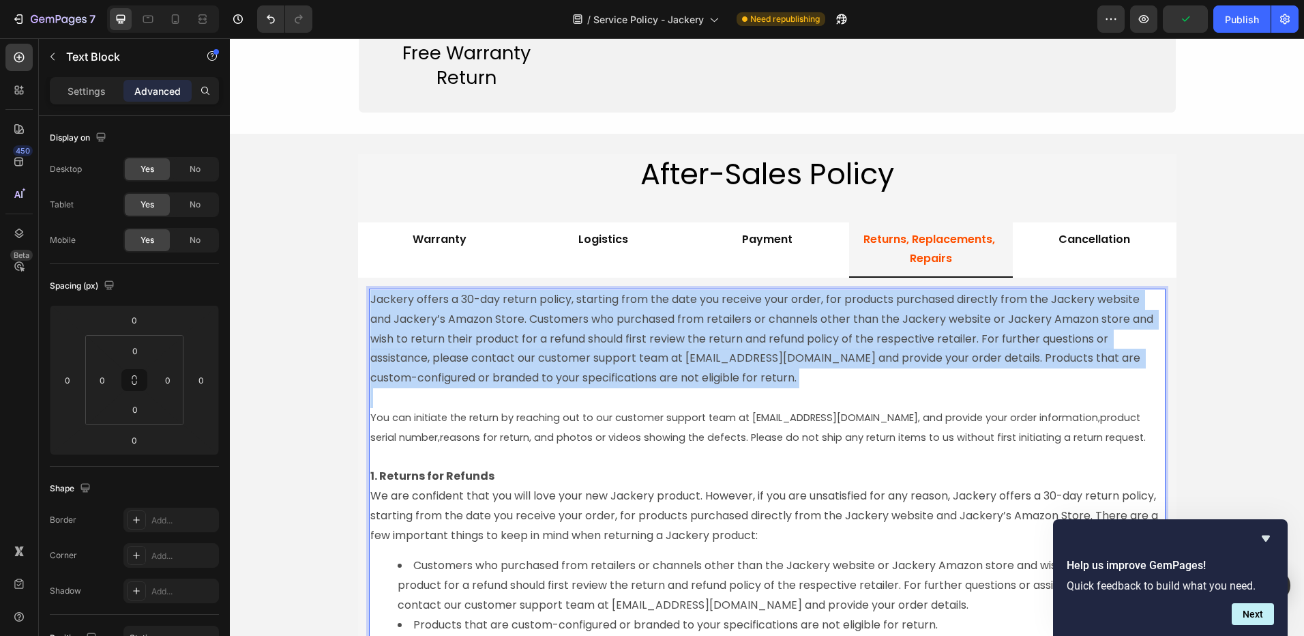
click at [393, 357] on p "Jackery offers a 30-day return policy, starting from the date you receive your …" at bounding box center [767, 339] width 794 height 98
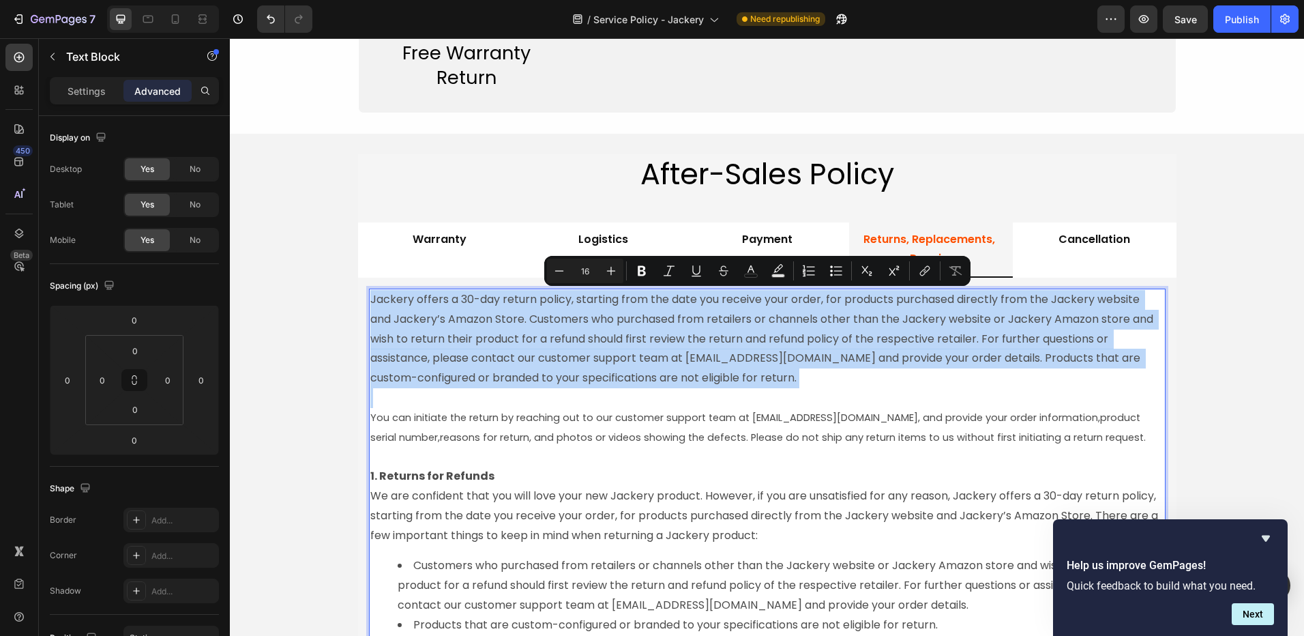
copy p "Jackery offers a 30-day return policy, starting from the date you receive your …"
type input "11"
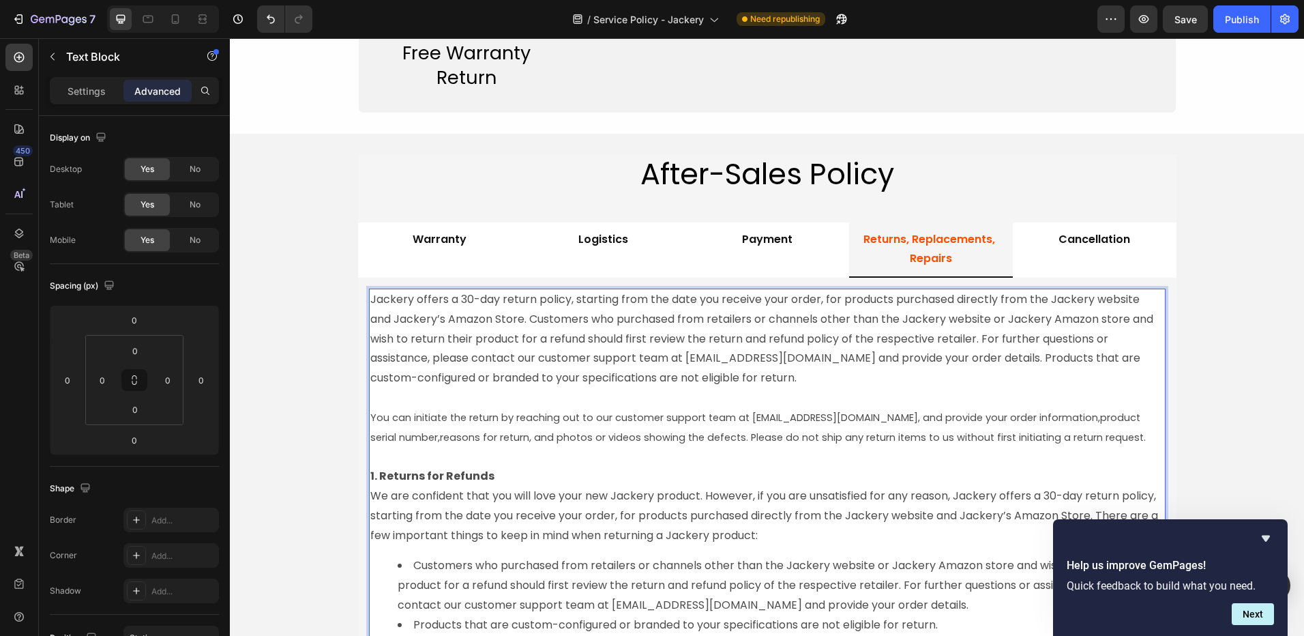
click at [480, 435] on span "reasons for return, and photos or videos showing the defects. Please do not shi…" at bounding box center [793, 437] width 706 height 14
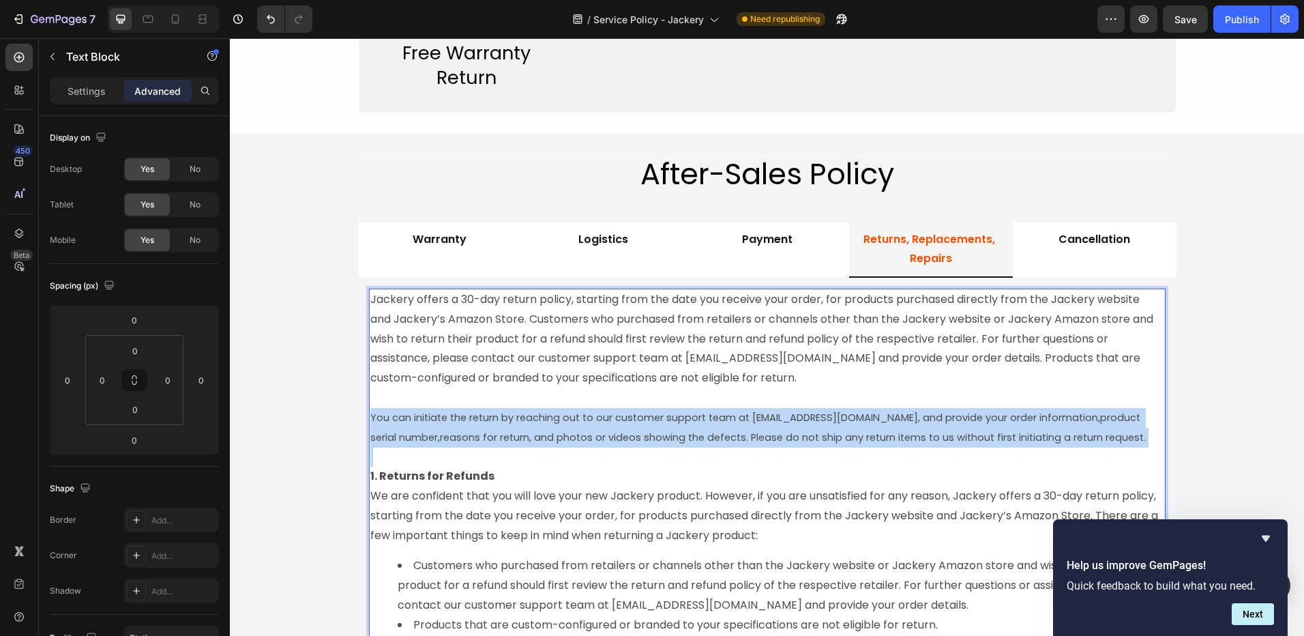
click at [480, 435] on span "reasons for return, and photos or videos showing the defects. Please do not shi…" at bounding box center [793, 437] width 706 height 14
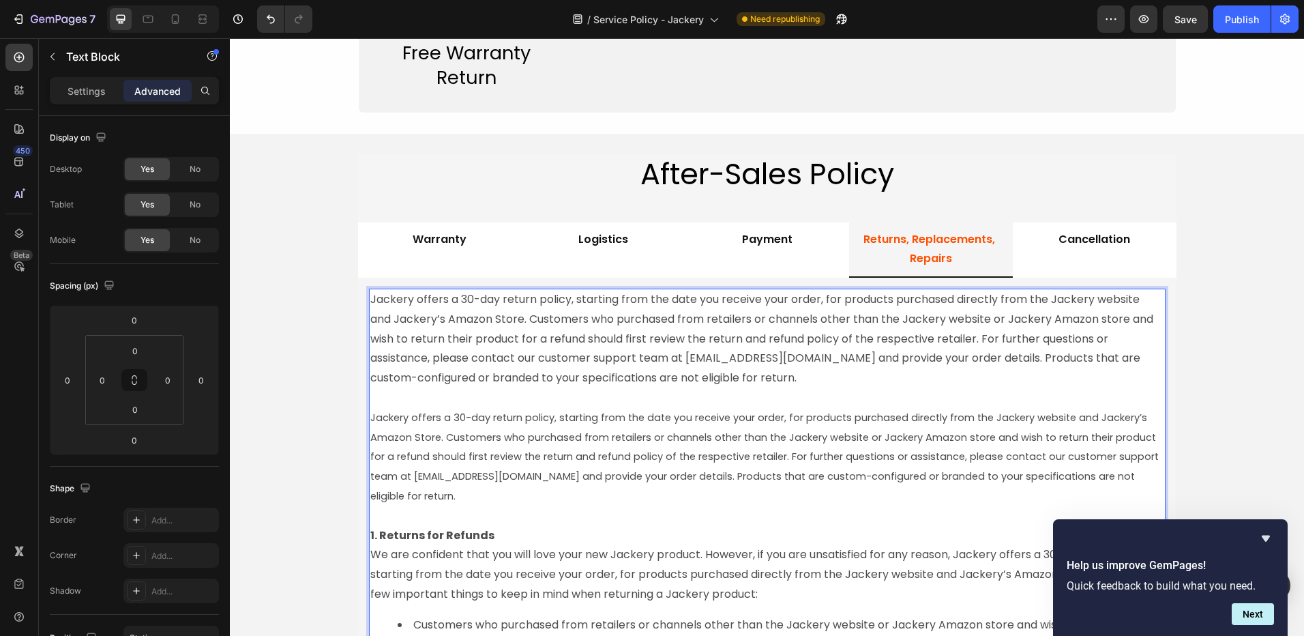
click at [500, 371] on p "Jackery offers a 30-day return policy, starting from the date you receive your …" at bounding box center [767, 339] width 794 height 98
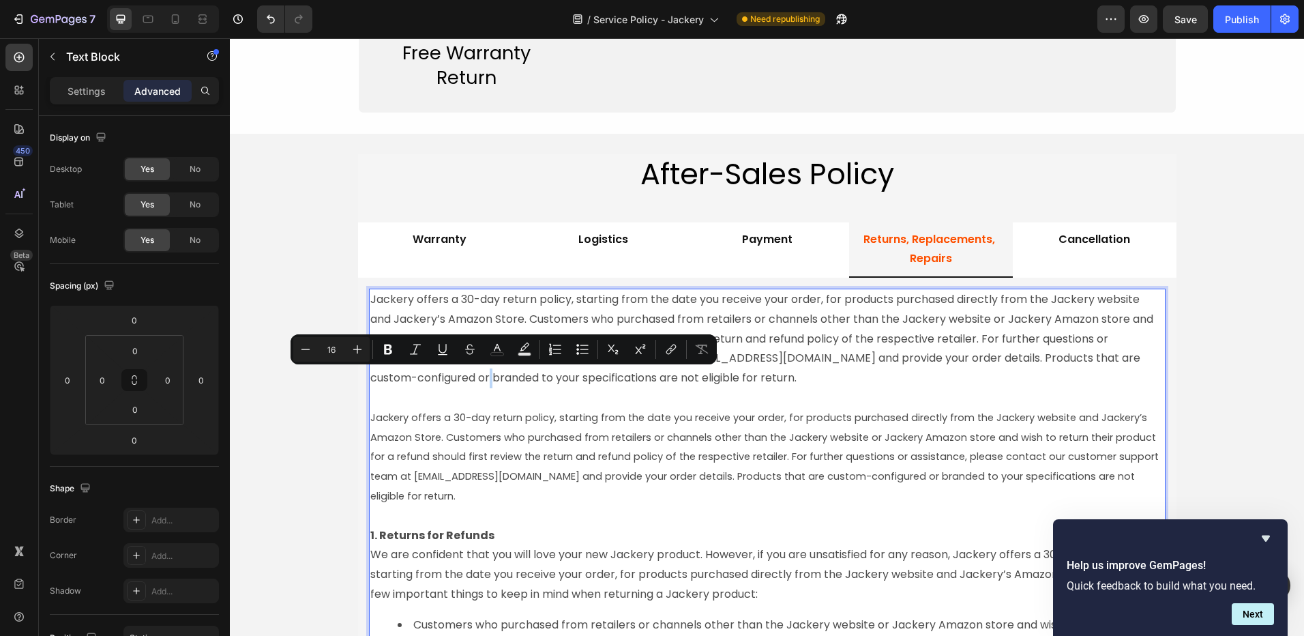
type input "11"
click at [480, 467] on p "Jackery offers a 30-day return policy, starting from the date you receive your …" at bounding box center [767, 447] width 794 height 118
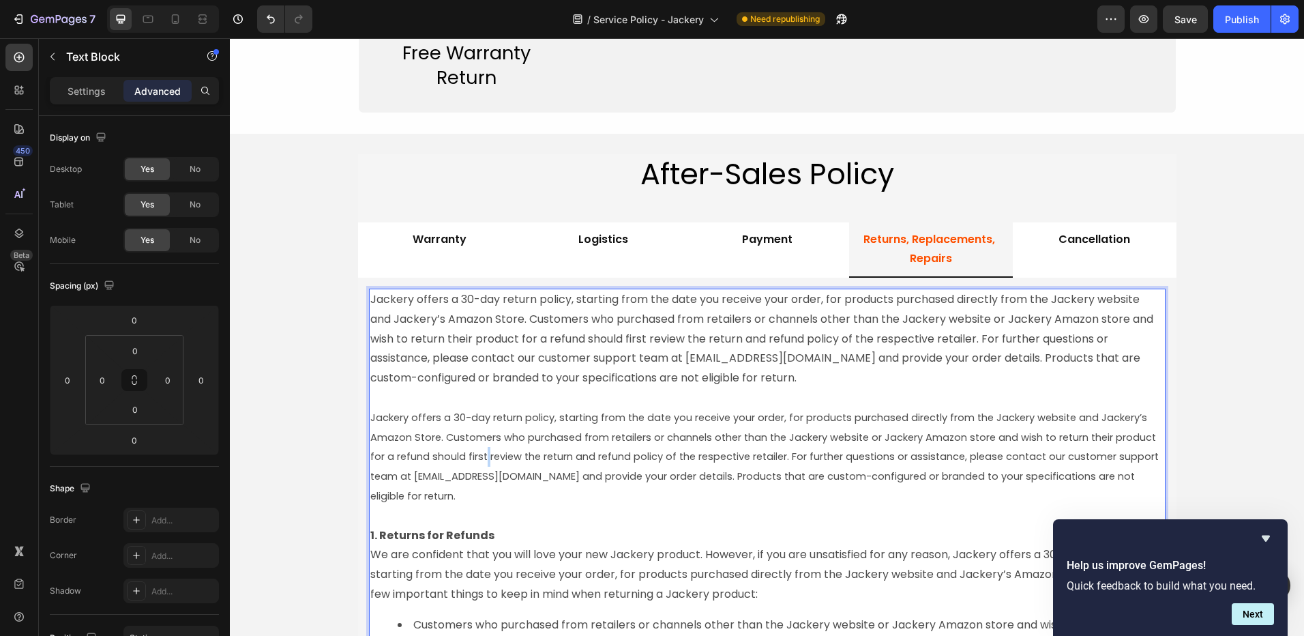
click at [480, 467] on p "Jackery offers a 30-day return policy, starting from the date you receive your …" at bounding box center [767, 447] width 794 height 118
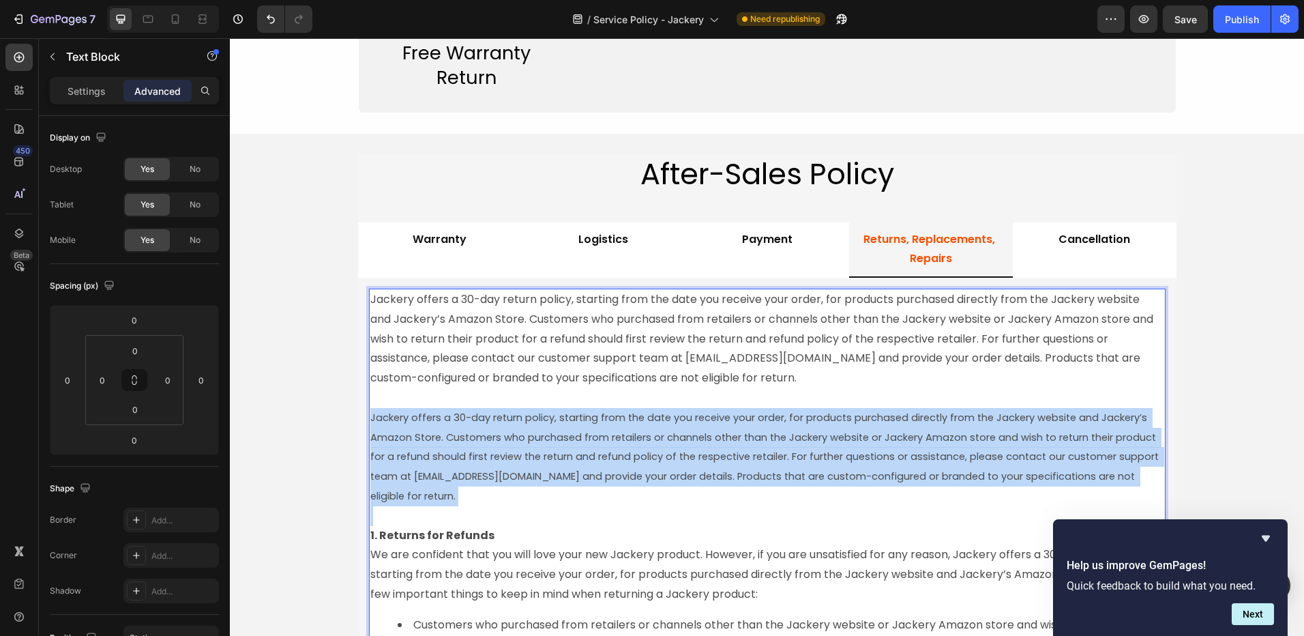
click at [480, 467] on p "Jackery offers a 30-day return policy, starting from the date you receive your …" at bounding box center [767, 447] width 794 height 118
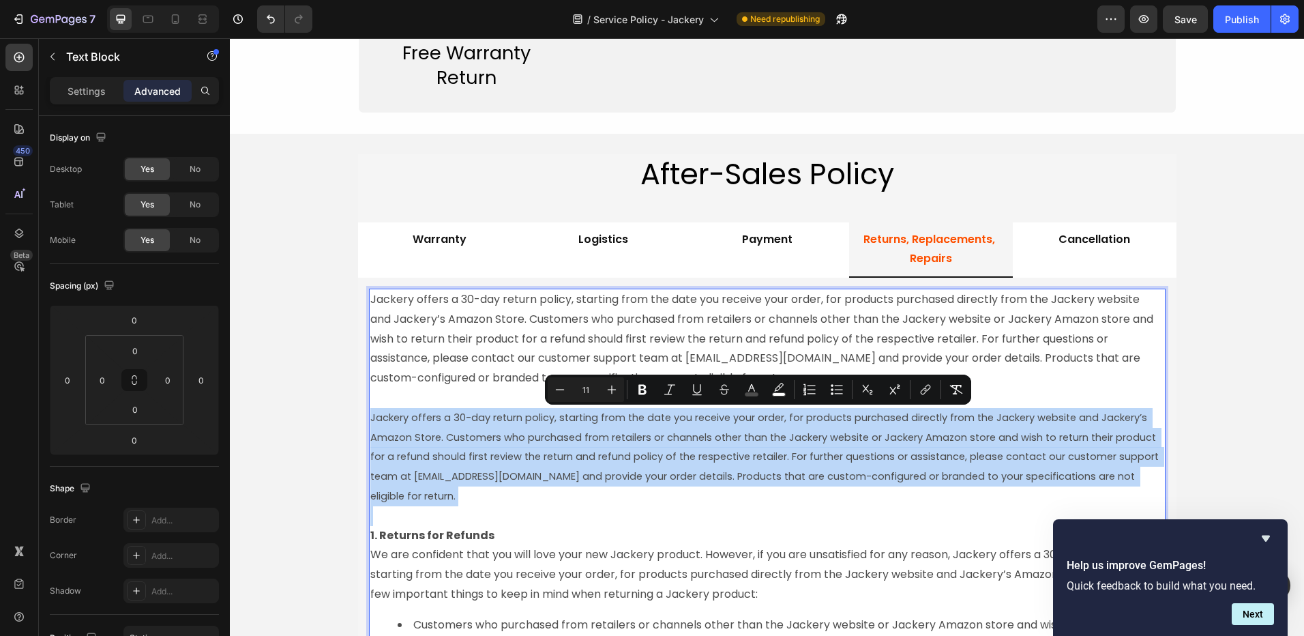
drag, startPoint x: 519, startPoint y: 456, endPoint x: 487, endPoint y: 458, distance: 32.1
click at [487, 458] on span "Jackery offers a 30-day return policy, starting from the date you receive your …" at bounding box center [765, 457] width 791 height 92
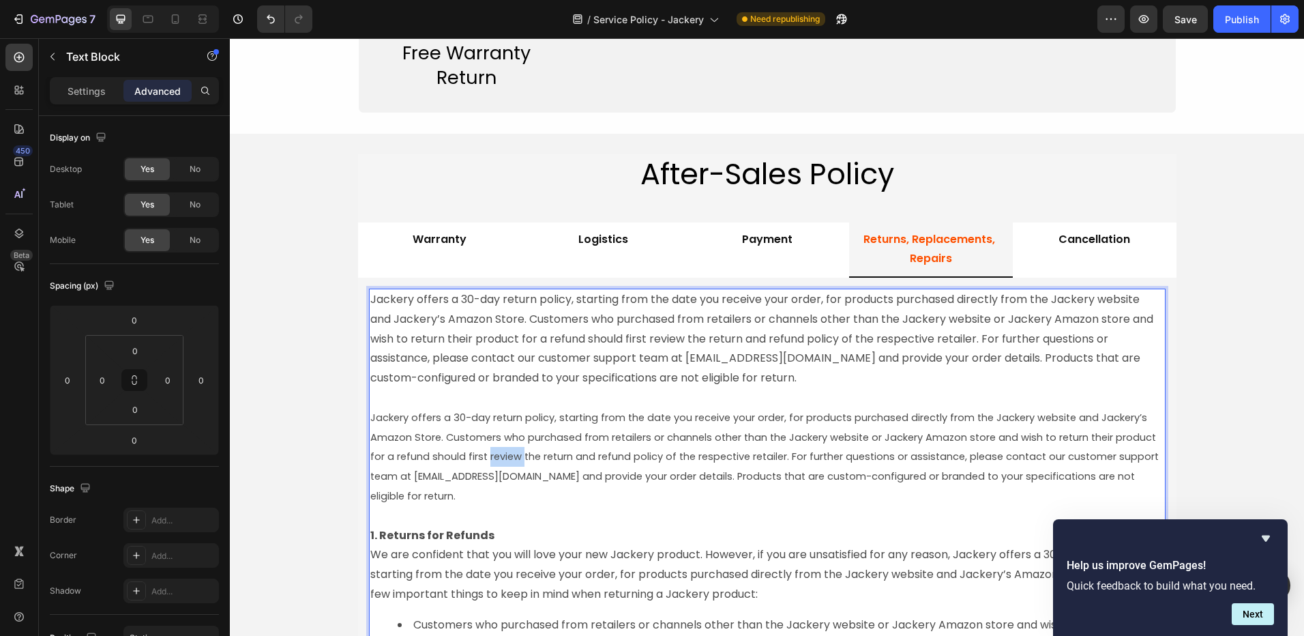
click at [487, 458] on span "Jackery offers a 30-day return policy, starting from the date you receive your …" at bounding box center [765, 457] width 791 height 92
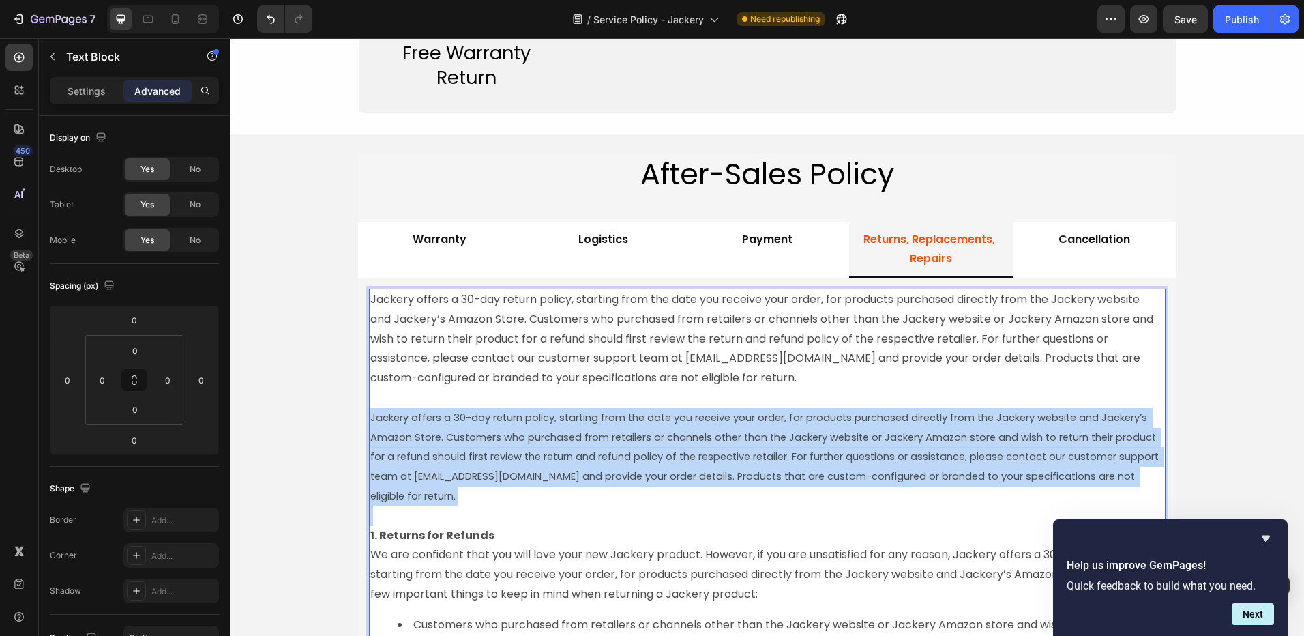
click at [487, 458] on span "Jackery offers a 30-day return policy, starting from the date you receive your …" at bounding box center [765, 457] width 791 height 92
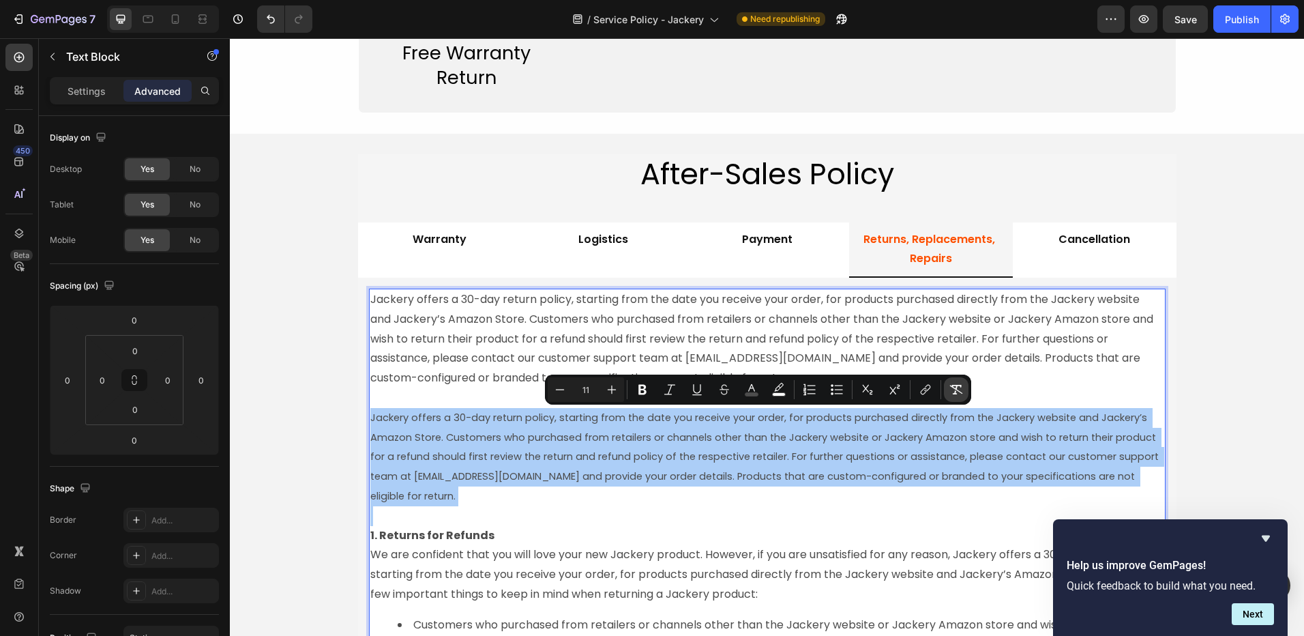
click at [954, 389] on icon "Editor contextual toolbar" at bounding box center [957, 390] width 14 height 14
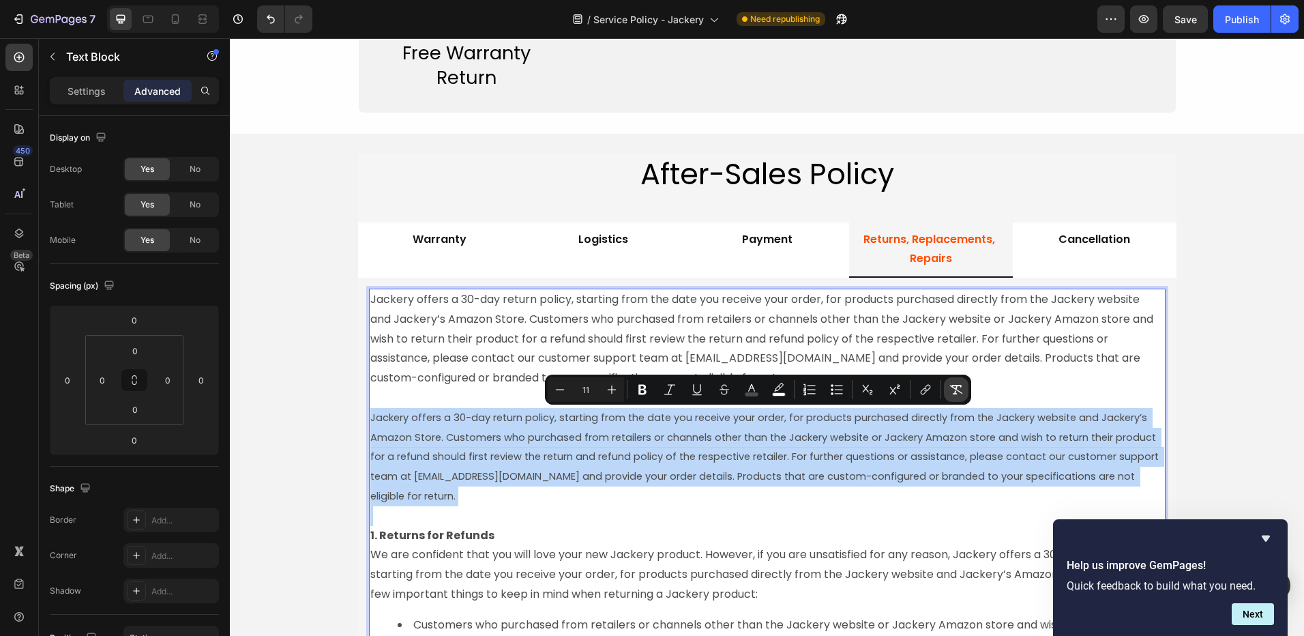
type input "16"
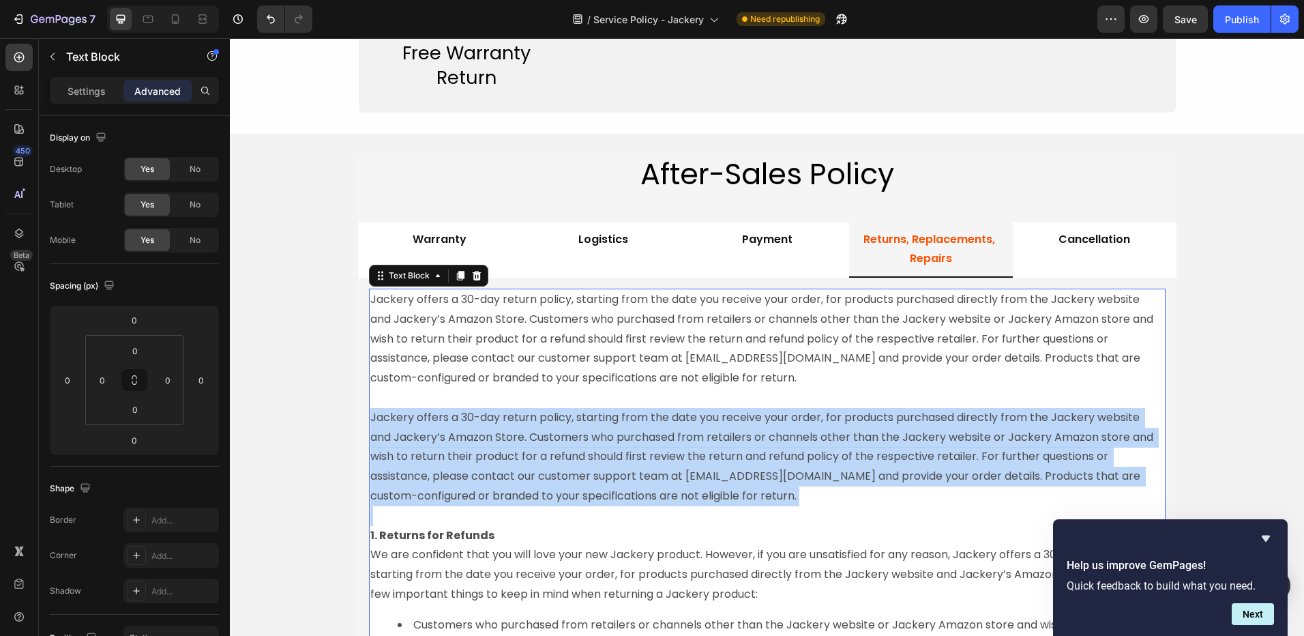
click at [658, 460] on p "Jackery offers a 30-day return policy, starting from the date you receive your …" at bounding box center [767, 447] width 794 height 118
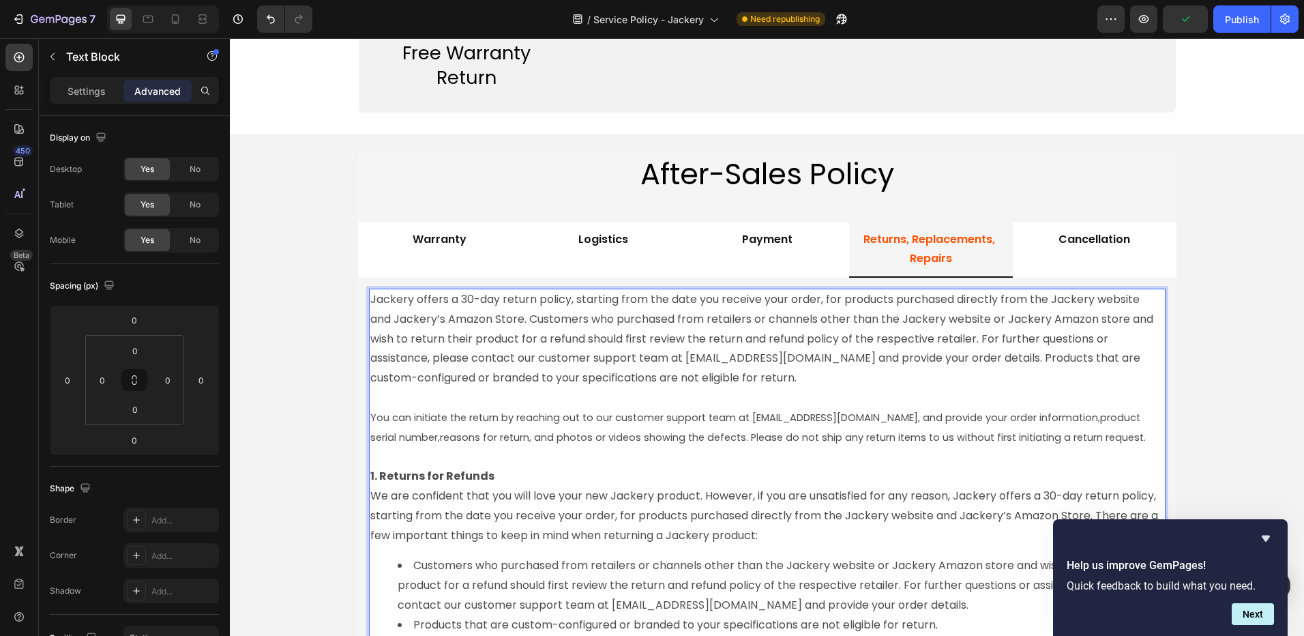
click at [679, 440] on span "reasons for return, and photos or videos showing the defects. Please do not shi…" at bounding box center [793, 437] width 706 height 14
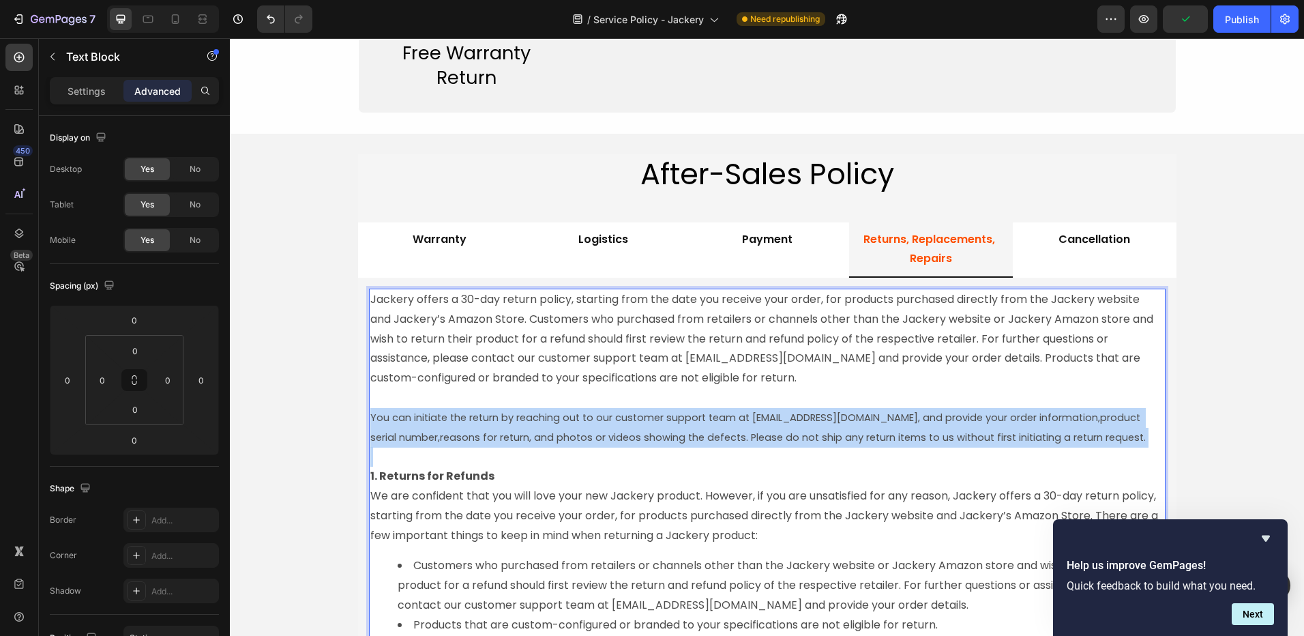
click at [679, 440] on span "reasons for return, and photos or videos showing the defects. Please do not shi…" at bounding box center [793, 437] width 706 height 14
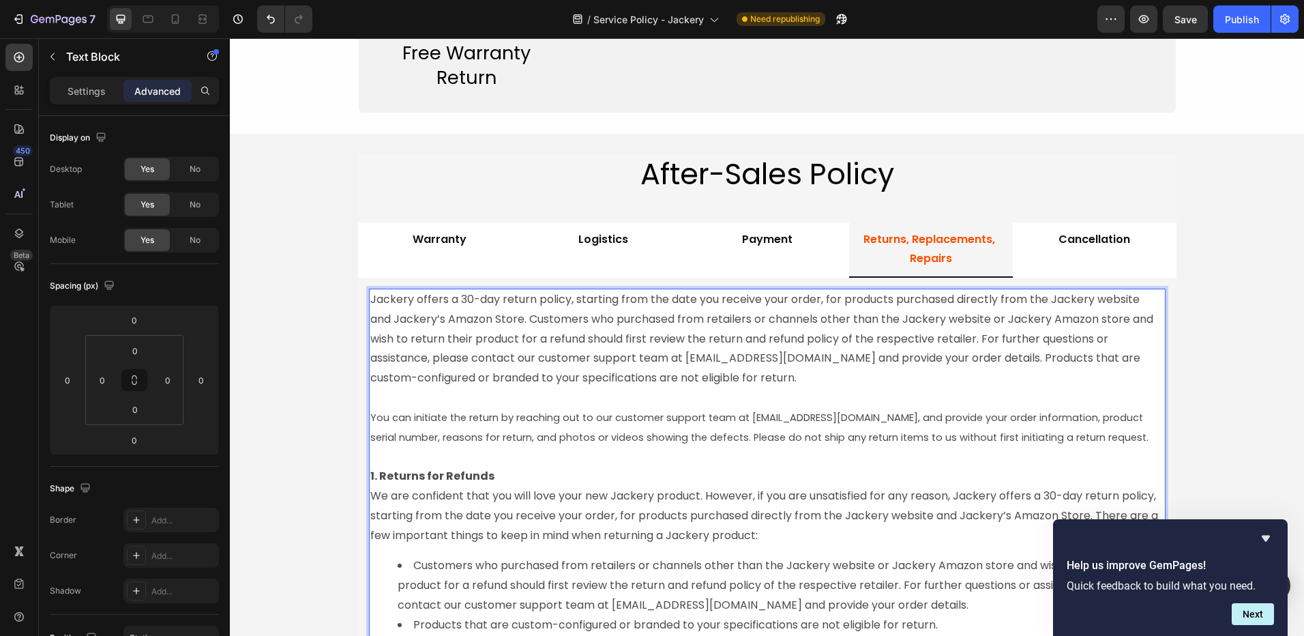
click at [506, 437] on span "You can initiate the return by reaching out to our customer support team at hel…" at bounding box center [759, 427] width 778 height 33
click at [458, 364] on p "Jackery offers a 30-day return policy, starting from the date you receive your …" at bounding box center [767, 339] width 794 height 98
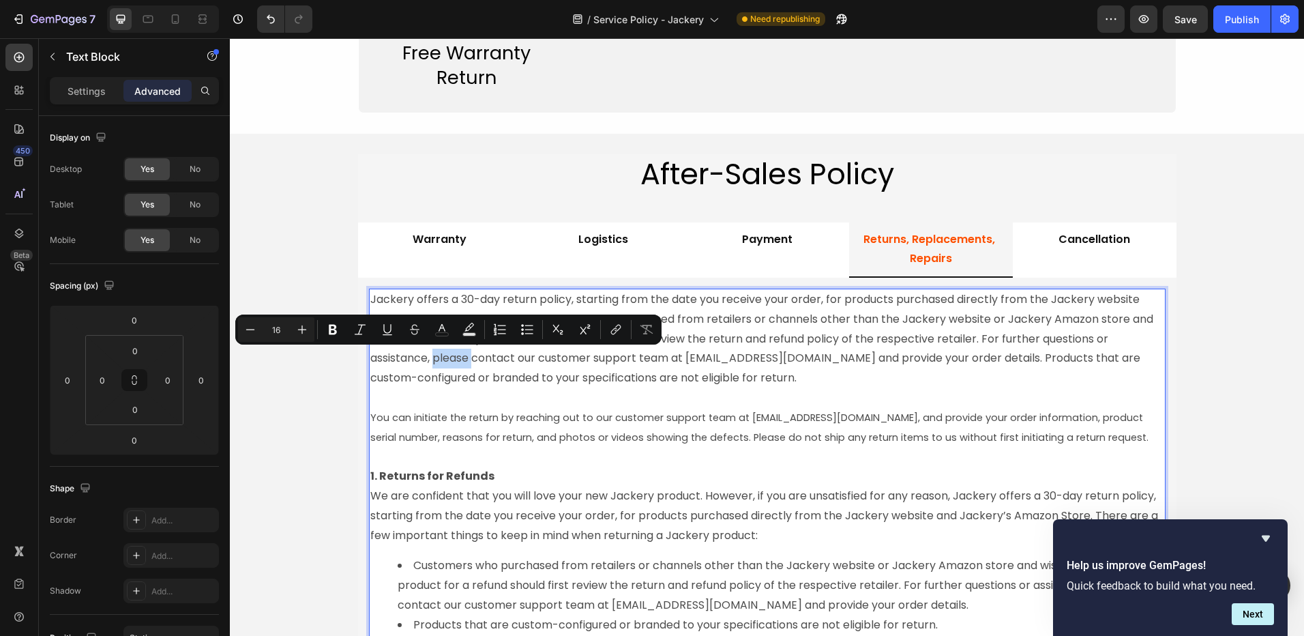
type input "11"
click at [484, 426] on p "You can initiate the return by reaching out to our customer support team at hel…" at bounding box center [767, 417] width 794 height 59
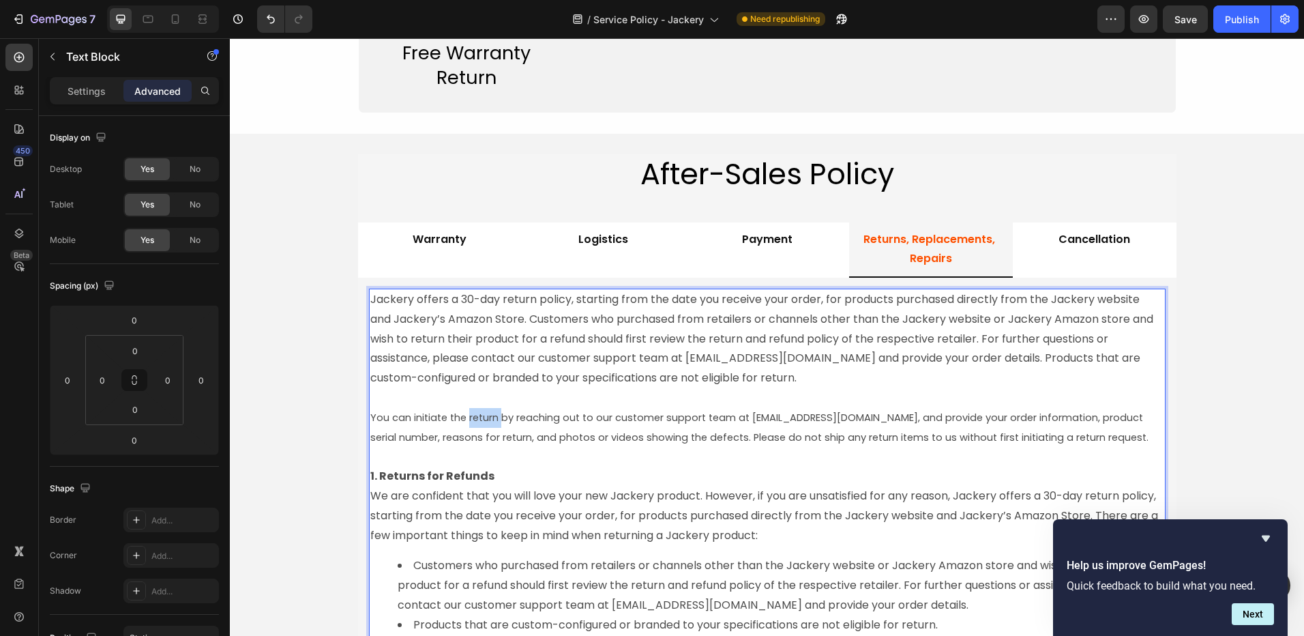
click at [484, 426] on p "You can initiate the return by reaching out to our customer support team at hel…" at bounding box center [767, 417] width 794 height 59
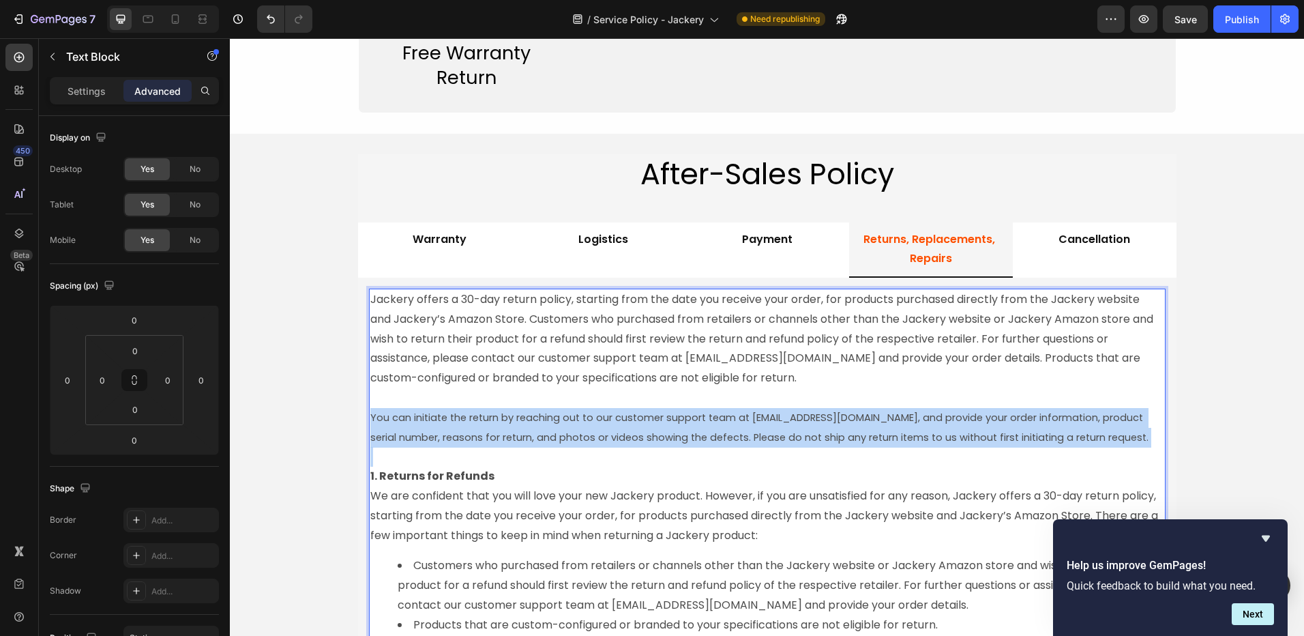
click at [484, 426] on p "You can initiate the return by reaching out to our customer support team at hel…" at bounding box center [767, 417] width 794 height 59
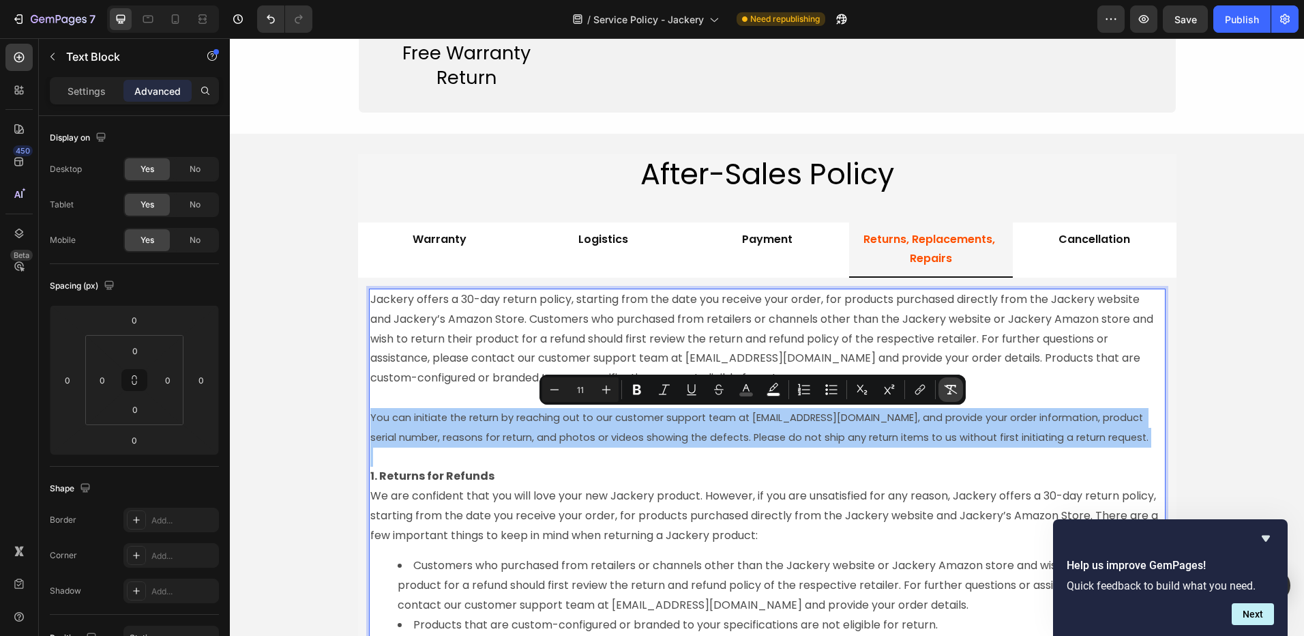
click at [954, 387] on icon "Editor contextual toolbar" at bounding box center [951, 390] width 14 height 14
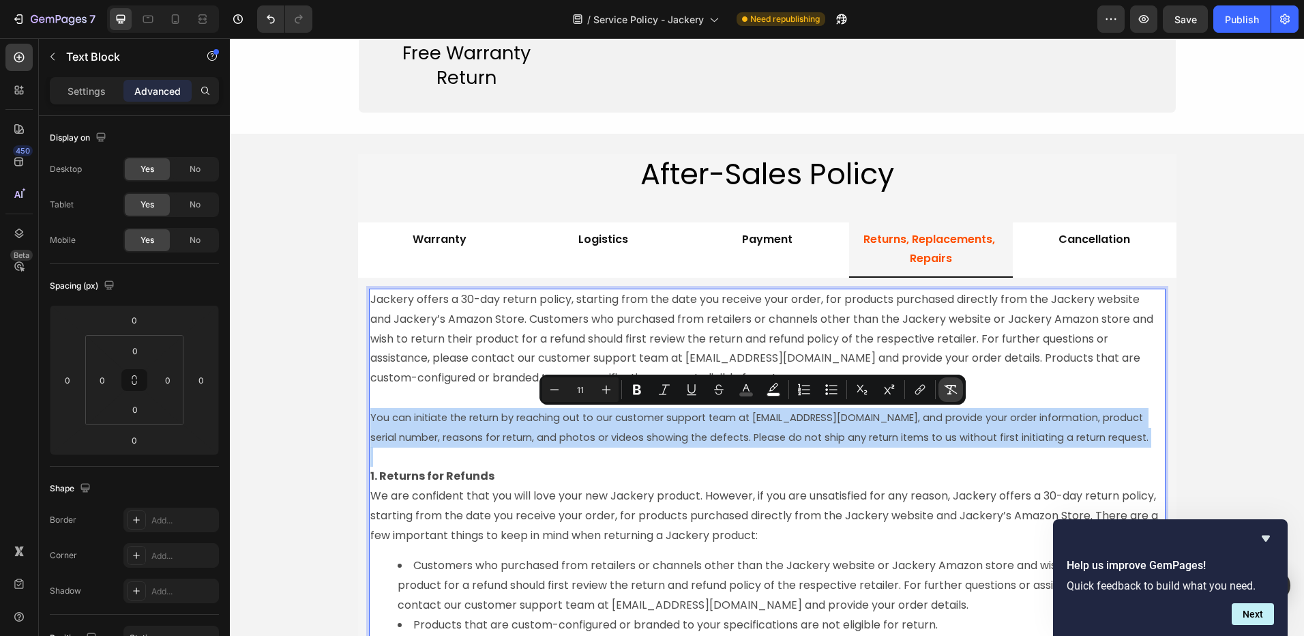
type input "16"
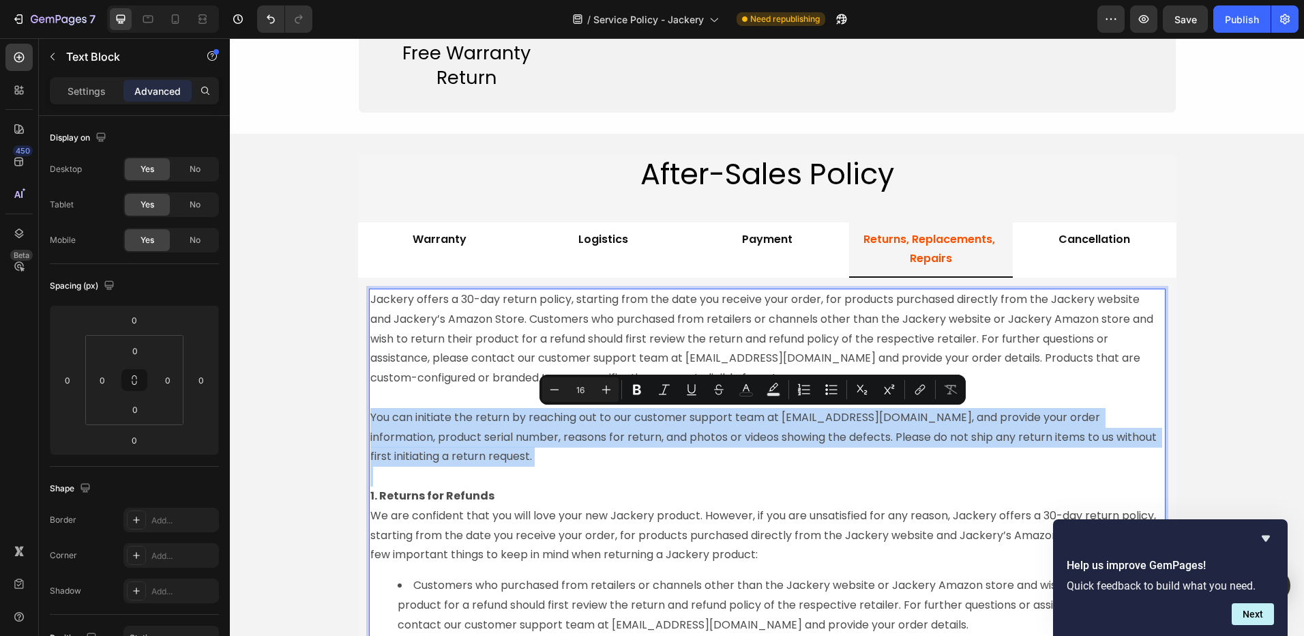
click at [554, 461] on p "You can initiate the return by reaching out to our customer support team at hel…" at bounding box center [767, 427] width 794 height 78
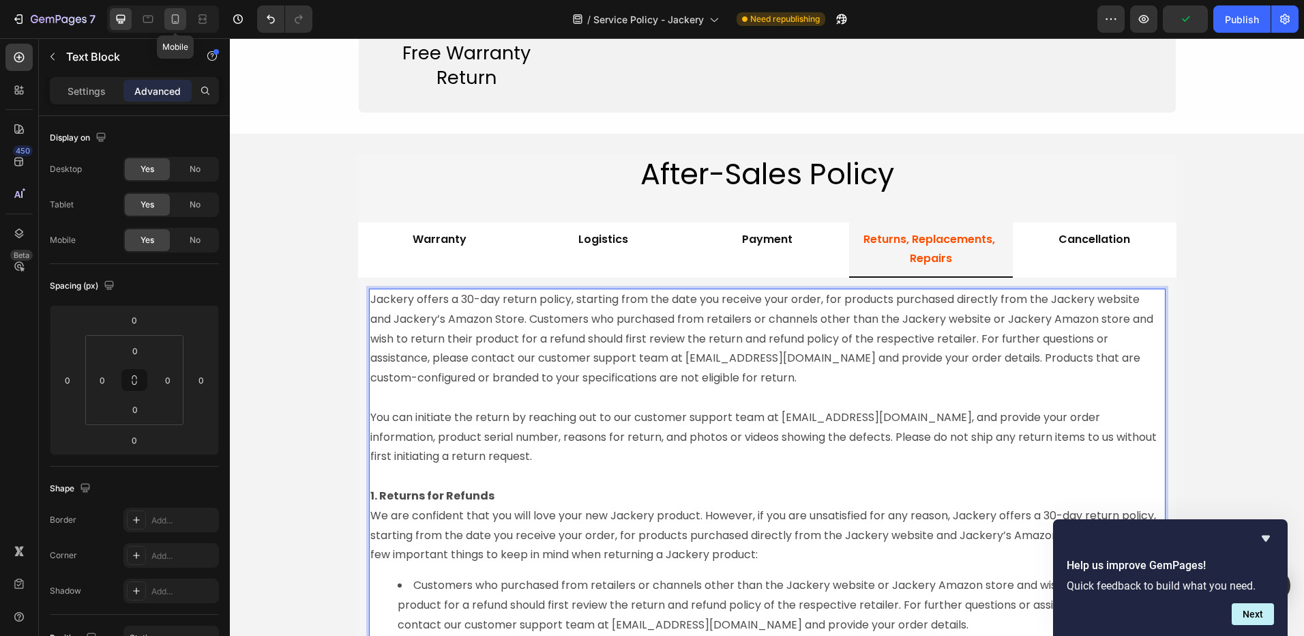
click at [177, 16] on icon at bounding box center [176, 19] width 14 height 14
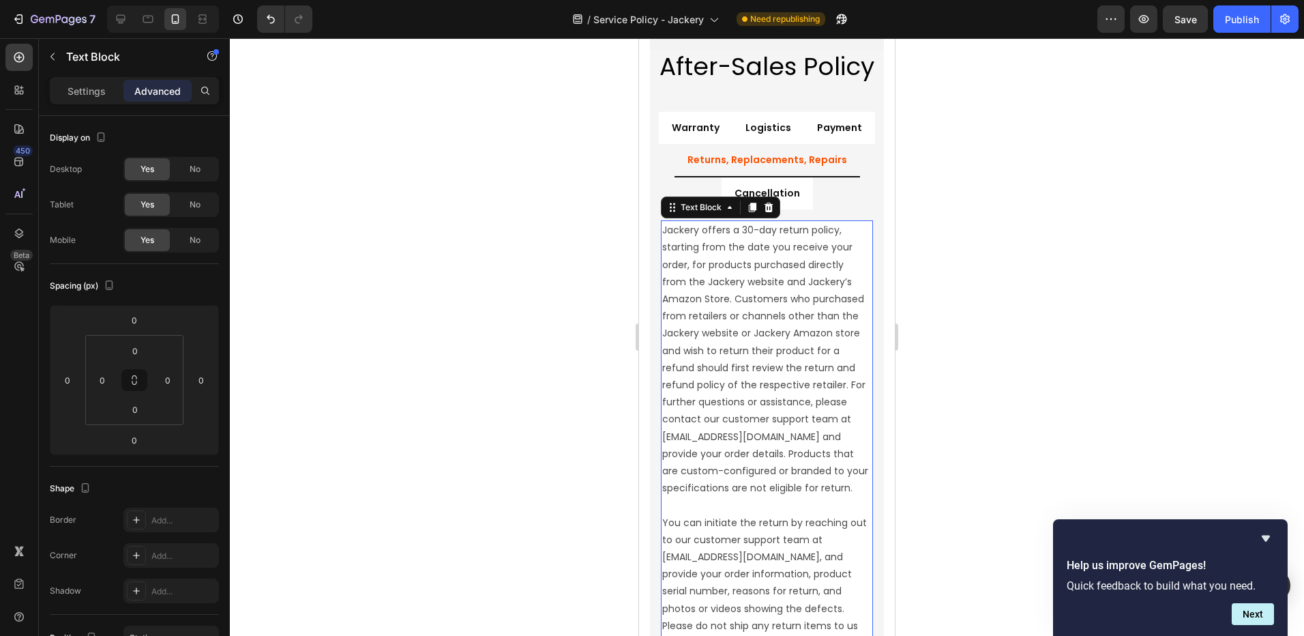
scroll to position [1949, 0]
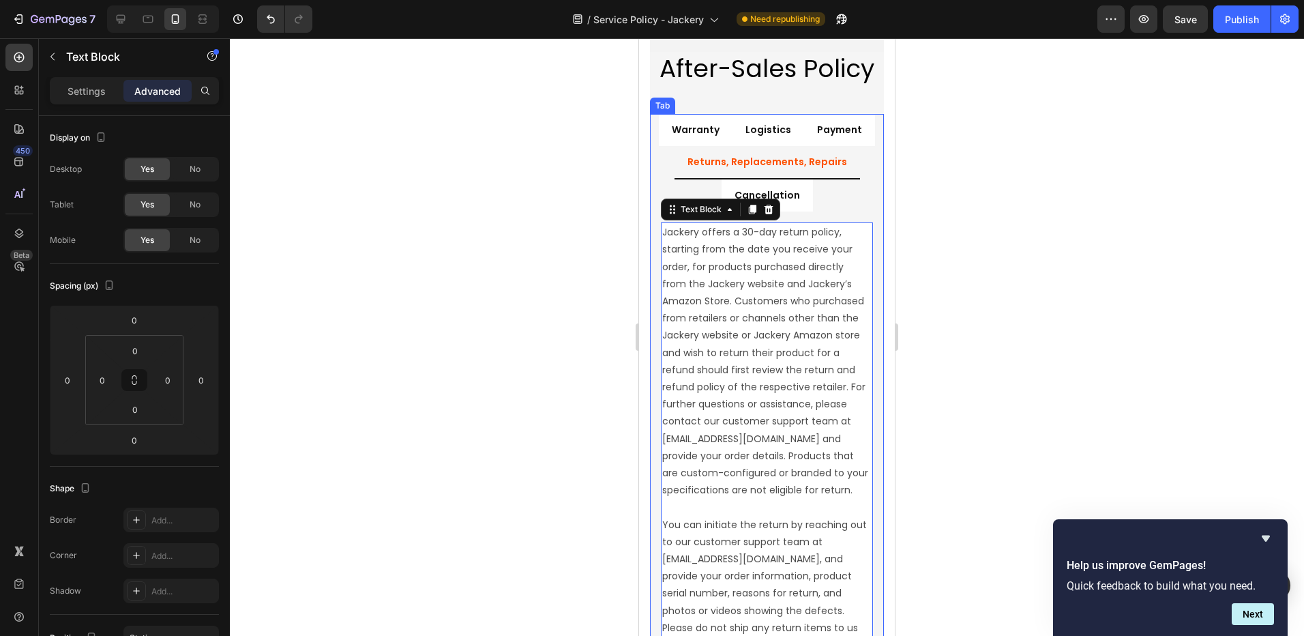
click at [1032, 450] on div at bounding box center [767, 337] width 1074 height 598
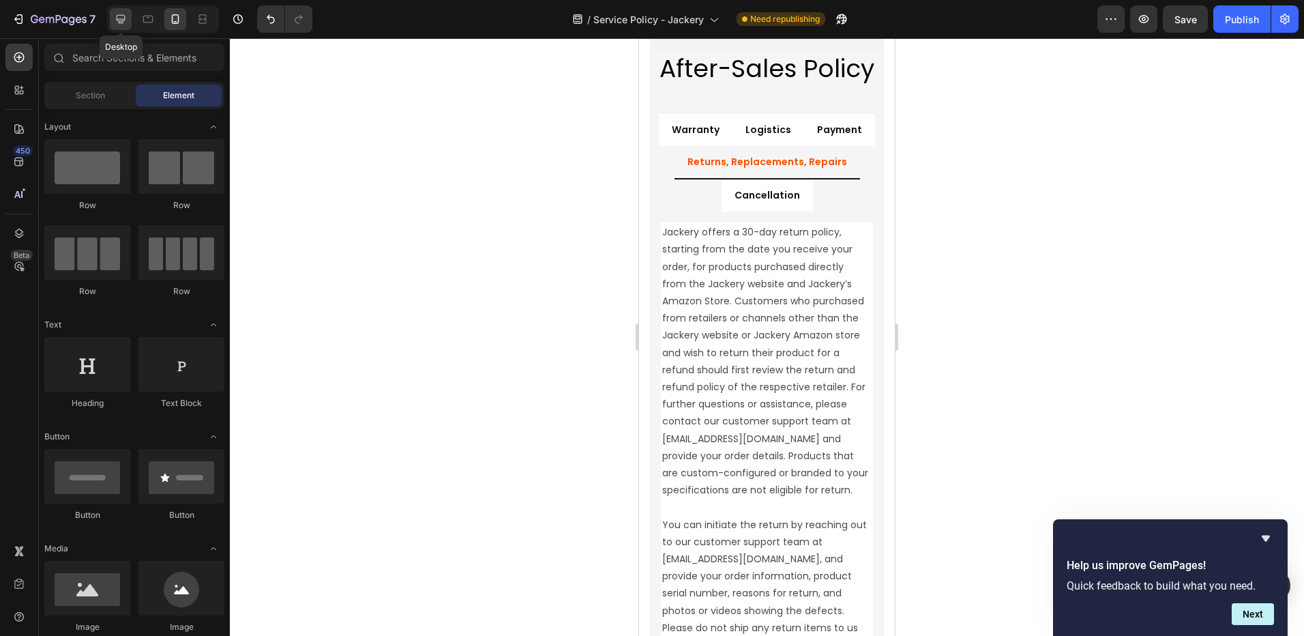
click at [117, 19] on icon at bounding box center [121, 19] width 9 height 9
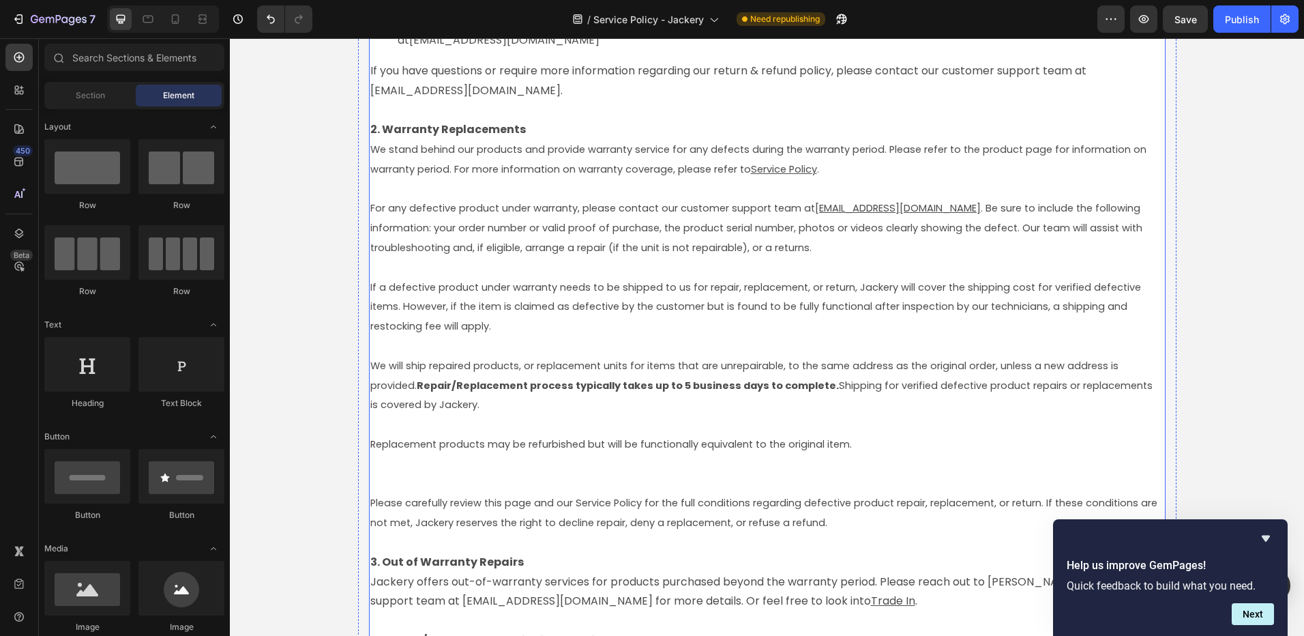
scroll to position [2836, 0]
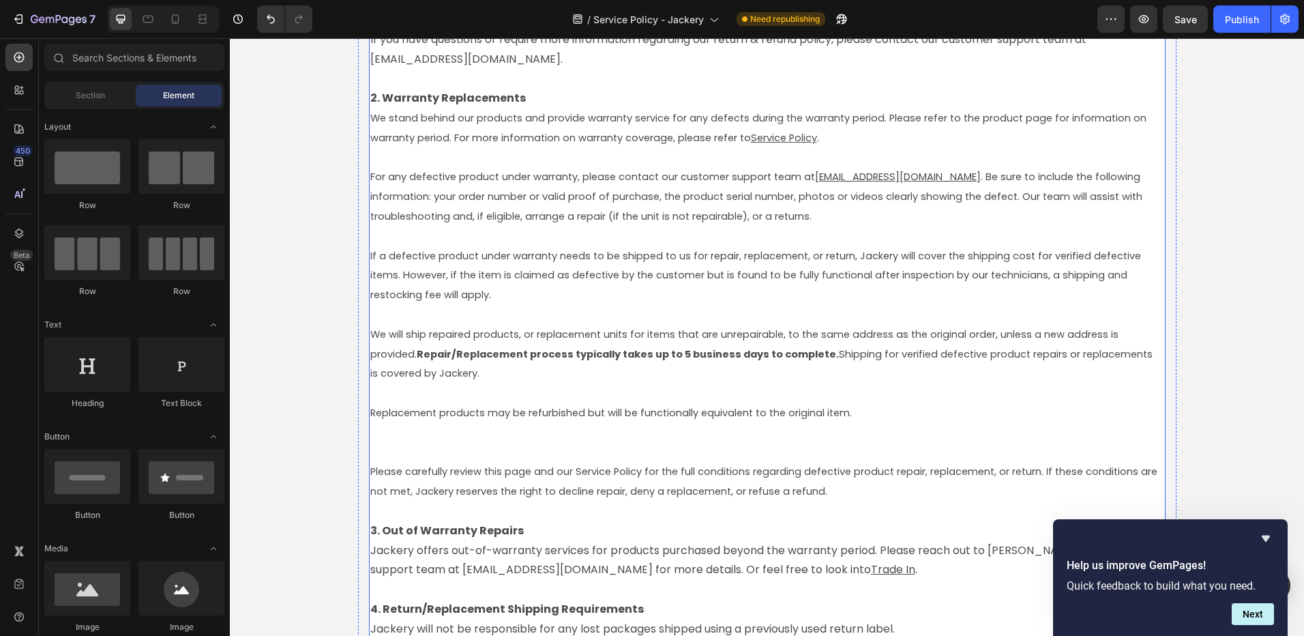
click at [456, 462] on p "Please carefully review this page and our Service Policy for the full condition…" at bounding box center [767, 491] width 794 height 59
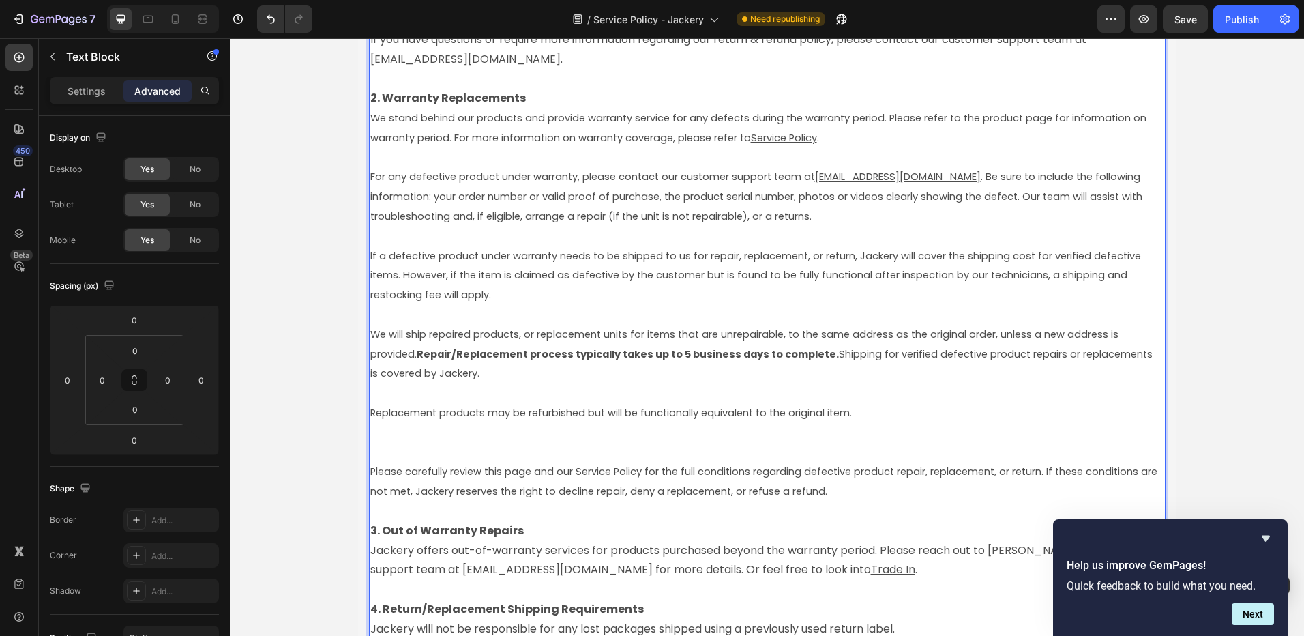
click at [410, 450] on p "We will ship repaired products, or replacement units for items that are unrepai…" at bounding box center [767, 383] width 794 height 157
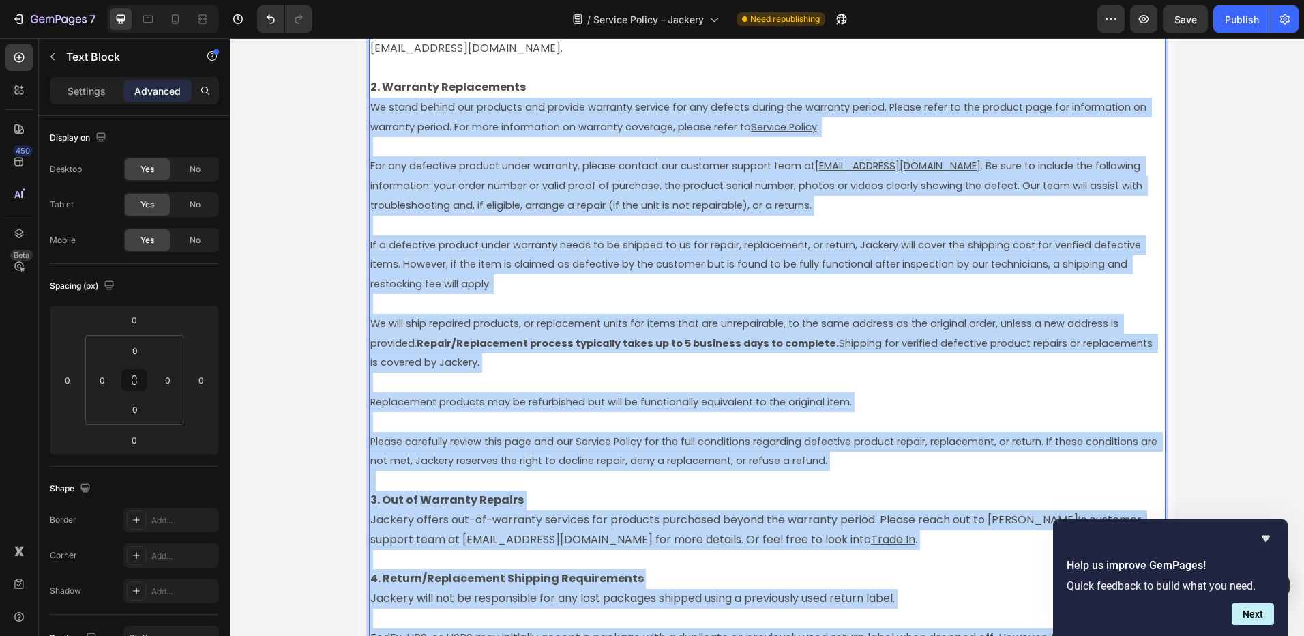
scroll to position [3034, 0]
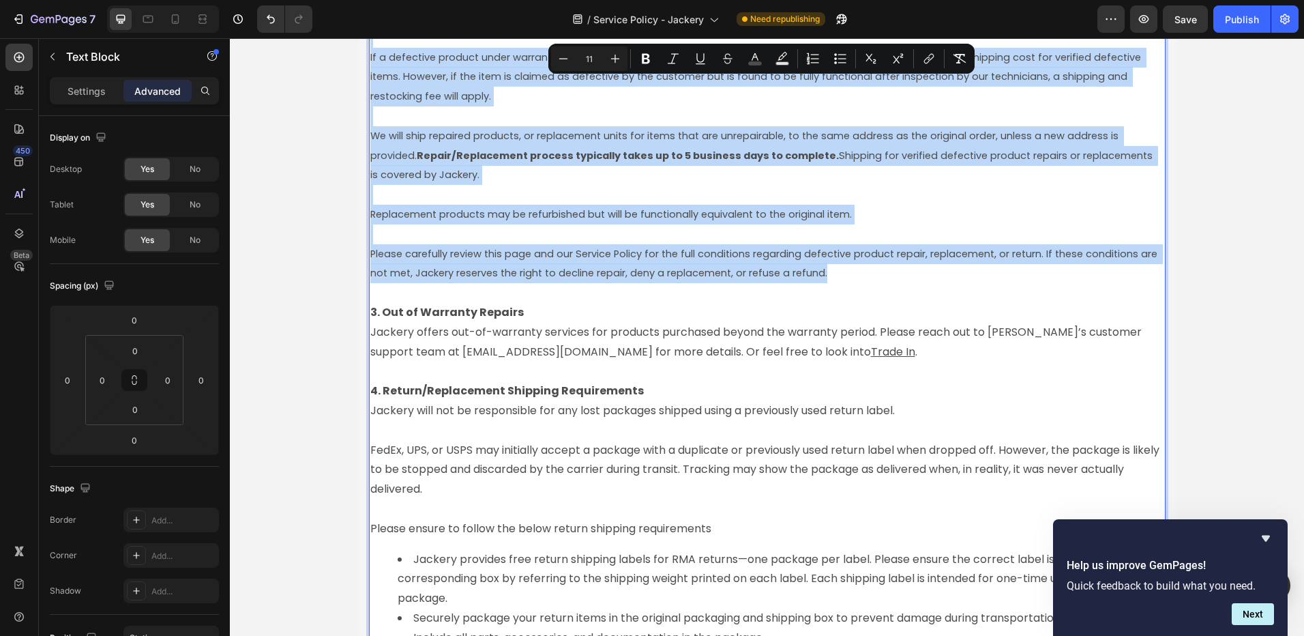
drag, startPoint x: 364, startPoint y: 253, endPoint x: 827, endPoint y: 272, distance: 463.6
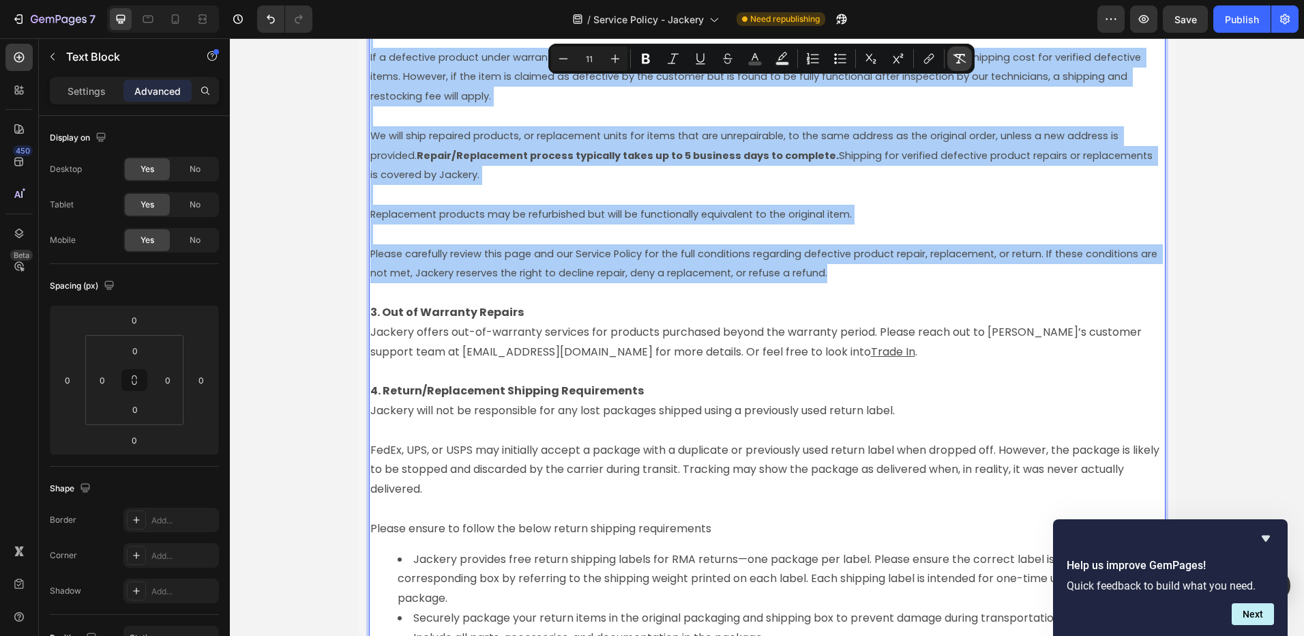
click at [954, 57] on icon "Editor contextual toolbar" at bounding box center [960, 59] width 14 height 14
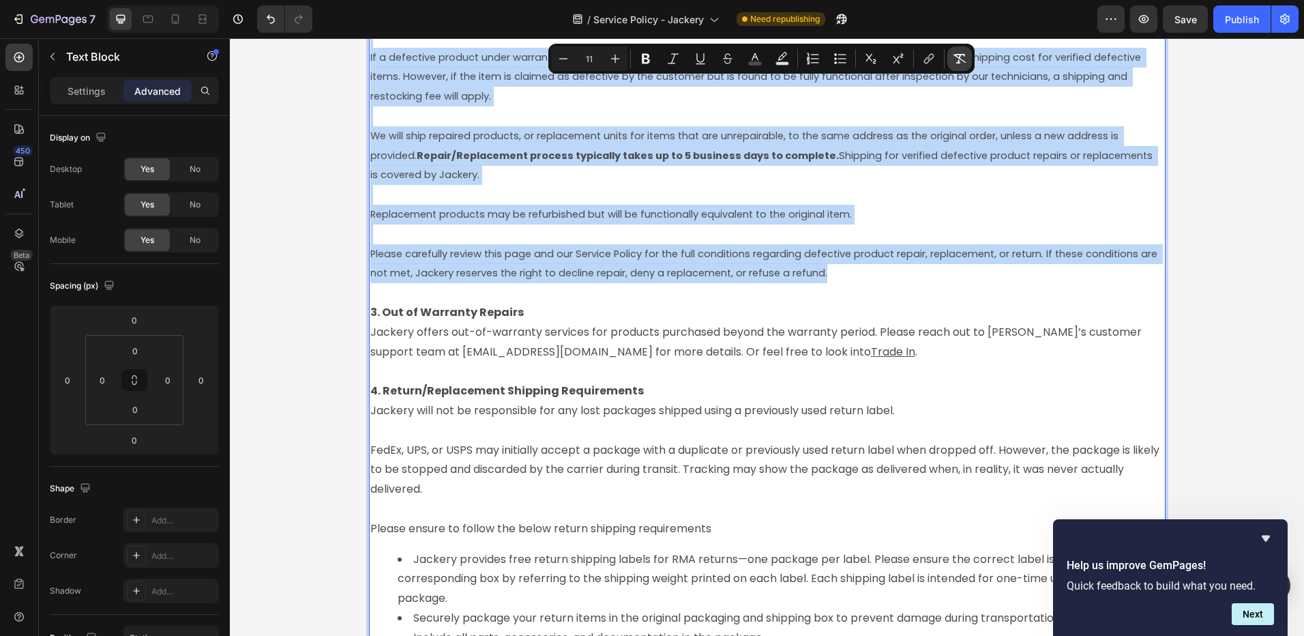
type input "16"
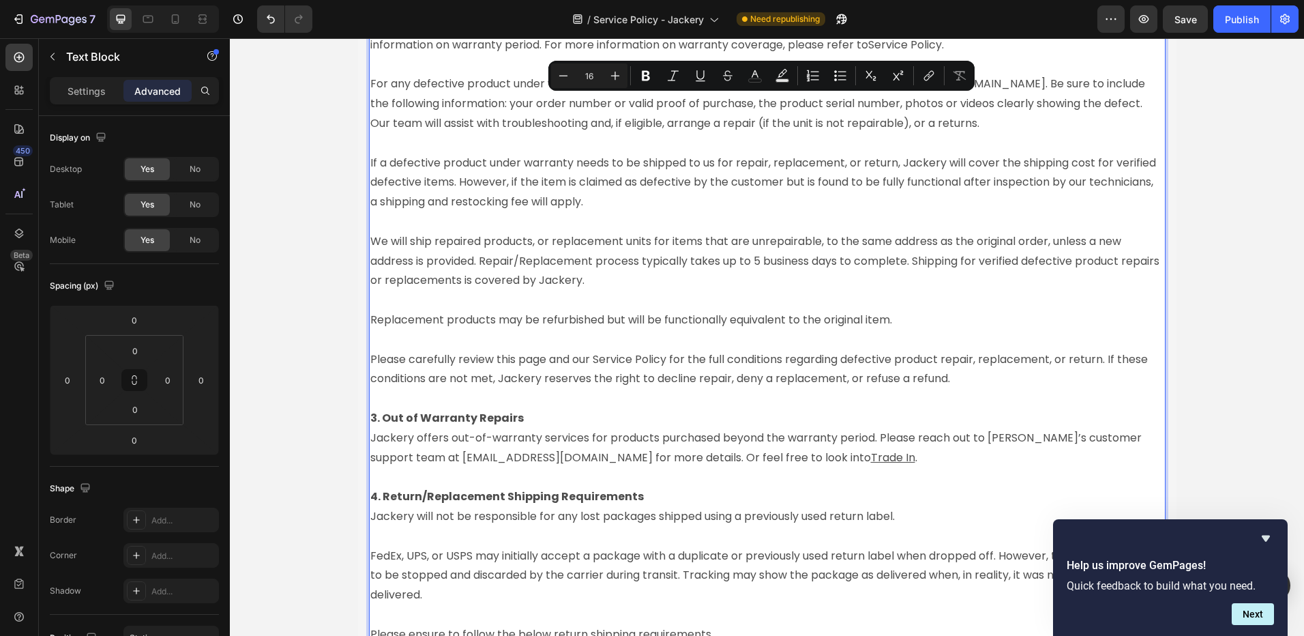
scroll to position [2761, 0]
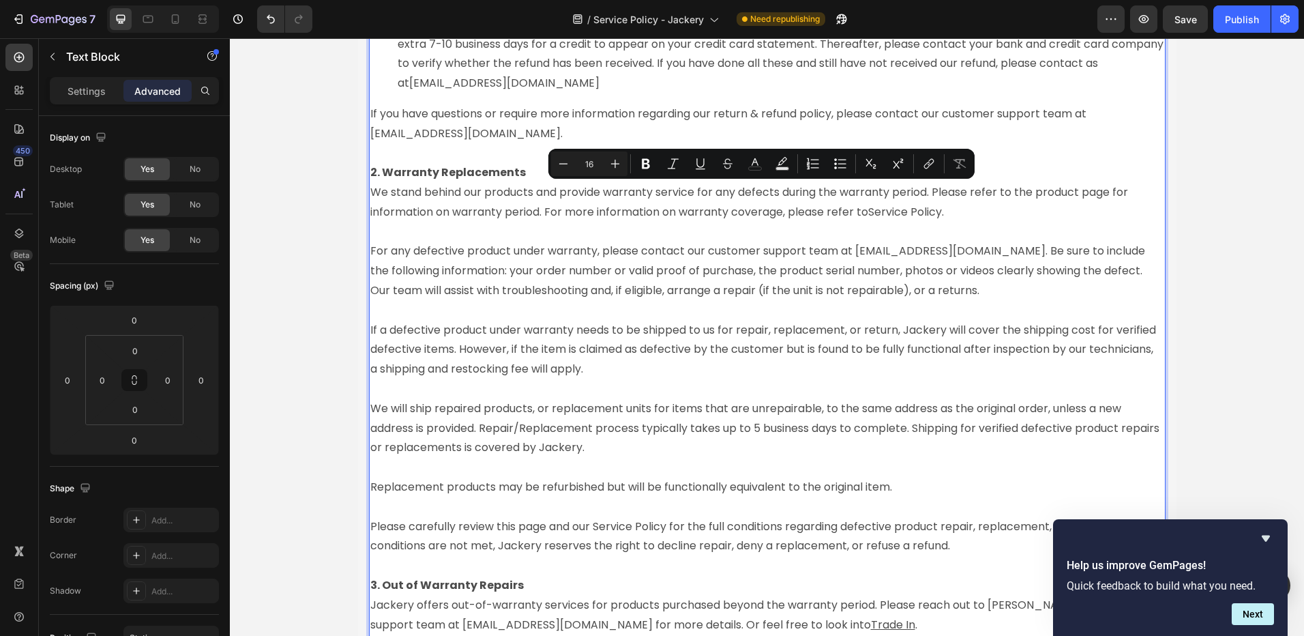
click at [536, 492] on p "We will ship repaired products, or replacement units for items that are unrepai…" at bounding box center [767, 448] width 794 height 138
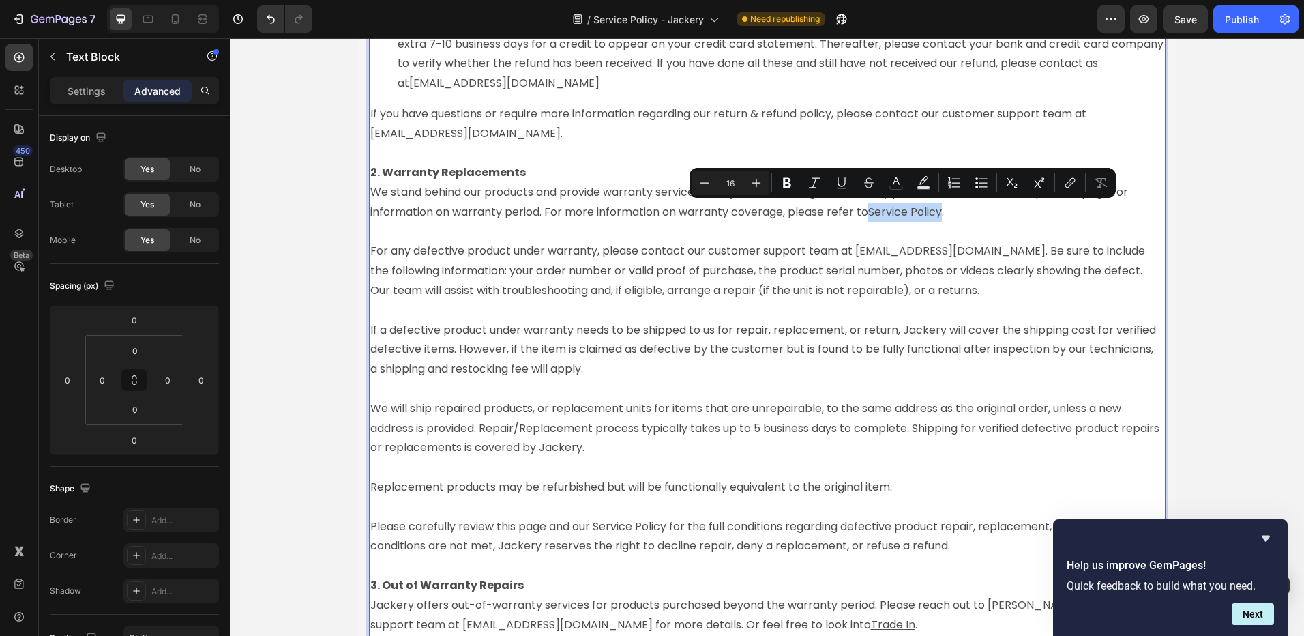
drag, startPoint x: 868, startPoint y: 214, endPoint x: 940, endPoint y: 211, distance: 71.7
click at [940, 211] on link "Service Policy." at bounding box center [906, 212] width 76 height 16
click at [839, 184] on icon "Editor contextual toolbar" at bounding box center [842, 183] width 14 height 14
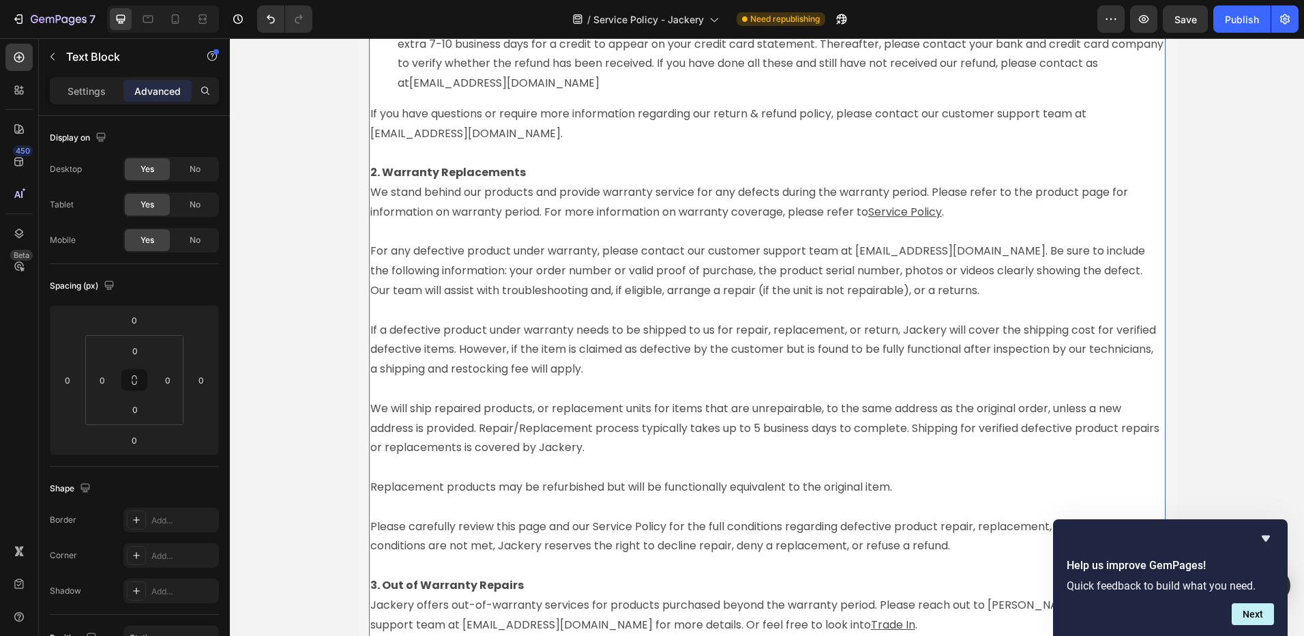
click at [941, 209] on link "Service Policy ." at bounding box center [906, 212] width 76 height 16
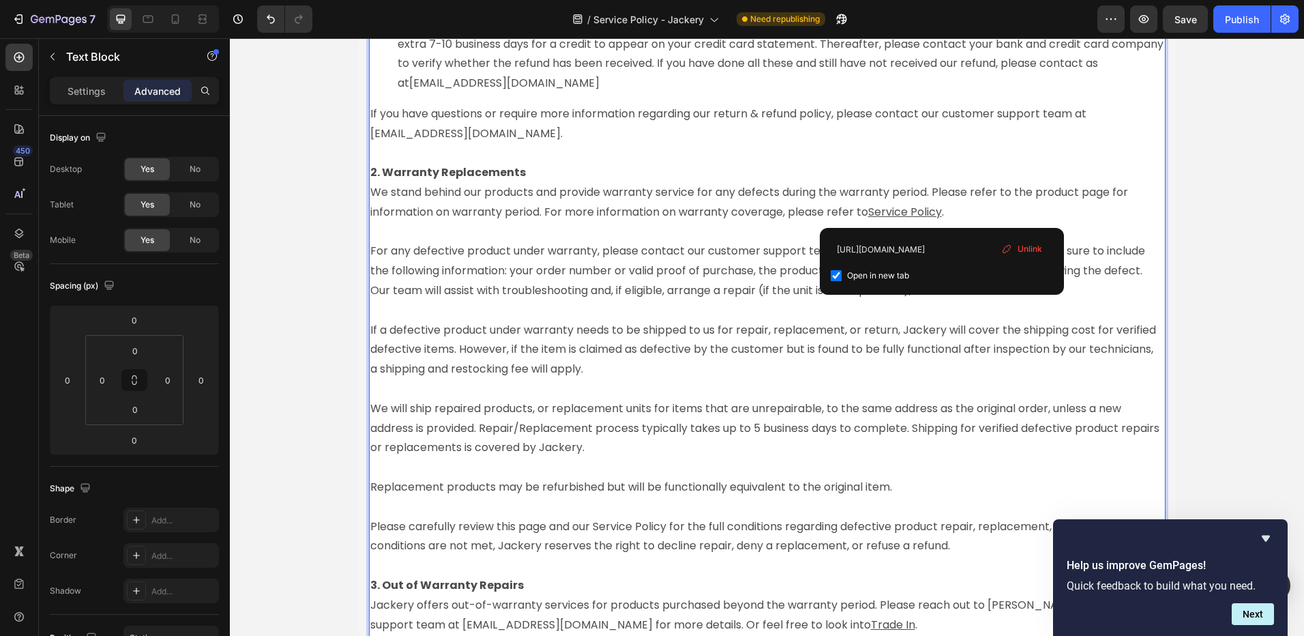
click at [938, 209] on p "2. Warranty Replacements We stand behind our products and provide warranty serv…" at bounding box center [767, 232] width 794 height 138
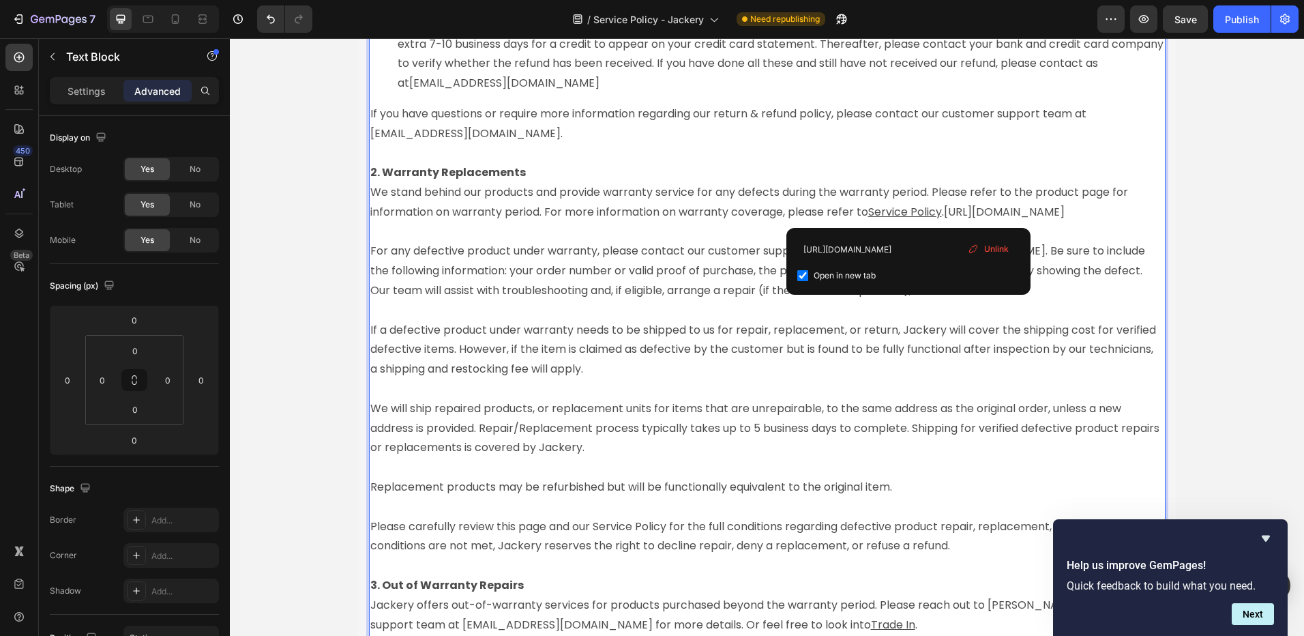
click at [998, 204] on p "2. Warranty Replacements We stand behind our products and provide warranty serv…" at bounding box center [767, 232] width 794 height 138
click at [679, 248] on p "2. Warranty Replacements We stand behind our products and provide warranty serv…" at bounding box center [767, 232] width 794 height 138
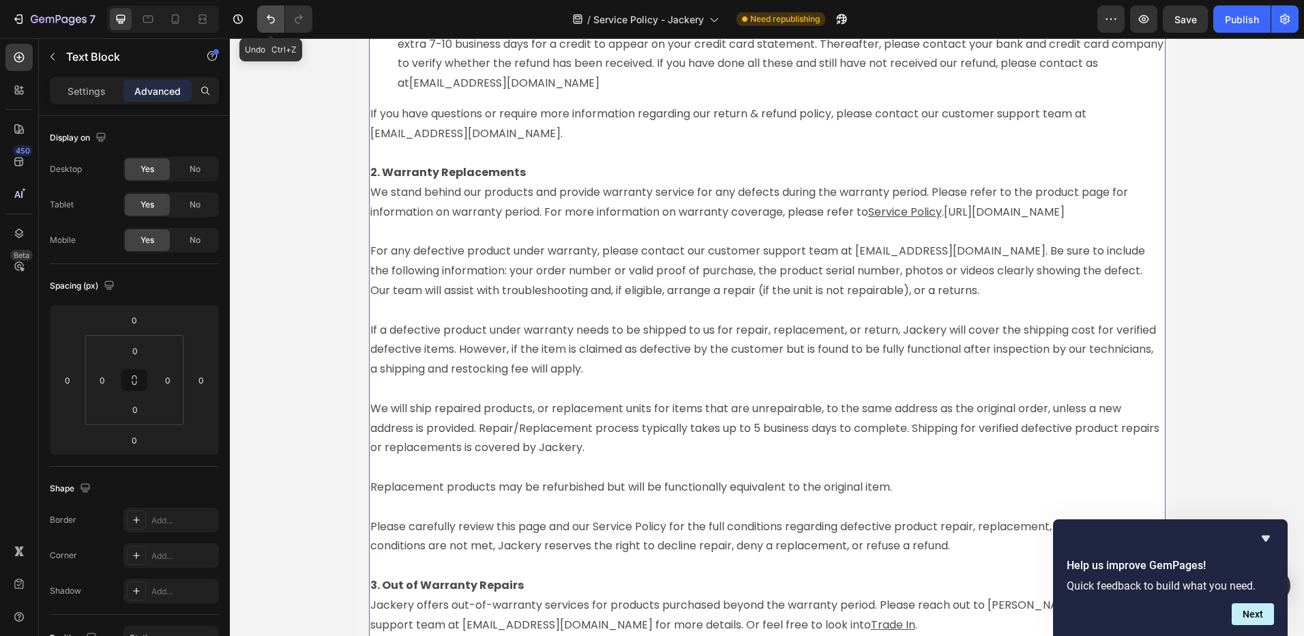
click at [271, 16] on icon "Undo/Redo" at bounding box center [271, 19] width 14 height 14
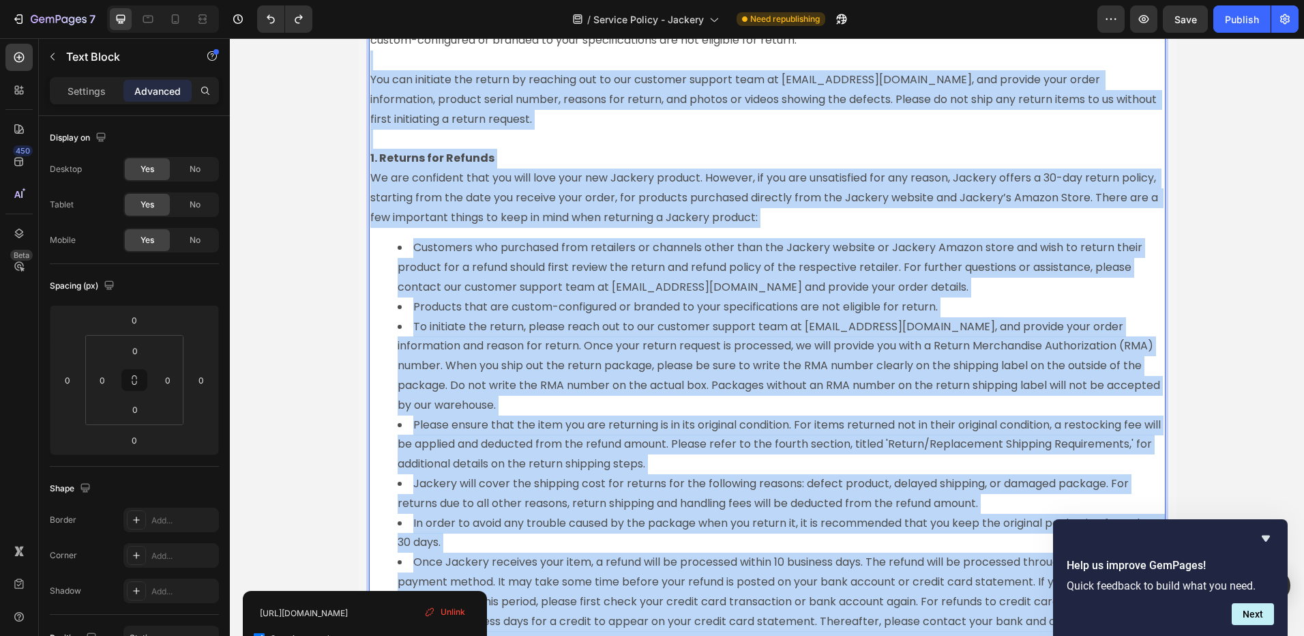
drag, startPoint x: 939, startPoint y: 212, endPoint x: 901, endPoint y: 215, distance: 37.6
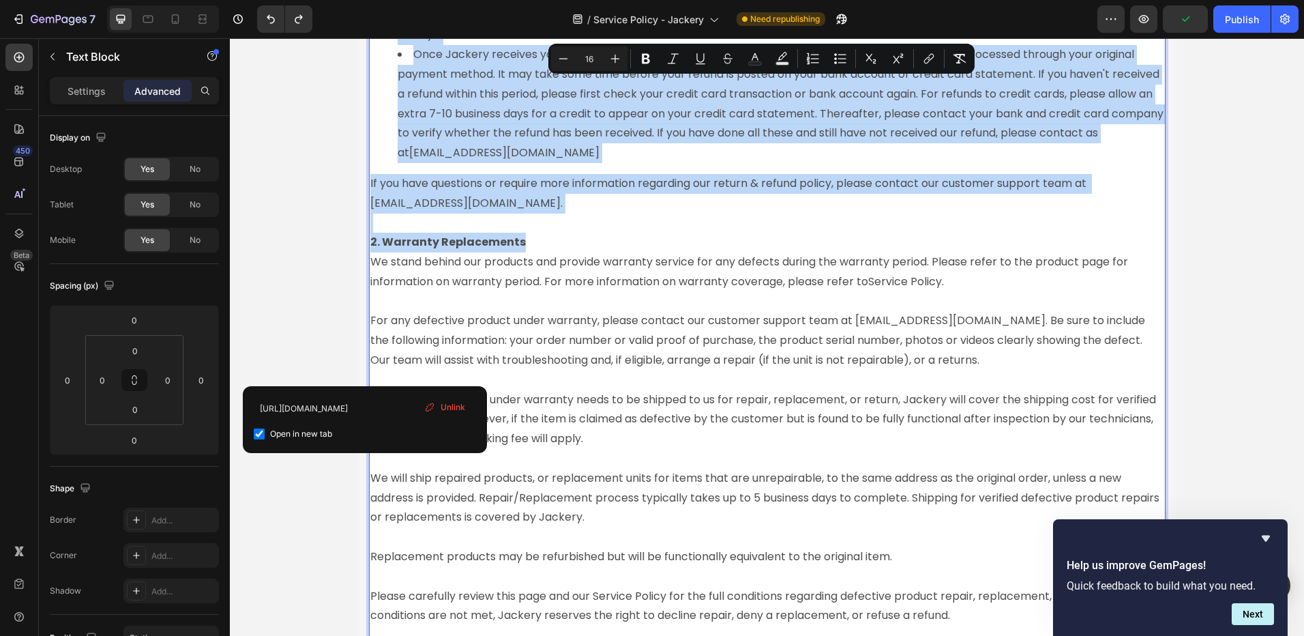
scroll to position [2901, 0]
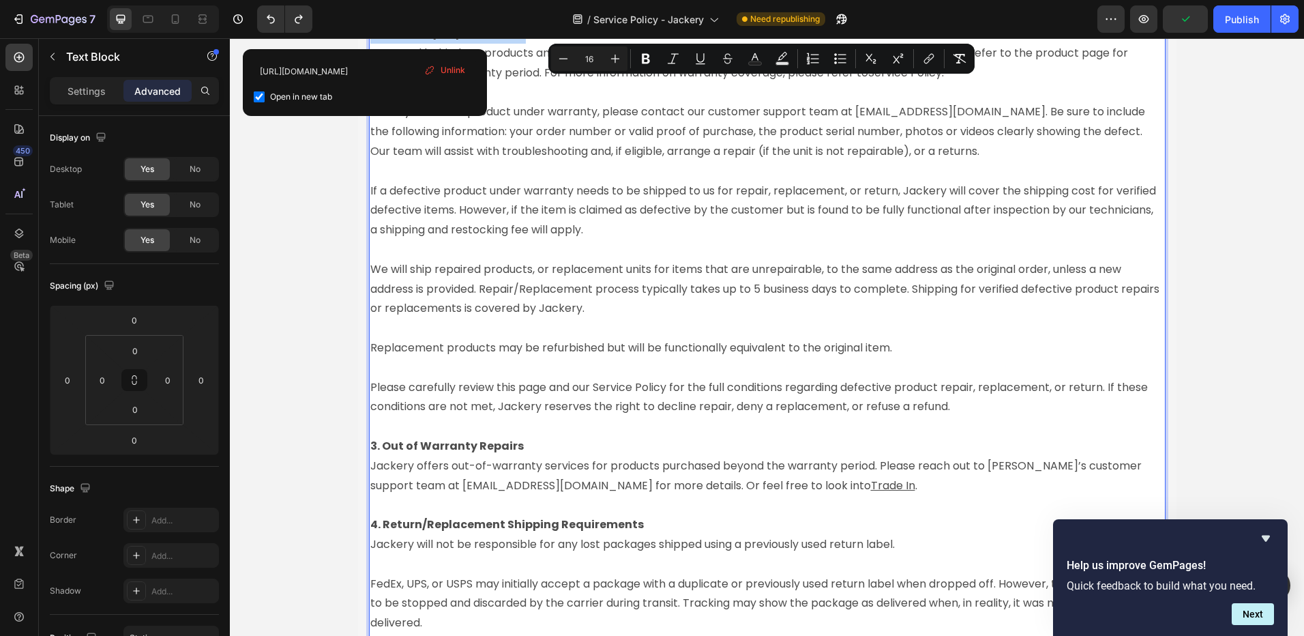
click at [804, 445] on p "3. Out of Warranty Repairs Jackery offers out-of-warranty services for products…" at bounding box center [767, 466] width 794 height 59
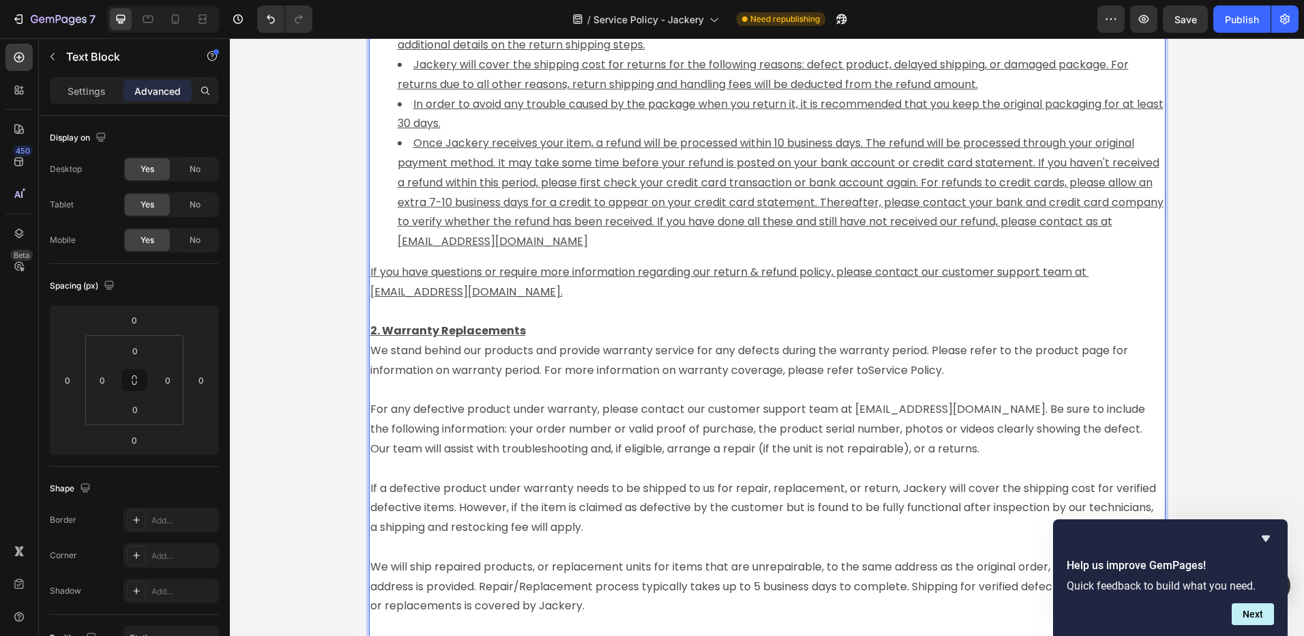
scroll to position [2628, 0]
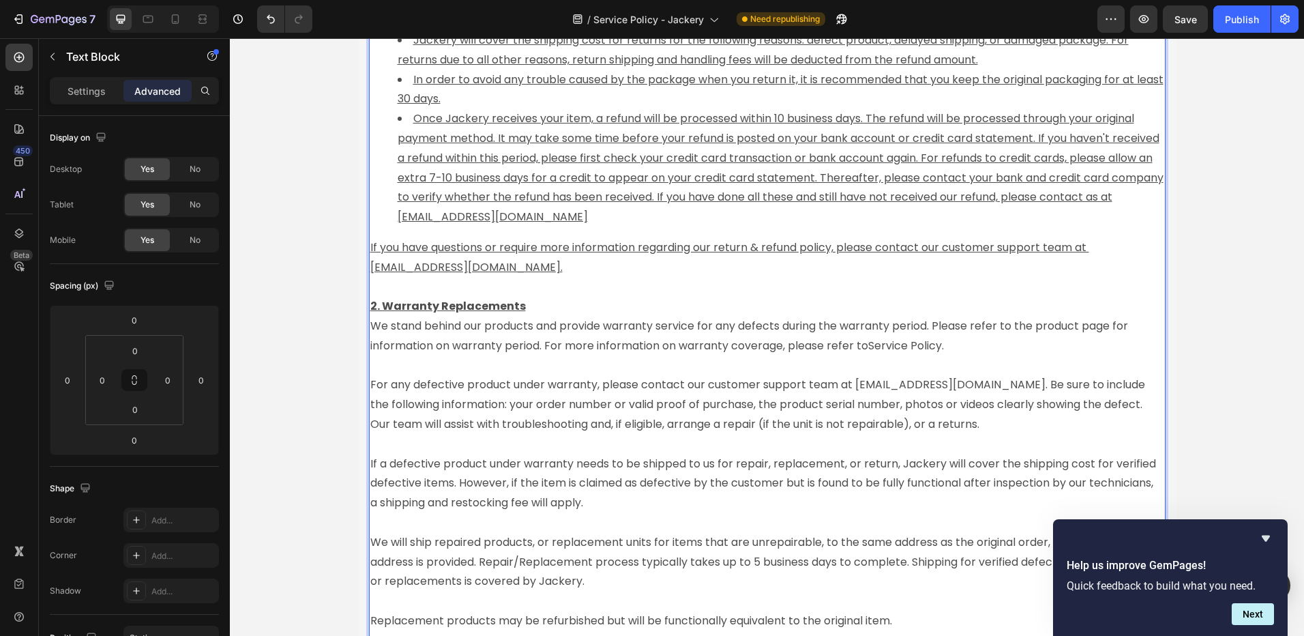
click at [940, 347] on link "Service Policy." at bounding box center [906, 346] width 76 height 16
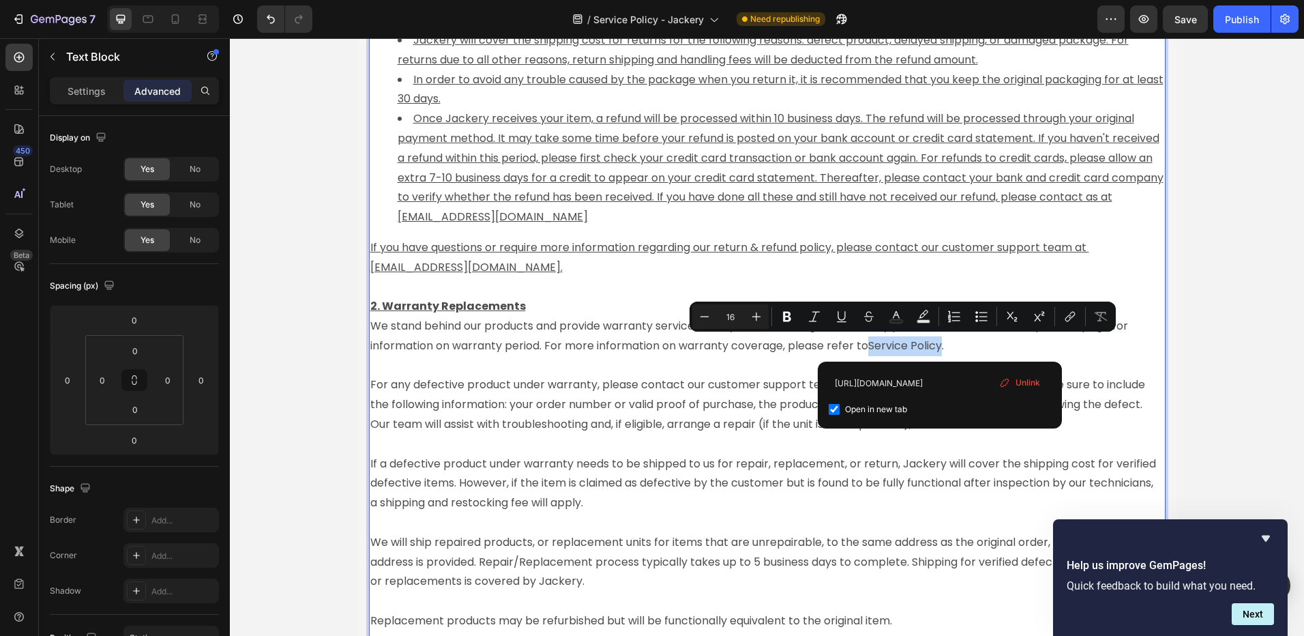
drag, startPoint x: 939, startPoint y: 344, endPoint x: 867, endPoint y: 348, distance: 71.7
click at [868, 348] on link "Service Policy." at bounding box center [906, 346] width 76 height 16
click at [838, 317] on icon "Editor contextual toolbar" at bounding box center [842, 316] width 8 height 10
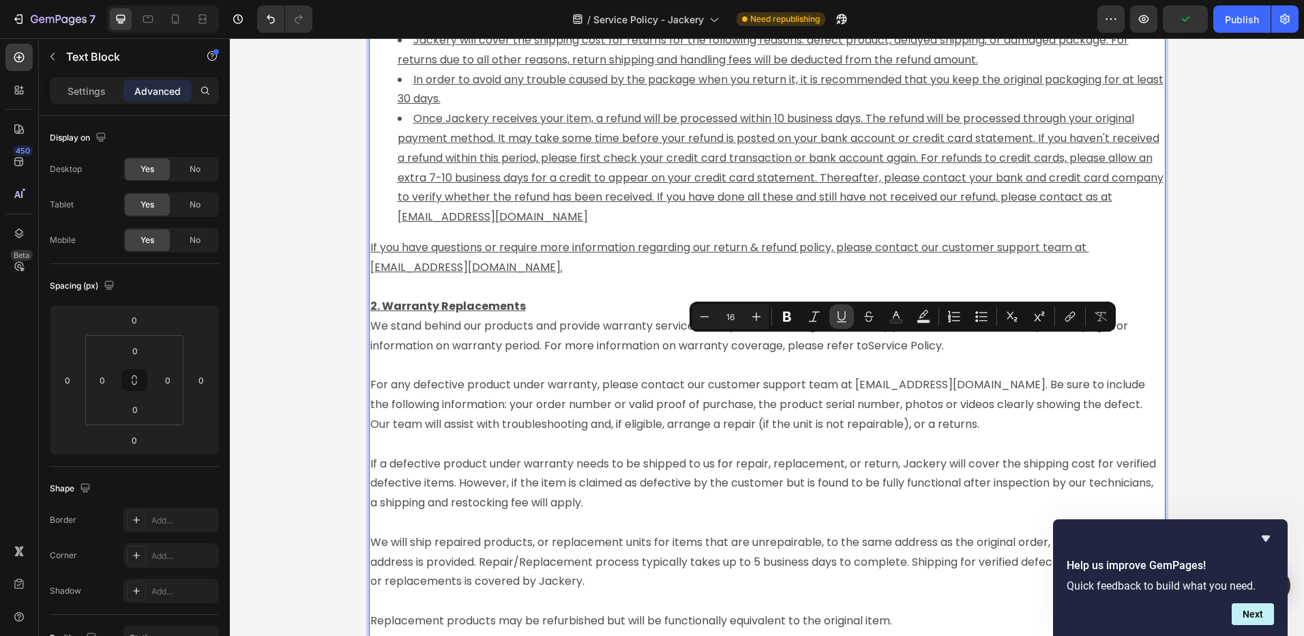
click at [830, 313] on button "Underline" at bounding box center [842, 316] width 25 height 25
click at [971, 336] on p "2. Warranty Replacements We stand behind our products and provide warranty serv…" at bounding box center [767, 366] width 794 height 138
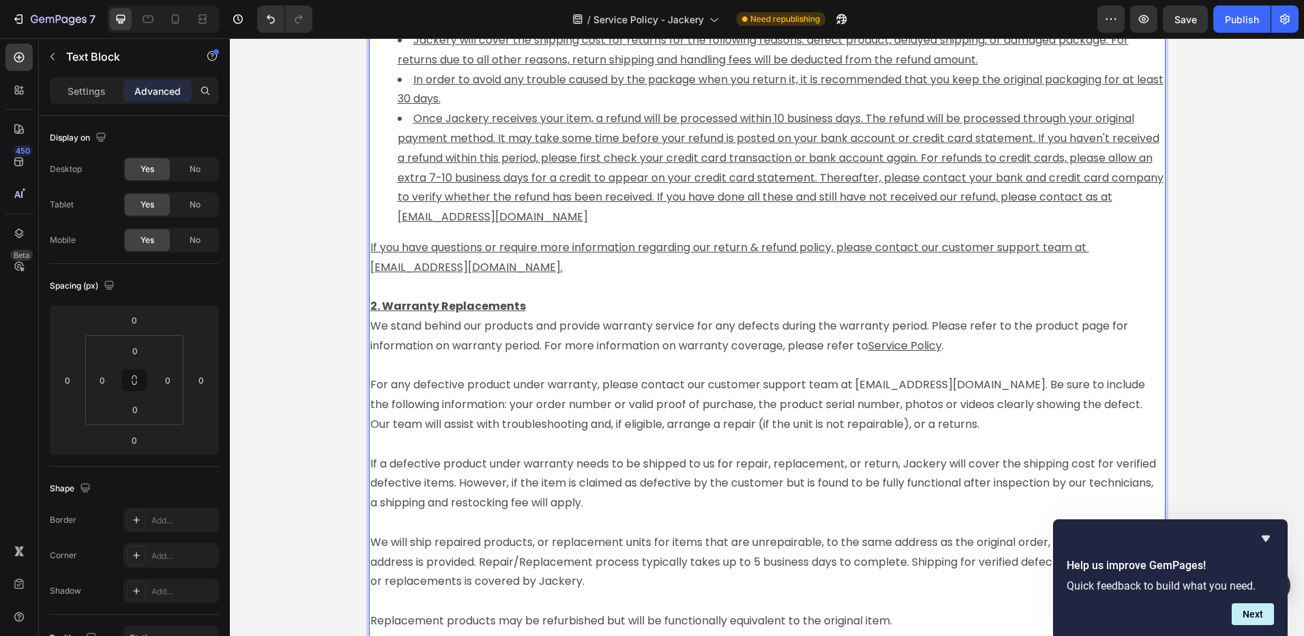
click at [939, 345] on u "Service Policy" at bounding box center [905, 346] width 74 height 16
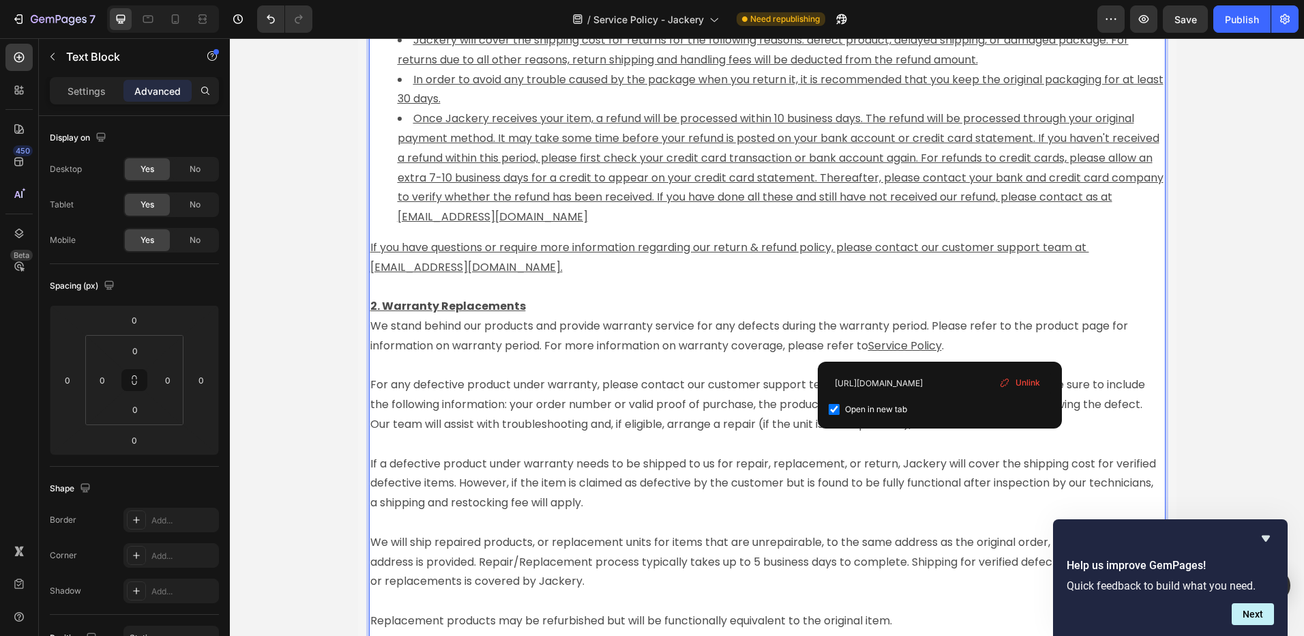
click at [761, 504] on p "If a defective product under warranty needs to be shipped to us for repair, rep…" at bounding box center [767, 474] width 794 height 78
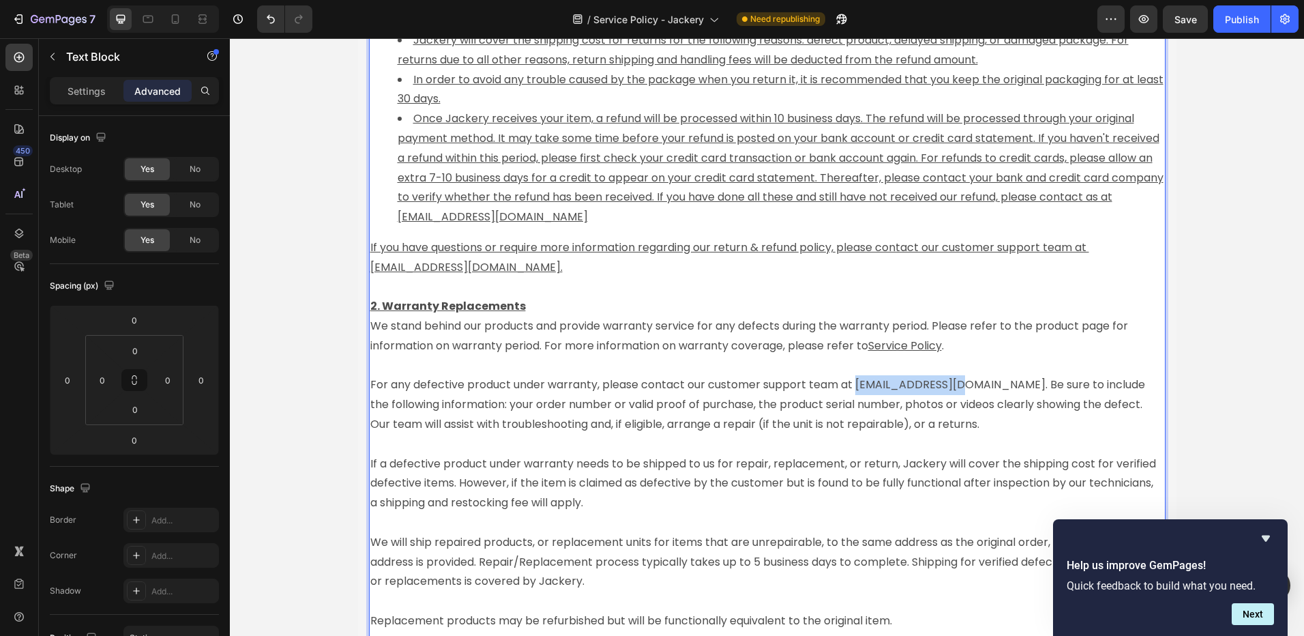
drag, startPoint x: 851, startPoint y: 384, endPoint x: 953, endPoint y: 387, distance: 101.7
click at [953, 387] on p "2. Warranty Replacements We stand behind our products and provide warranty serv…" at bounding box center [767, 366] width 794 height 138
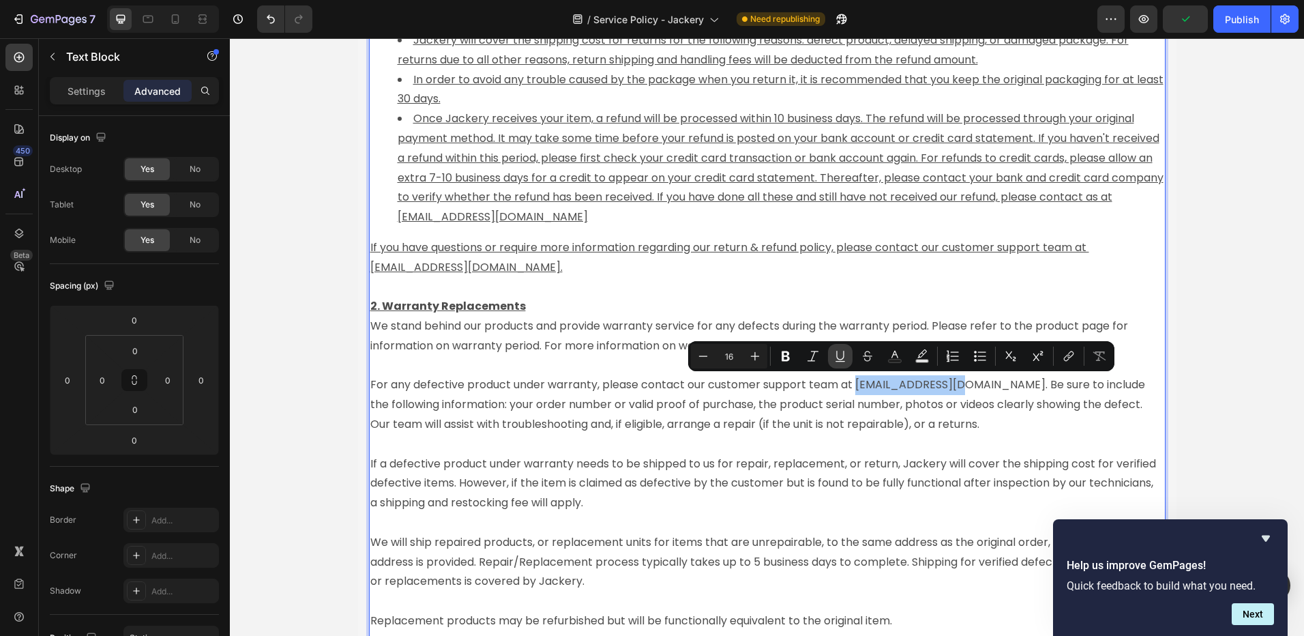
click at [845, 362] on icon "Editor contextual toolbar" at bounding box center [841, 356] width 14 height 14
click at [954, 410] on p "2. Warranty Replacements We stand behind our products and provide warranty serv…" at bounding box center [767, 366] width 794 height 138
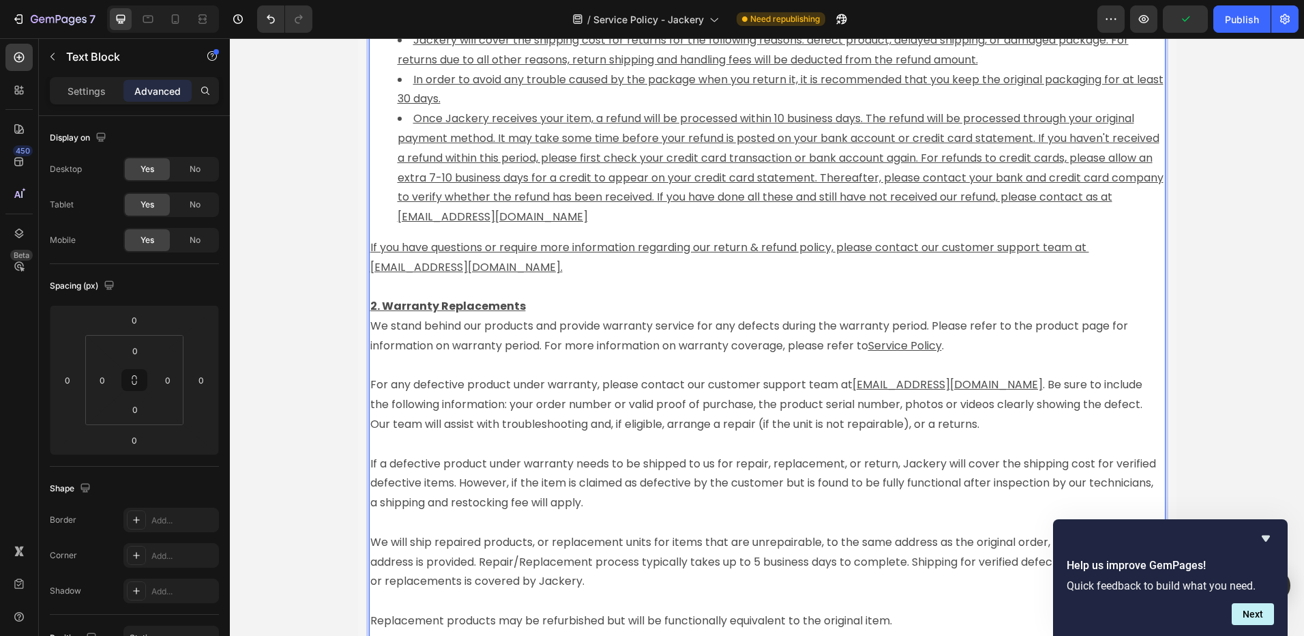
click at [966, 399] on p "2. Warranty Replacements We stand behind our products and provide warranty serv…" at bounding box center [767, 366] width 794 height 138
click at [954, 384] on p "2. Warranty Replacements We stand behind our products and provide warranty serv…" at bounding box center [767, 366] width 794 height 138
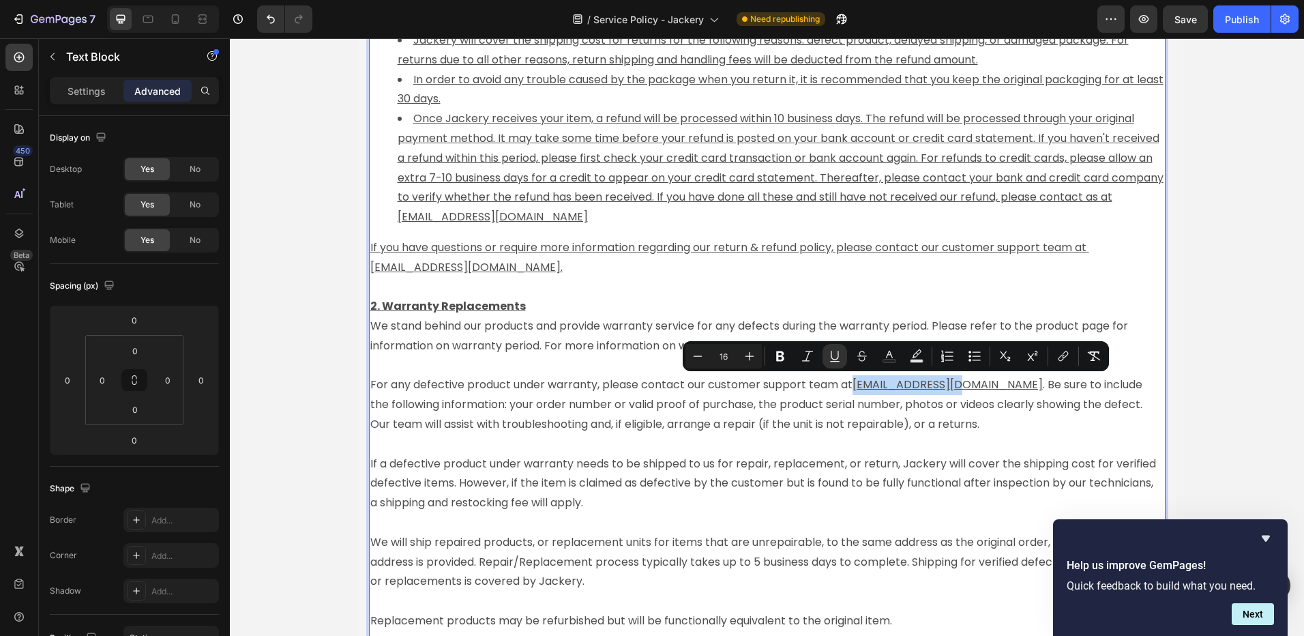
drag, startPoint x: 850, startPoint y: 386, endPoint x: 950, endPoint y: 382, distance: 100.4
click at [949, 380] on u "[EMAIL_ADDRESS][DOMAIN_NAME]" at bounding box center [948, 385] width 190 height 16
click at [956, 417] on p "2. Warranty Replacements We stand behind our products and provide warranty serv…" at bounding box center [767, 366] width 794 height 138
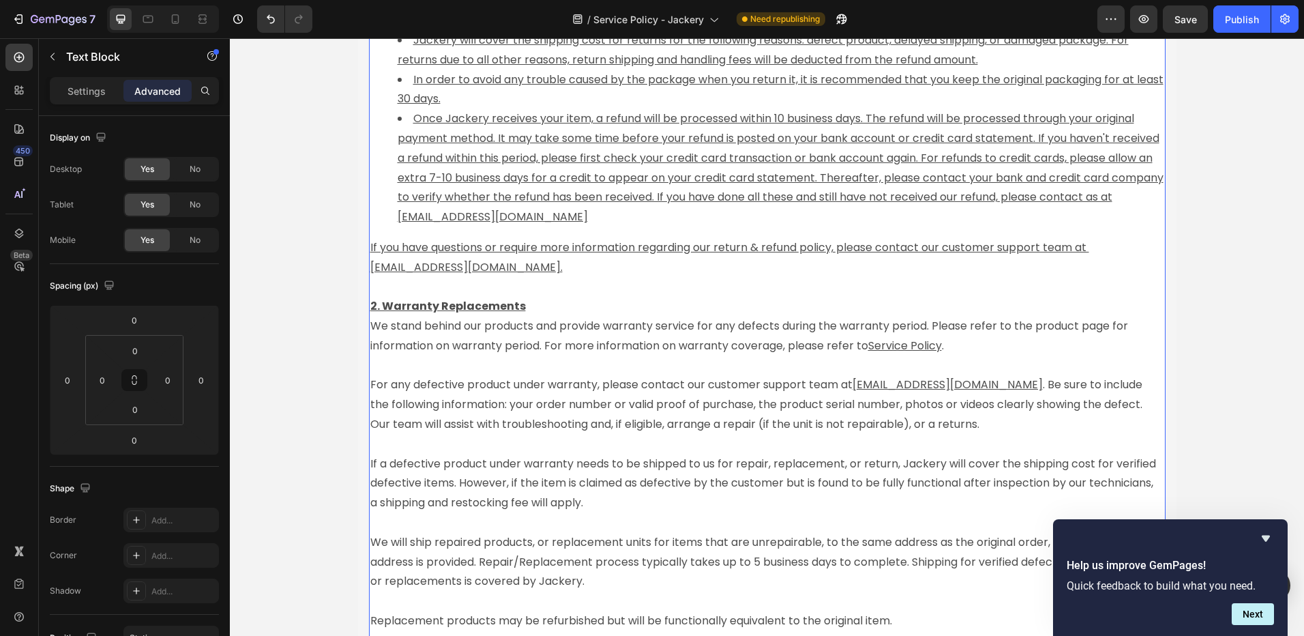
click at [953, 388] on u "[EMAIL_ADDRESS][DOMAIN_NAME]" at bounding box center [948, 385] width 190 height 16
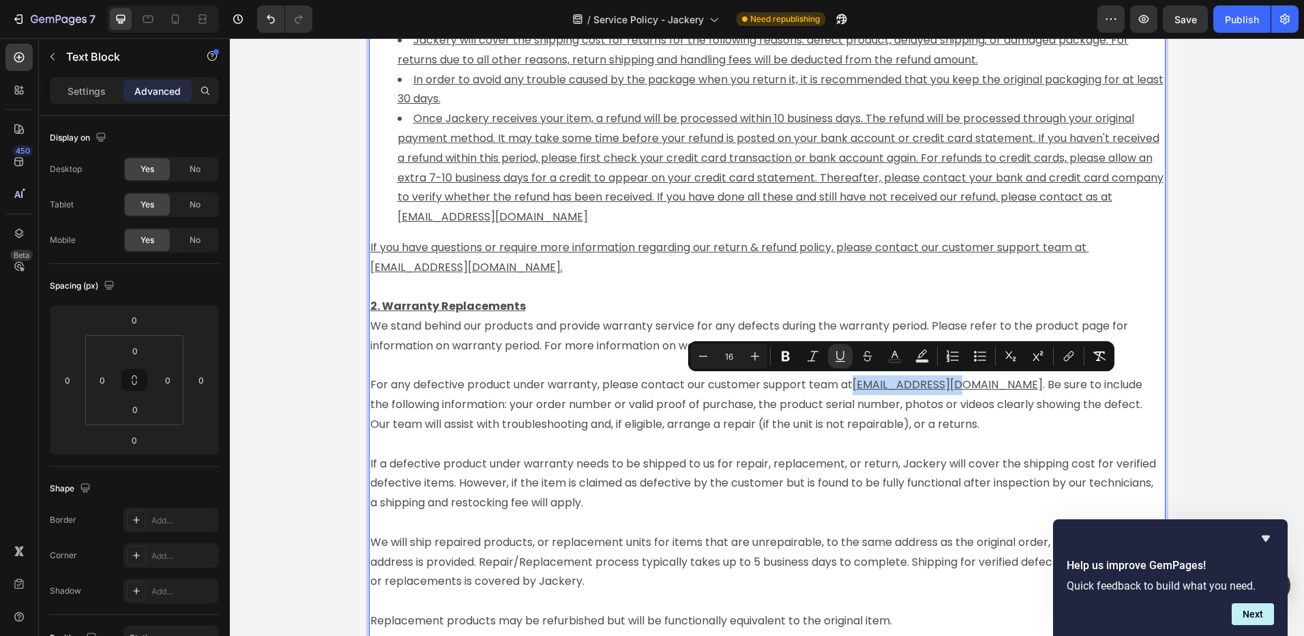
drag, startPoint x: 954, startPoint y: 388, endPoint x: 852, endPoint y: 388, distance: 101.6
click at [852, 388] on p "2. Warranty Replacements We stand behind our products and provide warranty serv…" at bounding box center [767, 366] width 794 height 138
click at [1071, 358] on icon "Editor contextual toolbar" at bounding box center [1069, 356] width 14 height 14
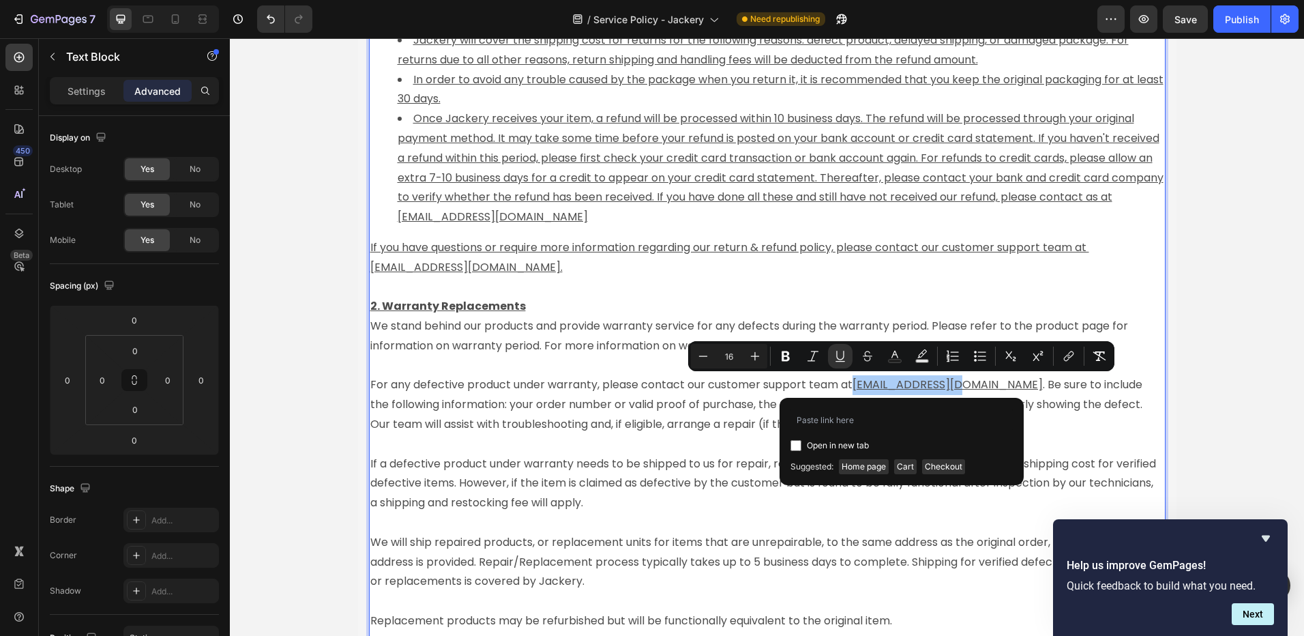
click at [833, 443] on span "Open in new tab" at bounding box center [838, 445] width 62 height 16
checkbox input "true"
click at [827, 426] on input "Editor contextual toolbar" at bounding box center [902, 420] width 222 height 22
click at [827, 422] on input "Editor contextual toolbar" at bounding box center [902, 420] width 222 height 22
type input "mailto:[EMAIL_ADDRESS][DOMAIN_NAME]"
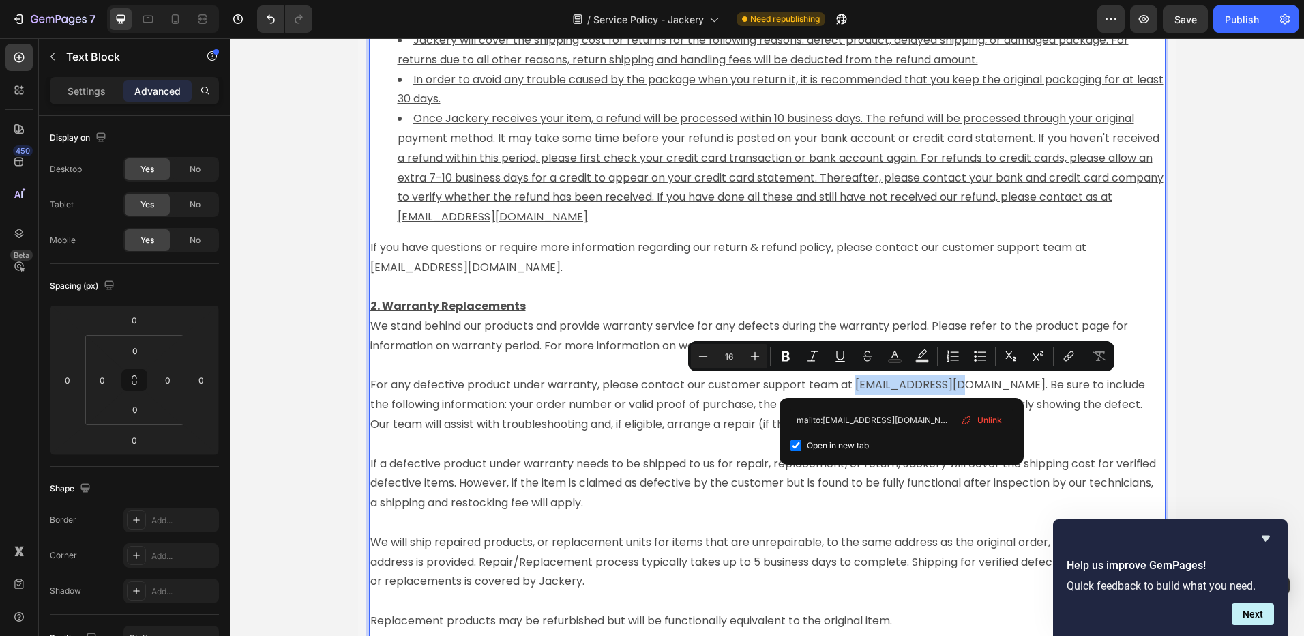
click at [1122, 435] on p "If a defective product under warranty needs to be shipped to us for repair, rep…" at bounding box center [767, 474] width 794 height 78
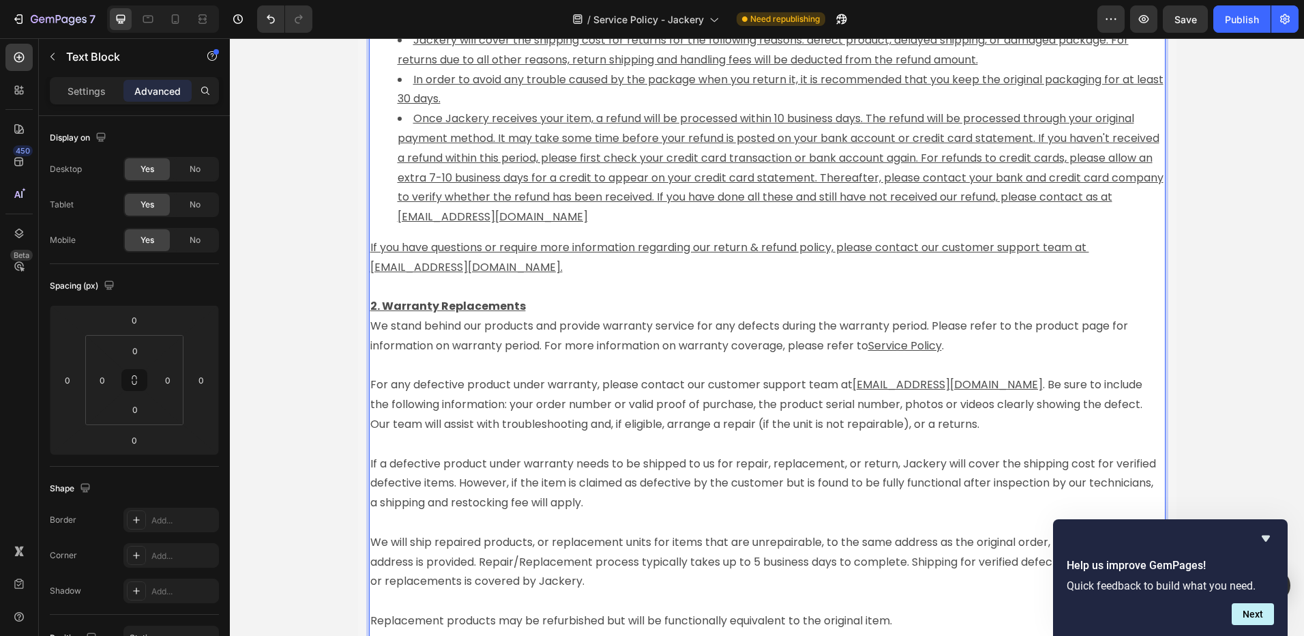
click at [952, 382] on u "[EMAIL_ADDRESS][DOMAIN_NAME]" at bounding box center [948, 385] width 190 height 16
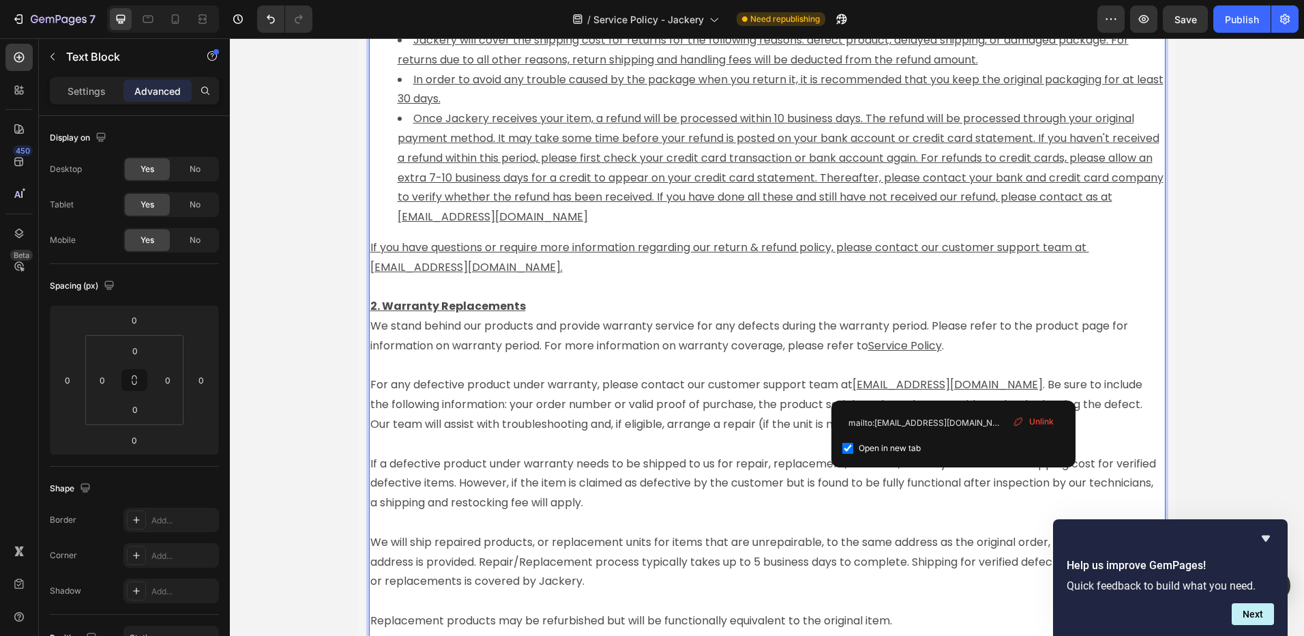
click at [941, 345] on link "Service Policy ." at bounding box center [906, 346] width 76 height 16
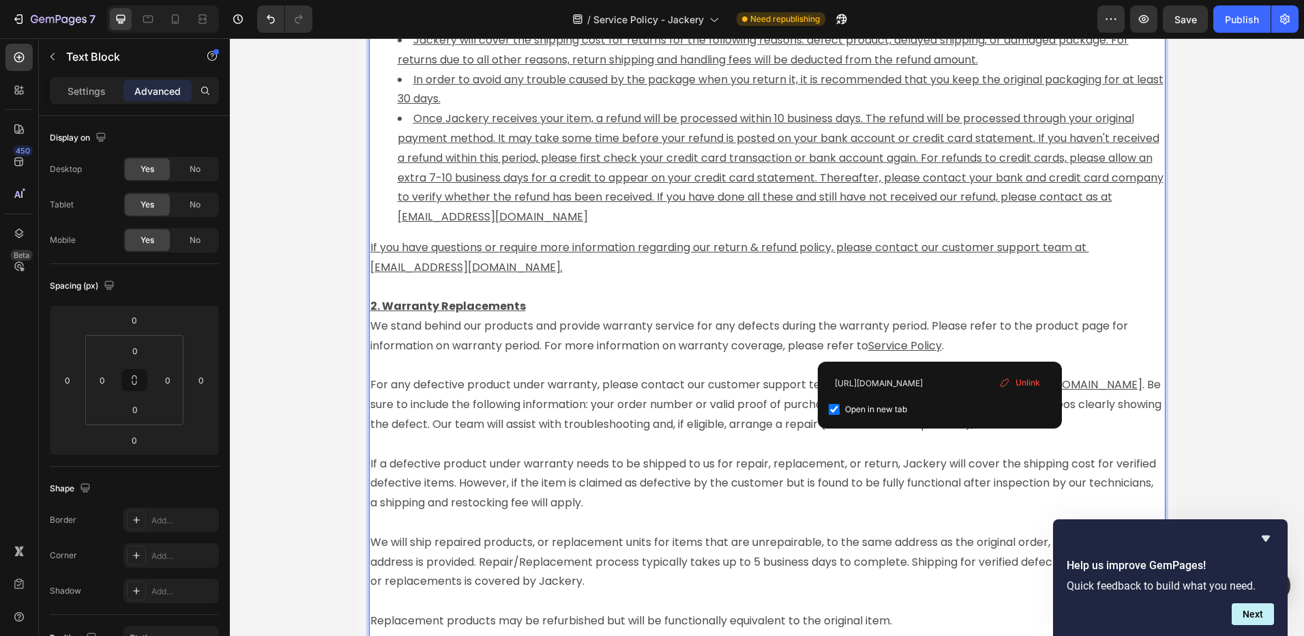
click at [748, 473] on p "If a defective product under warranty needs to be shipped to us for repair, rep…" at bounding box center [767, 474] width 794 height 78
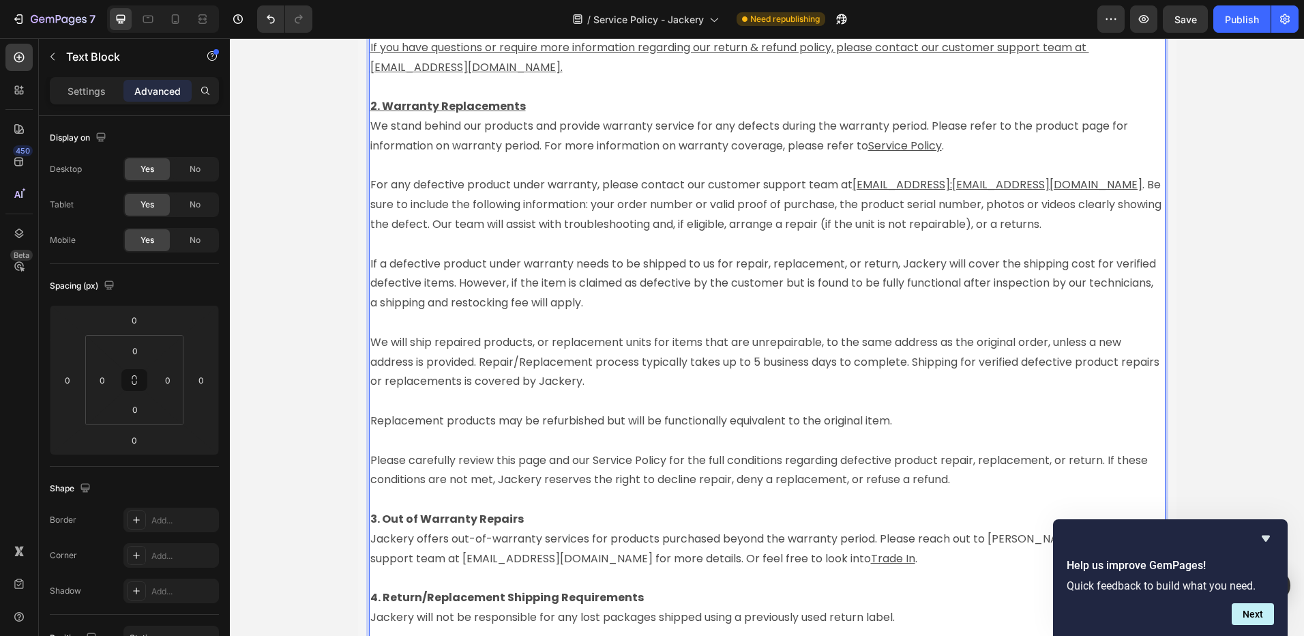
scroll to position [2832, 0]
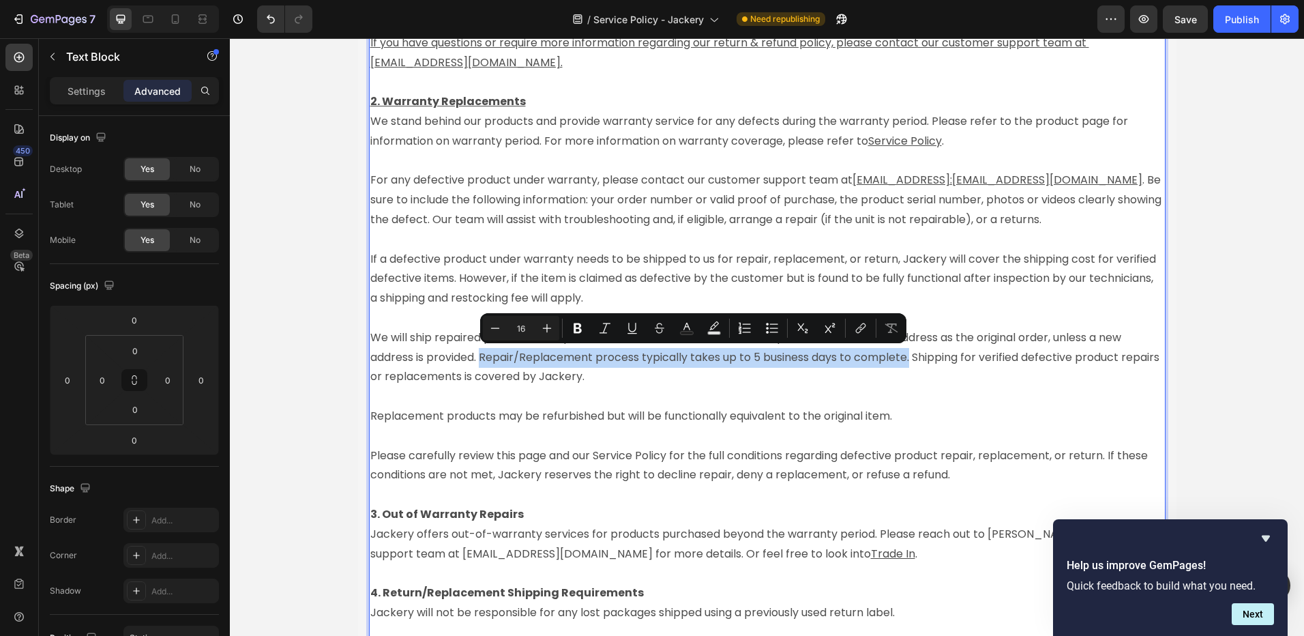
drag, startPoint x: 479, startPoint y: 358, endPoint x: 911, endPoint y: 357, distance: 431.8
click at [911, 357] on p "We will ship repaired products, or replacement units for items that are unrepai…" at bounding box center [767, 377] width 794 height 138
click at [580, 327] on icon "Editor contextual toolbar" at bounding box center [578, 328] width 8 height 10
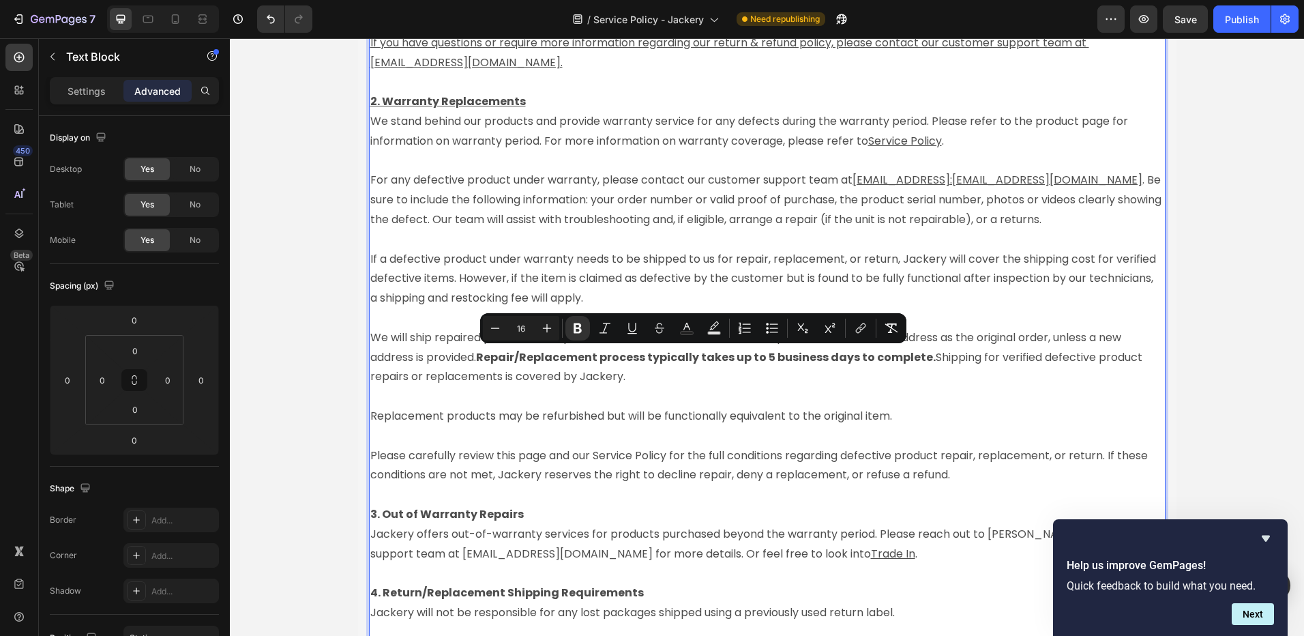
click at [664, 401] on p "We will ship repaired products, or replacement units for items that are unrepai…" at bounding box center [767, 377] width 794 height 138
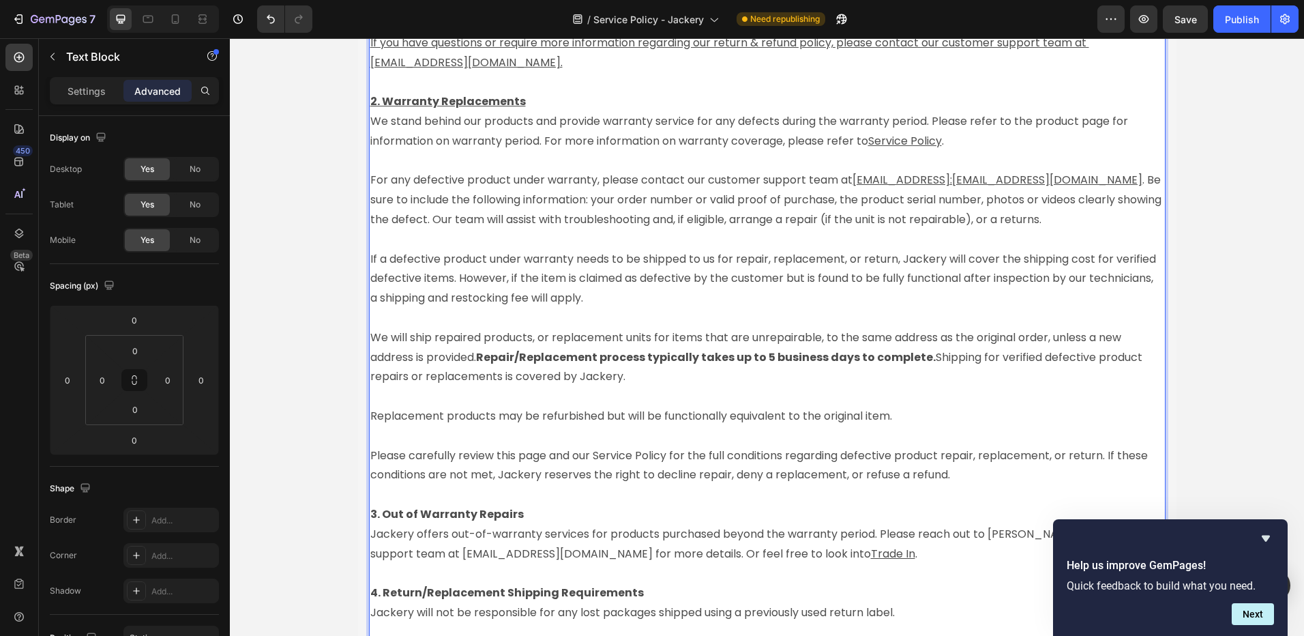
click at [731, 428] on p "We will ship repaired products, or replacement units for items that are unrepai…" at bounding box center [767, 377] width 794 height 138
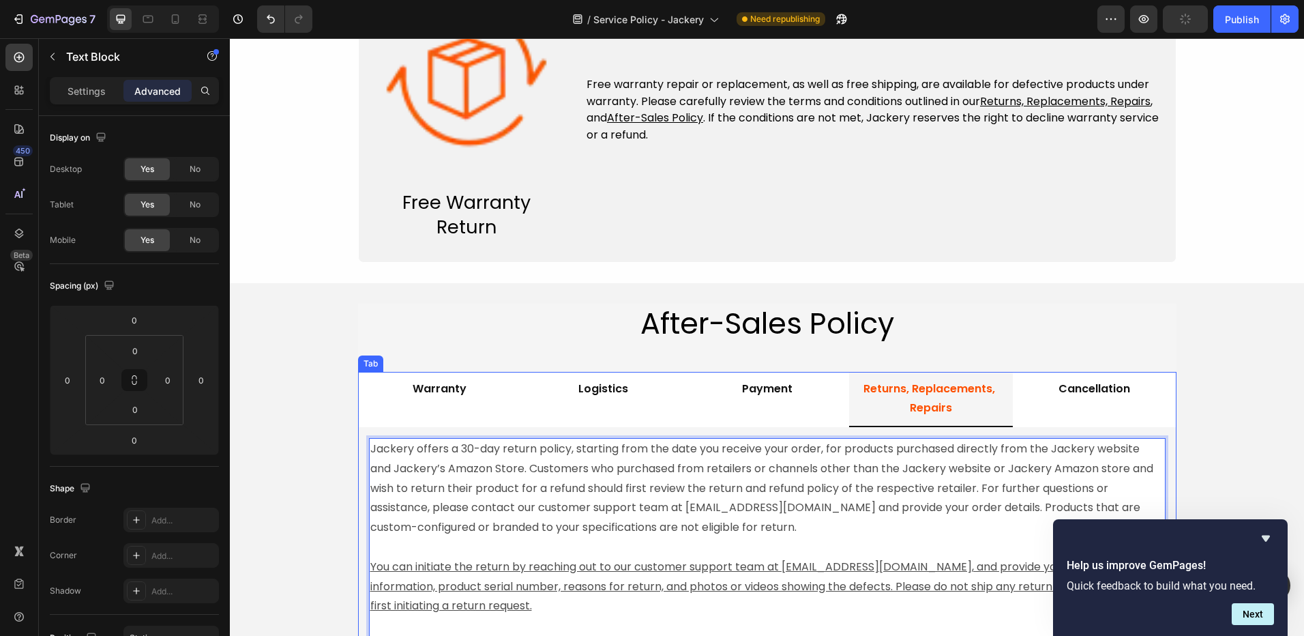
scroll to position [1240, 0]
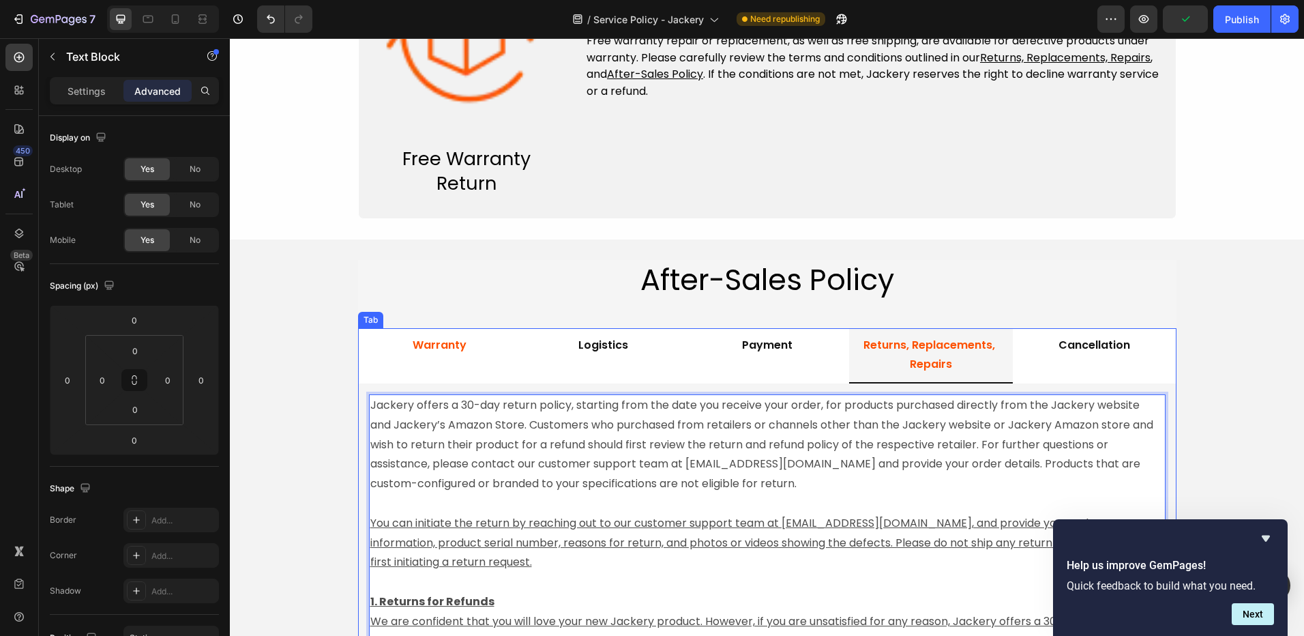
click at [422, 351] on p "Warranty" at bounding box center [440, 346] width 54 height 20
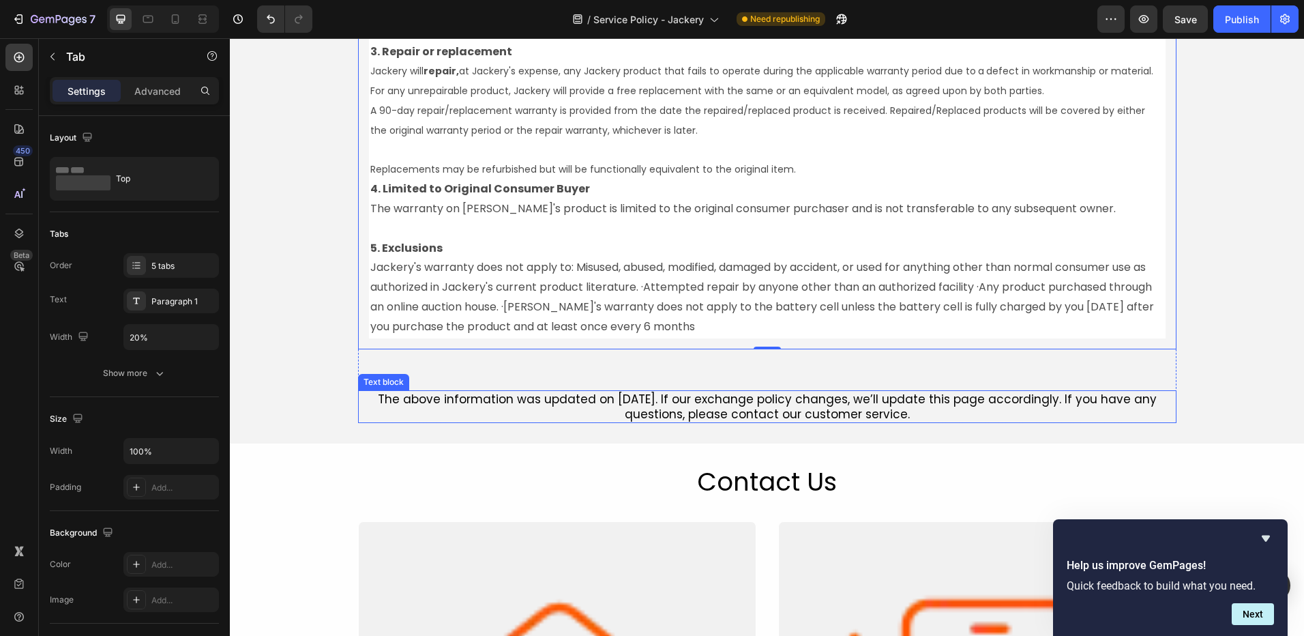
scroll to position [1922, 0]
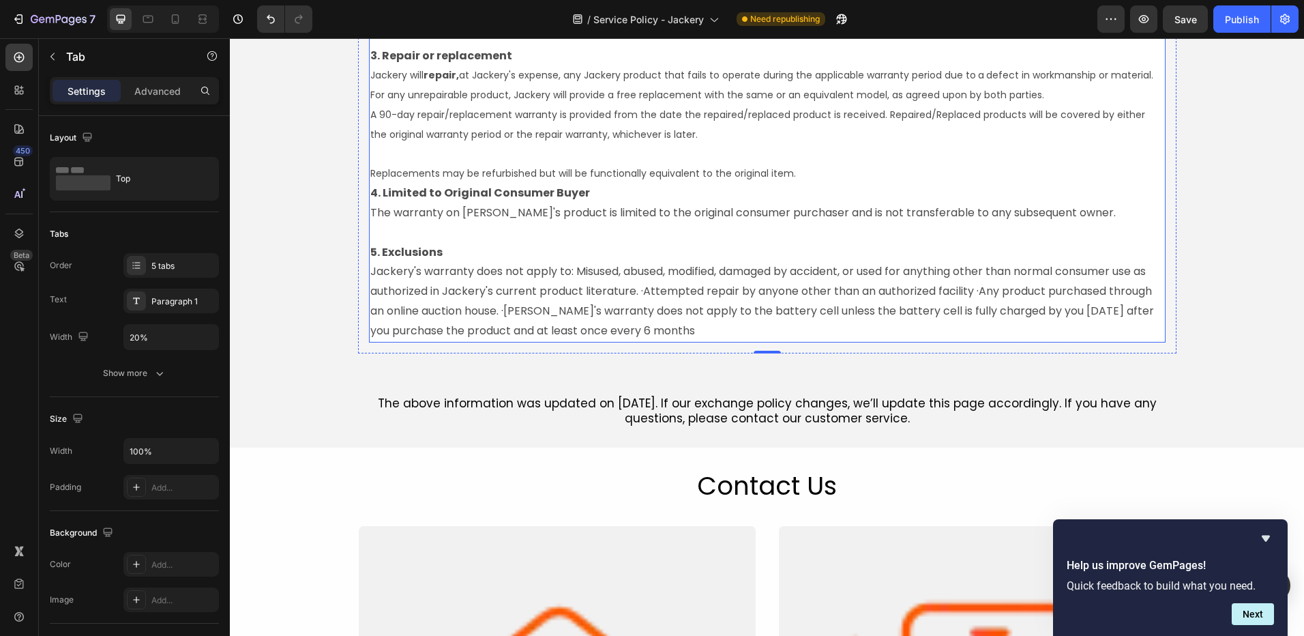
click at [552, 313] on p "Jackery's warranty does not apply to: Misused, abused, modified, damaged by acc…" at bounding box center [767, 301] width 794 height 78
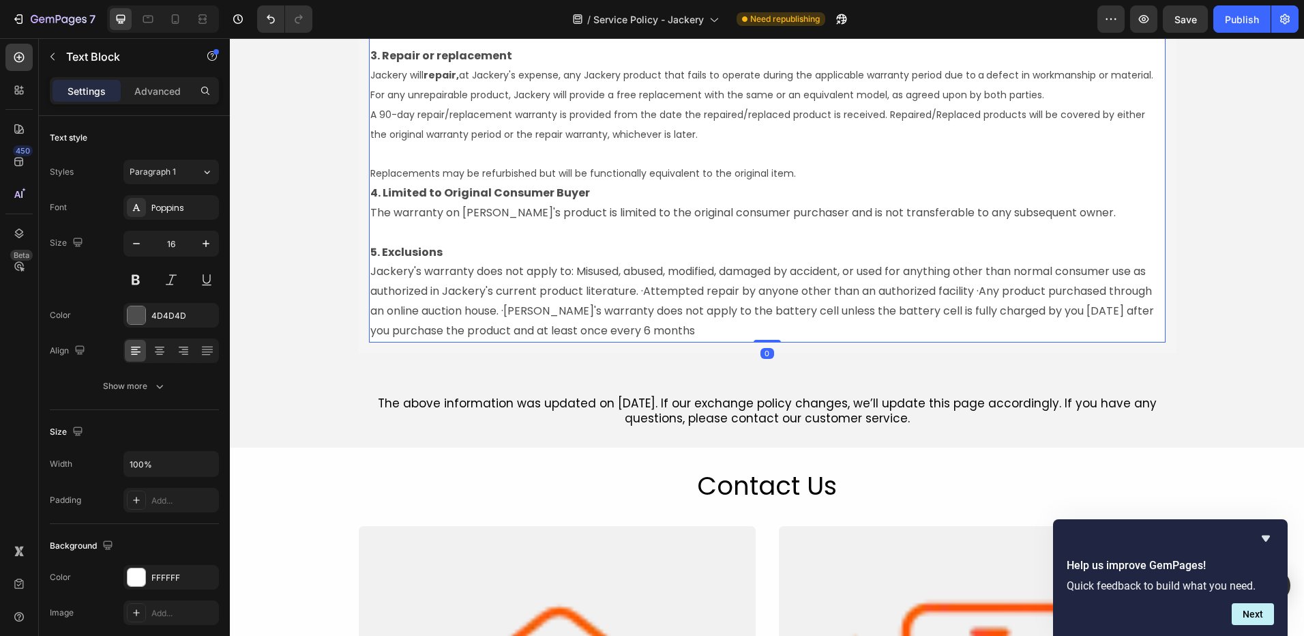
click at [552, 312] on p "Jackery's warranty does not apply to: Misused, abused, modified, damaged by acc…" at bounding box center [767, 301] width 794 height 78
drag, startPoint x: 273, startPoint y: 24, endPoint x: 237, endPoint y: 187, distance: 167.0
click at [273, 24] on icon "Undo/Redo" at bounding box center [271, 19] width 14 height 14
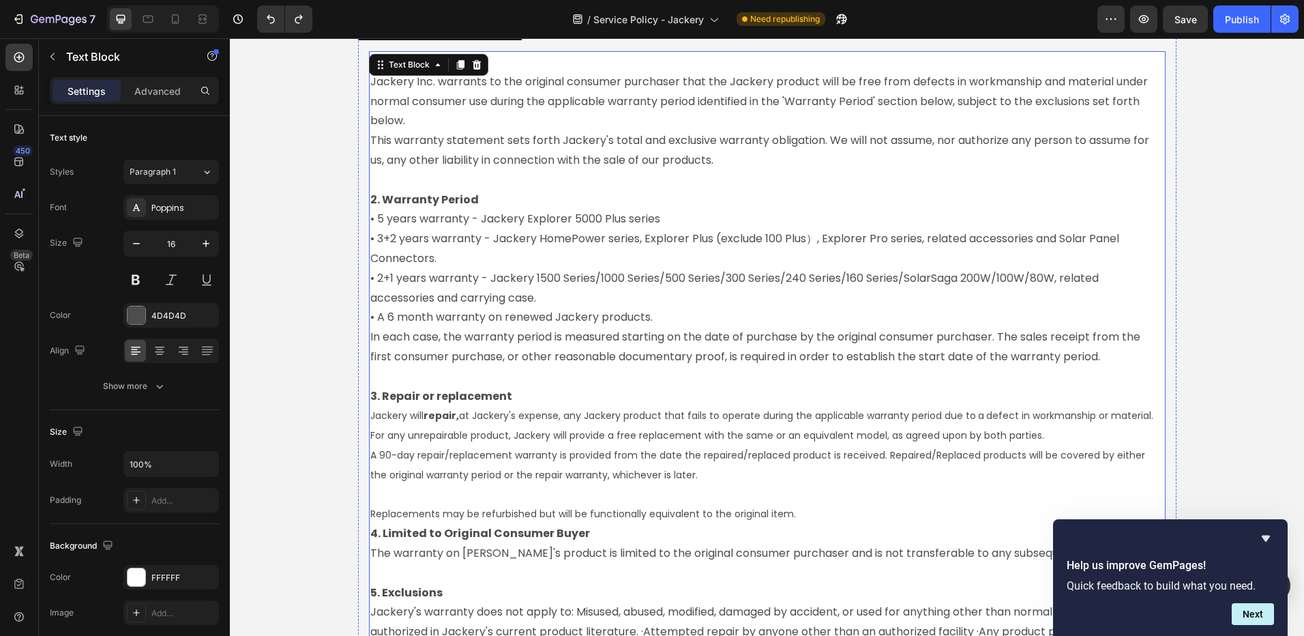
scroll to position [1581, 0]
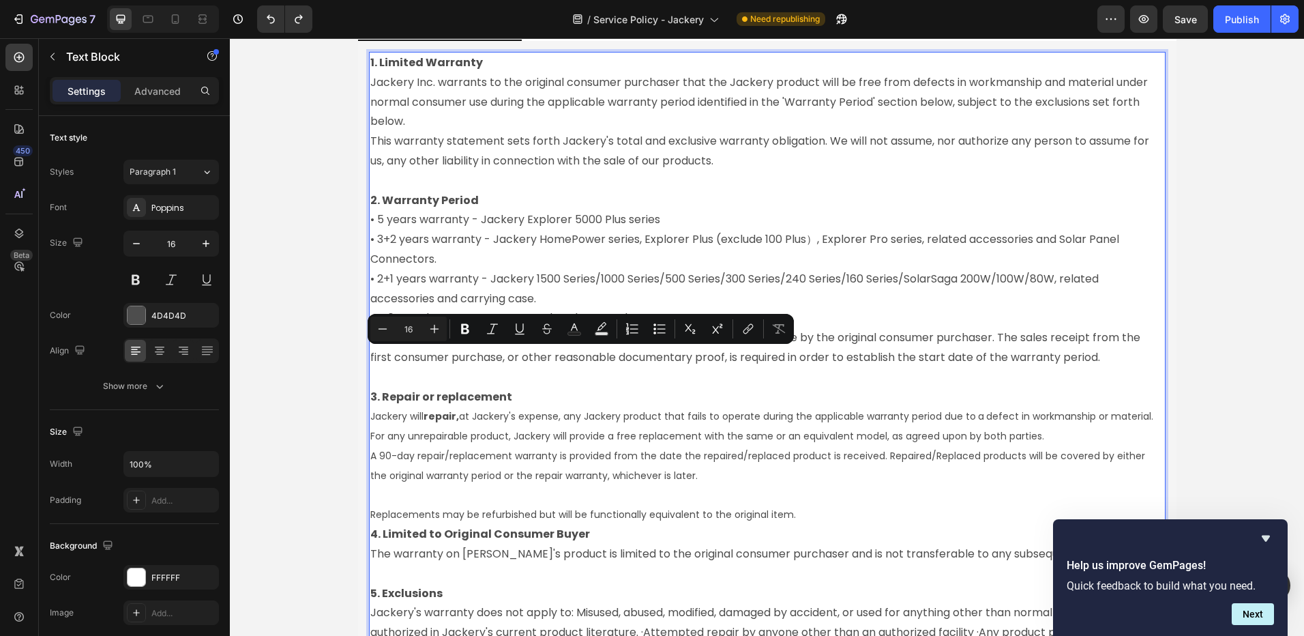
click at [744, 497] on p "Rich Text Editor. Editing area: main" at bounding box center [767, 496] width 794 height 20
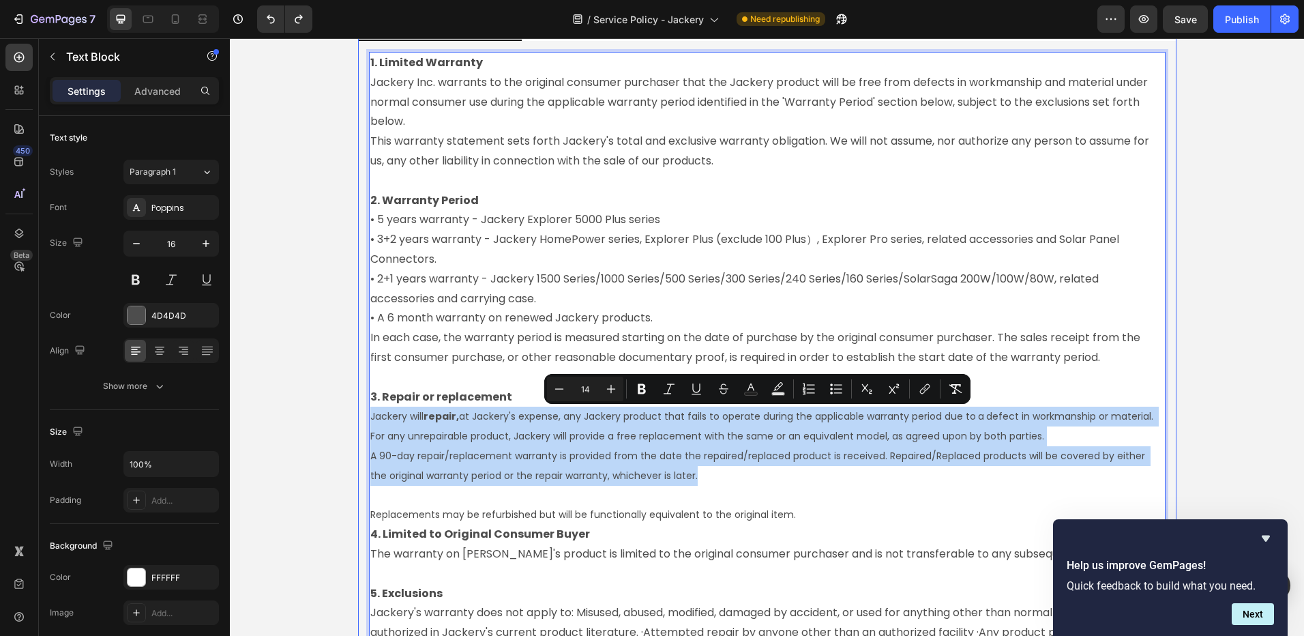
drag, startPoint x: 706, startPoint y: 477, endPoint x: 354, endPoint y: 420, distance: 356.6
click at [358, 420] on div "1. Limited Warranty Jackery Inc. warrants to the original consumer purchaser th…" at bounding box center [767, 368] width 819 height 654
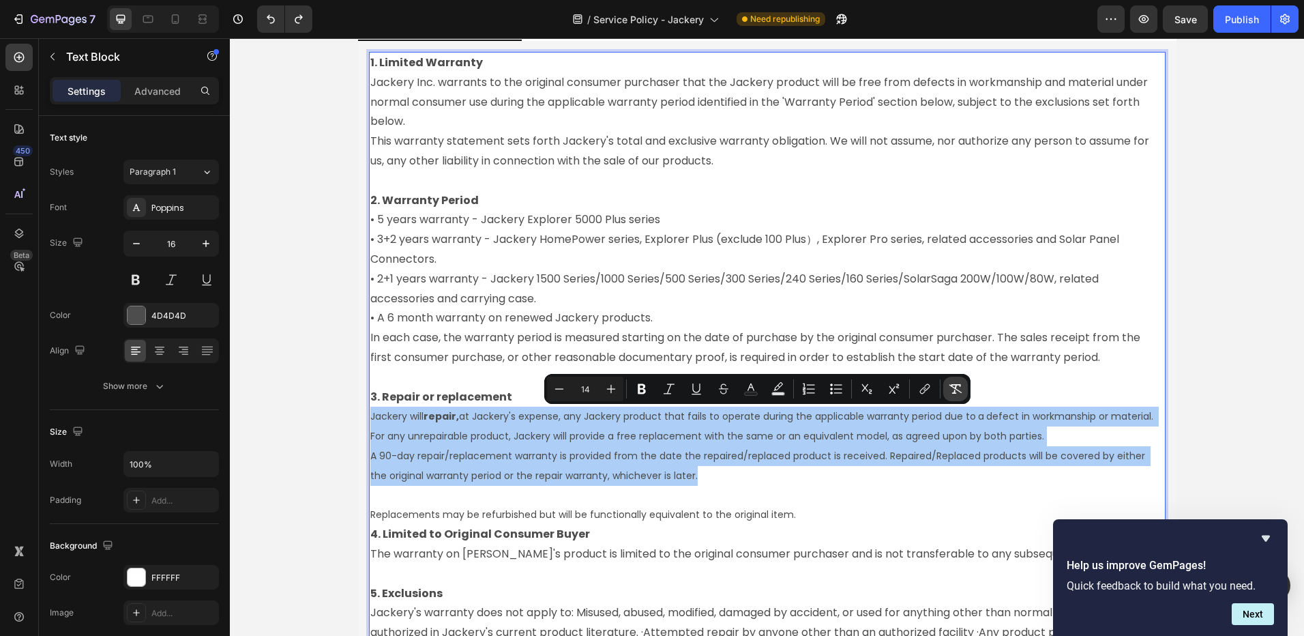
click at [952, 385] on icon "Editor contextual toolbar" at bounding box center [956, 389] width 13 height 10
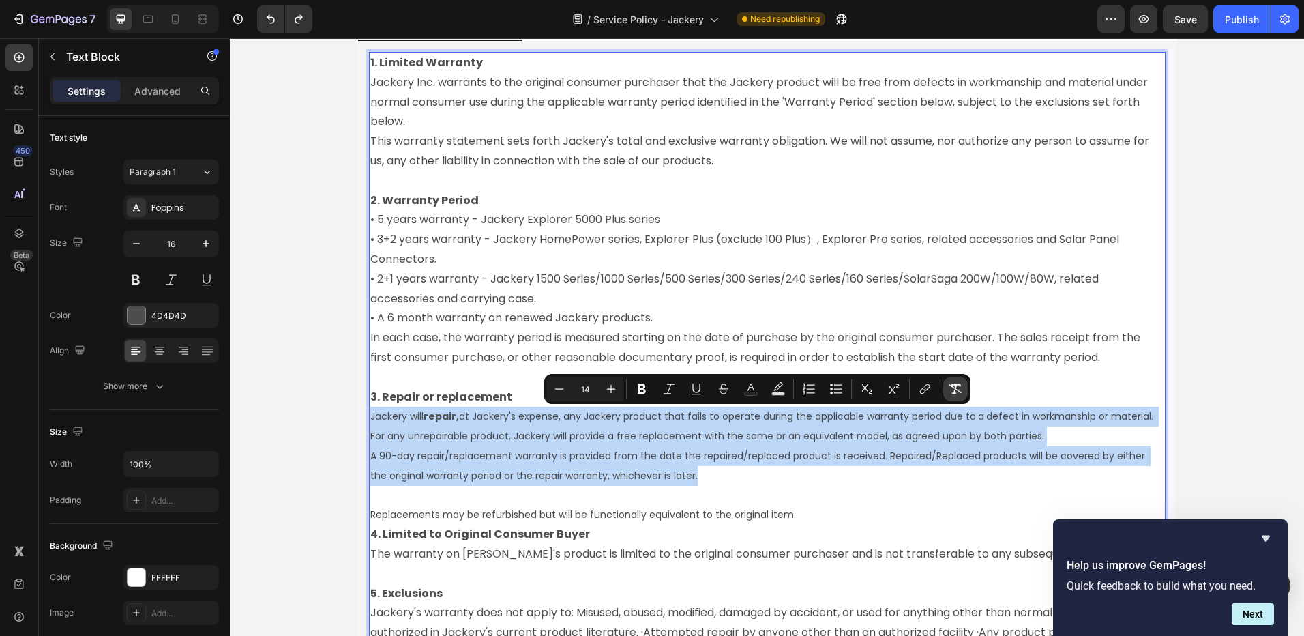
type input "16"
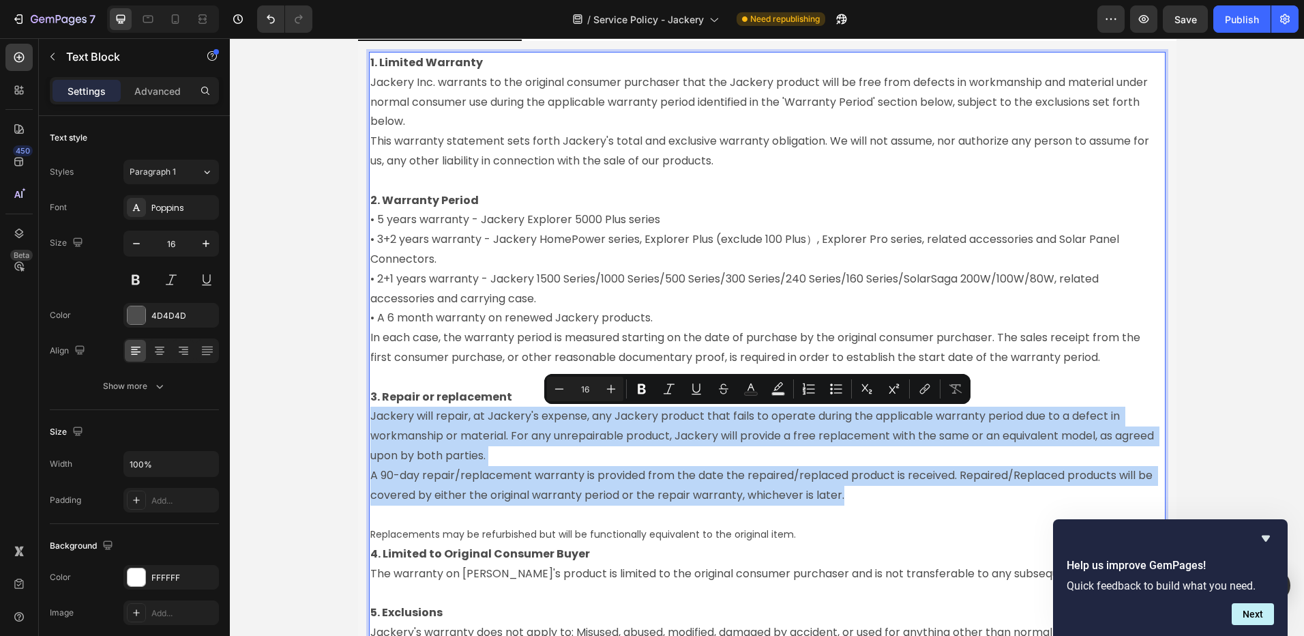
click at [456, 411] on p "Jackery will repair, at Jackery's expense, any Jackery product that fails to op…" at bounding box center [767, 436] width 794 height 59
click at [454, 416] on p "Jackery will repair, at Jackery's expense, any Jackery product that fails to op…" at bounding box center [767, 436] width 794 height 59
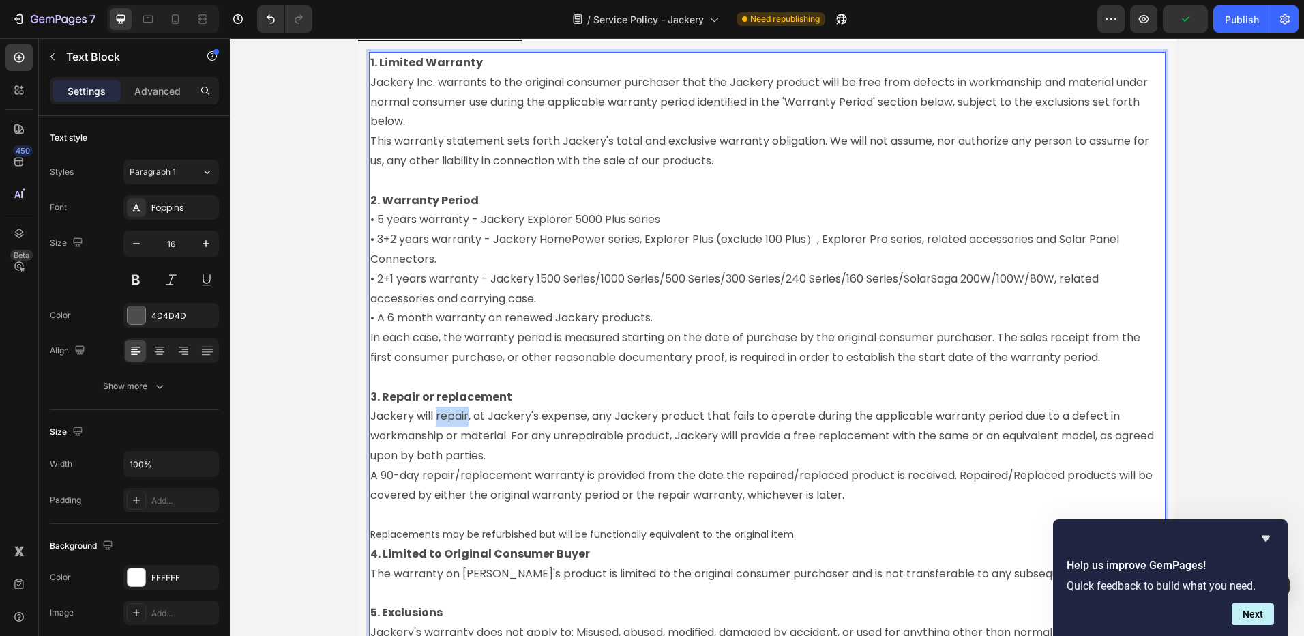
click at [454, 416] on p "Jackery will repair, at Jackery's expense, any Jackery product that fails to op…" at bounding box center [767, 436] width 794 height 59
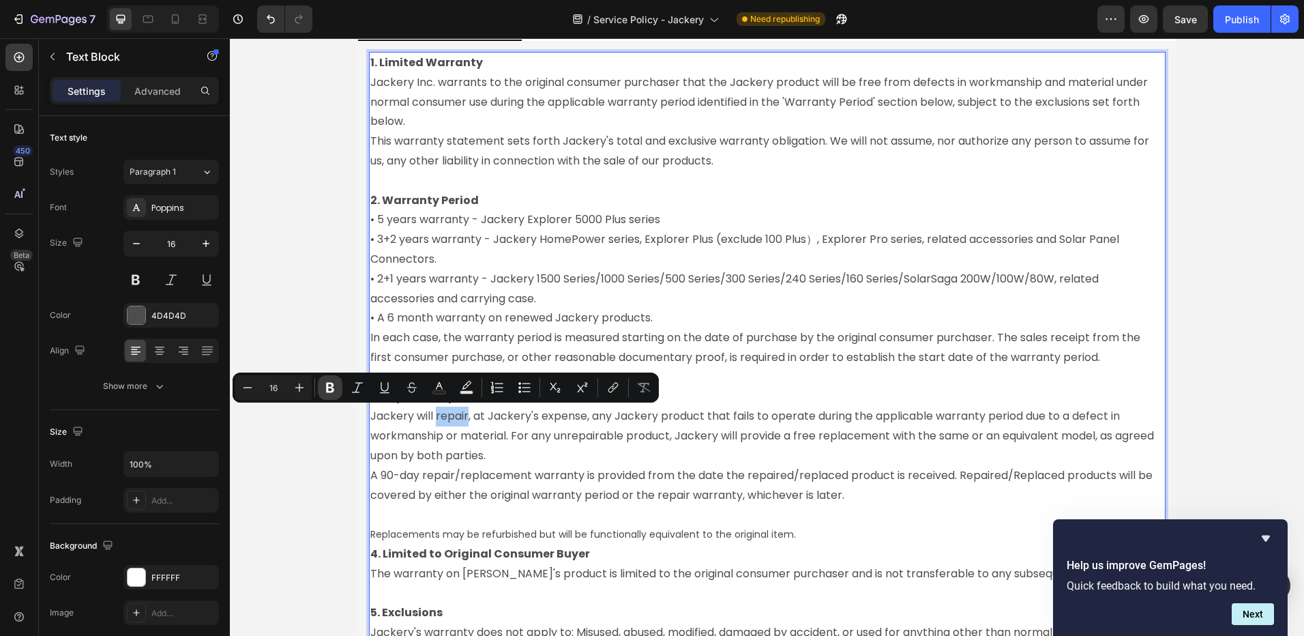
click at [327, 390] on icon "Editor contextual toolbar" at bounding box center [330, 388] width 8 height 10
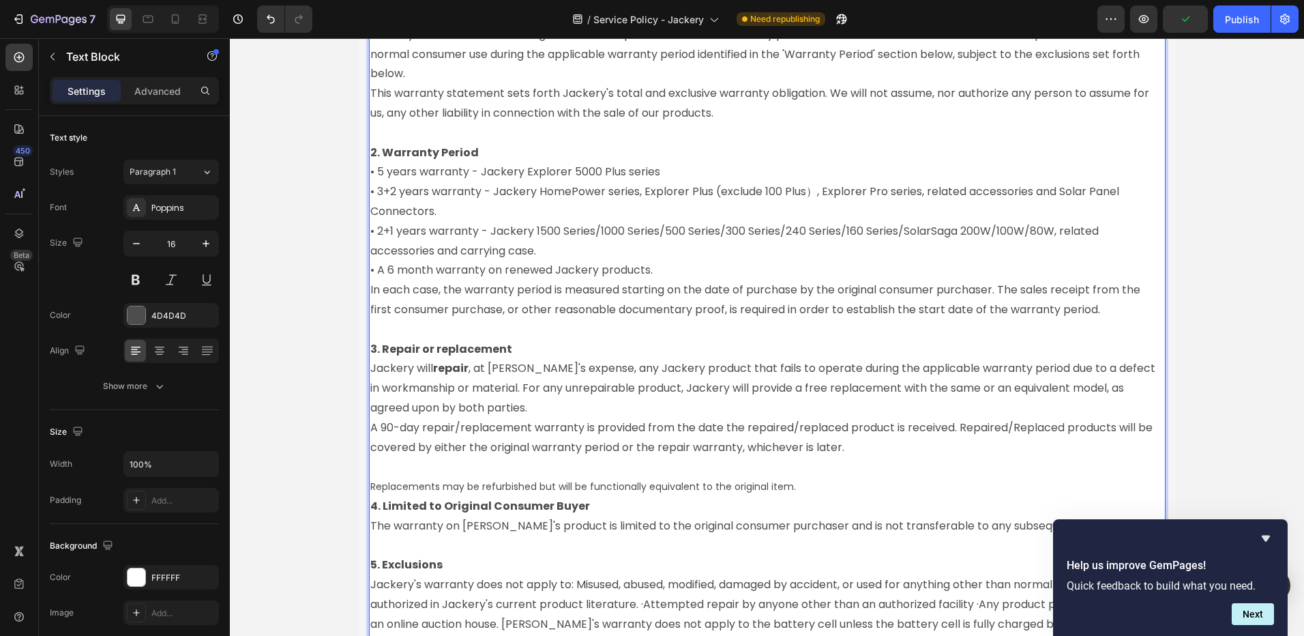
scroll to position [1650, 0]
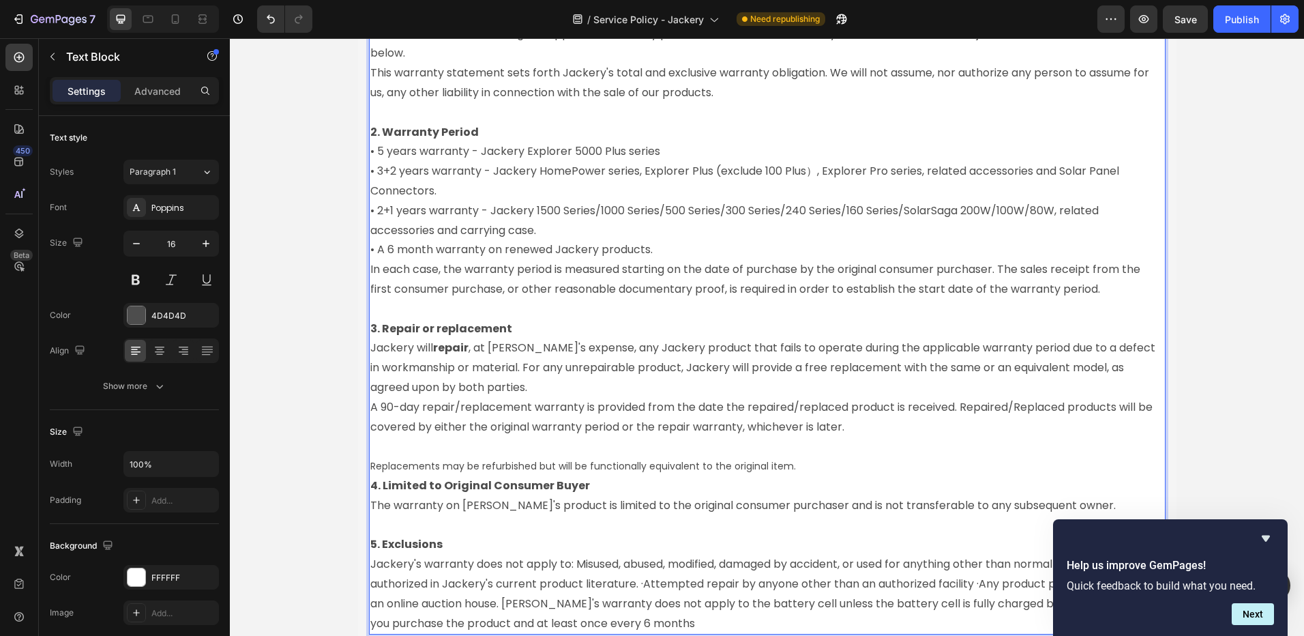
click at [821, 462] on strong "Rich Text Editor. Editing area: main" at bounding box center [829, 466] width 16 height 14
click at [818, 465] on span "Rich Text Editor. Editing area: main" at bounding box center [954, 466] width 273 height 14
click at [818, 467] on span "Rich Text Editor. Editing area: main" at bounding box center [954, 466] width 273 height 14
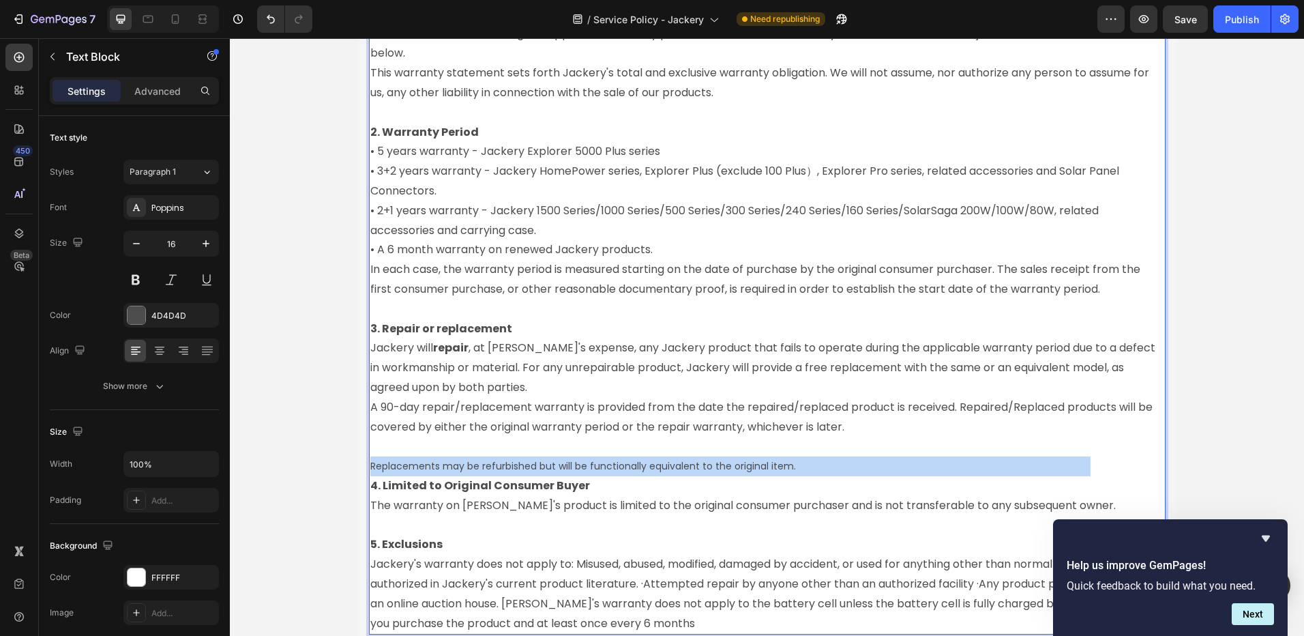
click at [818, 467] on span "Rich Text Editor. Editing area: main" at bounding box center [954, 466] width 273 height 14
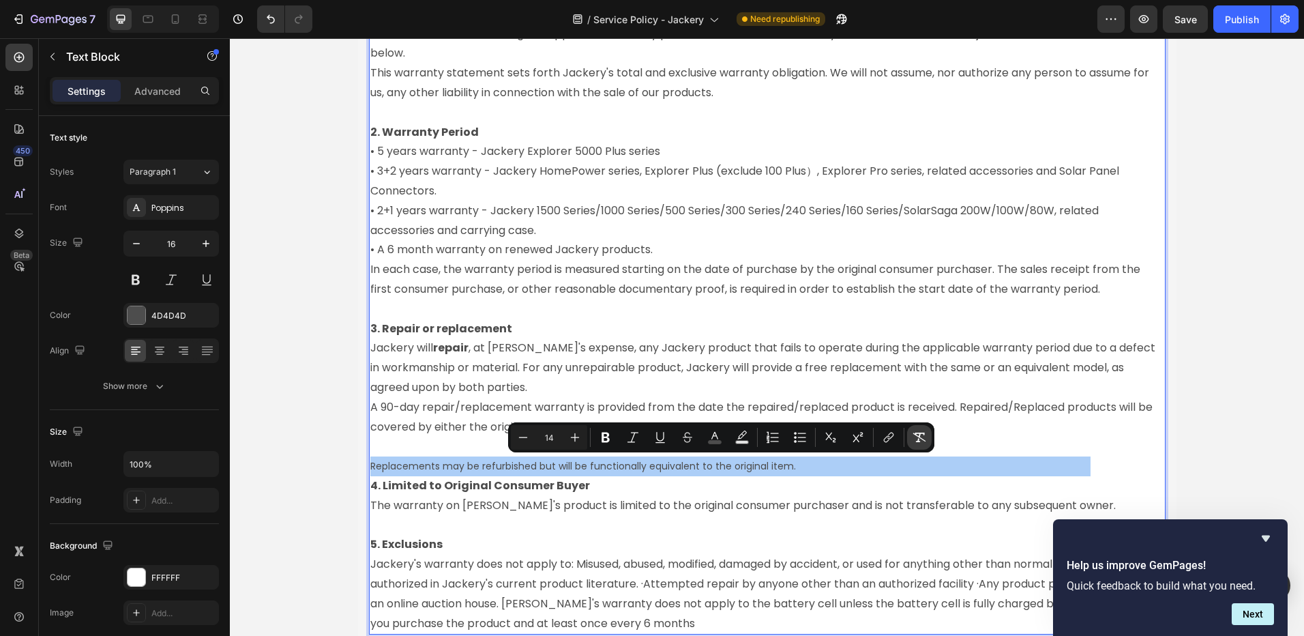
click at [912, 430] on button "Remove Format" at bounding box center [919, 437] width 25 height 25
type input "16"
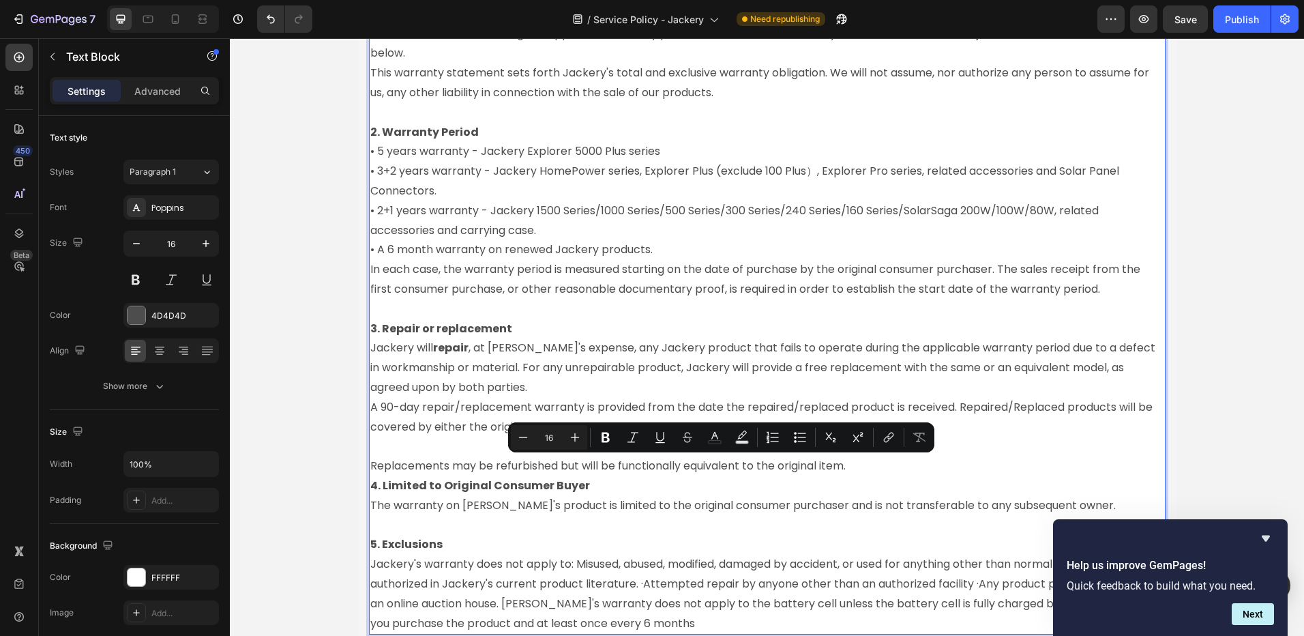
click at [885, 476] on p "Replacements may be refurbished but will be functionally equivalent to the orig…" at bounding box center [767, 466] width 794 height 20
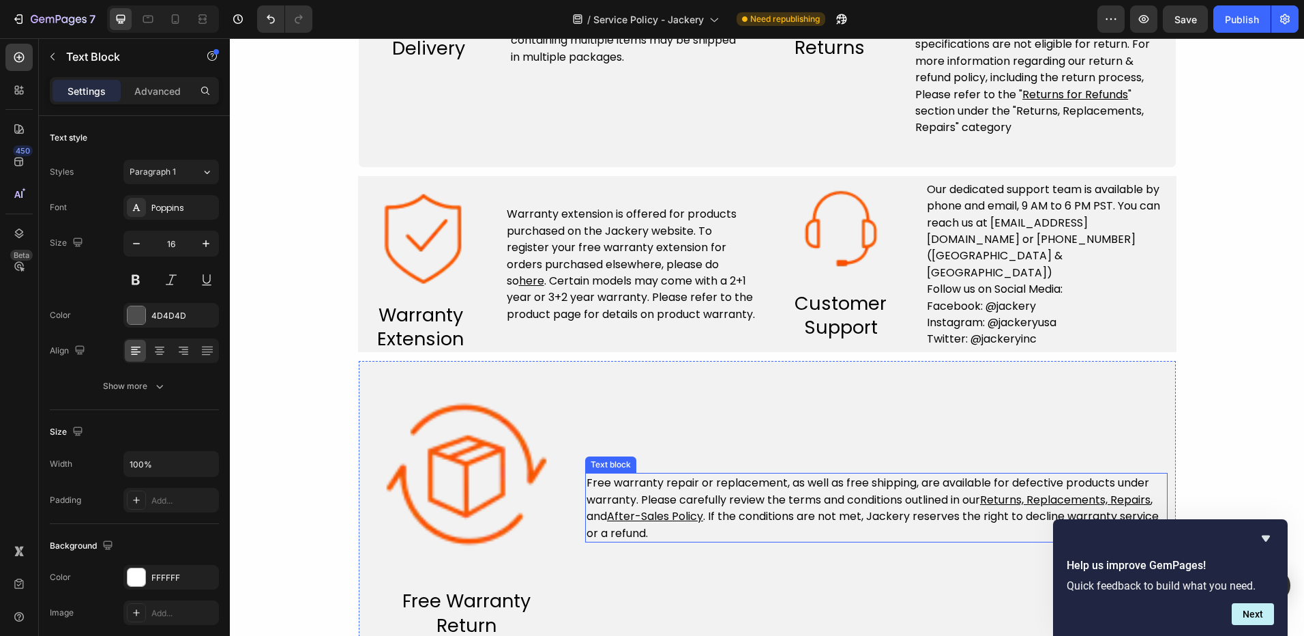
scroll to position [899, 0]
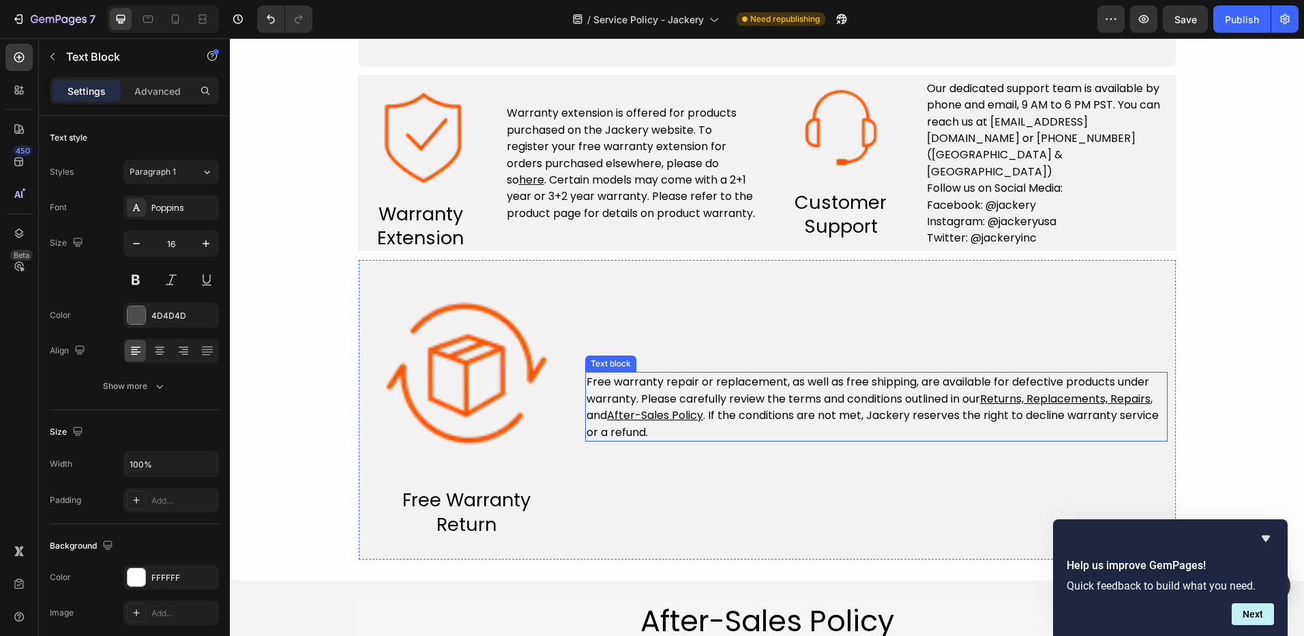
click at [702, 415] on span ". If the conditions are not met, Jackery reserves the right to decline warranty…" at bounding box center [873, 423] width 572 height 32
click at [703, 417] on span ". If the conditions are not met, Jackery reserves the right to decline warranty…" at bounding box center [873, 423] width 572 height 32
click at [703, 419] on span ". If the conditions are not met, Jackery reserves the right to decline warranty…" at bounding box center [873, 423] width 572 height 32
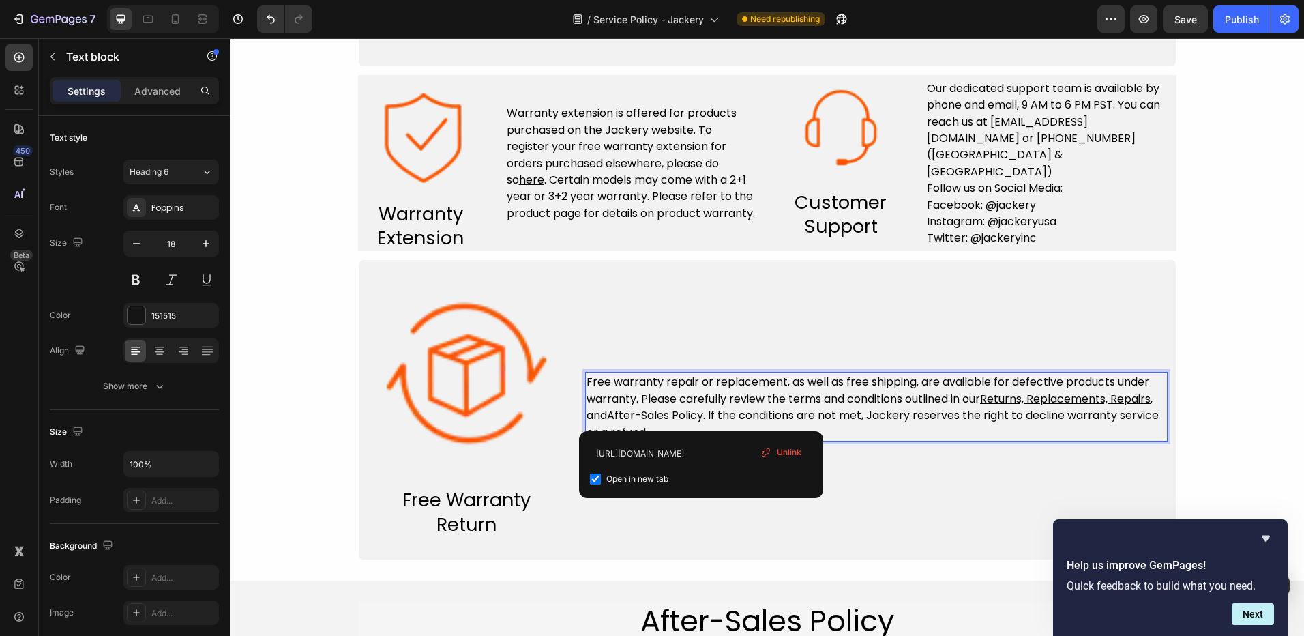
click at [701, 419] on u "After-Sales Policy" at bounding box center [655, 415] width 96 height 16
click at [986, 398] on u "Returns, Replacements, Repairs" at bounding box center [1065, 399] width 171 height 16
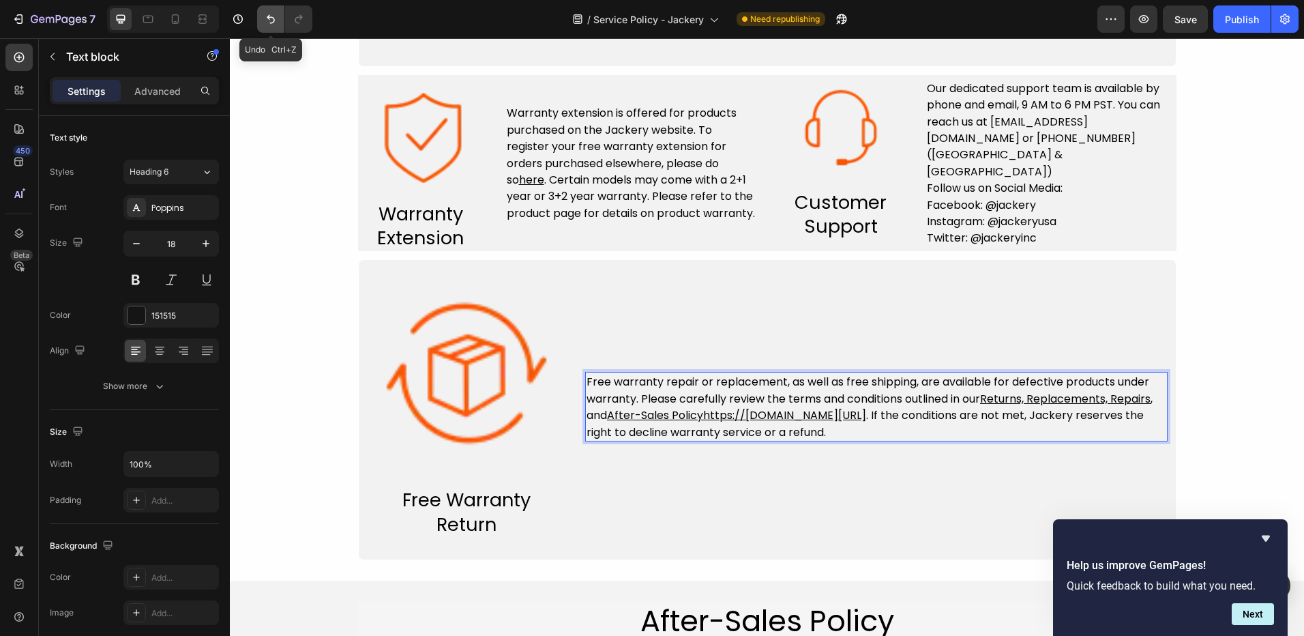
click at [272, 16] on icon "Undo/Redo" at bounding box center [271, 19] width 14 height 14
click at [272, 20] on icon "Undo/Redo" at bounding box center [271, 19] width 14 height 14
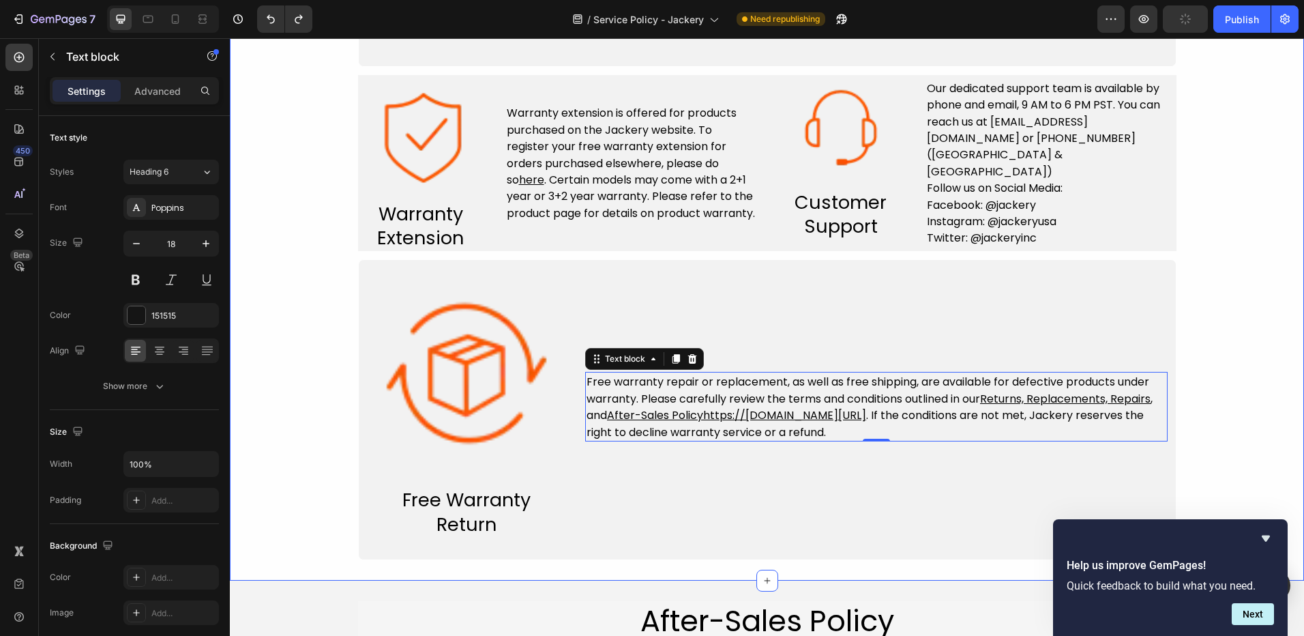
click at [297, 106] on div "Service Policy Heading Image Free & Fast Delivery Text block Row Free shipping …" at bounding box center [767, 86] width 1074 height 947
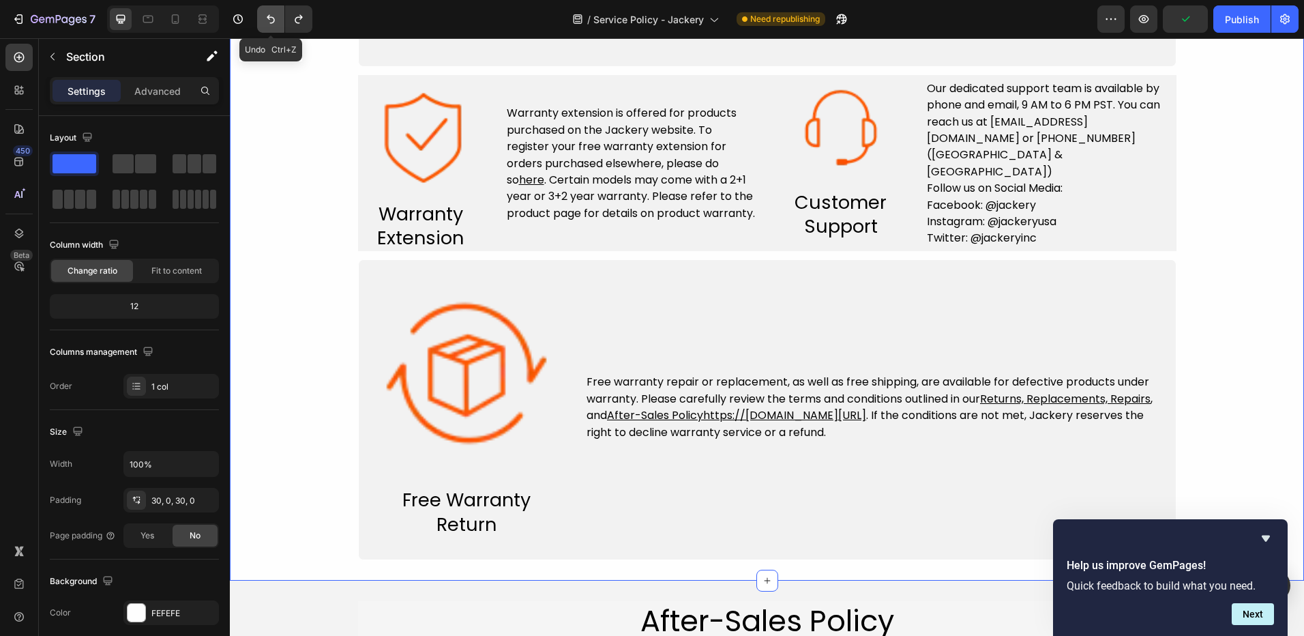
click at [270, 22] on icon "Undo/Redo" at bounding box center [271, 19] width 14 height 14
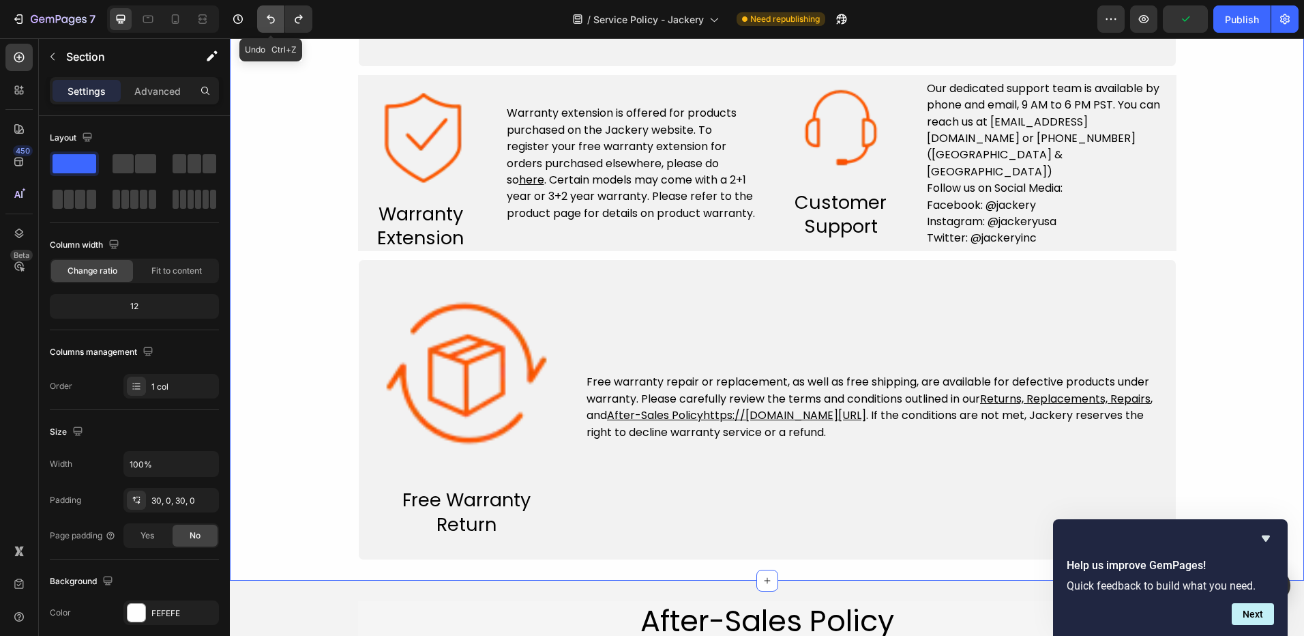
click at [270, 22] on icon "Undo/Redo" at bounding box center [271, 19] width 14 height 14
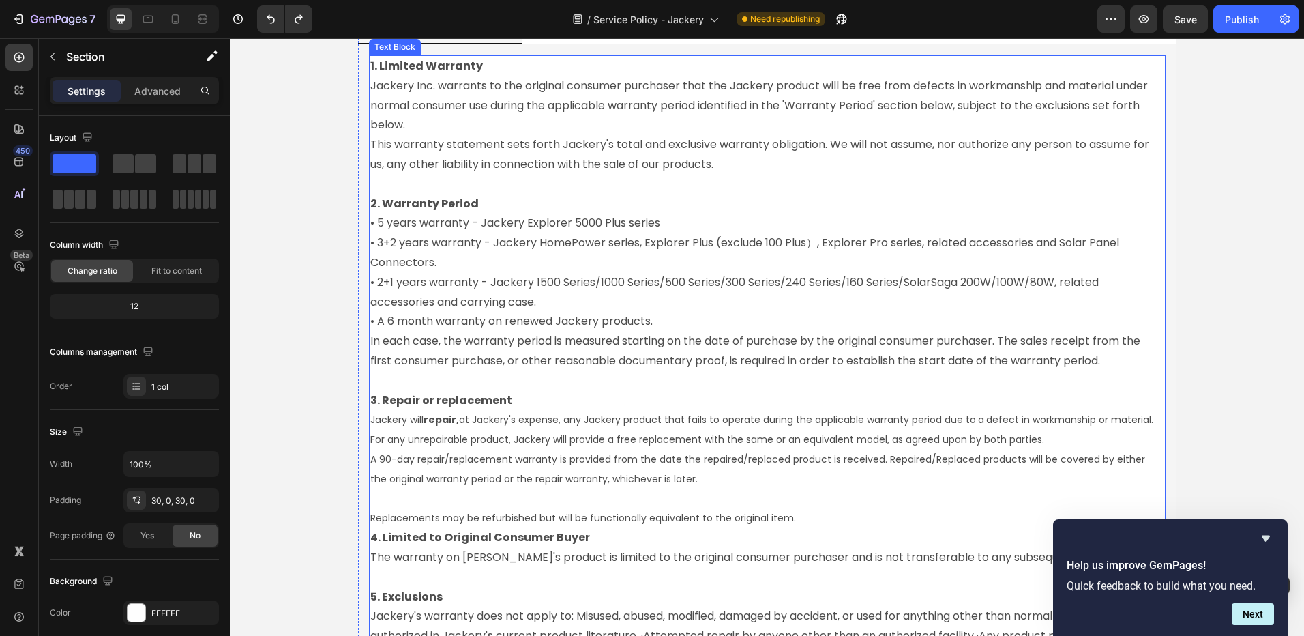
scroll to position [1581, 0]
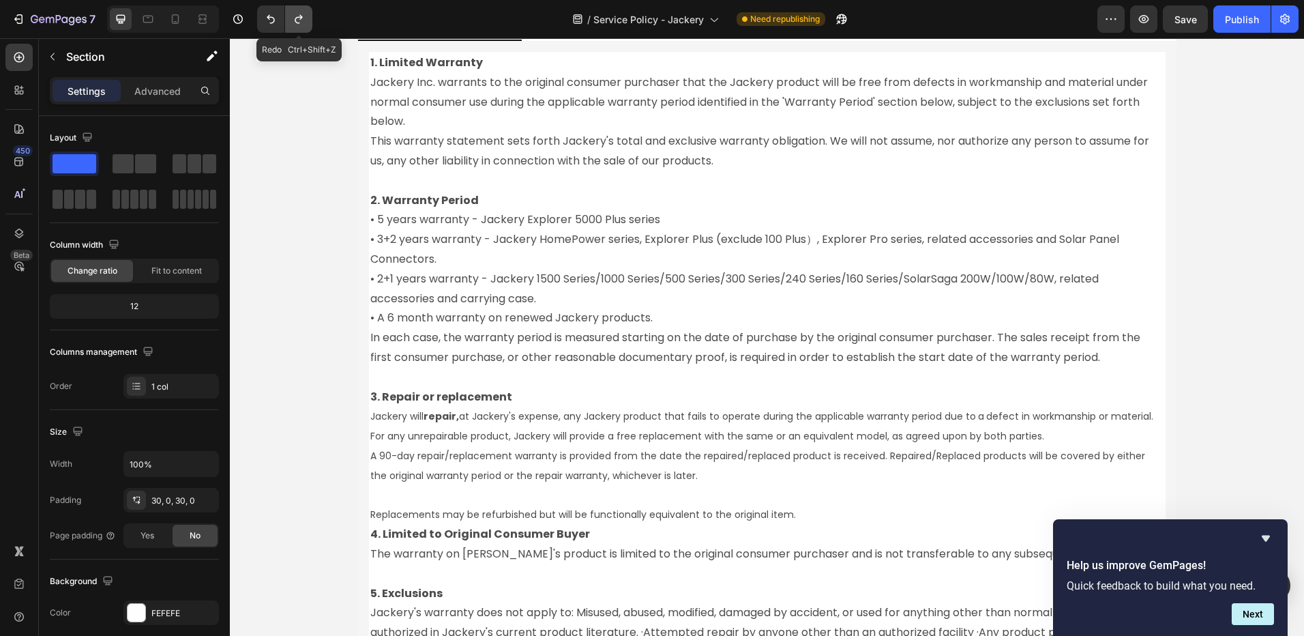
click at [297, 20] on icon "Undo/Redo" at bounding box center [299, 19] width 14 height 14
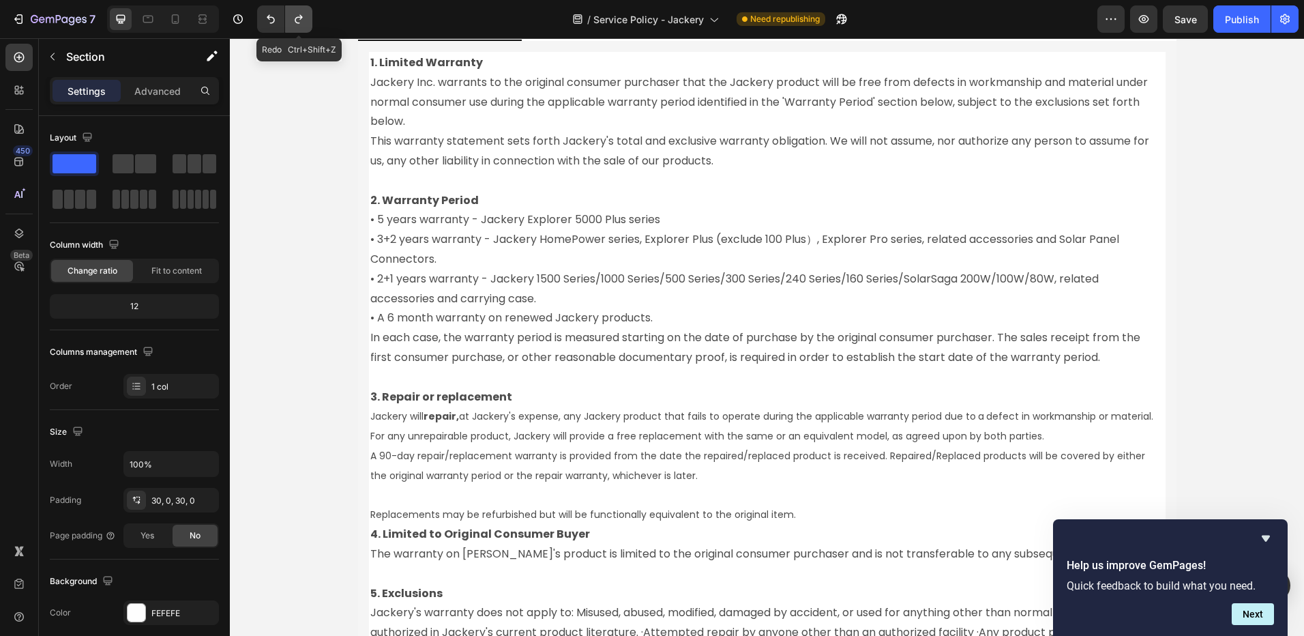
click at [297, 20] on icon "Undo/Redo" at bounding box center [299, 19] width 14 height 14
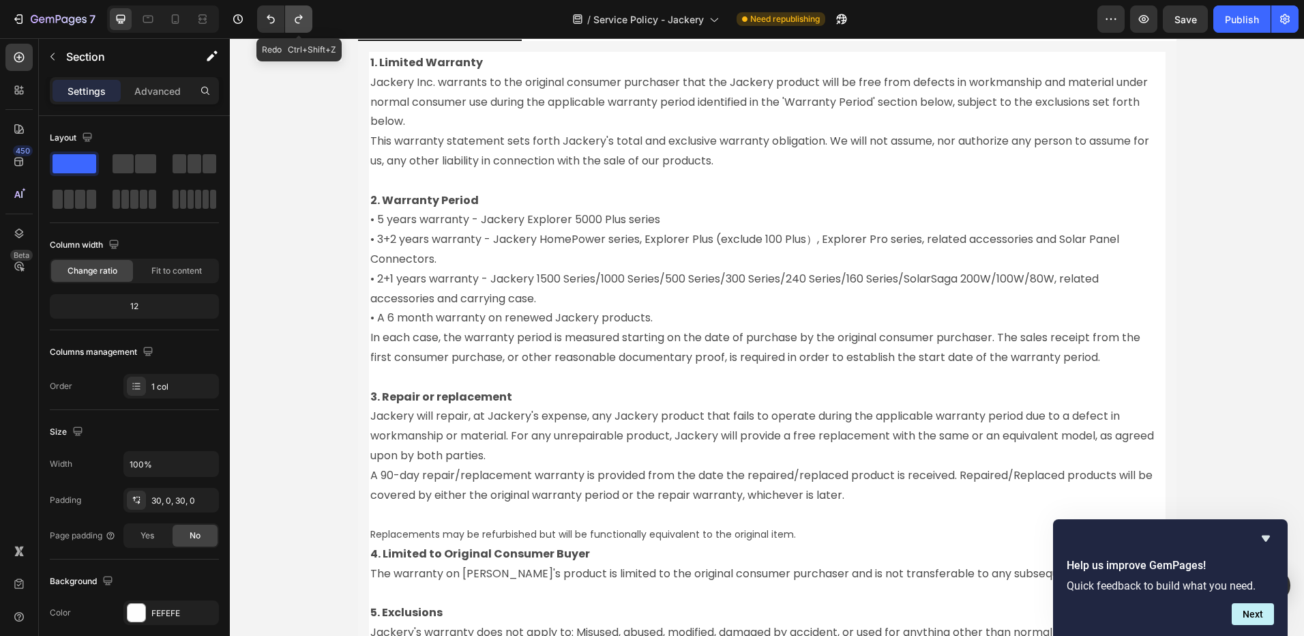
click at [297, 20] on icon "Undo/Redo" at bounding box center [299, 19] width 14 height 14
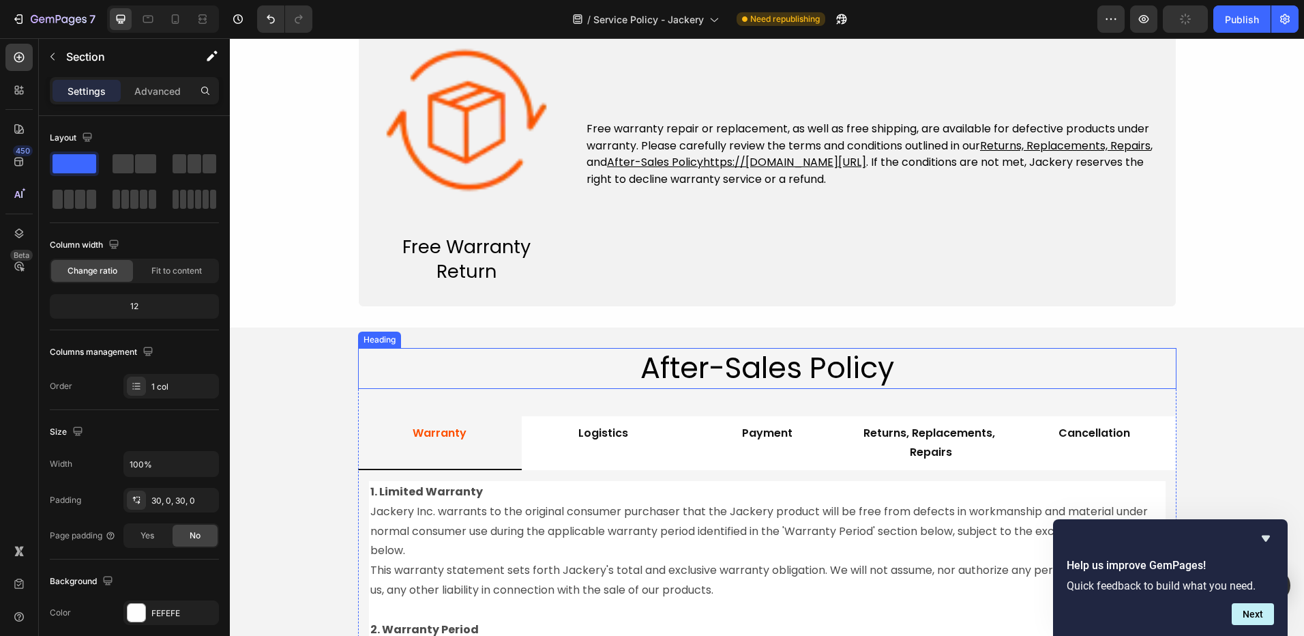
scroll to position [1104, 0]
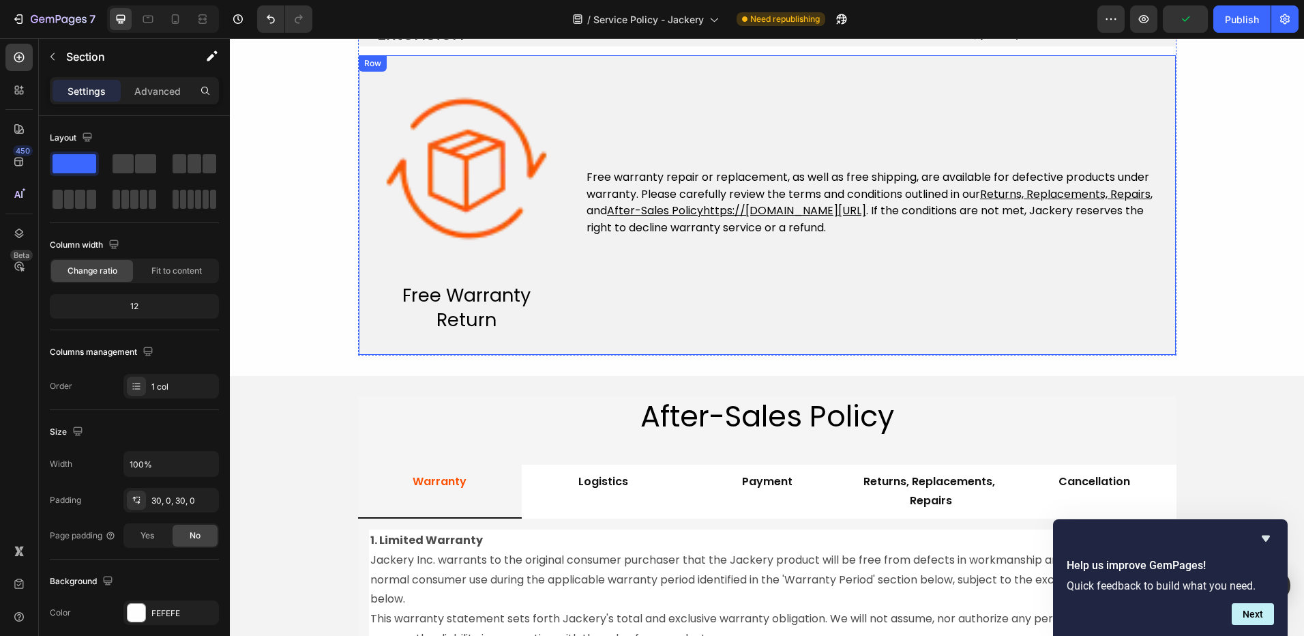
click at [733, 236] on div "Free warranty repair or replacement, as well as free shipping, are available fo…" at bounding box center [876, 202] width 583 height 70
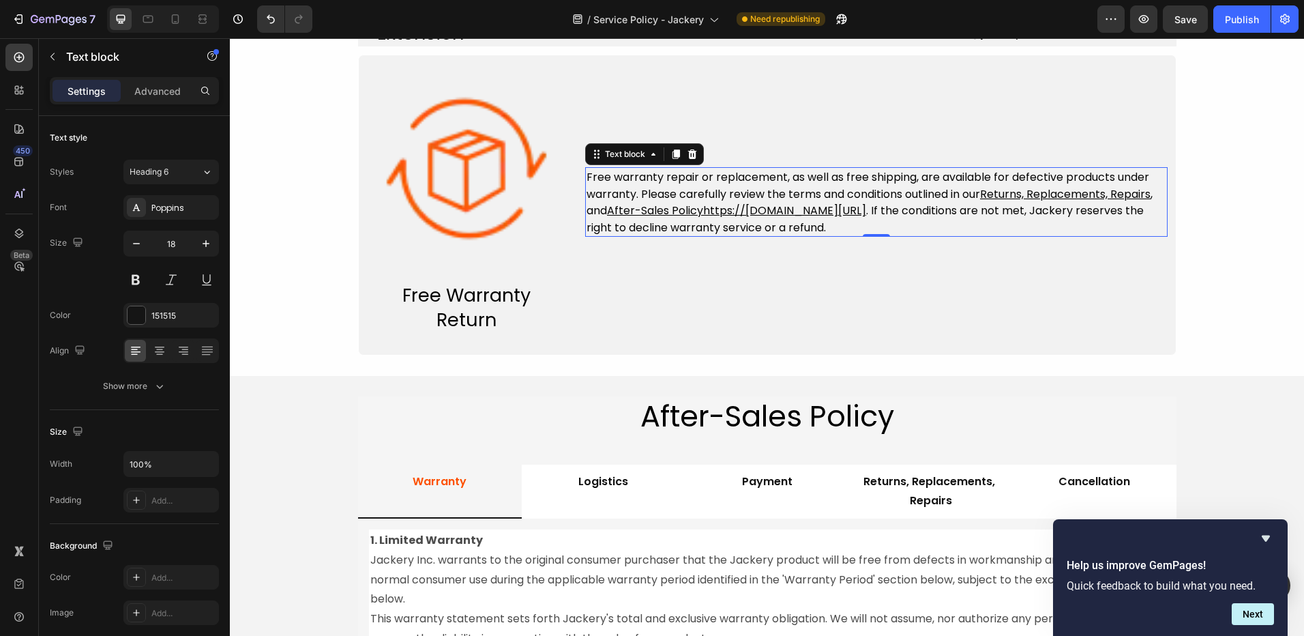
click at [965, 212] on span ". If the conditions are not met, Jackery reserves the right to decline warranty…" at bounding box center [865, 219] width 557 height 32
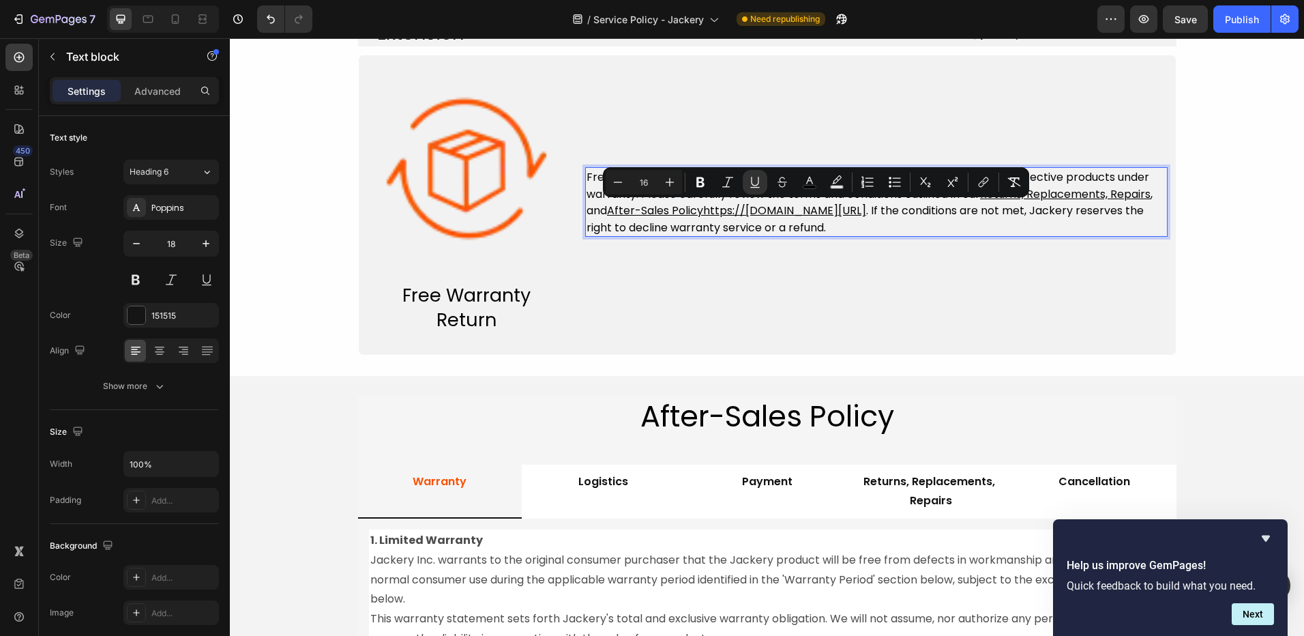
drag, startPoint x: 963, startPoint y: 213, endPoint x: 672, endPoint y: 211, distance: 291.3
click at [672, 211] on p "Free warranty repair or replacement, as well as free shipping, are available fo…" at bounding box center [877, 202] width 580 height 67
click at [703, 211] on u "After-Sales Policyhttps://www.jackery.com/policies/refund-policy" at bounding box center [736, 211] width 259 height 16
drag, startPoint x: 703, startPoint y: 211, endPoint x: 964, endPoint y: 212, distance: 261.3
click at [964, 212] on p "Free warranty repair or replacement, as well as free shipping, are available fo…" at bounding box center [877, 202] width 580 height 67
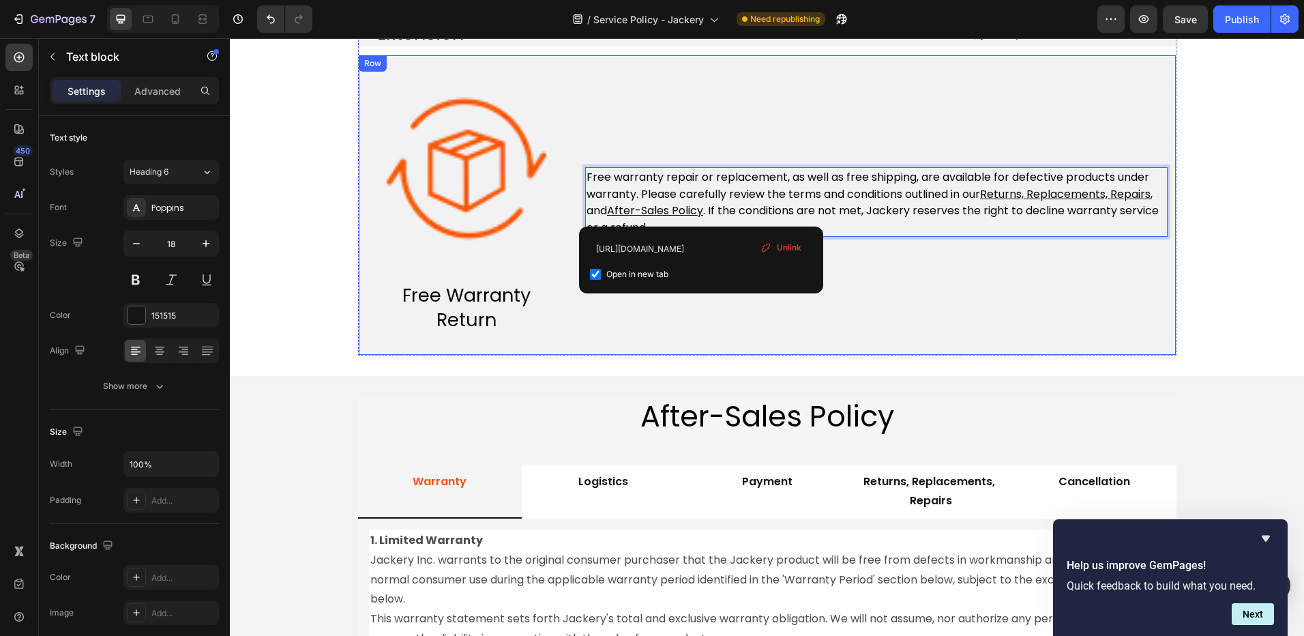
click at [939, 277] on div "Free warranty repair or replacement, as well as free shipping, are available fo…" at bounding box center [876, 202] width 583 height 261
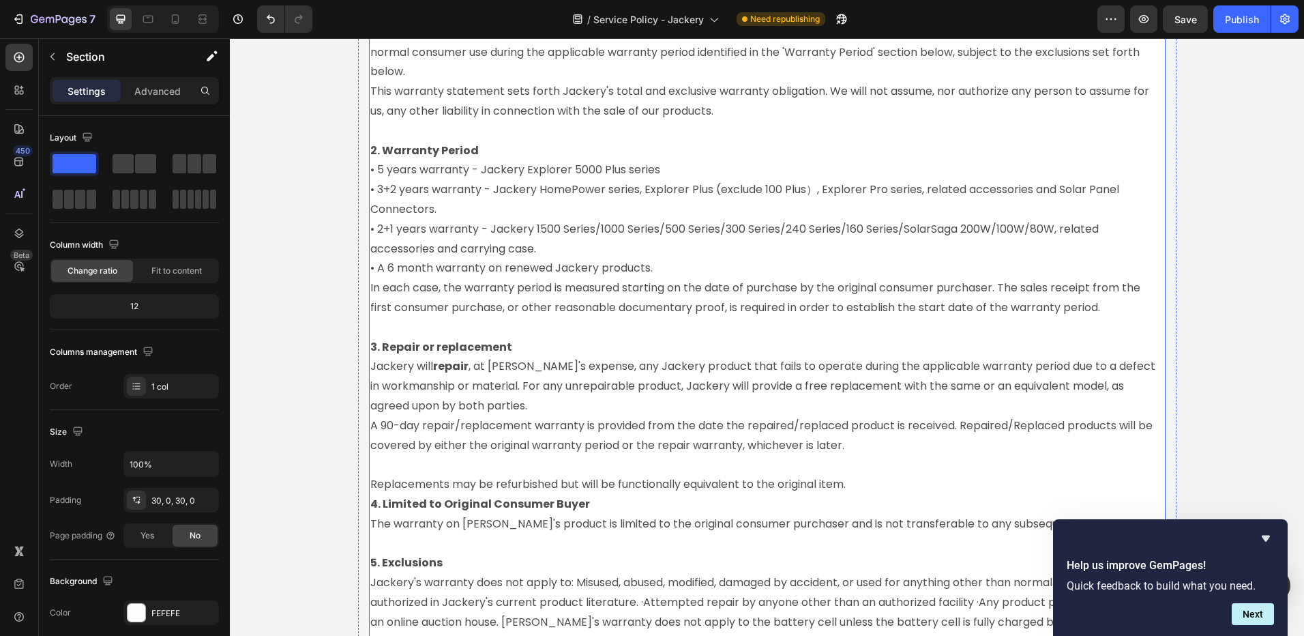
scroll to position [1650, 0]
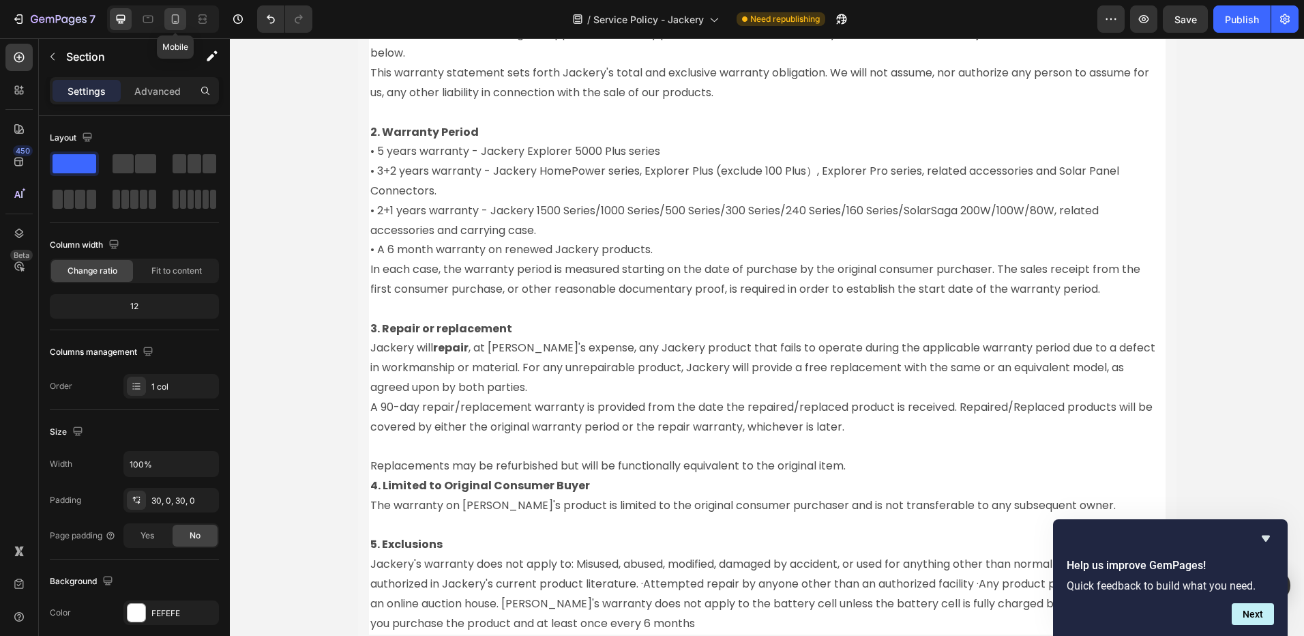
click at [176, 18] on icon at bounding box center [176, 19] width 14 height 14
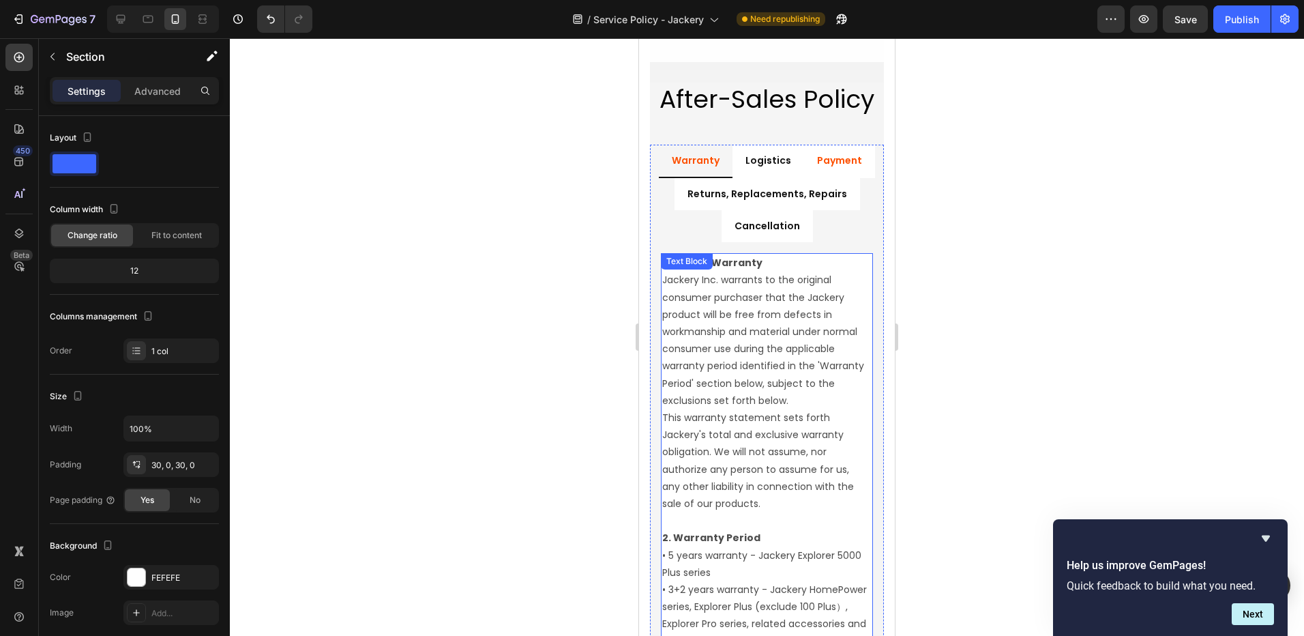
scroll to position [1907, 0]
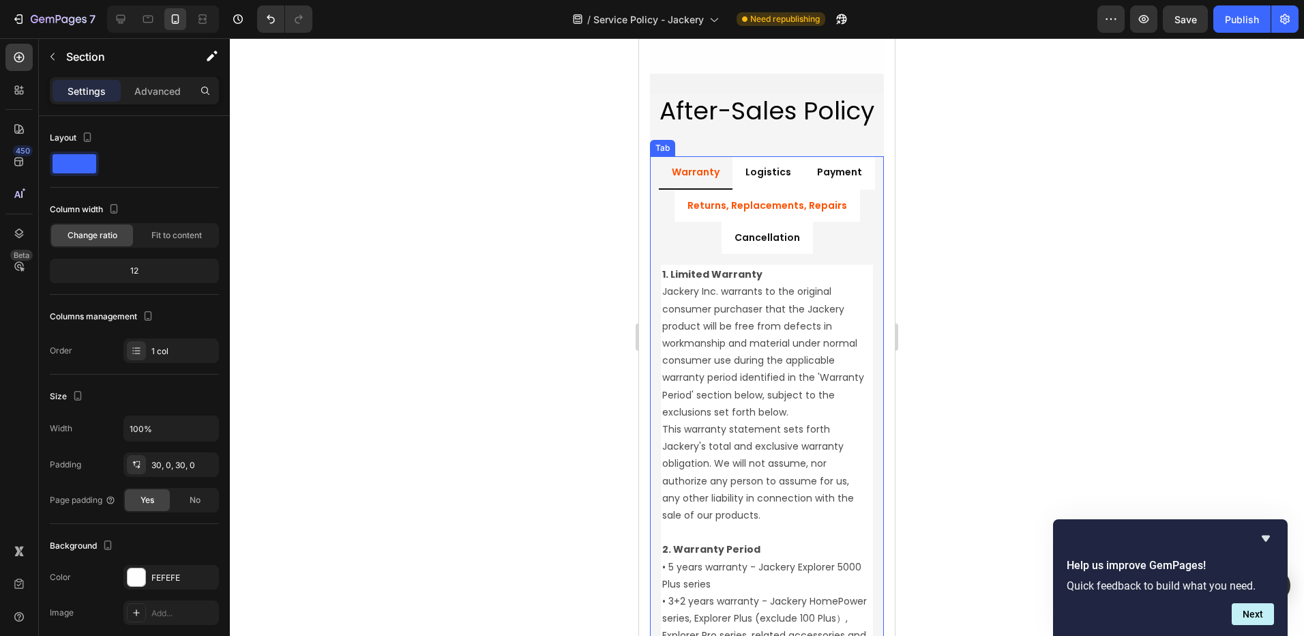
click at [808, 205] on p "Returns, Replacements, Repairs" at bounding box center [768, 205] width 160 height 17
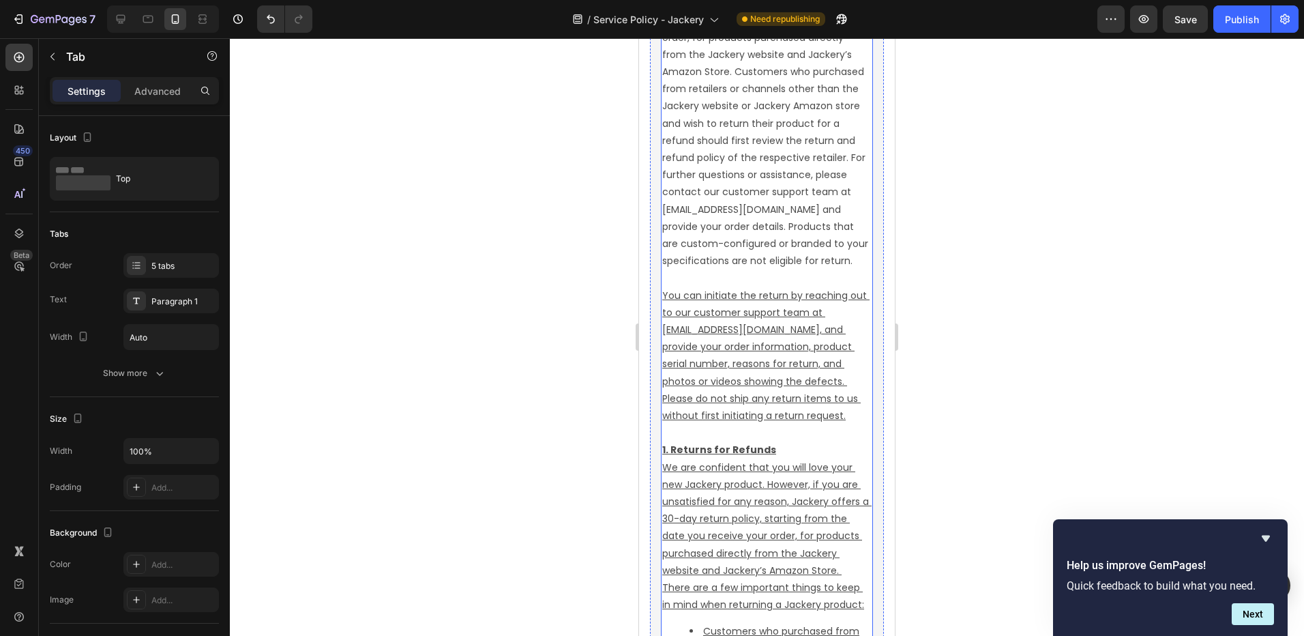
scroll to position [2180, 0]
click at [822, 423] on p "You can initiate the return by reaching out to our customer support team at hel…" at bounding box center [766, 345] width 209 height 155
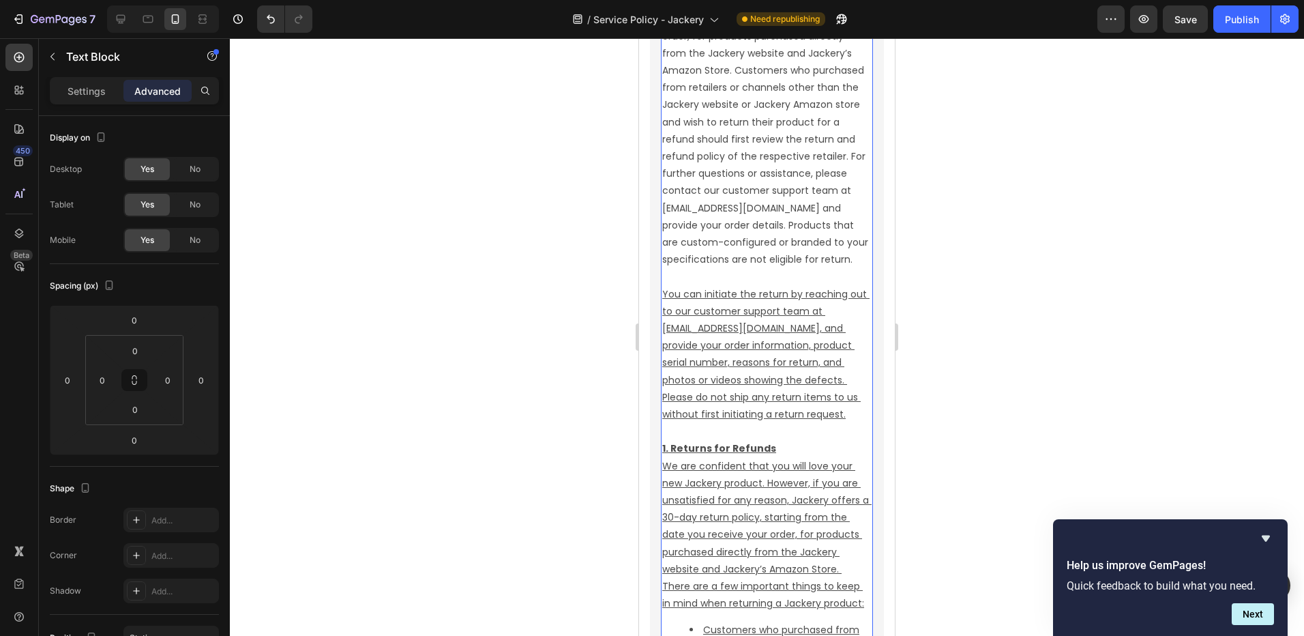
click at [821, 423] on p "You can initiate the return by reaching out to our customer support team at hel…" at bounding box center [766, 345] width 209 height 155
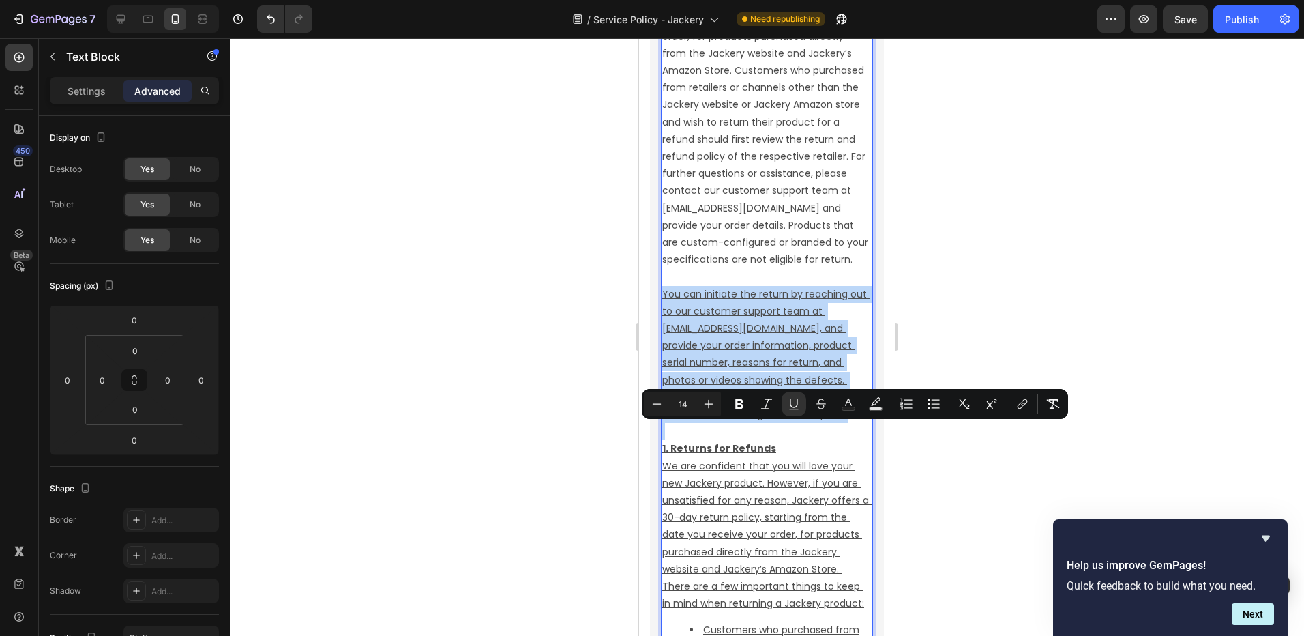
click at [821, 423] on p "You can initiate the return by reaching out to our customer support team at hel…" at bounding box center [766, 345] width 209 height 155
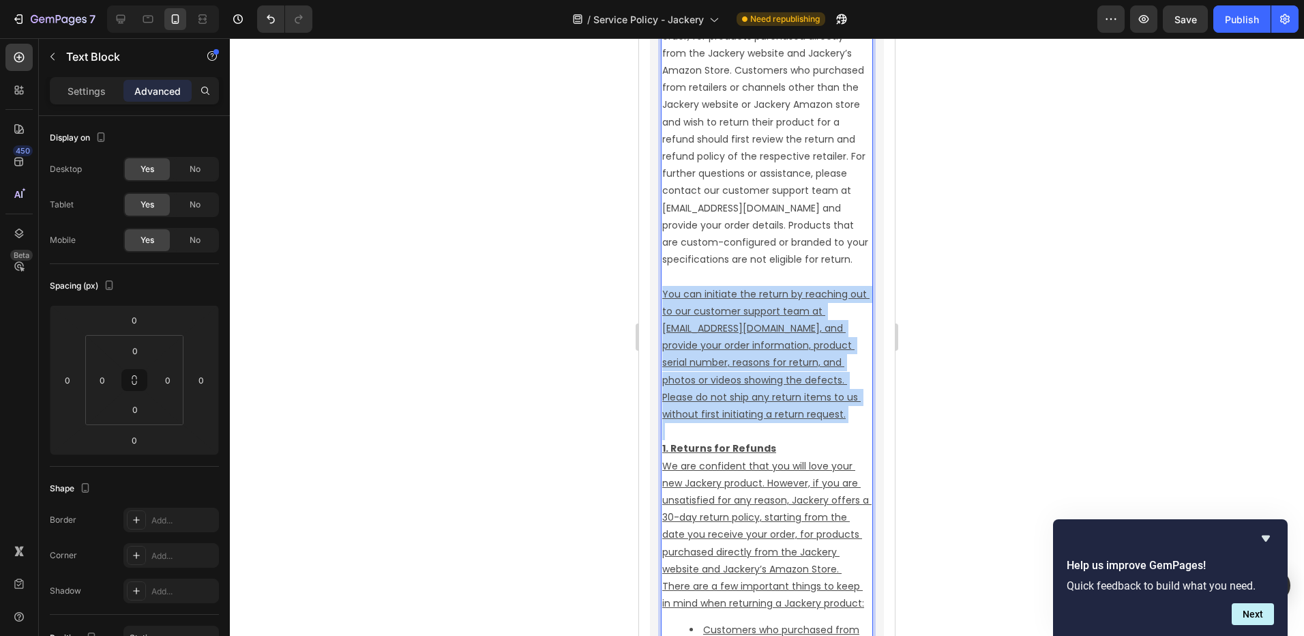
click at [821, 423] on p "You can initiate the return by reaching out to our customer support team at hel…" at bounding box center [766, 345] width 209 height 155
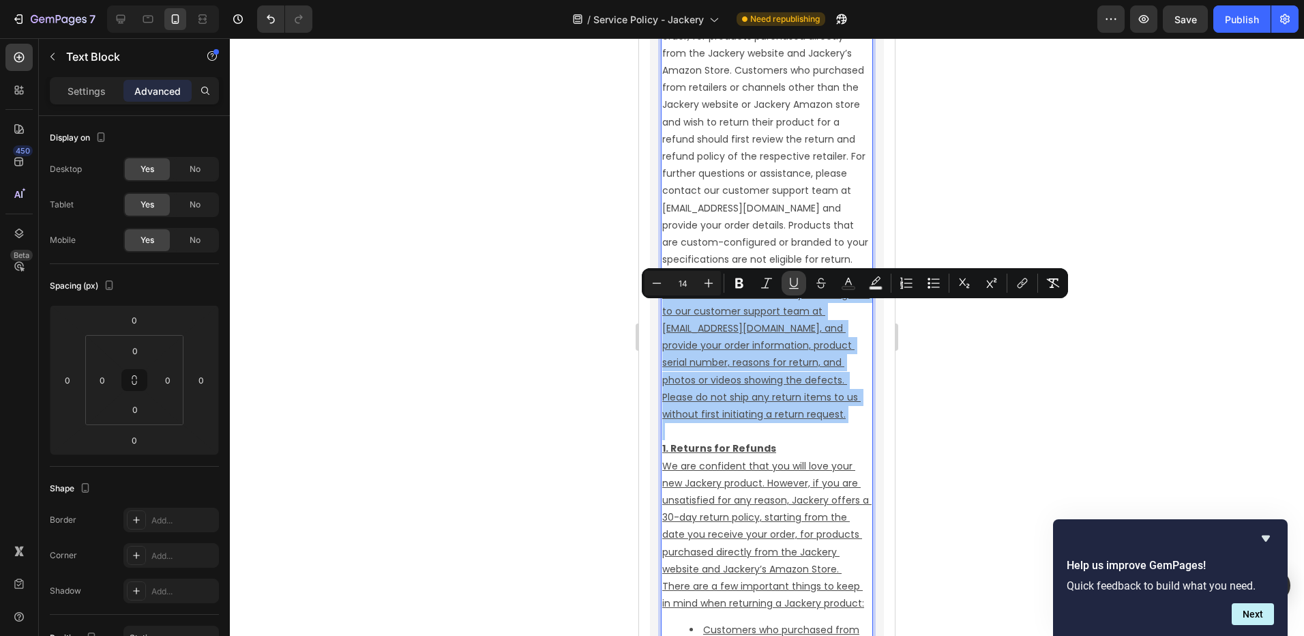
click at [792, 288] on icon "Editor contextual toolbar" at bounding box center [794, 288] width 10 height 1
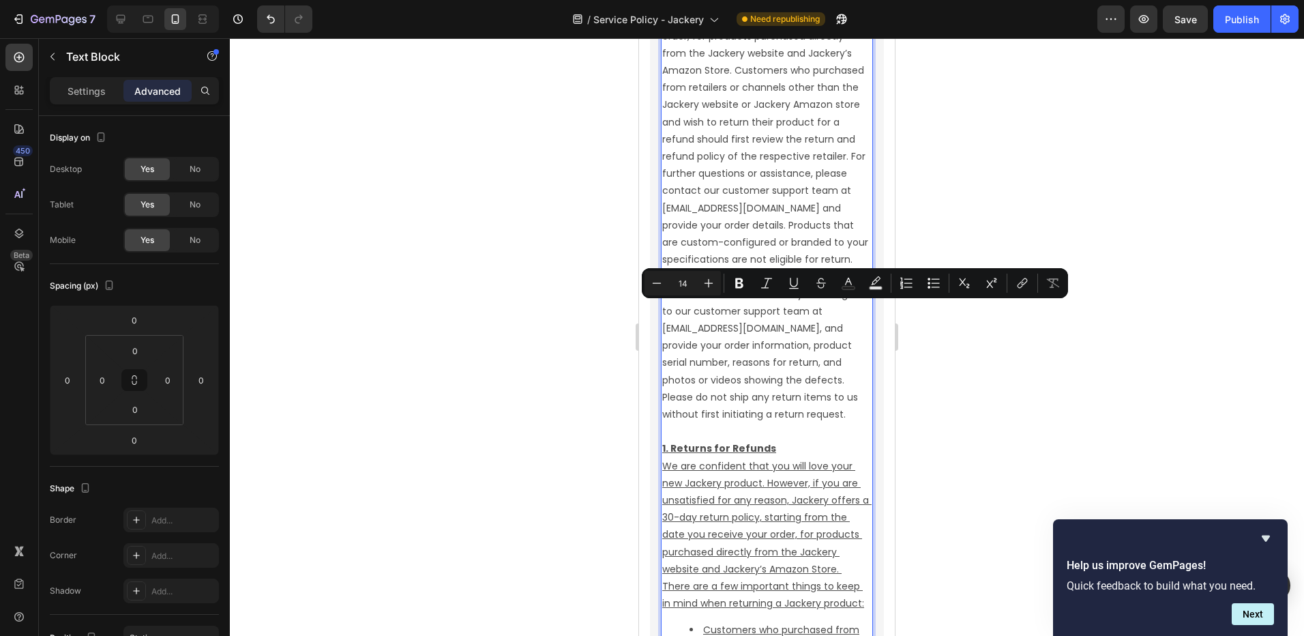
click at [952, 375] on div at bounding box center [767, 337] width 1074 height 598
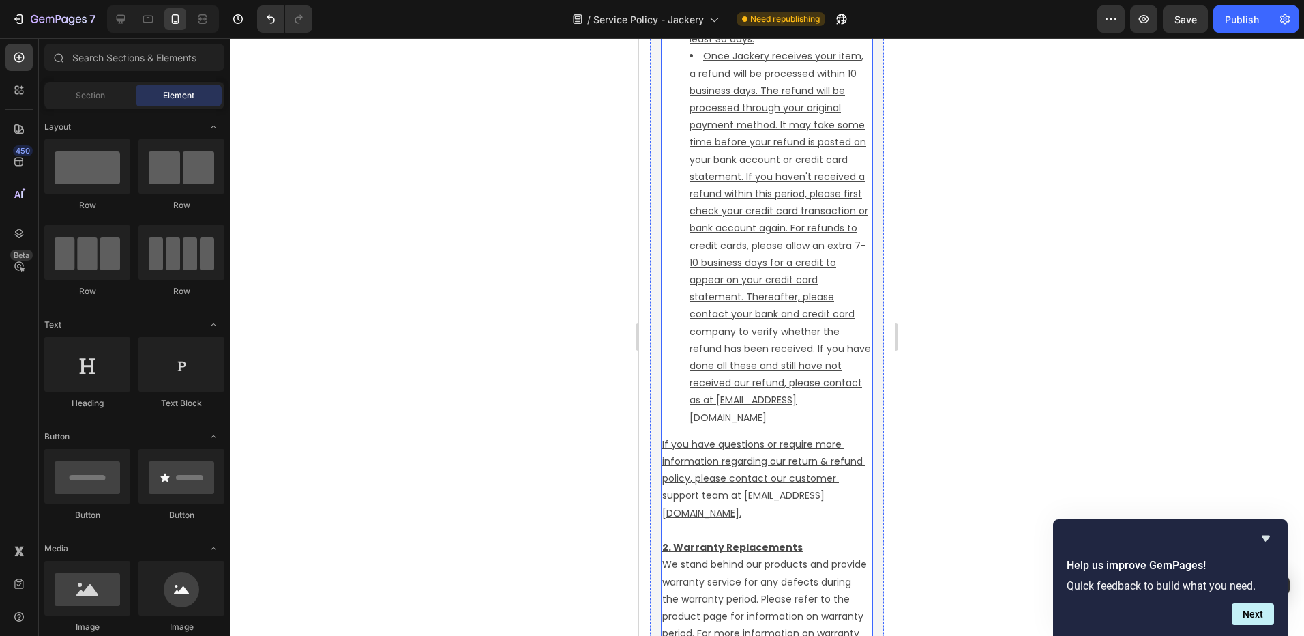
scroll to position [3817, 0]
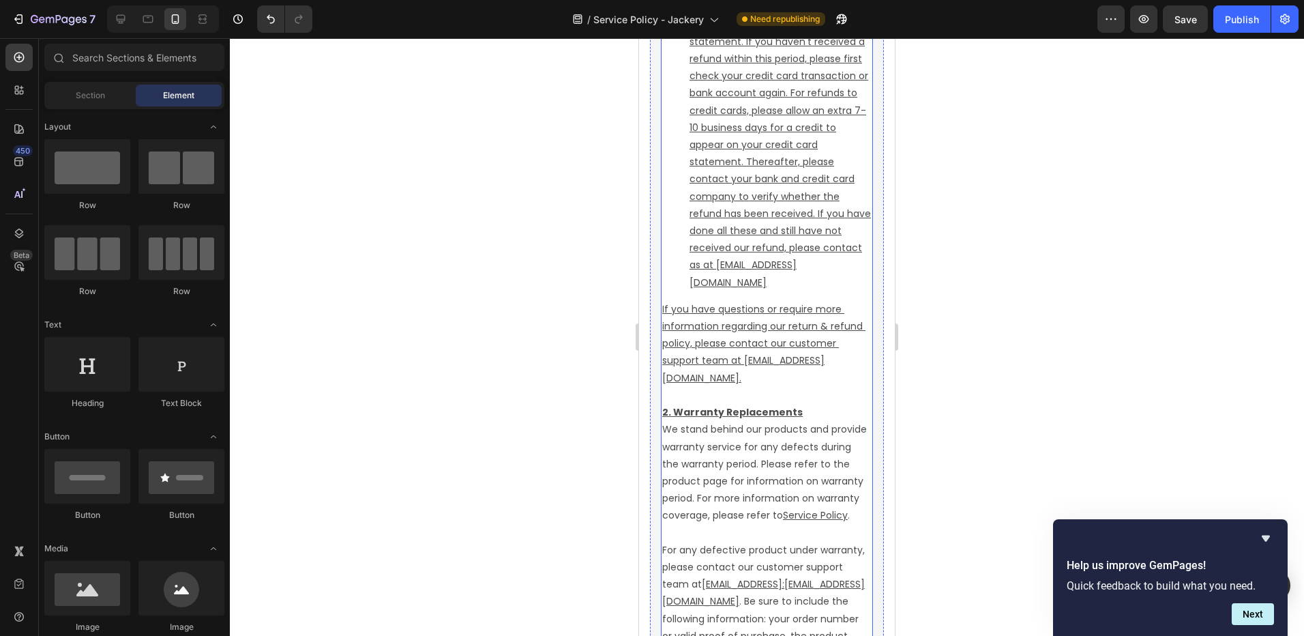
click at [759, 387] on p "If you have questions or require more information regarding our return & refund…" at bounding box center [766, 344] width 209 height 86
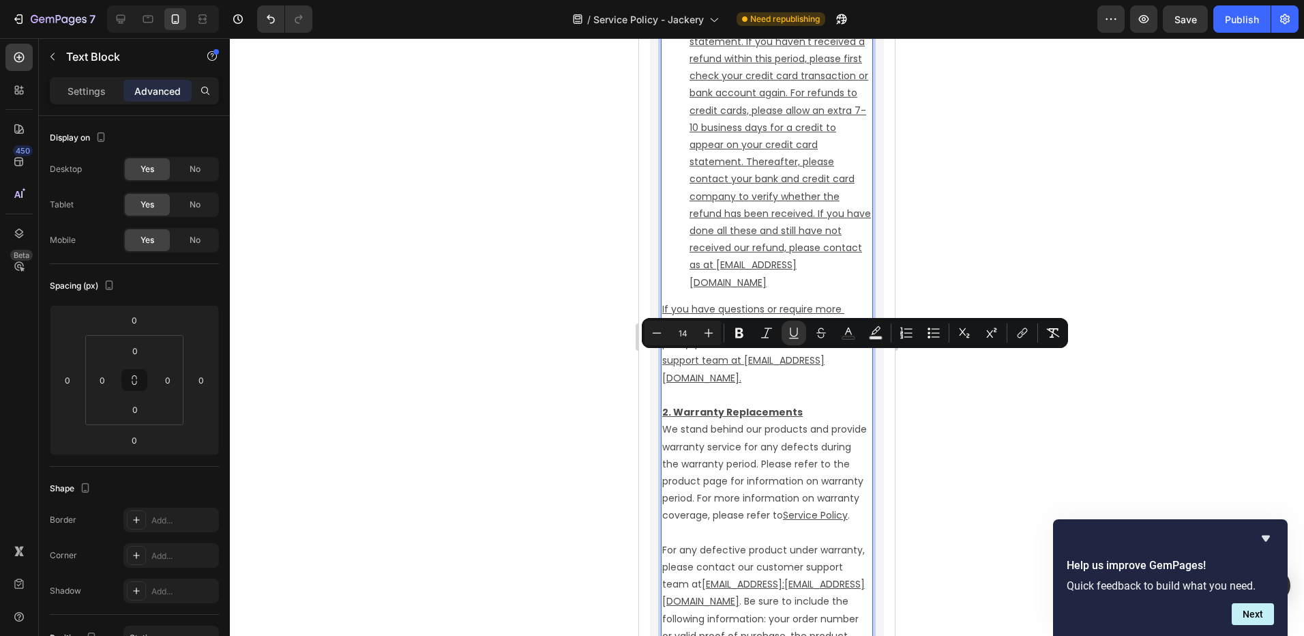
drag, startPoint x: 773, startPoint y: 427, endPoint x: 774, endPoint y: 420, distance: 6.9
click at [774, 404] on p "Rich Text Editor. Editing area: main" at bounding box center [766, 395] width 209 height 17
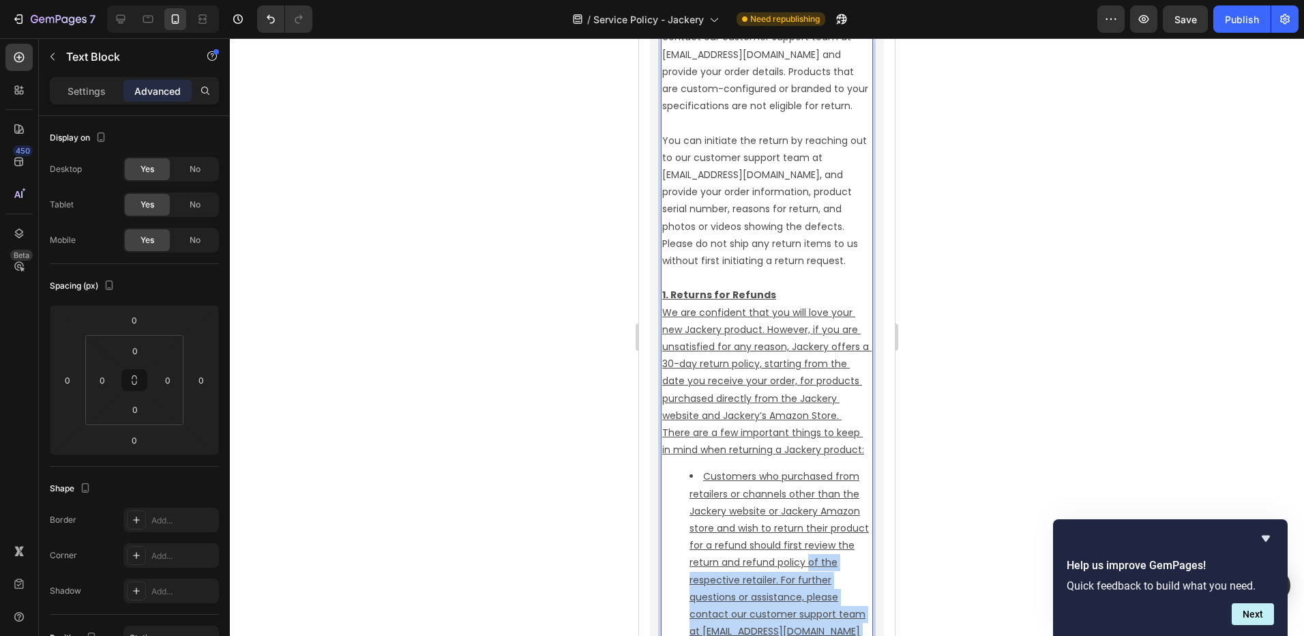
scroll to position [2356, 0]
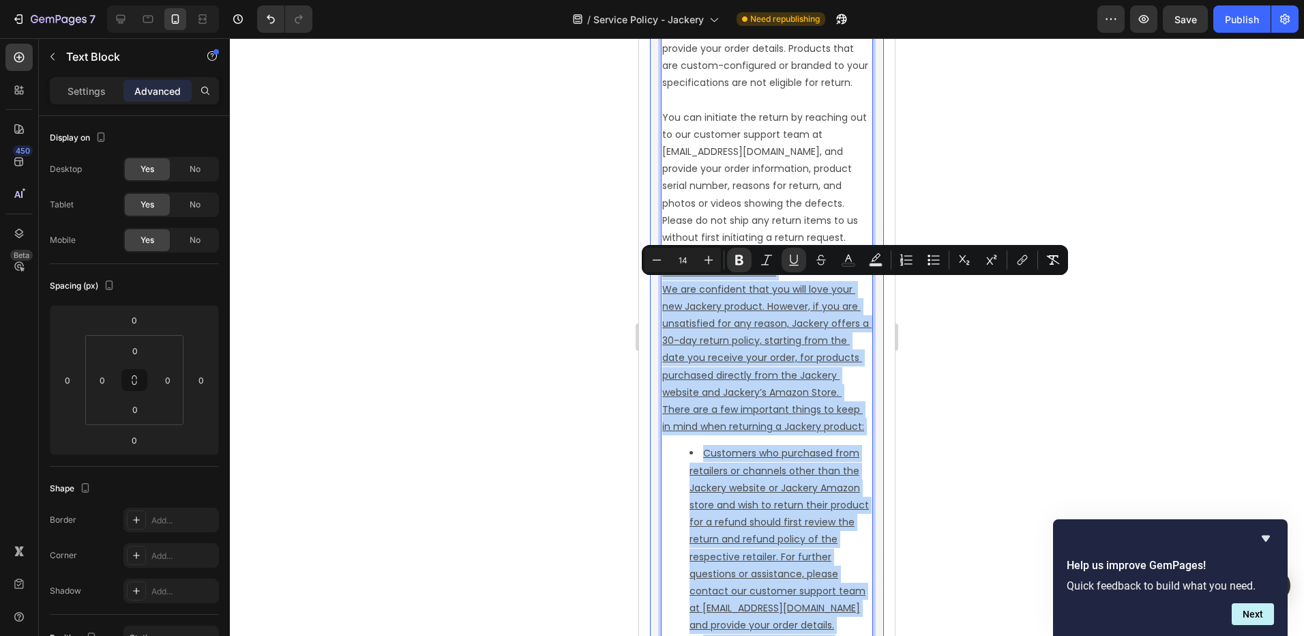
drag, startPoint x: 770, startPoint y: 417, endPoint x: 656, endPoint y: 278, distance: 179.9
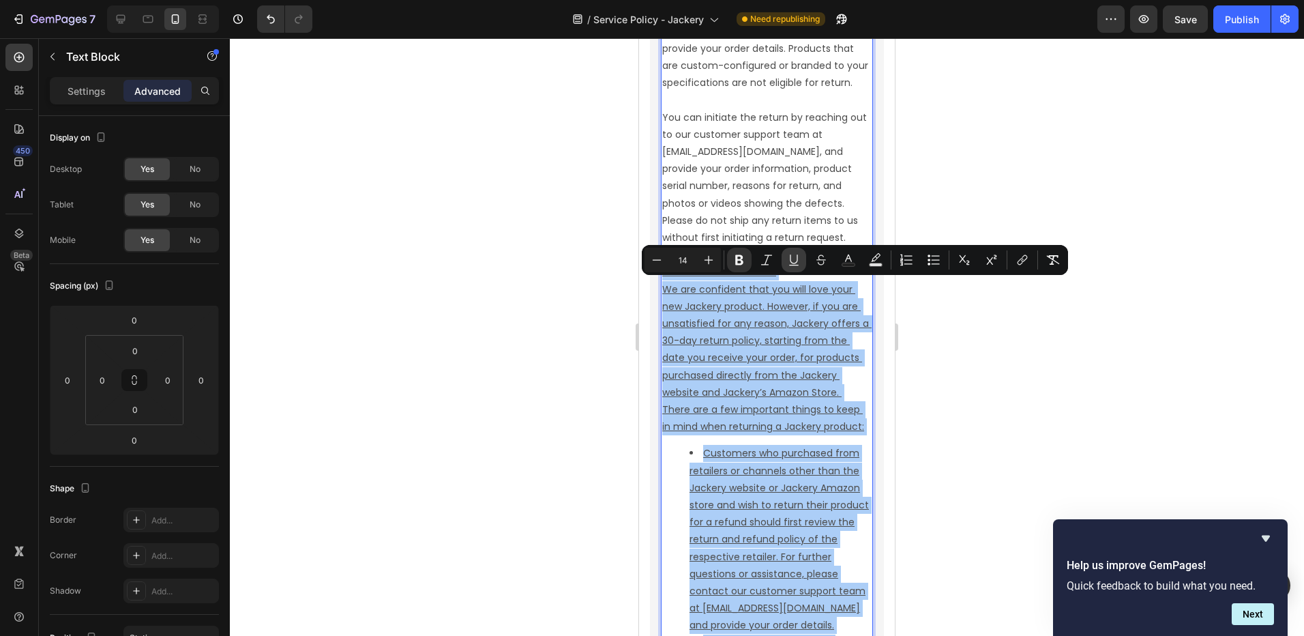
click at [790, 260] on icon "Editor contextual toolbar" at bounding box center [794, 260] width 14 height 14
click at [1021, 402] on div at bounding box center [767, 337] width 1074 height 598
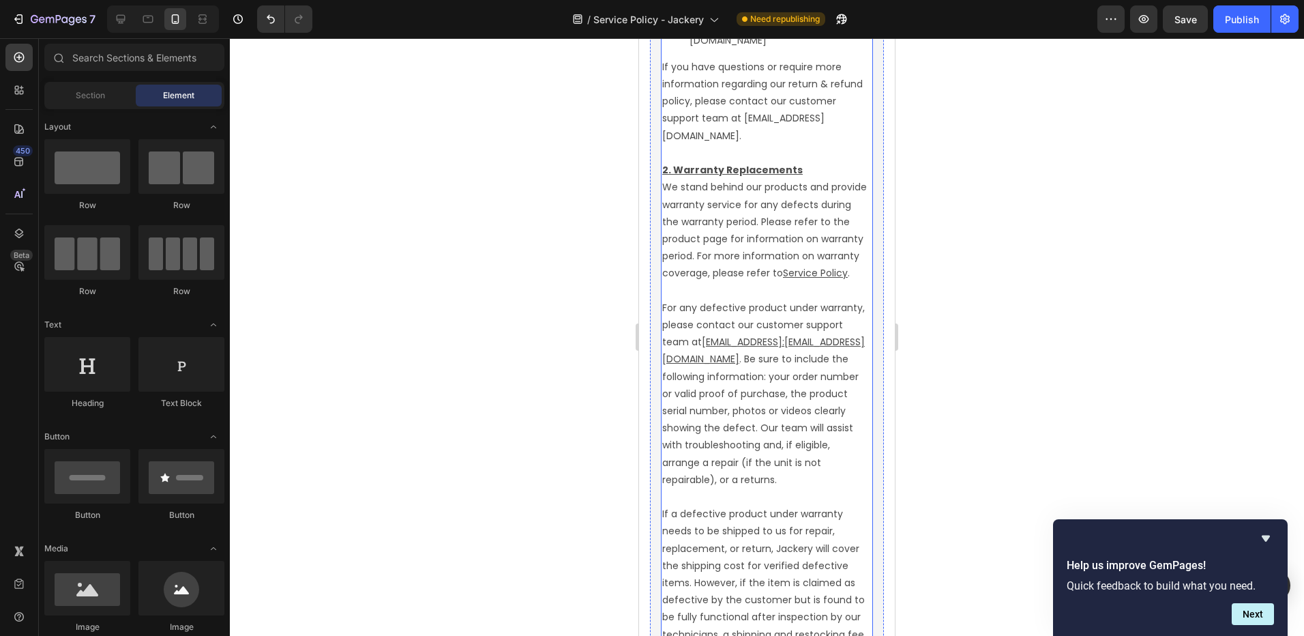
scroll to position [4062, 0]
click at [783, 277] on link "Service Policy ." at bounding box center [816, 270] width 67 height 14
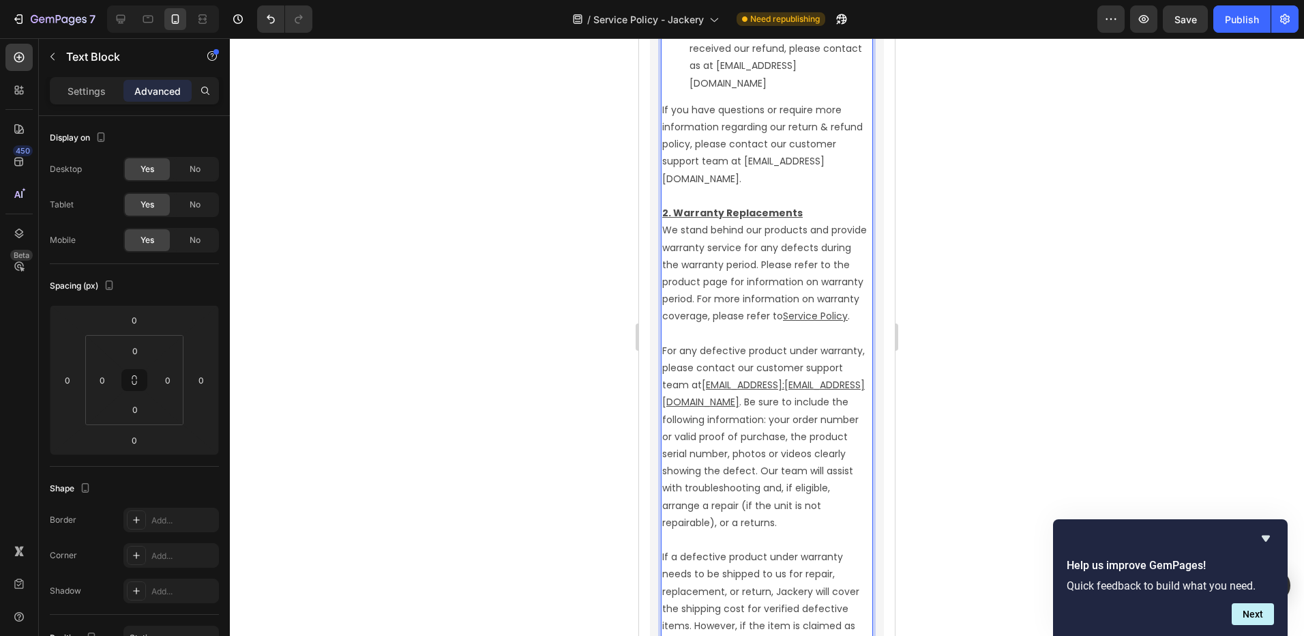
scroll to position [4050, 0]
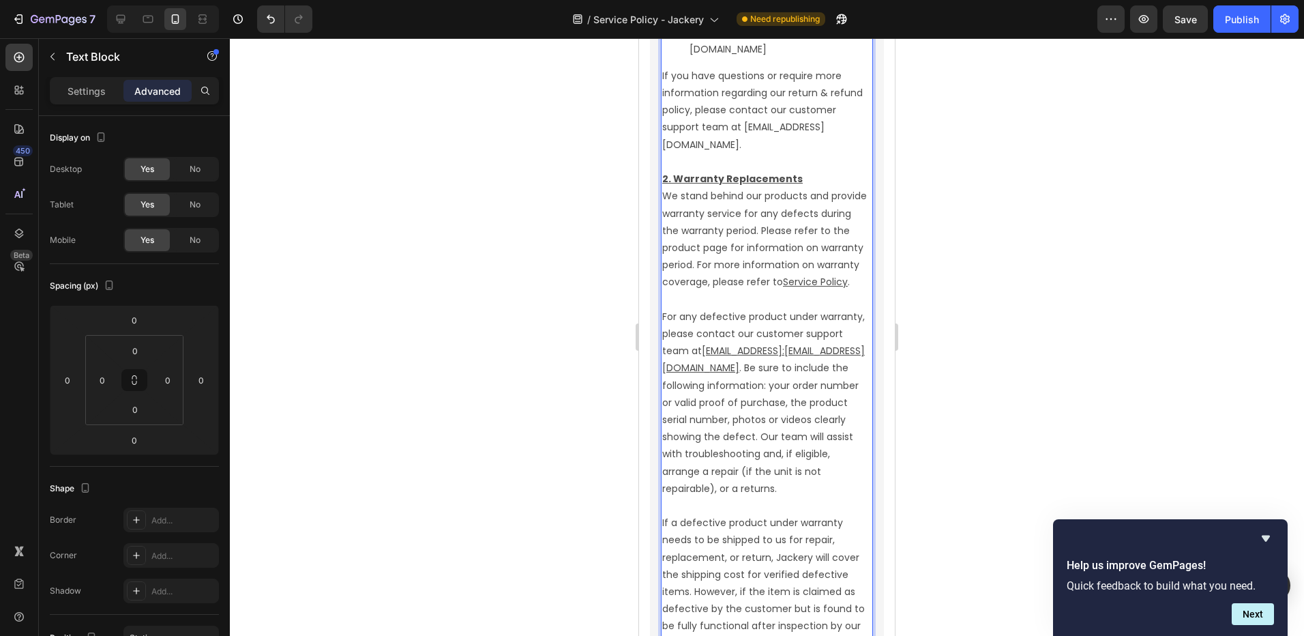
click at [783, 289] on link "Service Policy ." at bounding box center [816, 282] width 67 height 14
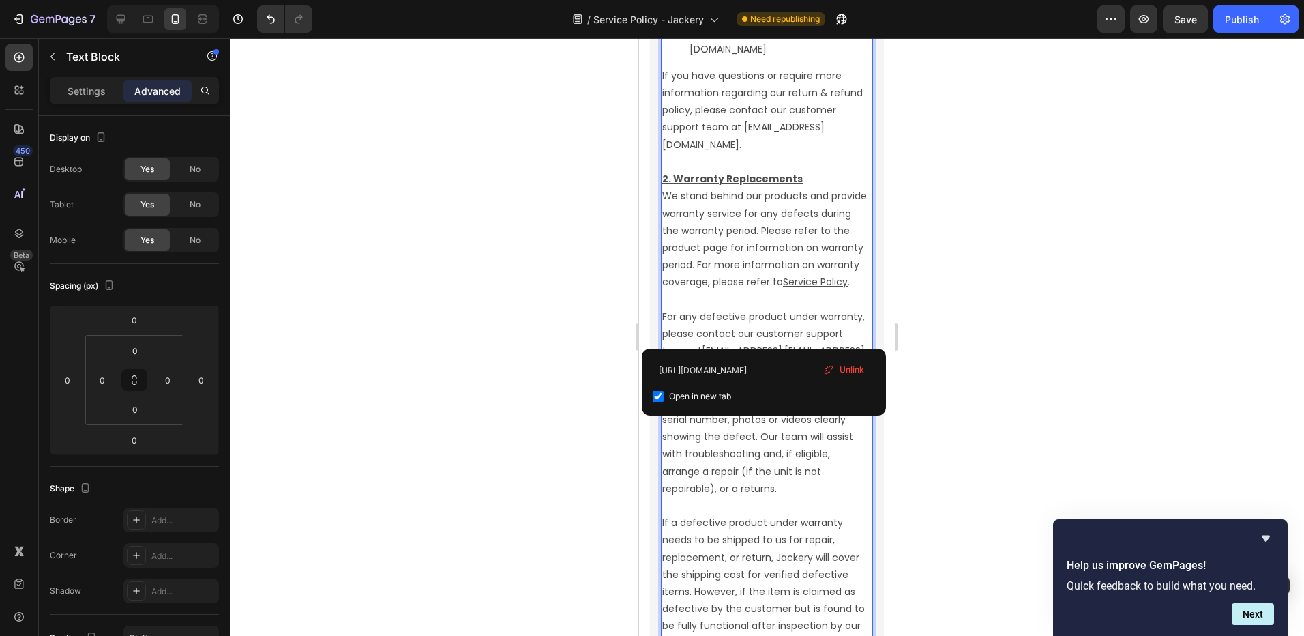
click at [718, 436] on p "2. Warranty Replacements We stand behind our products and provide warranty serv…" at bounding box center [766, 334] width 209 height 327
click at [785, 375] on u "hello@jackery.commailto:hello@jackery.com" at bounding box center [763, 359] width 203 height 31
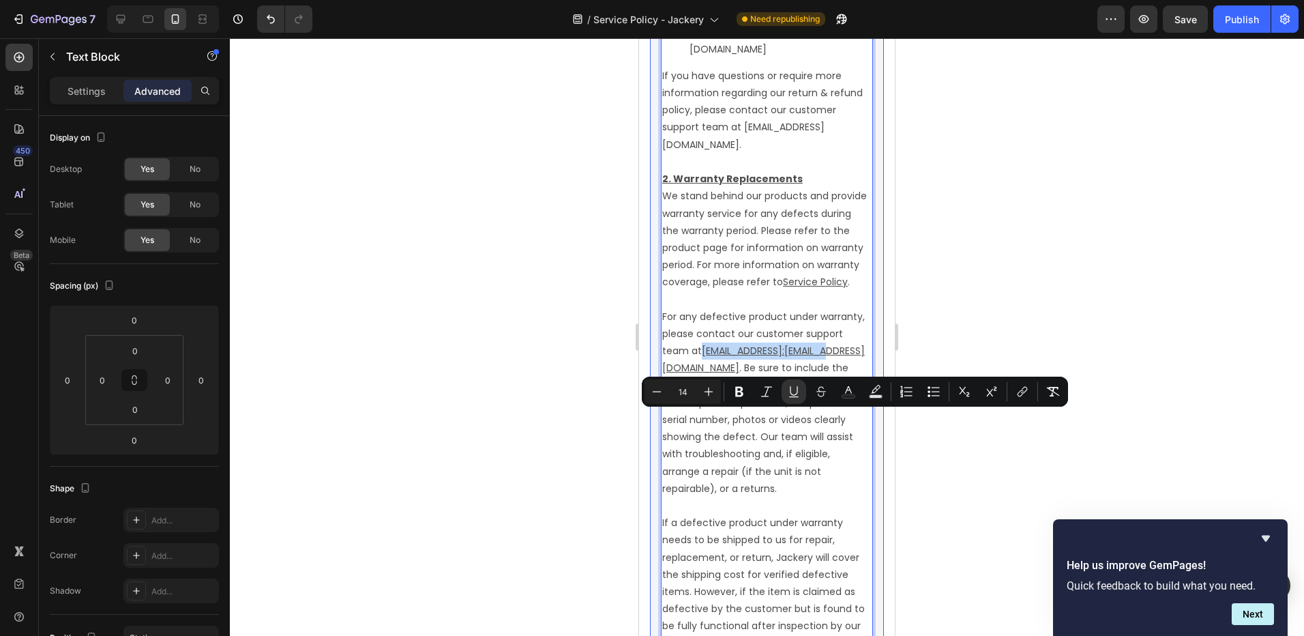
drag, startPoint x: 785, startPoint y: 421, endPoint x: 660, endPoint y: 422, distance: 125.5
click at [660, 422] on div "1. Limited Warranty Jackery Inc. warrants to the original consumer purchaser th…" at bounding box center [767, 127] width 234 height 4034
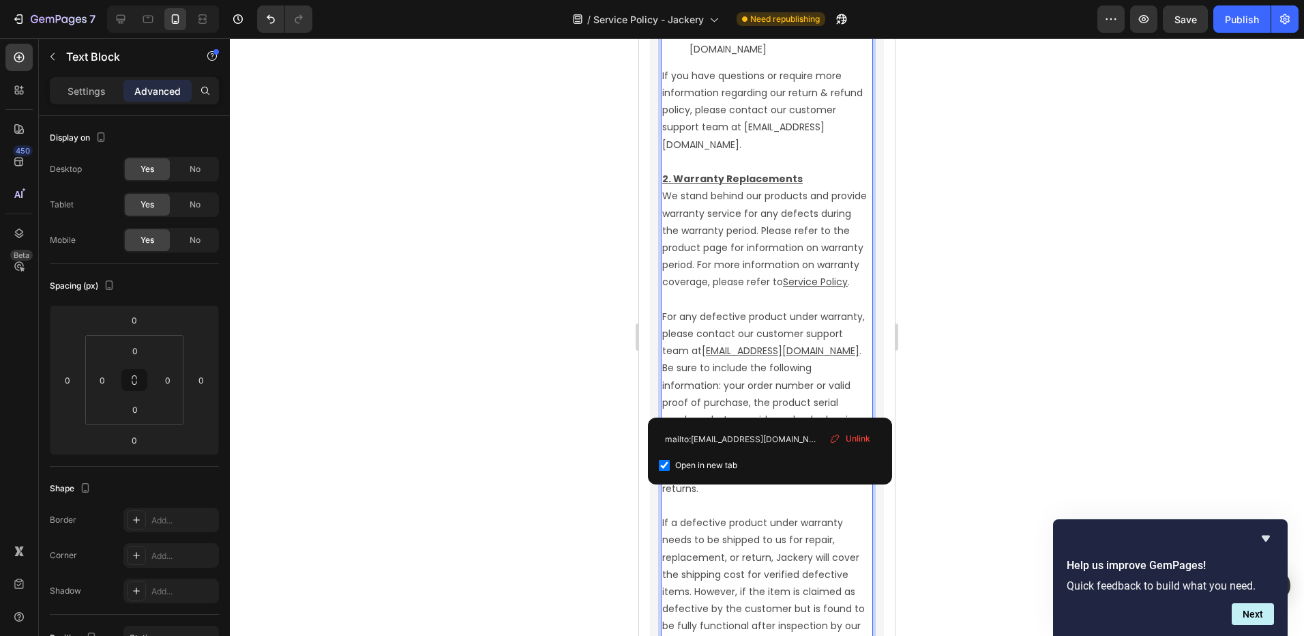
click at [834, 405] on p "2. Warranty Replacements We stand behind our products and provide warranty serv…" at bounding box center [766, 334] width 209 height 327
click at [916, 396] on div at bounding box center [767, 337] width 1074 height 598
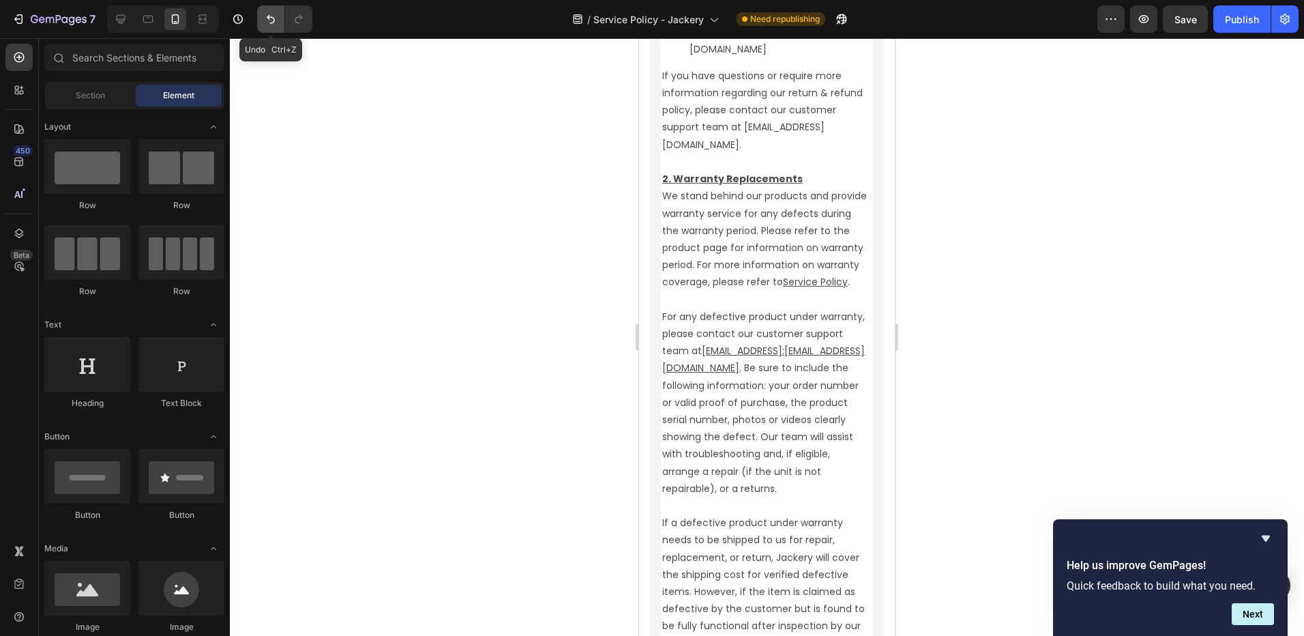
click at [270, 20] on icon "Undo/Redo" at bounding box center [271, 19] width 14 height 14
click at [296, 23] on icon "Undo/Redo" at bounding box center [299, 19] width 8 height 9
click at [518, 385] on div at bounding box center [767, 337] width 1074 height 598
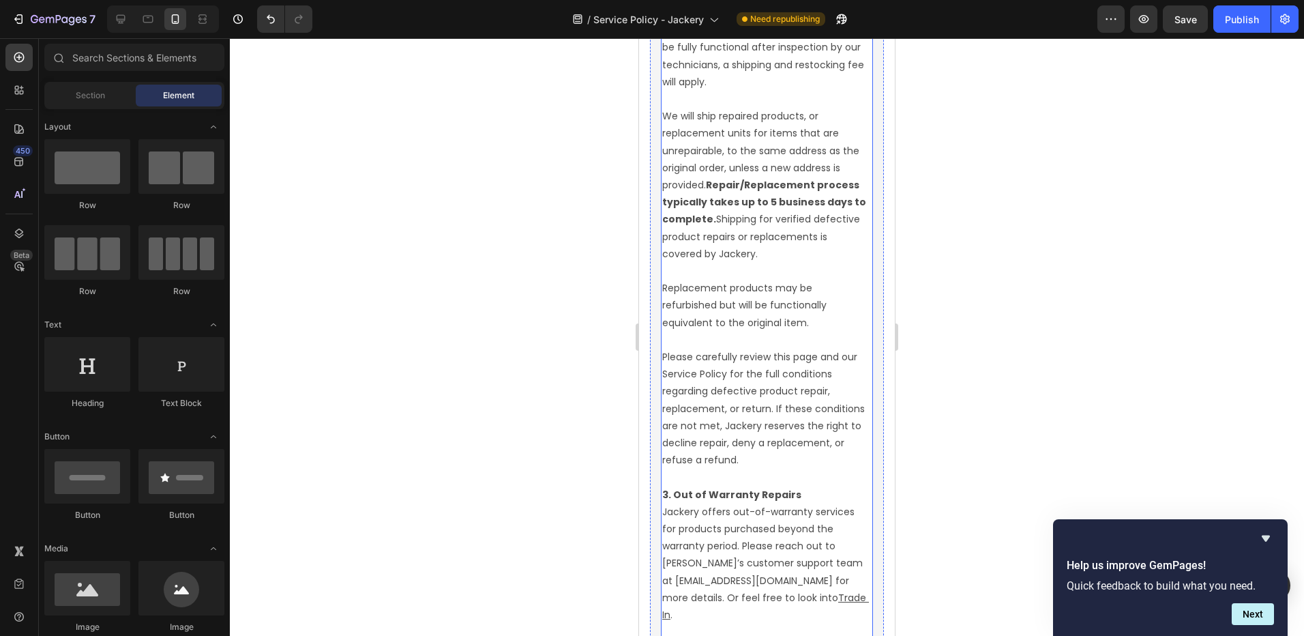
scroll to position [4732, 0]
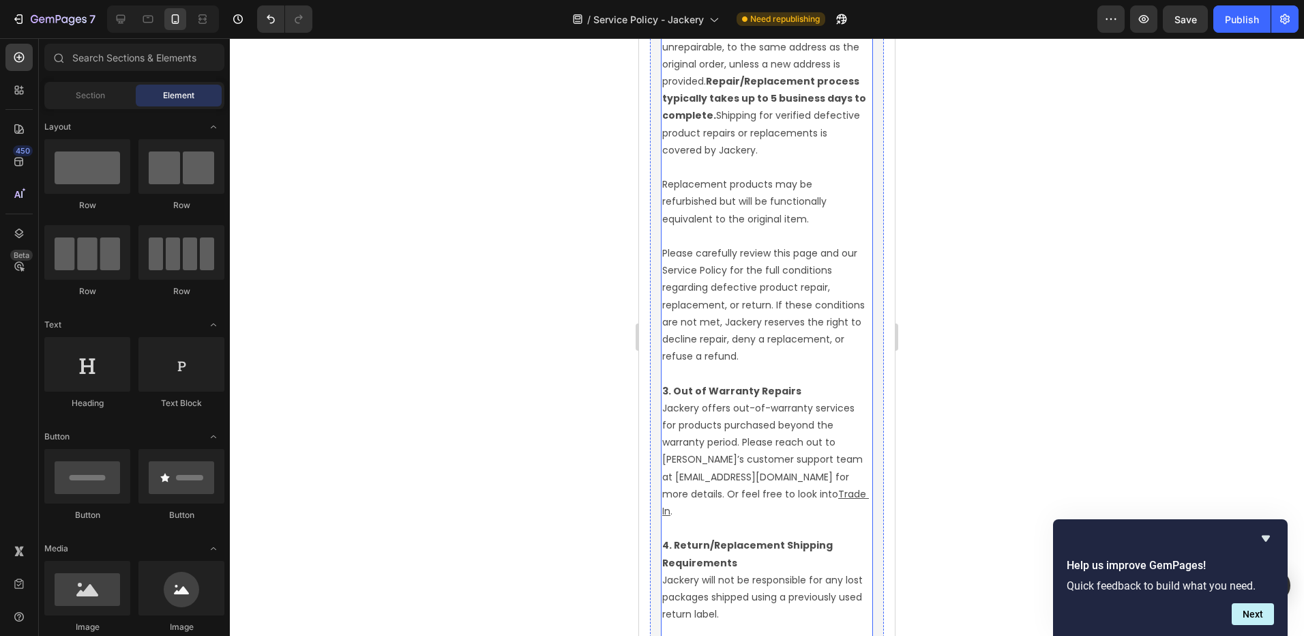
click at [705, 383] on p "Please carefully review this page and our Service Policy for the full condition…" at bounding box center [766, 314] width 209 height 138
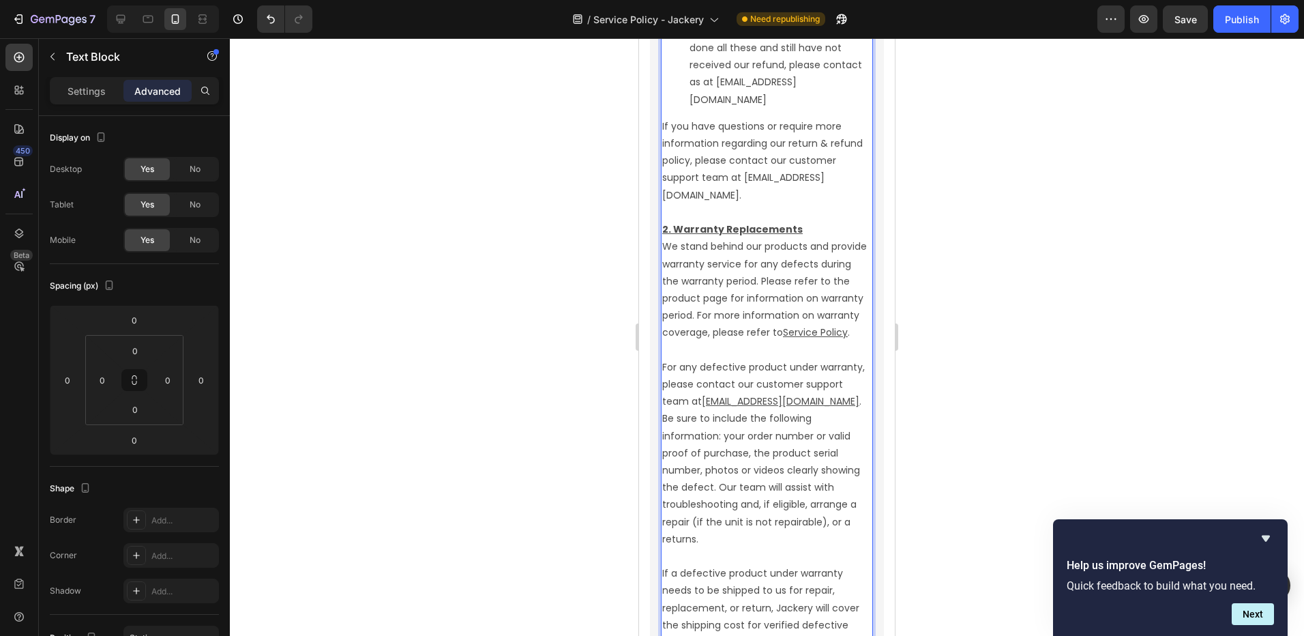
scroll to position [4164, 0]
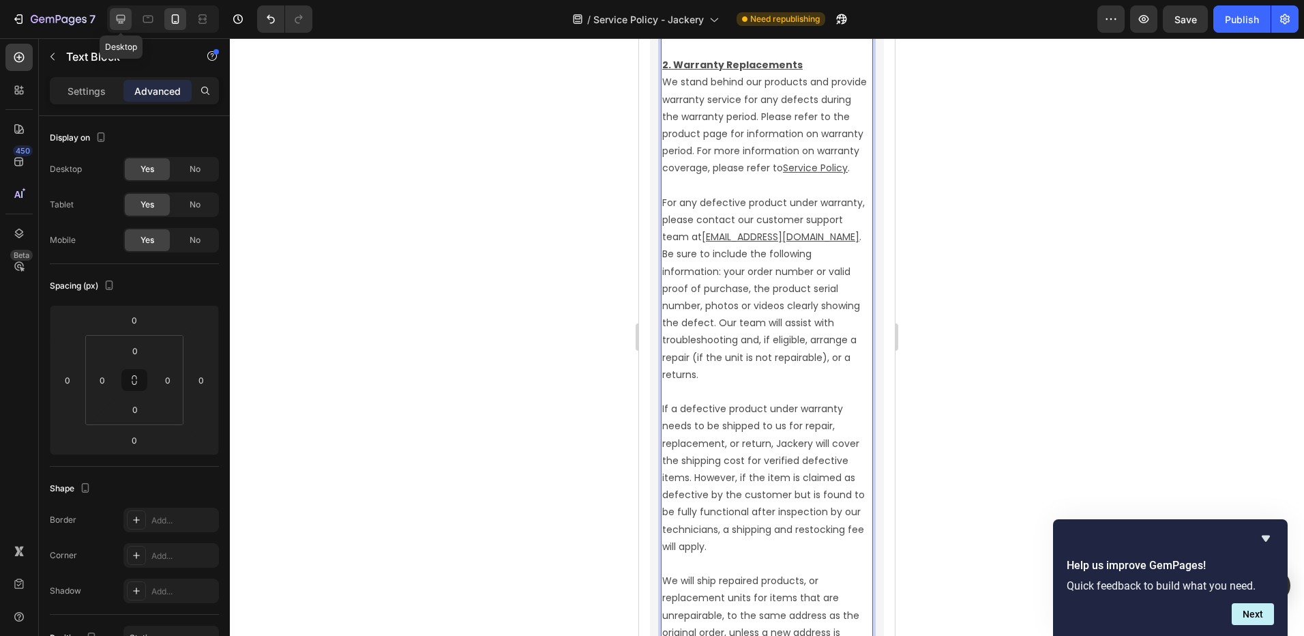
click at [119, 13] on icon at bounding box center [121, 19] width 14 height 14
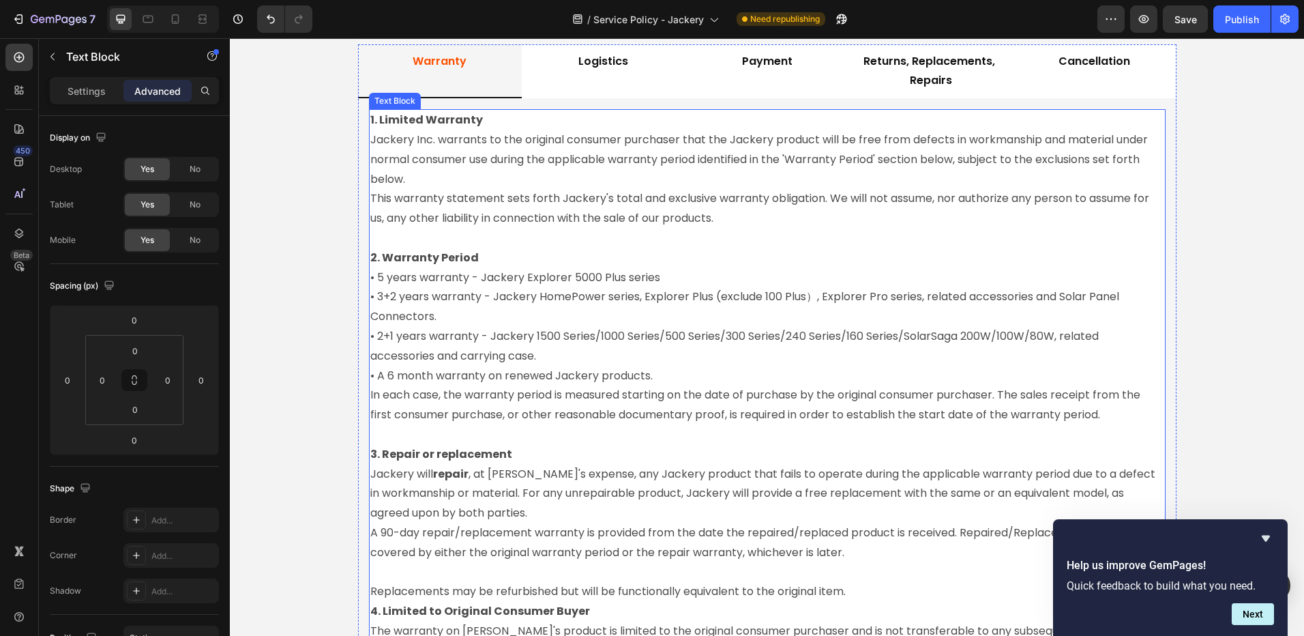
scroll to position [1933, 0]
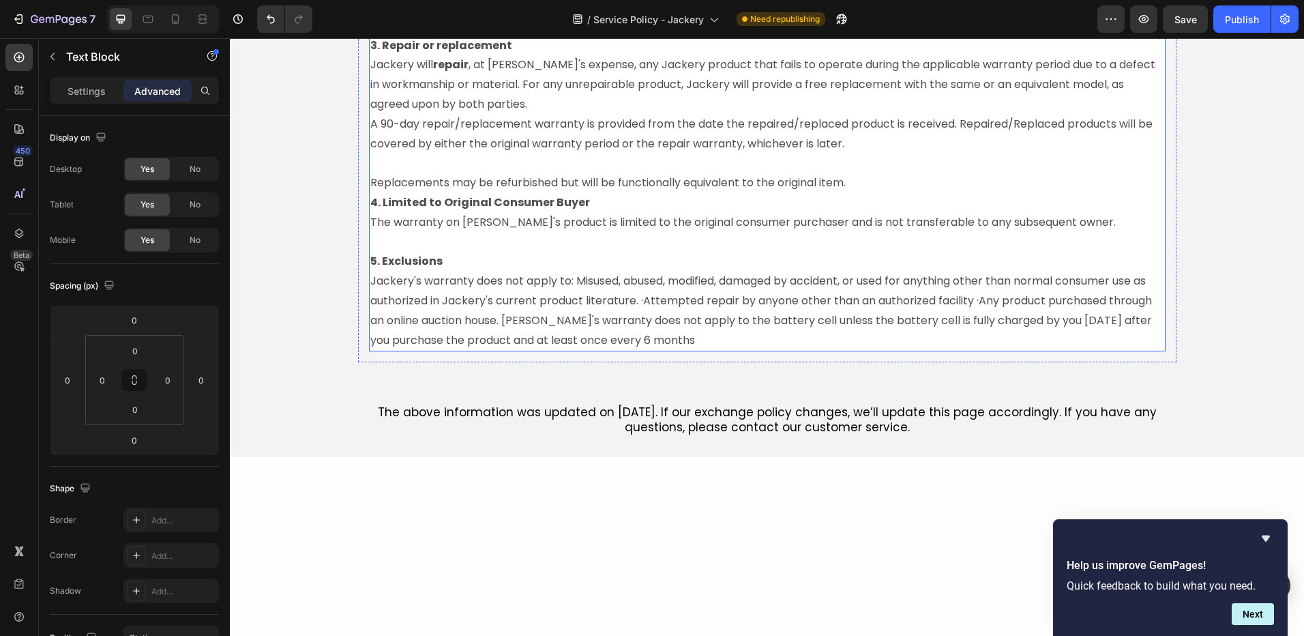
click at [912, 153] on p at bounding box center [767, 163] width 794 height 20
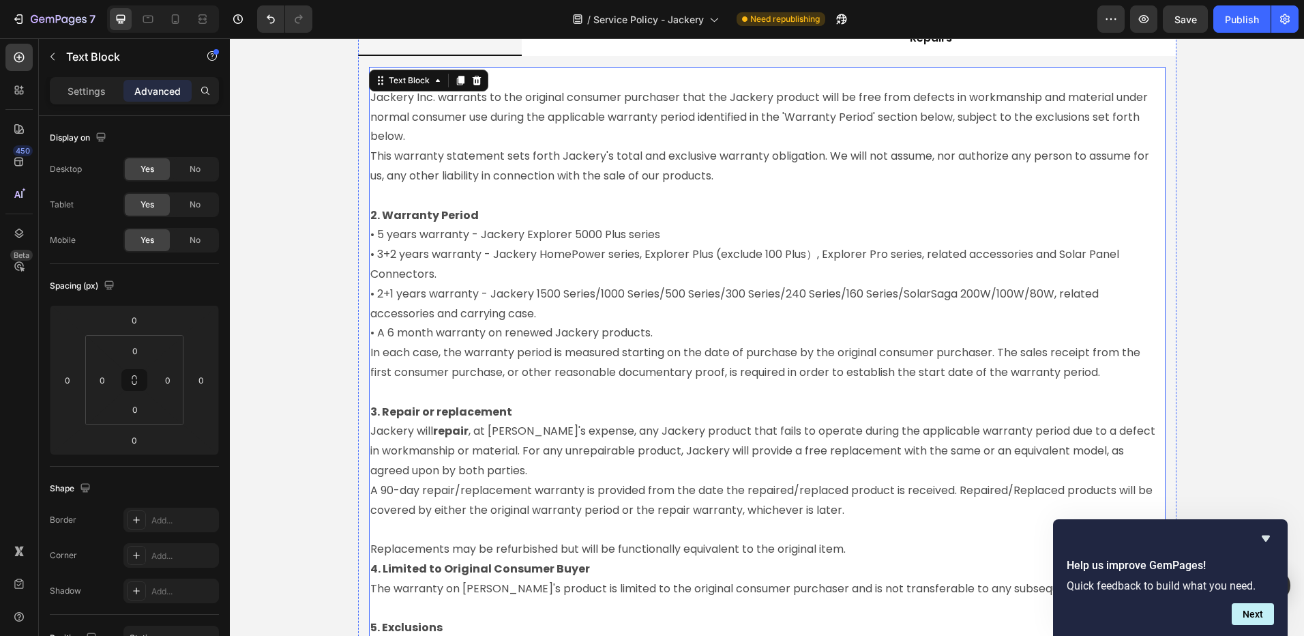
scroll to position [1319, 0]
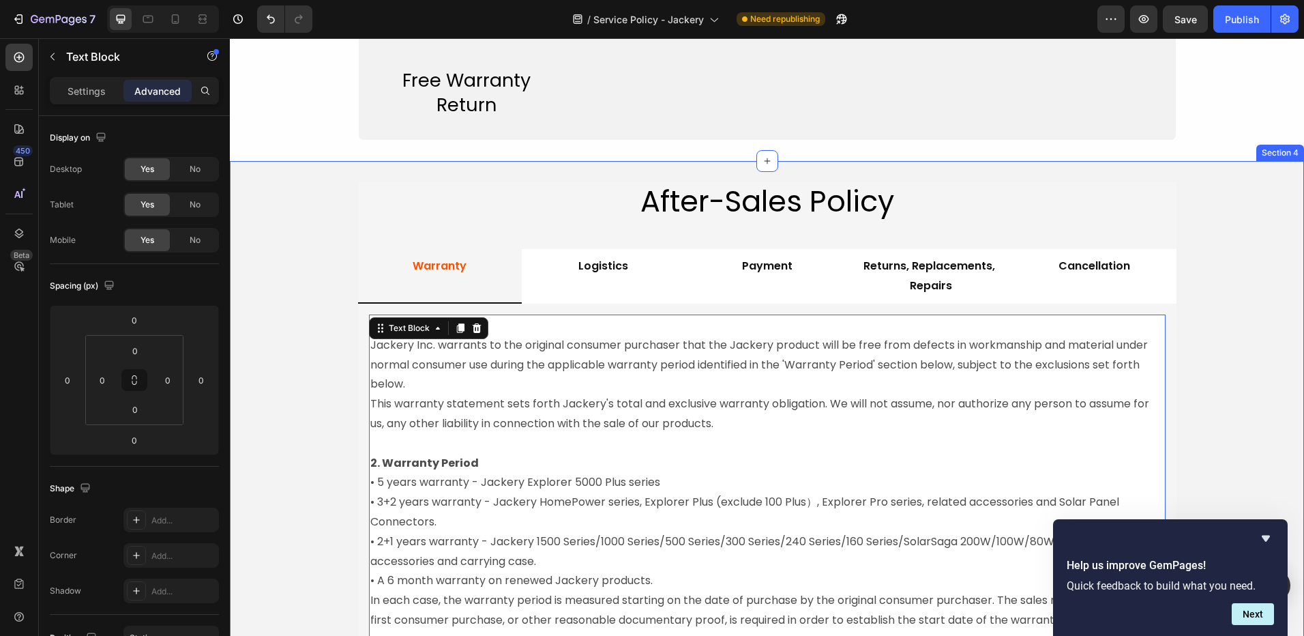
click at [916, 169] on div "After-Sales Policy Heading Warranty Logistics Payment Returns, Replacements, Re…" at bounding box center [767, 616] width 1074 height 910
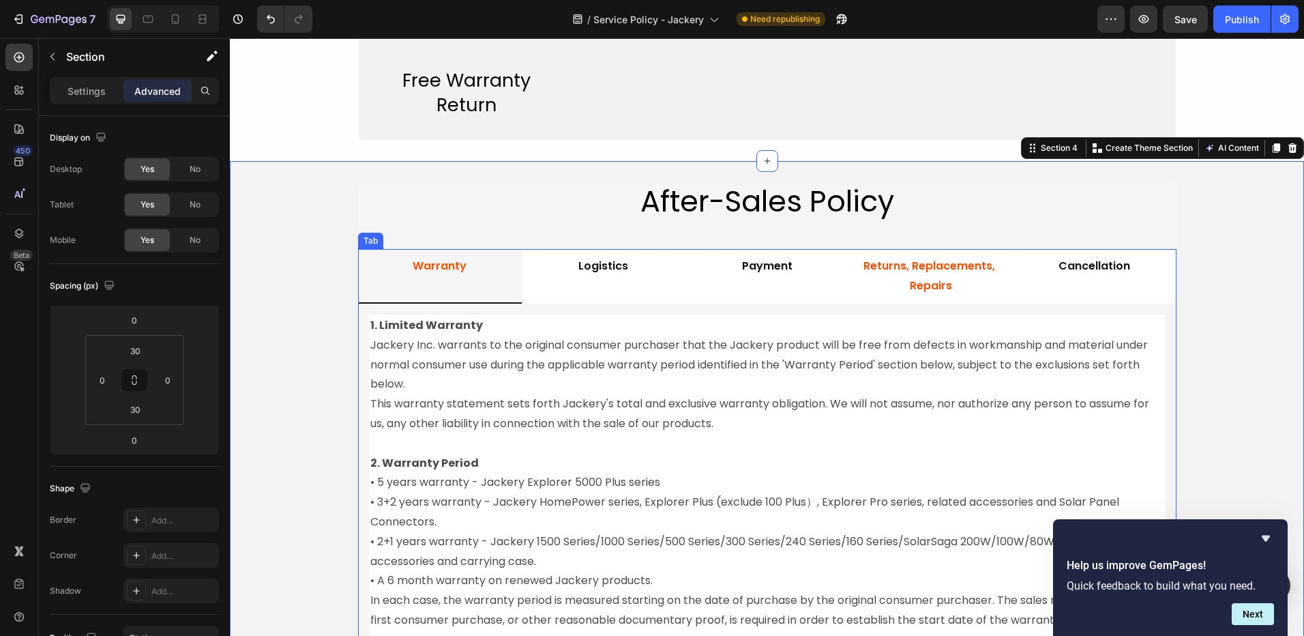
click at [941, 297] on div "Returns, Replacements, Repairs" at bounding box center [931, 276] width 142 height 44
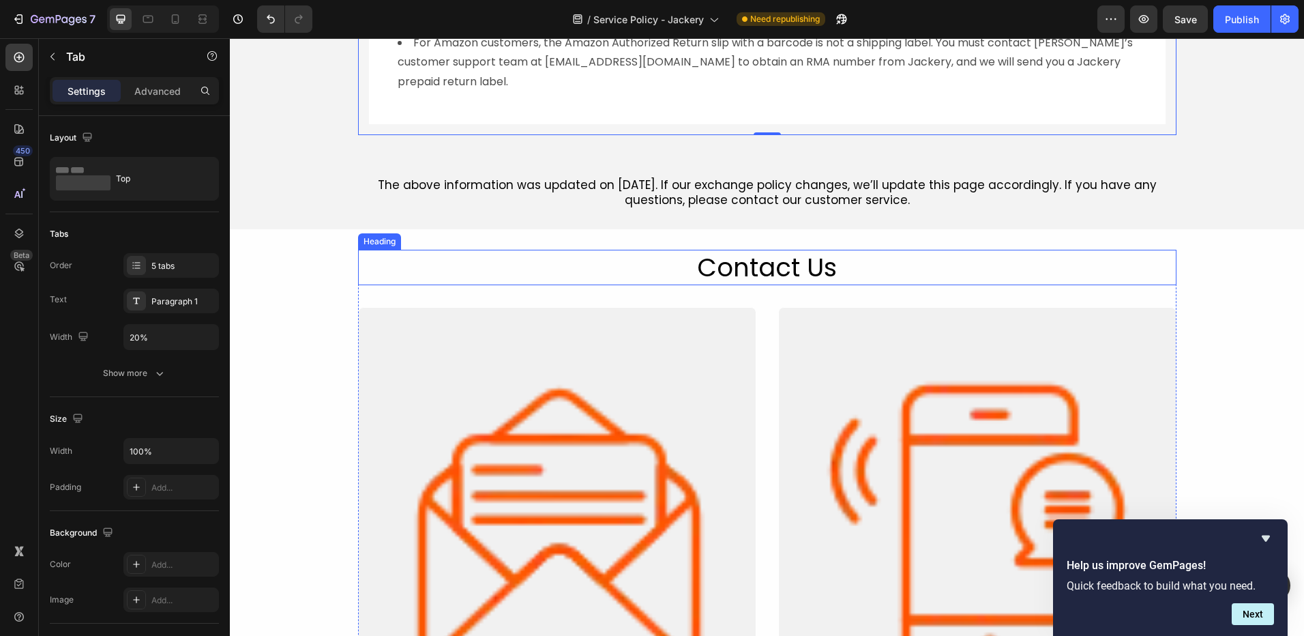
scroll to position [3365, 0]
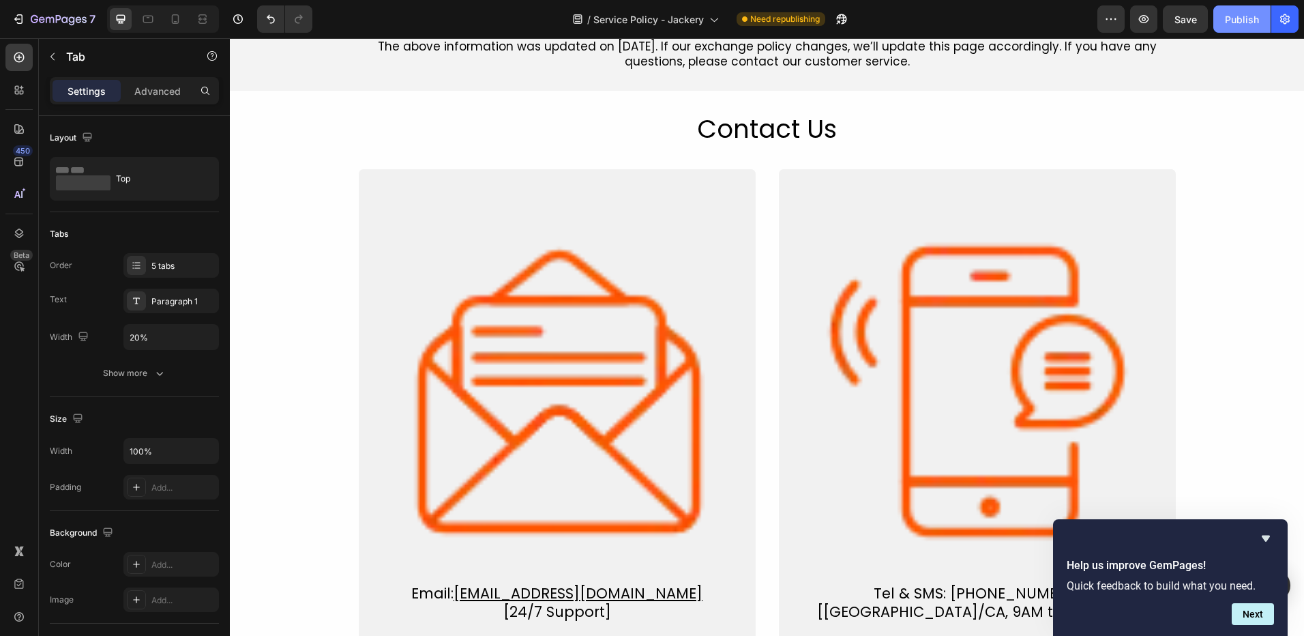
click at [1235, 14] on div "Publish" at bounding box center [1242, 19] width 34 height 14
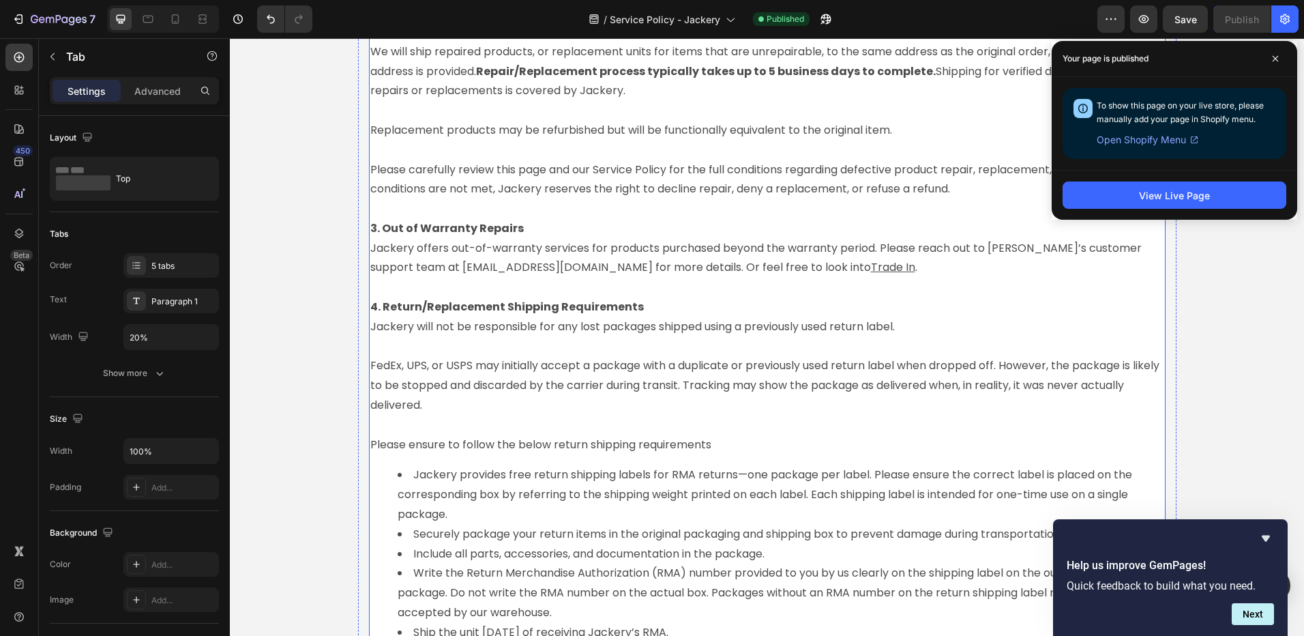
scroll to position [2547, 0]
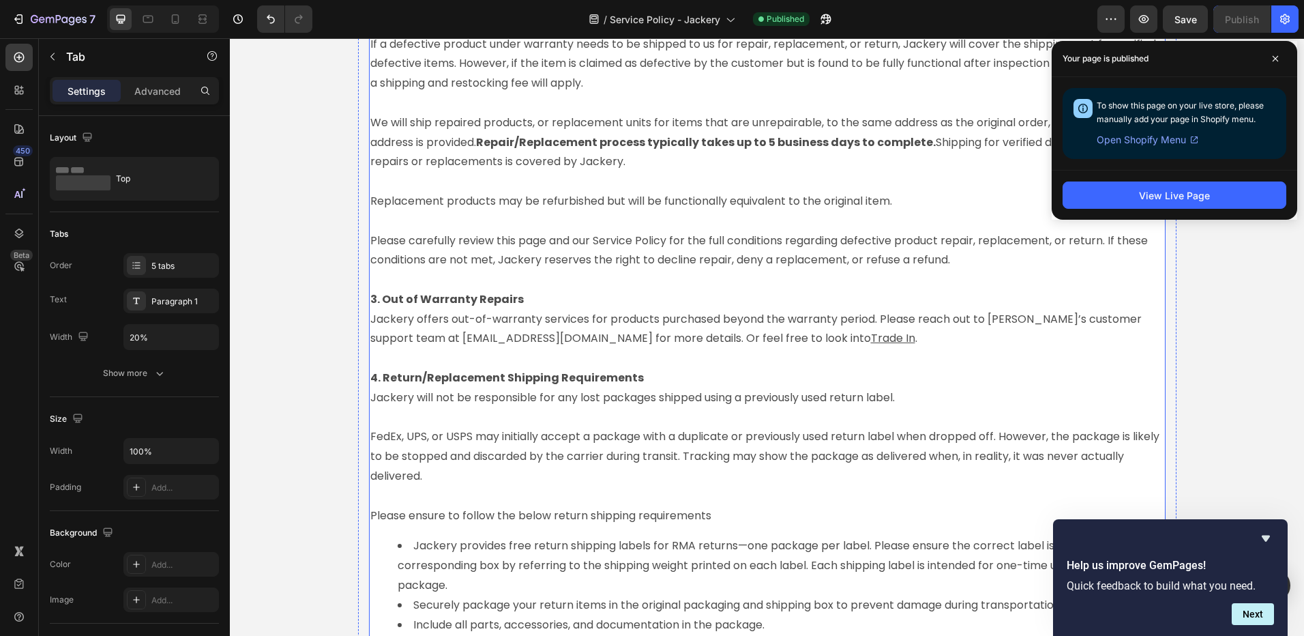
drag, startPoint x: 710, startPoint y: 478, endPoint x: 797, endPoint y: 463, distance: 88.7
click at [792, 470] on p "FedEx, UPS, or USPS may initially accept a package with a duplicate or previous…" at bounding box center [767, 456] width 794 height 59
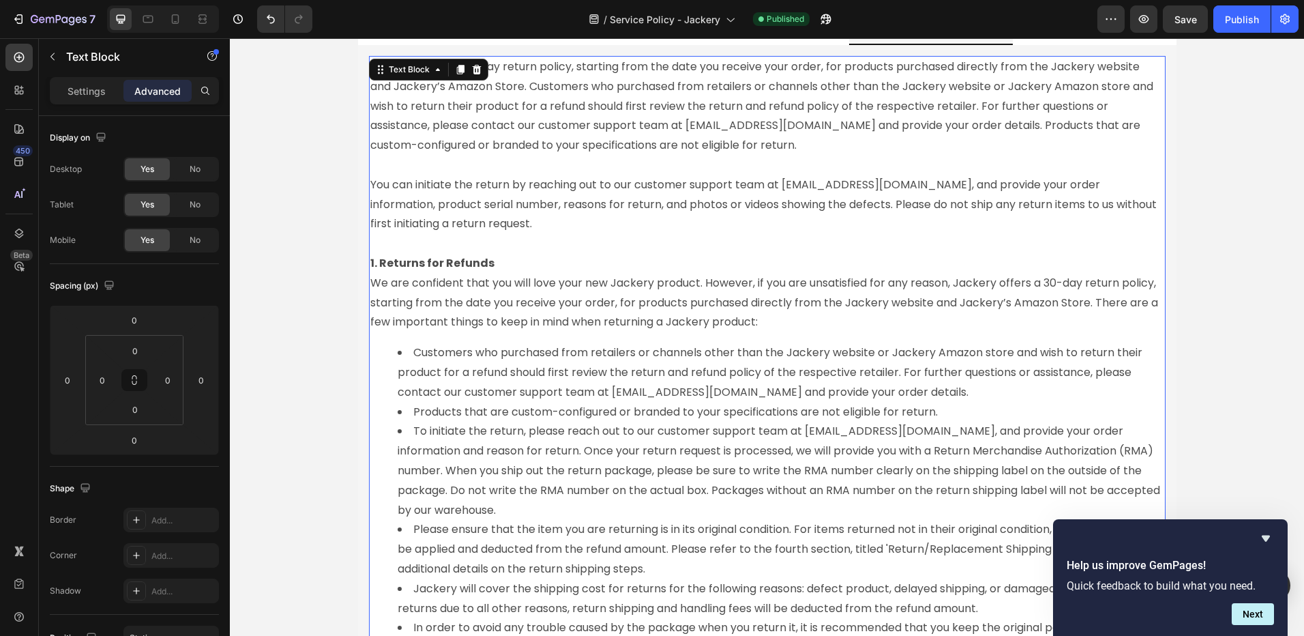
scroll to position [1387, 0]
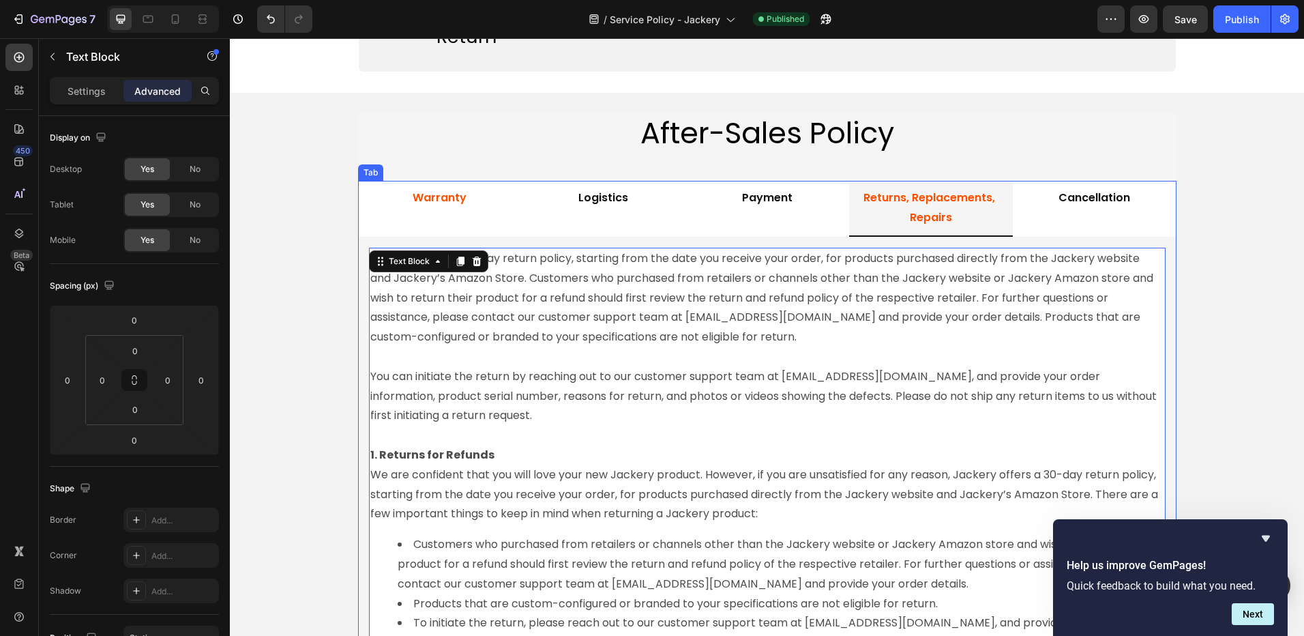
click at [412, 219] on div "Warranty" at bounding box center [440, 208] width 58 height 45
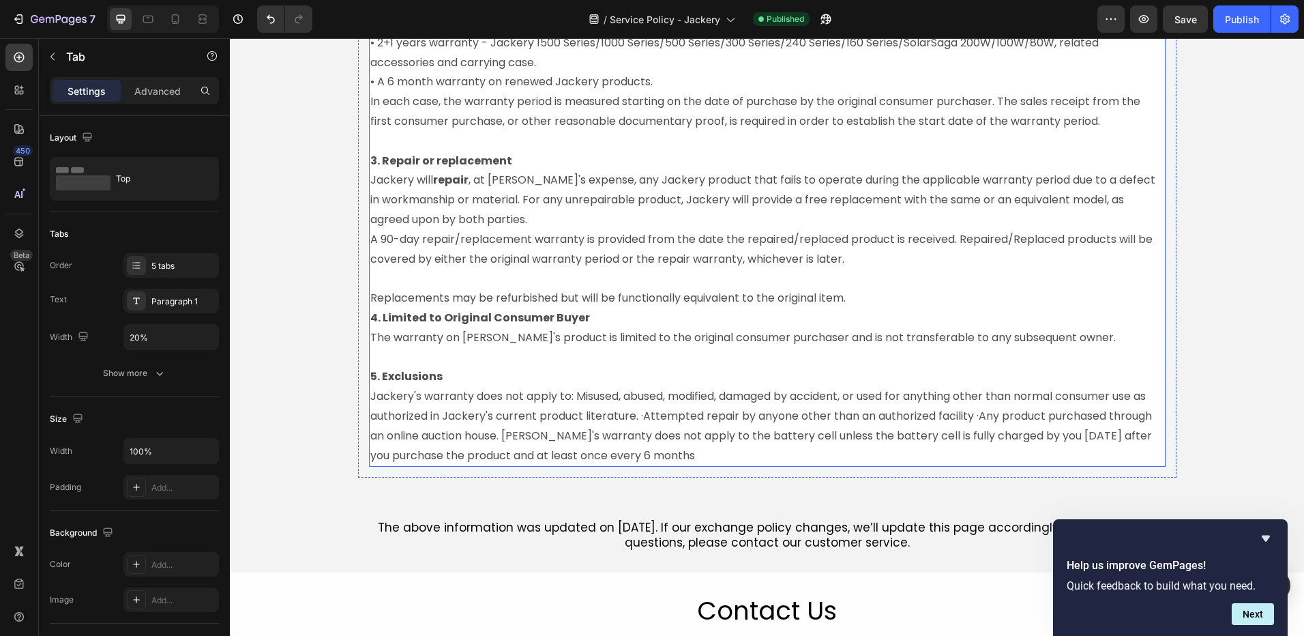
scroll to position [1842, 0]
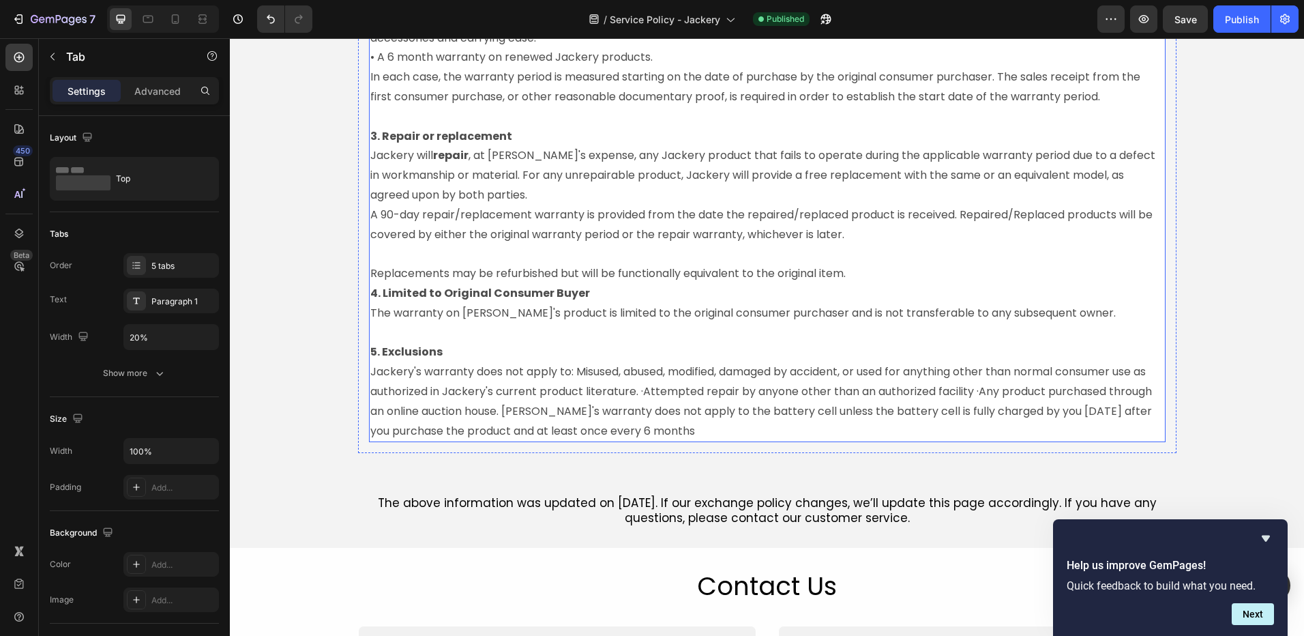
click at [572, 393] on p "Jackery's warranty does not apply to: Misused, abused, modified, damaged by acc…" at bounding box center [767, 401] width 794 height 78
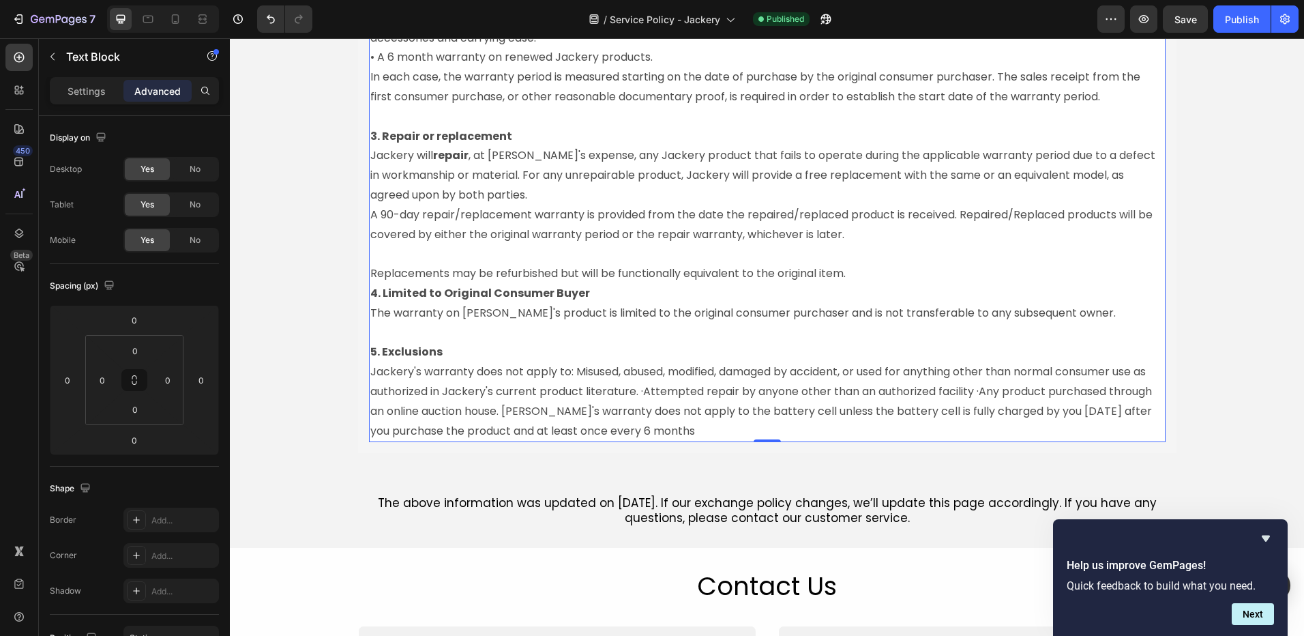
click at [586, 392] on p "Jackery's warranty does not apply to: Misused, abused, modified, damaged by acc…" at bounding box center [767, 401] width 794 height 78
click at [654, 411] on p "Jackery's warranty does not apply to: Misused, abused, modified, damaged by acc…" at bounding box center [767, 401] width 794 height 78
click at [654, 410] on p "Jackery's warranty does not apply to: Misused, abused, modified, damaged by acc…" at bounding box center [767, 401] width 794 height 78
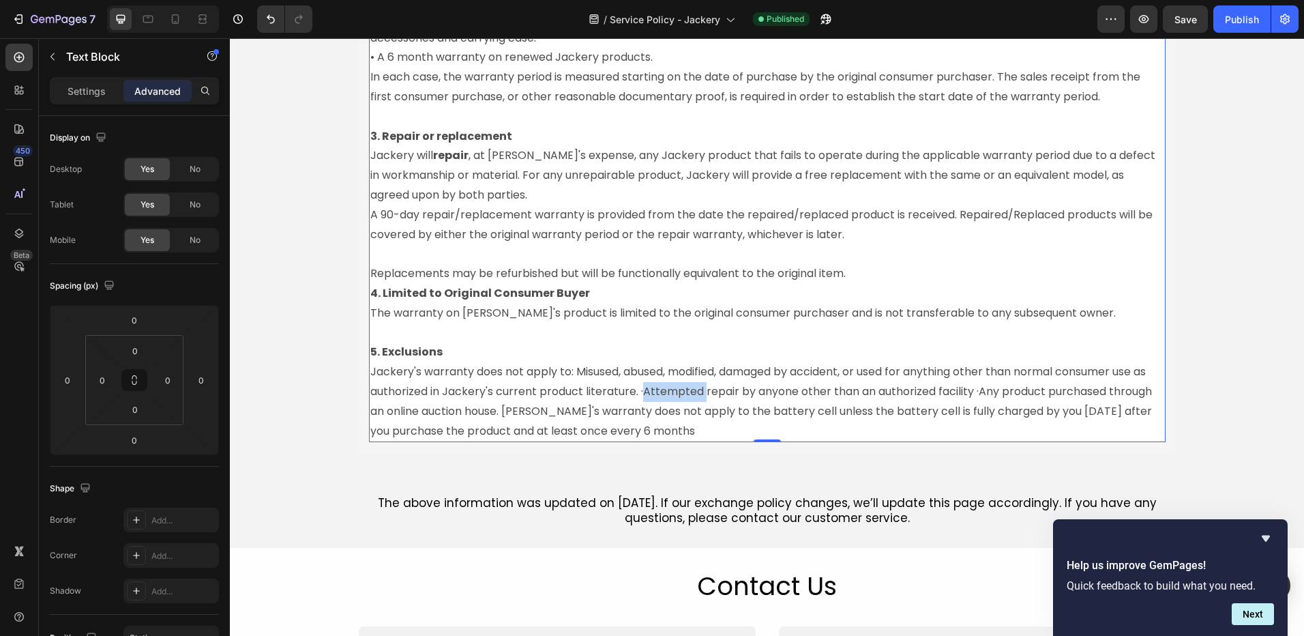
click at [652, 411] on p "Jackery's warranty does not apply to: Misused, abused, modified, damaged by acc…" at bounding box center [767, 401] width 794 height 78
drag, startPoint x: 651, startPoint y: 412, endPoint x: 658, endPoint y: 421, distance: 11.2
click at [651, 413] on p "Jackery's warranty does not apply to: Misused, abused, modified, damaged by acc…" at bounding box center [767, 401] width 794 height 78
click at [664, 426] on p "Jackery's warranty does not apply to: Misused, abused, modified, damaged by acc…" at bounding box center [767, 401] width 794 height 78
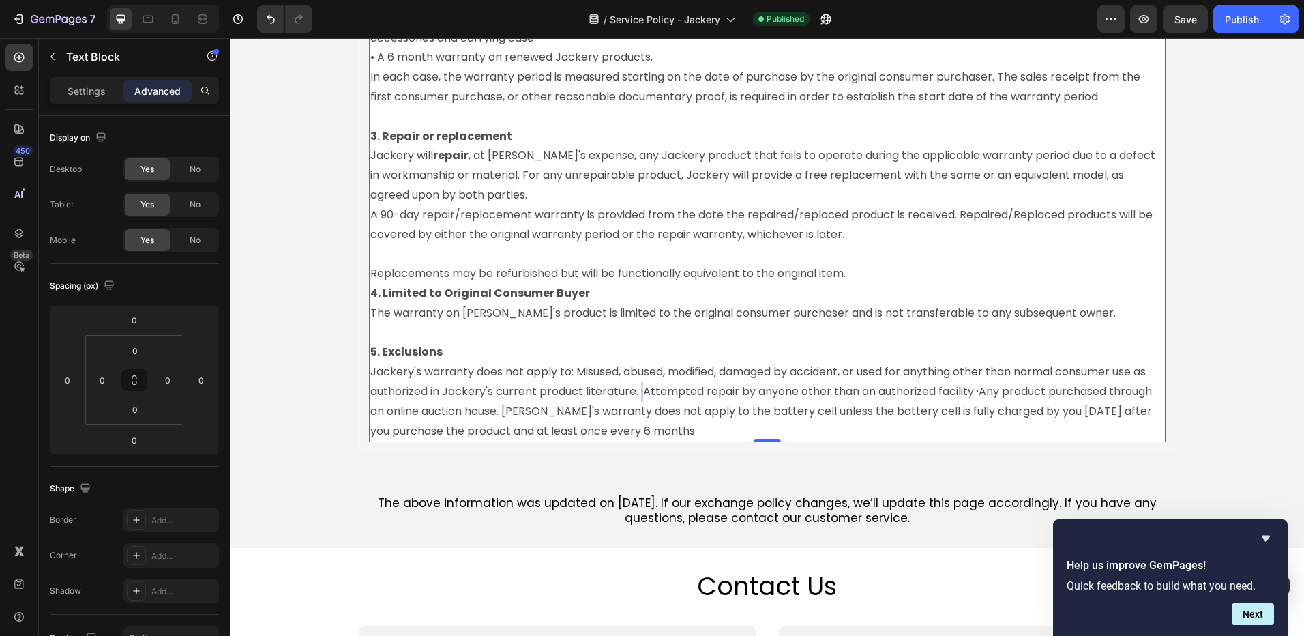
click at [654, 411] on p "Jackery's warranty does not apply to: Misused, abused, modified, damaged by acc…" at bounding box center [767, 401] width 794 height 78
copy p "·"
click at [572, 394] on p "Jackery's warranty does not apply to: Misused, abused, modified, damaged by acc…" at bounding box center [767, 401] width 794 height 78
click at [572, 396] on p "Jackery's warranty does not apply to: ·Misused, abused, modified, damaged by ac…" at bounding box center [767, 401] width 794 height 78
click at [571, 394] on p "Jackery's warranty does not apply to: ·Misused, abused, modified, damaged by ac…" at bounding box center [767, 401] width 794 height 78
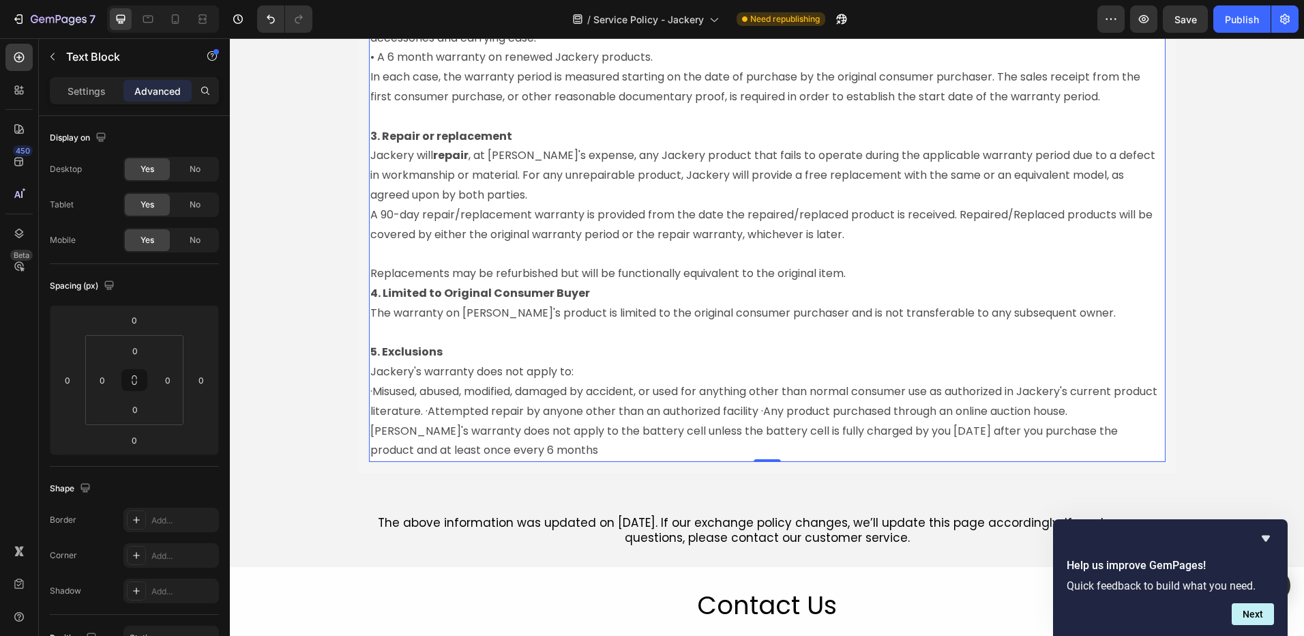
click at [466, 432] on p "·Misused, abused, modified, damaged by accident, or used for anything other tha…" at bounding box center [767, 421] width 794 height 78
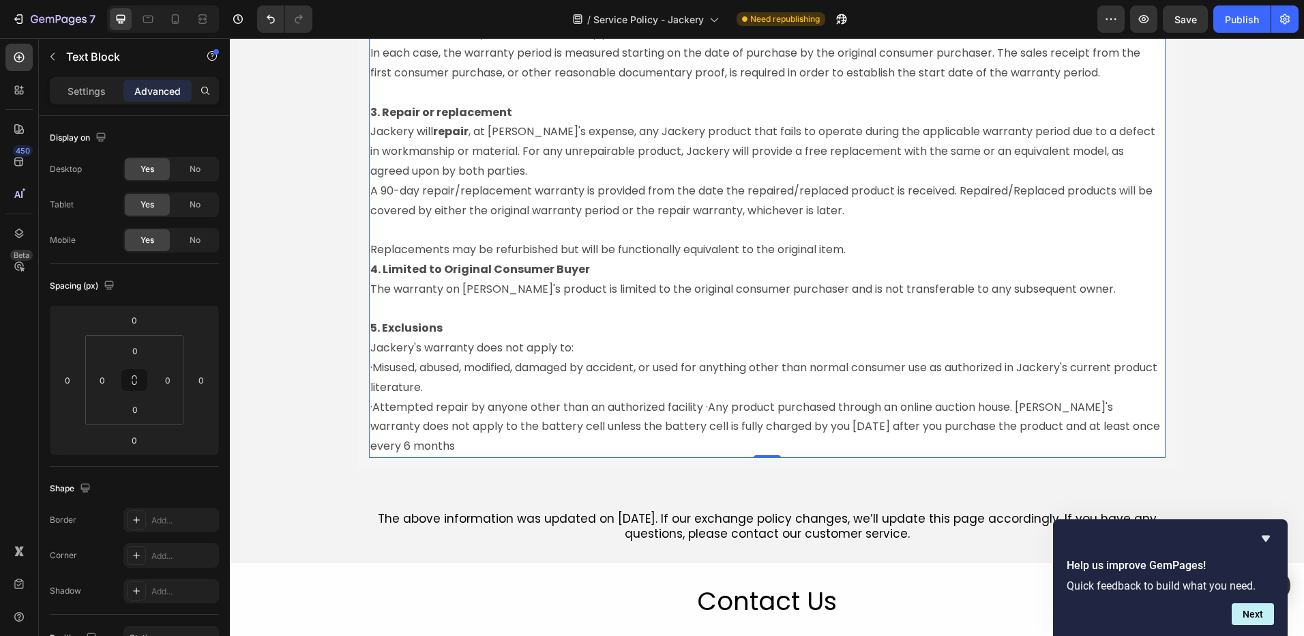
scroll to position [1978, 0]
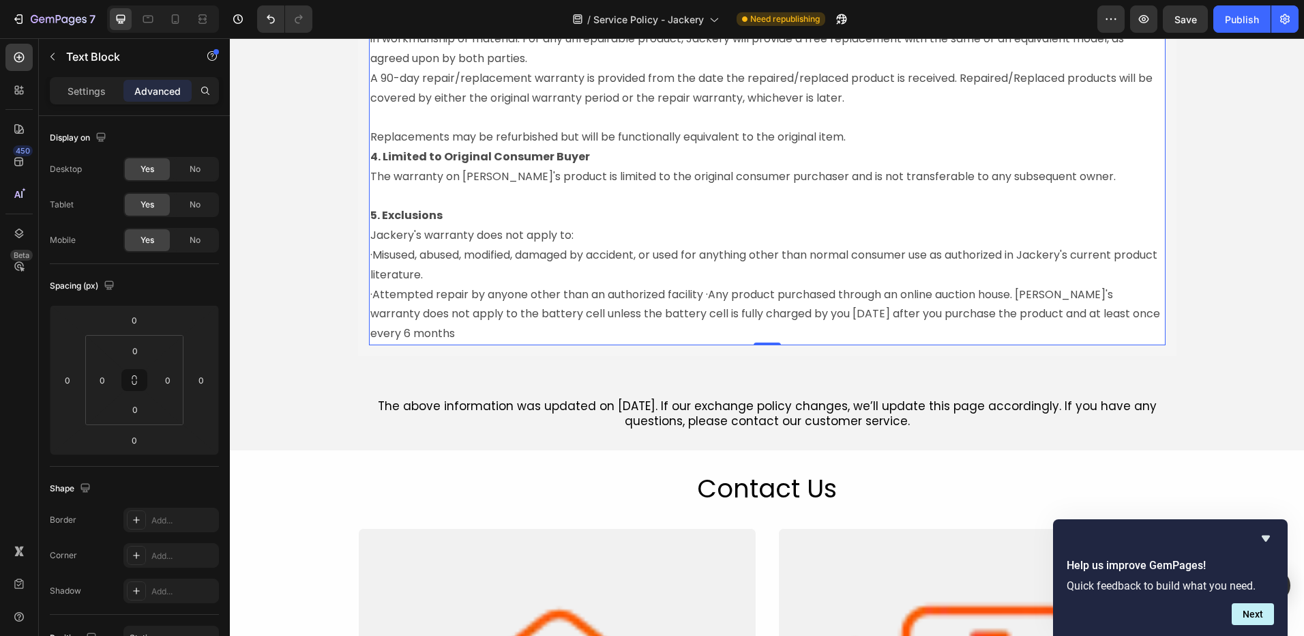
click at [703, 313] on p "·Attempted repair by anyone other than an authorized facility ·Any product purc…" at bounding box center [767, 314] width 794 height 59
click at [702, 314] on p "·Attempted repair by anyone other than an authorized facility ·Any product purc…" at bounding box center [767, 314] width 794 height 59
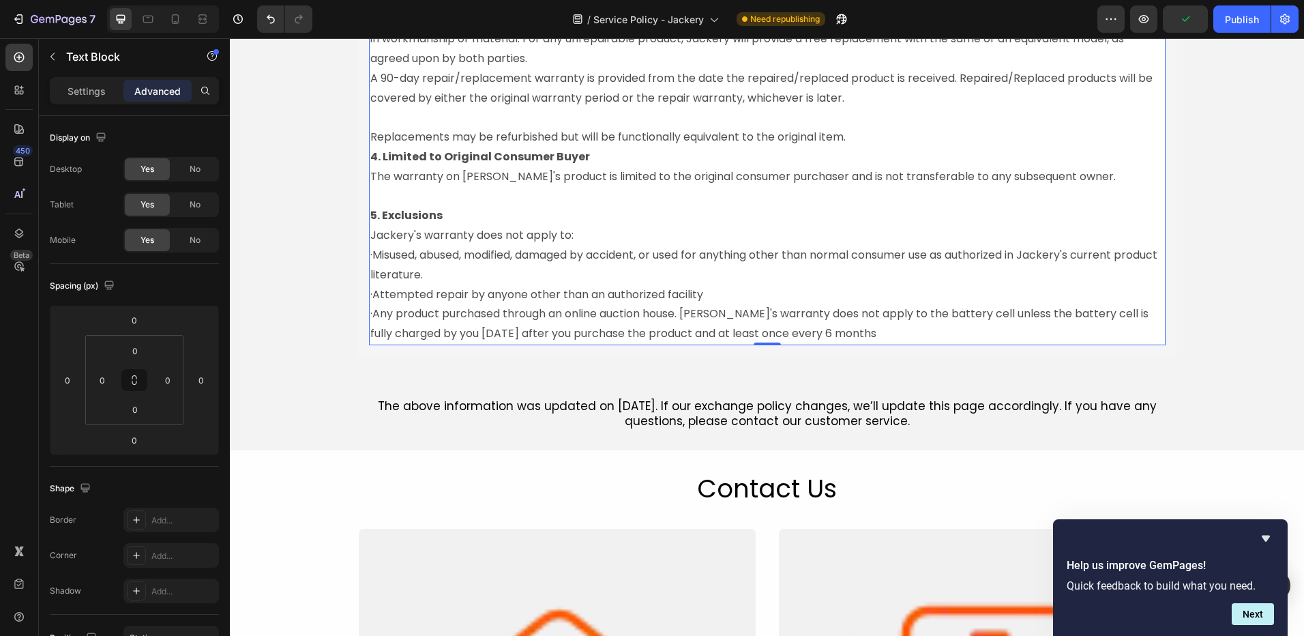
click at [685, 336] on p "·Any product purchased through an online auction house. Jackery's warranty does…" at bounding box center [767, 324] width 794 height 40
click at [684, 336] on p "·Any product purchased through an online auction house. Jackery's warranty does…" at bounding box center [767, 324] width 794 height 40
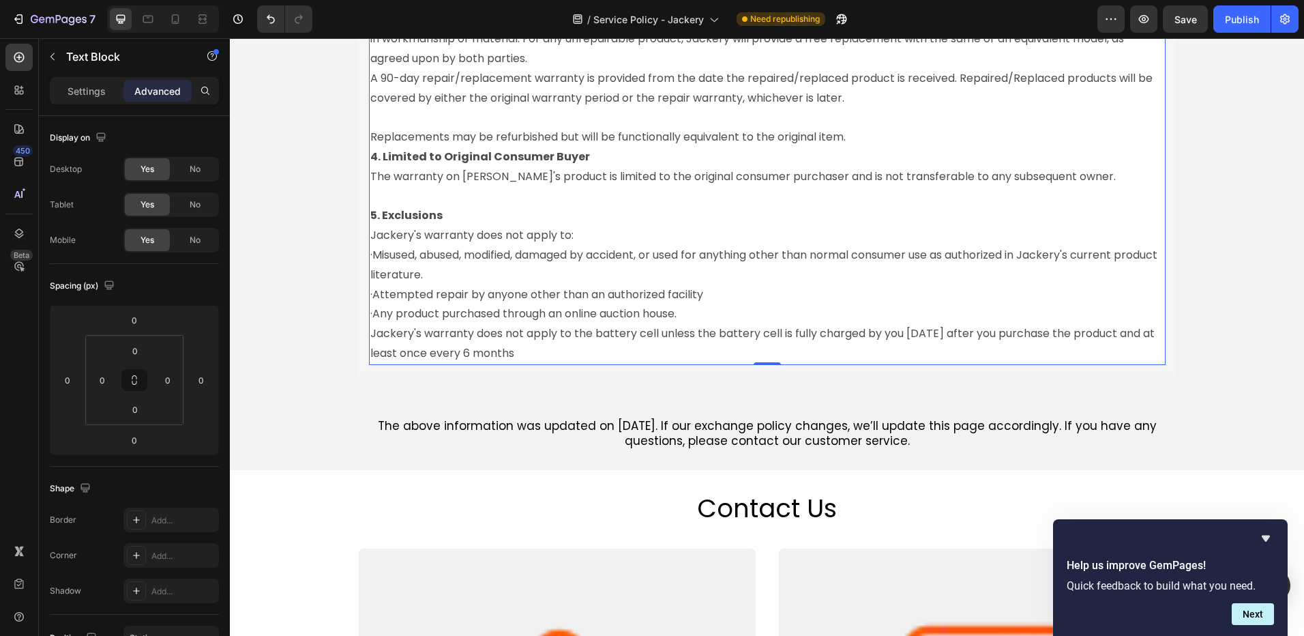
click at [614, 364] on p "Jackery's warranty does not apply to the battery cell unless the battery cell i…" at bounding box center [767, 344] width 794 height 40
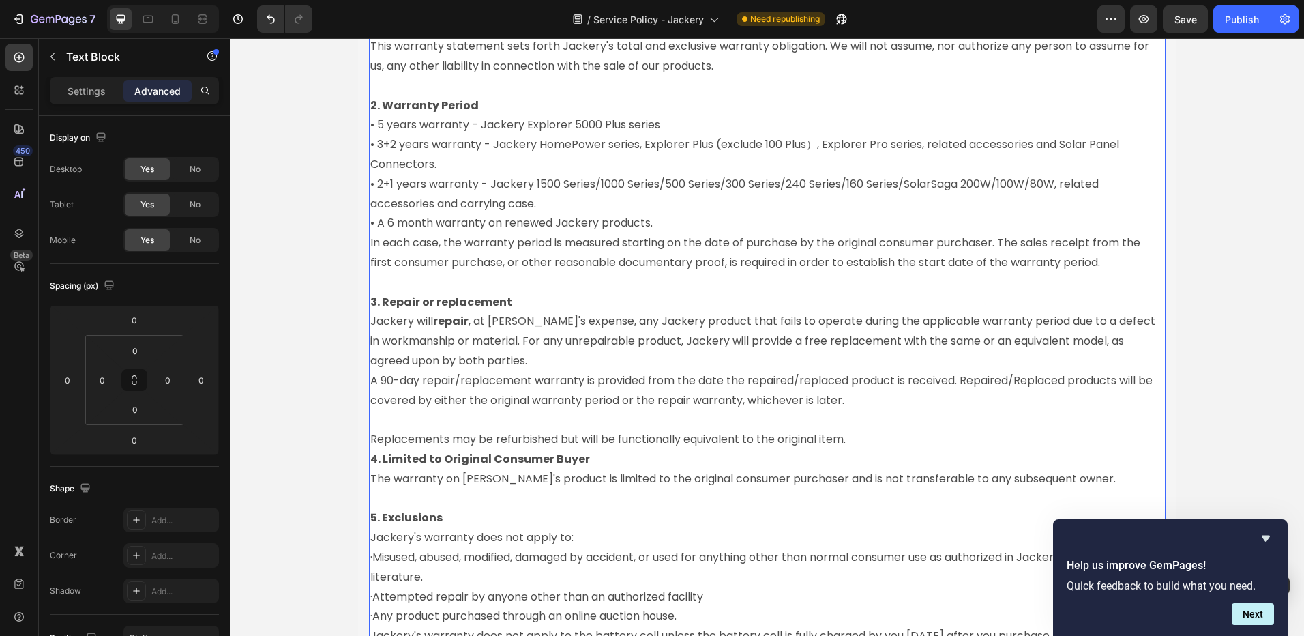
scroll to position [1569, 0]
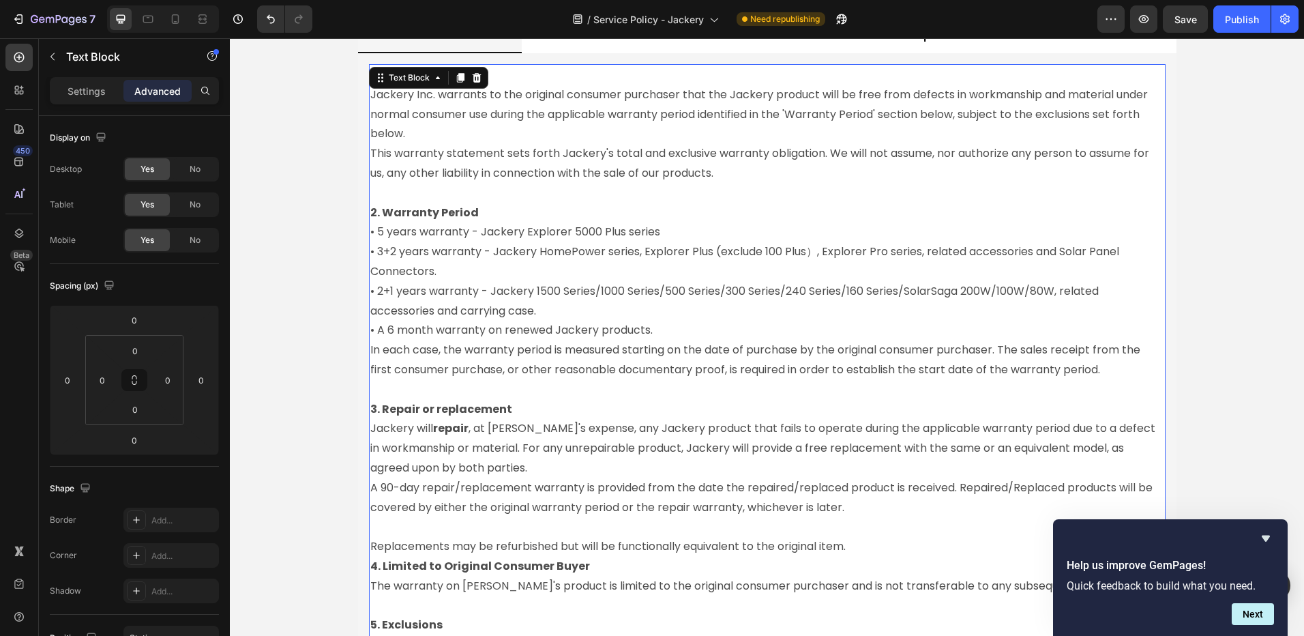
click at [372, 232] on p "• 5 years warranty - Jackery Explorer 5000 Plus series" at bounding box center [767, 232] width 794 height 20
click at [375, 239] on p "• 5 years warranty - Jackery Explorer 5000 Plus series" at bounding box center [767, 232] width 794 height 20
click at [370, 233] on p "• 5 years warranty - Jackery Explorer 5000 Plus series" at bounding box center [767, 232] width 794 height 20
copy p "•"
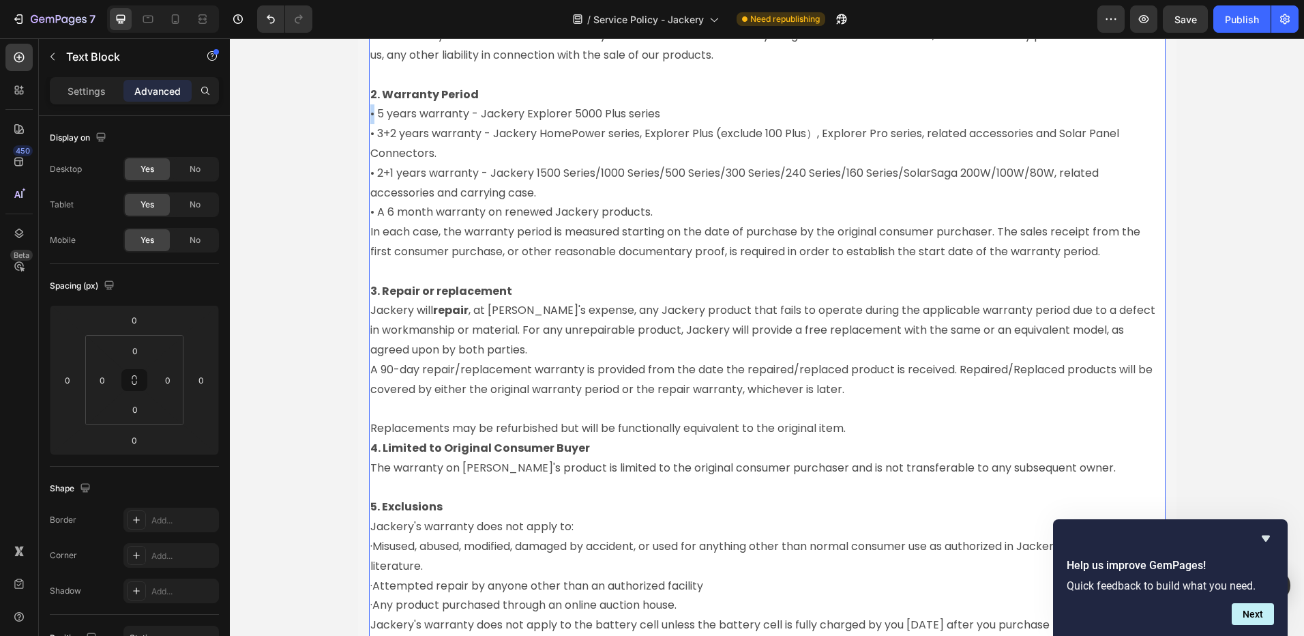
scroll to position [1910, 0]
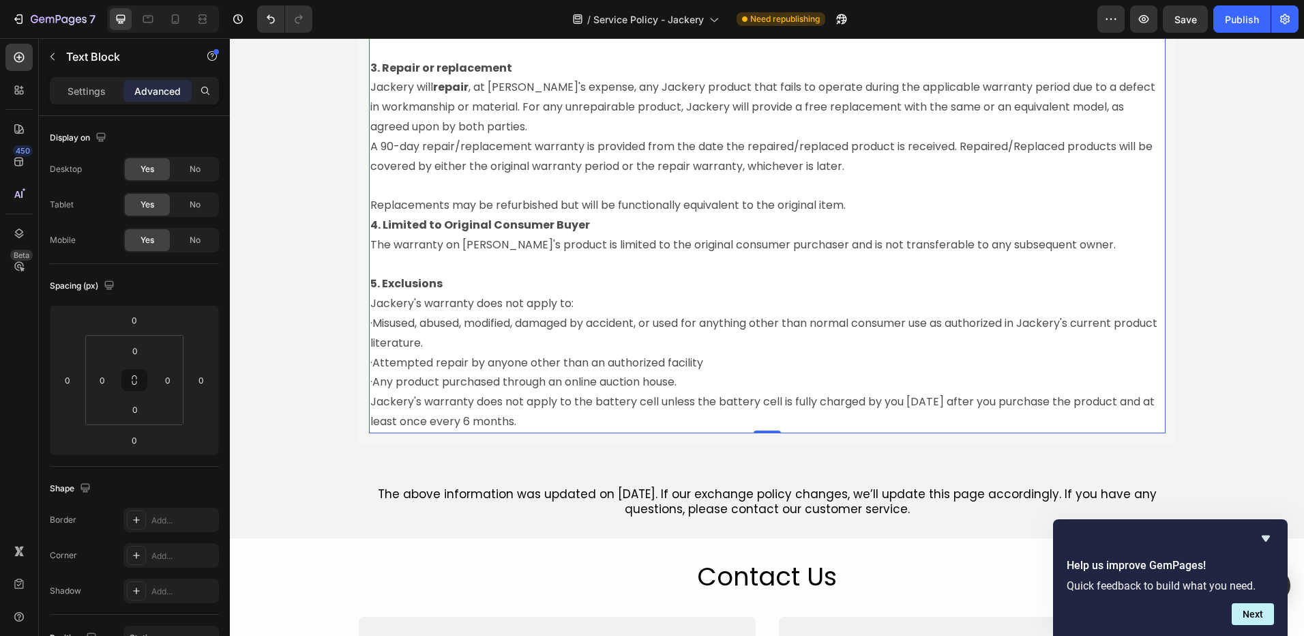
click at [370, 340] on p "·Misused, abused, modified, damaged by accident, or used for anything other tha…" at bounding box center [767, 334] width 794 height 40
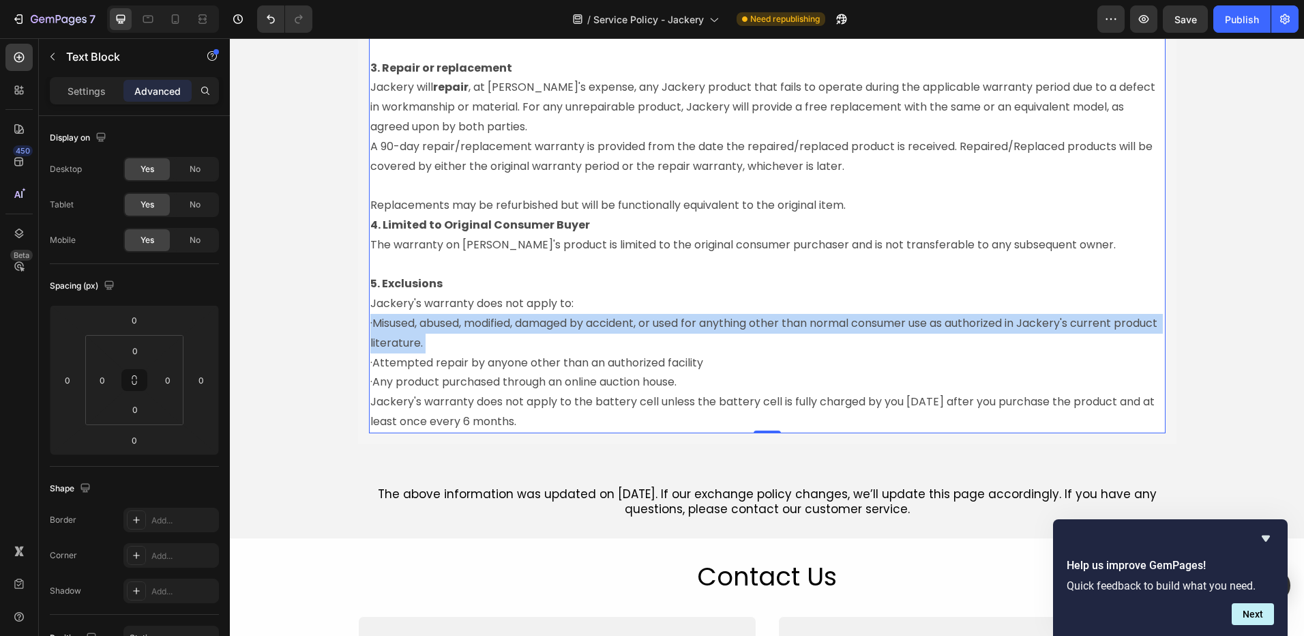
click at [370, 341] on p "·Misused, abused, modified, damaged by accident, or used for anything other tha…" at bounding box center [767, 334] width 794 height 40
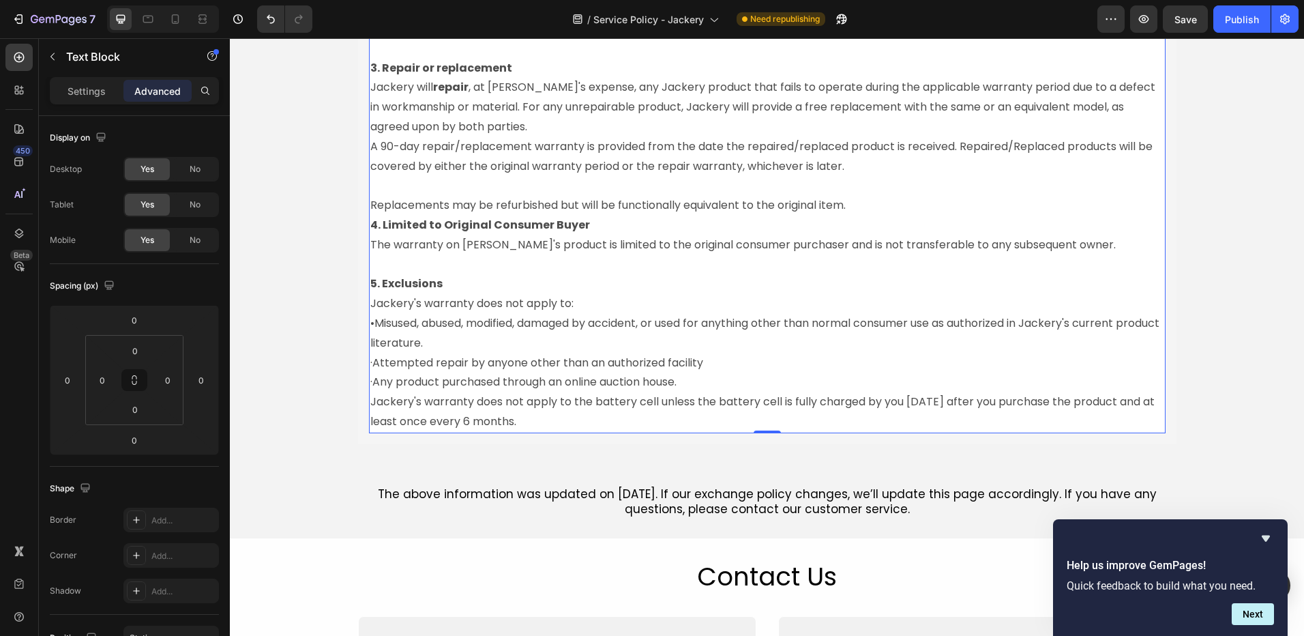
click at [370, 373] on p "·Attempted repair by anyone other than an authorized facility" at bounding box center [767, 363] width 794 height 20
click at [370, 392] on p "·Any product purchased through an online auction house." at bounding box center [767, 382] width 794 height 20
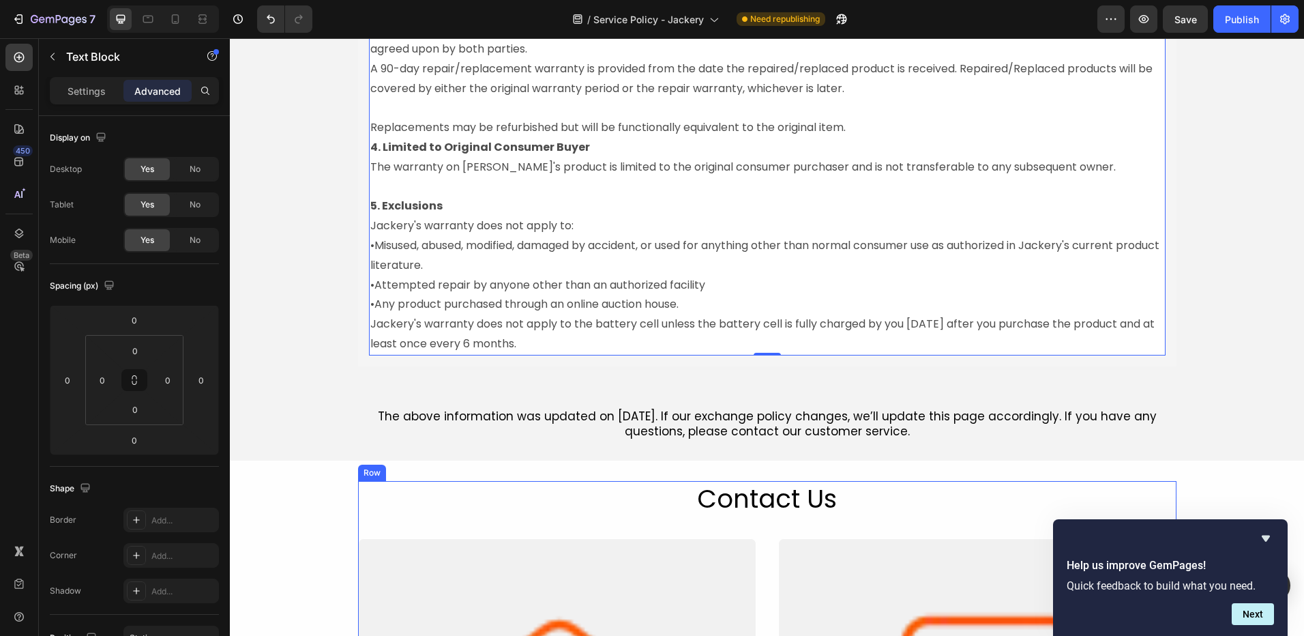
scroll to position [2115, 0]
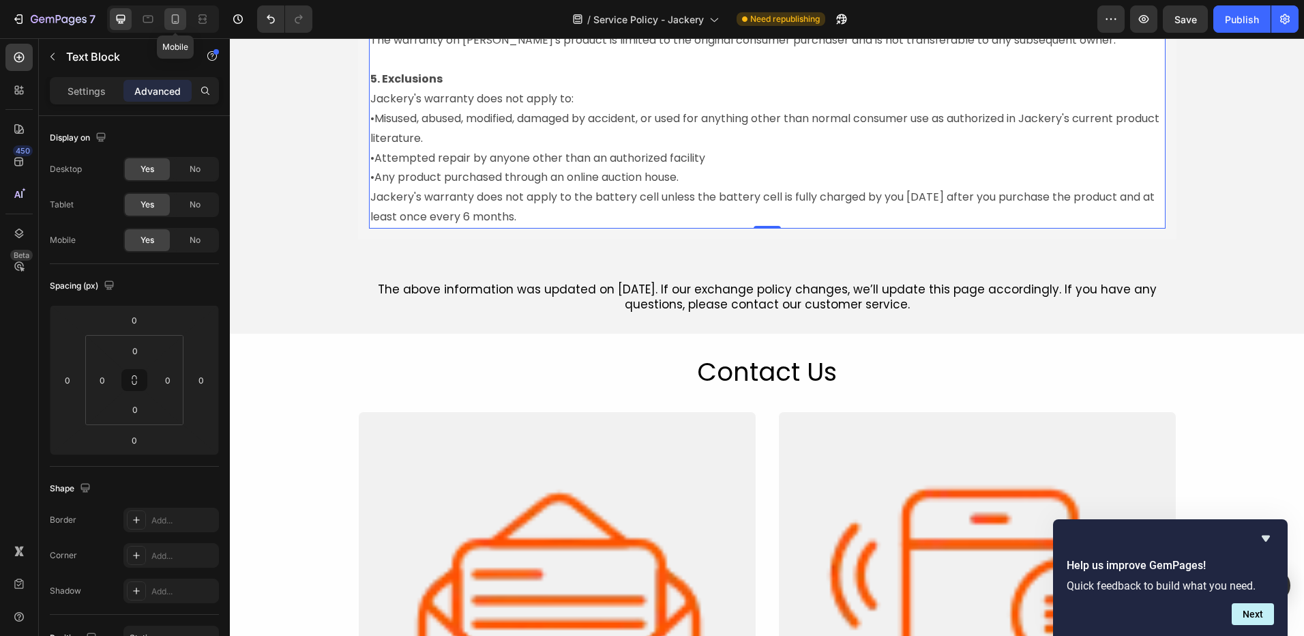
click at [177, 14] on icon at bounding box center [176, 19] width 14 height 14
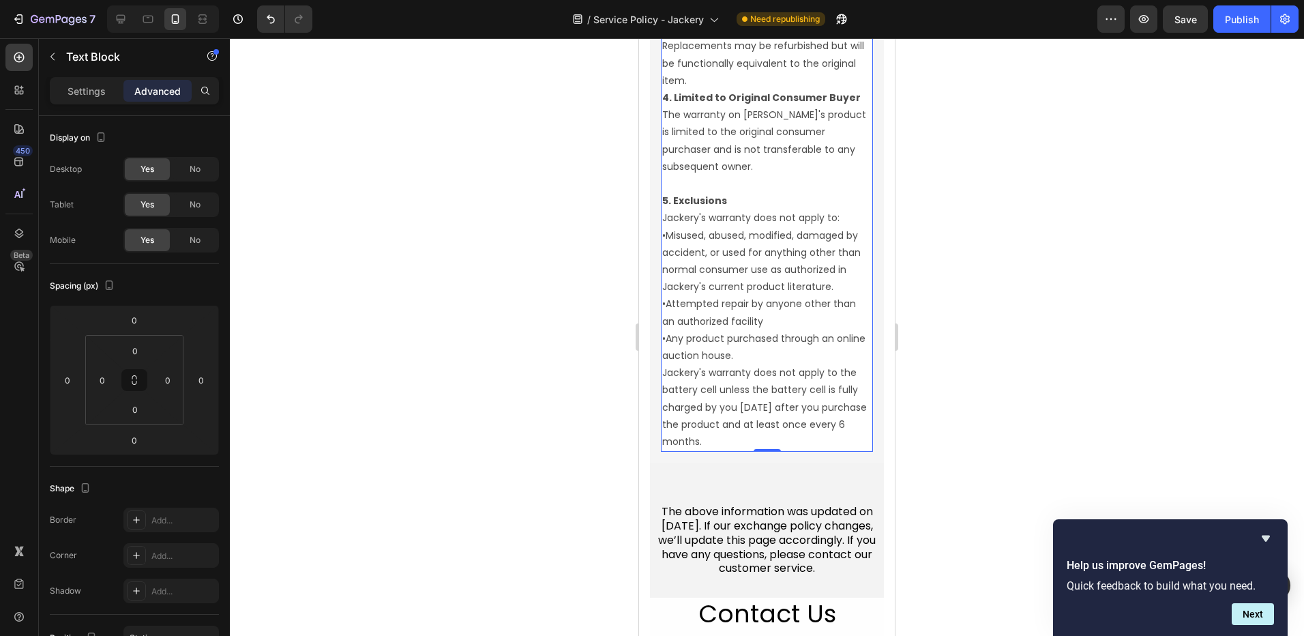
scroll to position [2676, 0]
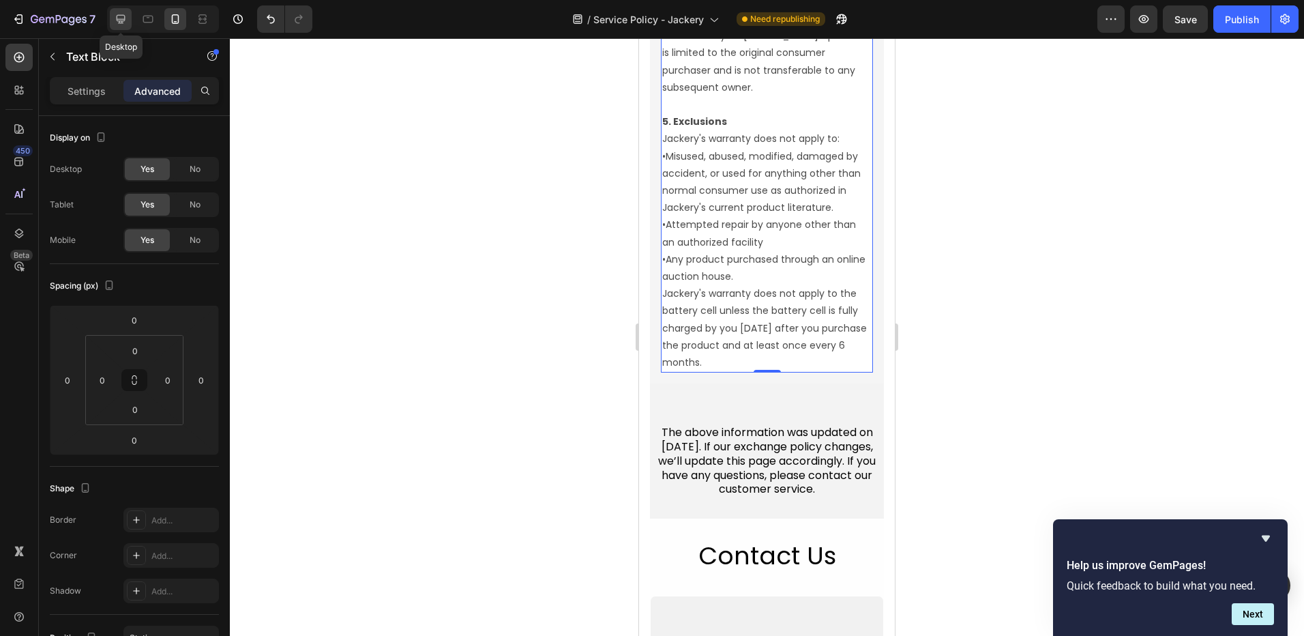
click at [113, 14] on div at bounding box center [121, 19] width 22 height 22
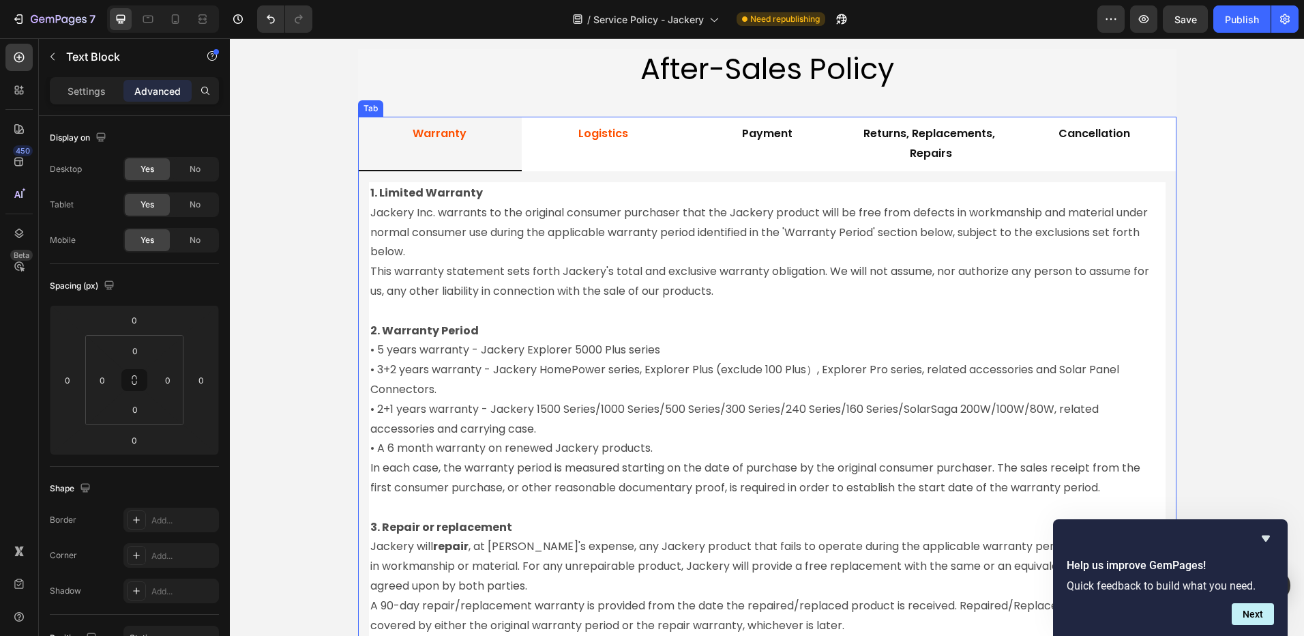
scroll to position [1418, 0]
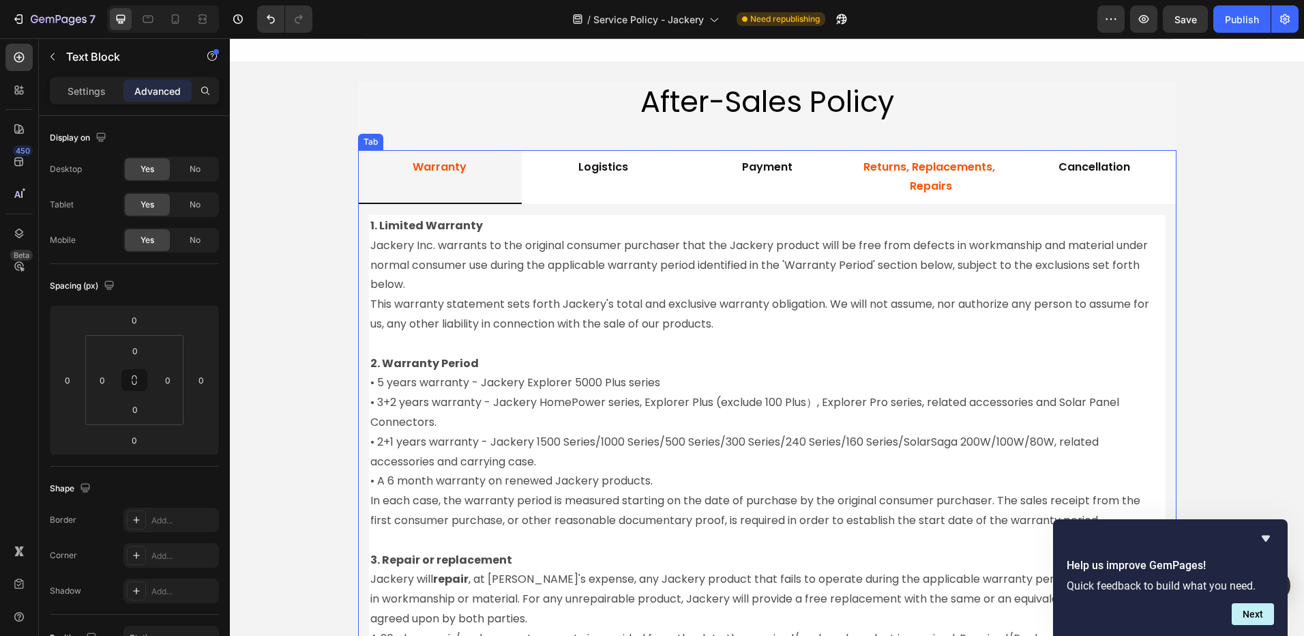
click at [910, 173] on p "Returns, Replacements, Repairs" at bounding box center [931, 178] width 138 height 40
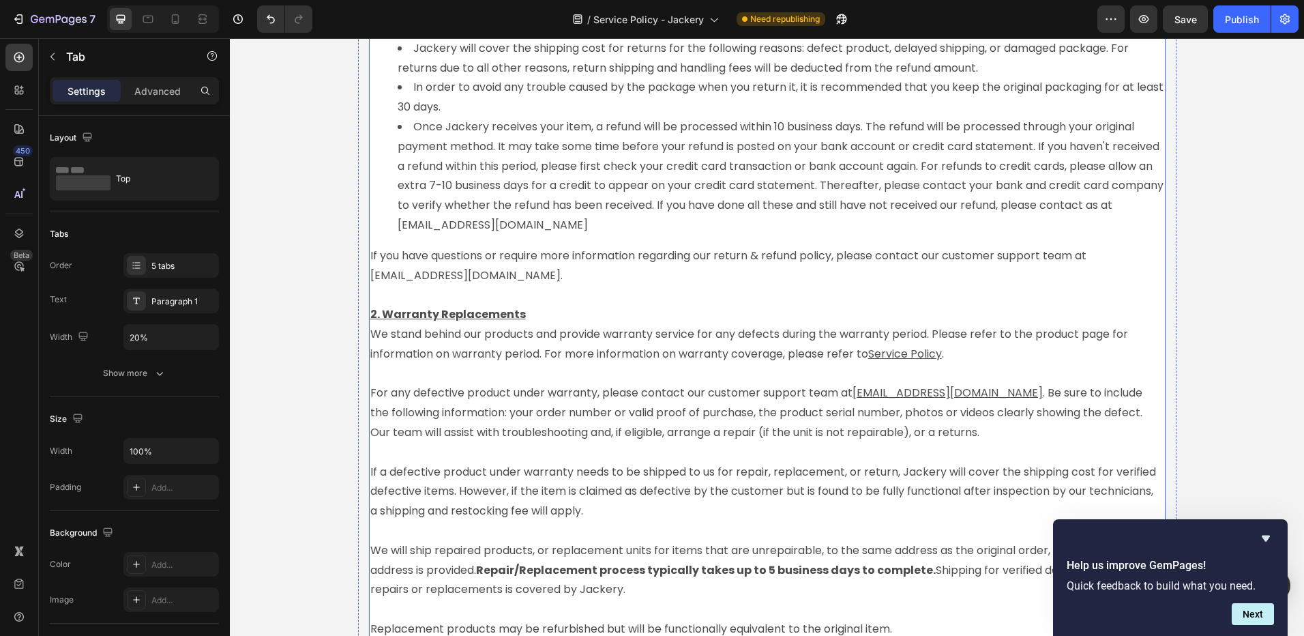
scroll to position [2169, 0]
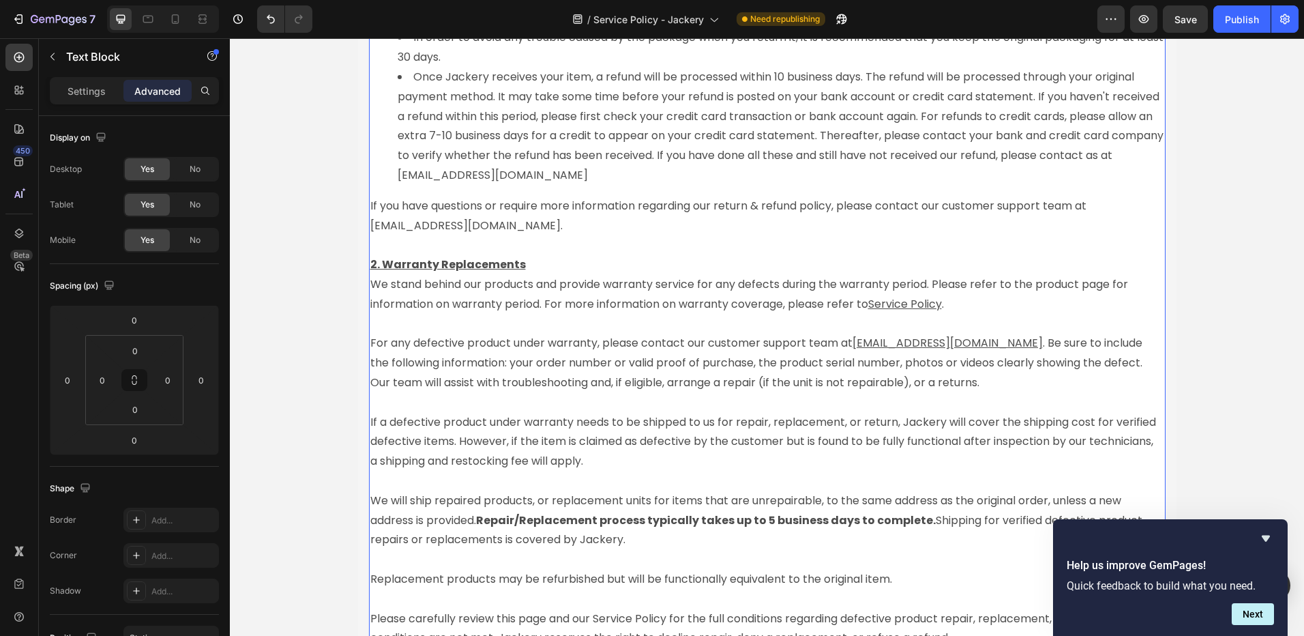
click at [953, 346] on u "[EMAIL_ADDRESS][DOMAIN_NAME]" at bounding box center [948, 343] width 190 height 16
click at [952, 346] on u "[EMAIL_ADDRESS][DOMAIN_NAME]" at bounding box center [948, 343] width 190 height 16
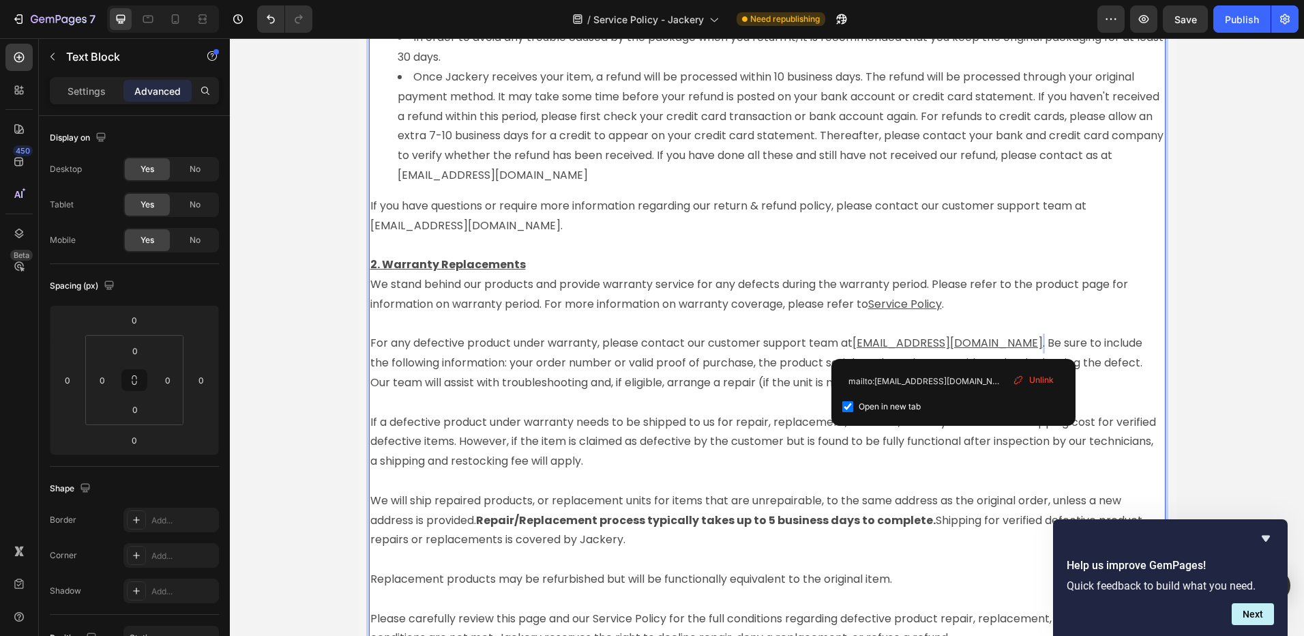
click at [949, 345] on u "[EMAIL_ADDRESS][DOMAIN_NAME]" at bounding box center [948, 343] width 190 height 16
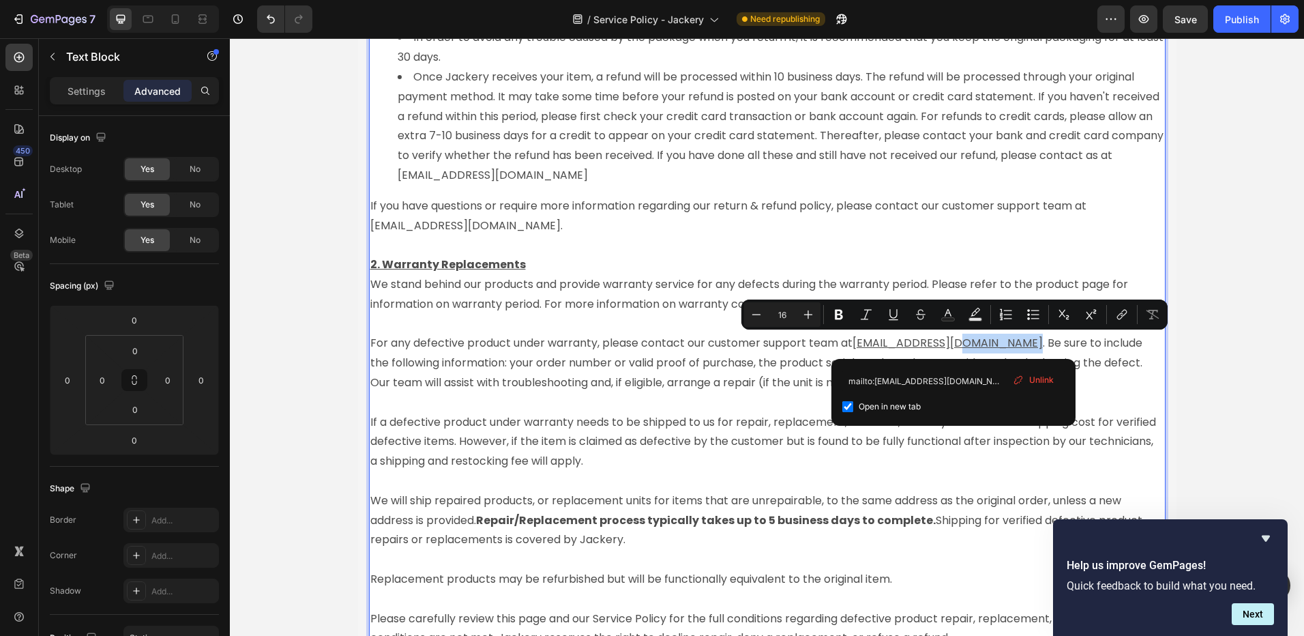
click at [950, 344] on u "[EMAIL_ADDRESS][DOMAIN_NAME]" at bounding box center [948, 343] width 190 height 16
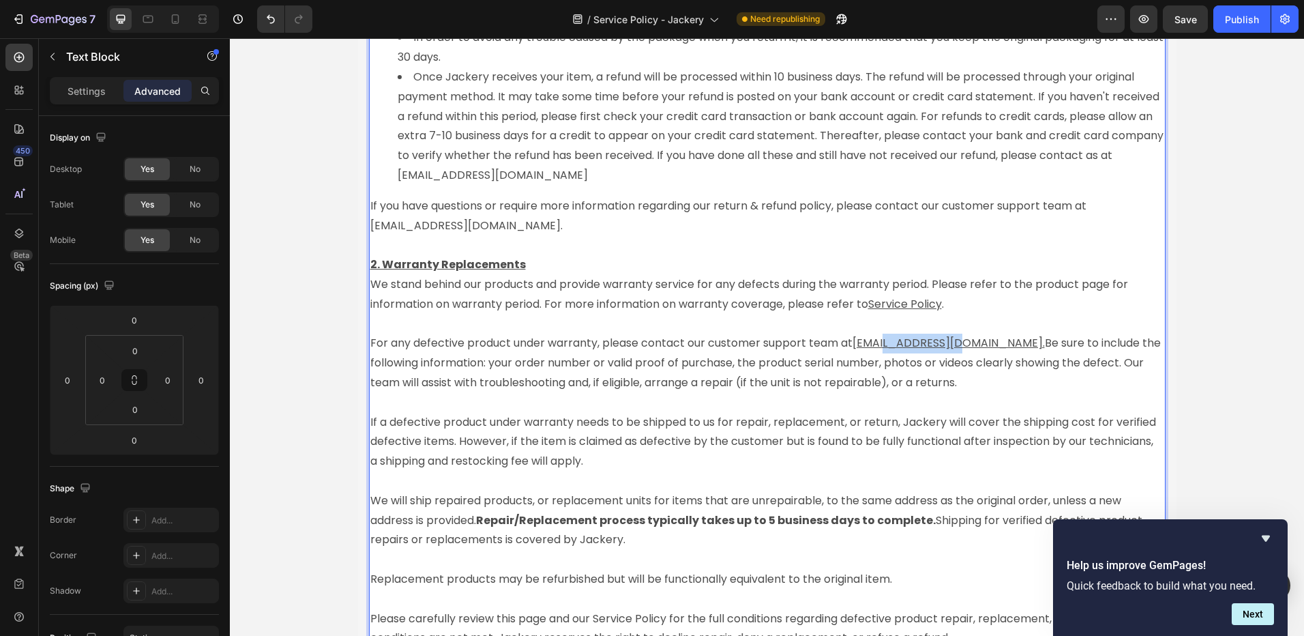
drag, startPoint x: 954, startPoint y: 342, endPoint x: 880, endPoint y: 338, distance: 73.8
click at [880, 338] on u "hello@jackery.com." at bounding box center [949, 343] width 192 height 16
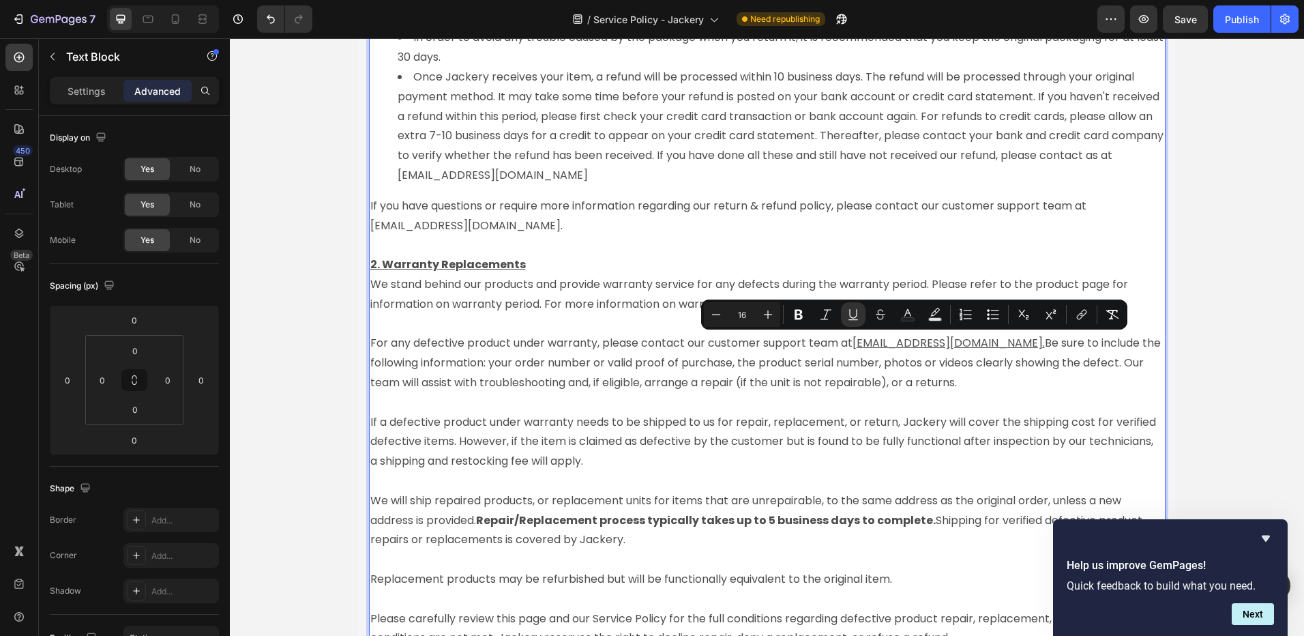
click at [853, 340] on u "hello@jackery.com." at bounding box center [949, 343] width 192 height 16
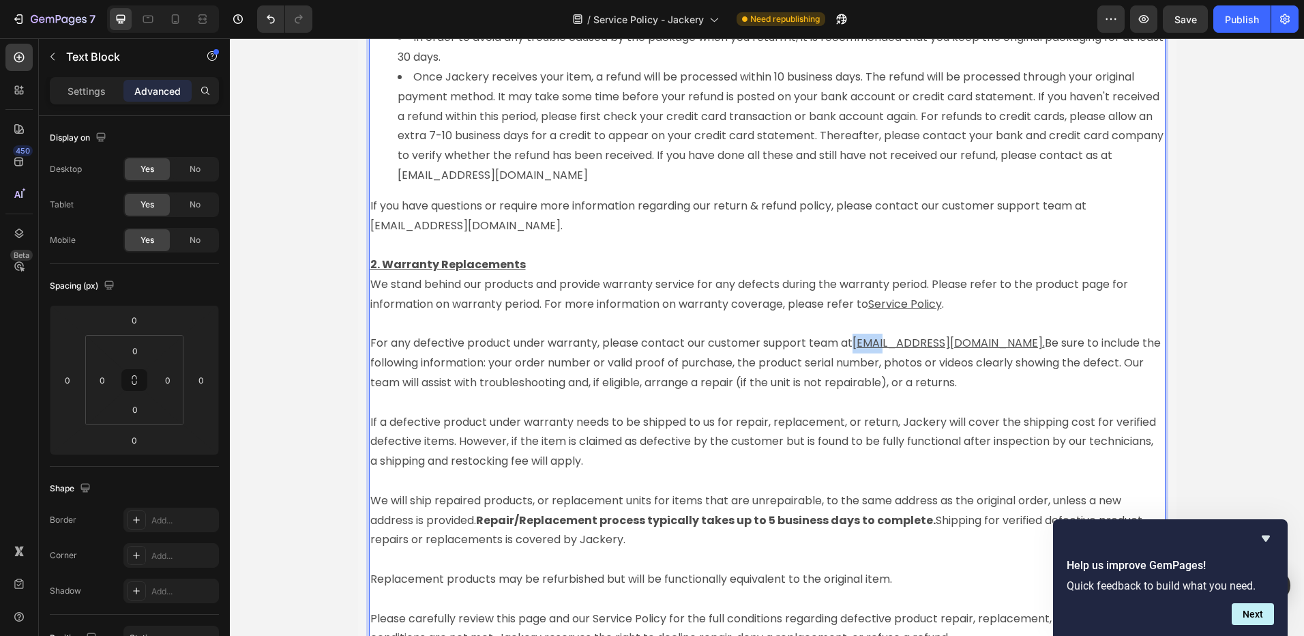
click at [853, 340] on u "hello@jackery.com." at bounding box center [949, 343] width 192 height 16
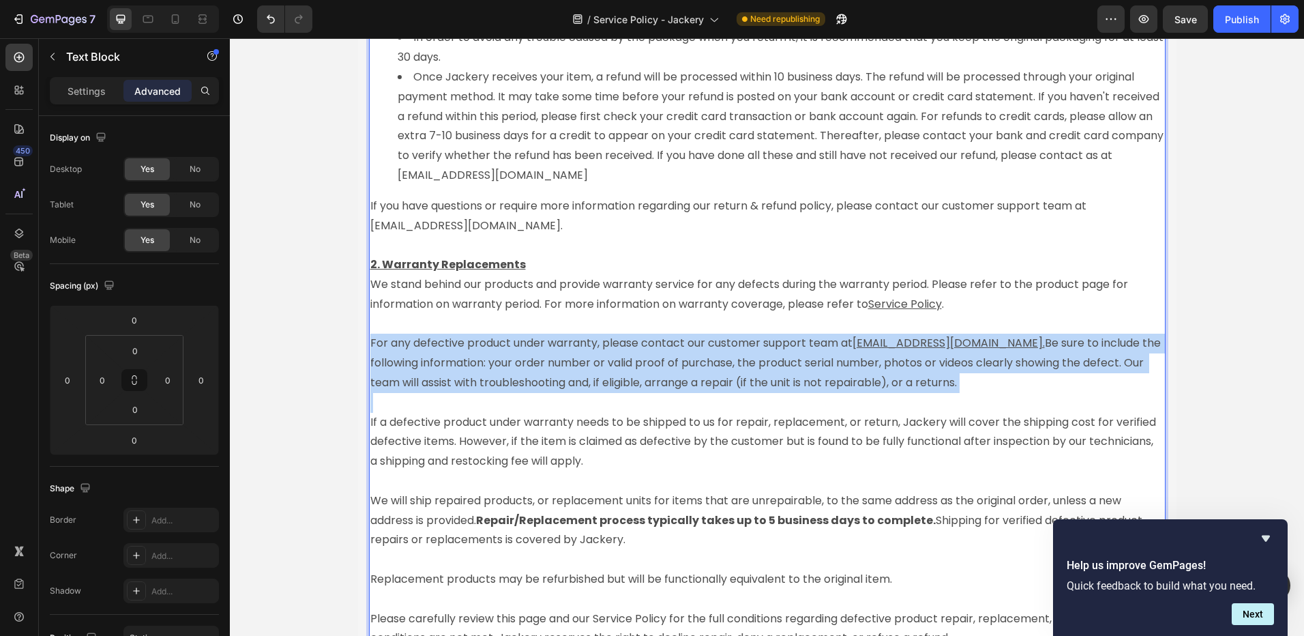
click at [853, 340] on u "hello@jackery.com." at bounding box center [949, 343] width 192 height 16
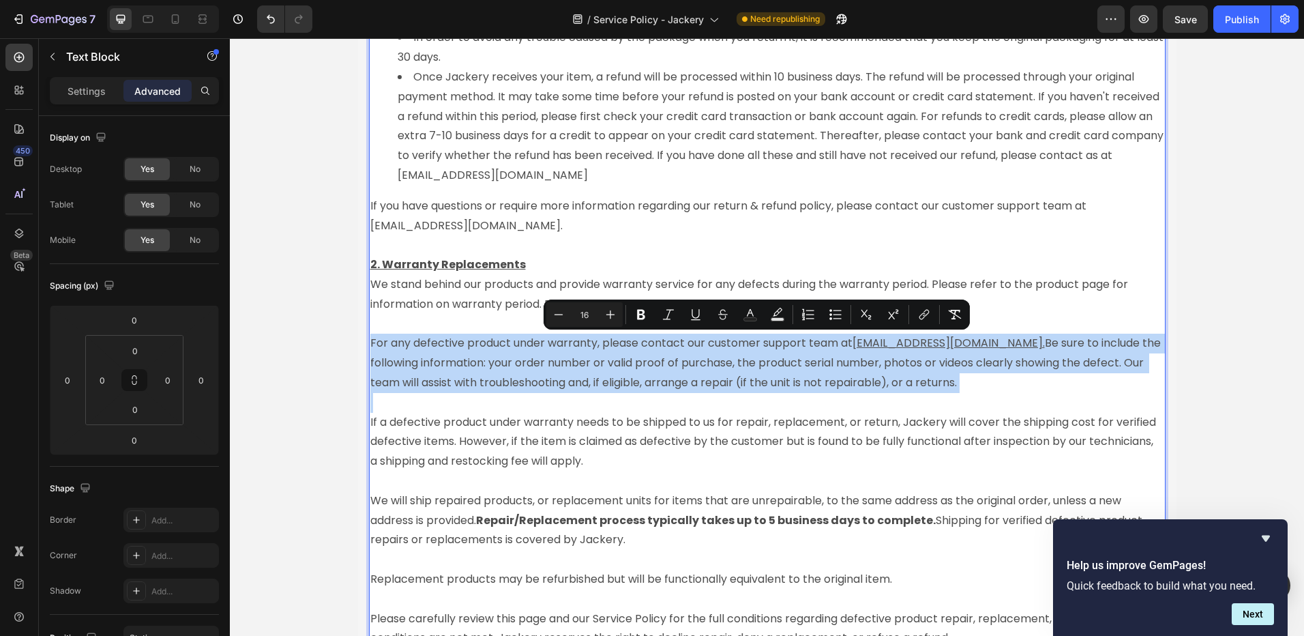
click at [853, 340] on u "hello@jackery.com." at bounding box center [949, 343] width 192 height 16
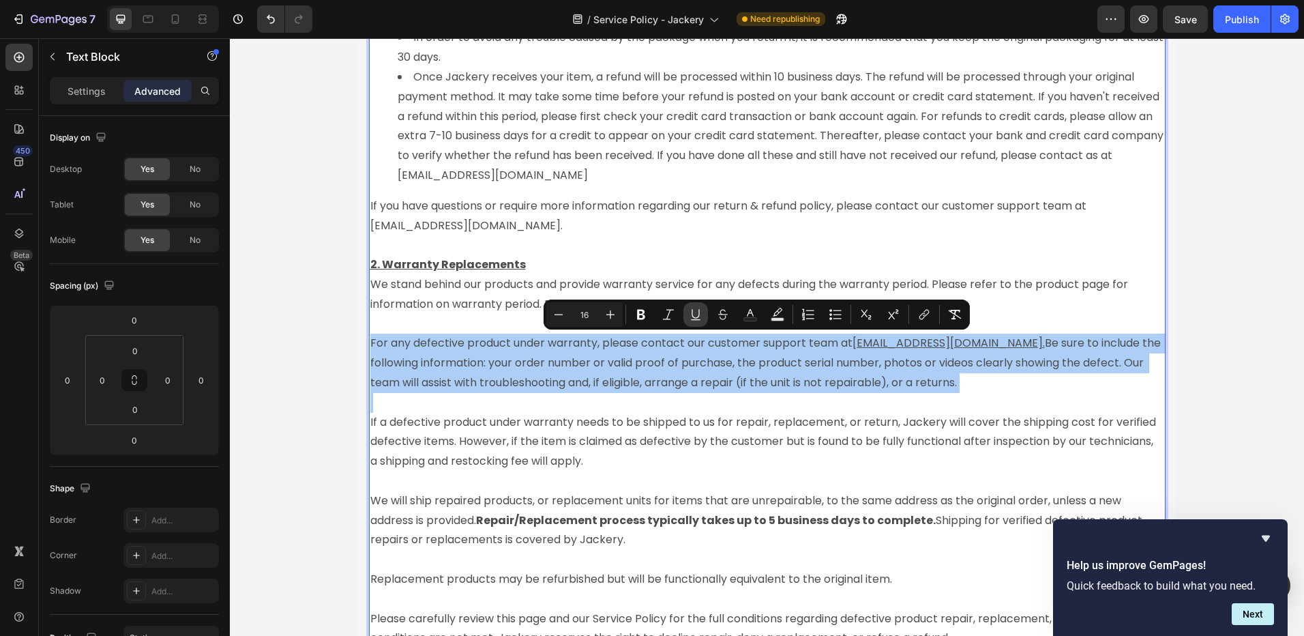
click at [694, 317] on icon "Editor contextual toolbar" at bounding box center [696, 314] width 8 height 10
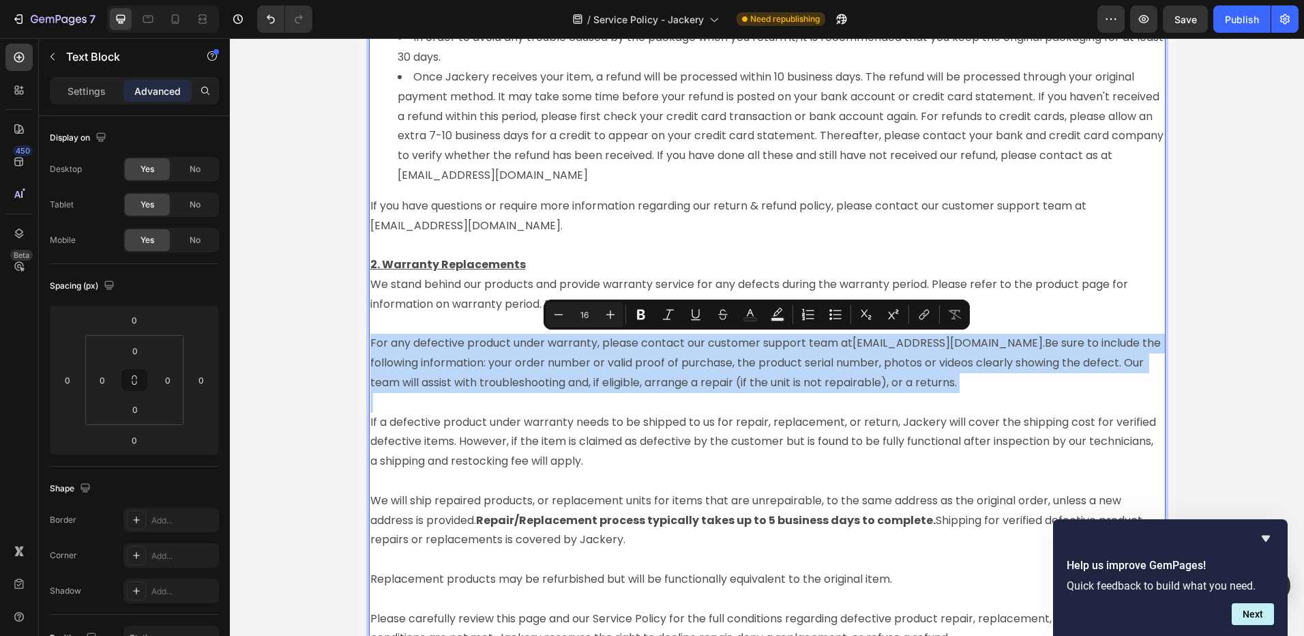
click at [958, 393] on p "If a defective product under warranty needs to be shipped to us for repair, rep…" at bounding box center [767, 432] width 794 height 78
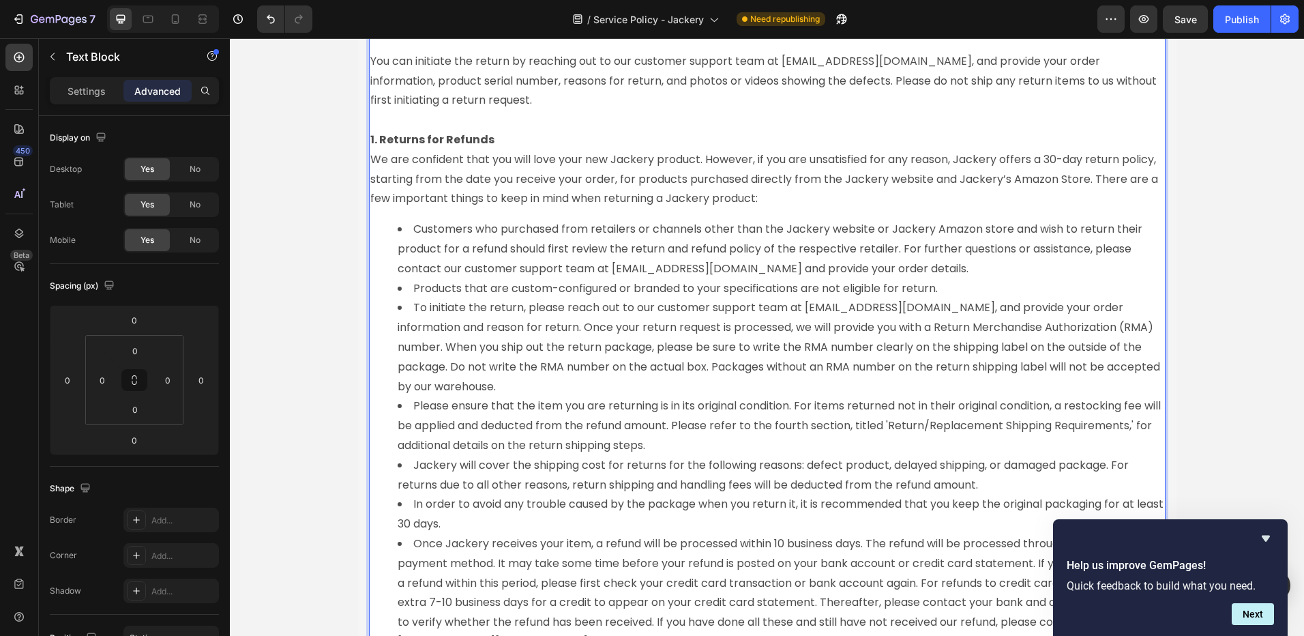
scroll to position [1486, 0]
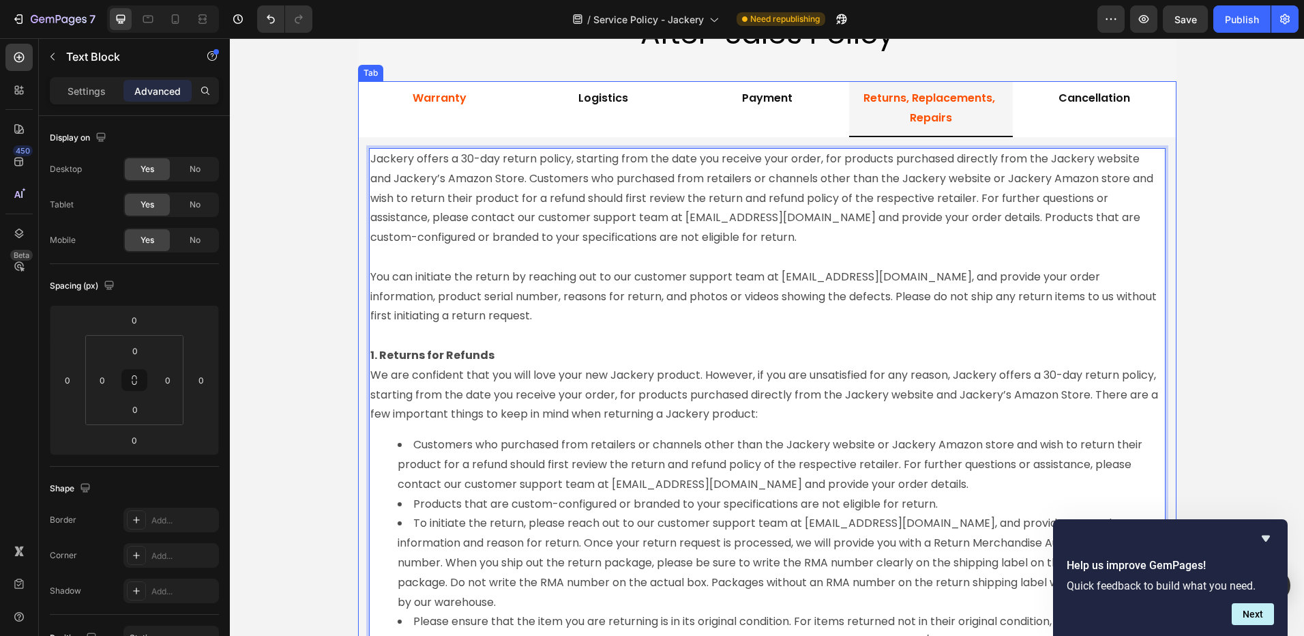
click at [442, 102] on p "Warranty" at bounding box center [440, 99] width 54 height 20
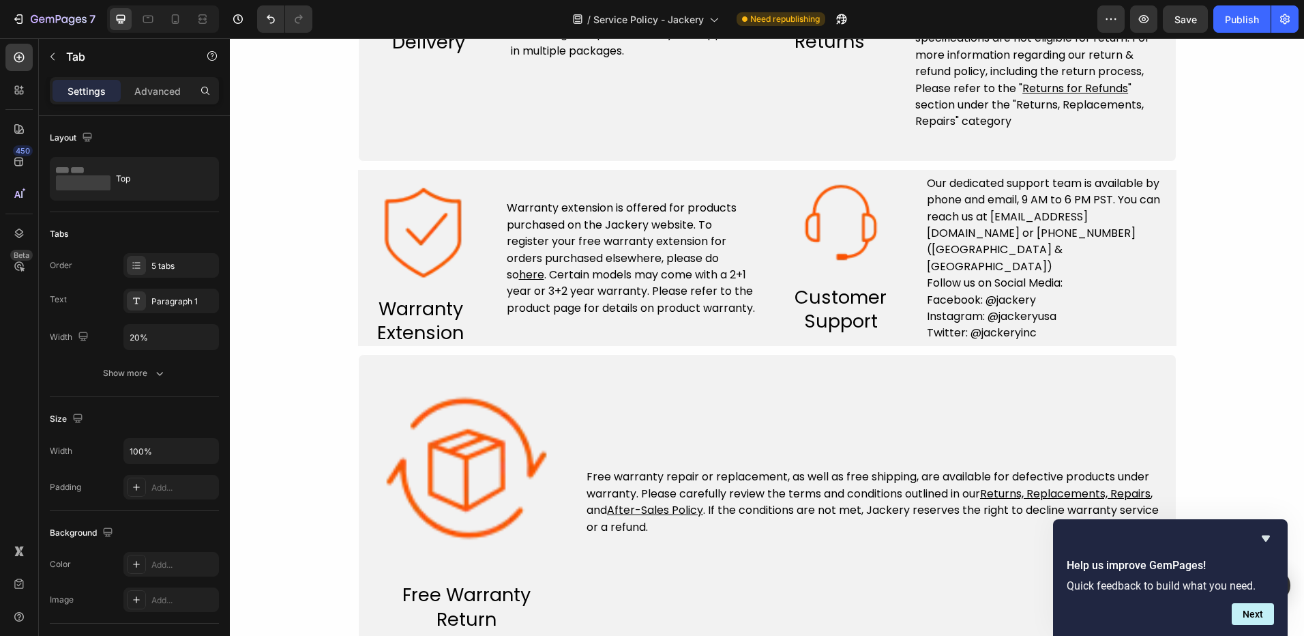
scroll to position [1077, 0]
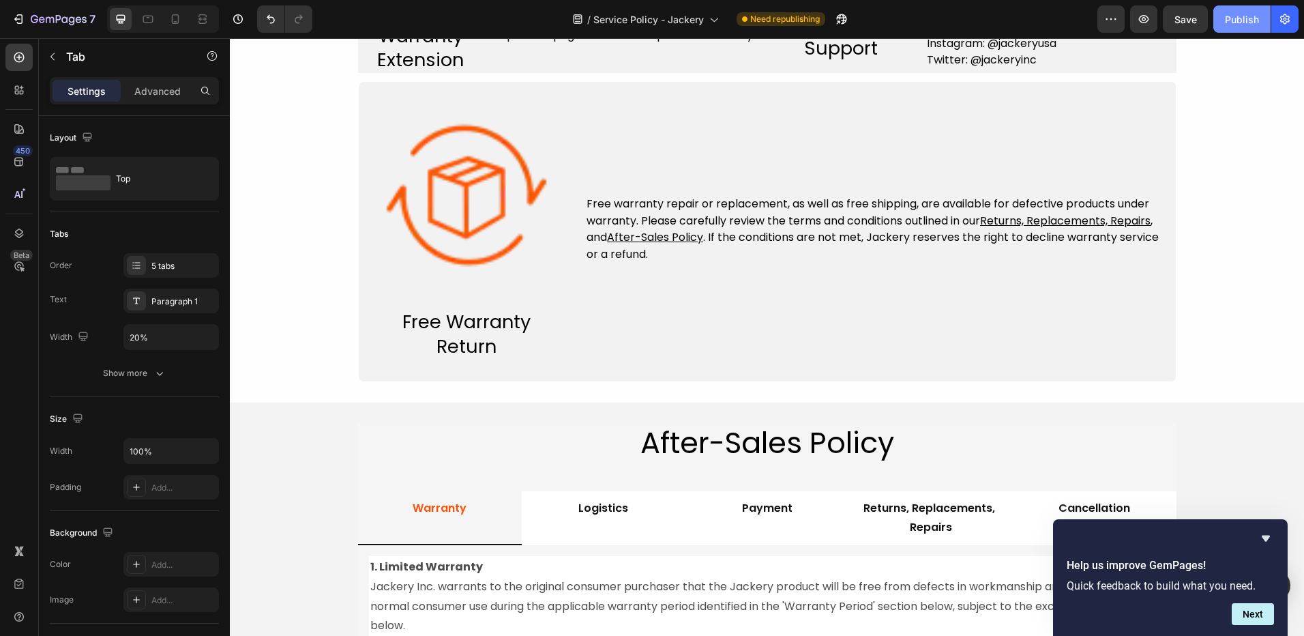
click at [1250, 13] on div "Publish" at bounding box center [1242, 19] width 34 height 14
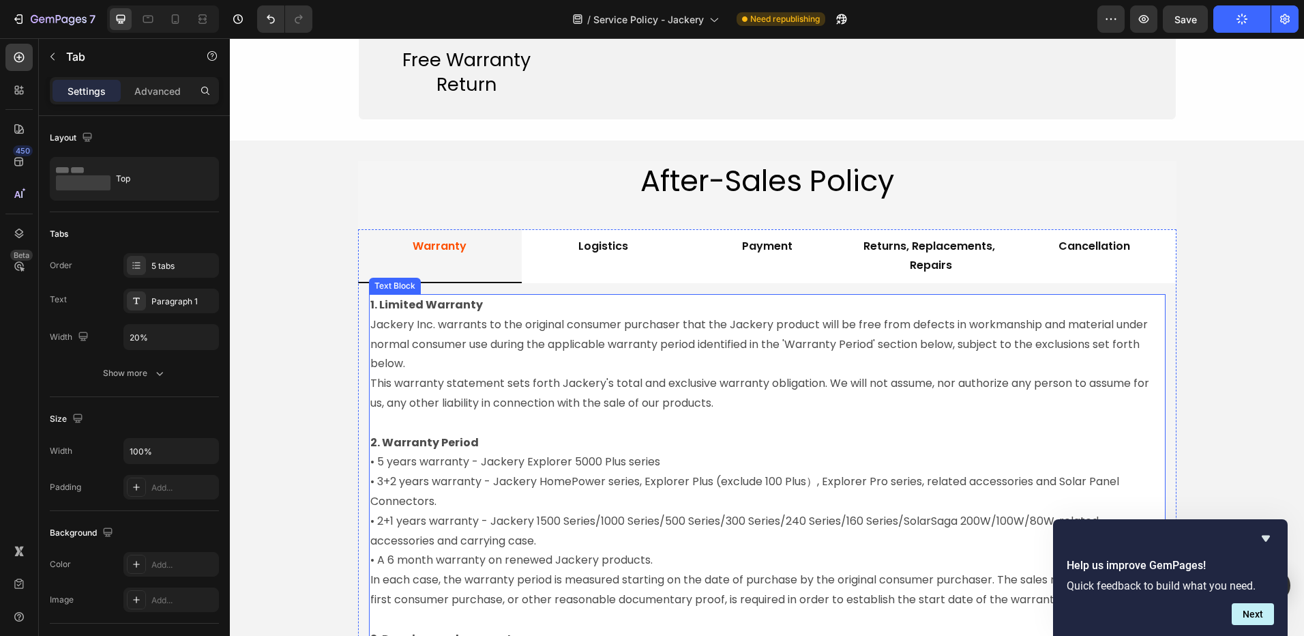
scroll to position [1418, 0]
